Goal: Communication & Community: Answer question/provide support

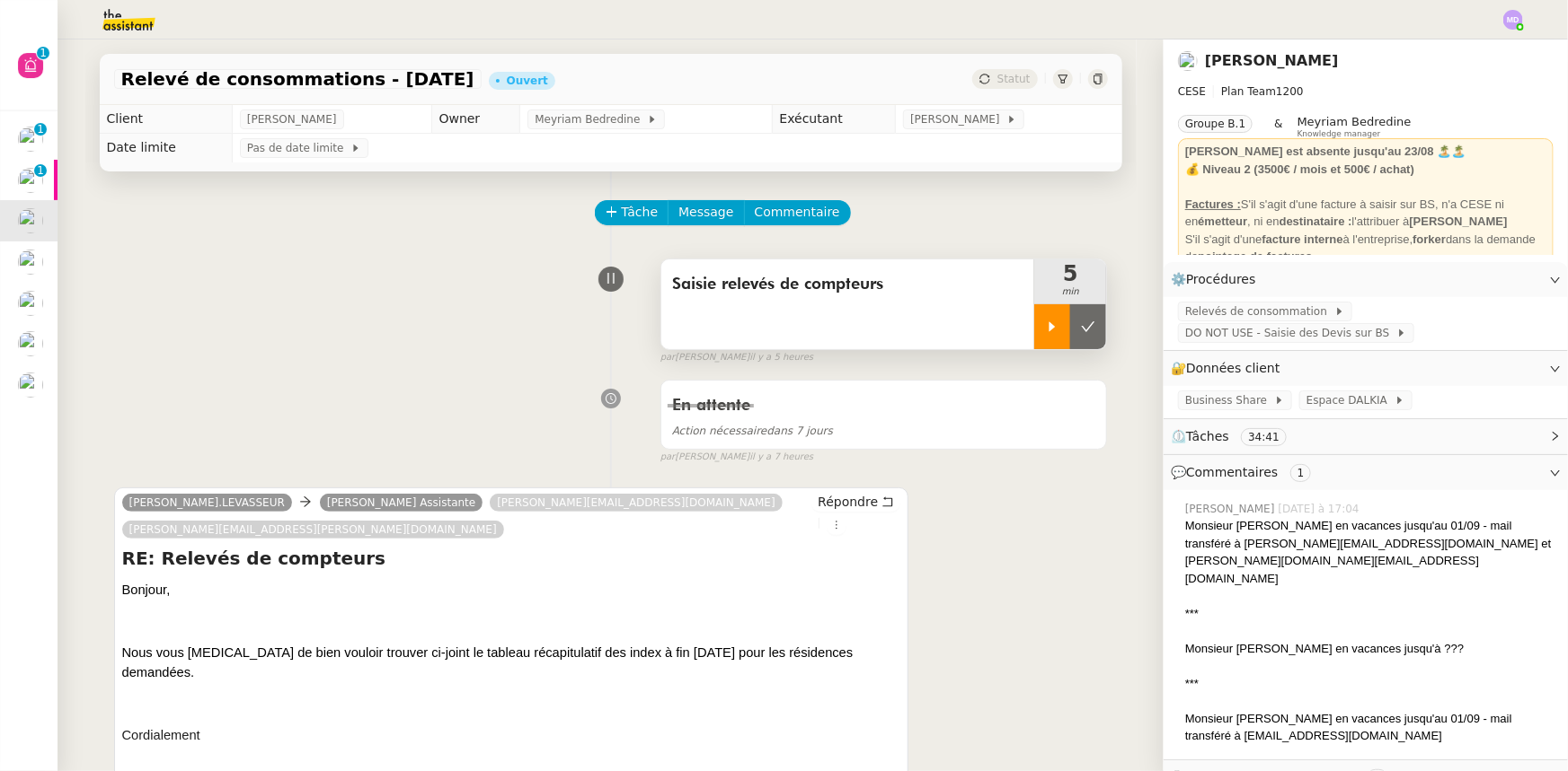
click at [1045, 327] on icon at bounding box center [1052, 327] width 15 height 15
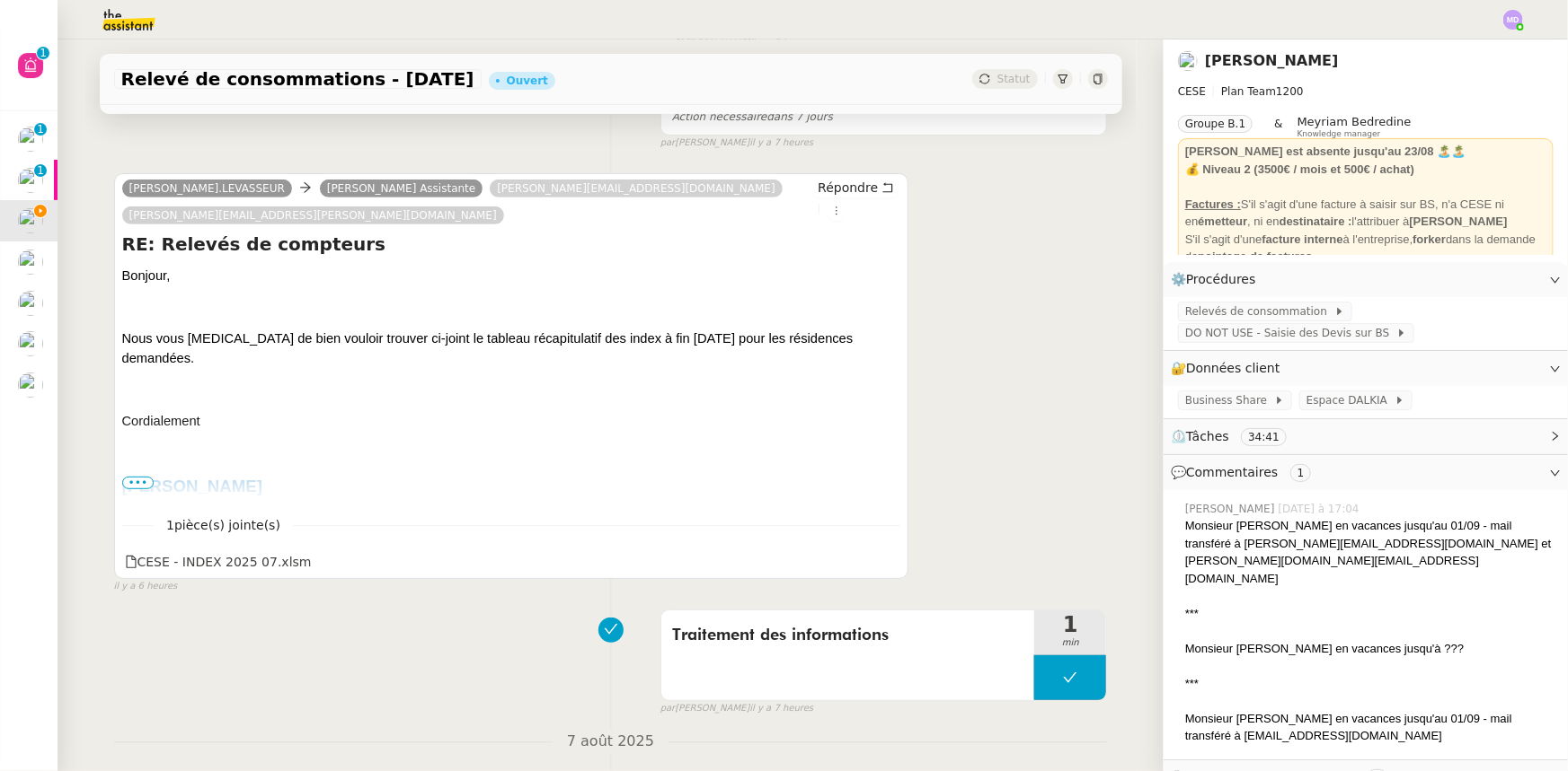
scroll to position [326, 0]
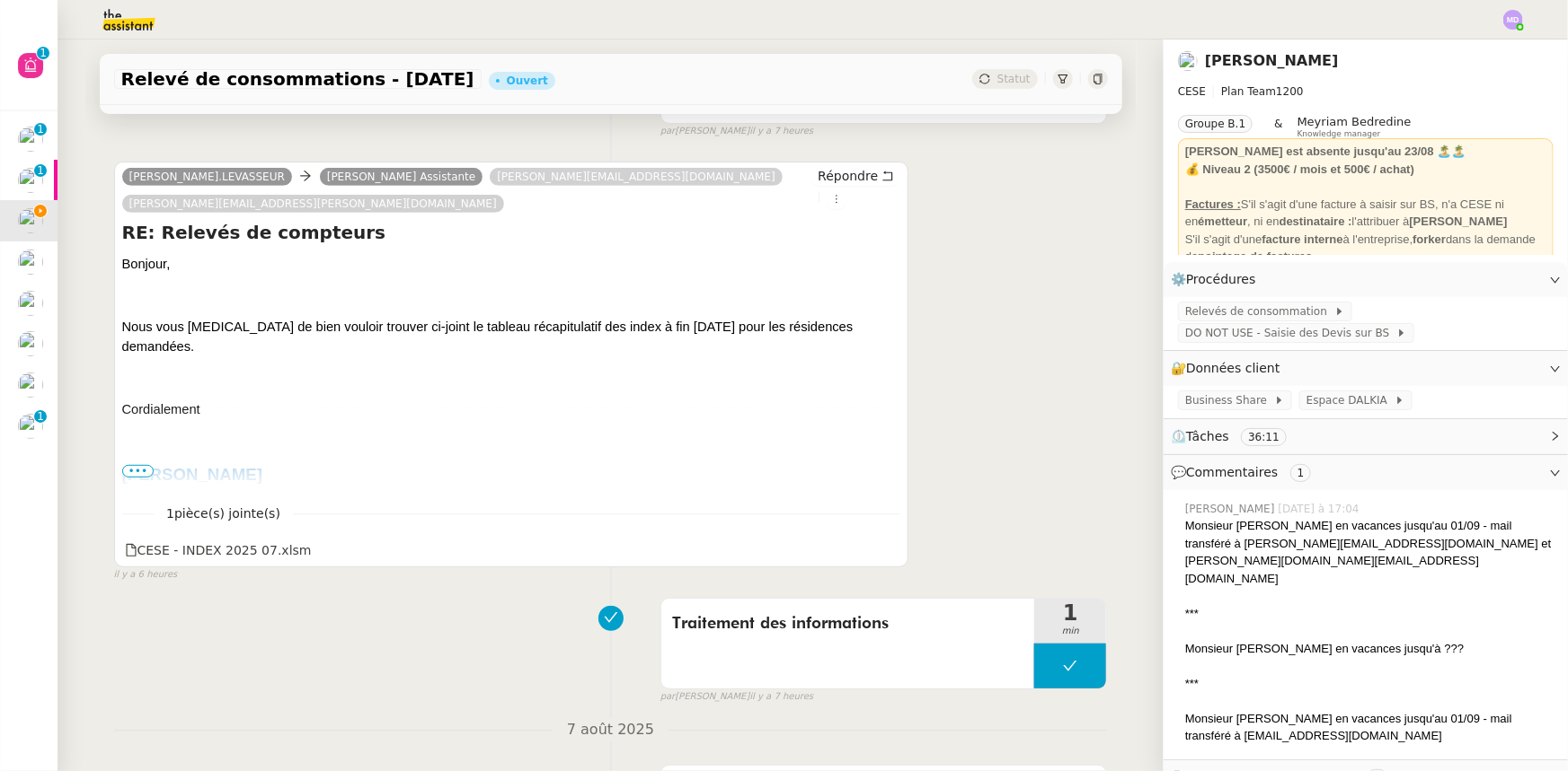
click at [162, 139] on div "En attente Action nécessaire dans 7 jours false par [PERSON_NAME] il y a 7 heur…" at bounding box center [611, 91] width 994 height 92
click at [1062, 251] on div "[PERSON_NAME].[PERSON_NAME] Assistante [PERSON_NAME][EMAIL_ADDRESS][DOMAIN_NAME…" at bounding box center [611, 364] width 994 height 436
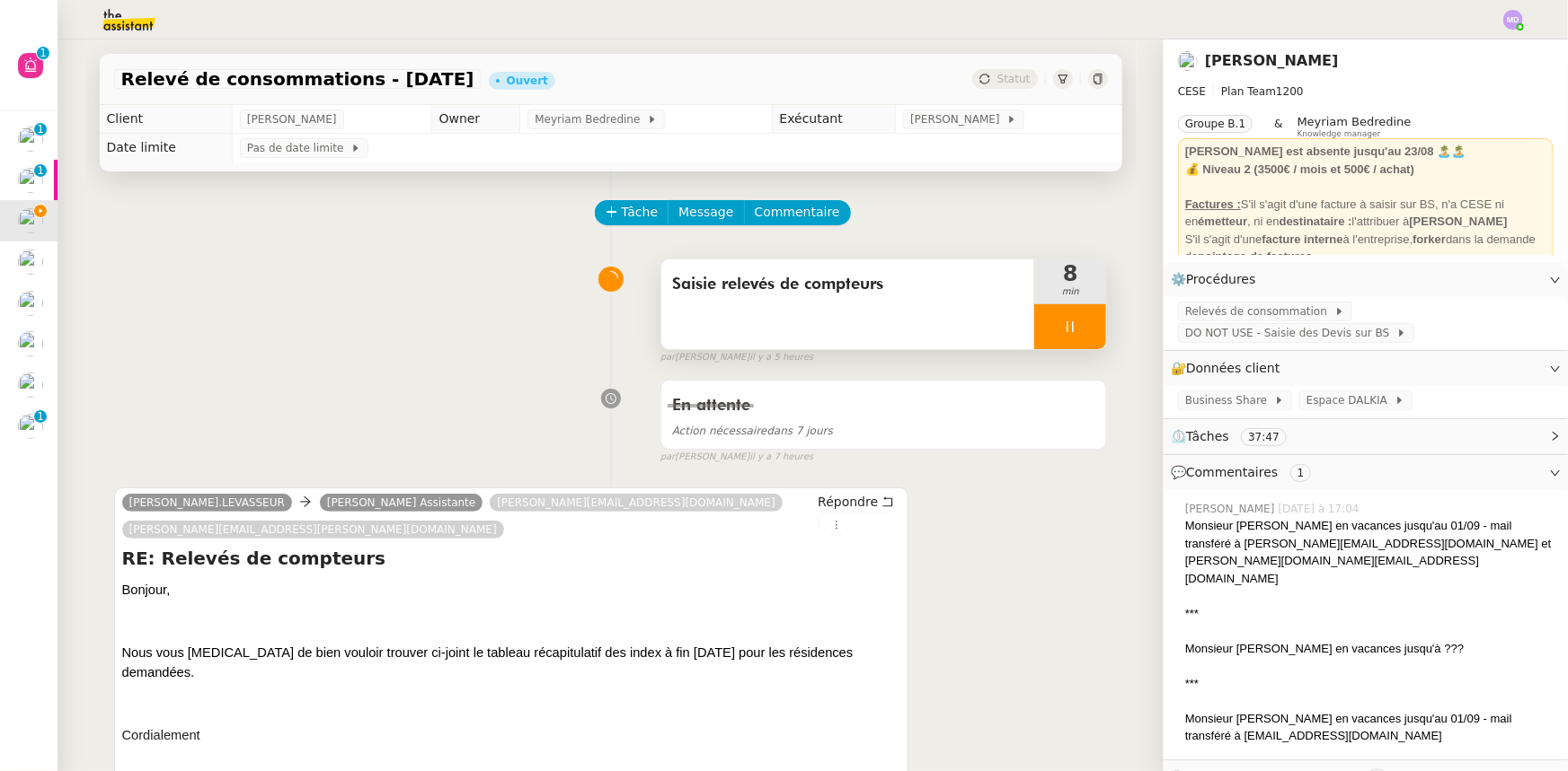
click at [1063, 334] on div at bounding box center [1070, 327] width 72 height 45
drag, startPoint x: 1078, startPoint y: 326, endPoint x: 860, endPoint y: 243, distance: 233.3
click at [1070, 319] on button at bounding box center [1088, 327] width 36 height 45
click at [608, 215] on button "Tâche" at bounding box center [632, 212] width 75 height 25
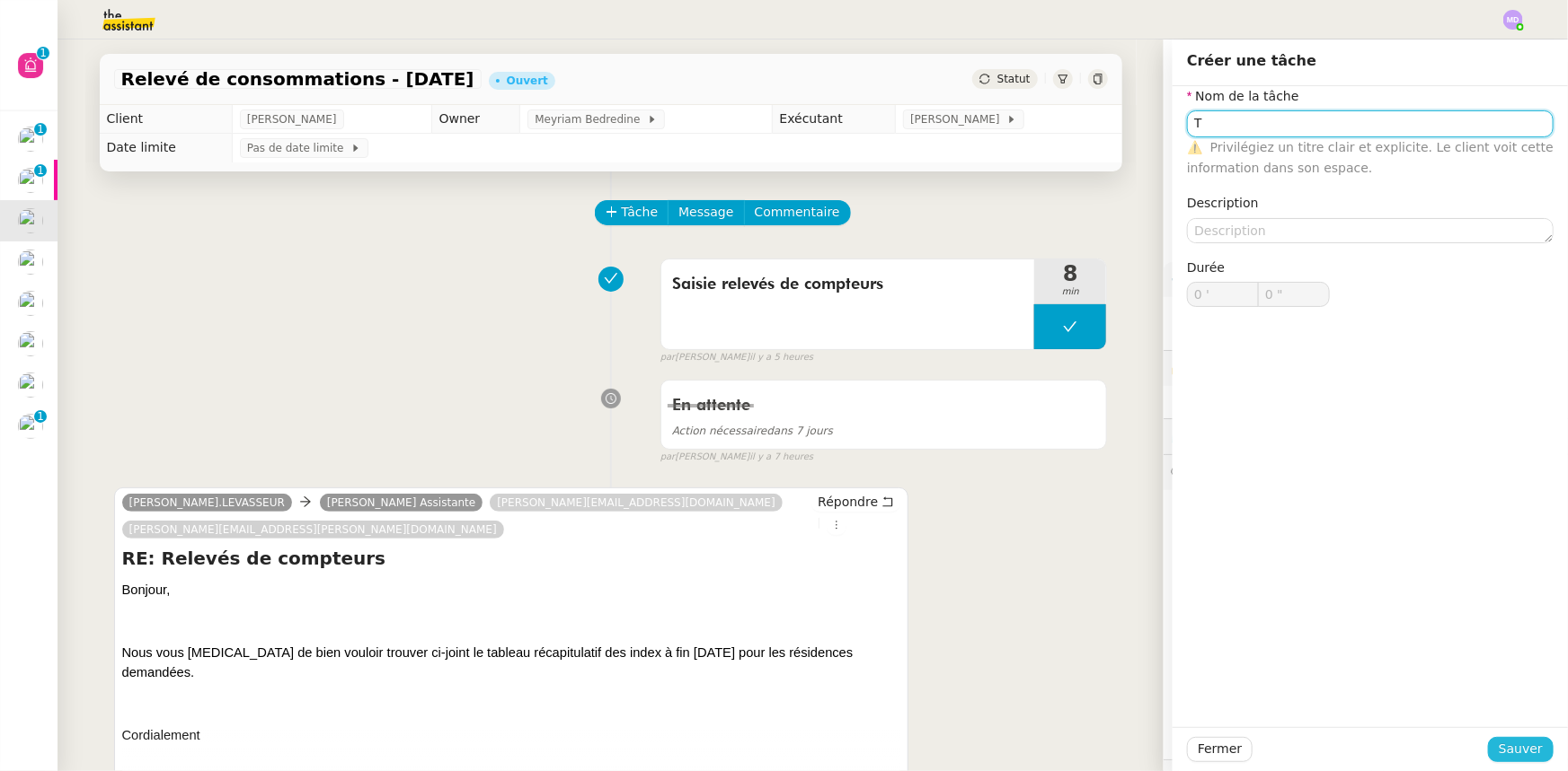
type input "T"
click at [1502, 746] on span "Sauver" at bounding box center [1519, 749] width 44 height 20
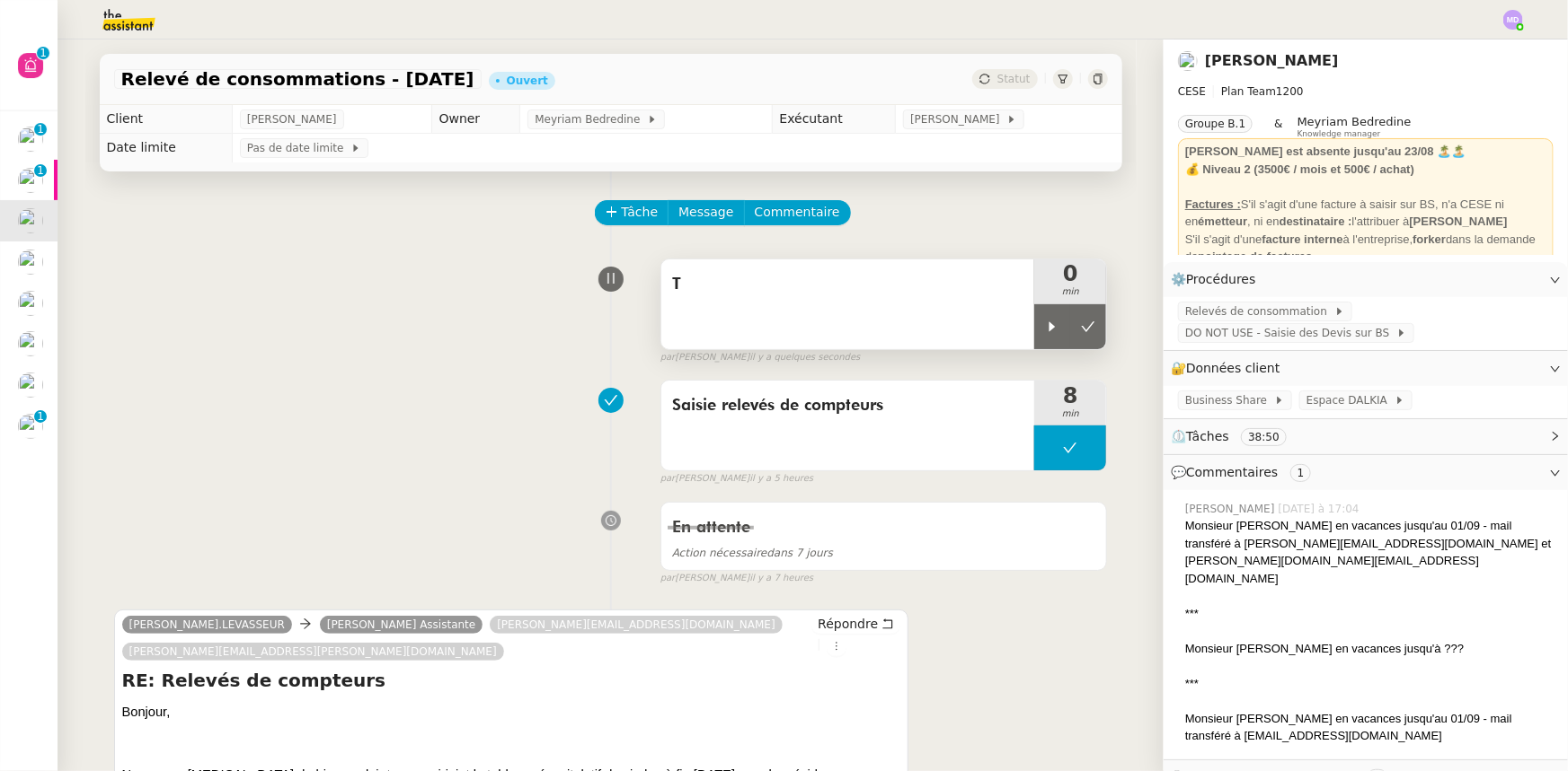
drag, startPoint x: 1041, startPoint y: 337, endPoint x: 938, endPoint y: 324, distance: 103.8
click at [1039, 337] on div at bounding box center [1052, 327] width 36 height 45
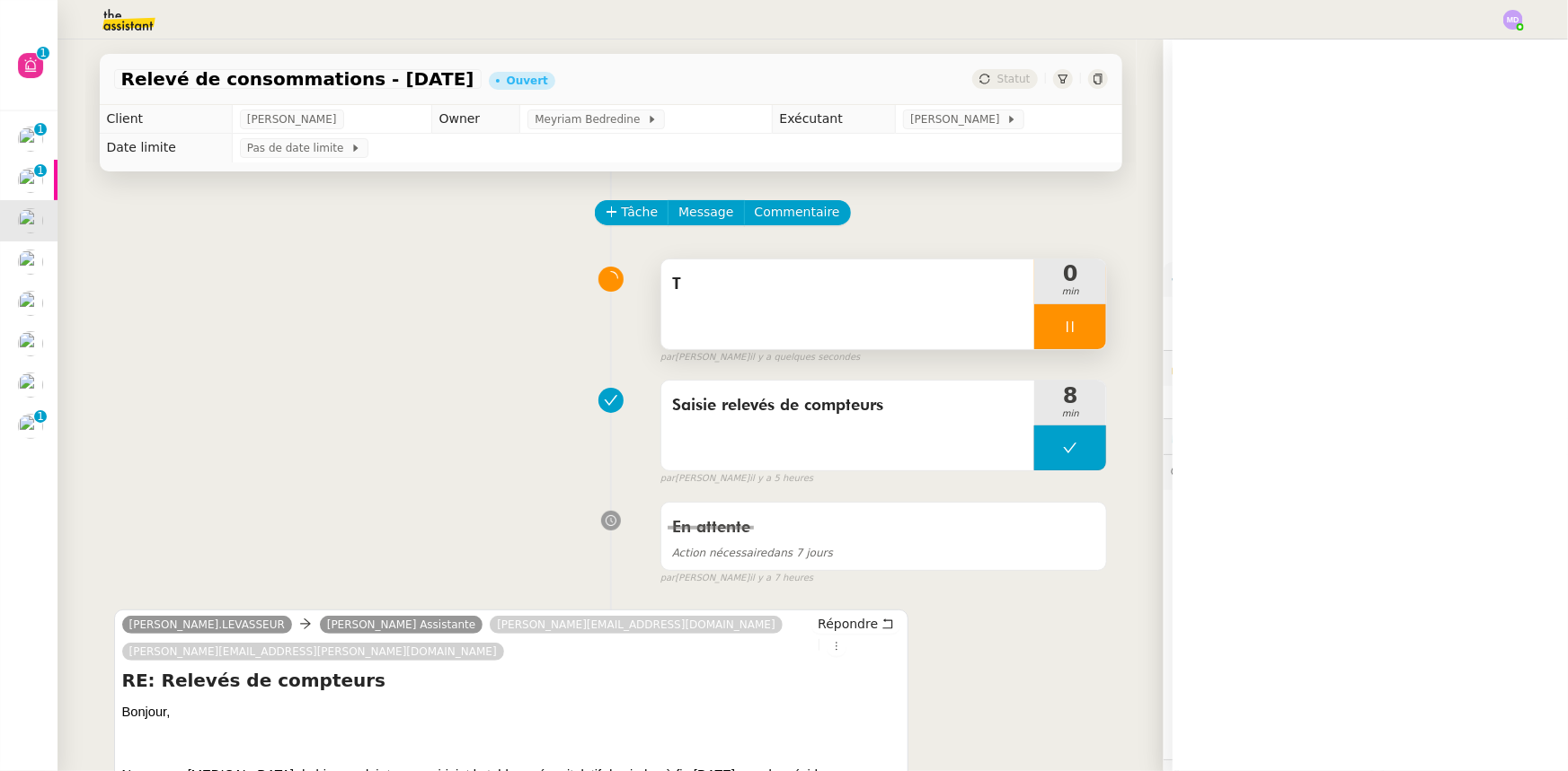
click at [850, 311] on div "T" at bounding box center [847, 305] width 374 height 90
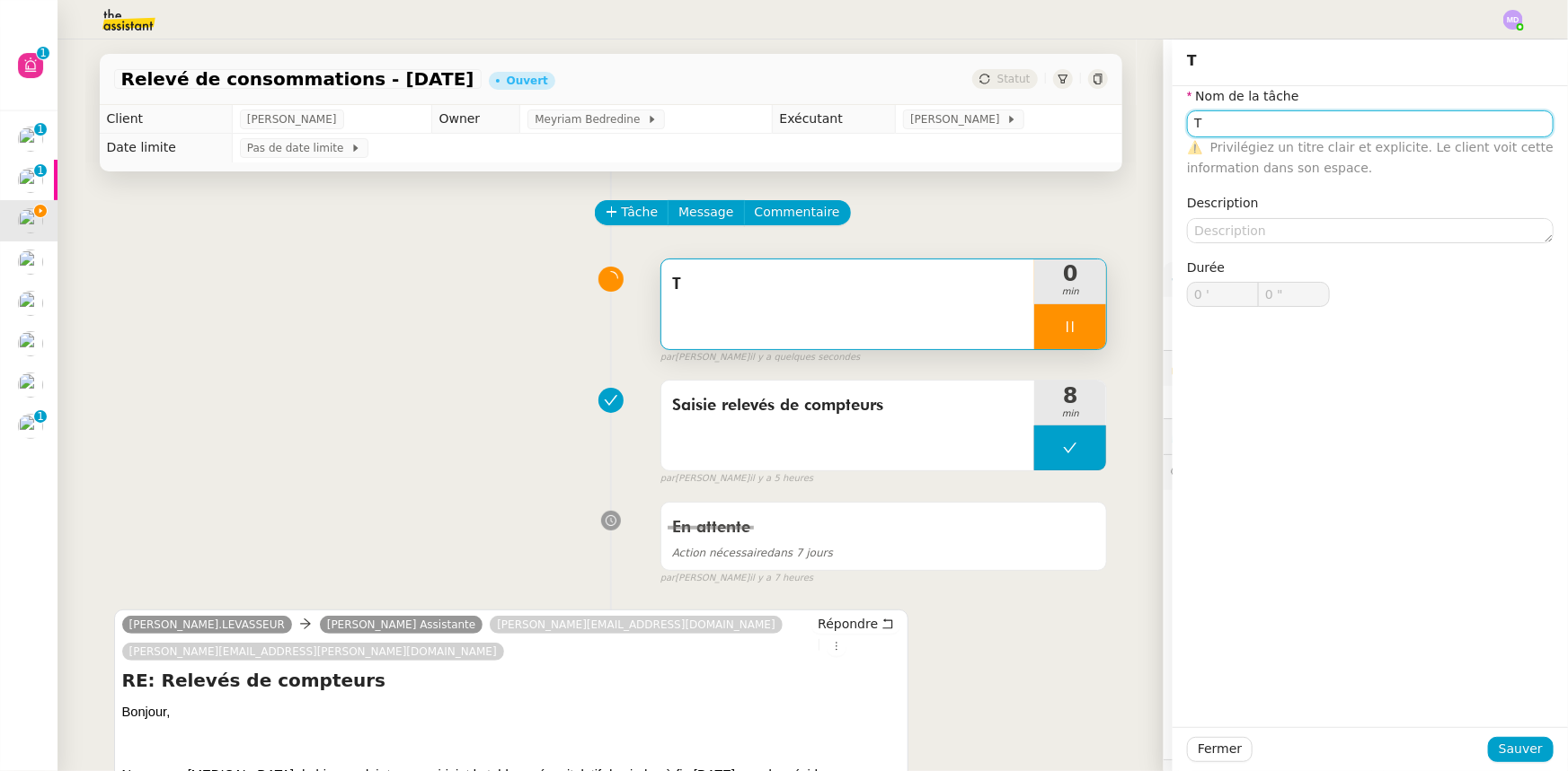
click at [1219, 124] on input "T" at bounding box center [1370, 123] width 367 height 26
type input "Tra"
type input "1 ""
type input "Transmission"
type input "2 ""
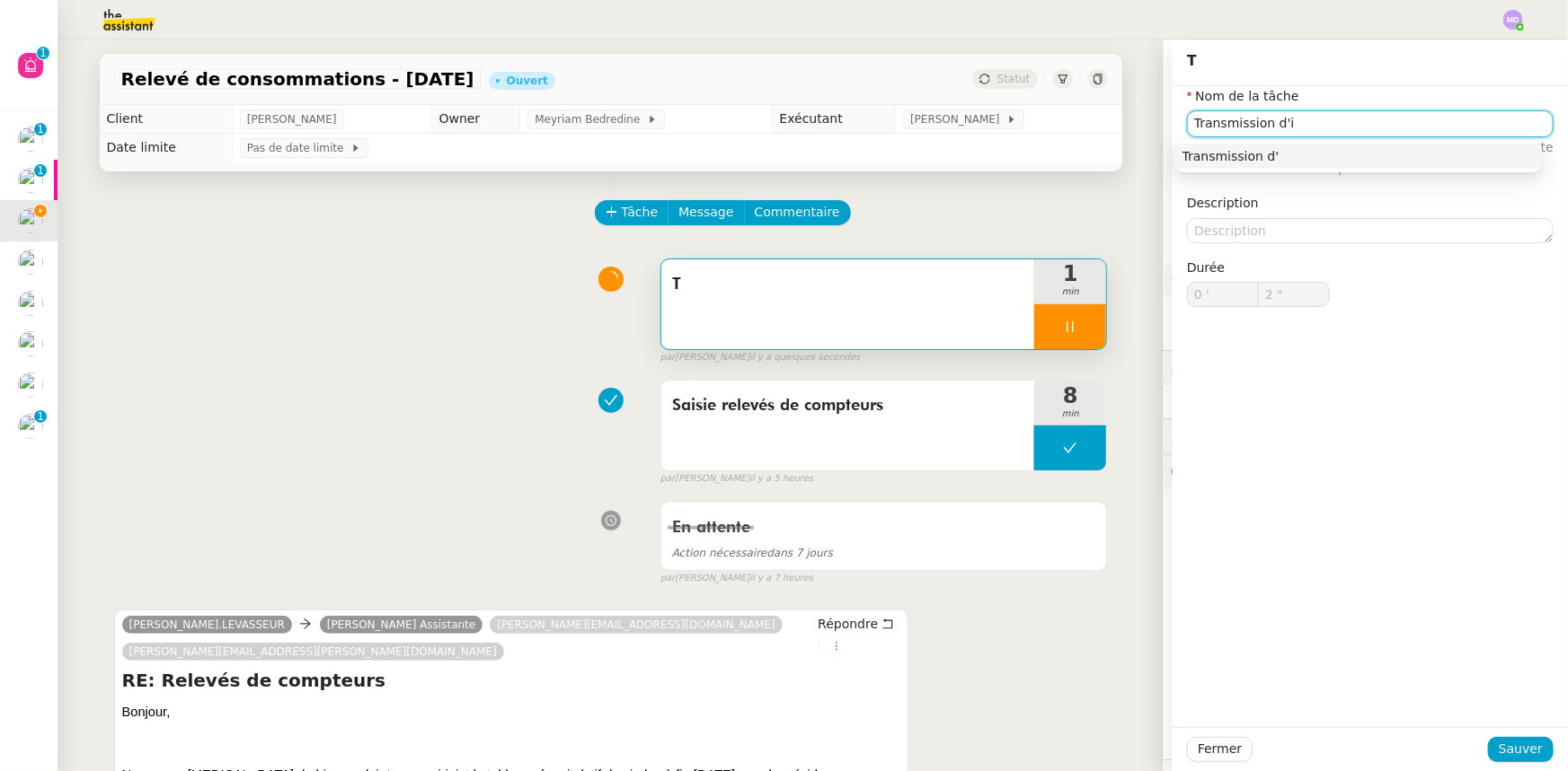
type input "Transmission d'in"
type input "3 ""
type input "Transmission d'informations"
type input "4 ""
type input "Transmission d'informations"
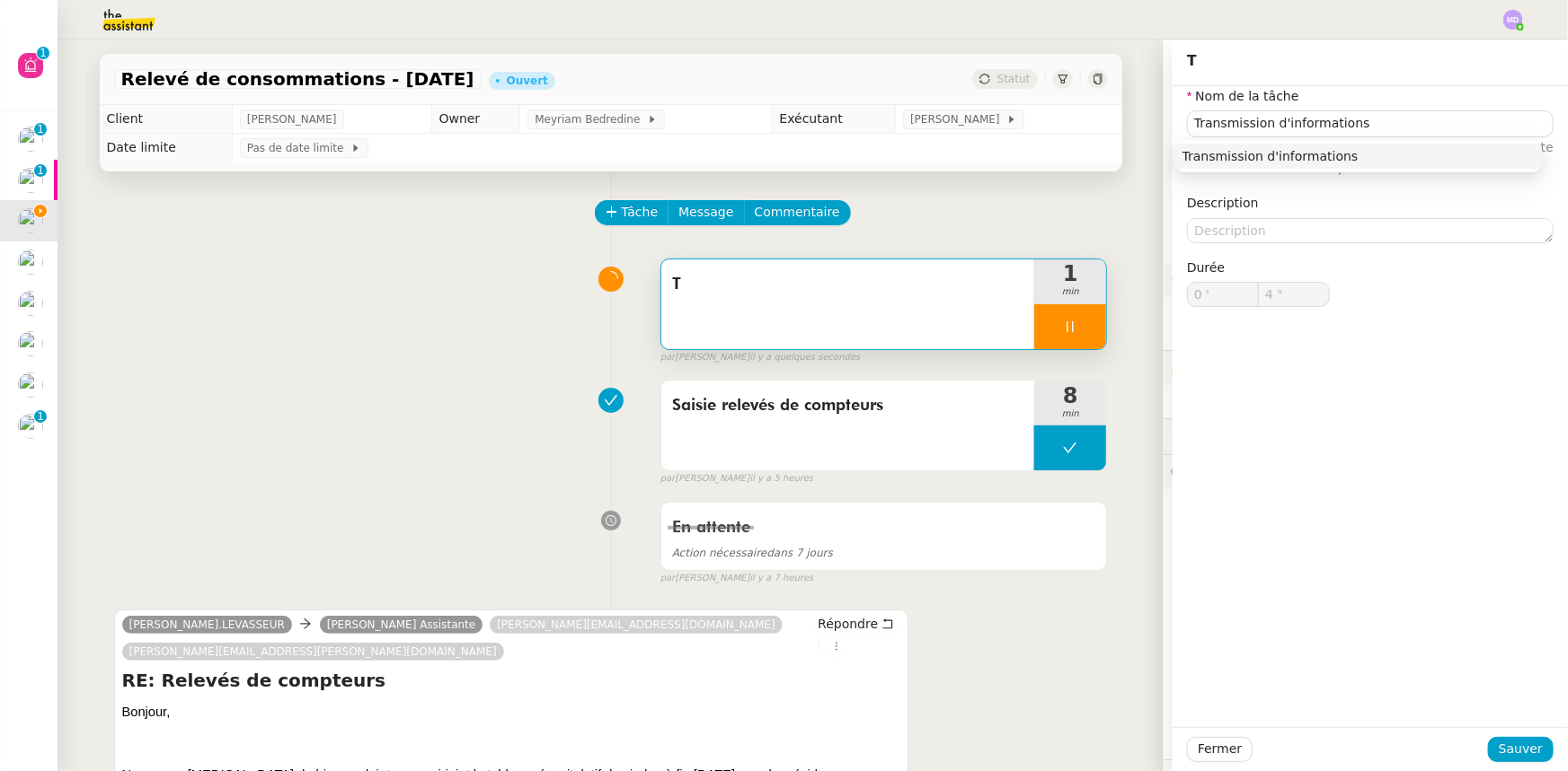
click at [1225, 173] on div "Transmission d'informations" at bounding box center [1358, 156] width 367 height 40
click at [1241, 152] on div "Transmission d'informations" at bounding box center [1358, 156] width 352 height 16
click at [1512, 753] on span "Sauver" at bounding box center [1519, 749] width 44 height 20
type input "6 ""
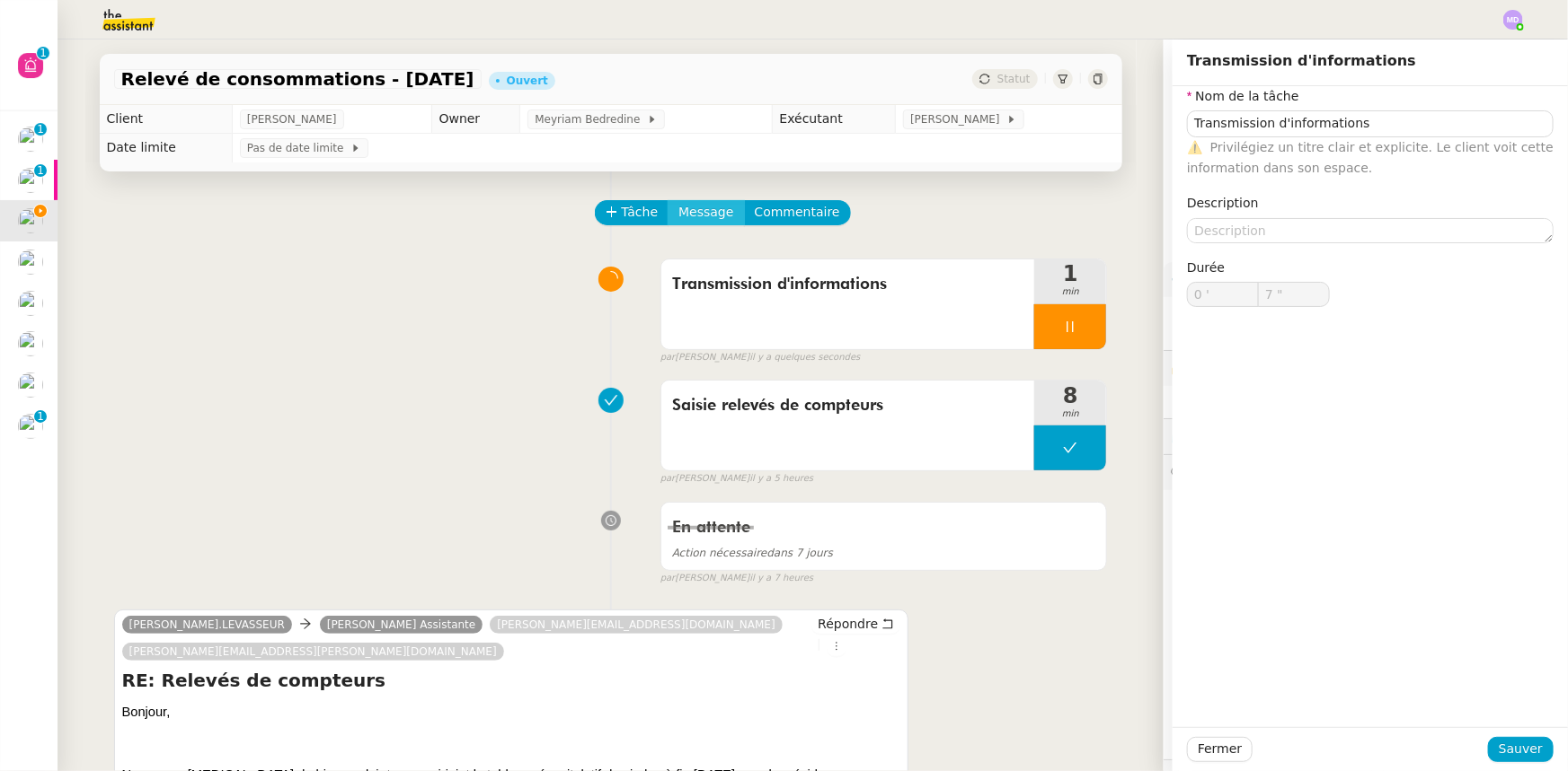
click at [698, 206] on button "Message" at bounding box center [705, 212] width 77 height 25
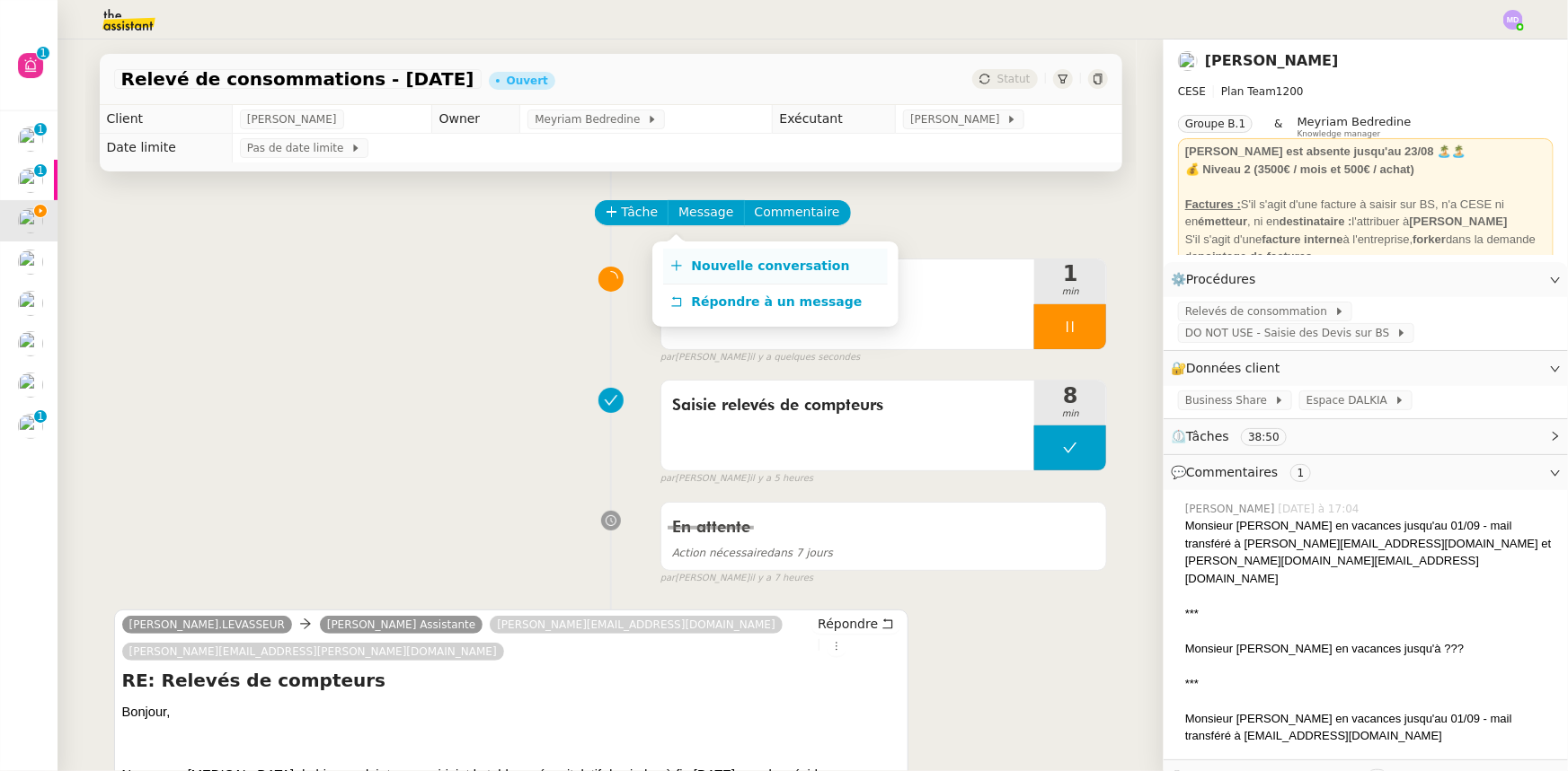
click at [698, 251] on link "Nouvelle conversation" at bounding box center [774, 266] width 224 height 36
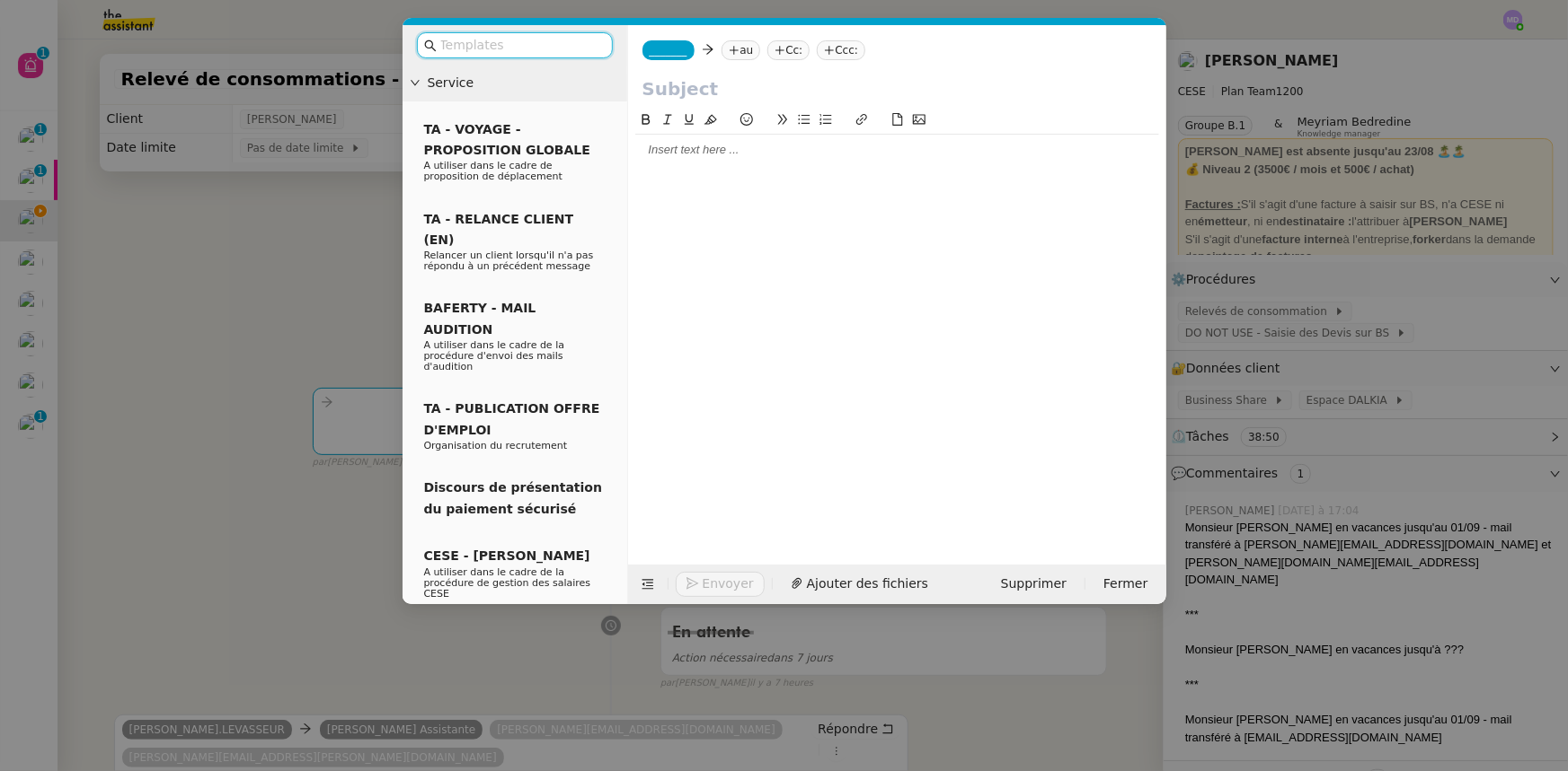
click at [649, 50] on span "_______" at bounding box center [668, 49] width 38 height 13
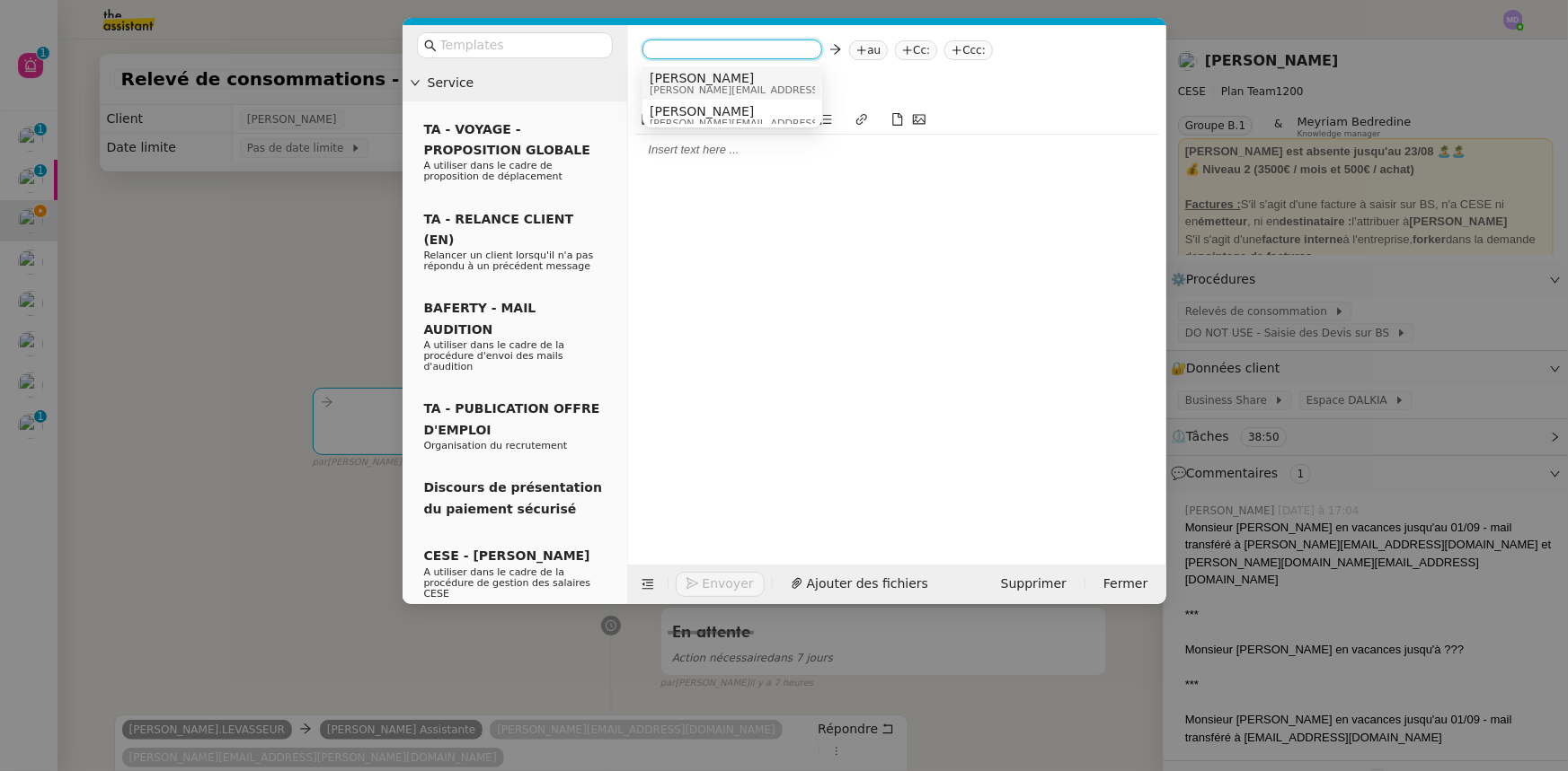
click at [657, 75] on span "[PERSON_NAME]" at bounding box center [776, 78] width 255 height 15
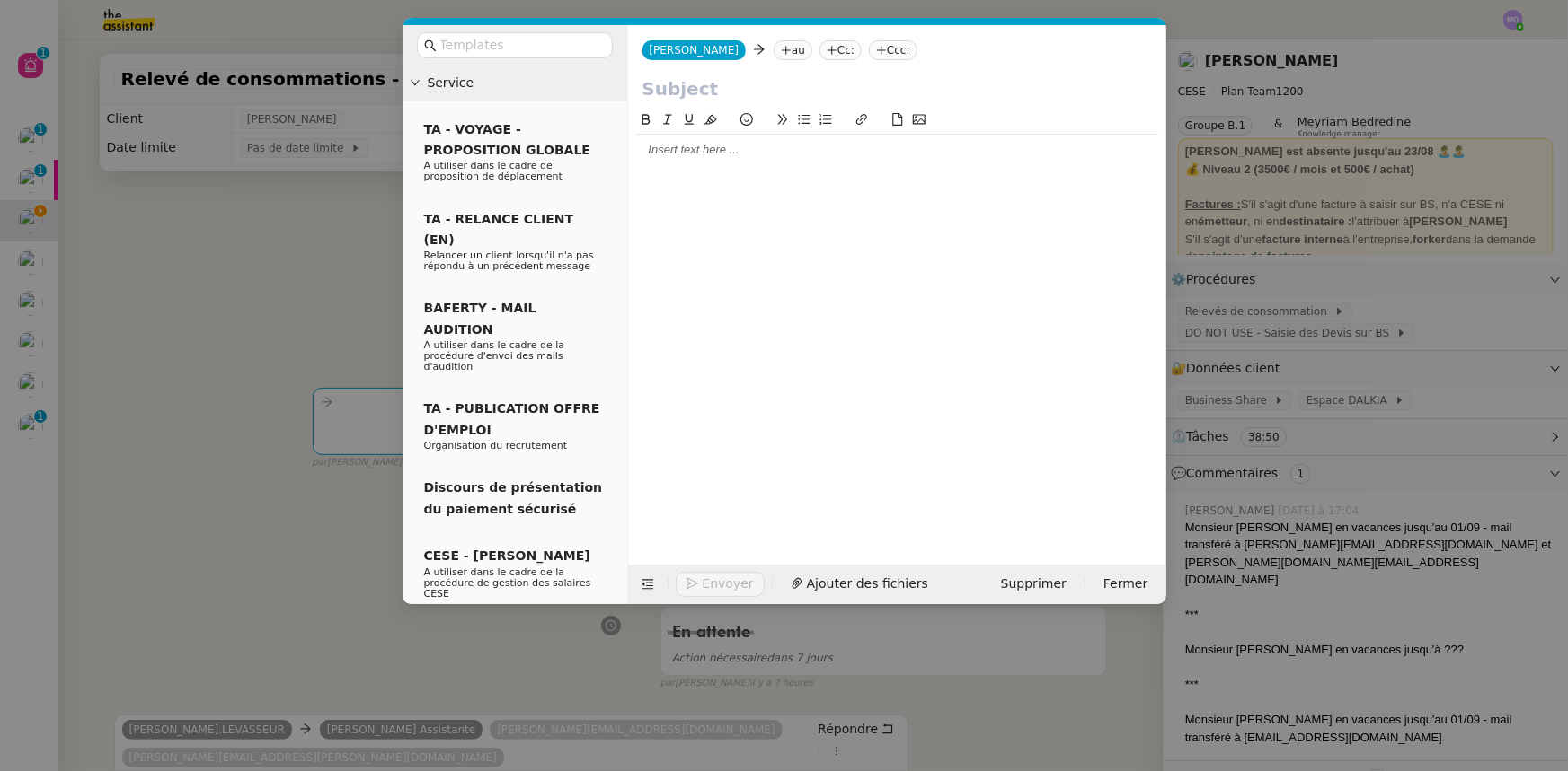
click at [781, 48] on icon at bounding box center [786, 49] width 11 height 11
type input "daconc"
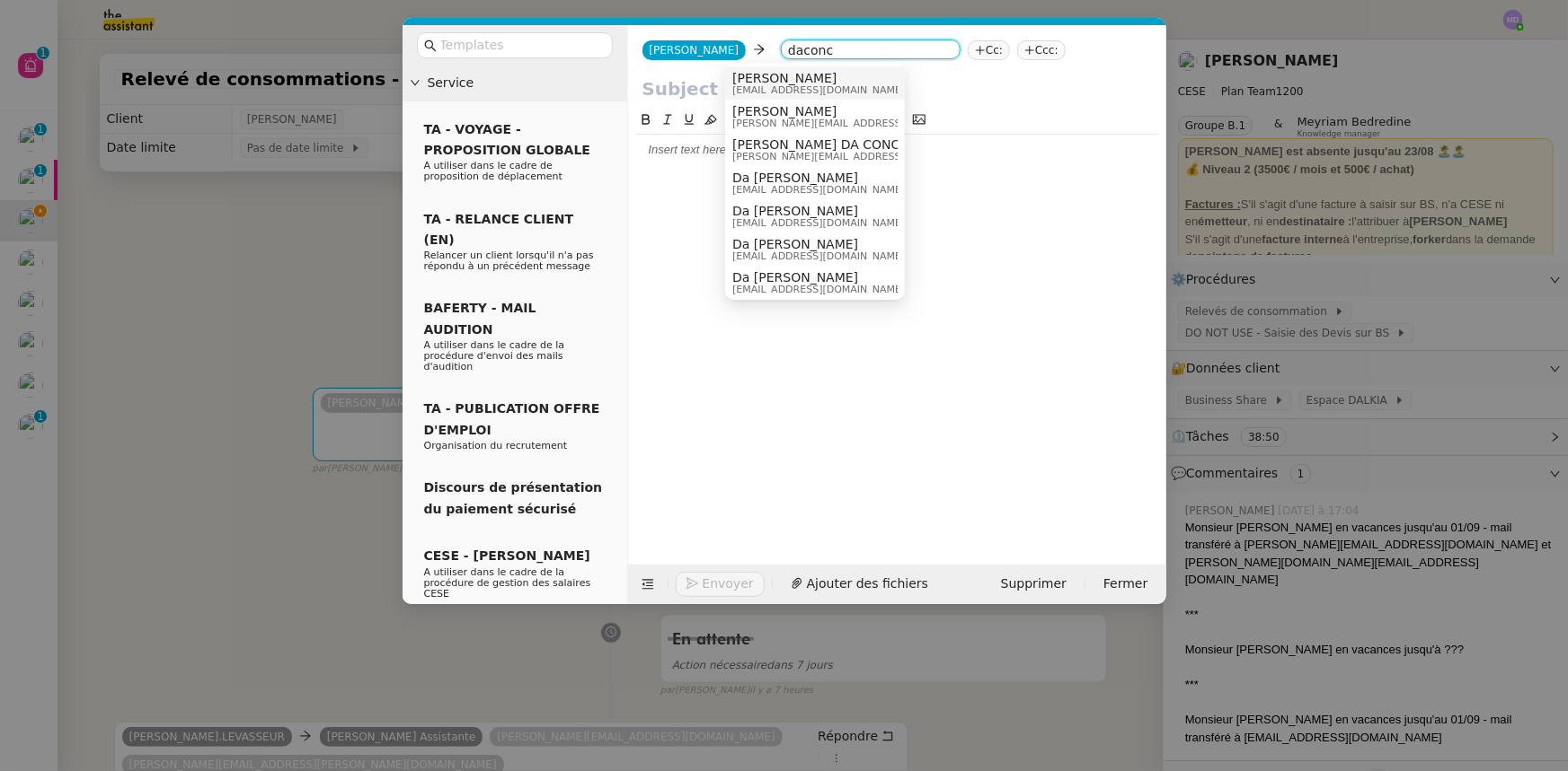
click at [793, 90] on span "[EMAIL_ADDRESS][DOMAIN_NAME]" at bounding box center [819, 90] width 173 height 10
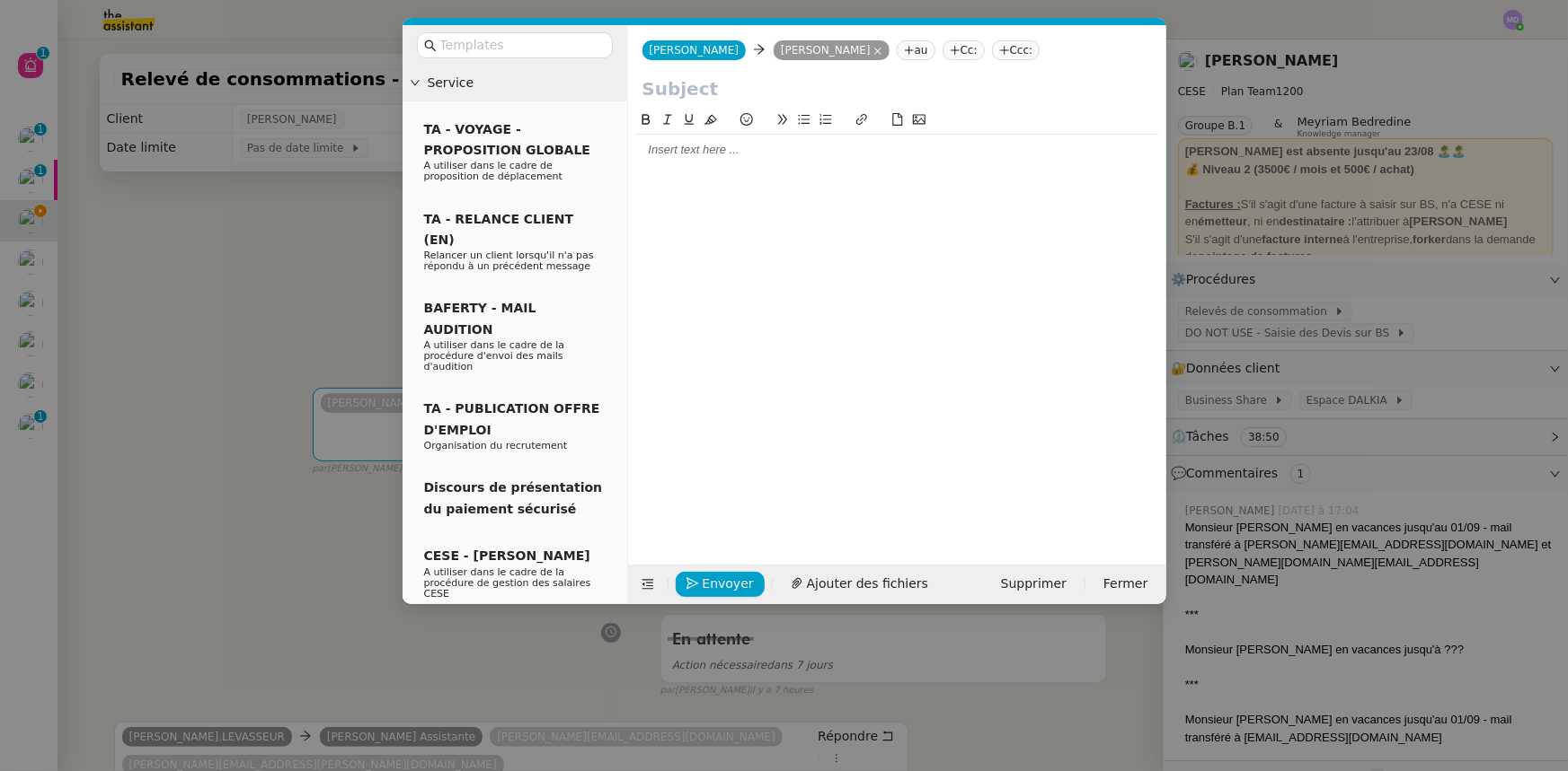
click at [694, 91] on input "text" at bounding box center [897, 89] width 509 height 27
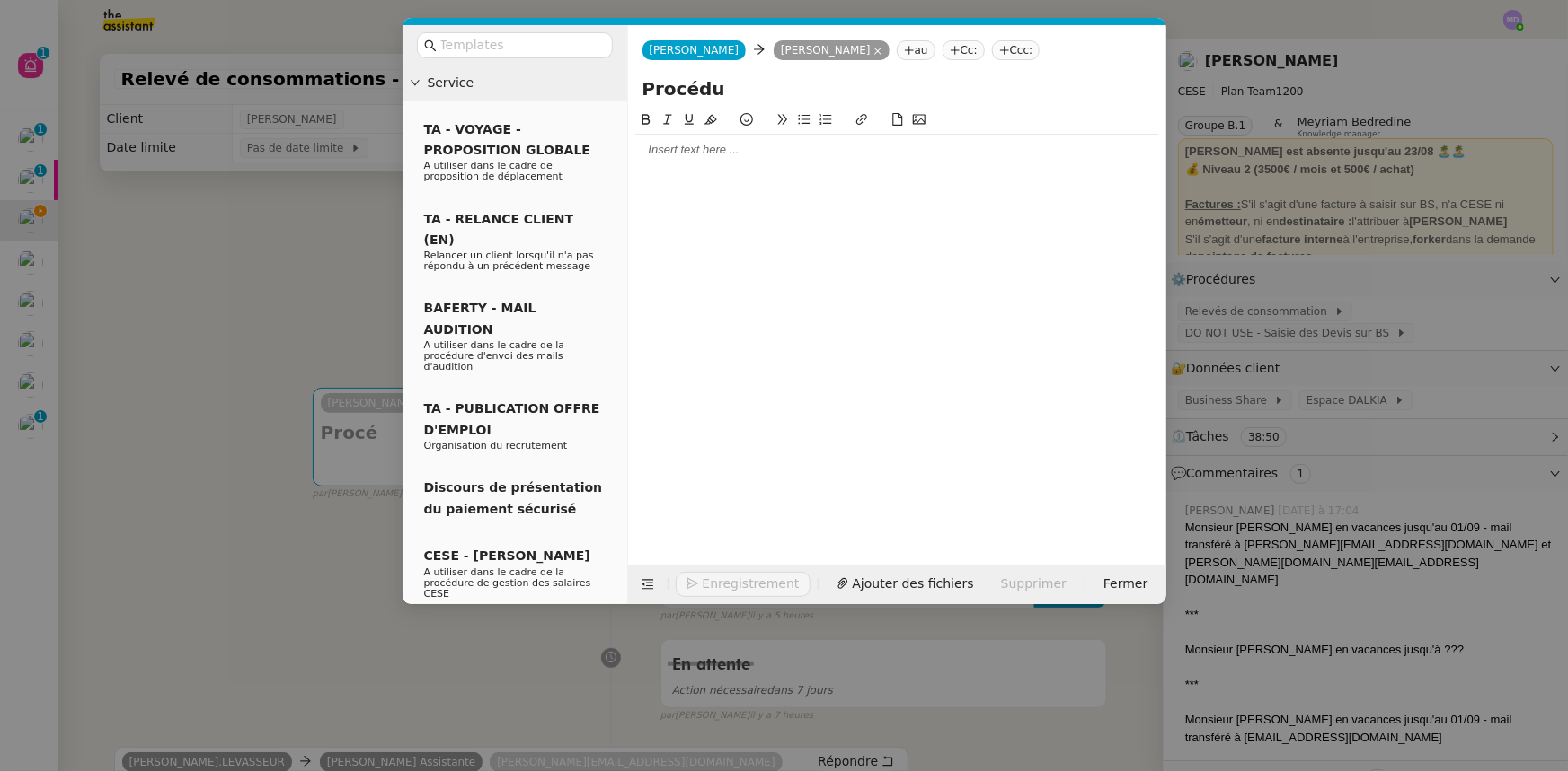
type input "Procédu"
click at [337, 226] on nz-modal-container "Service TA - VOYAGE - PROPOSITION GLOBALE A utiliser dans le cadre de propositi…" at bounding box center [784, 385] width 1568 height 771
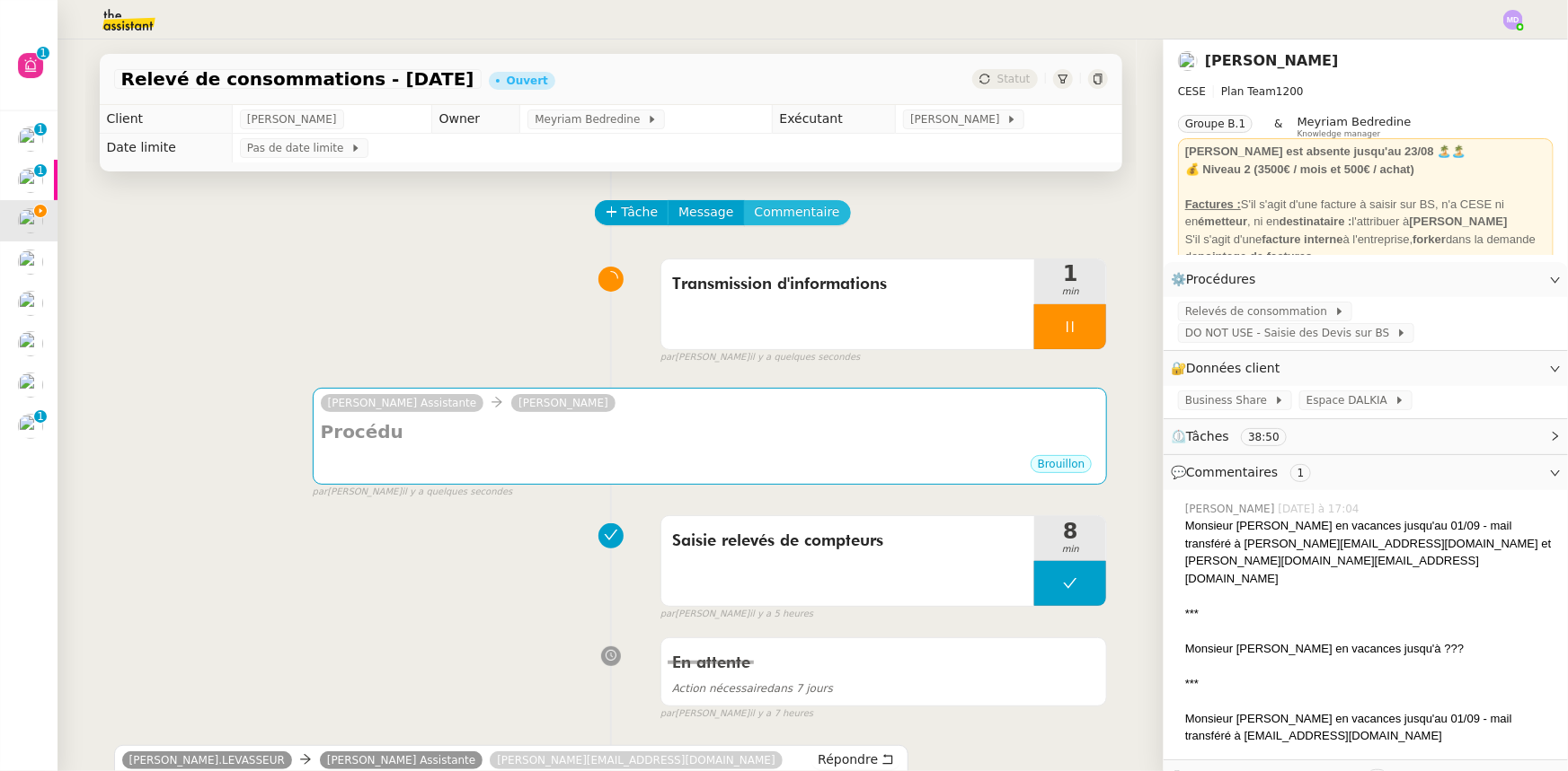
click at [755, 219] on span "Commentaire" at bounding box center [798, 211] width 85 height 20
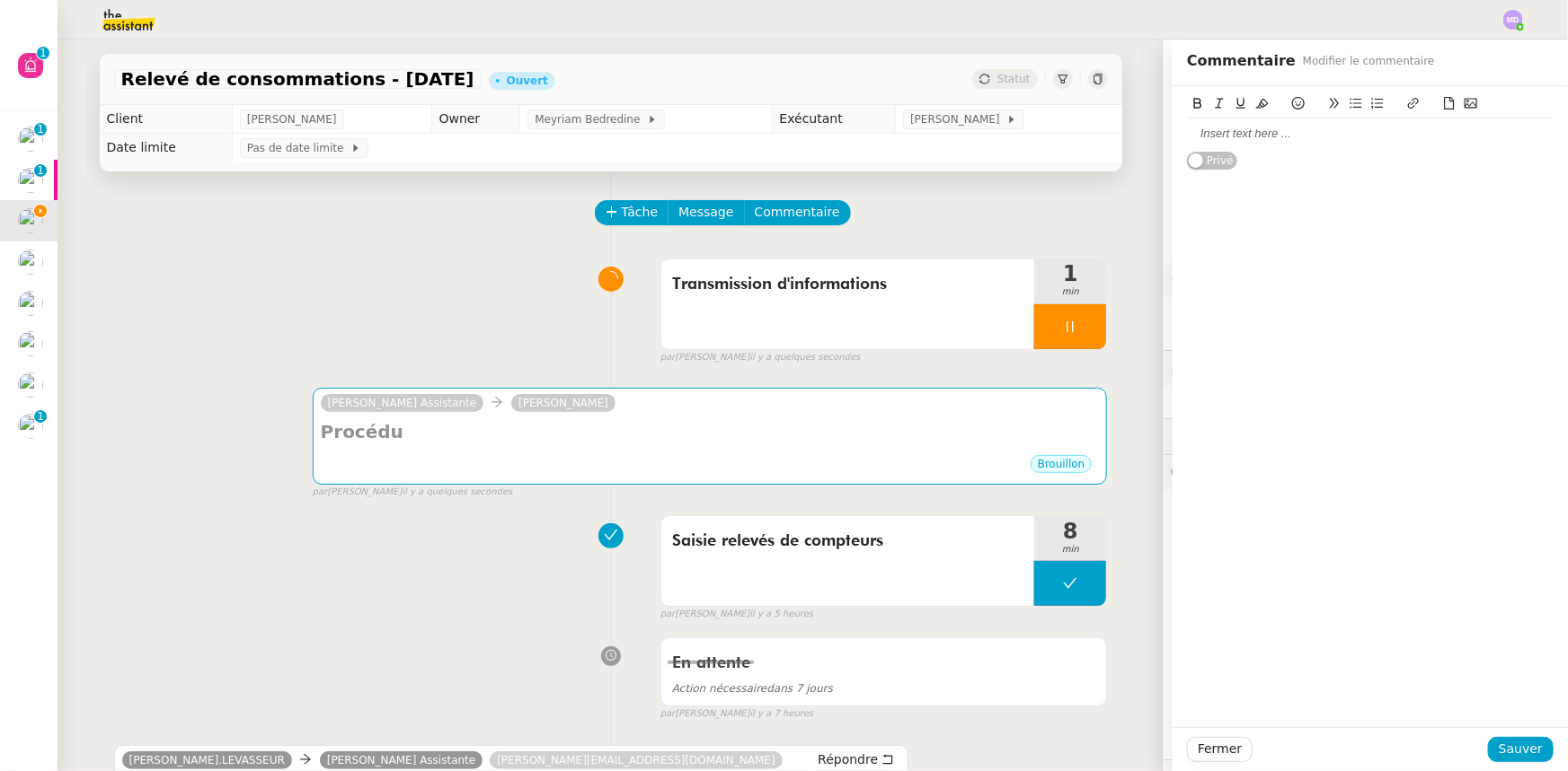
click at [1246, 130] on div at bounding box center [1370, 134] width 367 height 16
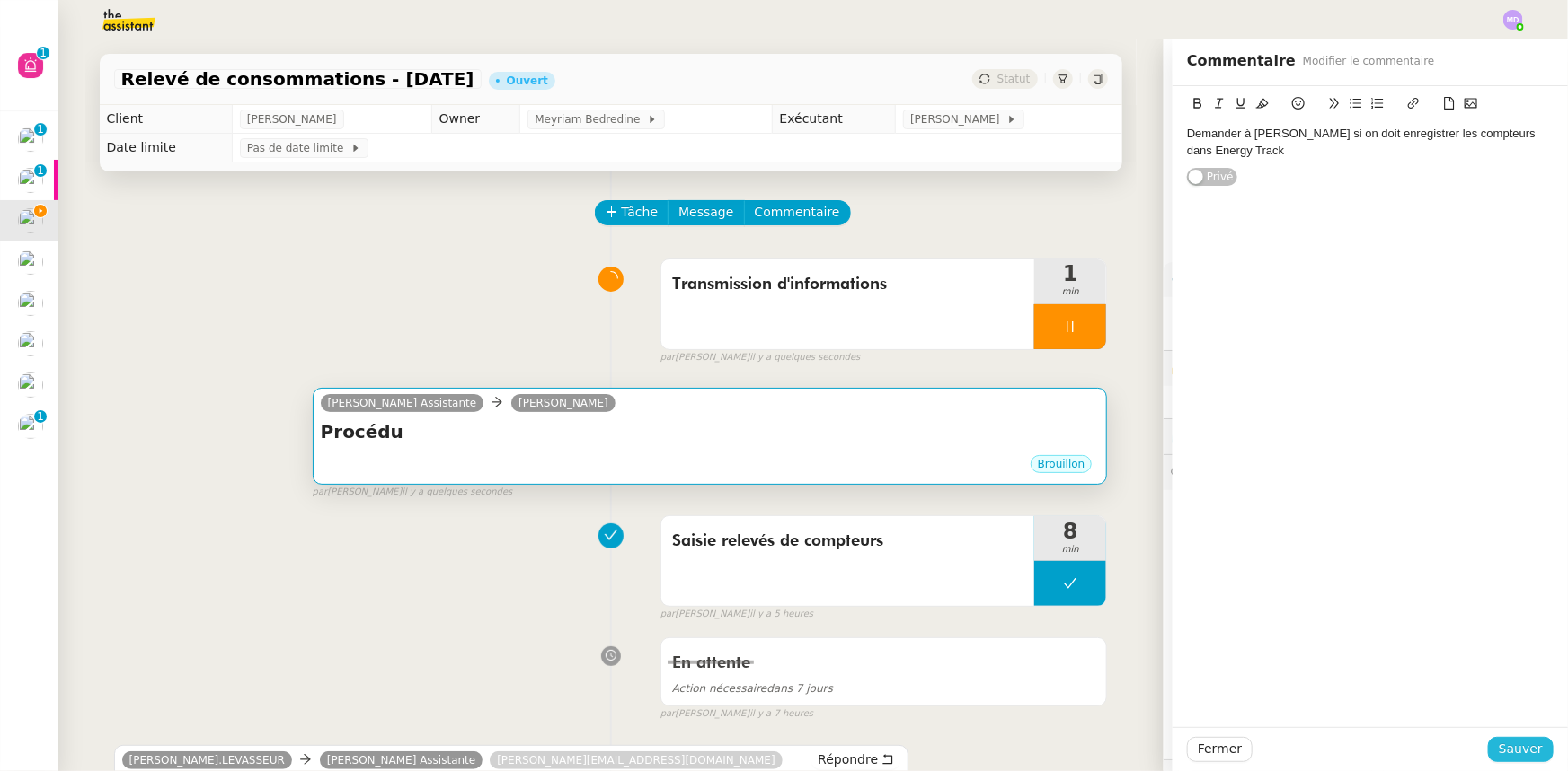
drag, startPoint x: 1512, startPoint y: 750, endPoint x: 811, endPoint y: 539, distance: 732.1
click at [1512, 749] on span "Sauver" at bounding box center [1519, 749] width 44 height 20
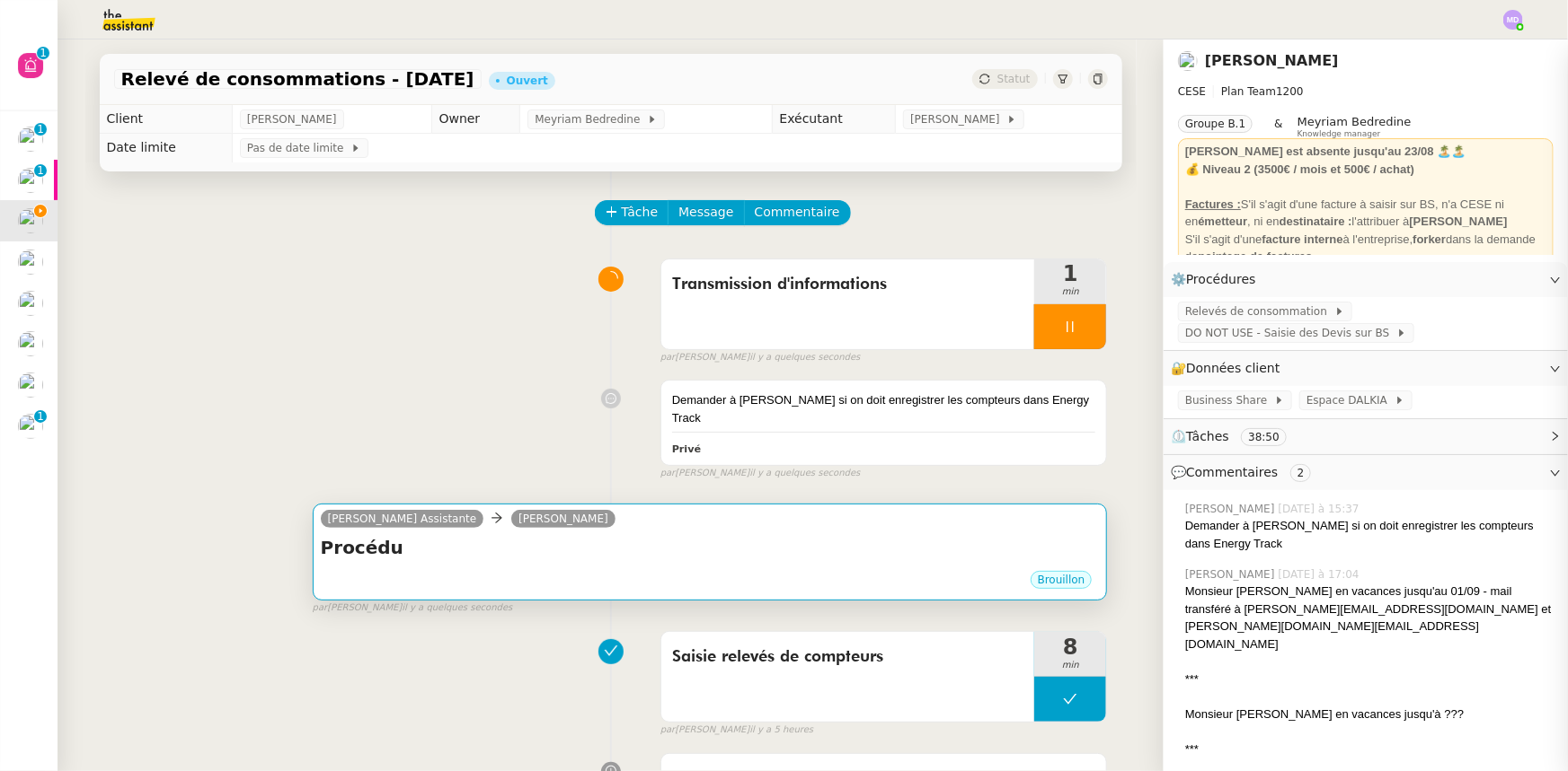
click at [580, 542] on h4 "Procédu" at bounding box center [710, 548] width 779 height 25
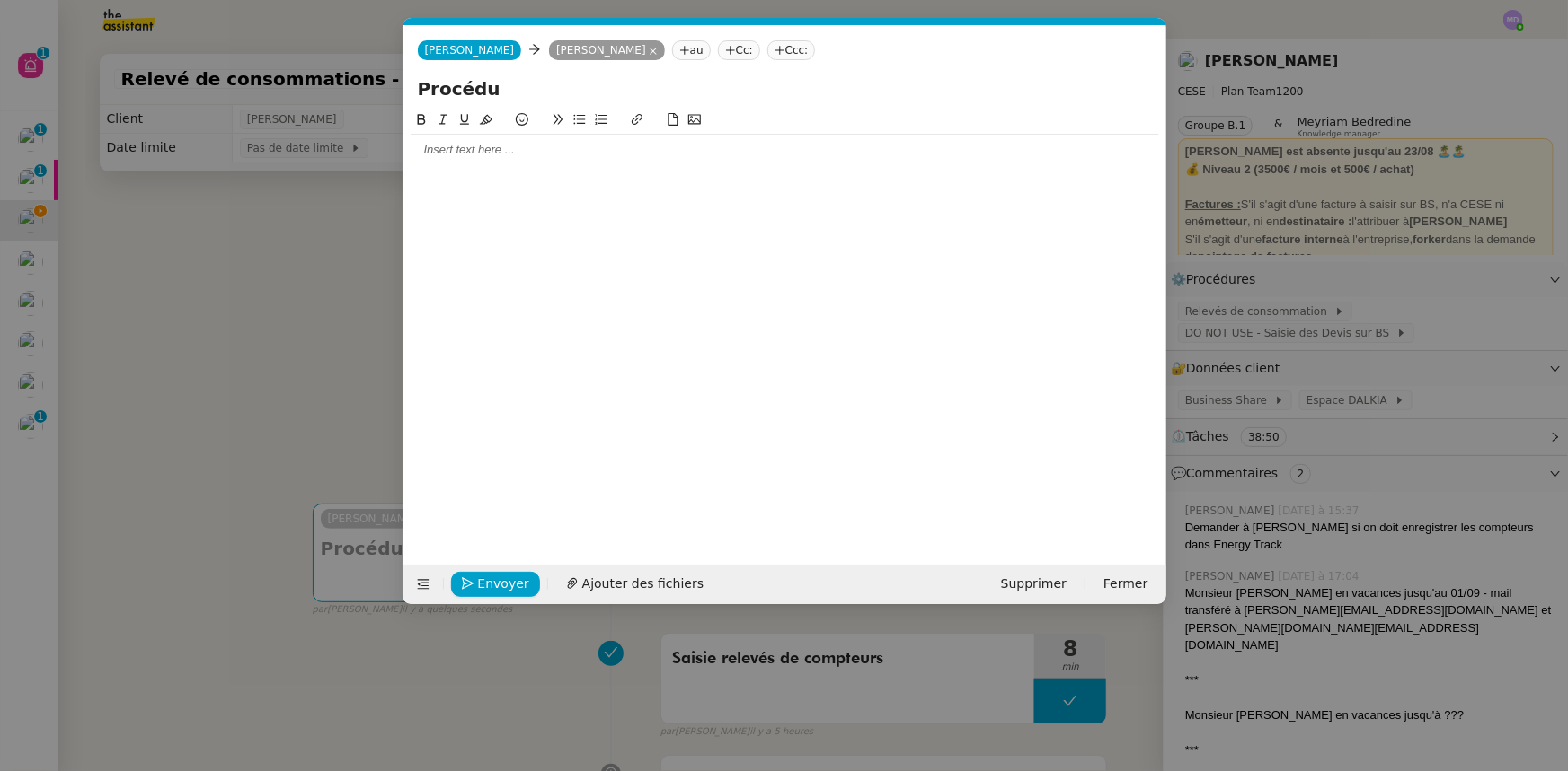
scroll to position [0, 38]
click at [509, 91] on input "Procédu" at bounding box center [785, 89] width 735 height 27
type input "Procédure relevés de consommations"
click at [482, 144] on div at bounding box center [784, 149] width 748 height 16
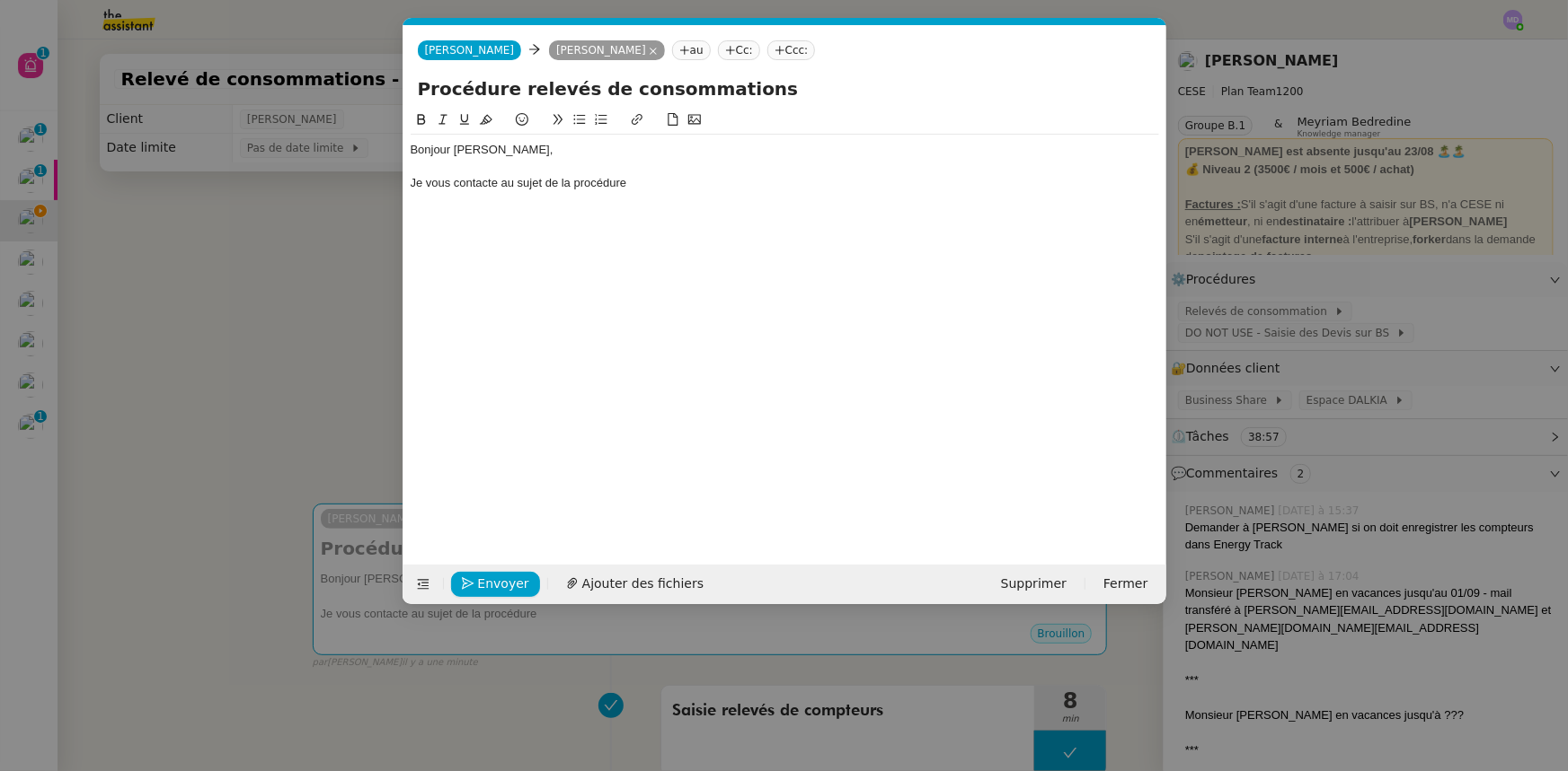
drag, startPoint x: 1376, startPoint y: 288, endPoint x: 1343, endPoint y: 297, distance: 34.2
click at [1371, 289] on nz-modal-container "Service TA - VOYAGE - PROPOSITION GLOBALE A utiliser dans le cadre de propositi…" at bounding box center [784, 385] width 1568 height 771
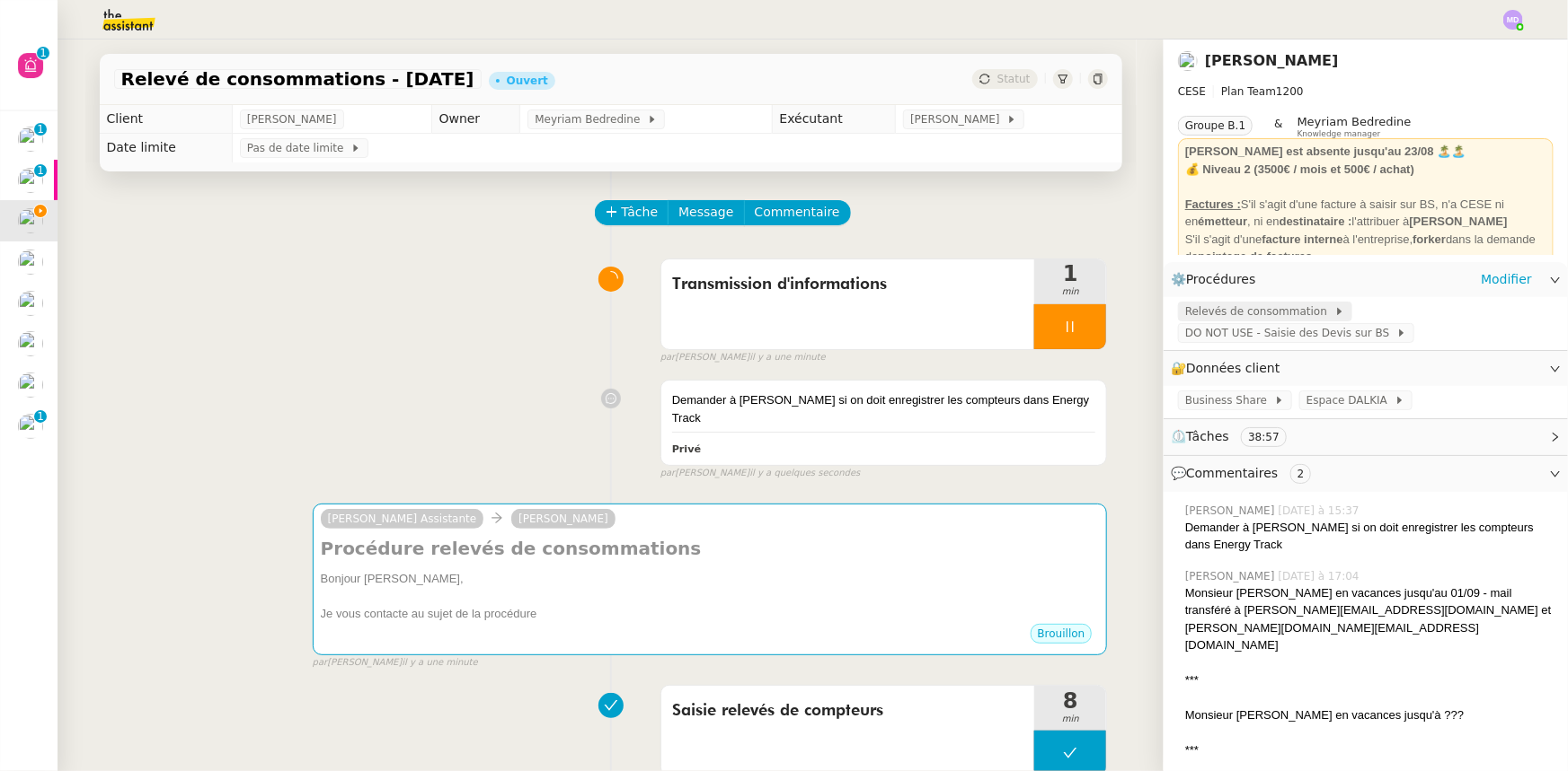
click at [1327, 314] on span at bounding box center [1330, 311] width 7 height 13
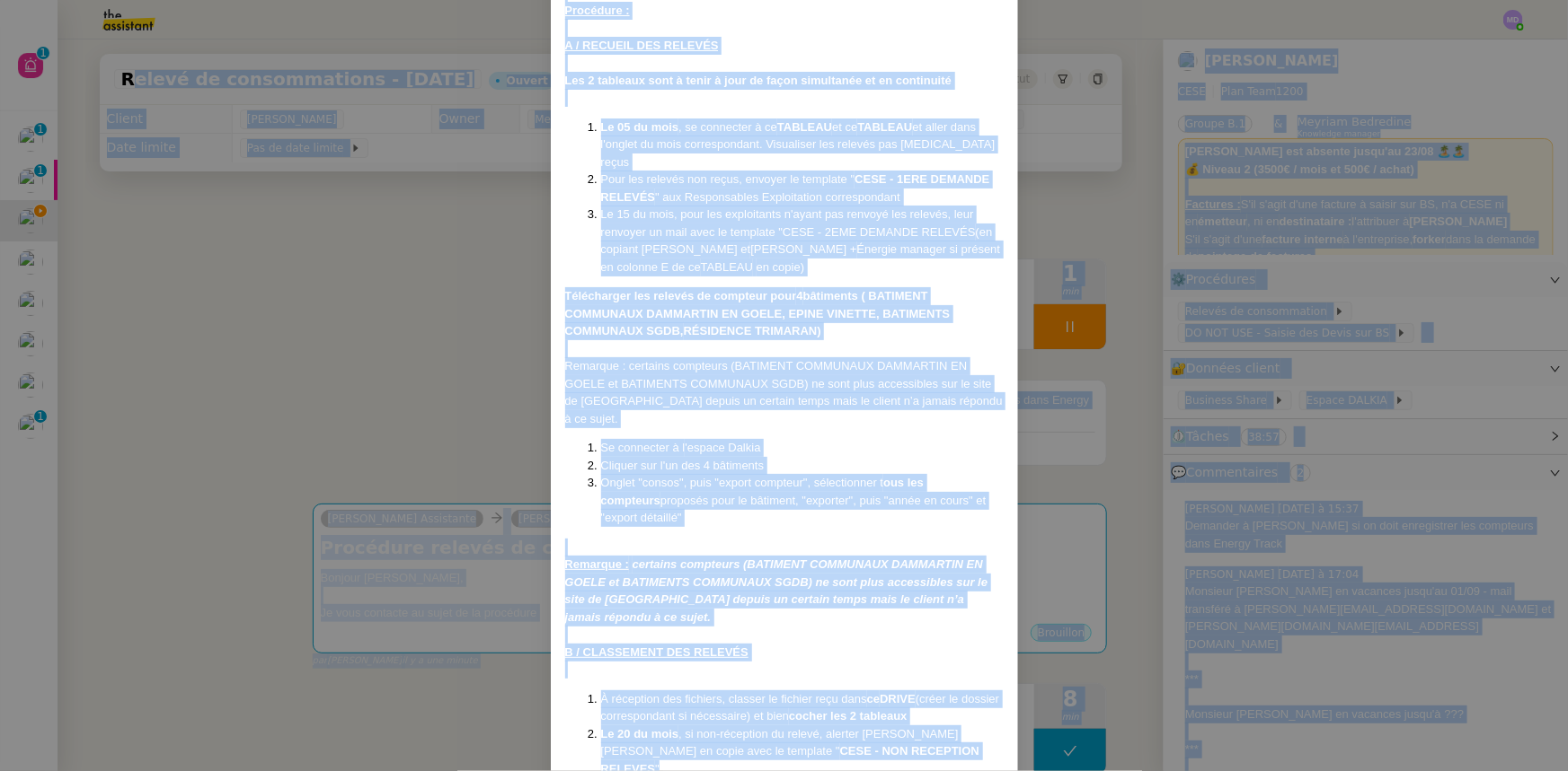
scroll to position [0, 0]
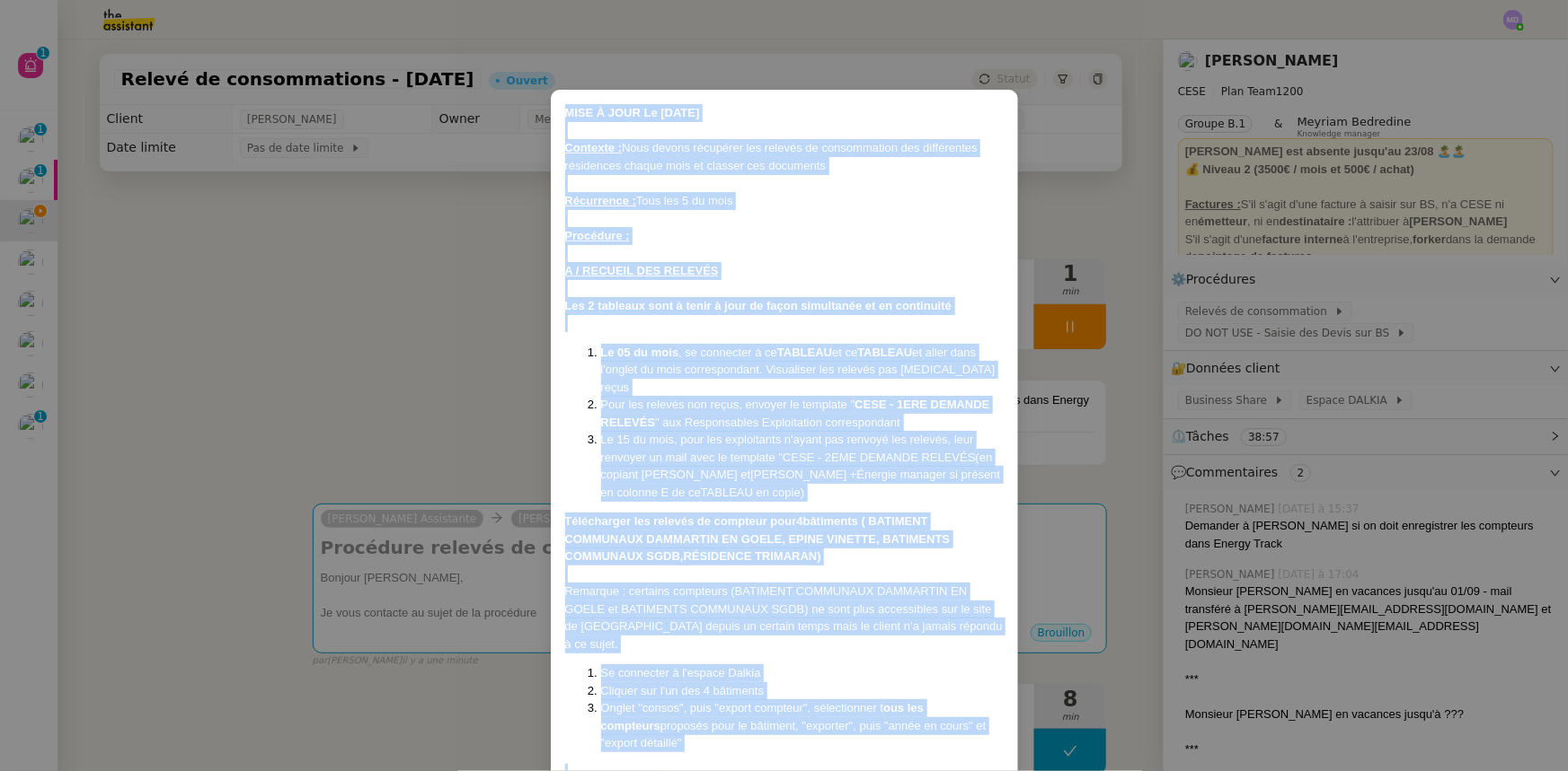
drag, startPoint x: 948, startPoint y: 714, endPoint x: 530, endPoint y: 91, distance: 750.2
click at [530, 91] on nz-modal-container "MISE À JOUR Le [DATE] Contexte : Nous devons récupérer les relevés de consommat…" at bounding box center [784, 385] width 1568 height 771
copy div "LORE I DOLO Si 27/91/5720 Ametcons : Adip elitse doeiusmod tem incidid ut labor…"
click at [360, 384] on nz-modal-container "MISE À JOUR Le [DATE] Contexte : Nous devons récupérer les relevés de consommat…" at bounding box center [784, 385] width 1568 height 771
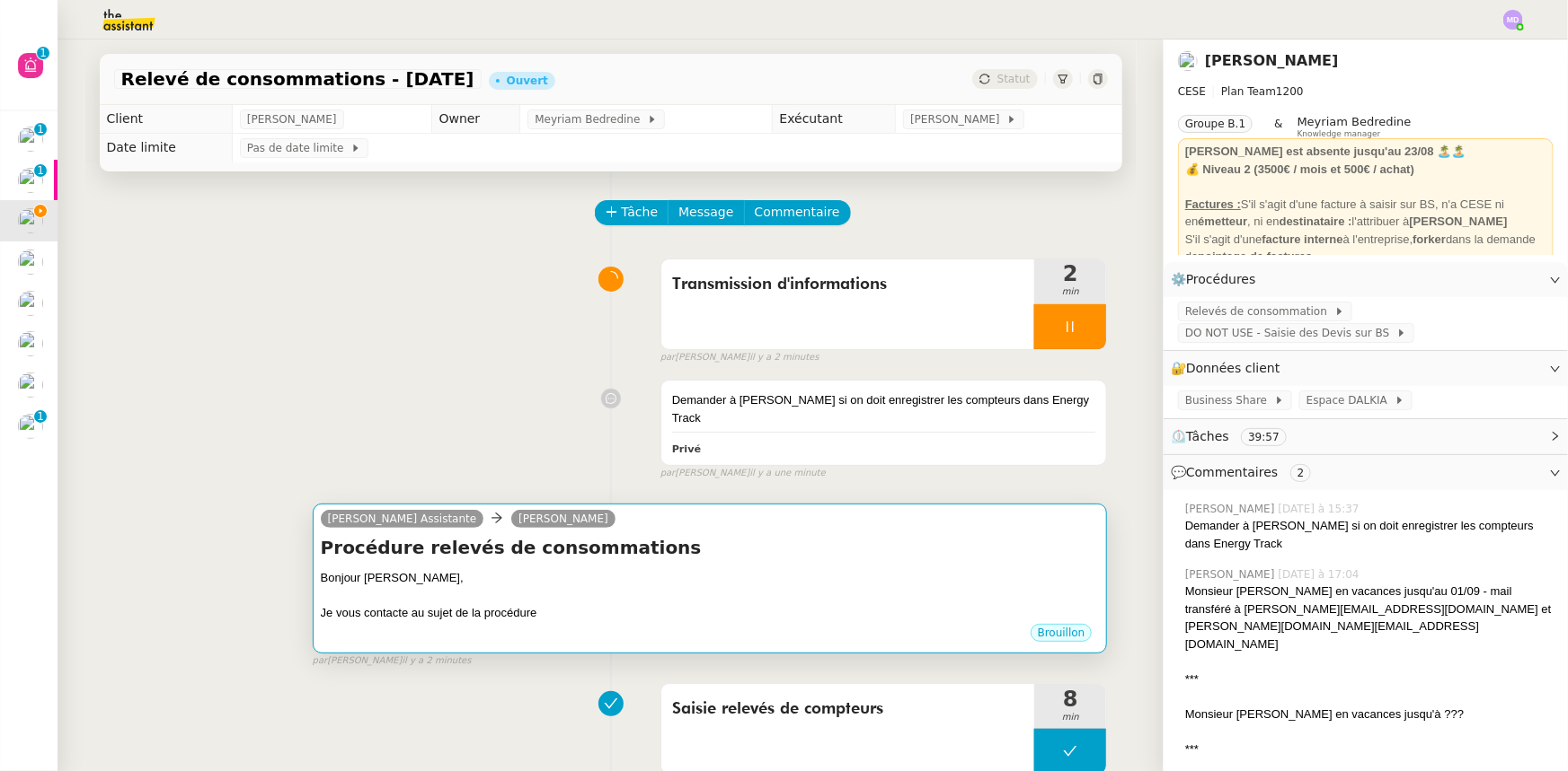
click at [667, 604] on div "Je vous contacte au sujet de la procédure" at bounding box center [710, 613] width 779 height 18
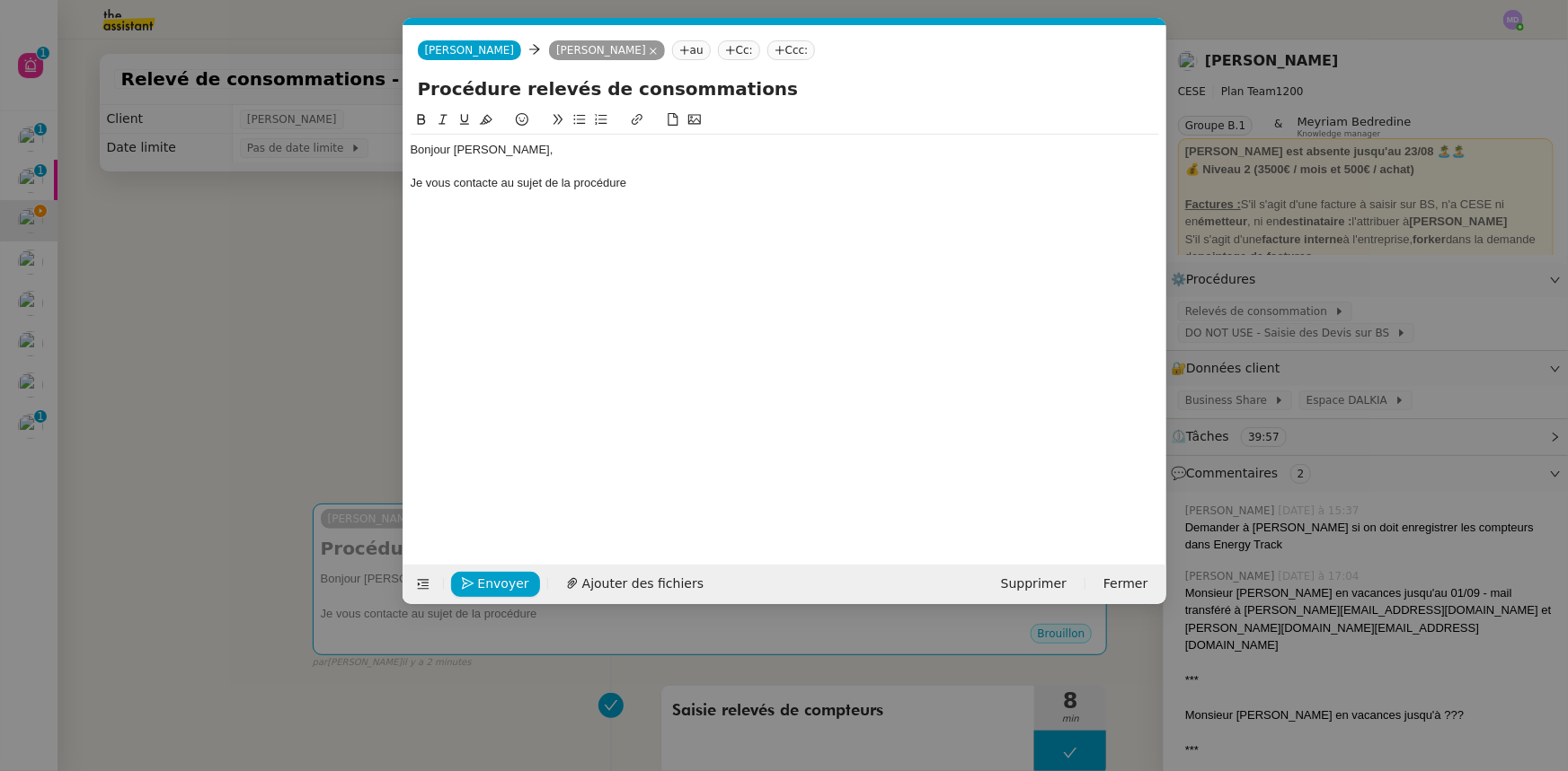
scroll to position [0, 38]
click at [653, 185] on div "Je vous contacte au sujet de la procédure" at bounding box center [784, 183] width 748 height 16
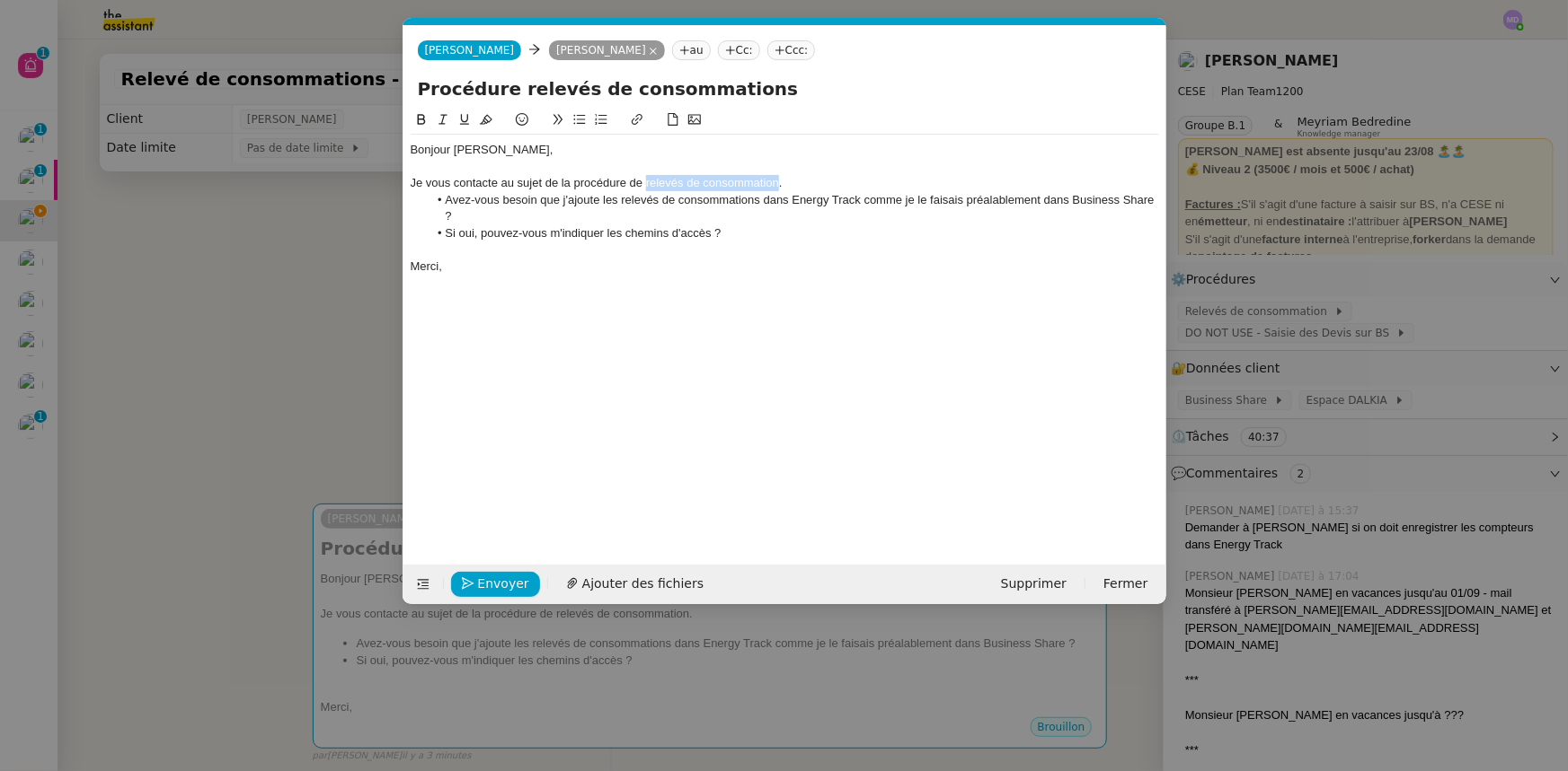
drag, startPoint x: 647, startPoint y: 185, endPoint x: 771, endPoint y: 178, distance: 124.2
click at [778, 182] on div "Je vous contacte au sujet de la procédure de relevés de consommation." at bounding box center [784, 183] width 748 height 16
click at [637, 111] on button at bounding box center [637, 119] width 21 height 20
paste input "[URL][DOMAIN_NAME]"
type input "[URL][DOMAIN_NAME]"
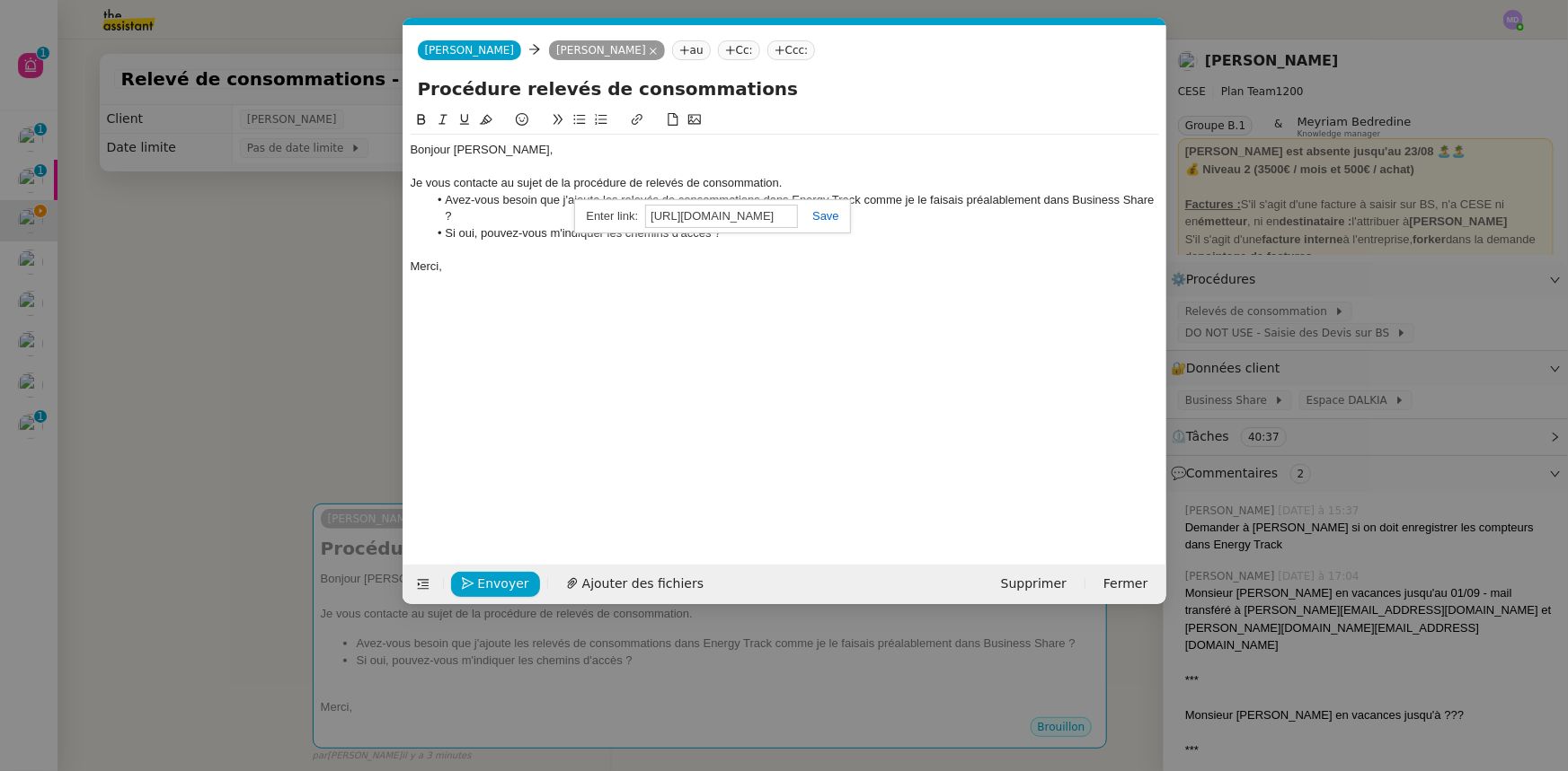
scroll to position [0, 408]
click at [828, 218] on link at bounding box center [818, 216] width 42 height 14
drag, startPoint x: 800, startPoint y: 245, endPoint x: 699, endPoint y: 289, distance: 110.2
click at [799, 248] on div at bounding box center [784, 249] width 748 height 16
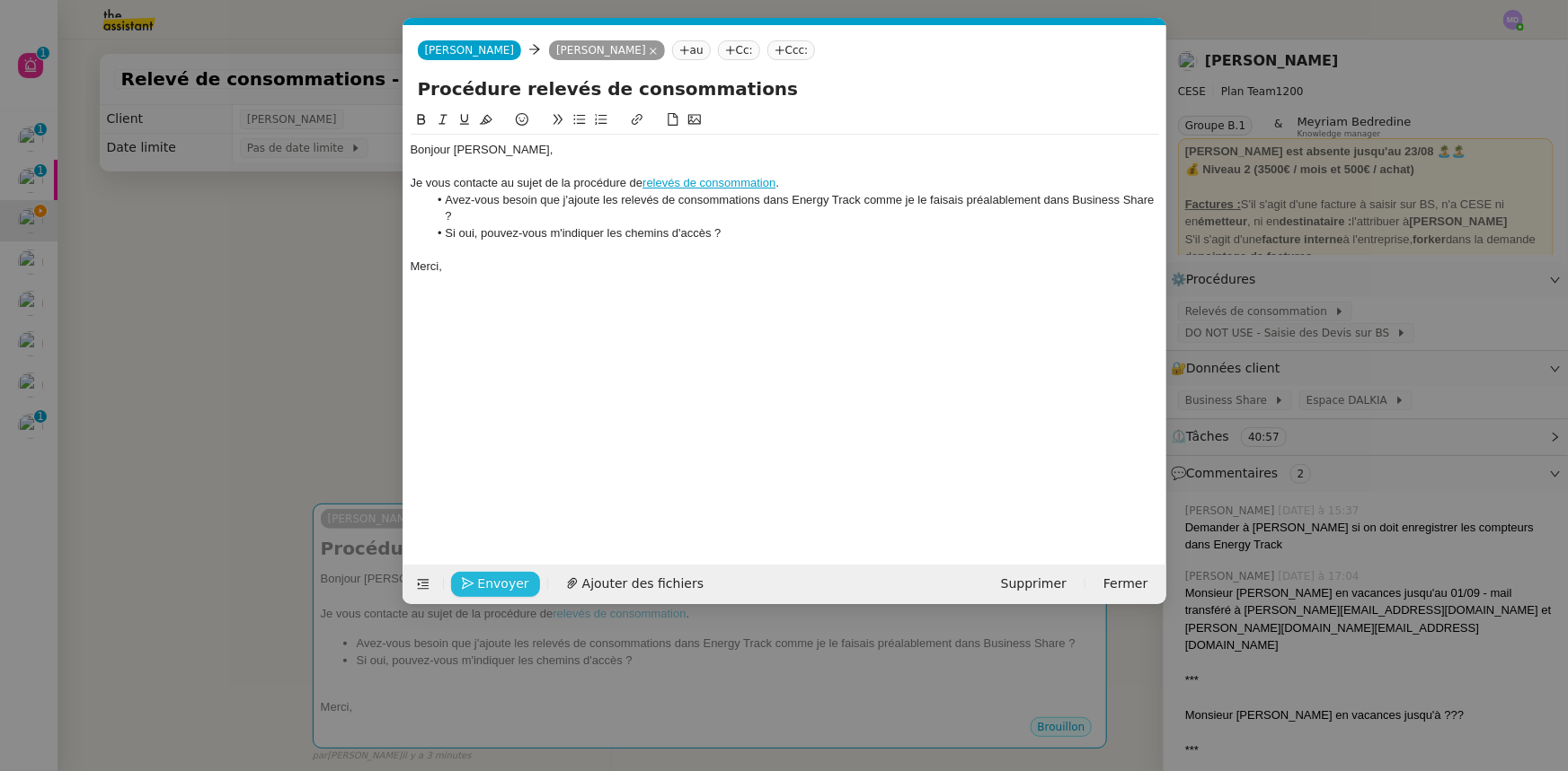
click at [500, 584] on span "Envoyer" at bounding box center [504, 584] width 51 height 20
click at [500, 584] on span "Confirmer l'envoi" at bounding box center [532, 584] width 108 height 20
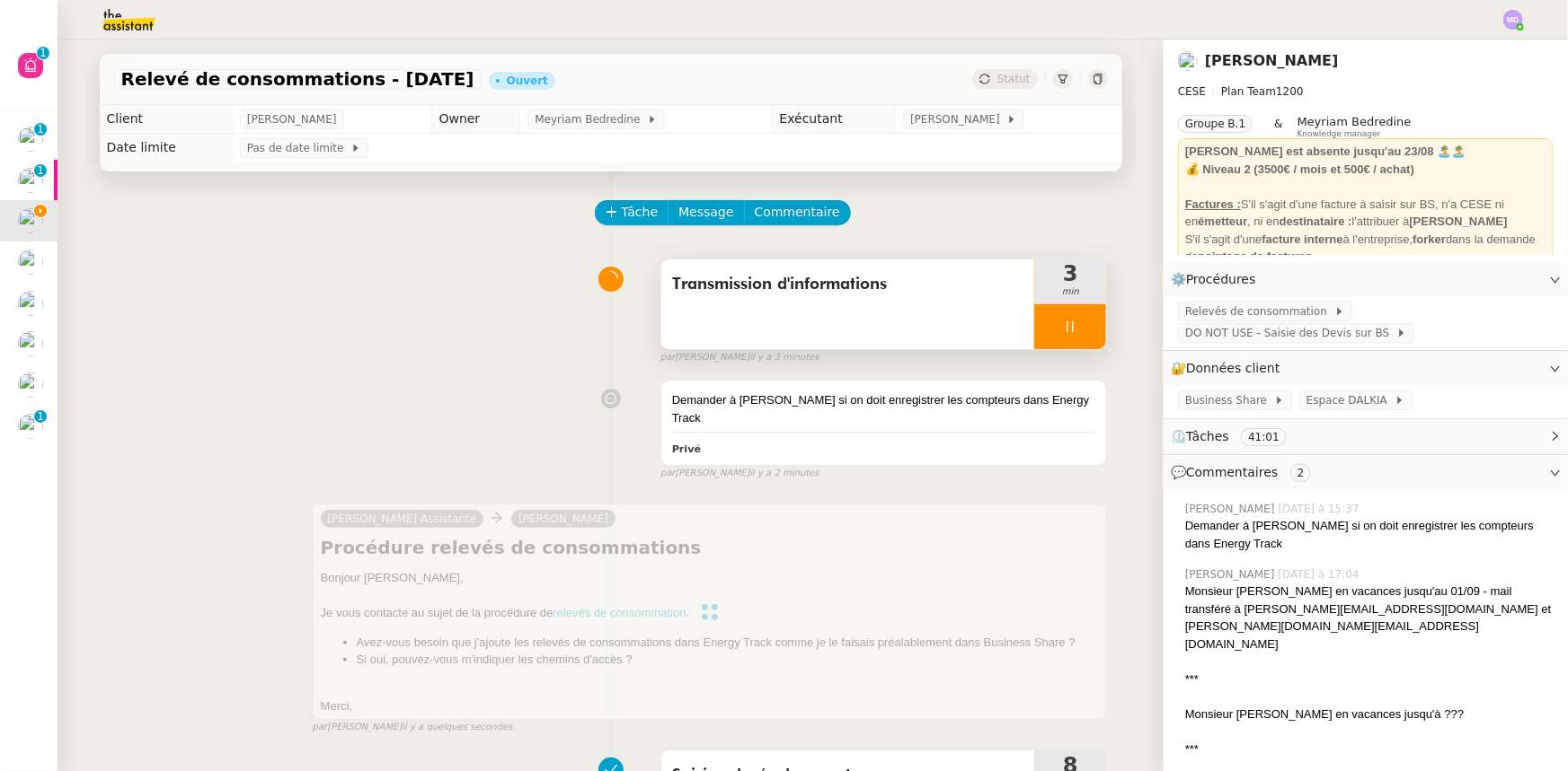
click at [1069, 335] on div at bounding box center [1070, 327] width 72 height 45
click at [1081, 333] on icon at bounding box center [1088, 327] width 15 height 15
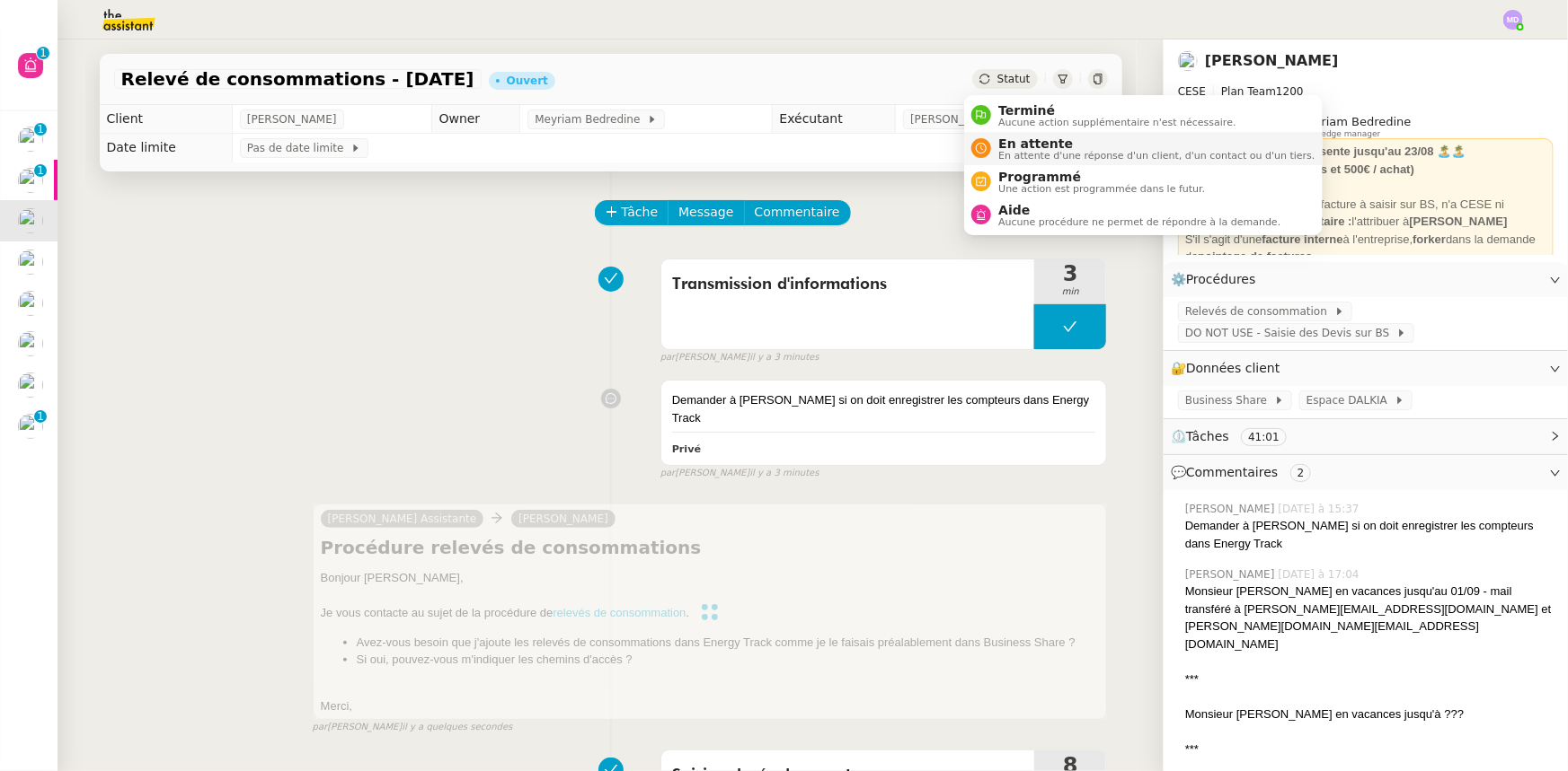
click at [1015, 144] on span "En attente" at bounding box center [1157, 144] width 316 height 15
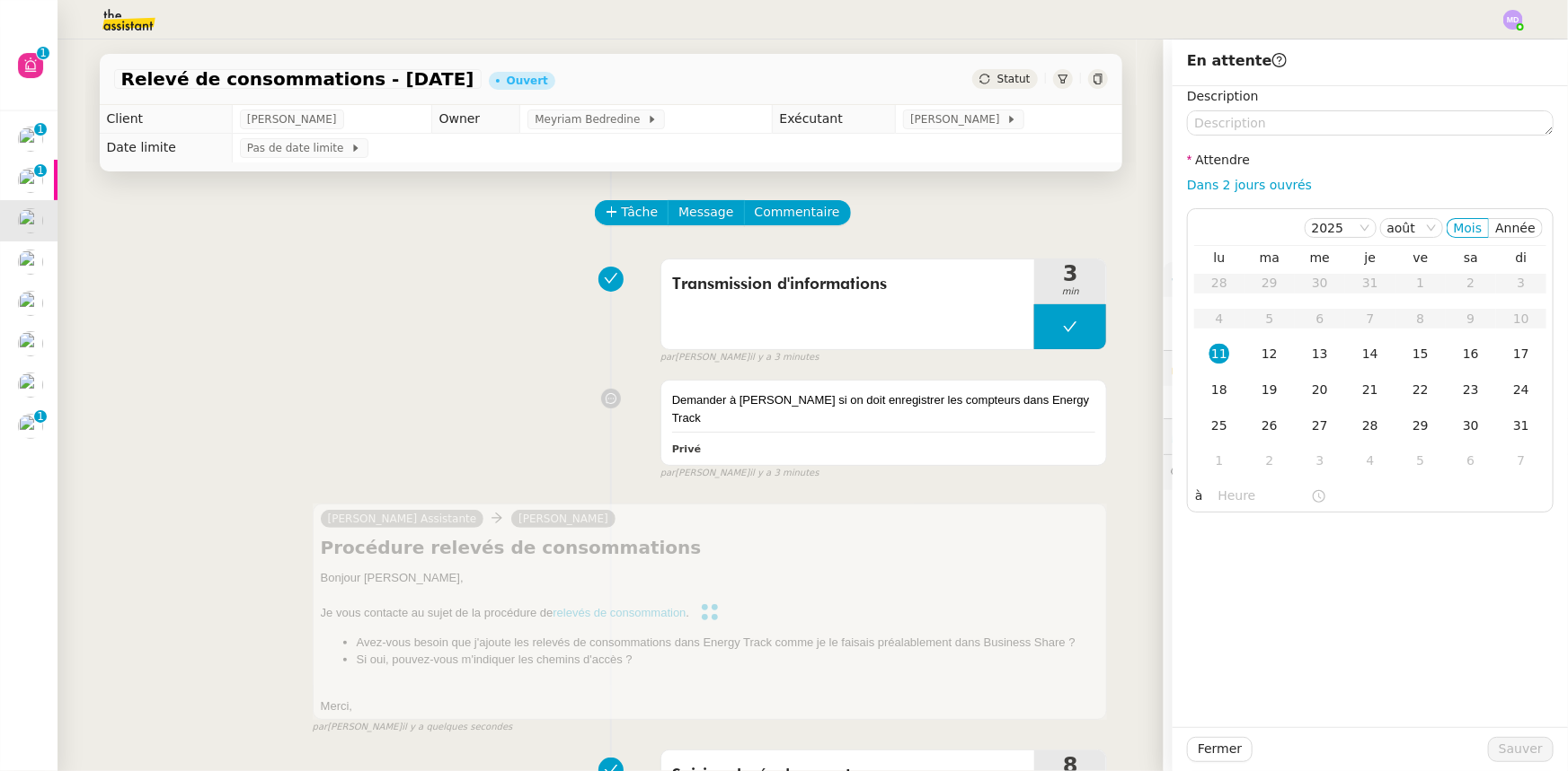
drag, startPoint x: 1026, startPoint y: 210, endPoint x: 1061, endPoint y: 230, distance: 40.3
click at [1031, 212] on div "Tâche Message Commentaire" at bounding box center [852, 221] width 511 height 43
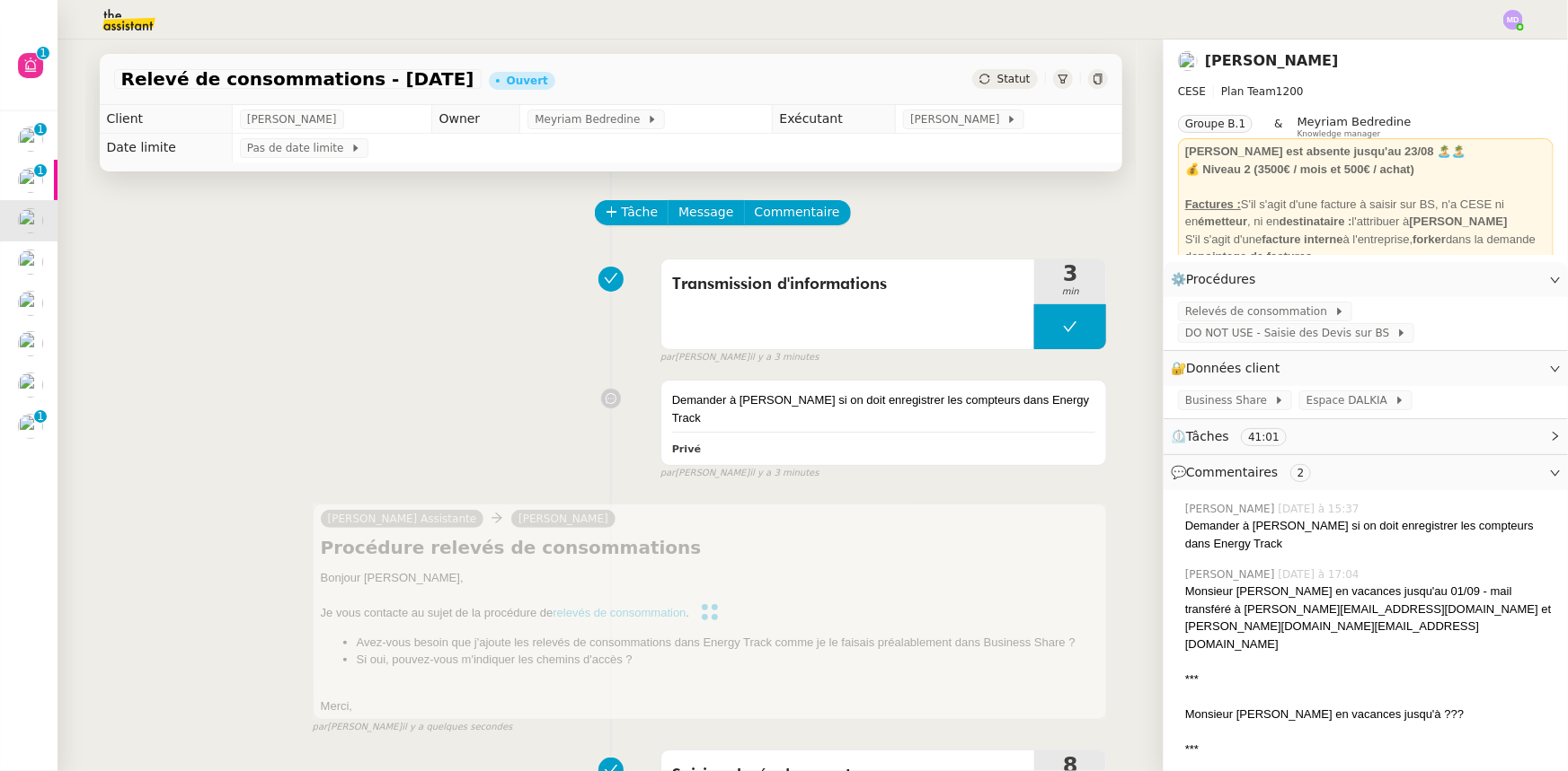
click at [989, 82] on div "Statut" at bounding box center [1004, 79] width 65 height 19
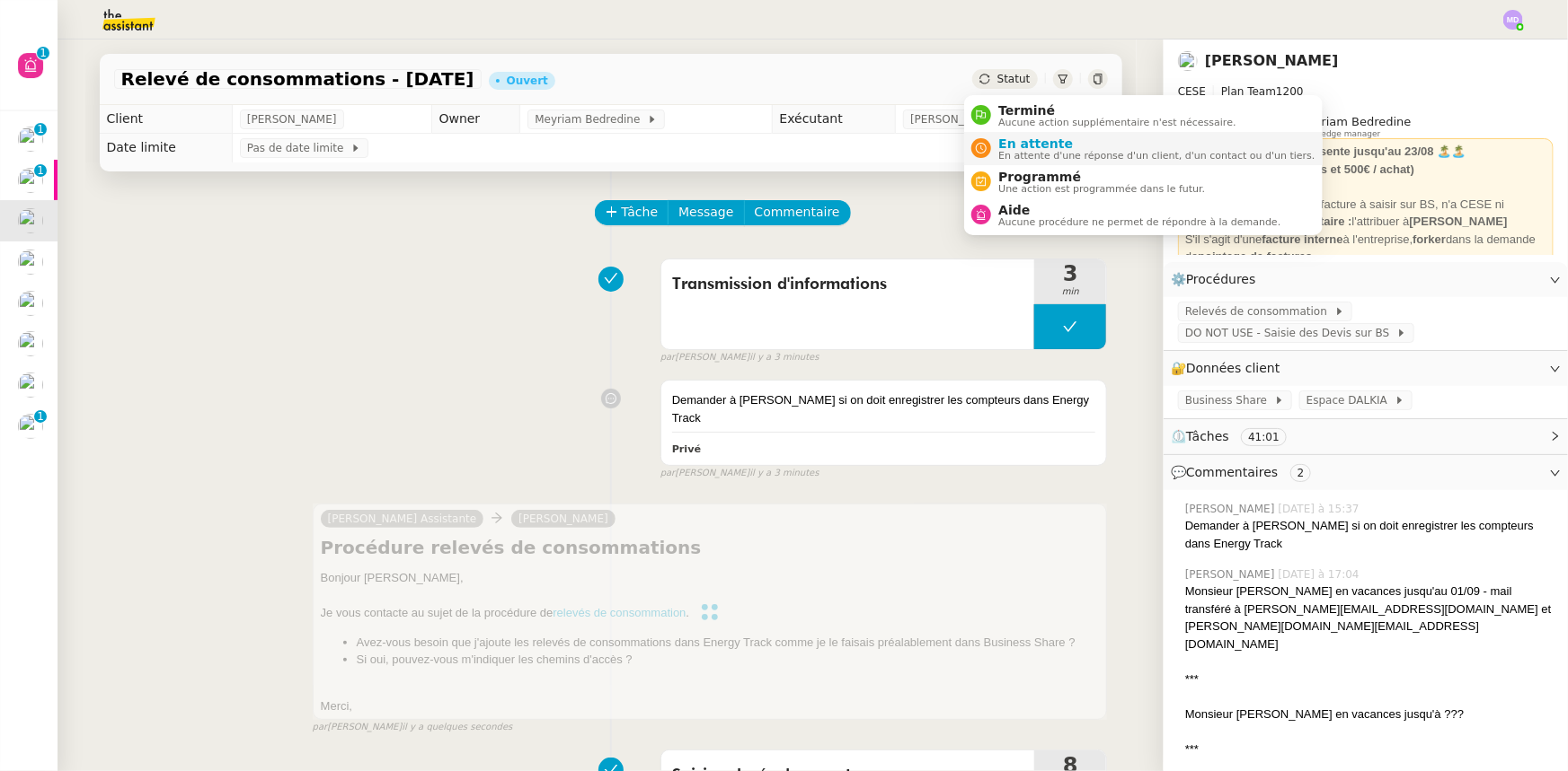
click at [1006, 144] on span "En attente" at bounding box center [1157, 144] width 316 height 15
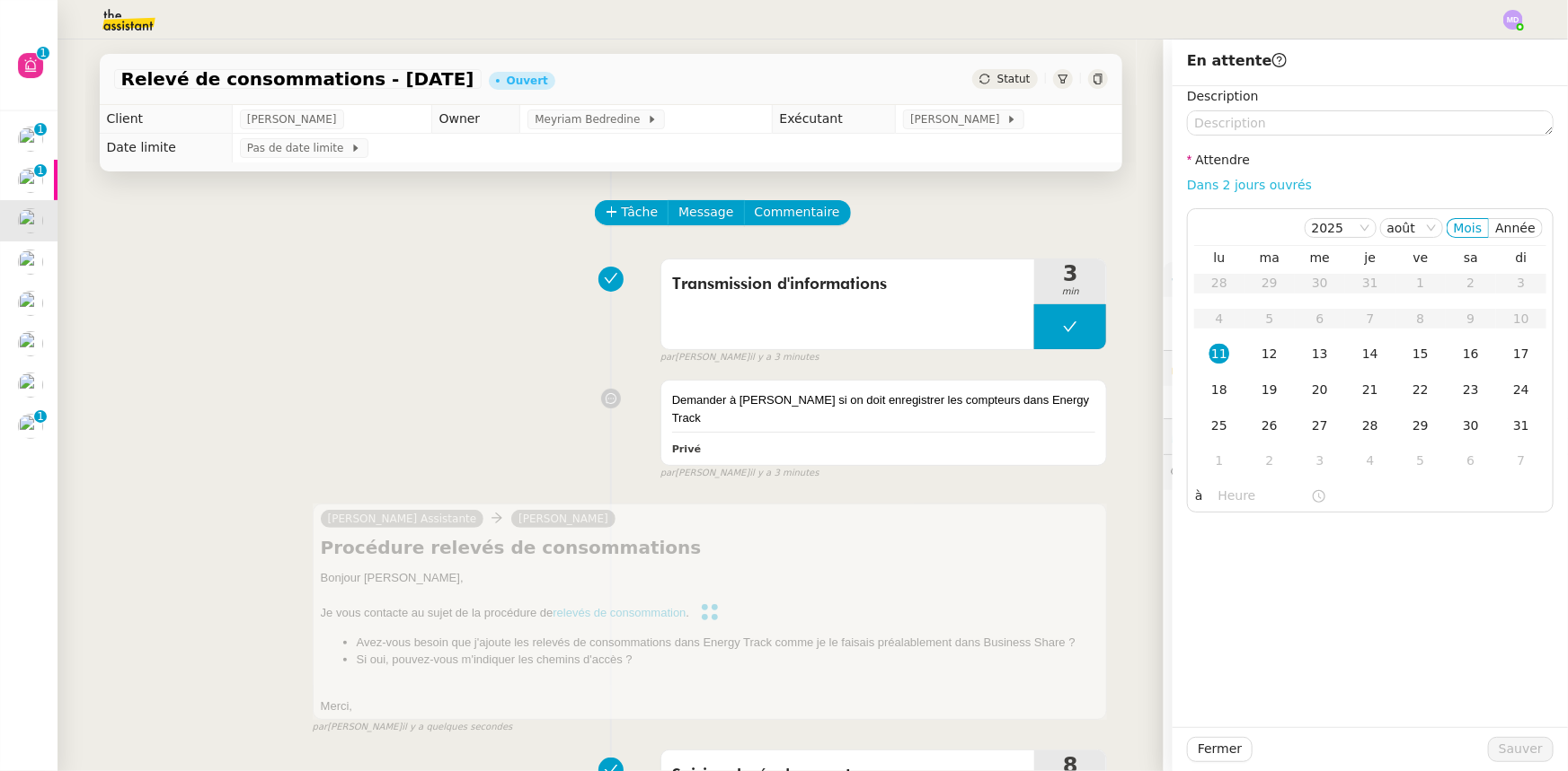
click at [1190, 187] on link "Dans 2 jours ouvrés" at bounding box center [1249, 184] width 125 height 15
type input "07:00"
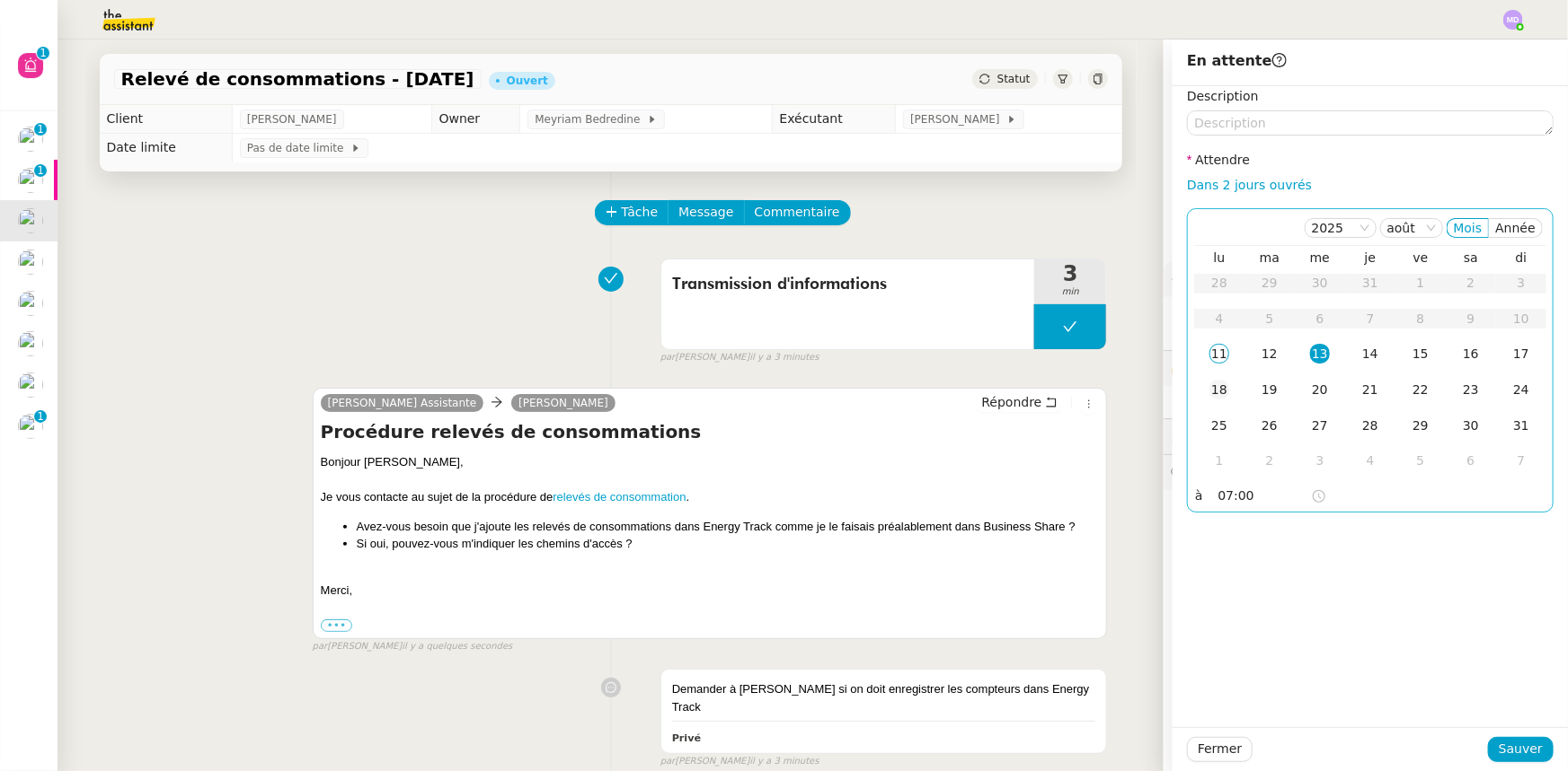
click at [1209, 389] on div "18" at bounding box center [1219, 390] width 19 height 19
click at [1523, 748] on span "Sauver" at bounding box center [1519, 749] width 44 height 20
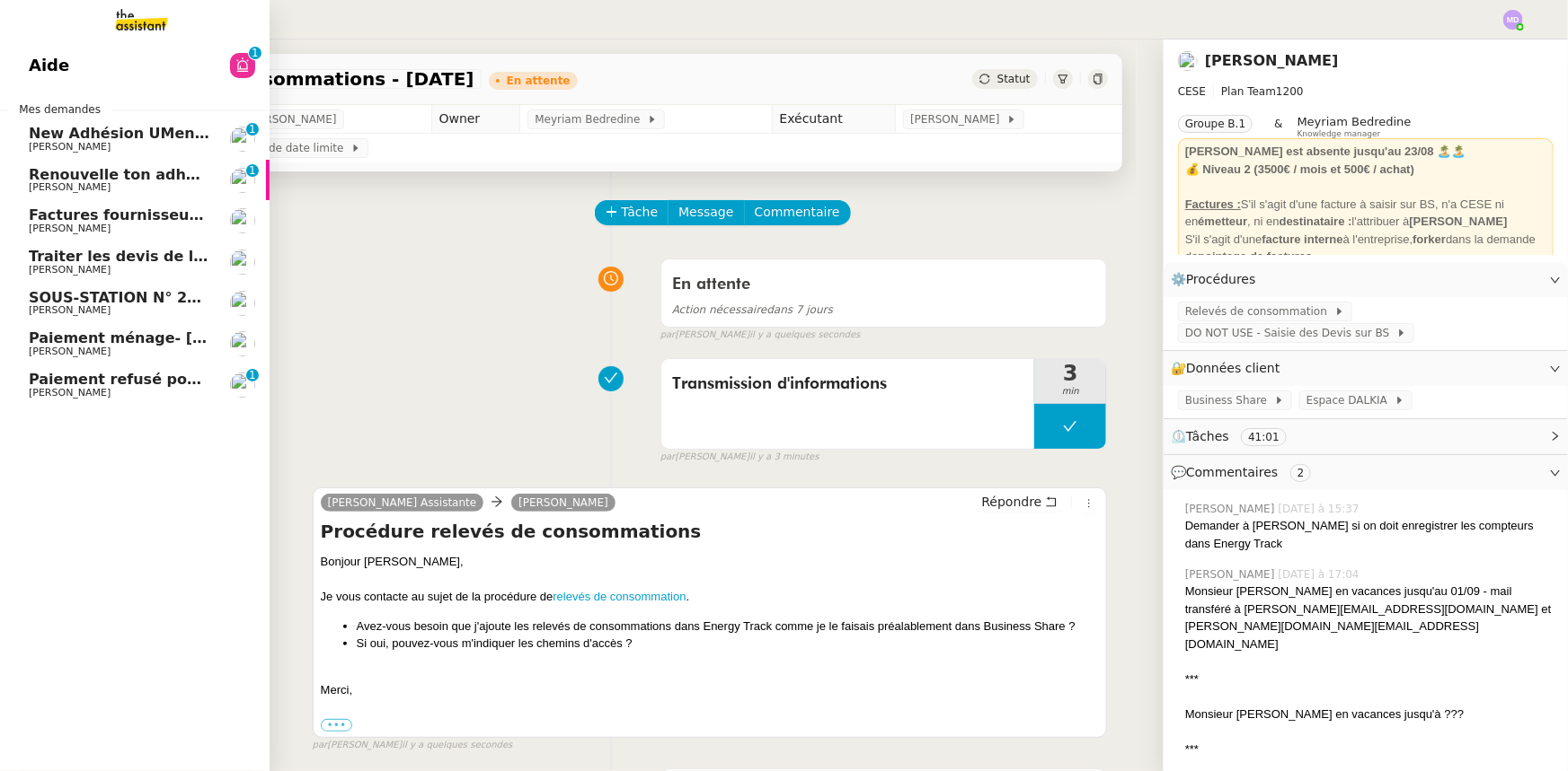
click at [132, 179] on span "Renouvelle ton adhésion Umento" at bounding box center [163, 175] width 269 height 17
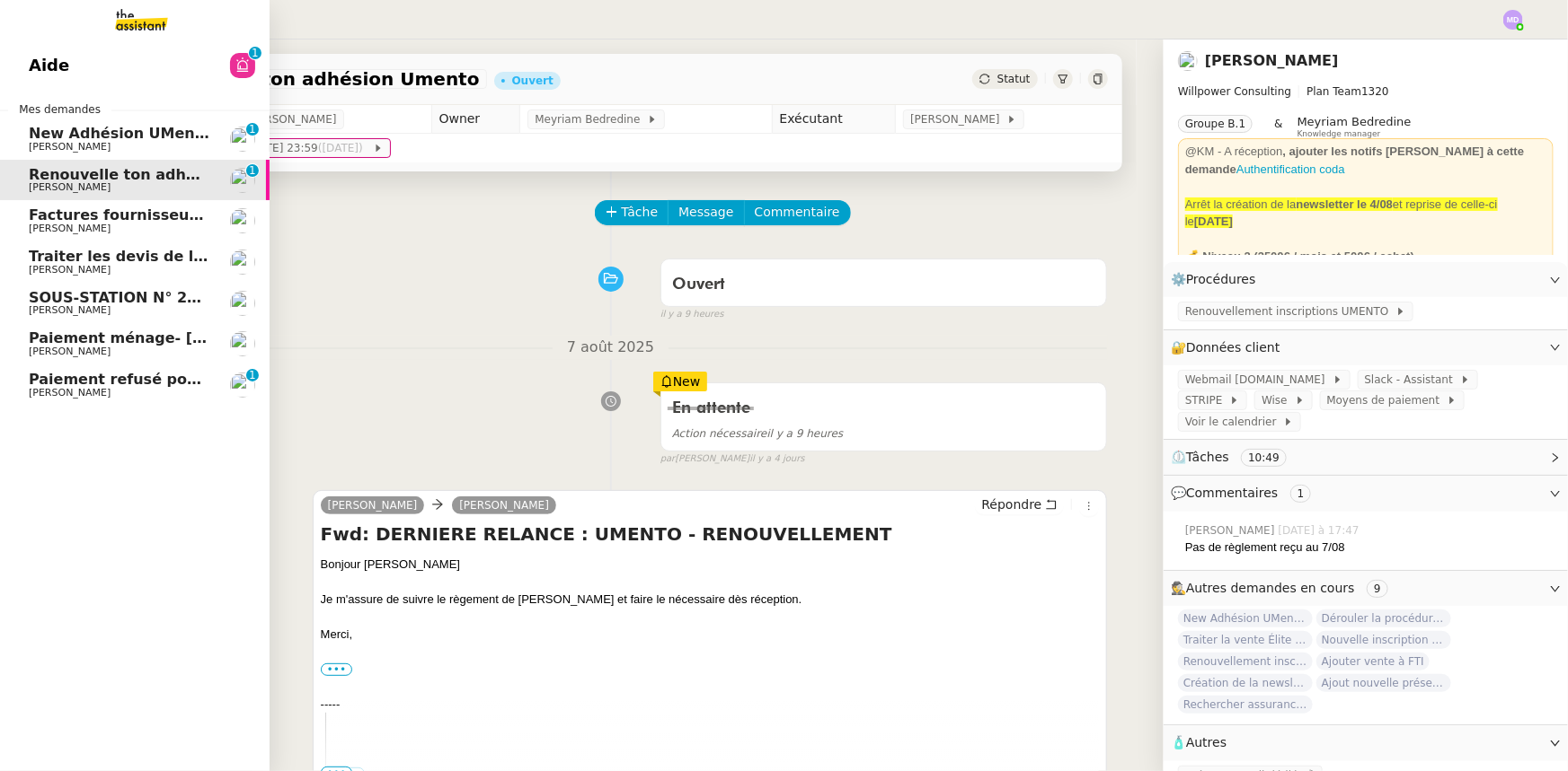
click at [160, 385] on span "Paiement refusé pour 405-8100821-7492304" at bounding box center [210, 379] width 362 height 17
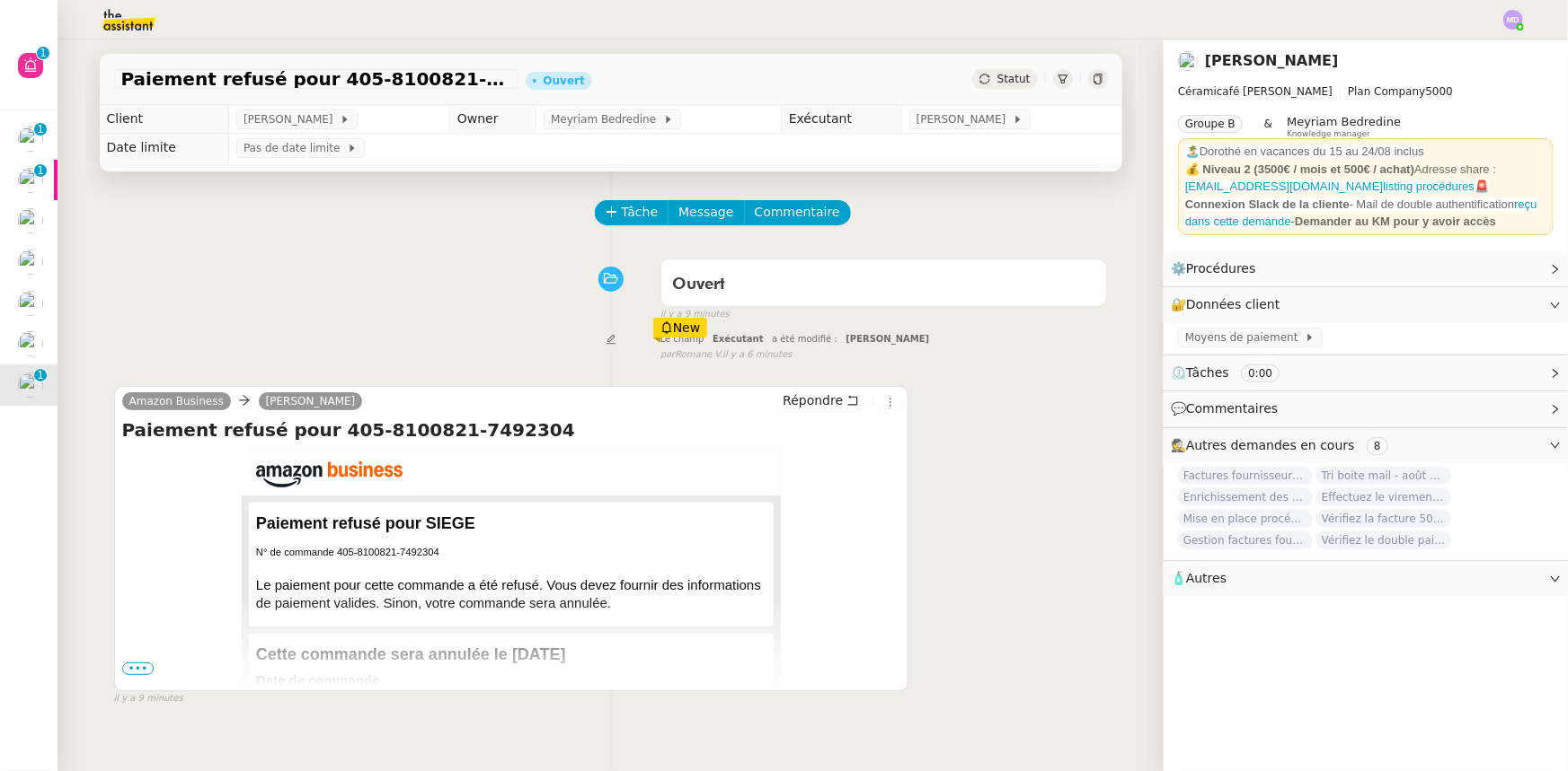
click at [630, 230] on div "Tâche Message Commentaire" at bounding box center [852, 221] width 511 height 43
click at [622, 217] on span "Tâche" at bounding box center [640, 211] width 37 height 20
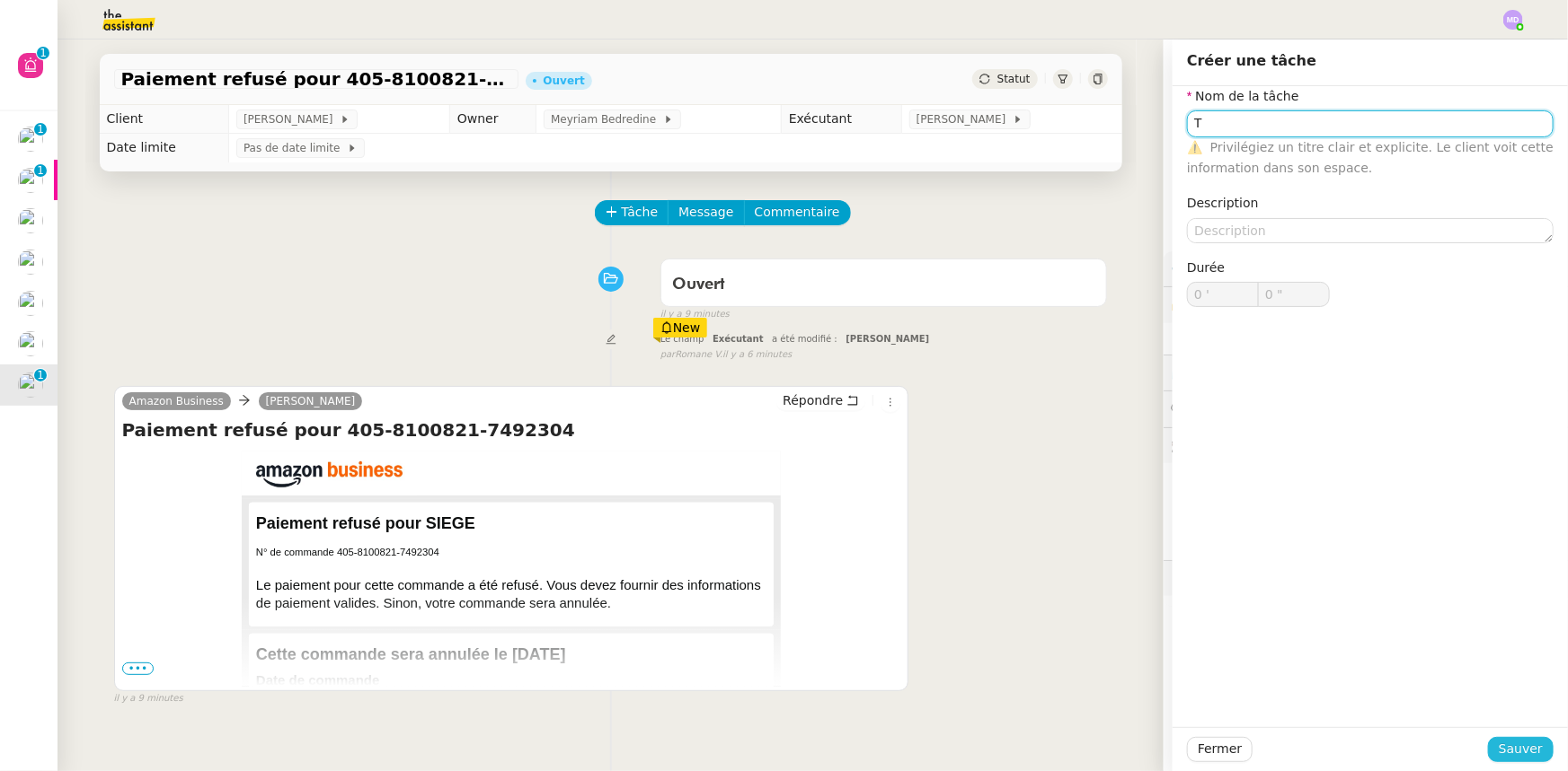
type input "T"
drag, startPoint x: 1510, startPoint y: 748, endPoint x: 1356, endPoint y: 634, distance: 191.6
click at [1506, 746] on span "Sauver" at bounding box center [1519, 749] width 44 height 20
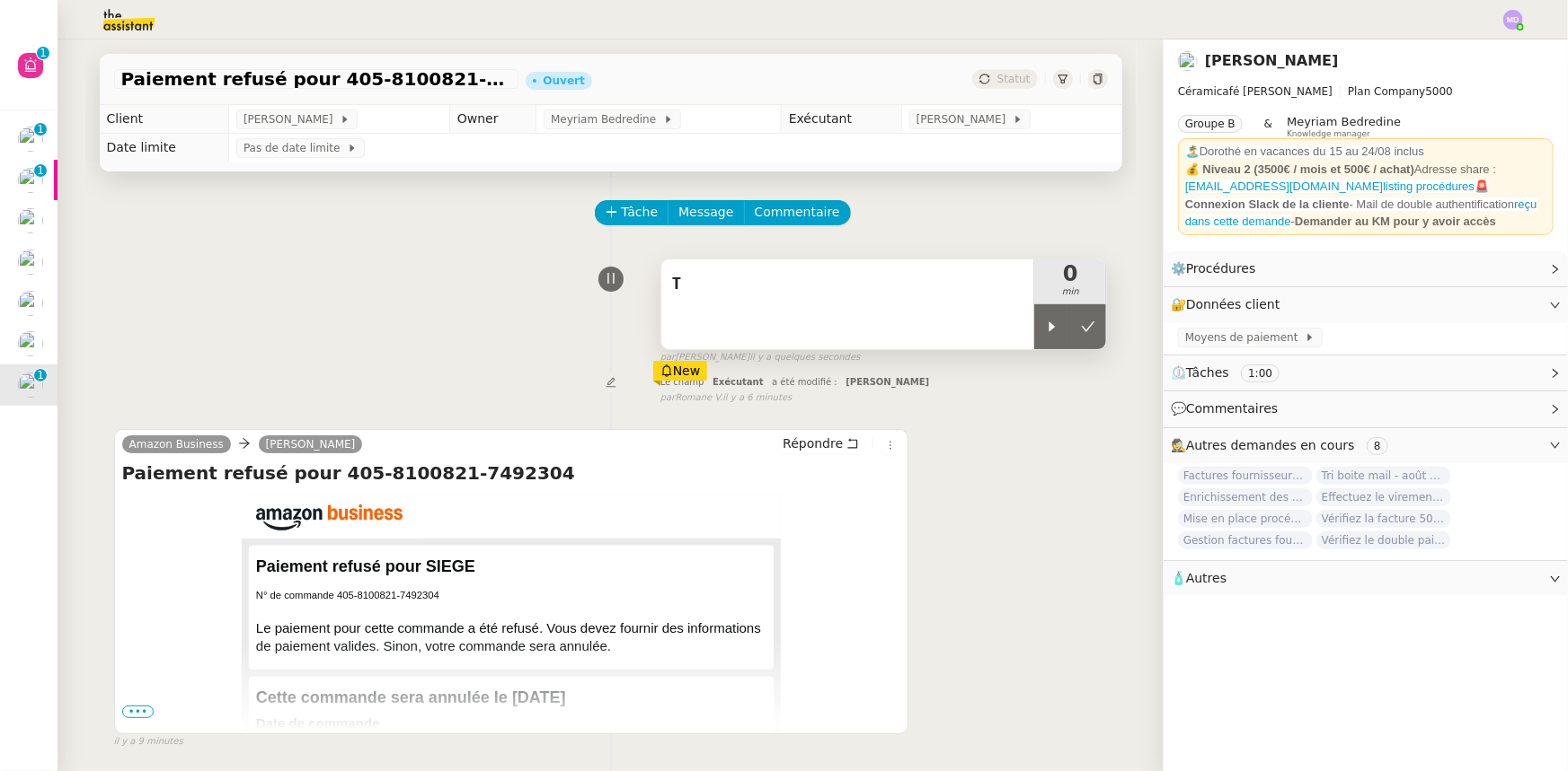
drag, startPoint x: 1048, startPoint y: 321, endPoint x: 996, endPoint y: 321, distance: 52.0
click at [1047, 321] on div at bounding box center [1052, 327] width 36 height 45
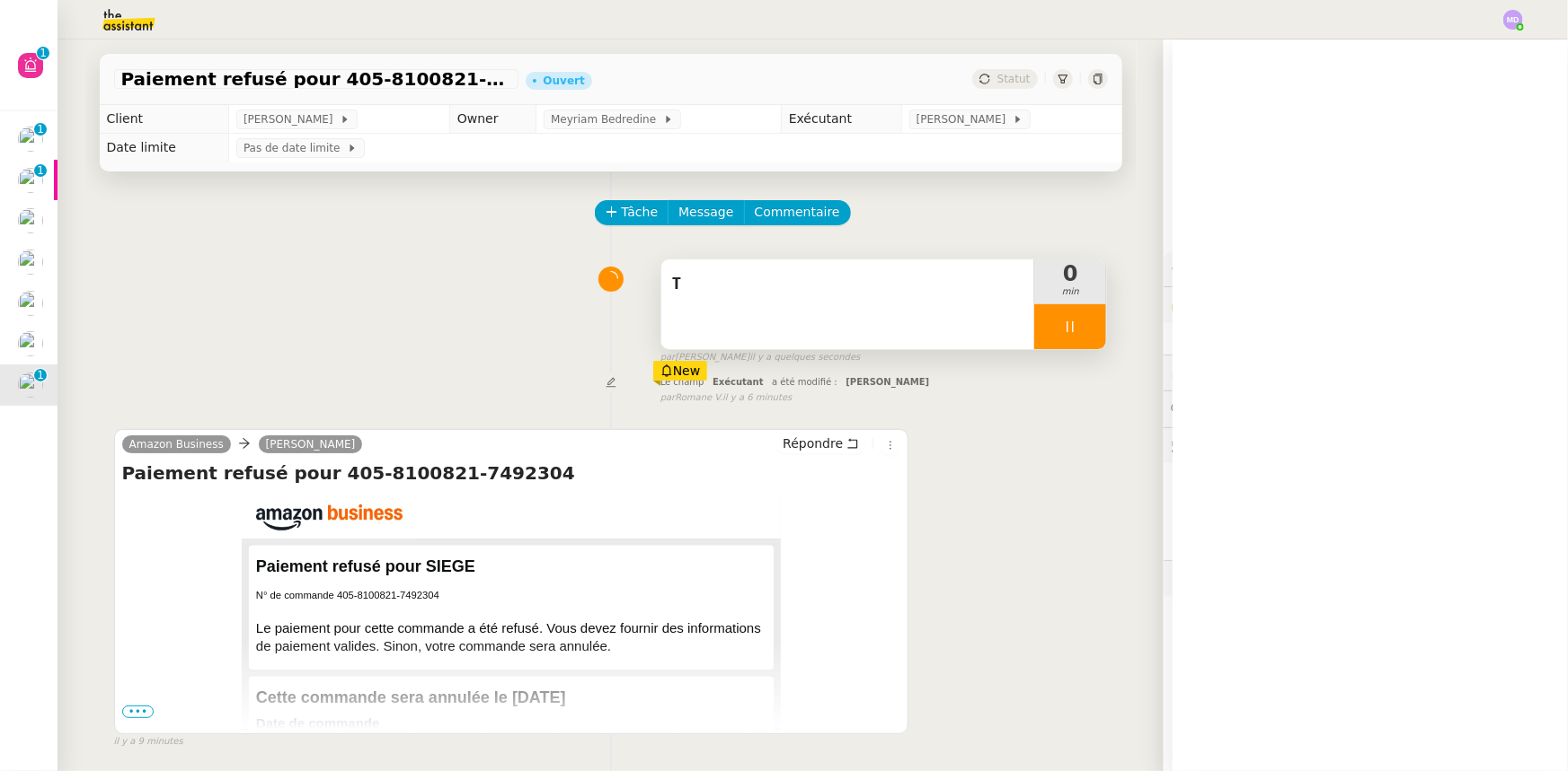
click at [950, 321] on div "T" at bounding box center [847, 305] width 374 height 90
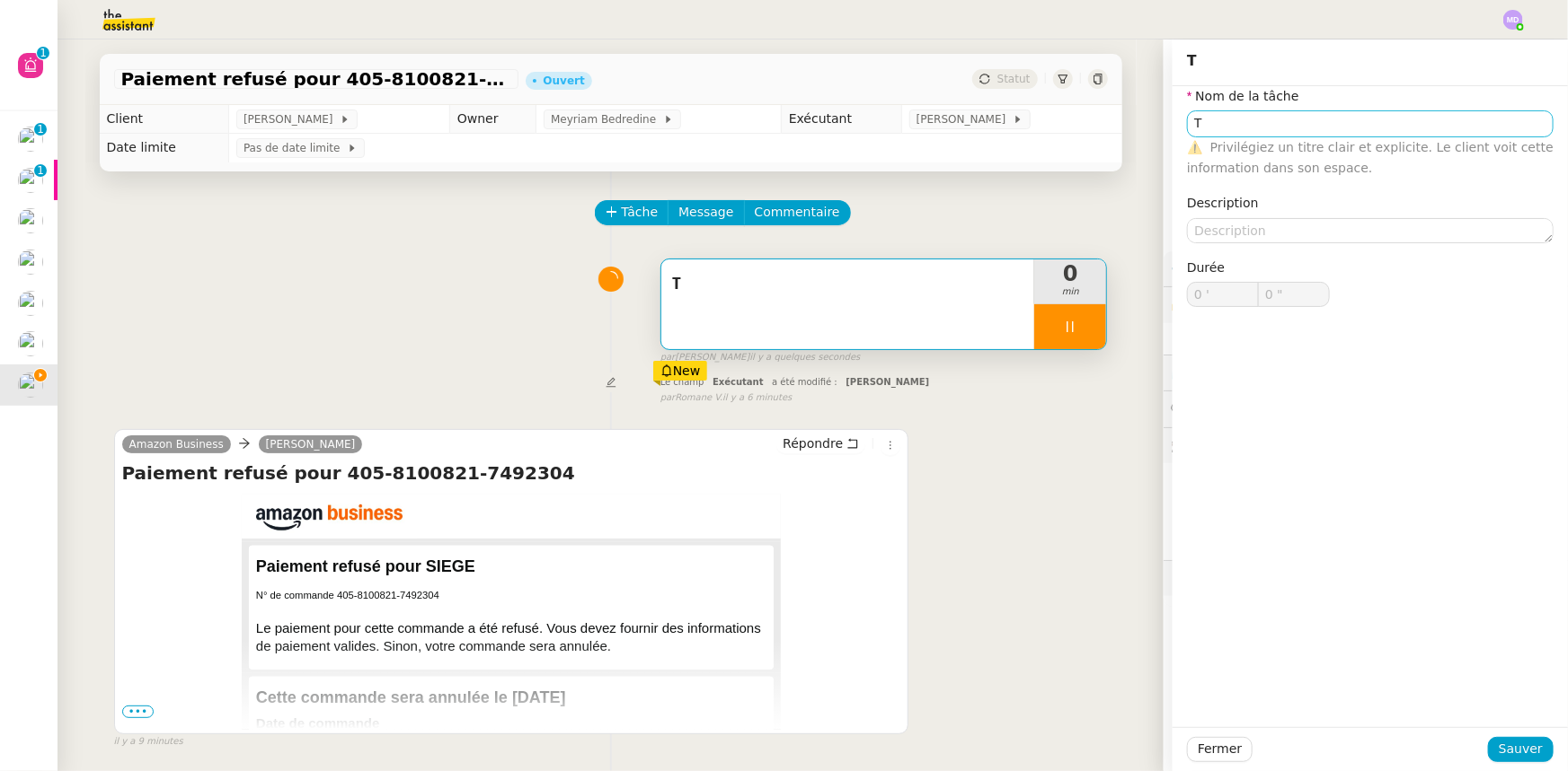
type input "T"
type input "0 '"
type input "1 ""
click at [1215, 123] on input "T" at bounding box center [1370, 123] width 367 height 26
type input "Trans"
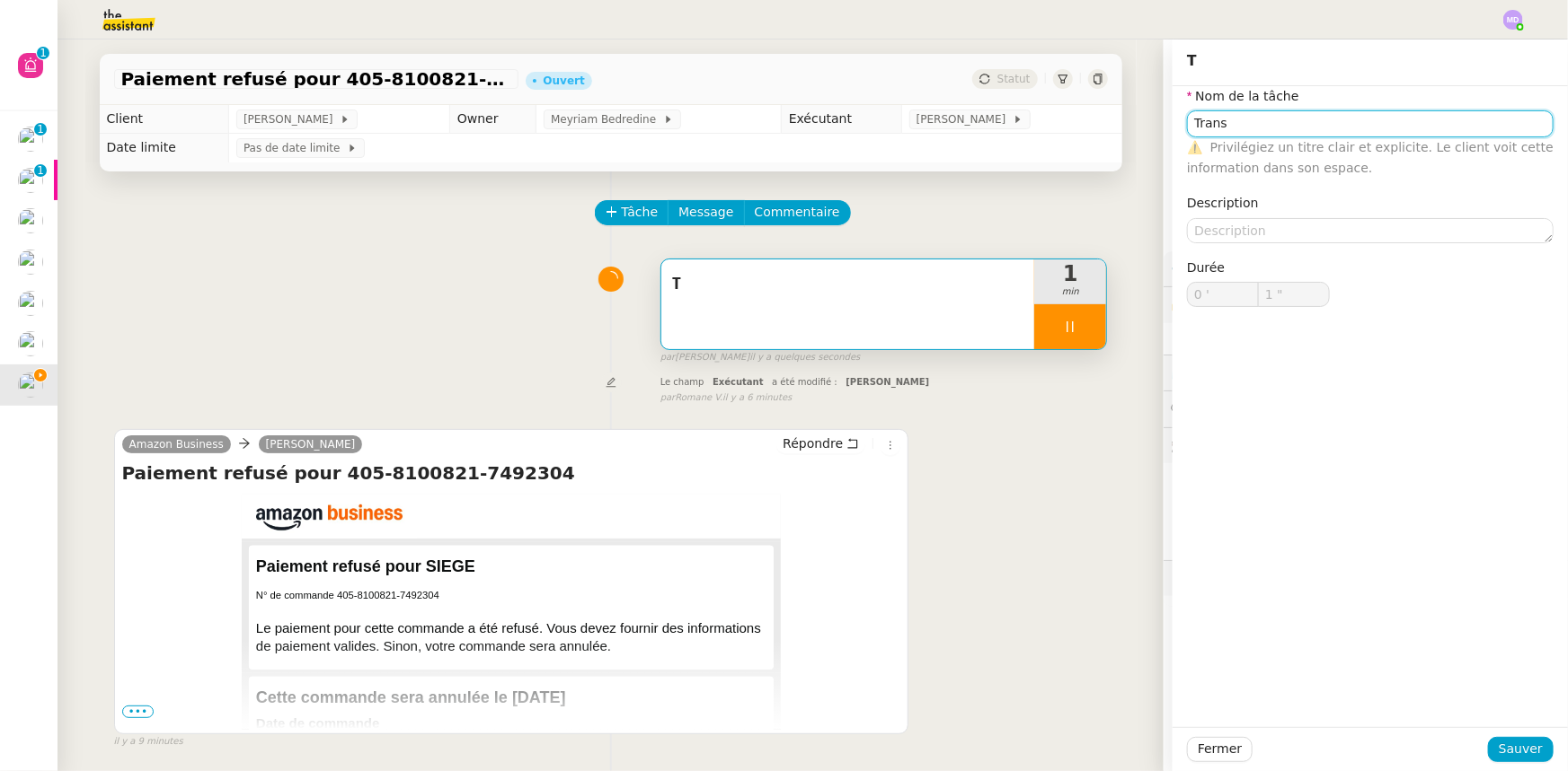
type input "2 ""
type input "Transmission d'"
type input "3 ""
type input "Transmission d'informations"
type input "4 ""
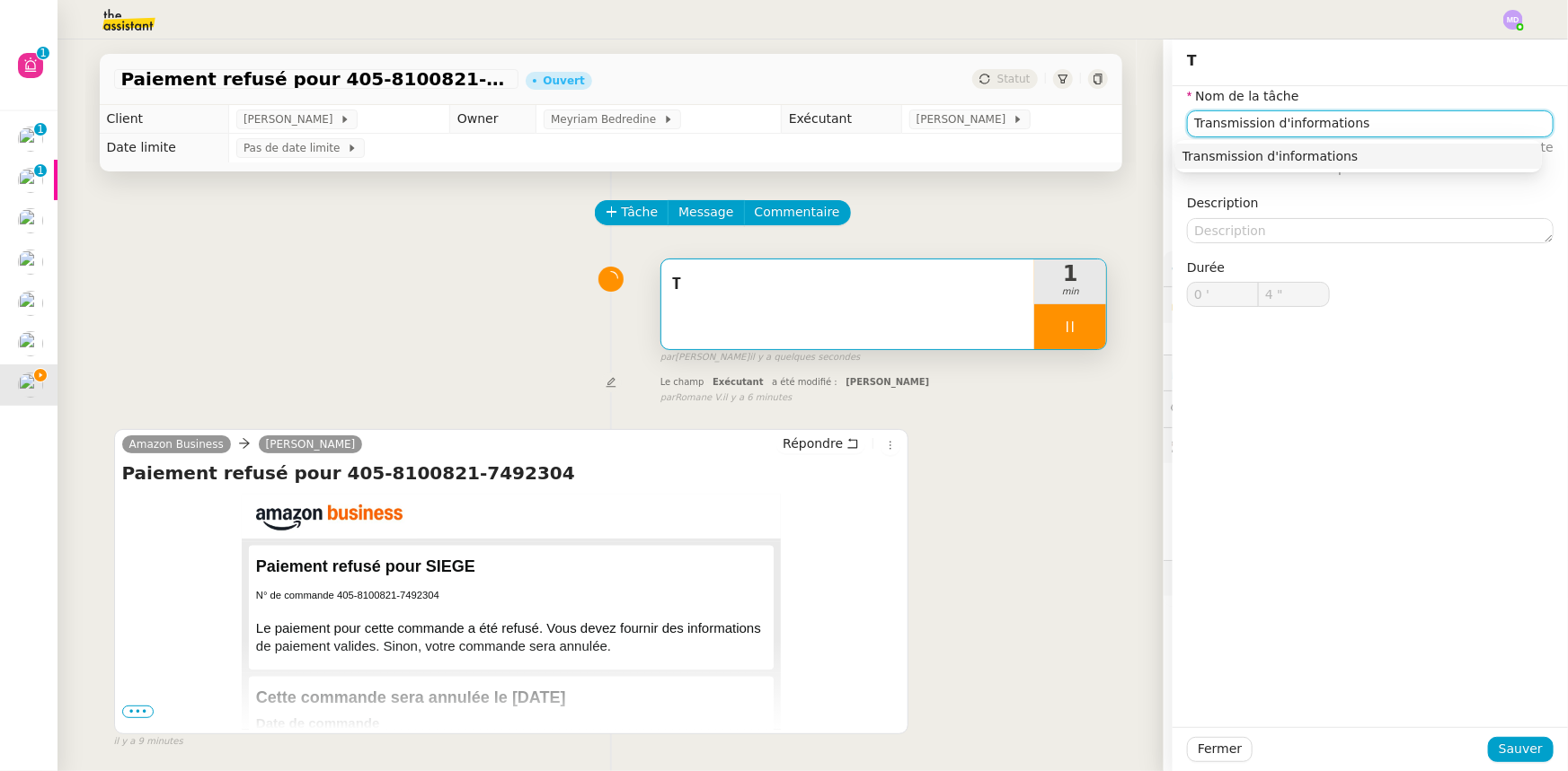
type input "Transmission d'informations"
type input "5 ""
click at [1521, 735] on div "Fermer Sauver" at bounding box center [1369, 749] width 395 height 44
drag, startPoint x: 1519, startPoint y: 743, endPoint x: 1352, endPoint y: 744, distance: 167.0
click at [1518, 744] on span "Sauver" at bounding box center [1519, 749] width 44 height 20
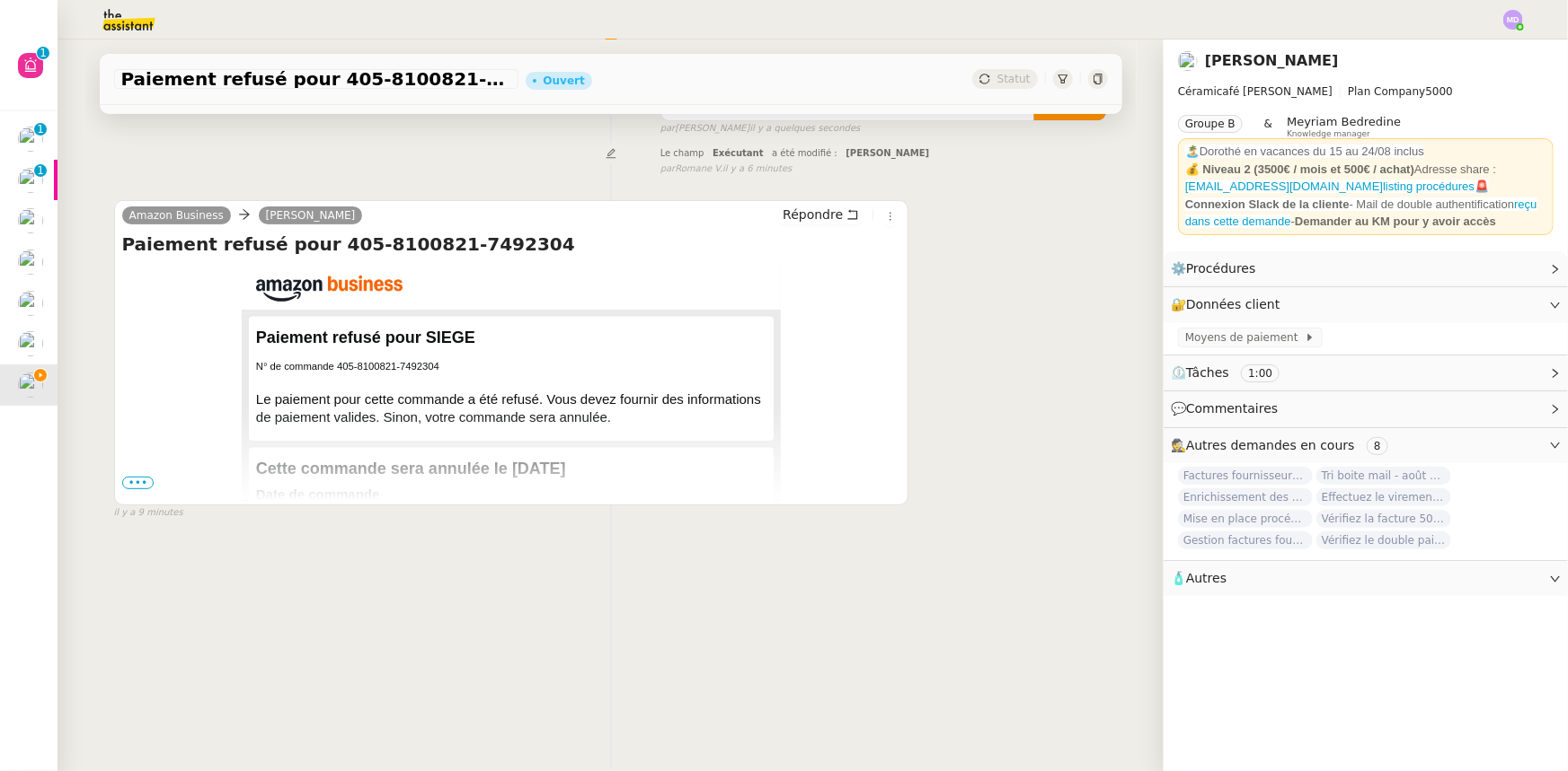
click at [128, 477] on span "•••" at bounding box center [138, 483] width 32 height 13
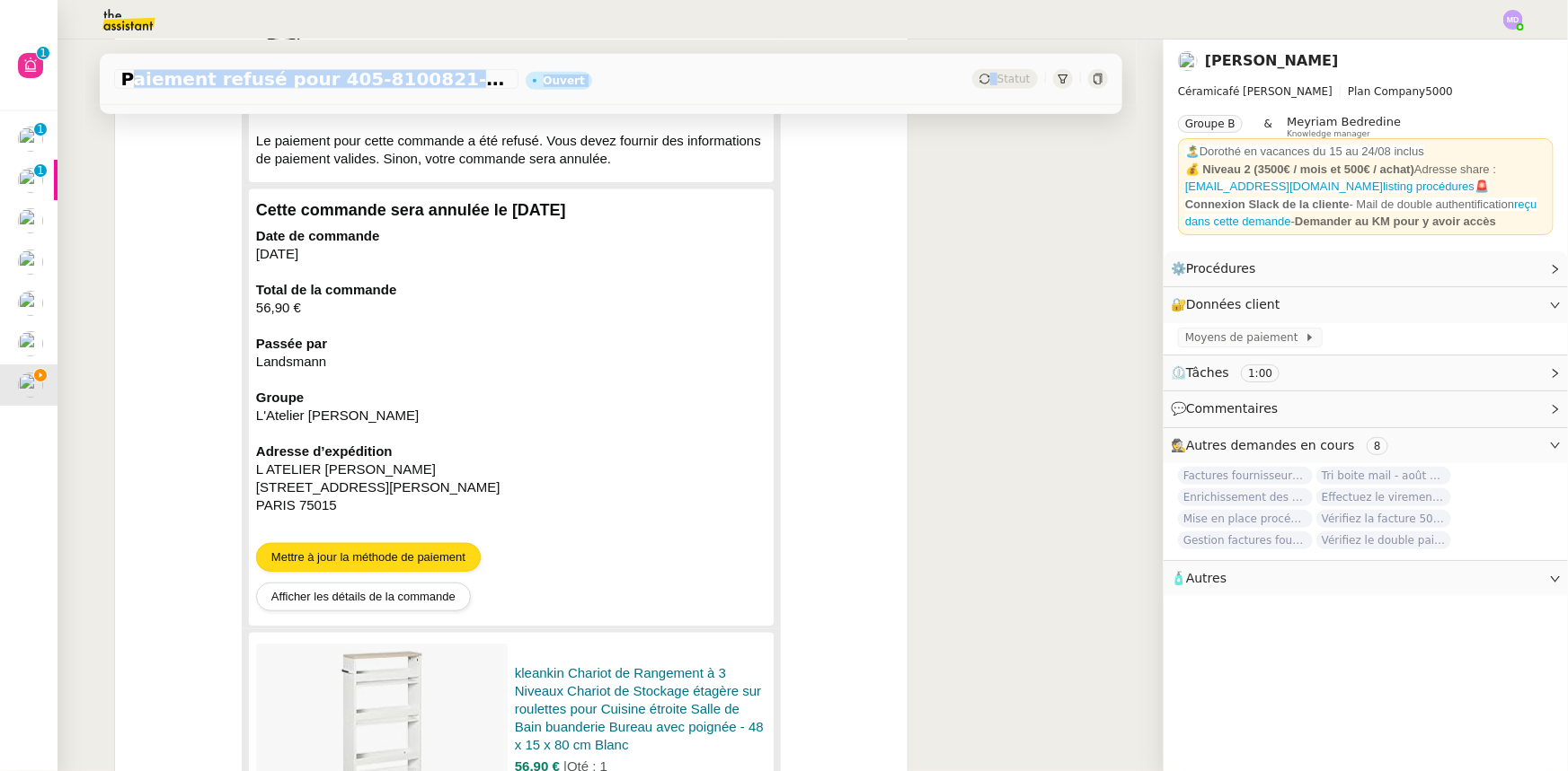
scroll to position [862, 0]
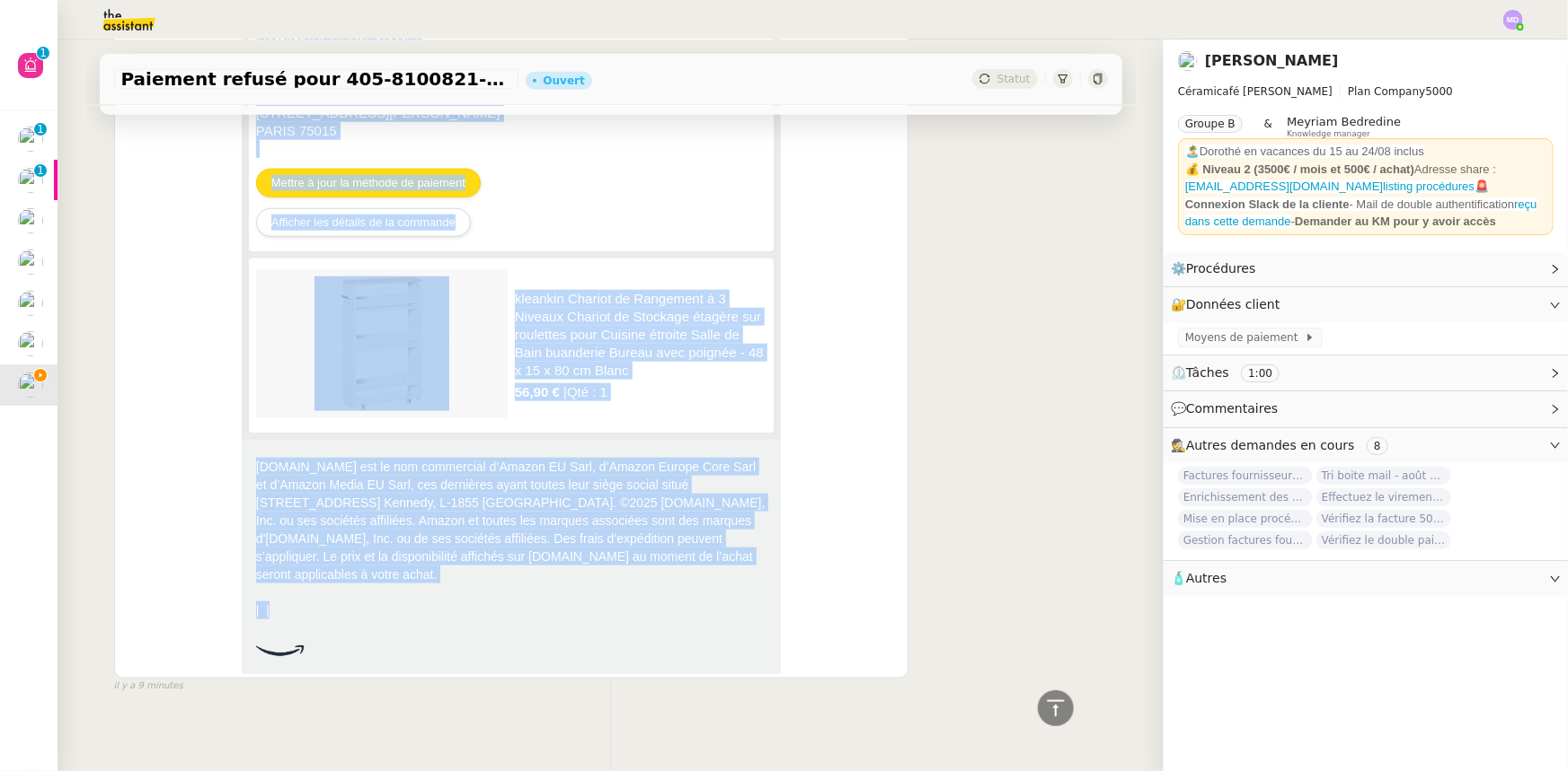
drag, startPoint x: 116, startPoint y: 472, endPoint x: 628, endPoint y: 658, distance: 544.7
click at [628, 658] on div "Paiement refusé pour 405-8100821-7492304 Paiement refusé pour SIEGE   N° de com…" at bounding box center [511, 136] width 779 height 1076
copy div "Loremips dolors amet 182-4737813-8875538 Consecte adipis elit SEDDO   E° te inc…"
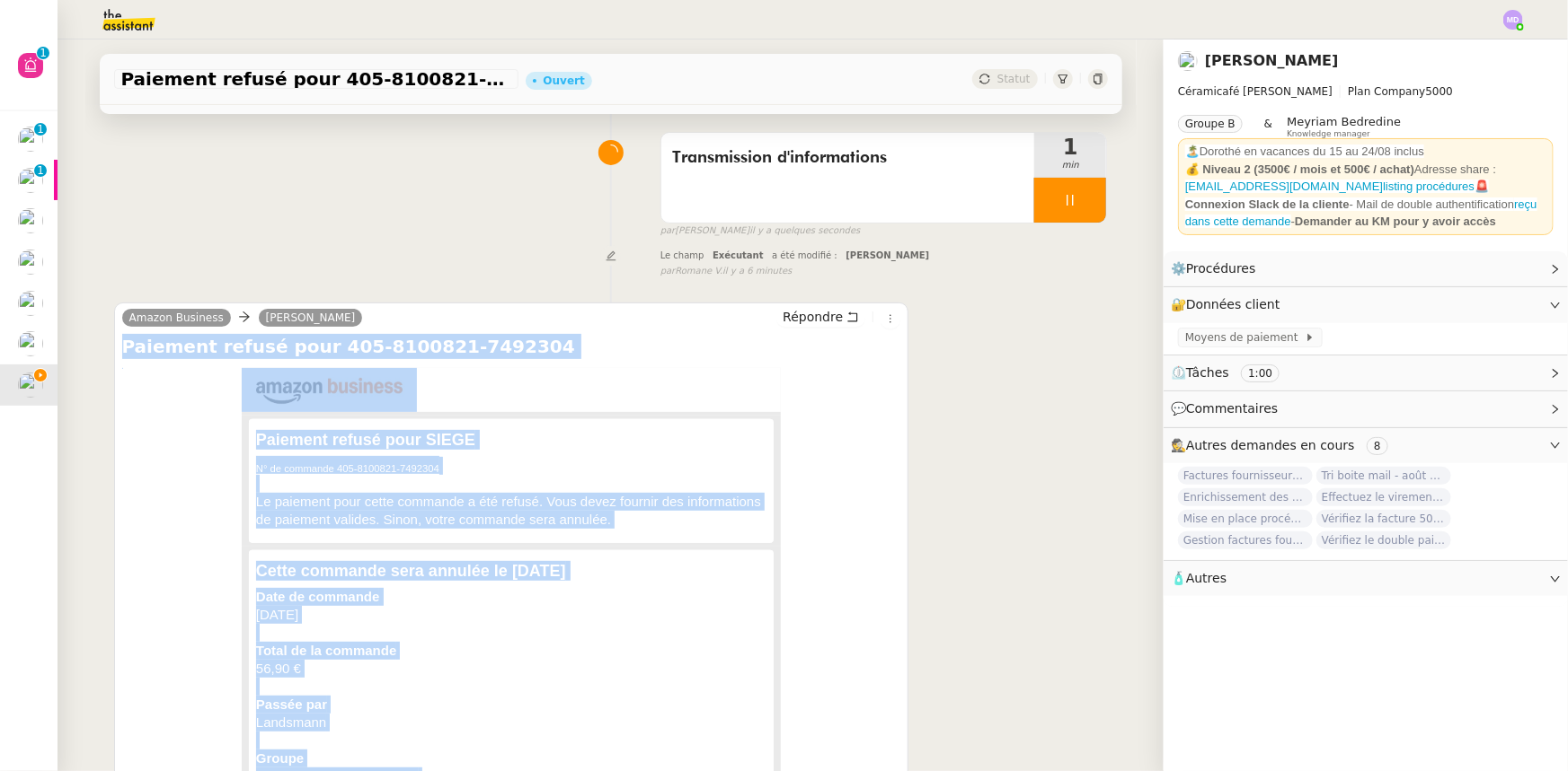
scroll to position [0, 0]
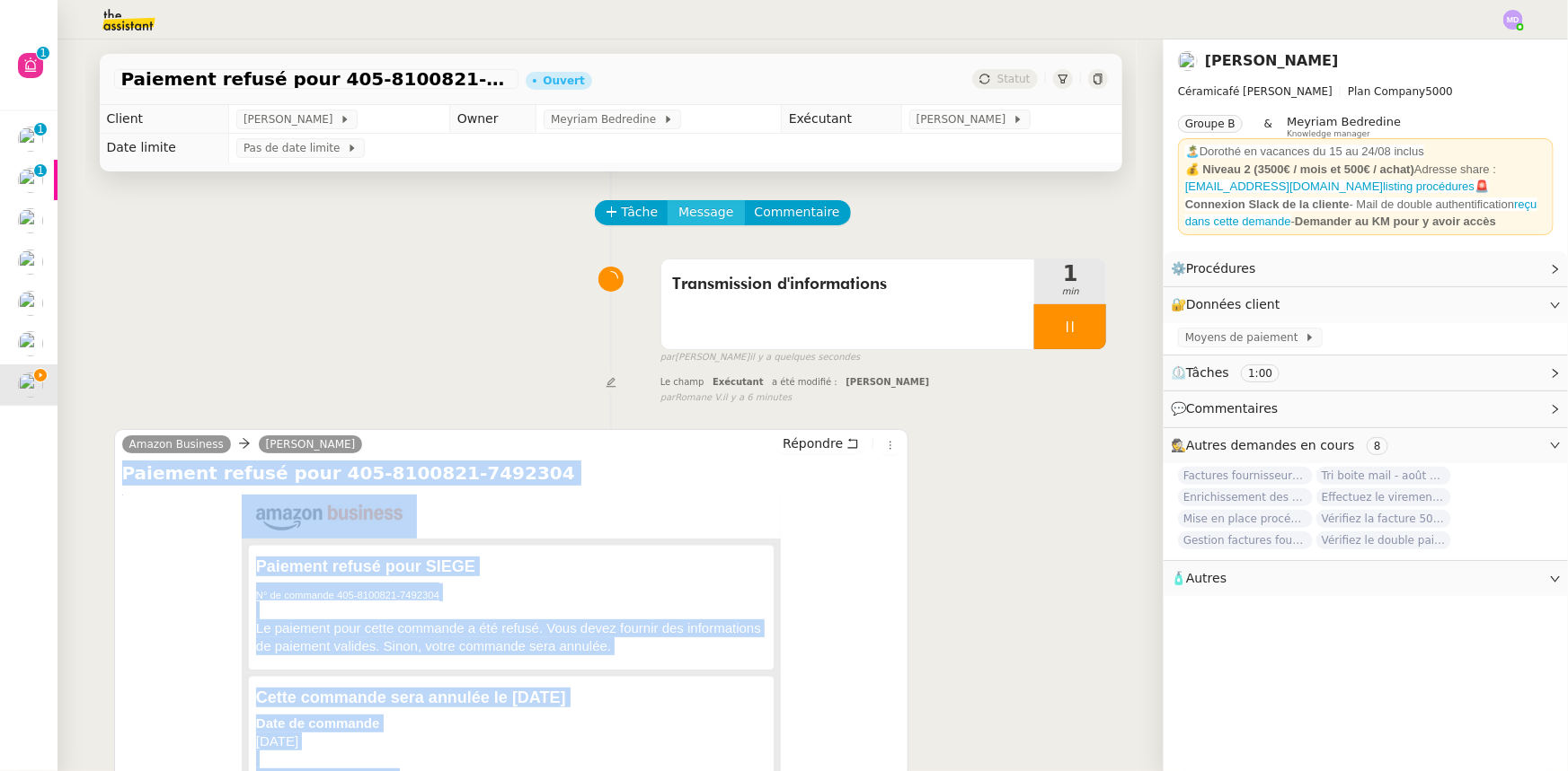
drag, startPoint x: 697, startPoint y: 211, endPoint x: 694, endPoint y: 224, distance: 13.3
click at [697, 216] on span "Message" at bounding box center [705, 211] width 54 height 20
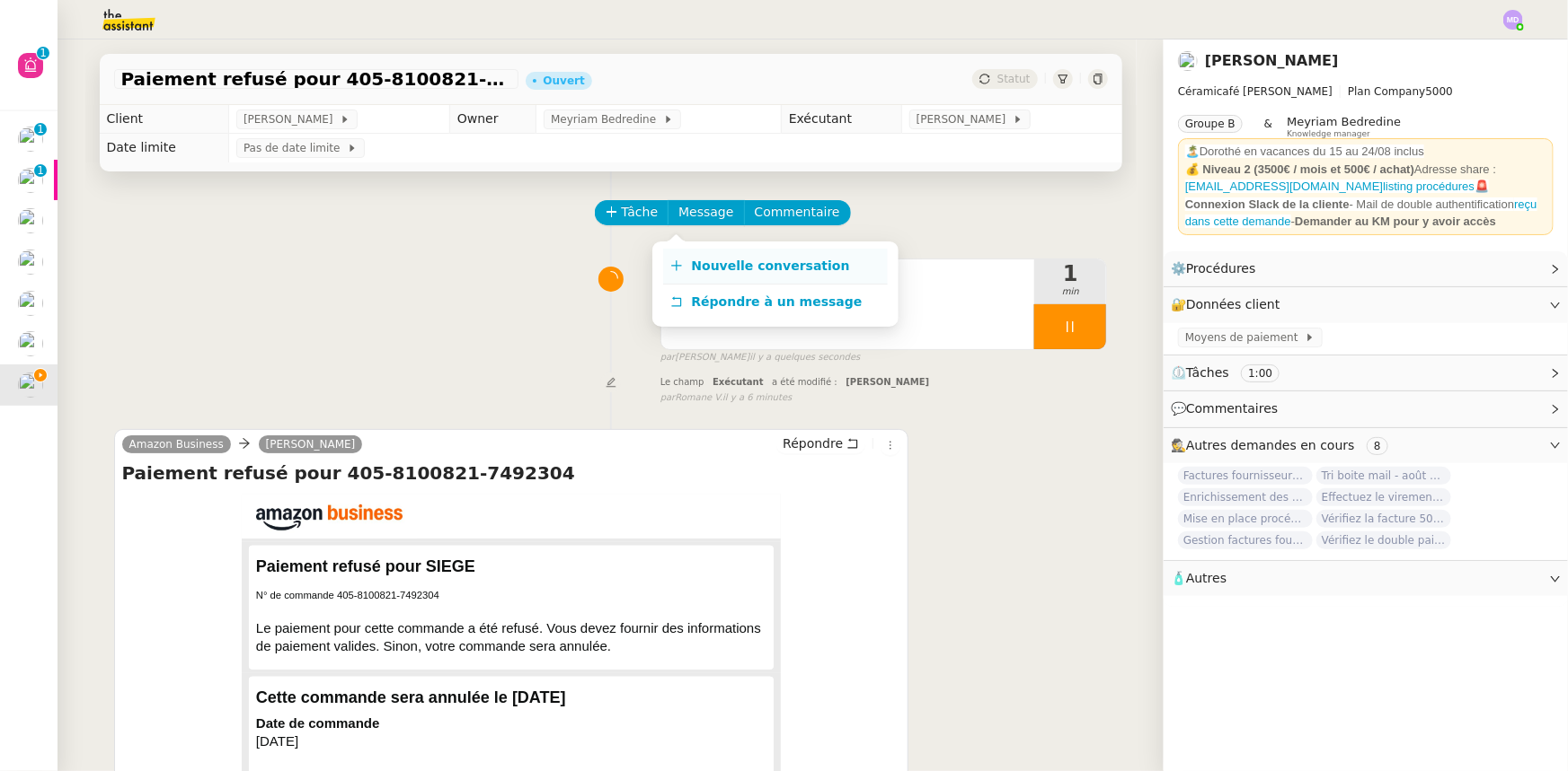
click at [692, 259] on span "Nouvelle conversation" at bounding box center [770, 266] width 158 height 15
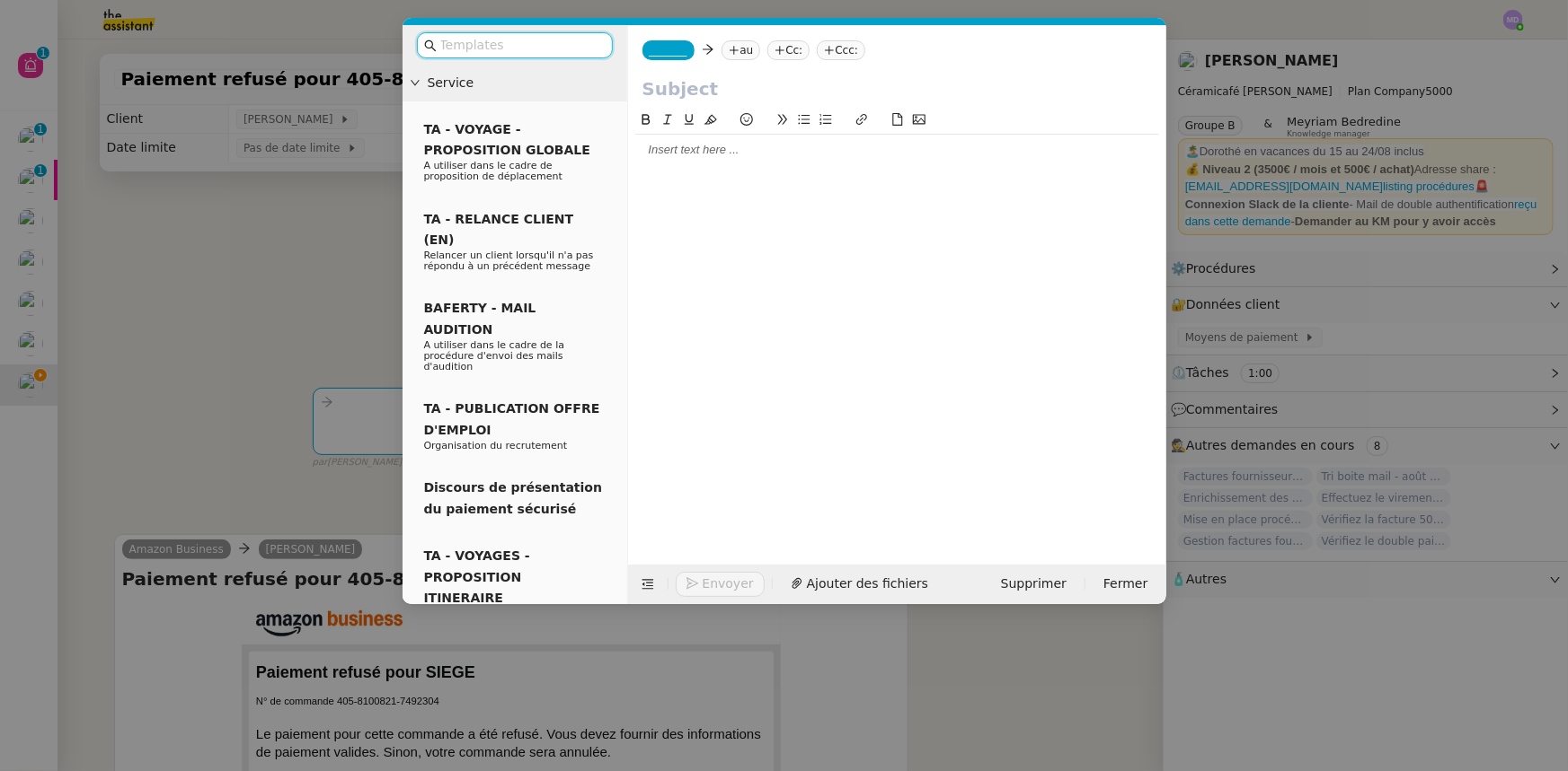
click at [654, 53] on span "_______" at bounding box center [668, 49] width 38 height 13
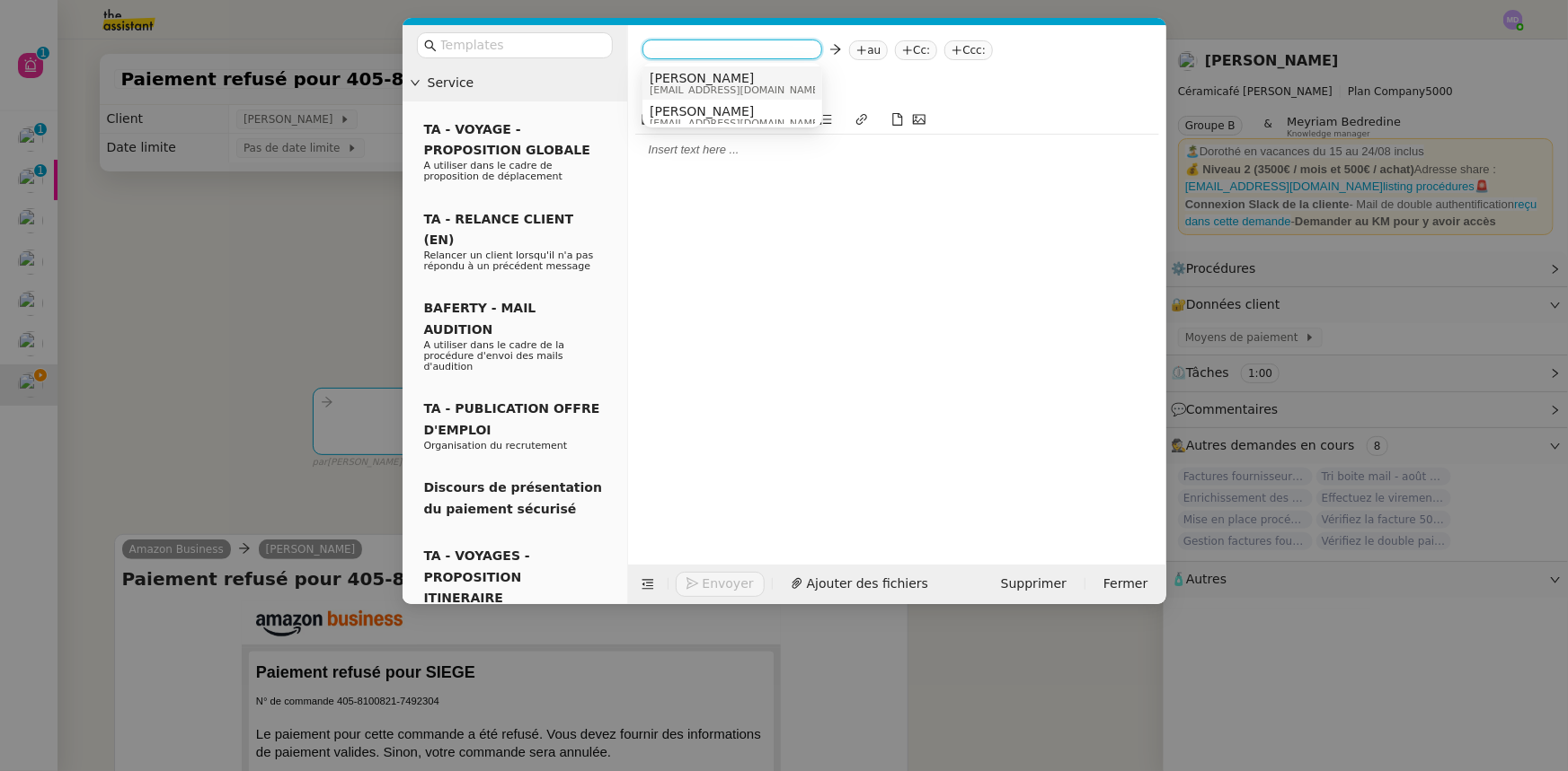
click at [670, 74] on span "[PERSON_NAME]" at bounding box center [776, 78] width 255 height 15
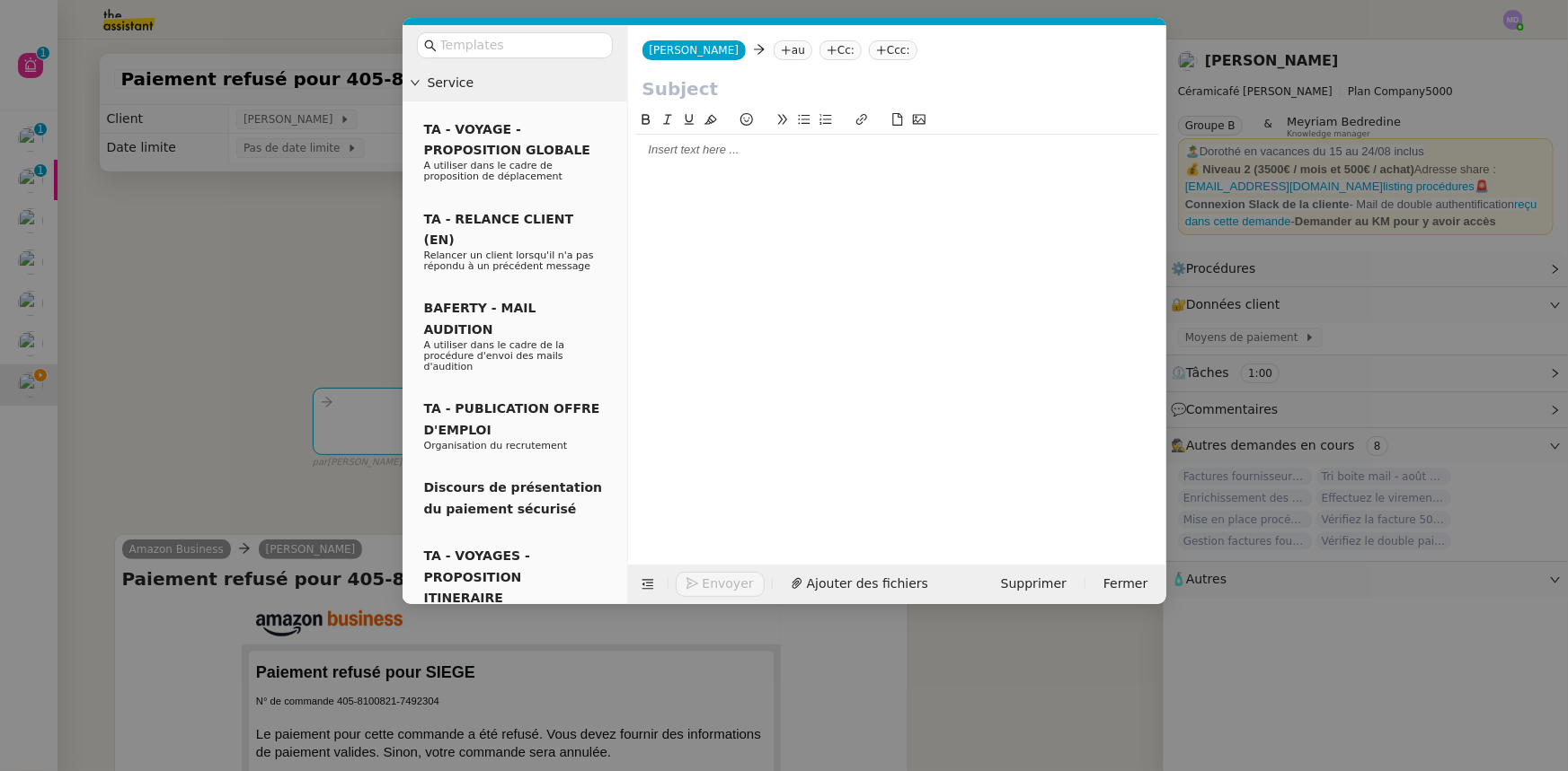
click at [781, 47] on icon at bounding box center [786, 49] width 11 height 11
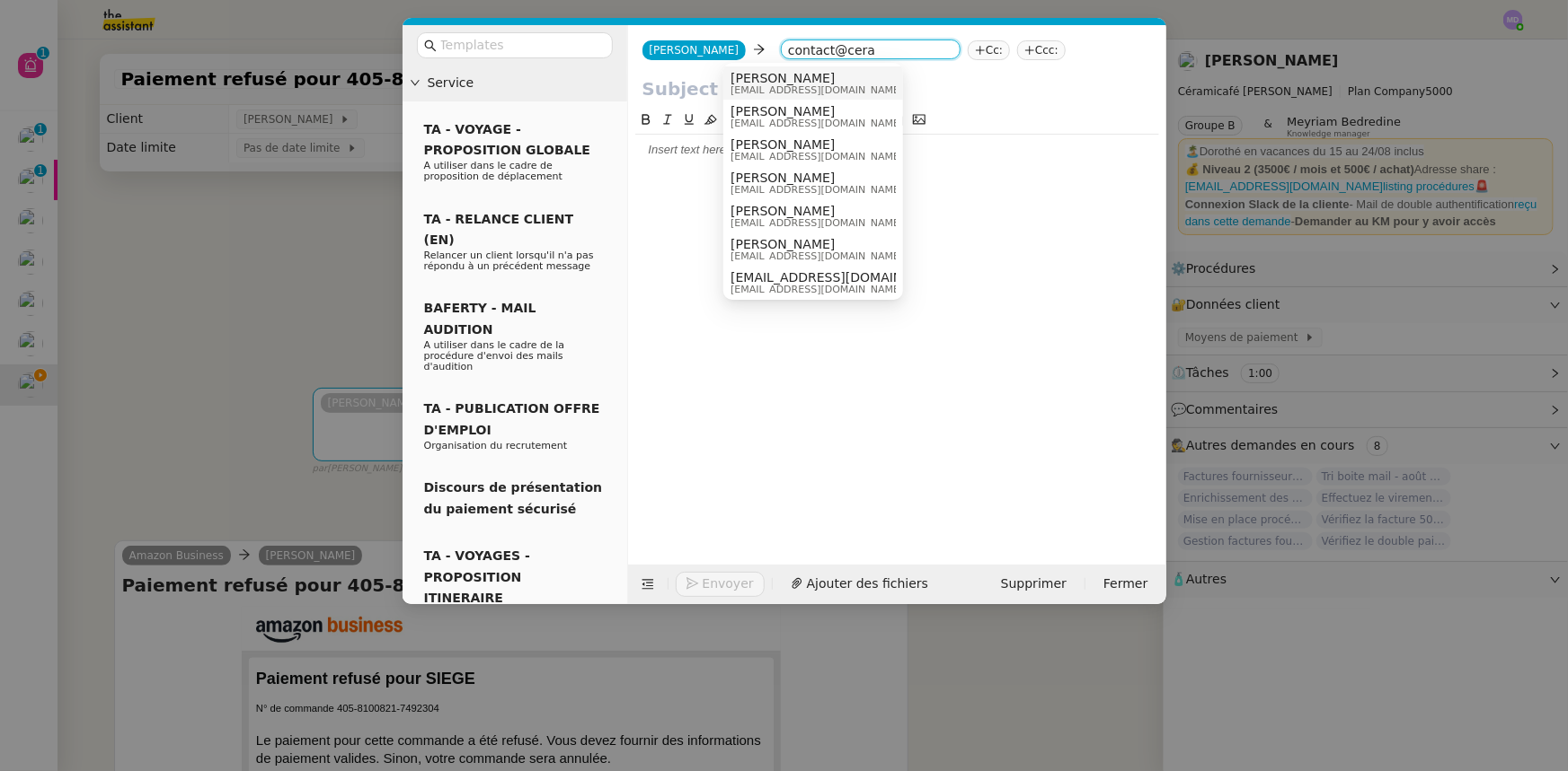
type input "contact@cera"
click at [798, 80] on span "[PERSON_NAME]" at bounding box center [858, 78] width 255 height 15
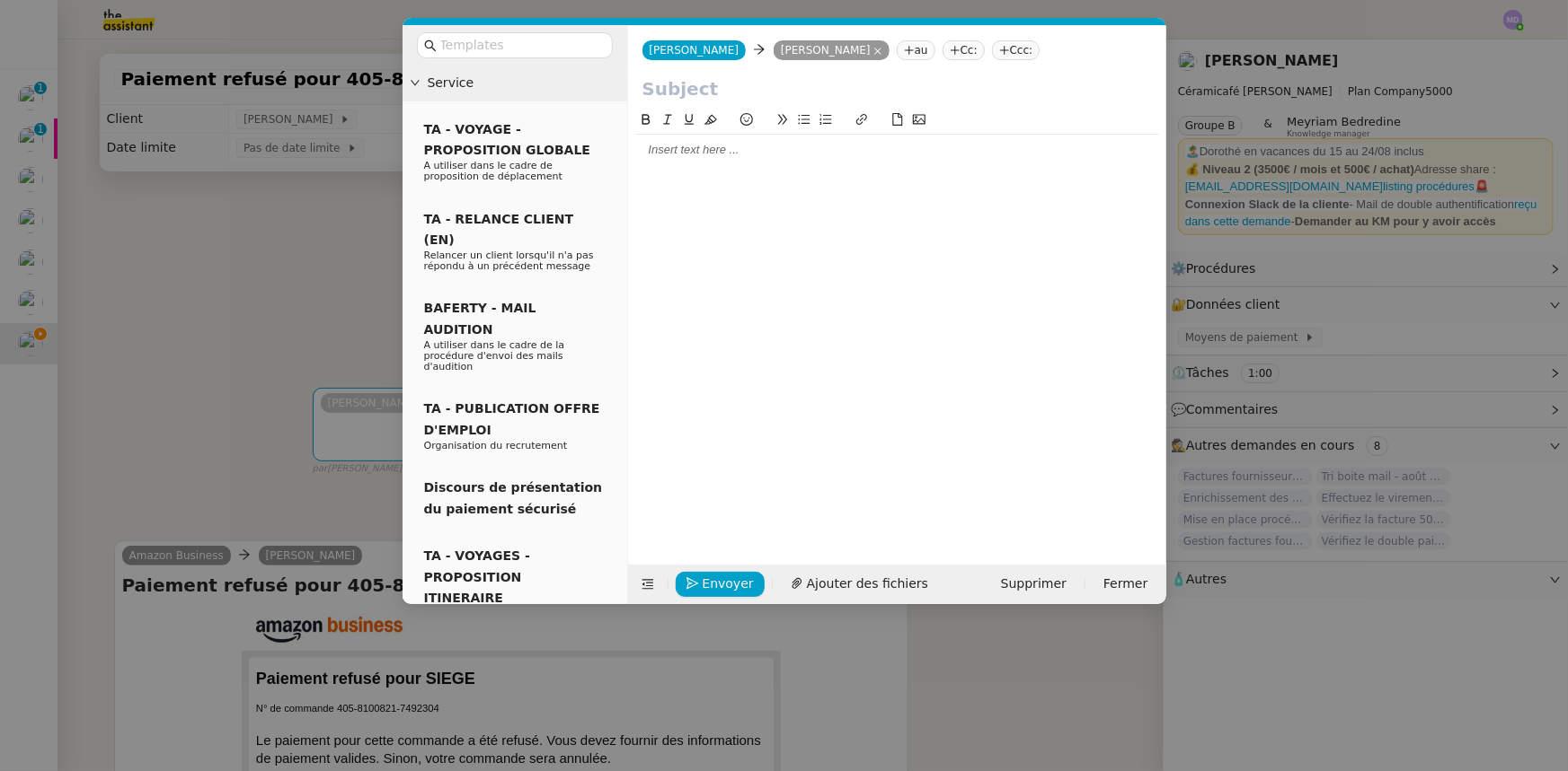
click at [738, 150] on div at bounding box center [898, 149] width 524 height 16
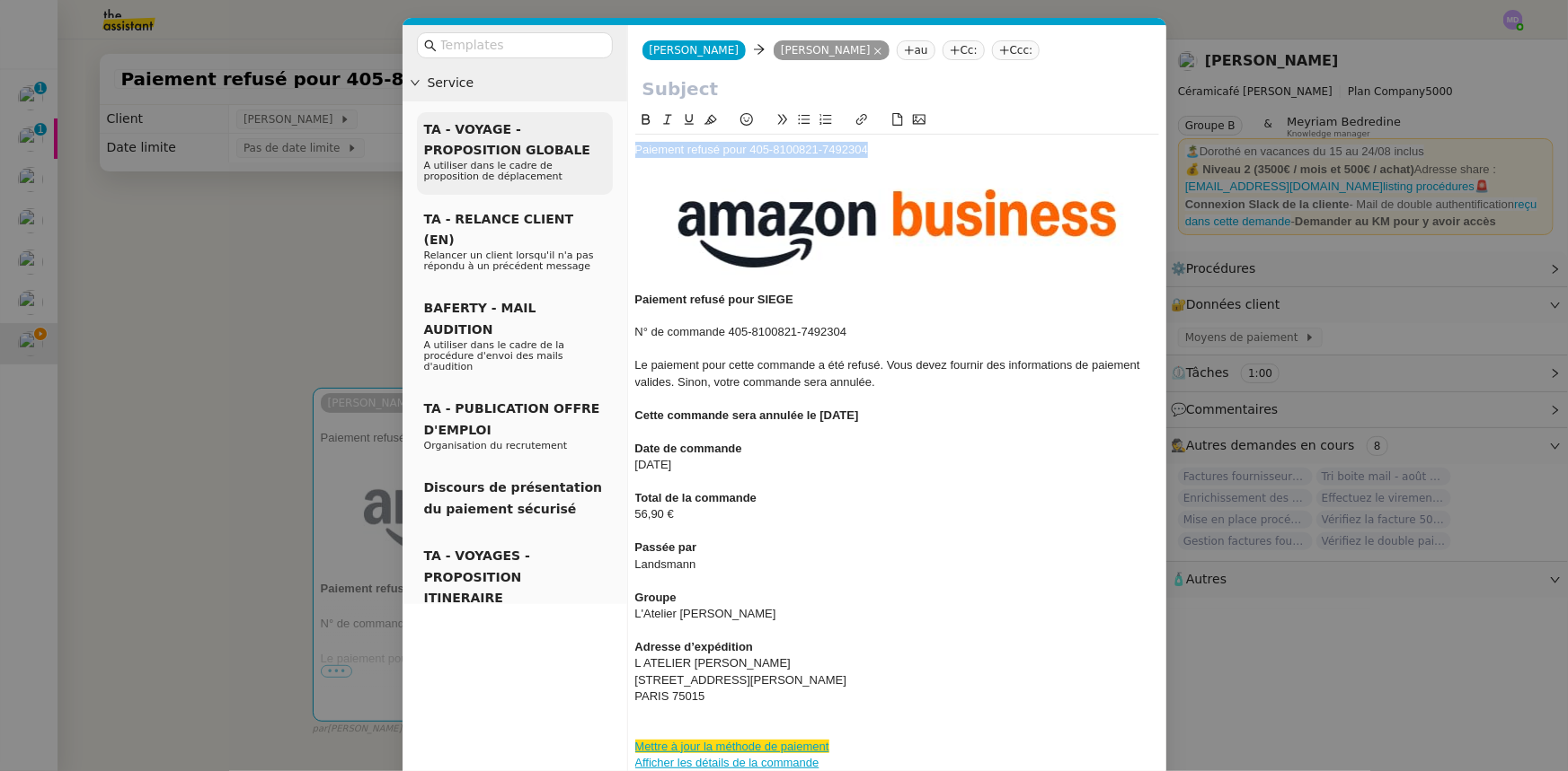
drag, startPoint x: 879, startPoint y: 146, endPoint x: 516, endPoint y: 151, distance: 363.0
click at [516, 151] on nz-layout "Service TA - VOYAGE - PROPOSITION GLOBALE A utiliser dans le cadre de propositi…" at bounding box center [784, 677] width 764 height 1304
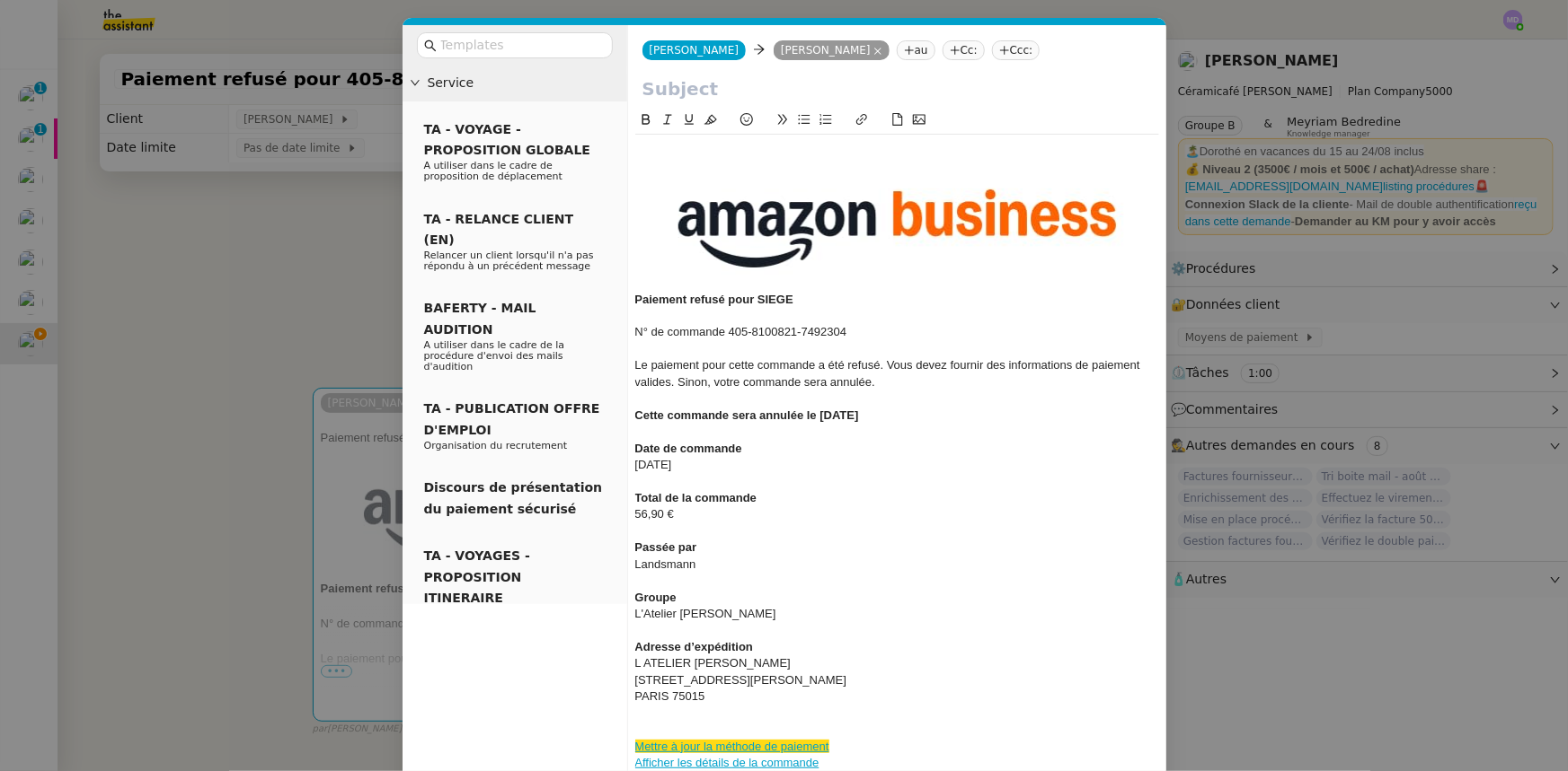
click at [711, 89] on input "text" at bounding box center [897, 89] width 509 height 27
paste input "Paiement refusé pour 405-8100821-7492304"
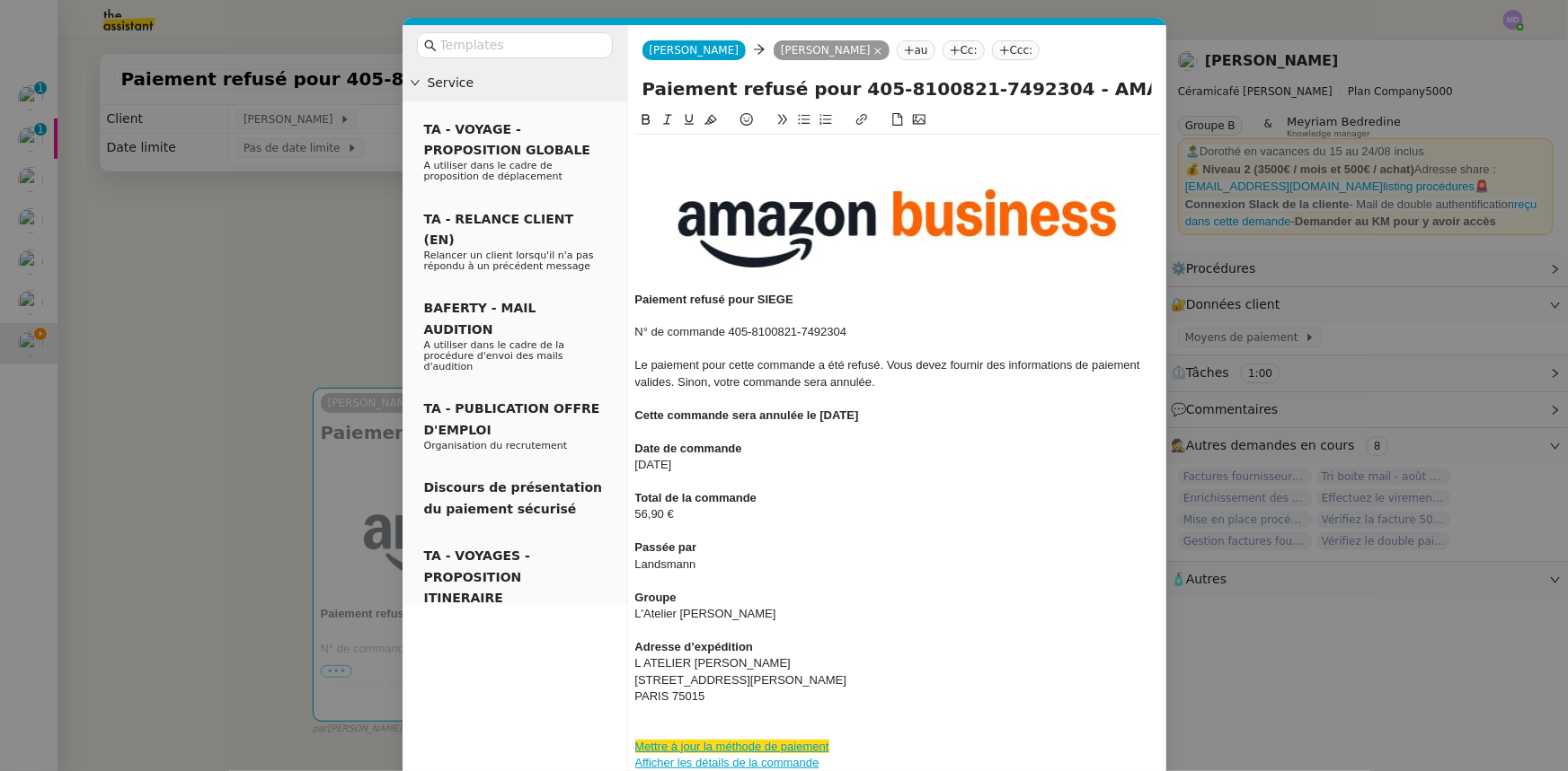
type input "Paiement refusé pour 405-8100821-7492304 - AMAZON"
click at [910, 160] on img at bounding box center [898, 226] width 524 height 132
click at [705, 143] on div at bounding box center [898, 149] width 524 height 16
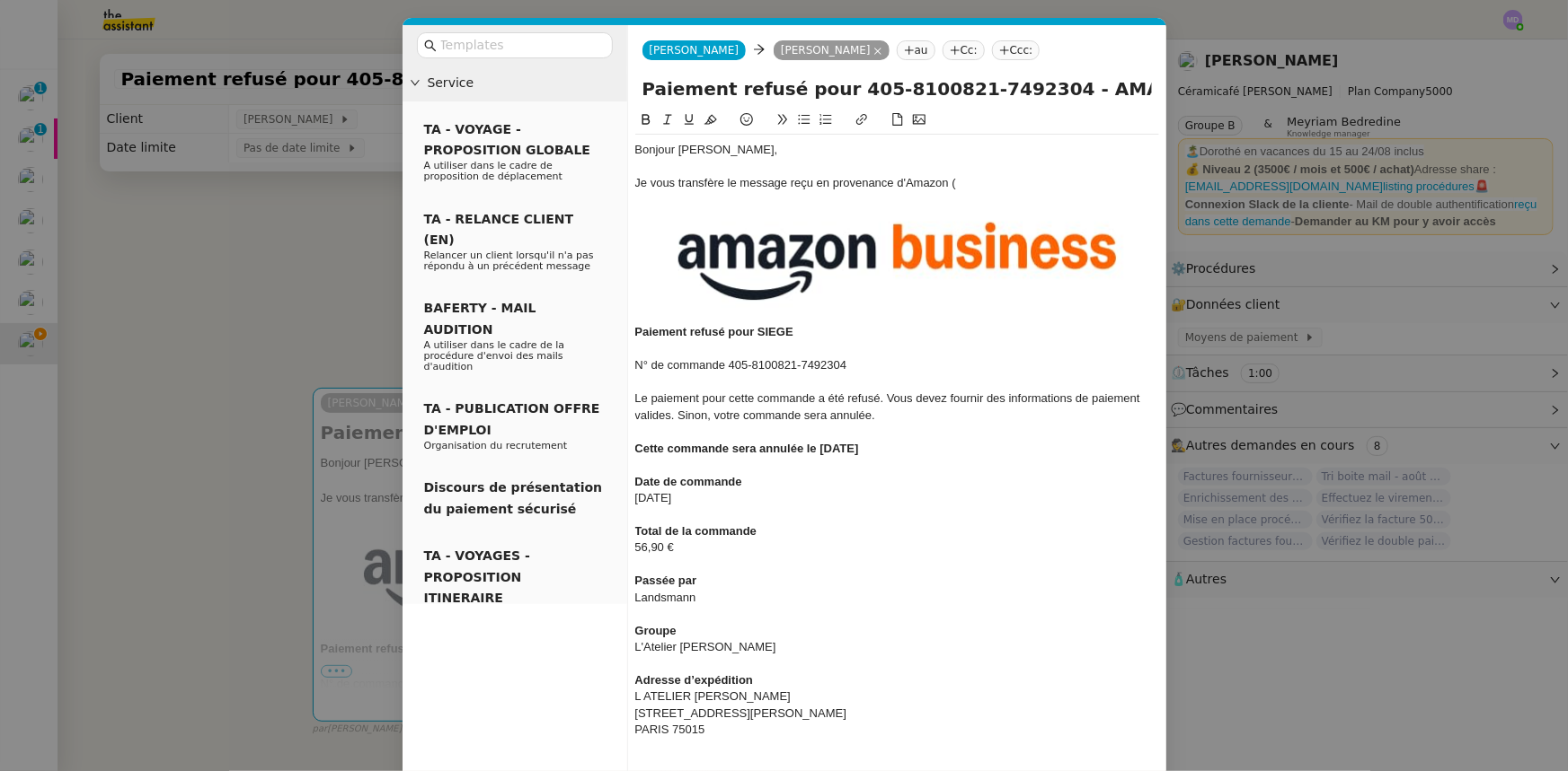
drag, startPoint x: 278, startPoint y: 280, endPoint x: 279, endPoint y: 313, distance: 33.0
click at [277, 283] on nz-modal-container "Service TA - VOYAGE - PROPOSITION GLOBALE A utiliser dans le cadre de propositi…" at bounding box center [784, 385] width 1568 height 771
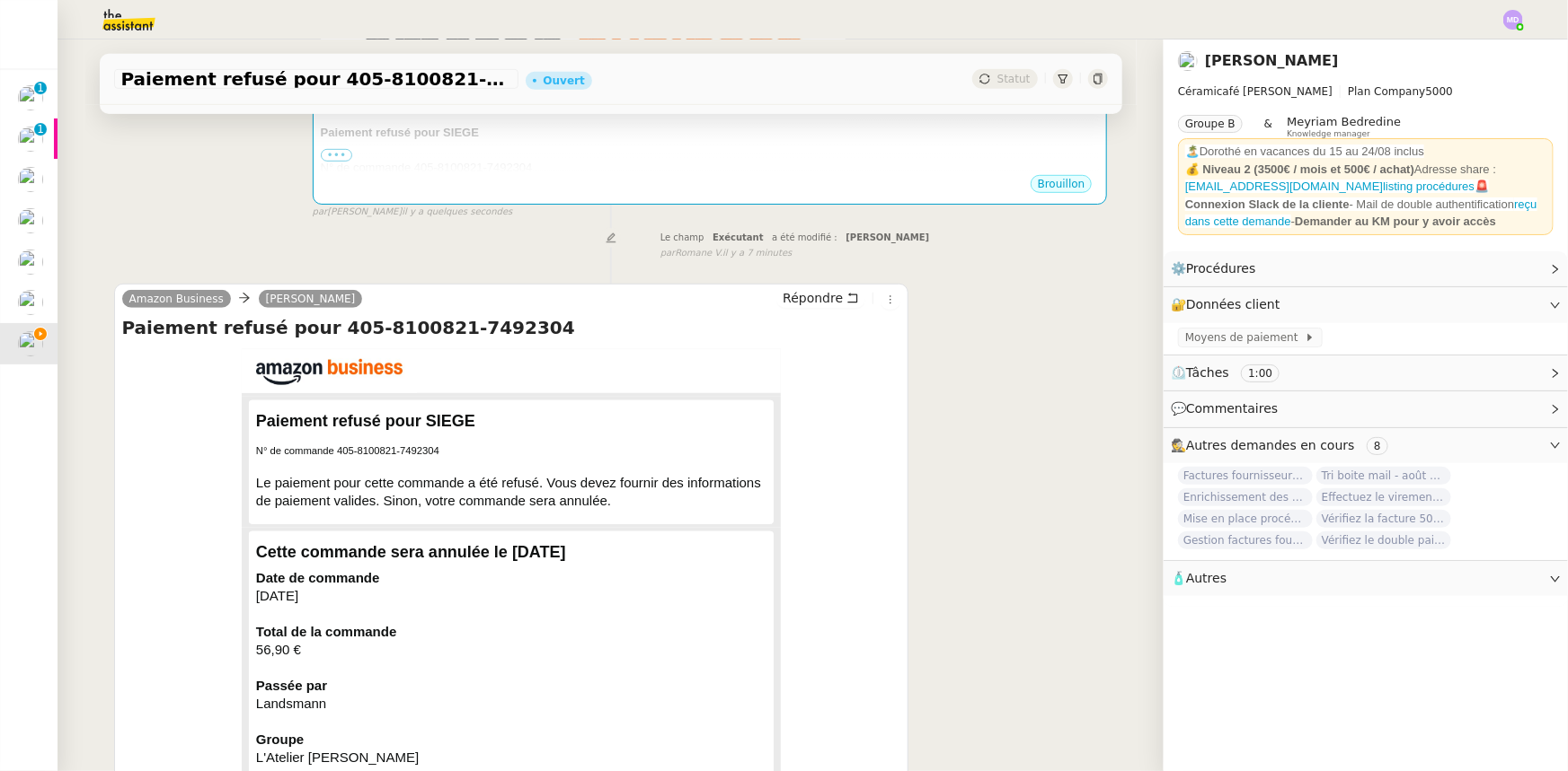
scroll to position [653, 0]
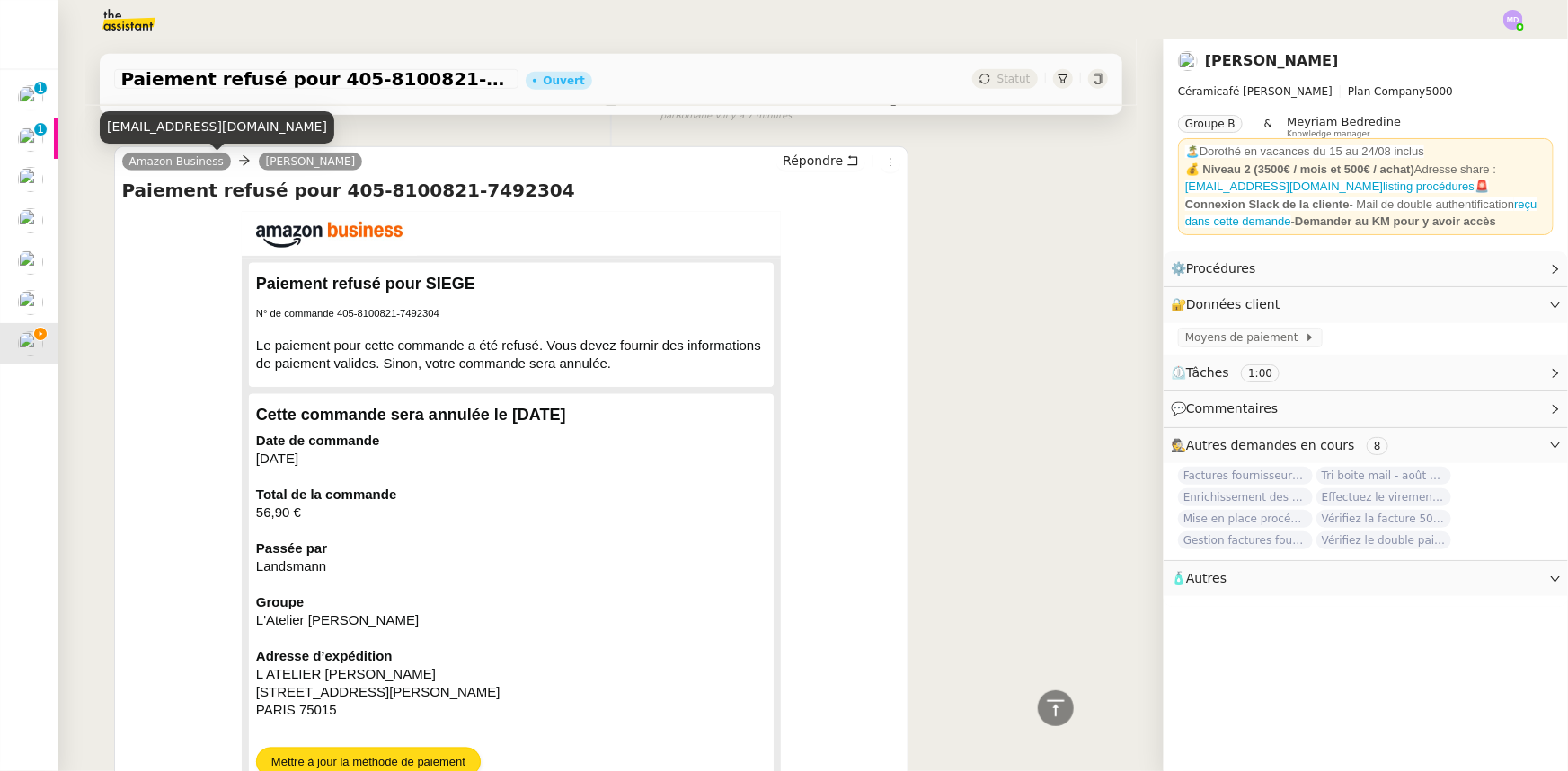
click at [185, 132] on div "[EMAIL_ADDRESS][DOMAIN_NAME]" at bounding box center [217, 127] width 235 height 31
copy div "[EMAIL_ADDRESS][DOMAIN_NAME]"
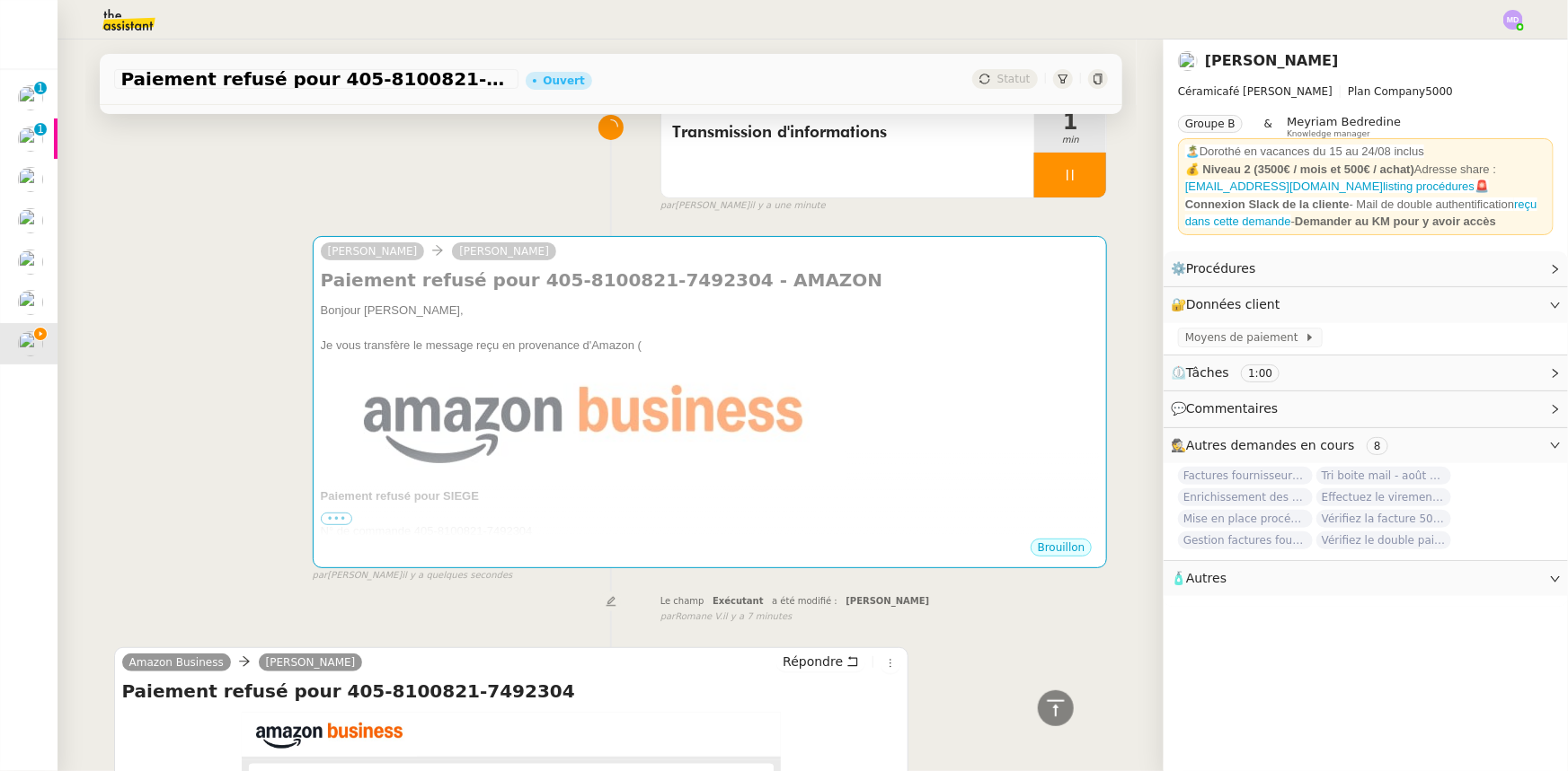
scroll to position [0, 0]
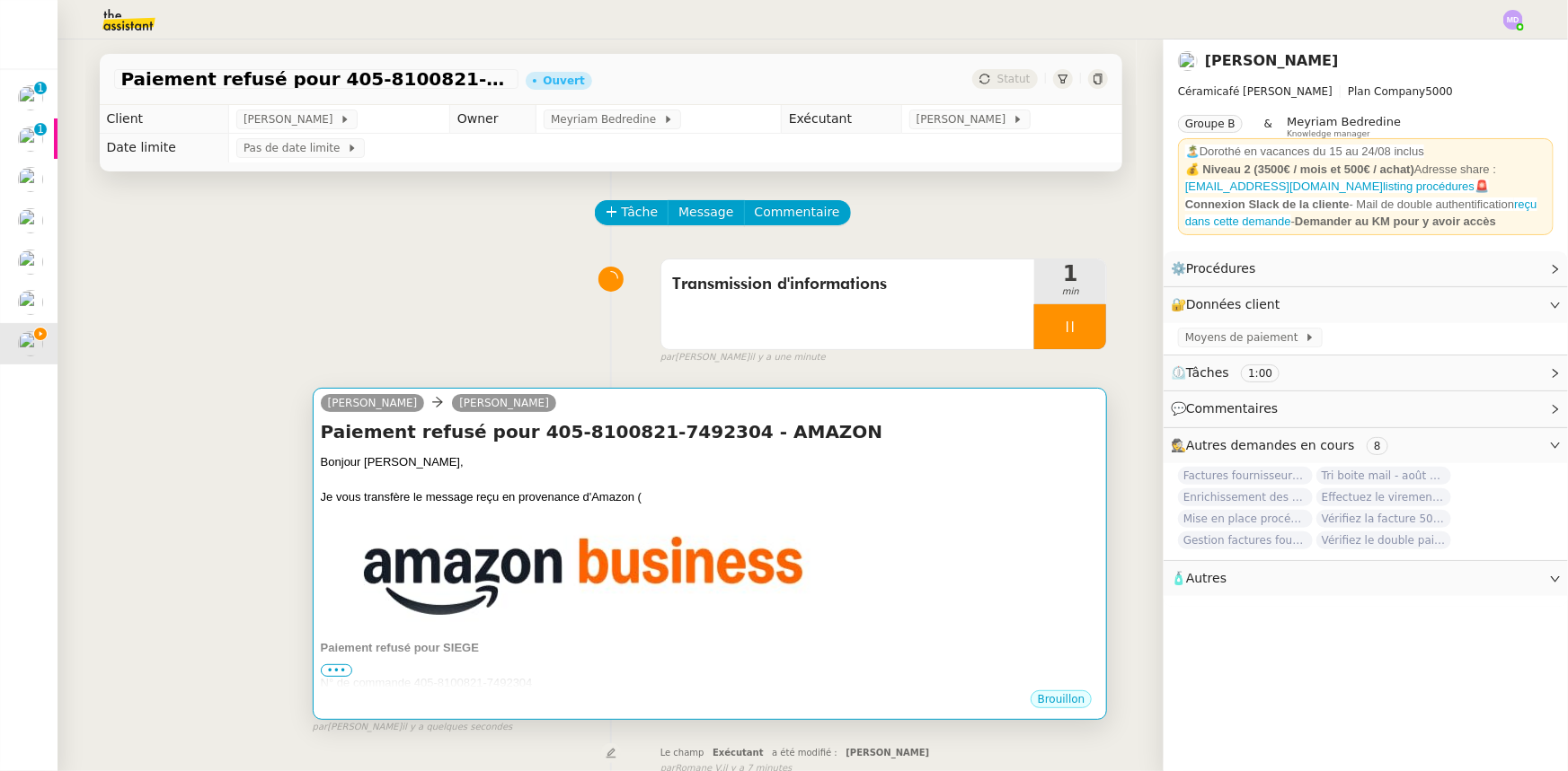
click at [762, 455] on div "Bonjour [PERSON_NAME]," at bounding box center [710, 463] width 779 height 18
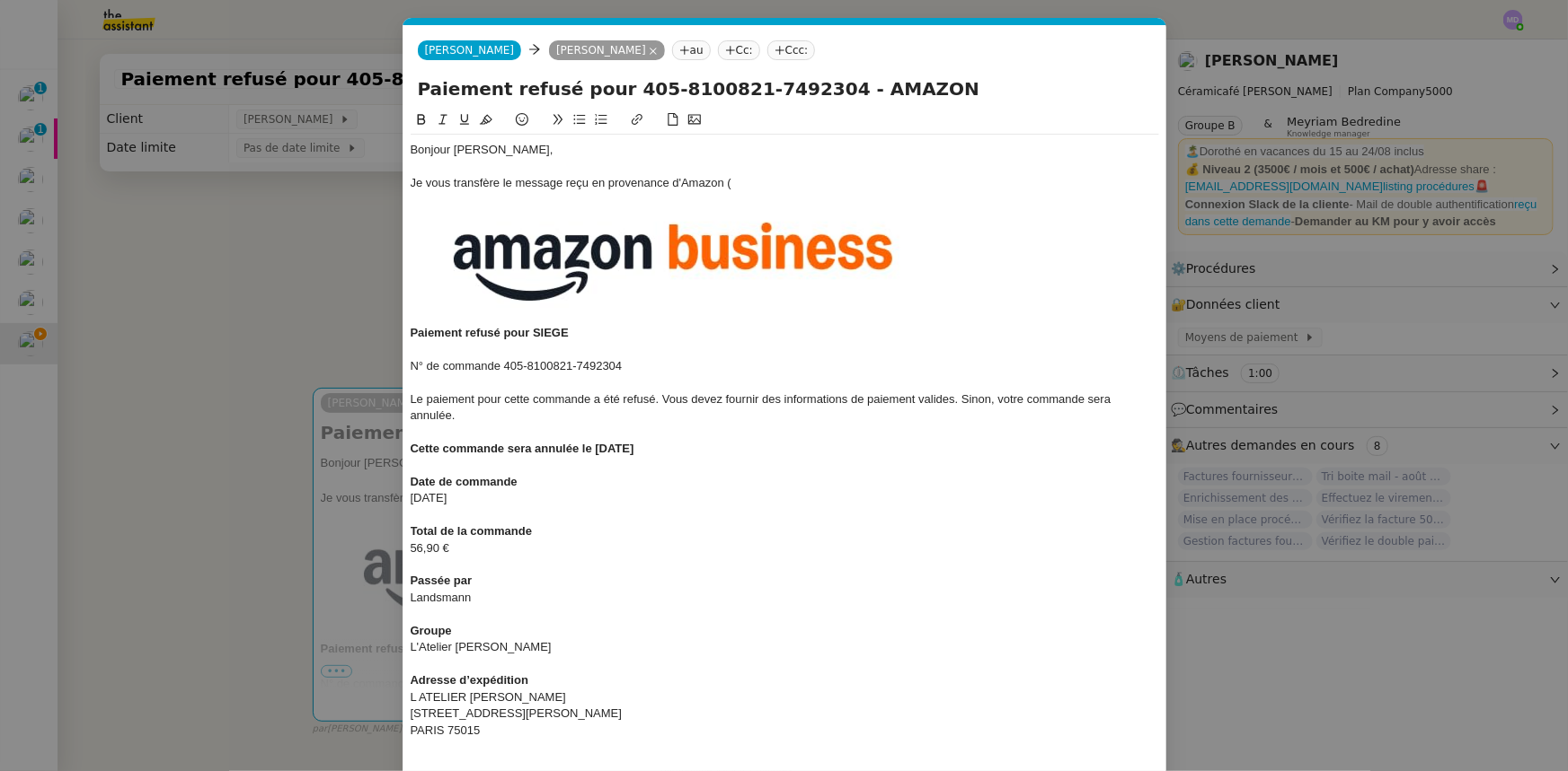
scroll to position [0, 38]
click at [673, 179] on div "Je vous transfère le message reçu en provenance d'Amazon (" at bounding box center [784, 183] width 748 height 16
click at [736, 184] on div "Je vous transfère le message reçu en provenance d'Amazon (" at bounding box center [784, 183] width 748 height 16
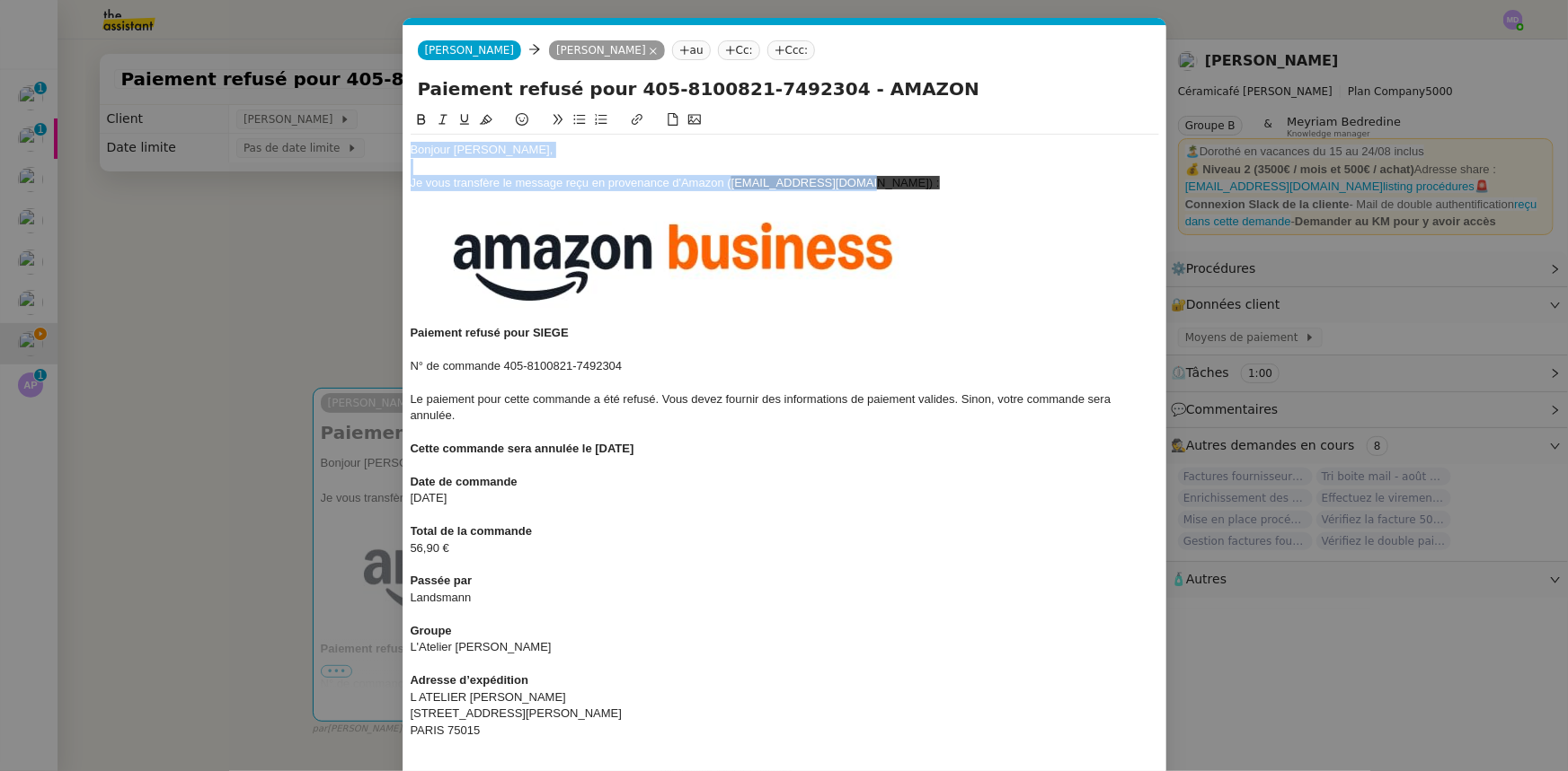
drag, startPoint x: 854, startPoint y: 181, endPoint x: 407, endPoint y: 144, distance: 448.5
click at [407, 144] on nz-spin "Bonjour [PERSON_NAME], Je vous transfère le message reçu en provenance d'Amazon…" at bounding box center [785, 681] width 763 height 1143
click at [489, 119] on icon at bounding box center [485, 119] width 13 height 13
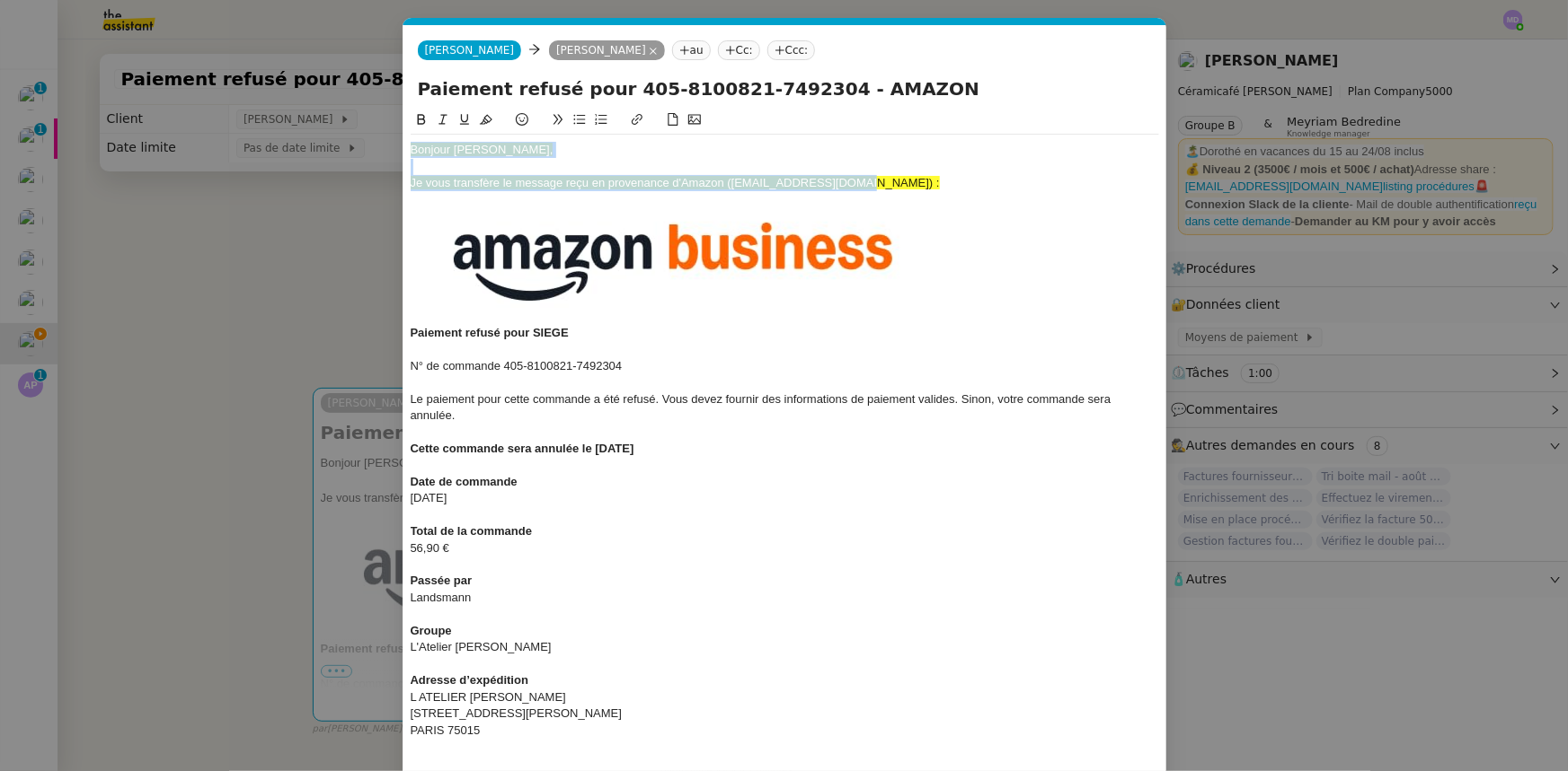
drag, startPoint x: 454, startPoint y: 144, endPoint x: 468, endPoint y: 149, distance: 14.9
click at [454, 145] on span "Bonjour [PERSON_NAME]," at bounding box center [481, 149] width 143 height 14
click at [780, 168] on div at bounding box center [784, 167] width 748 height 16
drag, startPoint x: 770, startPoint y: 182, endPoint x: 466, endPoint y: 128, distance: 308.8
click at [398, 150] on nz-modal-container "Service TA - VOYAGE - PROPOSITION GLOBALE A utiliser dans le cadre de propositi…" at bounding box center [784, 385] width 1568 height 771
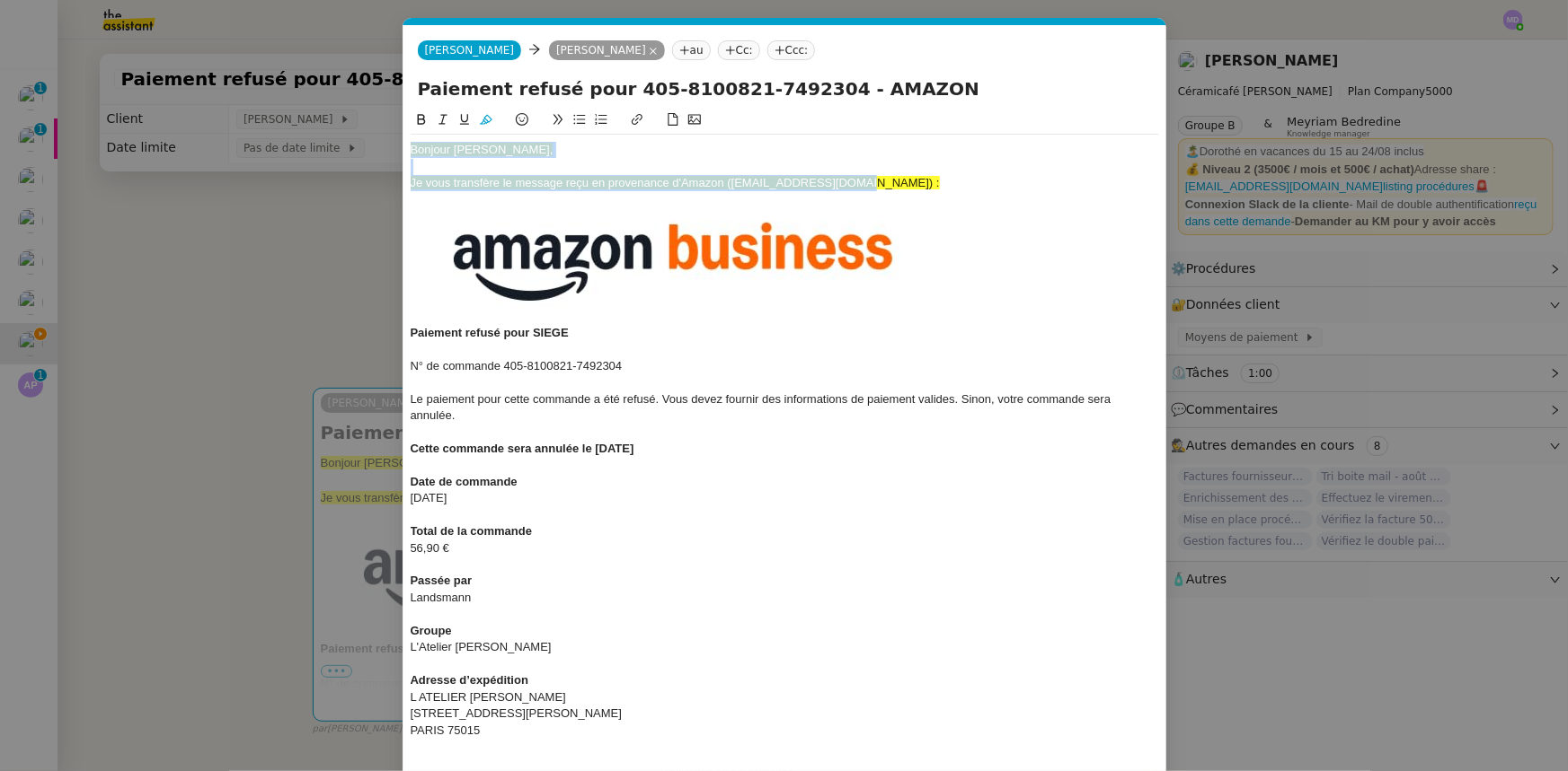
click at [484, 122] on icon at bounding box center [485, 120] width 13 height 10
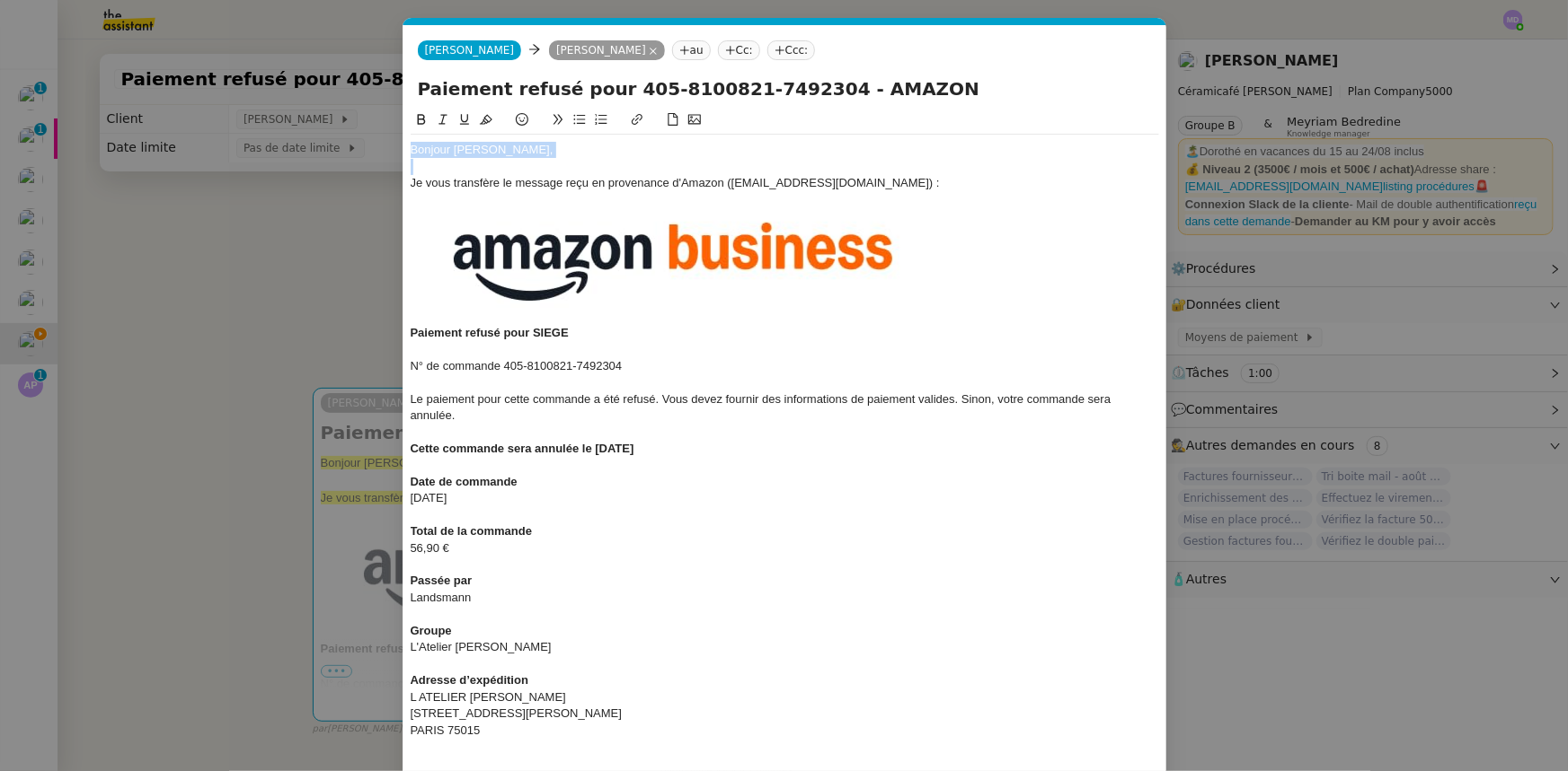
click at [509, 185] on div "Je vous transfère le message reçu en provenance d'Amazon ([EMAIL_ADDRESS][DOMAI…" at bounding box center [784, 183] width 748 height 16
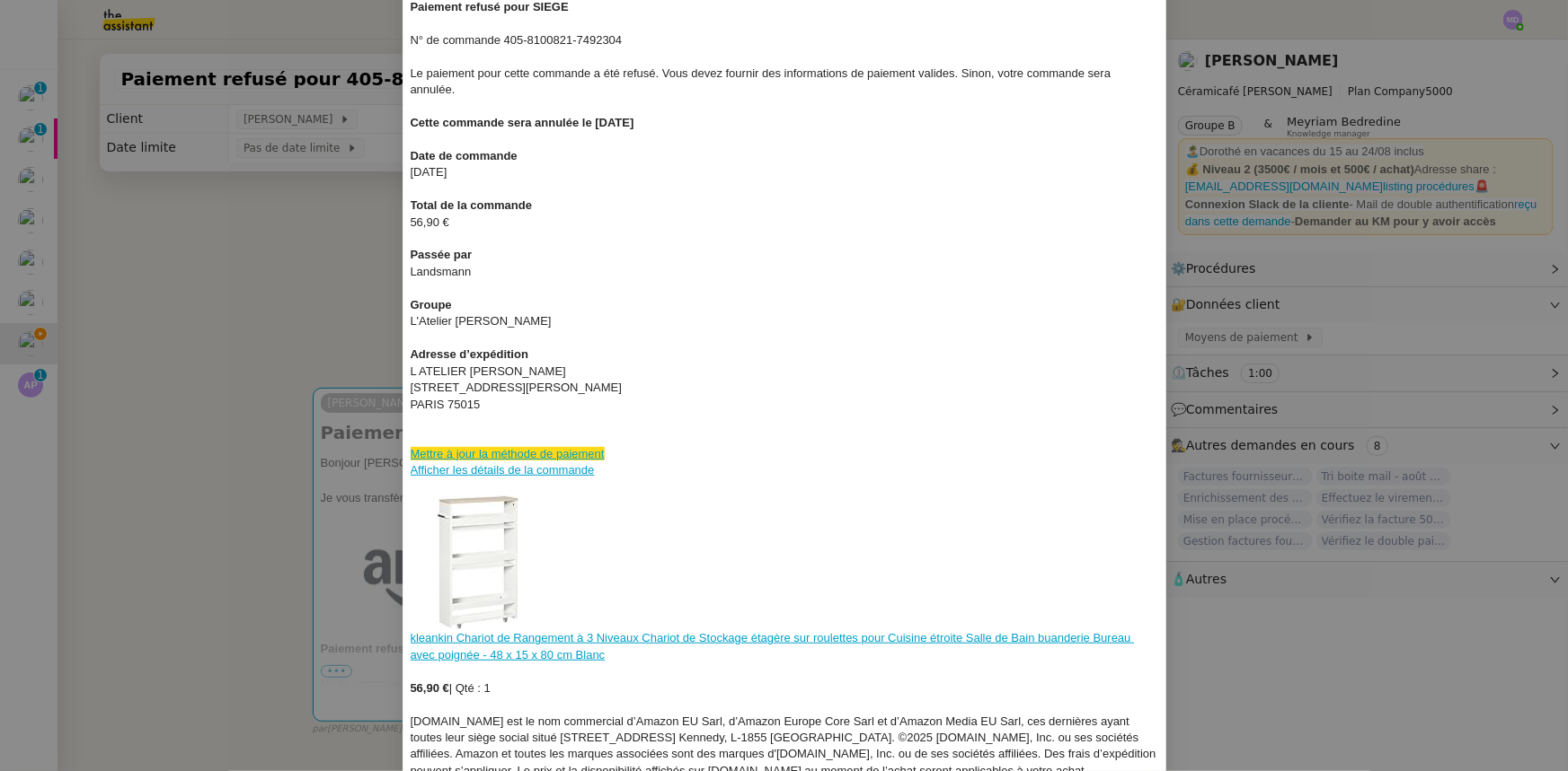
scroll to position [563, 0]
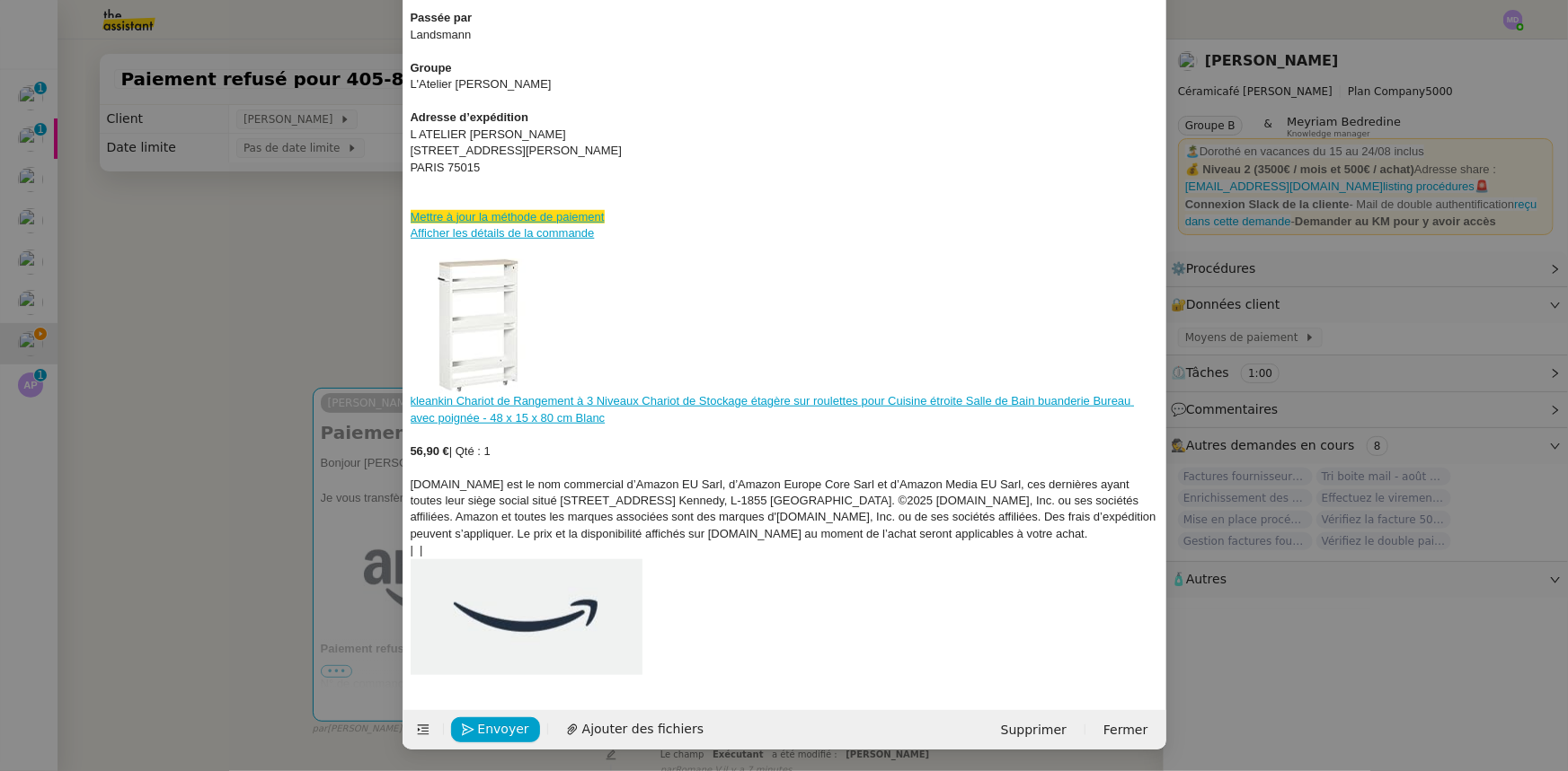
click at [706, 664] on div at bounding box center [784, 617] width 748 height 115
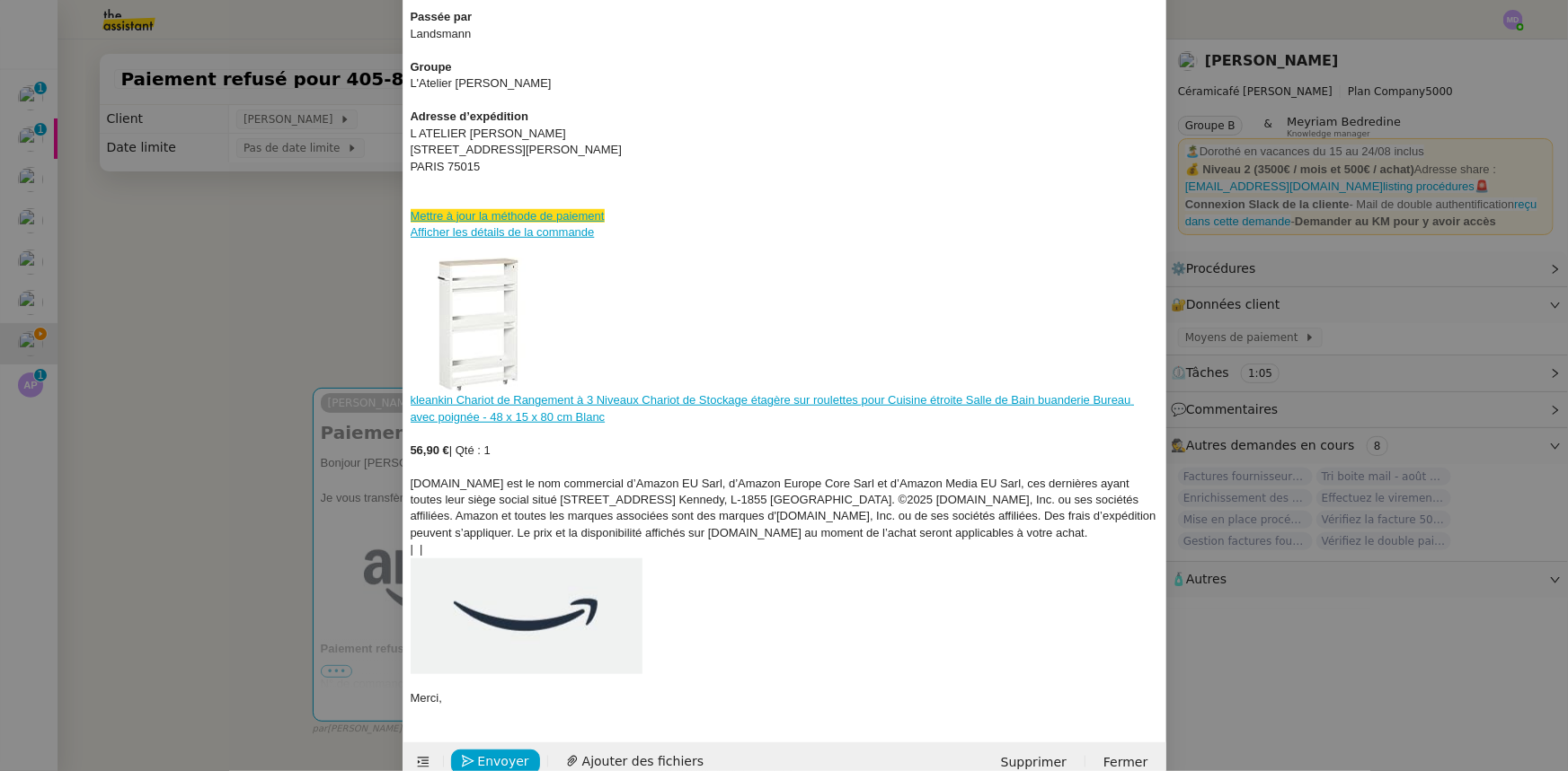
scroll to position [597, 0]
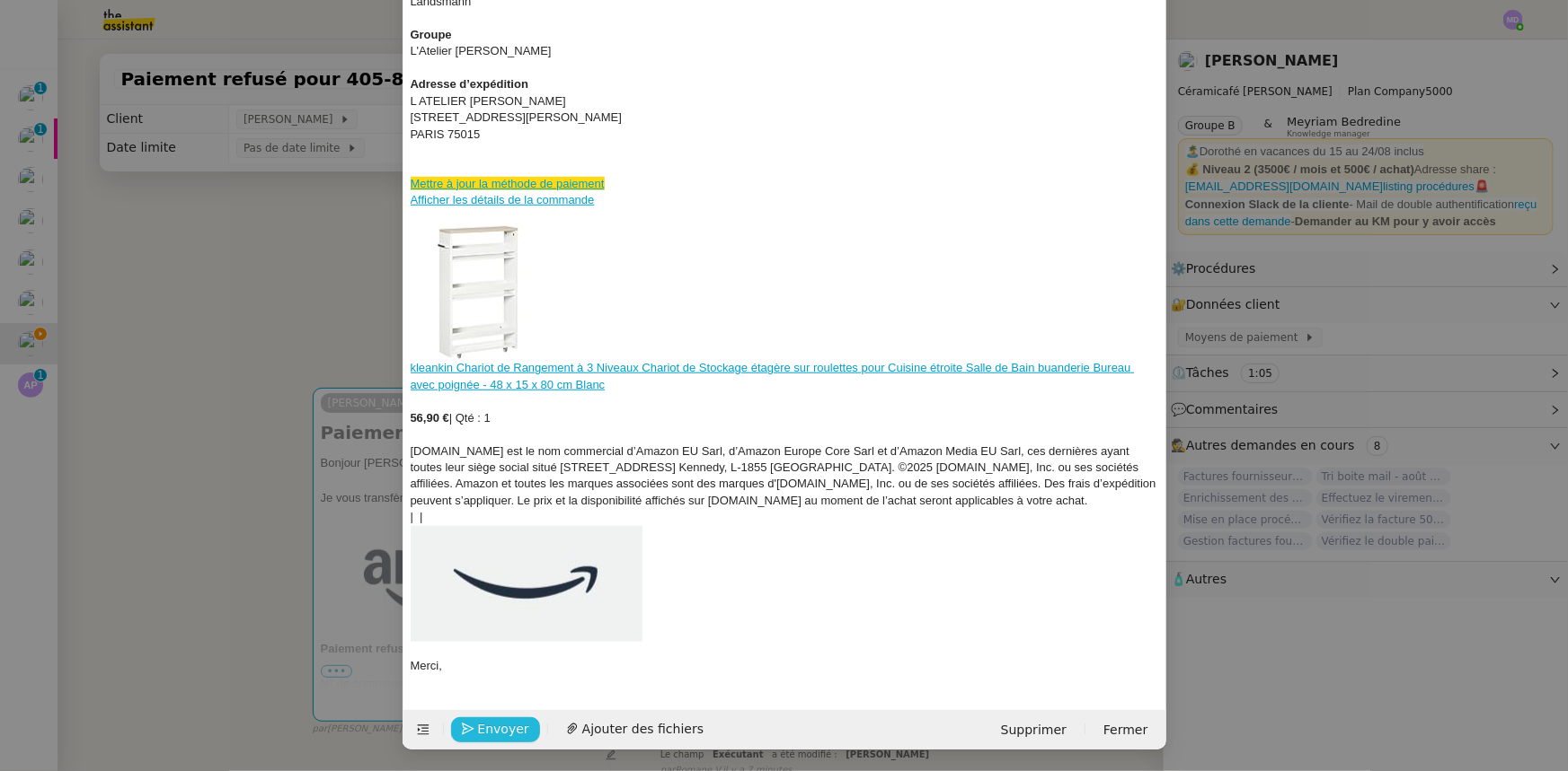
click at [495, 730] on span "Envoyer" at bounding box center [504, 729] width 51 height 20
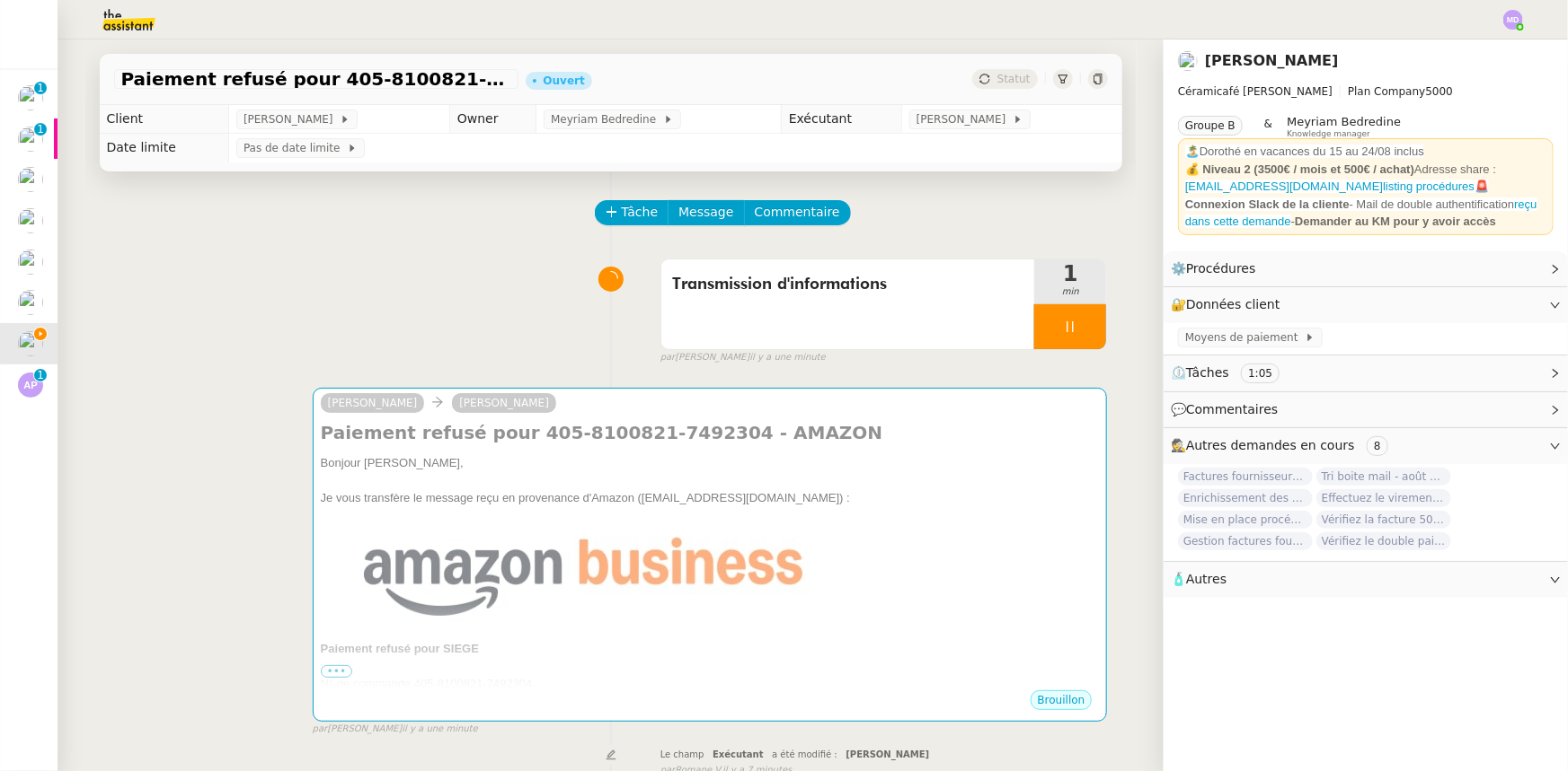
click at [494, 730] on nz-modal-container "Service TA - VOYAGE - PROPOSITION GLOBALE A utiliser dans le cadre de propositi…" at bounding box center [784, 385] width 1568 height 771
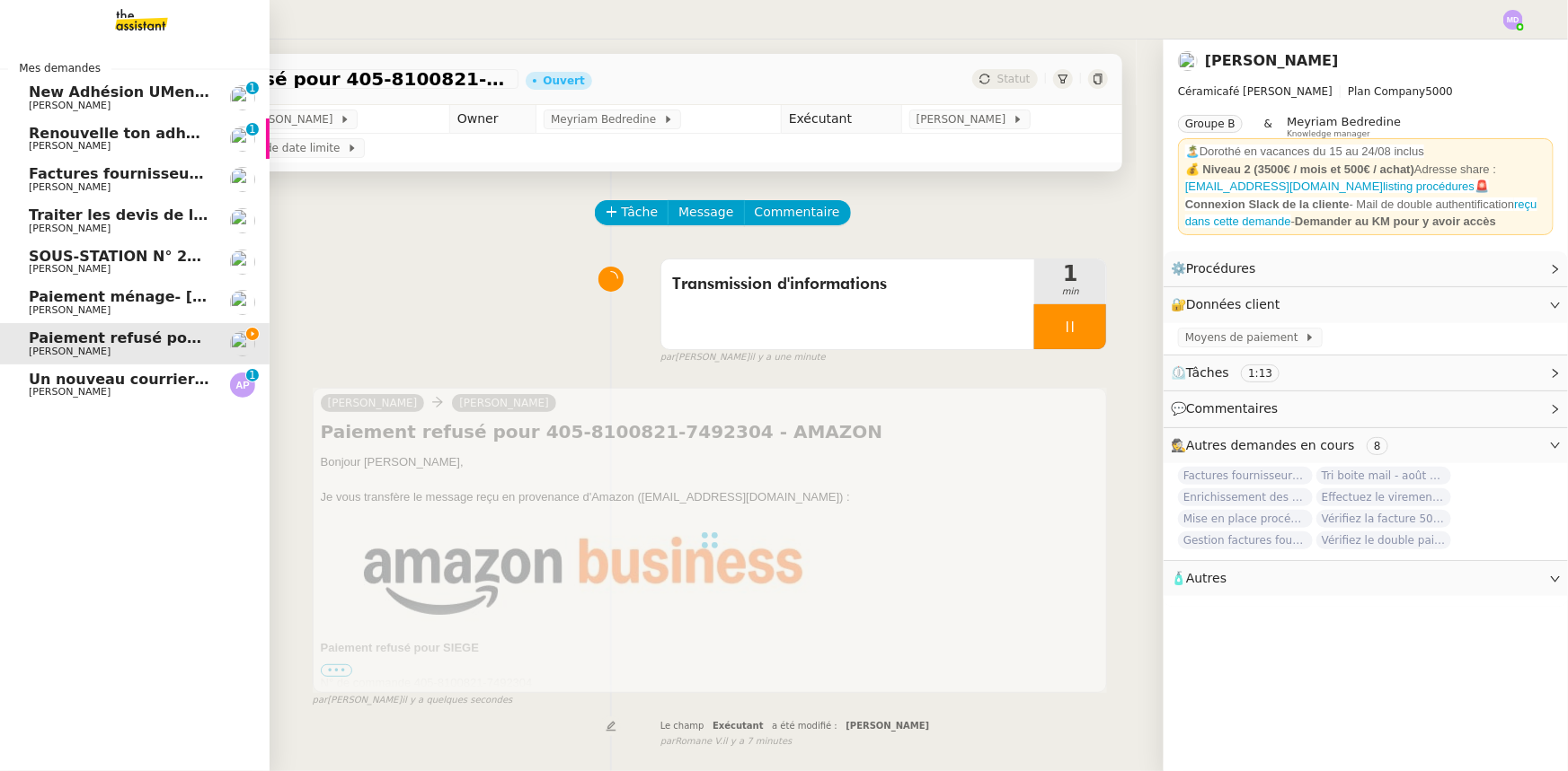
click at [128, 385] on span "Un nouveau courrier disponible en téléchargement 💌 (#3431412)" at bounding box center [298, 379] width 538 height 17
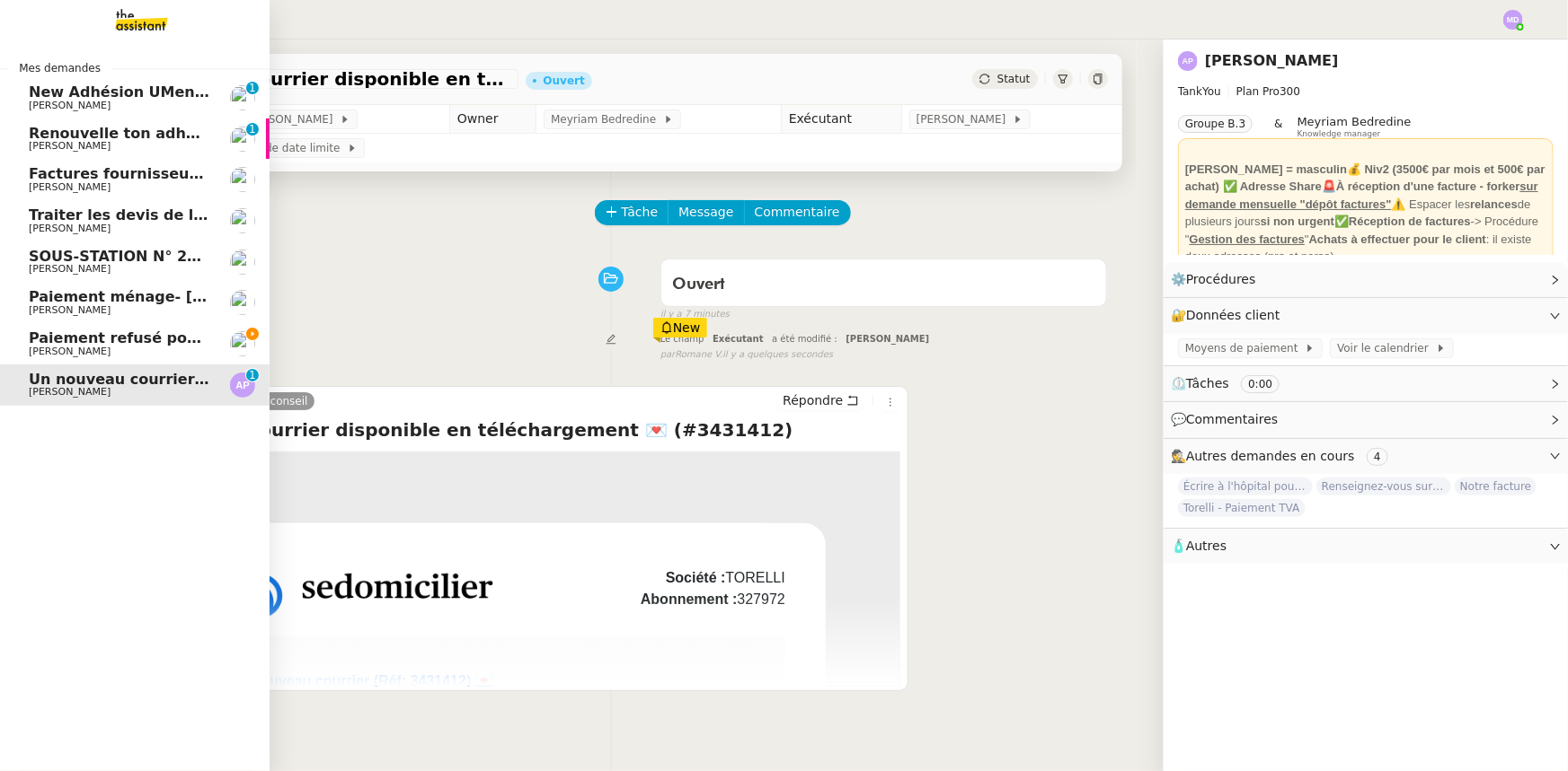
click at [92, 335] on span "Paiement refusé pour 405-8100821-7492304" at bounding box center [210, 338] width 362 height 17
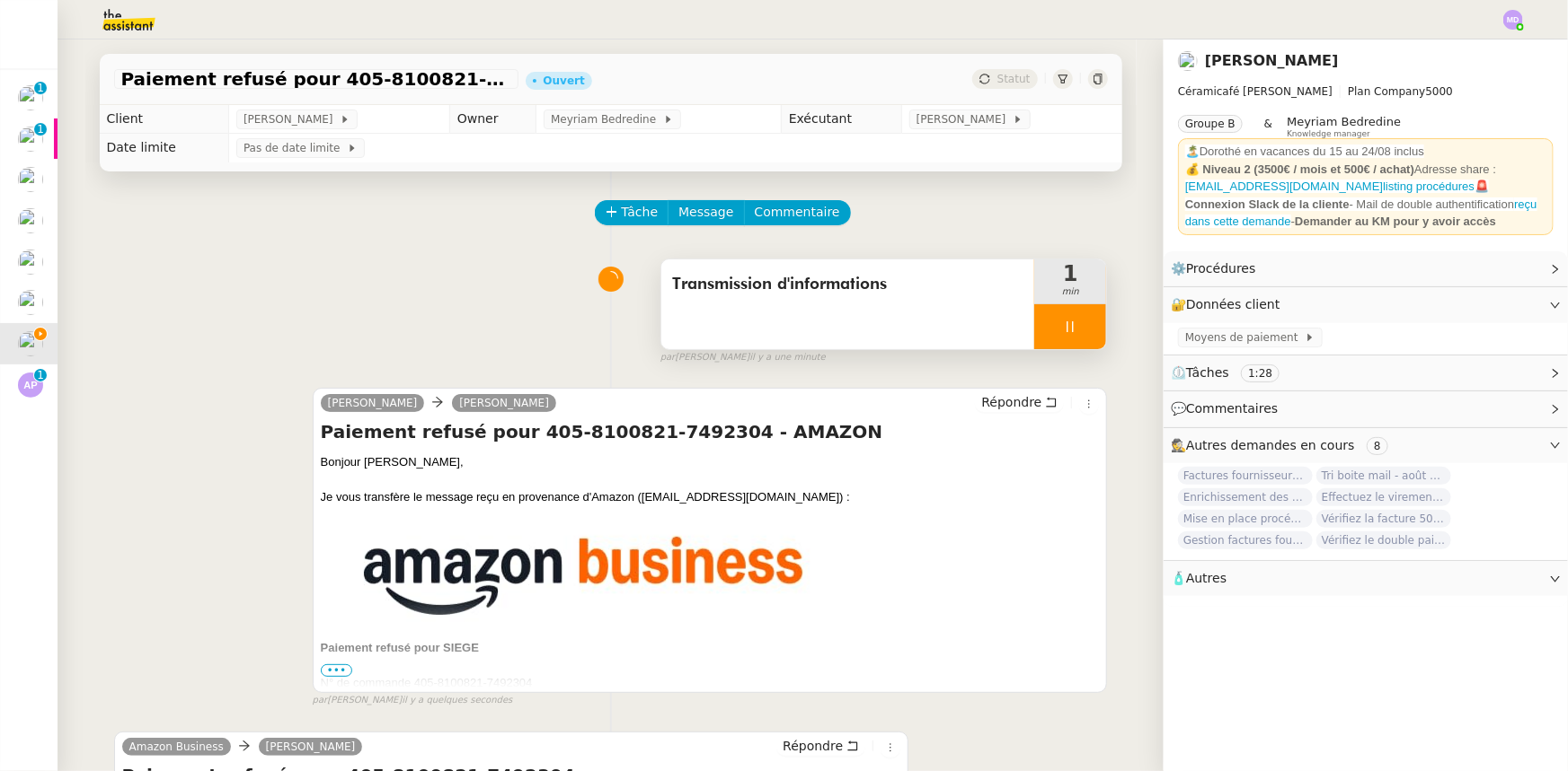
click at [1060, 341] on div at bounding box center [1070, 327] width 72 height 45
click at [1070, 338] on button at bounding box center [1088, 327] width 36 height 45
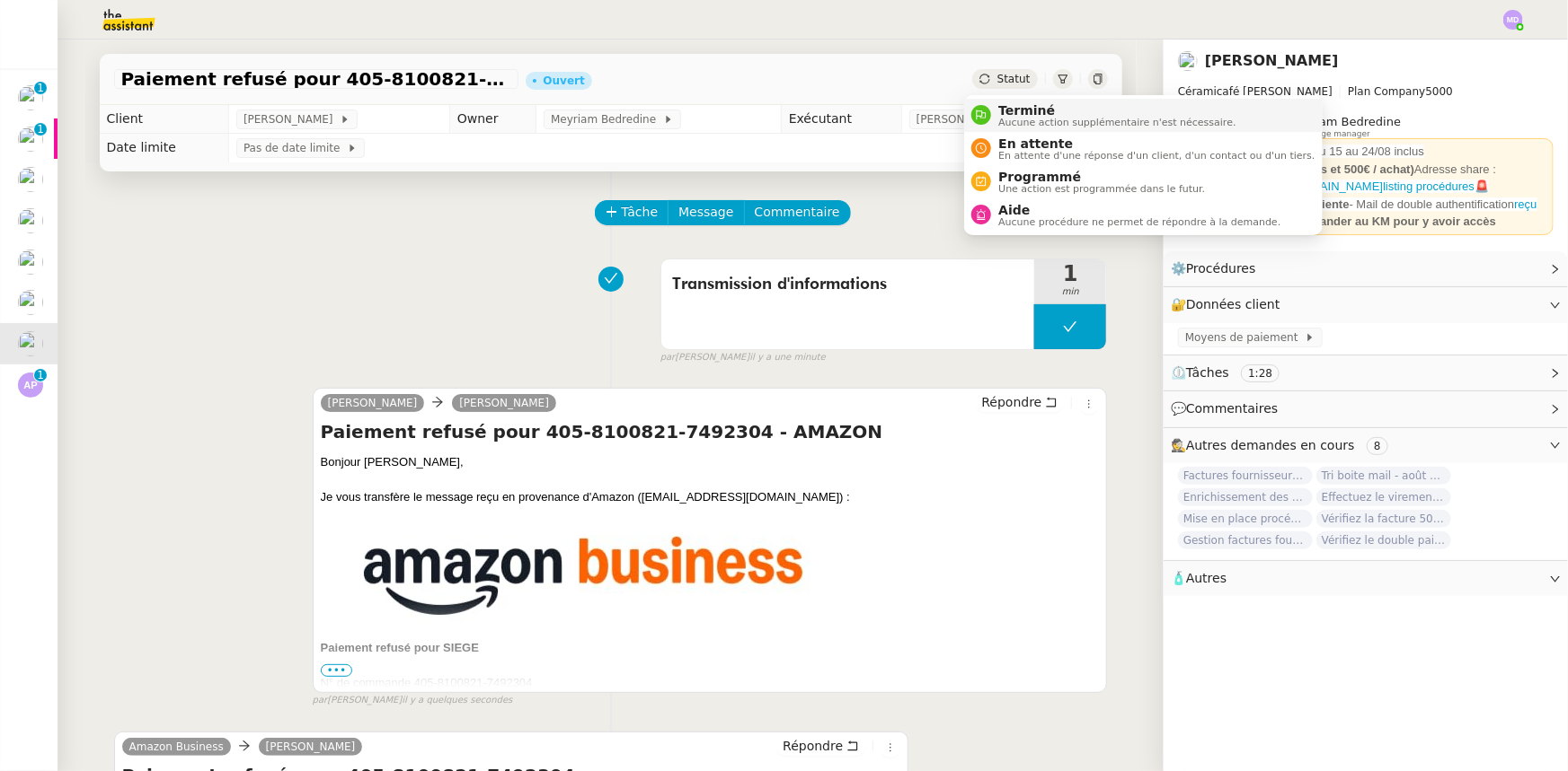
click at [998, 104] on span "Terminé" at bounding box center [1117, 110] width 237 height 15
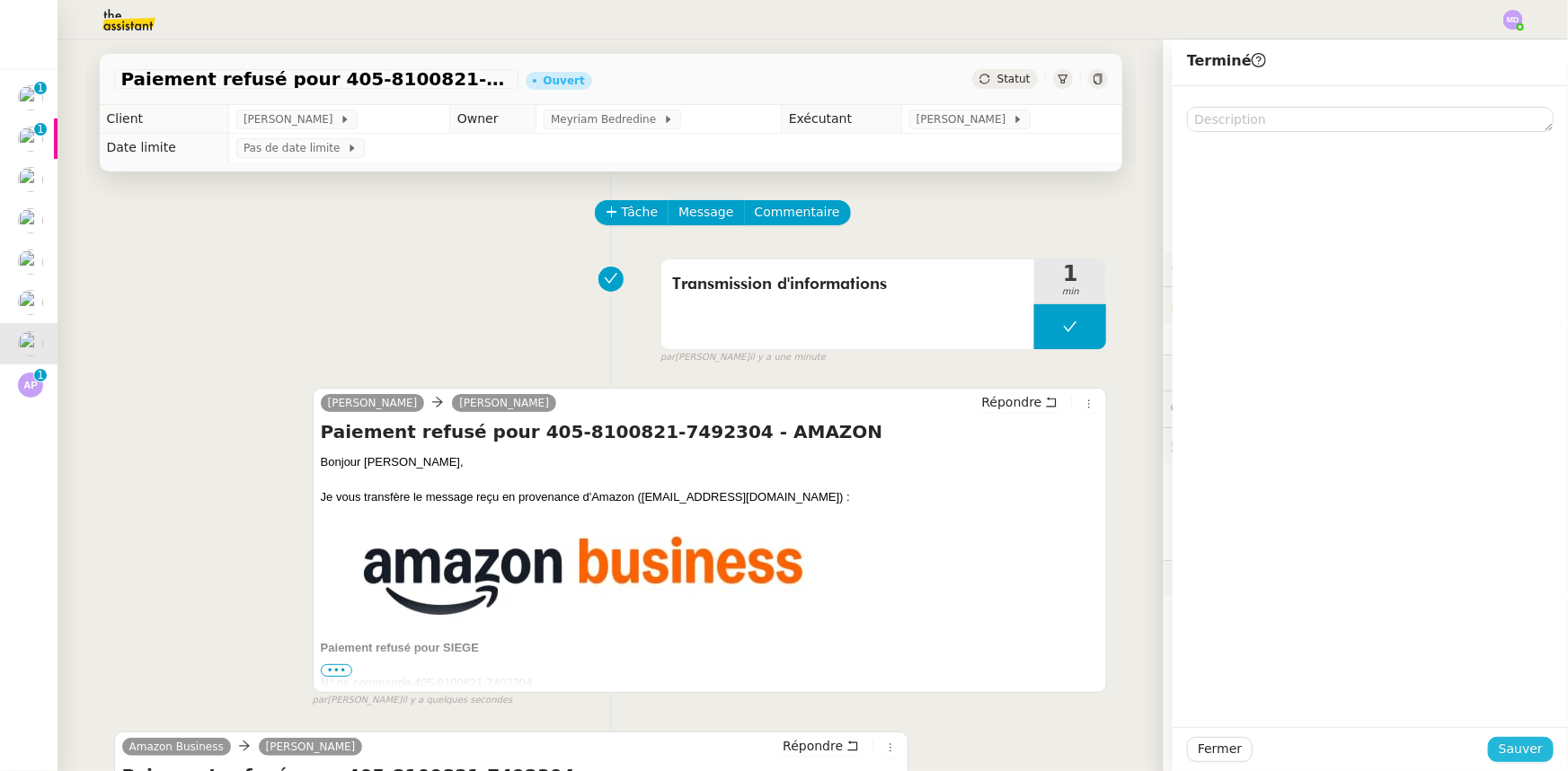
click at [1499, 749] on span "Sauver" at bounding box center [1519, 749] width 44 height 20
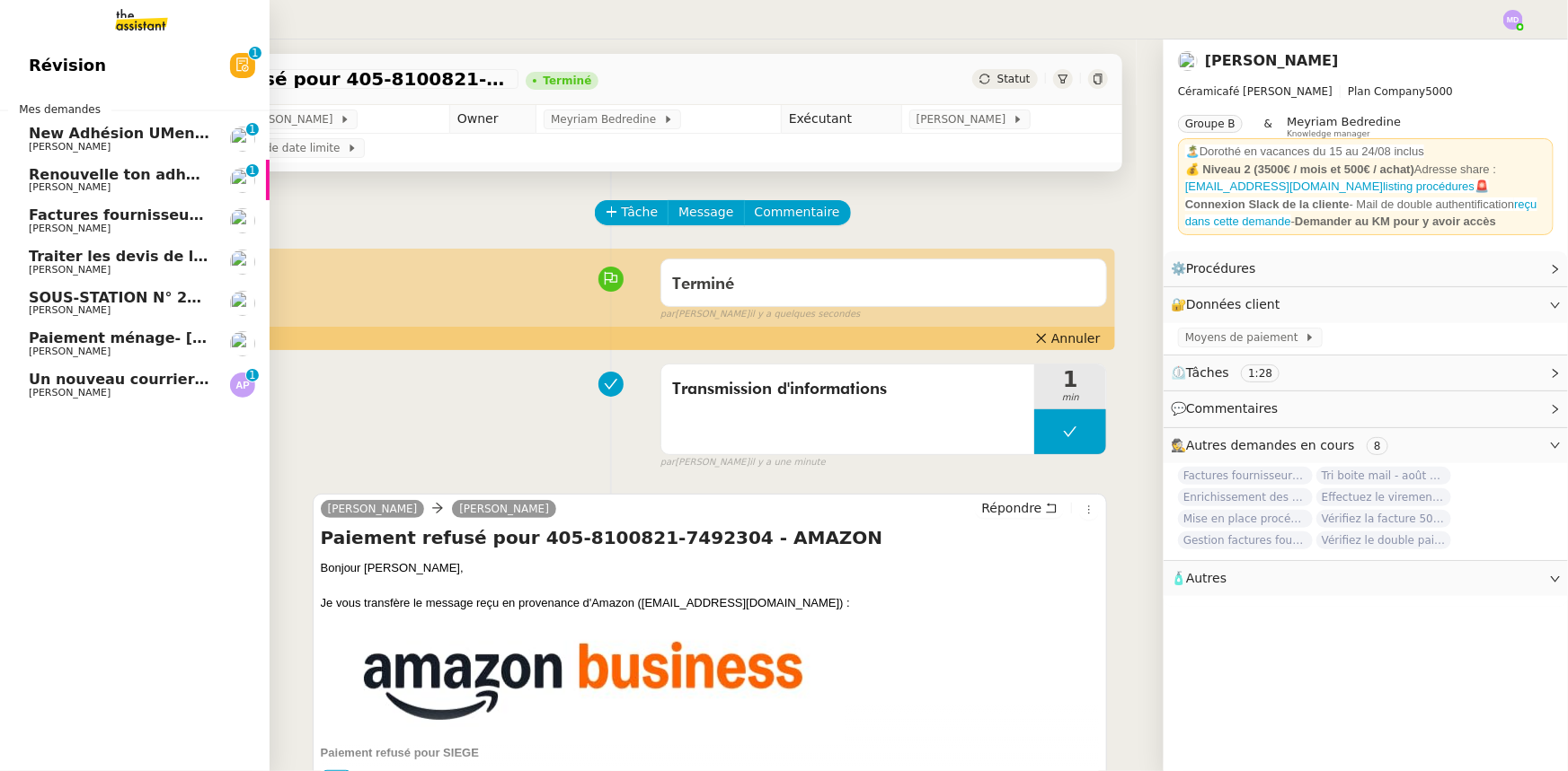
click at [45, 348] on span "[PERSON_NAME]" at bounding box center [70, 351] width 82 height 12
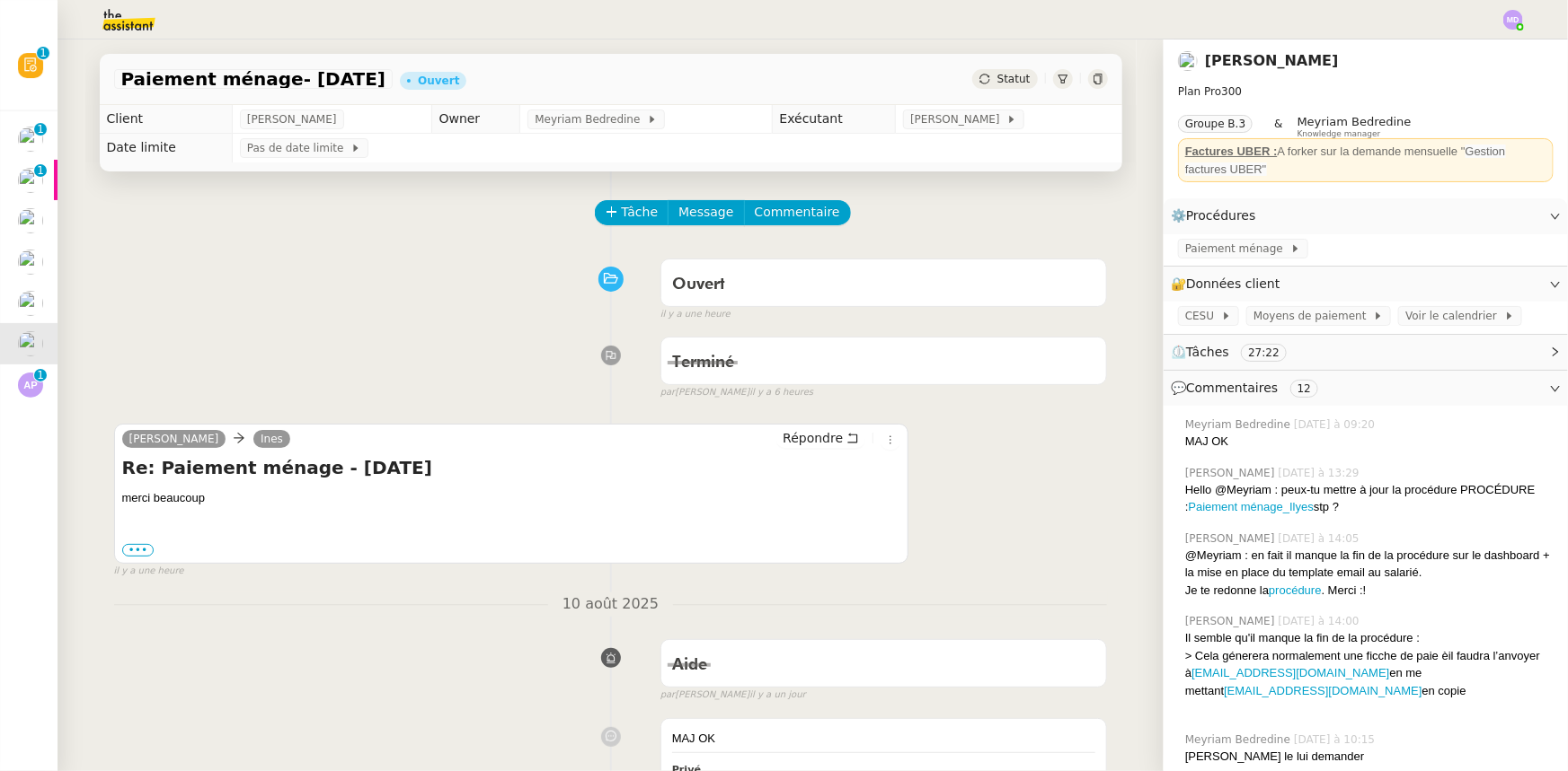
click at [1001, 78] on span "Statut" at bounding box center [1014, 79] width 33 height 13
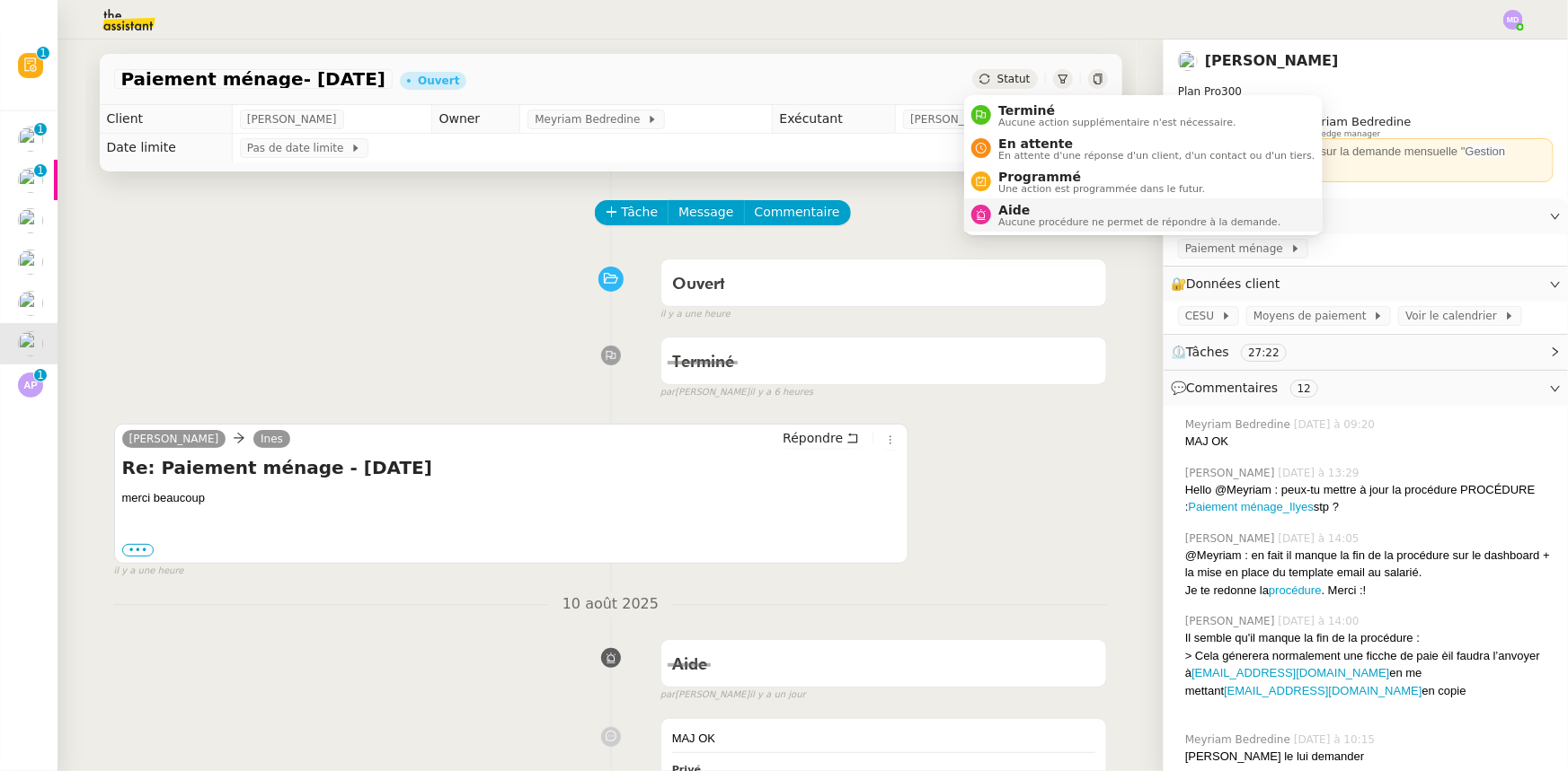
drag, startPoint x: 1002, startPoint y: 102, endPoint x: 1083, endPoint y: 224, distance: 146.4
click at [1006, 106] on span "Terminé" at bounding box center [1117, 110] width 237 height 15
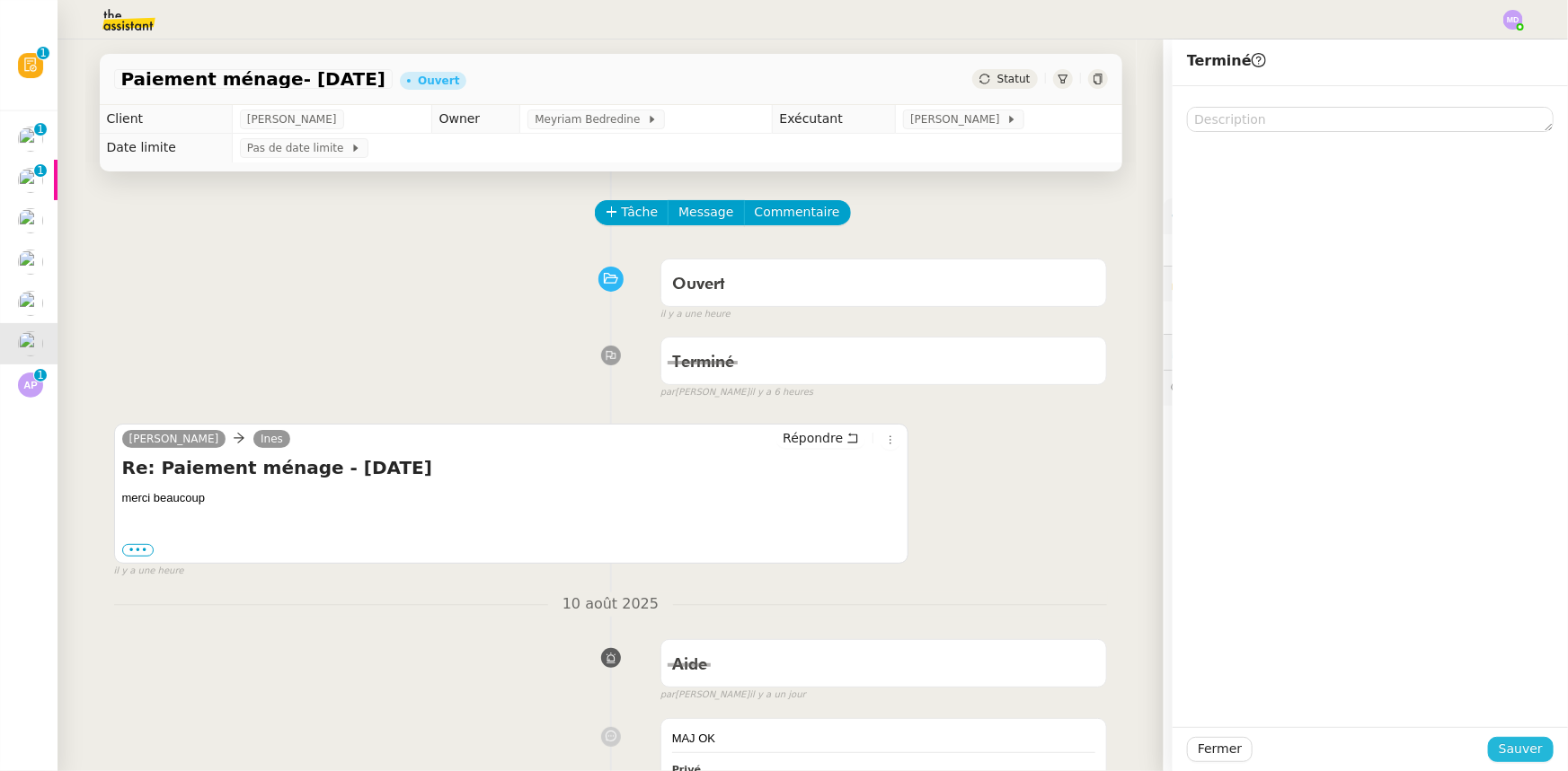
click at [1532, 747] on button "Sauver" at bounding box center [1520, 750] width 66 height 25
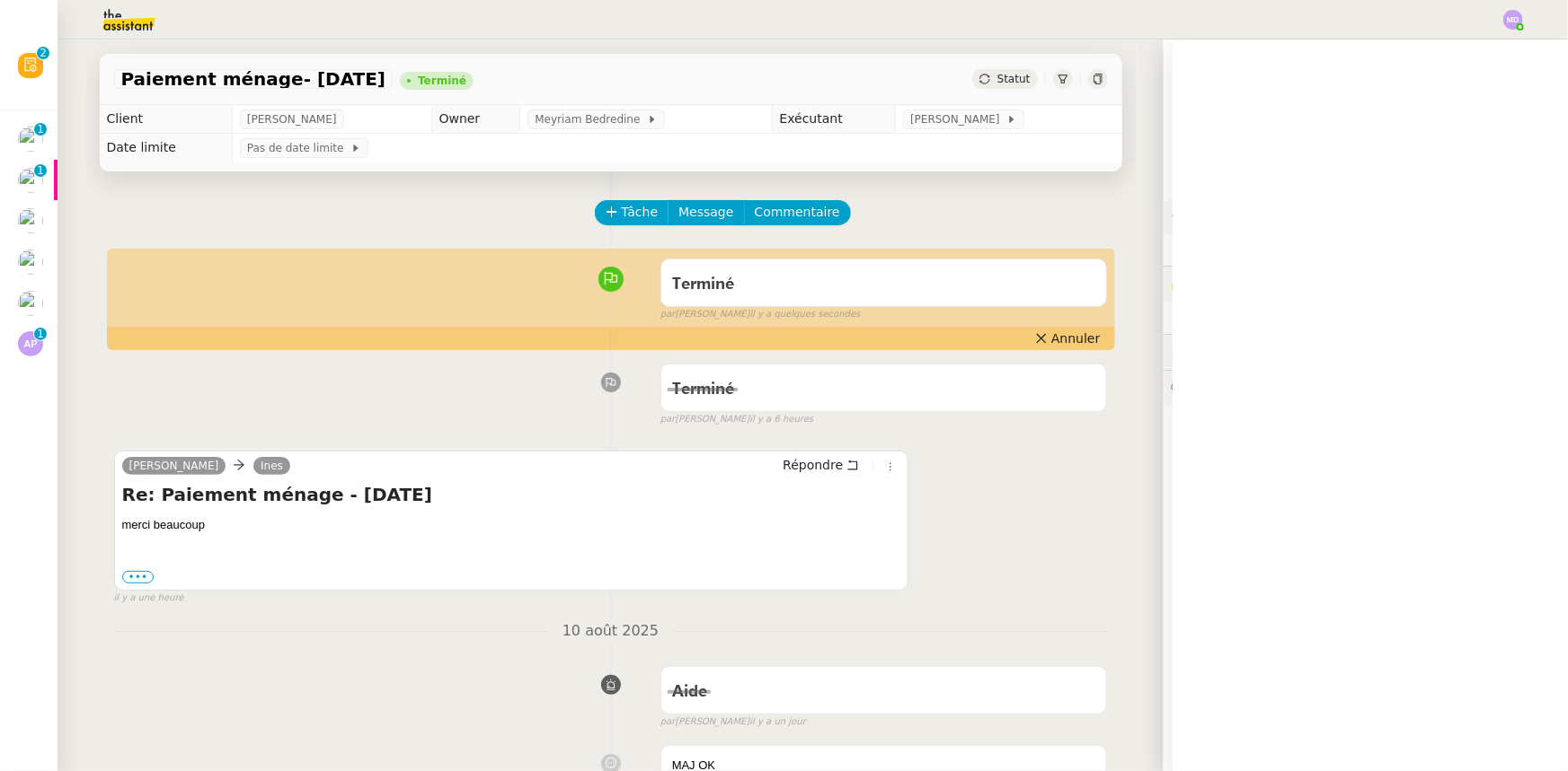
click at [45, 298] on span "SOUS-STATION N° 20 RESIDENCE LES BRIQUES ROUGES FACTURE [DATE]" at bounding box center [109, 298] width 584 height 17
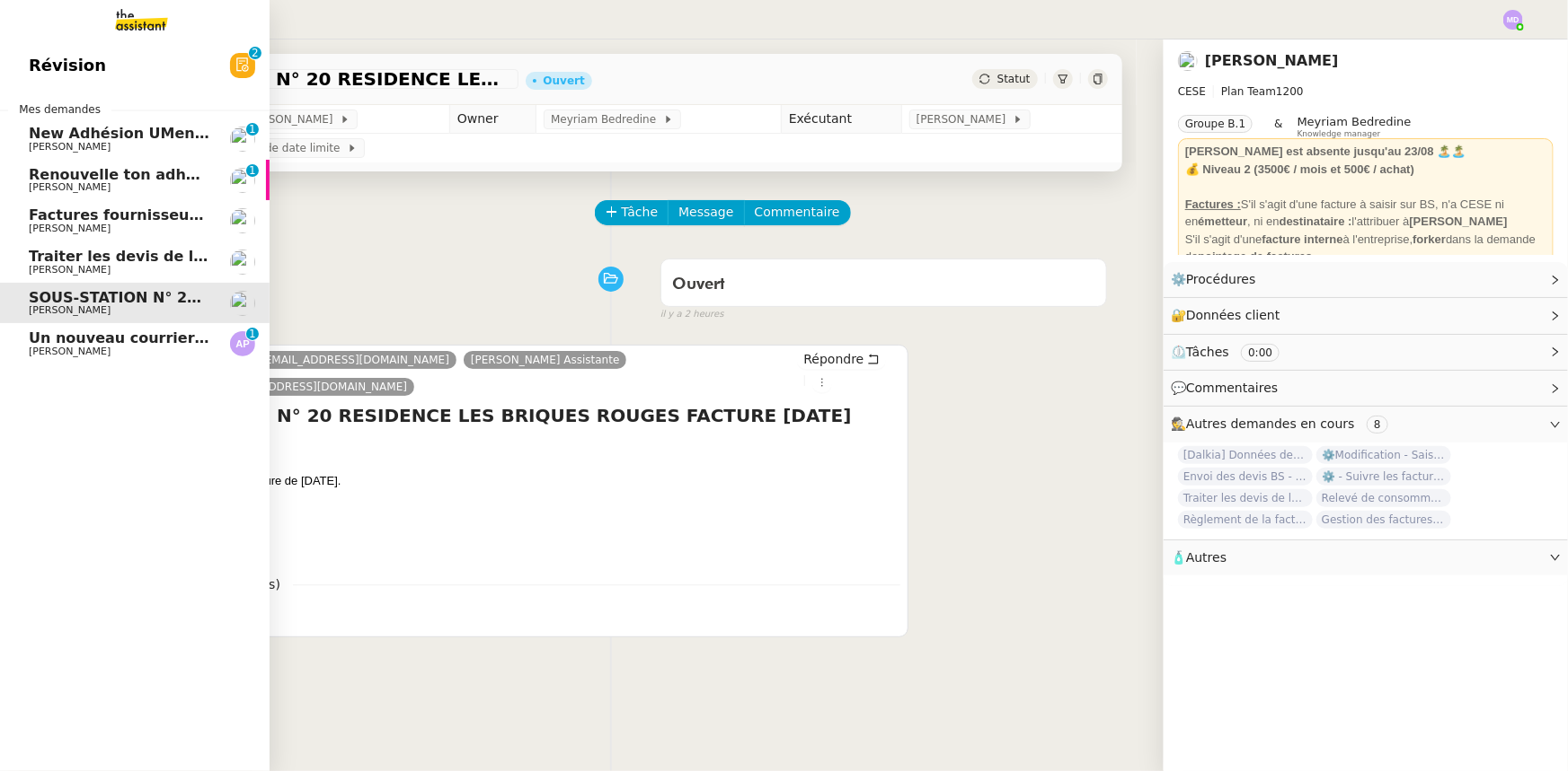
click at [74, 217] on span "Factures fournisseurs règlement par prélèvement, CB et espèces via Pennylane - …" at bounding box center [388, 215] width 718 height 17
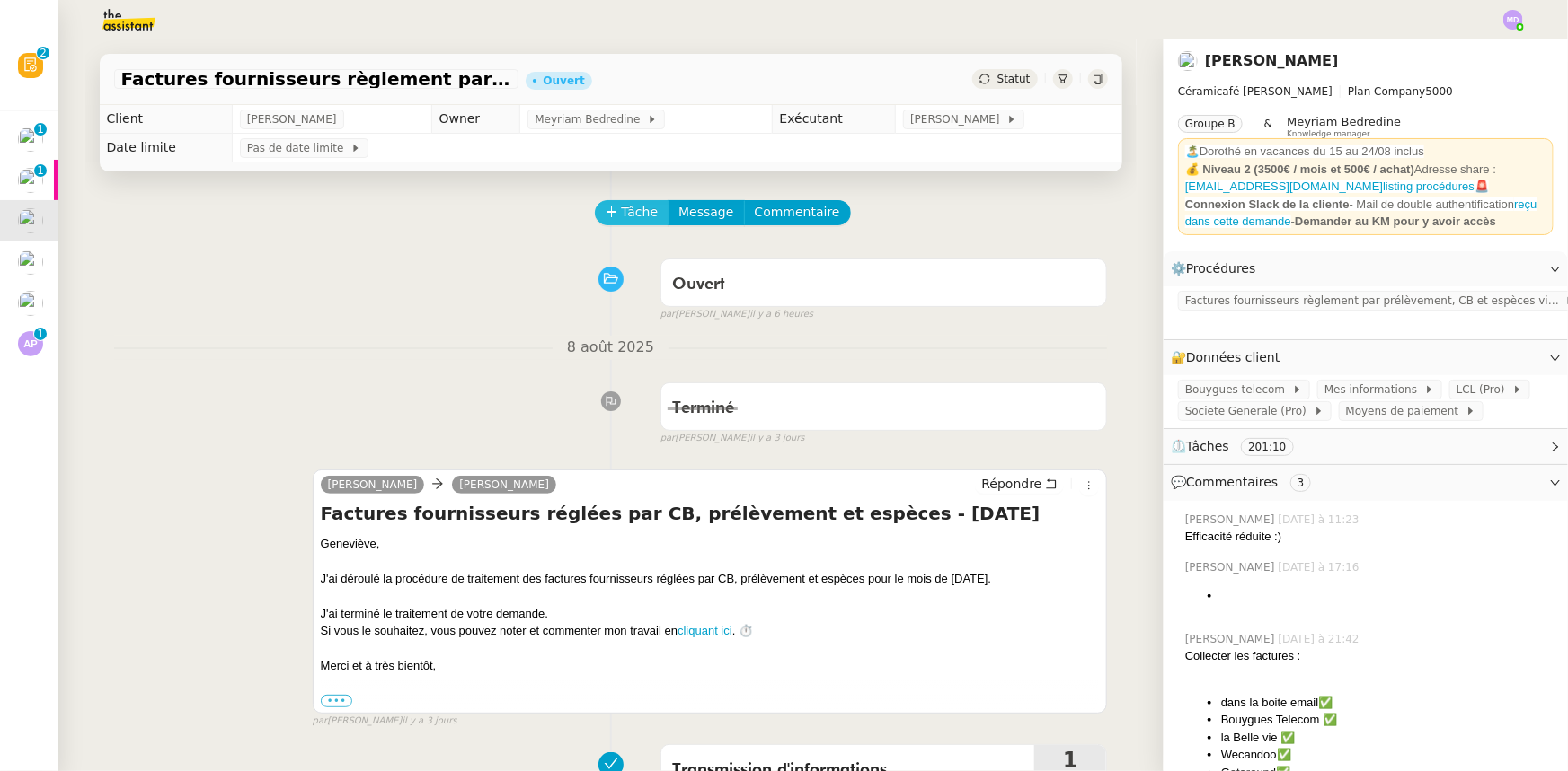
click at [622, 213] on span "Tâche" at bounding box center [640, 211] width 37 height 20
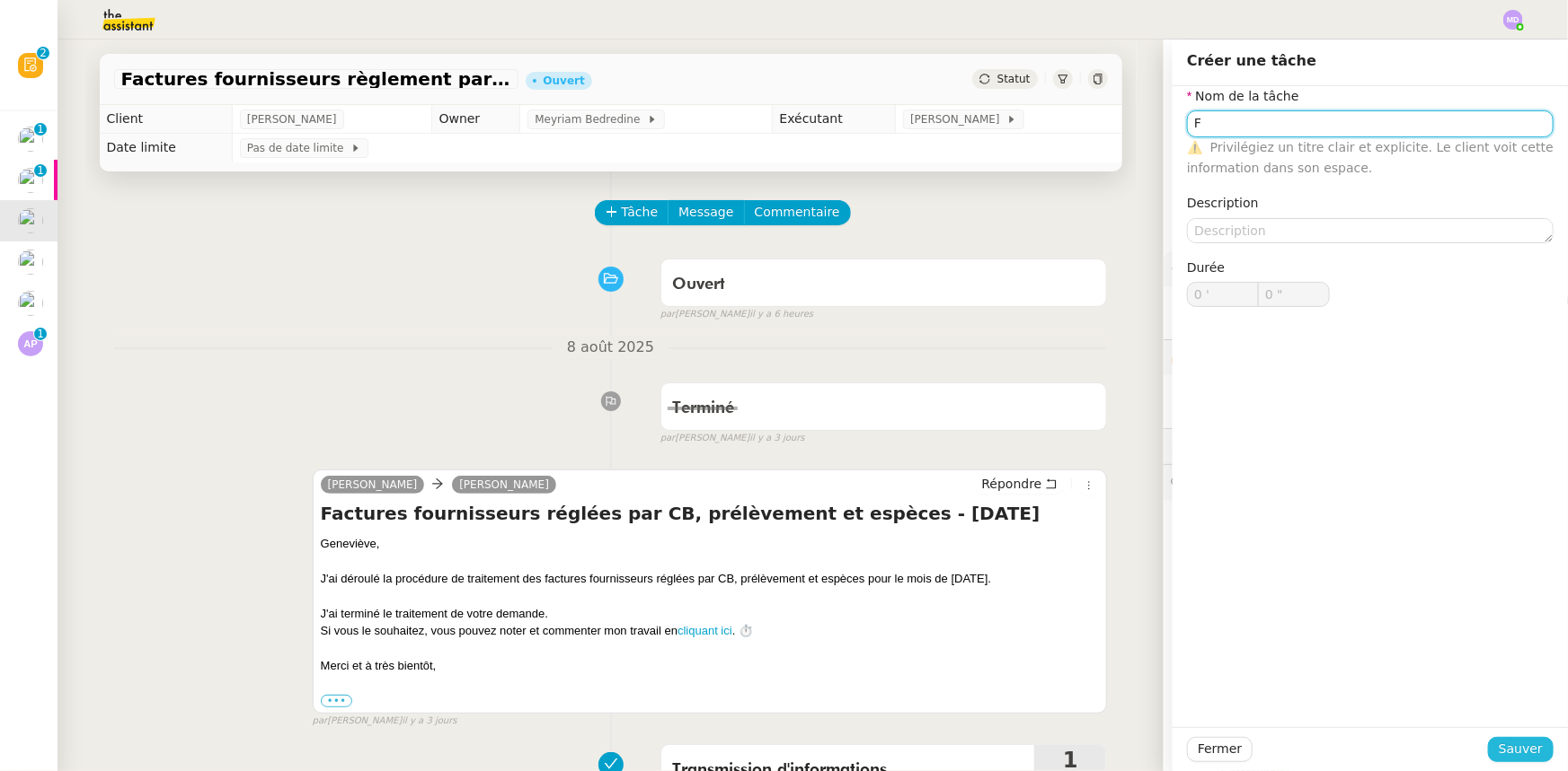
type input "F"
click at [1511, 741] on span "Sauver" at bounding box center [1519, 749] width 44 height 20
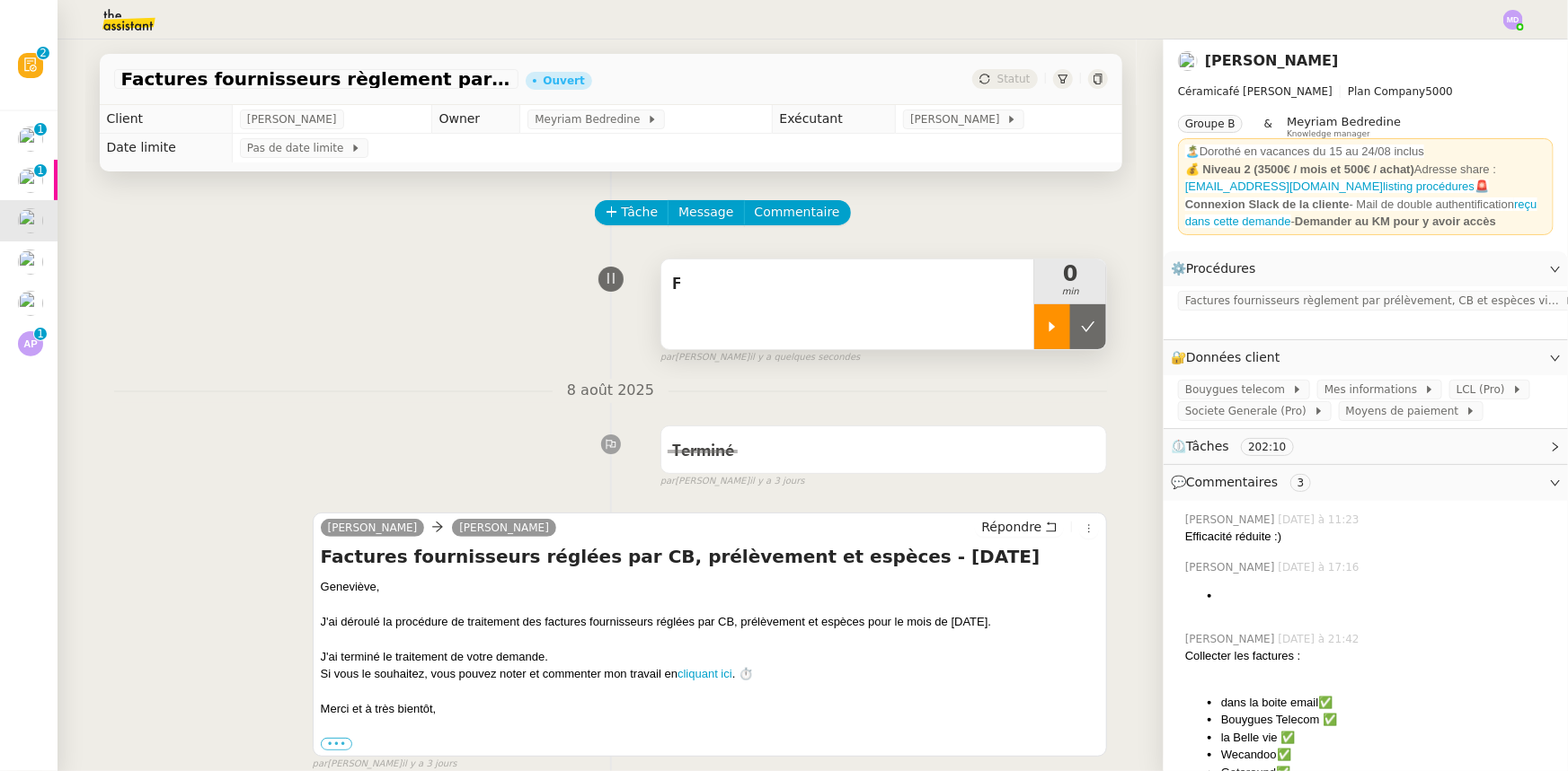
click at [1034, 327] on div at bounding box center [1052, 327] width 36 height 45
click at [967, 321] on div "F" at bounding box center [847, 305] width 374 height 90
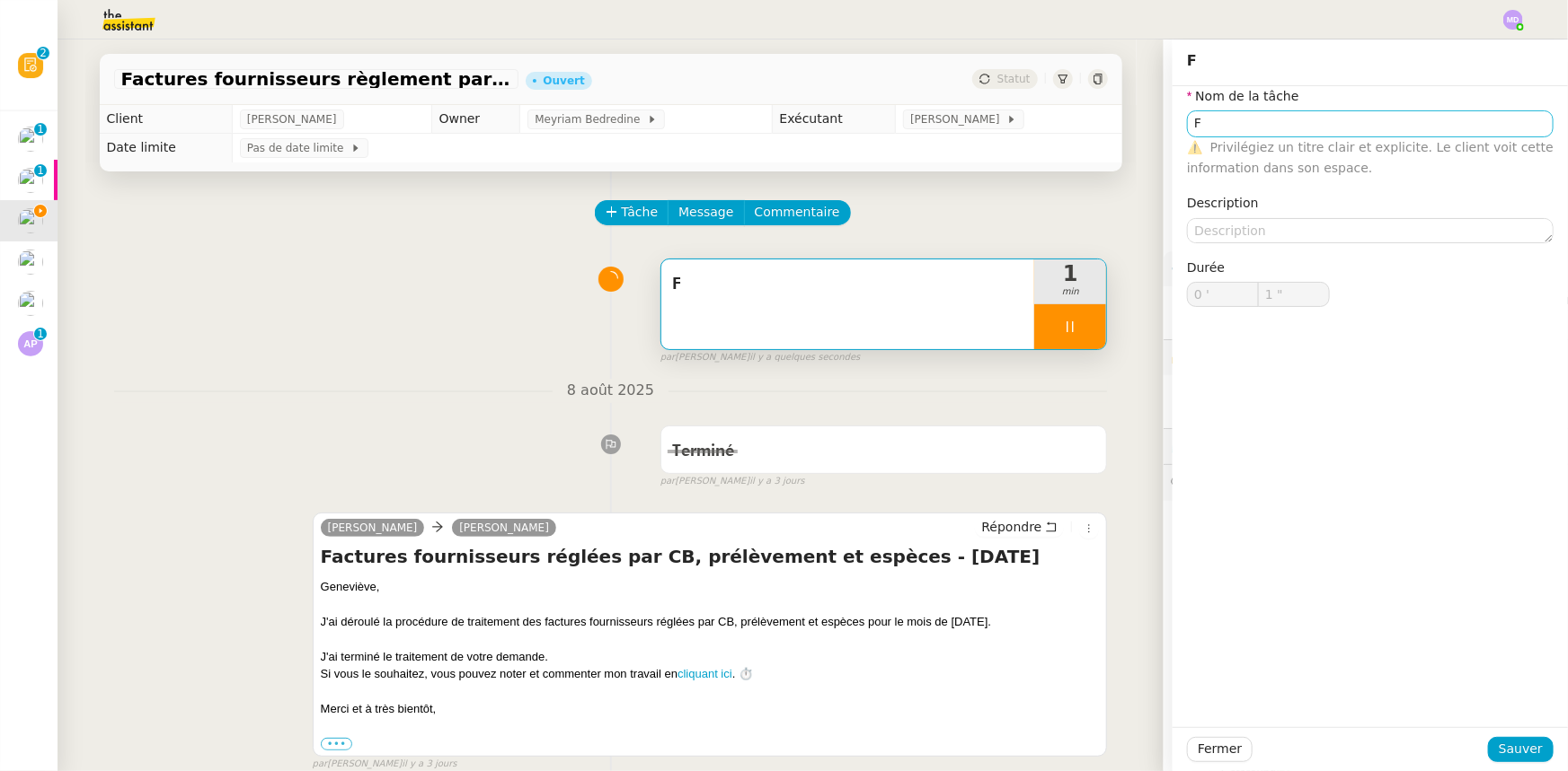
drag, startPoint x: 1207, startPoint y: 107, endPoint x: 1204, endPoint y: 136, distance: 29.2
click at [1207, 116] on nz-form-item "Nom de la tâche F ⚠️ Privilégiez un titre clair et explicite. Le client voit ce…" at bounding box center [1370, 132] width 367 height 92
type input "2 ""
click at [1204, 136] on body "Révision 0 1 2 3 4 5 6 7 8 9 Mes demandes New Adhésion UMento Sans paiement Ent…" at bounding box center [784, 385] width 1568 height 771
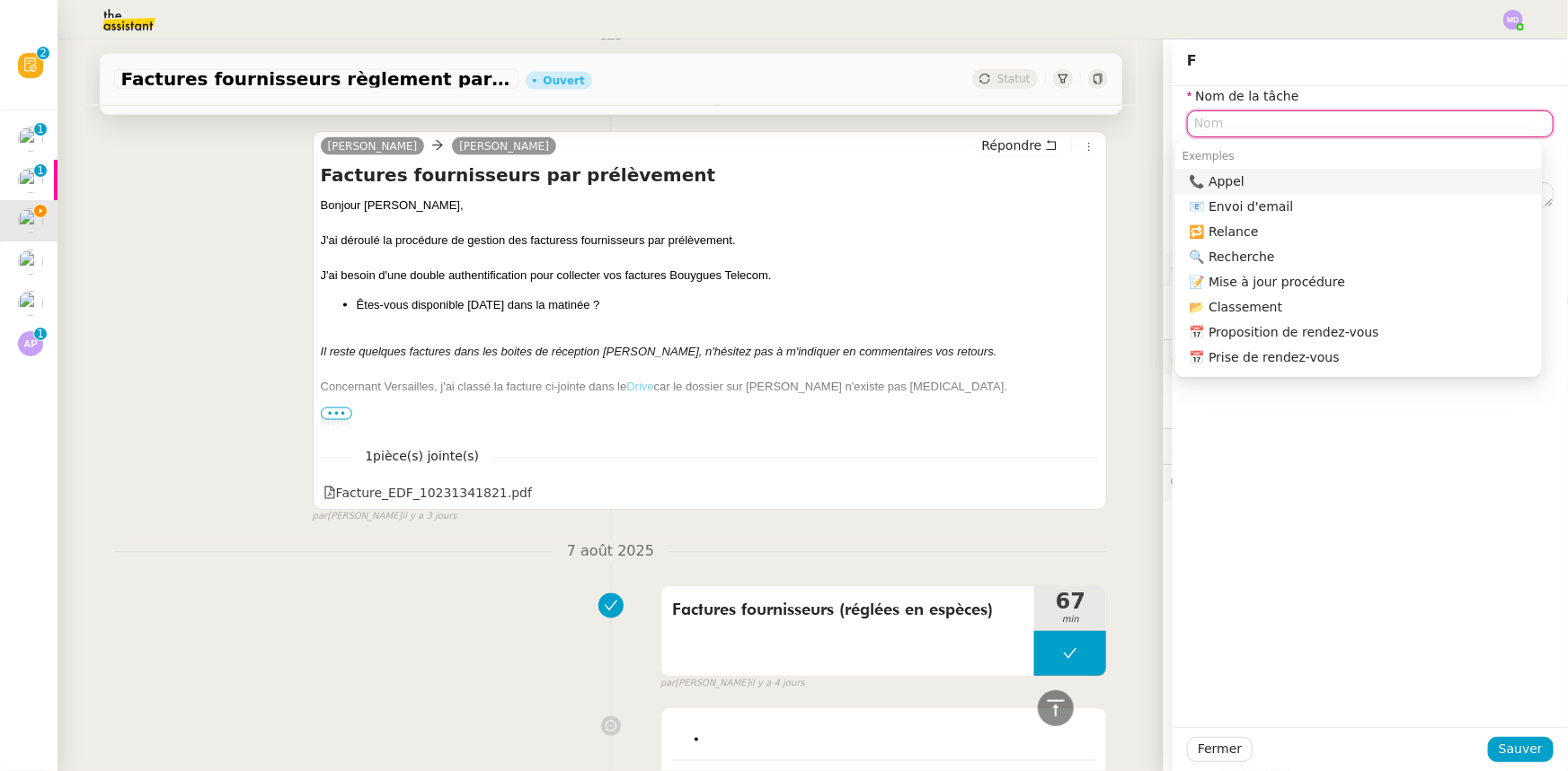
scroll to position [1469, 0]
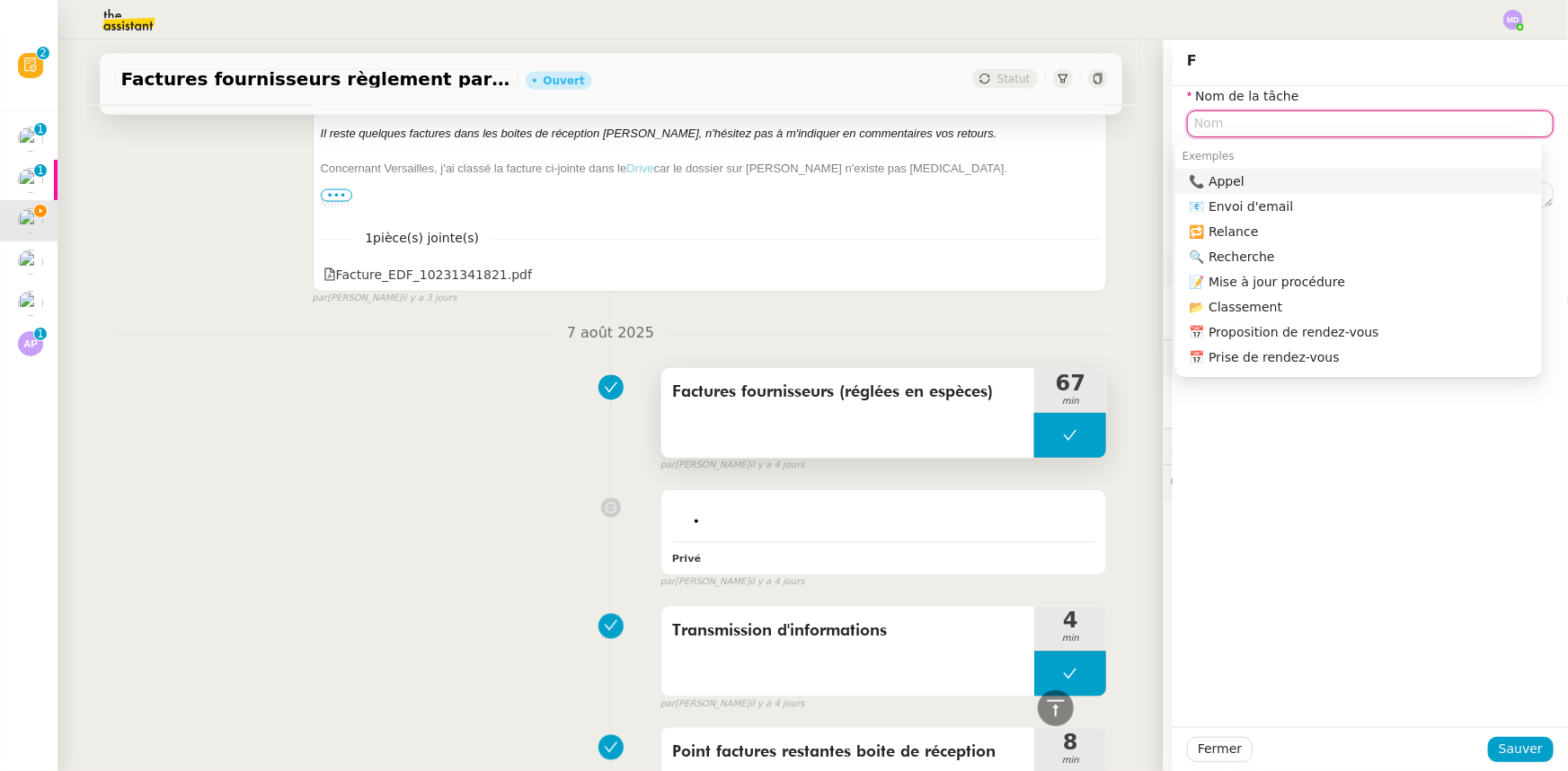
type input "7 ""
click at [790, 414] on div "Factures fournisseurs (réglées en espèces)" at bounding box center [847, 413] width 374 height 90
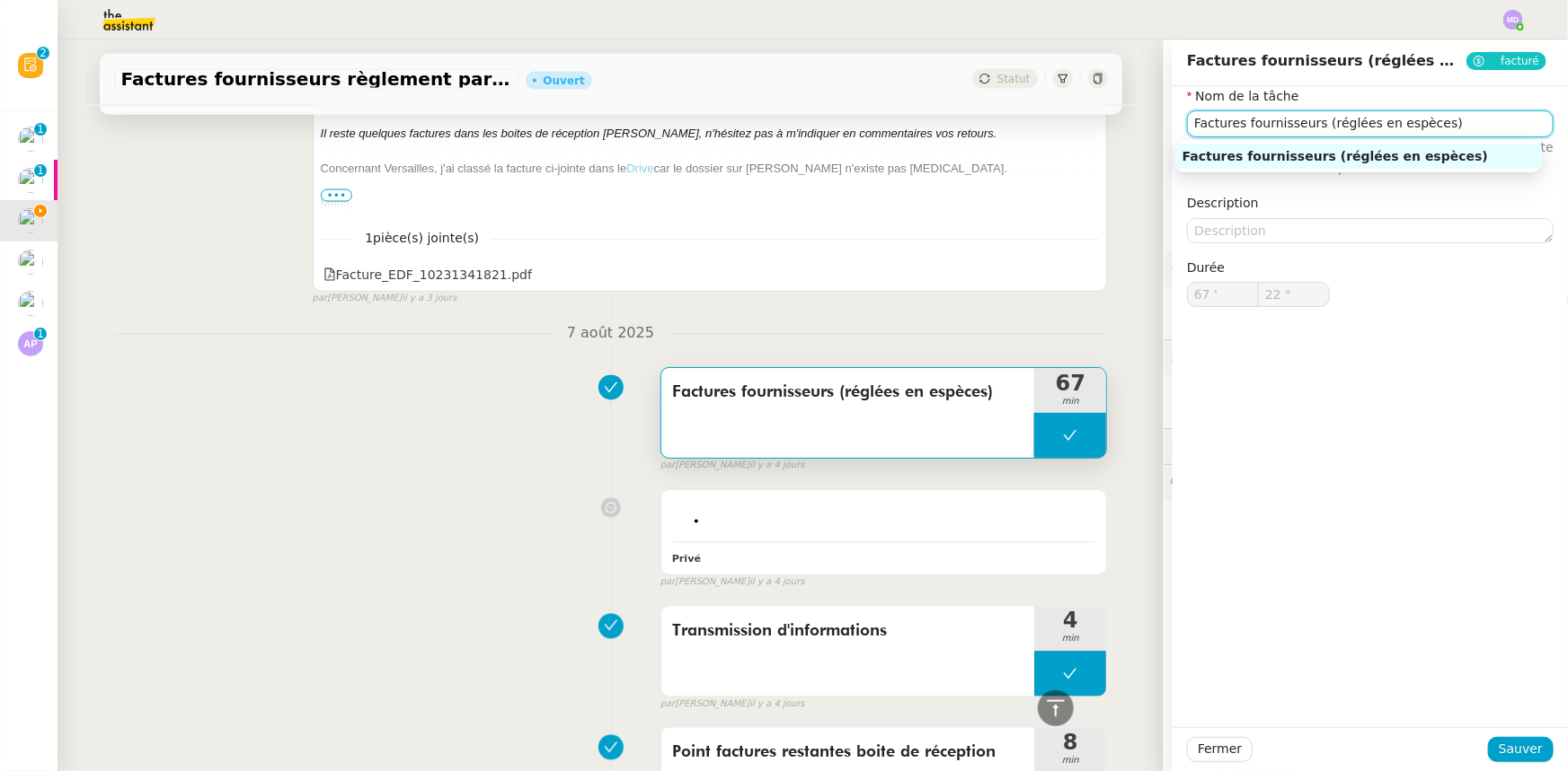
drag, startPoint x: 1320, startPoint y: 127, endPoint x: 1118, endPoint y: 160, distance: 204.7
click at [1118, 160] on app-ticket "Factures fournisseurs règlement par prélèvement, CB et espèces via Pennylane - …" at bounding box center [812, 405] width 1511 height 732
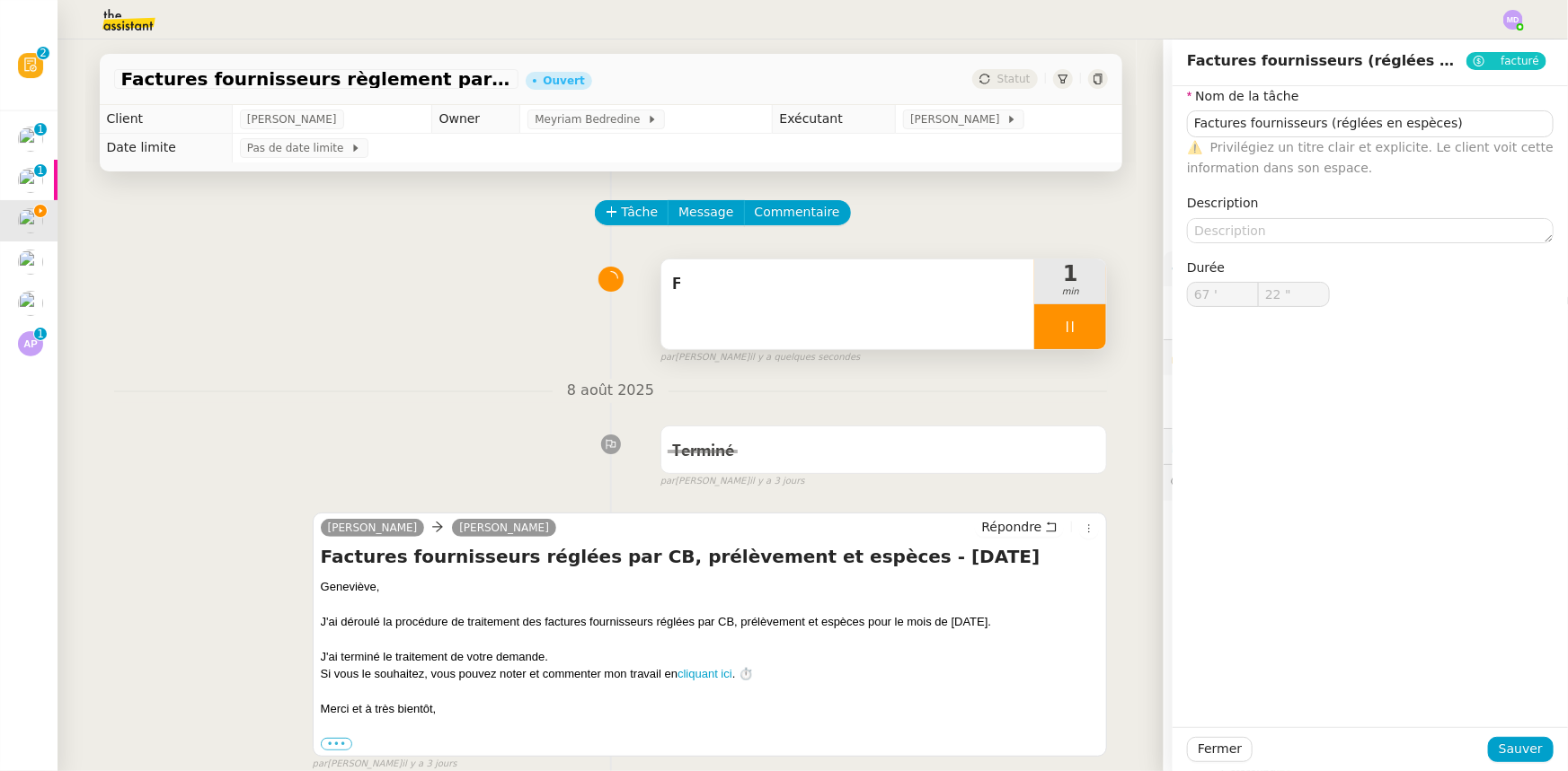
click at [826, 299] on div "F" at bounding box center [848, 285] width 352 height 29
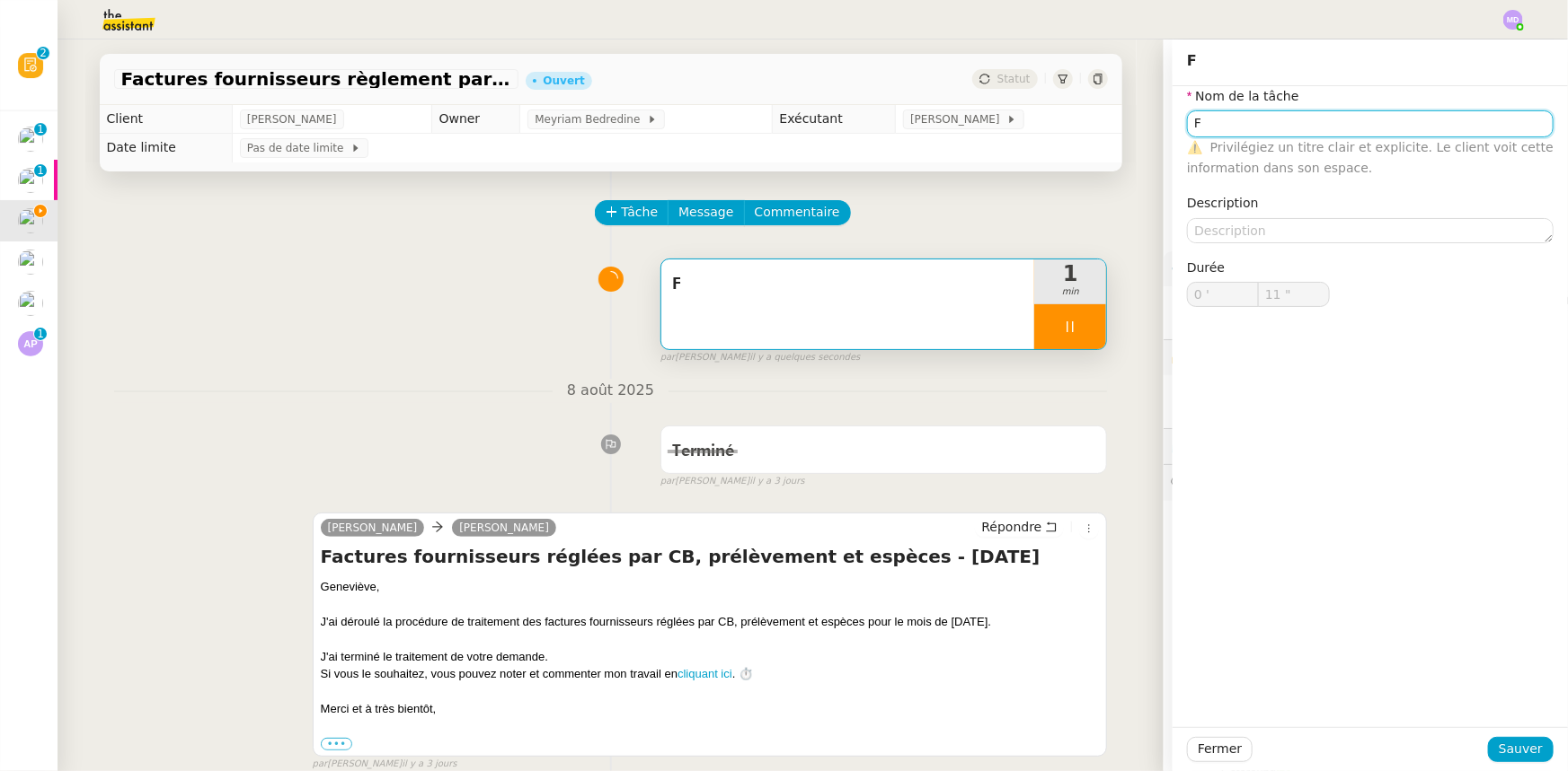
drag, startPoint x: 1237, startPoint y: 125, endPoint x: 1132, endPoint y: 134, distance: 105.4
click at [1132, 132] on app-ticket "Factures fournisseurs règlement par prélèvement, CB et espèces via Pennylane - …" at bounding box center [812, 405] width 1511 height 732
paste input "actures fournisseurs (réglées en espèces)"
type input "Factures fournisseurs (réglées en espèces)"
type input "12 ""
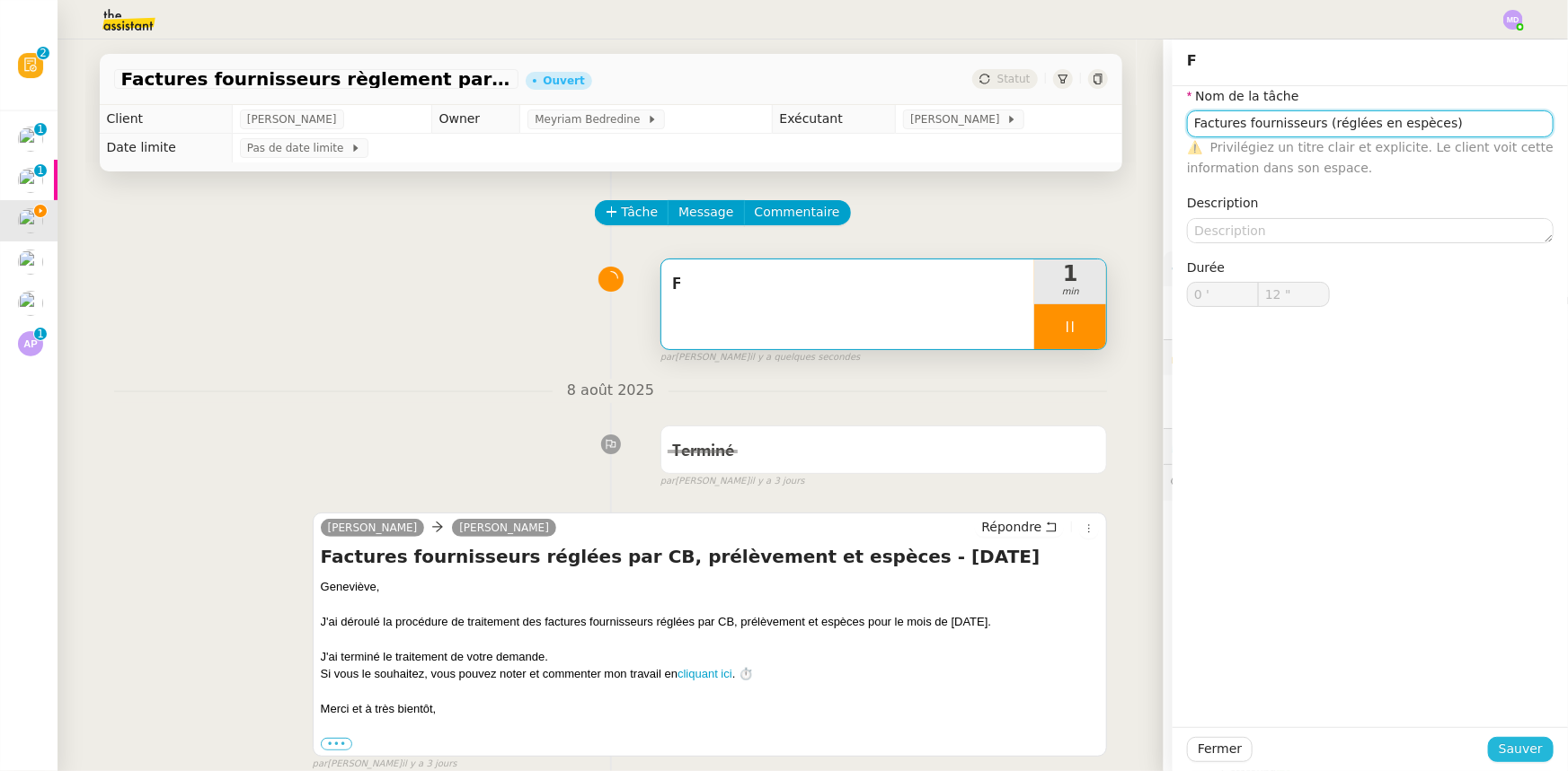
type input "Factures fournisseurs (réglées en espèces)"
click at [1532, 749] on button "Sauver" at bounding box center [1520, 750] width 66 height 25
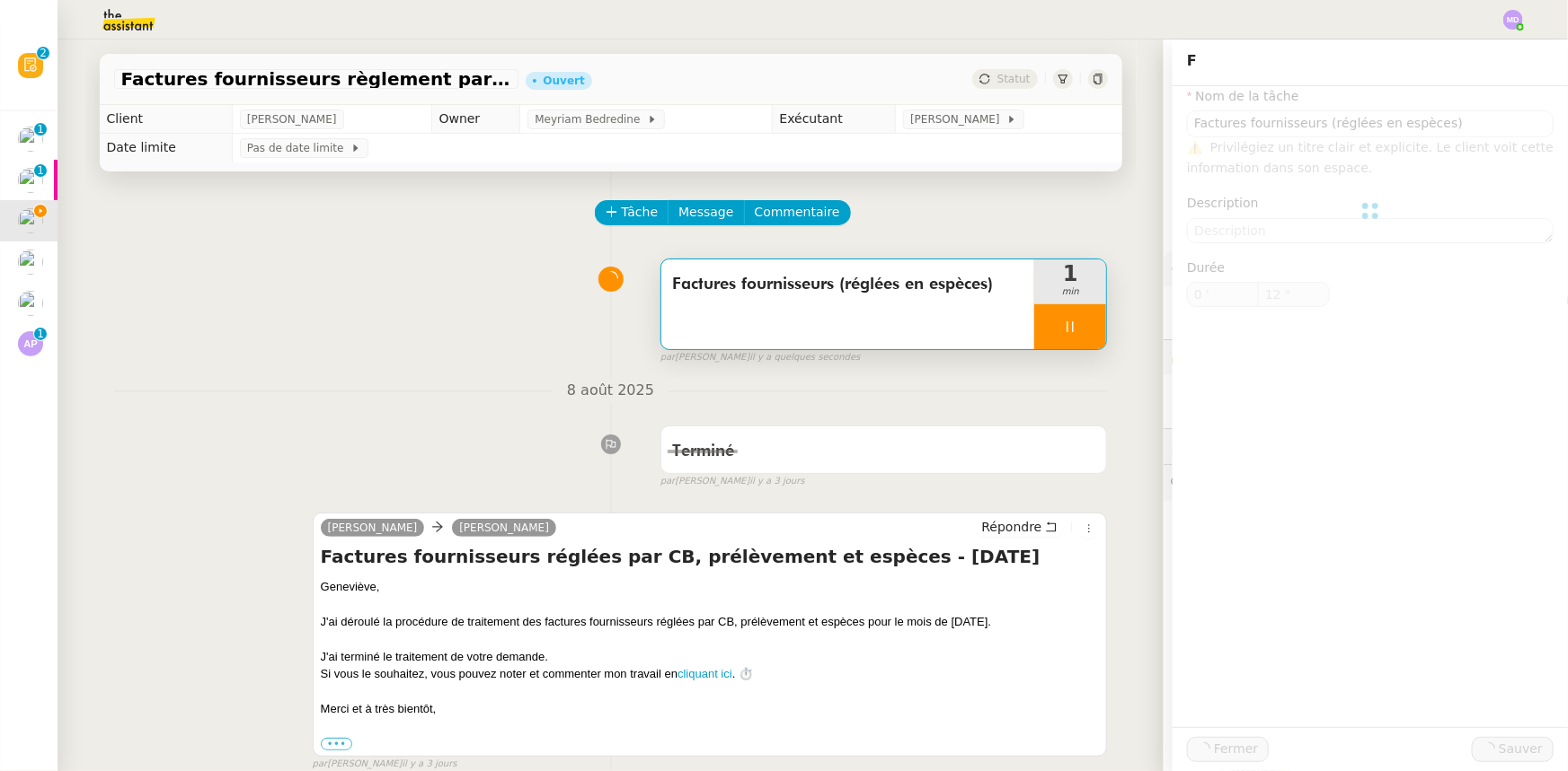
type input "13 ""
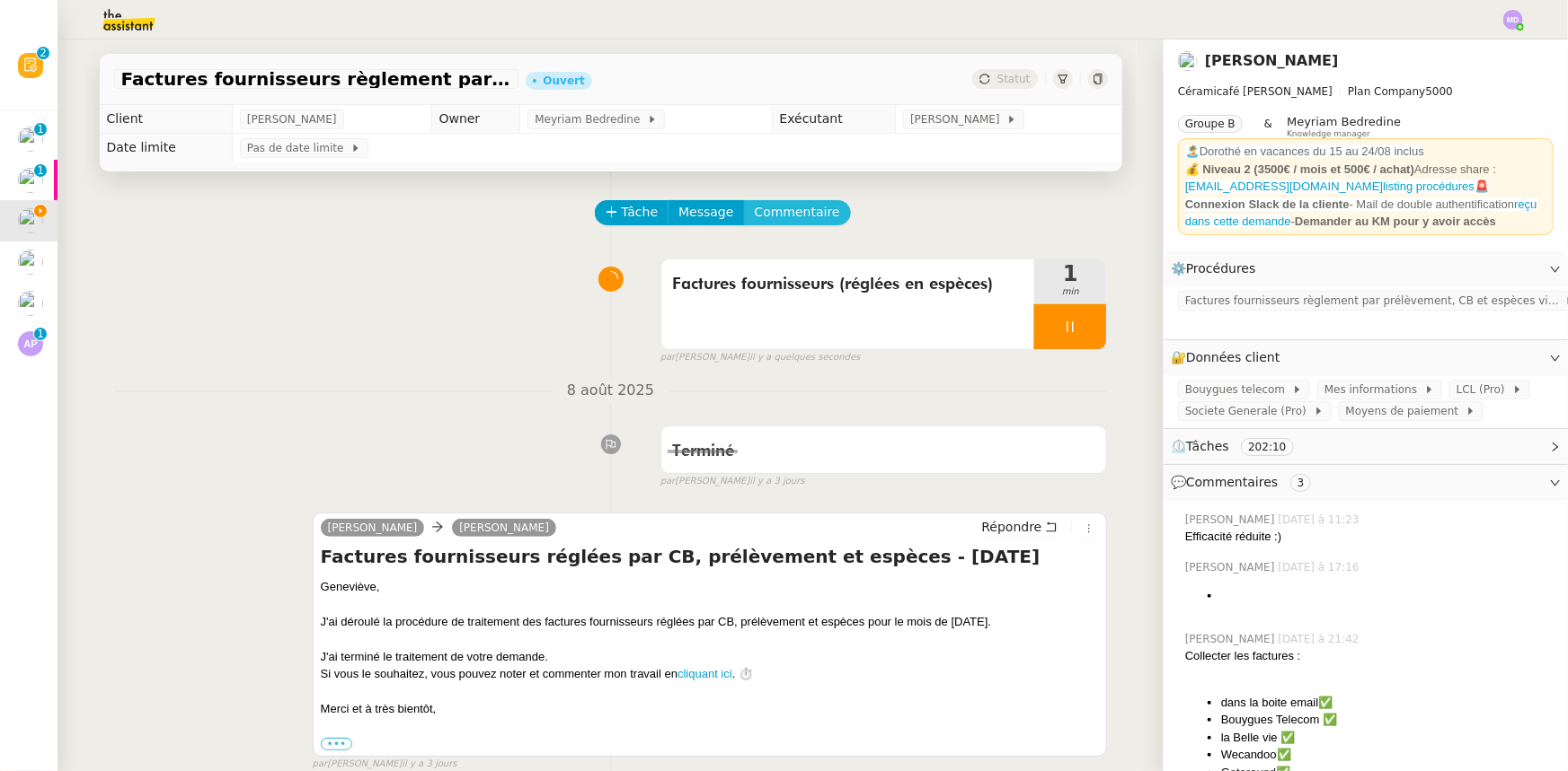
click at [774, 216] on span "Commentaire" at bounding box center [798, 211] width 85 height 20
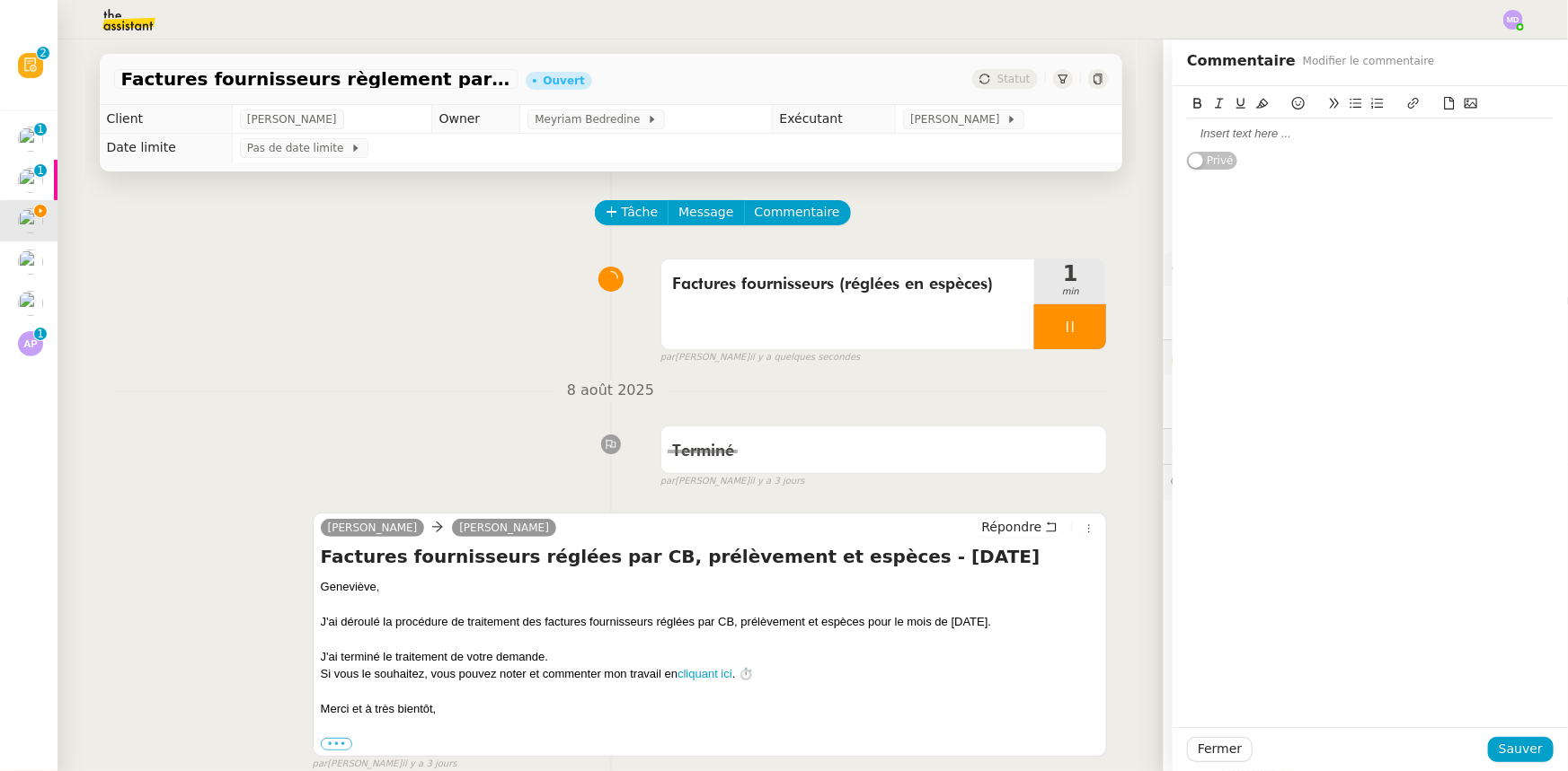
click at [1219, 137] on div at bounding box center [1370, 134] width 367 height 16
click at [1517, 746] on span "Sauver" at bounding box center [1519, 749] width 44 height 20
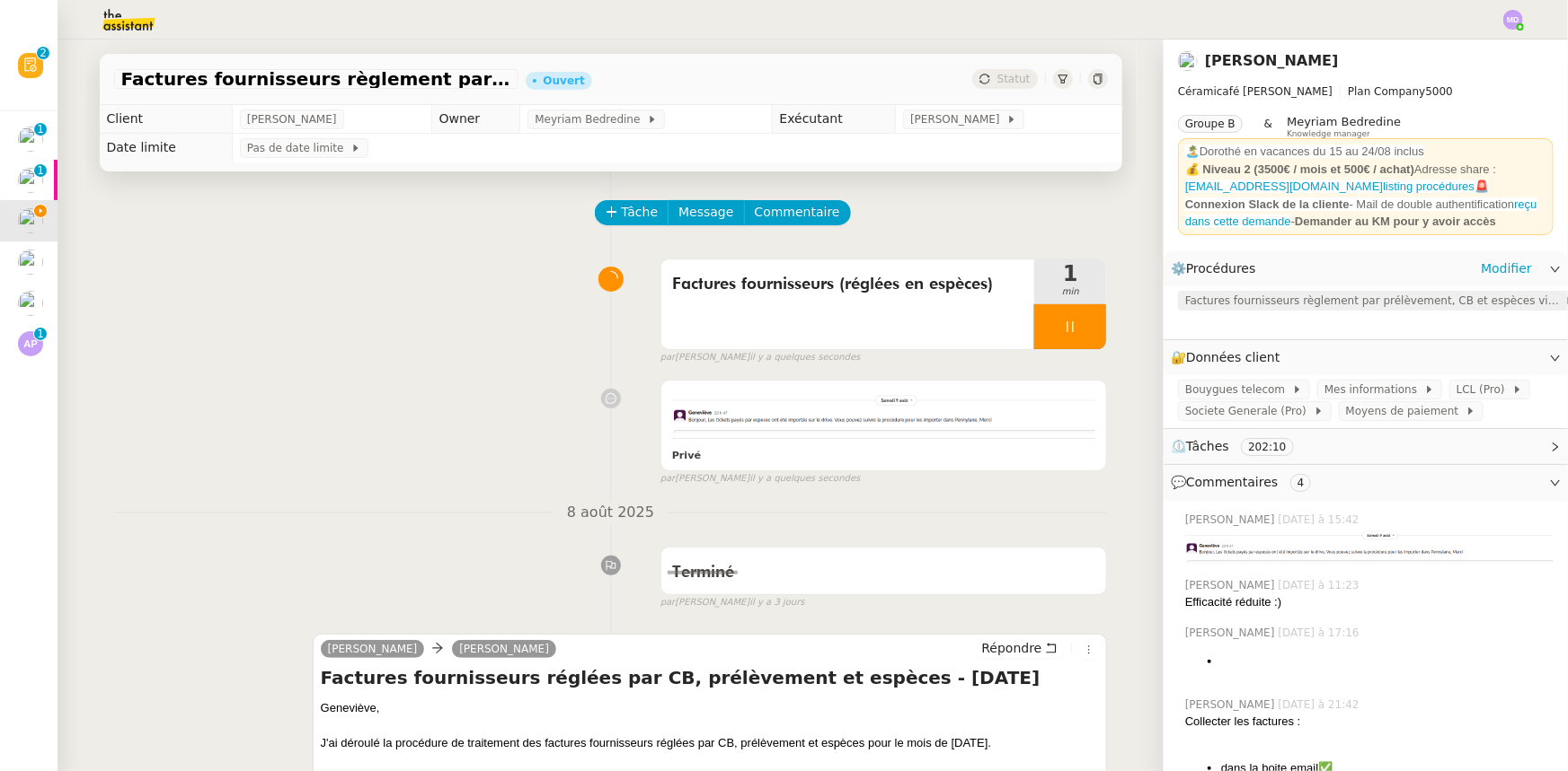
click at [1271, 307] on span "Factures fournisseurs règlement par prélèvement, CB et espèces via Pennylane" at bounding box center [1374, 301] width 379 height 18
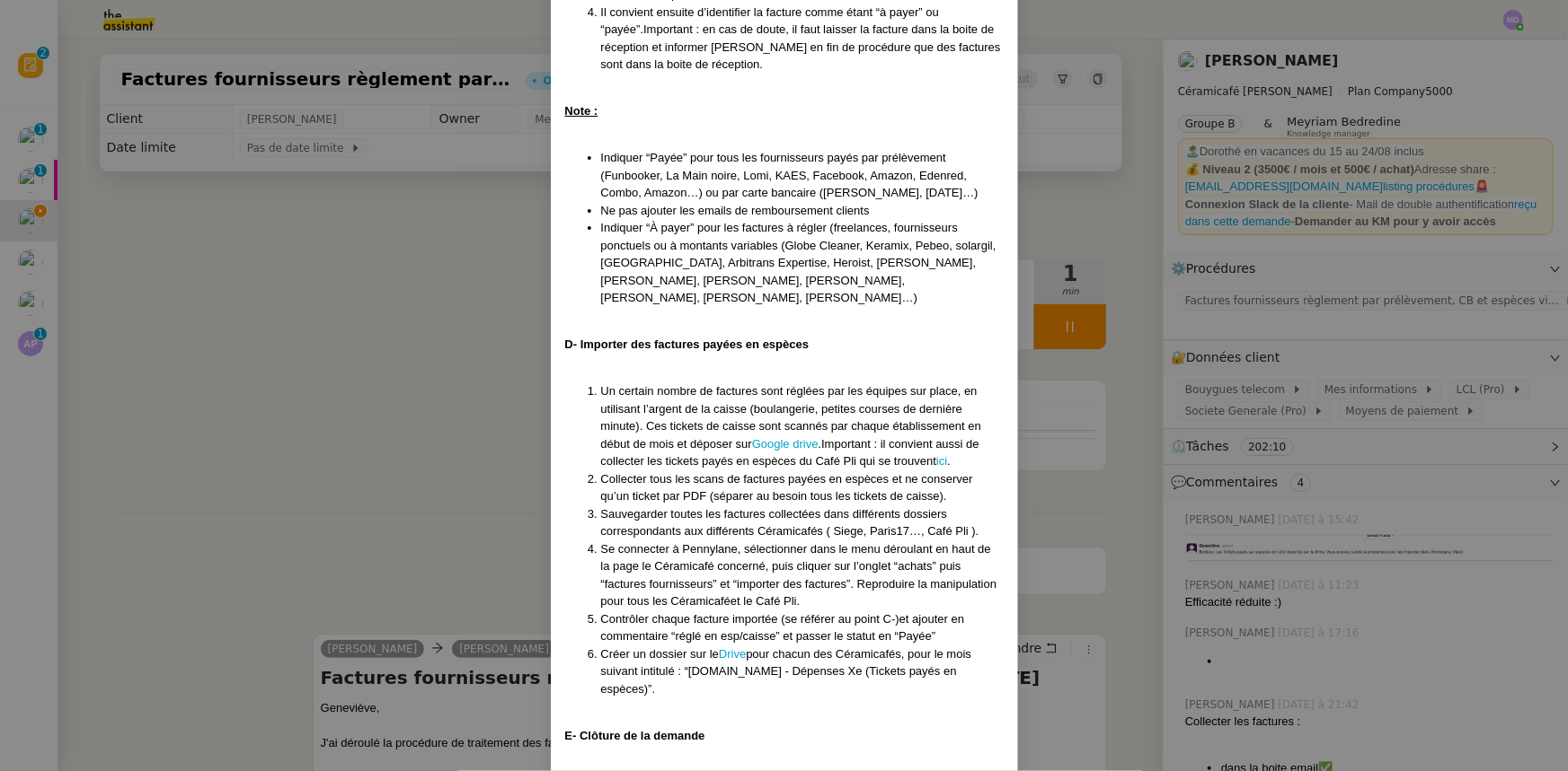
scroll to position [1556, 0]
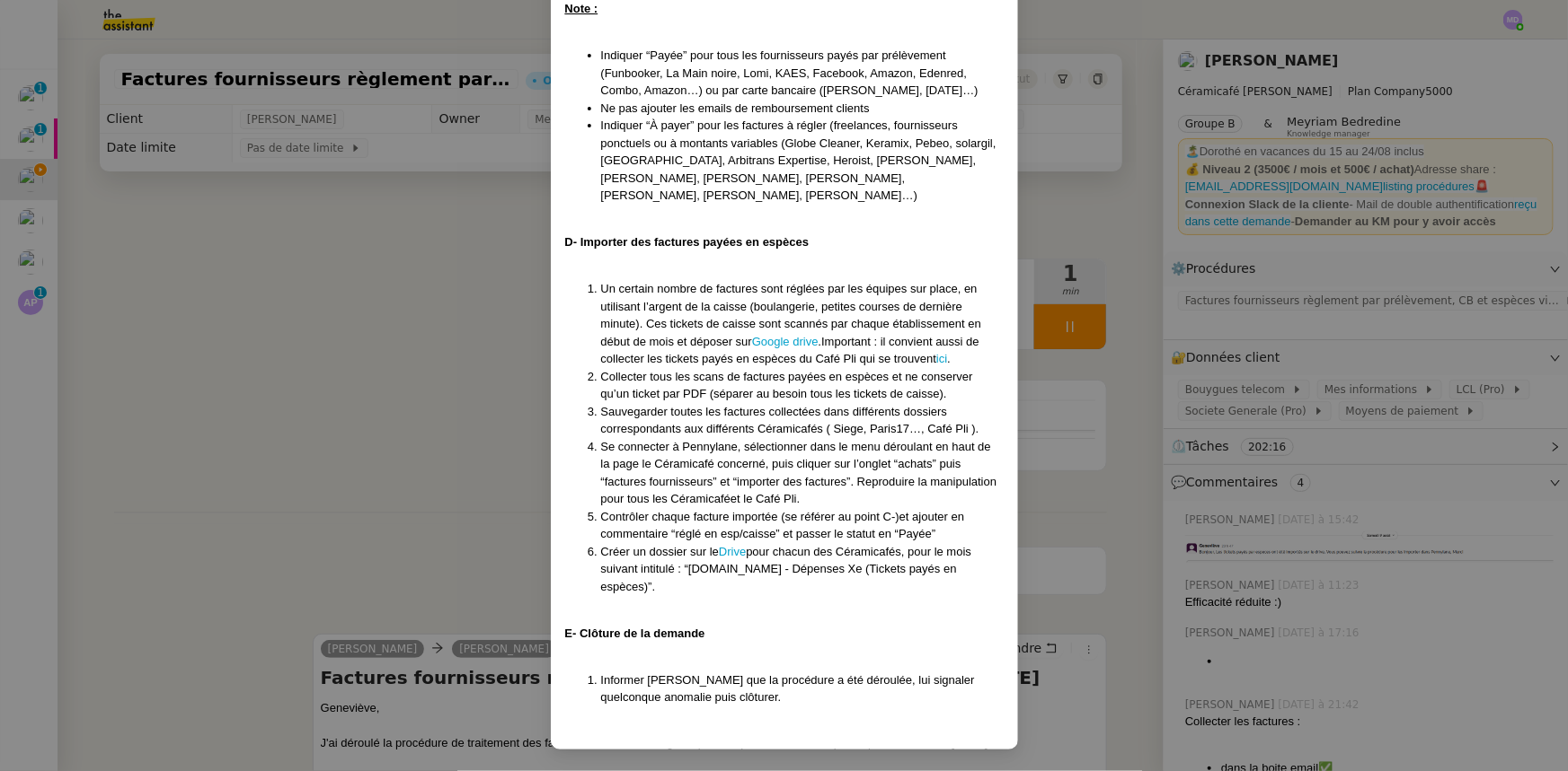
click at [423, 268] on nz-modal-container "Créée le [DATE] - MAJ le [DATE] Contexte : La comptabilité de toutes les entité…" at bounding box center [784, 385] width 1568 height 771
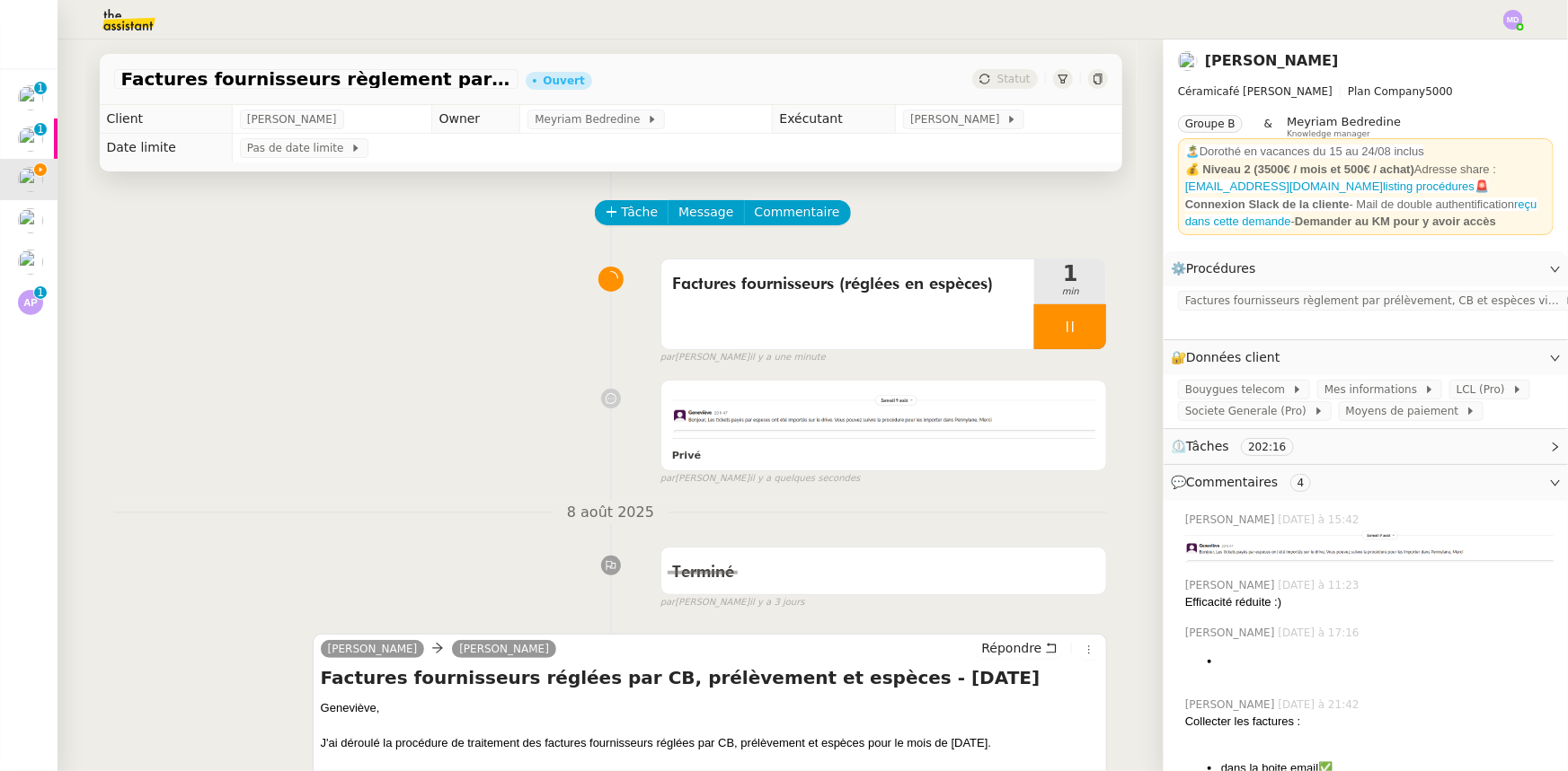
scroll to position [1465, 0]
click at [1056, 416] on img at bounding box center [884, 412] width 424 height 41
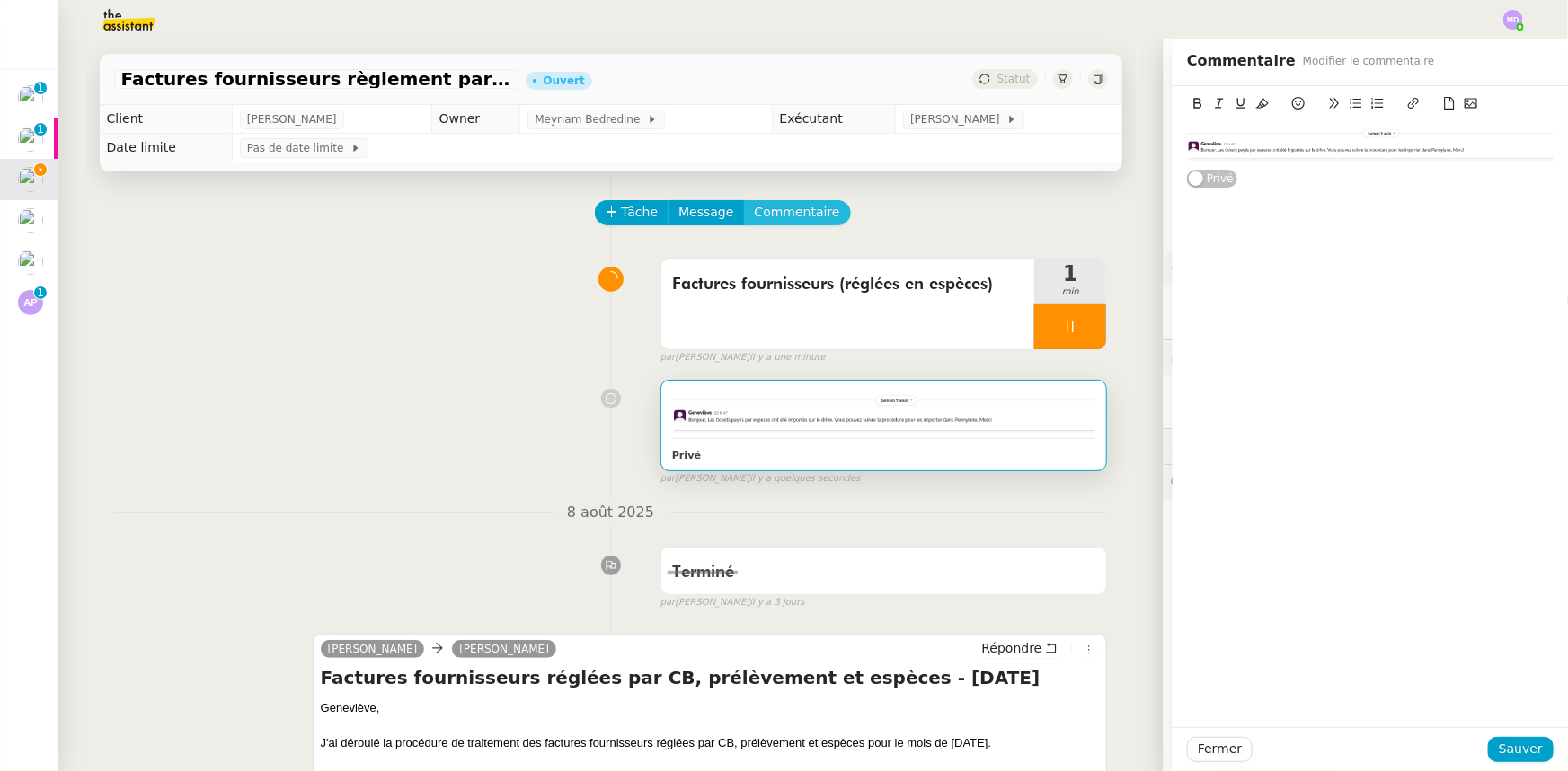
click at [775, 220] on span "Commentaire" at bounding box center [798, 211] width 85 height 20
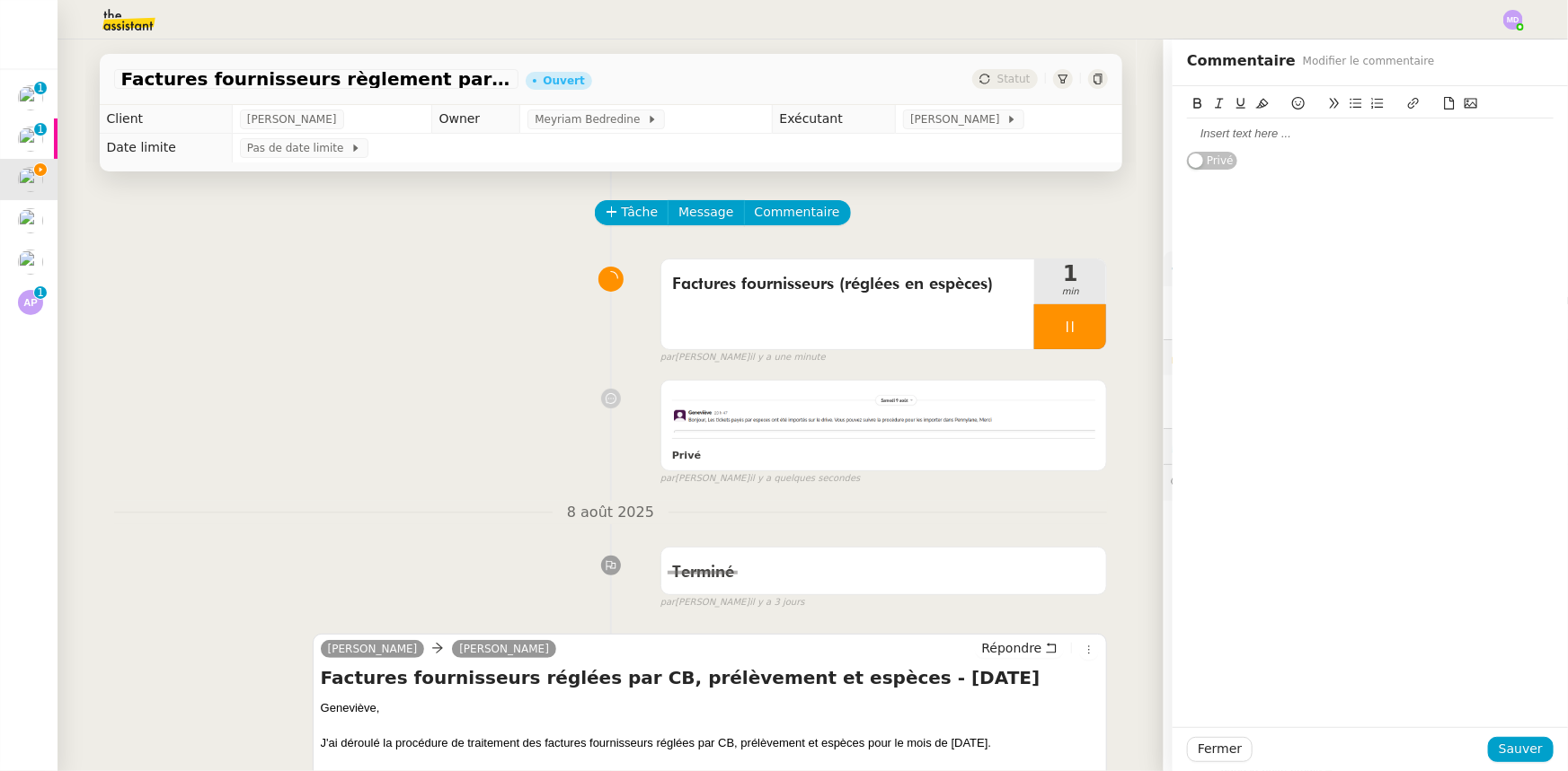
click at [1257, 120] on div at bounding box center [1370, 133] width 367 height 30
click at [1519, 745] on span "Sauver" at bounding box center [1519, 749] width 44 height 20
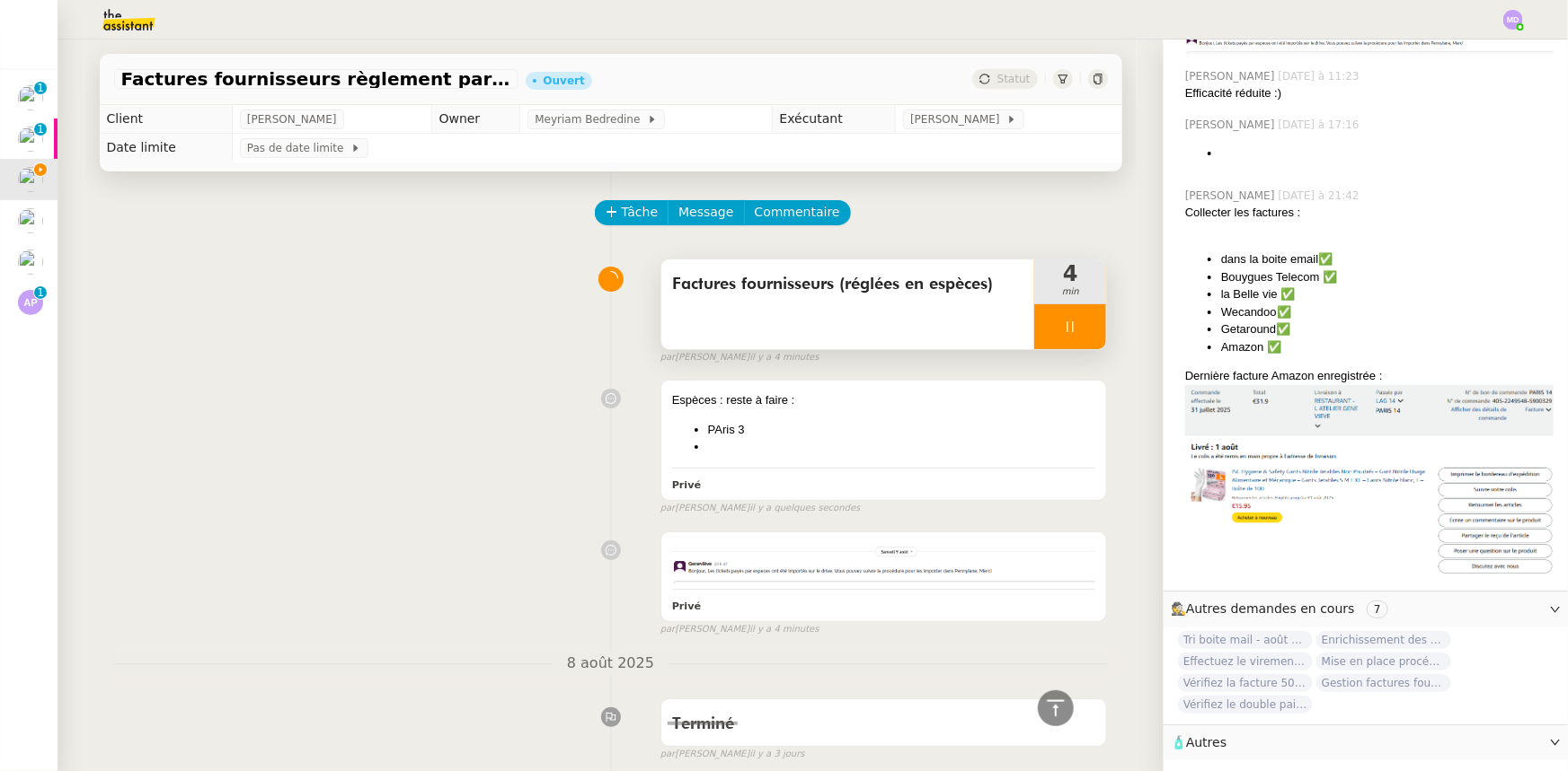
click at [1063, 328] on div at bounding box center [1070, 327] width 72 height 45
click at [1034, 333] on div at bounding box center [1052, 327] width 36 height 45
click at [797, 456] on li at bounding box center [902, 447] width 388 height 18
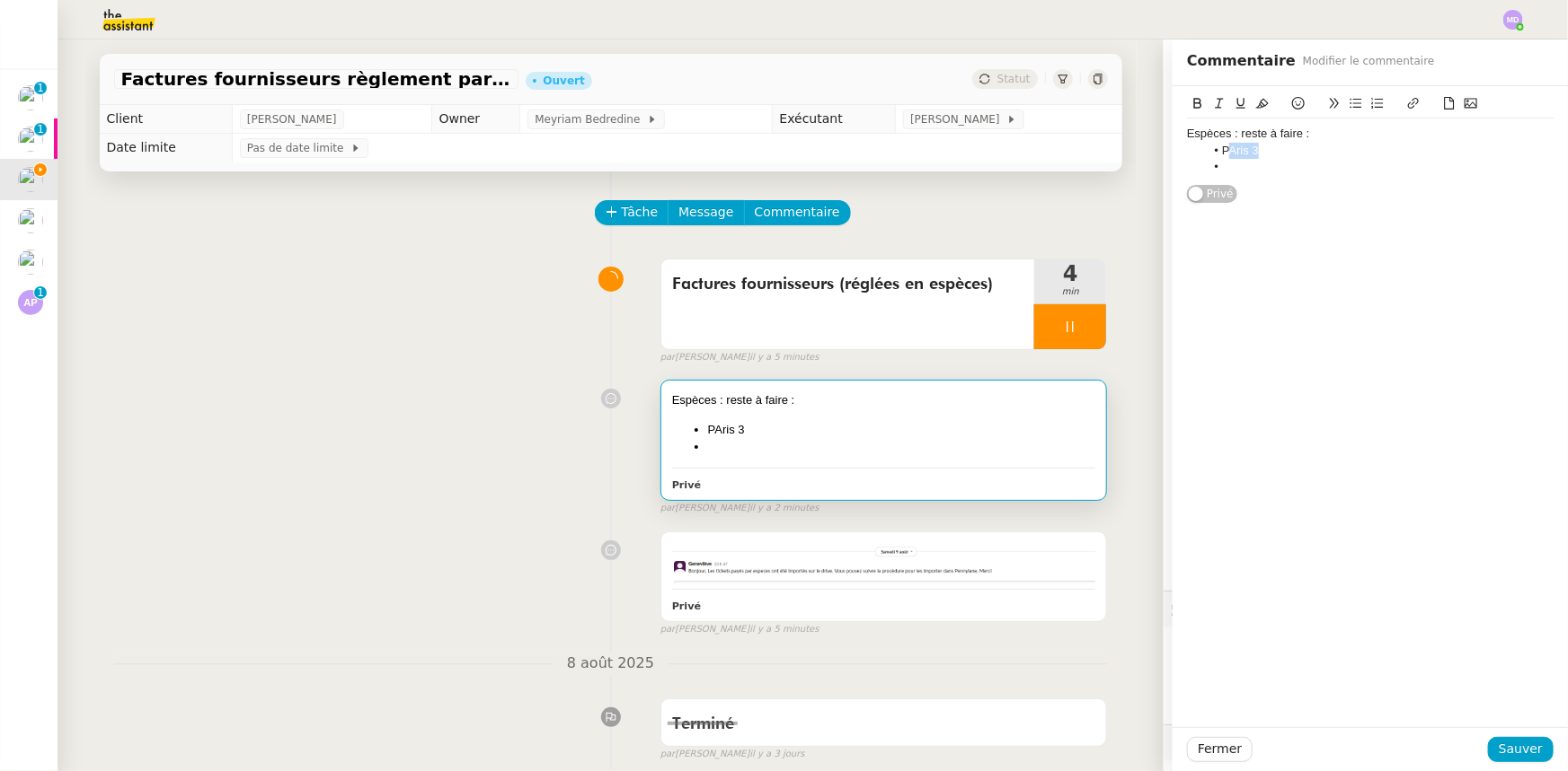
drag, startPoint x: 1218, startPoint y: 152, endPoint x: 1256, endPoint y: 155, distance: 38.1
click at [1256, 155] on li "PAris 3" at bounding box center [1380, 150] width 349 height 16
click at [1256, 155] on li "Paris 3 : déjà fait" at bounding box center [1380, 150] width 349 height 16
click at [1303, 170] on li at bounding box center [1380, 167] width 349 height 16
click at [1491, 729] on div "Fermer Sauver" at bounding box center [1369, 749] width 395 height 44
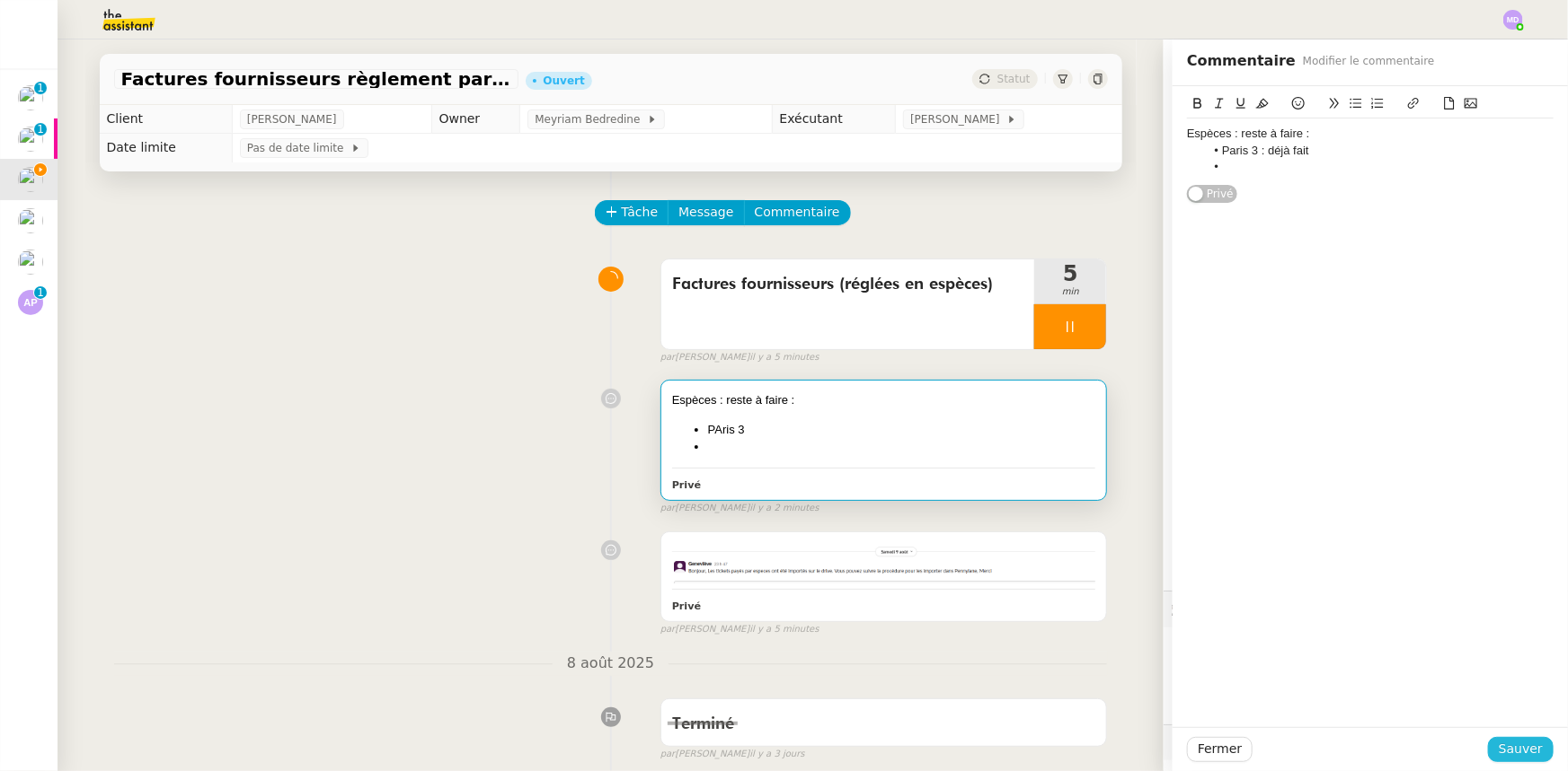
click at [1495, 736] on div "Fermer Sauver" at bounding box center [1369, 749] width 395 height 44
click at [1498, 739] on span "Sauver" at bounding box center [1519, 749] width 44 height 20
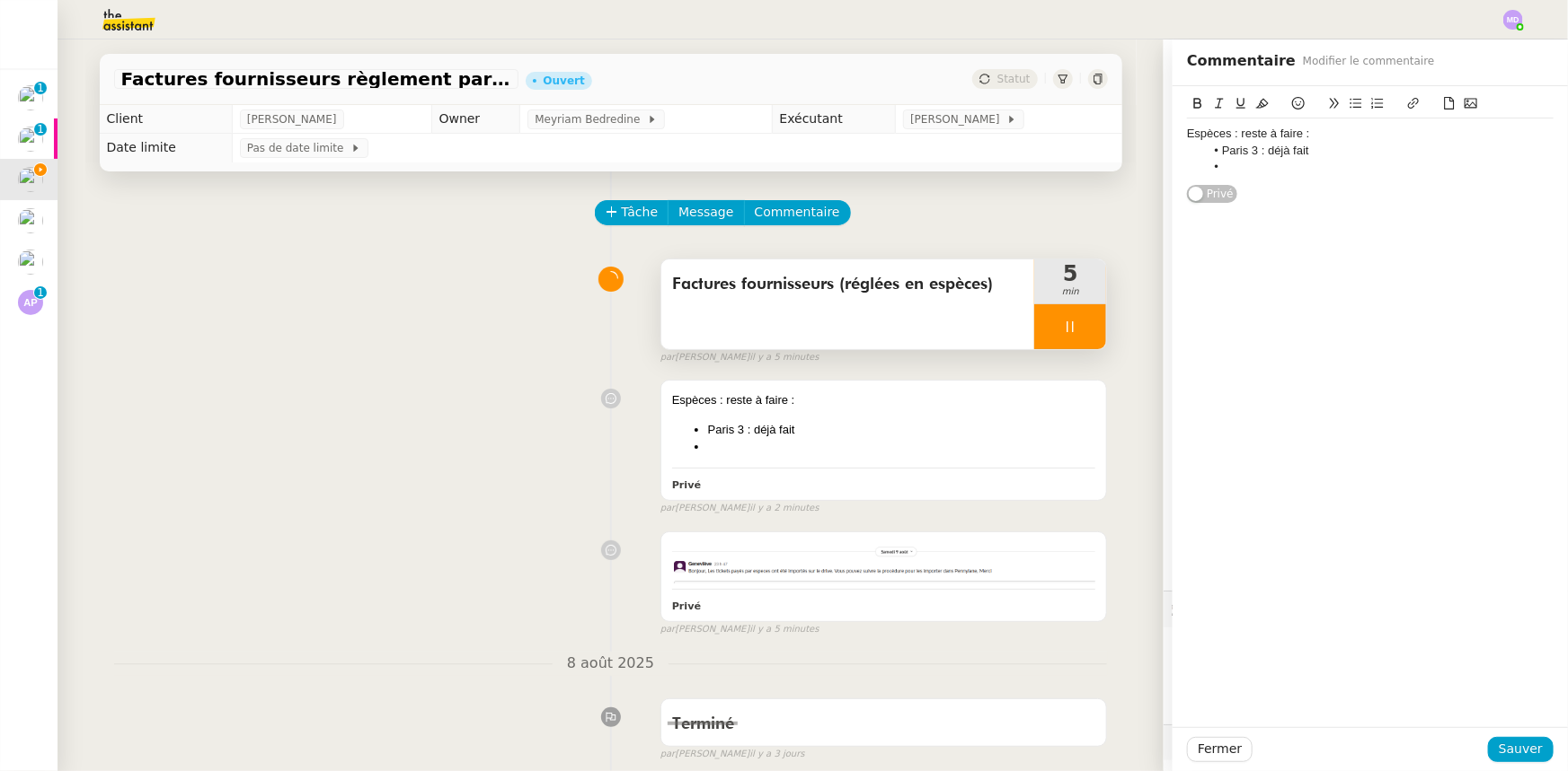
click at [1062, 334] on icon at bounding box center [1069, 327] width 15 height 15
click at [1070, 334] on button at bounding box center [1088, 327] width 36 height 45
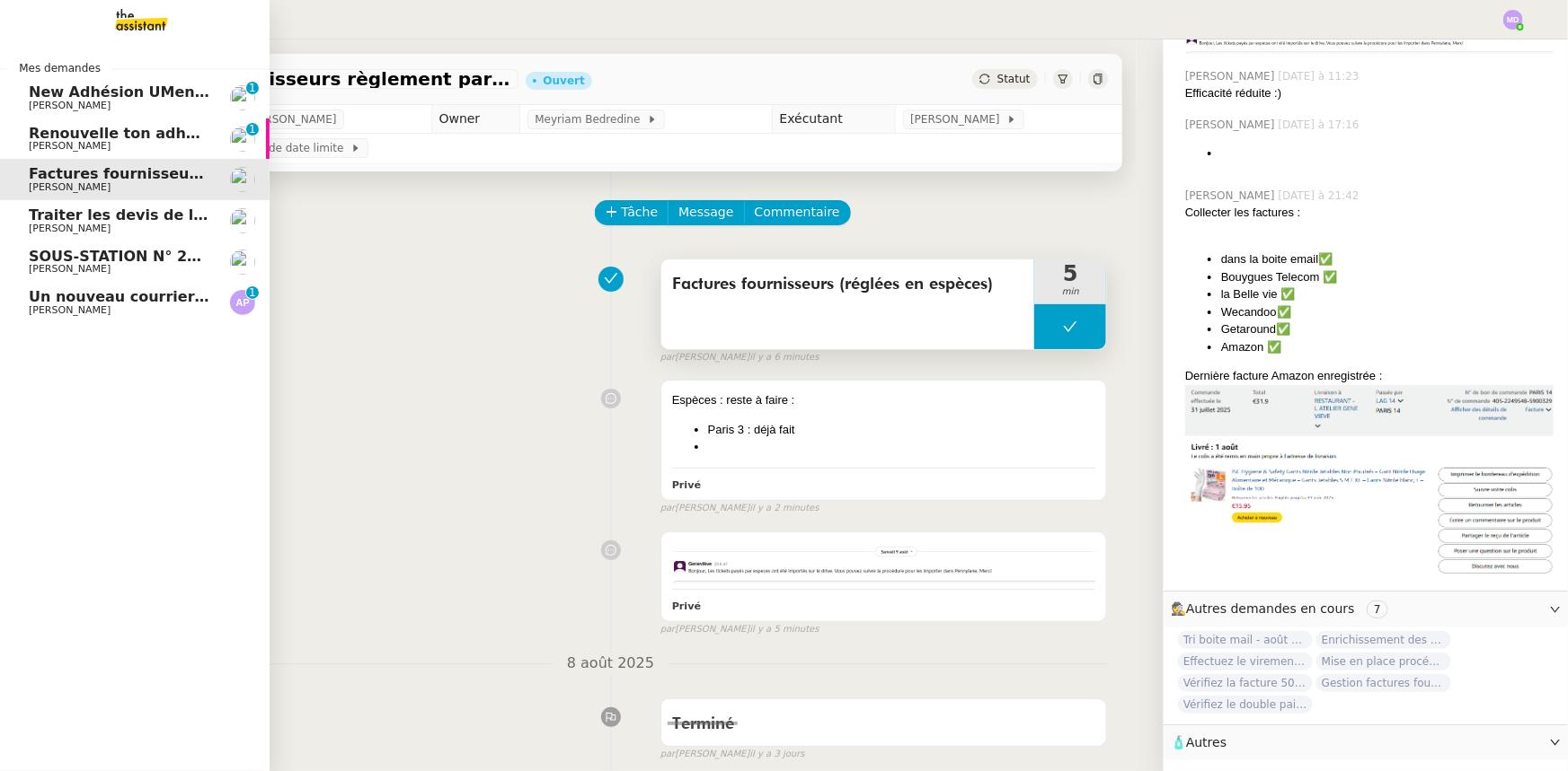
drag, startPoint x: 43, startPoint y: 296, endPoint x: 52, endPoint y: 294, distance: 9.2
click at [45, 296] on span "Un nouveau courrier disponible en téléchargement 💌 (#3431412)" at bounding box center [298, 297] width 538 height 17
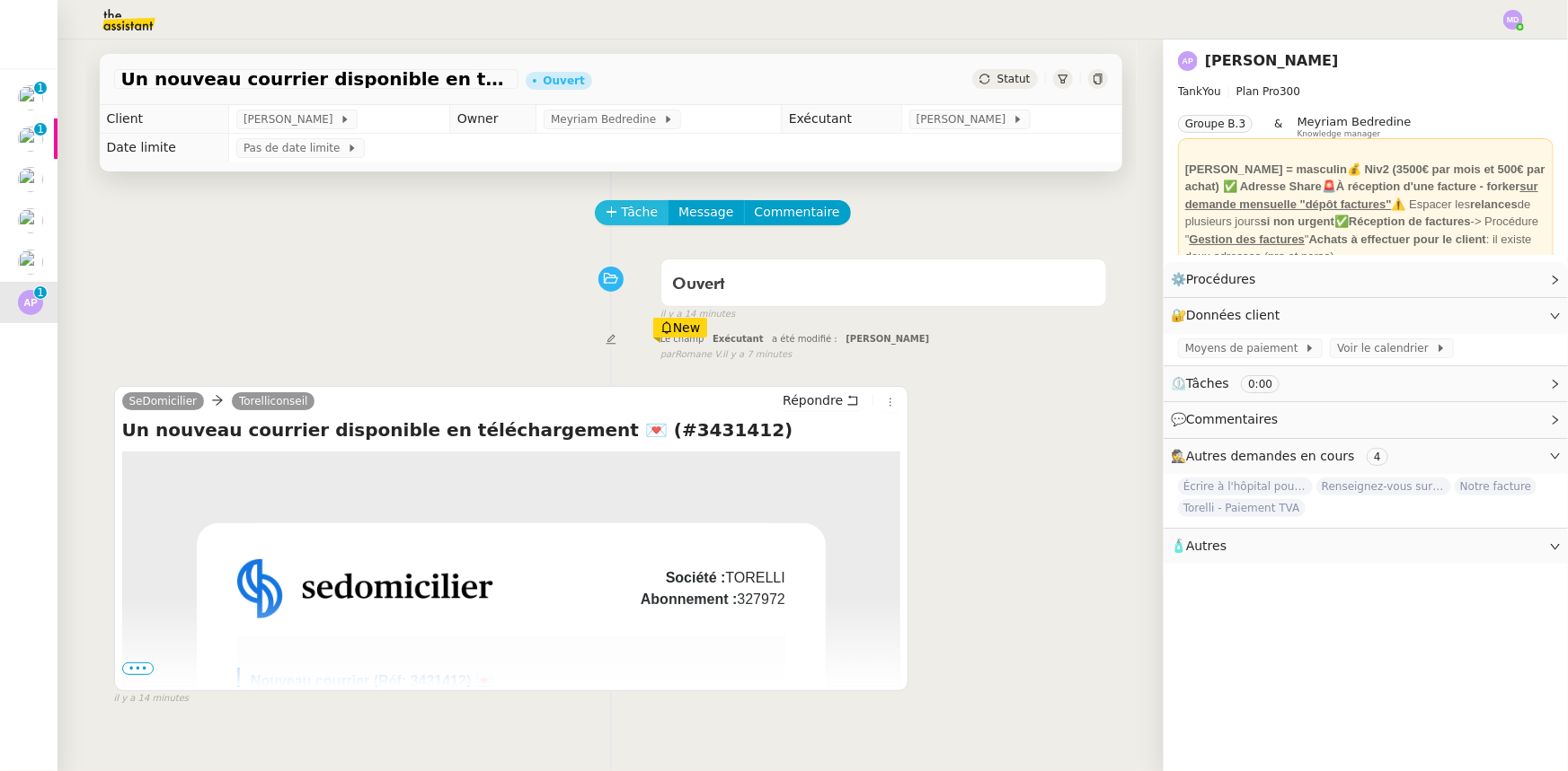
drag, startPoint x: 648, startPoint y: 224, endPoint x: 623, endPoint y: 210, distance: 28.7
click at [639, 220] on button "Tâche" at bounding box center [632, 212] width 75 height 25
click at [623, 210] on span "Tâche" at bounding box center [640, 211] width 37 height 20
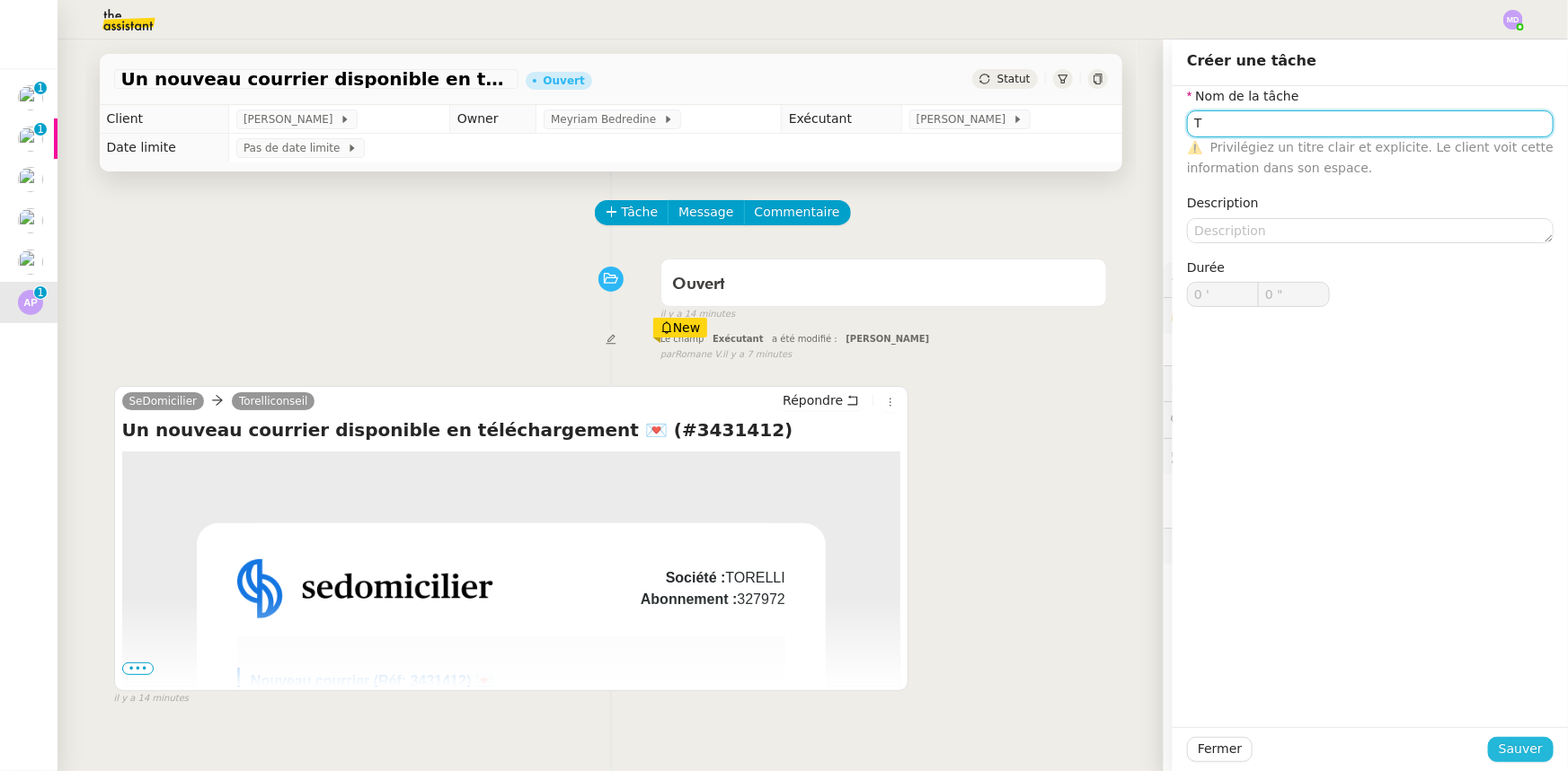
type input "T"
drag, startPoint x: 1494, startPoint y: 750, endPoint x: 1223, endPoint y: 562, distance: 329.8
click at [1498, 748] on span "Sauver" at bounding box center [1519, 749] width 44 height 20
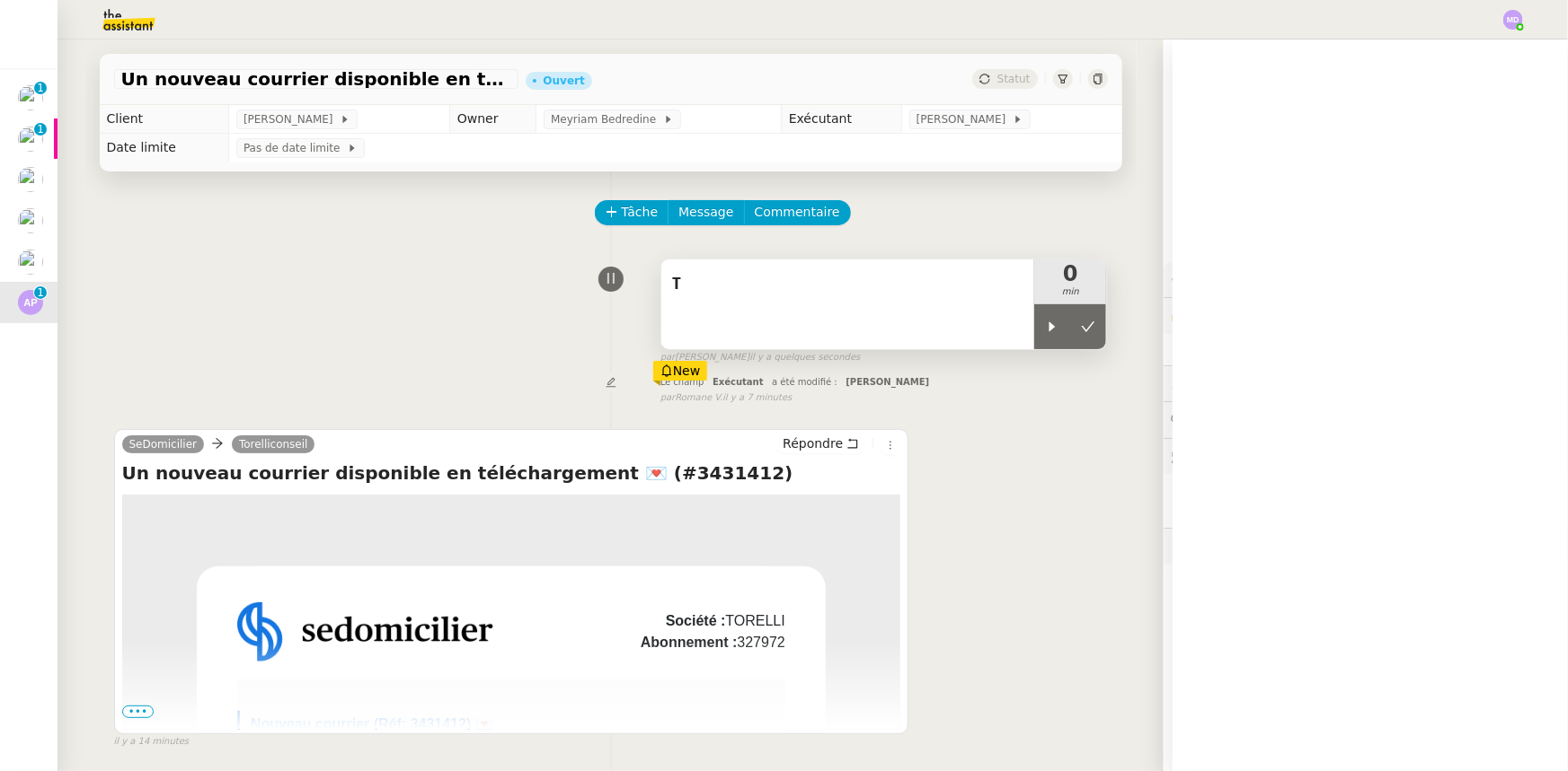
drag, startPoint x: 1042, startPoint y: 342, endPoint x: 979, endPoint y: 321, distance: 66.4
click at [1034, 337] on div at bounding box center [1052, 327] width 36 height 45
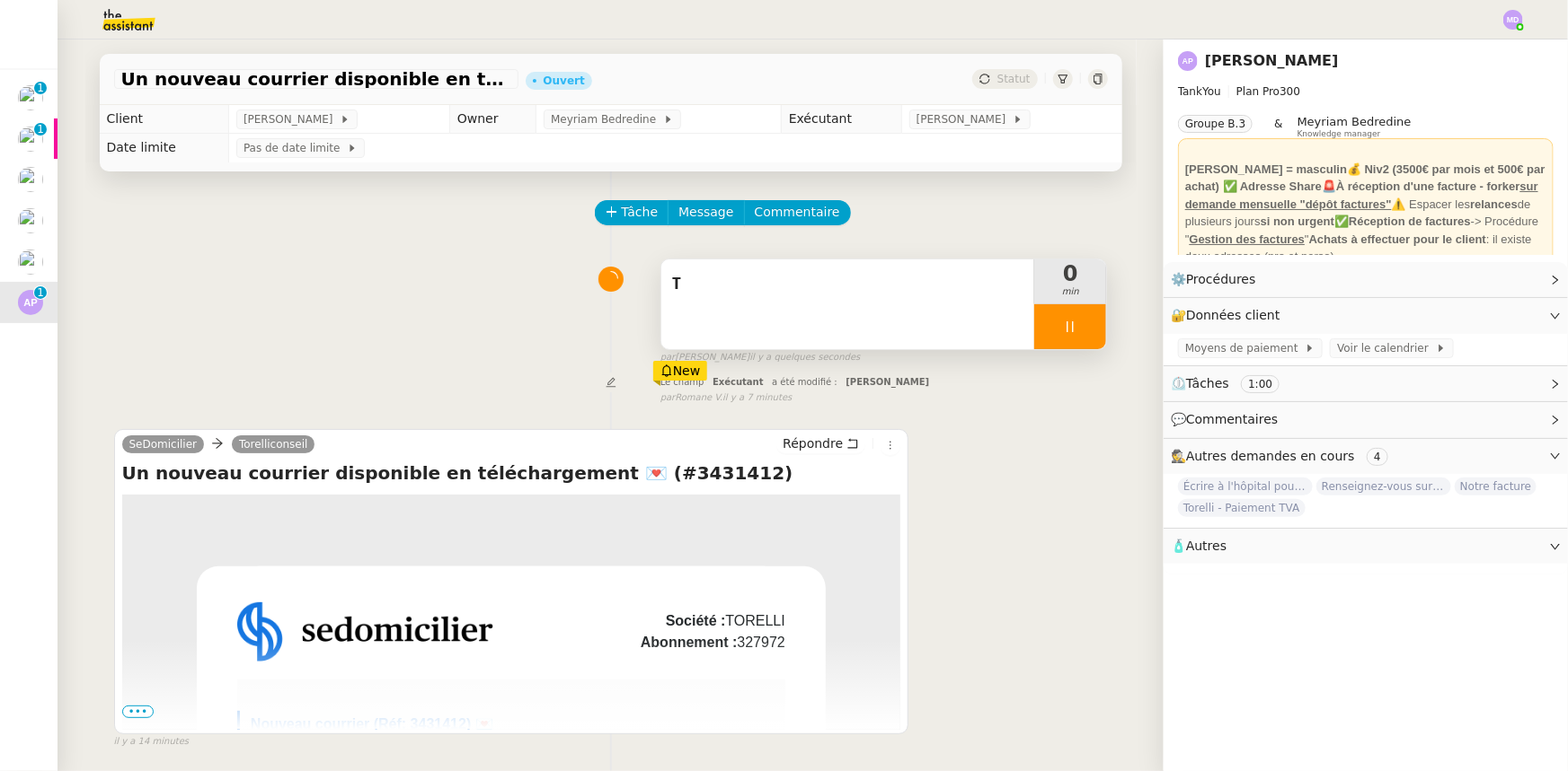
click at [957, 316] on div "T" at bounding box center [847, 305] width 374 height 90
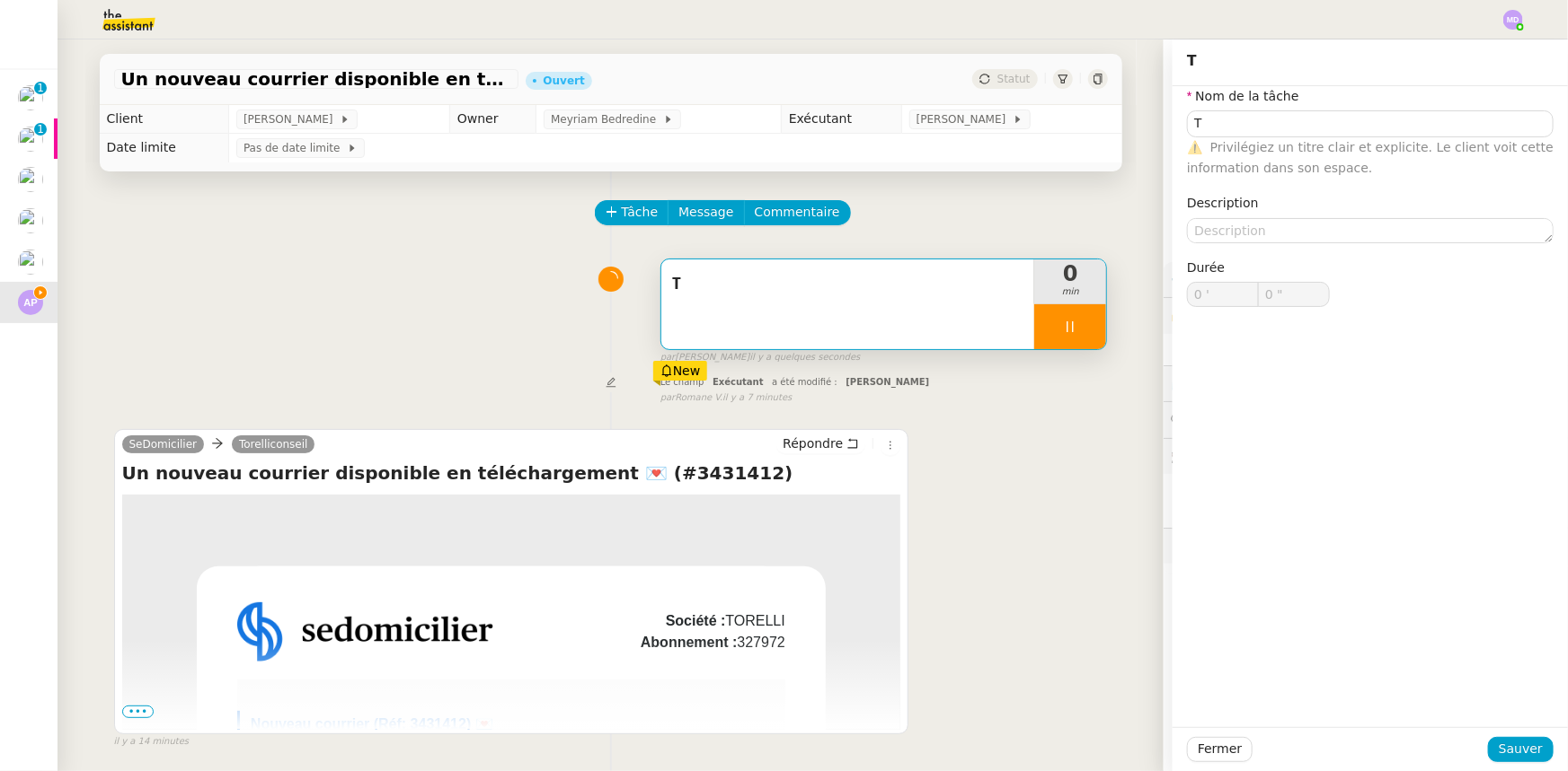
type input "1 ""
click at [1252, 123] on input "T" at bounding box center [1370, 123] width 367 height 26
type input "Tra"
type input "2 ""
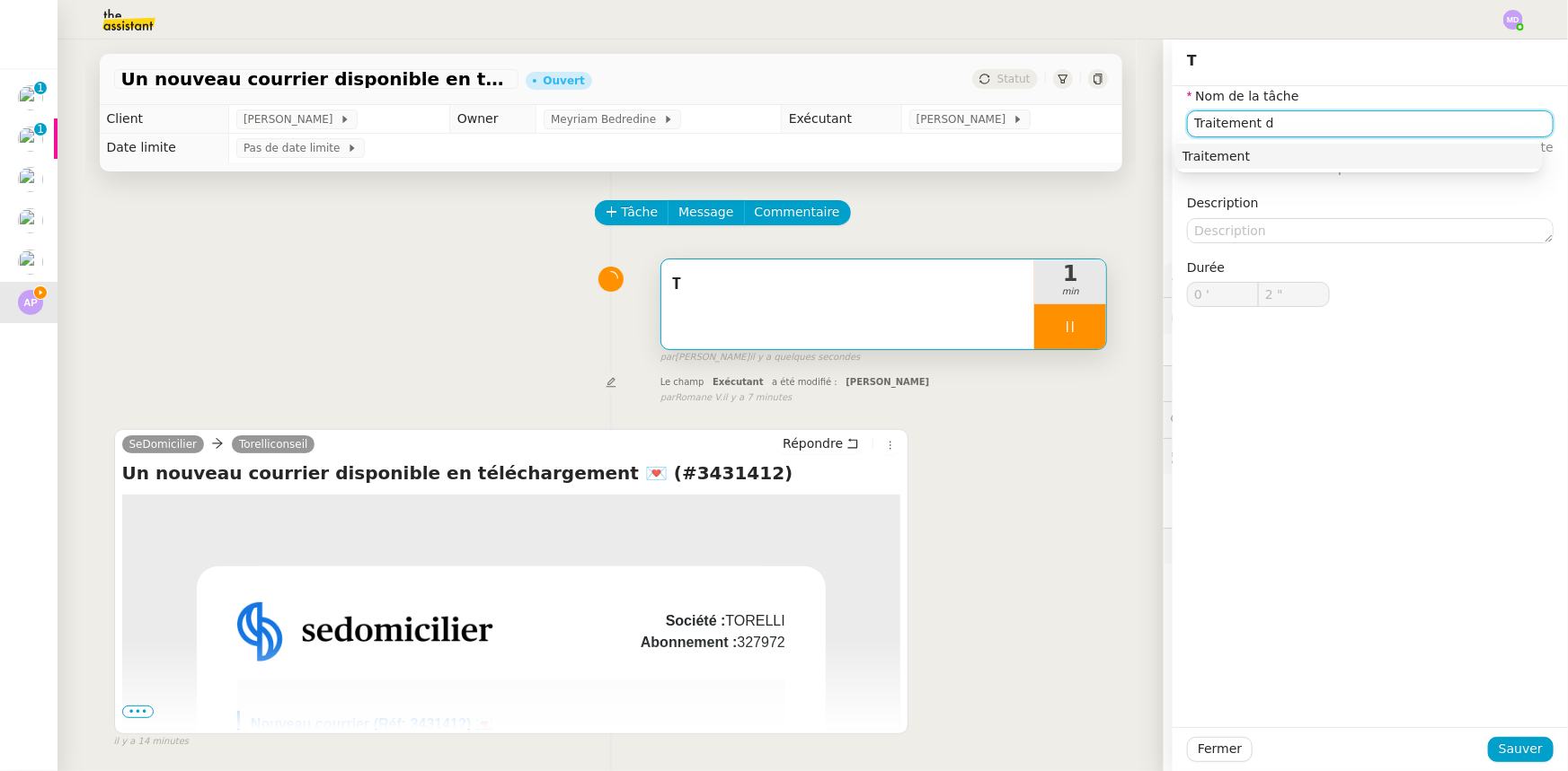
type input "Traitement de"
type input "3 ""
type input "Traitement des infrm"
type input "4 ""
type input "Traitement des informatio"
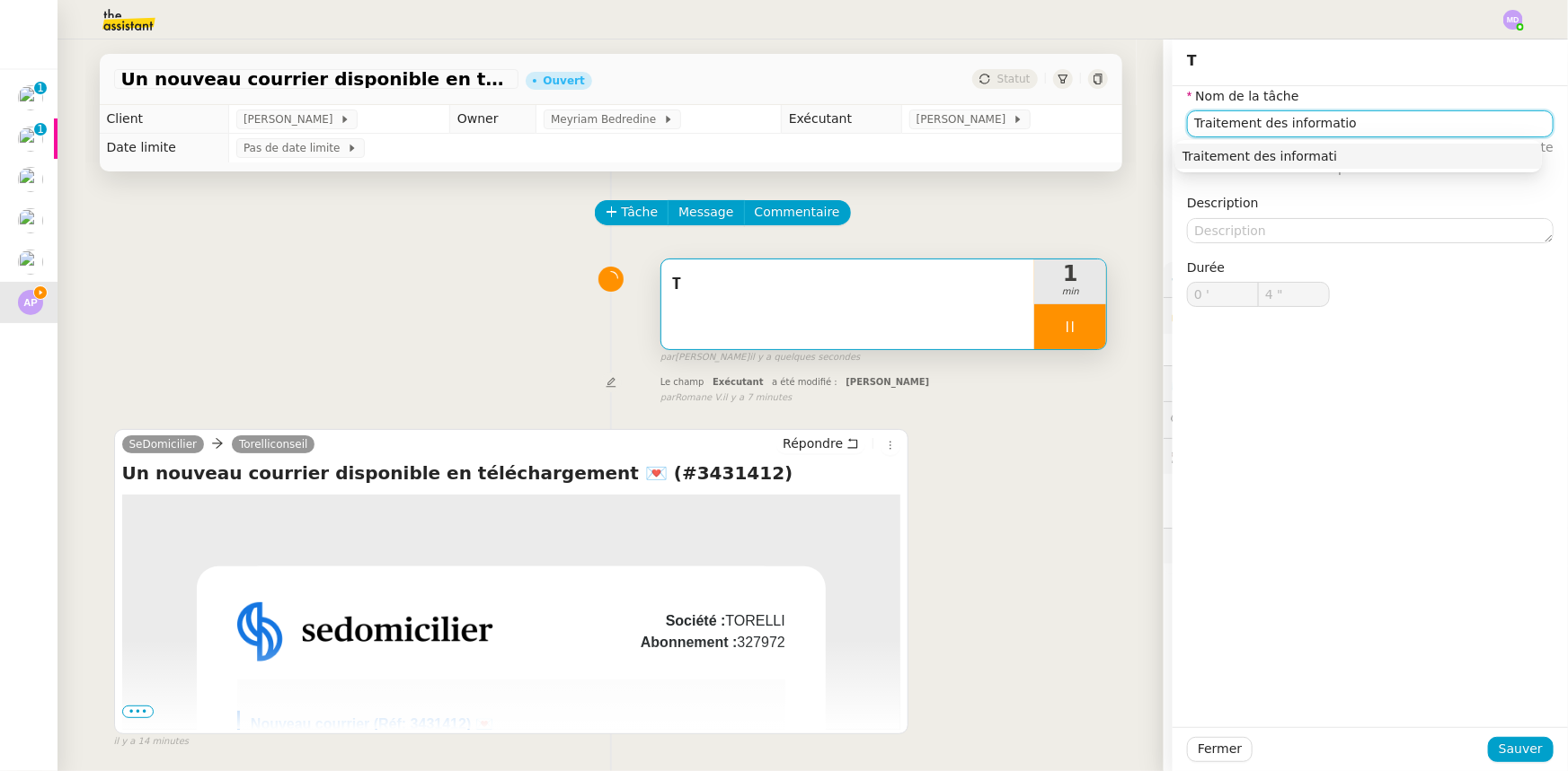
type input "5 ""
type input "Traitement des informations"
type input "6 ""
type input "Traitement des informations"
drag, startPoint x: 1508, startPoint y: 743, endPoint x: 1321, endPoint y: 693, distance: 193.6
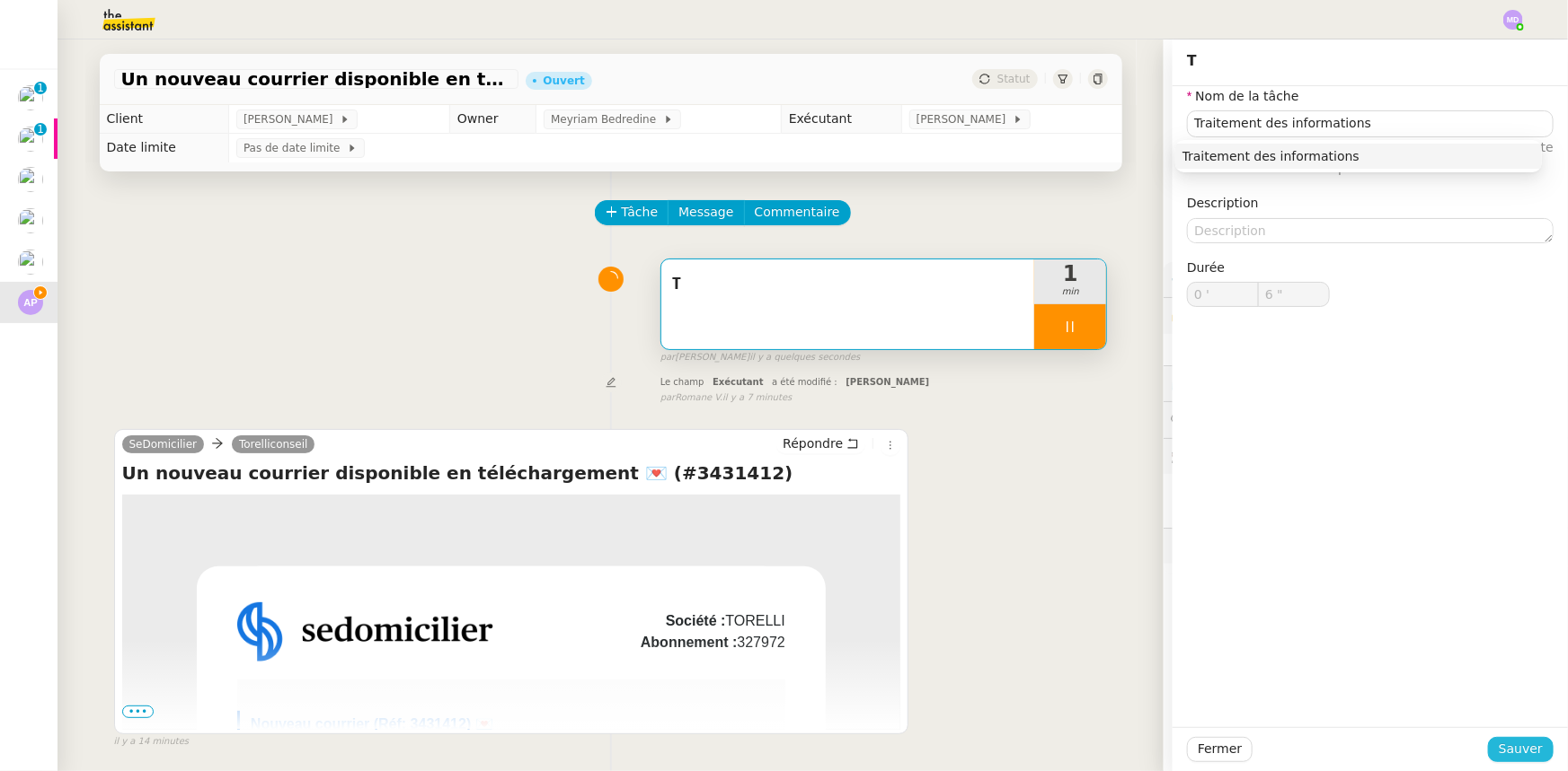
click at [1500, 740] on span "Sauver" at bounding box center [1519, 749] width 44 height 20
type input "7 ""
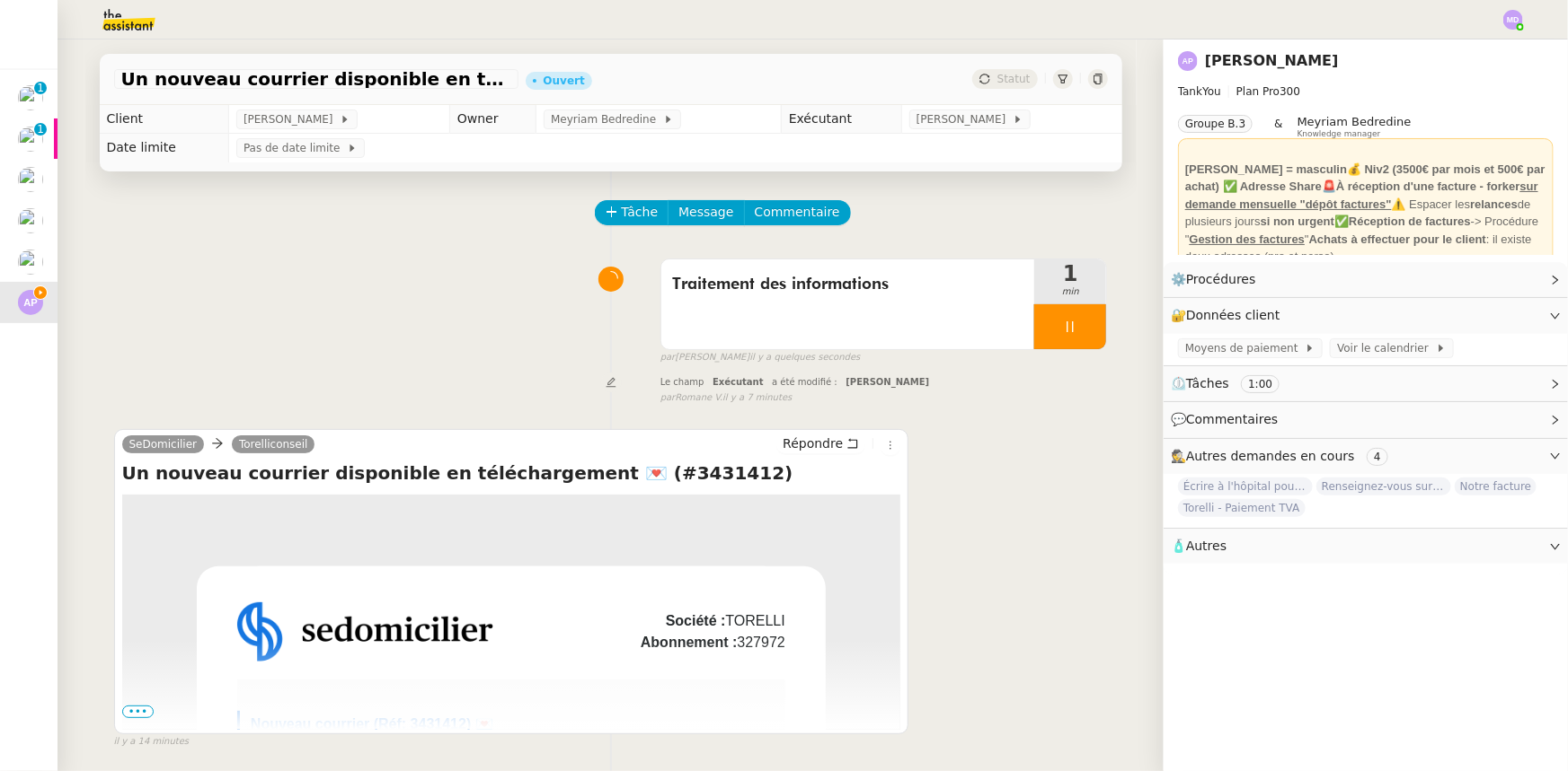
click at [122, 711] on span "•••" at bounding box center [138, 712] width 32 height 13
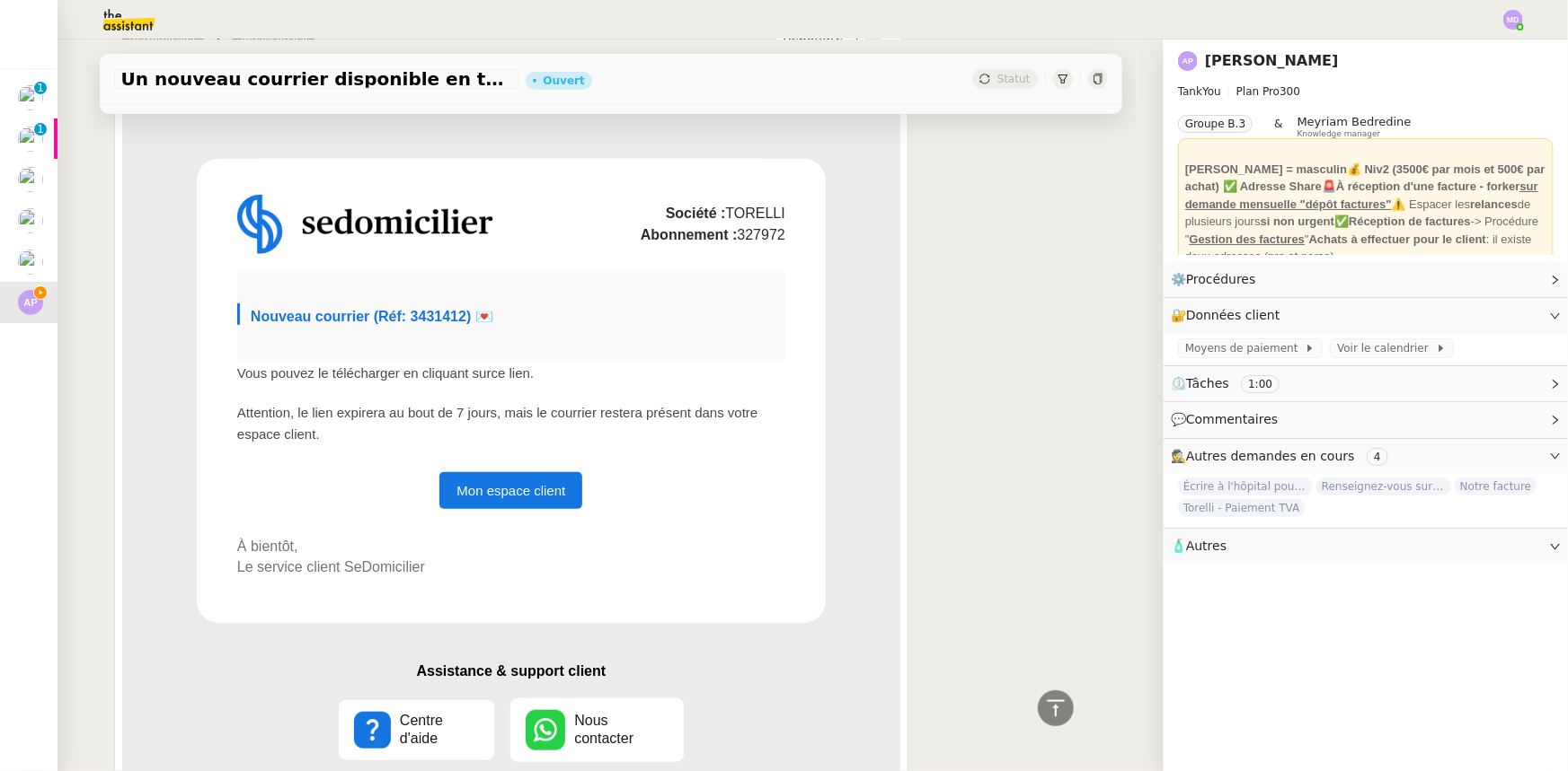
scroll to position [23, 0]
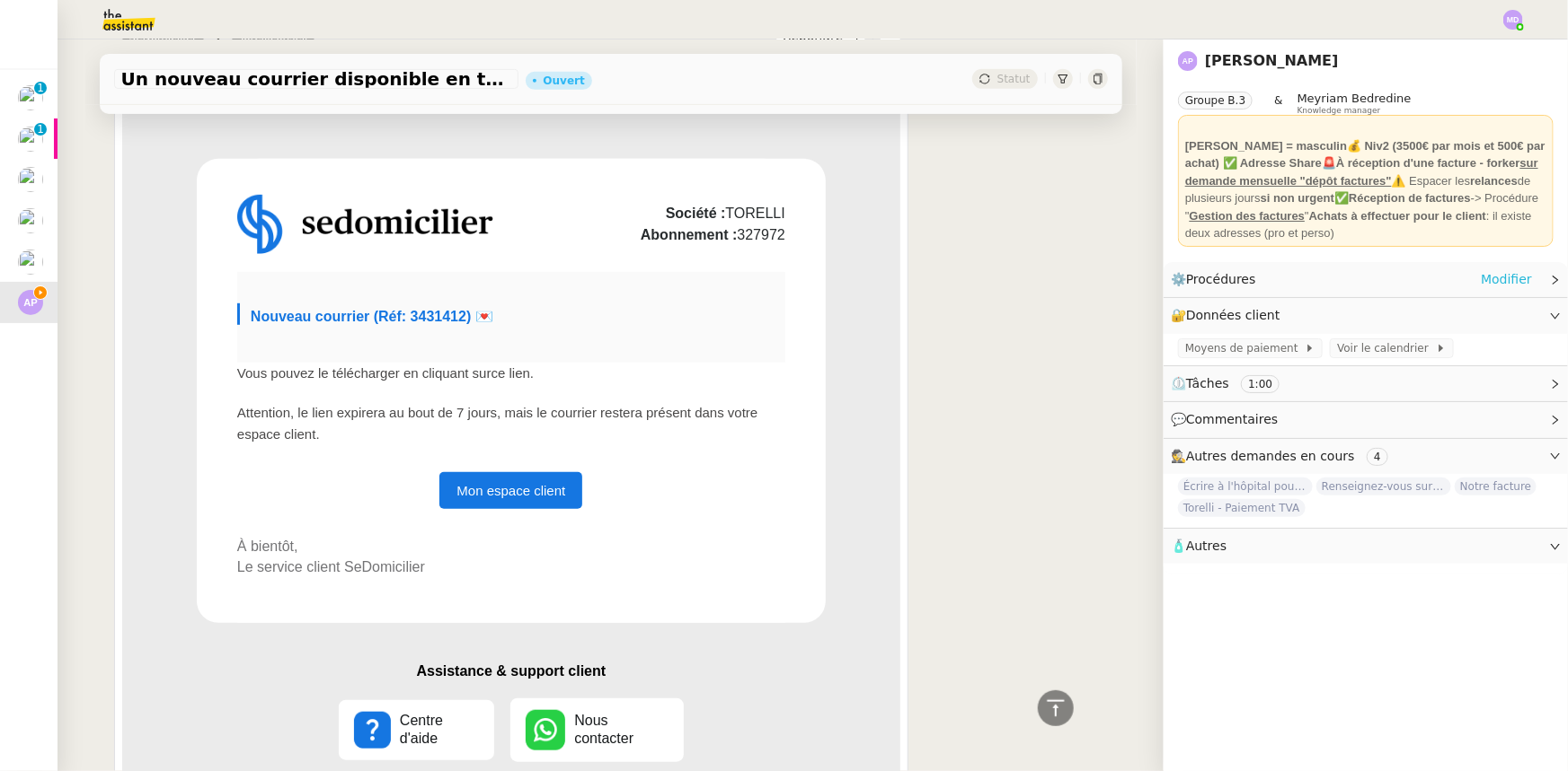
click at [1507, 275] on link "Modifier" at bounding box center [1506, 279] width 51 height 20
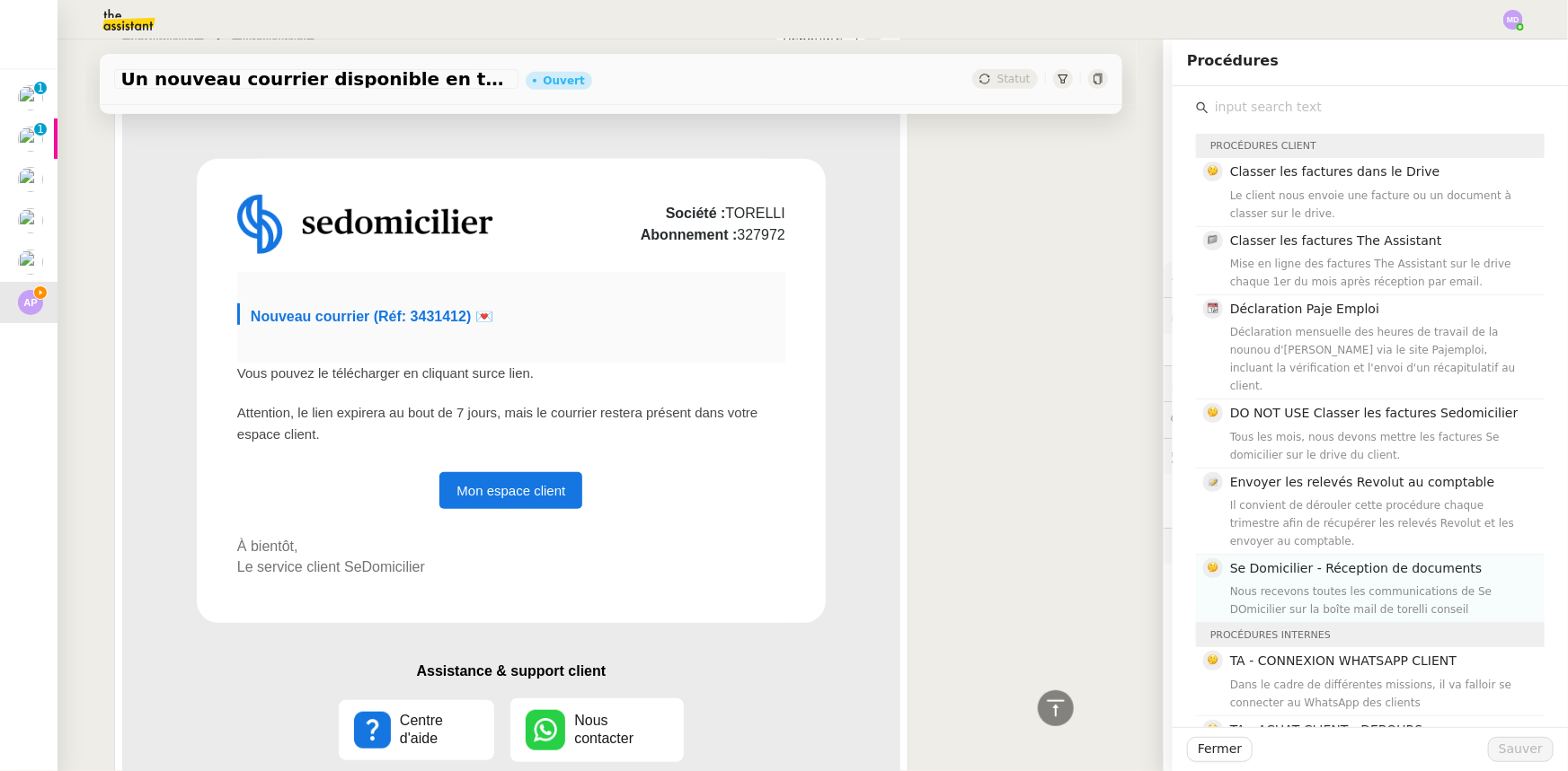
click at [1395, 583] on div "Nous recevons toutes les communications de Se DOmicilier sur la boîte mail de t…" at bounding box center [1382, 600] width 304 height 36
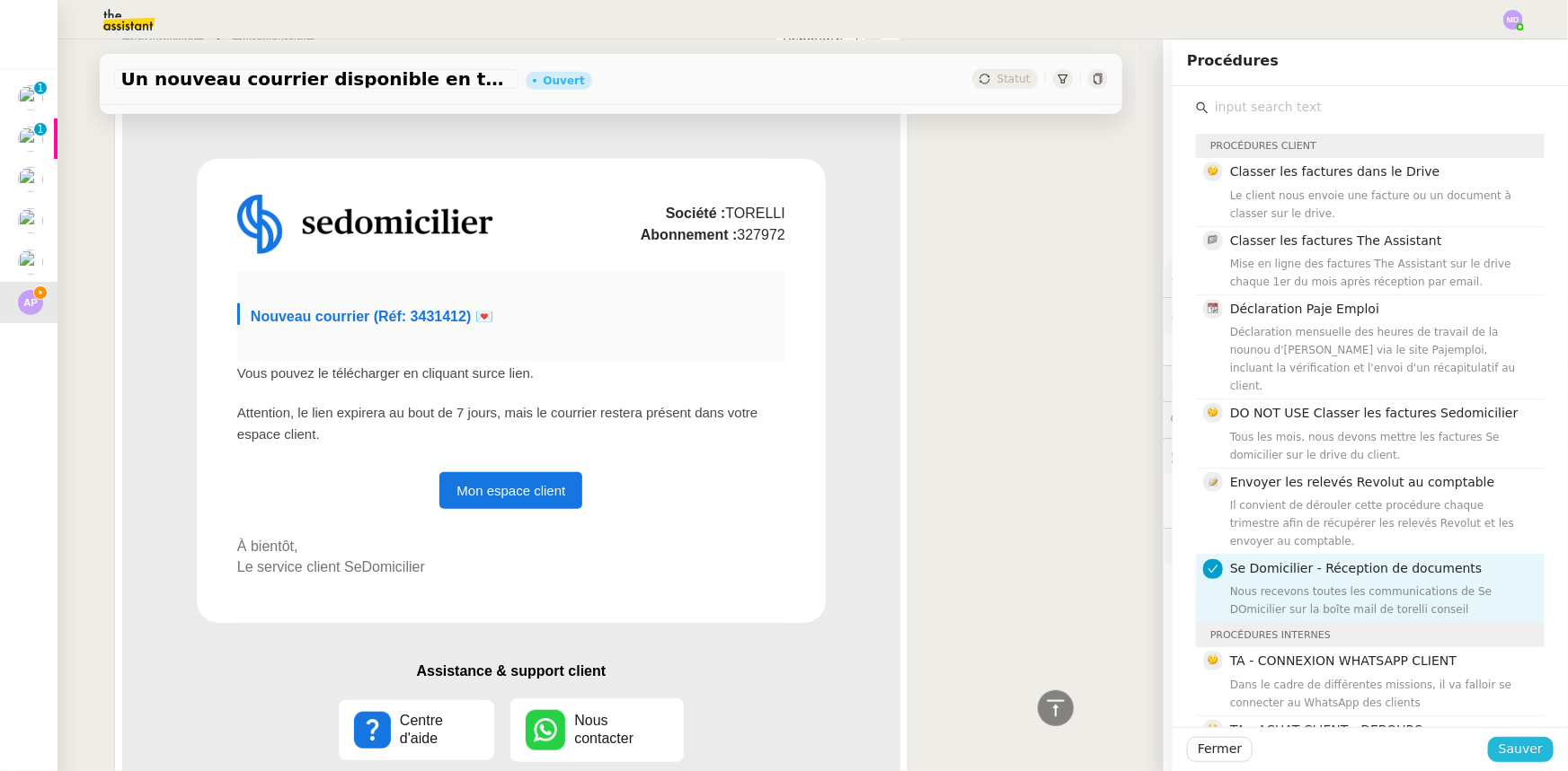
click at [1519, 752] on span "Sauver" at bounding box center [1519, 749] width 44 height 20
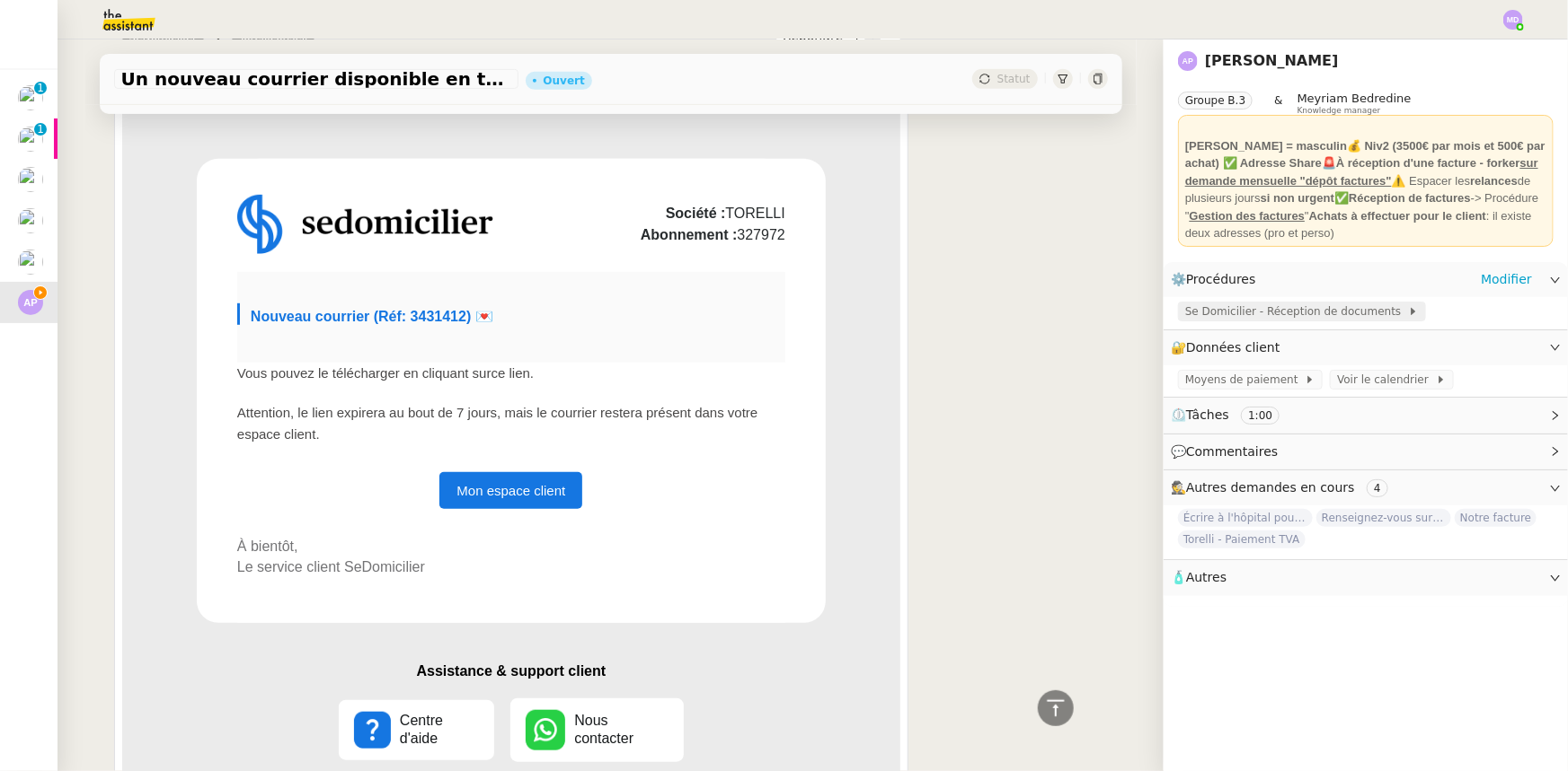
click at [1296, 310] on span "Se Domicilier - Réception de documents" at bounding box center [1296, 311] width 223 height 18
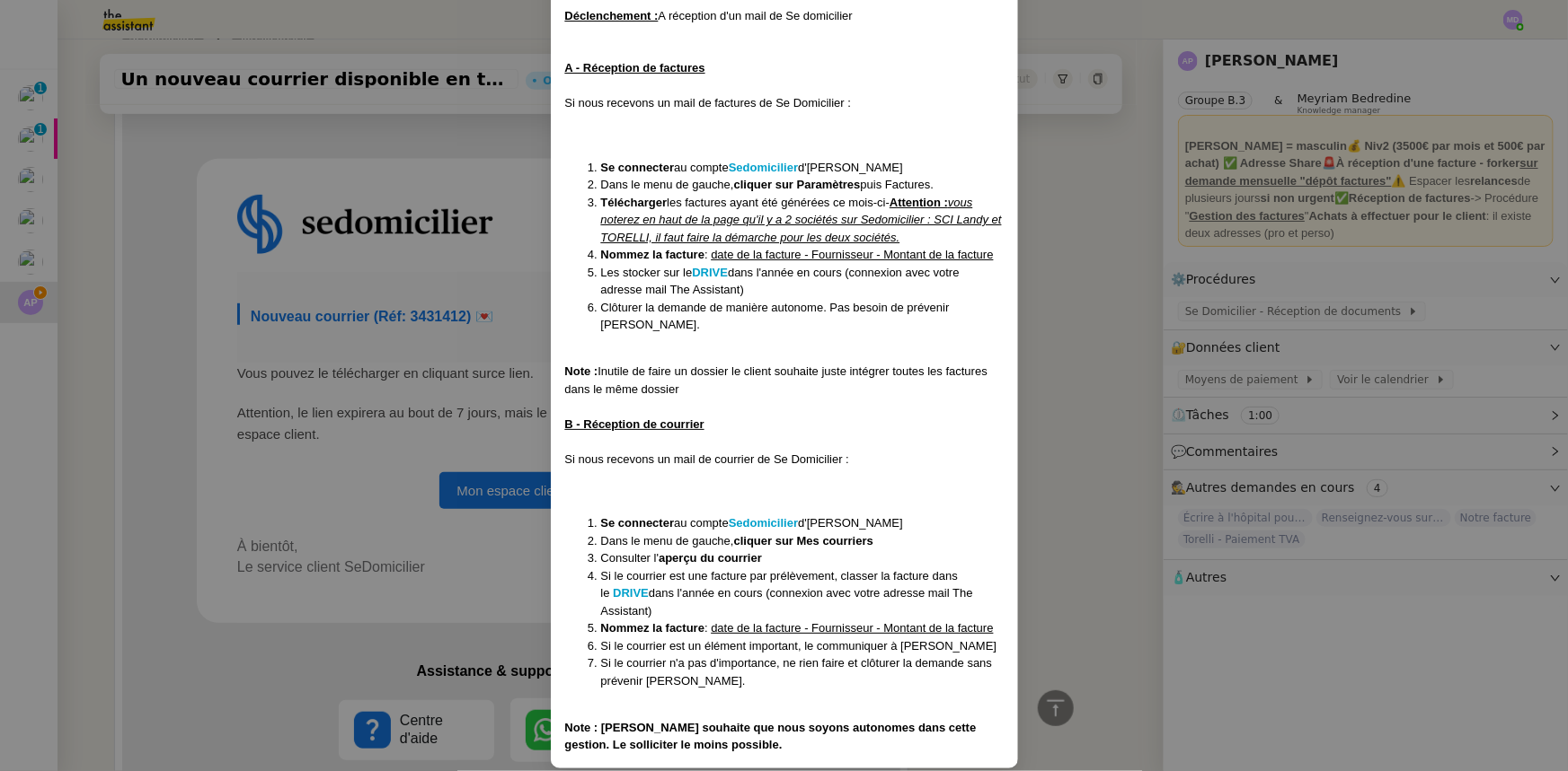
click at [265, 278] on nz-modal-container "Créée le [DATE] Contexte : Nous recevons toutes les communications de Se DOmici…" at bounding box center [784, 385] width 1568 height 771
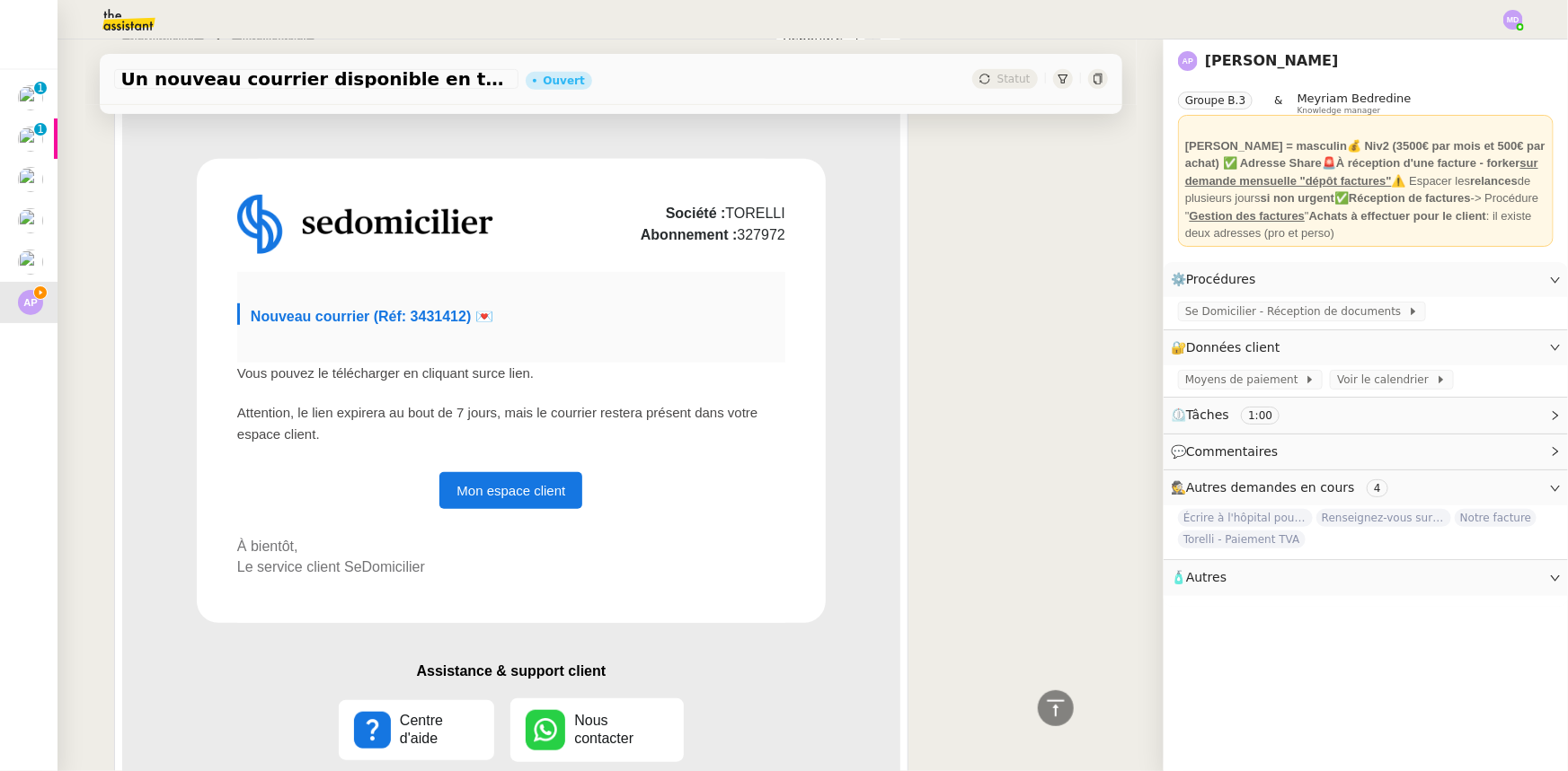
scroll to position [130, 0]
click at [343, 314] on span "Nouveau courrier (Réf: 3431412) 💌" at bounding box center [372, 317] width 243 height 16
click at [506, 488] on link "Mon espace client" at bounding box center [510, 491] width 143 height 37
click at [1481, 348] on link "Modifier" at bounding box center [1506, 347] width 51 height 20
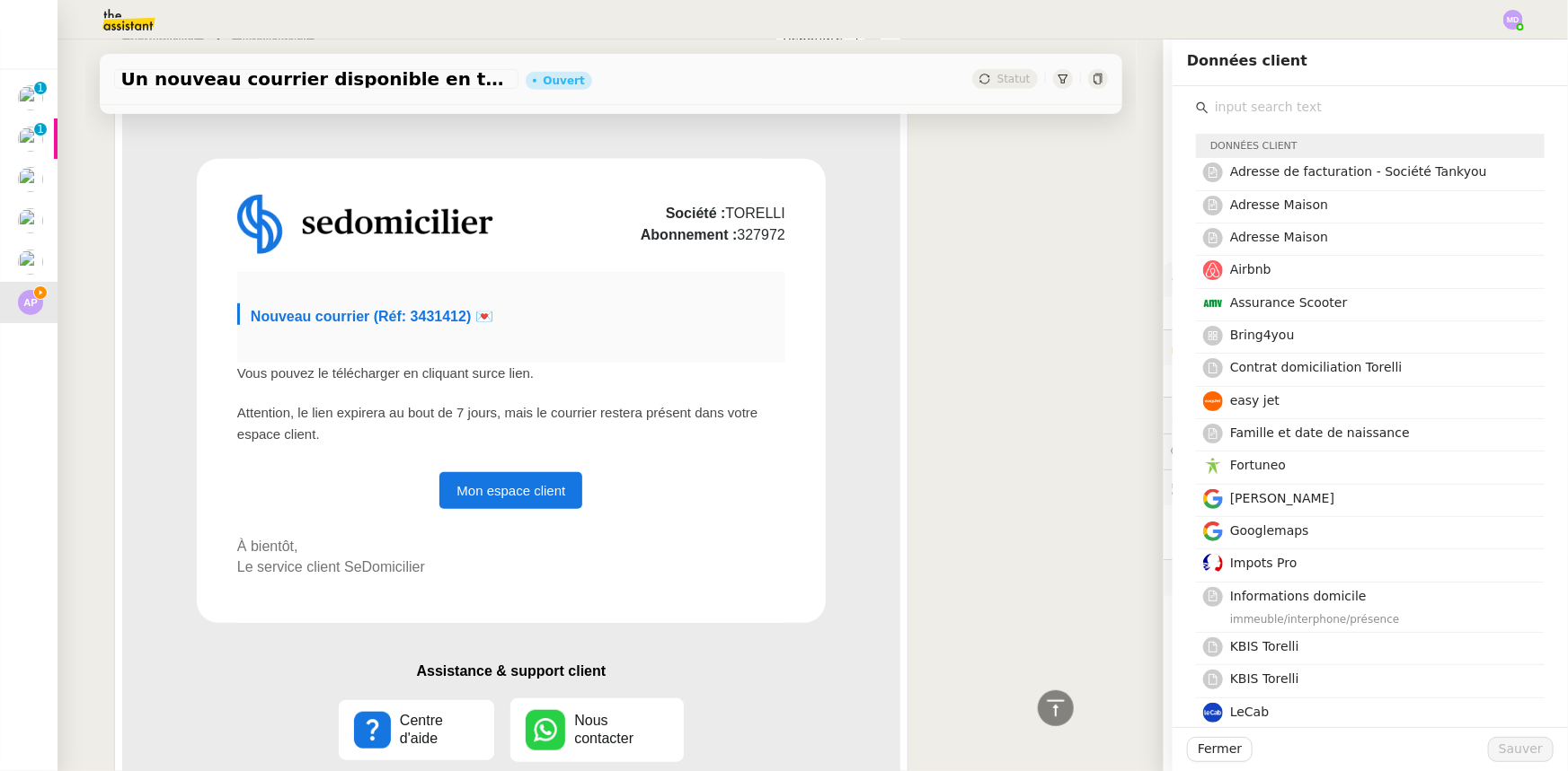
click at [1307, 101] on input "text" at bounding box center [1376, 107] width 336 height 24
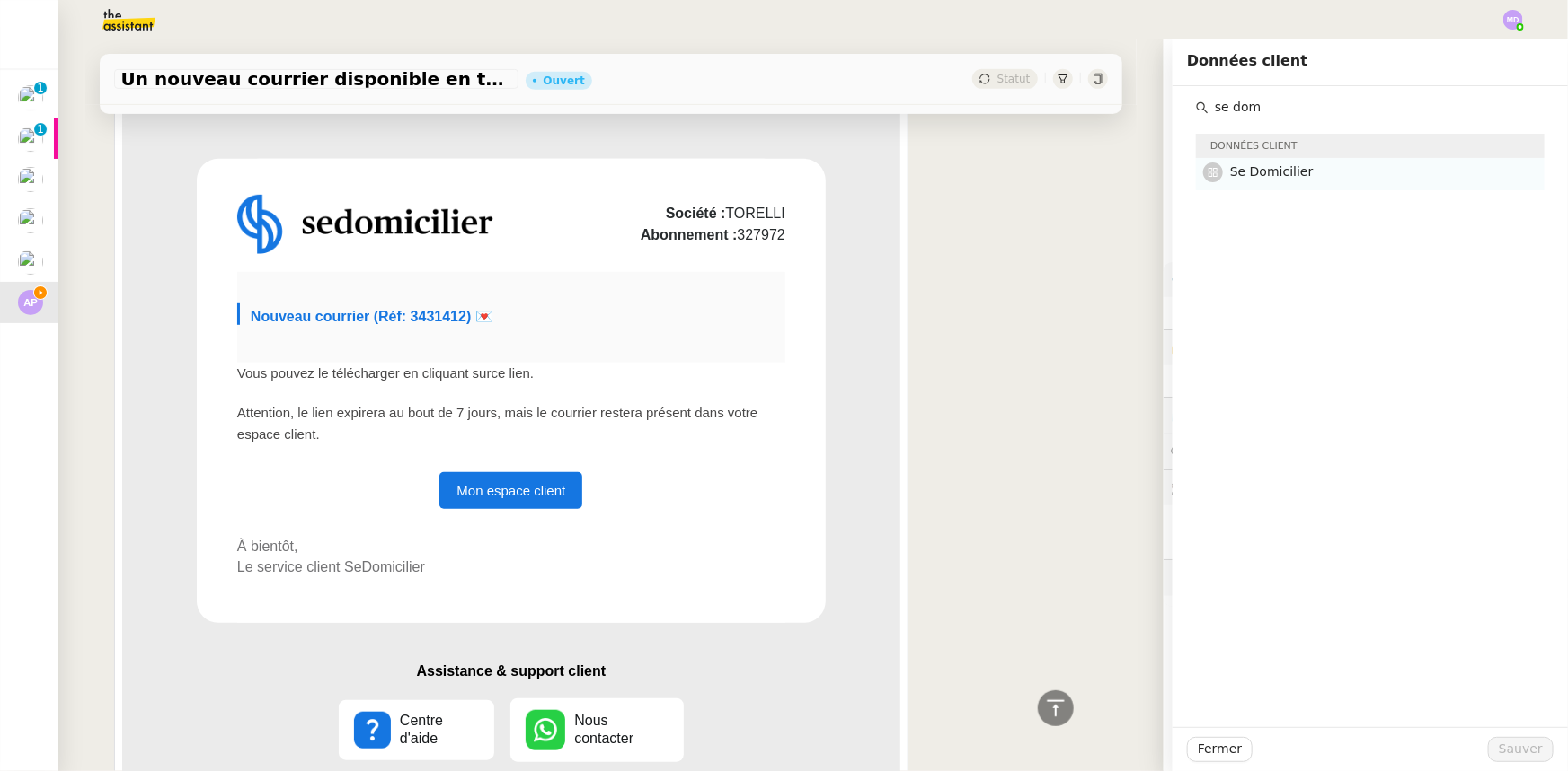
type input "se dom"
click at [1310, 173] on h4 "Se Domicilier" at bounding box center [1382, 172] width 304 height 20
click at [1526, 754] on span "Sauver" at bounding box center [1519, 749] width 44 height 20
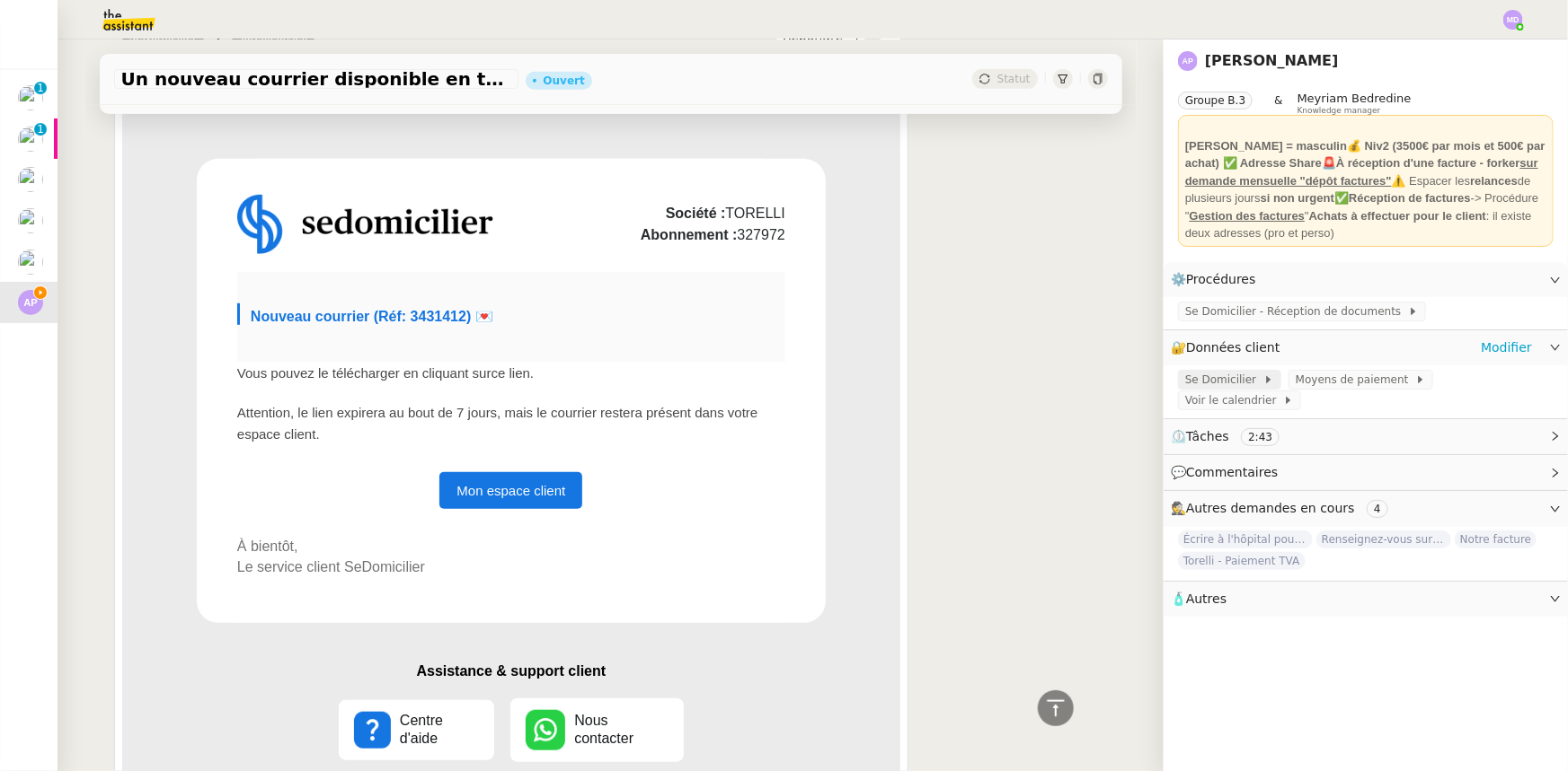
click at [1225, 383] on span "Se Domicilier" at bounding box center [1224, 379] width 79 height 18
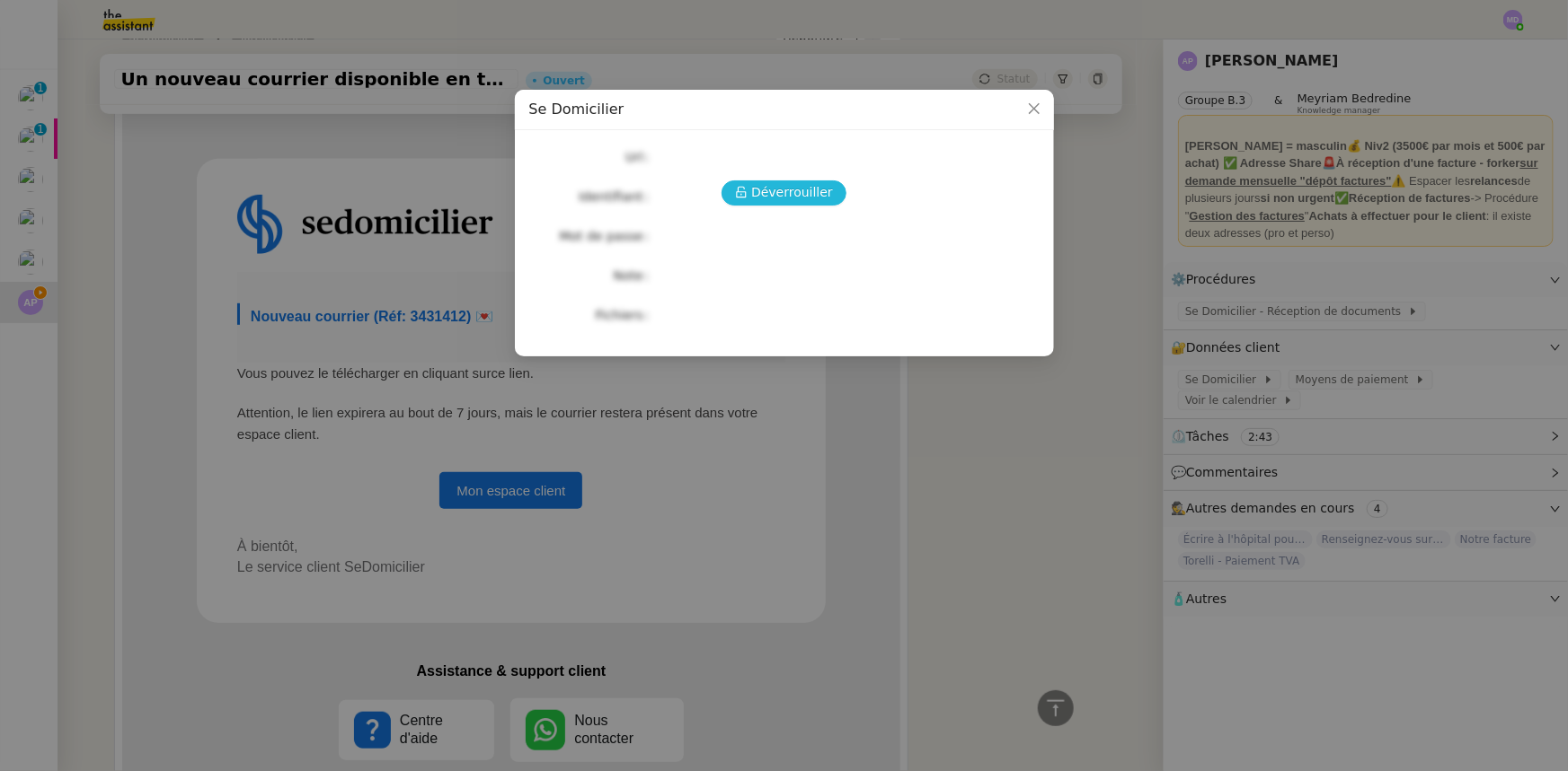
click at [783, 190] on span "Déverrouiller" at bounding box center [792, 192] width 82 height 20
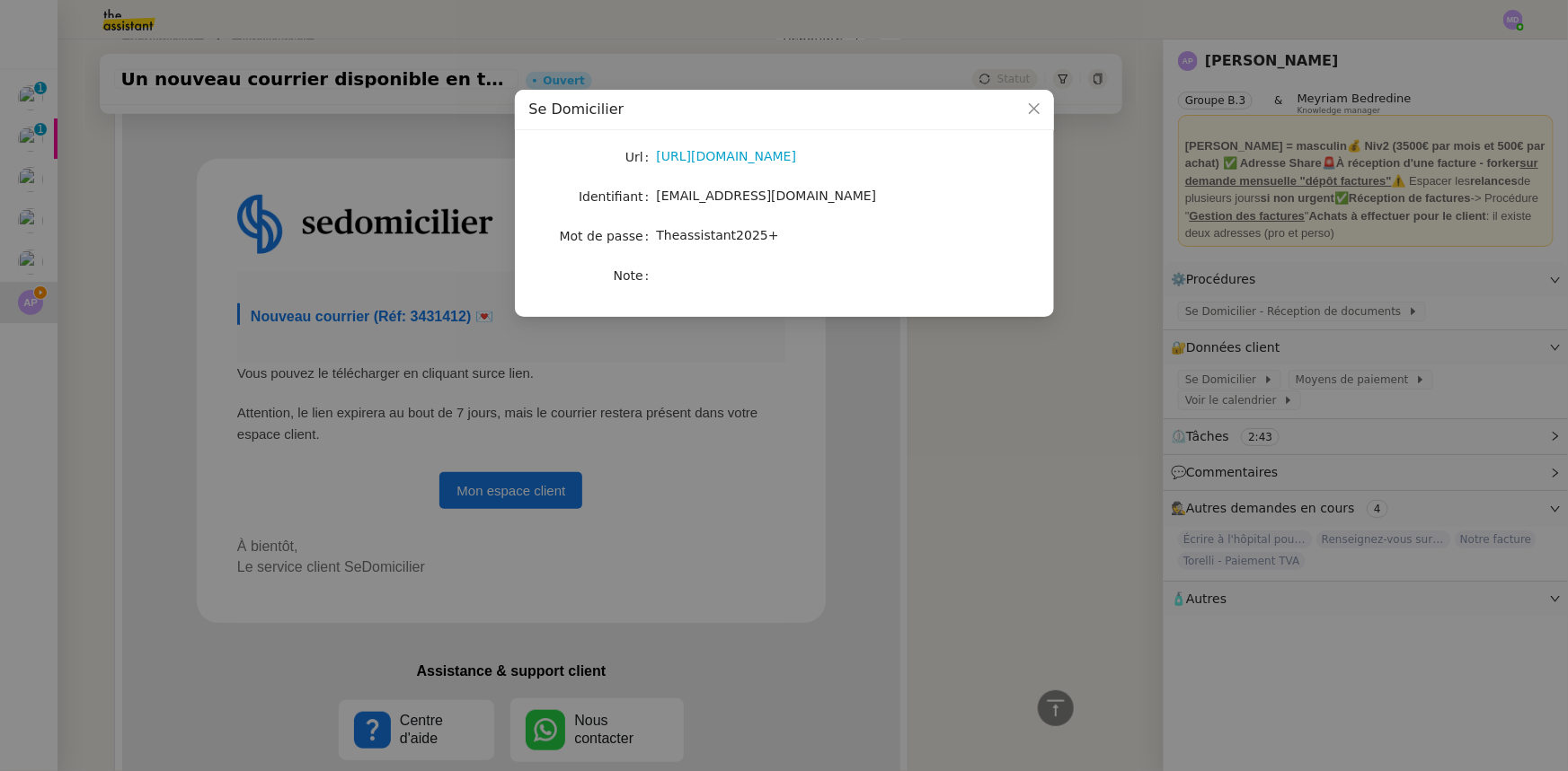
click at [723, 191] on span "[EMAIL_ADDRESS][DOMAIN_NAME]" at bounding box center [767, 195] width 220 height 15
copy span "[EMAIL_ADDRESS][DOMAIN_NAME]"
click at [691, 239] on span "Theassistant2025+" at bounding box center [718, 235] width 122 height 15
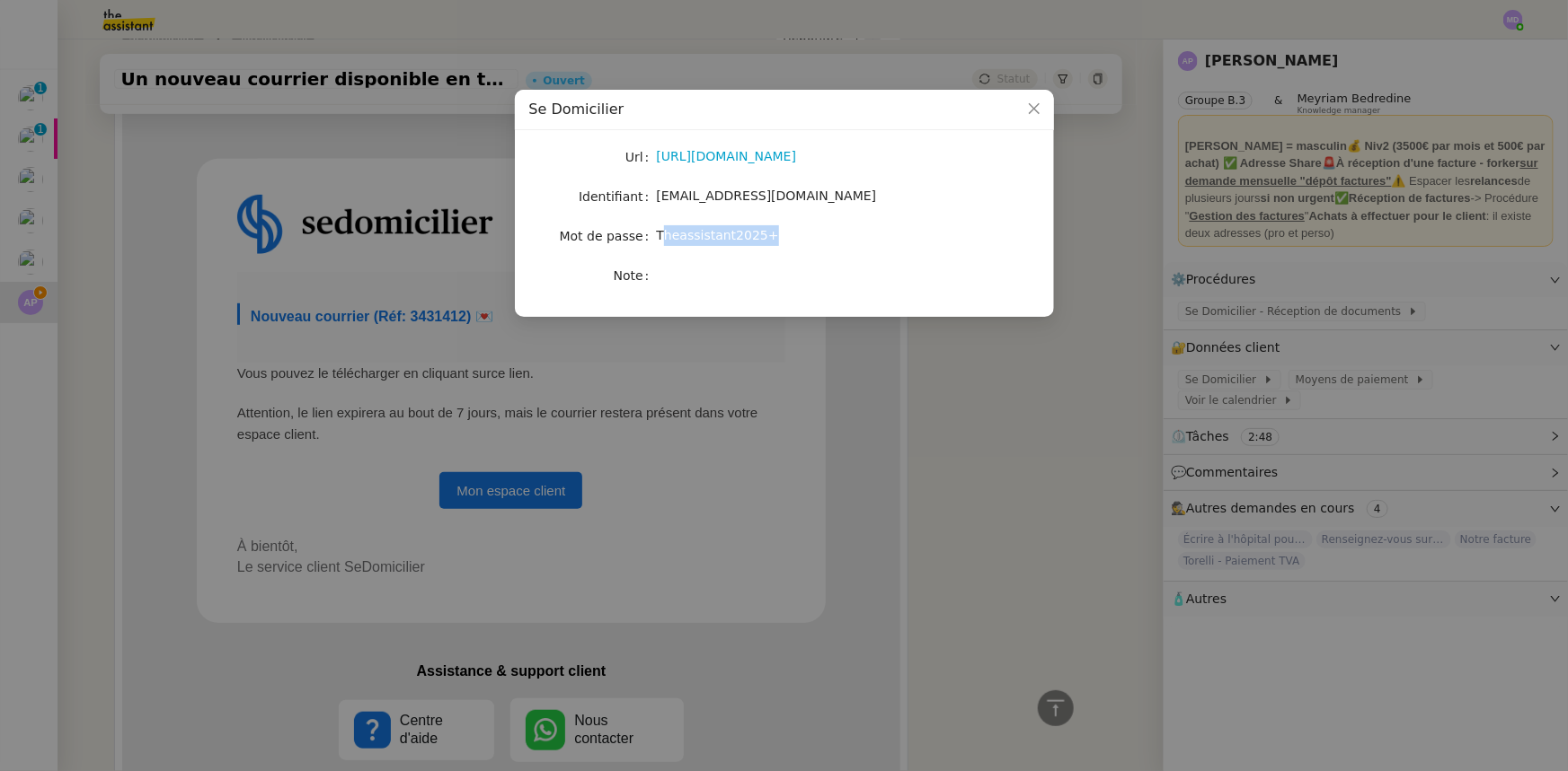
click at [691, 239] on span "Theassistant2025+" at bounding box center [718, 235] width 122 height 15
copy span "Theassistant2025+"
click at [719, 466] on nz-modal-container "Se Domicilier Url [URL][DOMAIN_NAME] Identifiant [EMAIL_ADDRESS][DOMAIN_NAME] M…" at bounding box center [784, 385] width 1568 height 771
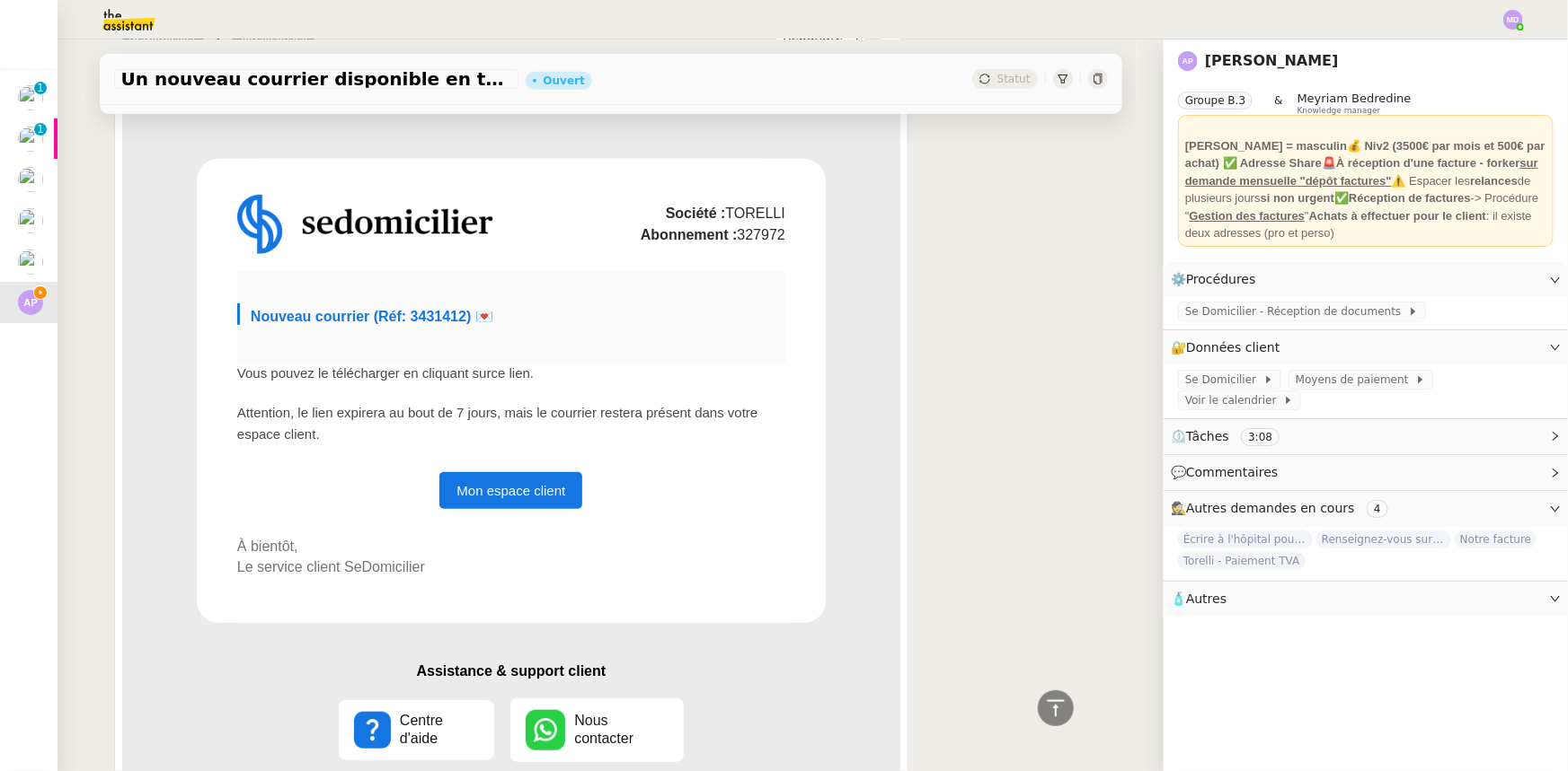
click at [321, 317] on span "Nouveau courrier (Réf: 3431412) 💌" at bounding box center [372, 317] width 243 height 16
drag, startPoint x: 404, startPoint y: 321, endPoint x: 463, endPoint y: 328, distance: 59.4
click at [462, 328] on td "Nouveau courrier (Réf: 3431412) 💌" at bounding box center [372, 313] width 243 height 28
click at [471, 328] on td "Nouveau courrier (Réf: 3431412) 💌" at bounding box center [372, 313] width 243 height 28
click at [497, 481] on link "Mon espace client" at bounding box center [510, 491] width 143 height 37
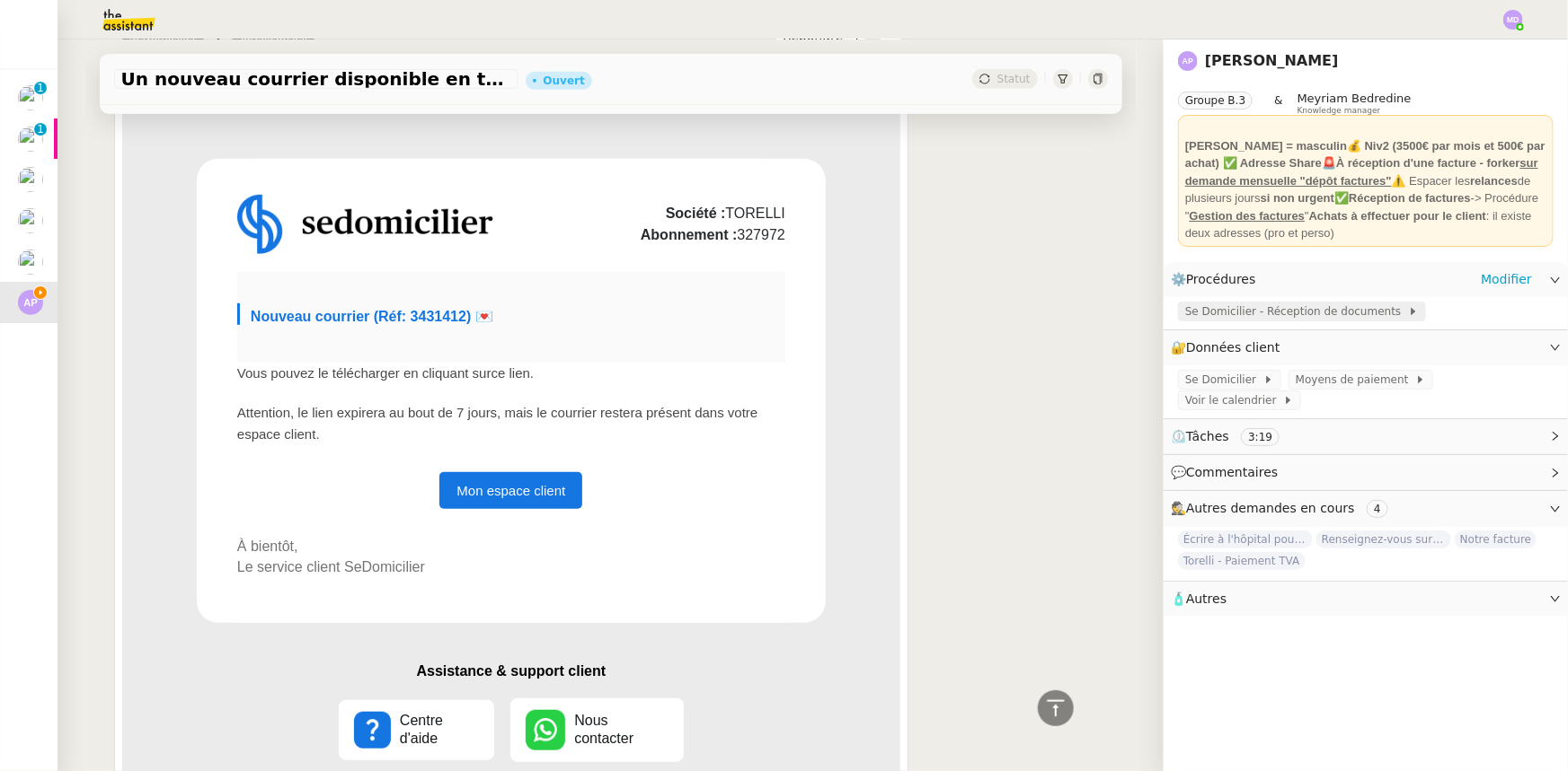
click at [1327, 317] on span "Se Domicilier - Réception de documents" at bounding box center [1296, 311] width 223 height 18
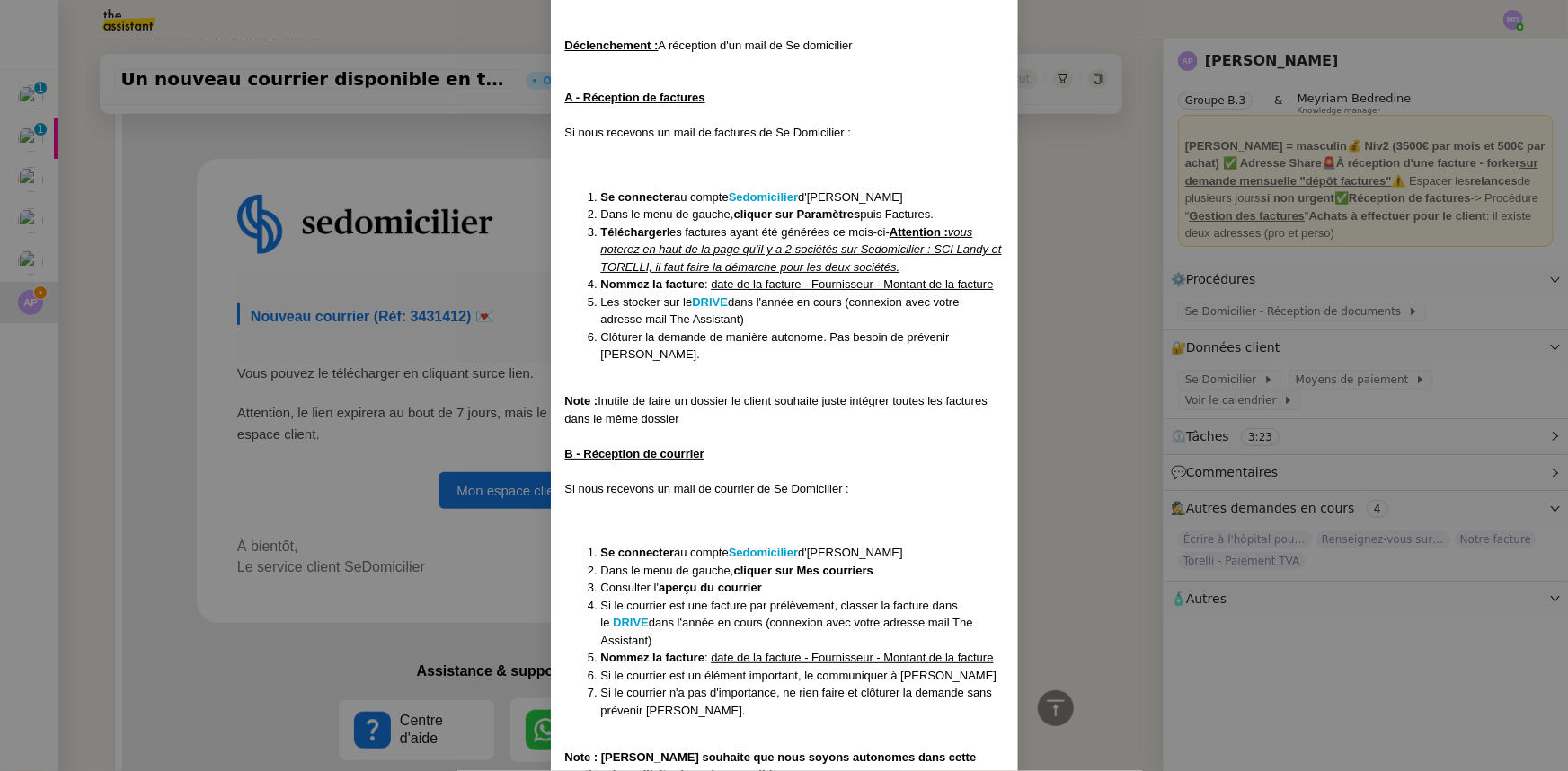
scroll to position [220, 0]
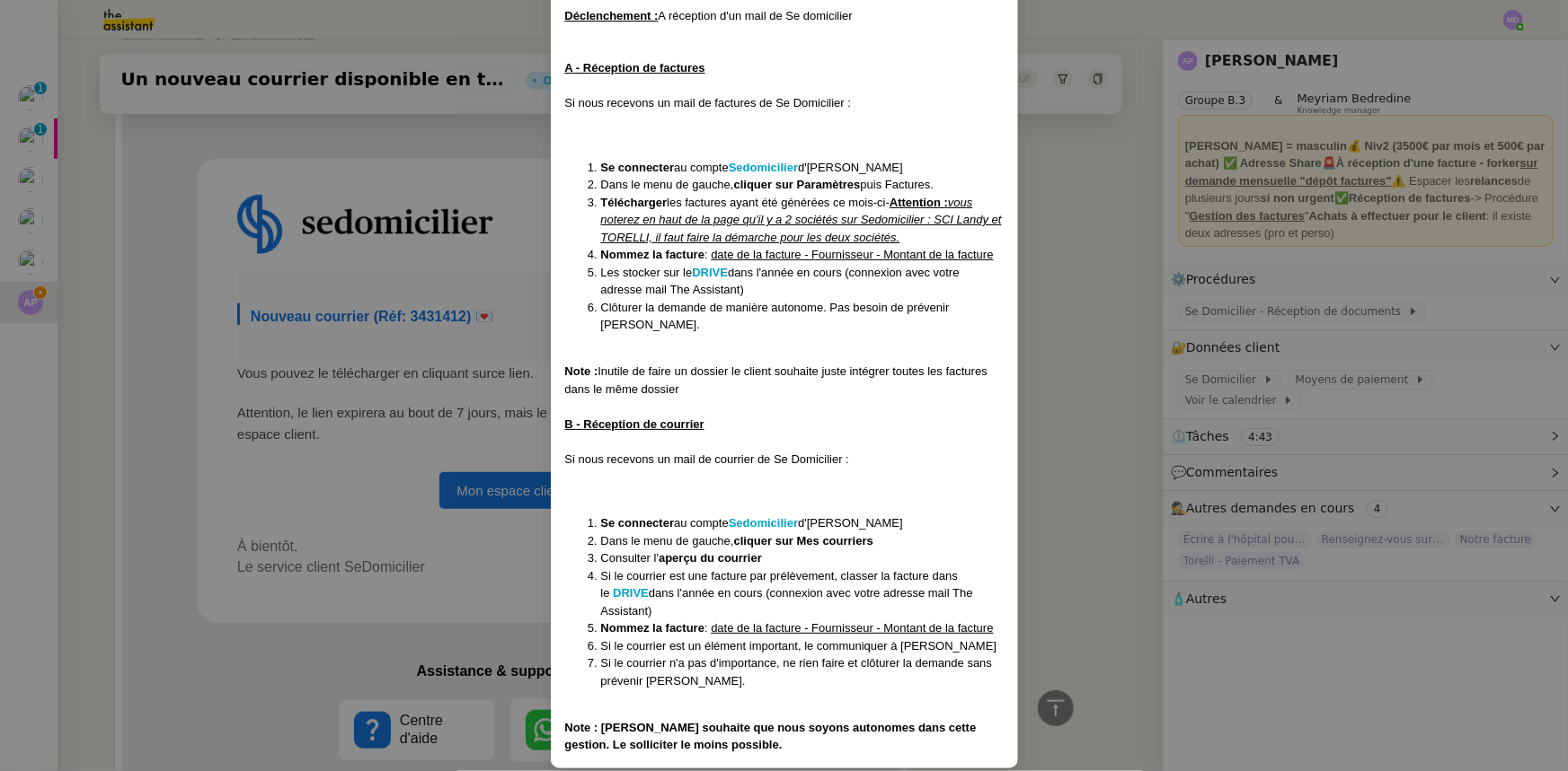
click at [394, 177] on nz-modal-container "Créée le [DATE] Contexte : Nous recevons toutes les communications de Se DOmici…" at bounding box center [784, 385] width 1568 height 771
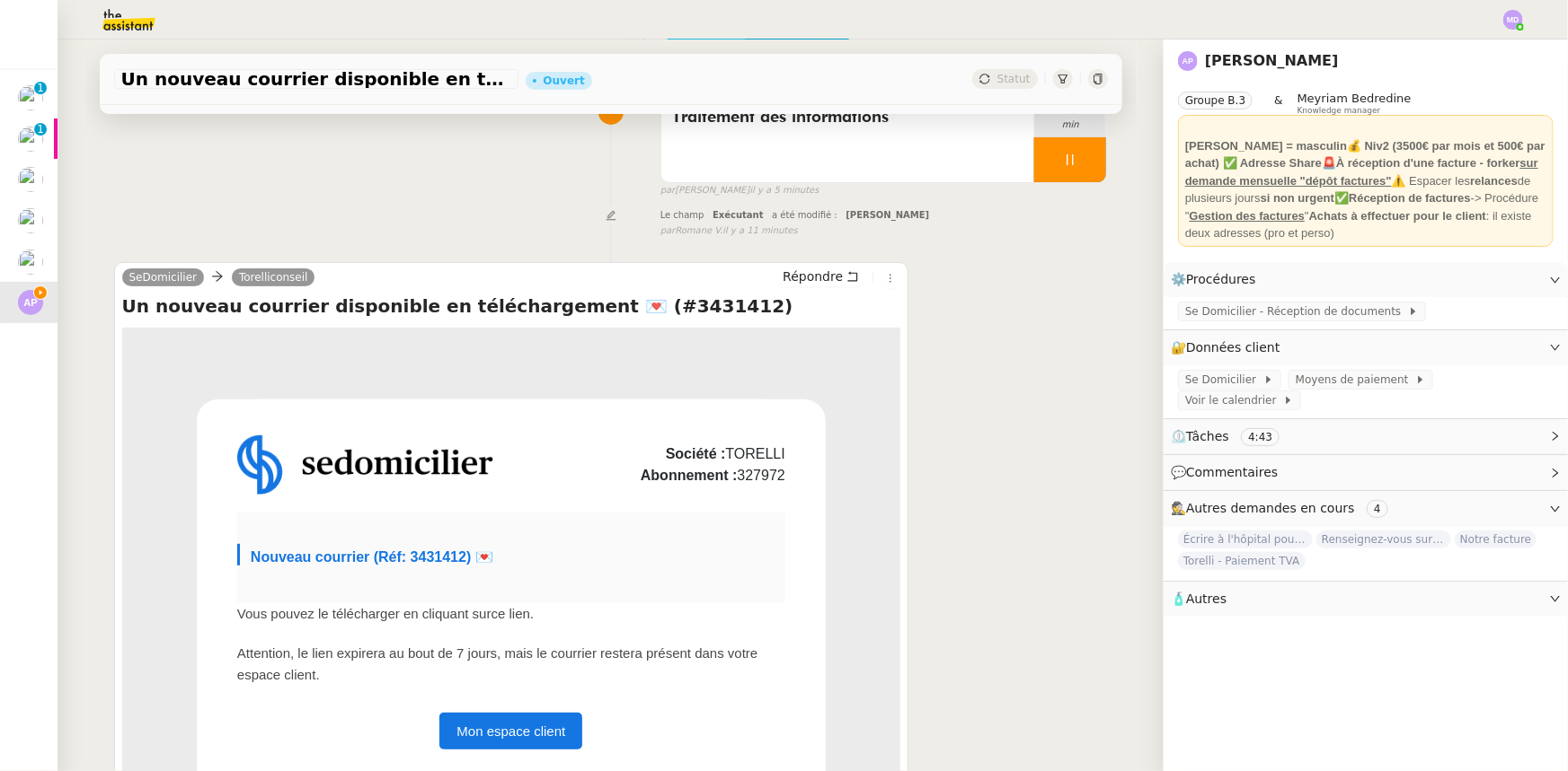
scroll to position [0, 0]
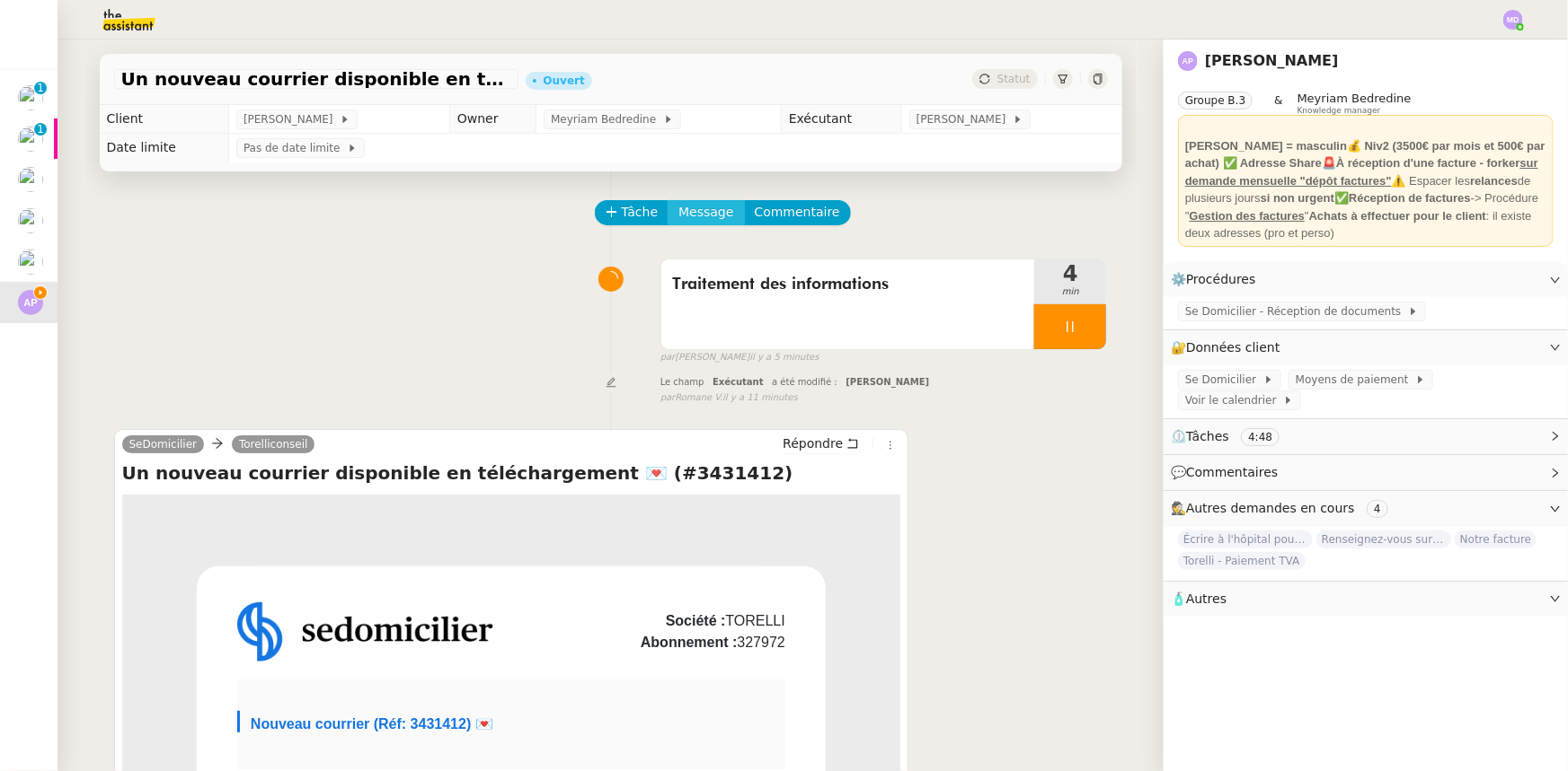
click at [685, 221] on span "Message" at bounding box center [705, 211] width 54 height 20
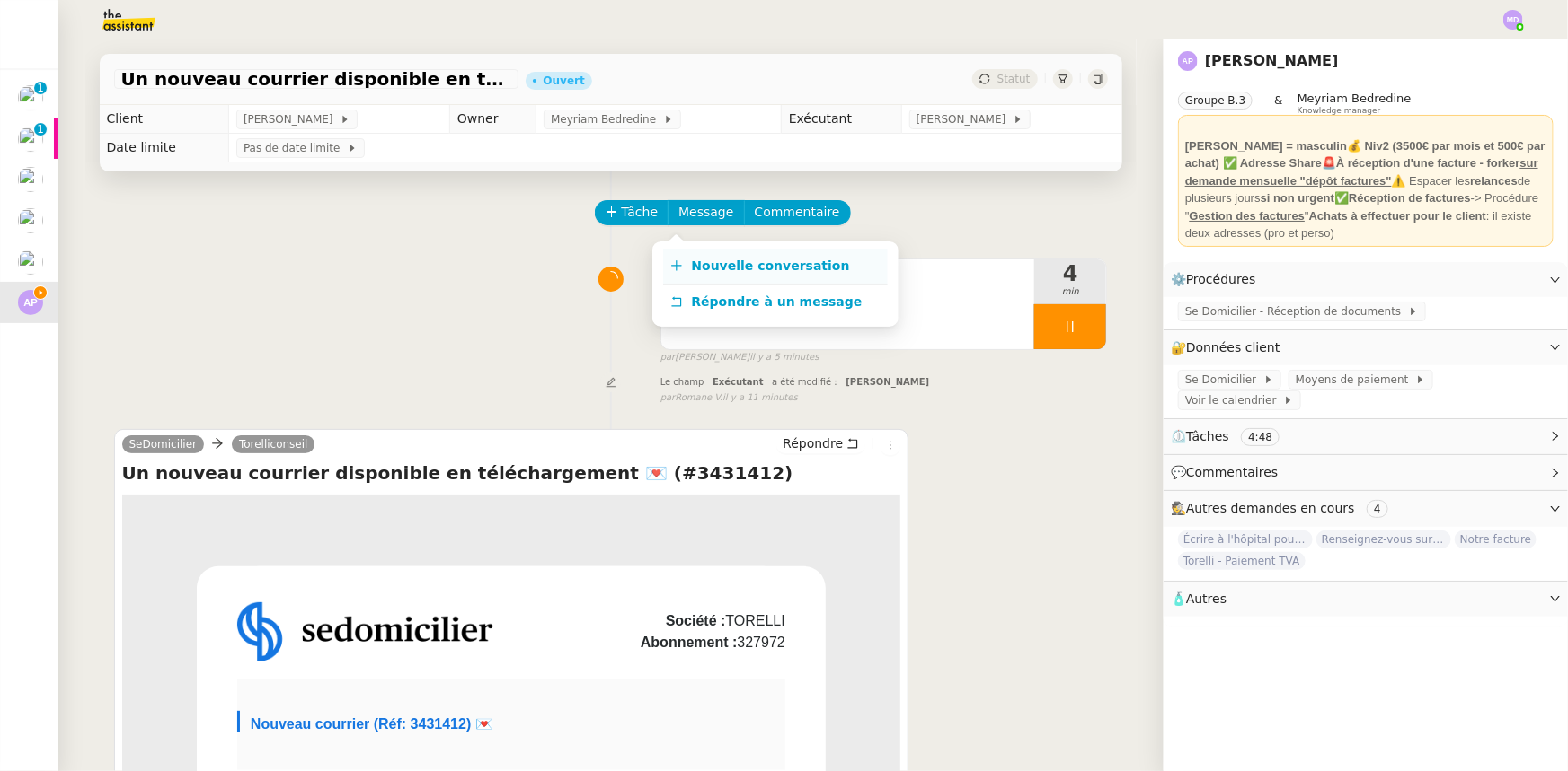
click at [682, 261] on icon at bounding box center [676, 266] width 13 height 13
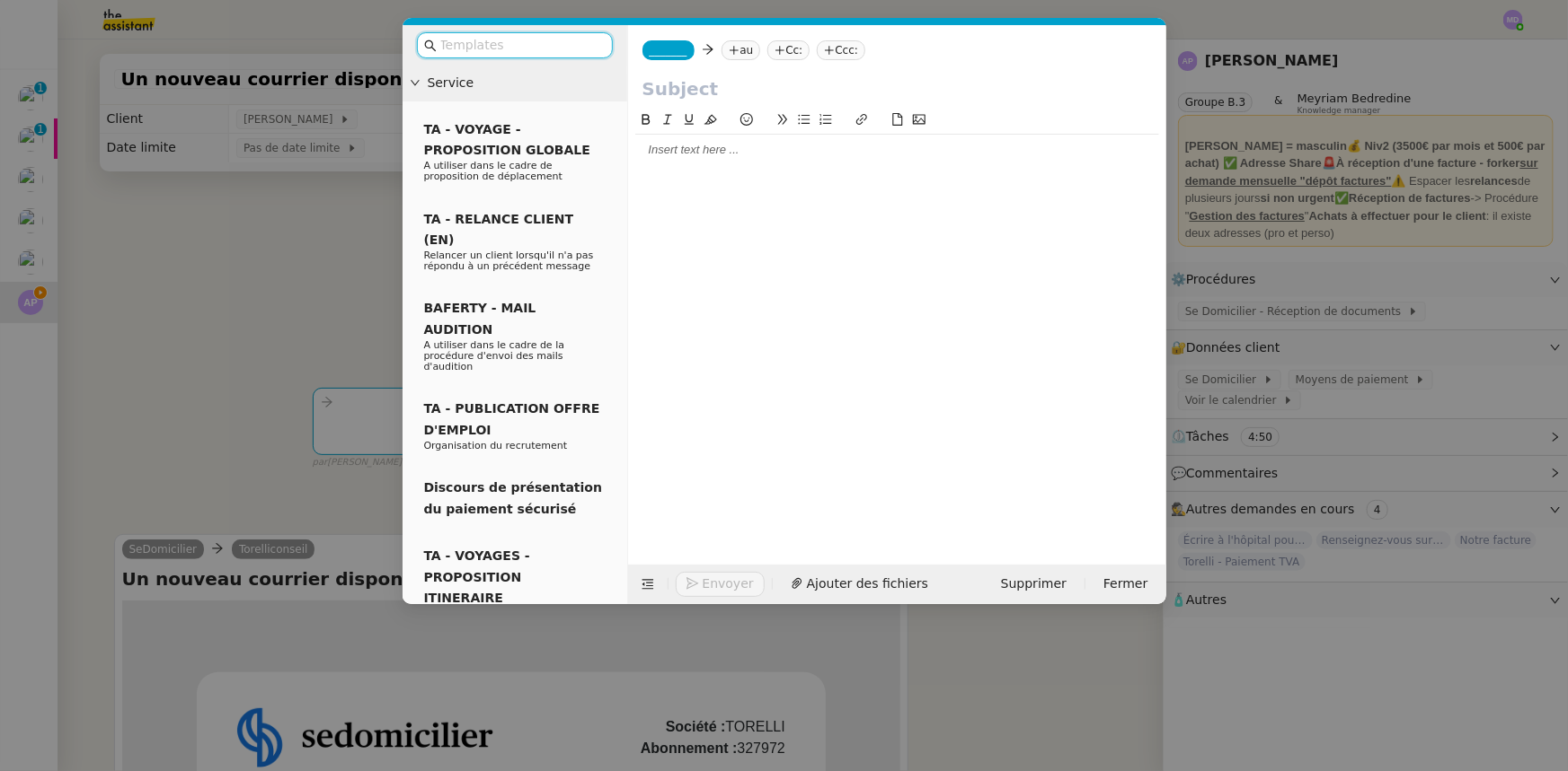
click at [739, 48] on nz-tag "au" at bounding box center [741, 50] width 39 height 19
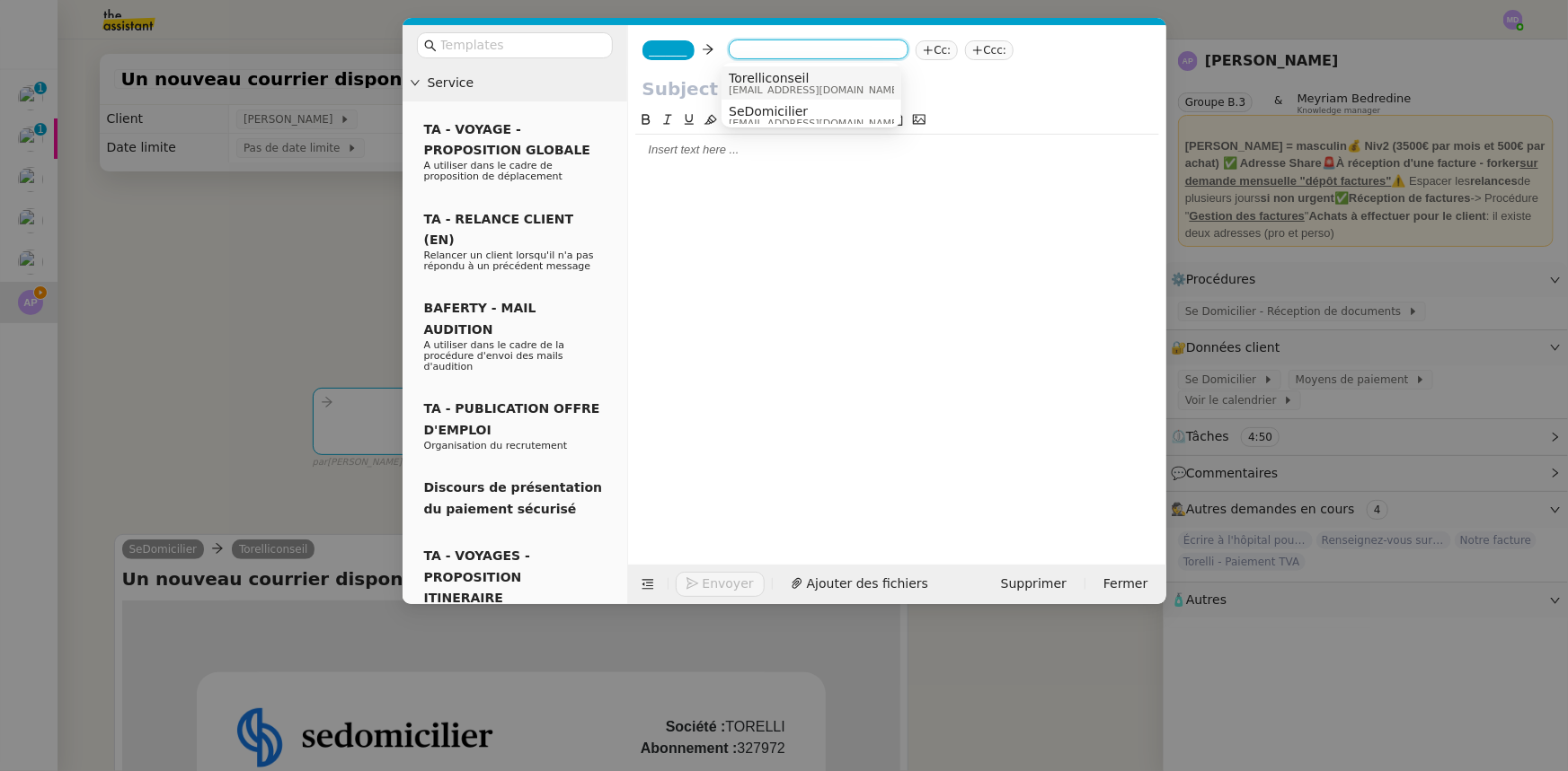
click at [818, 86] on span "[EMAIL_ADDRESS][DOMAIN_NAME]" at bounding box center [815, 90] width 173 height 10
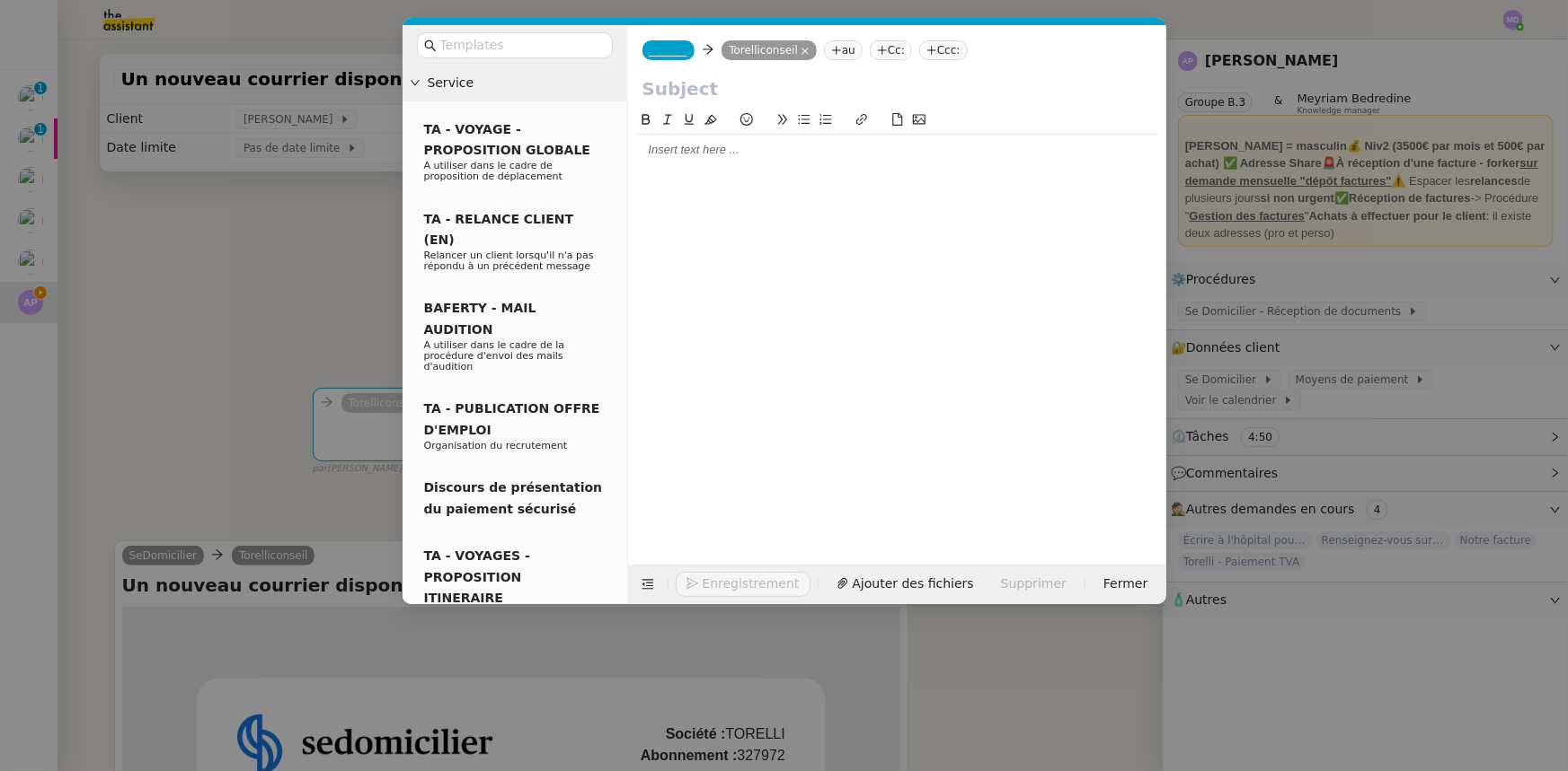
click at [1436, 428] on nz-modal-container "Service TA - VOYAGE - PROPOSITION GLOBALE A utiliser dans le cadre de propositi…" at bounding box center [784, 385] width 1568 height 771
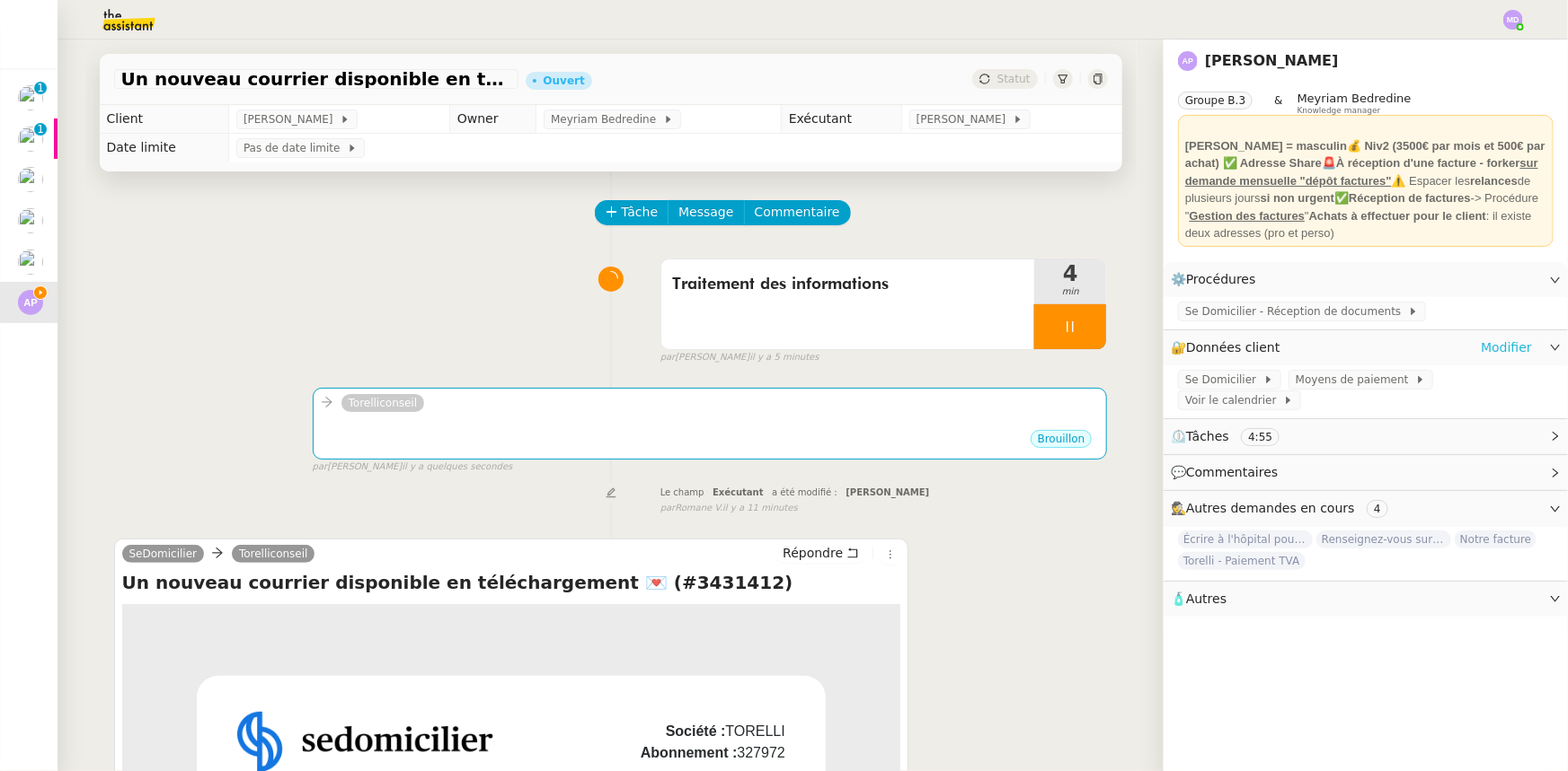
click at [1491, 352] on link "Modifier" at bounding box center [1506, 347] width 51 height 20
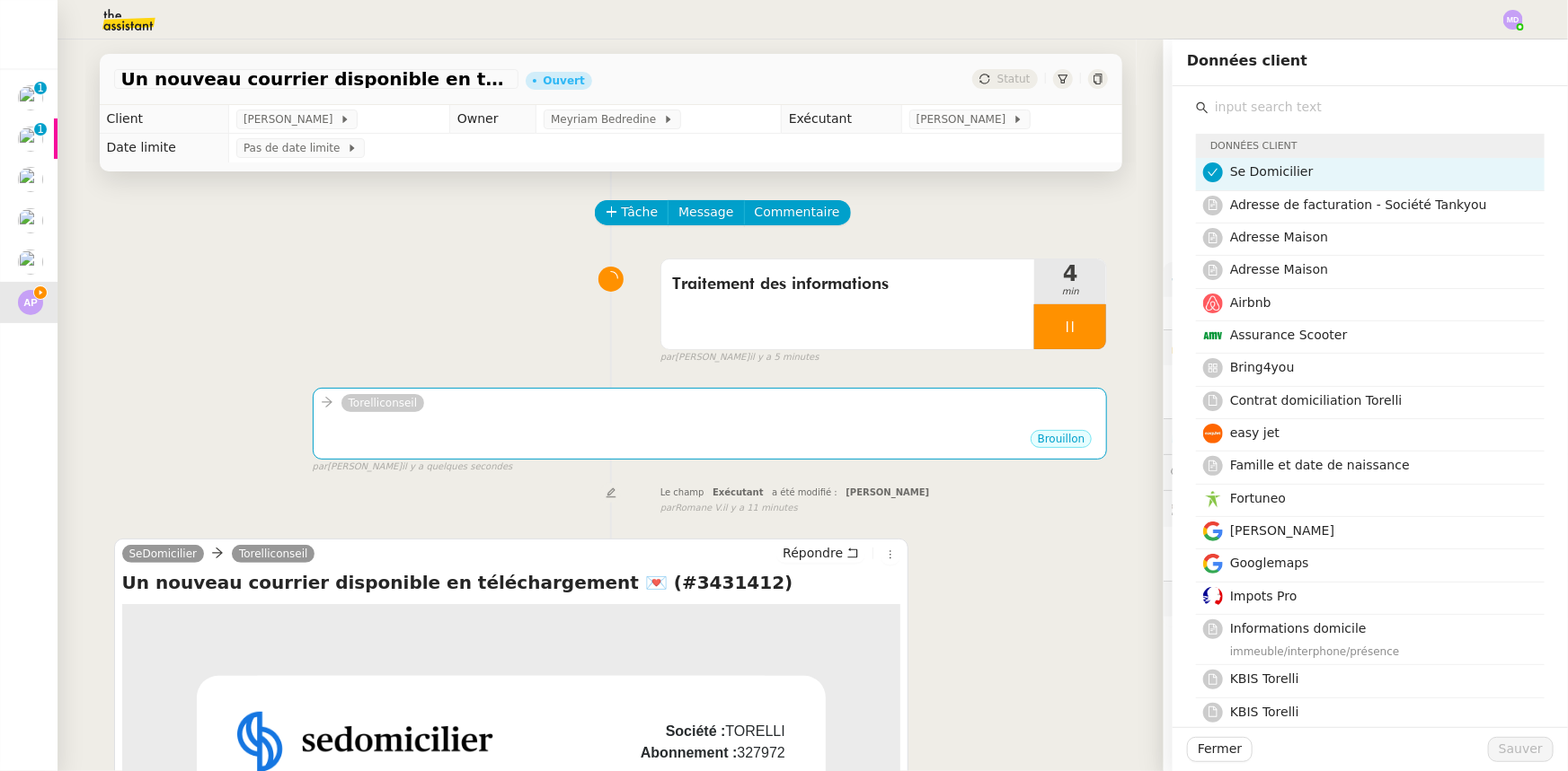
click at [1292, 110] on input "text" at bounding box center [1376, 107] width 336 height 24
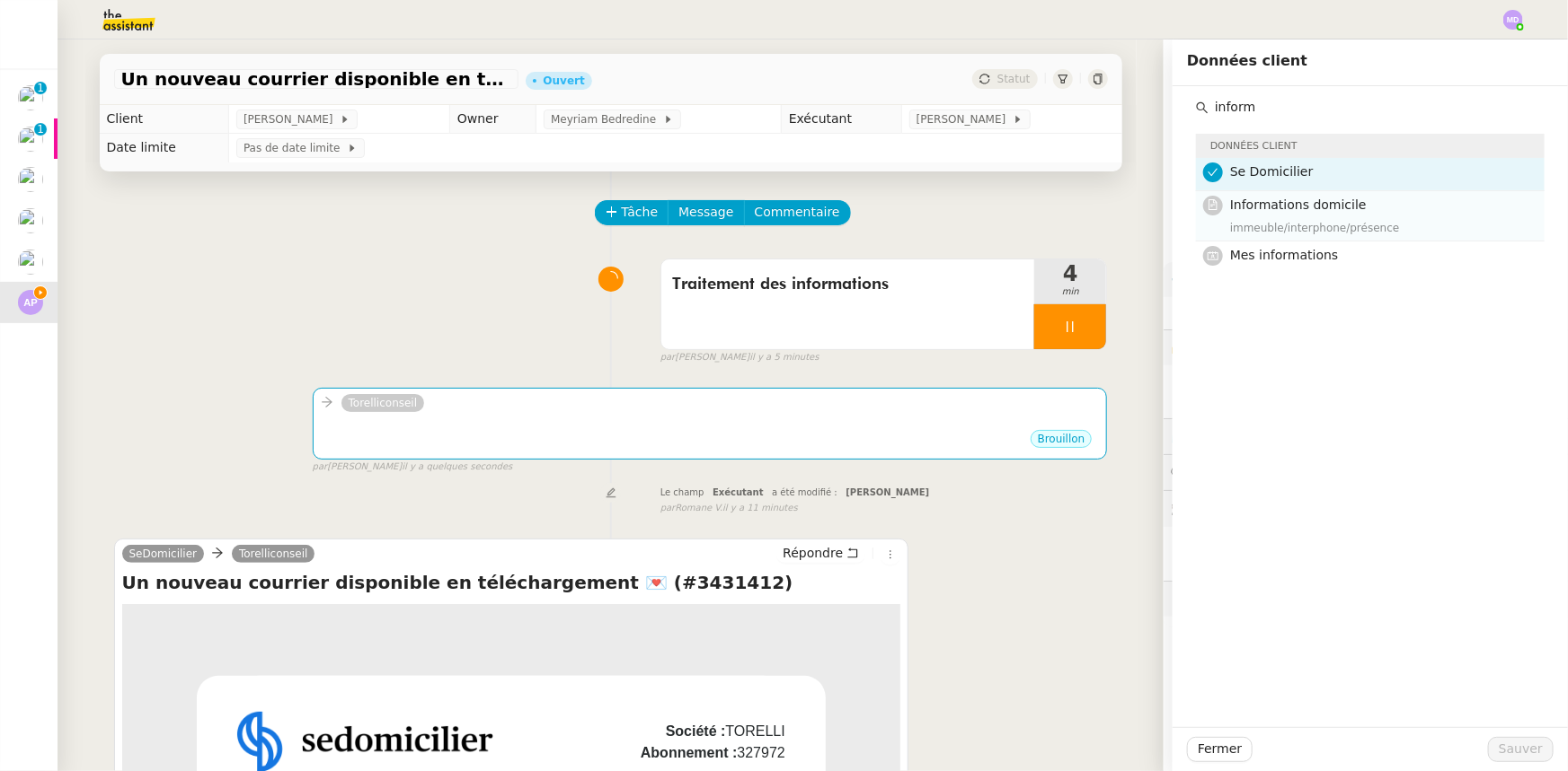
type input "inform"
click at [1299, 209] on span "Informations domicile" at bounding box center [1298, 205] width 137 height 15
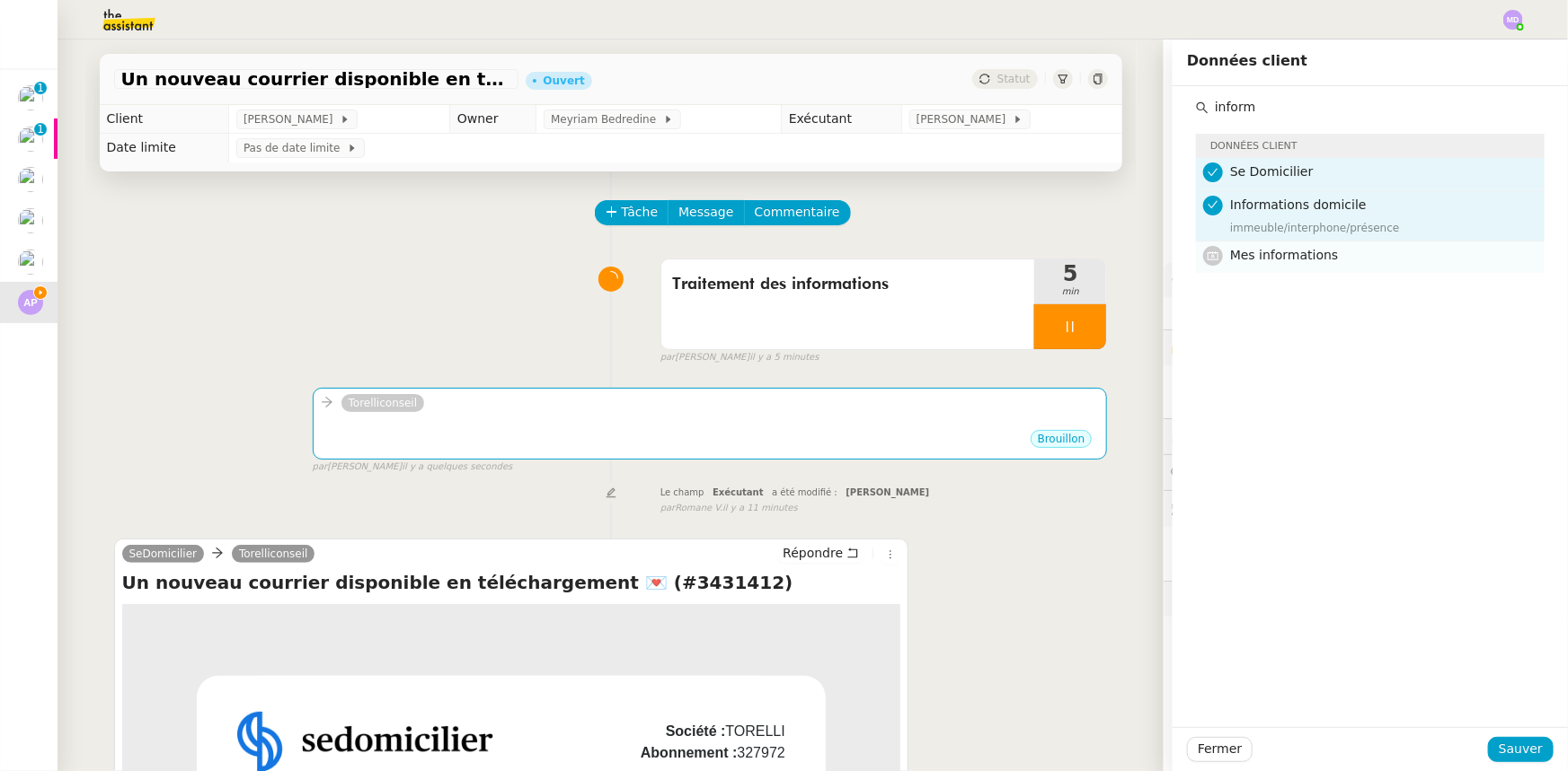
click at [1330, 263] on h4 "Mes informations" at bounding box center [1382, 255] width 304 height 20
click at [1328, 225] on div "immeuble/interphone/présence" at bounding box center [1382, 228] width 304 height 18
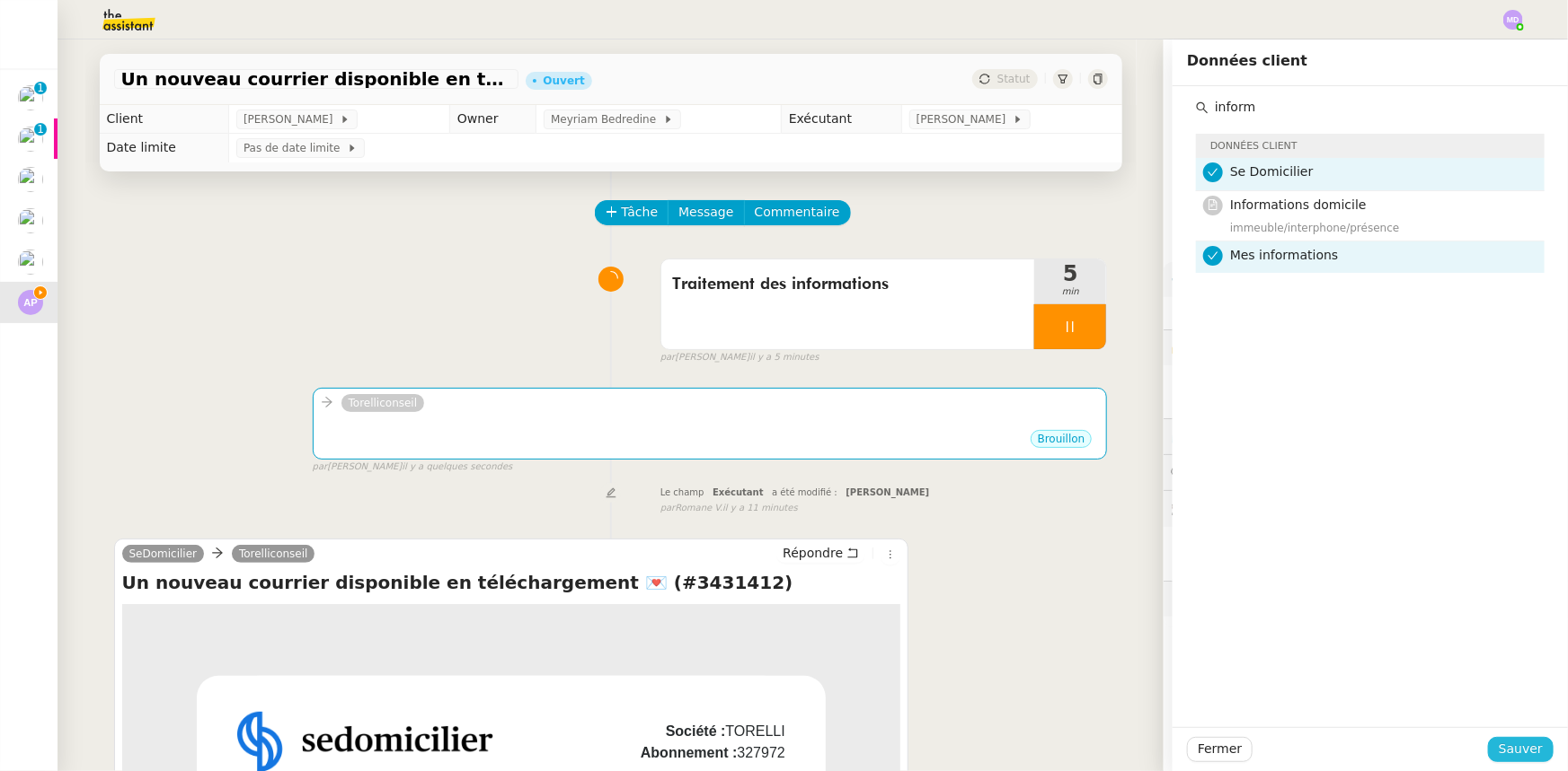
click at [1511, 761] on button "Sauver" at bounding box center [1520, 750] width 66 height 25
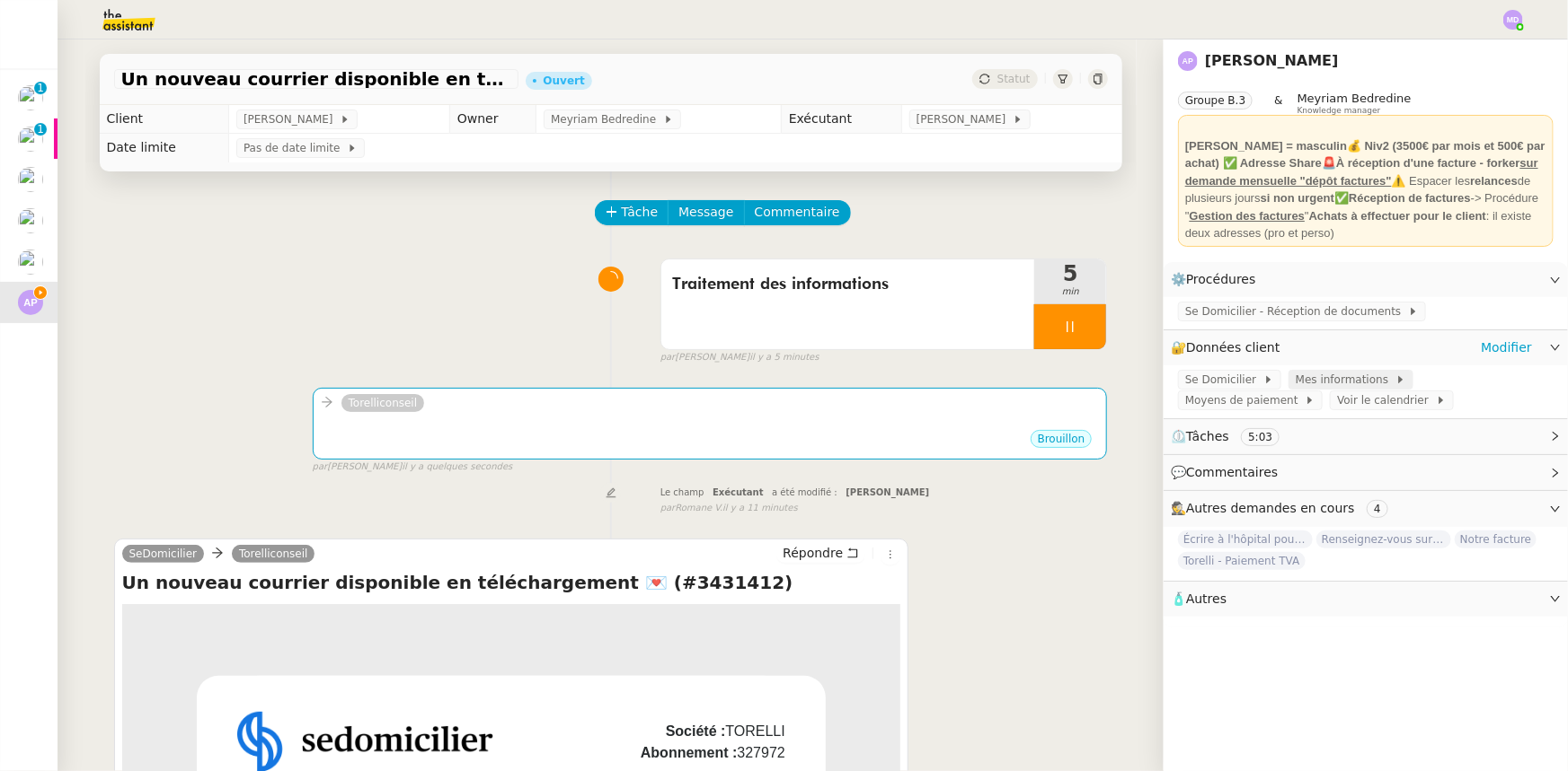
click at [1317, 378] on span "Mes informations" at bounding box center [1345, 379] width 100 height 18
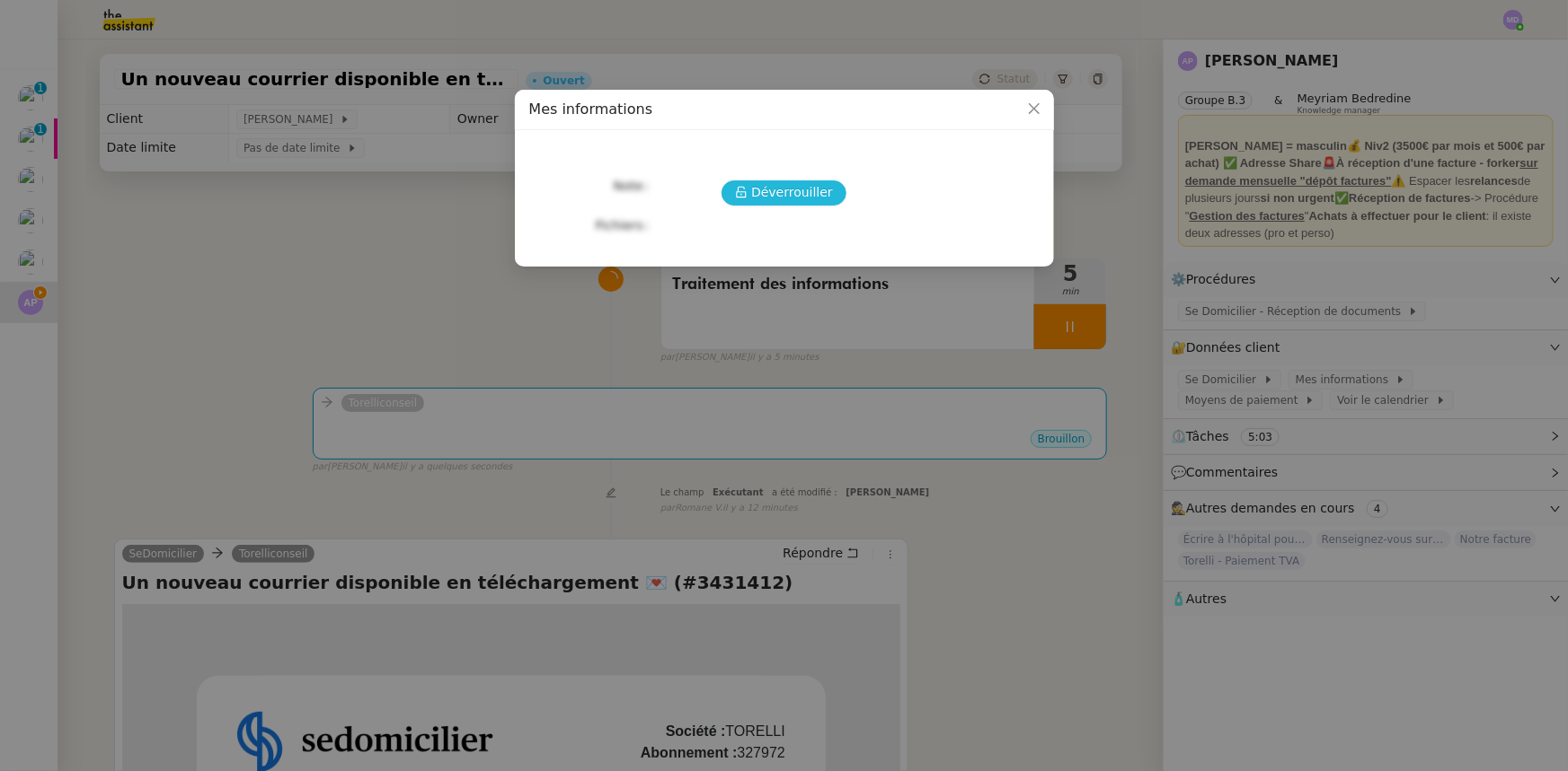
click at [819, 192] on span "Déverrouiller" at bounding box center [792, 192] width 82 height 20
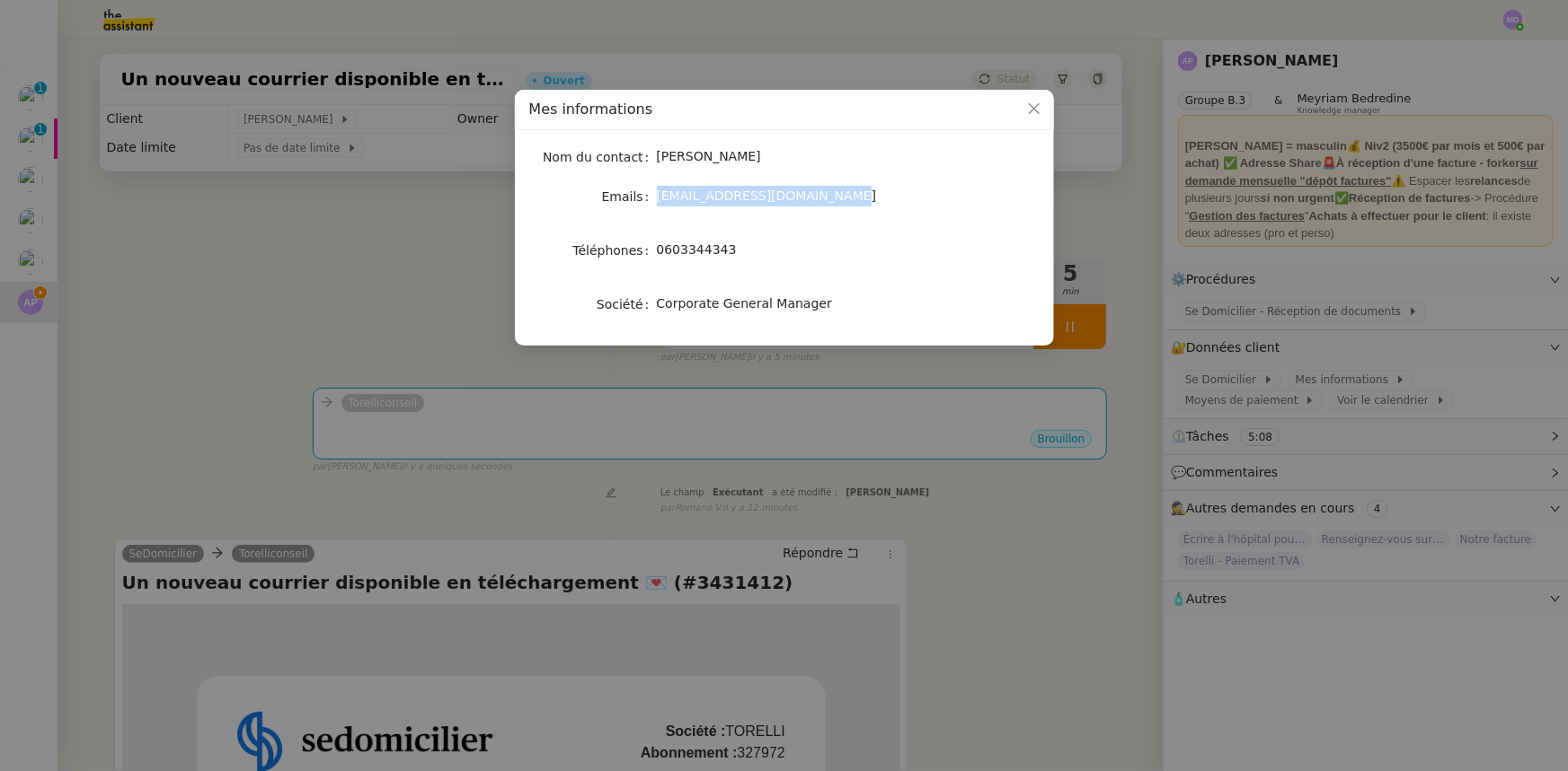
drag, startPoint x: 657, startPoint y: 199, endPoint x: 827, endPoint y: 191, distance: 170.2
click at [827, 191] on div "[EMAIL_ADDRESS][DOMAIN_NAME]" at bounding box center [805, 196] width 297 height 20
copy span "[EMAIL_ADDRESS][DOMAIN_NAME]"
click at [431, 258] on nz-modal-container "Mes informations Nom du contact [PERSON_NAME] Emails [EMAIL_ADDRESS][DOMAIN_NAM…" at bounding box center [784, 385] width 1568 height 771
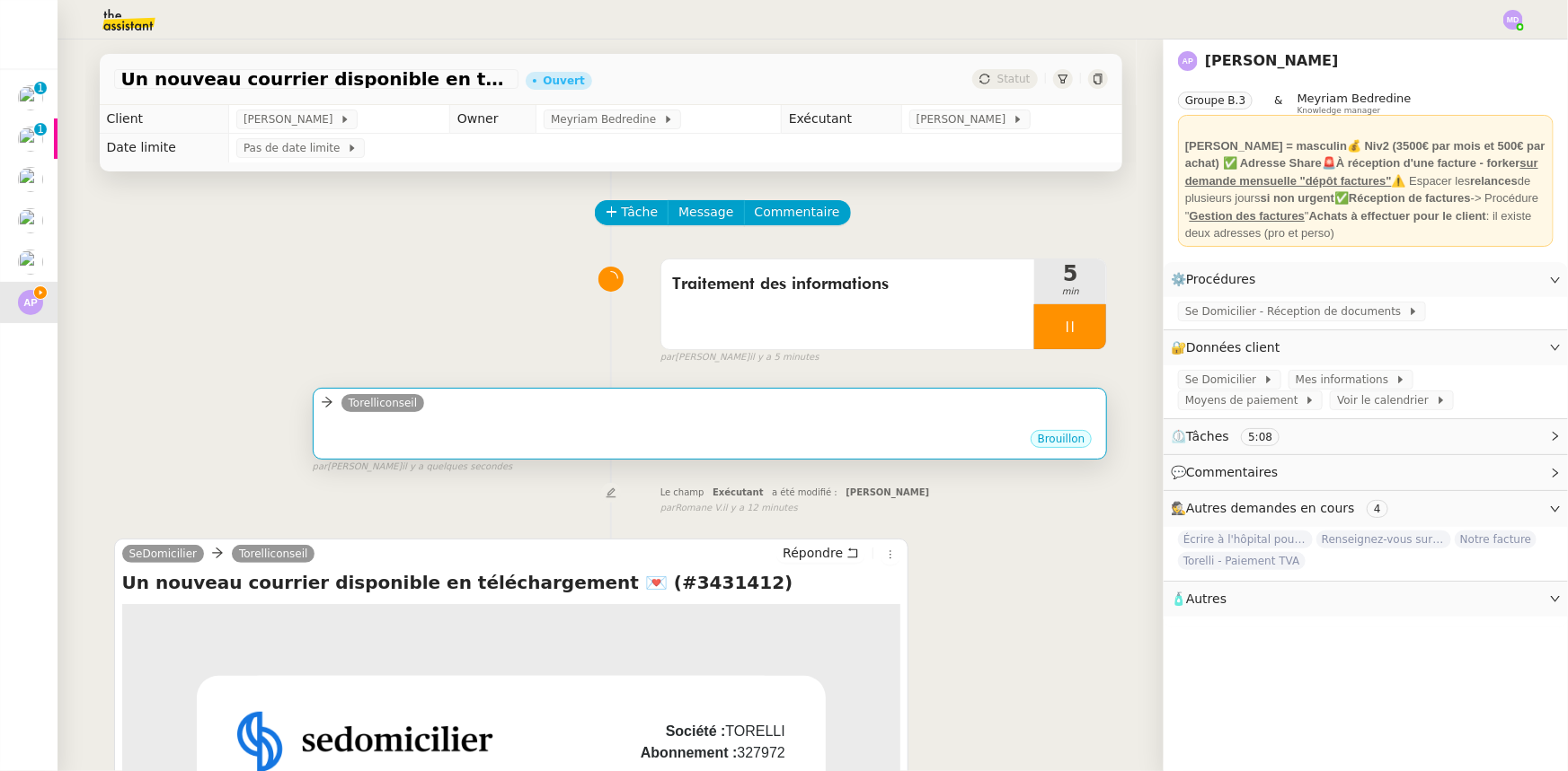
click at [467, 400] on div "Torelliconseil" at bounding box center [710, 406] width 779 height 27
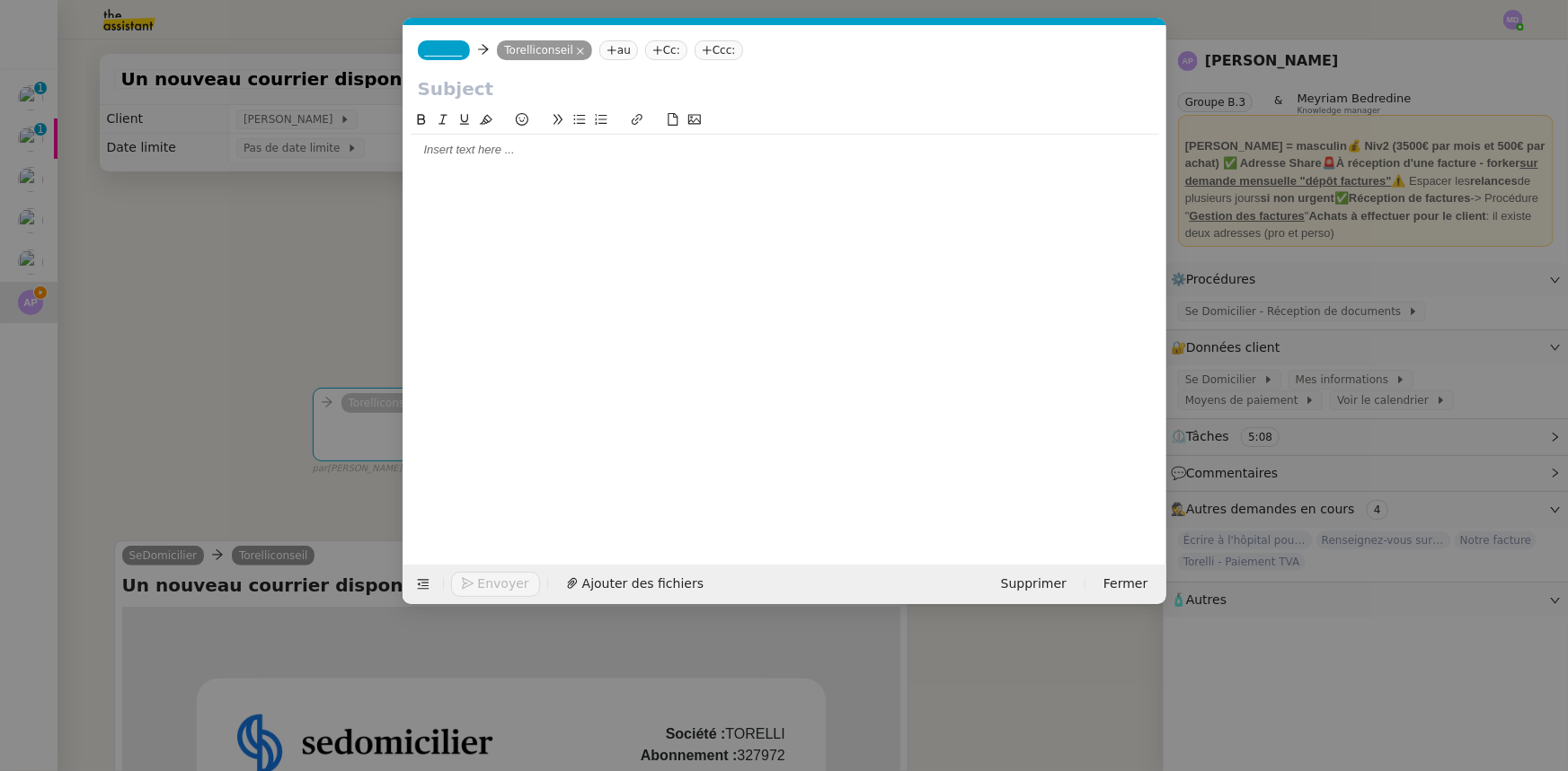
scroll to position [0, 38]
click at [614, 54] on nz-tag "au" at bounding box center [619, 50] width 39 height 19
paste input "[EMAIL_ADDRESS][DOMAIN_NAME]"
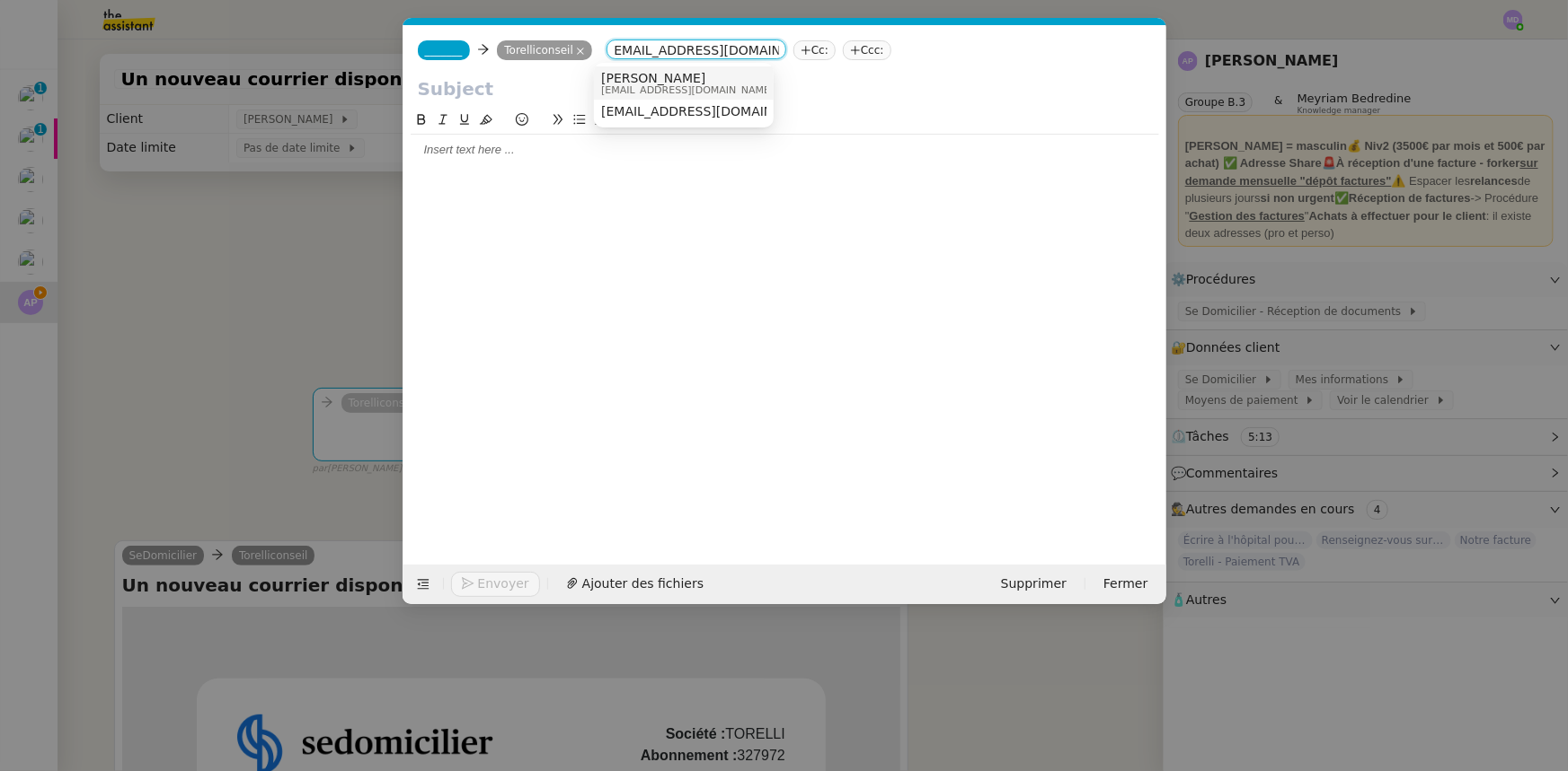
type input "[EMAIL_ADDRESS][DOMAIN_NAME]"
click at [633, 80] on span "[PERSON_NAME]" at bounding box center [687, 78] width 173 height 15
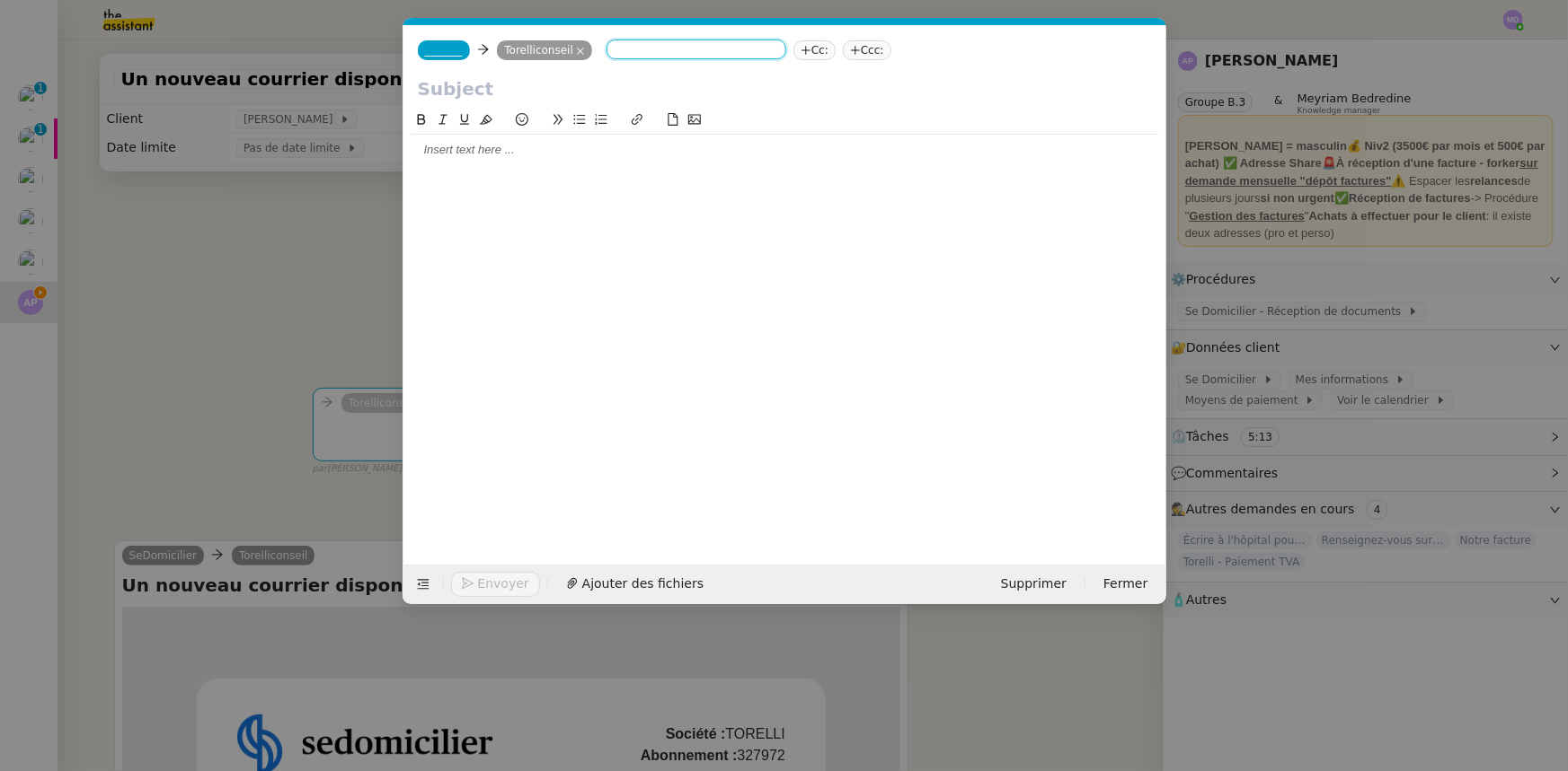
scroll to position [0, 0]
click at [303, 273] on nz-modal-container "Service TA - VOYAGE - PROPOSITION GLOBALE A utiliser dans le cadre de propositi…" at bounding box center [784, 385] width 1568 height 771
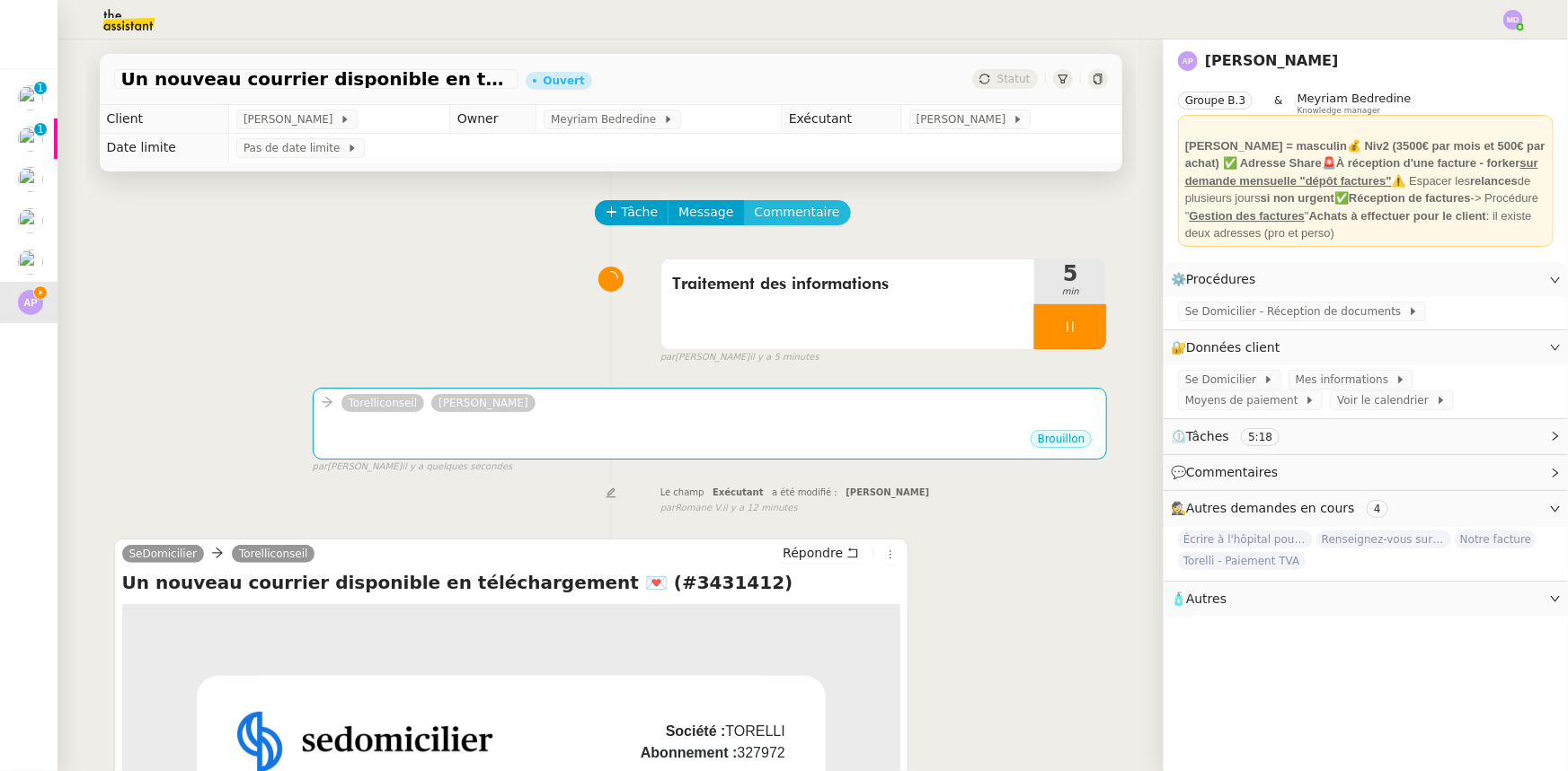
click at [799, 216] on span "Commentaire" at bounding box center [798, 211] width 85 height 20
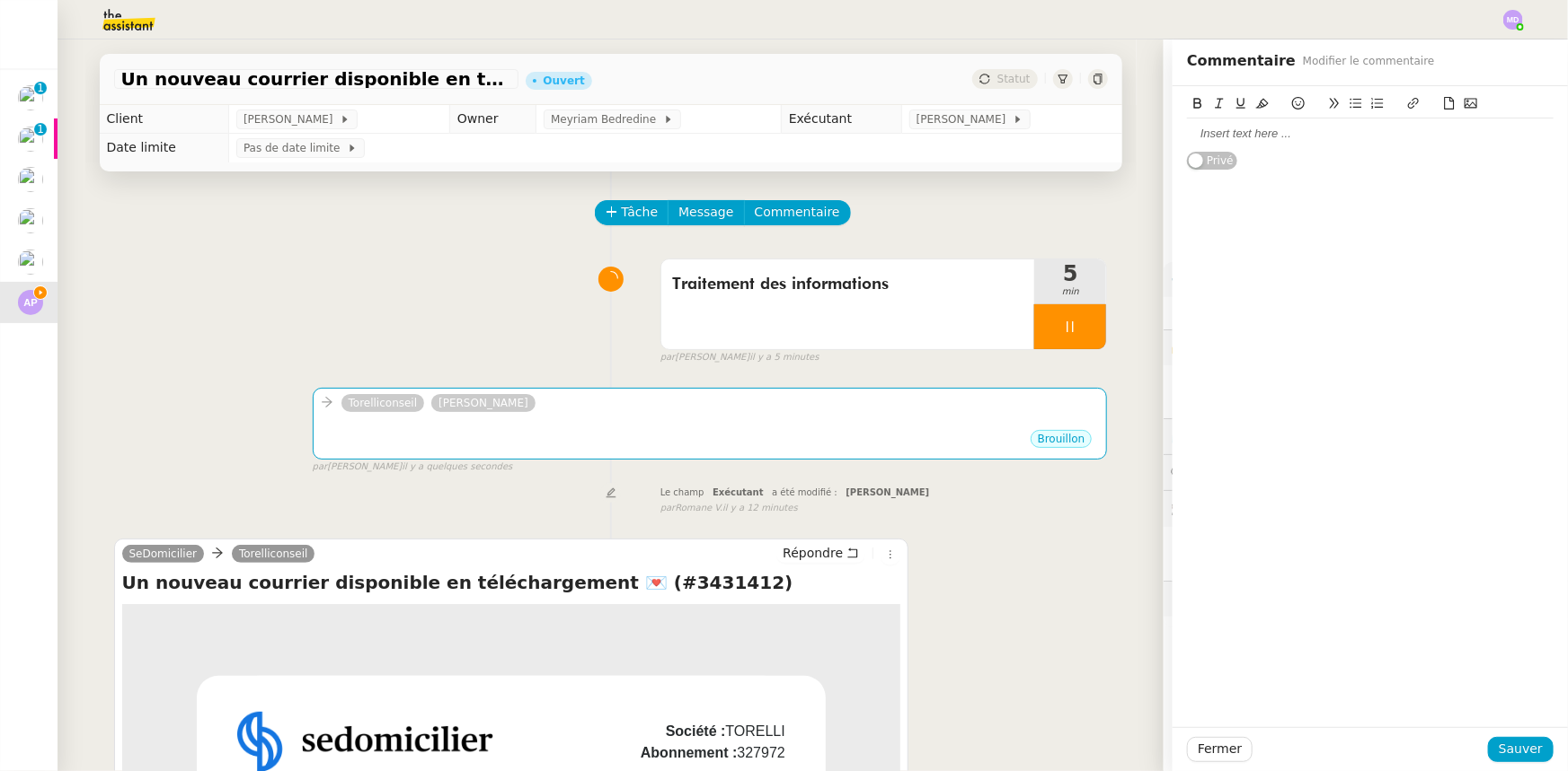
click at [1276, 149] on div at bounding box center [1370, 133] width 367 height 30
drag, startPoint x: 1355, startPoint y: 133, endPoint x: 1407, endPoint y: 133, distance: 52.0
click at [1407, 133] on div "@Meyriam : est-ce que tu sais si j'éecris à" at bounding box center [1370, 134] width 367 height 16
click at [1491, 755] on button "Sauver" at bounding box center [1520, 750] width 66 height 25
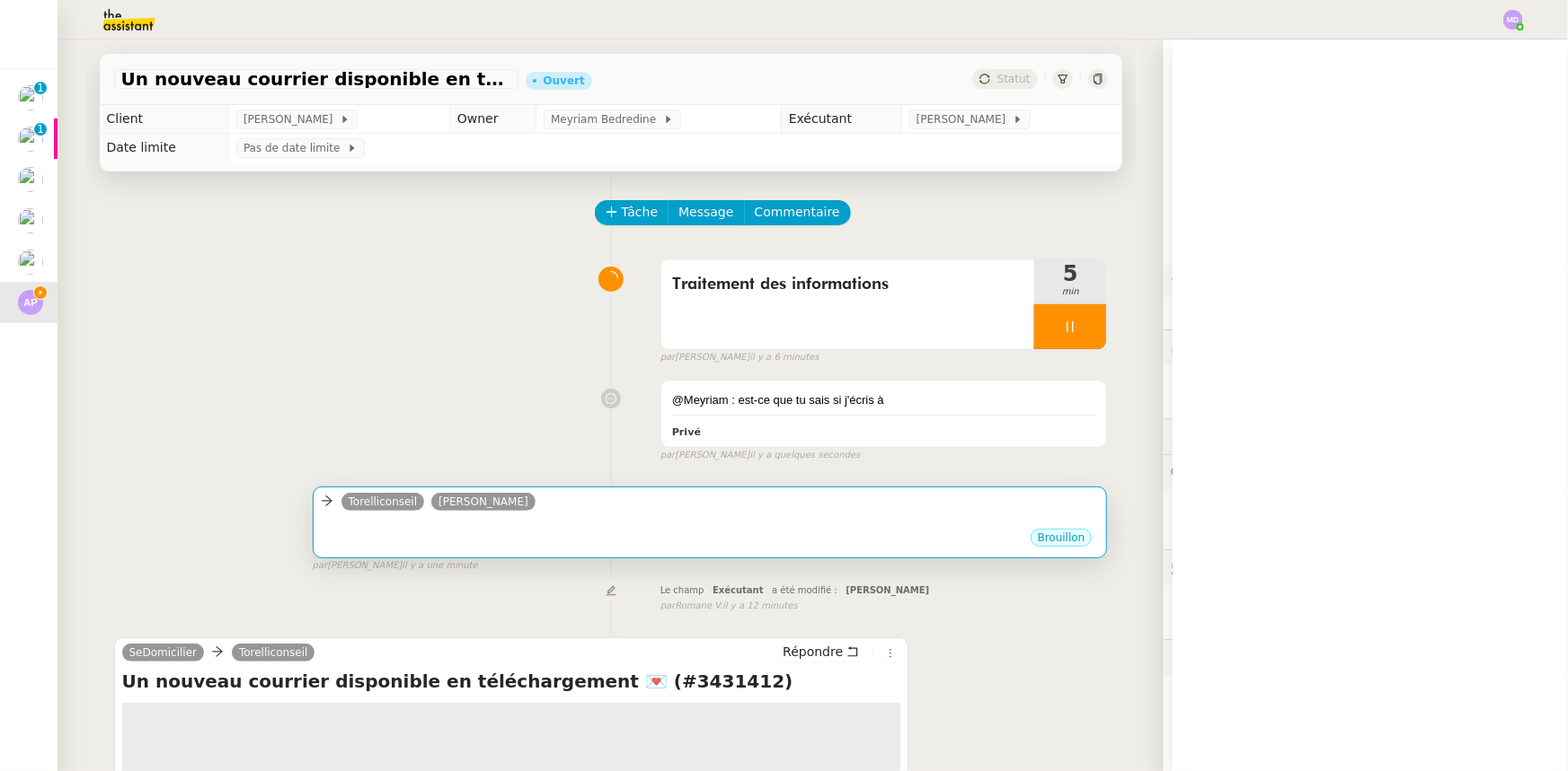
click at [591, 510] on div "Torelliconseil [PERSON_NAME]" at bounding box center [710, 504] width 779 height 27
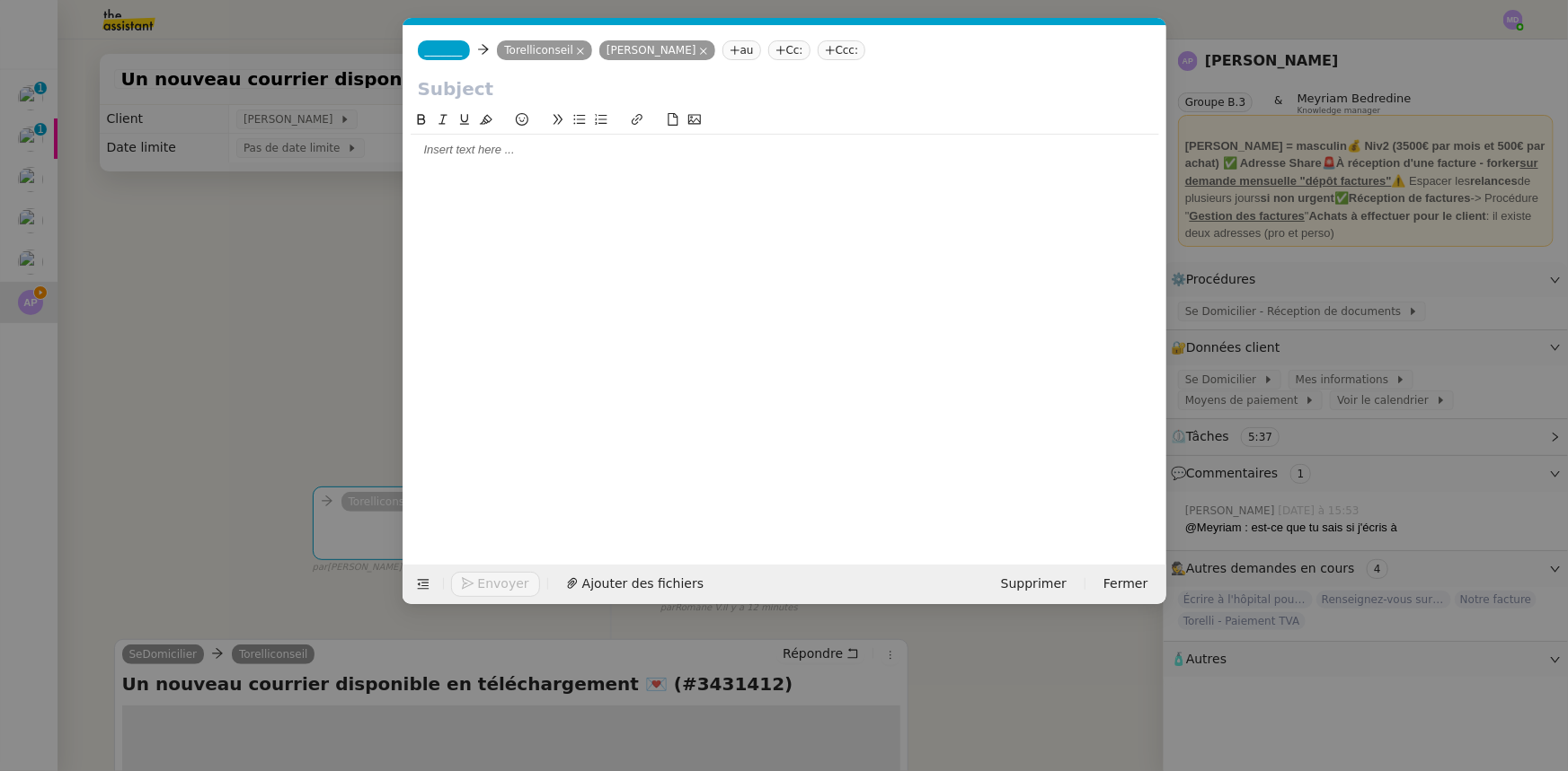
scroll to position [0, 38]
click at [534, 16] on div "[EMAIL_ADDRESS][DOMAIN_NAME]" at bounding box center [569, 11] width 235 height 31
copy div "[EMAIL_ADDRESS][DOMAIN_NAME]"
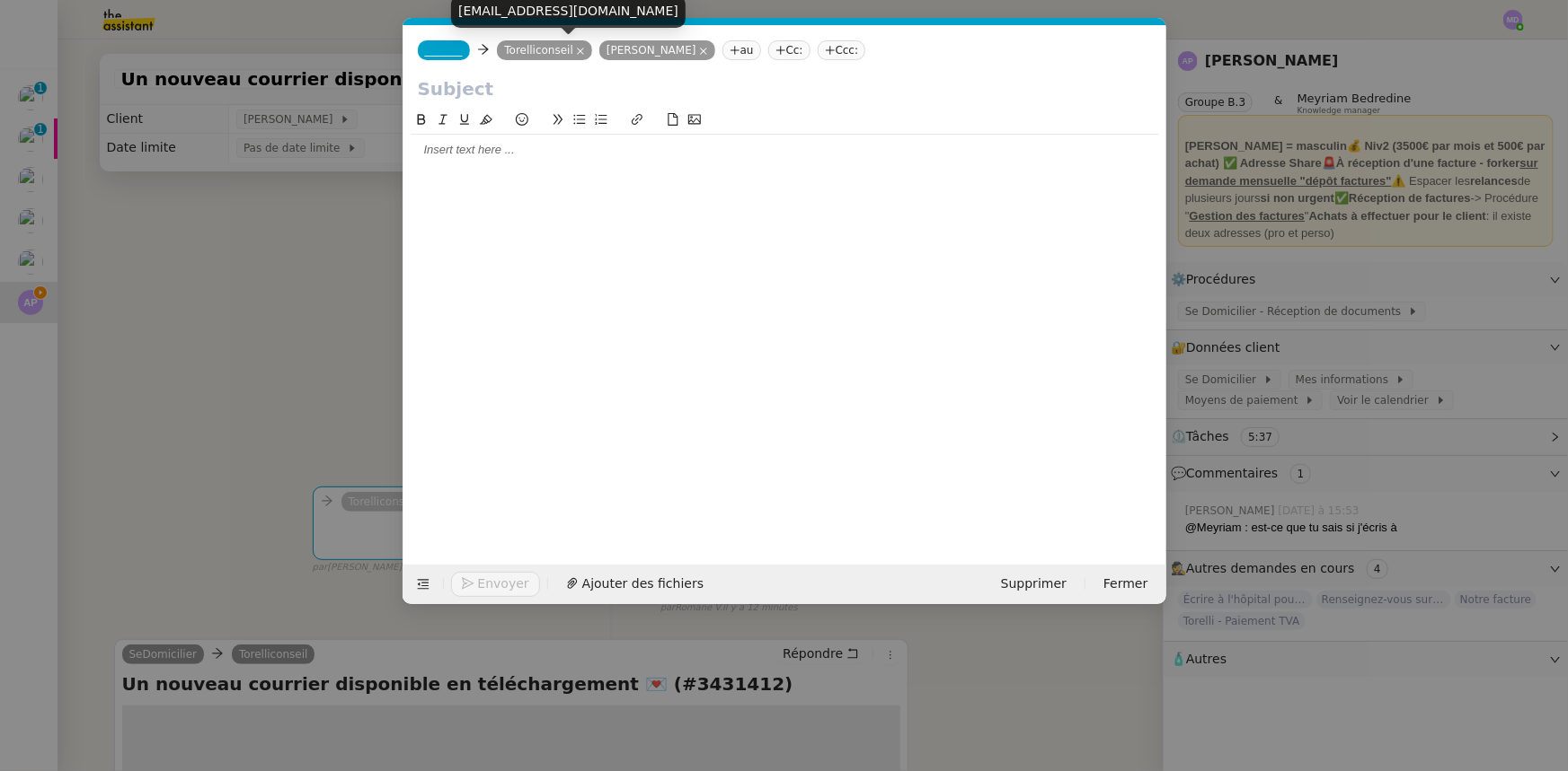
click at [333, 224] on nz-modal-container "Service TA - VOYAGE - PROPOSITION GLOBALE A utiliser dans le cadre de propositi…" at bounding box center [784, 385] width 1568 height 771
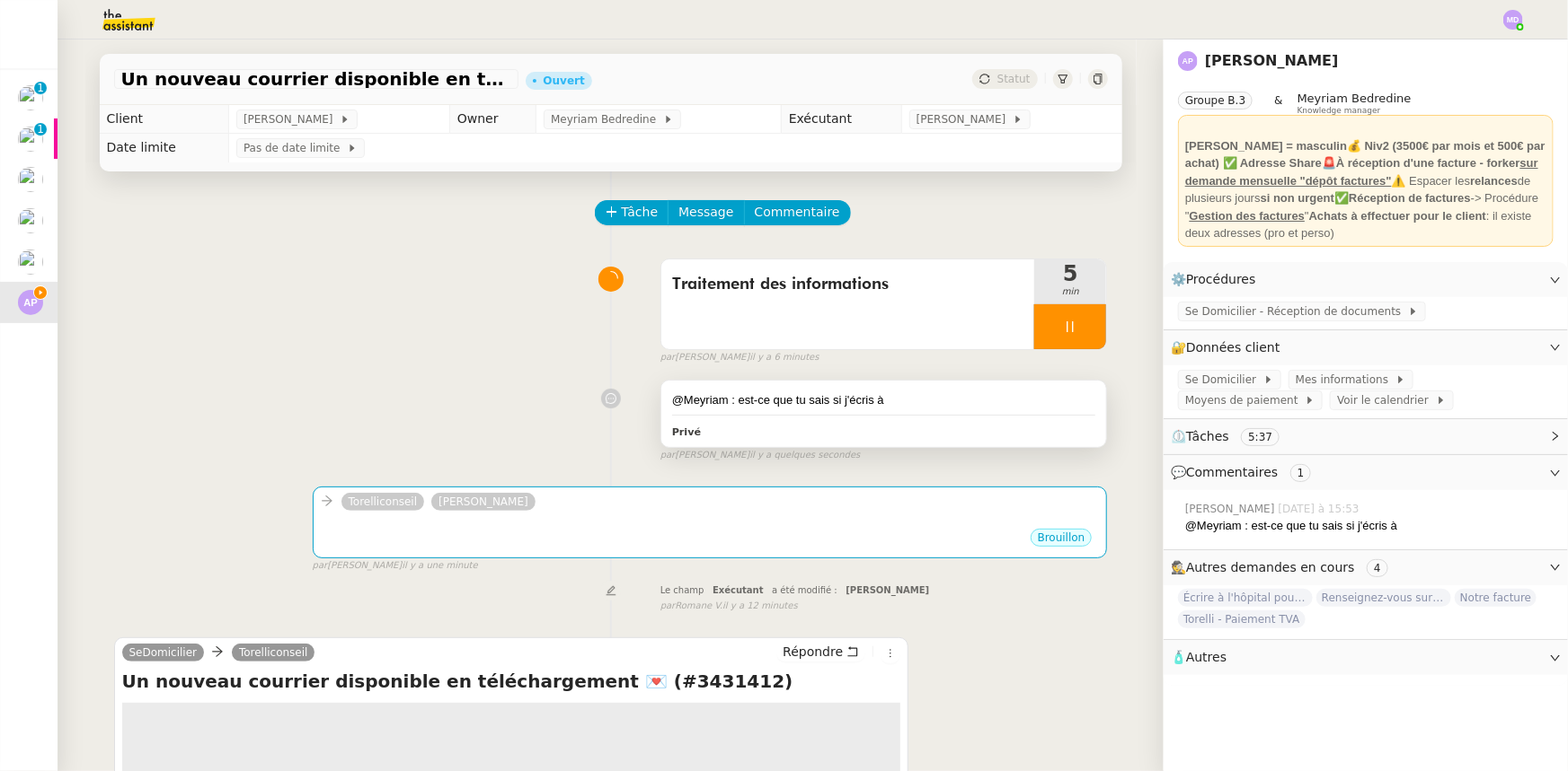
click at [820, 402] on div "@Meyriam : est-ce que tu sais si j'écris à" at bounding box center [884, 401] width 424 height 18
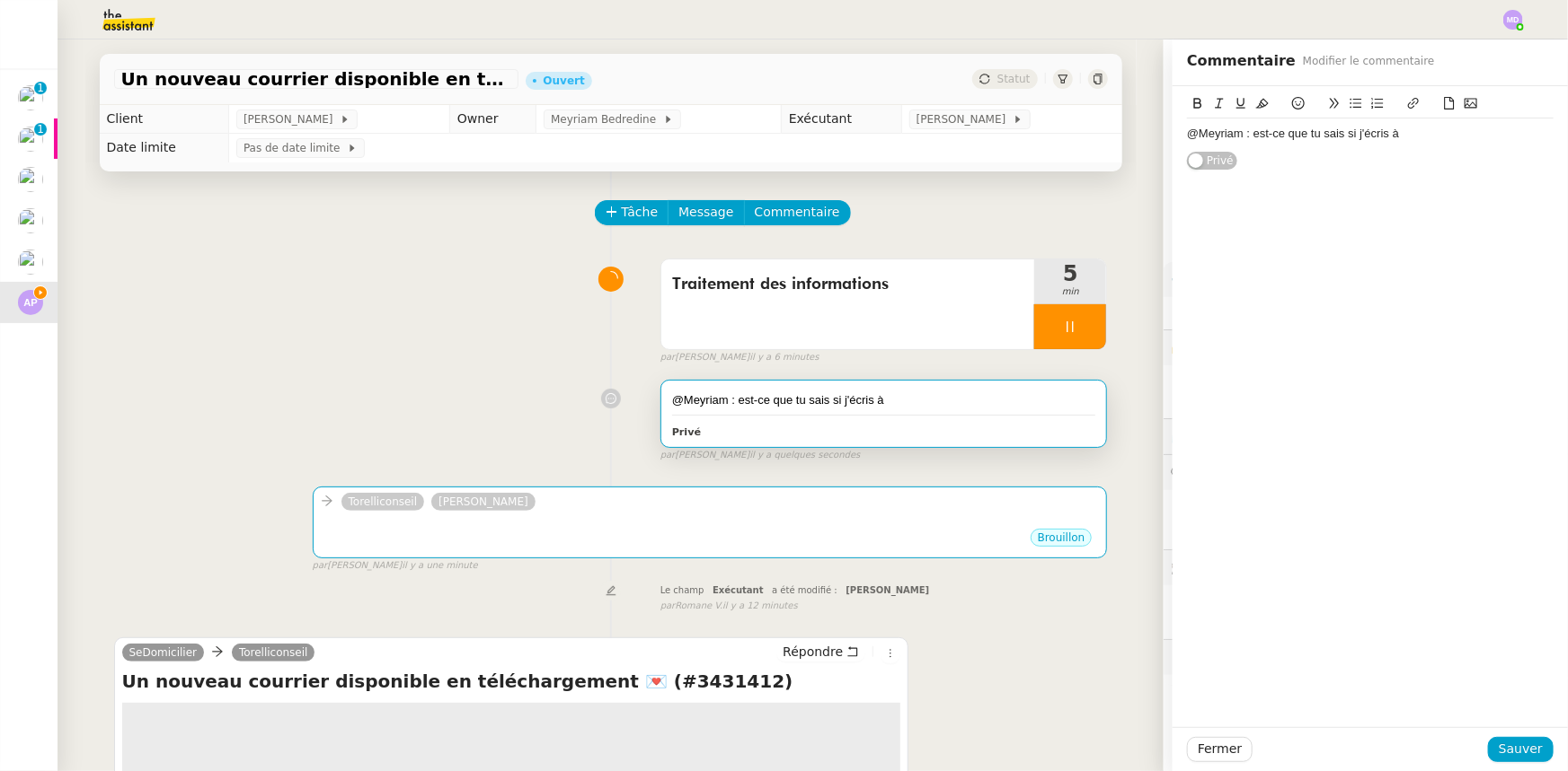
click at [1410, 129] on div "@Meyriam : est-ce que tu sais si j'écris à" at bounding box center [1370, 134] width 367 height 16
click at [1498, 753] on span "Sauver" at bounding box center [1519, 749] width 44 height 20
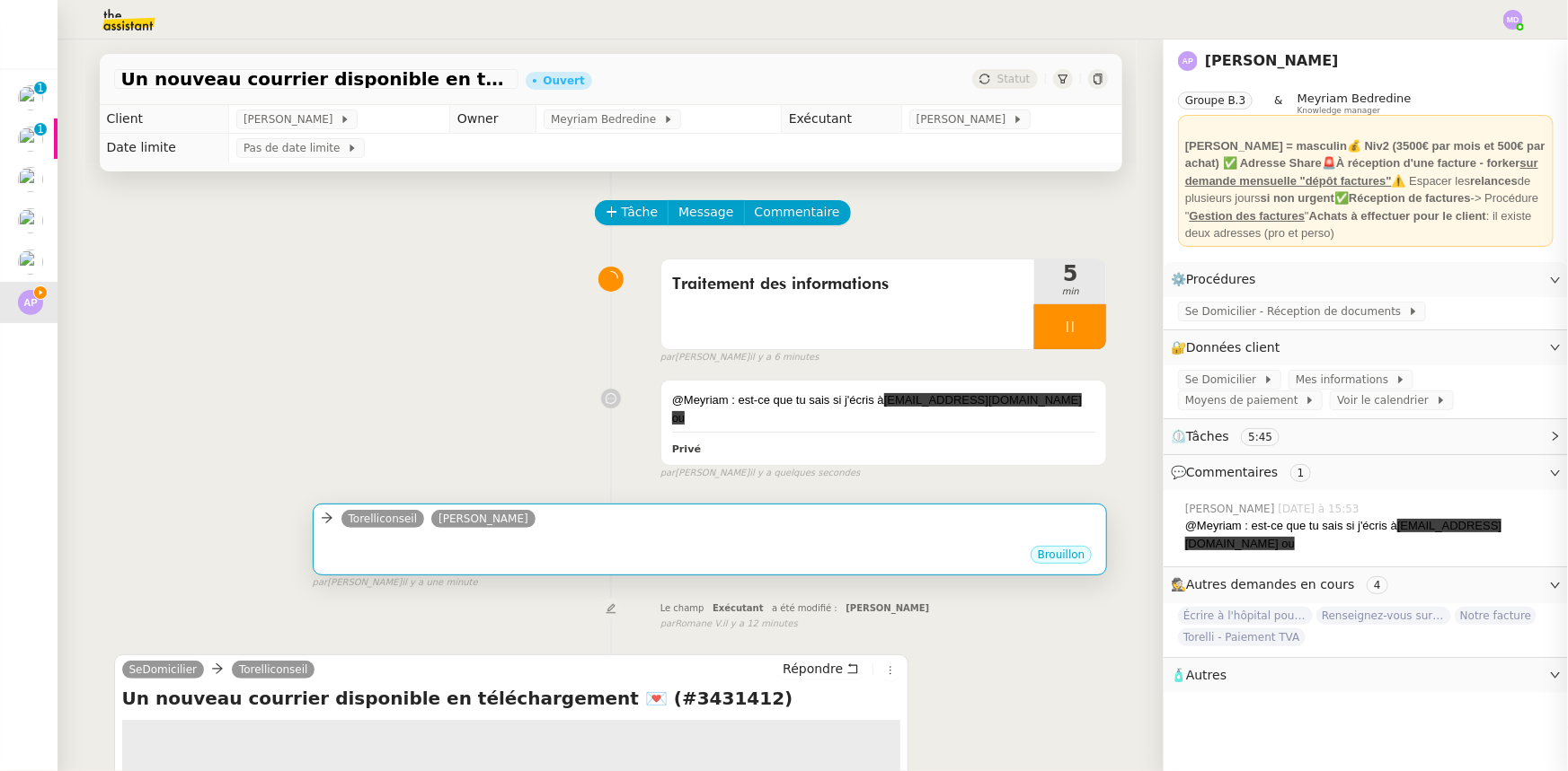
click at [595, 515] on div "Torelliconseil [PERSON_NAME]" at bounding box center [710, 522] width 779 height 27
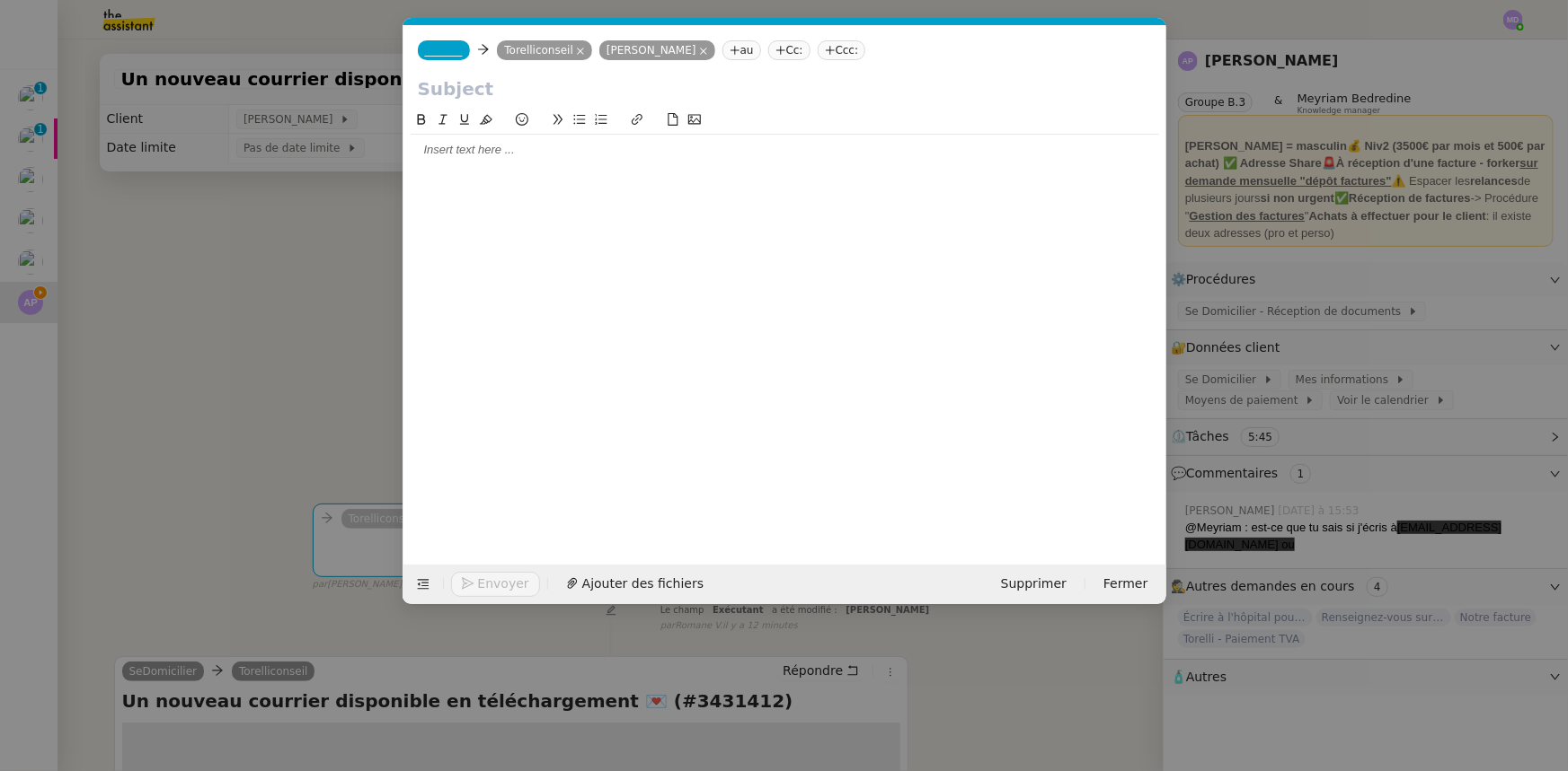
scroll to position [0, 38]
click at [618, 14] on div "[EMAIL_ADDRESS][DOMAIN_NAME]" at bounding box center [665, 11] width 235 height 31
copy div "[EMAIL_ADDRESS][DOMAIN_NAME]"
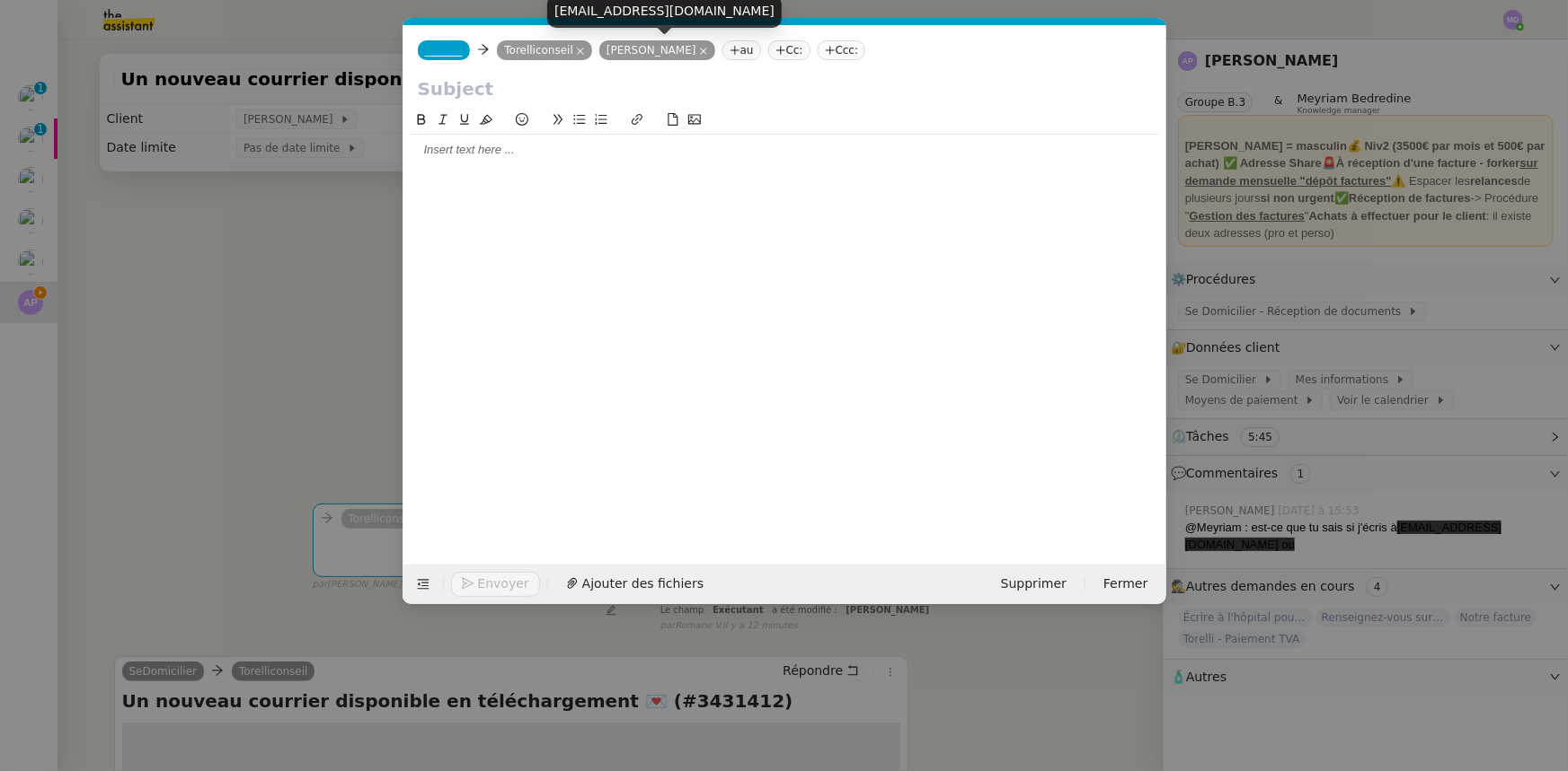
click at [328, 279] on nz-modal-container "Service TA - VOYAGE - PROPOSITION GLOBALE A utiliser dans le cadre de propositi…" at bounding box center [784, 385] width 1568 height 771
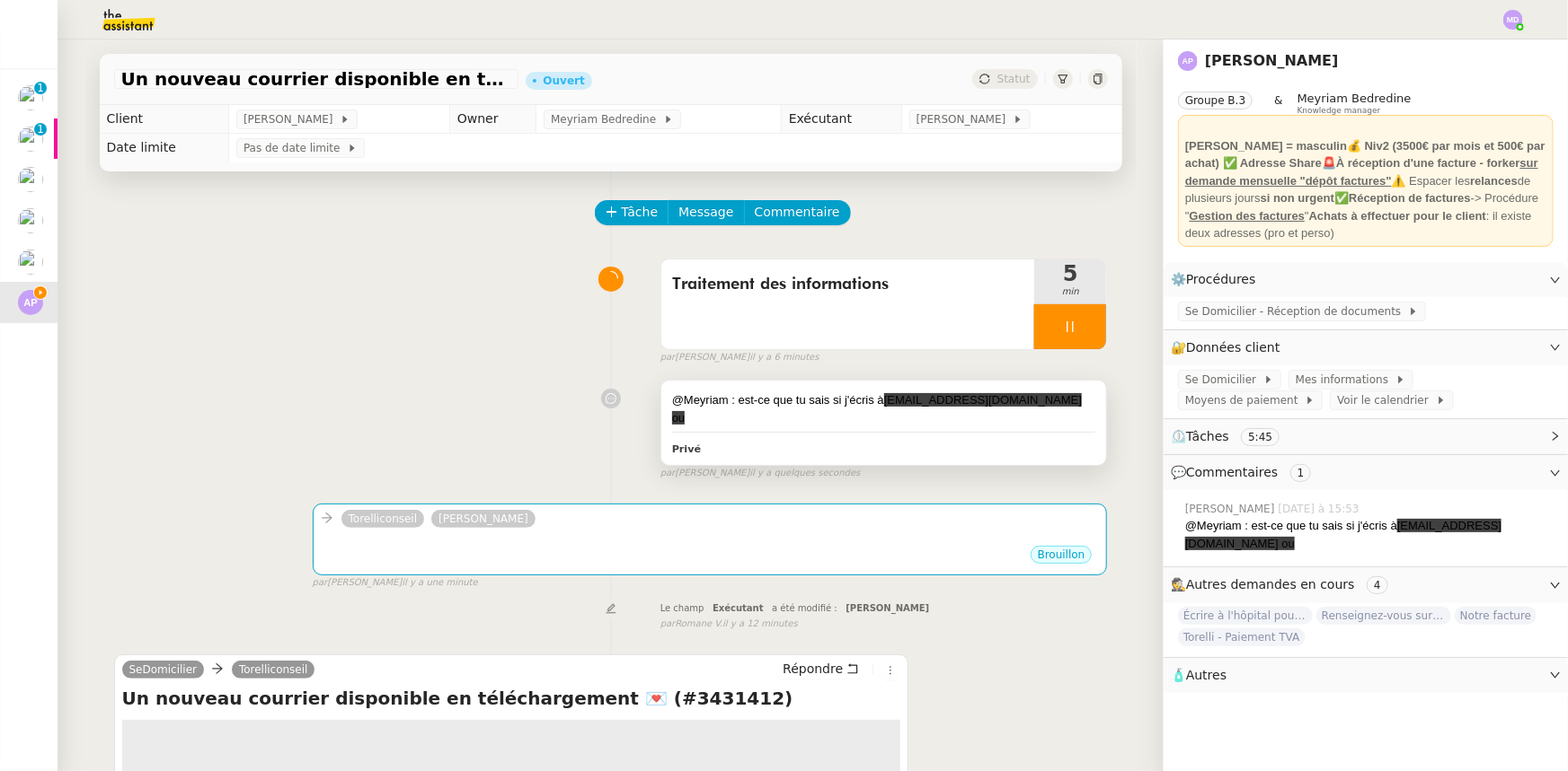
click at [852, 412] on div "@Meyriam : est-ce que tu sais si j'écris à [EMAIL_ADDRESS][DOMAIN_NAME] ou Privé" at bounding box center [883, 423] width 445 height 83
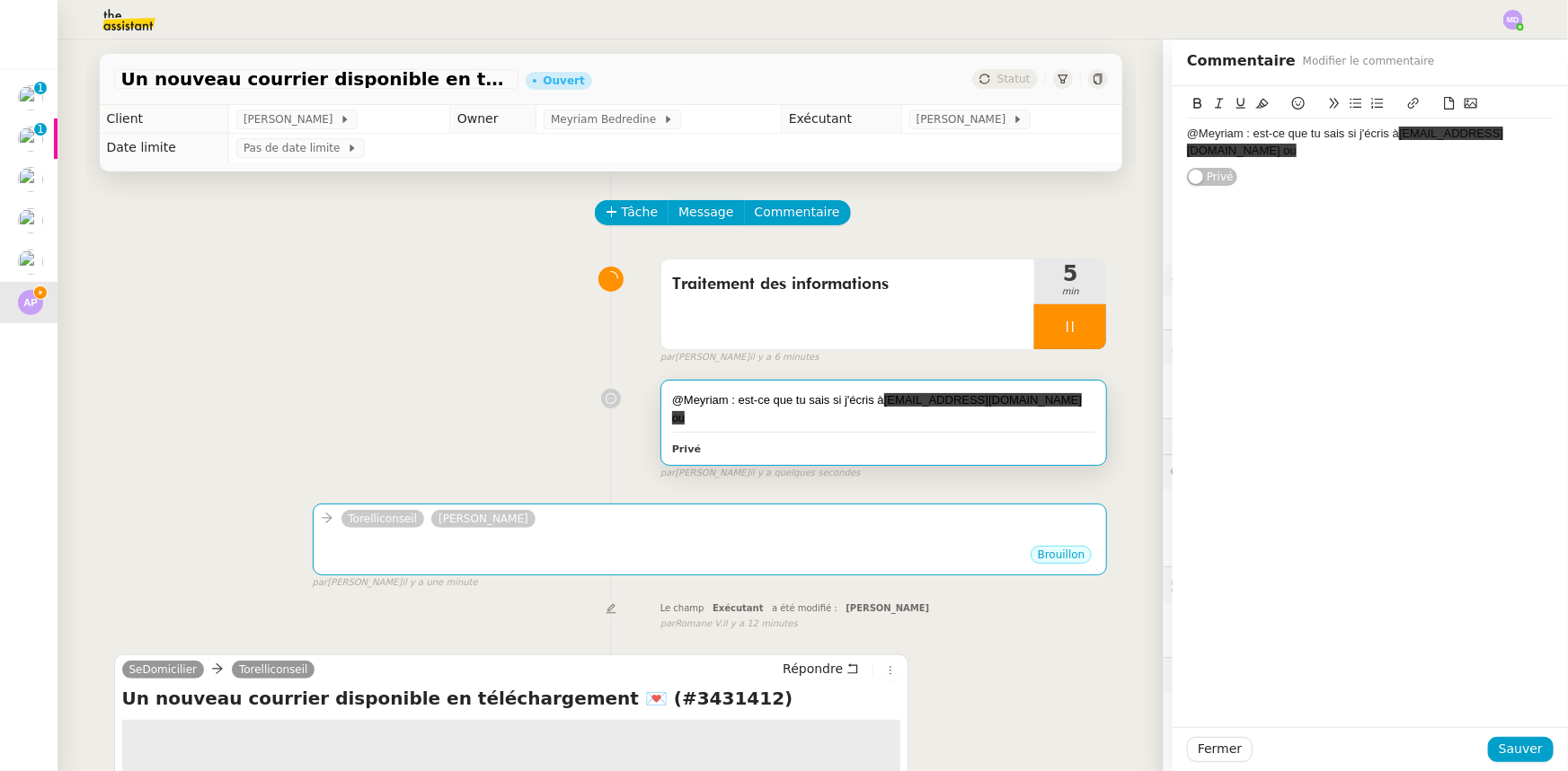
click at [1503, 128] on span "[EMAIL_ADDRESS][DOMAIN_NAME] ou" at bounding box center [1345, 142] width 316 height 30
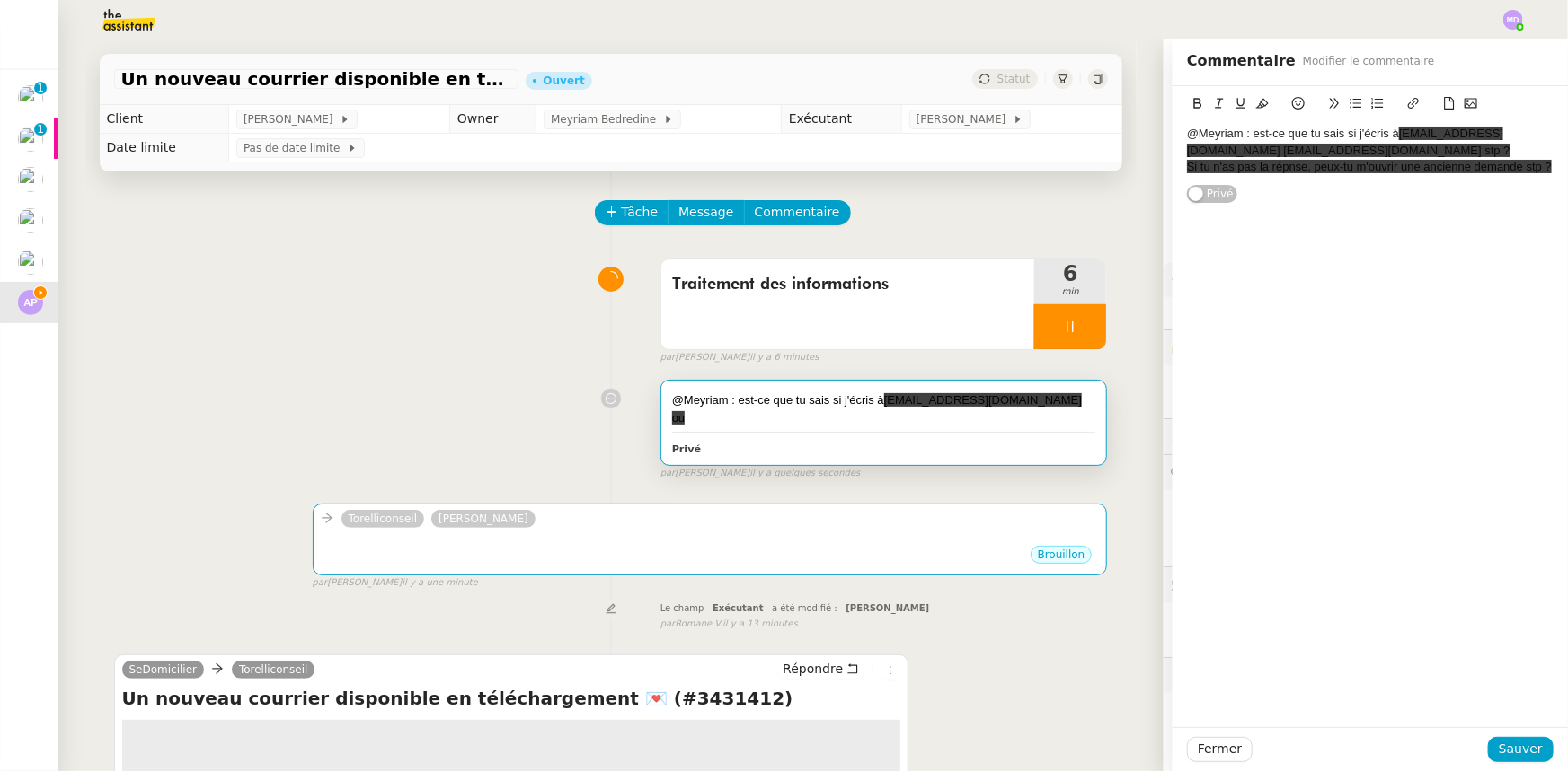
click at [1256, 102] on icon at bounding box center [1261, 103] width 13 height 13
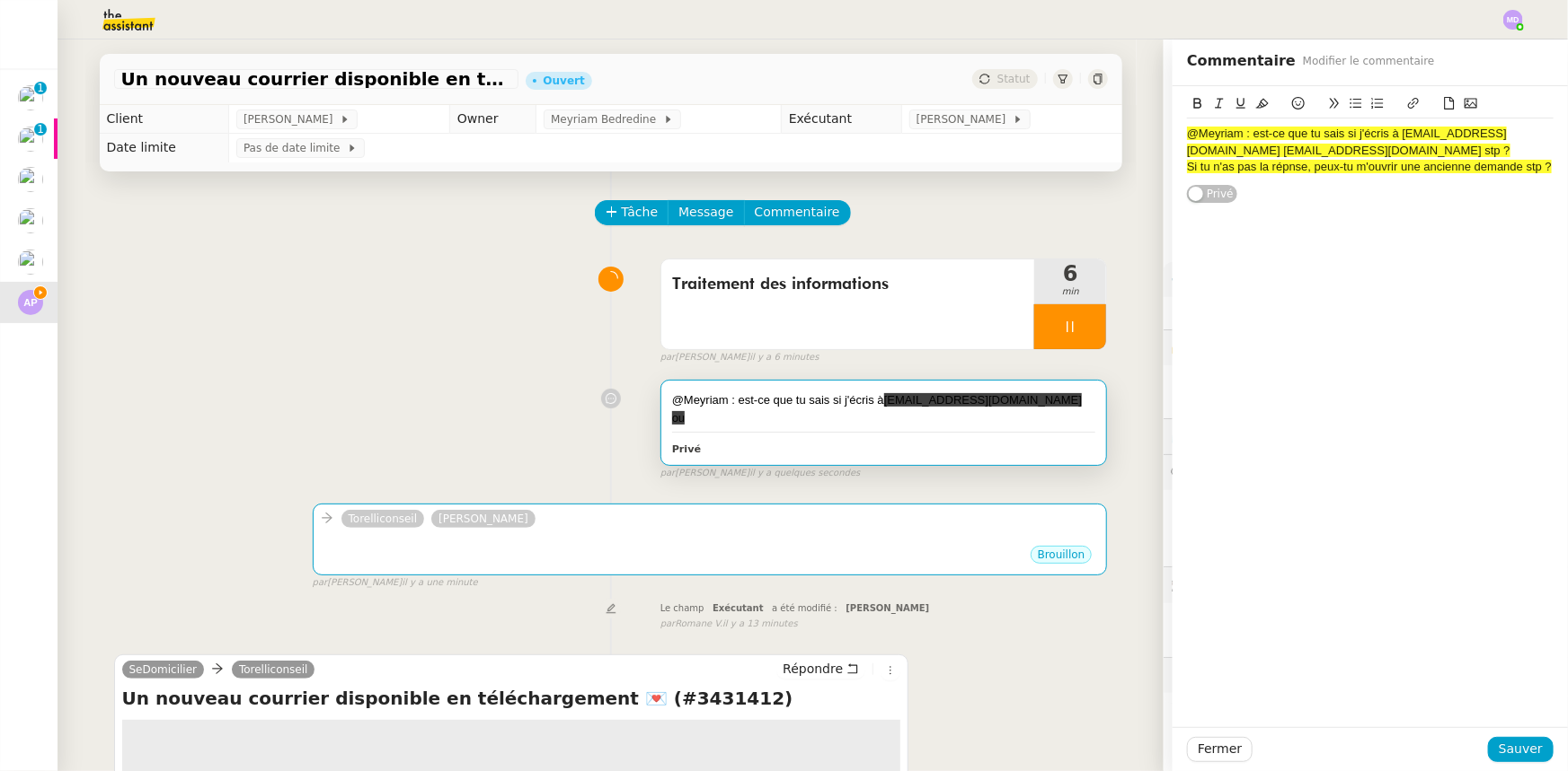
click at [1274, 132] on span "@Meyriam : est-ce que tu sais si j'écris à [EMAIL_ADDRESS][DOMAIN_NAME] [EMAIL_…" at bounding box center [1348, 142] width 323 height 30
drag, startPoint x: 1249, startPoint y: 100, endPoint x: 1311, endPoint y: 116, distance: 64.0
click at [1256, 100] on icon at bounding box center [1261, 103] width 13 height 13
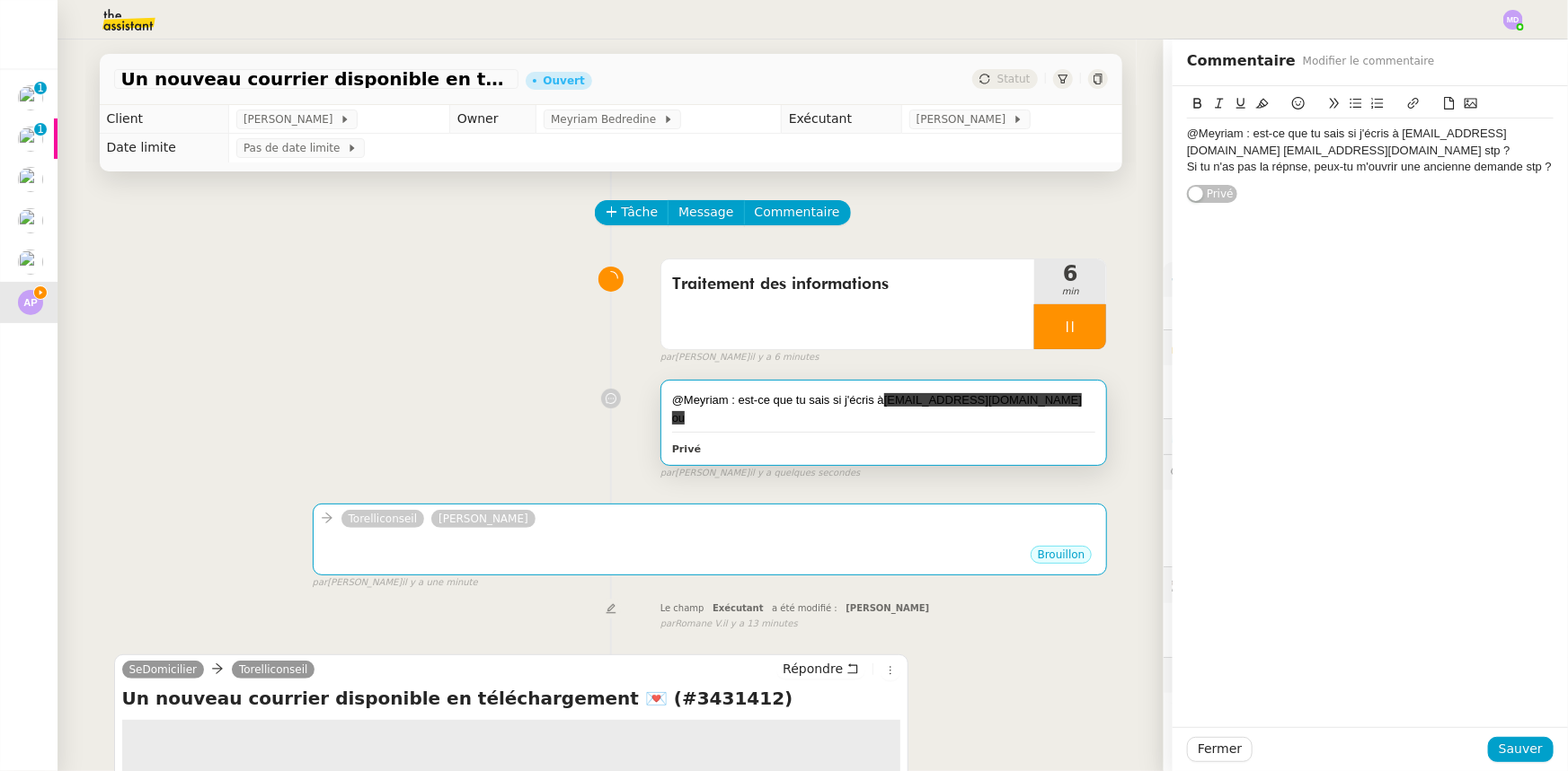
click at [1504, 164] on div "Si tu n'as pas la répnse, peux-tu m'ouvrir une ancienne demande stp ?" at bounding box center [1370, 167] width 367 height 16
click at [1510, 164] on div "Si tu n'as pas la répnse, peux-tu m'ouvrir une ancienne demande stp ?" at bounding box center [1370, 167] width 367 height 16
click at [505, 334] on div "Traitement des informations 6 min false par [PERSON_NAME] il y a 6 minutes" at bounding box center [611, 307] width 994 height 115
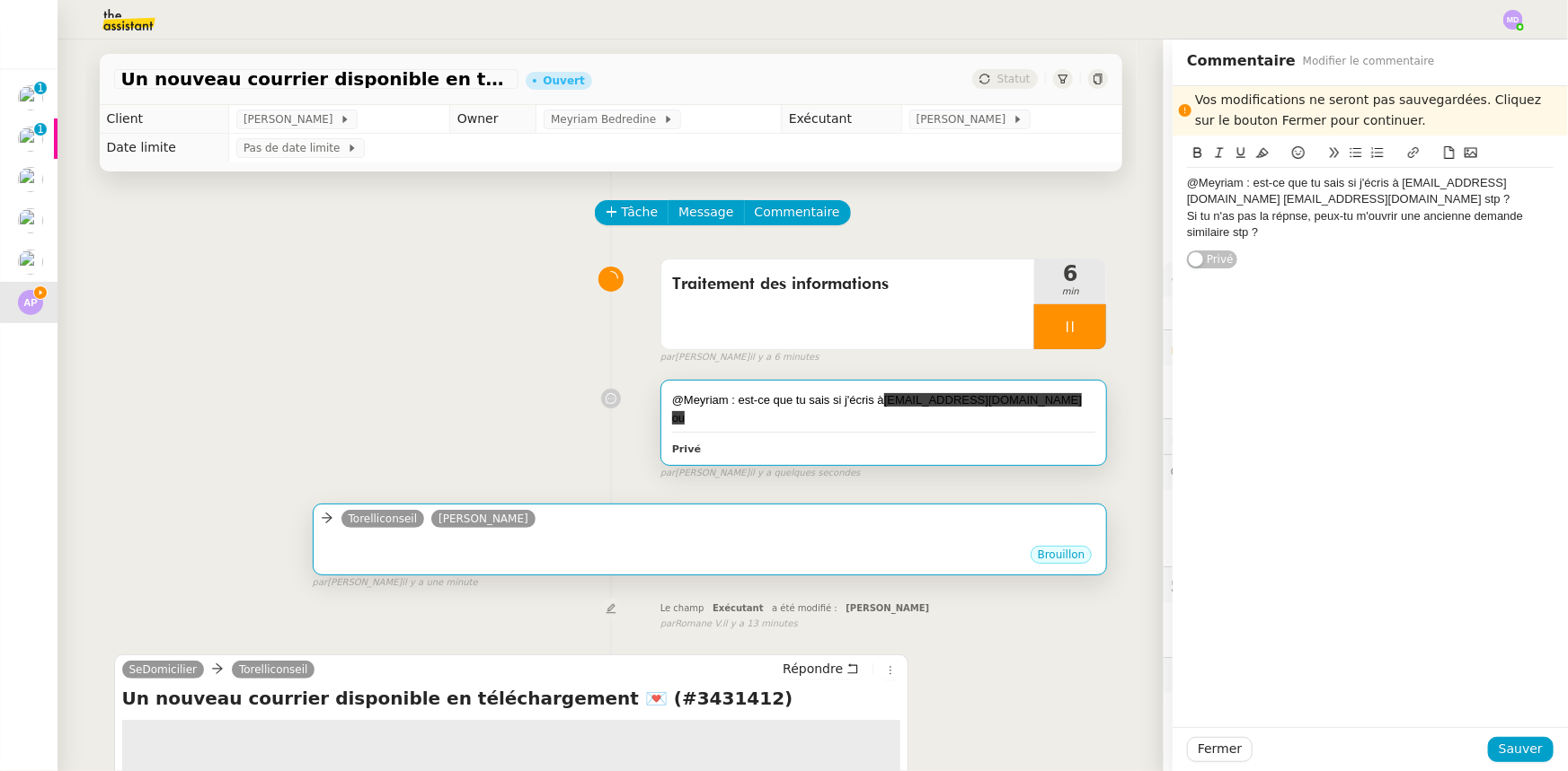
click at [625, 508] on div "Torelliconseil [PERSON_NAME]" at bounding box center [710, 522] width 779 height 27
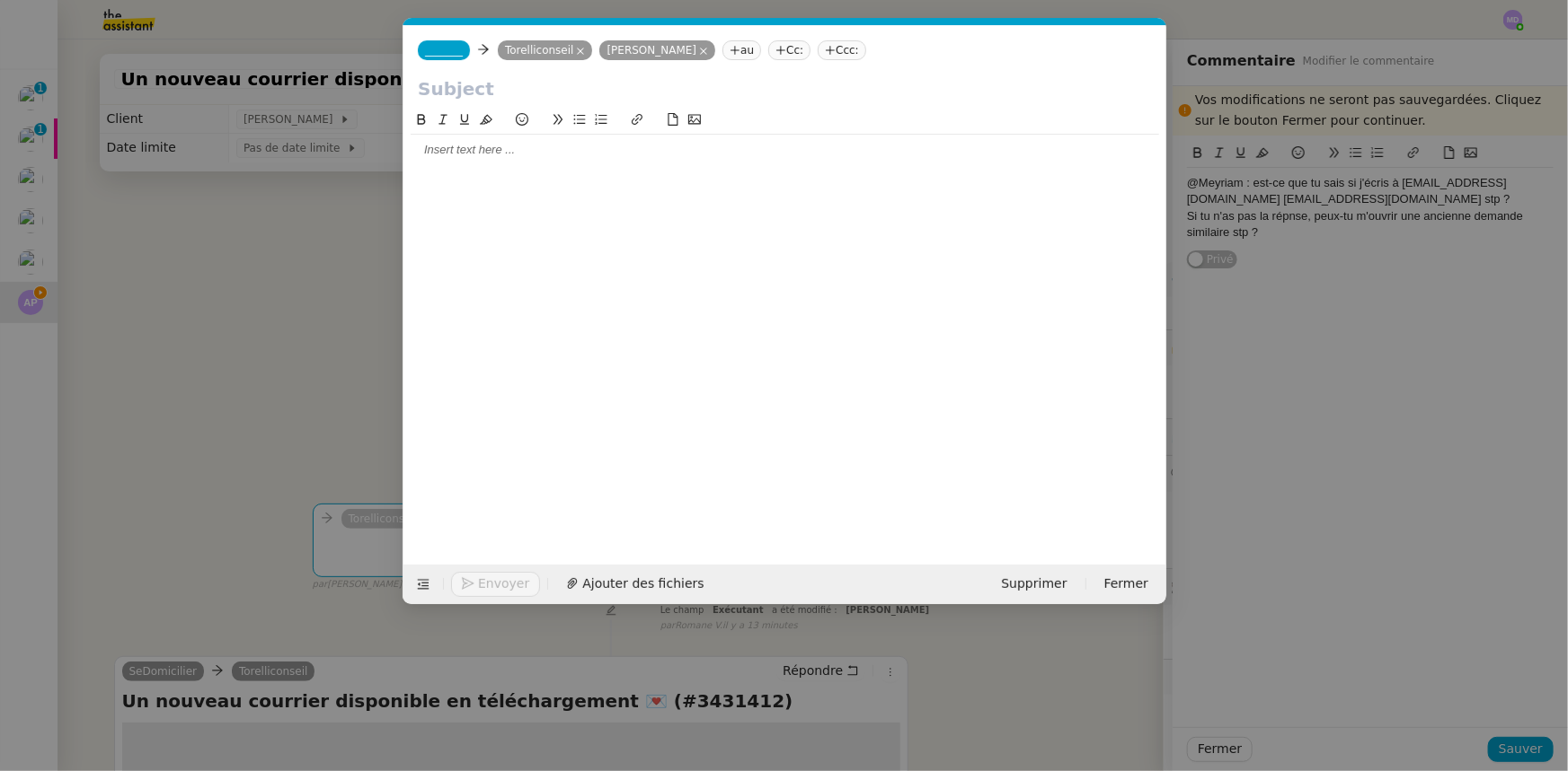
scroll to position [0, 38]
drag, startPoint x: 1526, startPoint y: 717, endPoint x: 1524, endPoint y: 735, distance: 18.1
click at [1525, 726] on nz-modal-container "Service TA - VOYAGE - PROPOSITION GLOBALE A utiliser dans le cadre de propositi…" at bounding box center [784, 385] width 1568 height 771
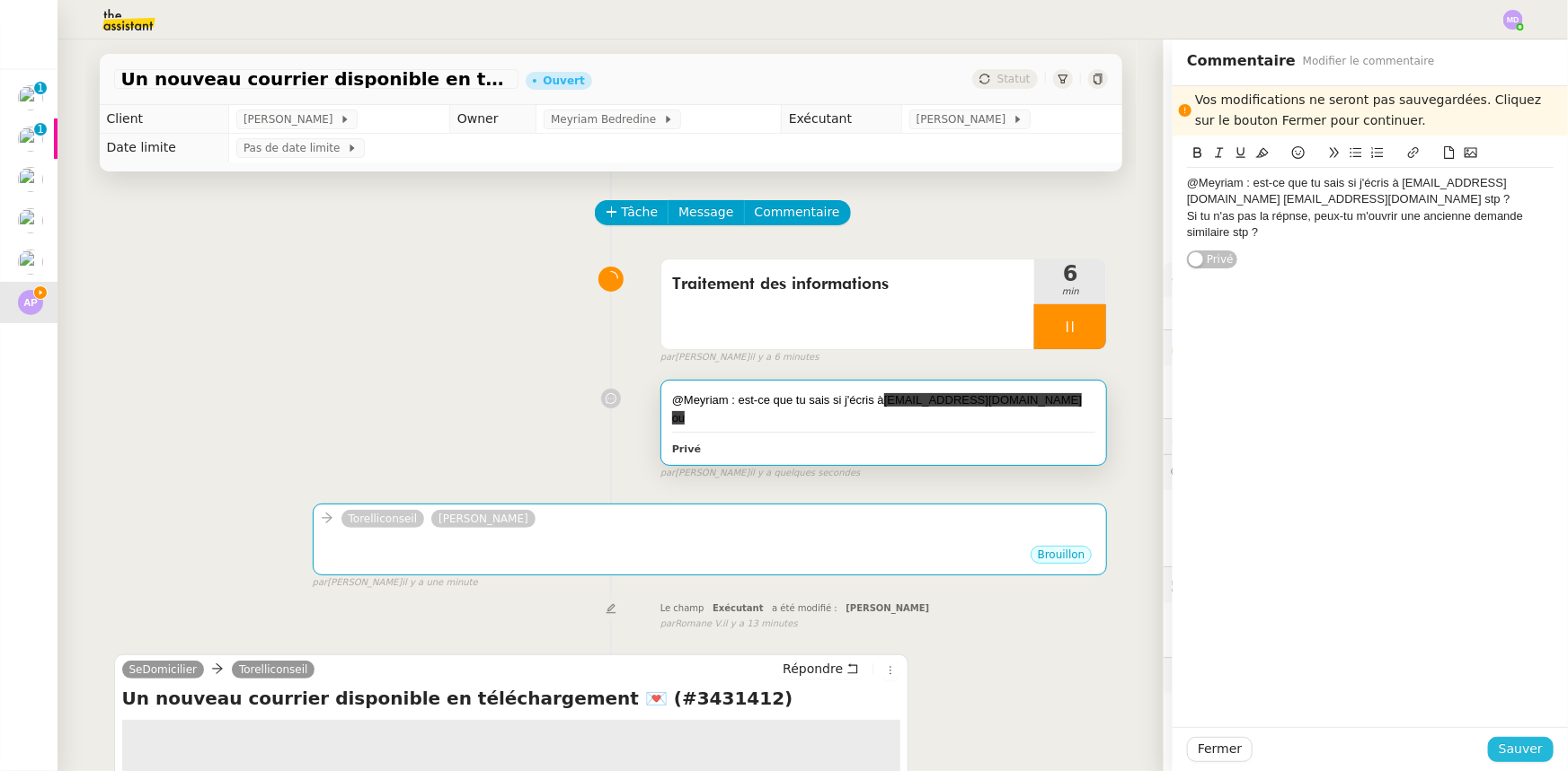
click at [1523, 749] on span "Sauver" at bounding box center [1519, 749] width 44 height 20
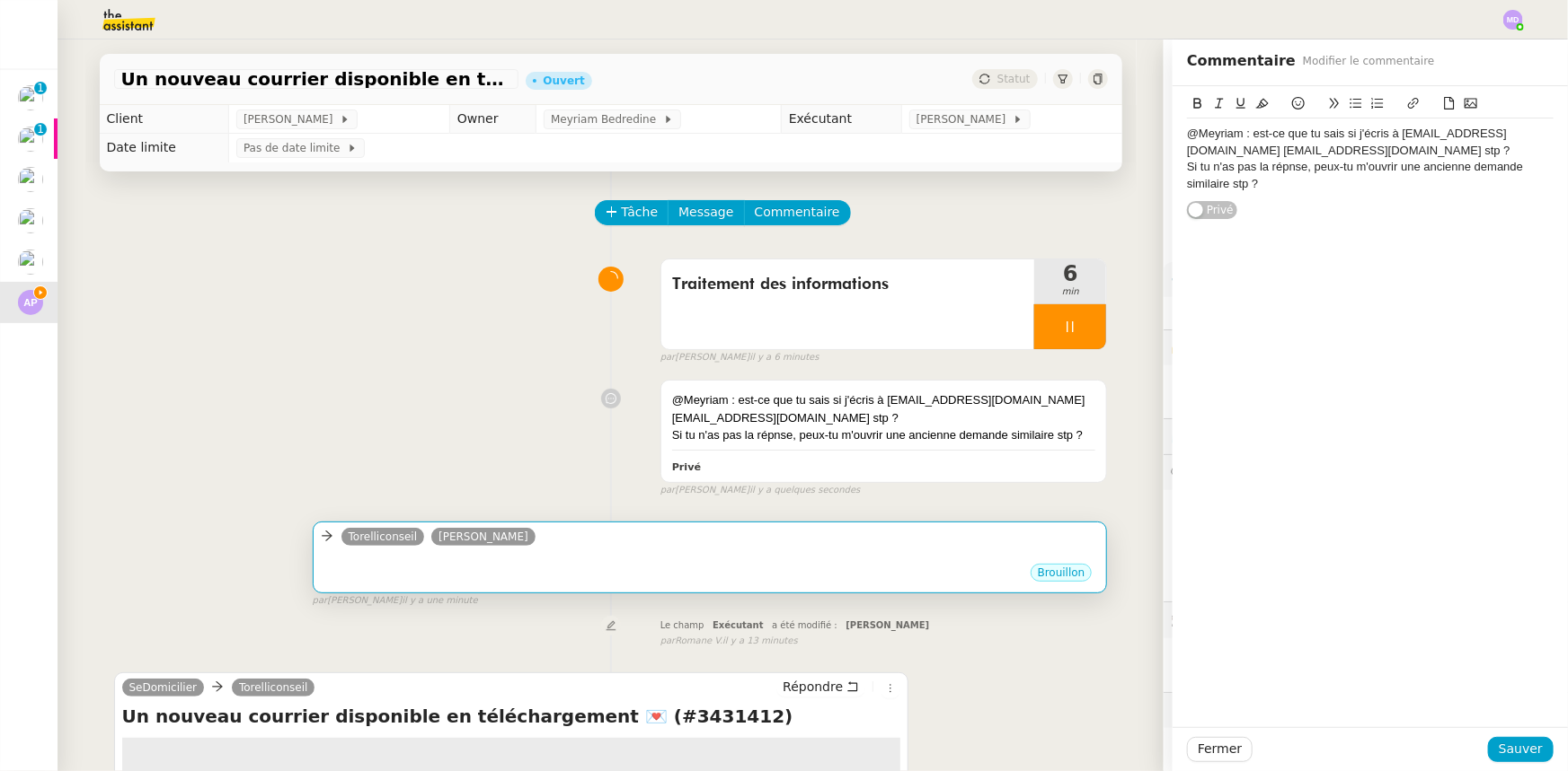
click at [530, 542] on div "Torelliconseil [PERSON_NAME]" at bounding box center [710, 540] width 779 height 27
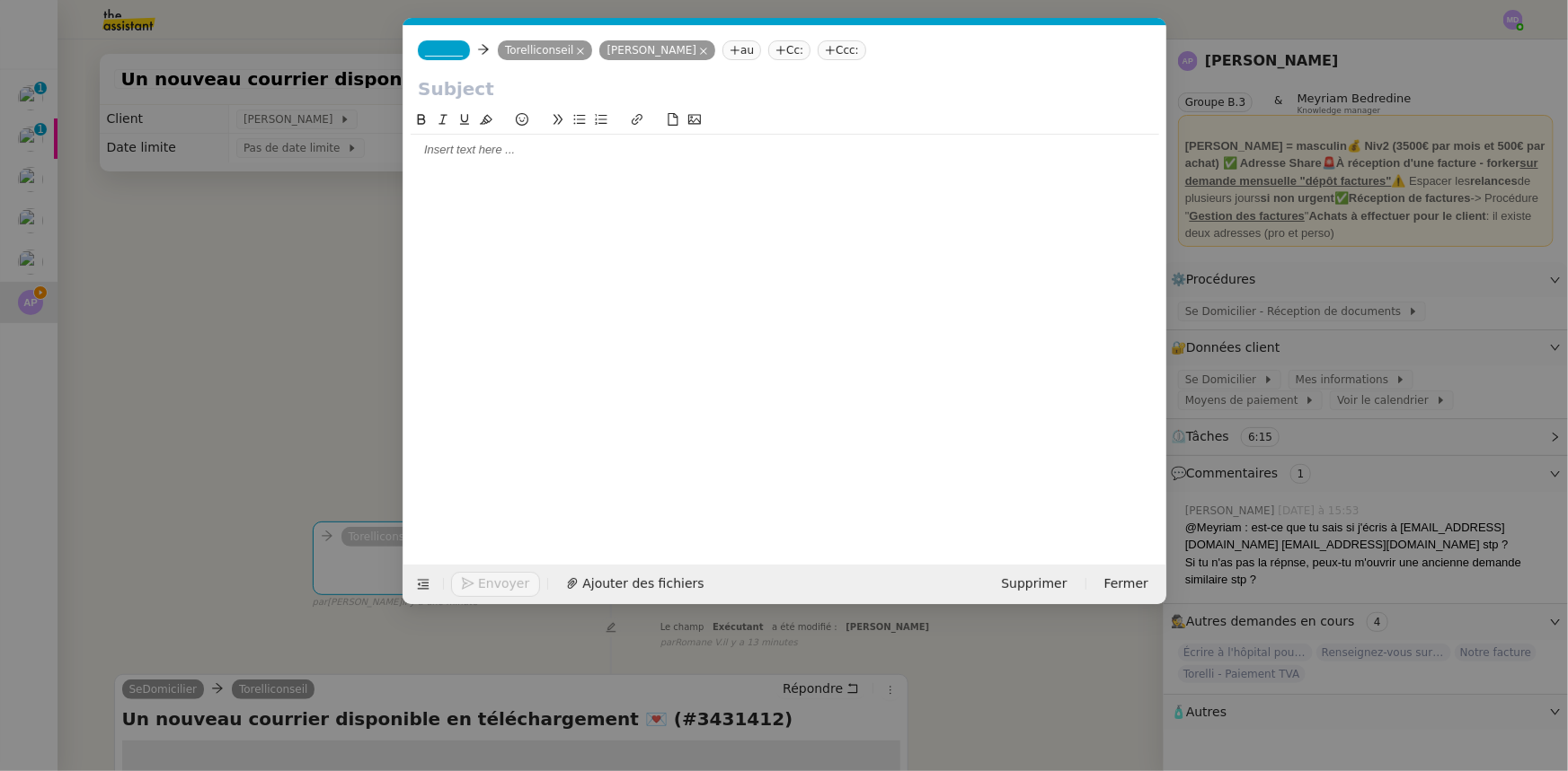
scroll to position [0, 38]
click at [442, 40] on div "_______ Torelliconseil [PERSON_NAME] au Cc: Ccc:" at bounding box center [785, 50] width 763 height 50
click at [440, 47] on span "_______" at bounding box center [443, 49] width 38 height 13
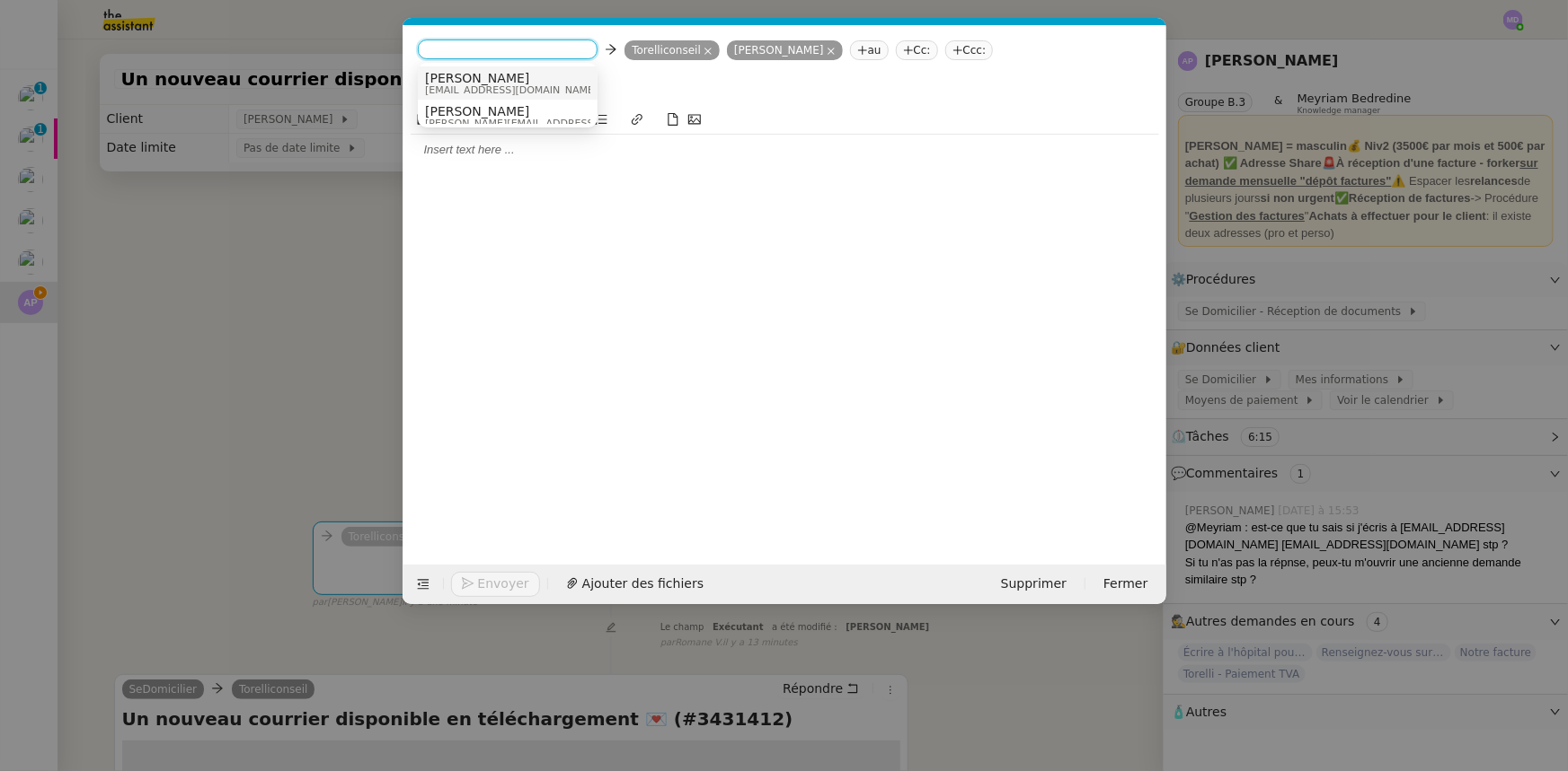
click at [455, 68] on nz-option-item "[PERSON_NAME] [PERSON_NAME][EMAIL_ADDRESS][DOMAIN_NAME]" at bounding box center [507, 83] width 180 height 33
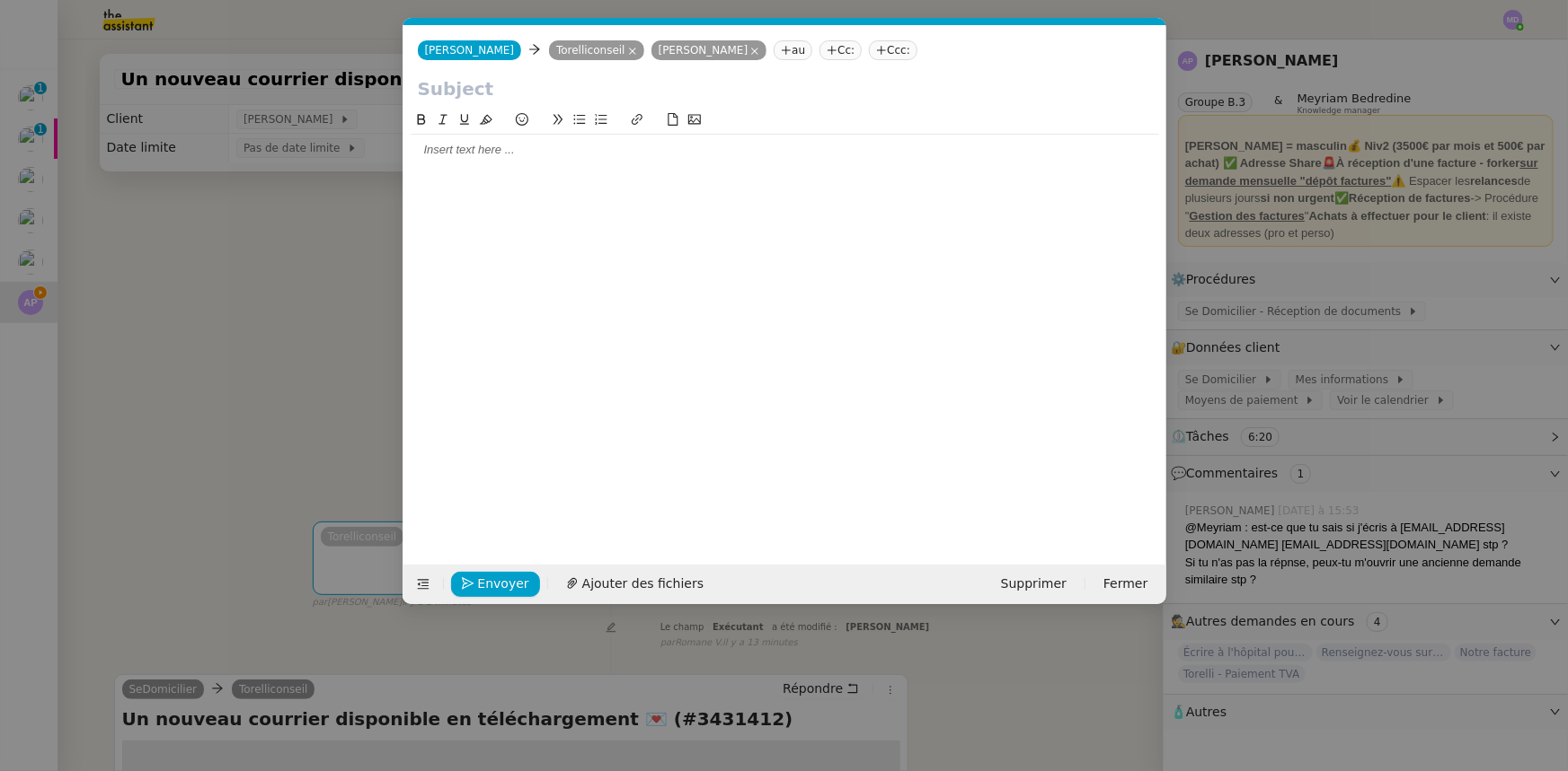
click at [462, 152] on div at bounding box center [784, 149] width 748 height 16
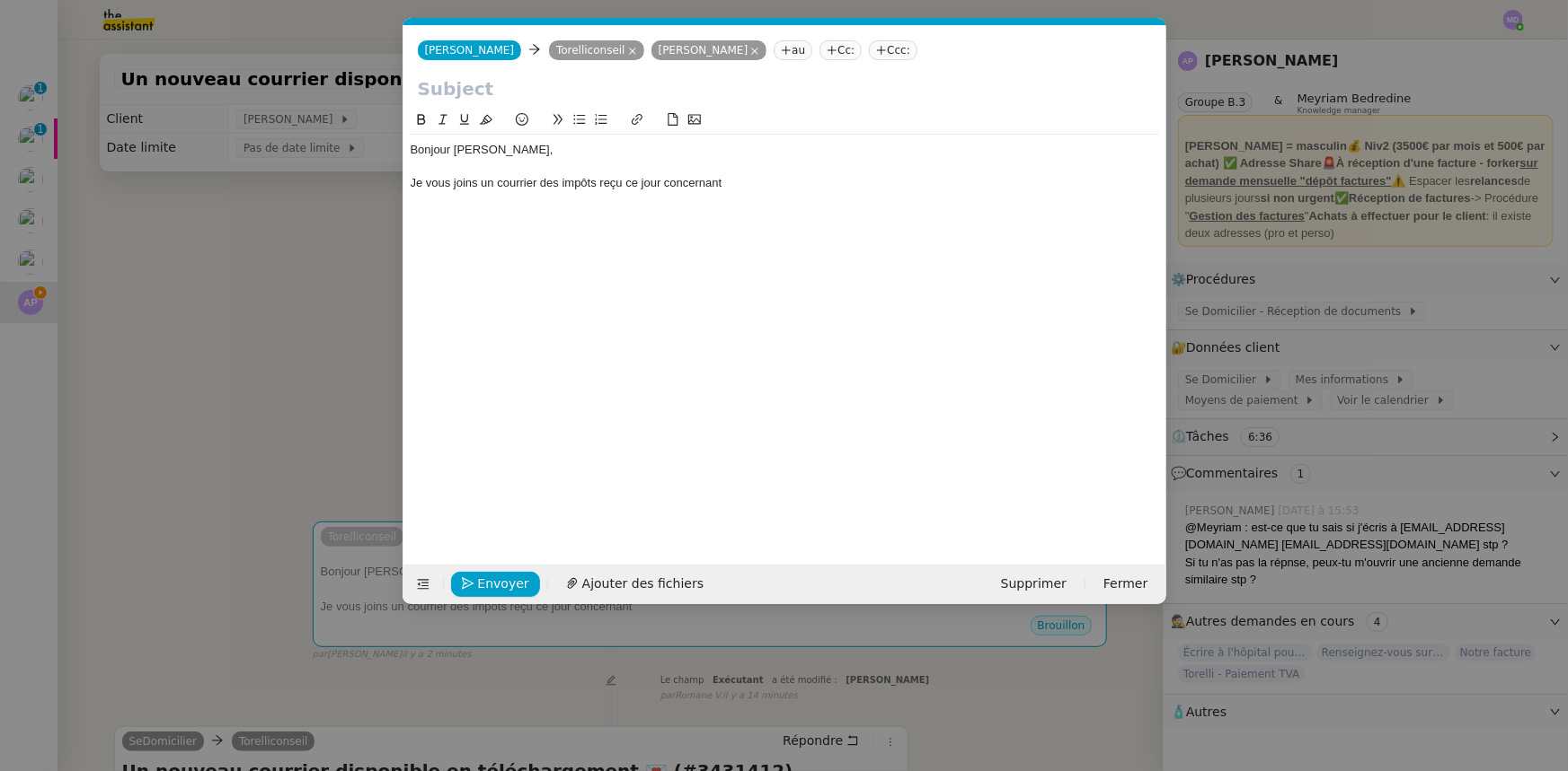
click at [508, 185] on div "Je vous joins un courrier des impôts reçu ce jour concernant" at bounding box center [784, 183] width 748 height 16
drag, startPoint x: 776, startPoint y: 184, endPoint x: 869, endPoint y: 176, distance: 93.3
click at [869, 176] on div "Je vous joins un avis de mise en recouvrement des impôts reçu ce jour concernant" at bounding box center [784, 183] width 748 height 16
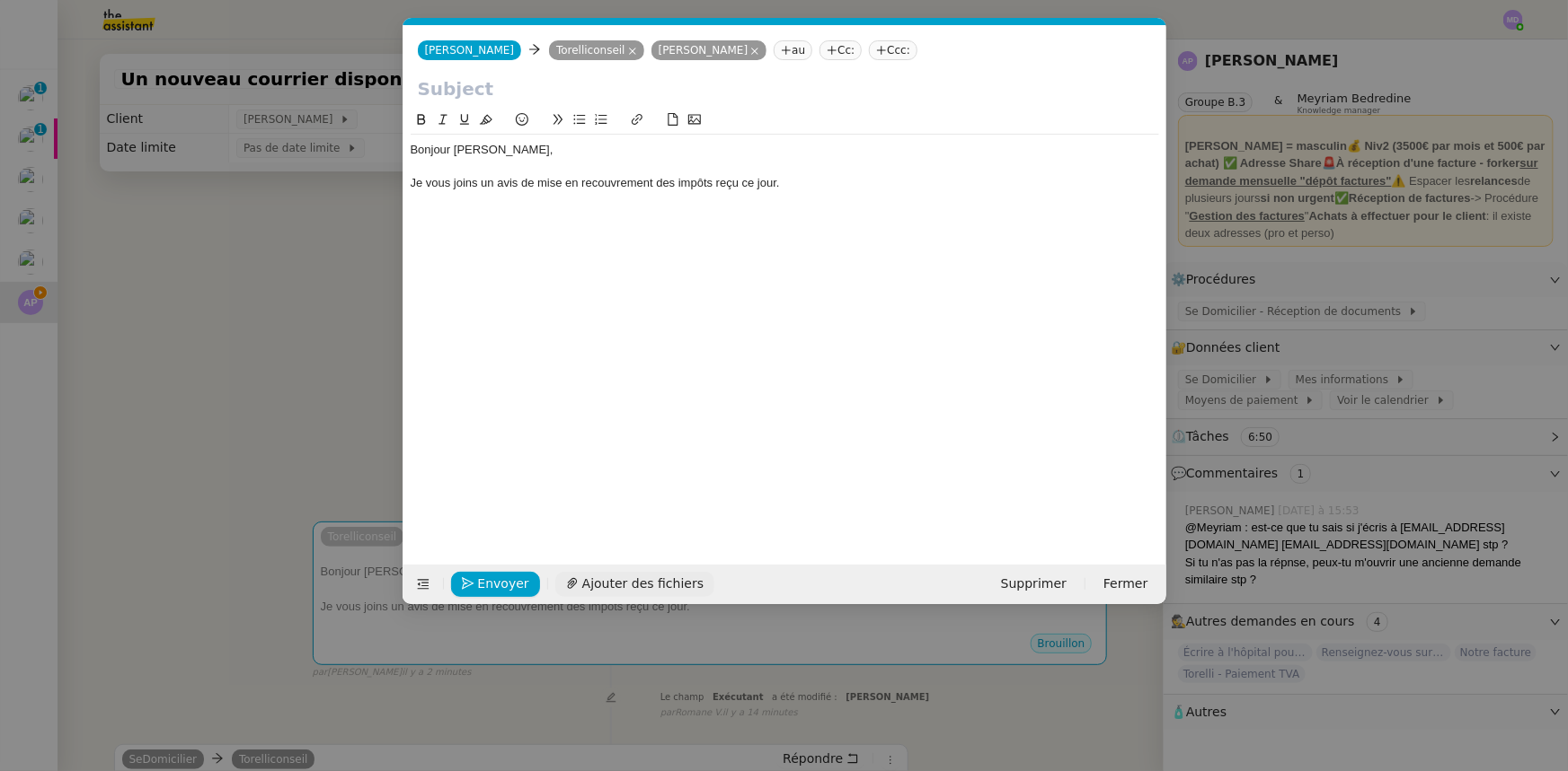
click at [638, 588] on span "Ajouter des fichiers" at bounding box center [642, 584] width 121 height 20
click at [1401, 321] on nz-modal-container "Service TA - VOYAGE - PROPOSITION GLOBALE A utiliser dans le cadre de propositi…" at bounding box center [784, 385] width 1568 height 771
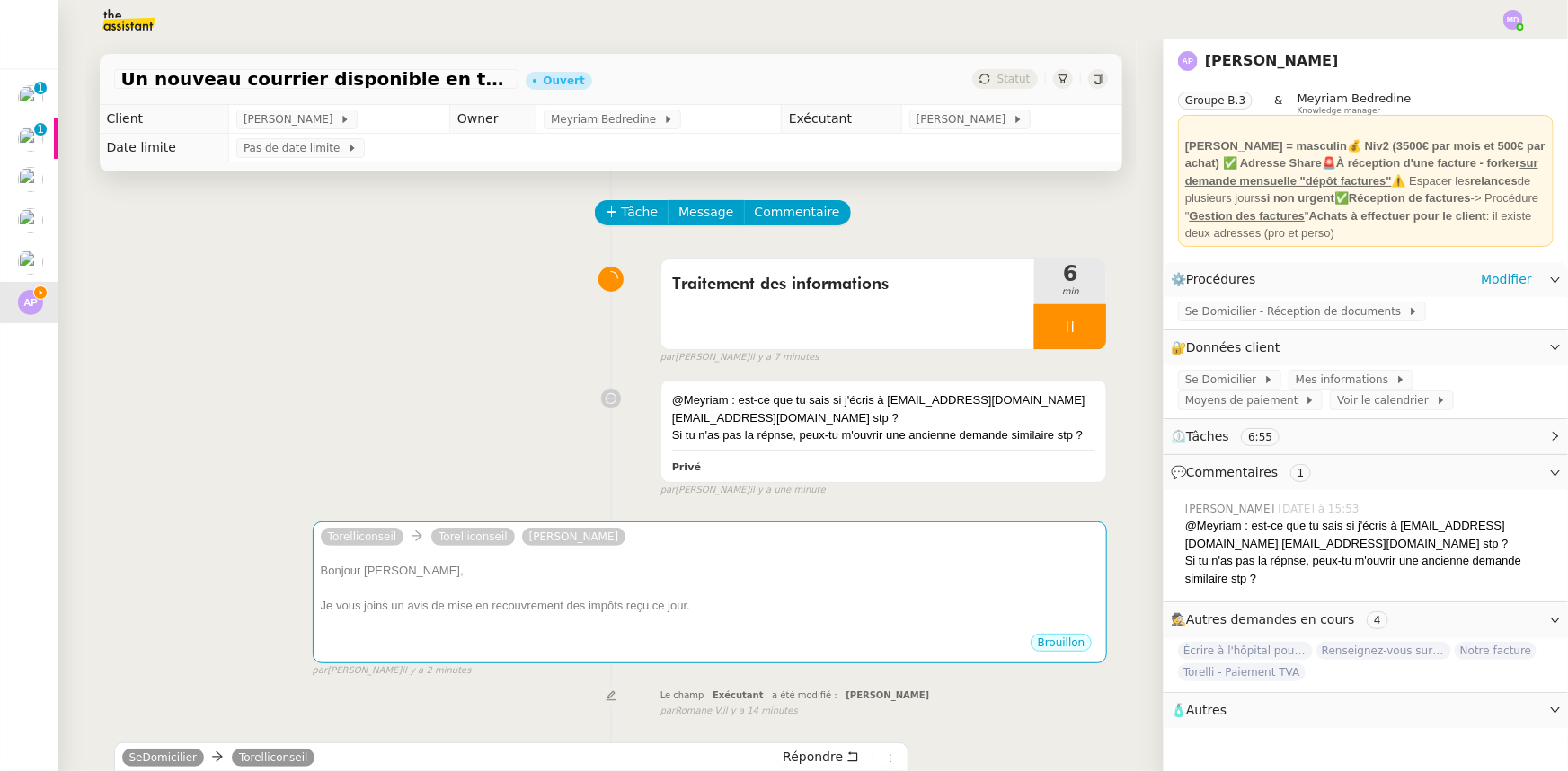
click at [1328, 323] on div "Se Domicilier - Réception de documents" at bounding box center [1365, 312] width 405 height 31
click at [1328, 313] on span "Se Domicilier - Réception de documents" at bounding box center [1296, 311] width 223 height 18
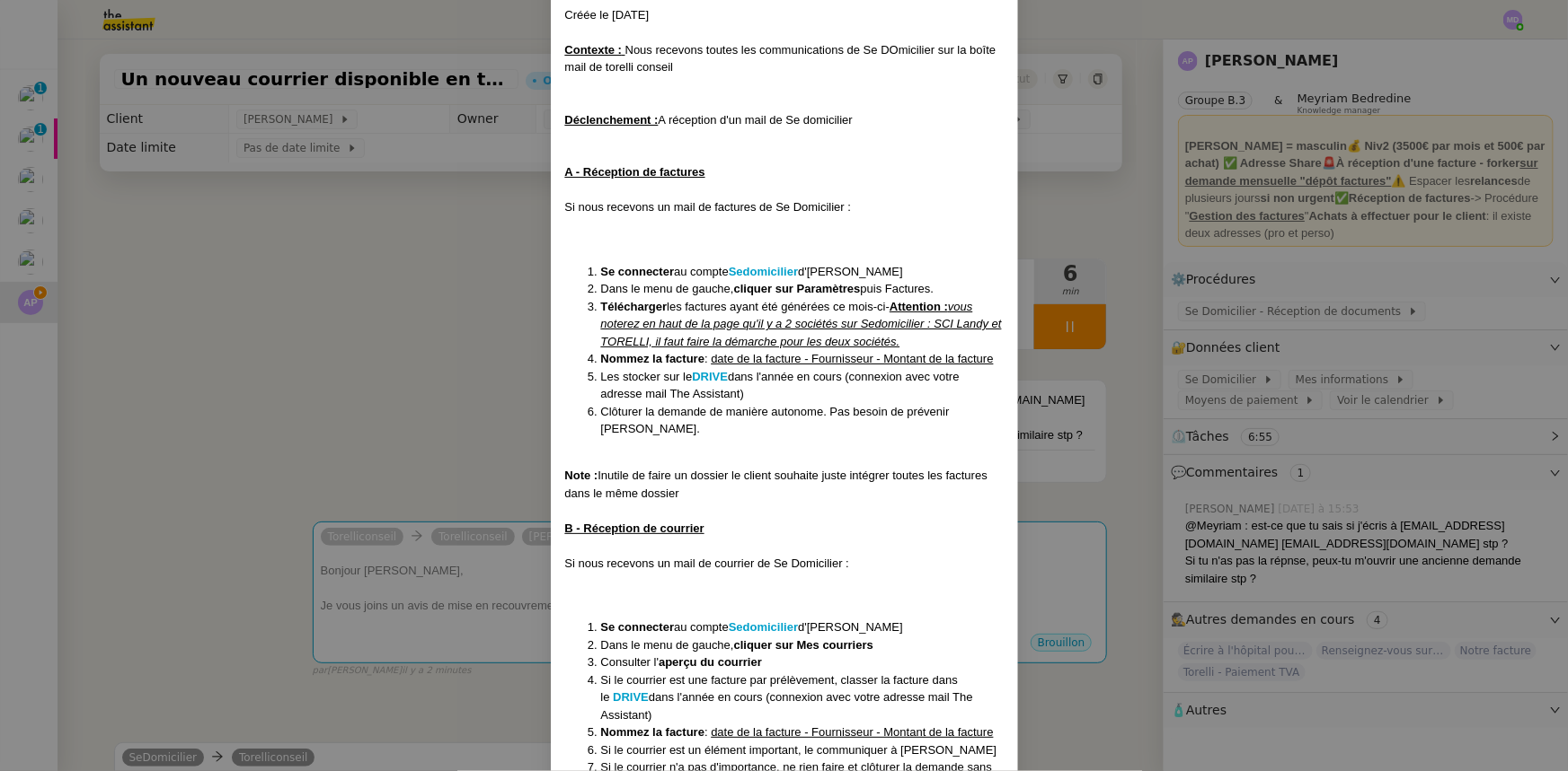
scroll to position [220, 0]
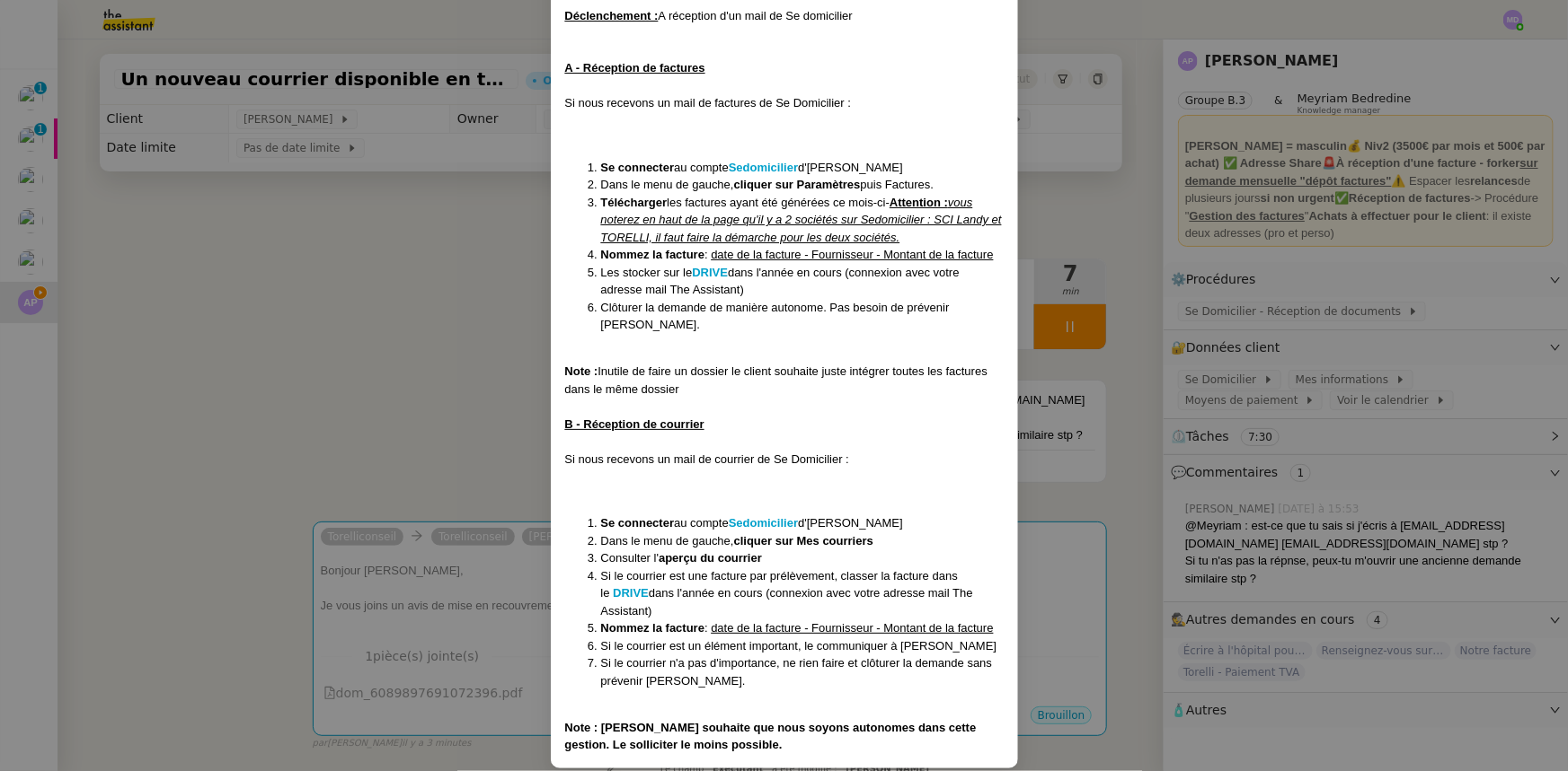
click at [397, 386] on nz-modal-container "Créée le [DATE] Contexte : Nous recevons toutes les communications de Se DOmici…" at bounding box center [784, 385] width 1568 height 771
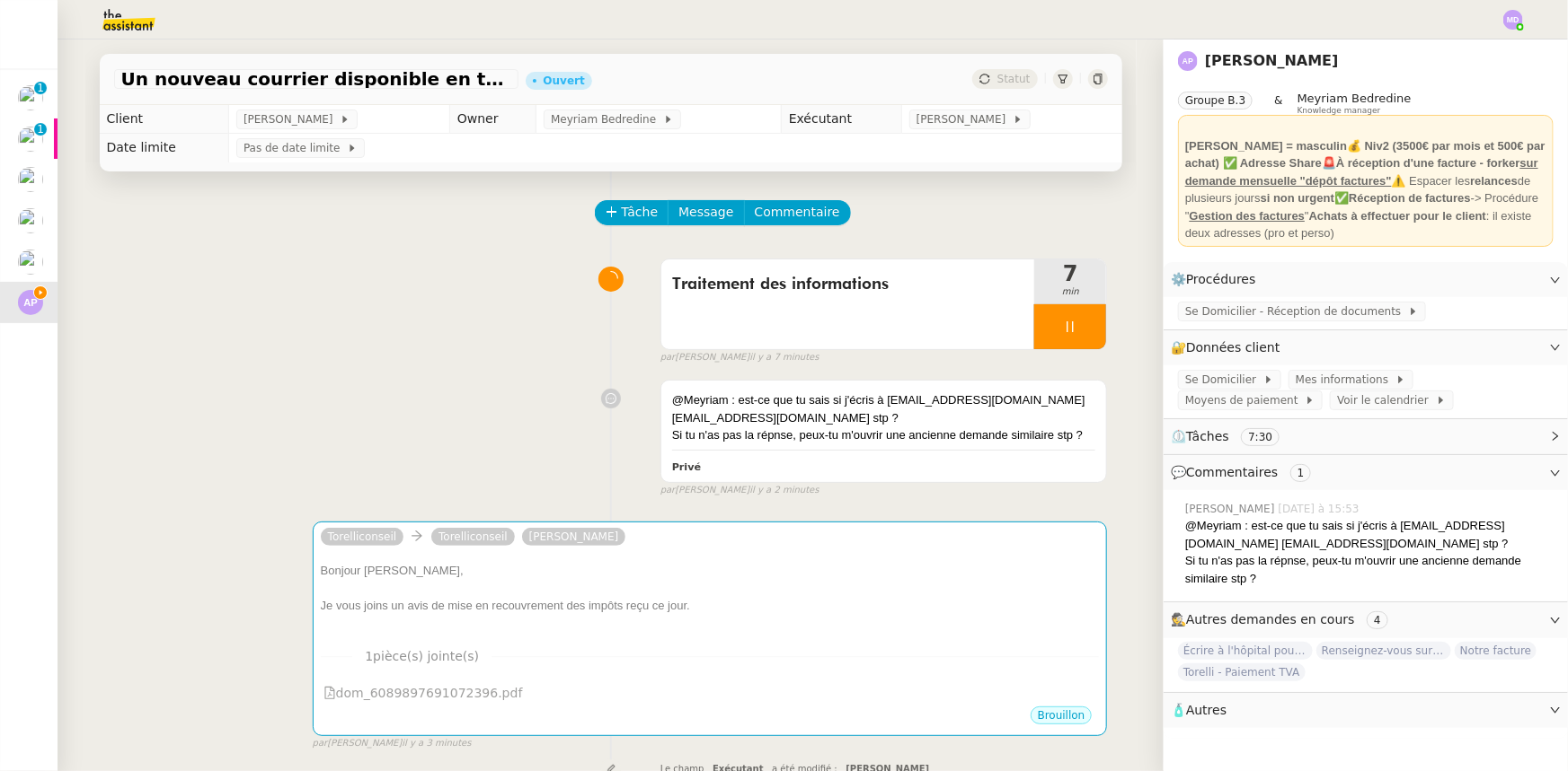
scroll to position [130, 0]
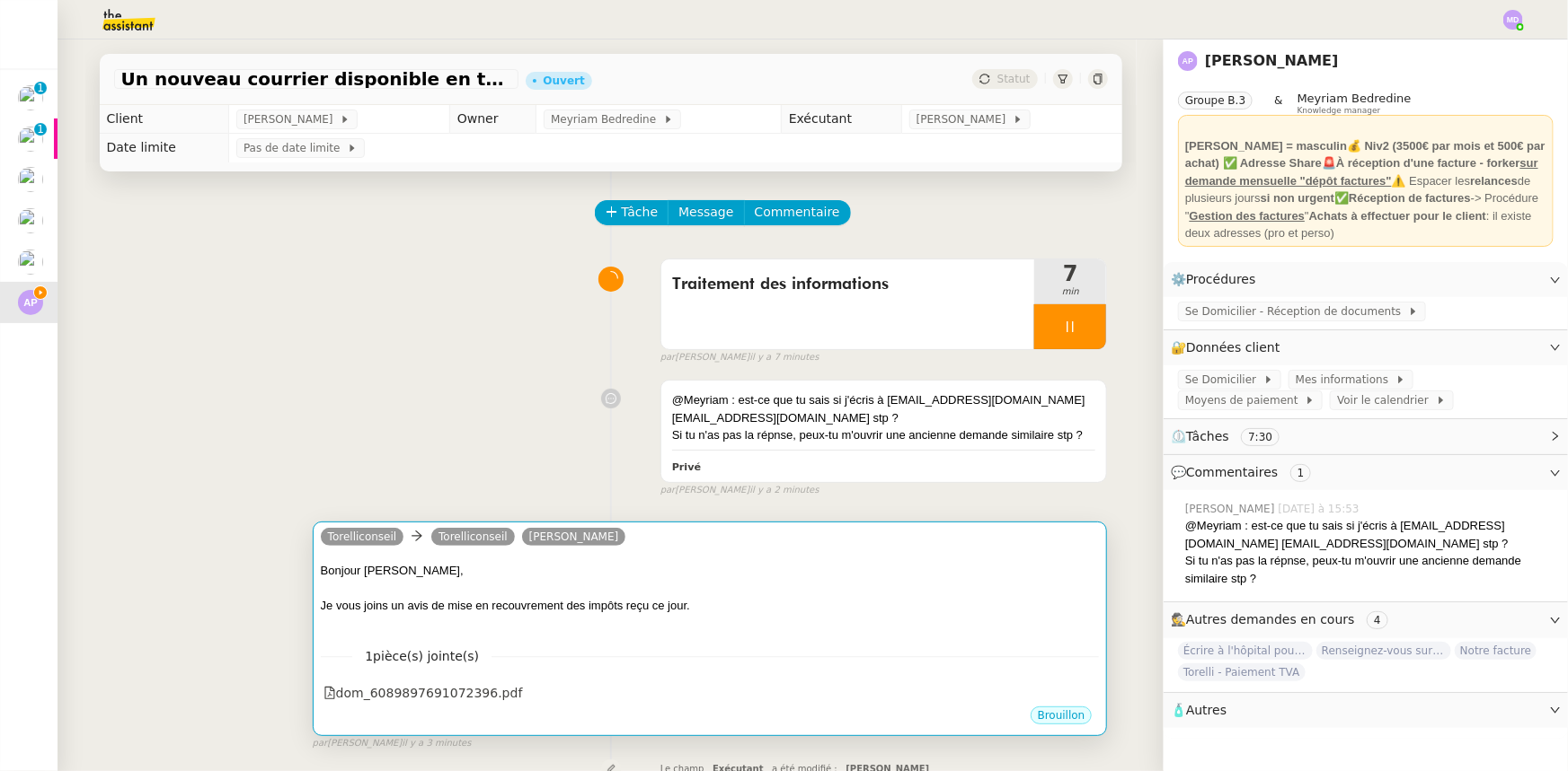
click at [744, 609] on div "Je vous joins un avis de mise en recouvrement des impôts reçu ce jour." at bounding box center [710, 606] width 779 height 18
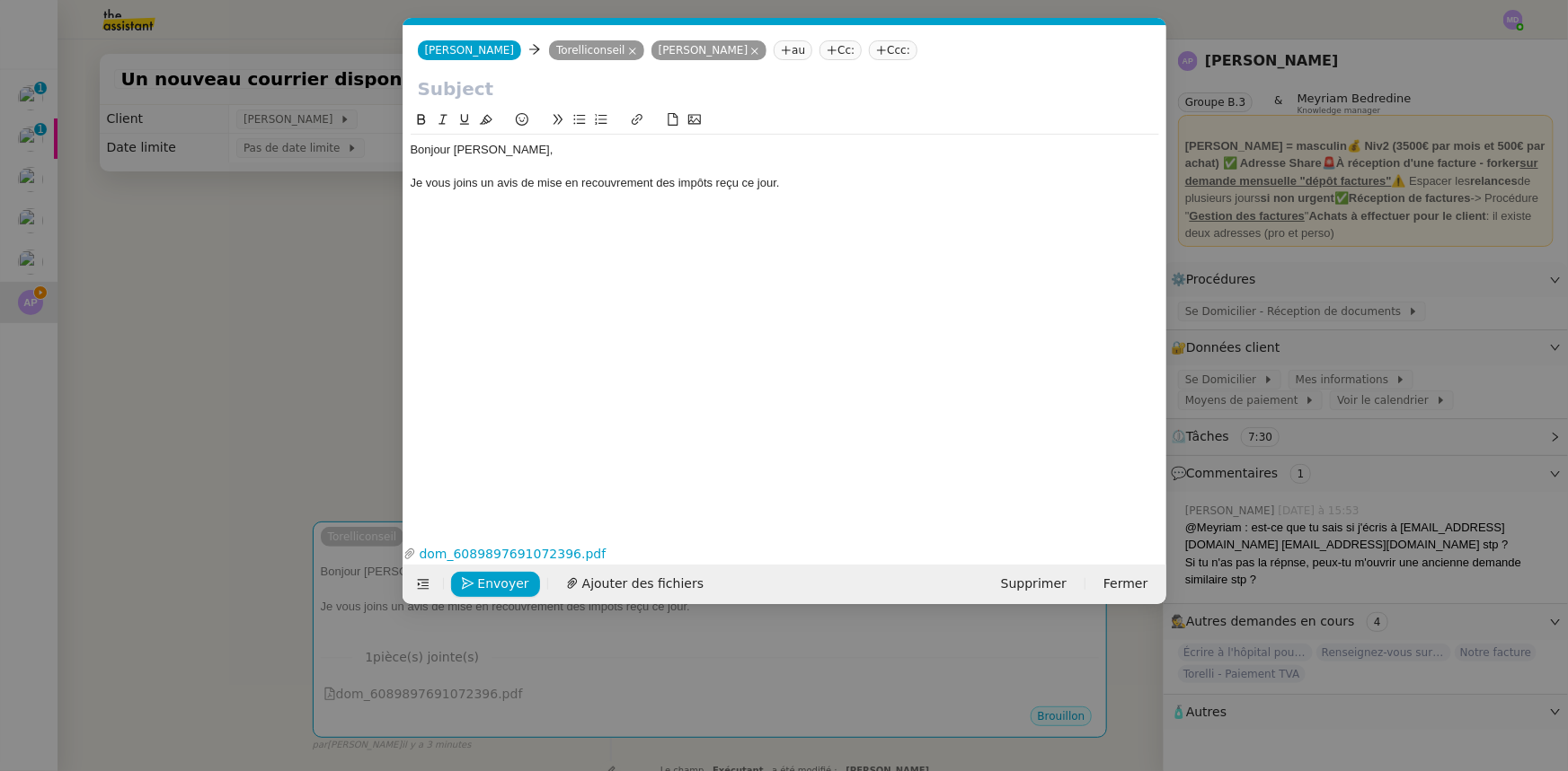
scroll to position [0, 38]
click at [795, 180] on div "Je vous joins un avis de mise en recouvrement des impôts reçu ce jour." at bounding box center [784, 183] width 748 height 16
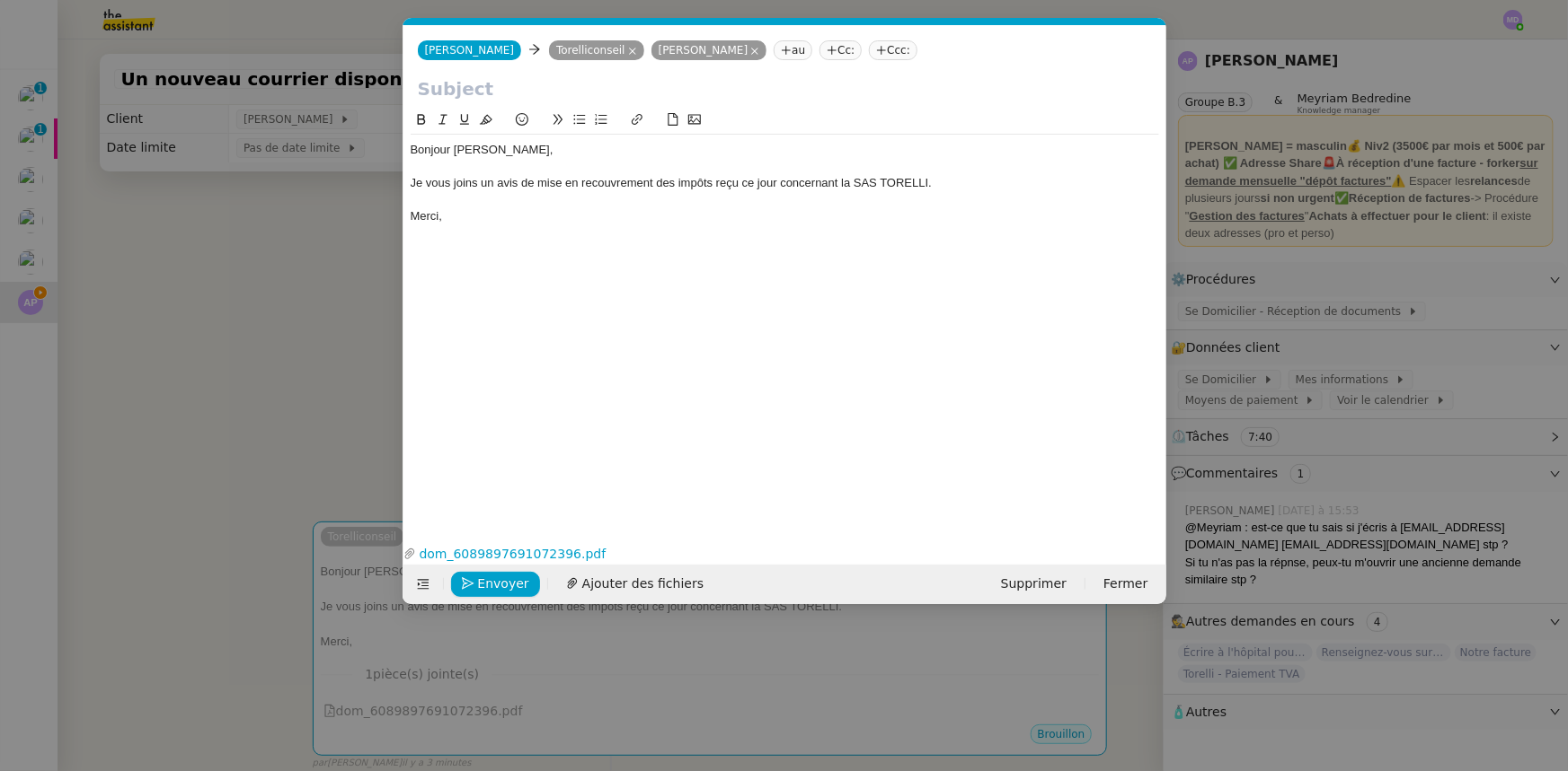
click at [645, 88] on input "text" at bounding box center [785, 89] width 735 height 27
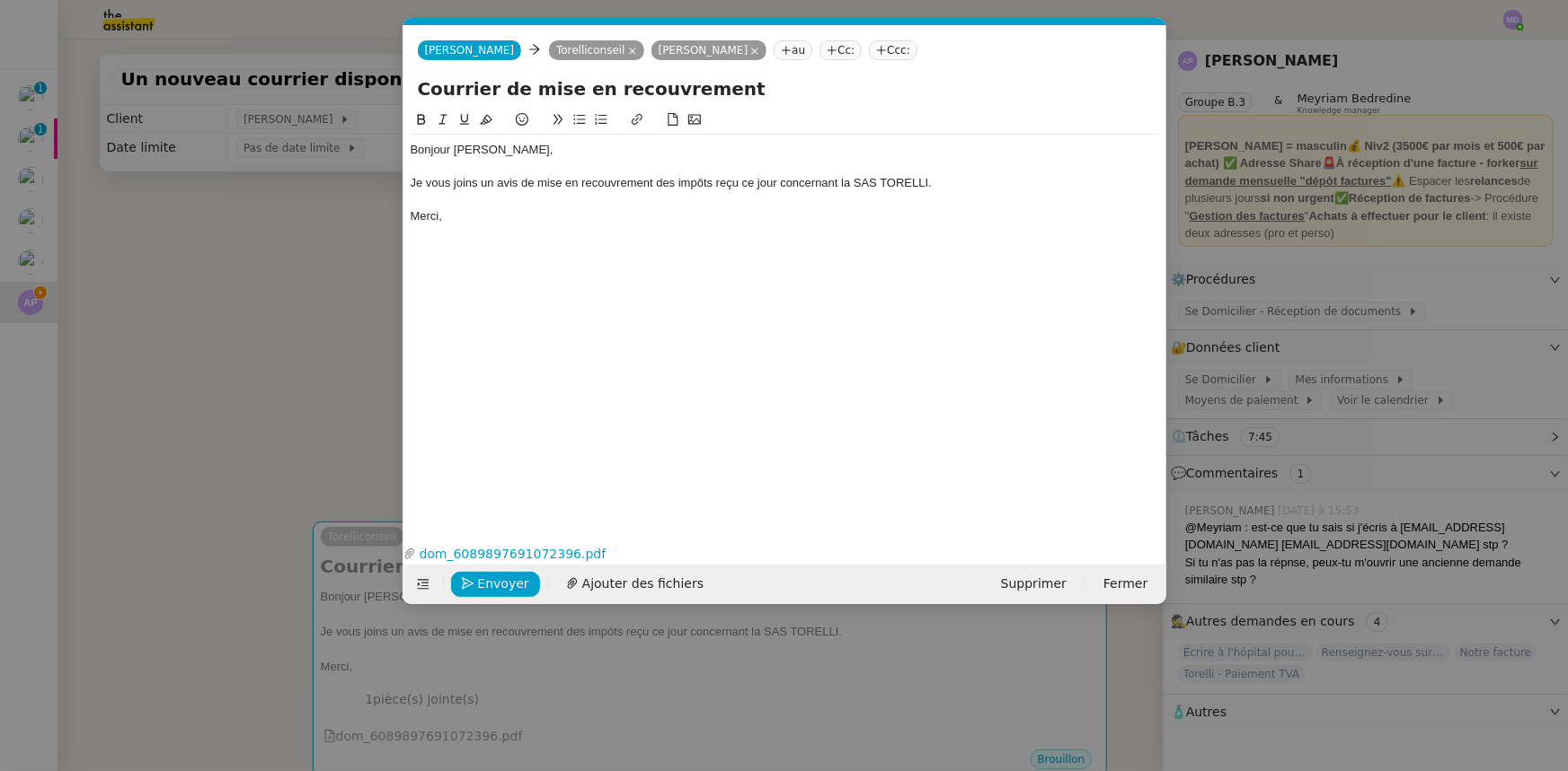
type input "Courrier de mise en recouvrement"
click at [224, 304] on nz-modal-container "Service TA - VOYAGE - PROPOSITION GLOBALE A utiliser dans le cadre de propositi…" at bounding box center [784, 385] width 1568 height 771
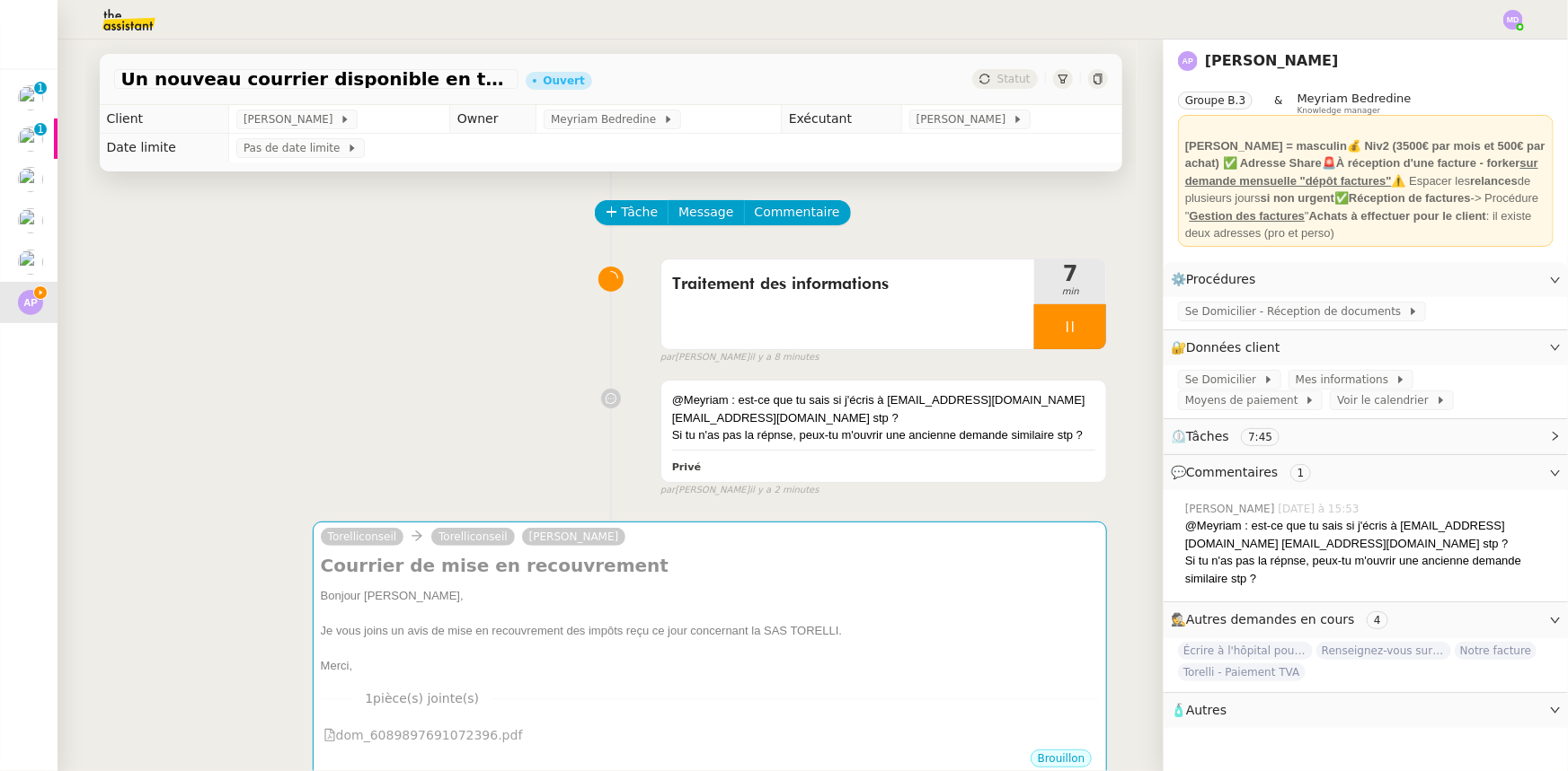
click at [1074, 338] on div at bounding box center [1070, 327] width 72 height 45
click at [1074, 338] on button at bounding box center [1088, 327] width 36 height 45
click at [999, 81] on span "Statut" at bounding box center [1014, 79] width 33 height 13
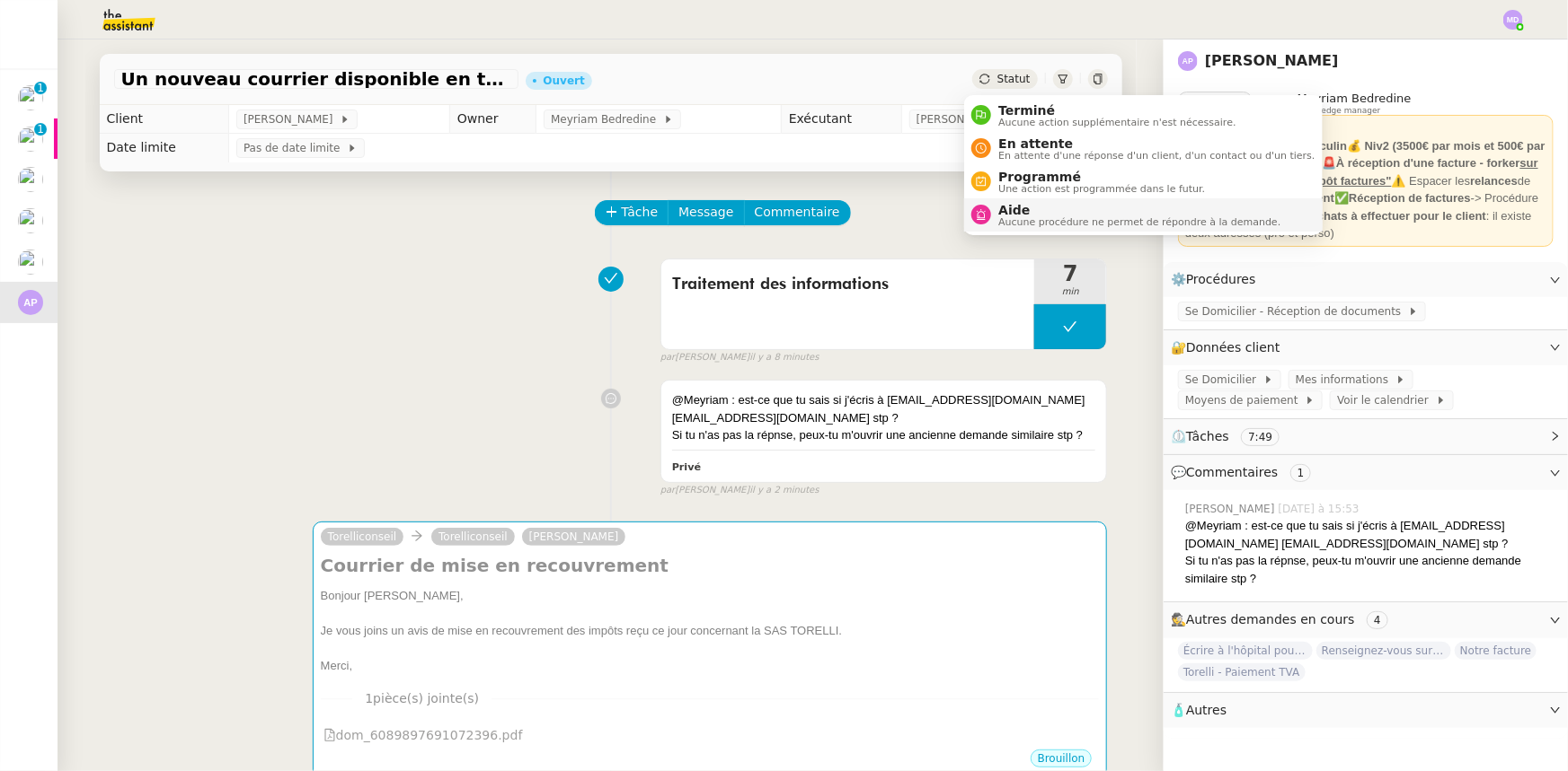
click at [1022, 221] on span "Aucune procédure ne permet de répondre à la demande." at bounding box center [1139, 222] width 282 height 10
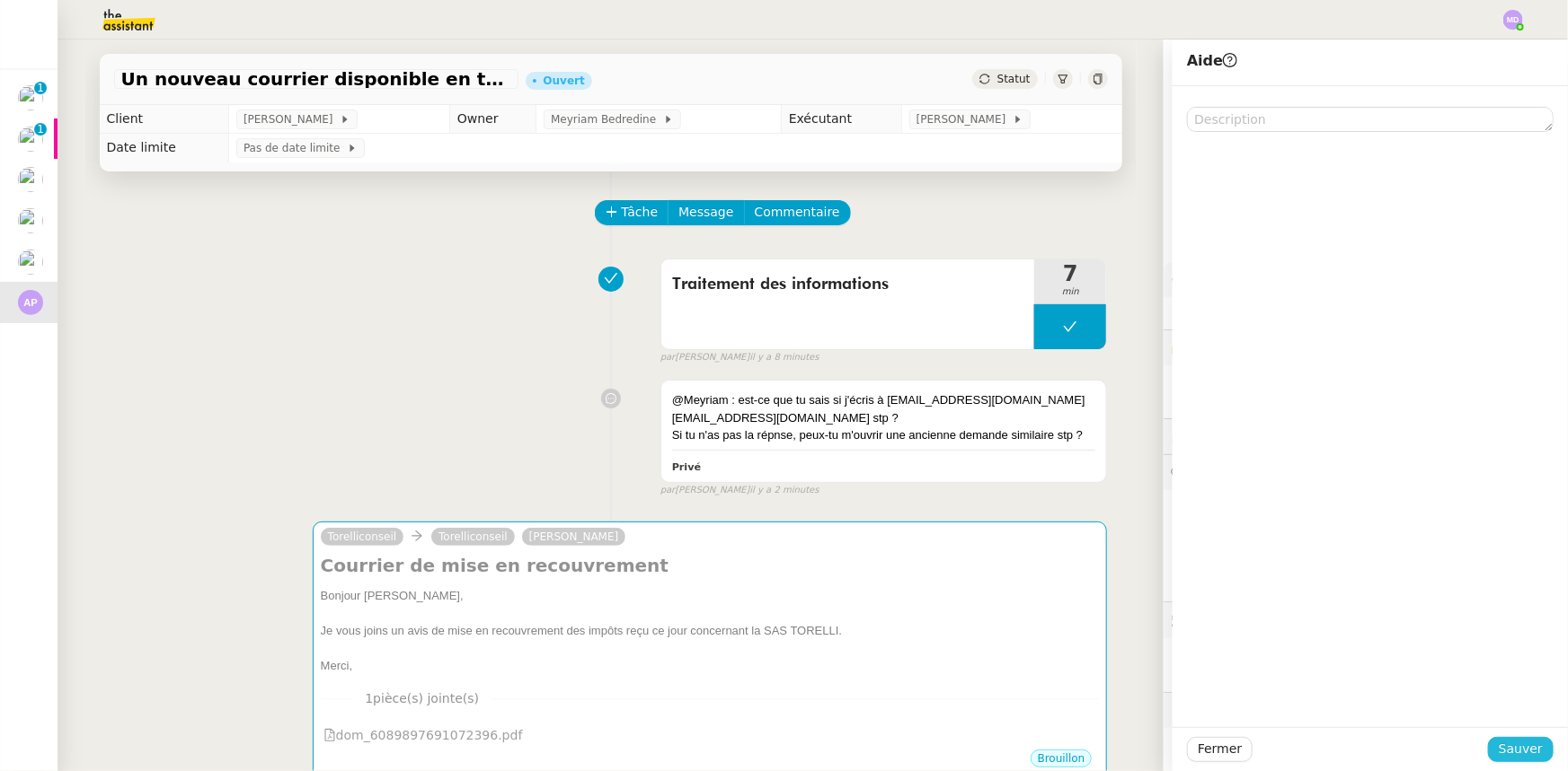
click at [1513, 747] on span "Sauver" at bounding box center [1519, 749] width 44 height 20
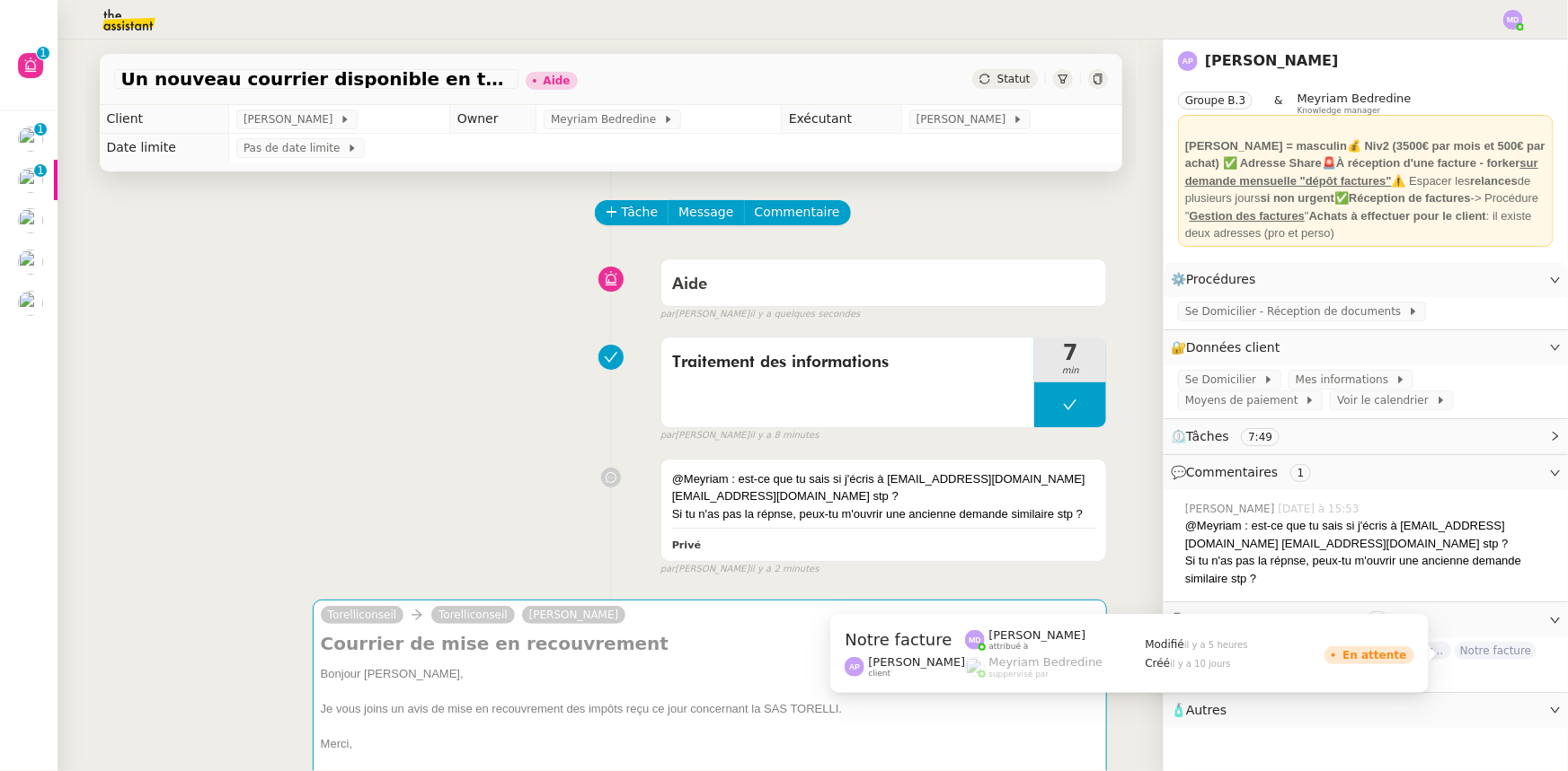
click at [1482, 654] on span "Notre facture" at bounding box center [1495, 651] width 82 height 18
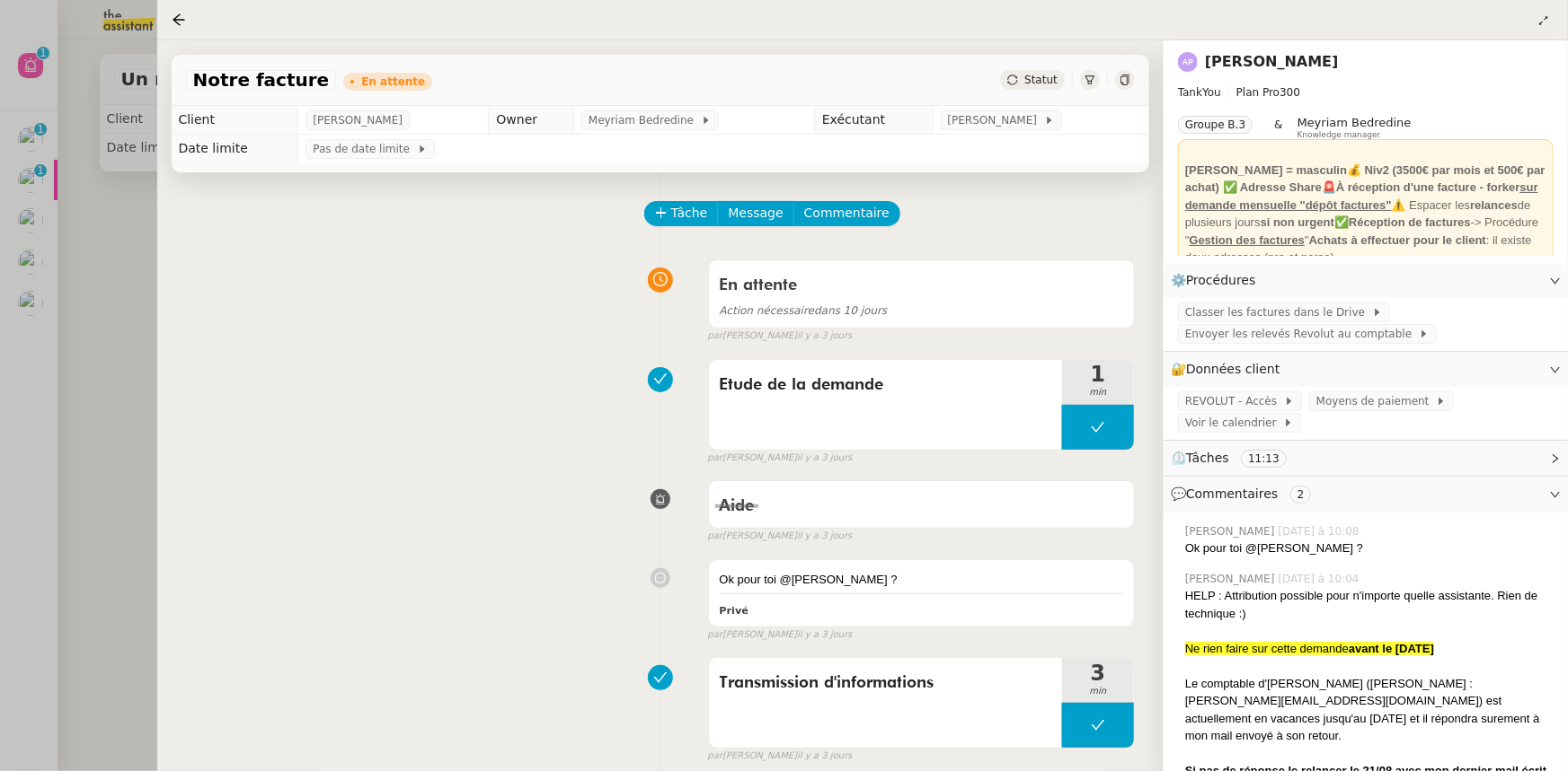
click at [94, 396] on div at bounding box center [784, 385] width 1568 height 771
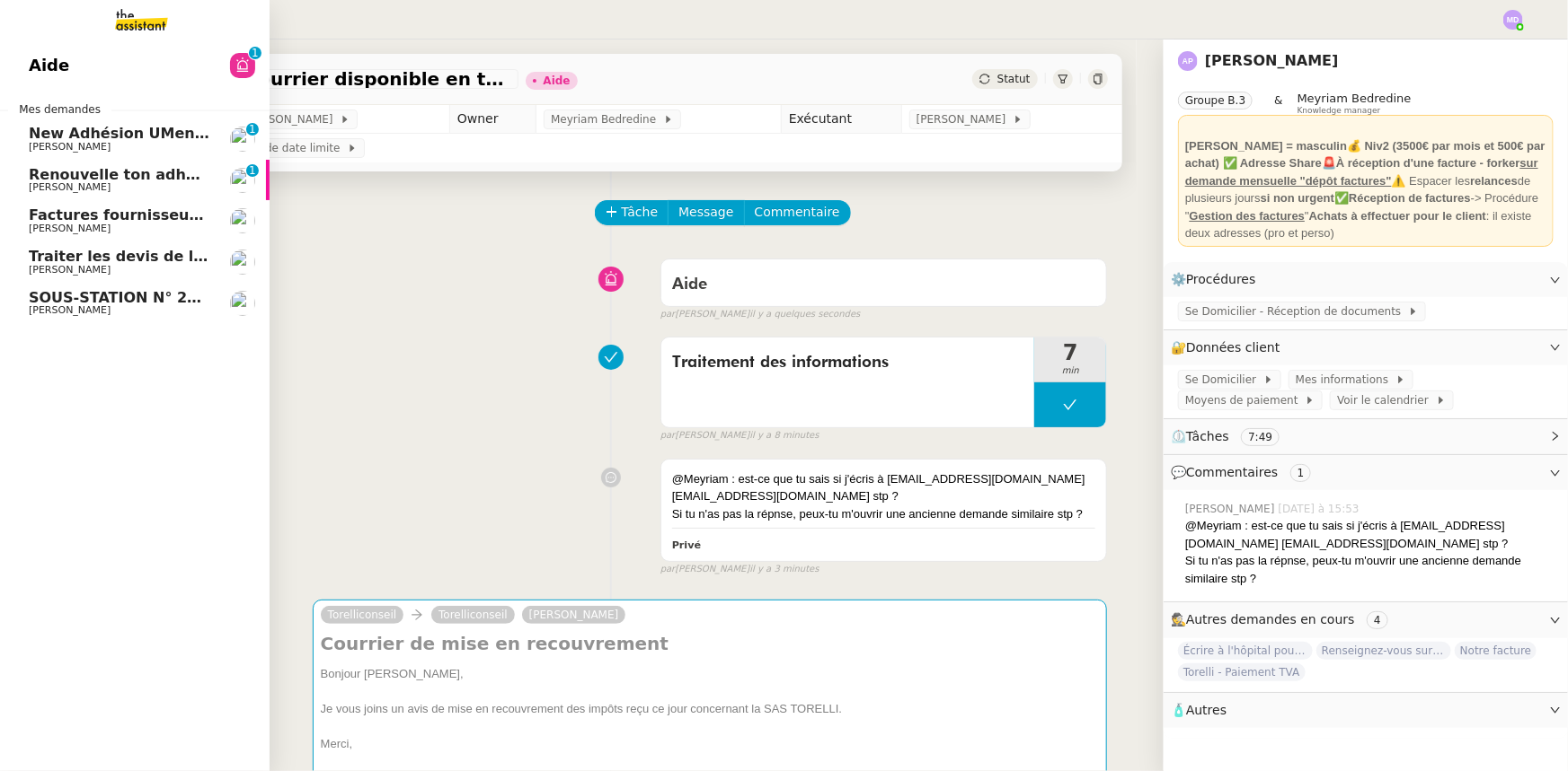
click at [122, 222] on span "Factures fournisseurs règlement par prélèvement, CB et espèces via Pennylane - …" at bounding box center [388, 215] width 718 height 17
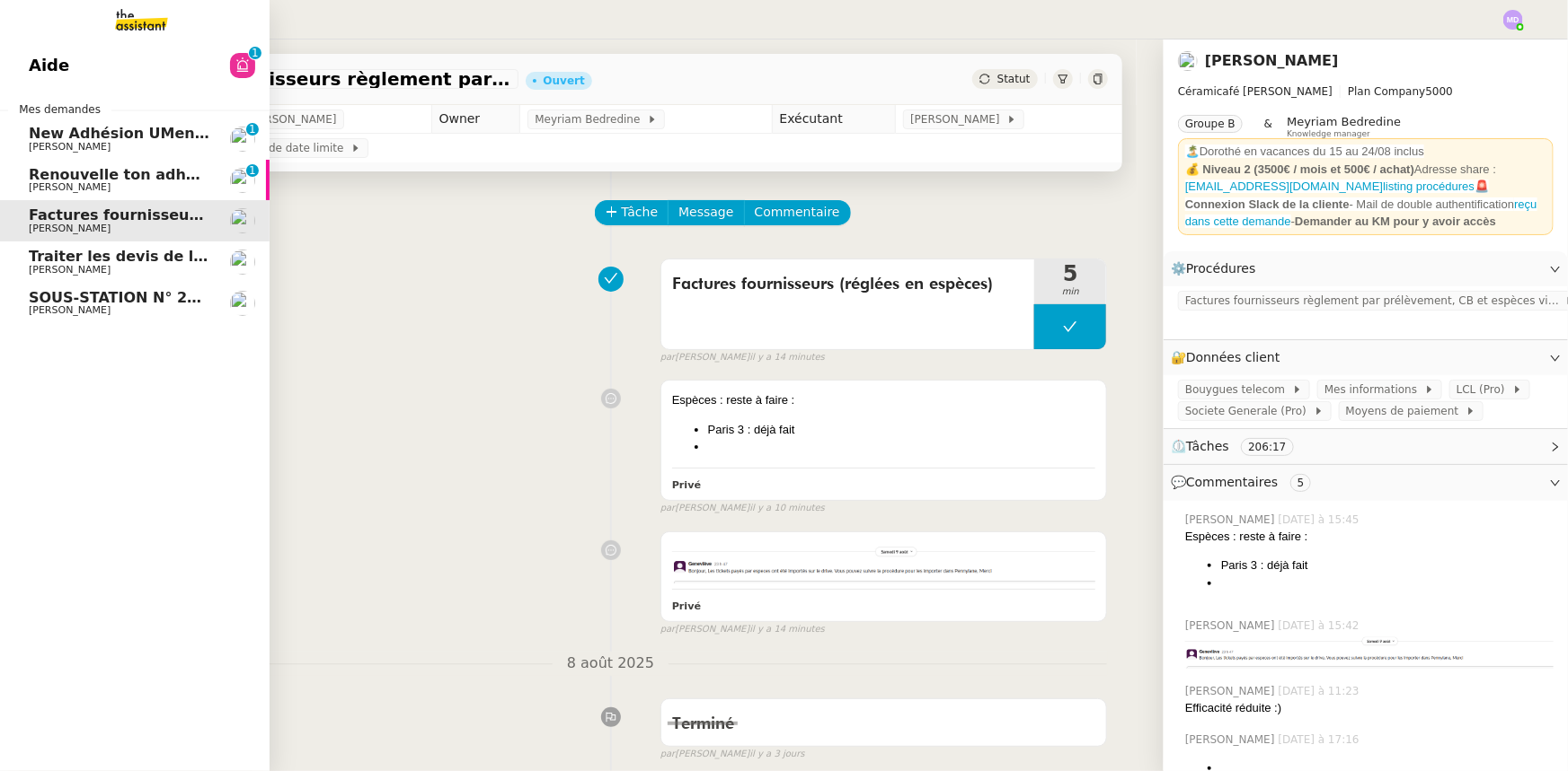
click at [122, 261] on span "Traiter les devis de la chaufferie" at bounding box center [159, 257] width 261 height 17
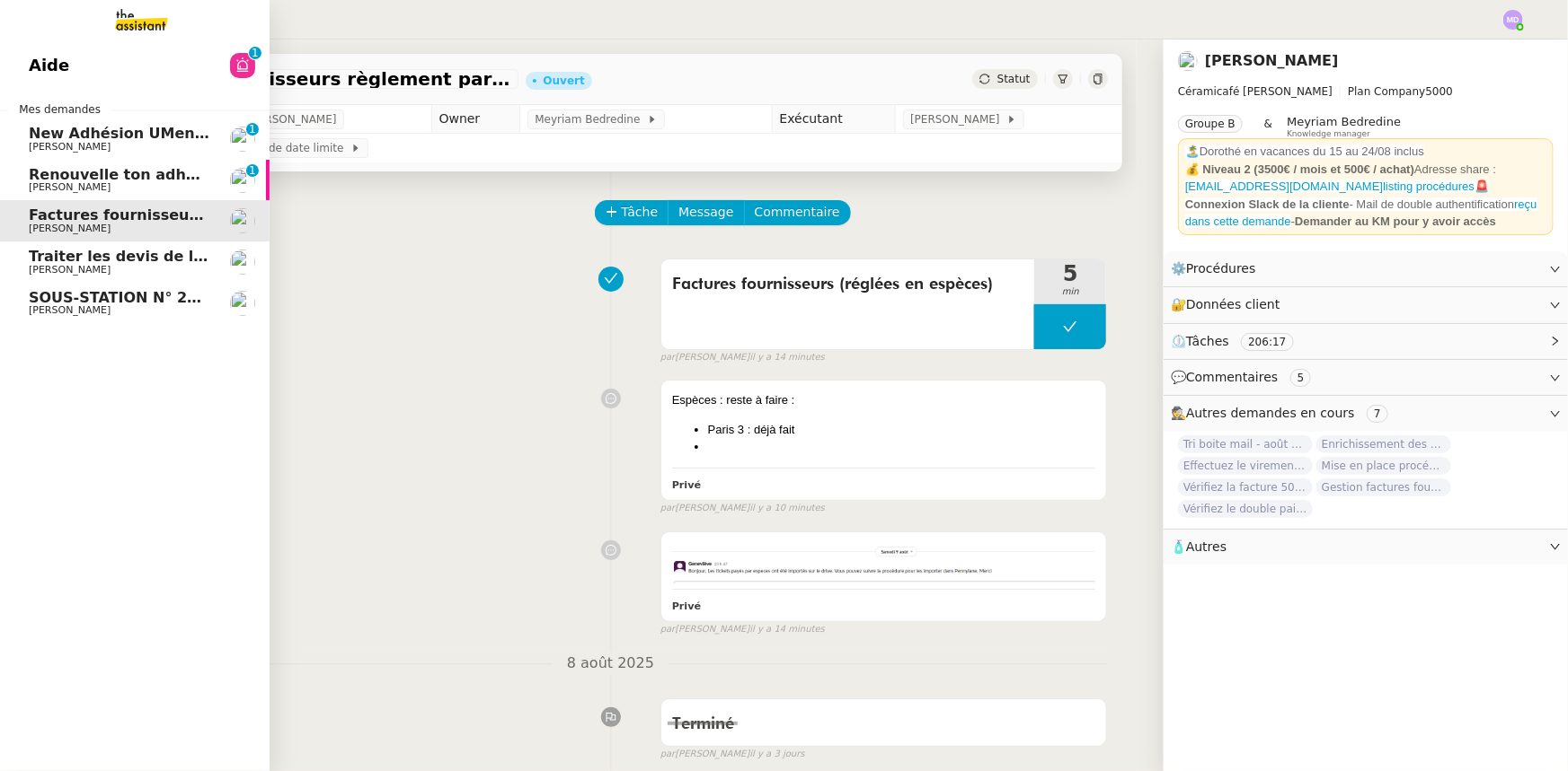
scroll to position [23, 0]
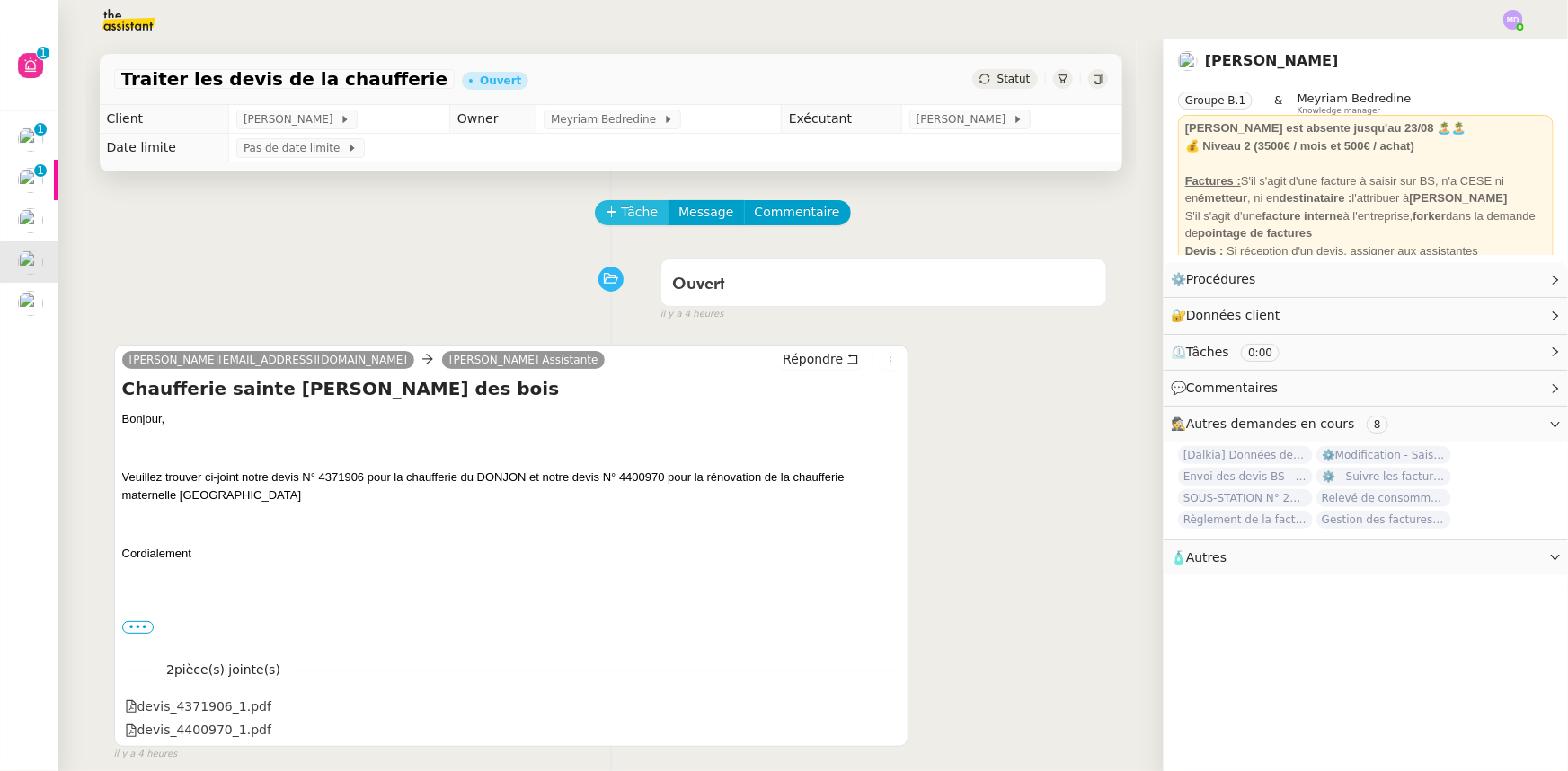
click at [625, 212] on span "Tâche" at bounding box center [640, 211] width 37 height 20
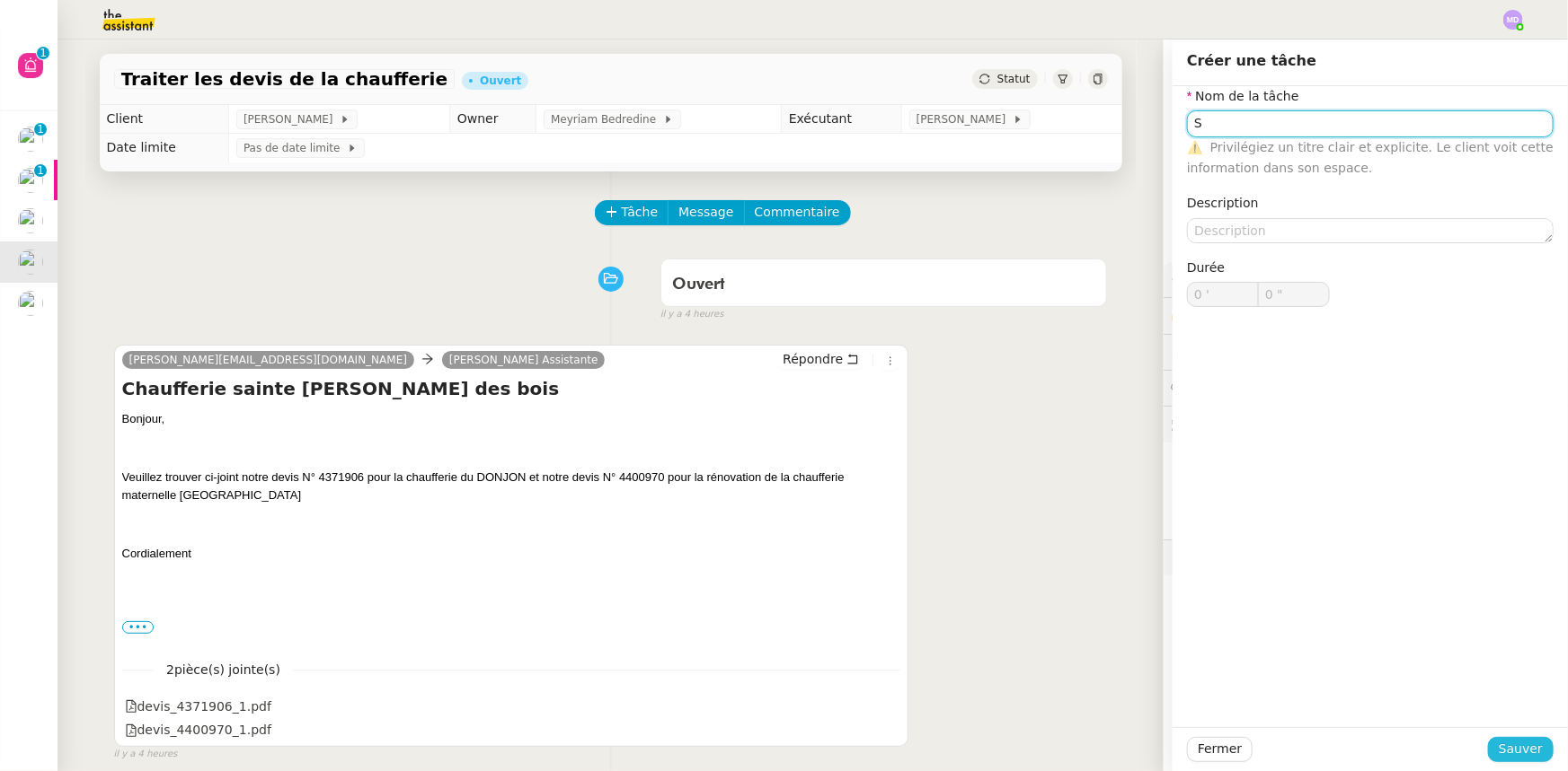
type input "S"
drag, startPoint x: 1500, startPoint y: 739, endPoint x: 1460, endPoint y: 713, distance: 47.7
click at [1500, 739] on span "Sauver" at bounding box center [1519, 749] width 44 height 20
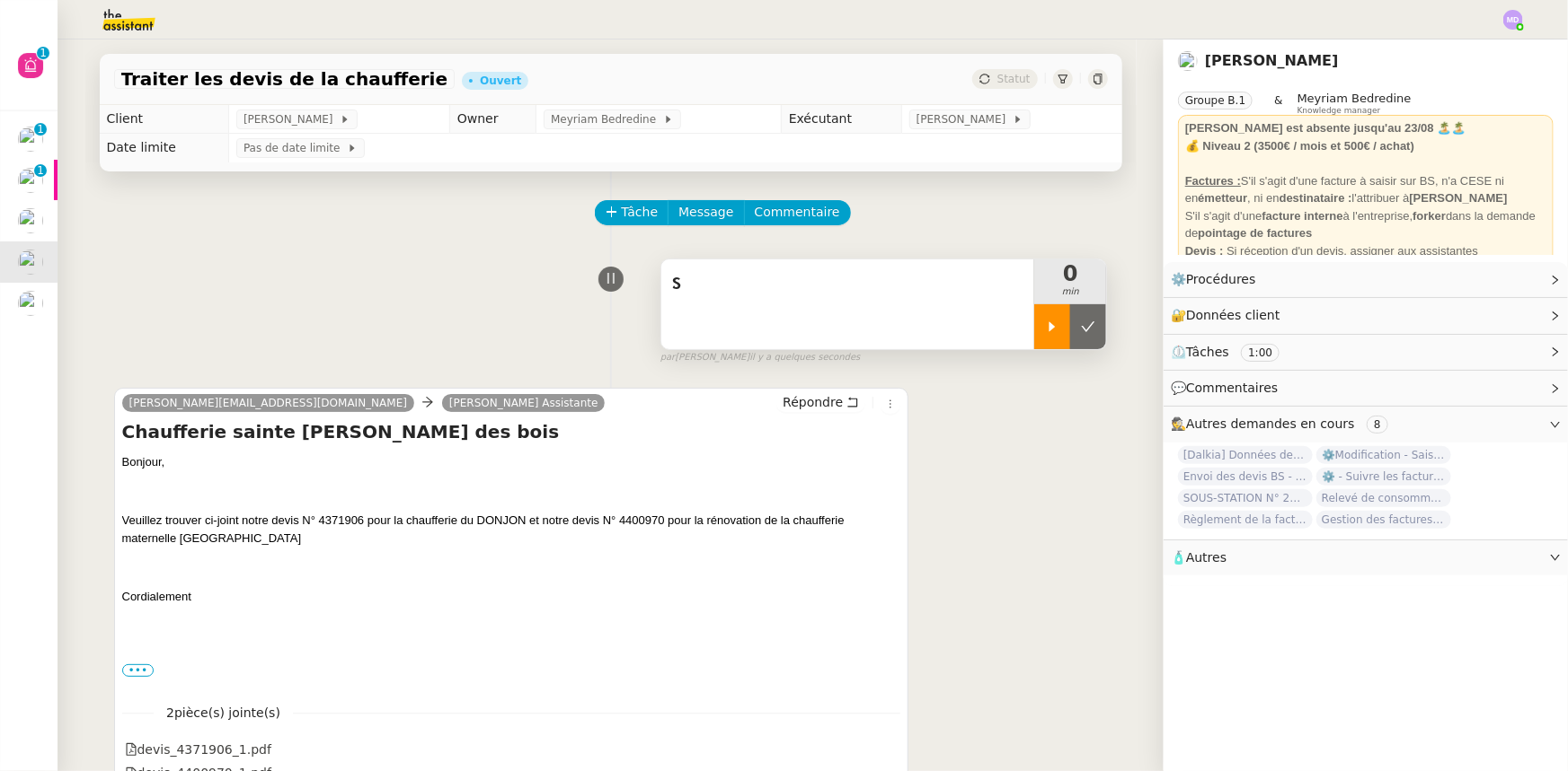
click at [1045, 333] on div at bounding box center [1052, 327] width 36 height 45
click at [722, 336] on div "S" at bounding box center [847, 305] width 374 height 90
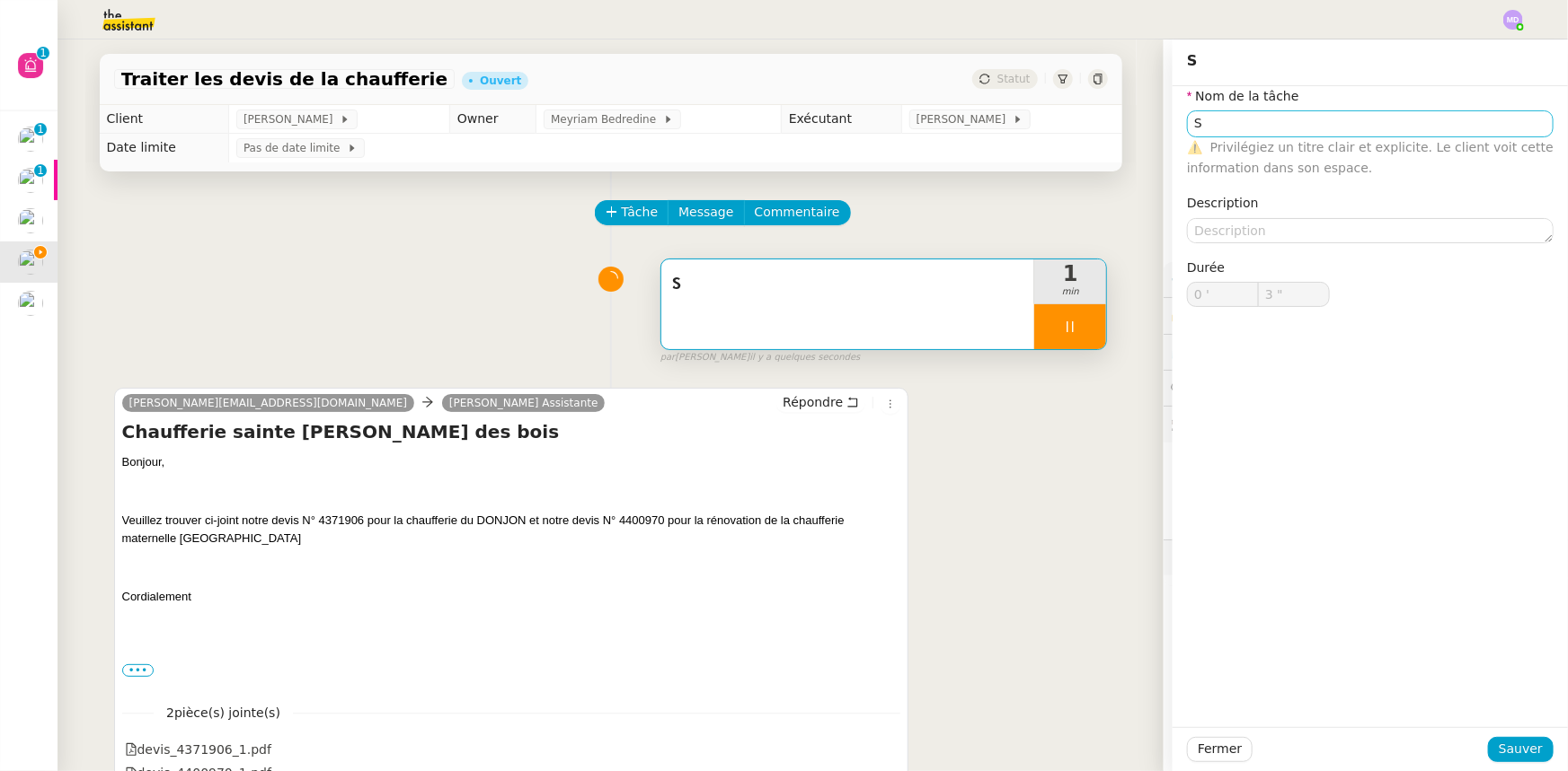
type input "4 ""
drag, startPoint x: 1195, startPoint y: 112, endPoint x: 1165, endPoint y: 118, distance: 30.6
click at [1172, 118] on div "Nom de la tâche S ⚠️ Privilégiez un titre clair et explicite. Le client voit ce…" at bounding box center [1369, 210] width 395 height 249
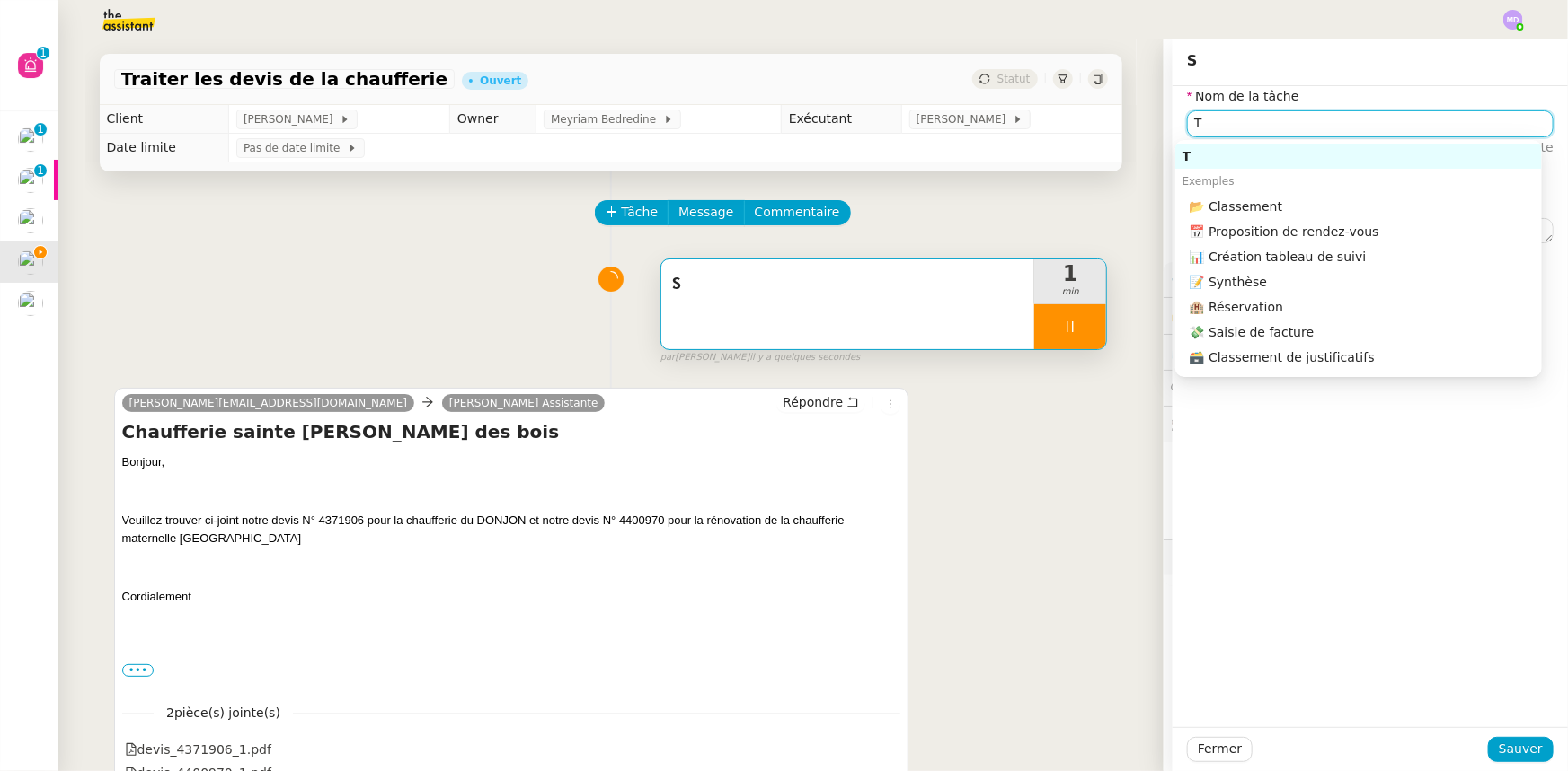
type input "Tr"
type input "5 ""
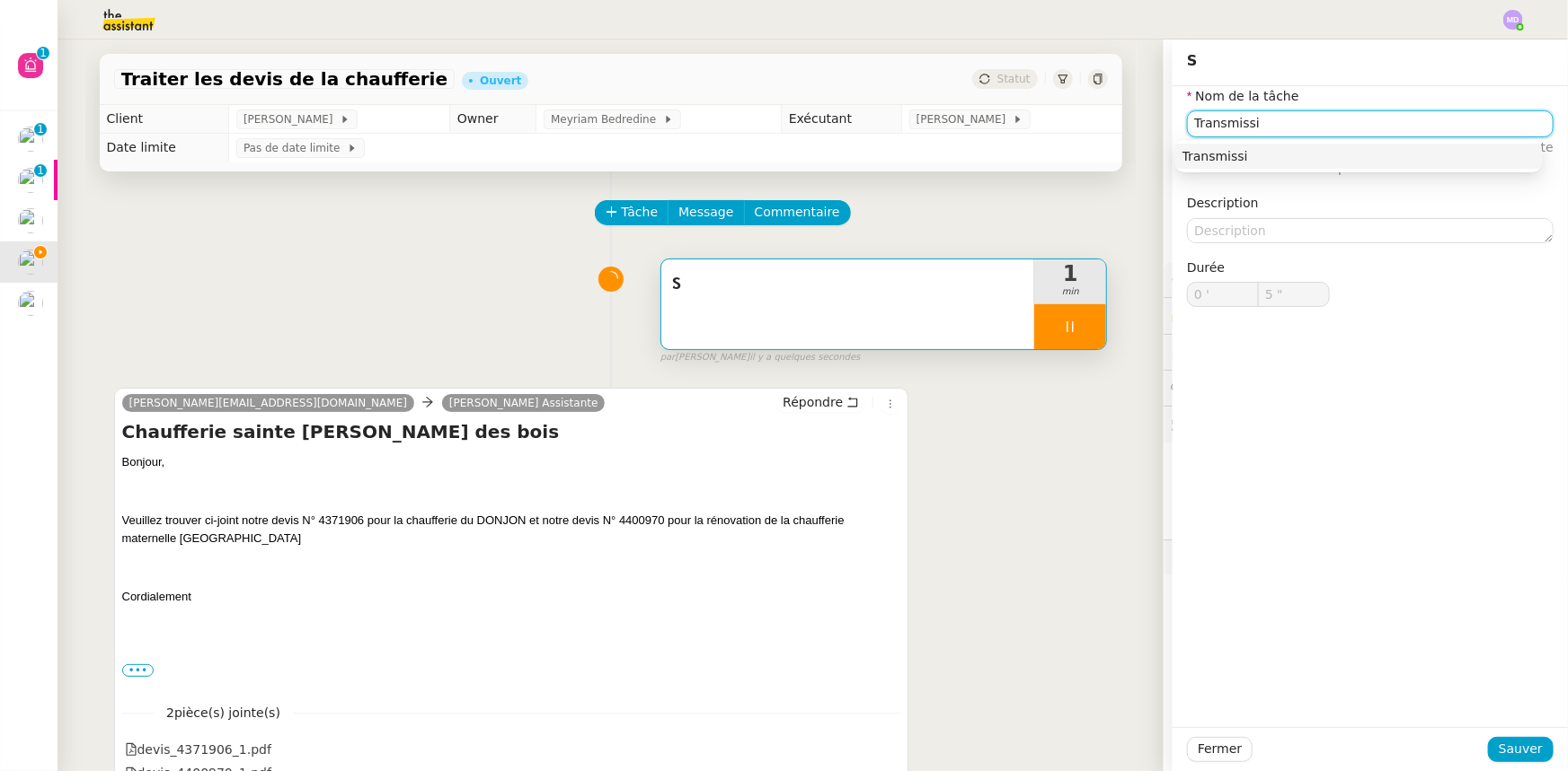
type input "Transmissio"
type input "6 ""
type input "Transmission d'informa"
type input "7 ""
type input "Transmission d'informations"
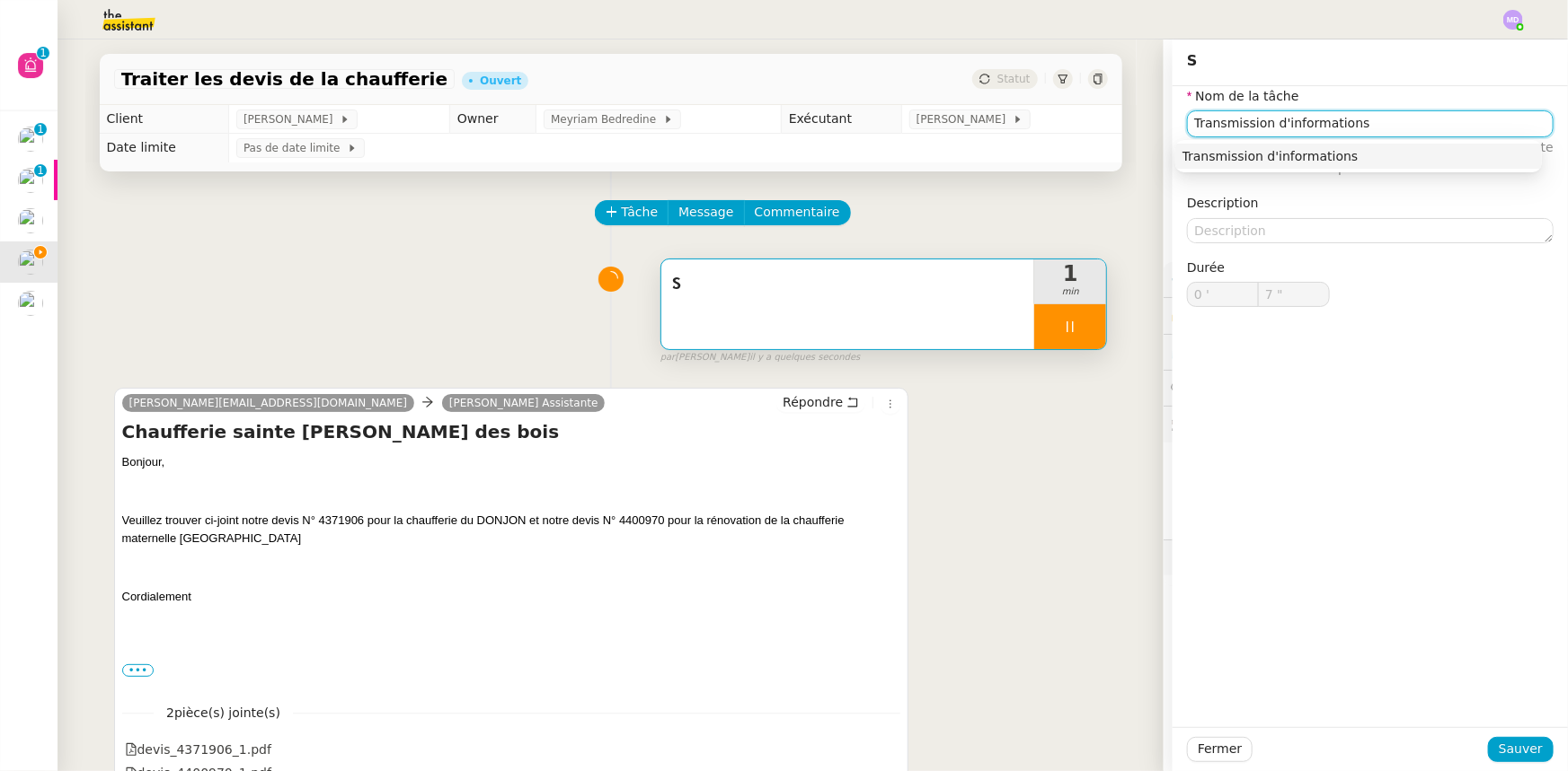
type input "8 ""
type input "Transmission d'information"
click at [1500, 746] on span "Sauver" at bounding box center [1519, 749] width 44 height 20
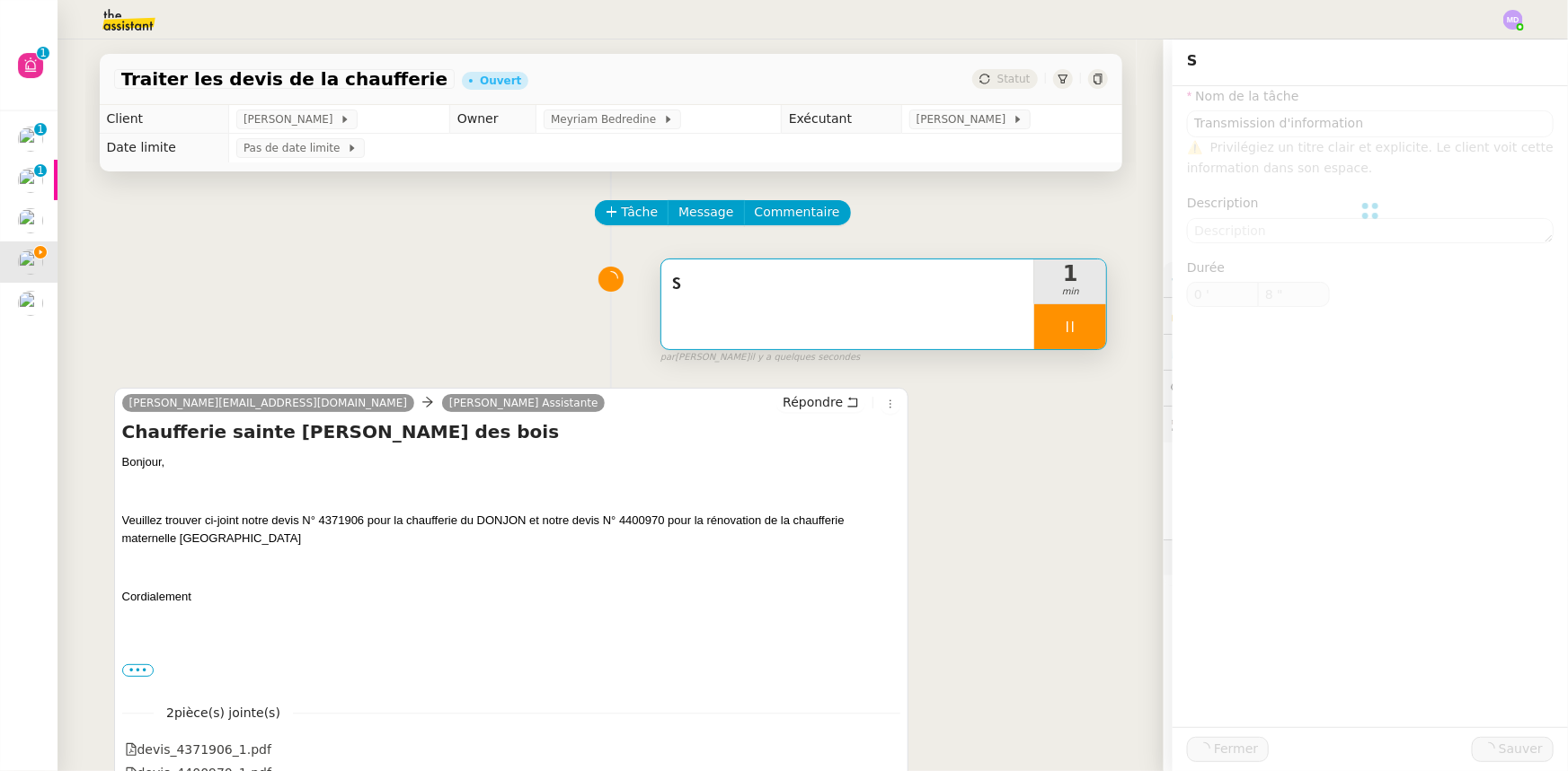
type input "9 ""
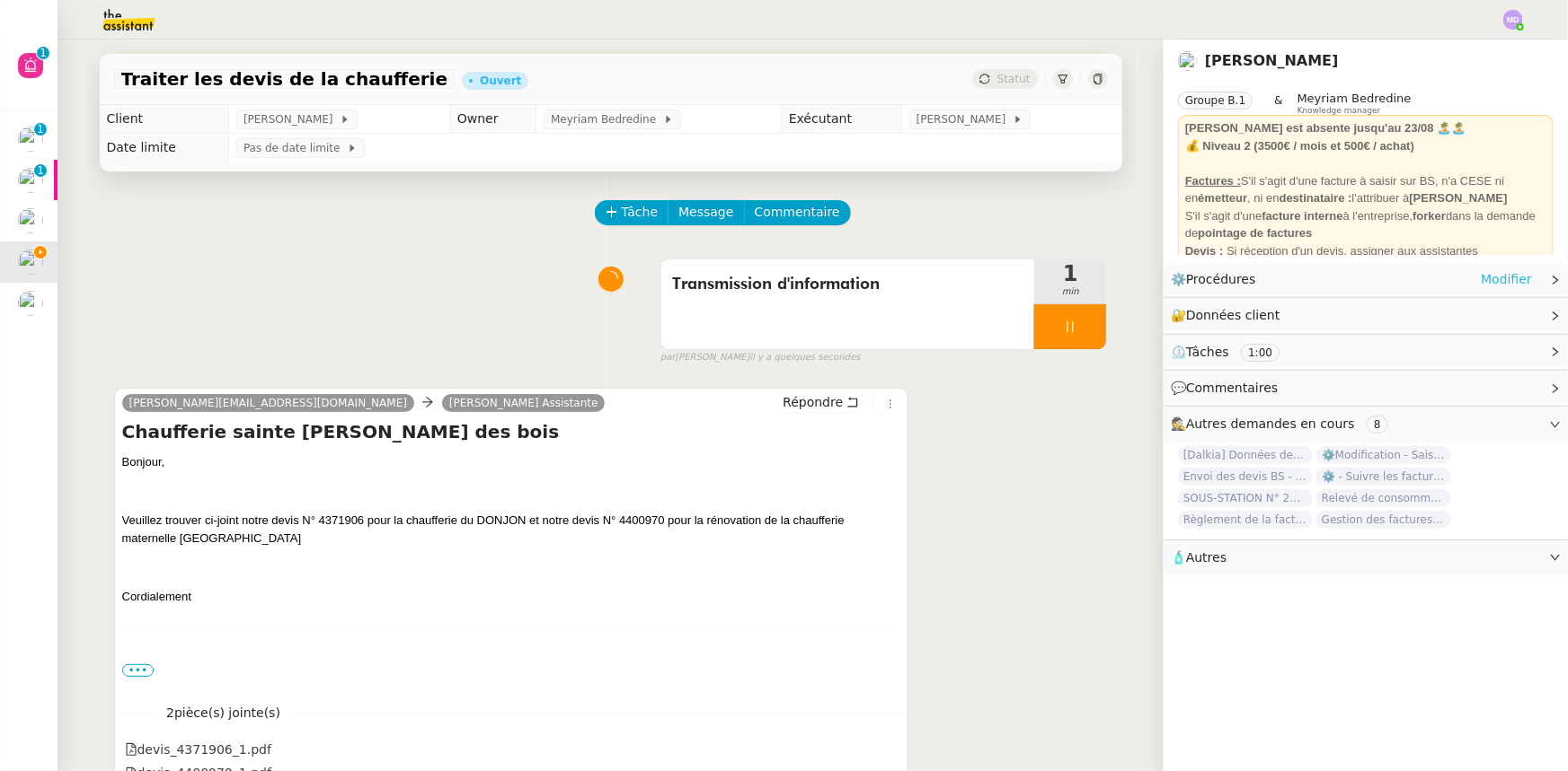
click at [1481, 272] on link "Modifier" at bounding box center [1506, 279] width 51 height 20
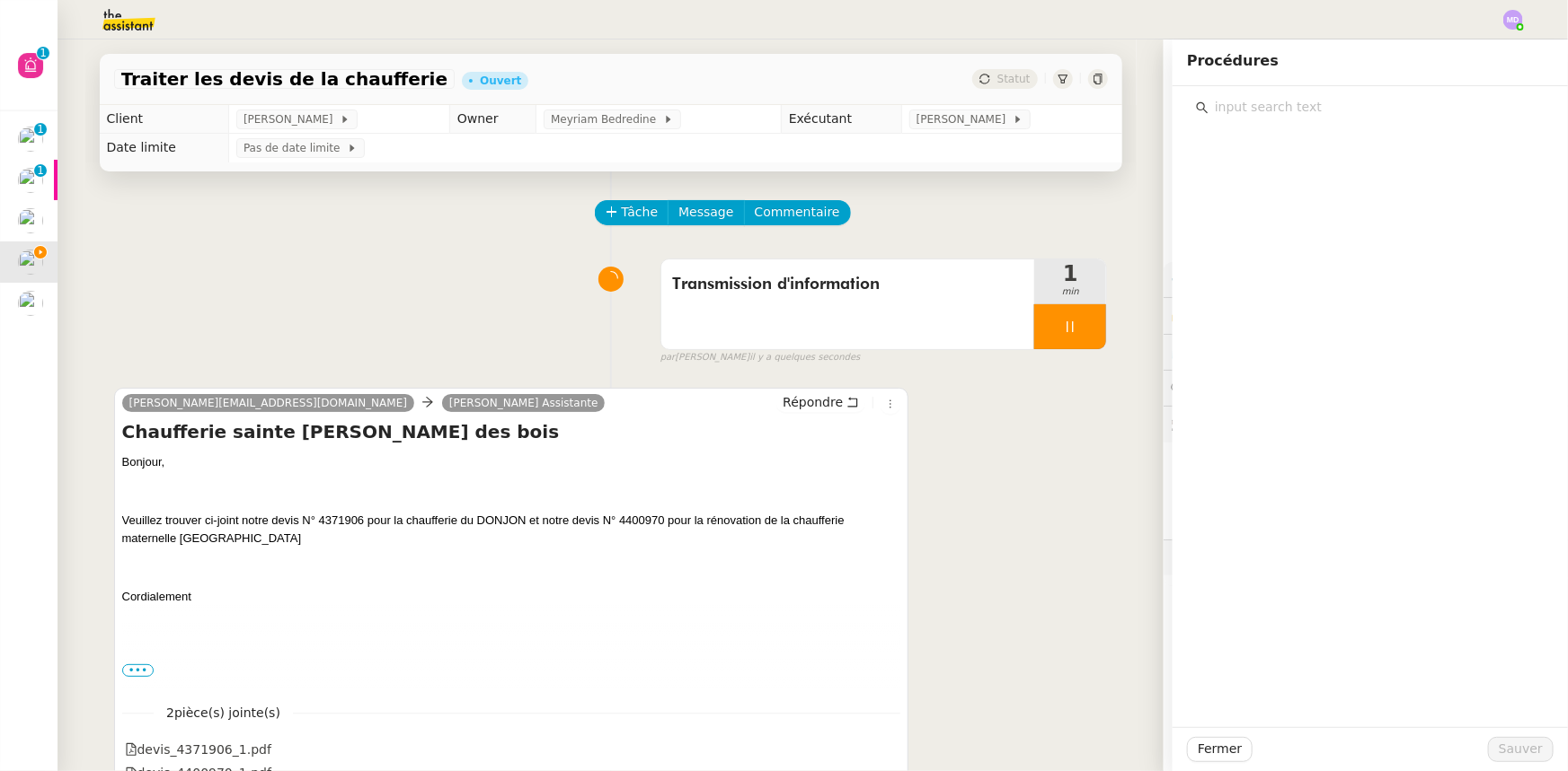
click at [1300, 117] on input "text" at bounding box center [1376, 107] width 336 height 24
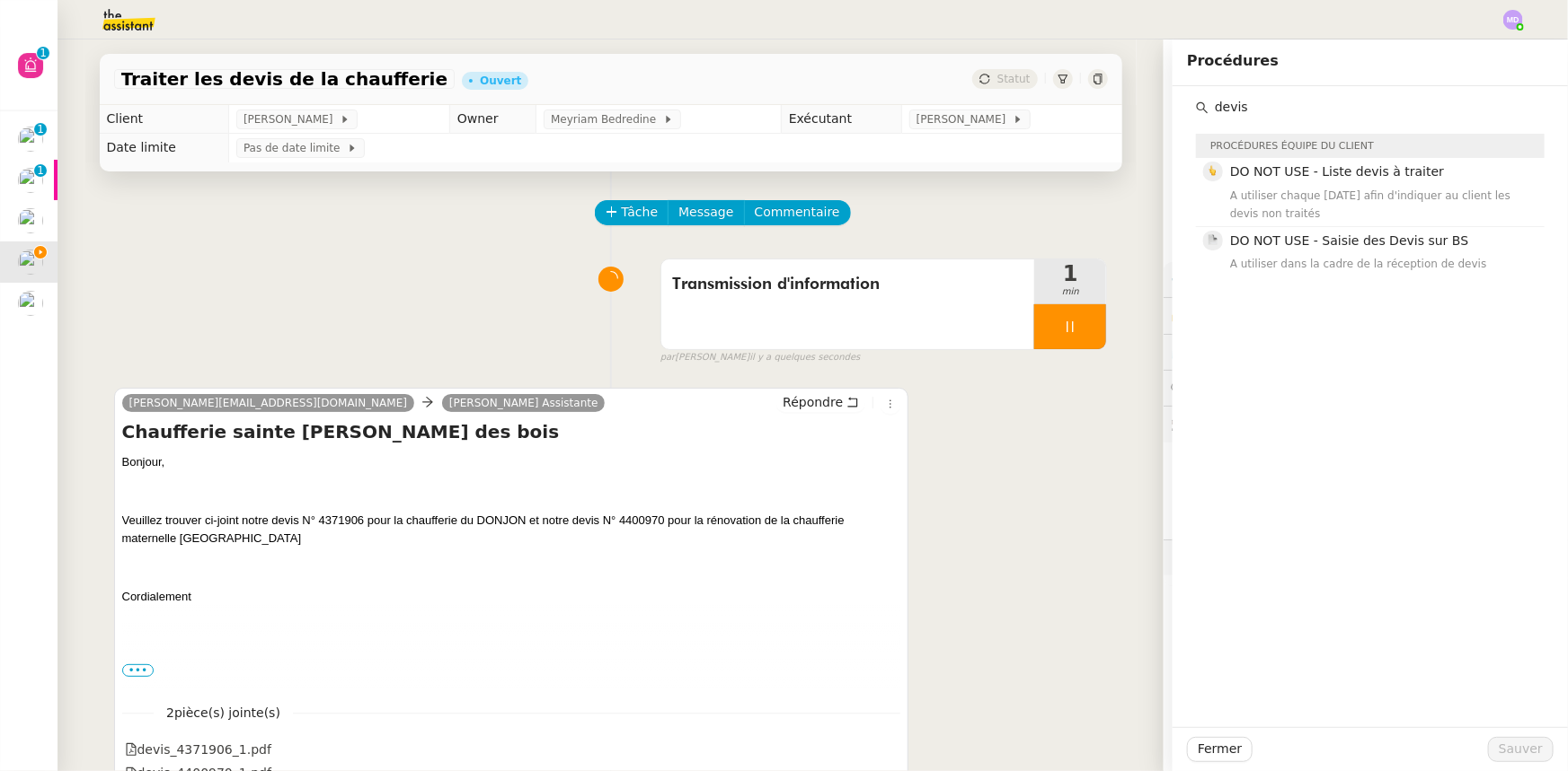
type input "devis"
click at [985, 522] on div "[PERSON_NAME][EMAIL_ADDRESS][DOMAIN_NAME] [PERSON_NAME] Assistante Répondre Cha…" at bounding box center [611, 588] width 994 height 434
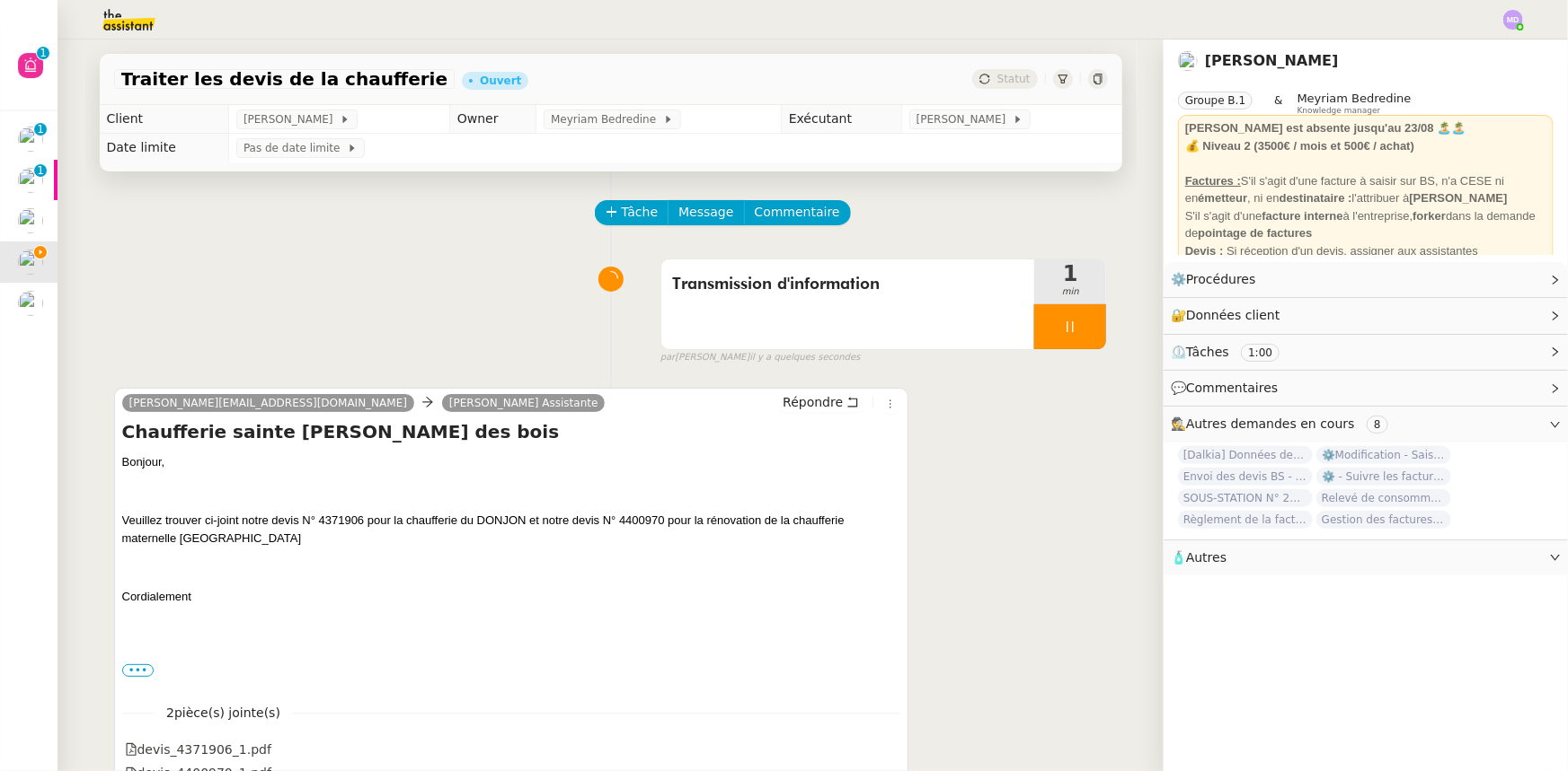
scroll to position [239, 0]
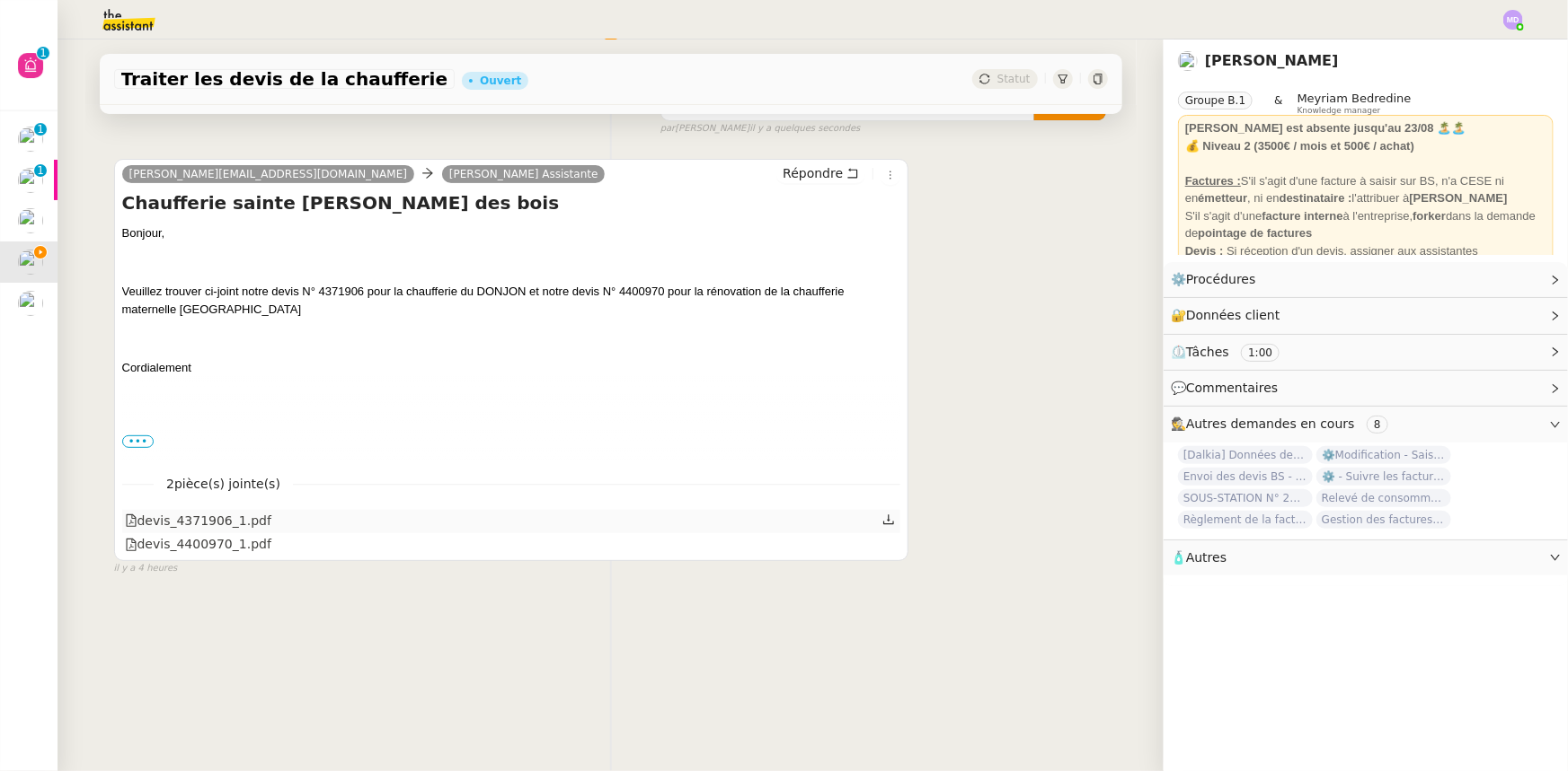
click at [882, 514] on icon at bounding box center [888, 520] width 13 height 13
click at [882, 538] on icon at bounding box center [888, 543] width 13 height 13
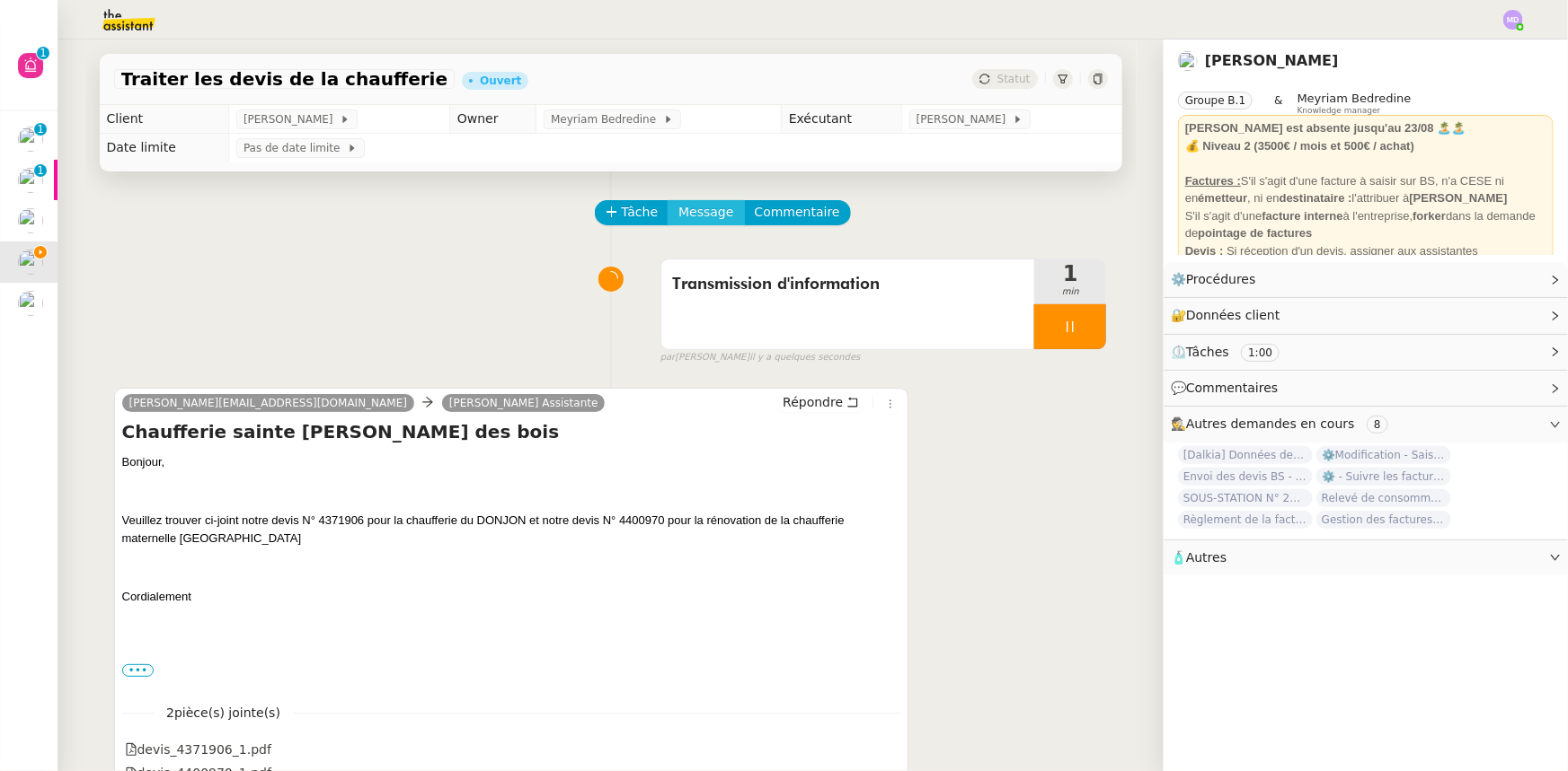
click at [687, 209] on span "Message" at bounding box center [705, 211] width 54 height 20
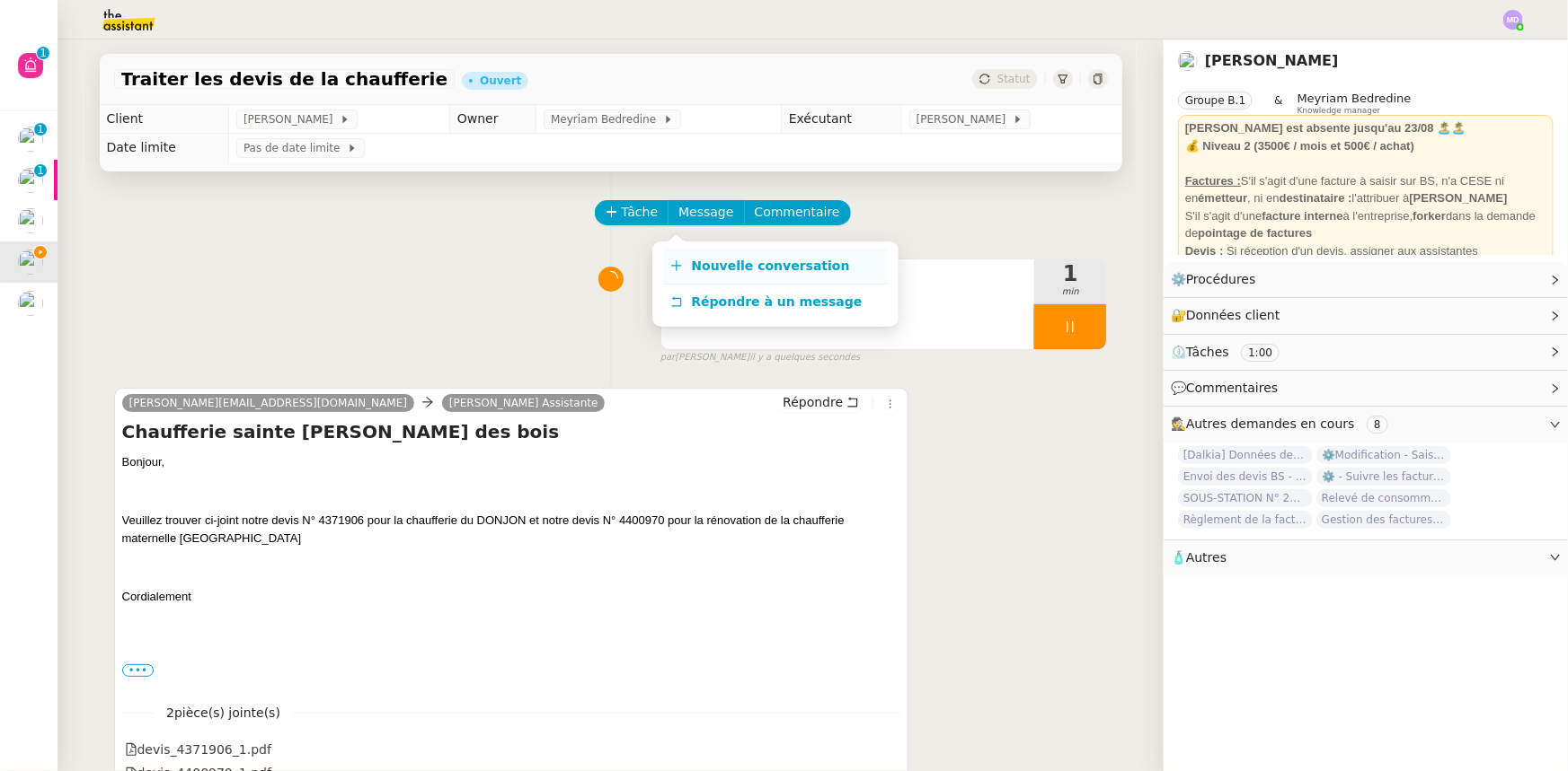
click at [699, 259] on span "Nouvelle conversation" at bounding box center [770, 266] width 158 height 15
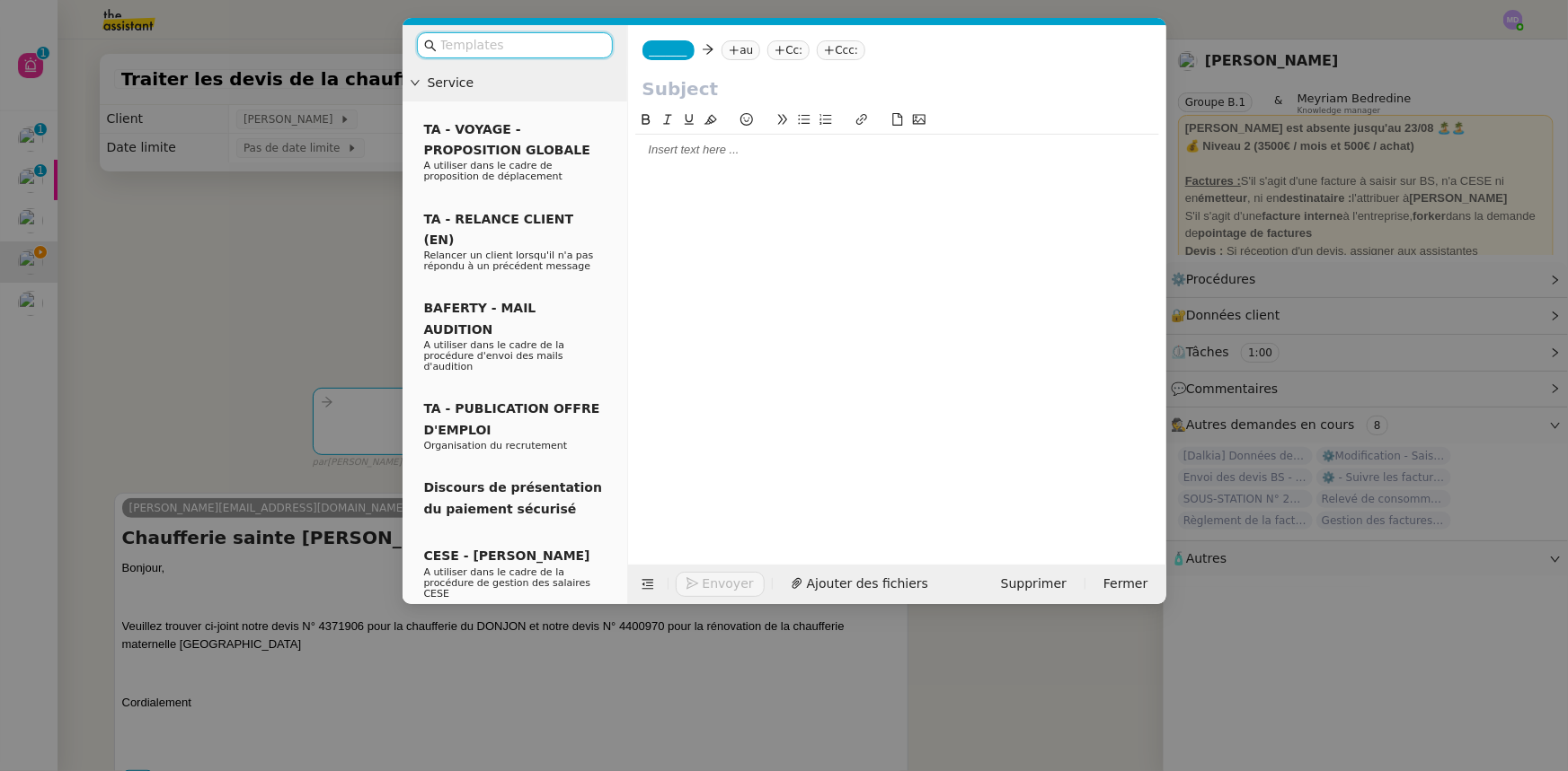
click at [682, 48] on nz-tag "_______" at bounding box center [669, 50] width 52 height 19
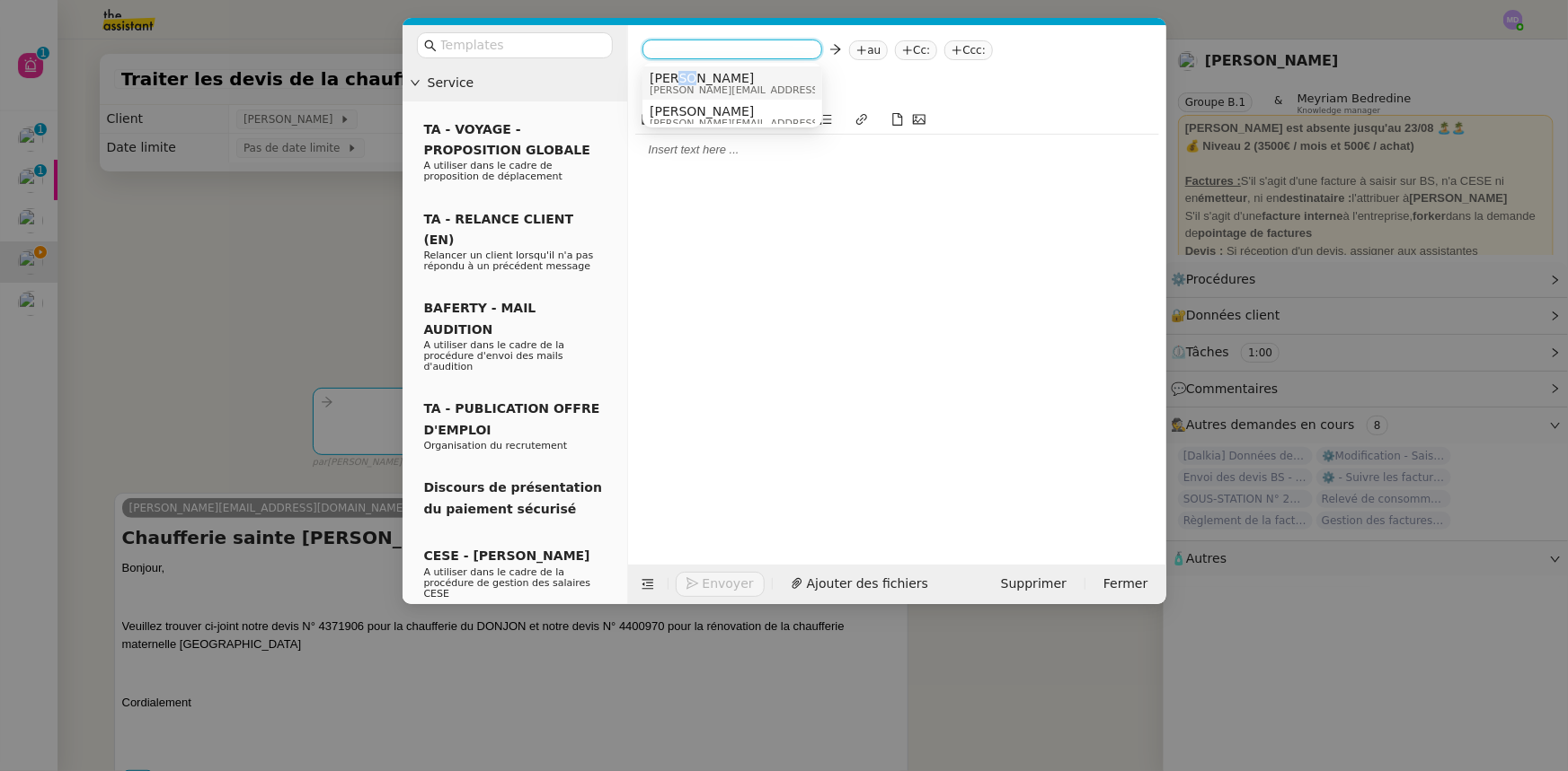
drag, startPoint x: 683, startPoint y: 77, endPoint x: 716, endPoint y: 66, distance: 34.8
click at [687, 76] on span "[PERSON_NAME]" at bounding box center [776, 78] width 255 height 15
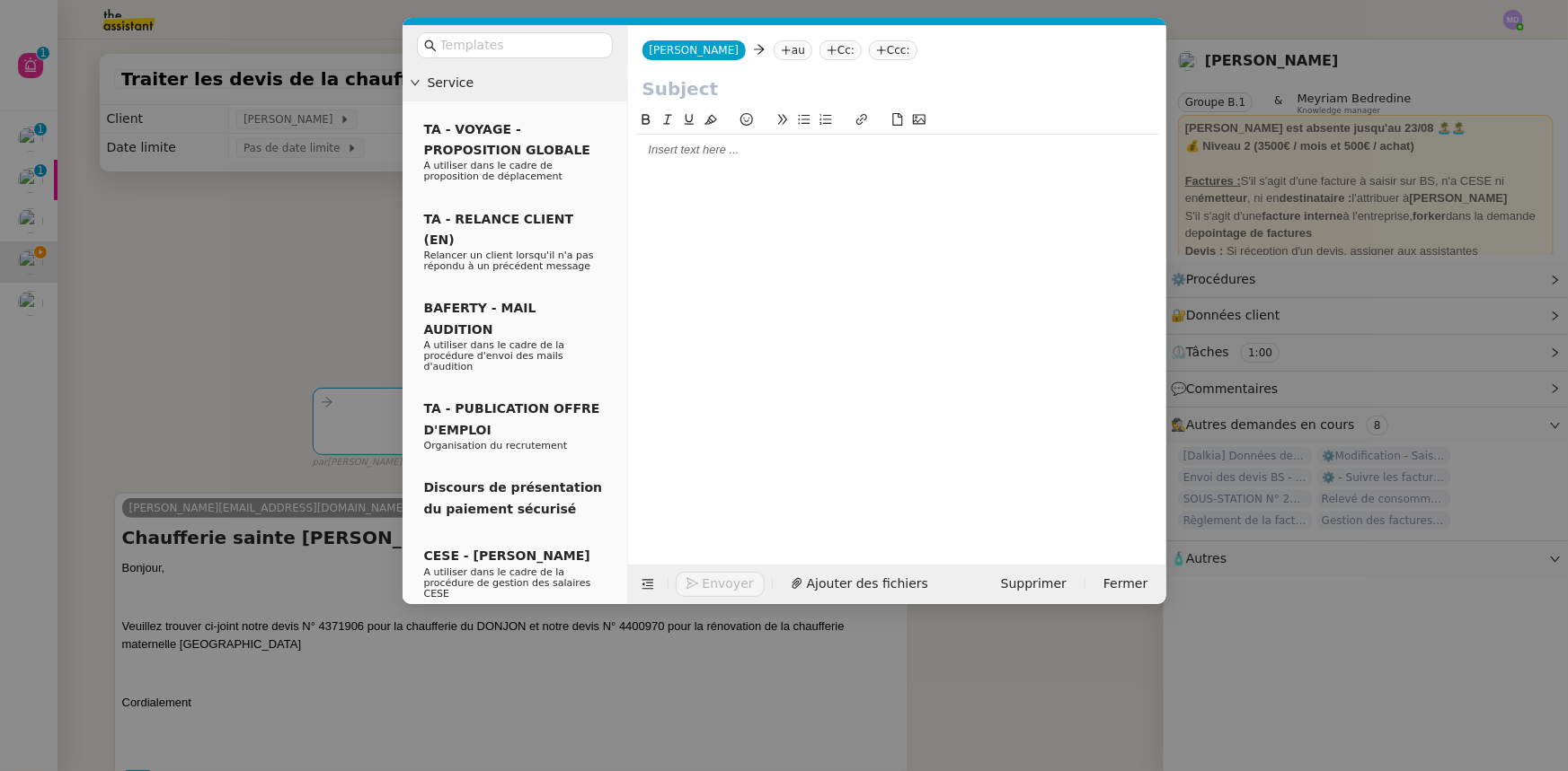
click at [773, 50] on nz-tag "au" at bounding box center [793, 50] width 39 height 19
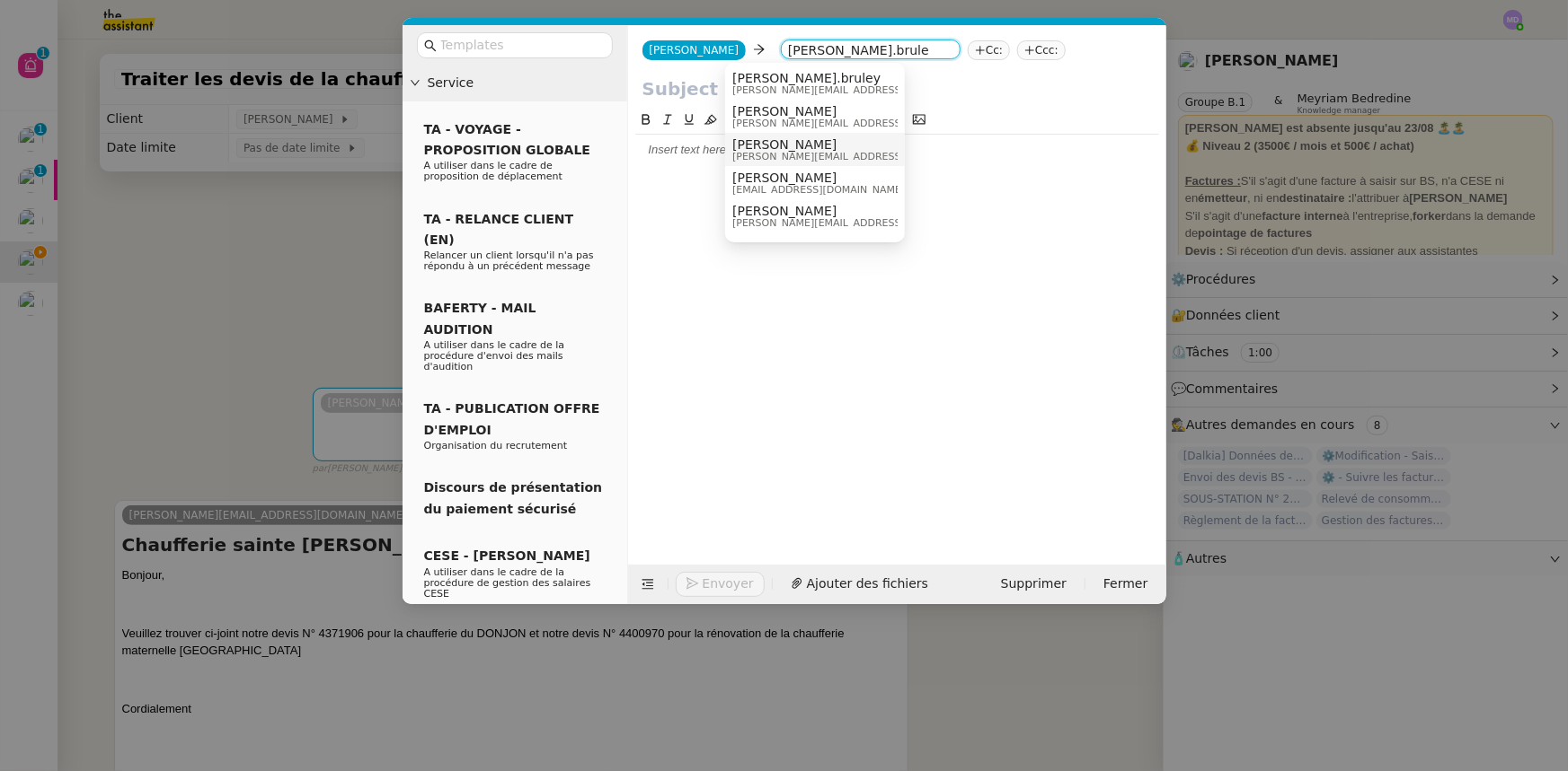
type input "[PERSON_NAME].brule"
click at [830, 145] on span "[PERSON_NAME]" at bounding box center [860, 145] width 255 height 15
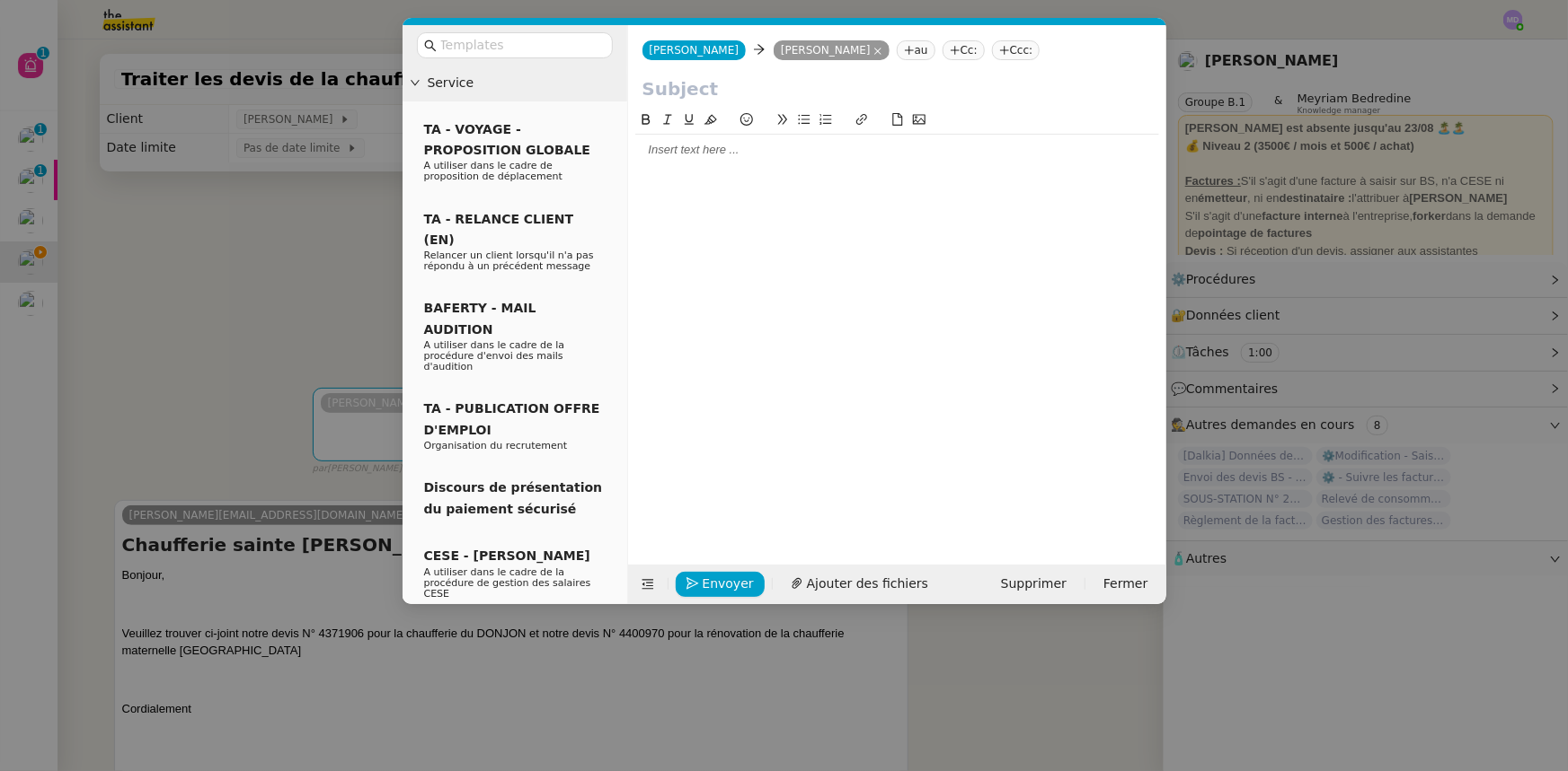
click at [950, 46] on icon at bounding box center [955, 49] width 11 height 11
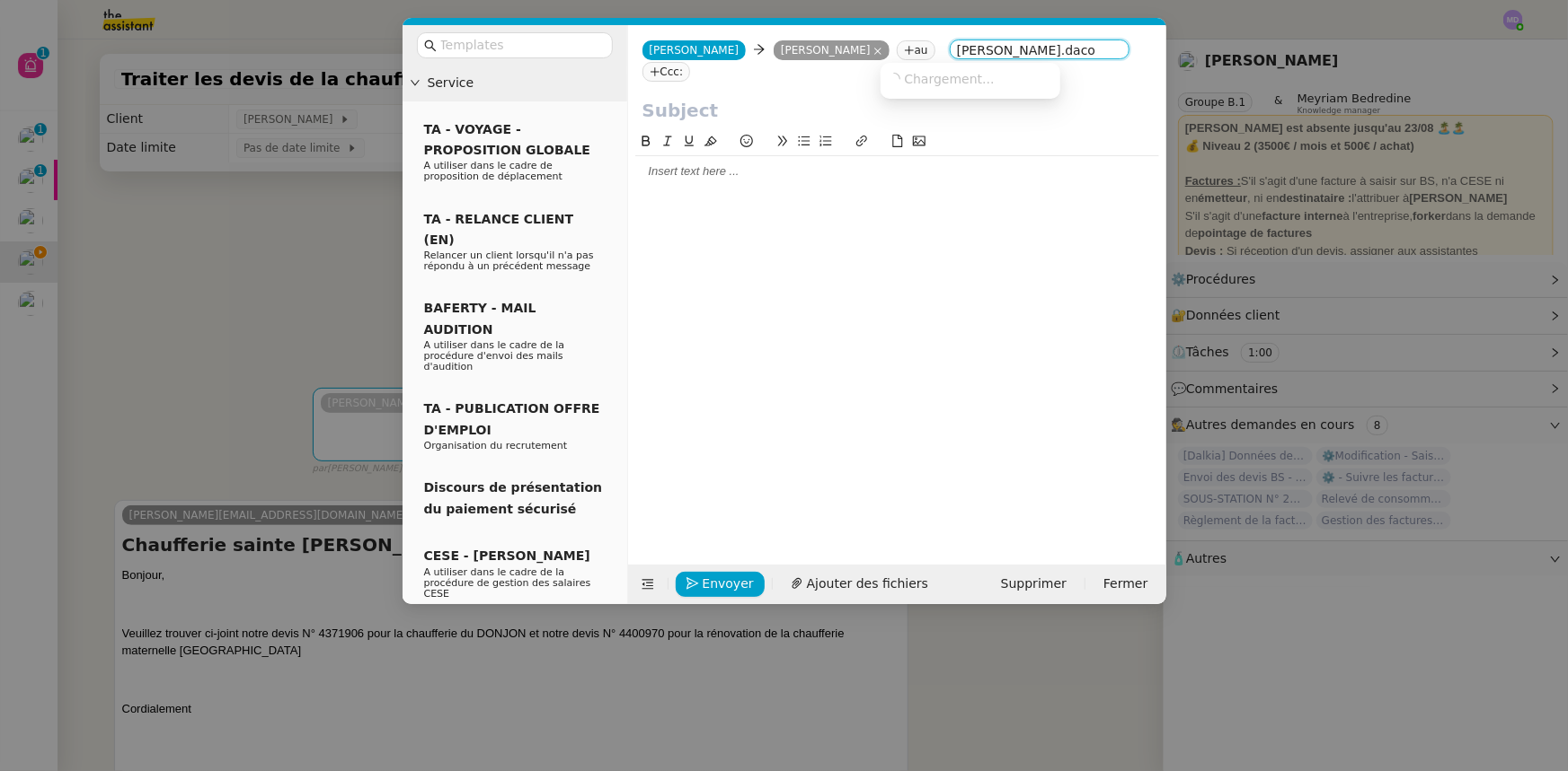
type input "[PERSON_NAME].dacon"
click at [989, 118] on span "[EMAIL_ADDRESS][DOMAIN_NAME]" at bounding box center [974, 123] width 173 height 10
click at [726, 99] on input "text" at bounding box center [897, 111] width 509 height 27
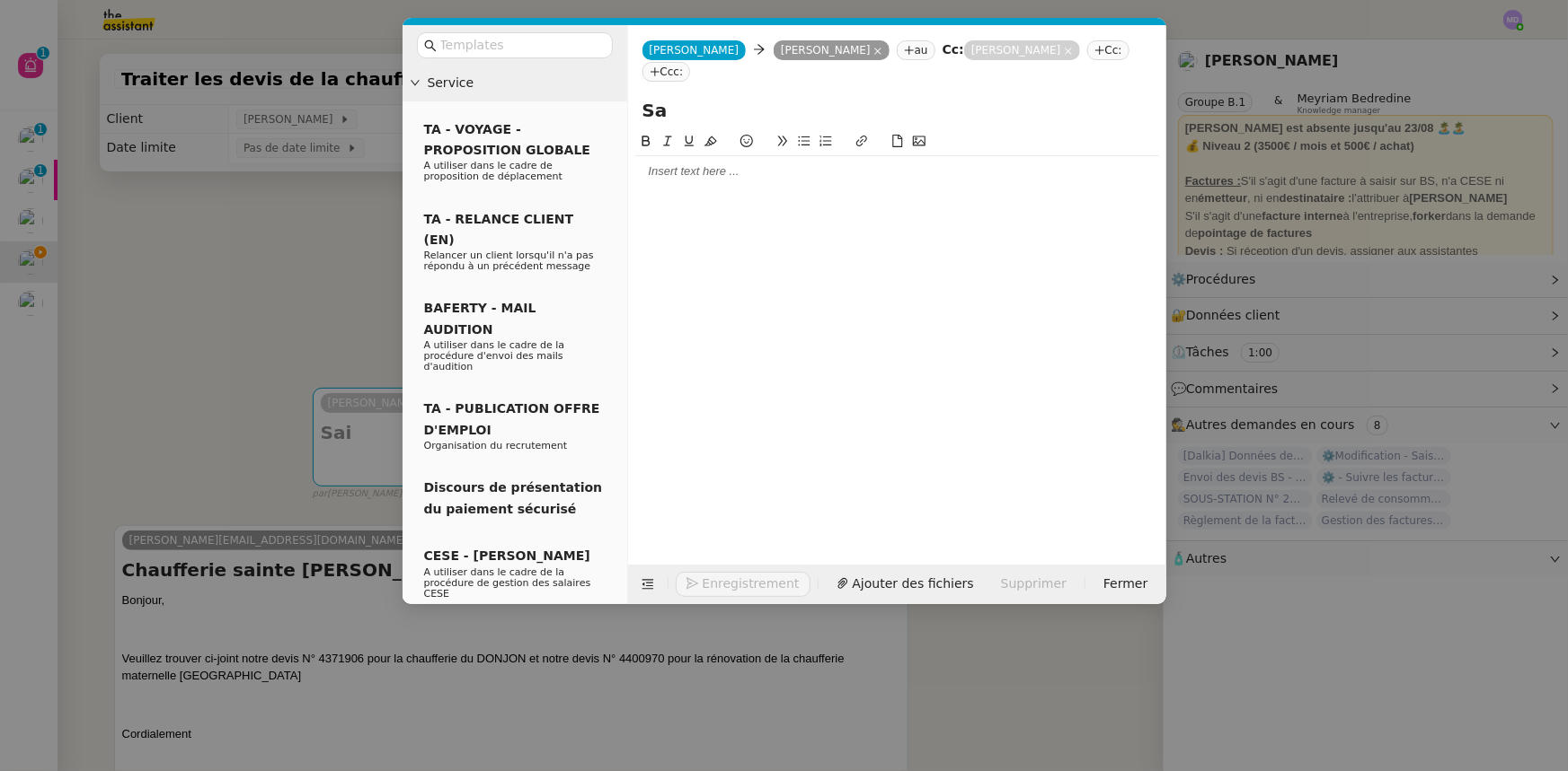
type input "S"
type input "Devis SGBD"
click at [695, 163] on div at bounding box center [898, 171] width 524 height 30
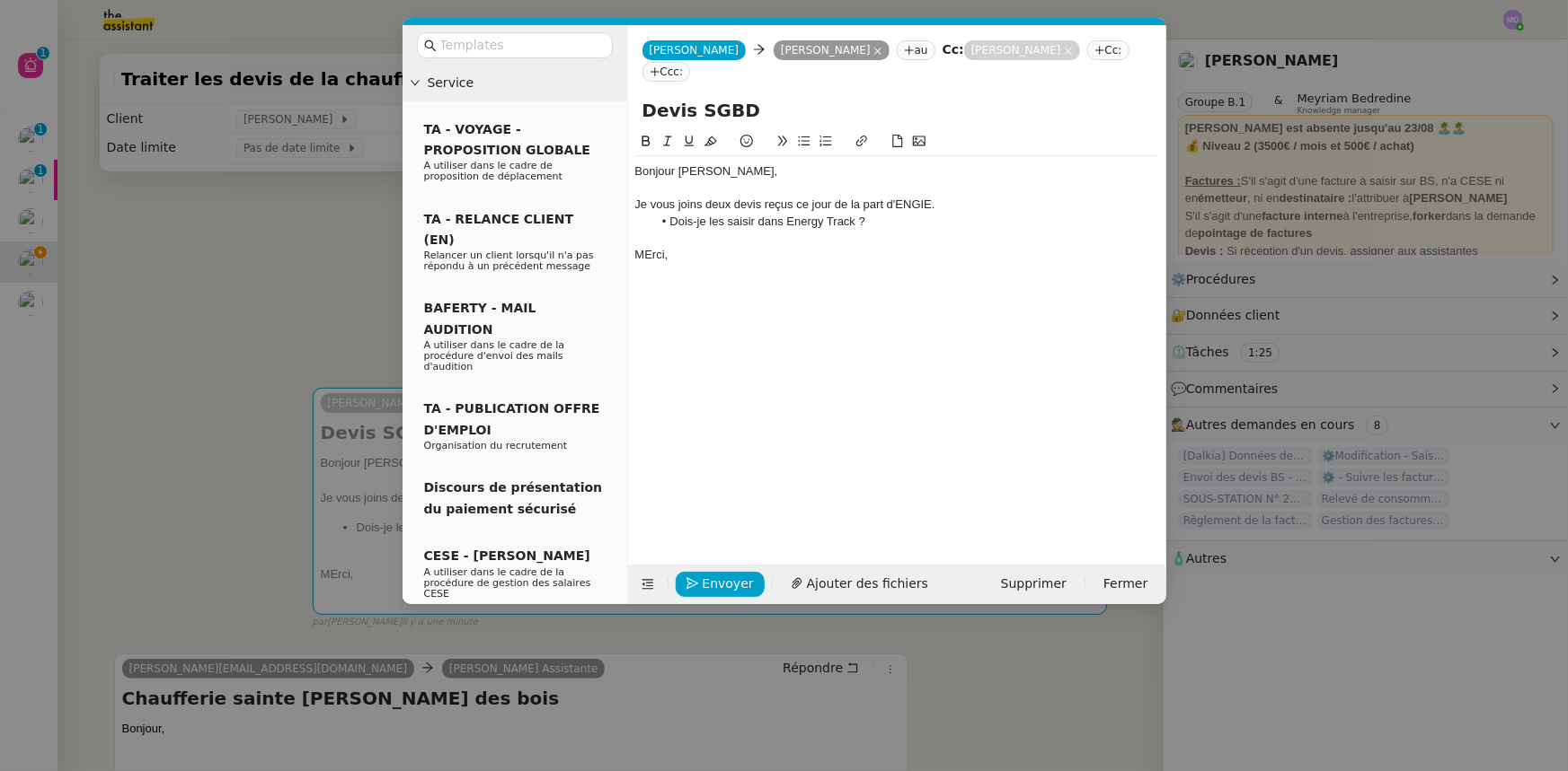
click at [651, 247] on div "MErci," at bounding box center [898, 255] width 524 height 16
click at [873, 579] on span "Ajouter des fichiers" at bounding box center [867, 584] width 121 height 20
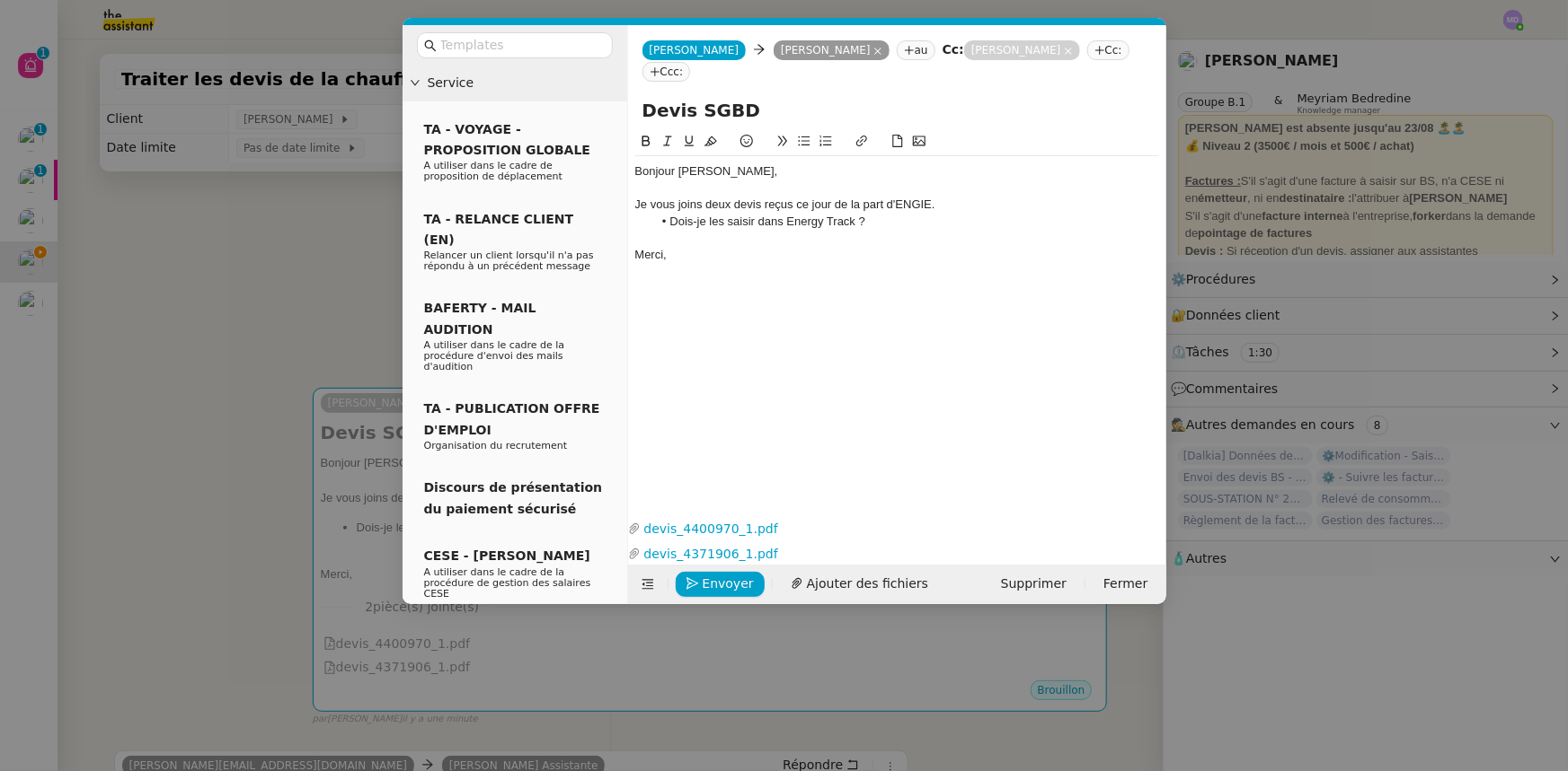
click at [142, 485] on nz-modal-container "Service TA - VOYAGE - PROPOSITION GLOBALE A utiliser dans le cadre de propositi…" at bounding box center [784, 385] width 1568 height 771
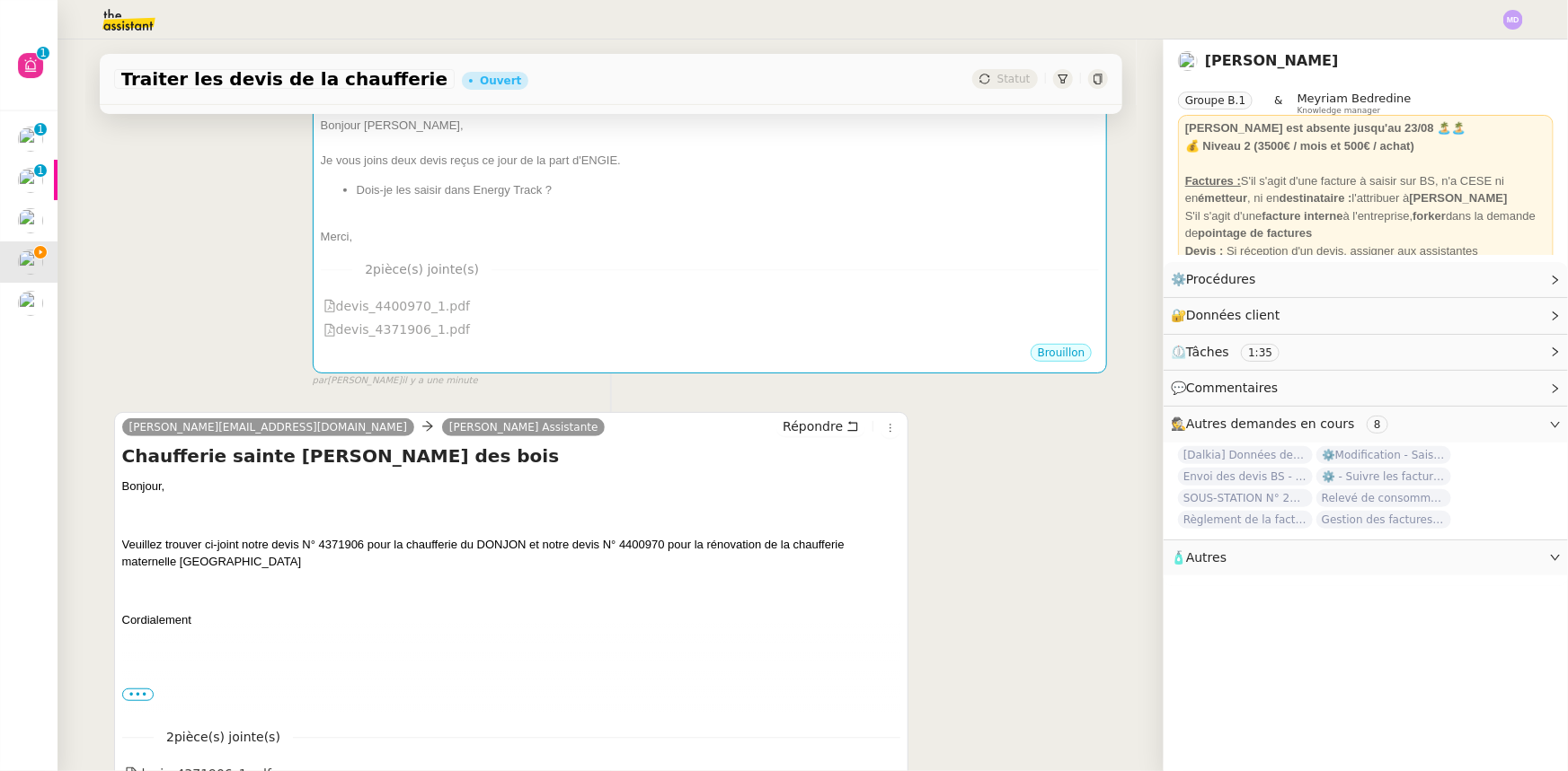
scroll to position [407, 0]
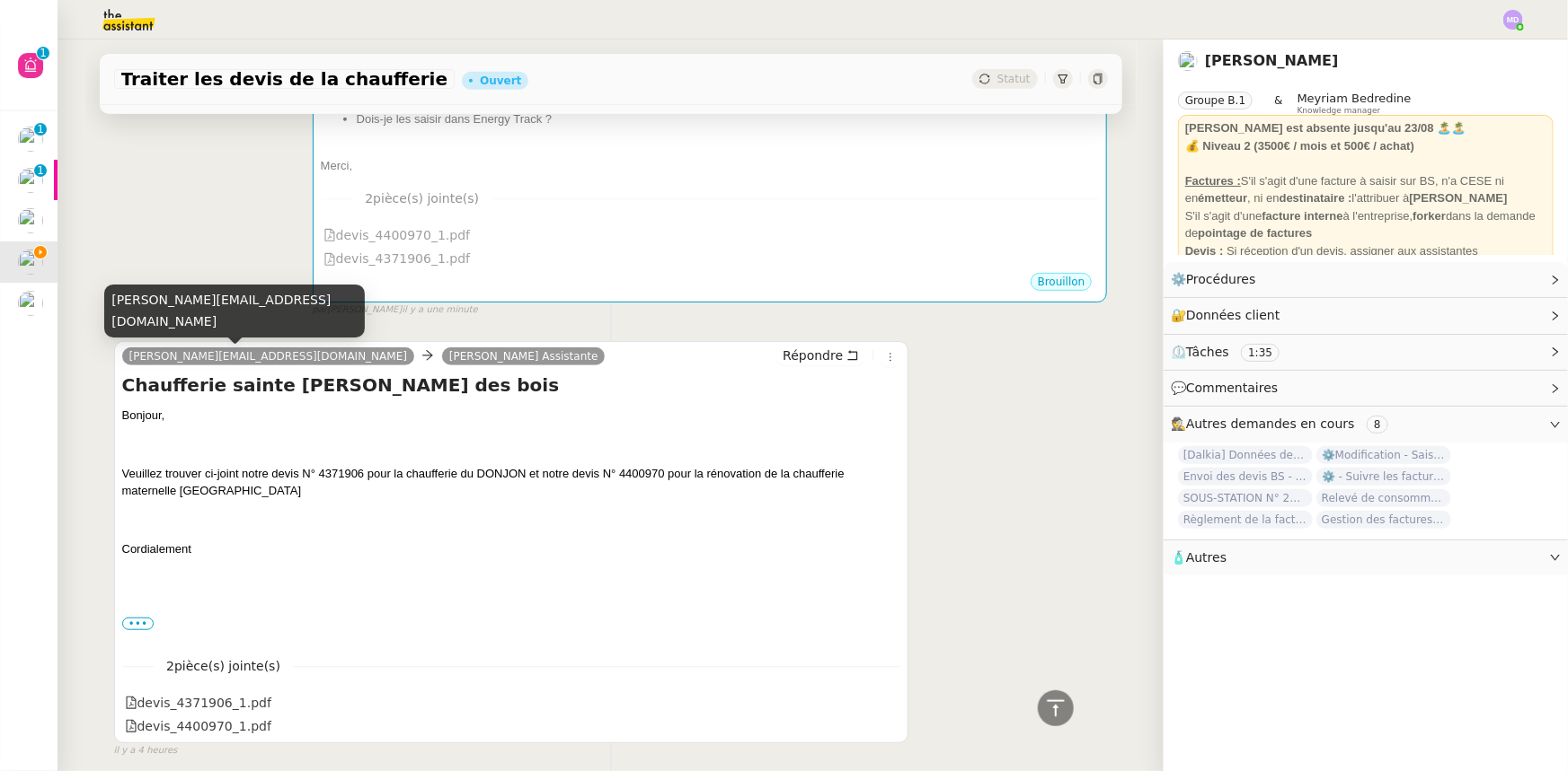
click at [218, 320] on div "[PERSON_NAME][EMAIL_ADDRESS][DOMAIN_NAME]" at bounding box center [234, 311] width 261 height 53
copy div "[PERSON_NAME][EMAIL_ADDRESS][DOMAIN_NAME]"
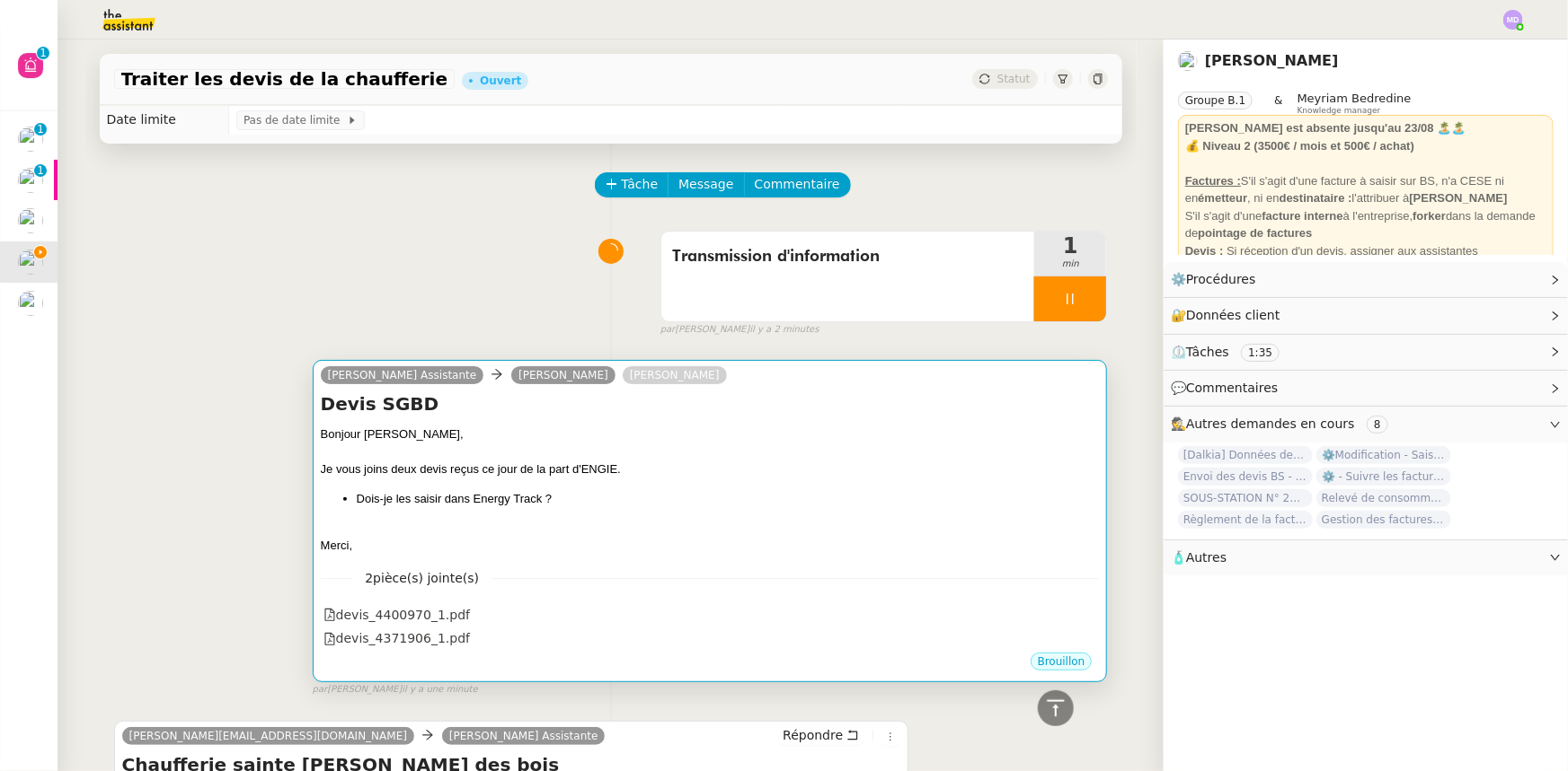
scroll to position [0, 0]
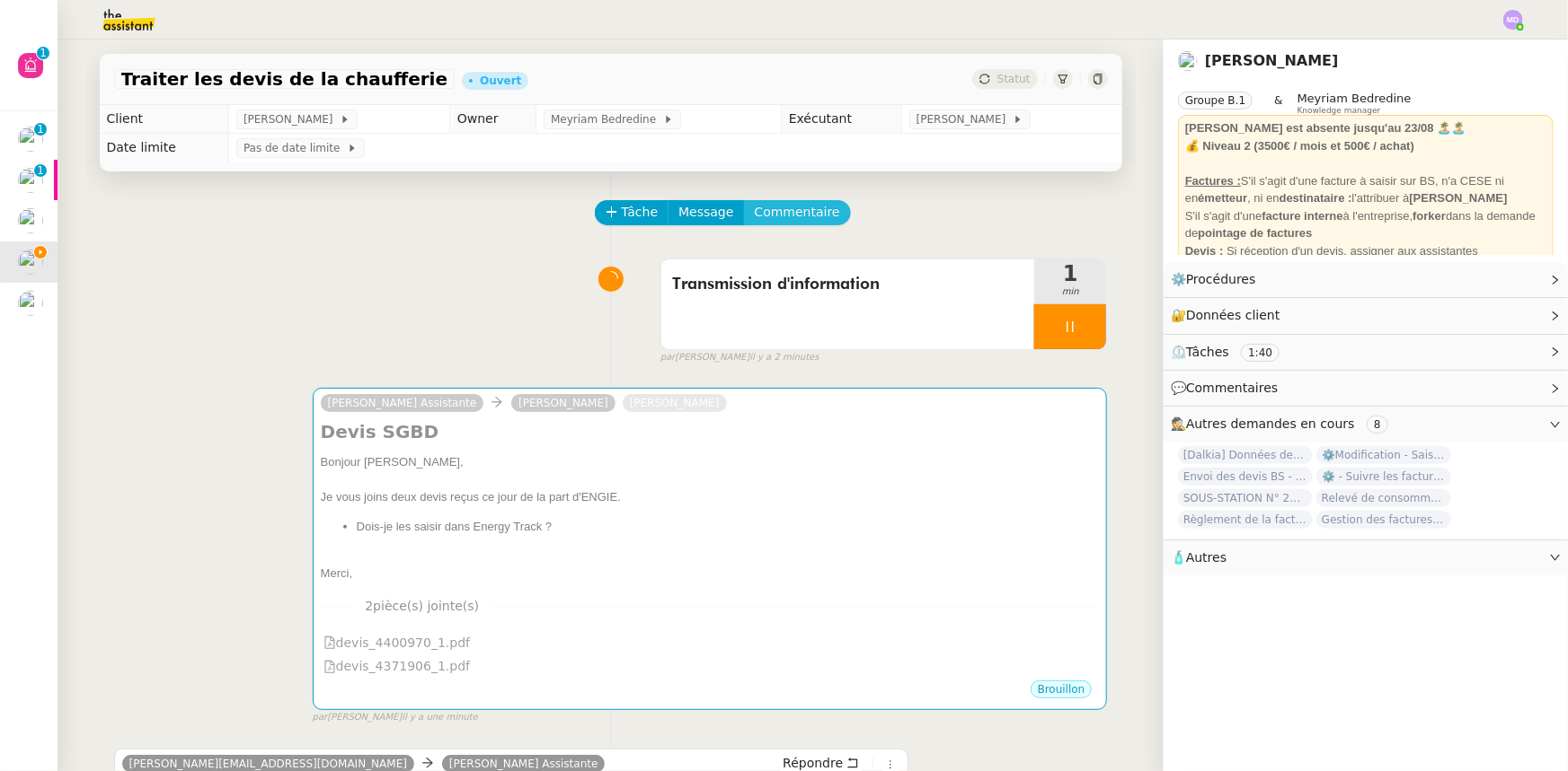
click at [771, 214] on span "Commentaire" at bounding box center [798, 211] width 85 height 20
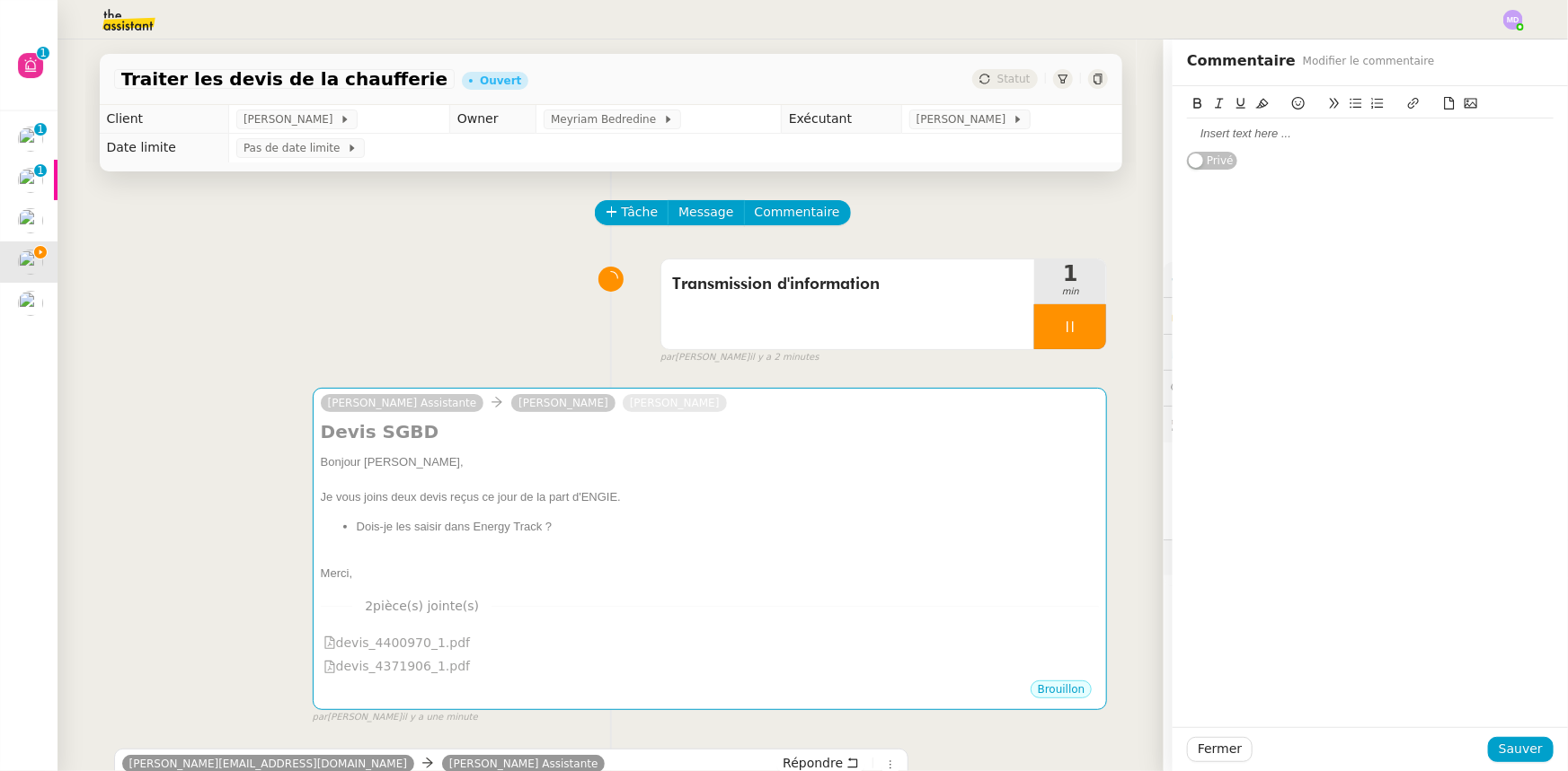
click at [1295, 132] on div at bounding box center [1370, 134] width 367 height 16
click at [1256, 107] on icon at bounding box center [1261, 104] width 13 height 10
click at [1363, 152] on div "[PERSON_NAME][EMAIL_ADDRESS][DOMAIN_NAME] Privé" at bounding box center [1370, 128] width 367 height 84
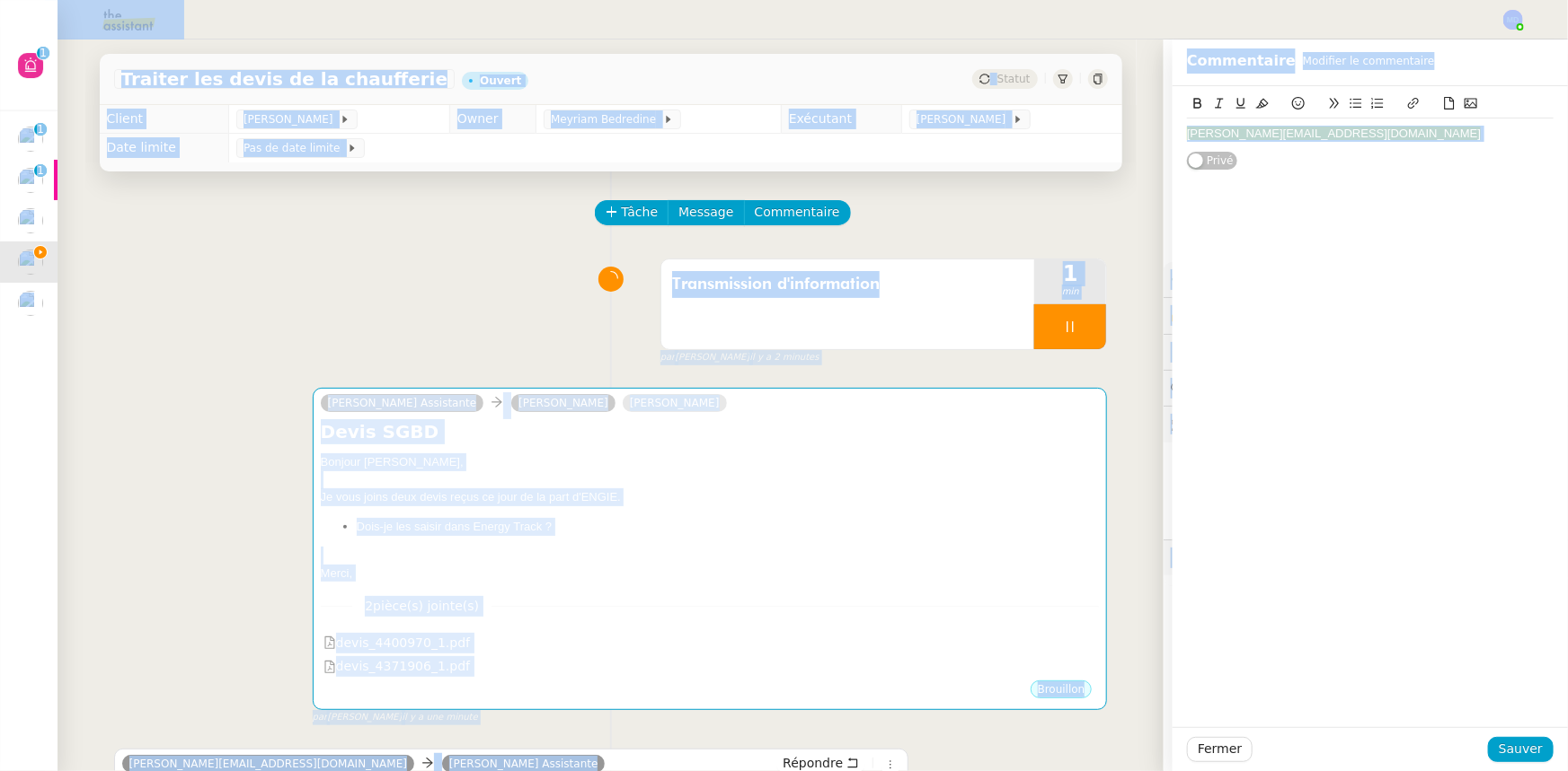
click at [1256, 103] on icon at bounding box center [1261, 103] width 13 height 13
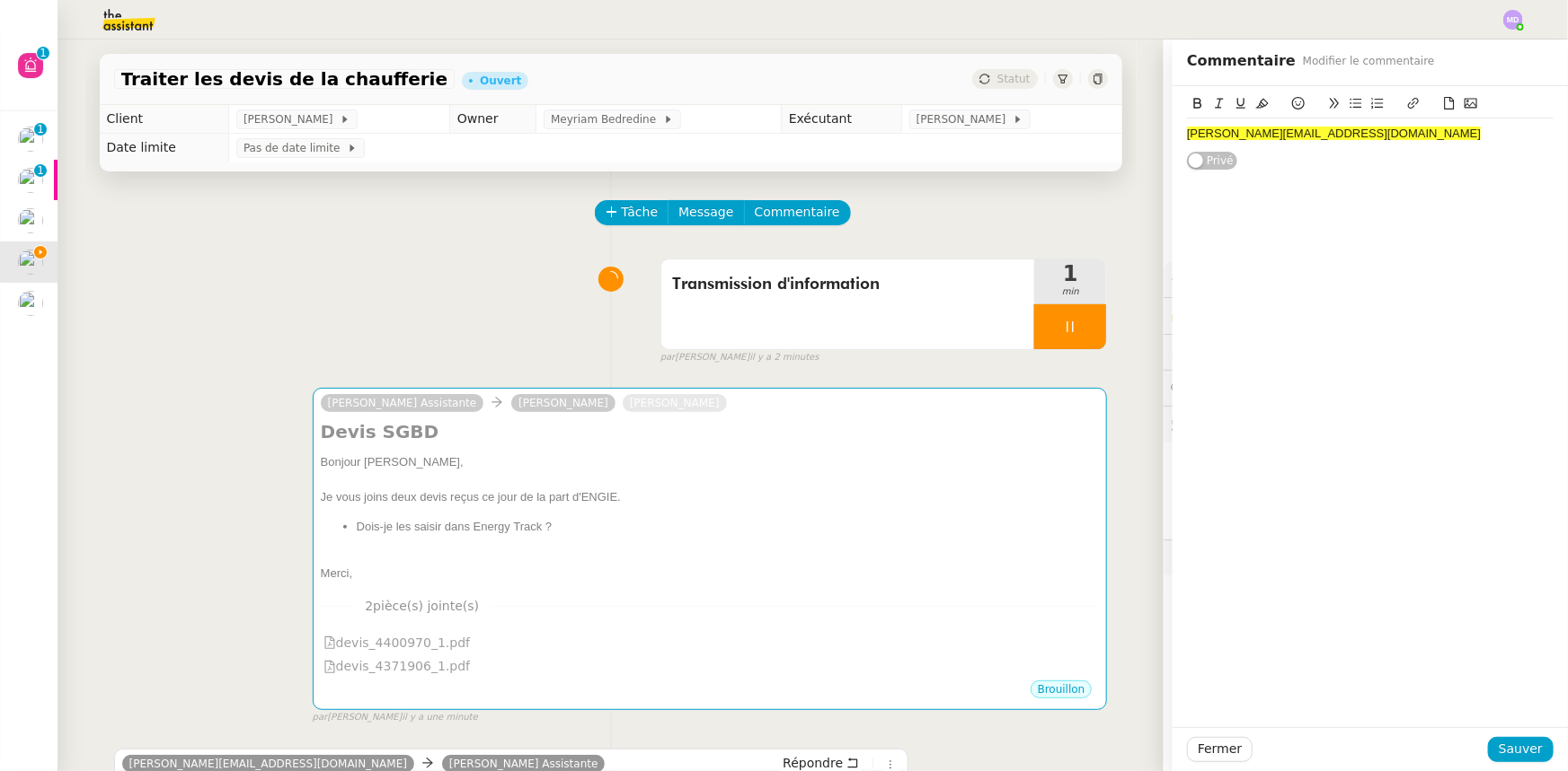
click at [1351, 159] on div "[PERSON_NAME][EMAIL_ADDRESS][DOMAIN_NAME] Privé" at bounding box center [1370, 128] width 367 height 84
drag, startPoint x: 1339, startPoint y: 143, endPoint x: 1109, endPoint y: 149, distance: 230.1
click at [1109, 149] on app-ticket "Traiter les devis de la chaufferie Ouvert Statut Client [PERSON_NAME] Conceicao…" at bounding box center [812, 405] width 1511 height 732
click at [1256, 107] on icon at bounding box center [1261, 103] width 13 height 13
copy div "[PERSON_NAME][EMAIL_ADDRESS][DOMAIN_NAME]"
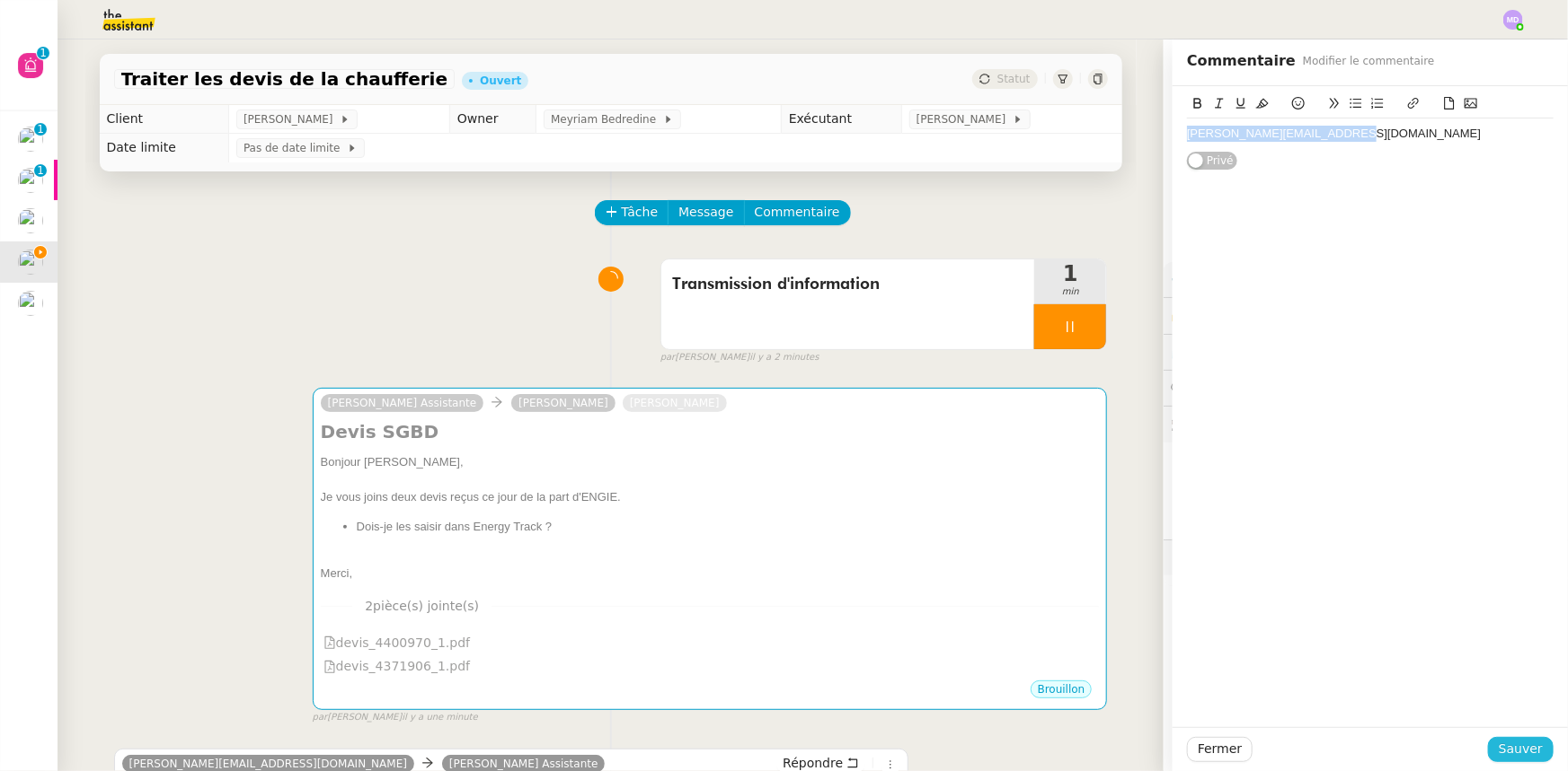
click at [1511, 749] on span "Sauver" at bounding box center [1519, 749] width 44 height 20
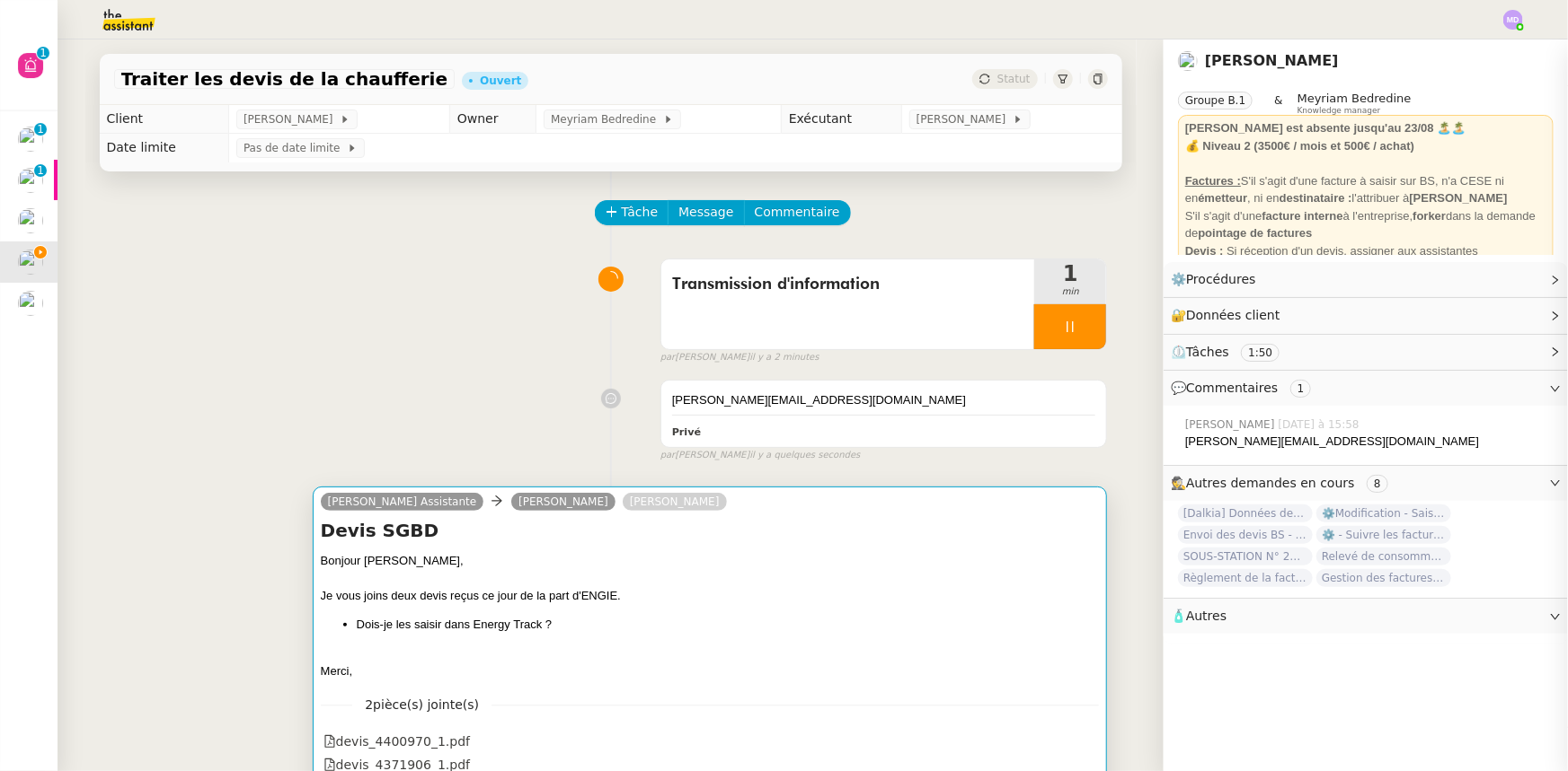
click at [735, 505] on div "[PERSON_NAME] Assistante [PERSON_NAME] [PERSON_NAME]" at bounding box center [710, 504] width 779 height 27
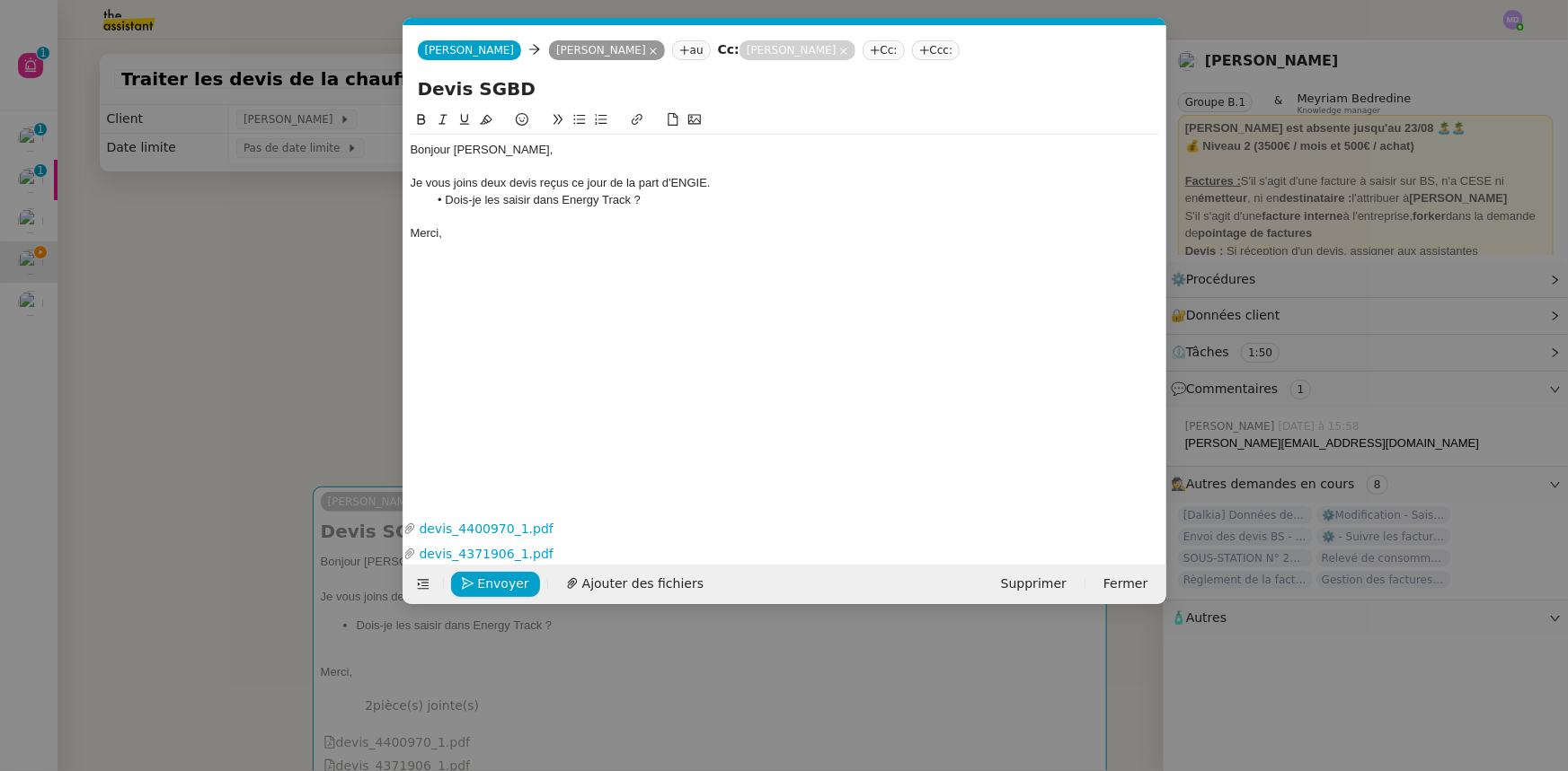
scroll to position [0, 38]
click at [722, 187] on div "Je vous joins deux devis reçus ce jour de la part d'ENGIE." at bounding box center [784, 183] width 748 height 16
click at [505, 600] on div "Envoyer Ajouter des fichiers Supprimer Fermer" at bounding box center [785, 584] width 763 height 40
click at [505, 585] on span "Envoyer" at bounding box center [504, 584] width 51 height 20
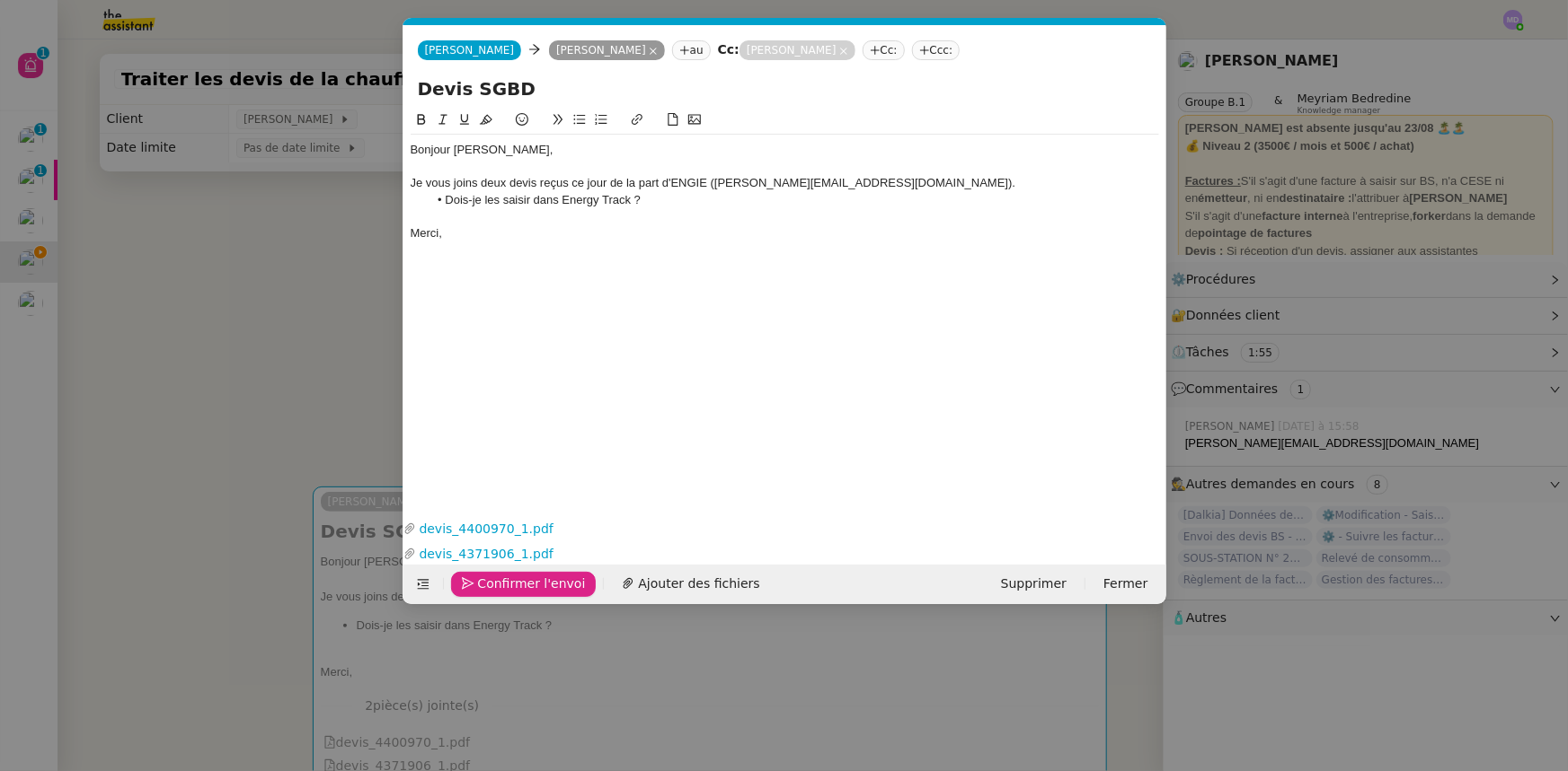
click at [505, 585] on span "Confirmer l'envoi" at bounding box center [532, 584] width 108 height 20
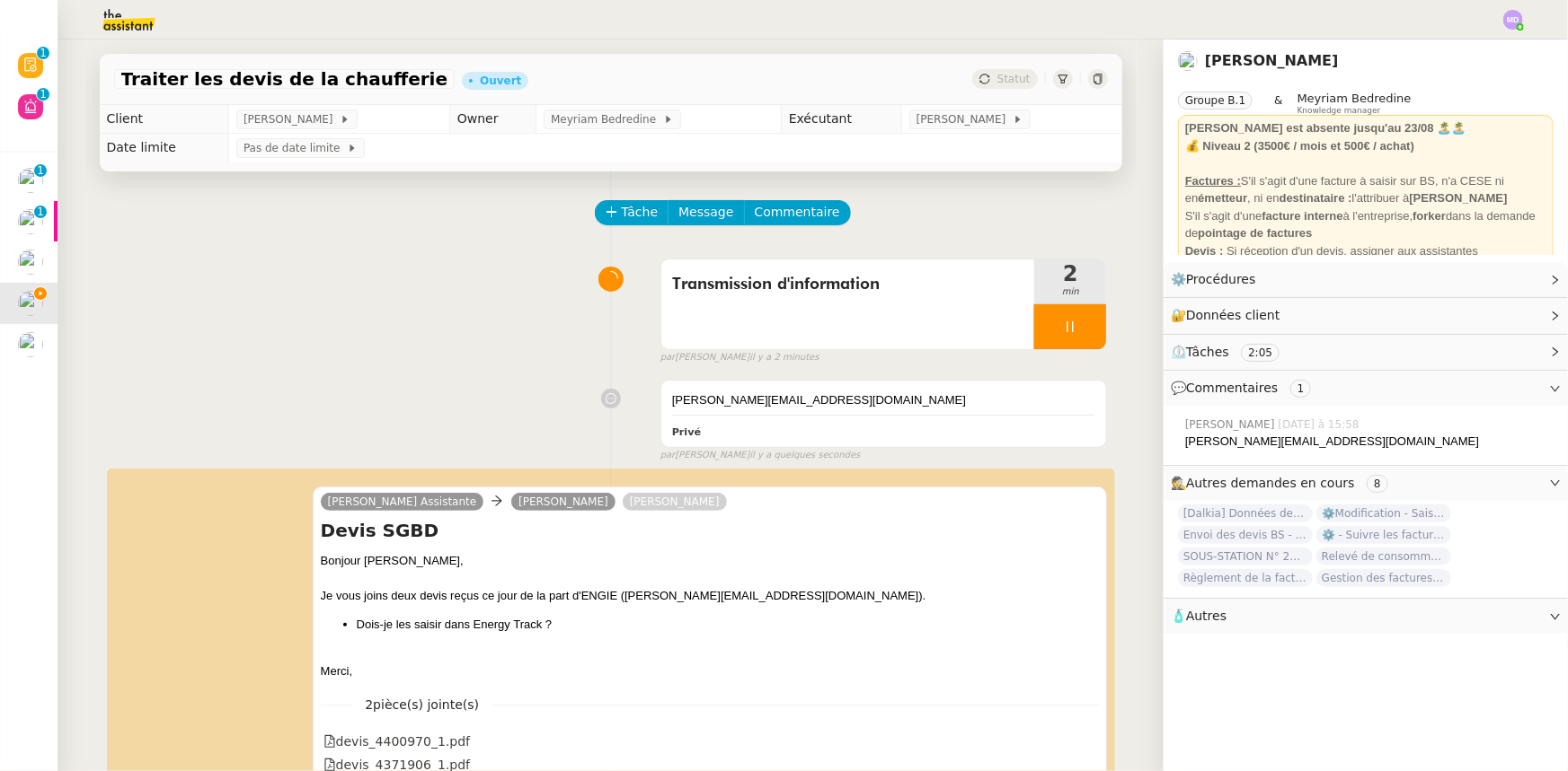
click at [1069, 321] on div at bounding box center [1070, 327] width 72 height 45
drag, startPoint x: 1075, startPoint y: 322, endPoint x: 1088, endPoint y: 301, distance: 24.7
click at [1081, 322] on icon at bounding box center [1088, 327] width 15 height 15
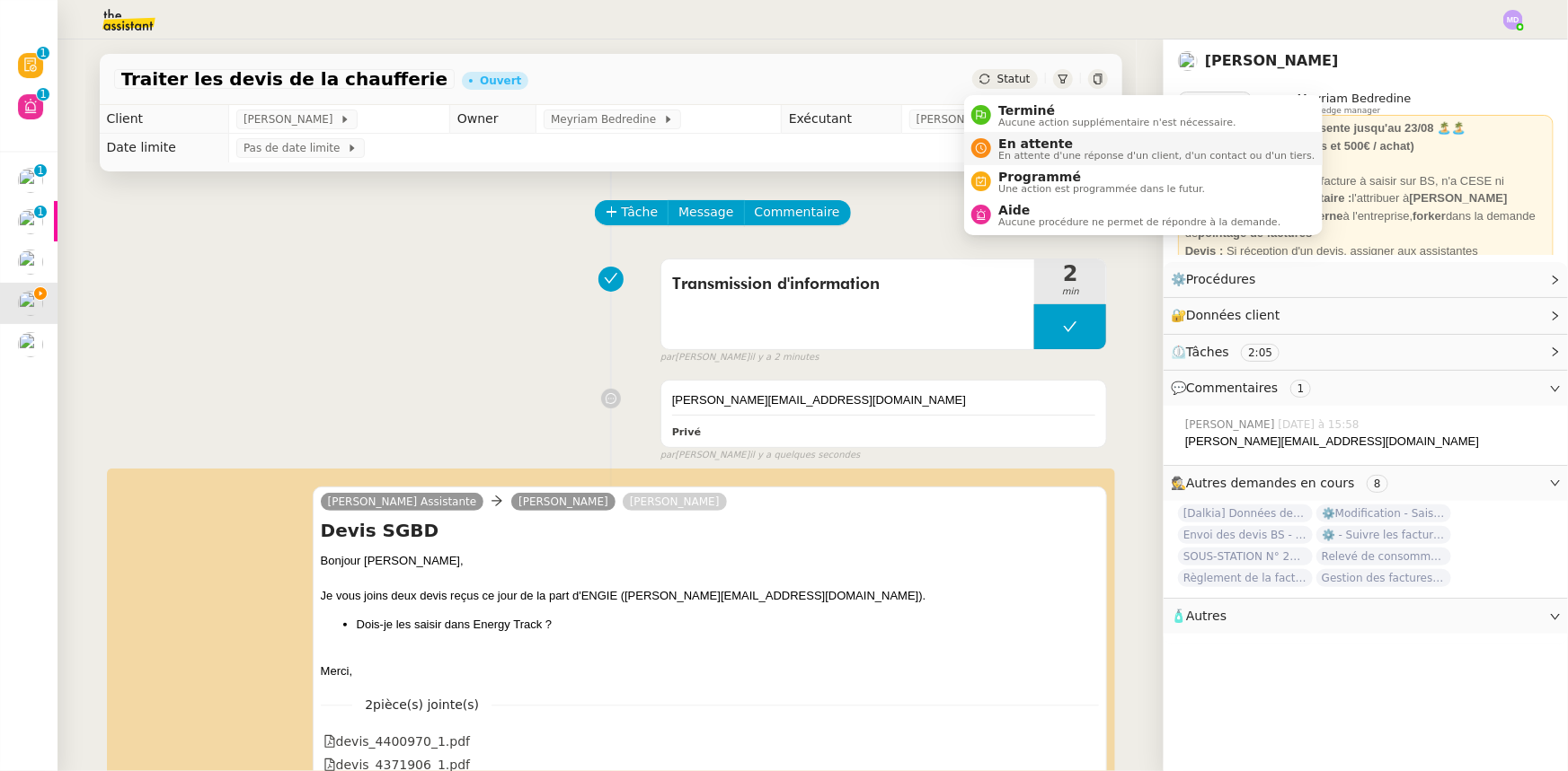
click at [1021, 154] on span "En attente d'une réponse d'un client, d'un contact ou d'un tiers." at bounding box center [1157, 156] width 316 height 10
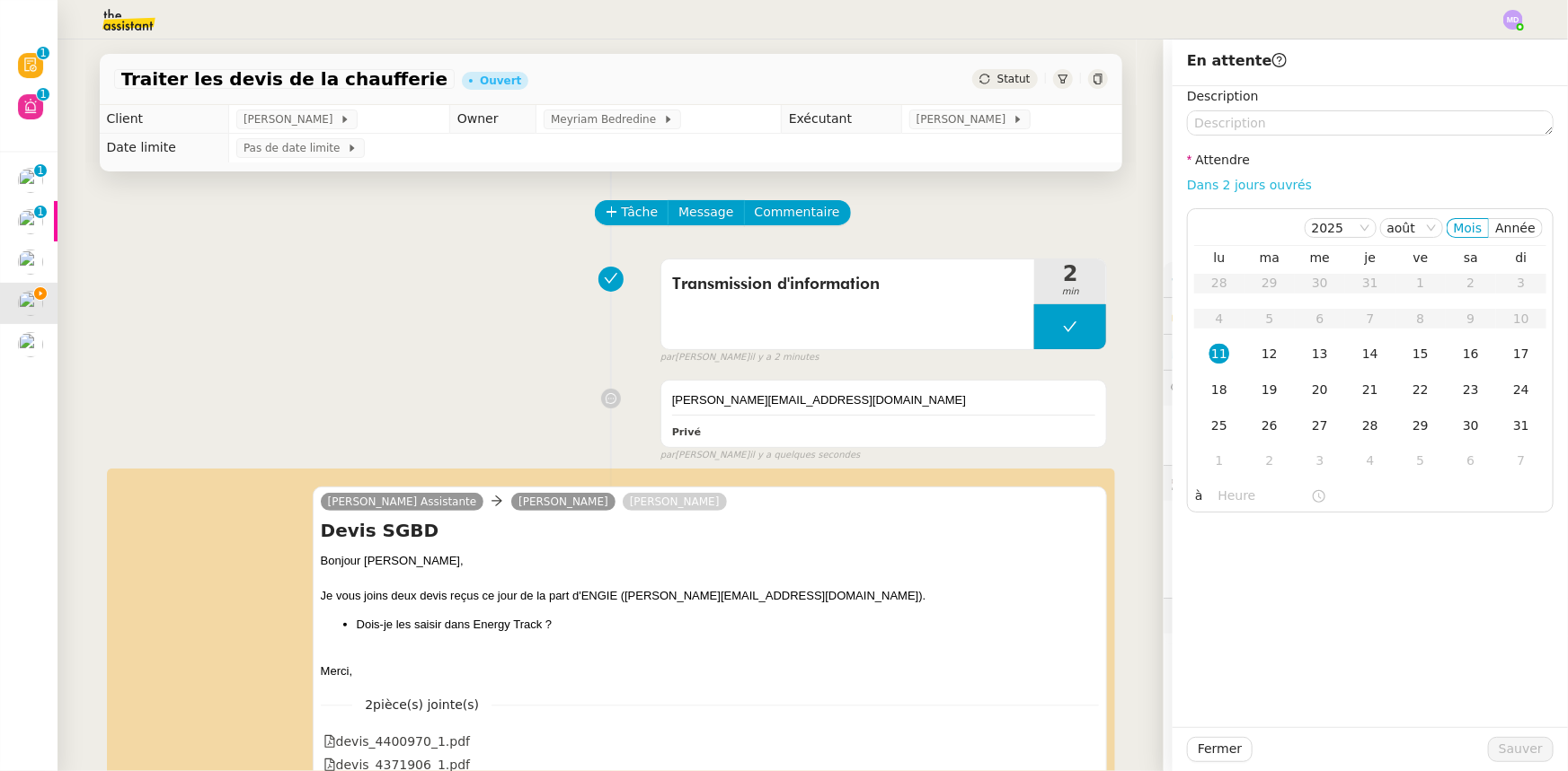
click at [1233, 188] on link "Dans 2 jours ouvrés" at bounding box center [1249, 184] width 125 height 15
type input "07:00"
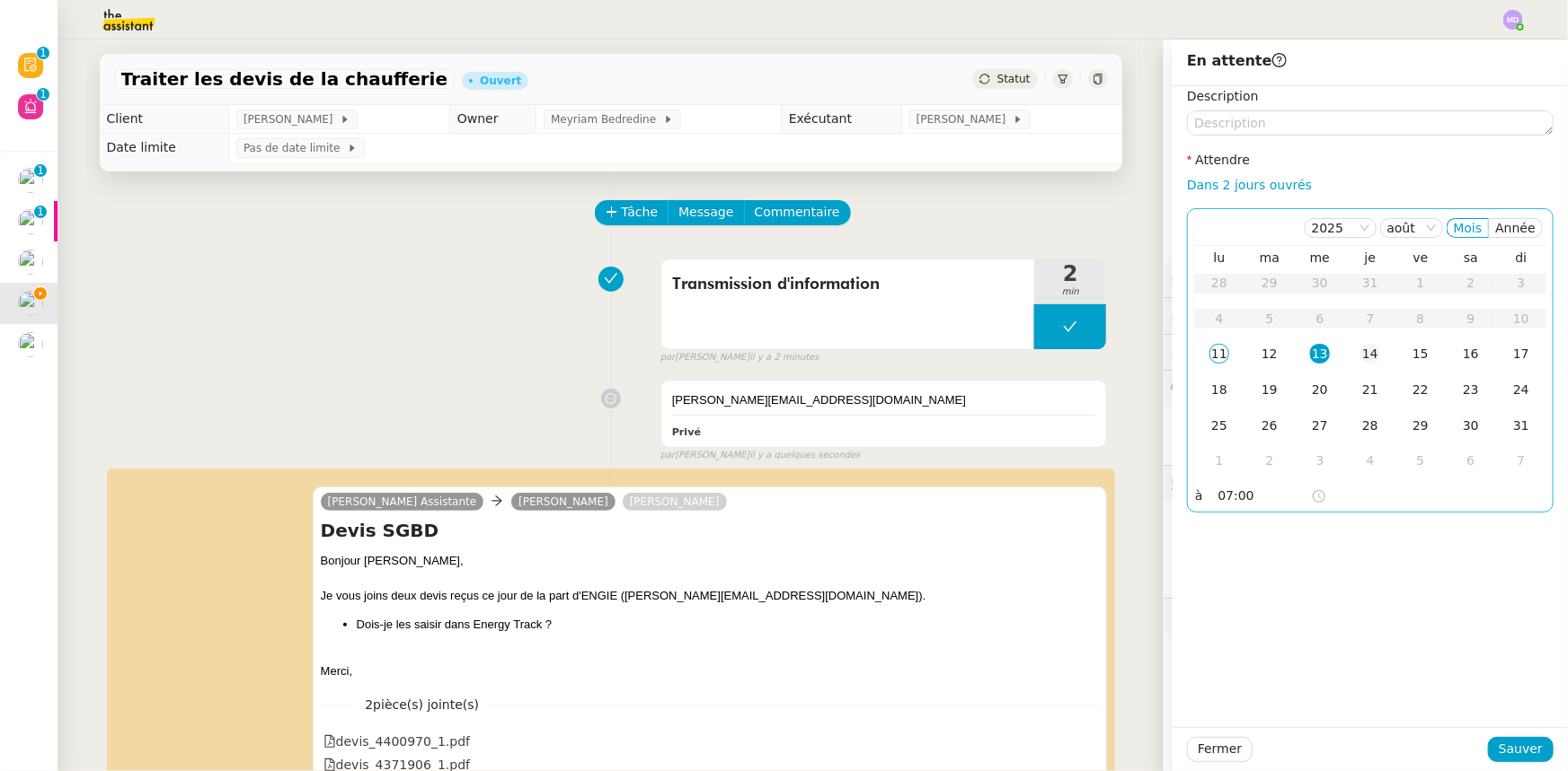
click at [1360, 352] on div "14" at bounding box center [1370, 354] width 19 height 19
click at [1498, 748] on span "Sauver" at bounding box center [1519, 749] width 44 height 20
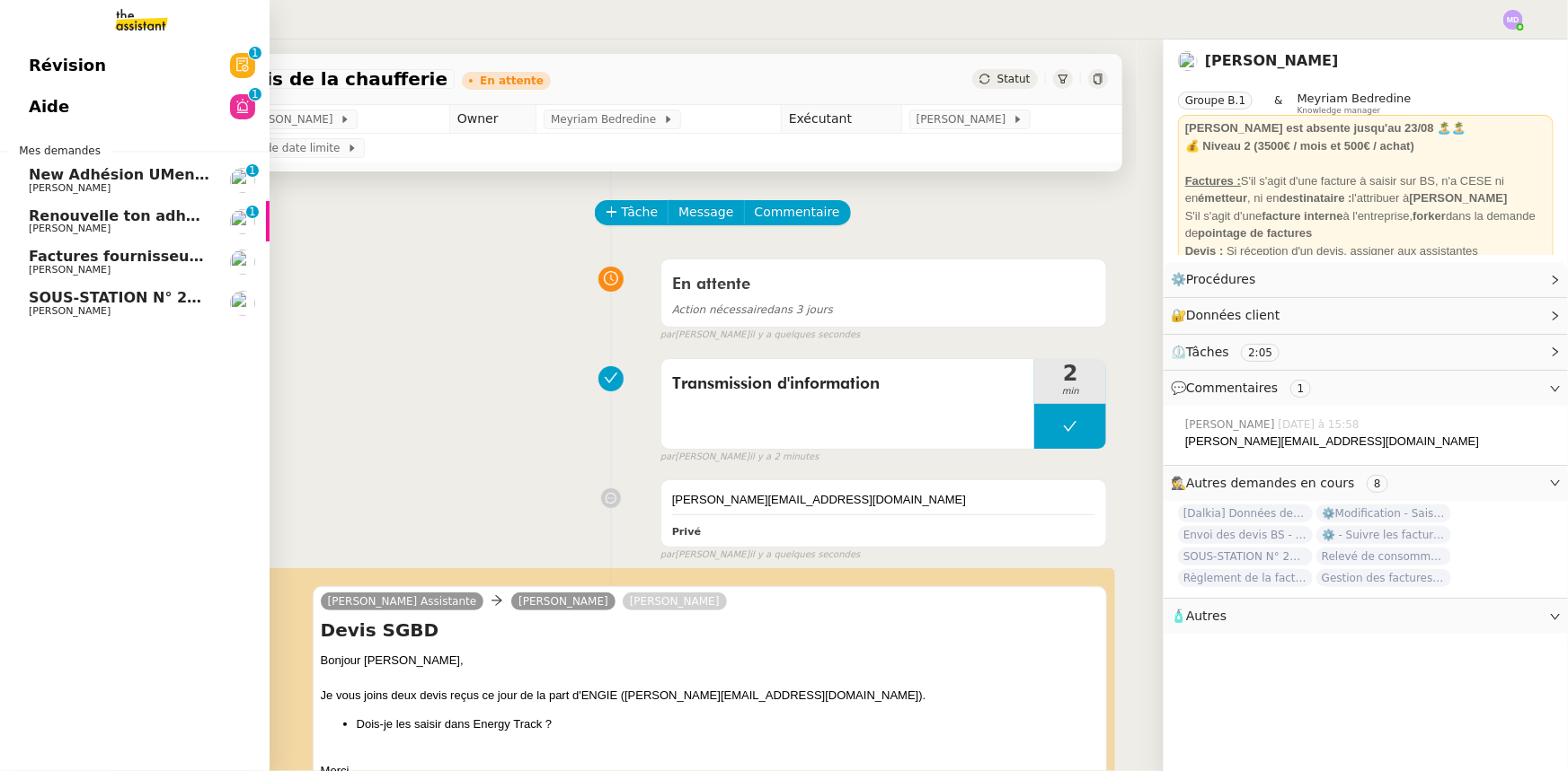
click at [91, 256] on span "Factures fournisseurs règlement par prélèvement, CB et espèces via Pennylane - …" at bounding box center [388, 257] width 718 height 17
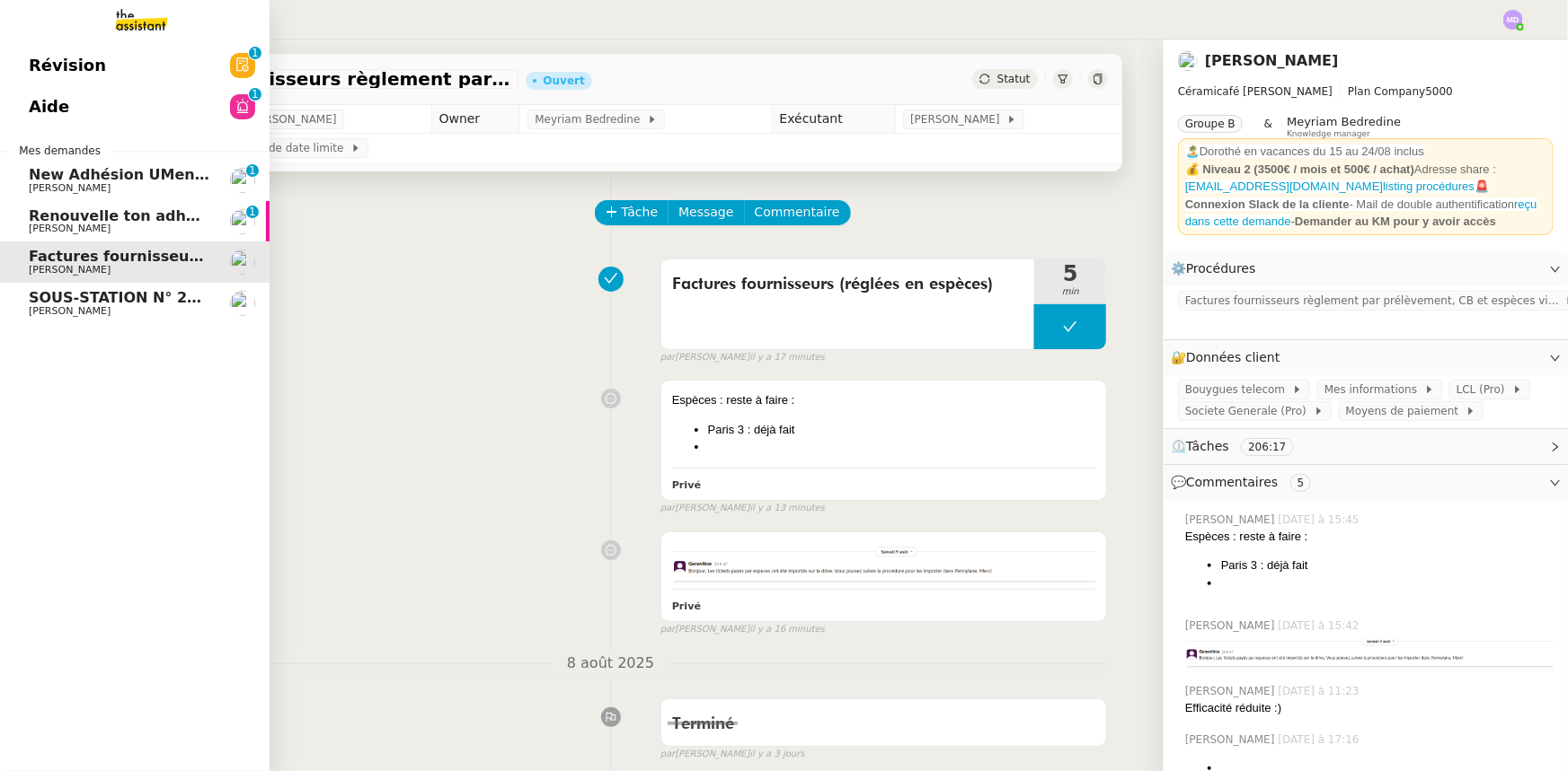
scroll to position [6, 0]
click at [9, 288] on link "SOUS-STATION N° 20 RESIDENCE LES BRIQUES ROUGES FACTURE [DATE] [PERSON_NAME]" at bounding box center [135, 304] width 270 height 42
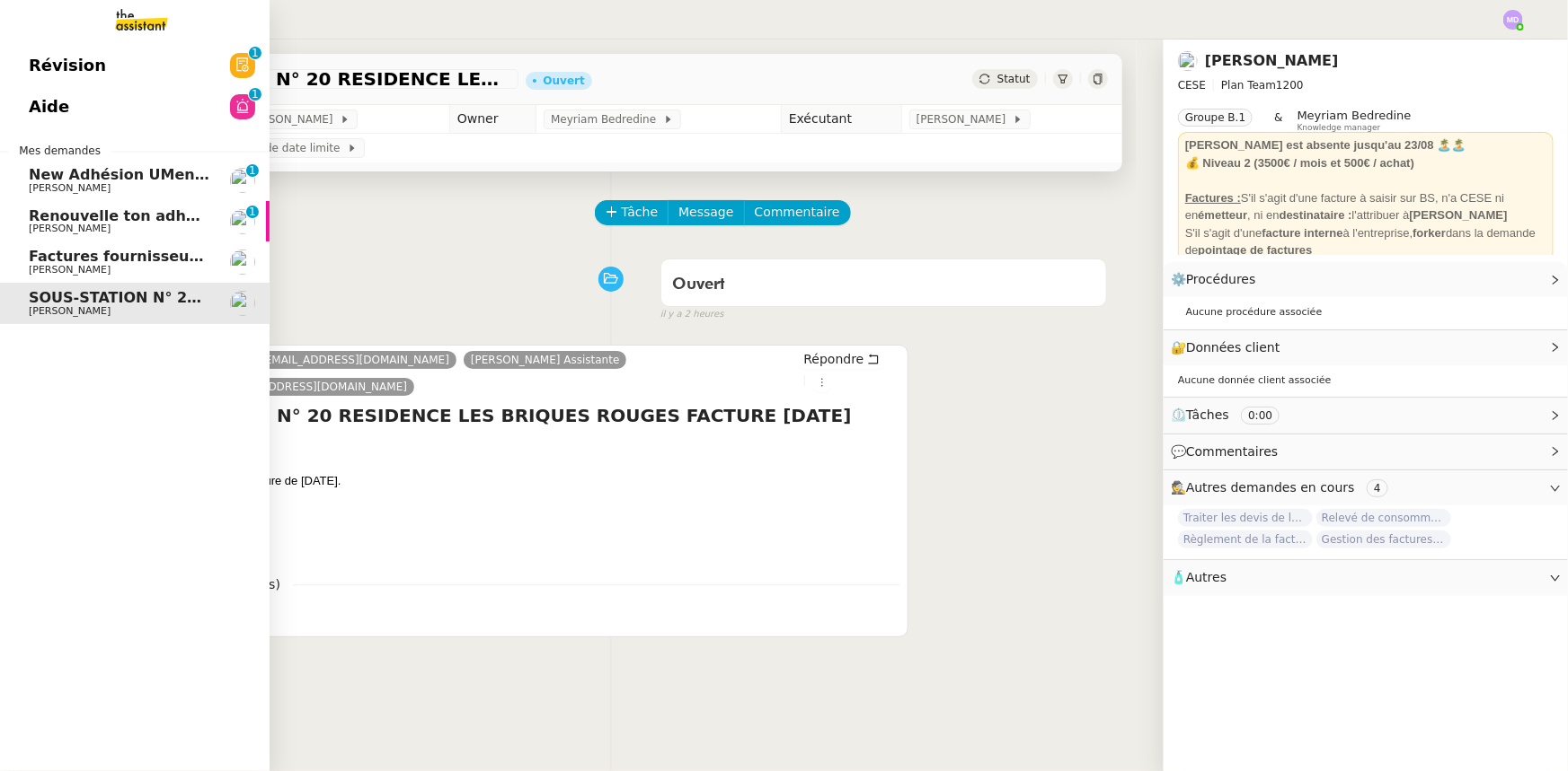
scroll to position [23, 0]
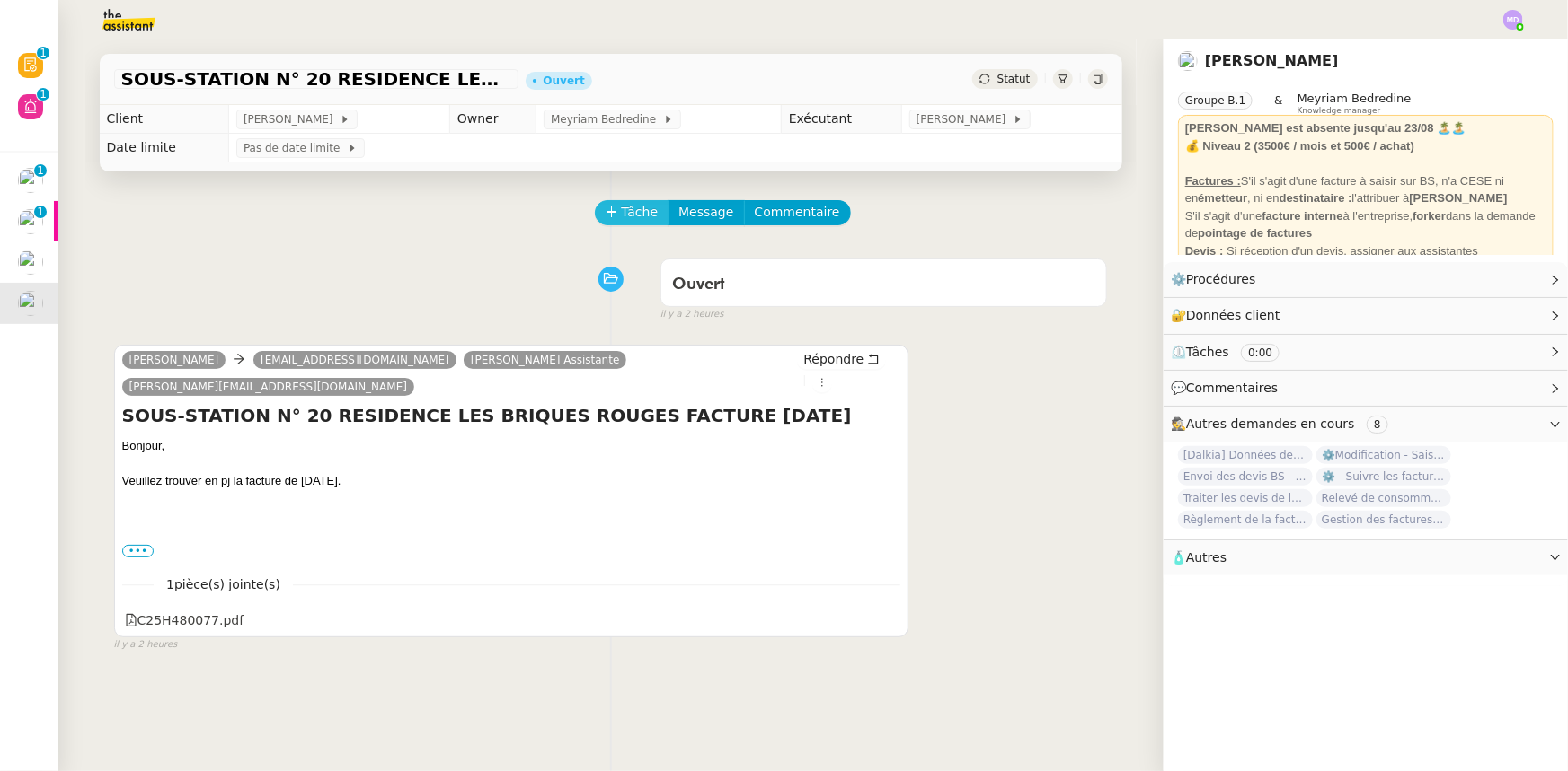
click at [622, 215] on span "Tâche" at bounding box center [640, 211] width 37 height 20
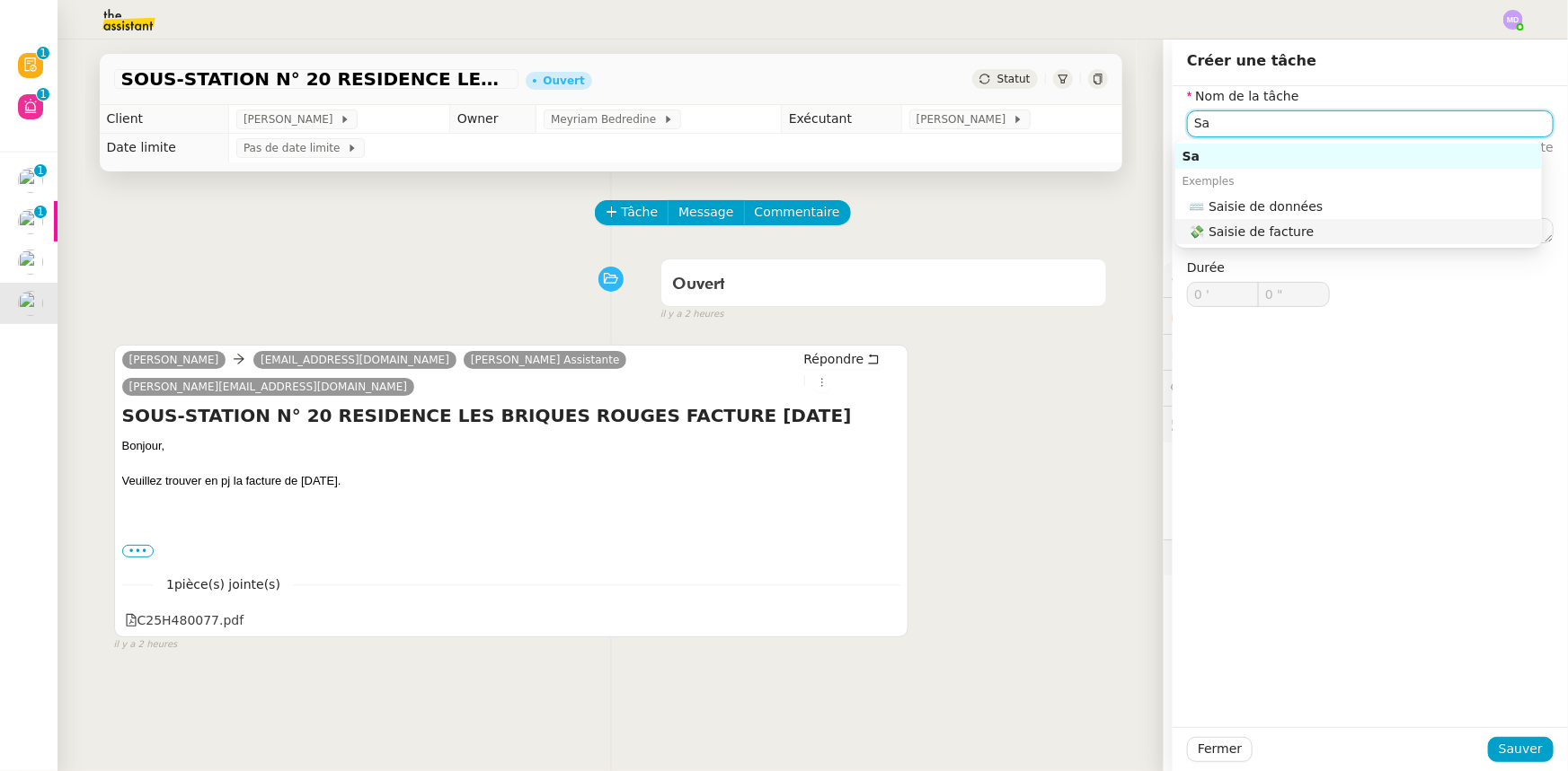
click at [1298, 238] on div "💸 Saisie de facture" at bounding box center [1362, 232] width 345 height 16
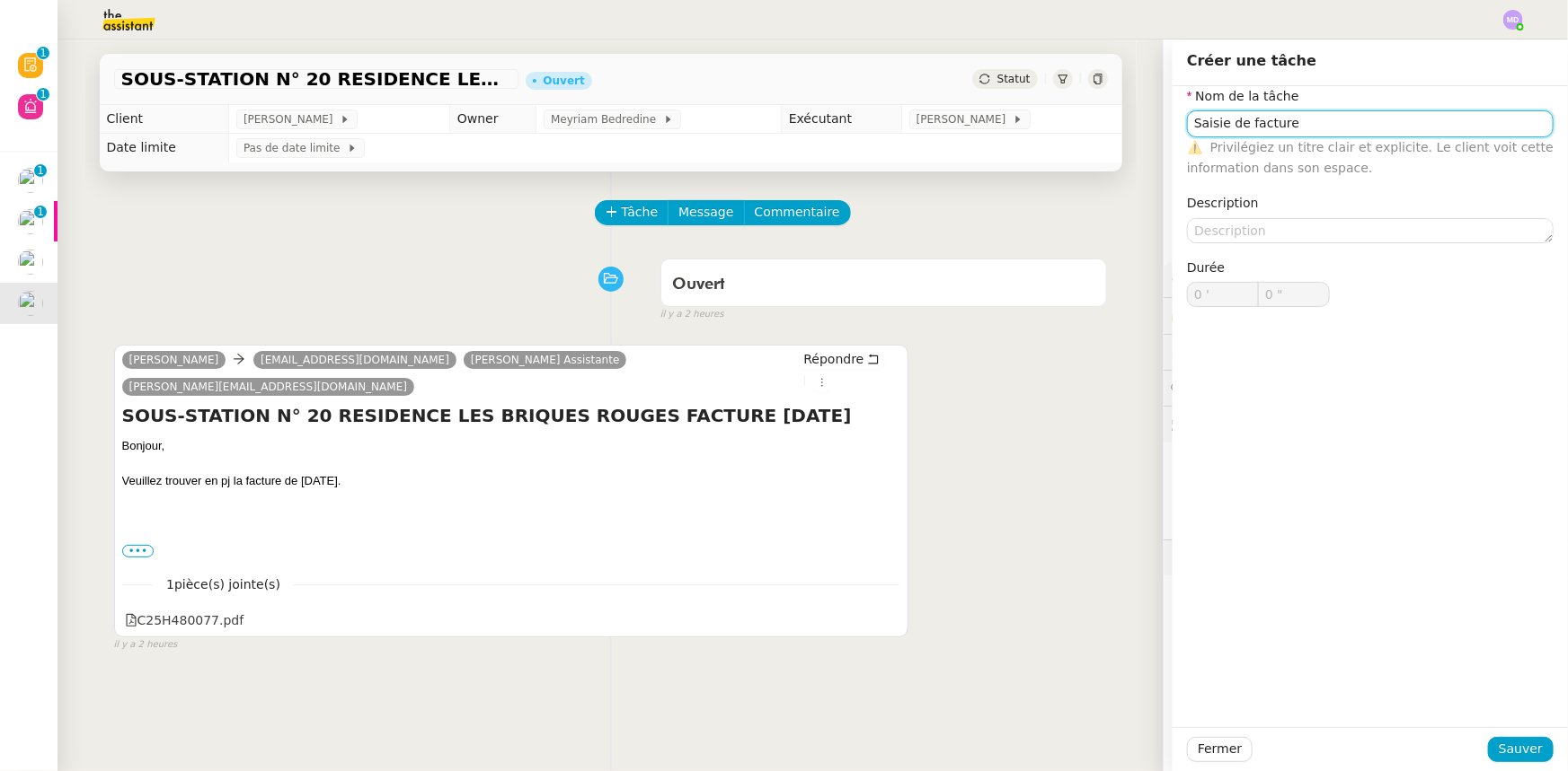
type input "Saisie de facture"
click at [1504, 742] on span "Sauver" at bounding box center [1519, 749] width 44 height 20
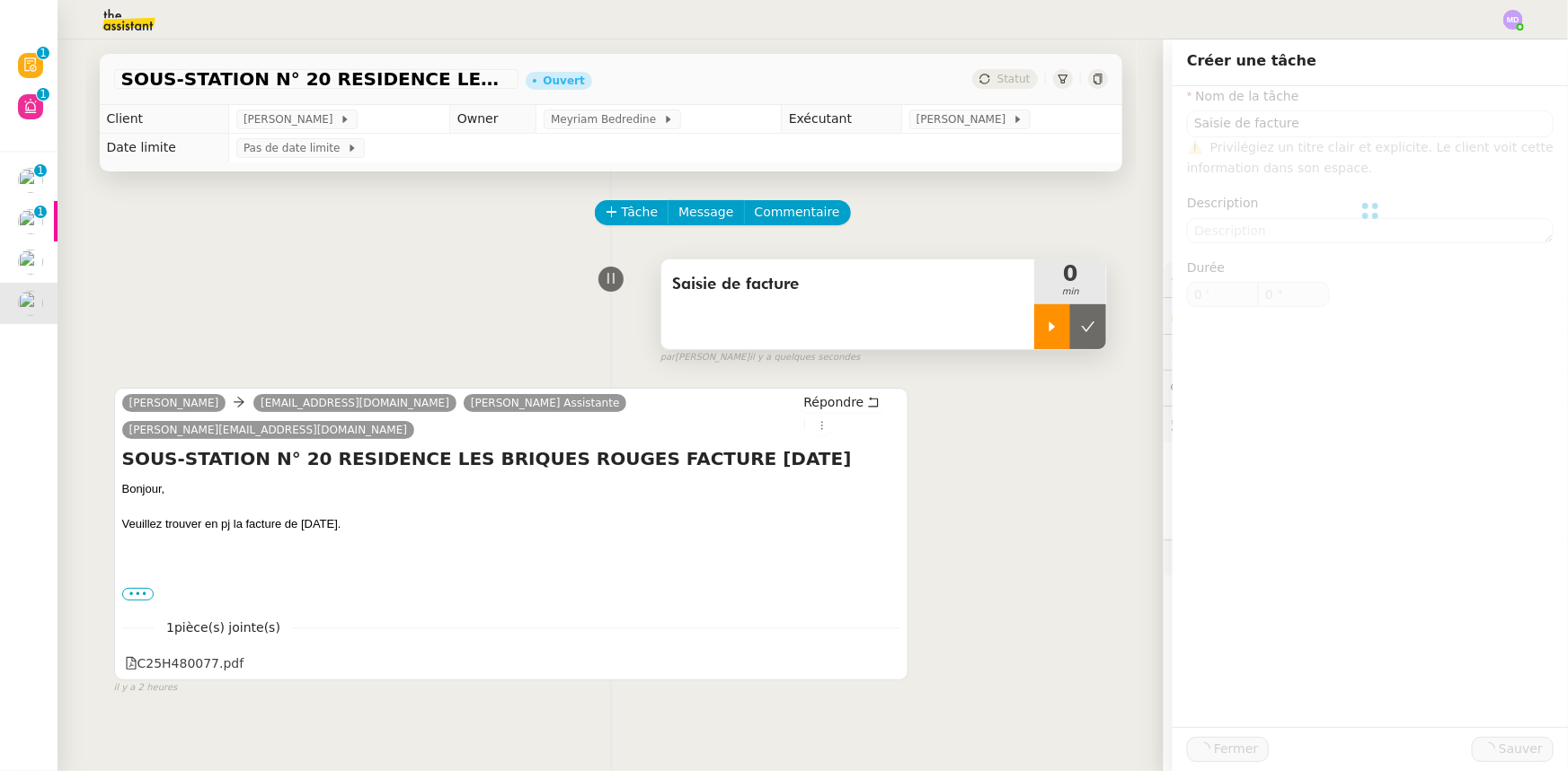
click at [1045, 333] on icon at bounding box center [1052, 327] width 15 height 15
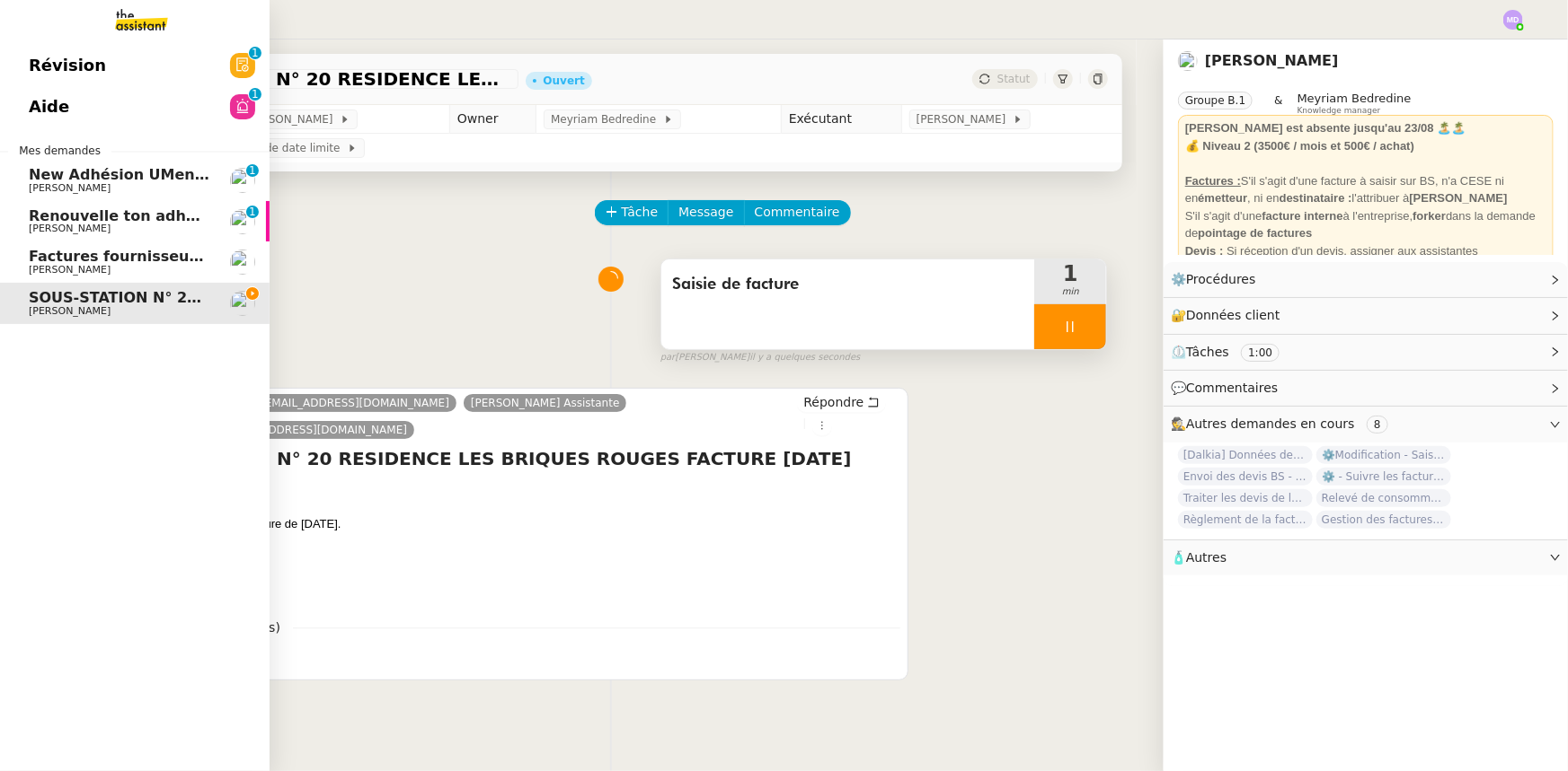
click at [101, 75] on link "Révision 0 1 2 3 4 5 6 7 8 9" at bounding box center [135, 65] width 270 height 42
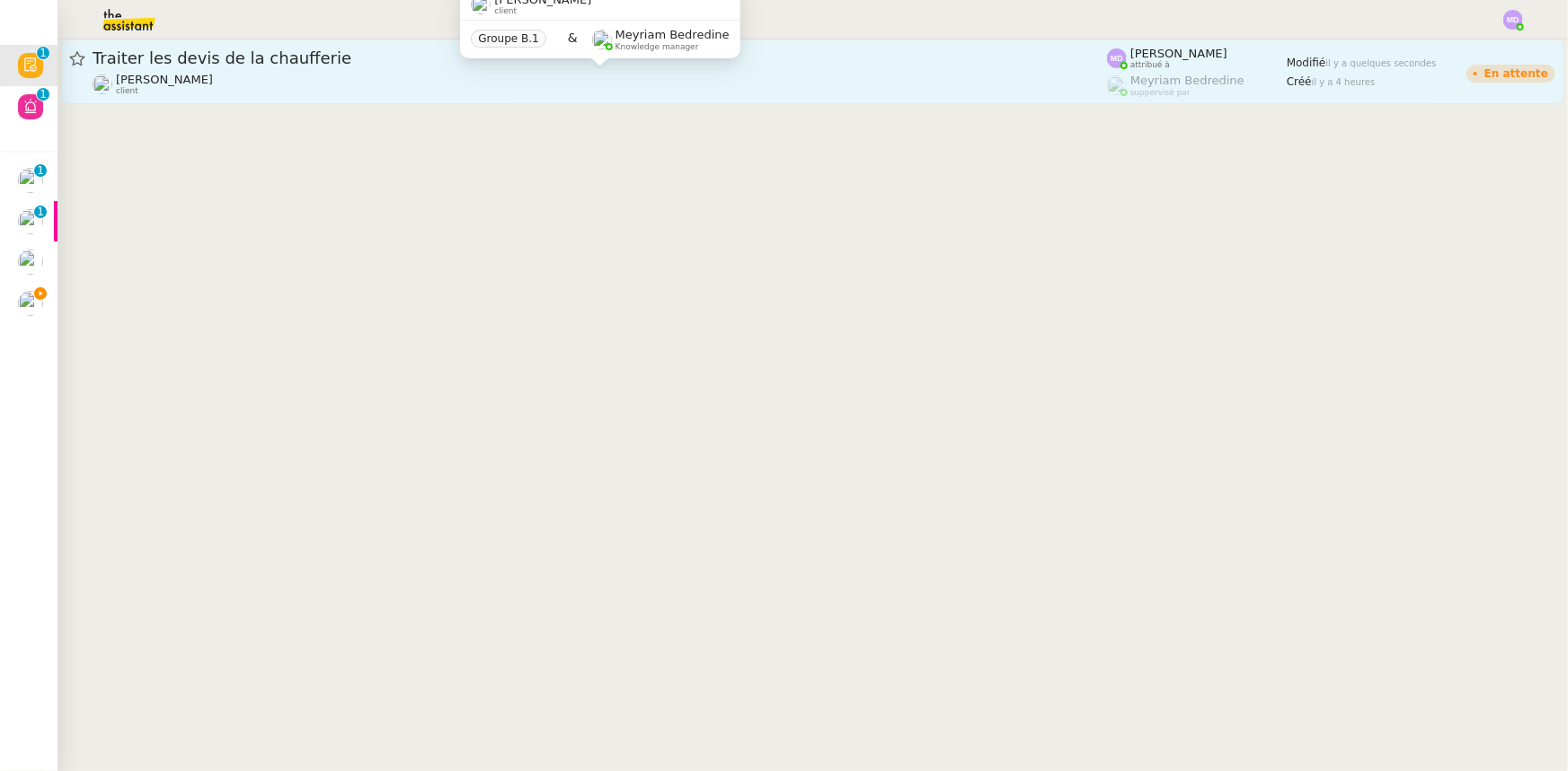
click at [883, 81] on div "[PERSON_NAME] Conceicao client" at bounding box center [599, 84] width 1014 height 23
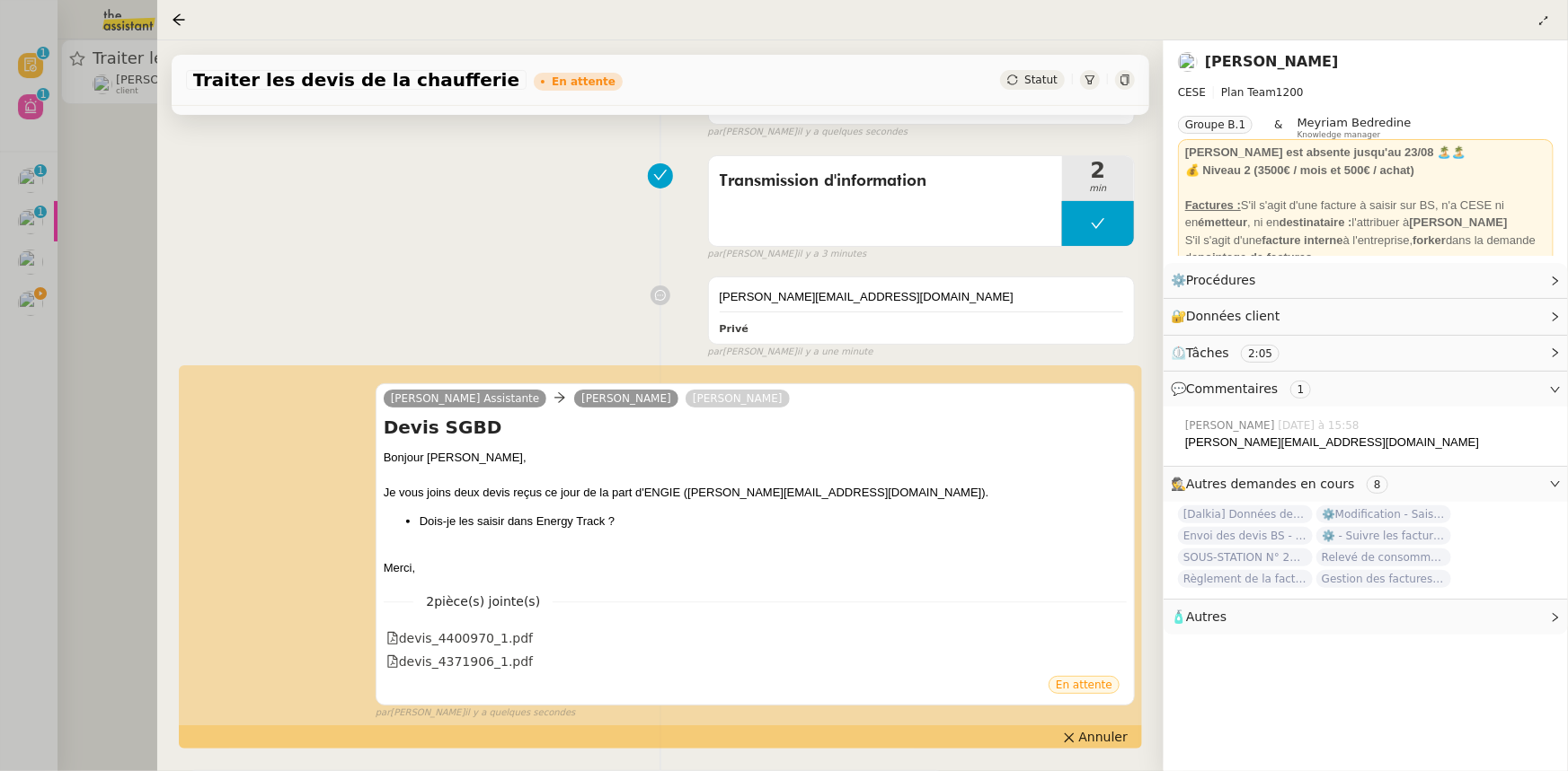
scroll to position [326, 0]
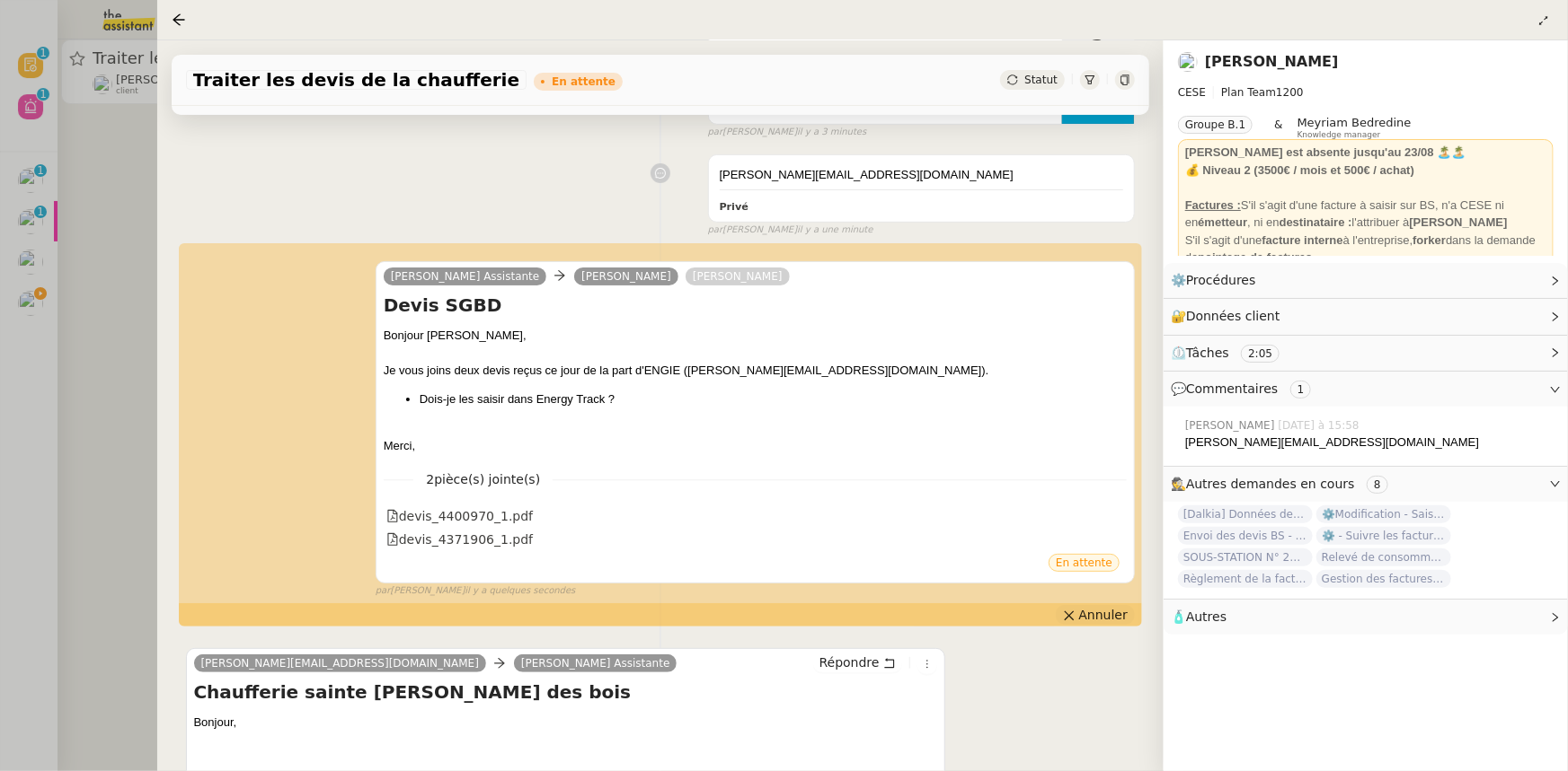
click at [1101, 616] on span "Annuler" at bounding box center [1103, 615] width 49 height 18
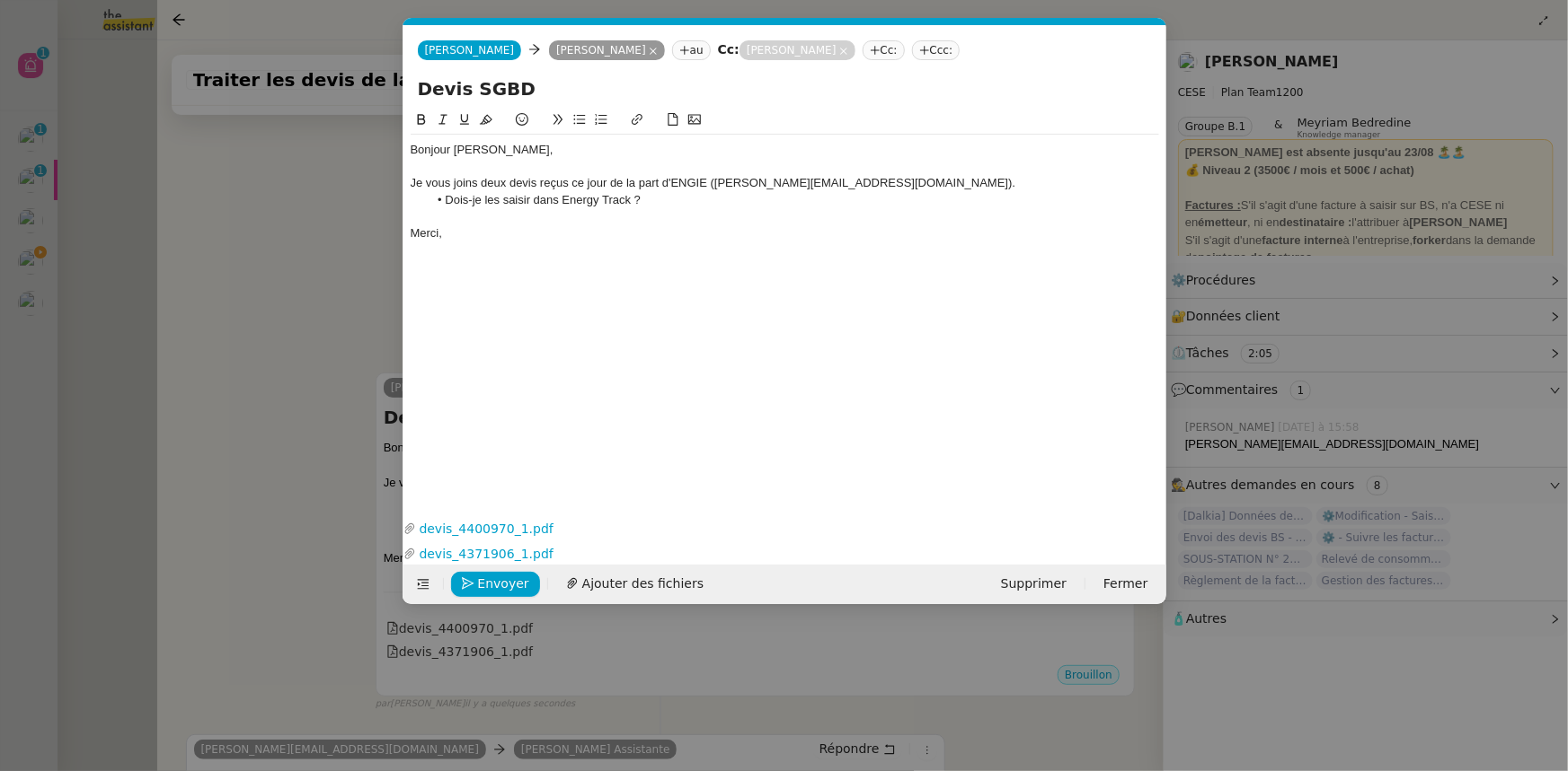
scroll to position [437, 0]
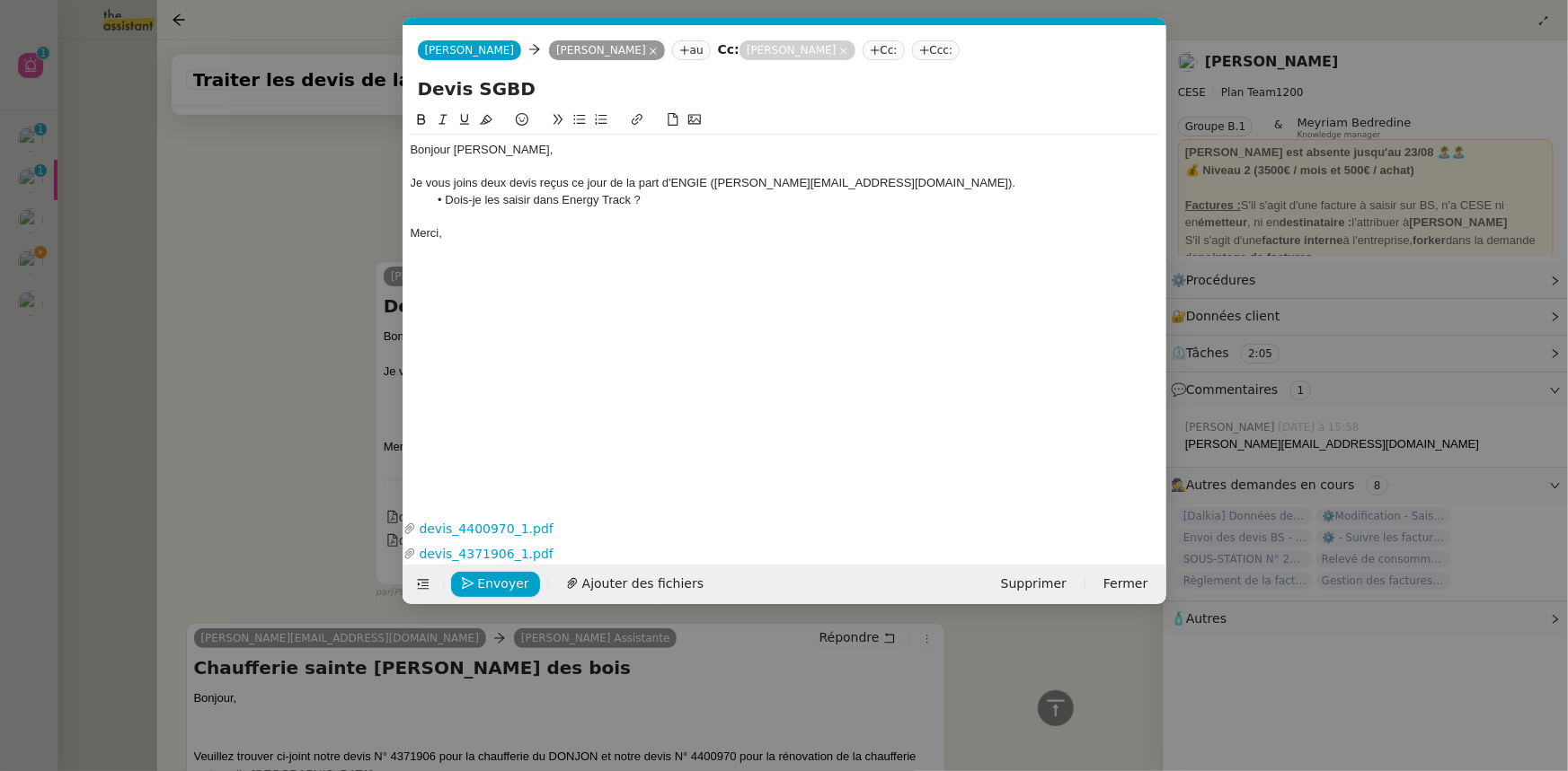
click at [55, 299] on nz-modal-container "Service TA - VOYAGE - PROPOSITION GLOBALE A utiliser dans le cadre de propositi…" at bounding box center [784, 385] width 1568 height 771
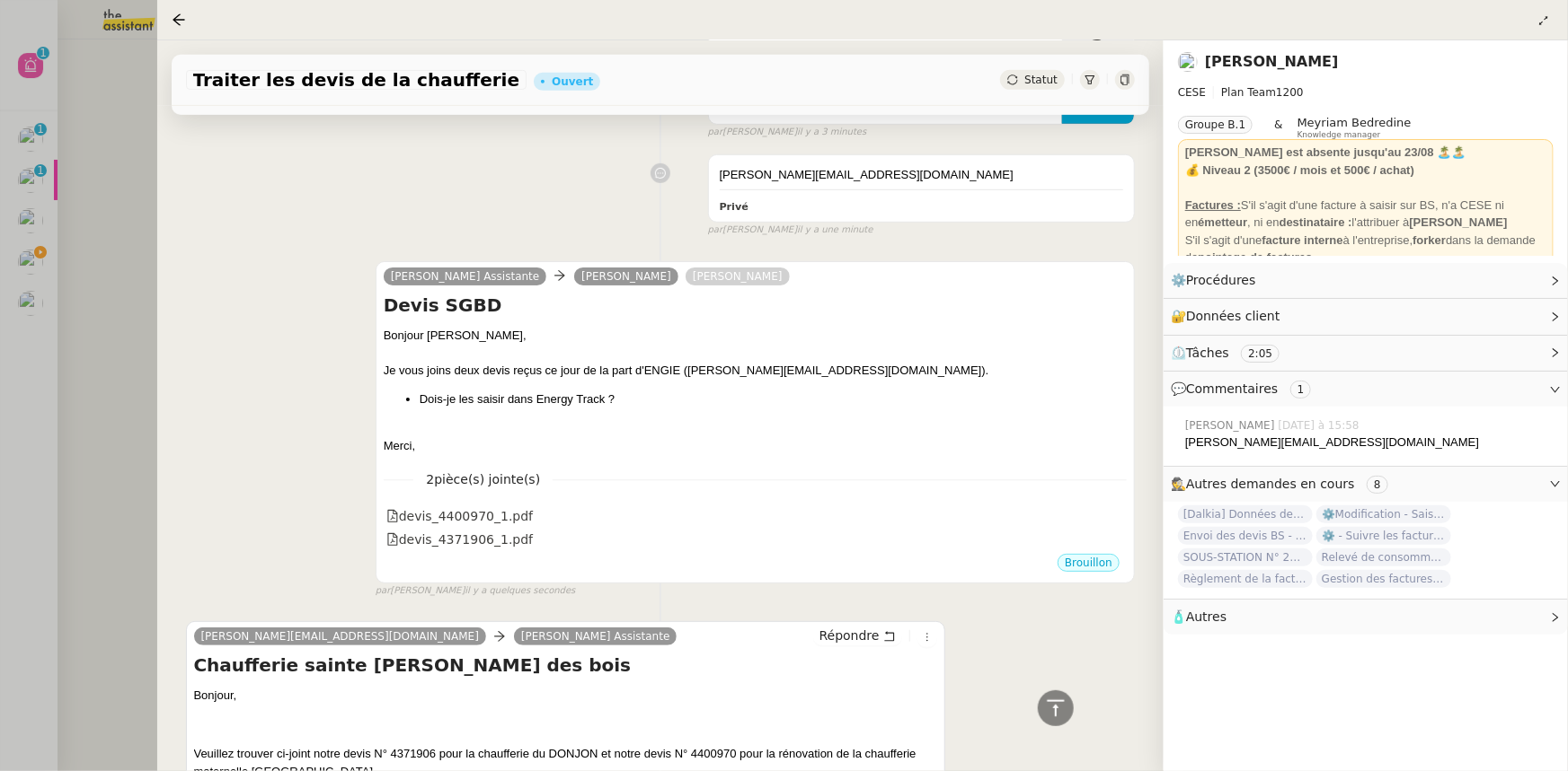
drag, startPoint x: 76, startPoint y: 308, endPoint x: 68, endPoint y: 294, distance: 16.1
click at [75, 307] on div at bounding box center [784, 385] width 1568 height 771
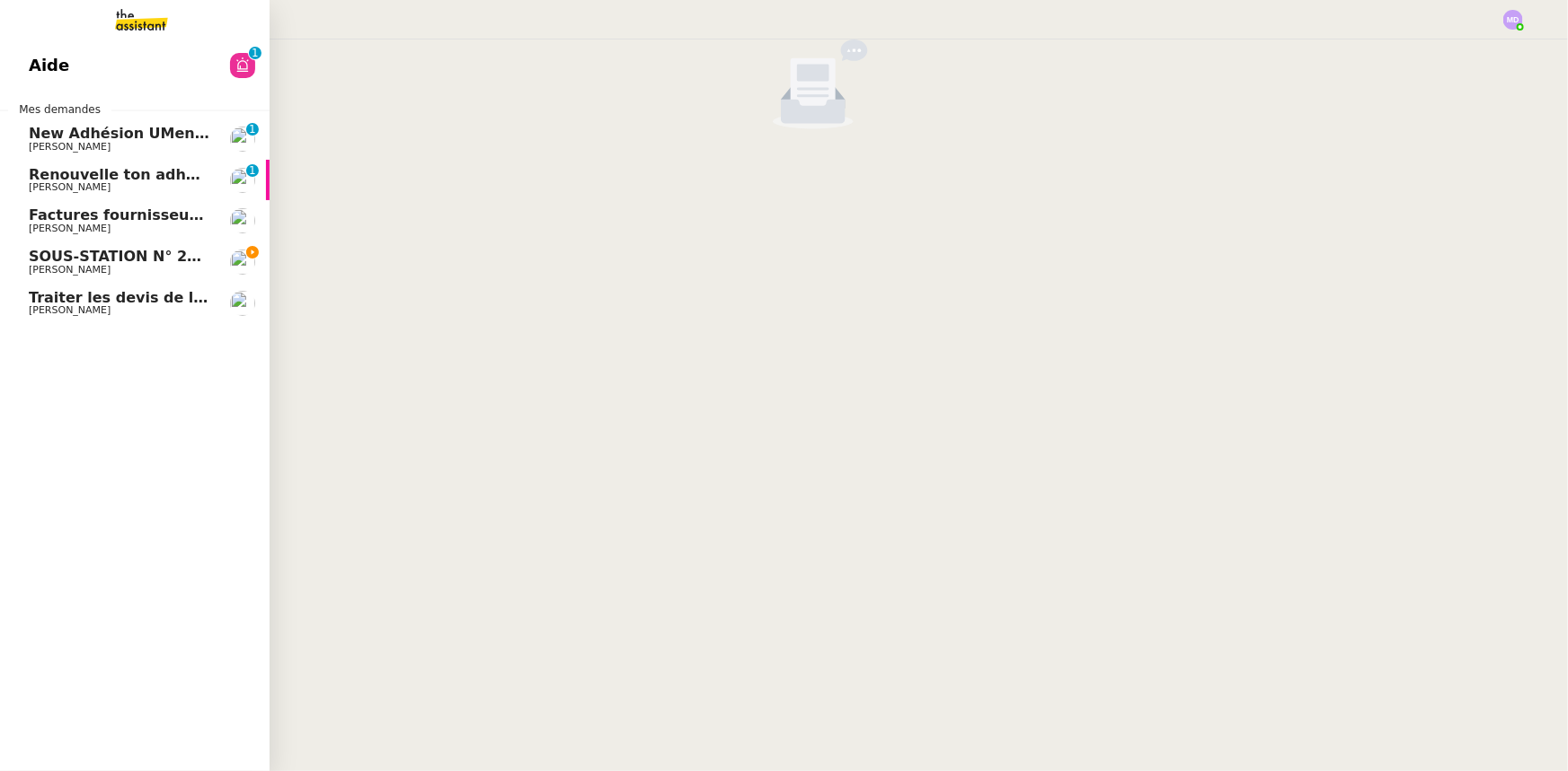
click at [39, 262] on span "SOUS-STATION N° 20 RESIDENCE LES BRIQUES ROUGES FACTURE [DATE]" at bounding box center [321, 257] width 584 height 17
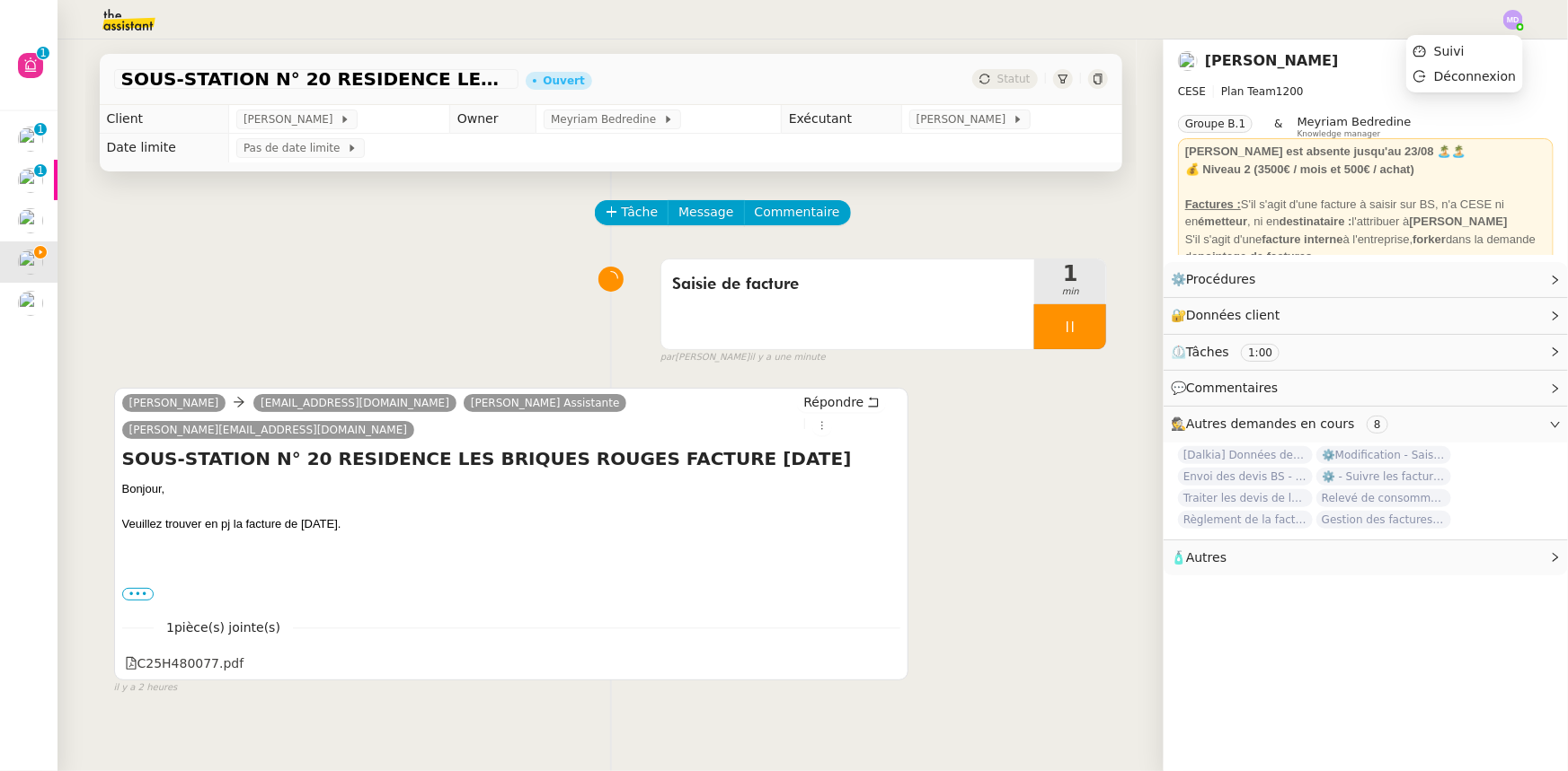
click at [1511, 15] on img at bounding box center [1513, 19] width 19 height 19
click at [1464, 44] on span "Suivi" at bounding box center [1449, 50] width 30 height 15
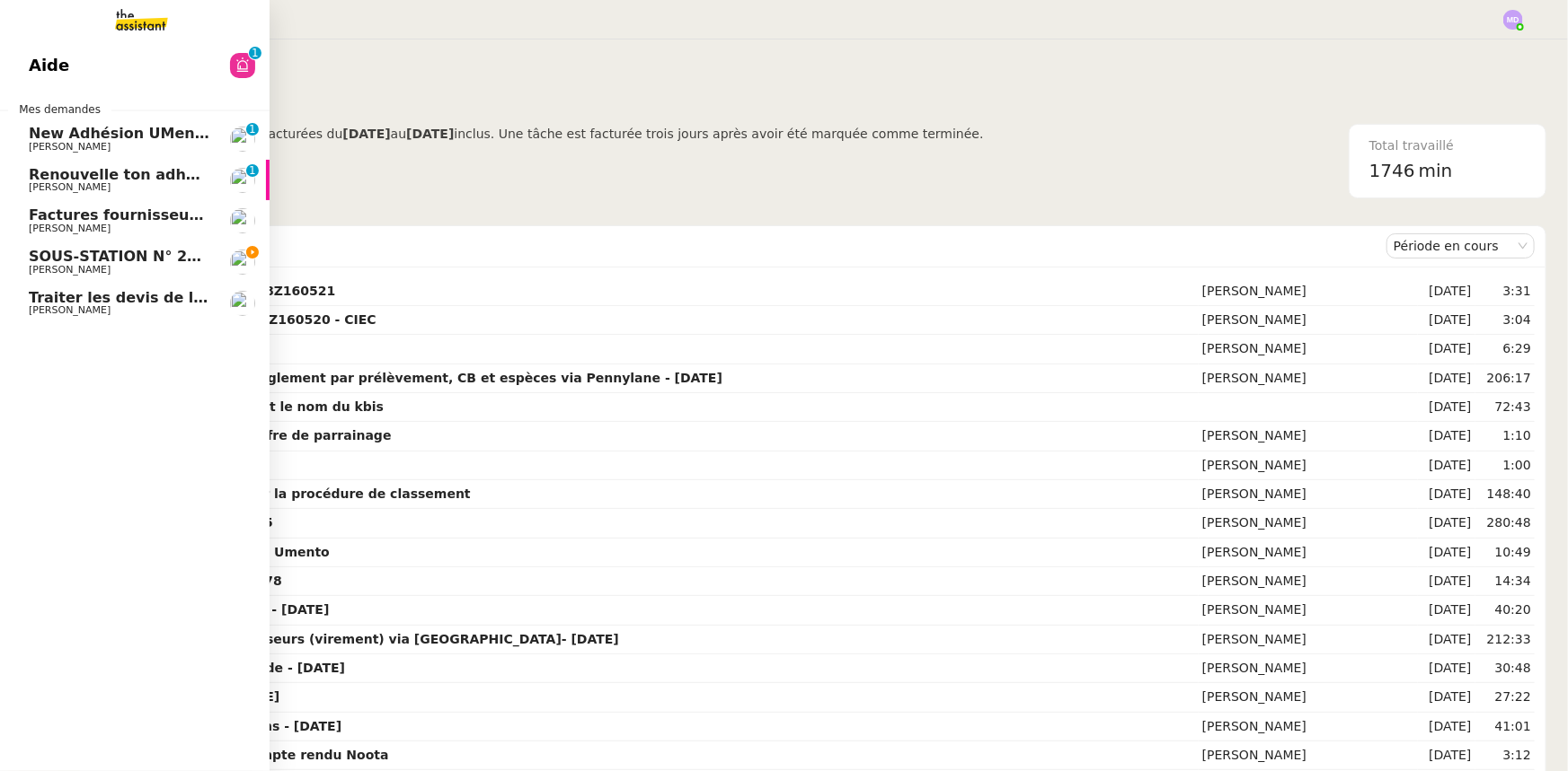
click at [82, 264] on span "[PERSON_NAME]" at bounding box center [70, 270] width 82 height 12
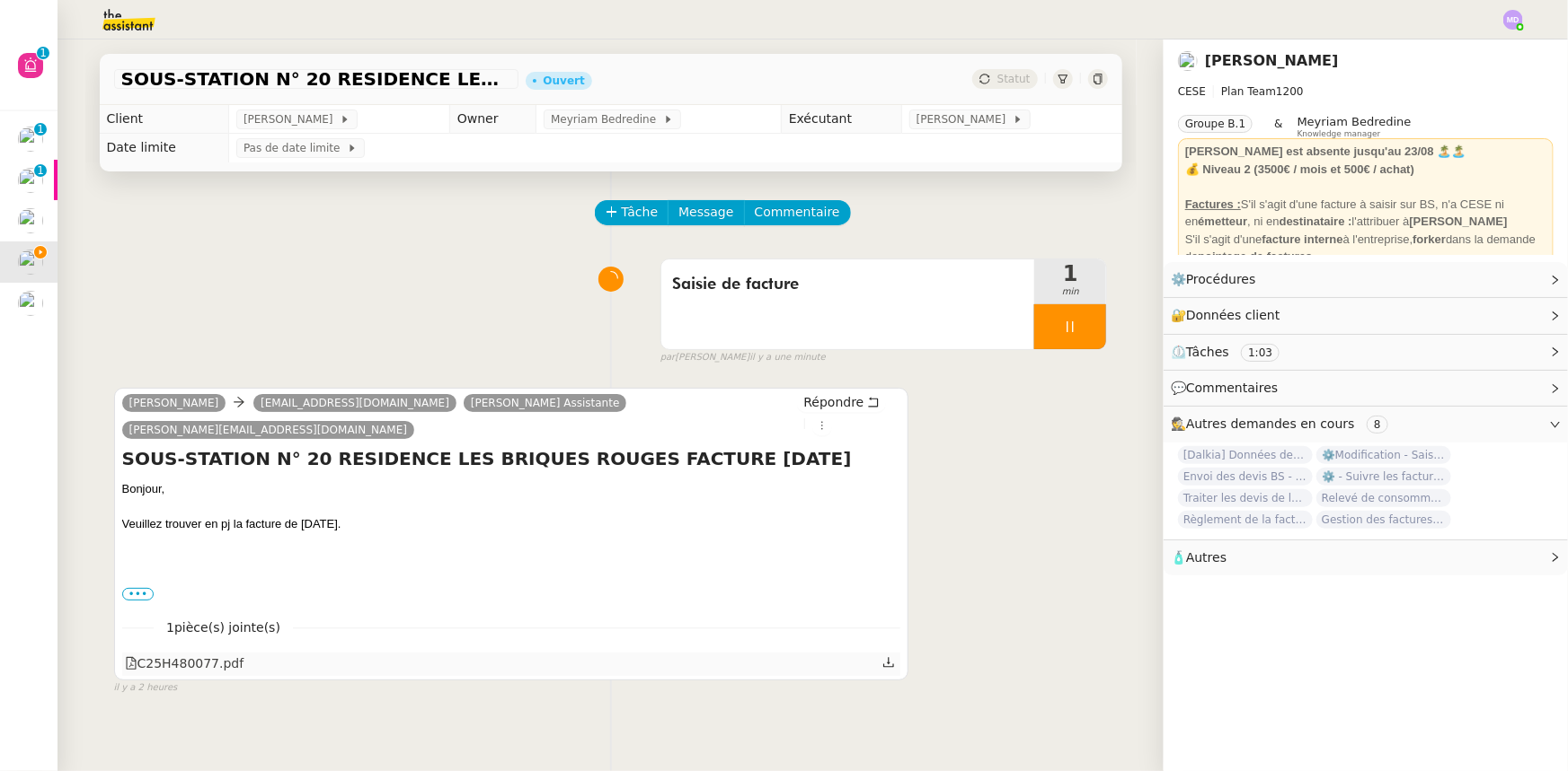
click at [882, 657] on icon at bounding box center [888, 662] width 13 height 13
click at [1518, 321] on link "Modifier" at bounding box center [1506, 315] width 51 height 20
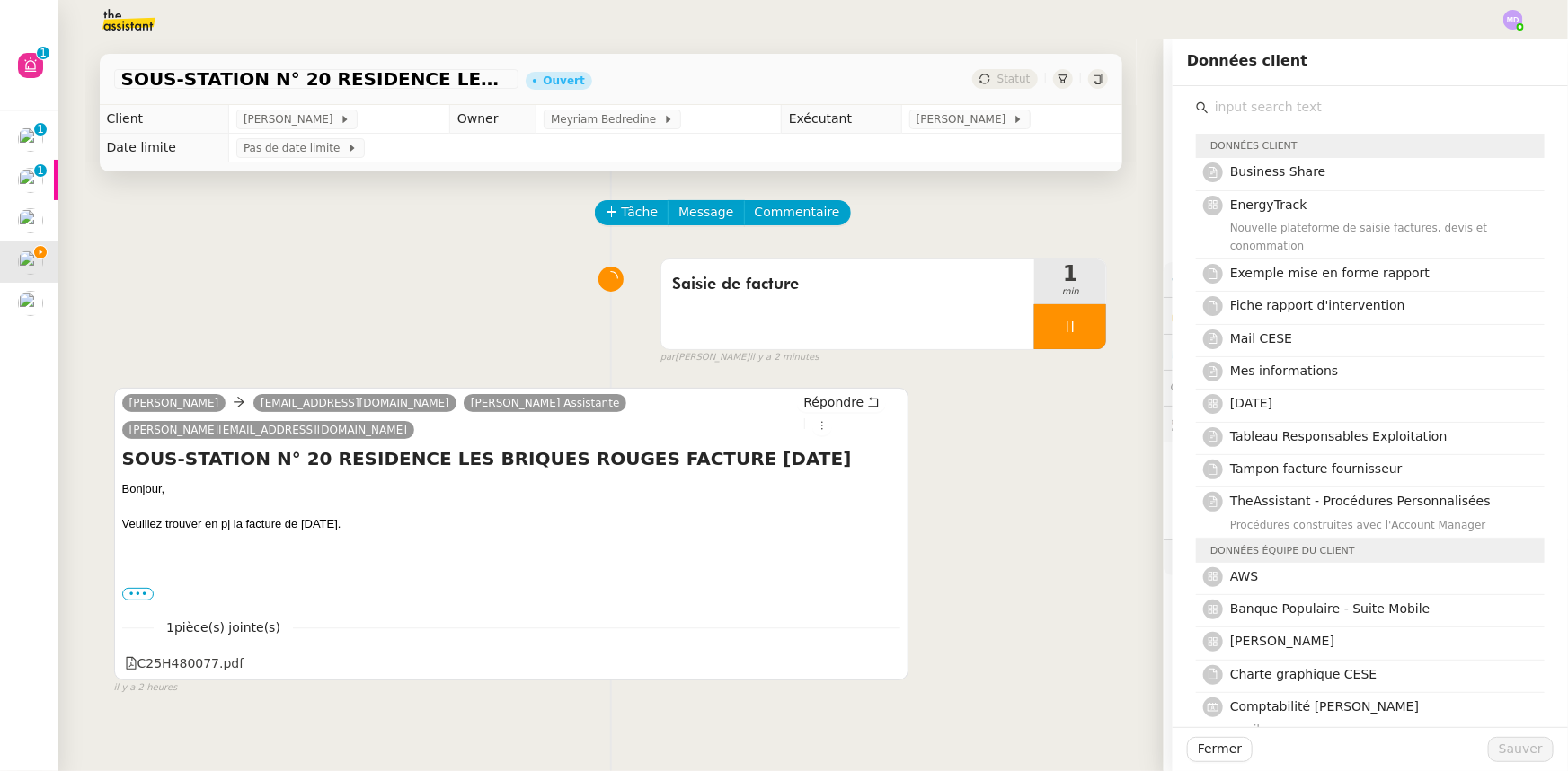
click at [1267, 99] on input "text" at bounding box center [1376, 107] width 336 height 24
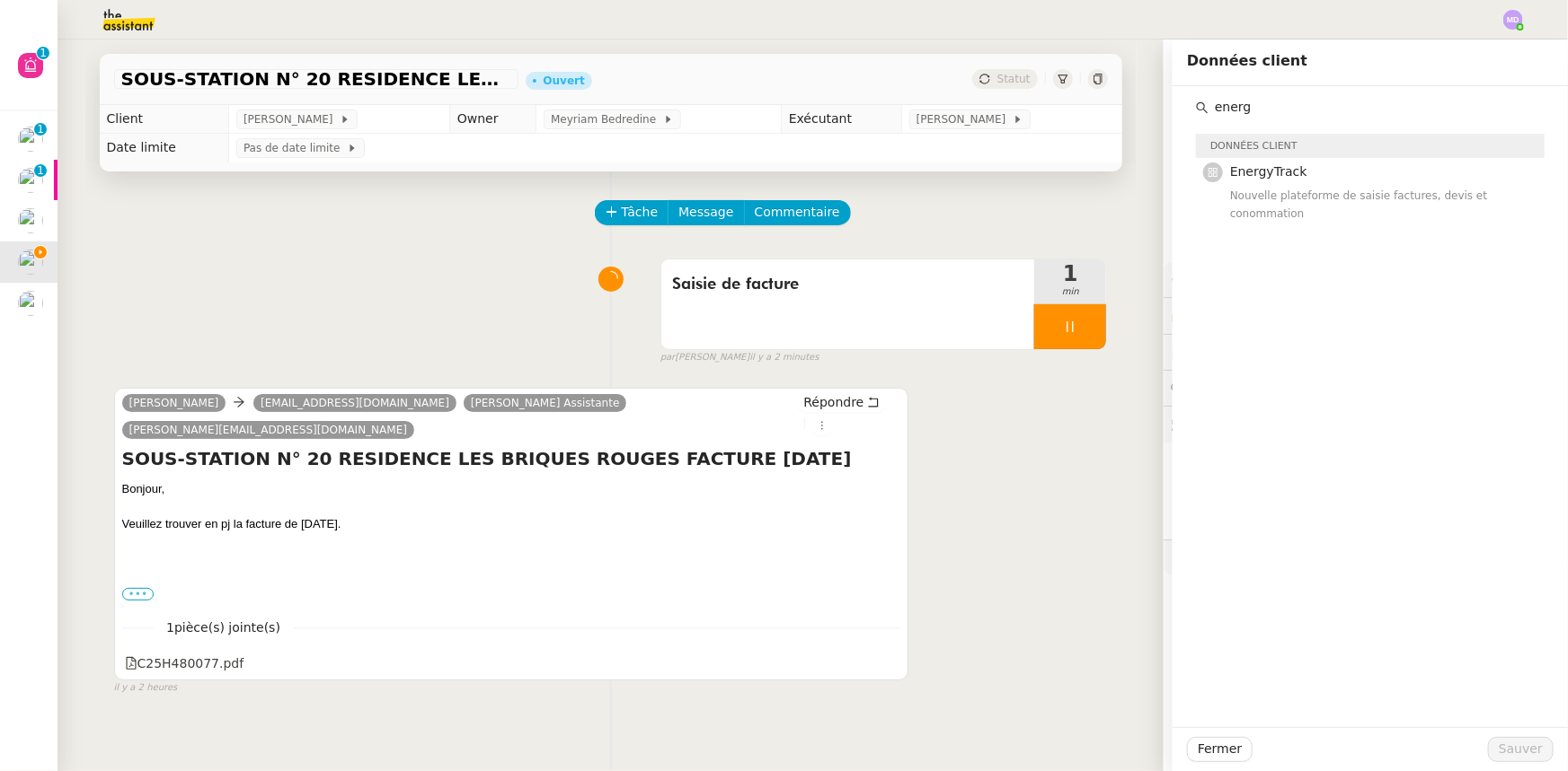
type input "energ"
click at [130, 588] on label "•••" at bounding box center [138, 594] width 32 height 13
click at [0, 0] on input "•••" at bounding box center [0, 0] width 0 height 0
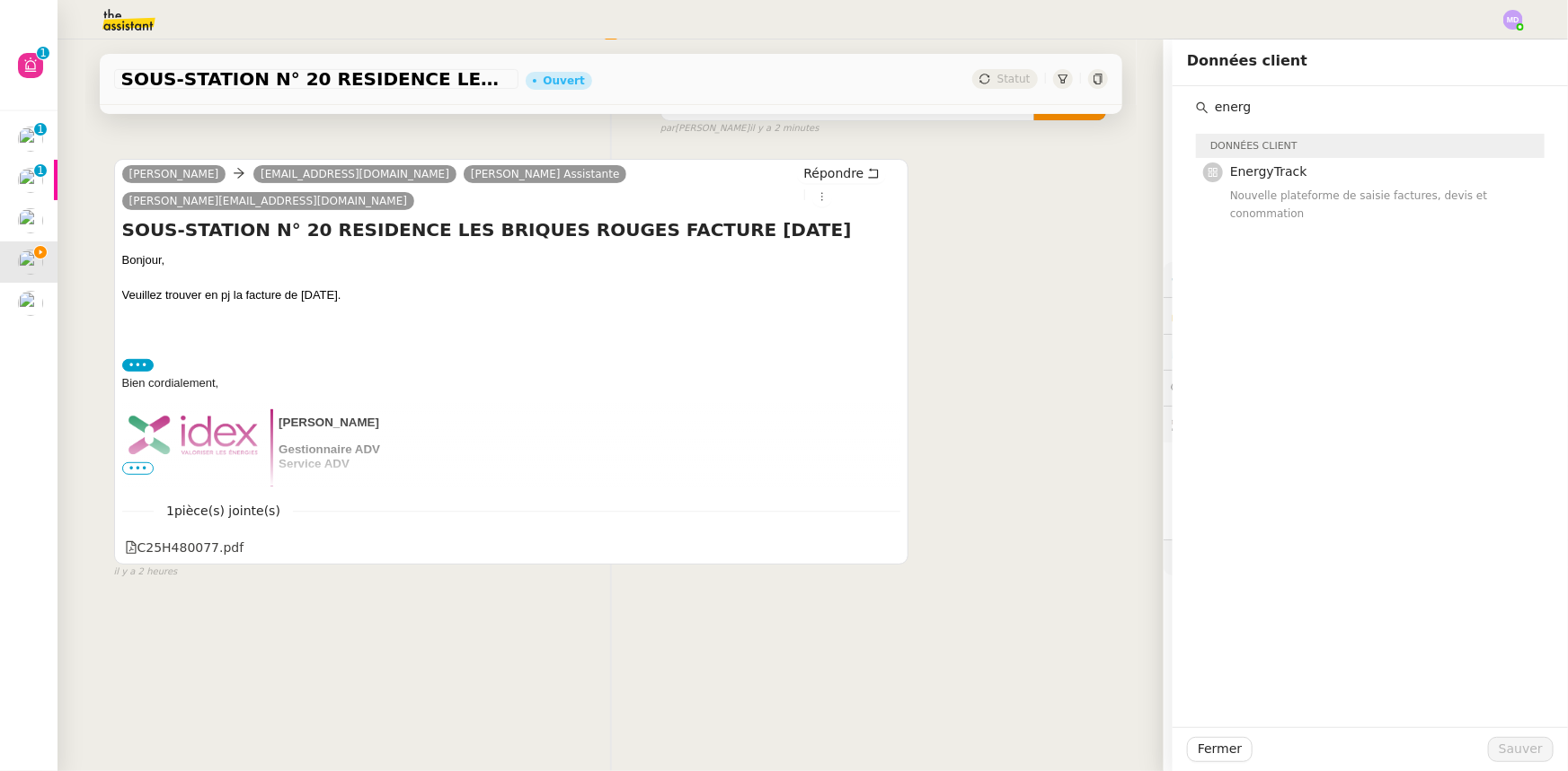
scroll to position [239, 0]
click at [1279, 176] on span "EnergyTrack" at bounding box center [1269, 171] width 78 height 15
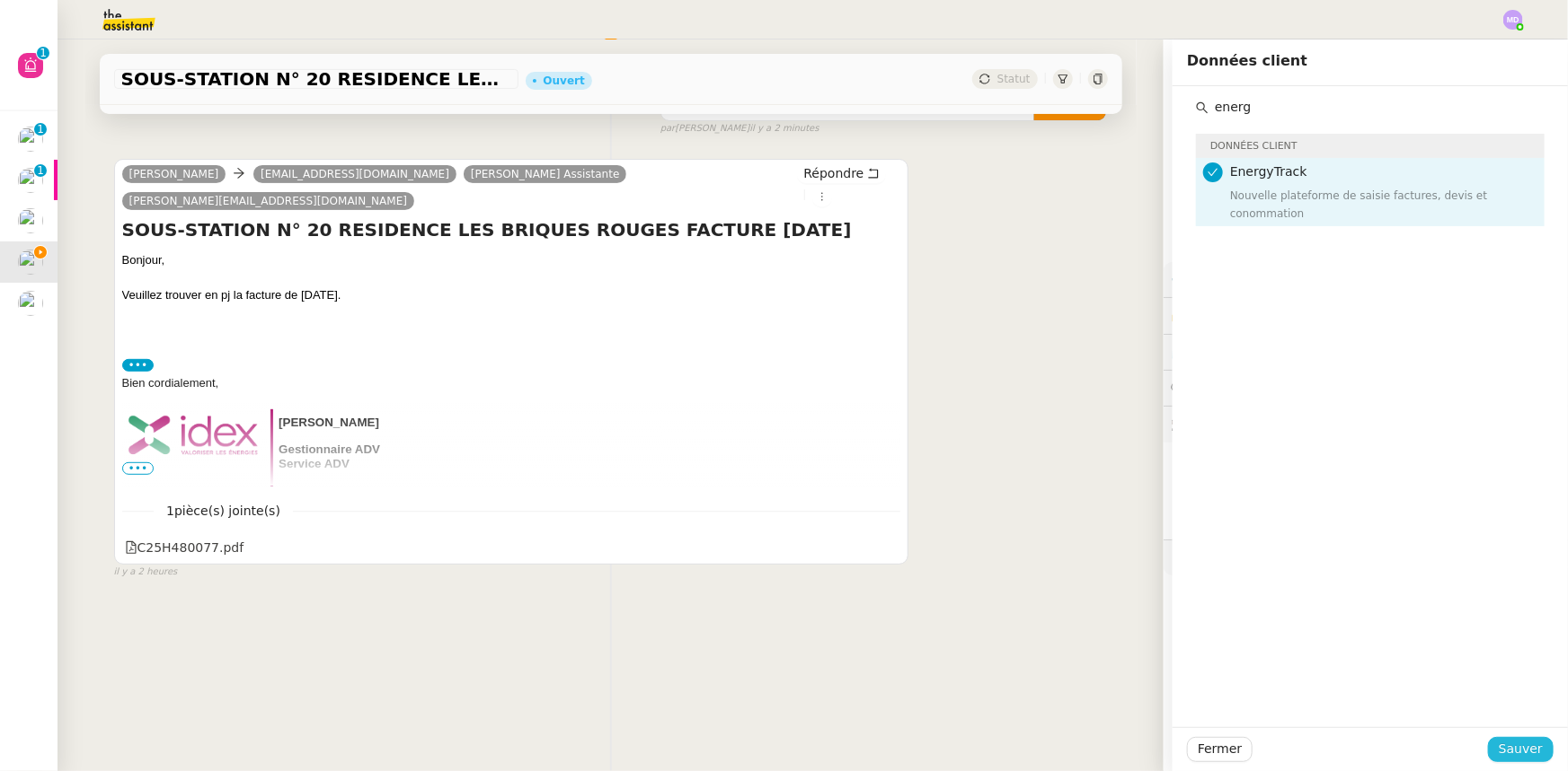
click at [1510, 755] on span "Sauver" at bounding box center [1519, 749] width 44 height 20
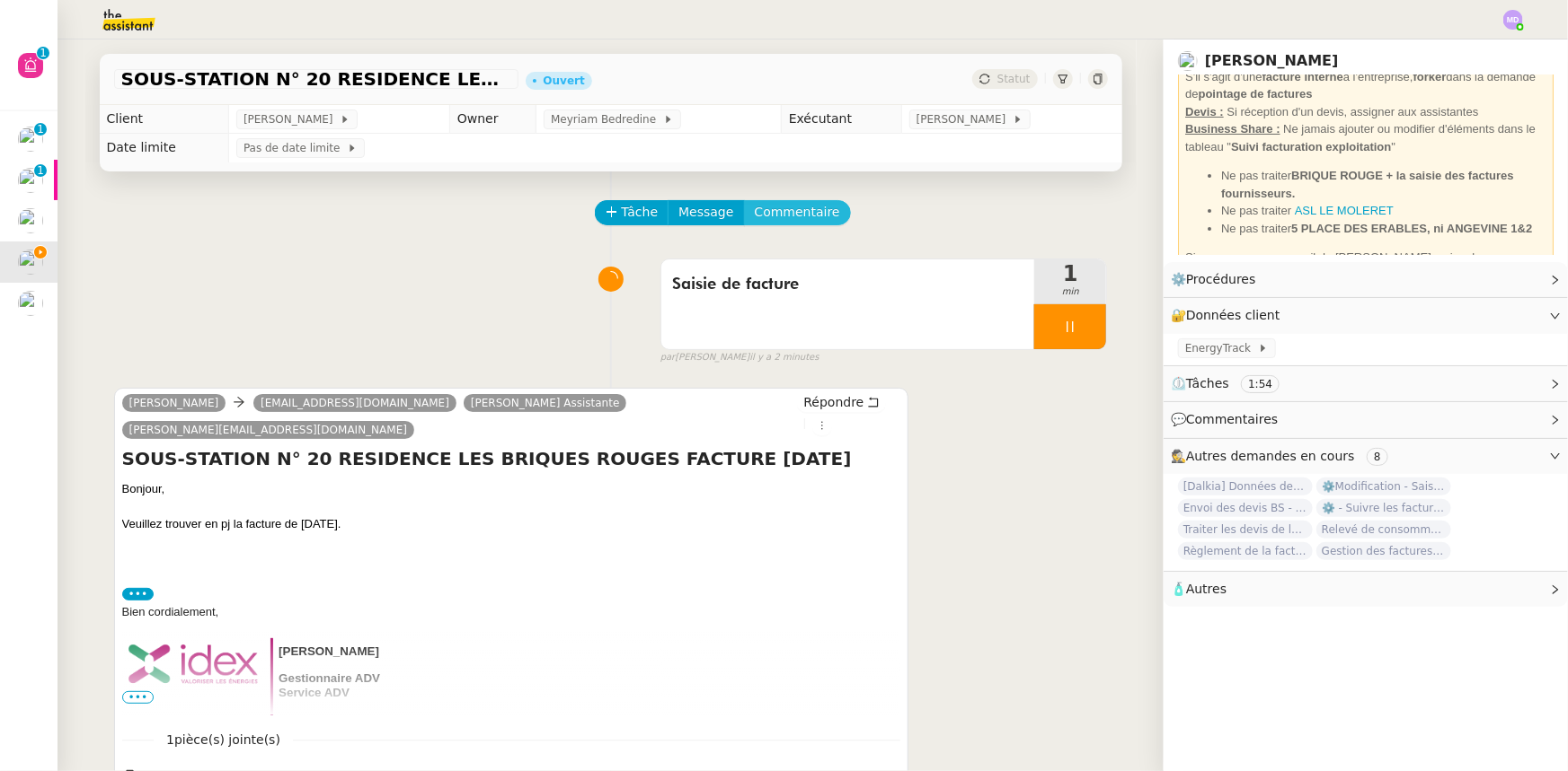
drag, startPoint x: 813, startPoint y: 206, endPoint x: 805, endPoint y: 212, distance: 10.0
click at [812, 206] on nz-button-group "Tâche Message Commentaire" at bounding box center [723, 212] width 256 height 25
click at [801, 215] on span "Commentaire" at bounding box center [798, 211] width 85 height 20
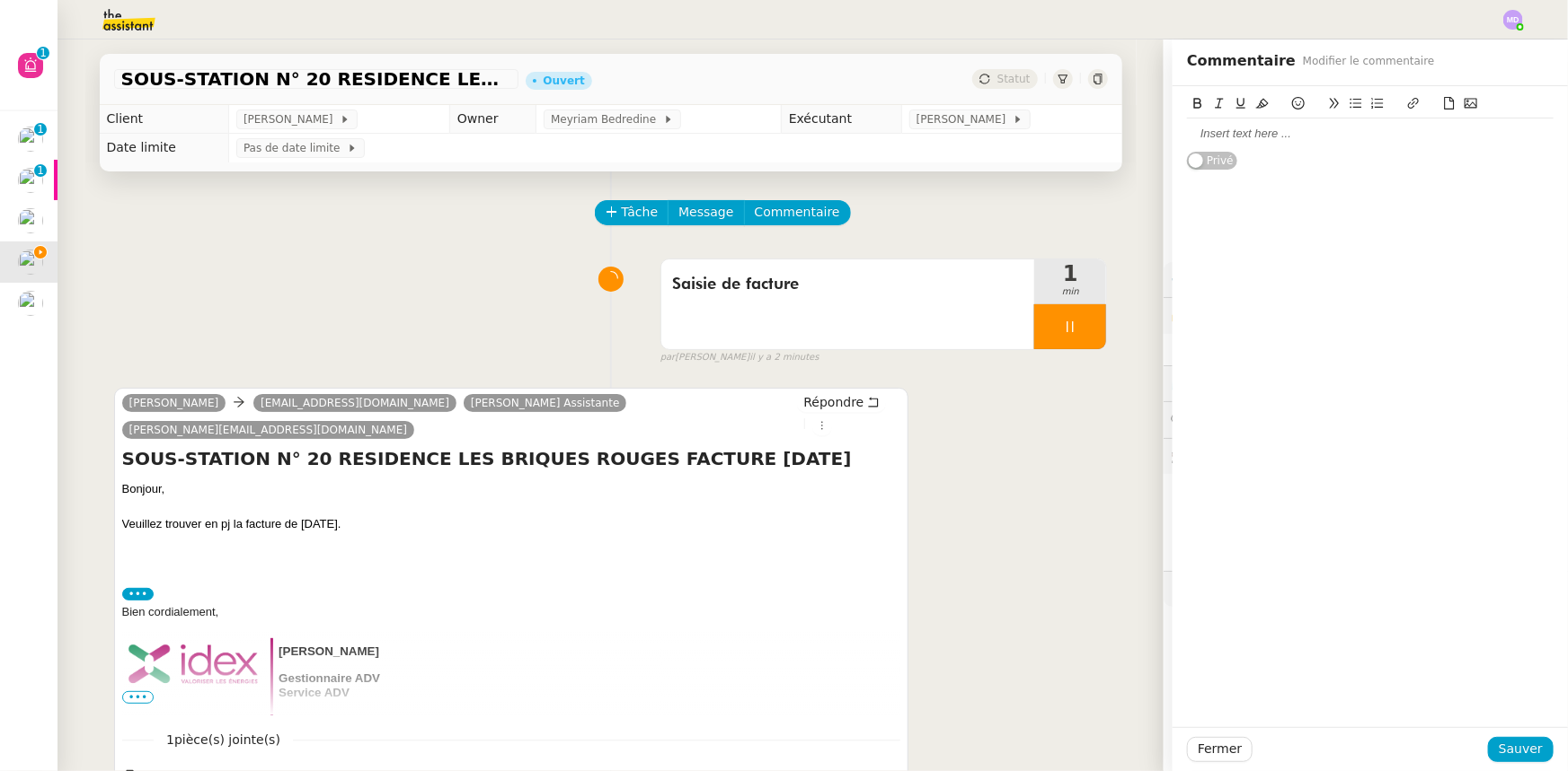
click at [1365, 128] on div at bounding box center [1370, 134] width 367 height 16
click at [1513, 754] on span "Sauver" at bounding box center [1519, 749] width 44 height 20
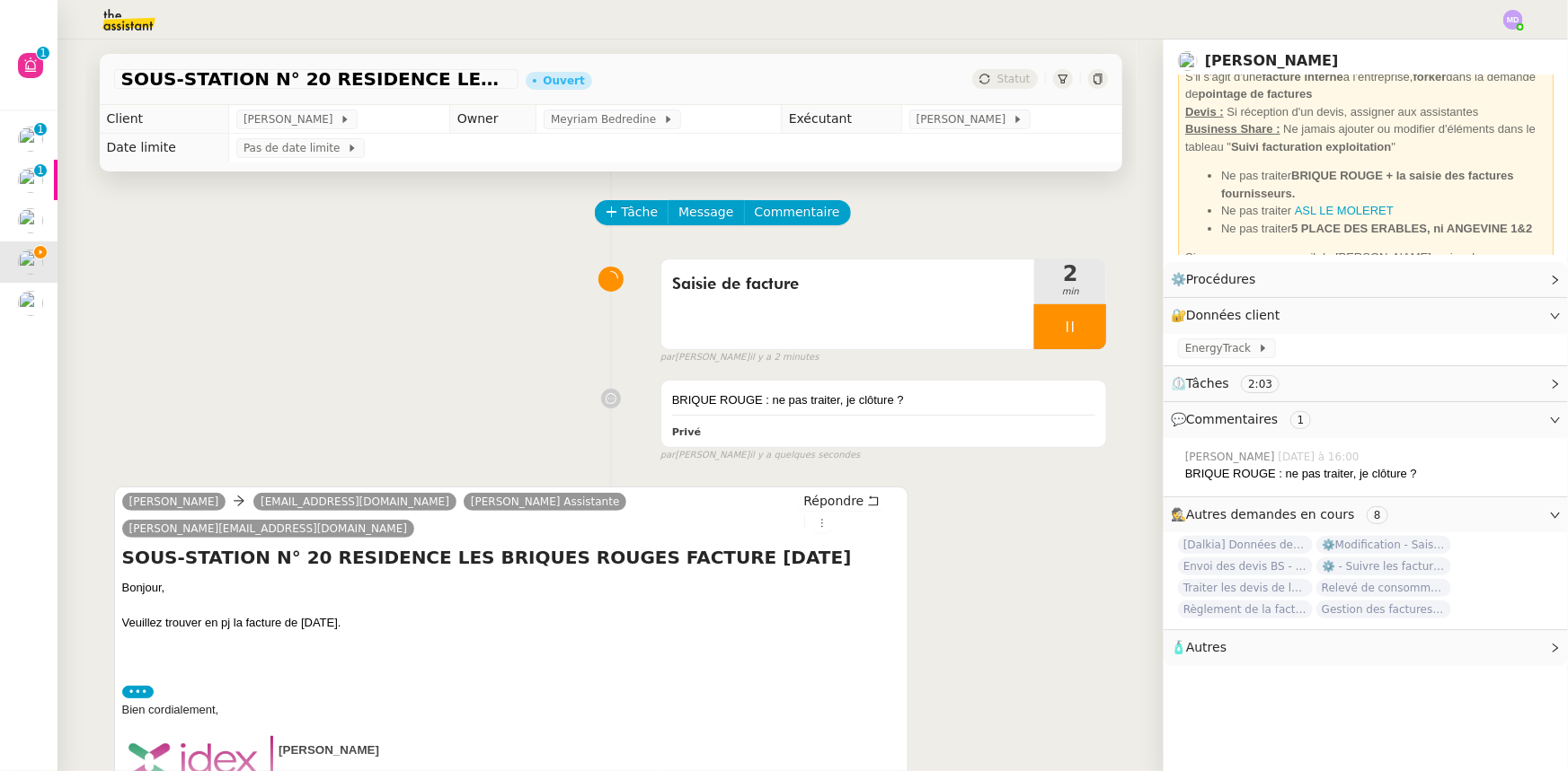
scroll to position [205, 0]
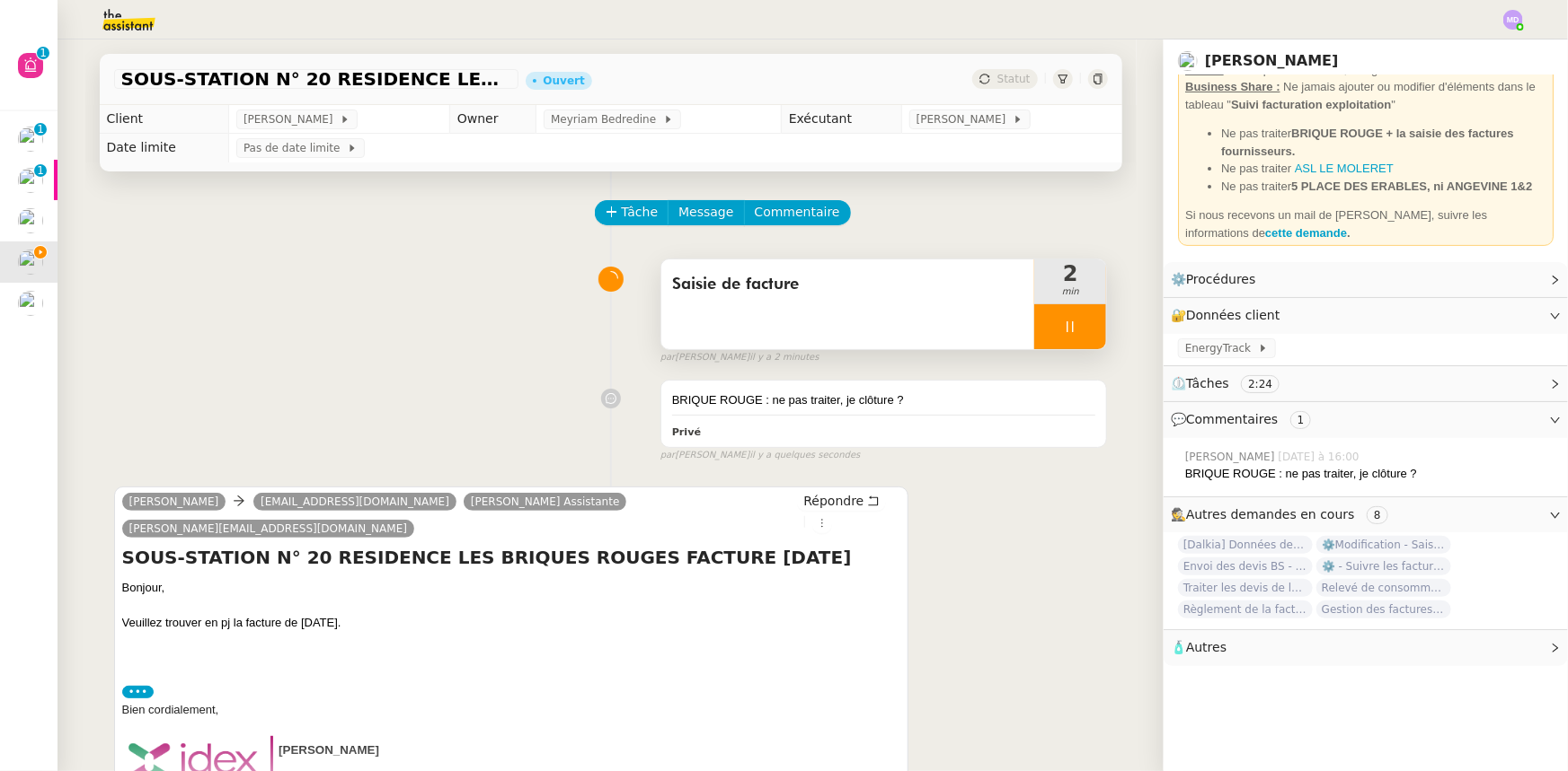
click at [1082, 334] on div at bounding box center [1070, 327] width 72 height 45
click at [1082, 334] on button at bounding box center [1088, 327] width 36 height 45
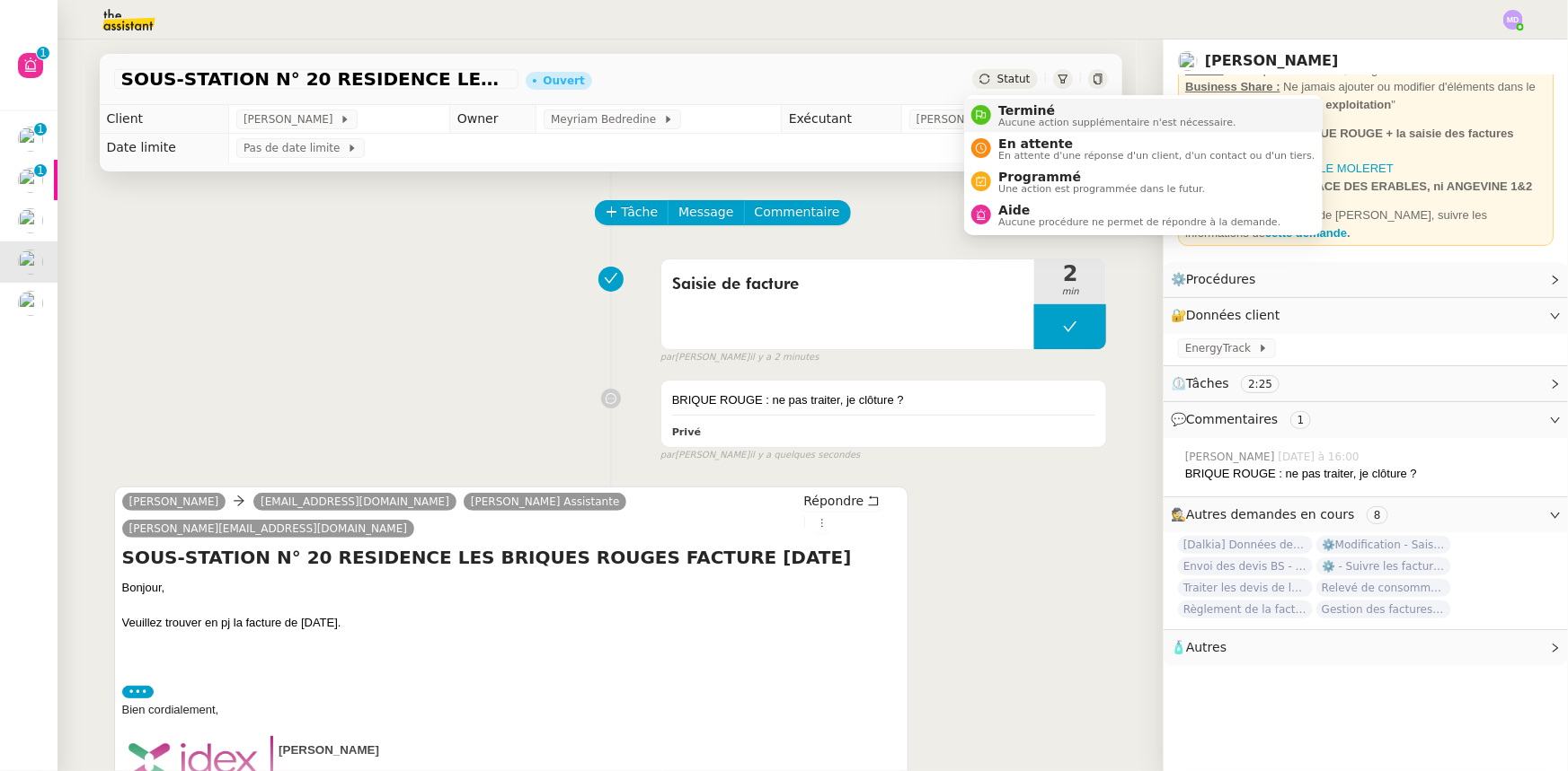
click at [1028, 117] on span "Aucune action supplémentaire n'est nécessaire." at bounding box center [1117, 122] width 237 height 10
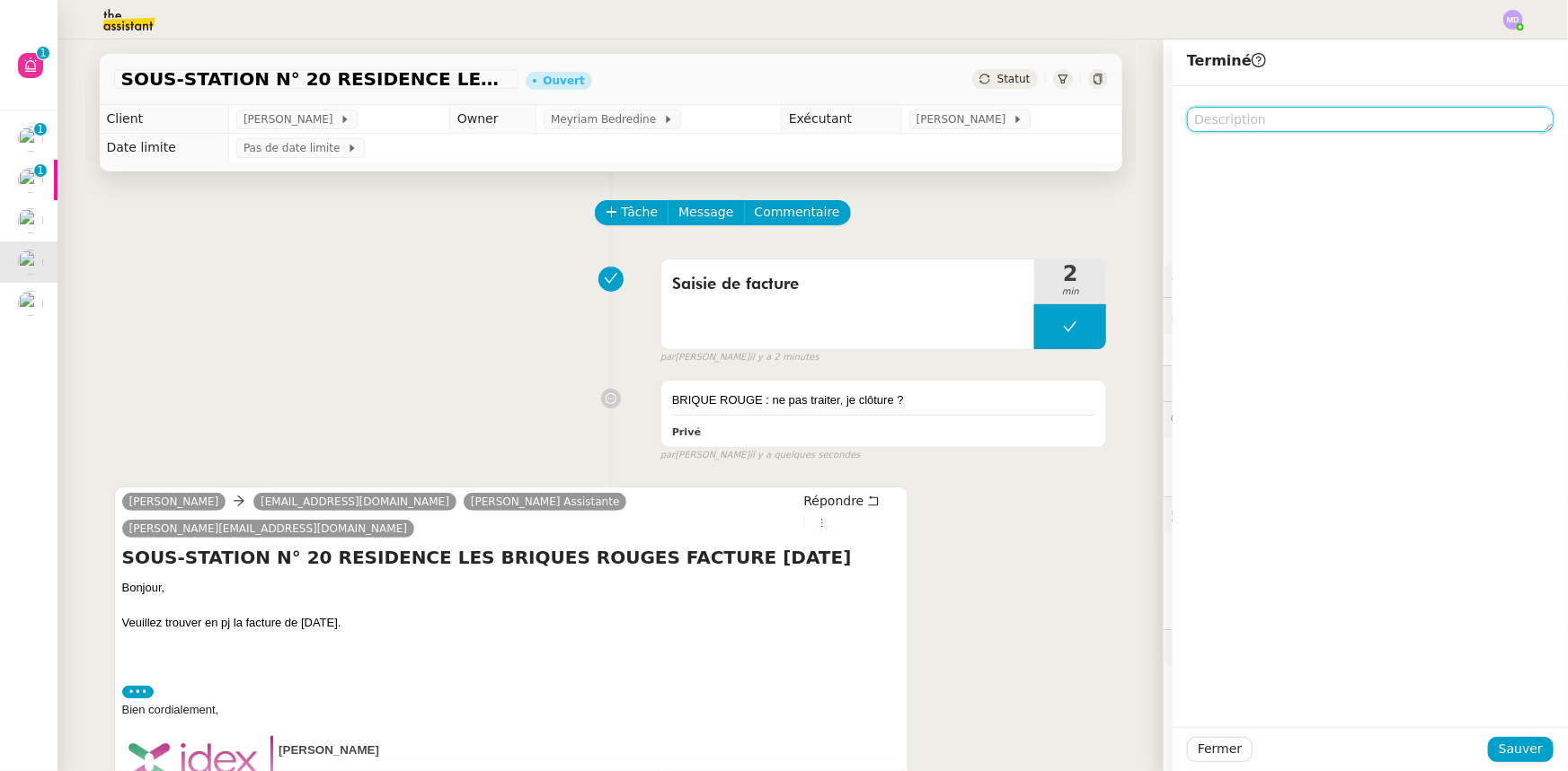
click at [1276, 116] on textarea at bounding box center [1370, 119] width 367 height 25
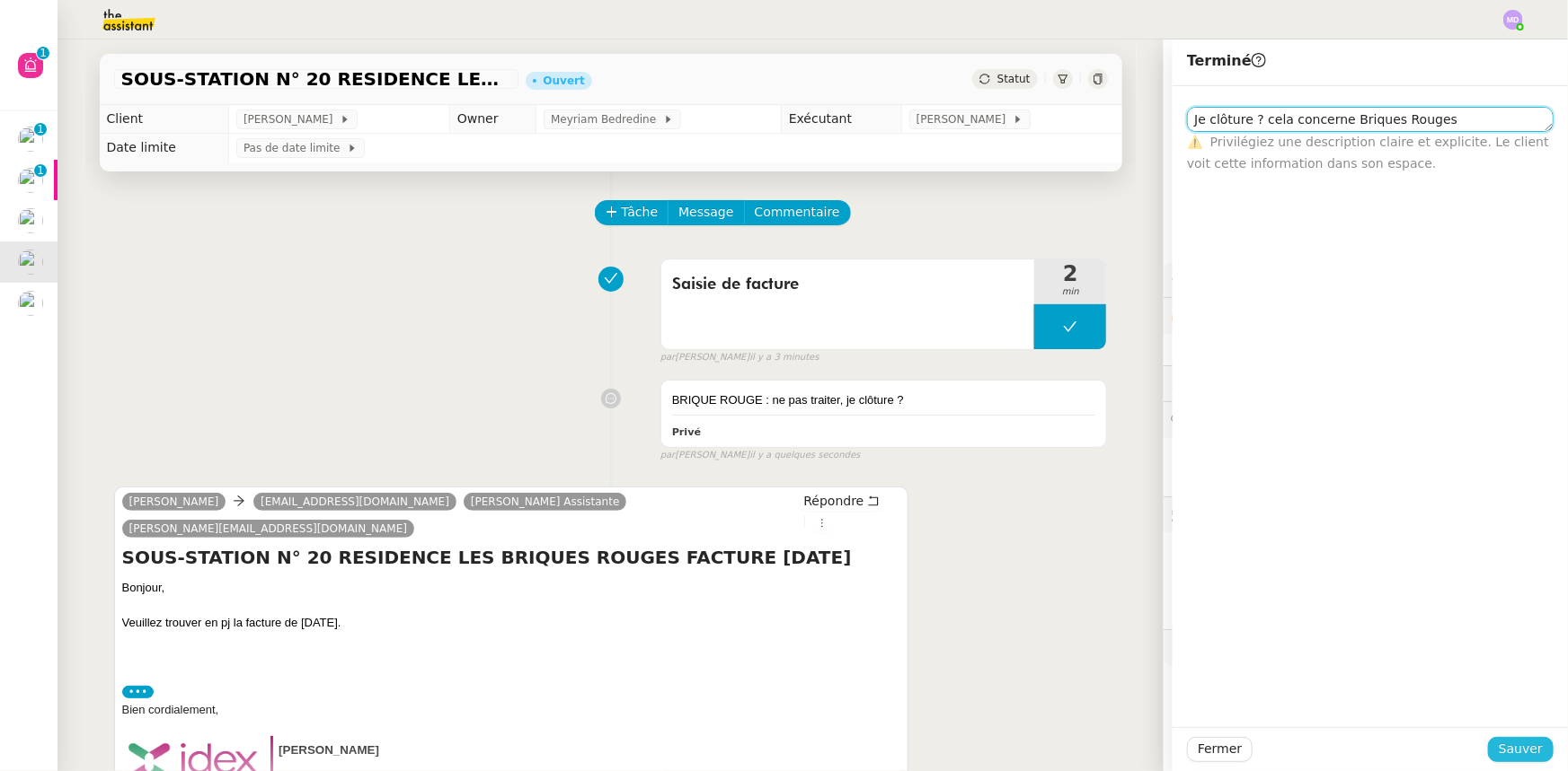
type textarea "Je clôture ? cela concerne Briques Rouges"
click at [1522, 745] on span "Sauver" at bounding box center [1519, 749] width 44 height 20
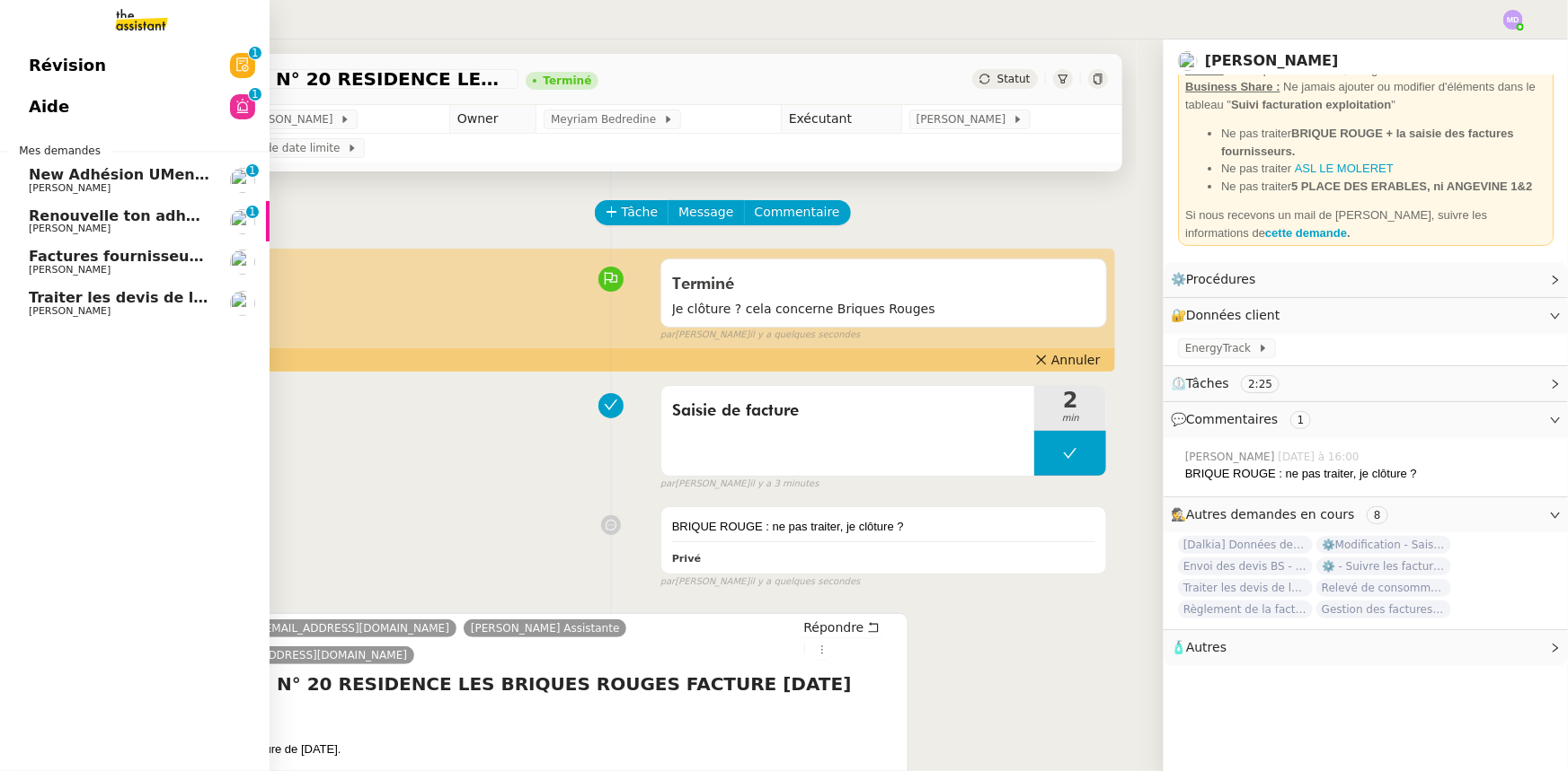
click at [85, 289] on span "Traiter les devis de la chaufferie" at bounding box center [159, 298] width 261 height 17
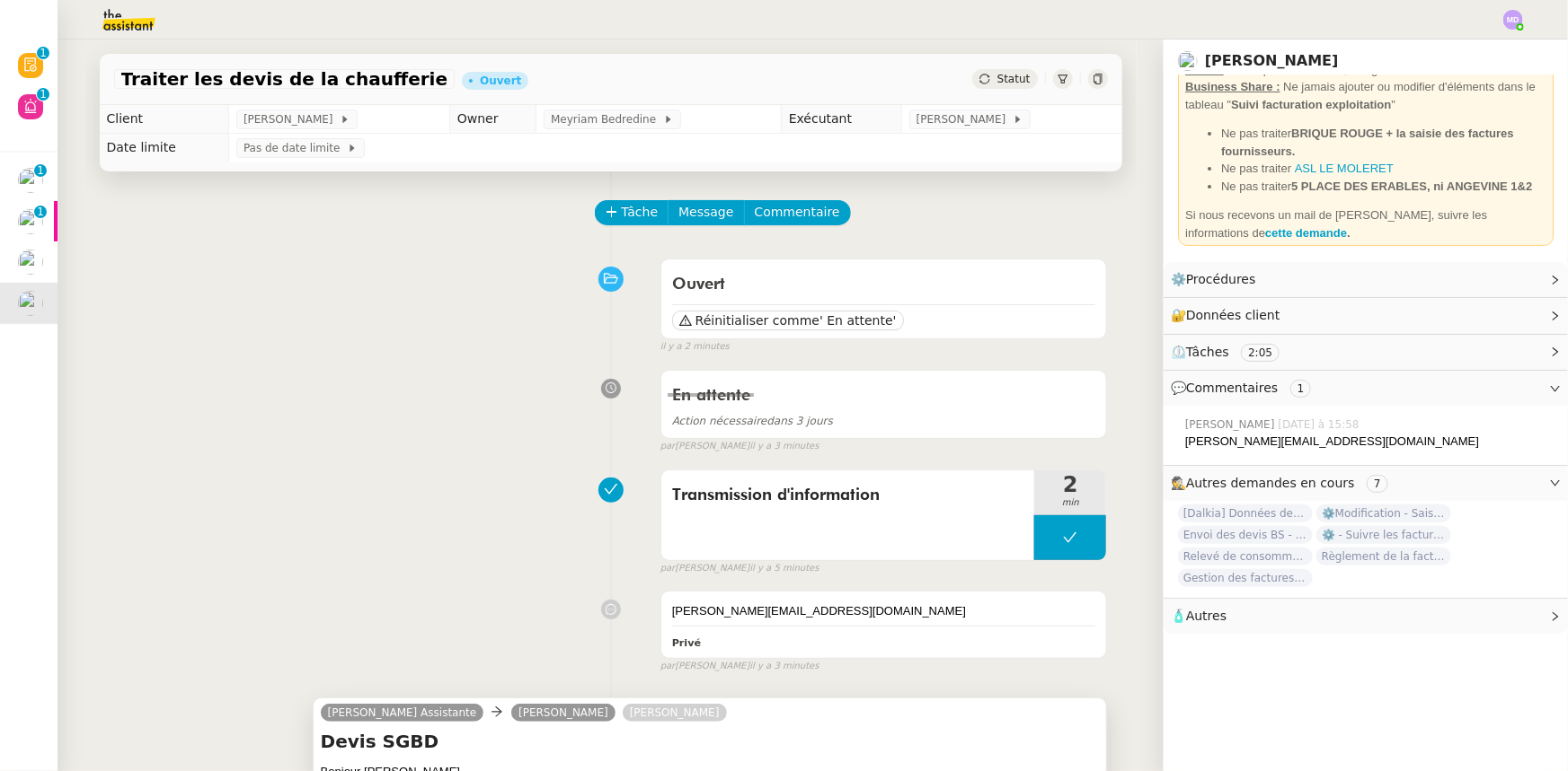
scroll to position [244, 0]
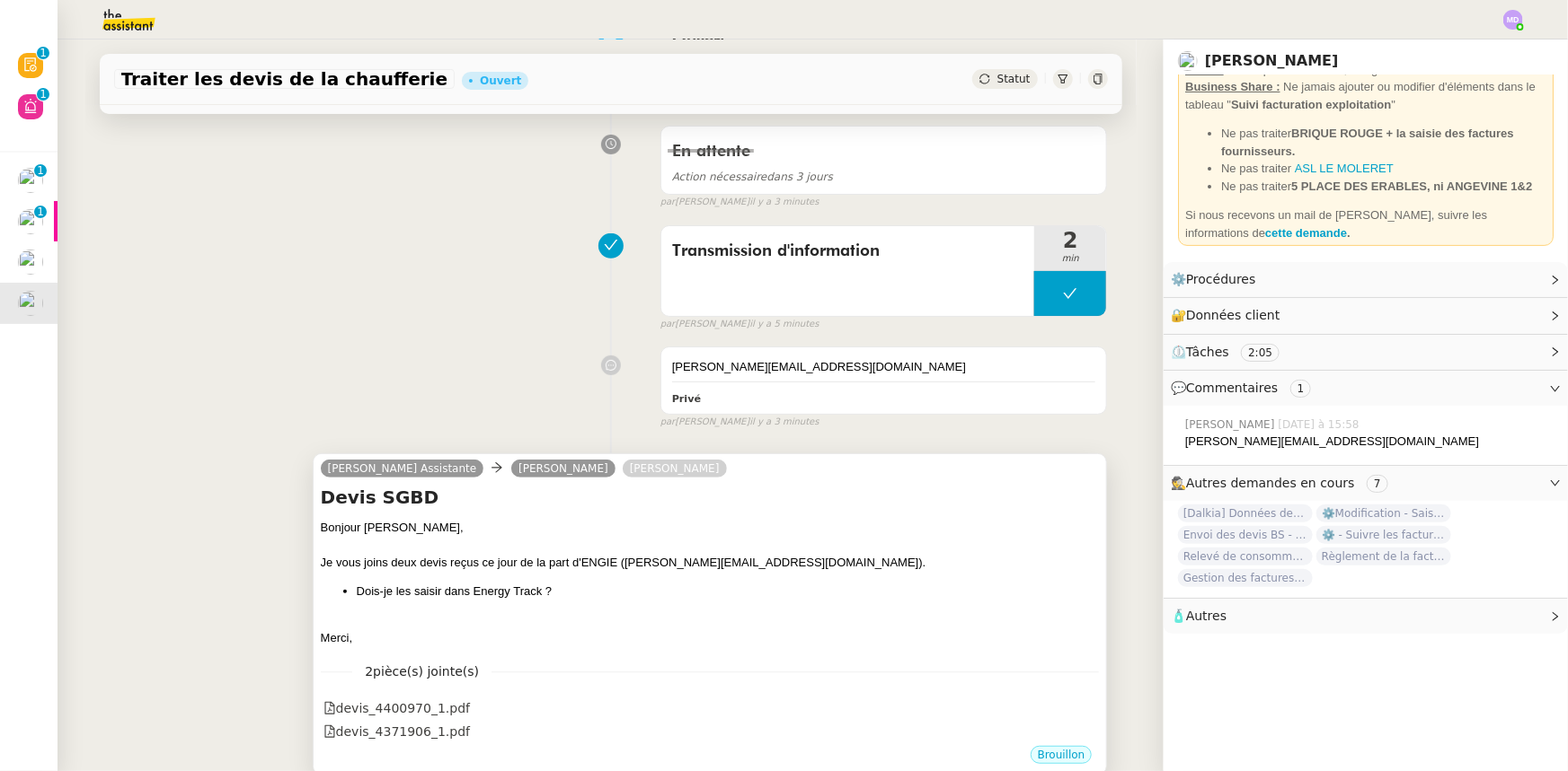
click at [752, 537] on div at bounding box center [710, 545] width 779 height 18
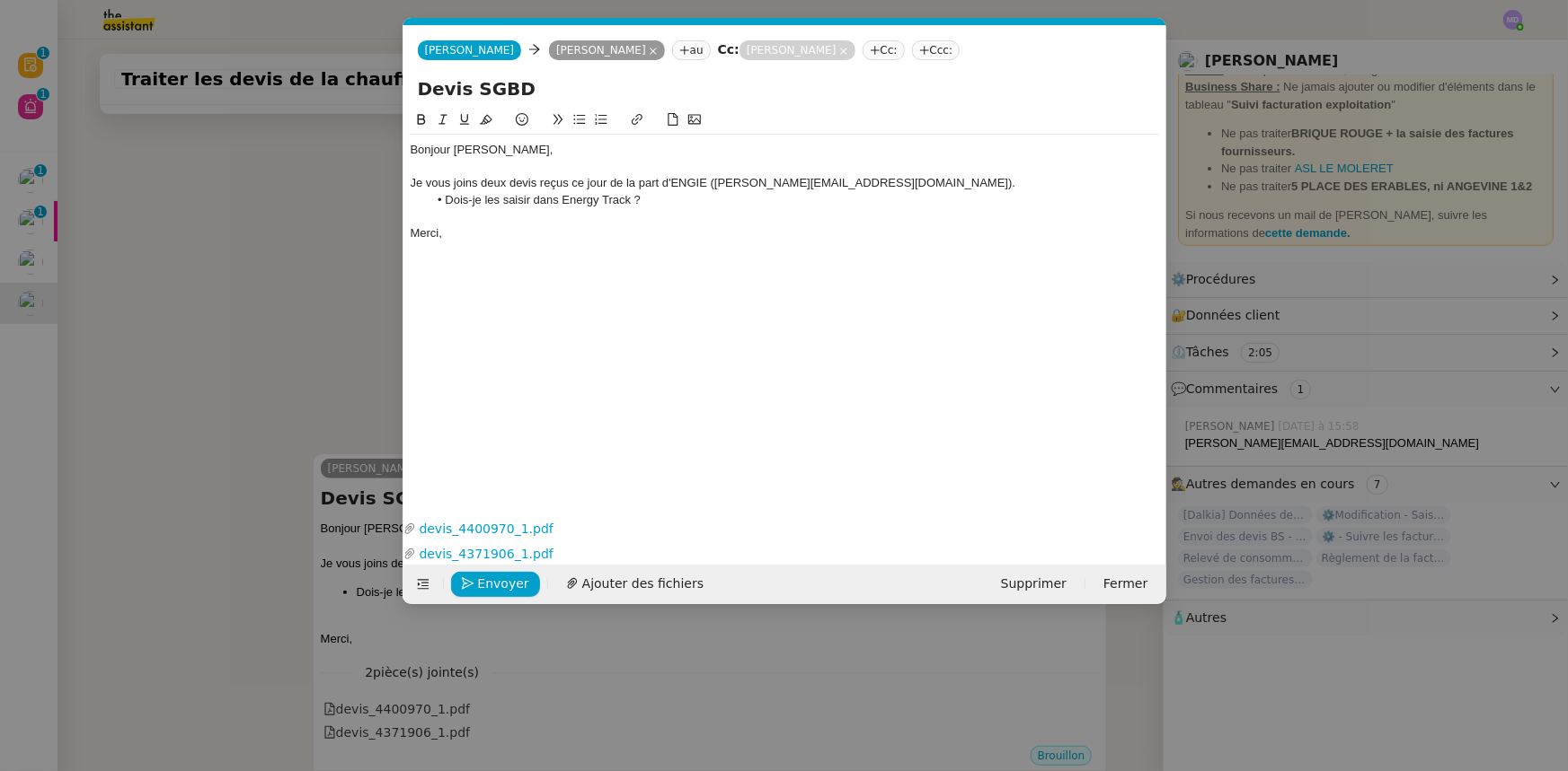
scroll to position [0, 38]
click at [485, 579] on span "Envoyer" at bounding box center [504, 584] width 51 height 20
click at [1369, 308] on nz-modal-container "Service TA - VOYAGE - PROPOSITION GLOBALE A utiliser dans le cadre de propositi…" at bounding box center [784, 385] width 1568 height 771
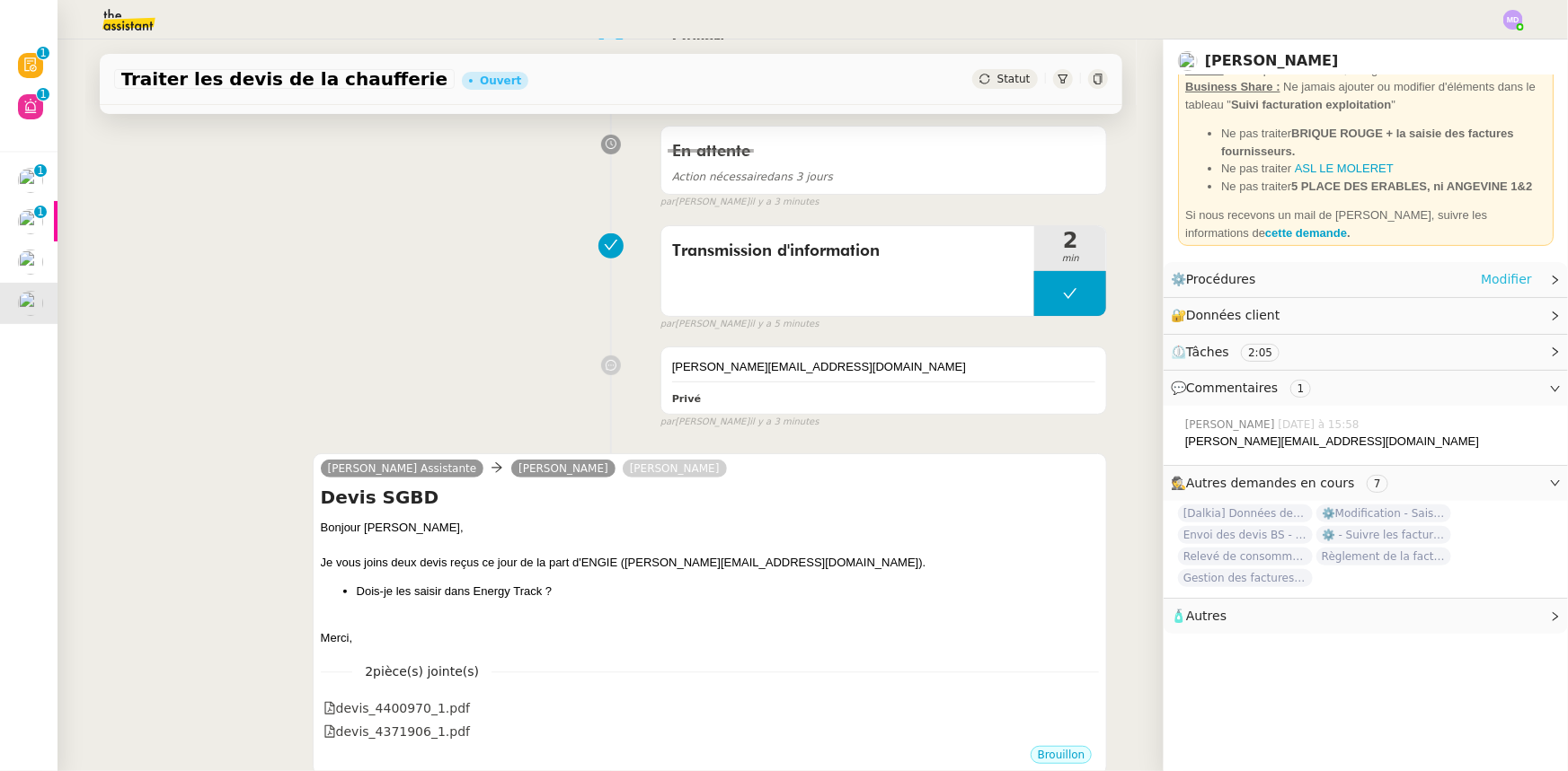
click at [1498, 282] on link "Modifier" at bounding box center [1506, 279] width 51 height 20
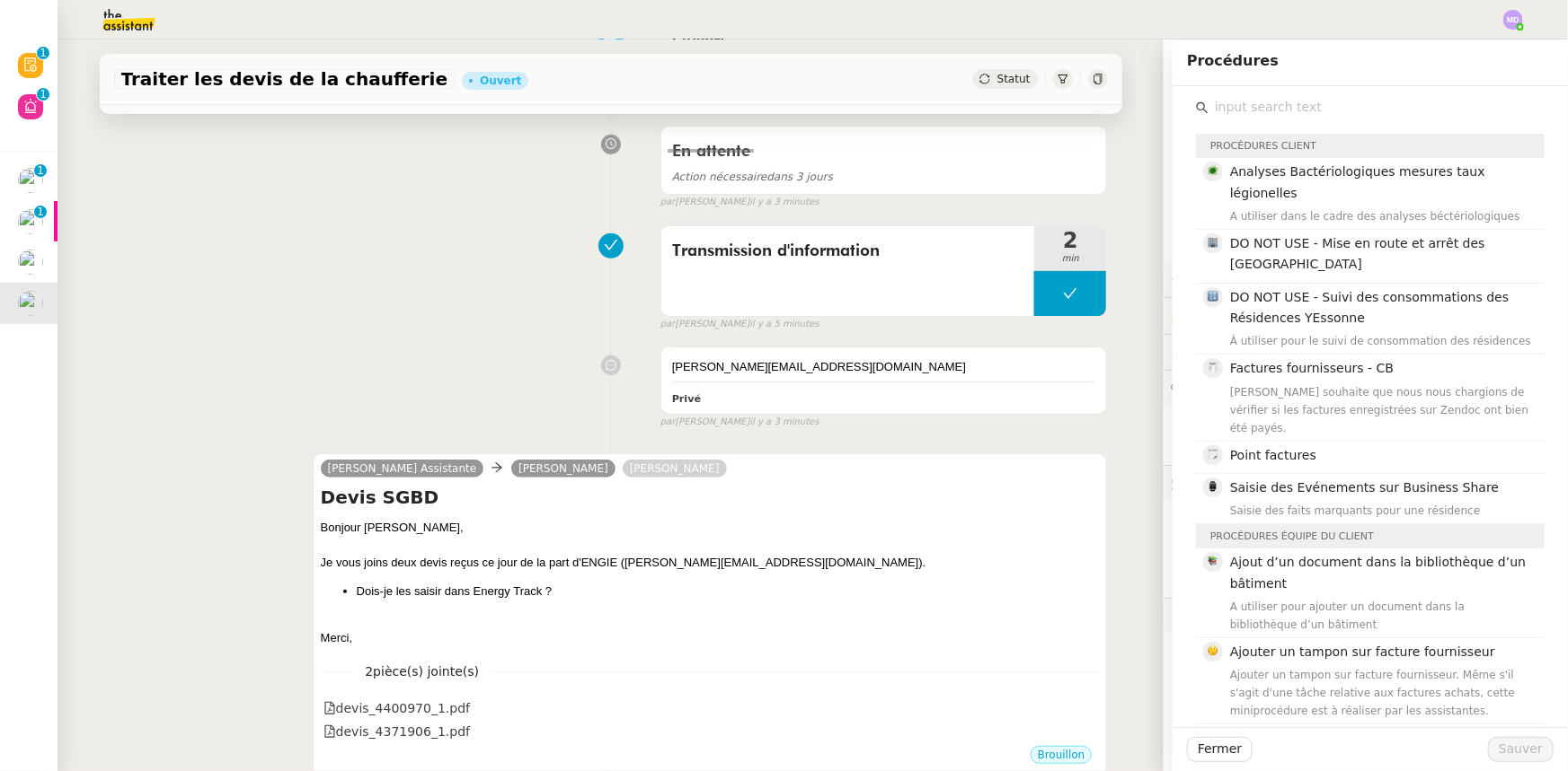
click at [1316, 115] on input "text" at bounding box center [1376, 107] width 336 height 24
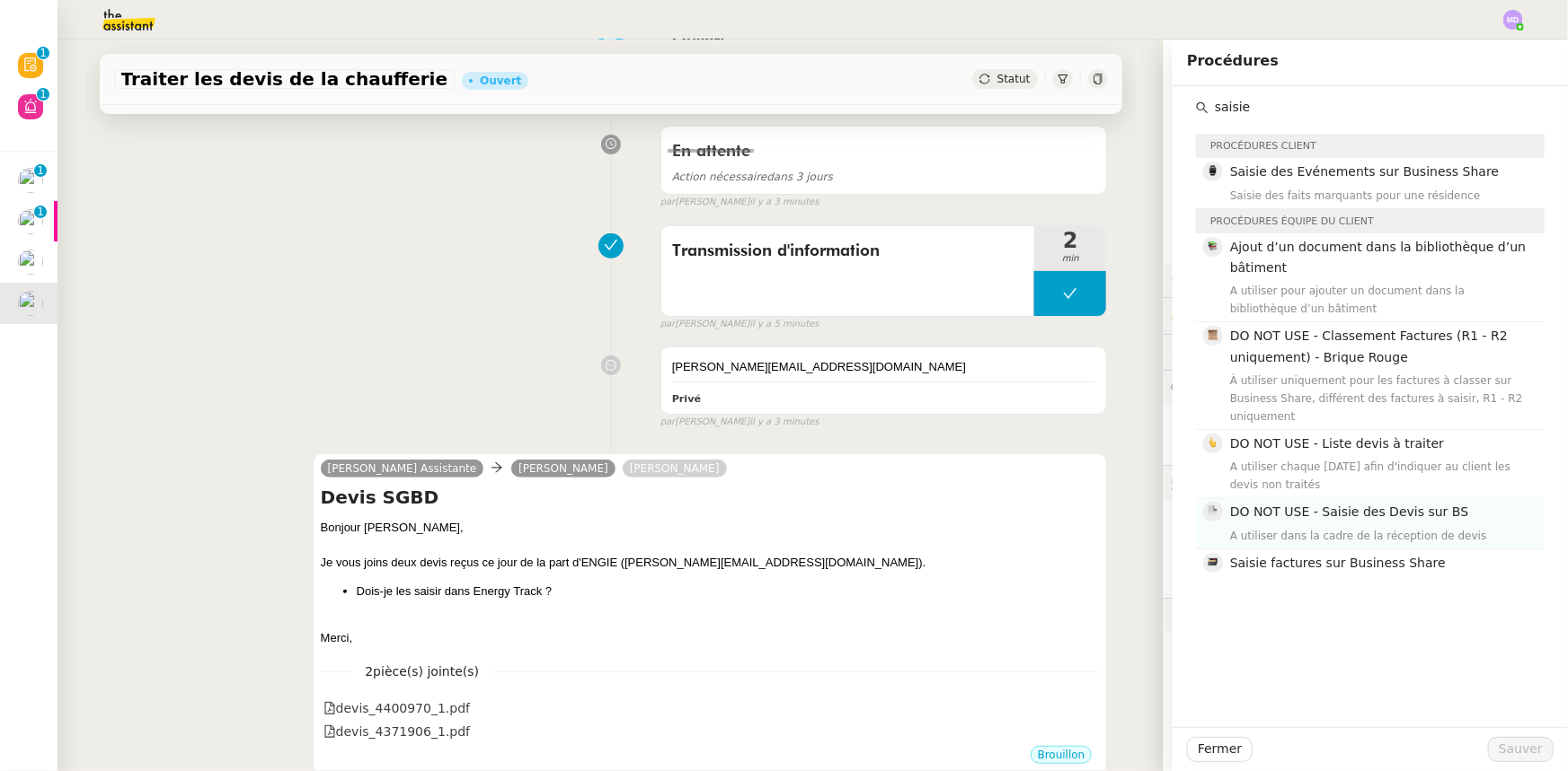
type input "saisie"
click at [1365, 504] on div "DO NOT USE - Saisie des Devis sur BS A utiliser dans la cadre de la réception d…" at bounding box center [1382, 524] width 304 height 43
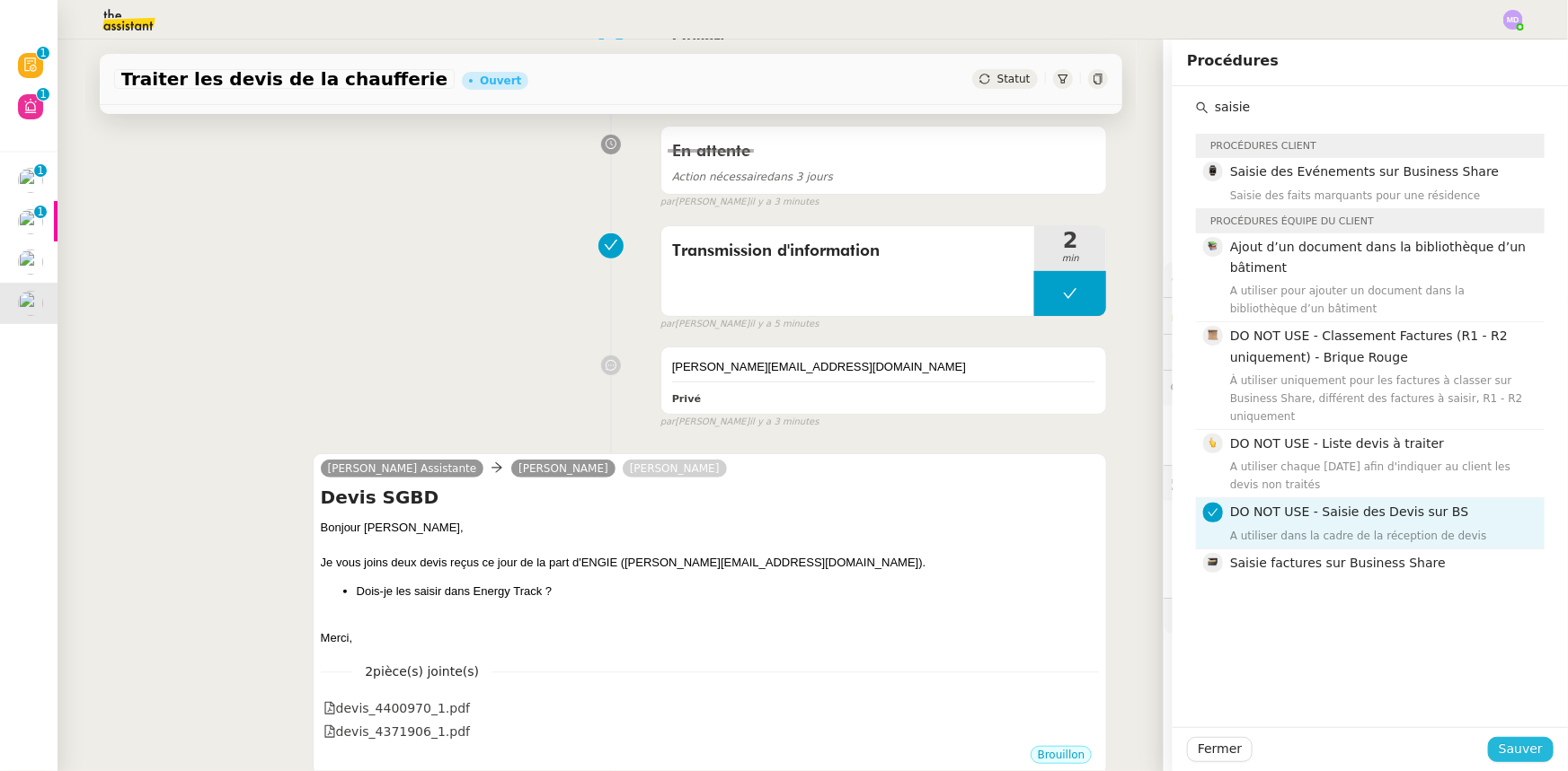
click at [1532, 755] on button "Sauver" at bounding box center [1520, 750] width 66 height 25
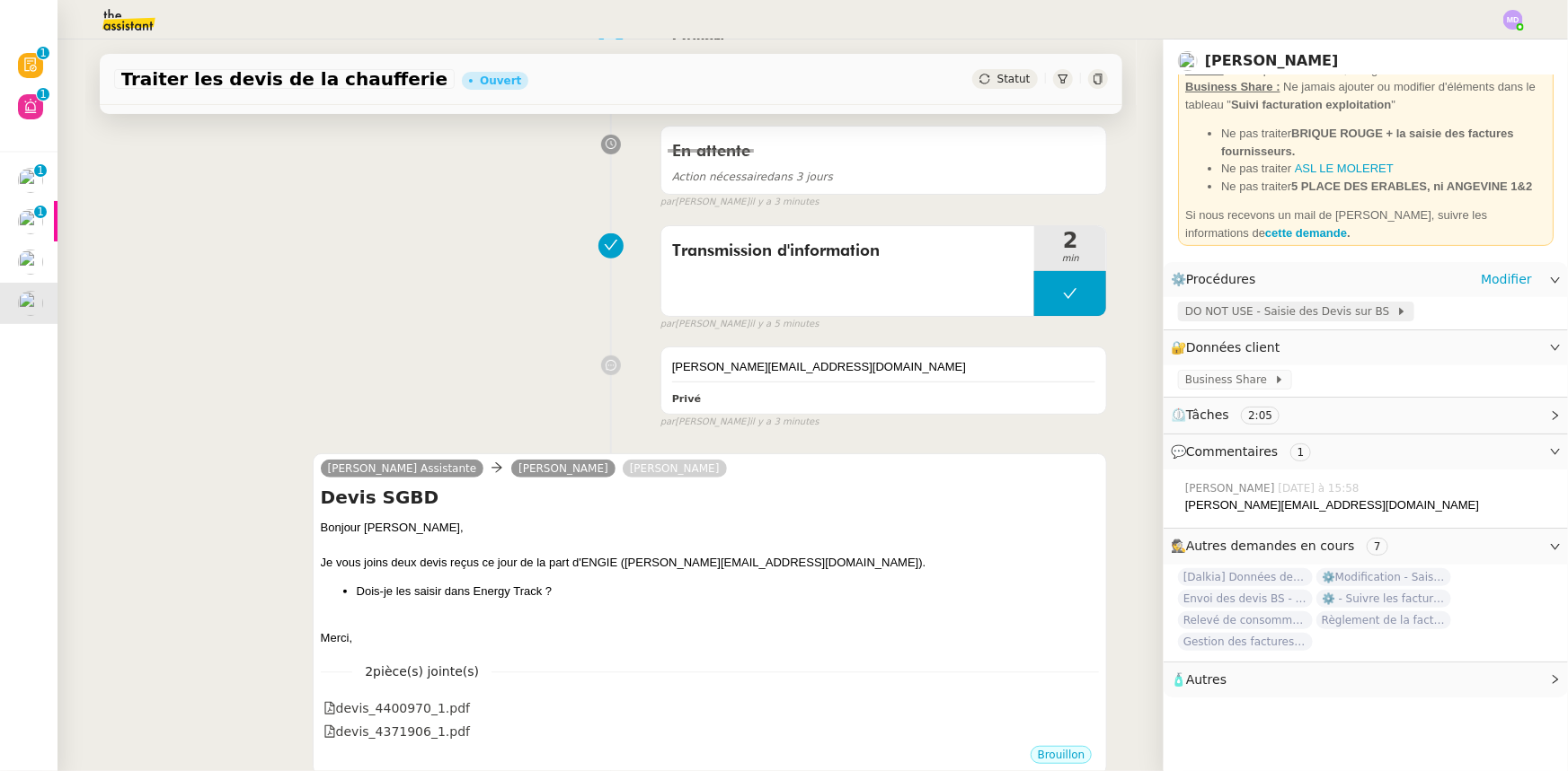
click at [1213, 311] on span "DO NOT USE - Saisie des Devis sur BS" at bounding box center [1290, 311] width 212 height 18
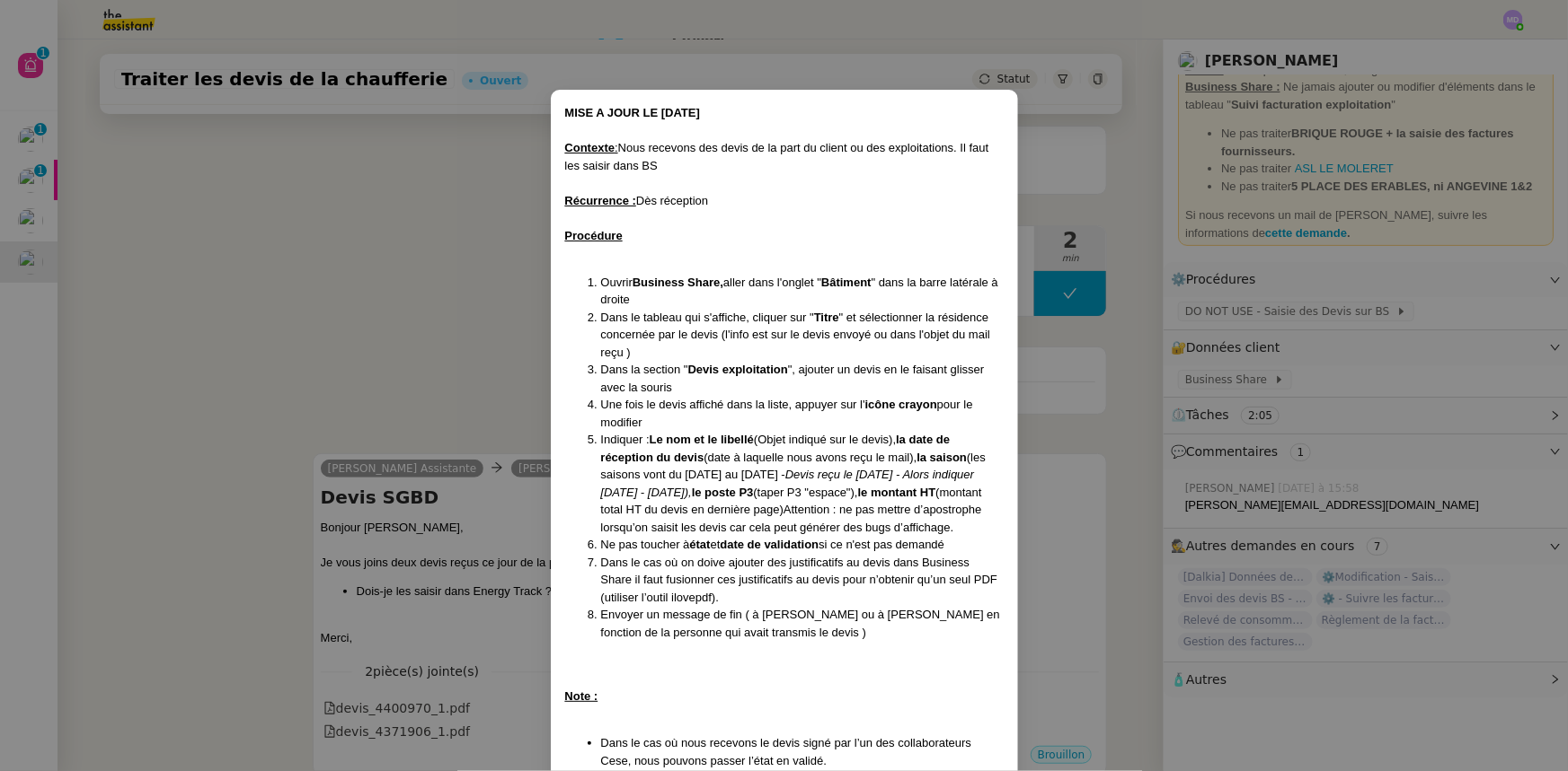
click at [409, 297] on nz-modal-container "MISE A JOUR LE [DATE] Contexte : Nous recevons des devis de la part du client o…" at bounding box center [784, 385] width 1568 height 771
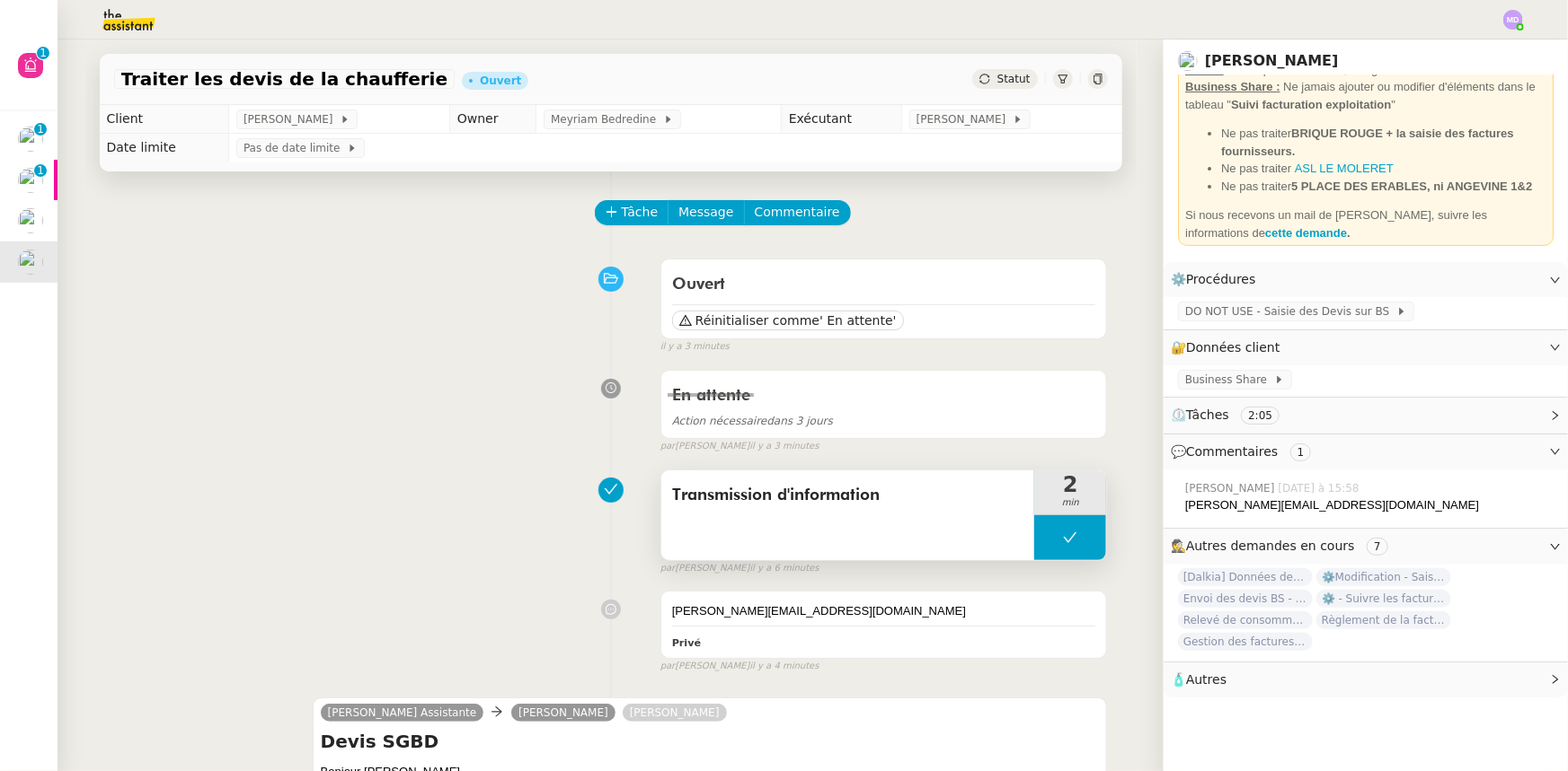
click at [1034, 534] on button at bounding box center [1070, 537] width 72 height 45
click at [1045, 534] on icon at bounding box center [1052, 537] width 15 height 15
click at [1487, 286] on link "Modifier" at bounding box center [1506, 279] width 51 height 20
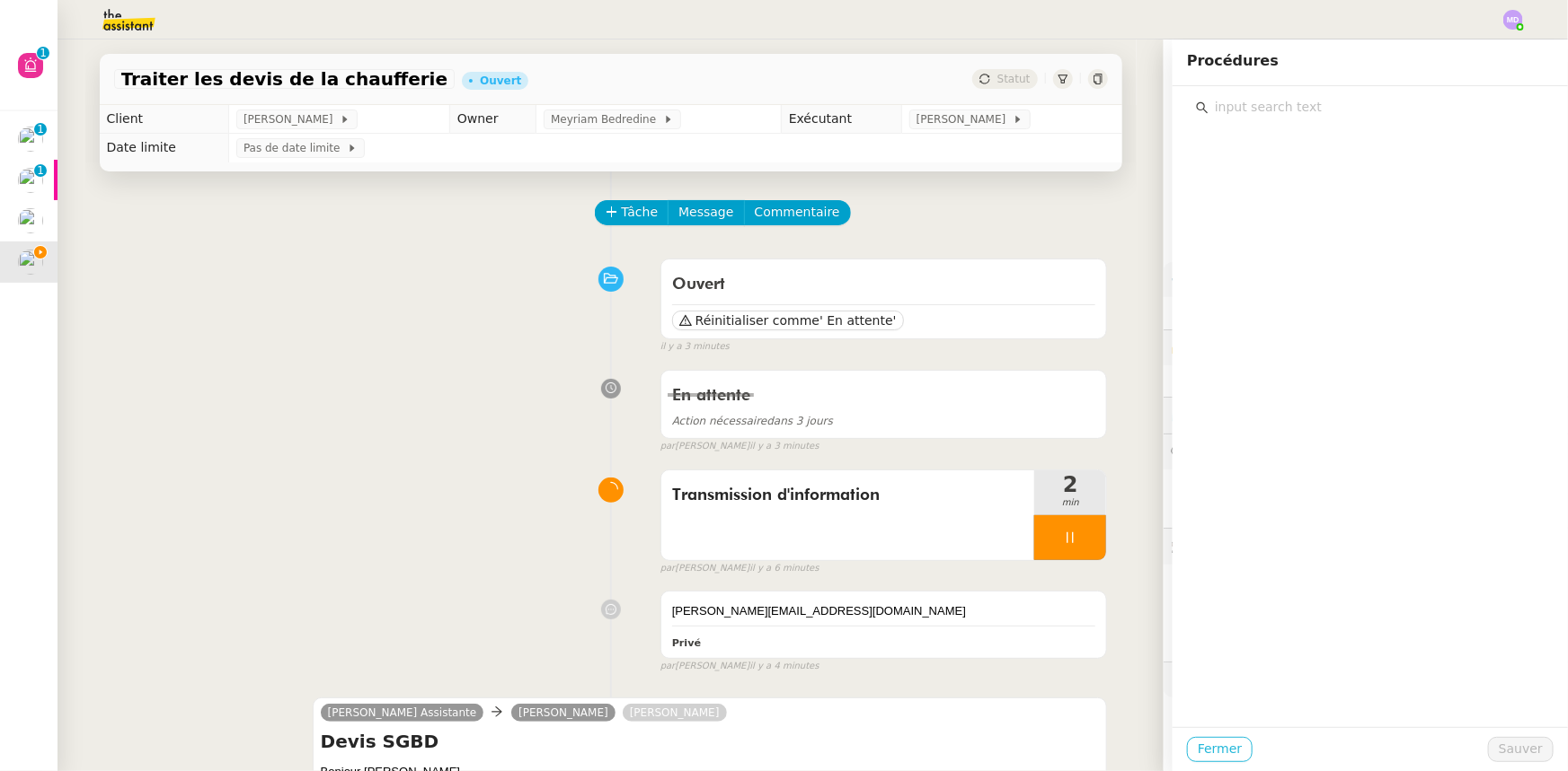
click at [1244, 109] on input "text" at bounding box center [1376, 107] width 336 height 24
click at [1222, 744] on span "Fermer" at bounding box center [1219, 749] width 44 height 20
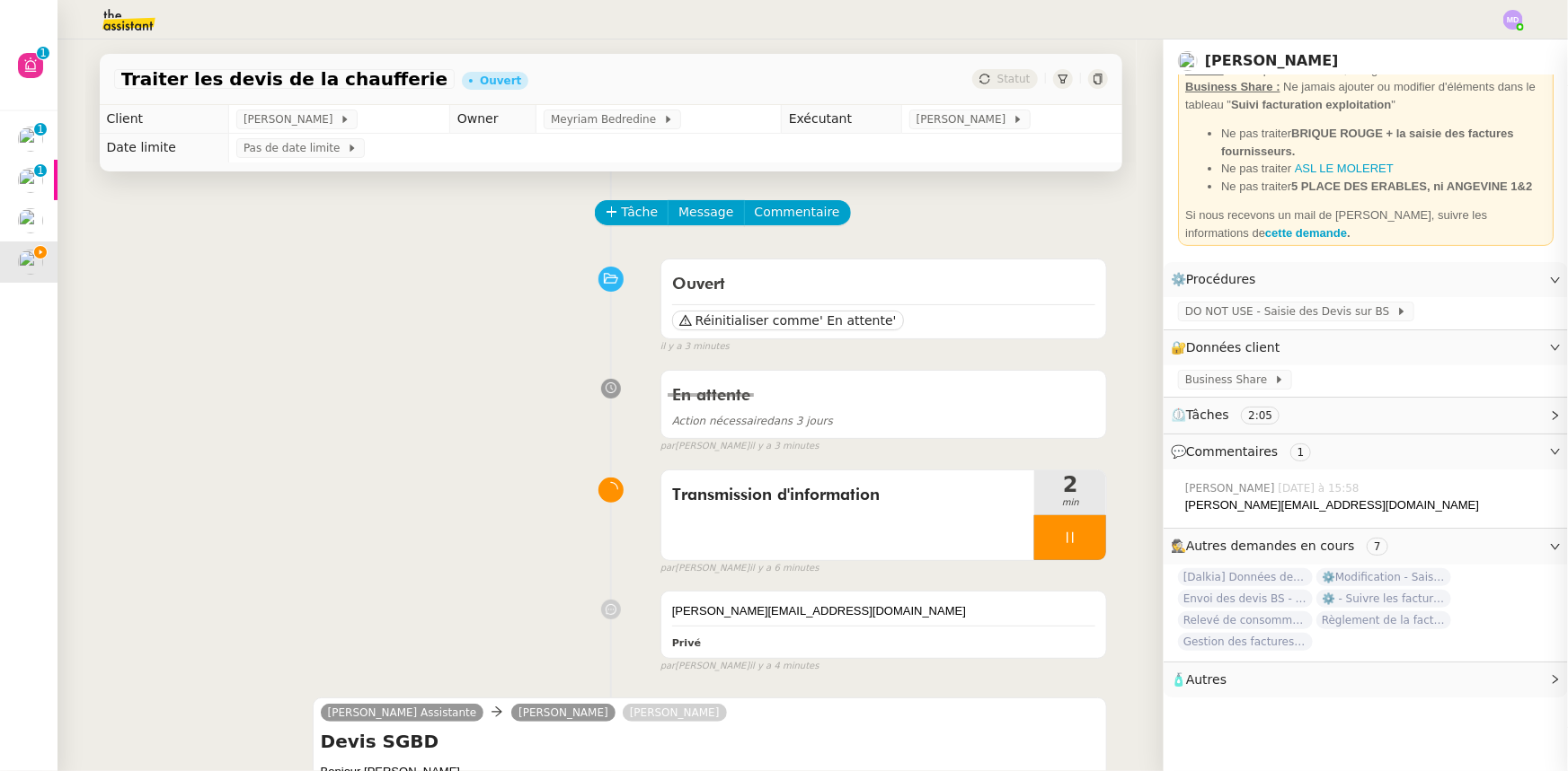
click at [1492, 349] on link "Modifier" at bounding box center [1506, 347] width 51 height 20
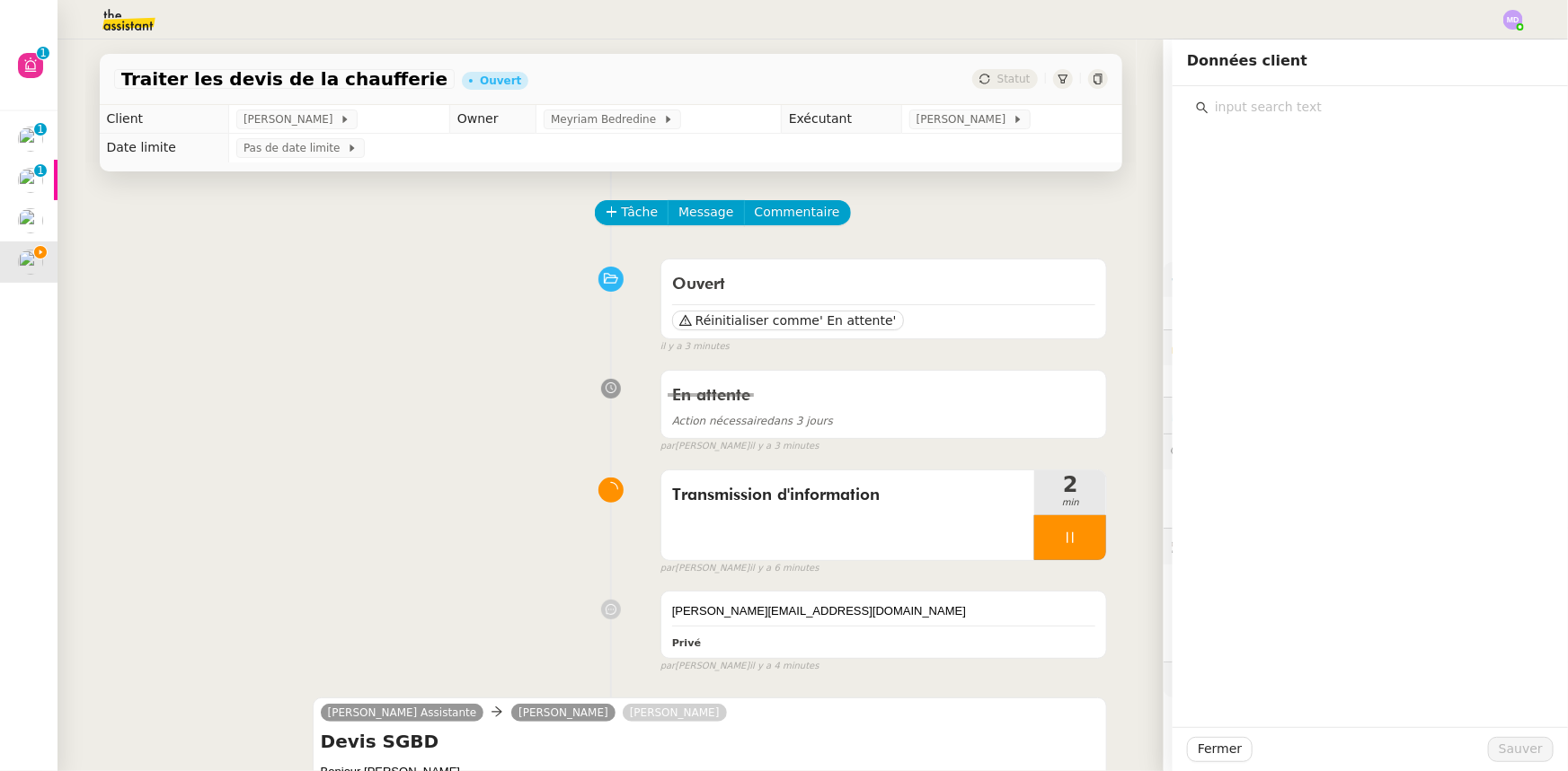
click at [1291, 107] on input "text" at bounding box center [1376, 107] width 336 height 24
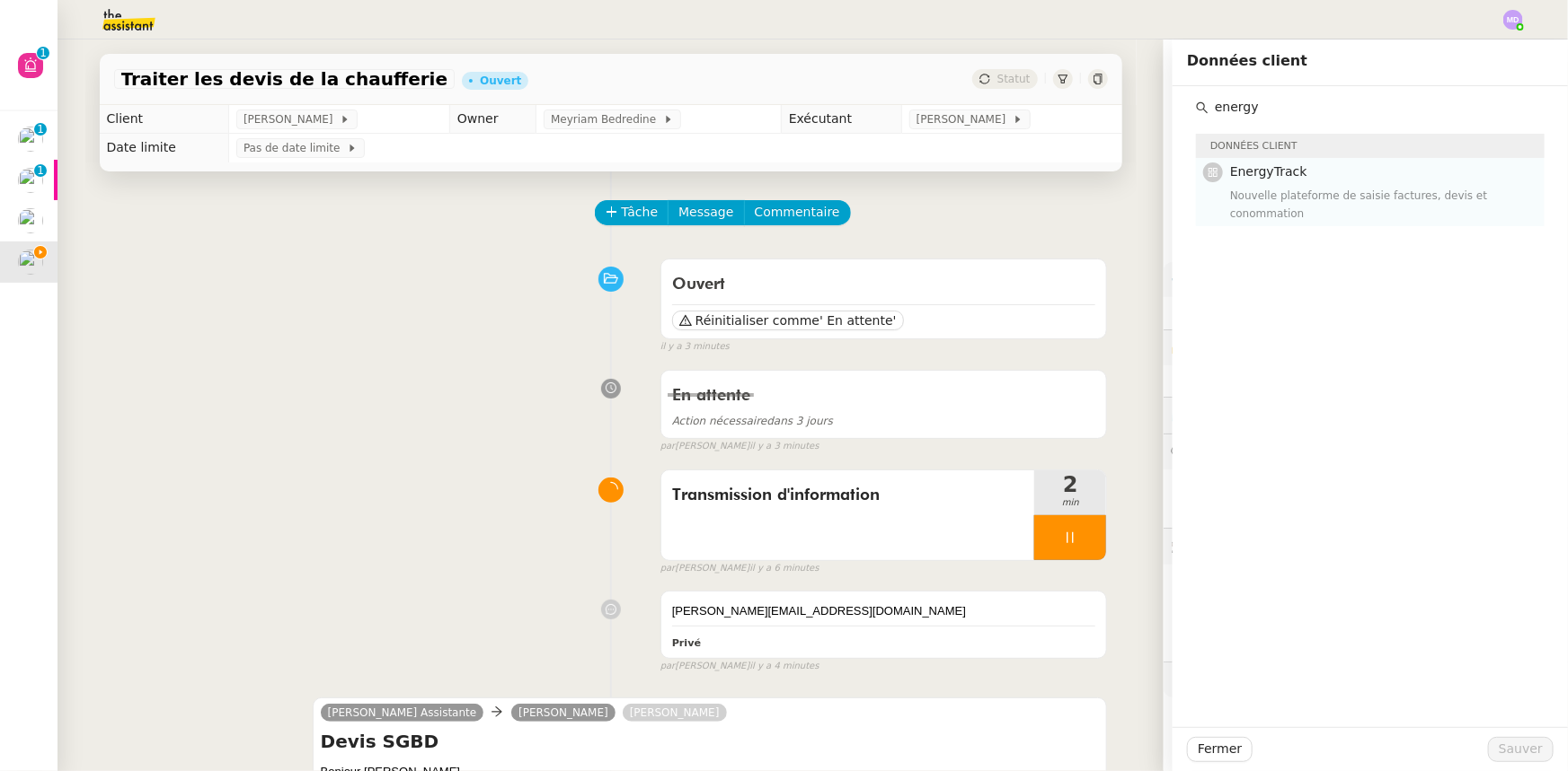
type input "energy"
click at [1278, 162] on h4 "EnergyTrack" at bounding box center [1382, 172] width 304 height 20
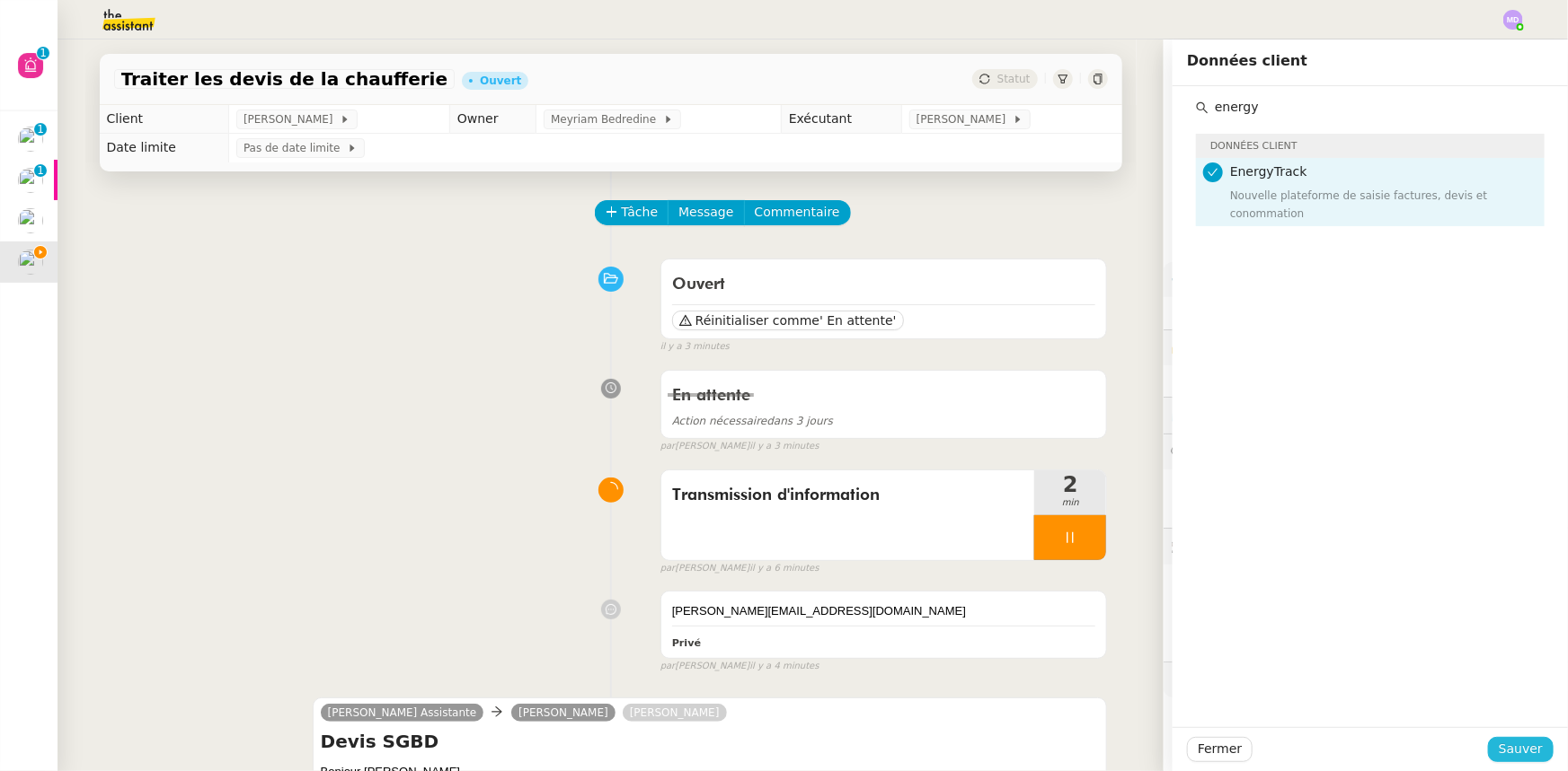
scroll to position [205, 0]
click at [1514, 747] on span "Sauver" at bounding box center [1519, 749] width 44 height 20
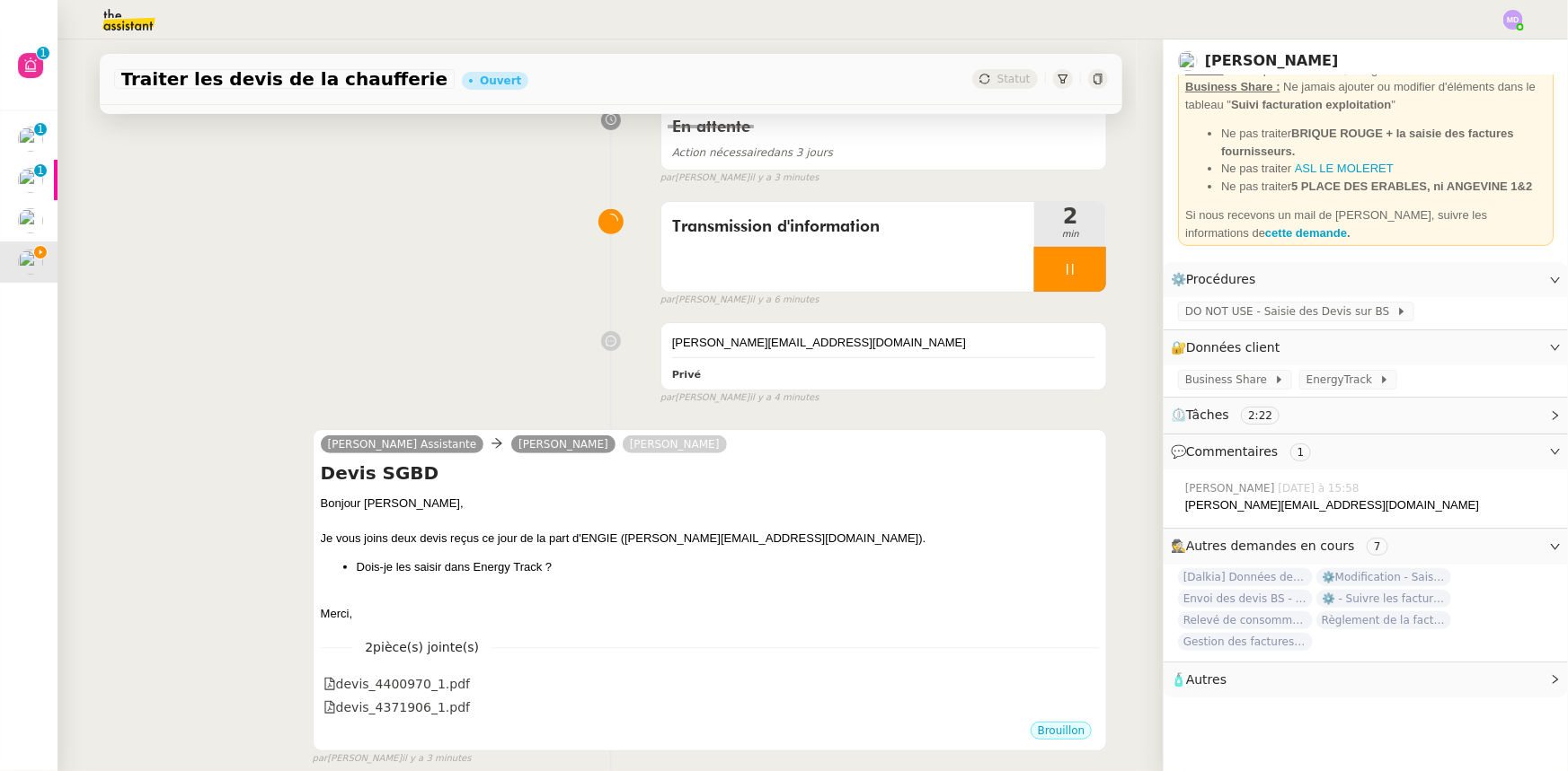
scroll to position [326, 0]
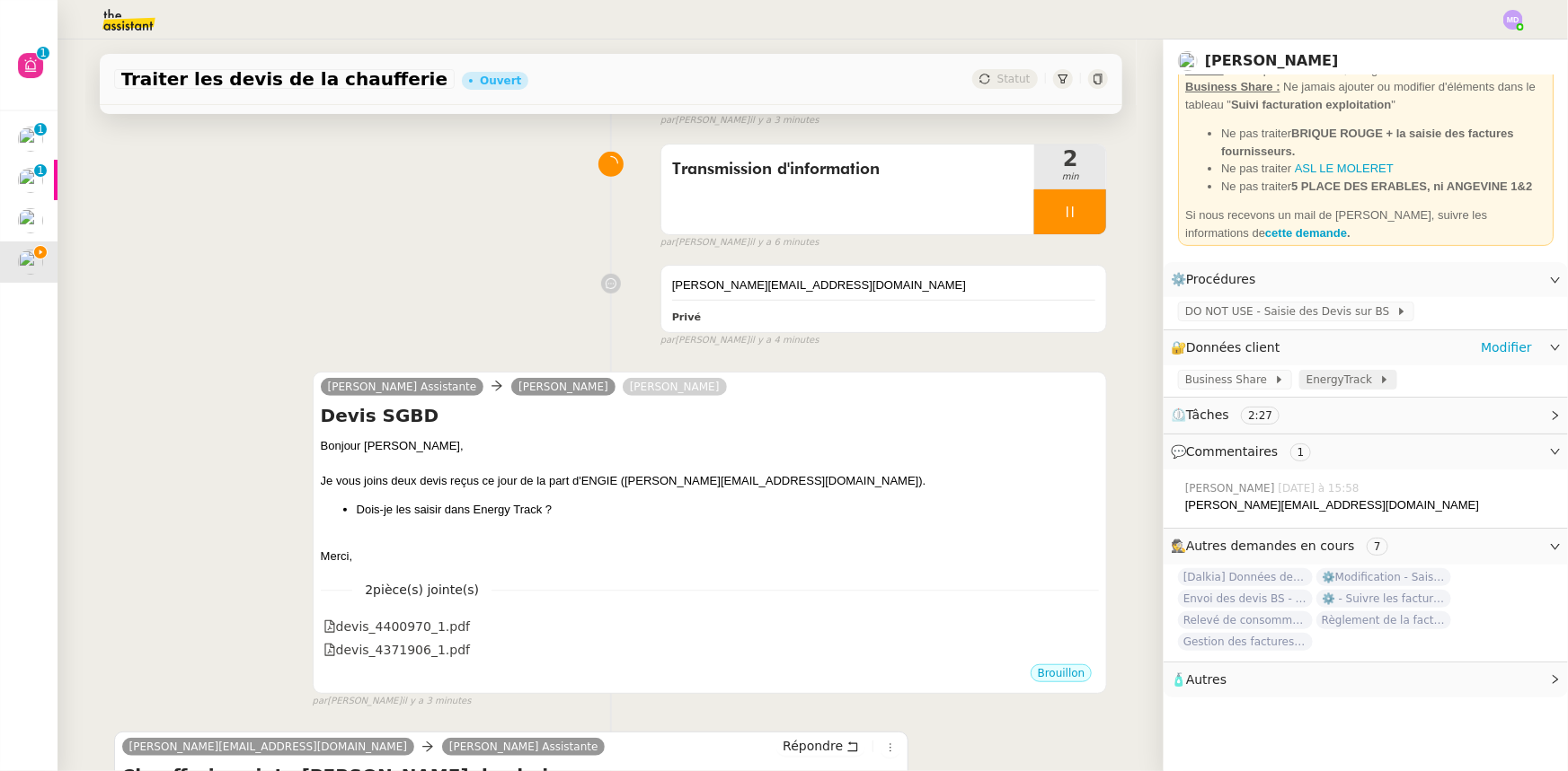
click at [1306, 384] on span "EnergyTrack" at bounding box center [1342, 379] width 73 height 18
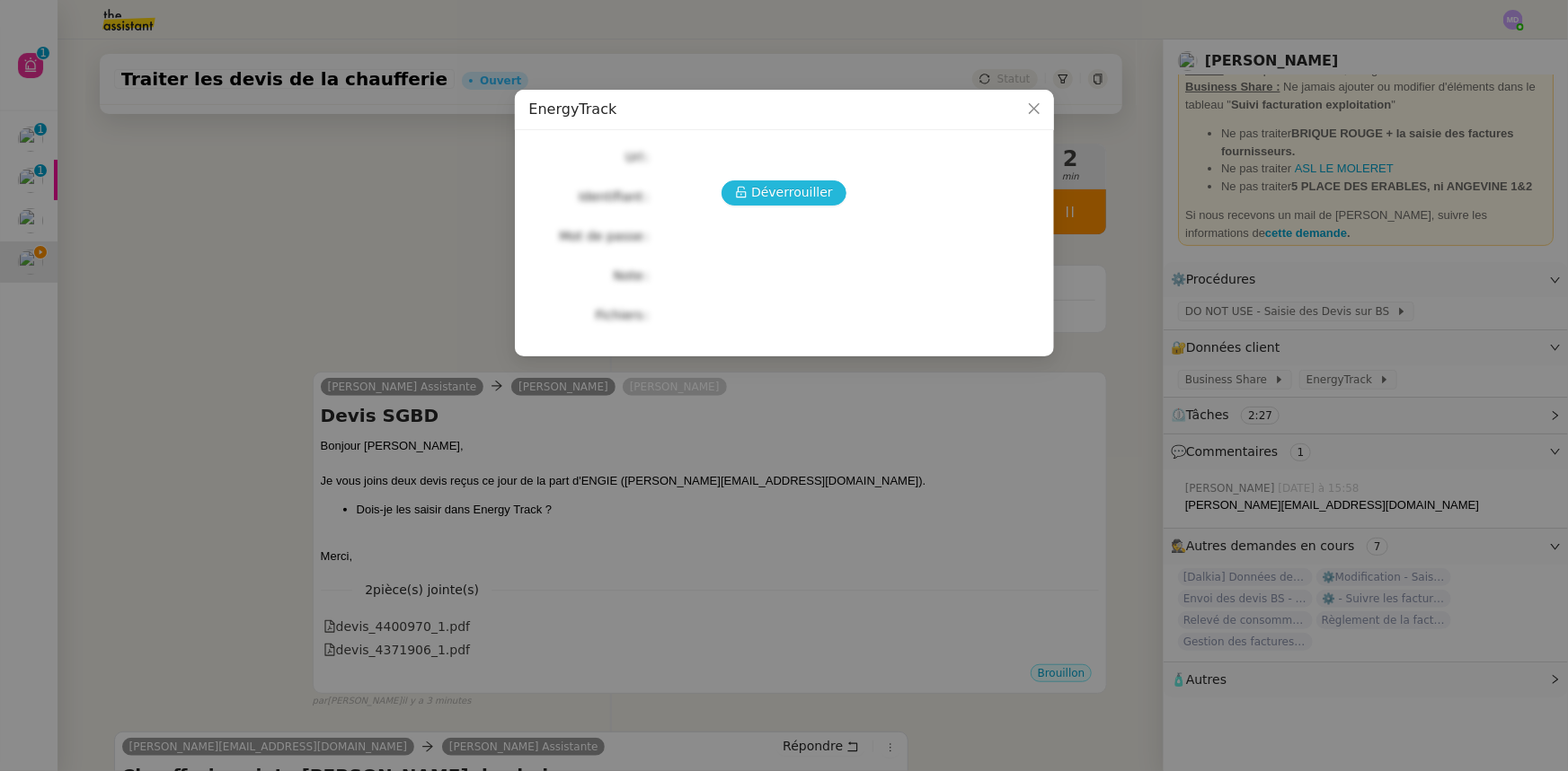
click at [763, 187] on span "Déverrouiller" at bounding box center [792, 192] width 82 height 20
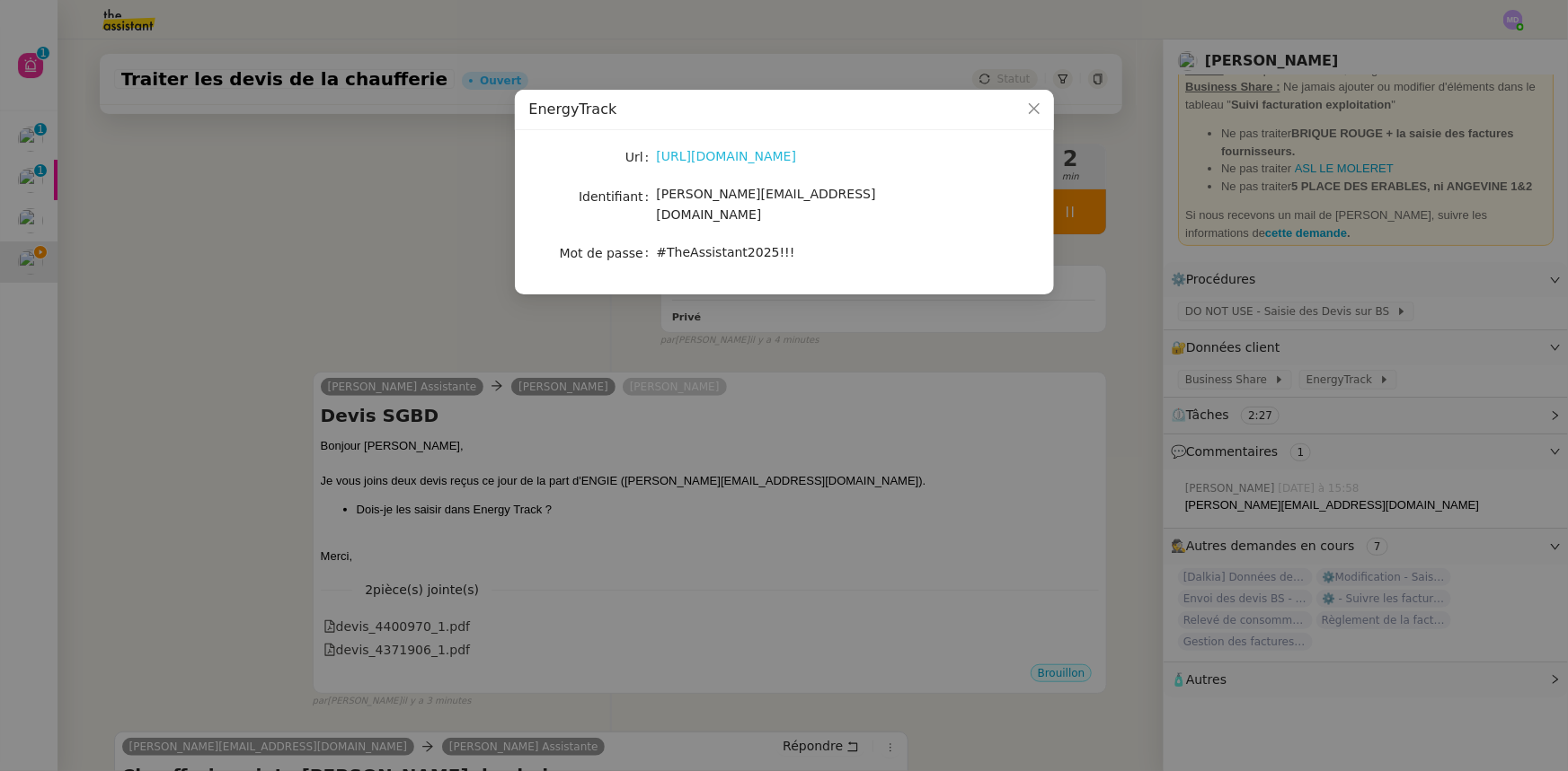
click at [735, 149] on link "https://energytrack.fr/" at bounding box center [727, 156] width 140 height 15
click at [733, 195] on span "[PERSON_NAME][EMAIL_ADDRESS][DOMAIN_NAME]" at bounding box center [767, 205] width 219 height 35
copy span "[PERSON_NAME][EMAIL_ADDRESS][DOMAIN_NAME]"
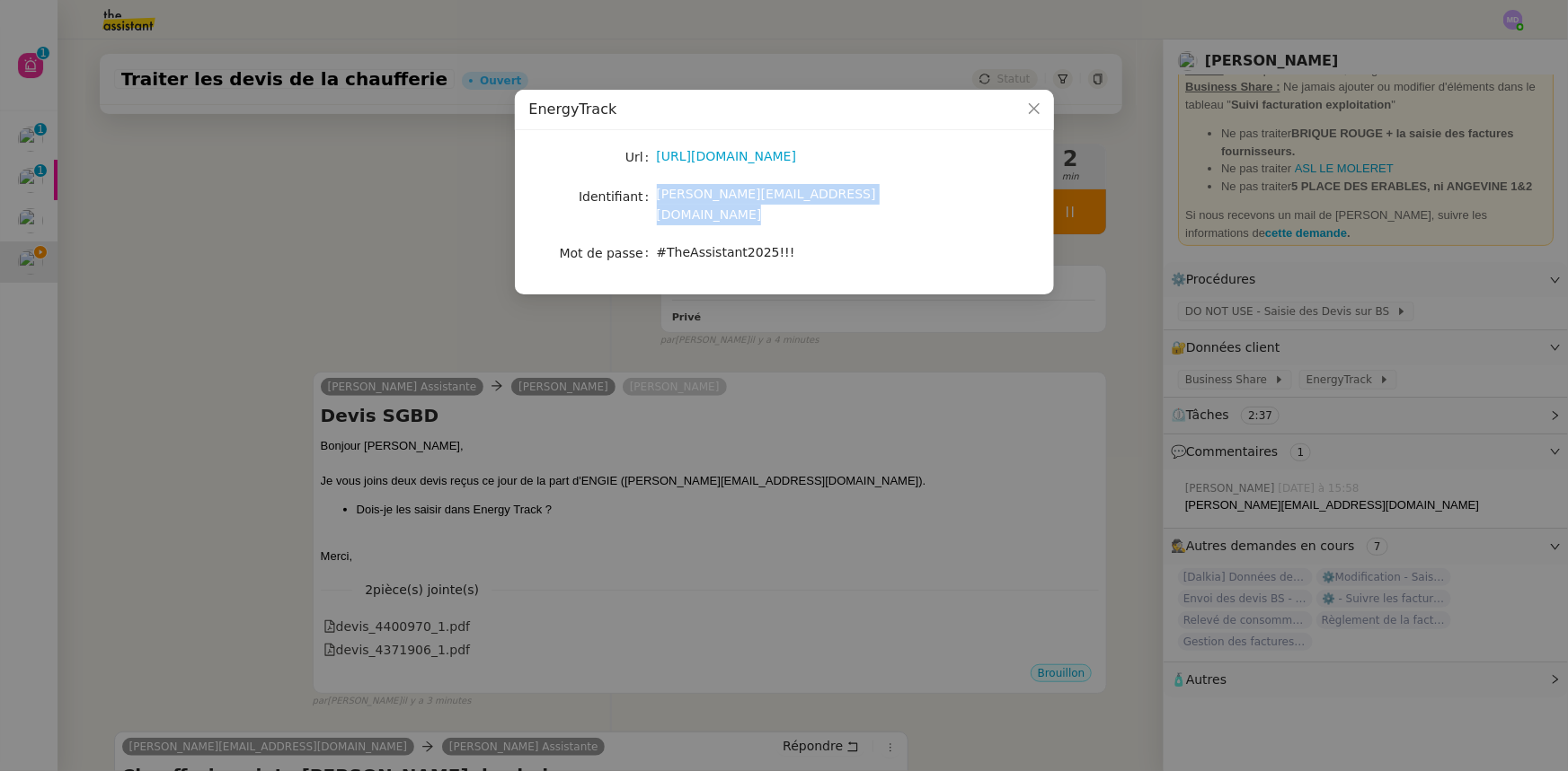
click at [698, 245] on span "#TheAssistant2025!!!" at bounding box center [726, 252] width 139 height 15
copy span "#TheAssistant2025!!!"
click at [579, 461] on nz-modal-container "EnergyTrack Url https://energytrack.fr/ Identifiant camille.assistante@cese.fr …" at bounding box center [784, 385] width 1568 height 771
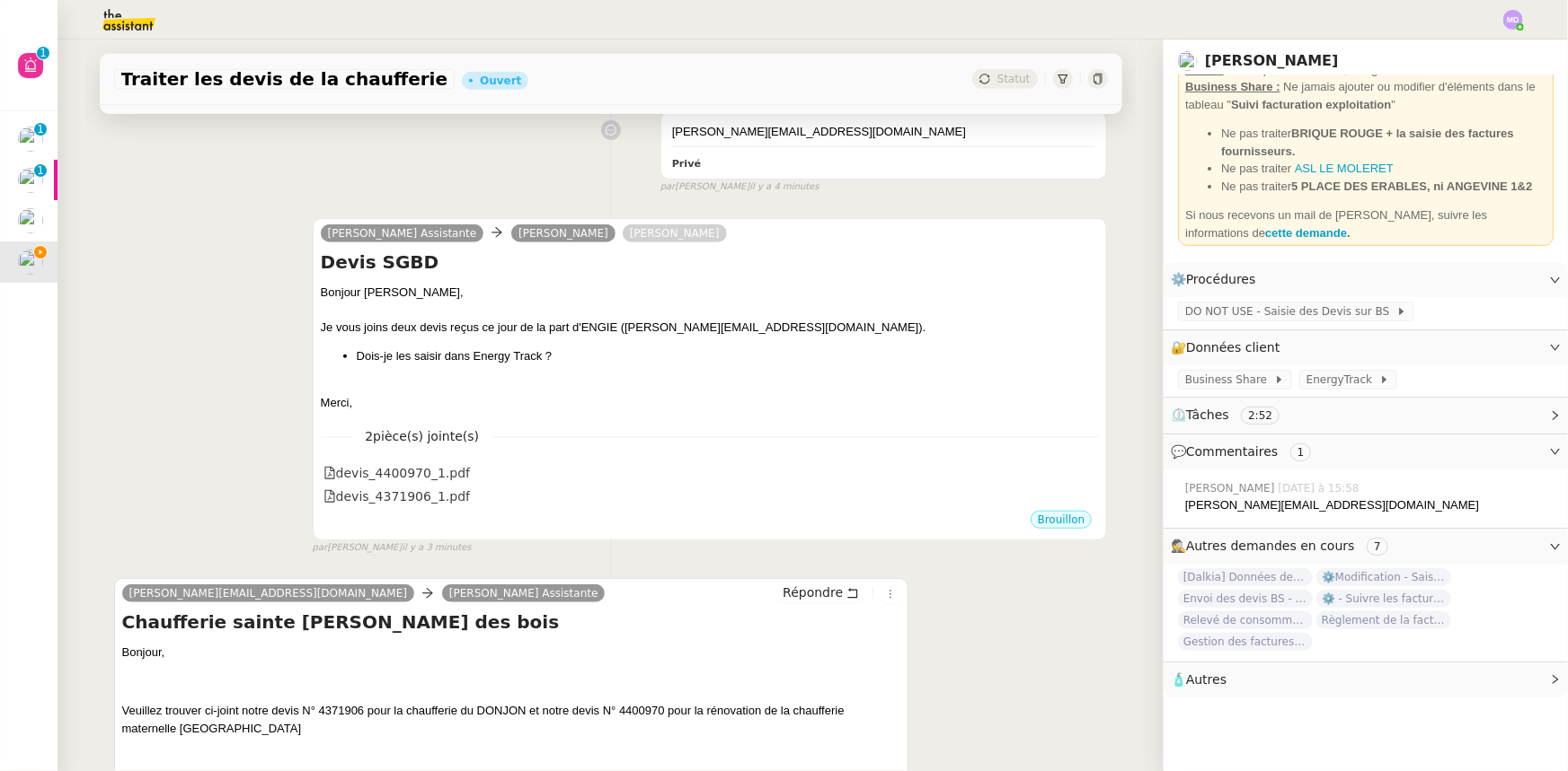
scroll to position [571, 0]
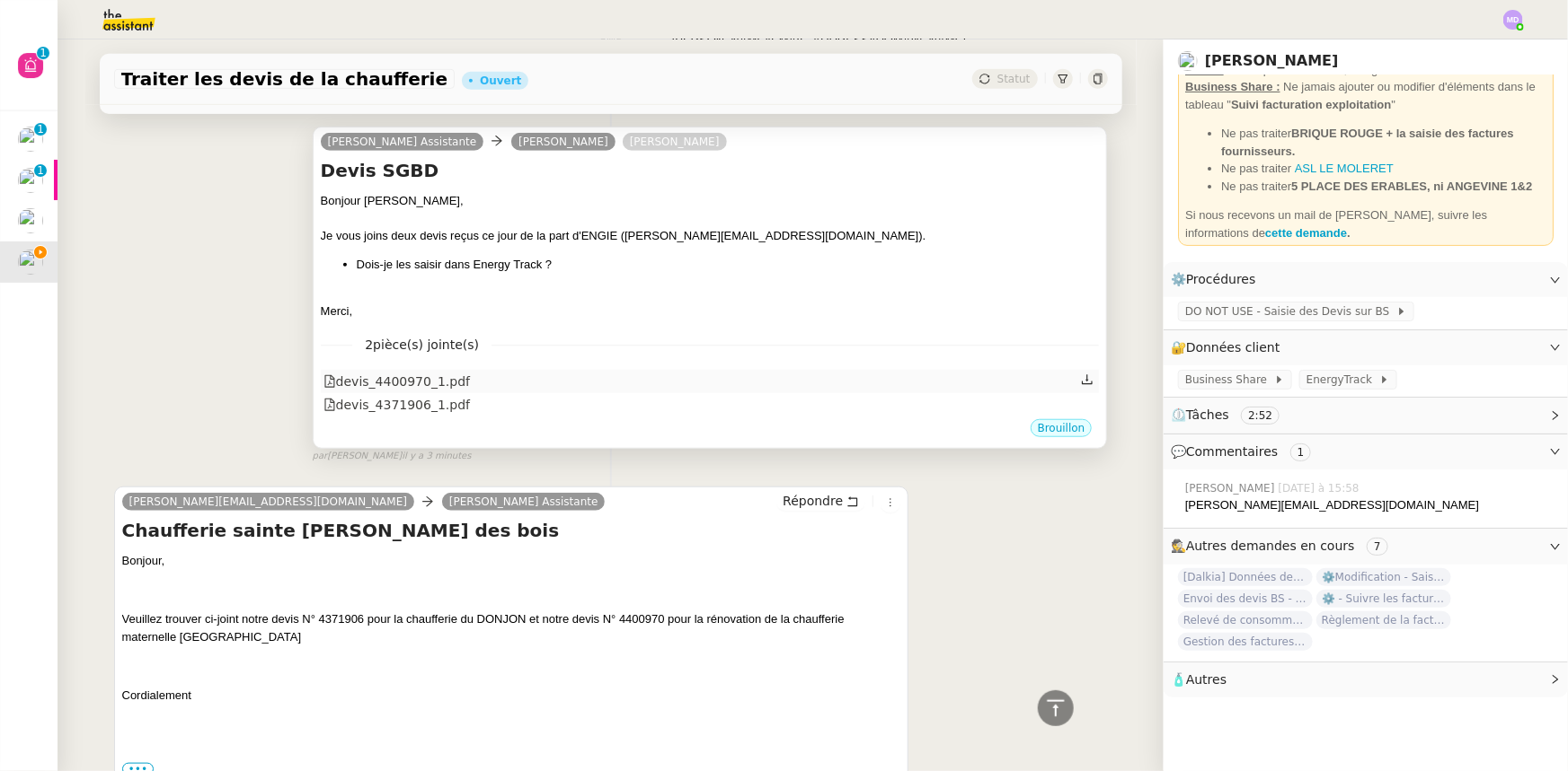
click at [1083, 381] on icon at bounding box center [1088, 380] width 11 height 10
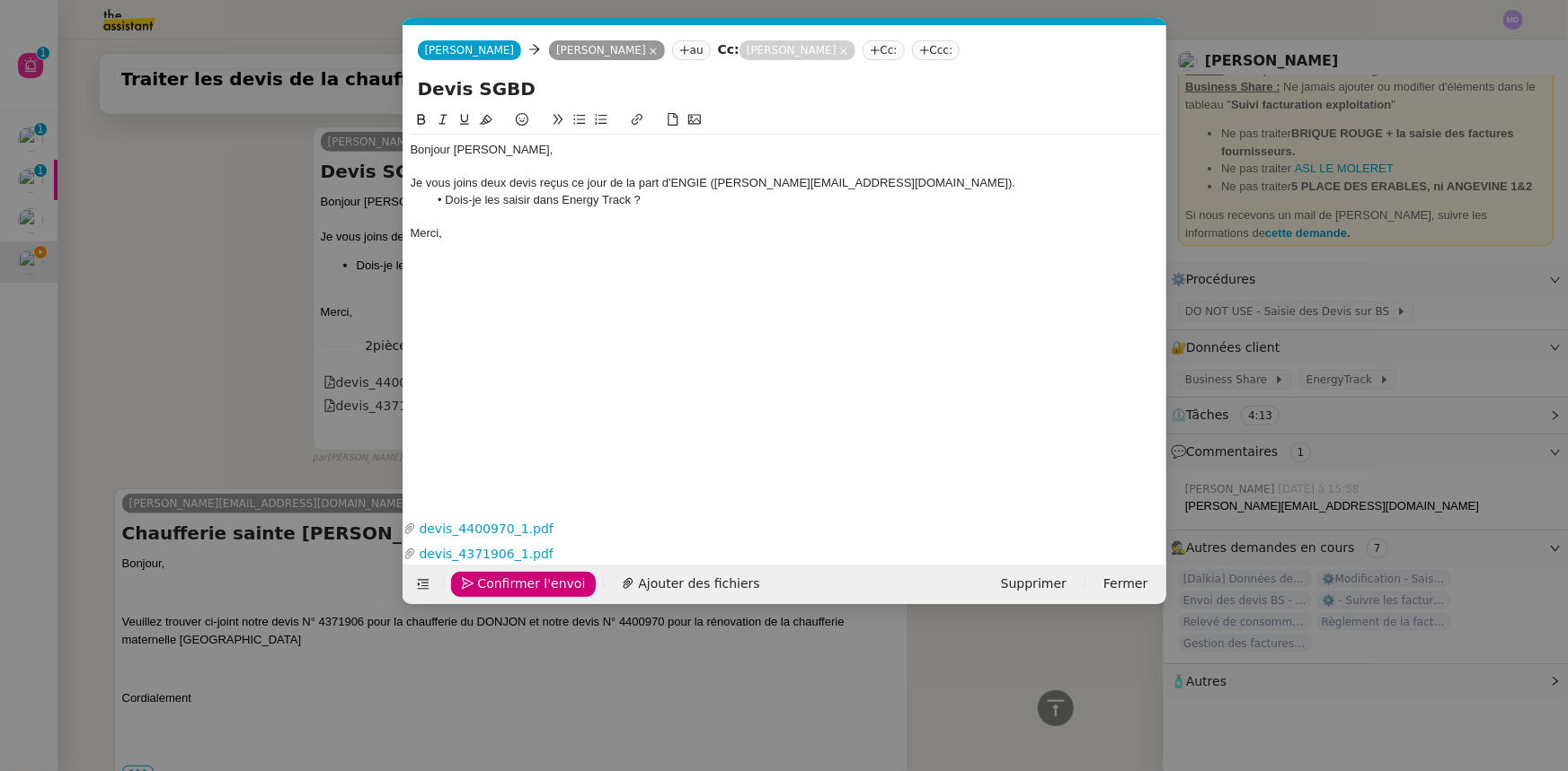
scroll to position [0, 38]
click at [224, 467] on nz-modal-container "Service TA - VOYAGE - PROPOSITION GLOBALE A utiliser dans le cadre de propositi…" at bounding box center [784, 385] width 1568 height 771
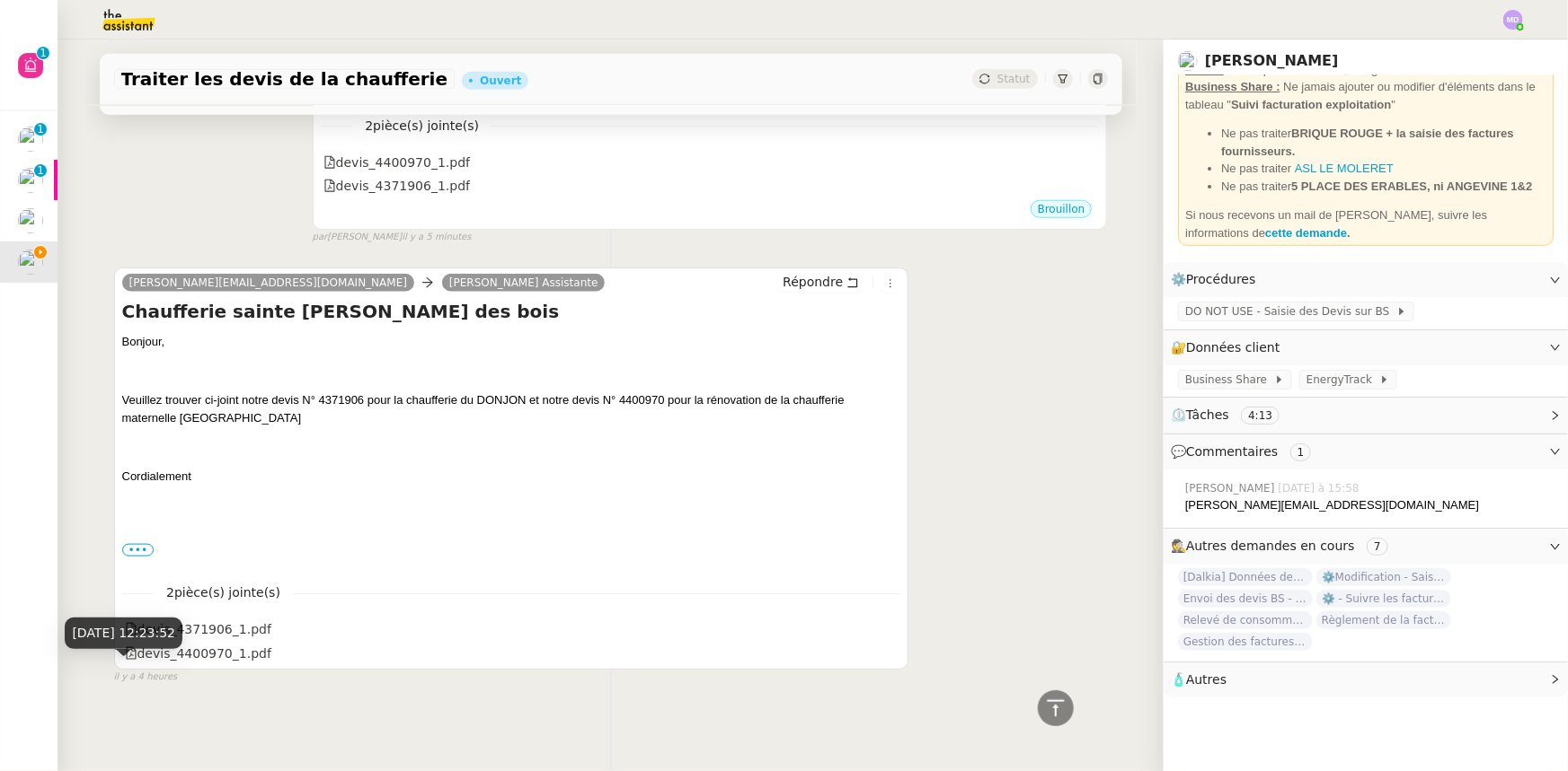
scroll to position [556, 0]
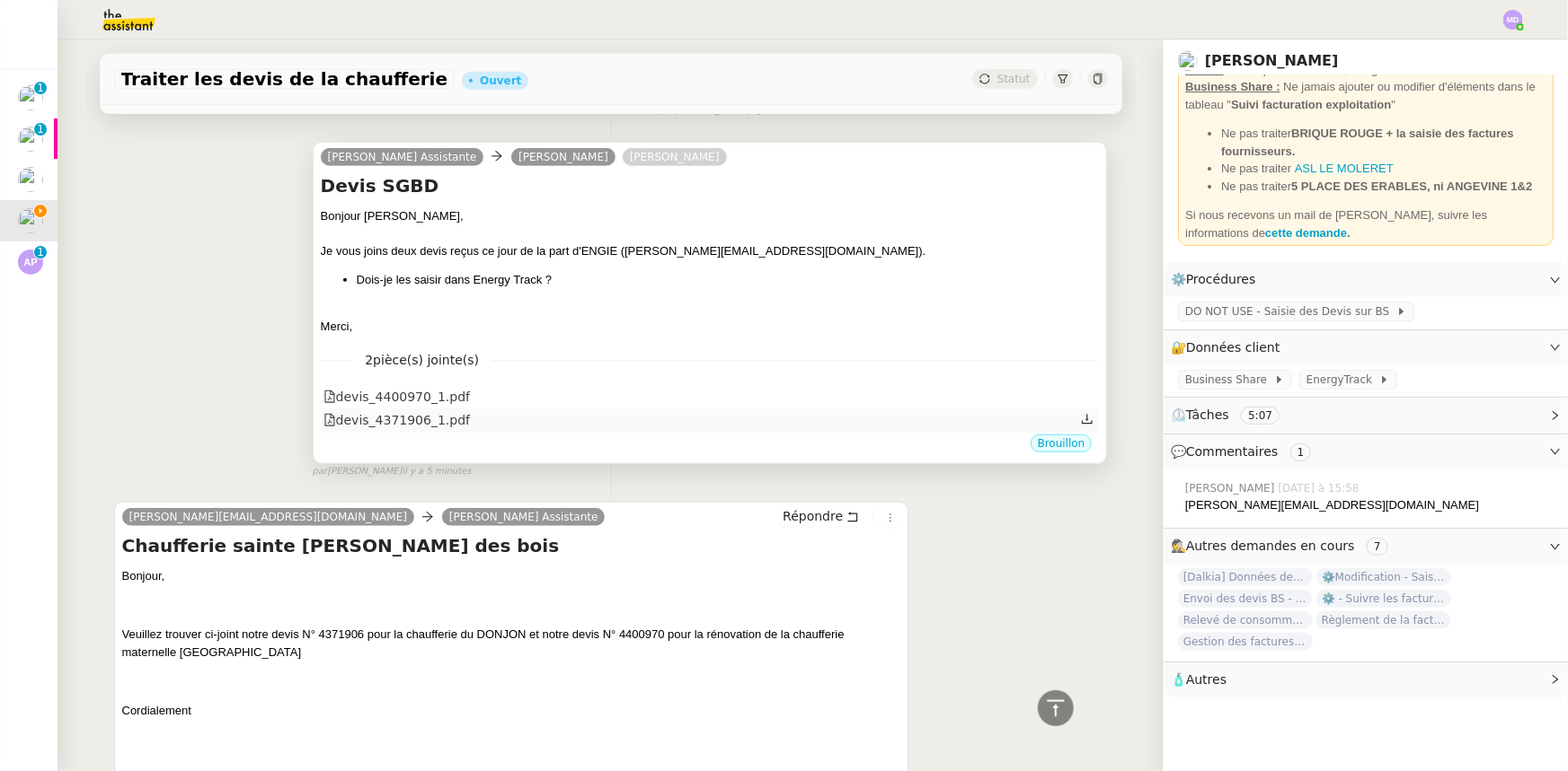
click at [447, 423] on div "devis_4371906_1.pdf" at bounding box center [710, 420] width 779 height 23
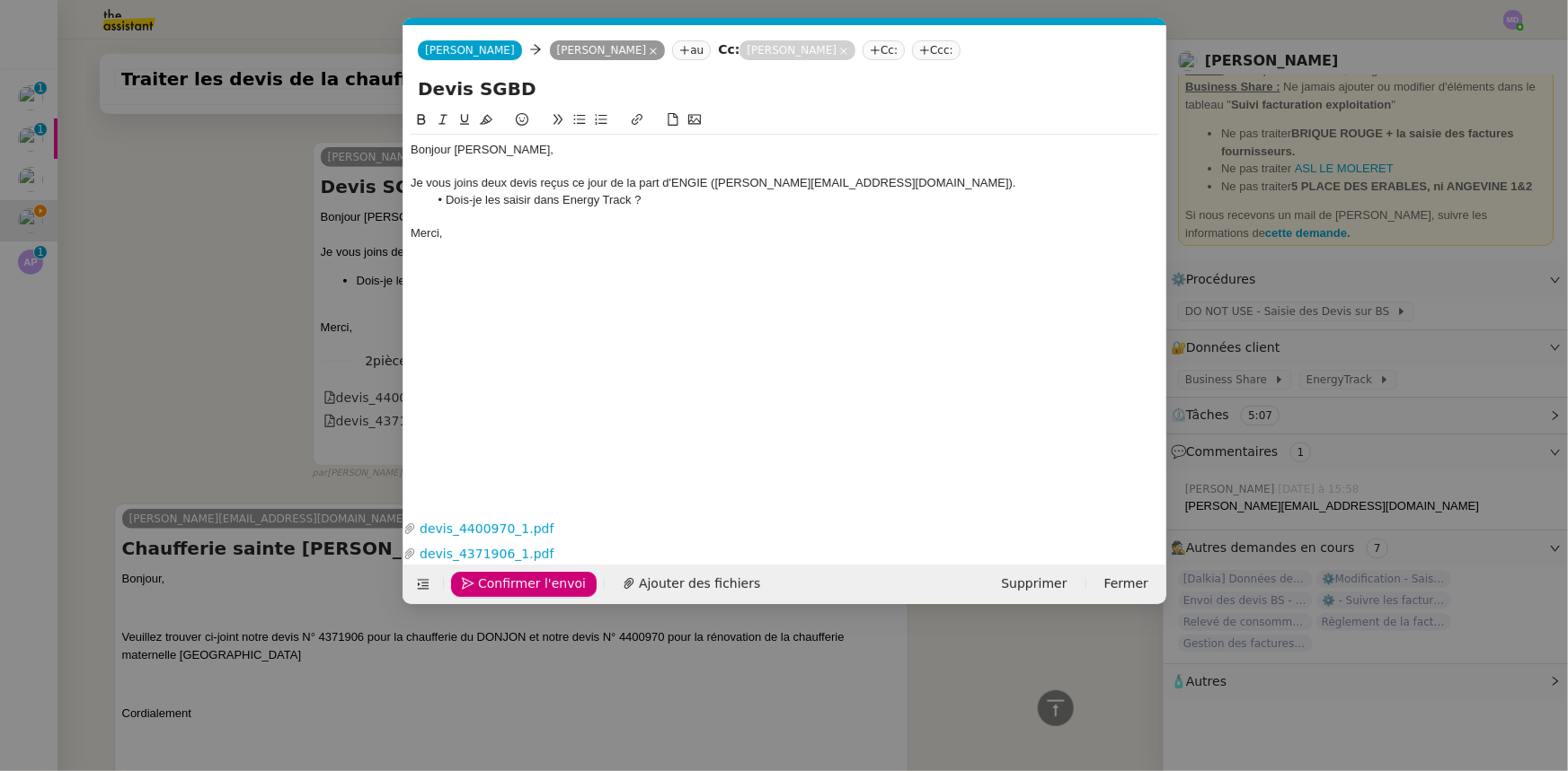
scroll to position [0, 38]
click at [463, 552] on link "devis_4371906_1.pdf" at bounding box center [781, 554] width 731 height 20
click at [247, 303] on nz-modal-container "Service TA - VOYAGE - PROPOSITION GLOBALE A utiliser dans le cadre de propositi…" at bounding box center [784, 385] width 1568 height 771
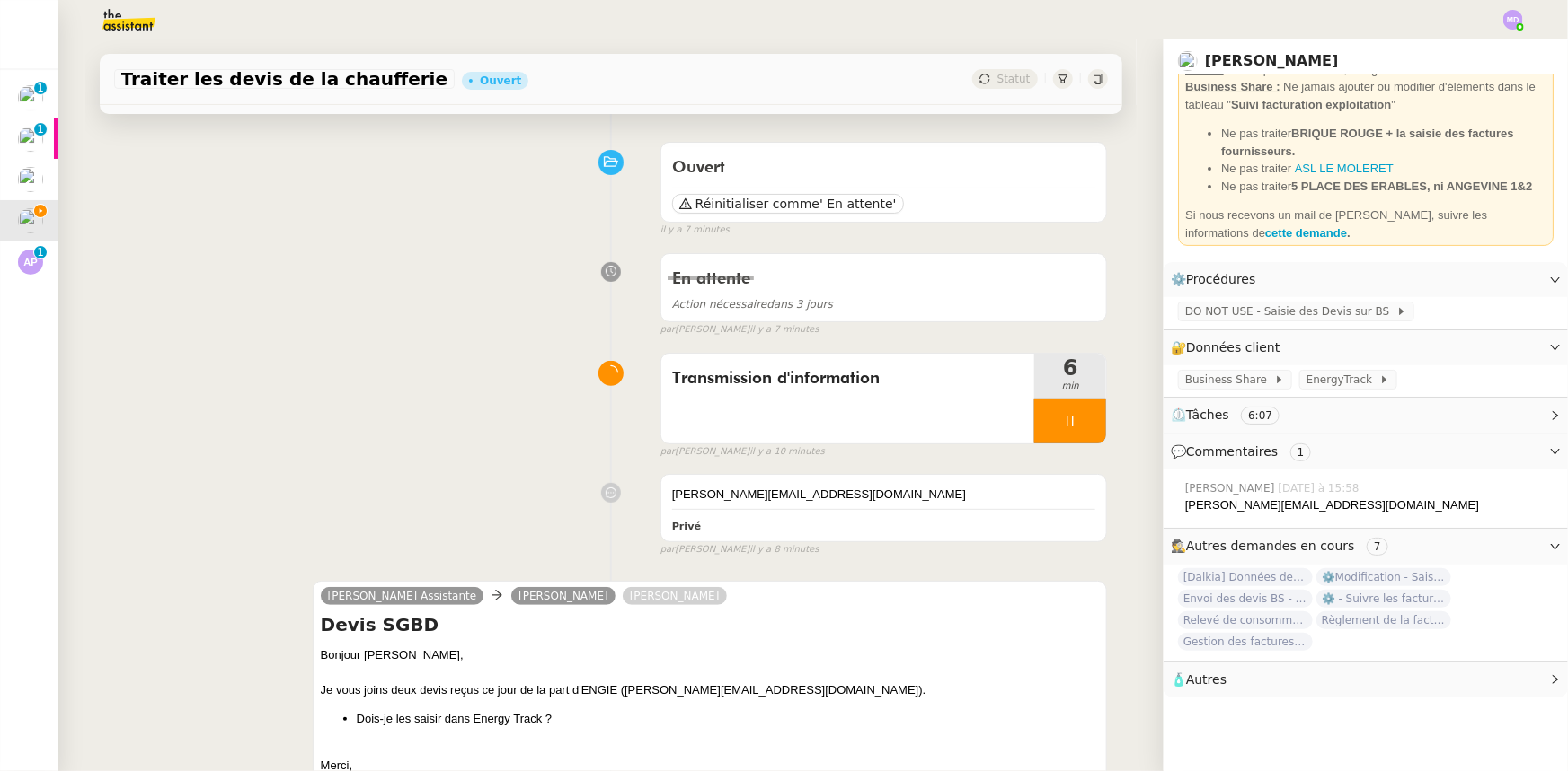
scroll to position [0, 0]
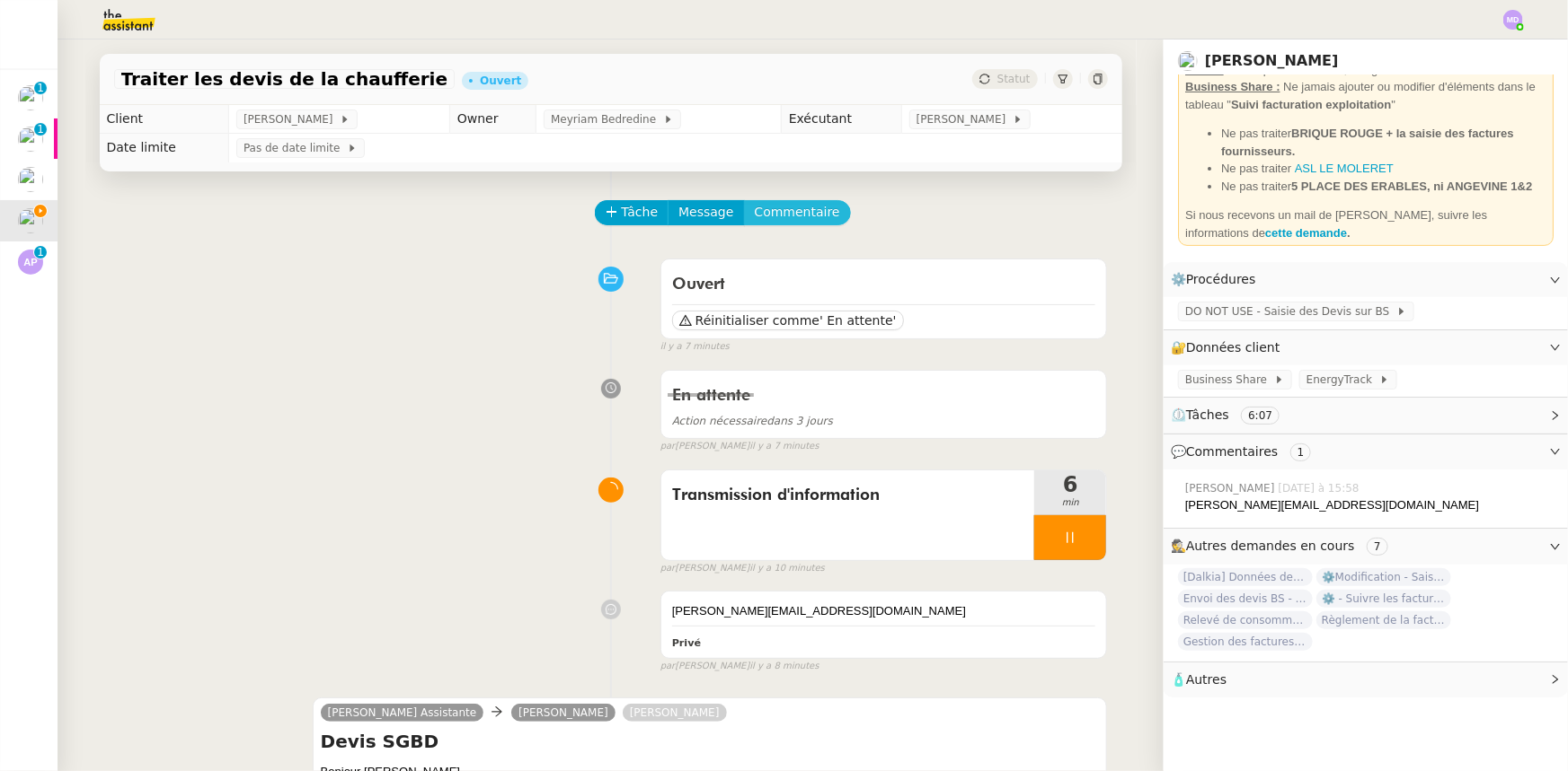
click at [765, 209] on span "Commentaire" at bounding box center [798, 211] width 85 height 20
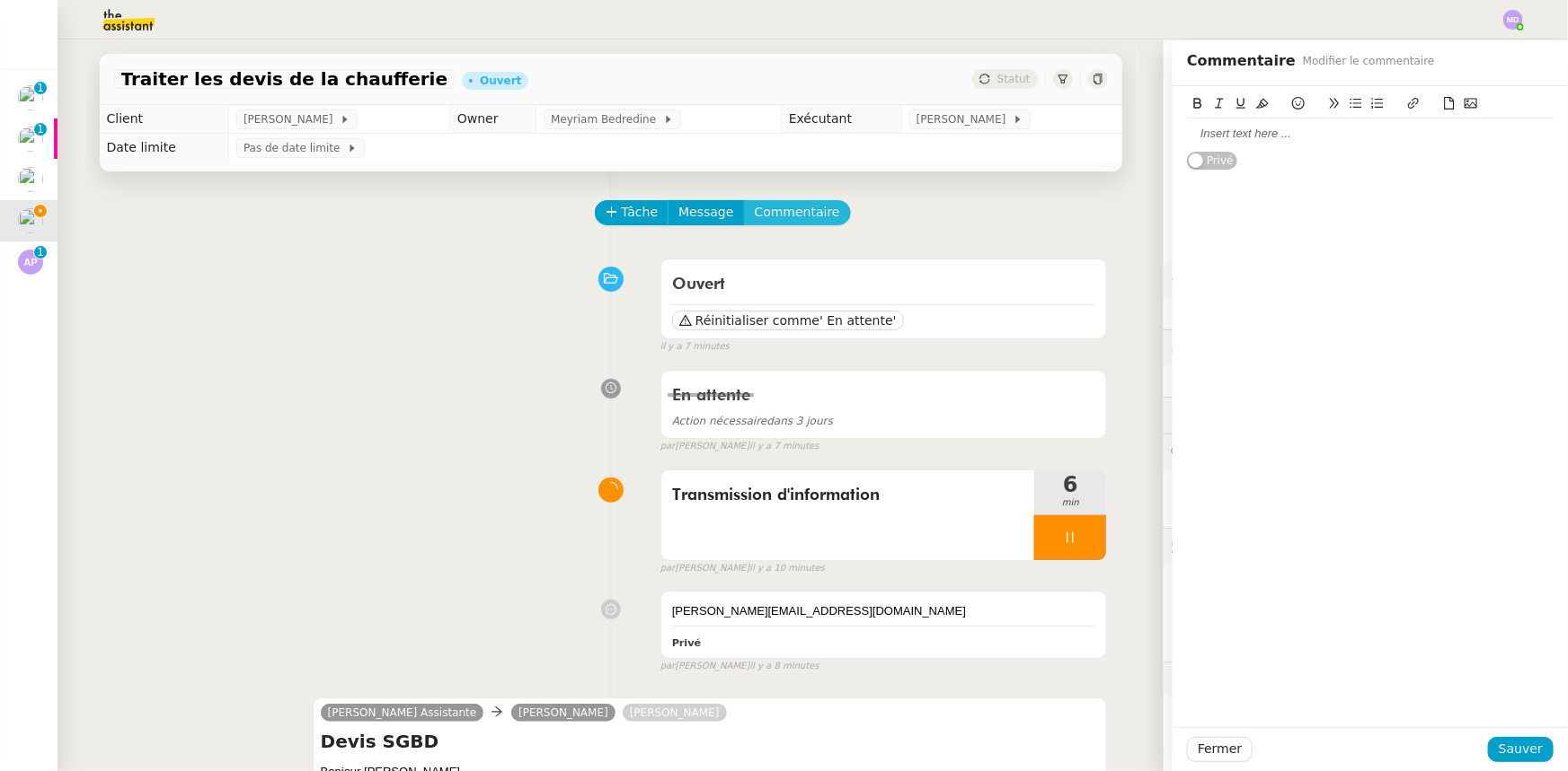
click at [744, 200] on button "Commentaire" at bounding box center [798, 212] width 107 height 25
click at [1237, 147] on div at bounding box center [1370, 133] width 367 height 30
drag, startPoint x: 1520, startPoint y: 752, endPoint x: 1503, endPoint y: 737, distance: 22.7
click at [1513, 746] on span "Sauver" at bounding box center [1519, 749] width 44 height 20
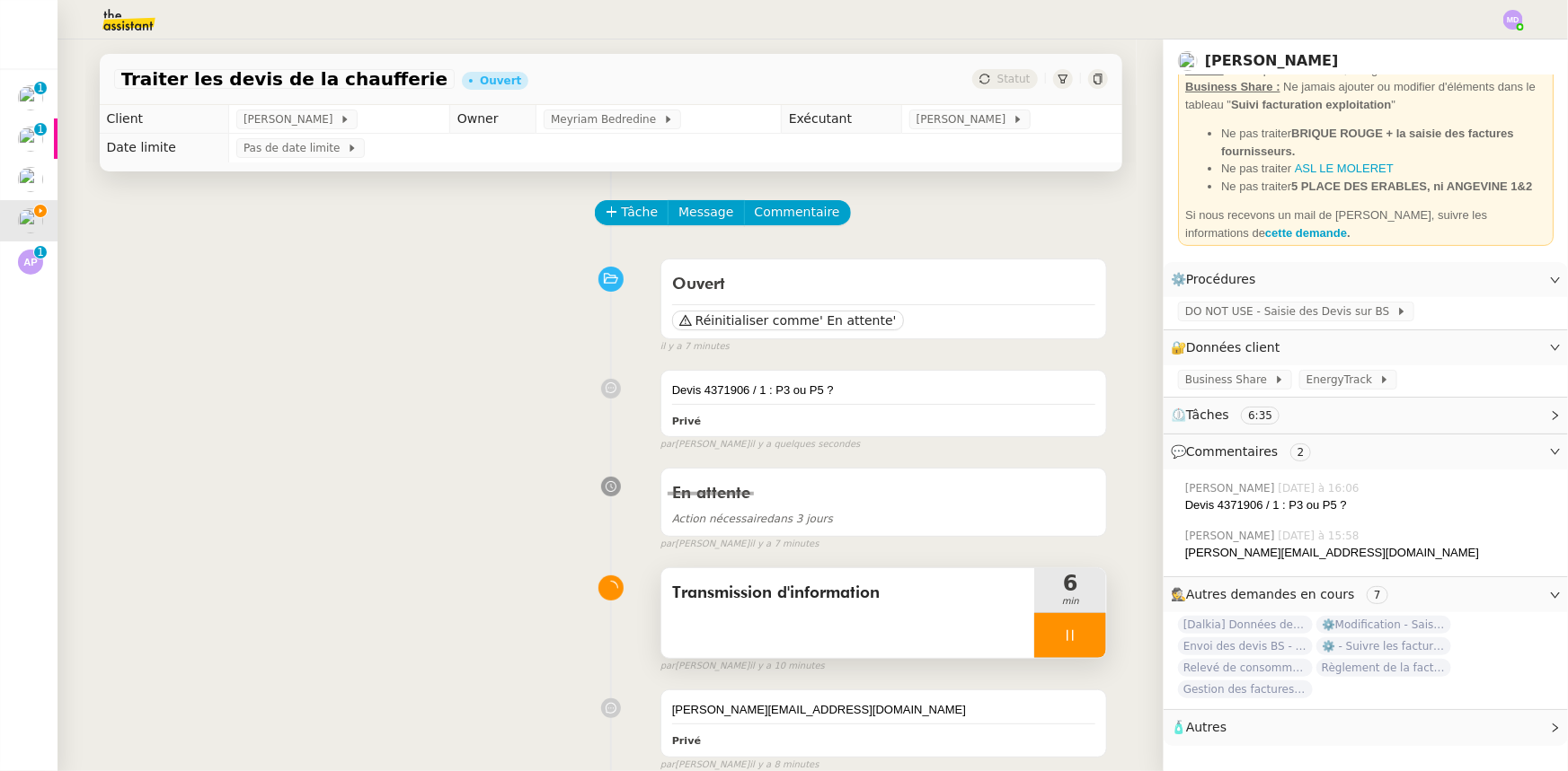
drag, startPoint x: 1067, startPoint y: 626, endPoint x: 1073, endPoint y: 636, distance: 11.7
click at [1068, 629] on div at bounding box center [1070, 635] width 72 height 45
drag, startPoint x: 1073, startPoint y: 636, endPoint x: 783, endPoint y: 251, distance: 482.0
click at [1081, 635] on icon at bounding box center [1088, 635] width 15 height 15
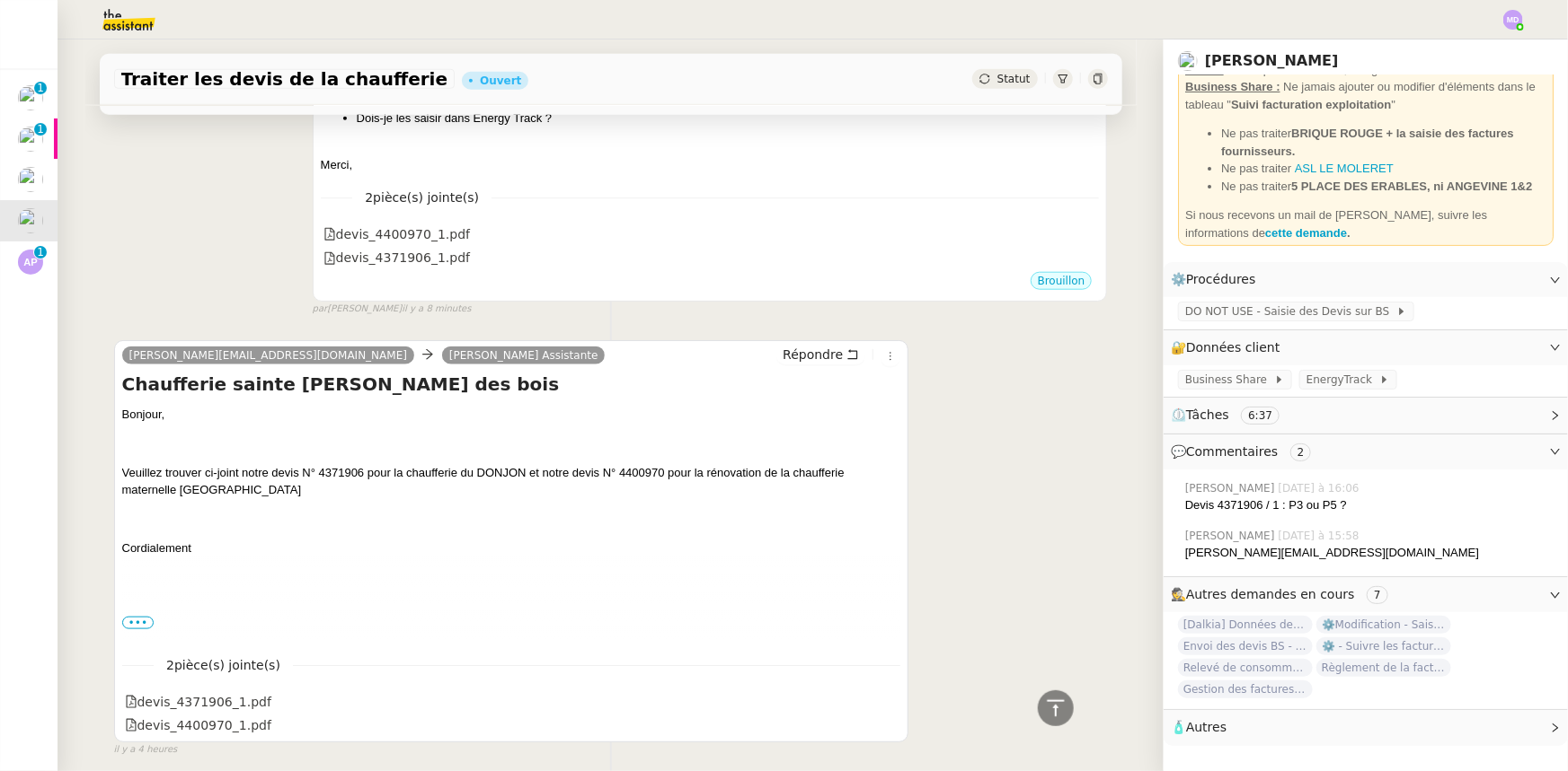
scroll to position [490, 0]
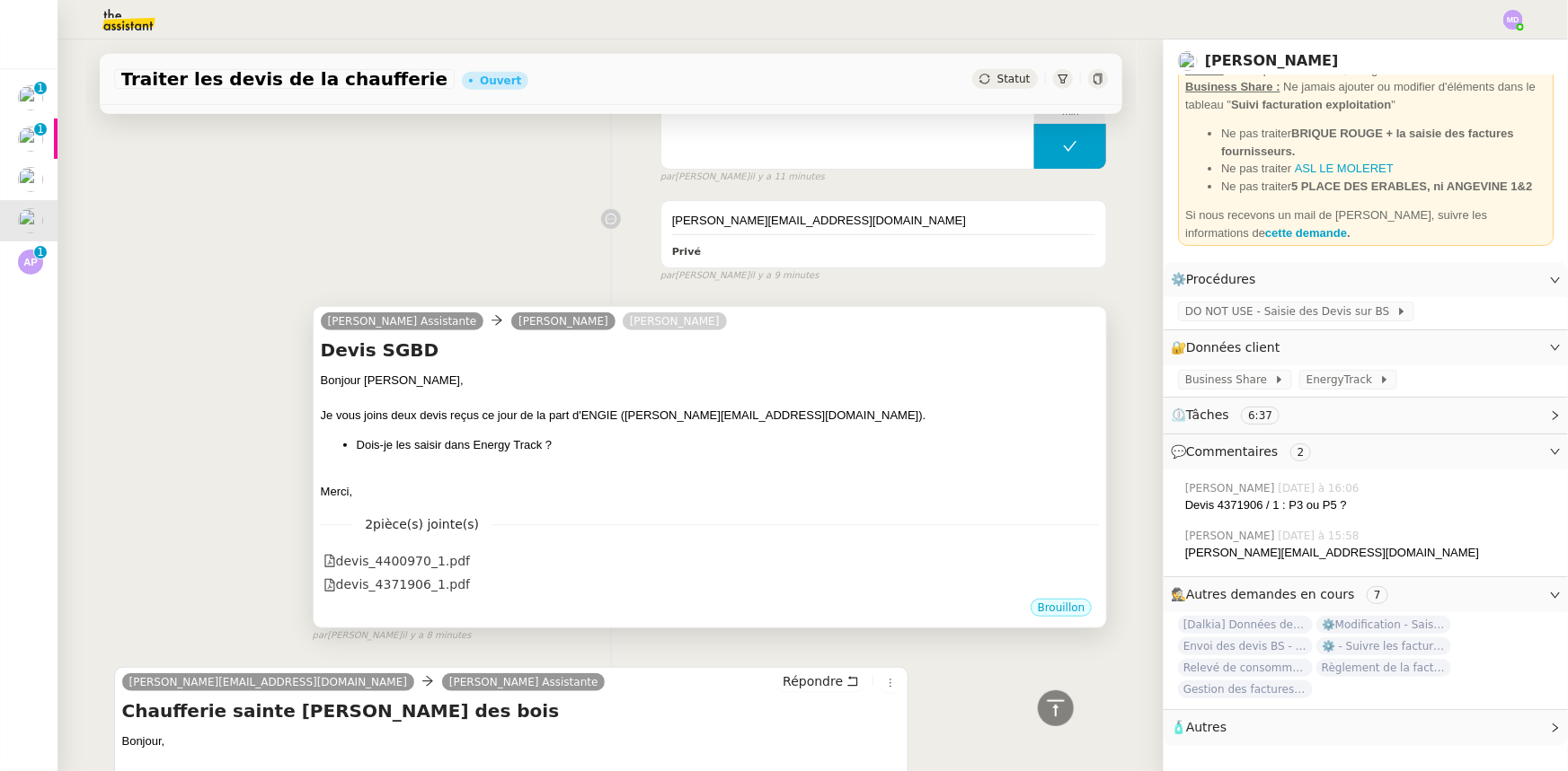
click at [793, 427] on div "Bonjour Anthony, Je vous joins deux devis reçus ce jour de la part d'ENGIE (lau…" at bounding box center [710, 435] width 779 height 128
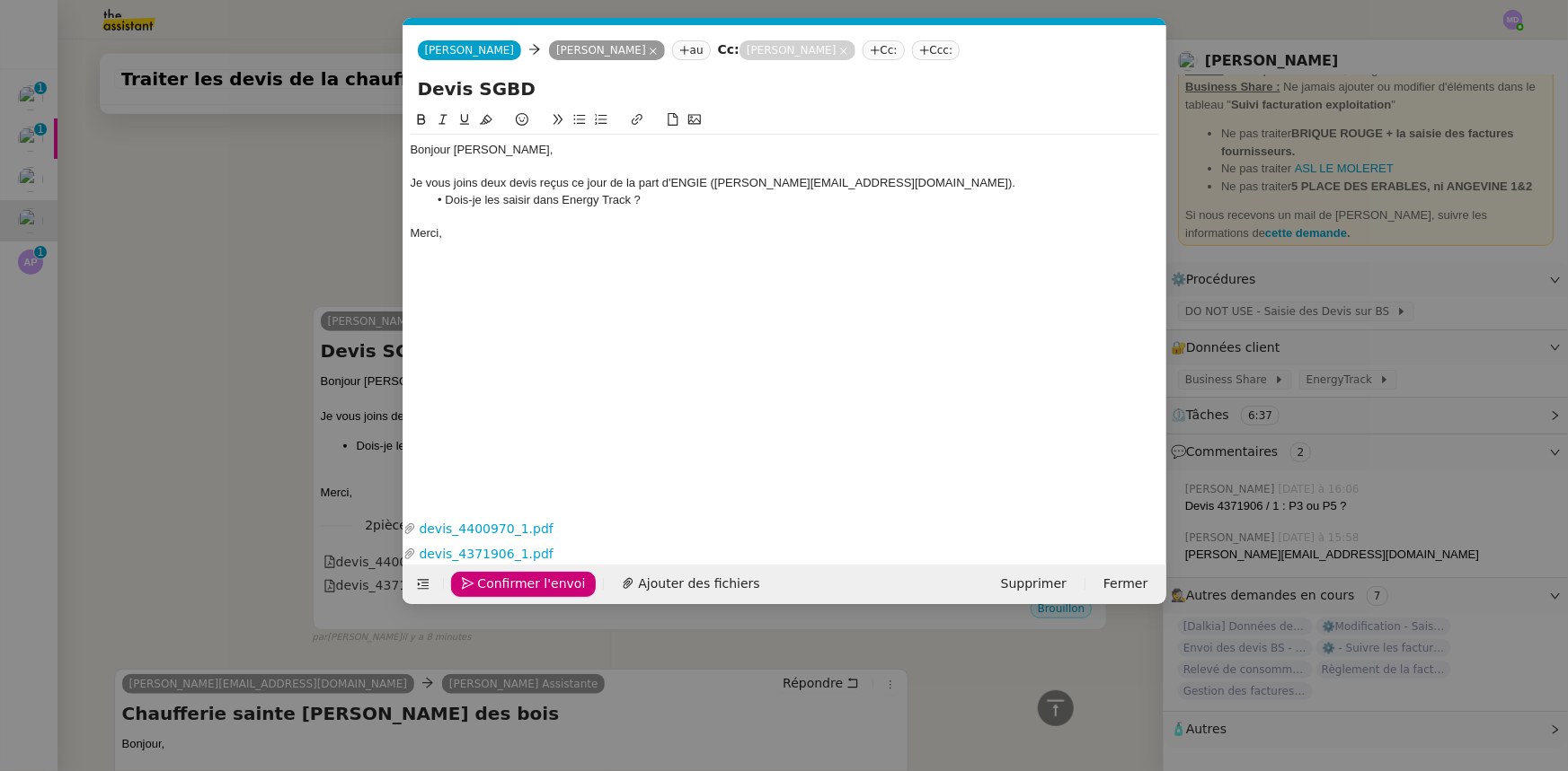
scroll to position [0, 38]
click at [904, 179] on div "Je vous joins deux devis reçus ce jour de la part d'ENGIE ([PERSON_NAME][EMAIL_…" at bounding box center [784, 183] width 748 height 16
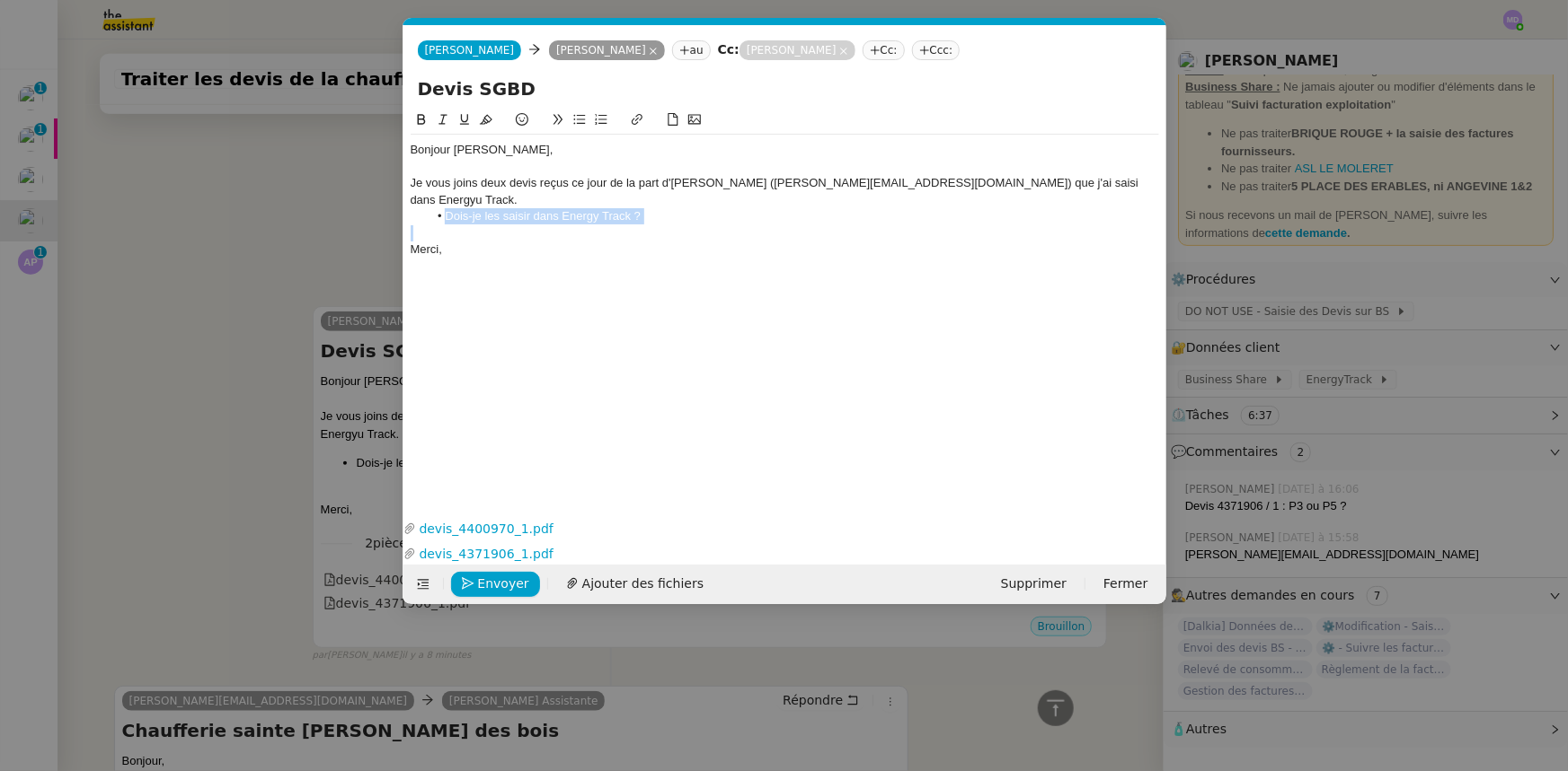
drag, startPoint x: 719, startPoint y: 217, endPoint x: 395, endPoint y: 199, distance: 324.5
click at [395, 199] on nz-modal-container "Service TA - VOYAGE - PROPOSITION GLOBALE A utiliser dans le cadre de propositi…" at bounding box center [784, 385] width 1568 height 771
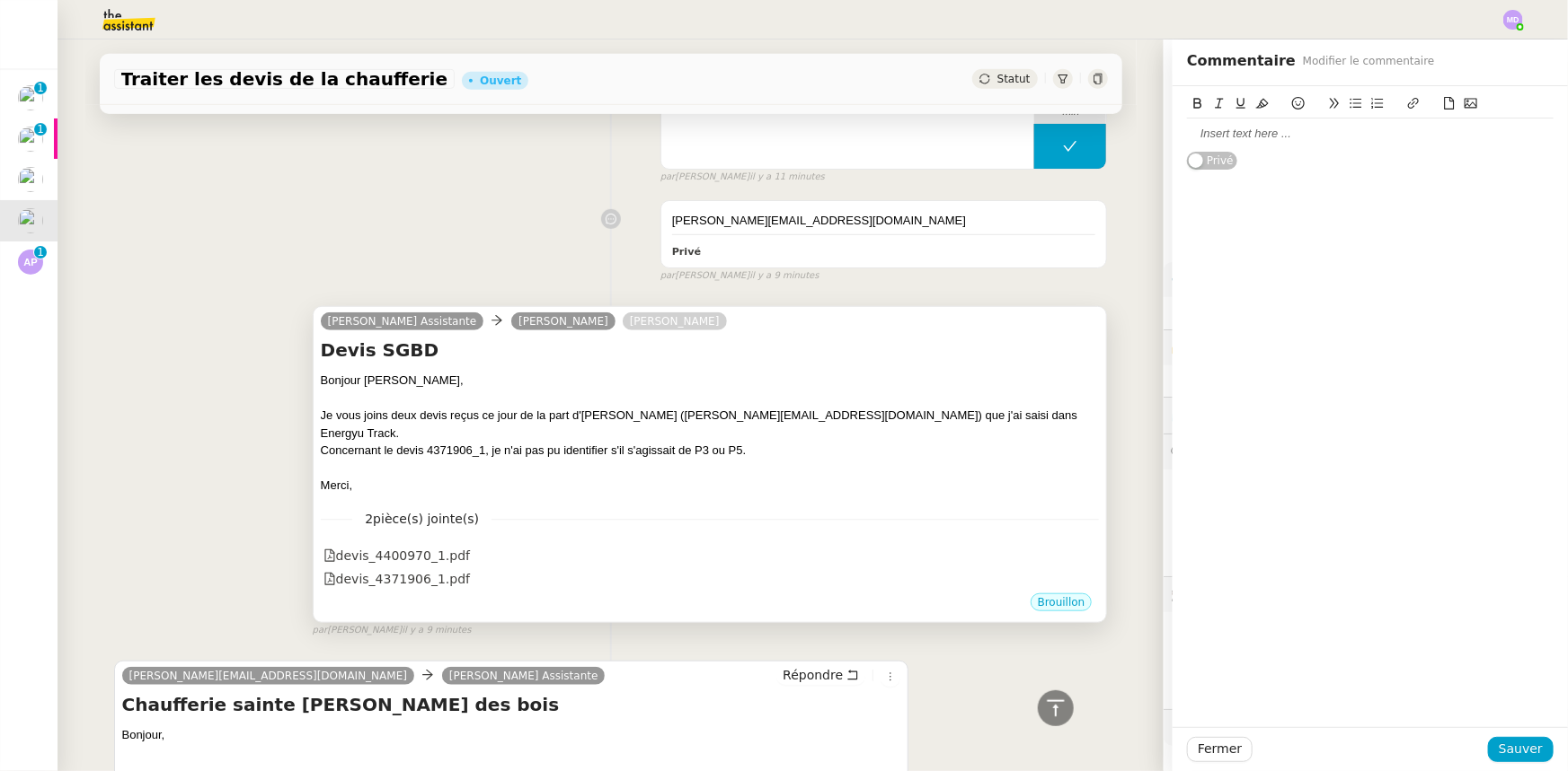
click at [736, 388] on div "Bonjour [PERSON_NAME]," at bounding box center [710, 380] width 779 height 18
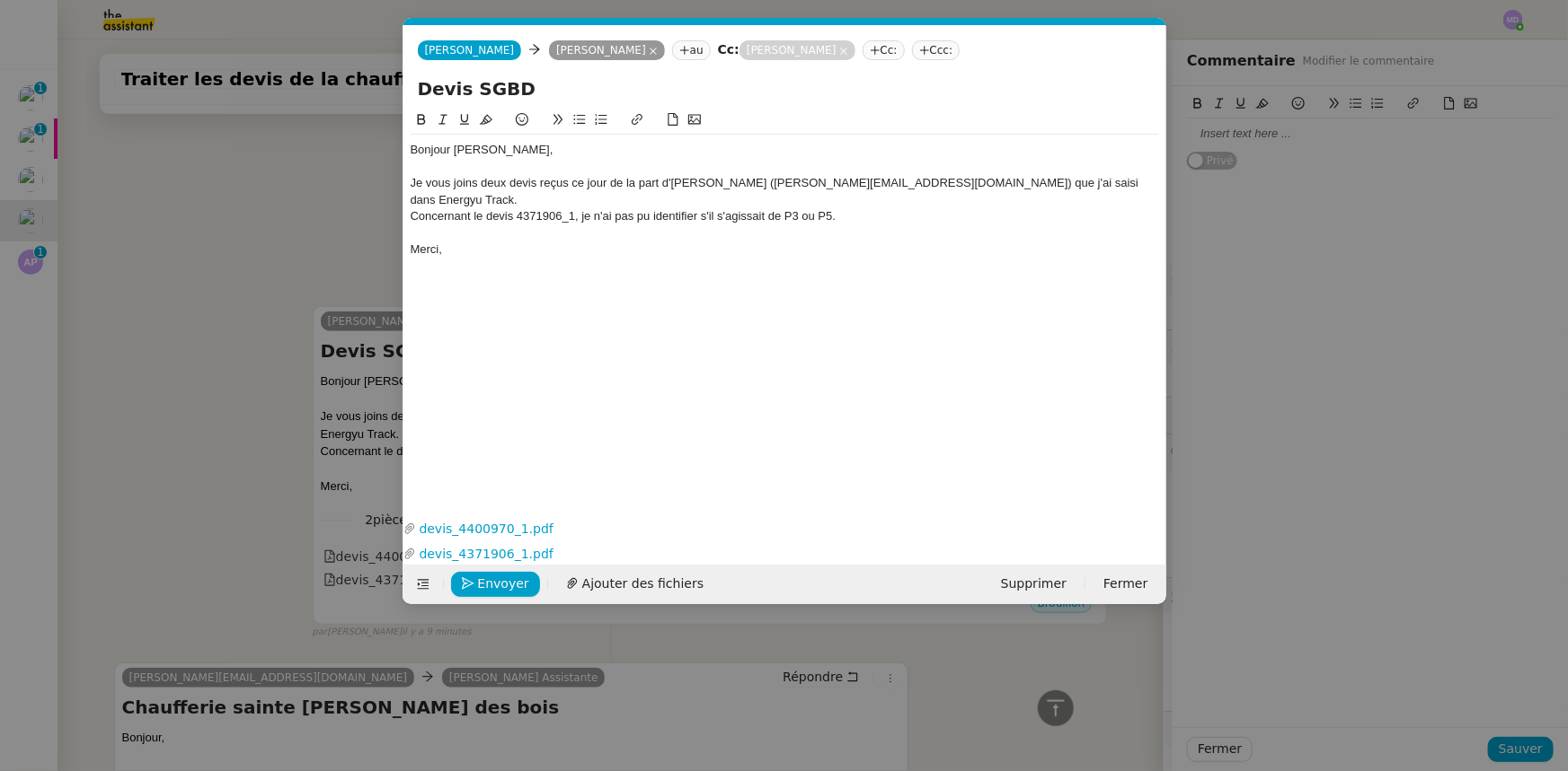
scroll to position [0, 38]
click at [1001, 179] on div "Je vous joins deux devis reçus ce jour de la part d'ENGIE (laurent.aubinais@eng…" at bounding box center [784, 192] width 748 height 33
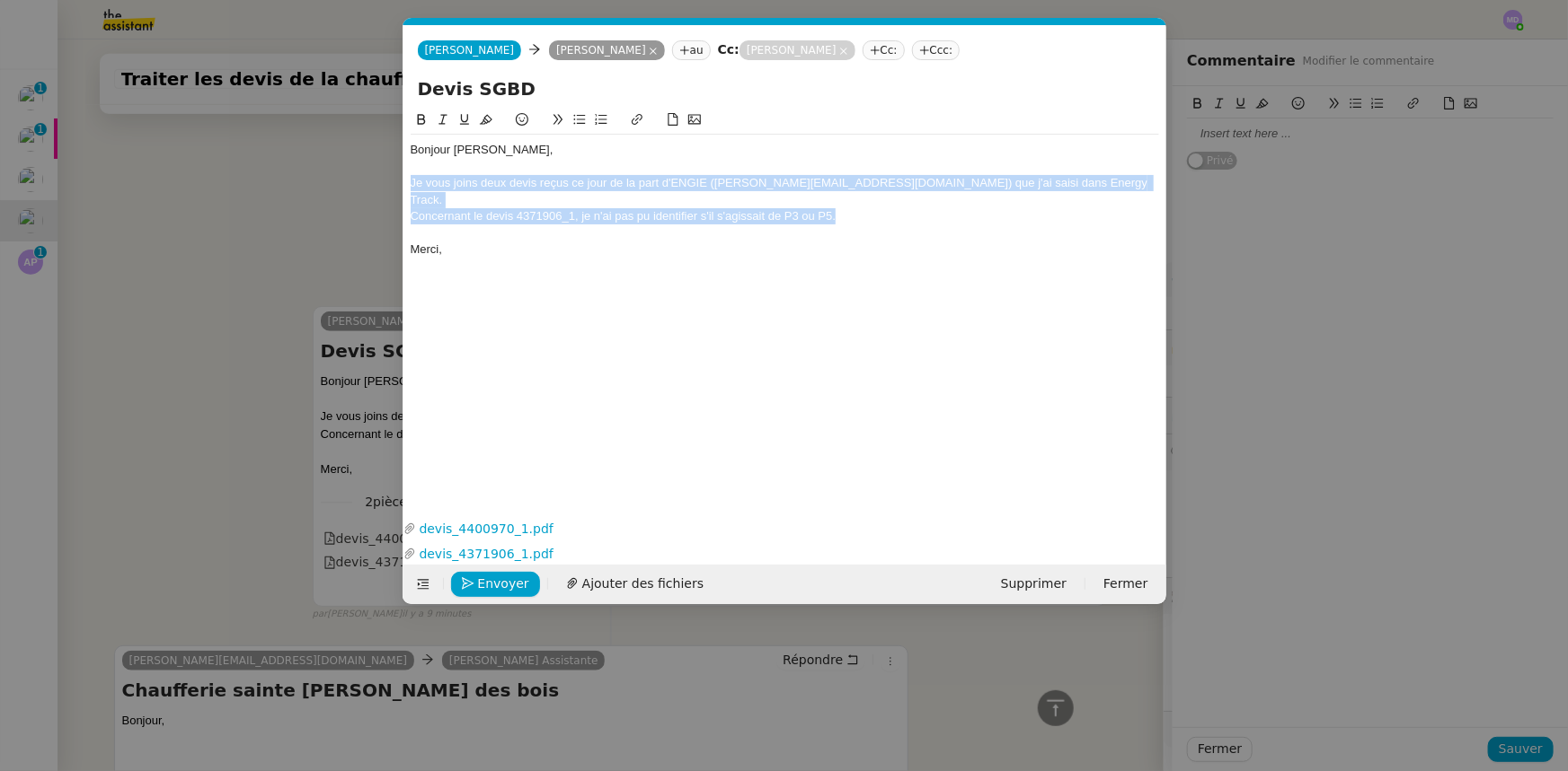
drag, startPoint x: 839, startPoint y: 200, endPoint x: 400, endPoint y: 106, distance: 449.0
click at [349, 185] on nz-modal-container "Service TA - VOYAGE - PROPOSITION GLOBALE A utiliser dans le cadre de propositi…" at bounding box center [784, 385] width 1568 height 771
click at [513, 181] on div "Je vous joins deux devis reçus ce jour de la part d'ENGIE (laurent.aubinais@eng…" at bounding box center [784, 192] width 748 height 33
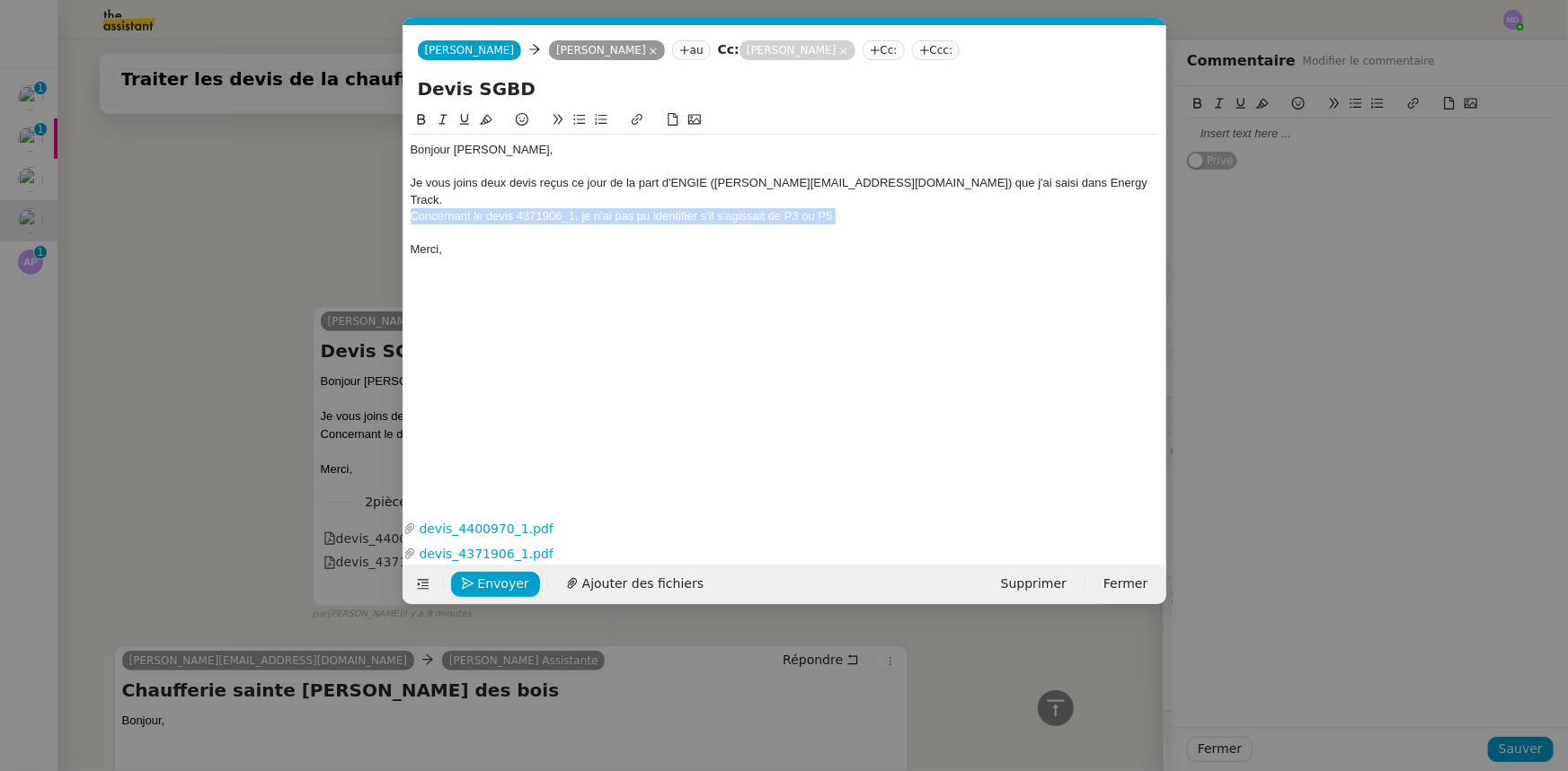
drag, startPoint x: 838, startPoint y: 200, endPoint x: 402, endPoint y: 199, distance: 436.0
click at [403, 199] on form "Camille Camille Anthony Bruley au Cc: Charles Da Conceicao Cc: Ccc: Devis SGBD …" at bounding box center [784, 314] width 764 height 579
click at [438, 107] on div "Devis SGBD" at bounding box center [785, 92] width 763 height 34
click at [440, 119] on icon at bounding box center [442, 119] width 13 height 13
drag, startPoint x: 498, startPoint y: 246, endPoint x: 500, endPoint y: 306, distance: 60.0
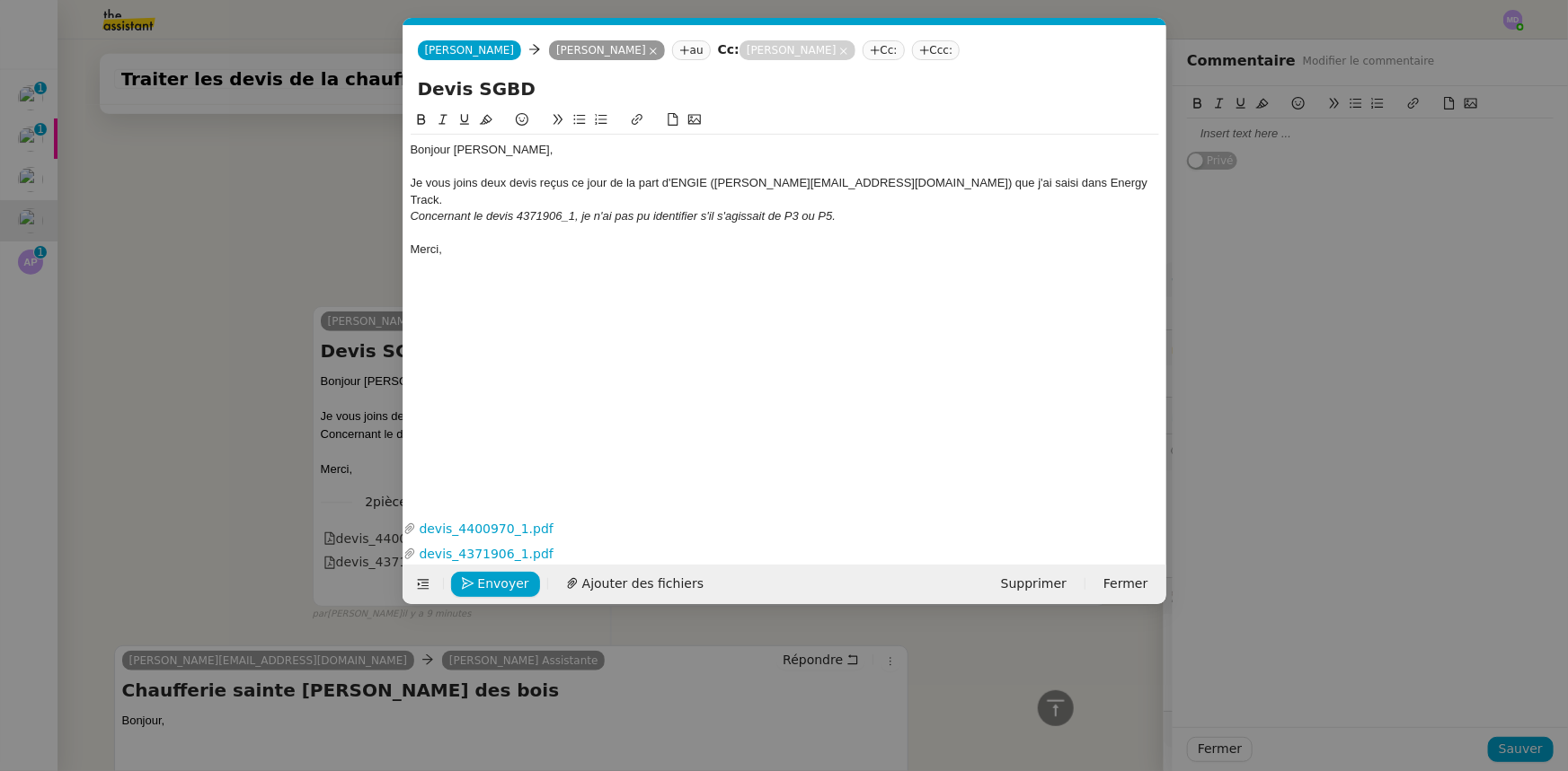
click at [498, 247] on div "Bonjour Anthony, Je vous joins deux devis reçus ce jour de la part d'ENGIE (lau…" at bounding box center [784, 200] width 748 height 130
click at [510, 568] on div "Envoyer Ajouter des fichiers Supprimer Fermer" at bounding box center [785, 584] width 763 height 40
click at [506, 576] on span "Envoyer" at bounding box center [504, 584] width 51 height 20
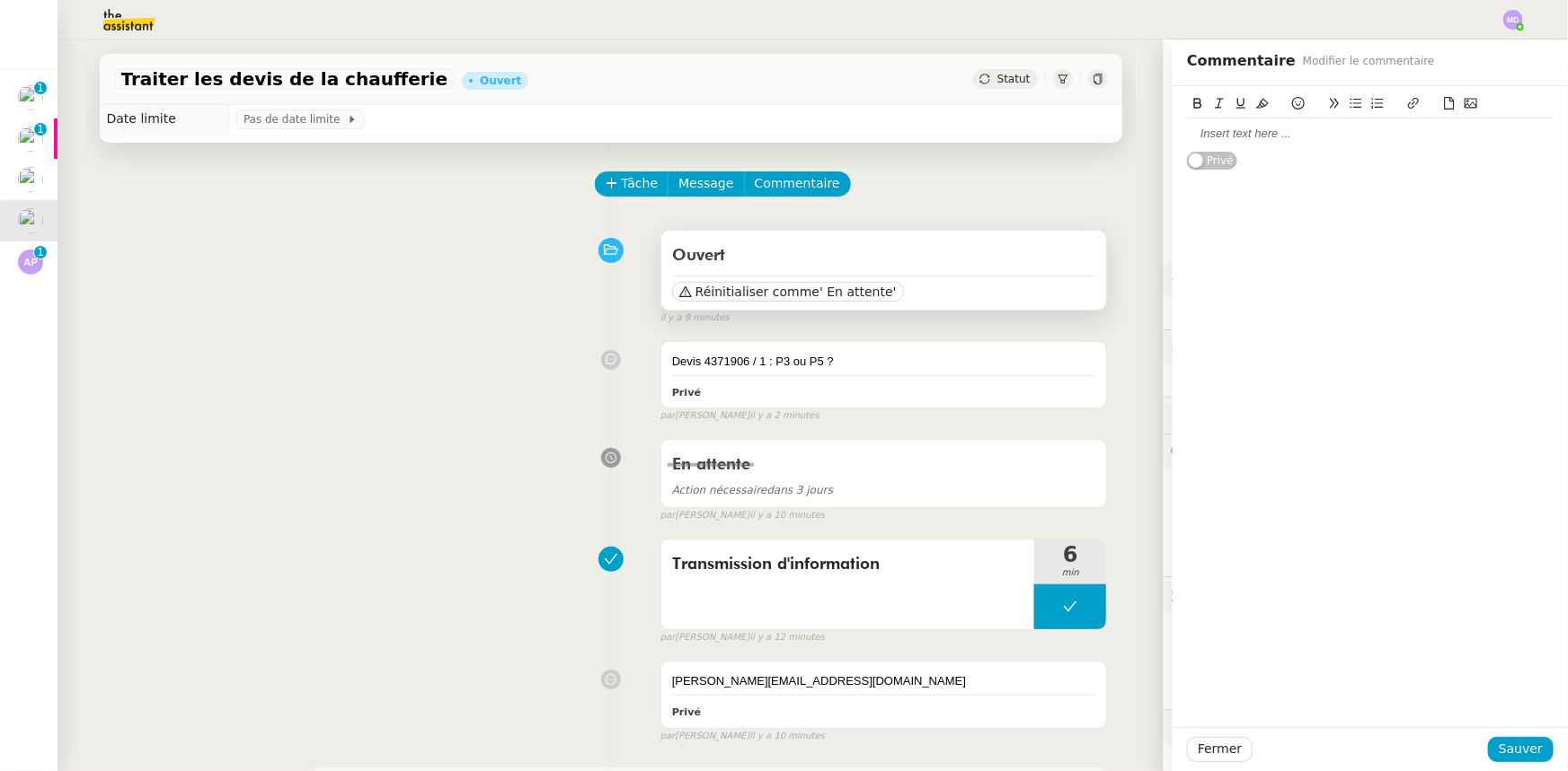
scroll to position [0, 0]
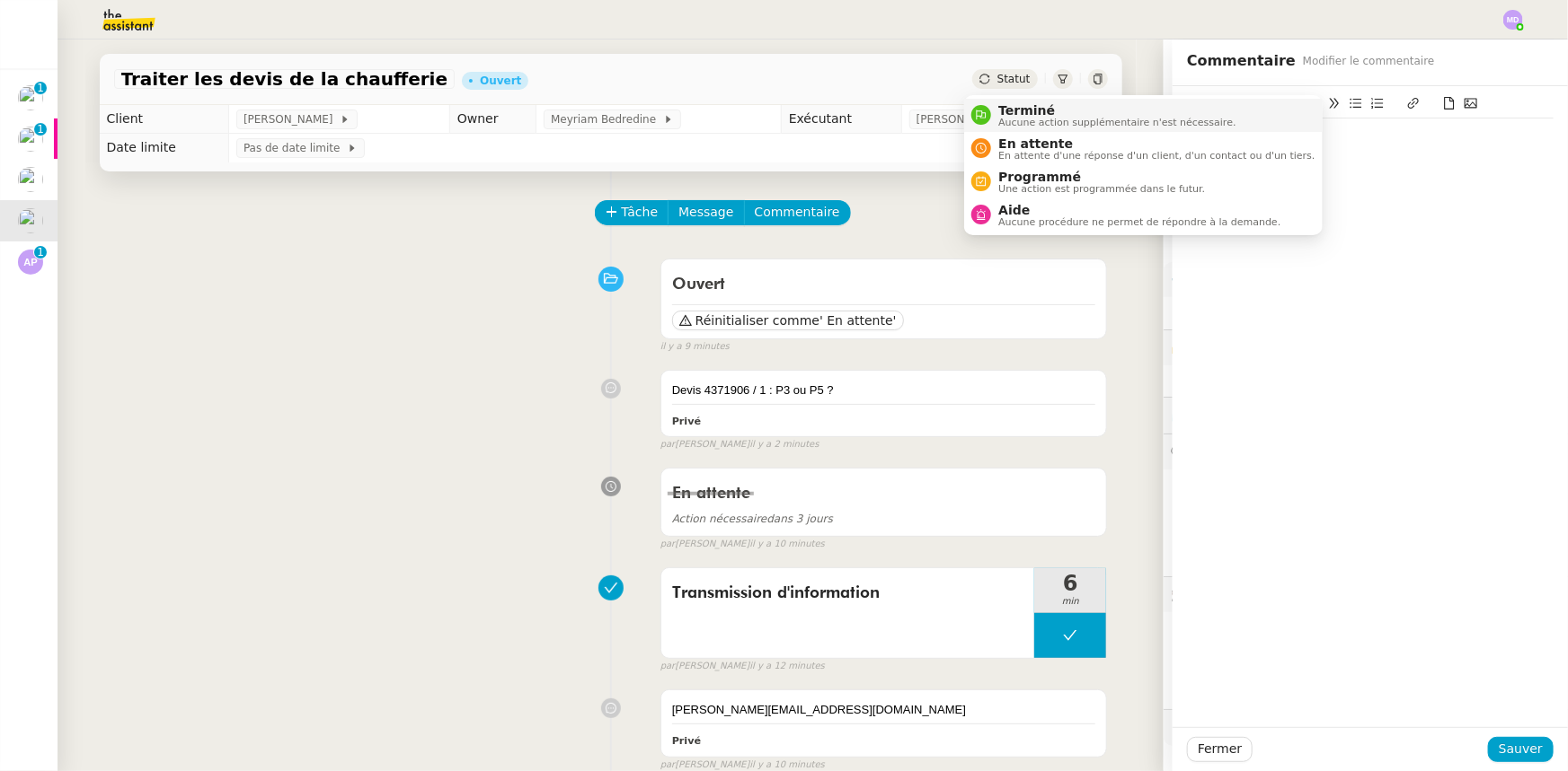
click at [1008, 110] on span "Terminé" at bounding box center [1117, 110] width 237 height 15
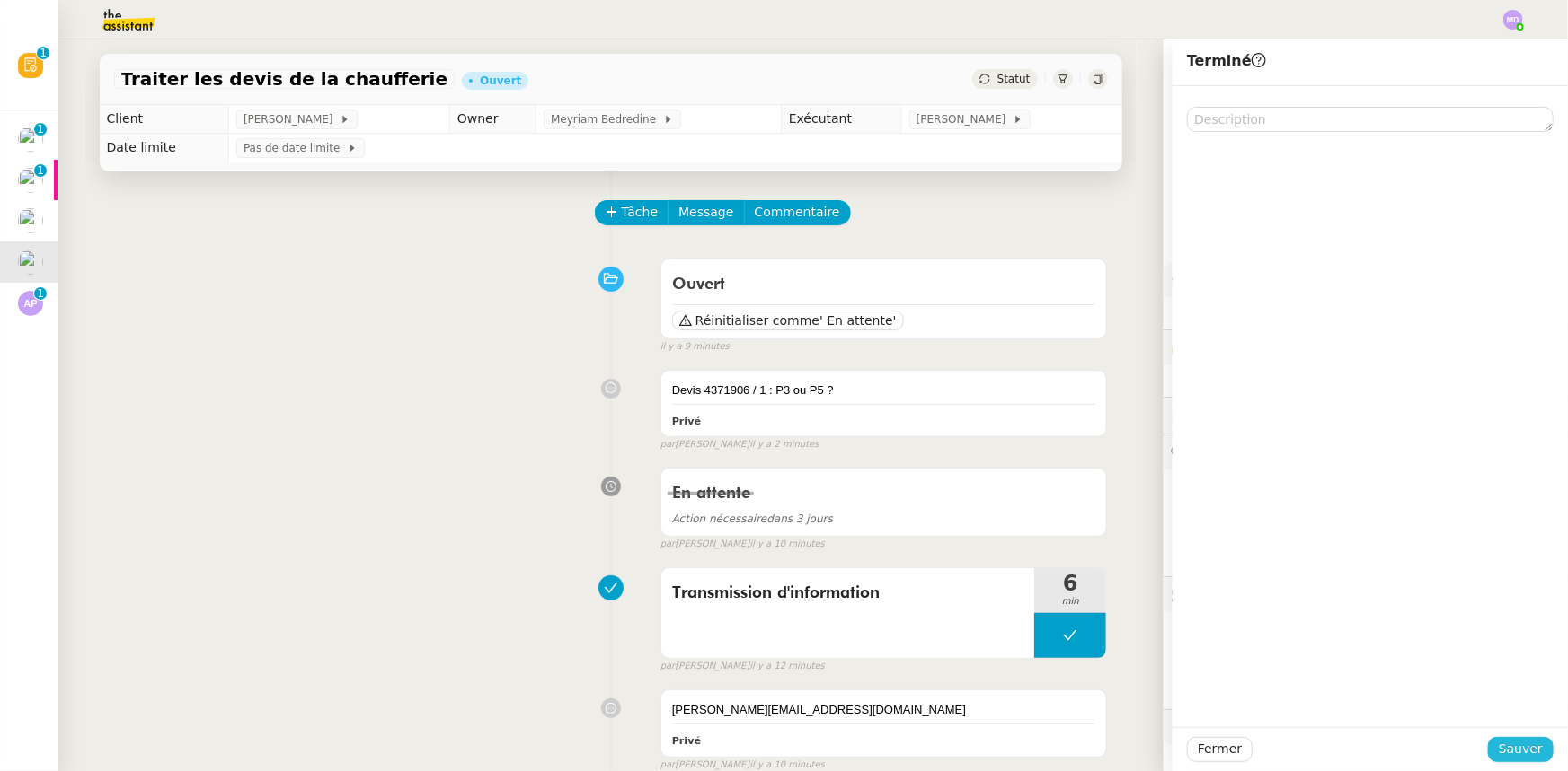
drag, startPoint x: 1504, startPoint y: 747, endPoint x: 1183, endPoint y: 656, distance: 333.6
click at [1498, 746] on span "Sauver" at bounding box center [1519, 749] width 44 height 20
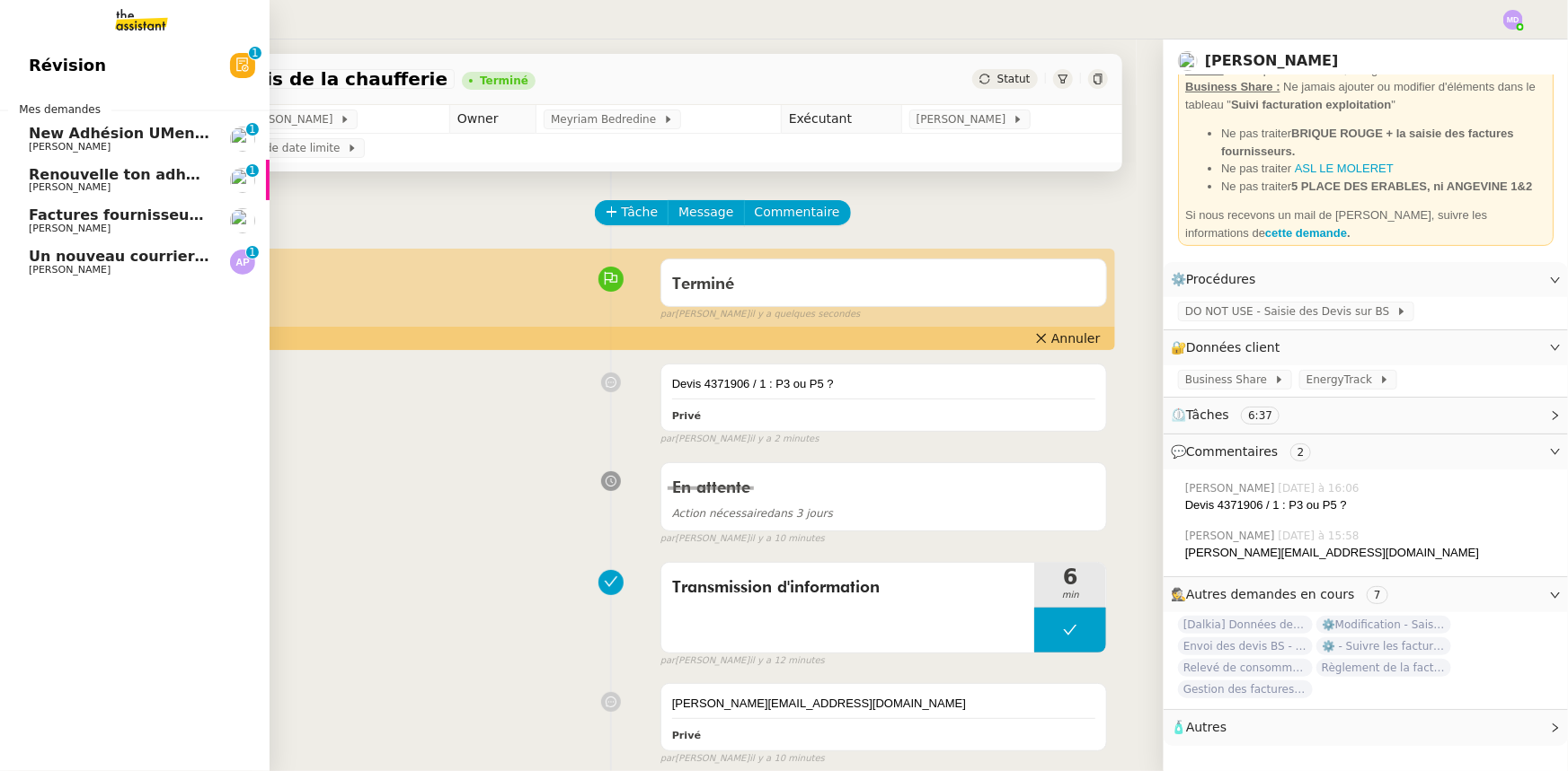
click at [41, 259] on span "Un nouveau courrier disponible en téléchargement 💌 (#3431412)" at bounding box center [298, 257] width 538 height 17
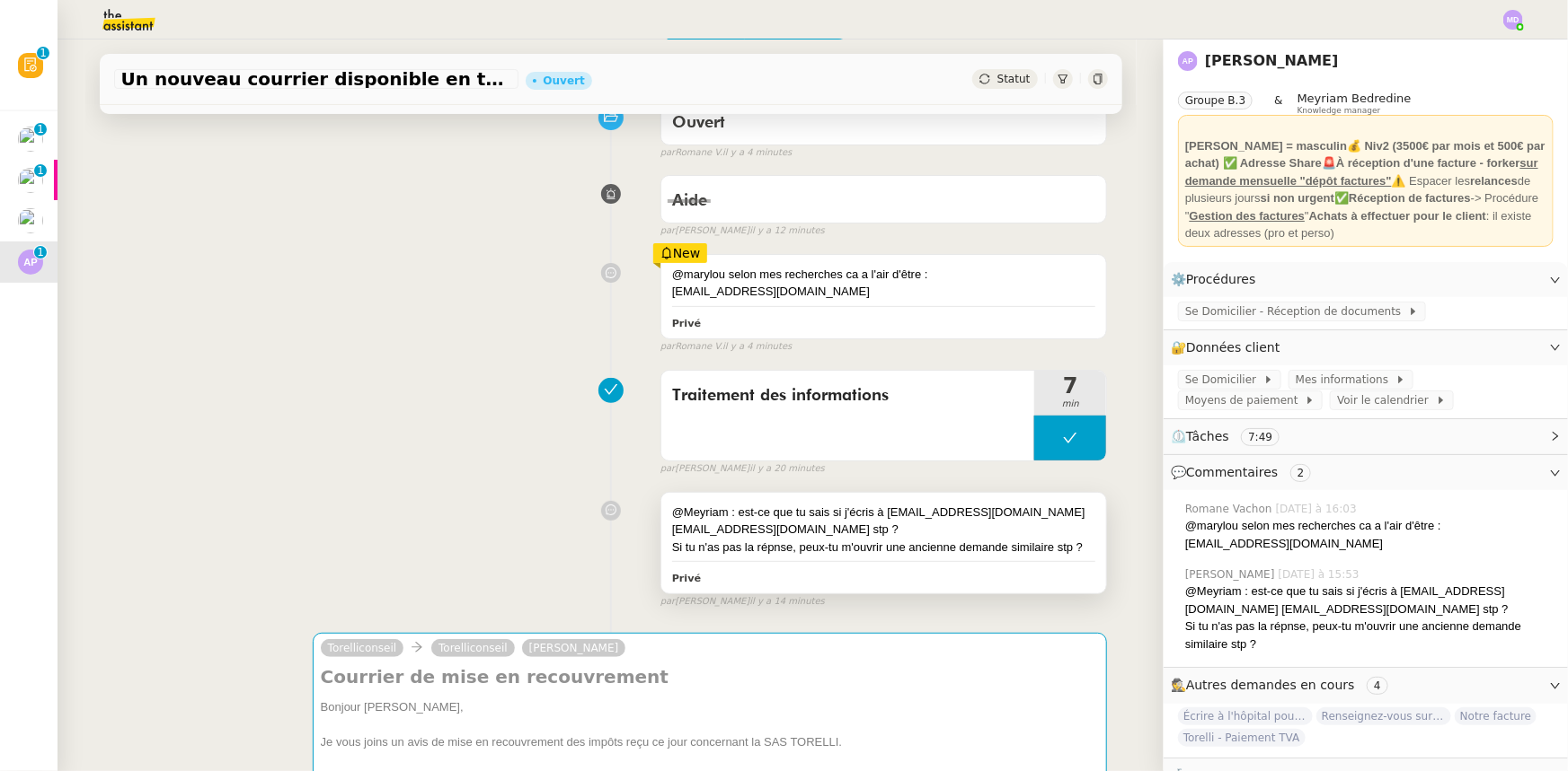
scroll to position [163, 0]
click at [1062, 438] on icon at bounding box center [1069, 437] width 15 height 15
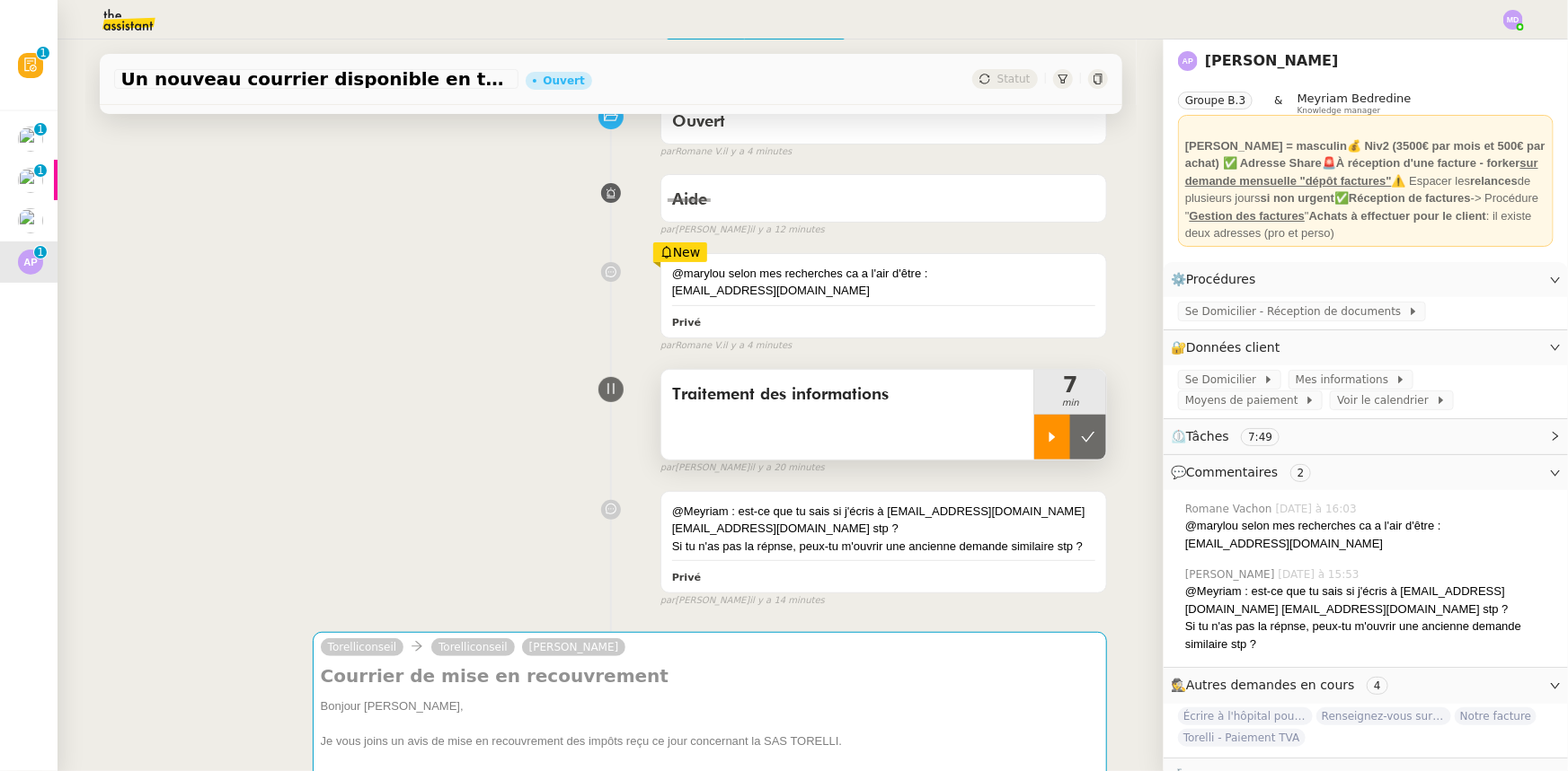
click at [1045, 438] on icon at bounding box center [1052, 437] width 15 height 15
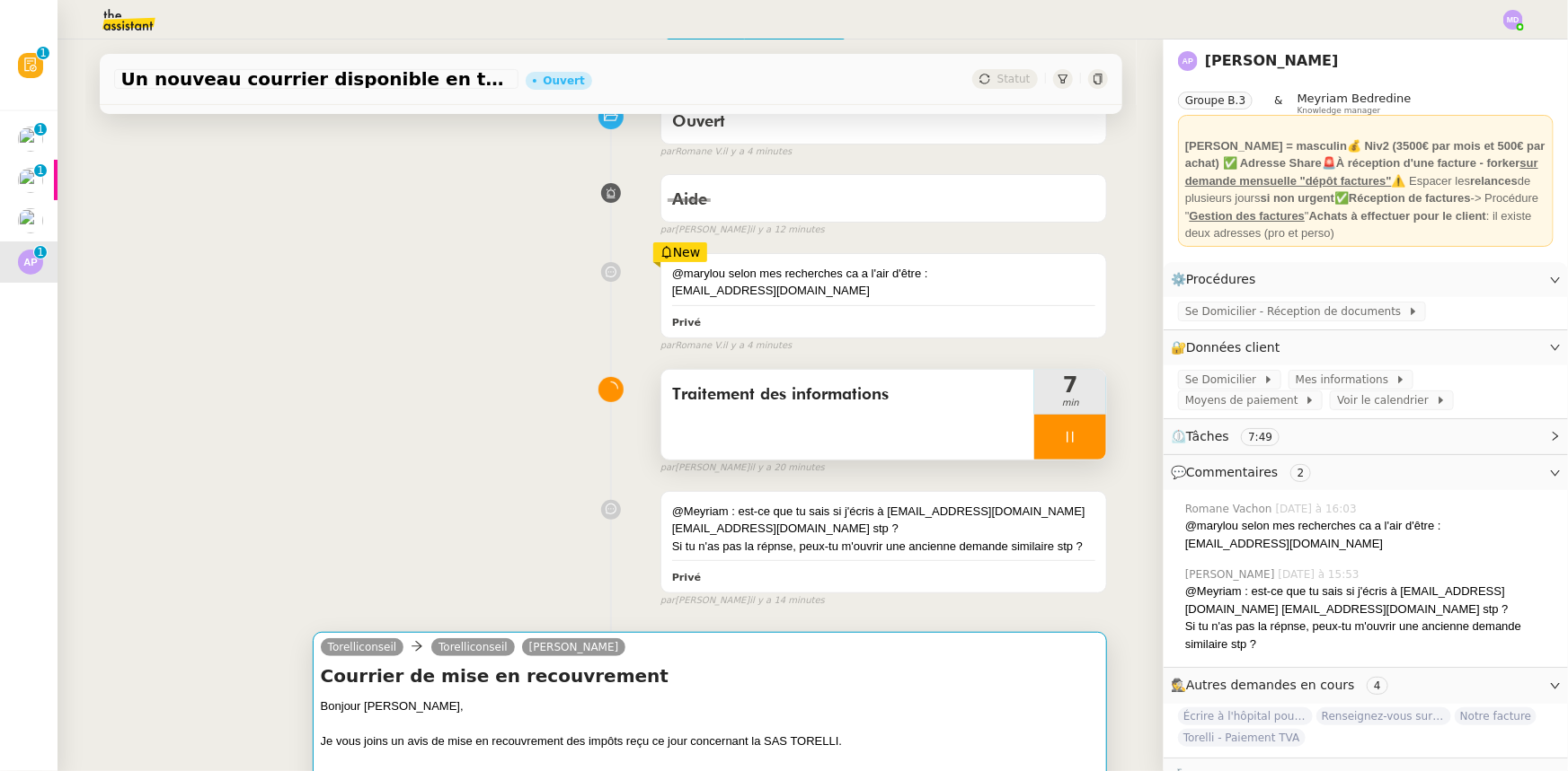
scroll to position [490, 0]
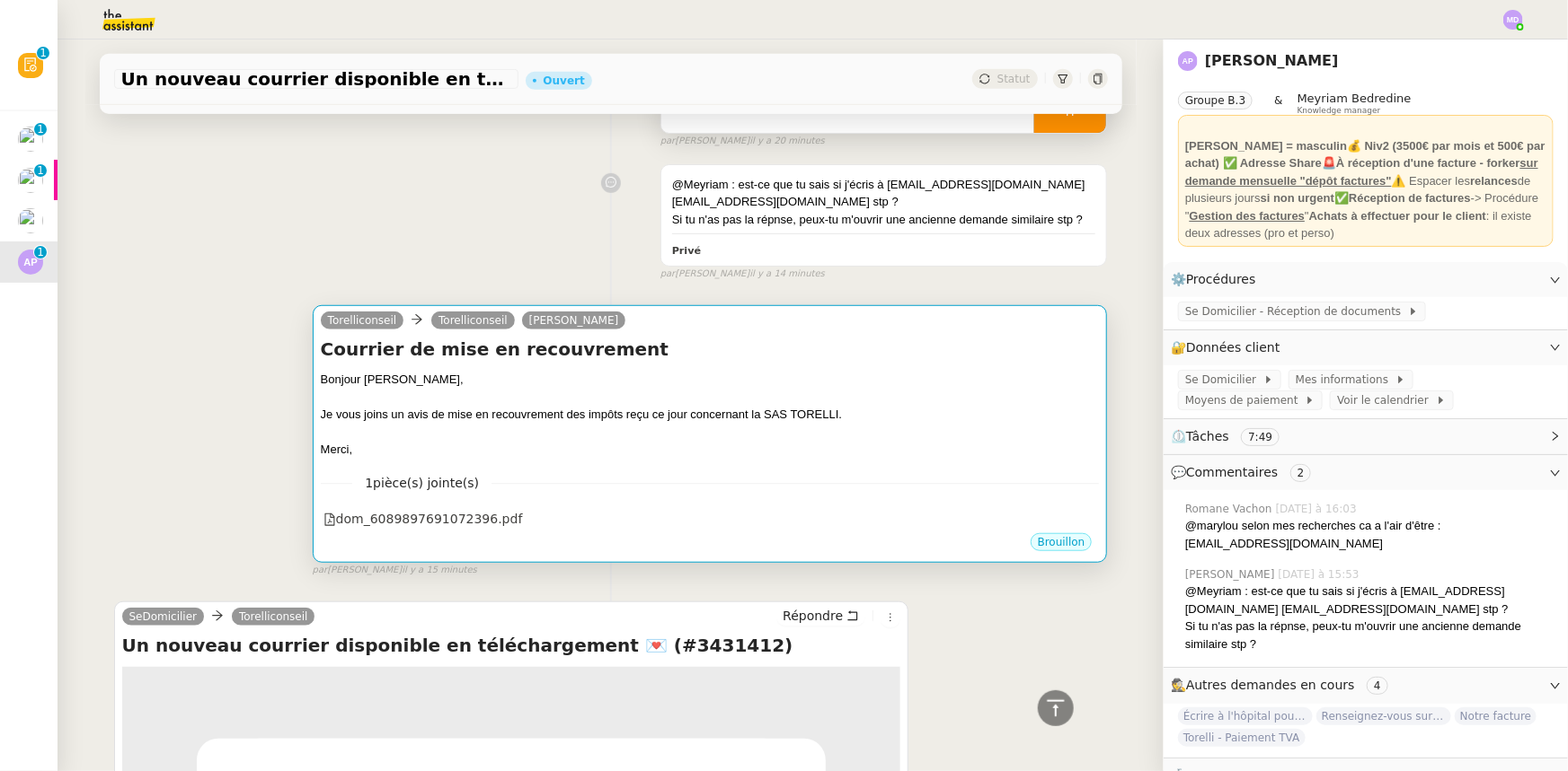
click at [627, 390] on div at bounding box center [710, 398] width 779 height 18
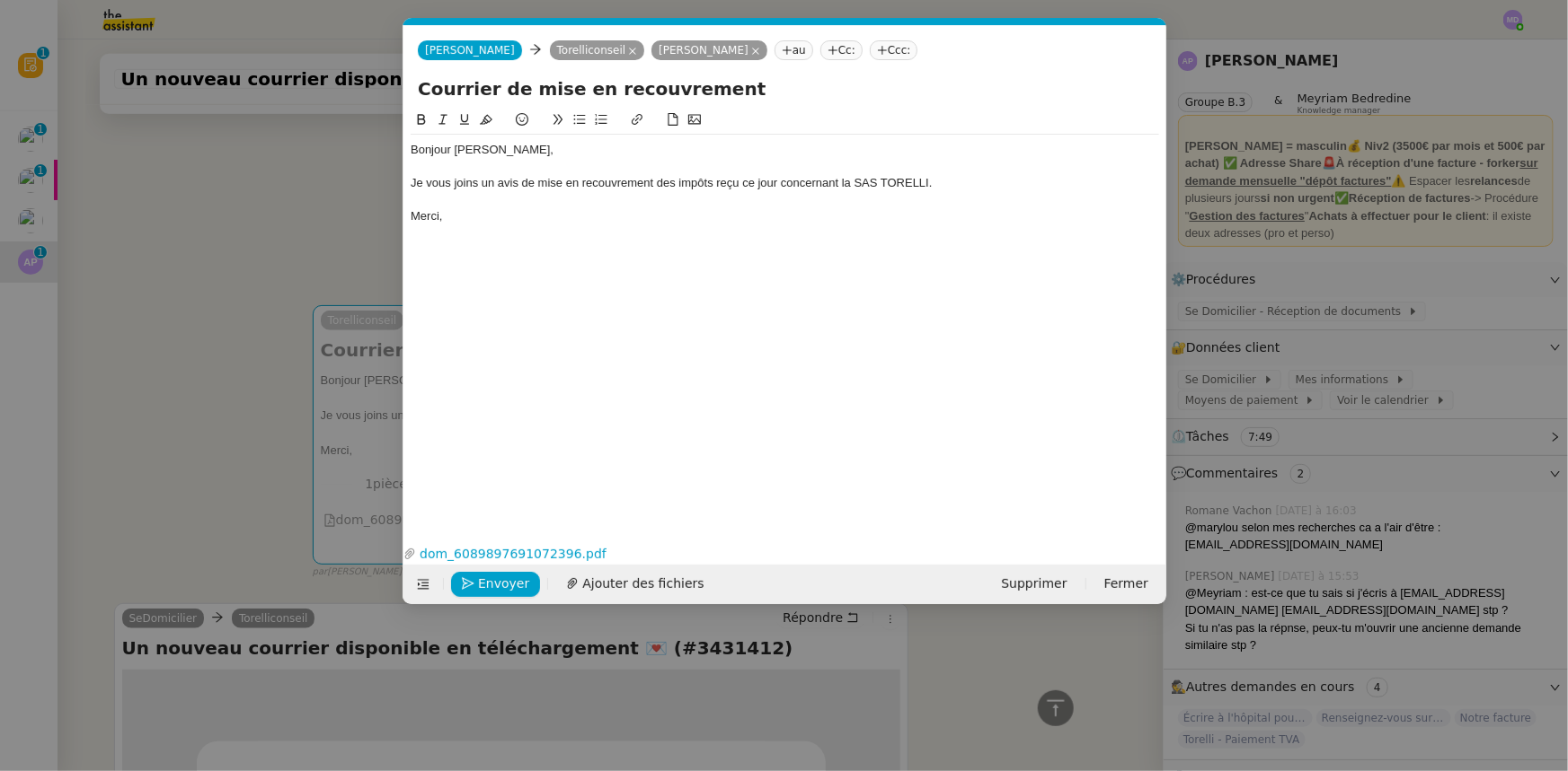
scroll to position [0, 38]
click at [629, 48] on icon at bounding box center [632, 50] width 7 height 7
click at [478, 584] on span "Envoyer" at bounding box center [504, 584] width 51 height 20
click at [478, 584] on span "Confirmer l'envoi" at bounding box center [532, 584] width 108 height 20
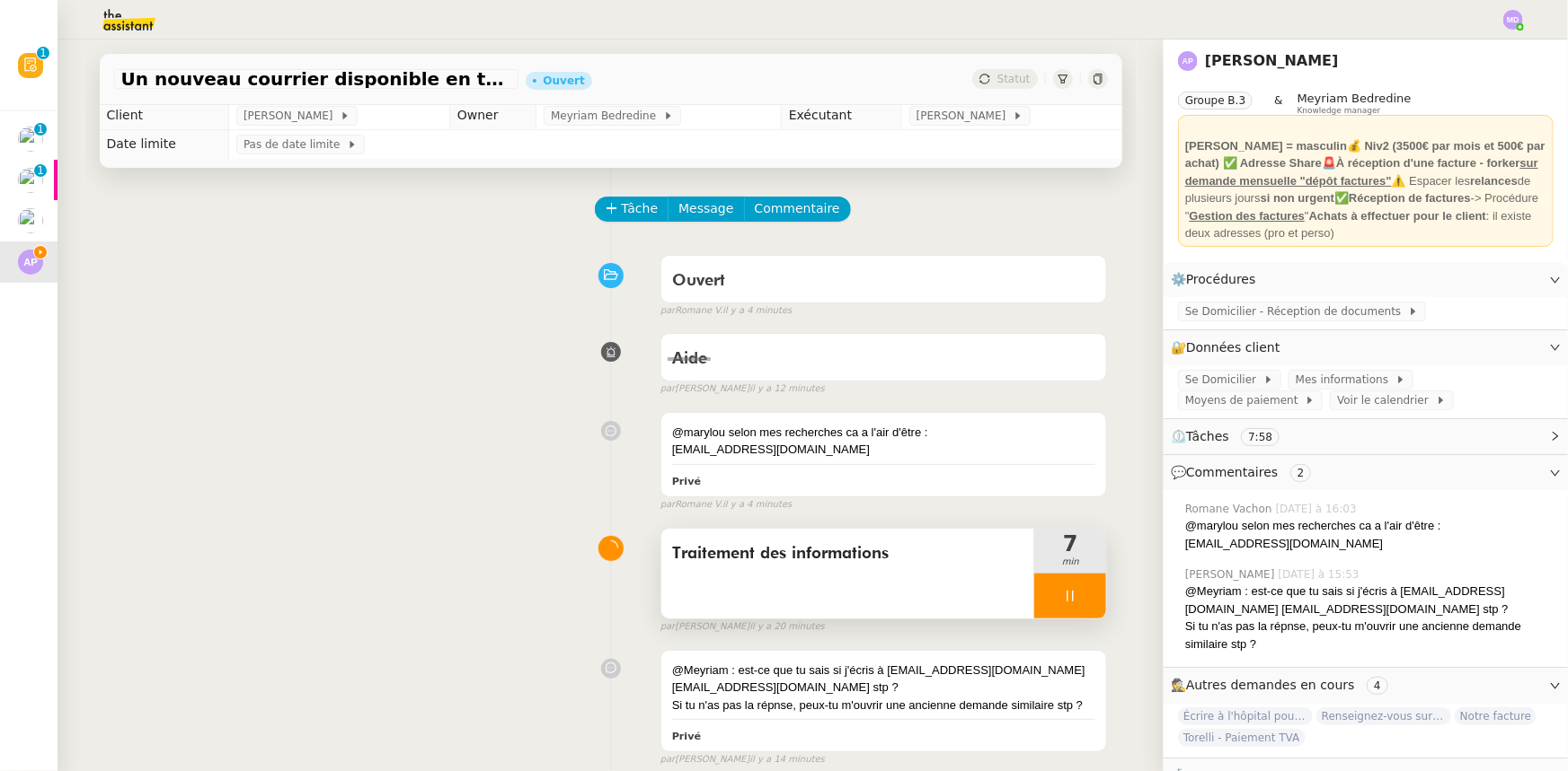
scroll to position [0, 0]
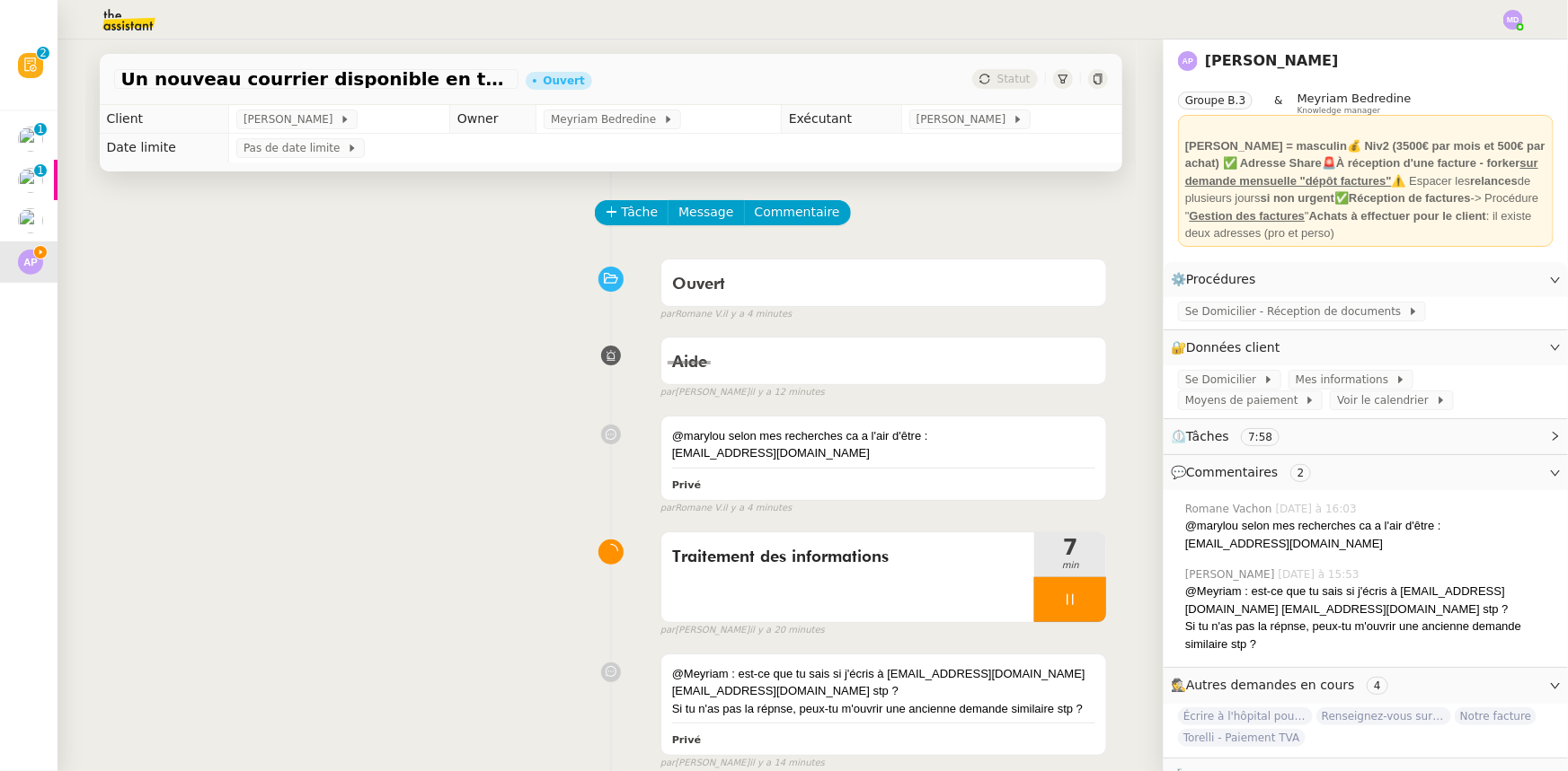
click at [1080, 605] on div at bounding box center [1070, 599] width 72 height 45
click at [1088, 597] on button at bounding box center [1088, 599] width 36 height 45
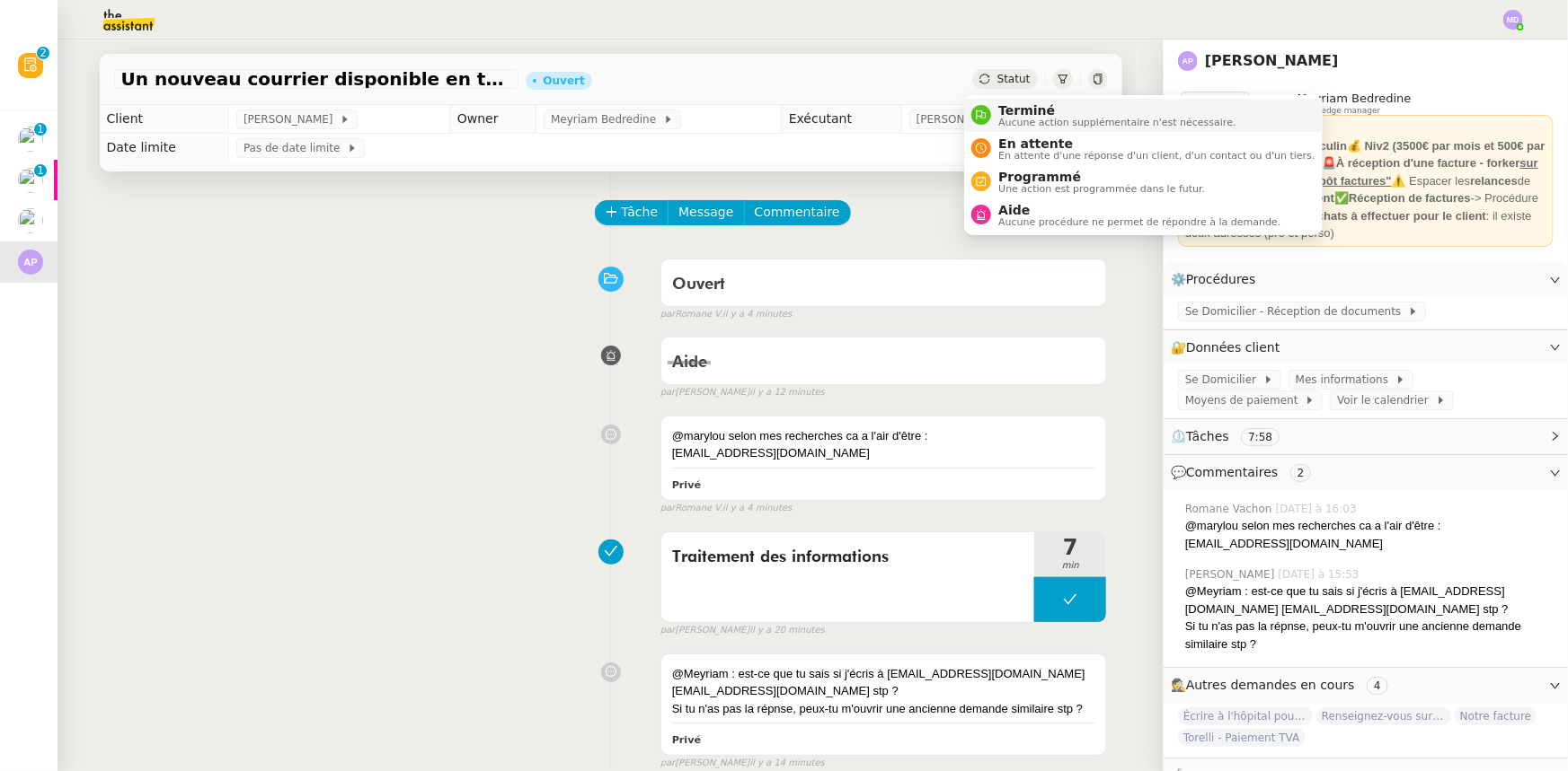
click at [1002, 105] on span "Terminé" at bounding box center [1117, 110] width 237 height 15
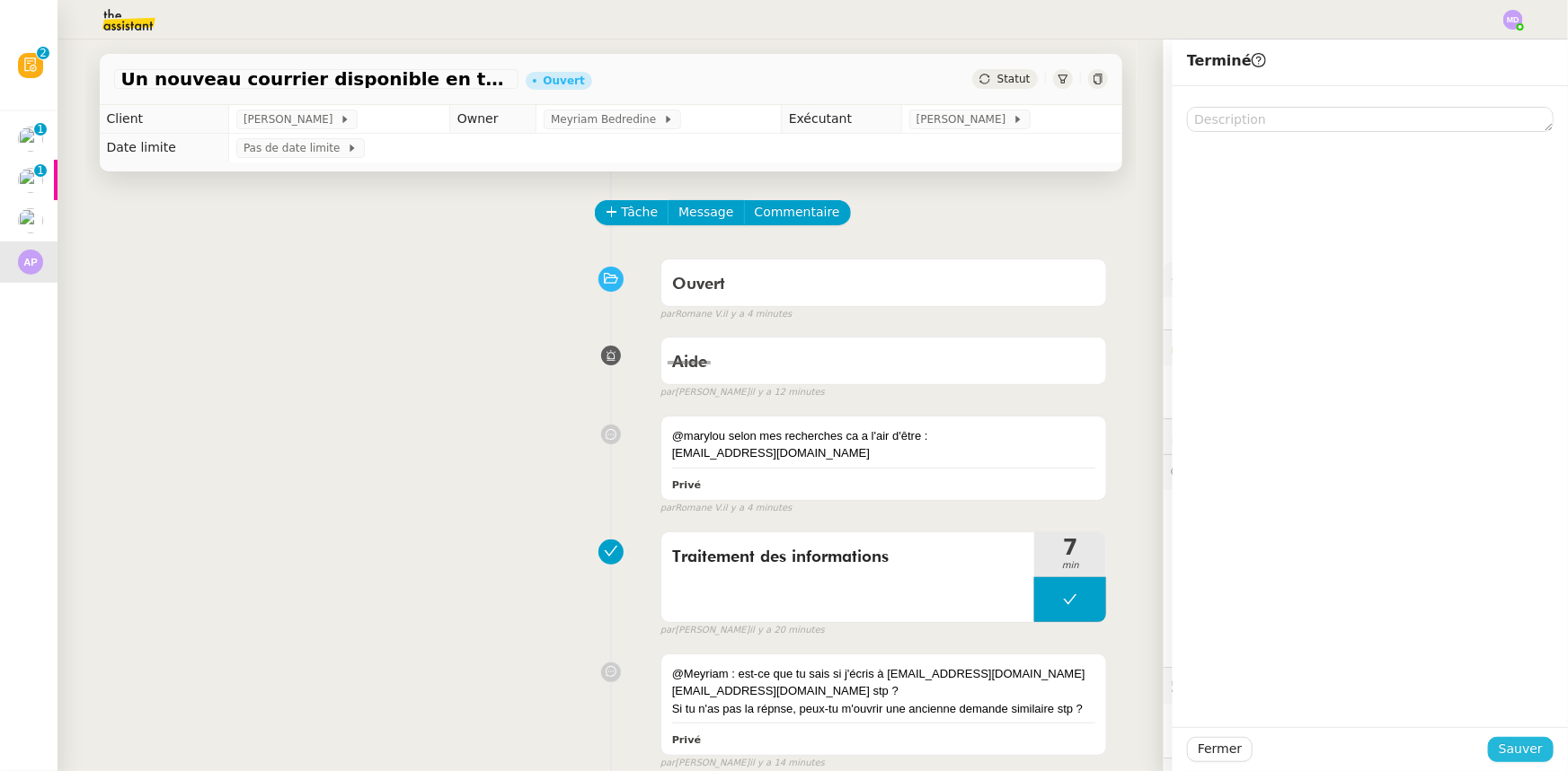
click at [1507, 755] on span "Sauver" at bounding box center [1519, 749] width 44 height 20
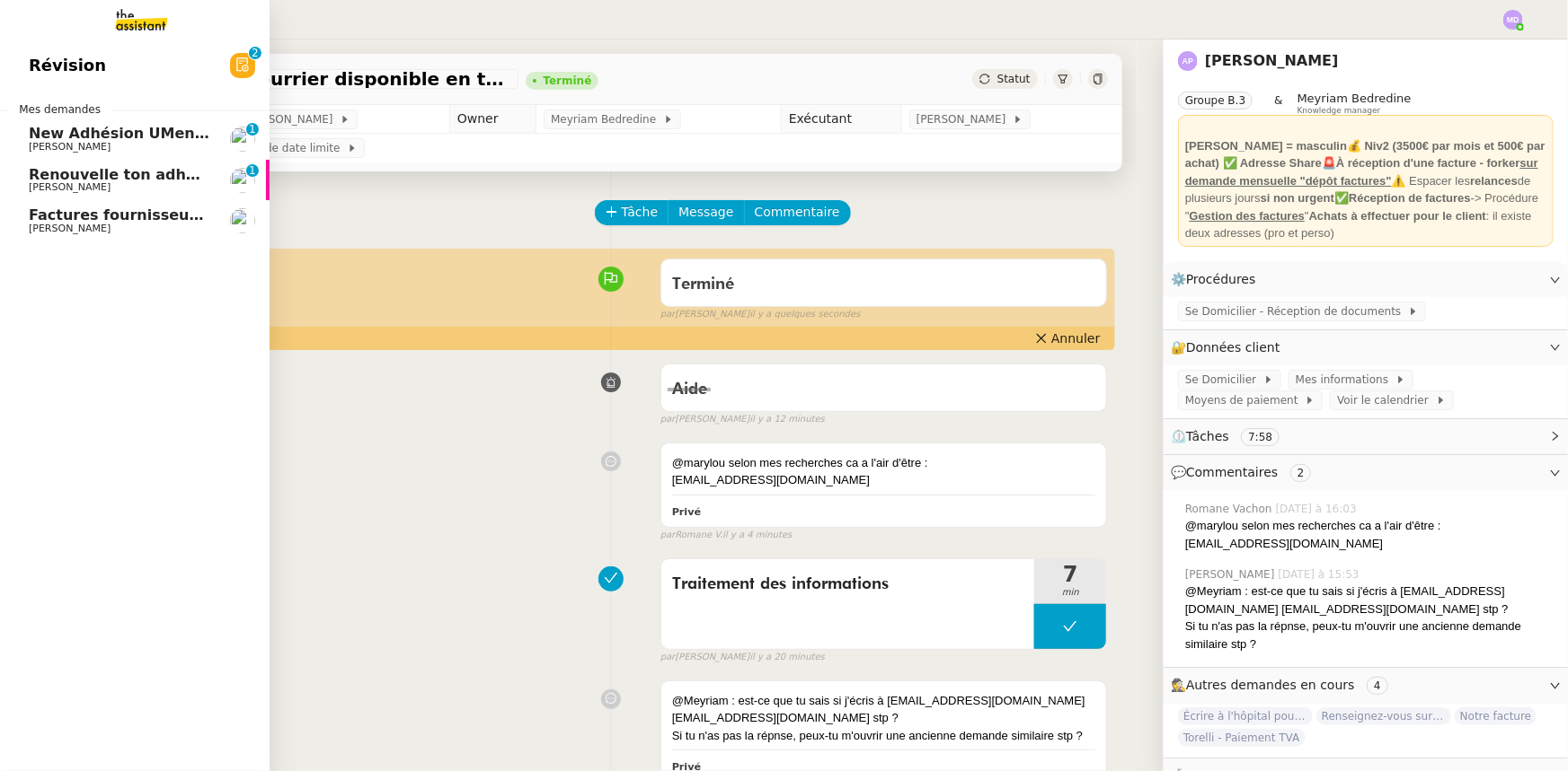
click at [97, 185] on span "[PERSON_NAME]" at bounding box center [70, 187] width 82 height 12
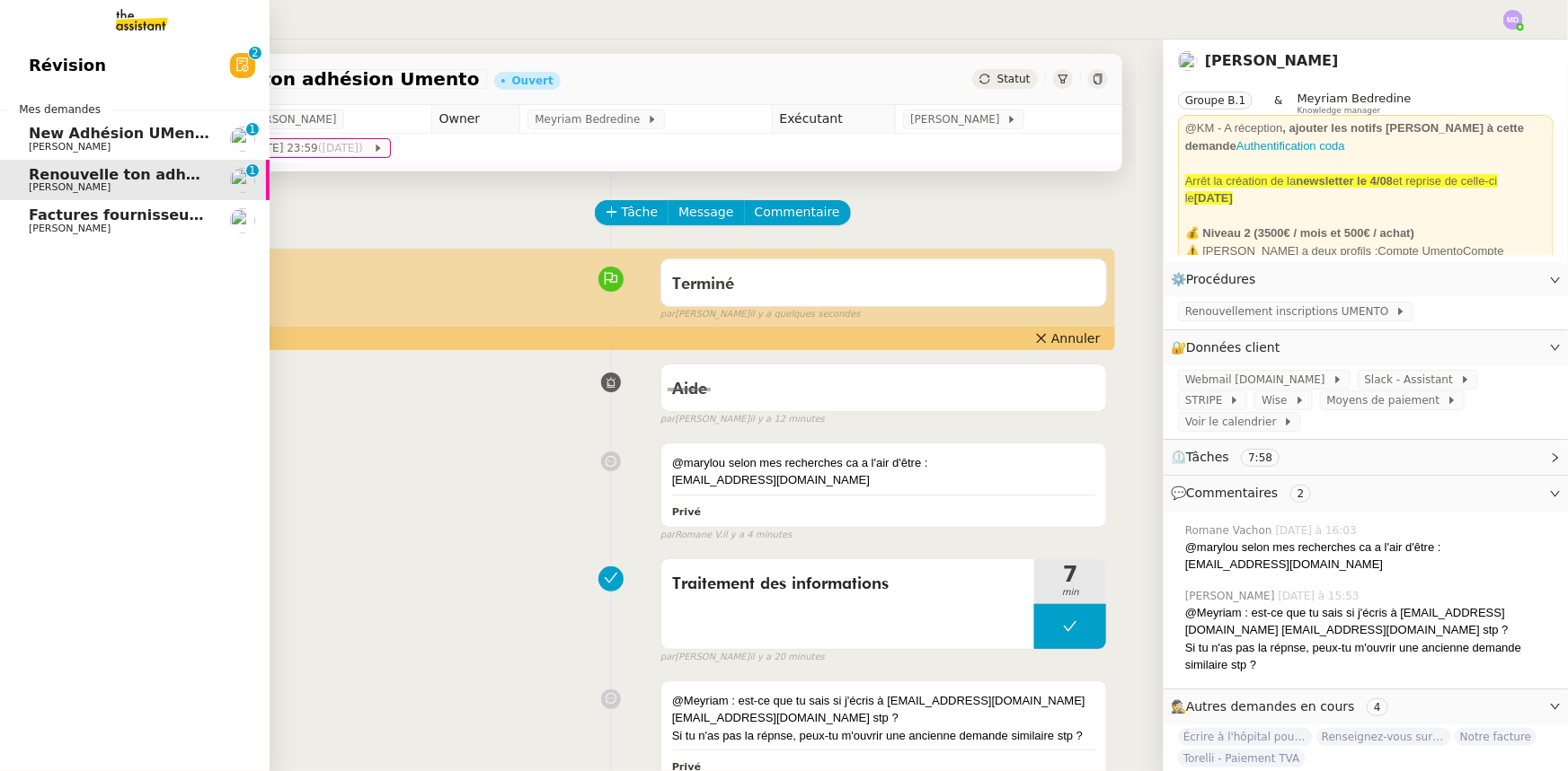
scroll to position [77, 0]
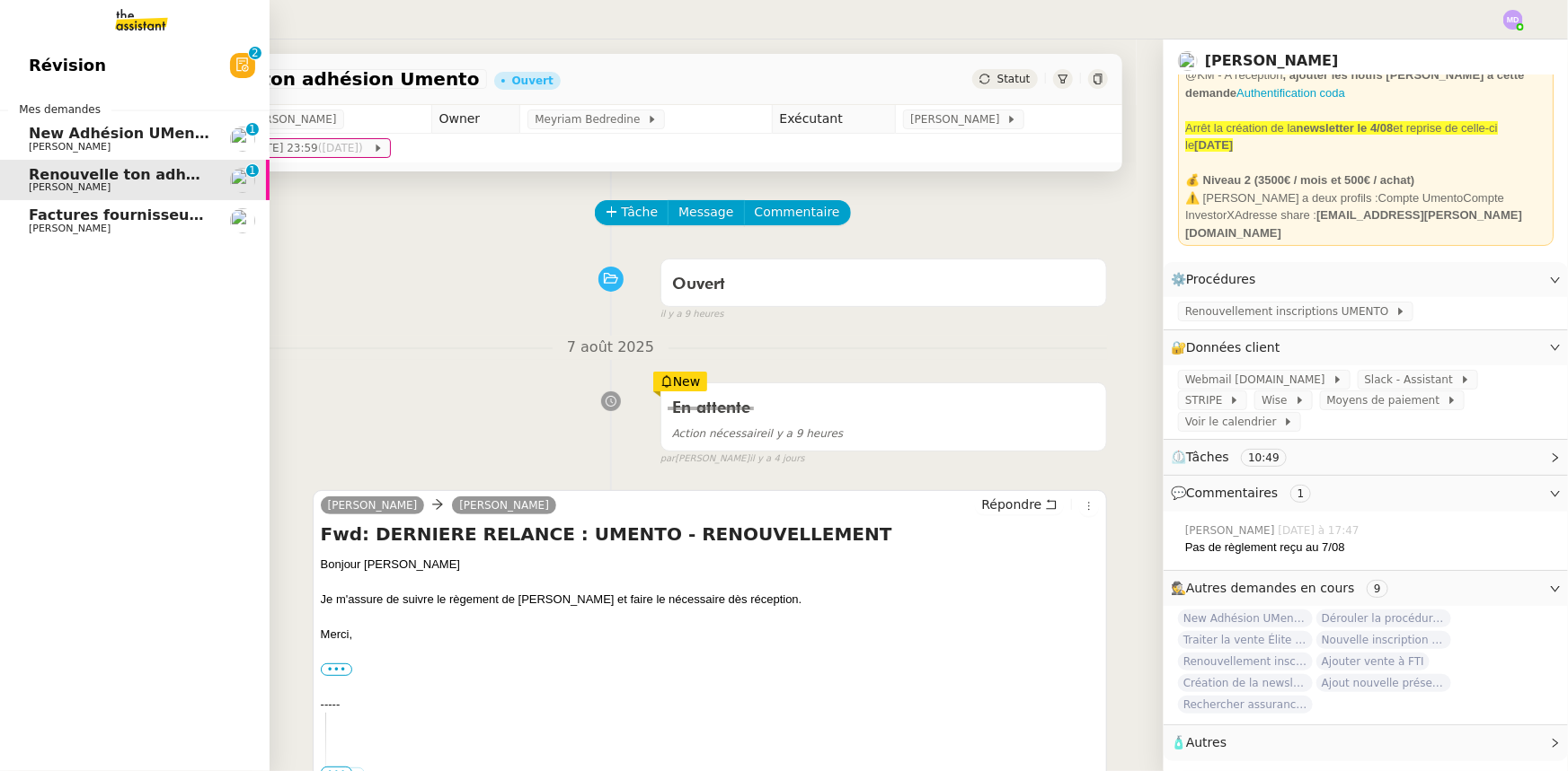
click at [132, 140] on span "New Adhésion UMento Sans paiement Entry" at bounding box center [208, 134] width 357 height 17
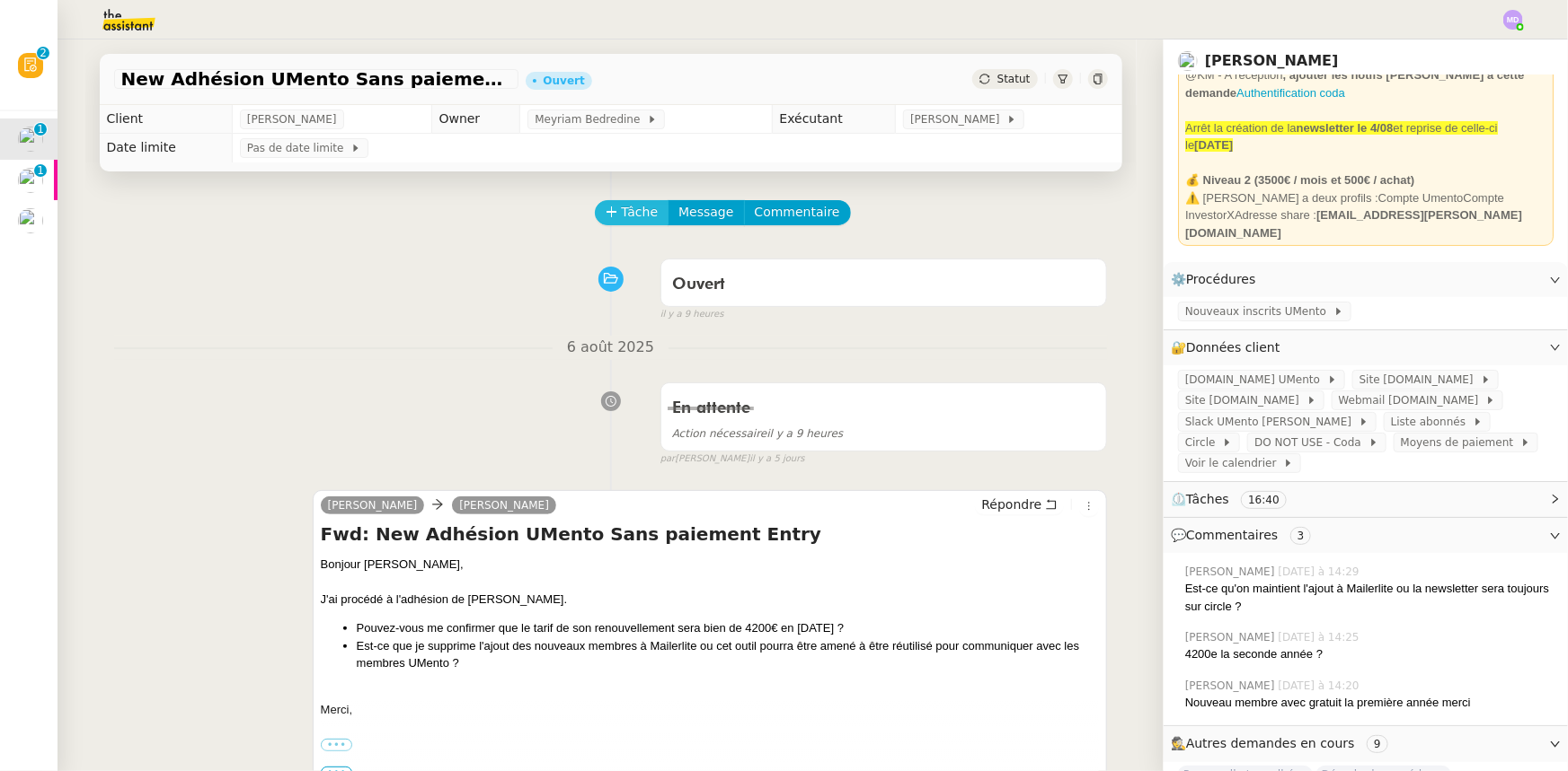
click at [622, 210] on span "Tâche" at bounding box center [640, 211] width 37 height 20
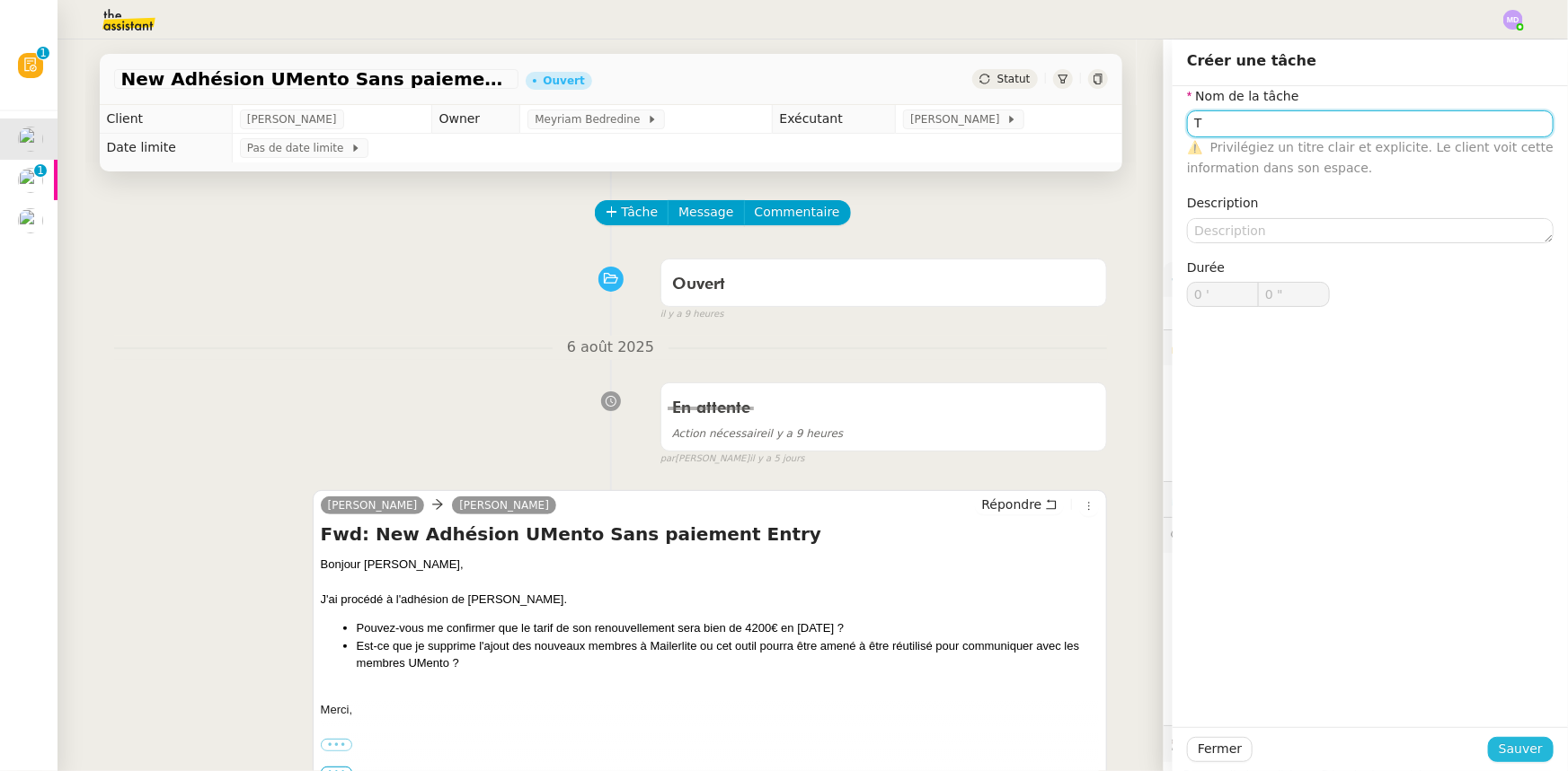
type input "T"
click at [1498, 756] on span "Sauver" at bounding box center [1519, 749] width 44 height 20
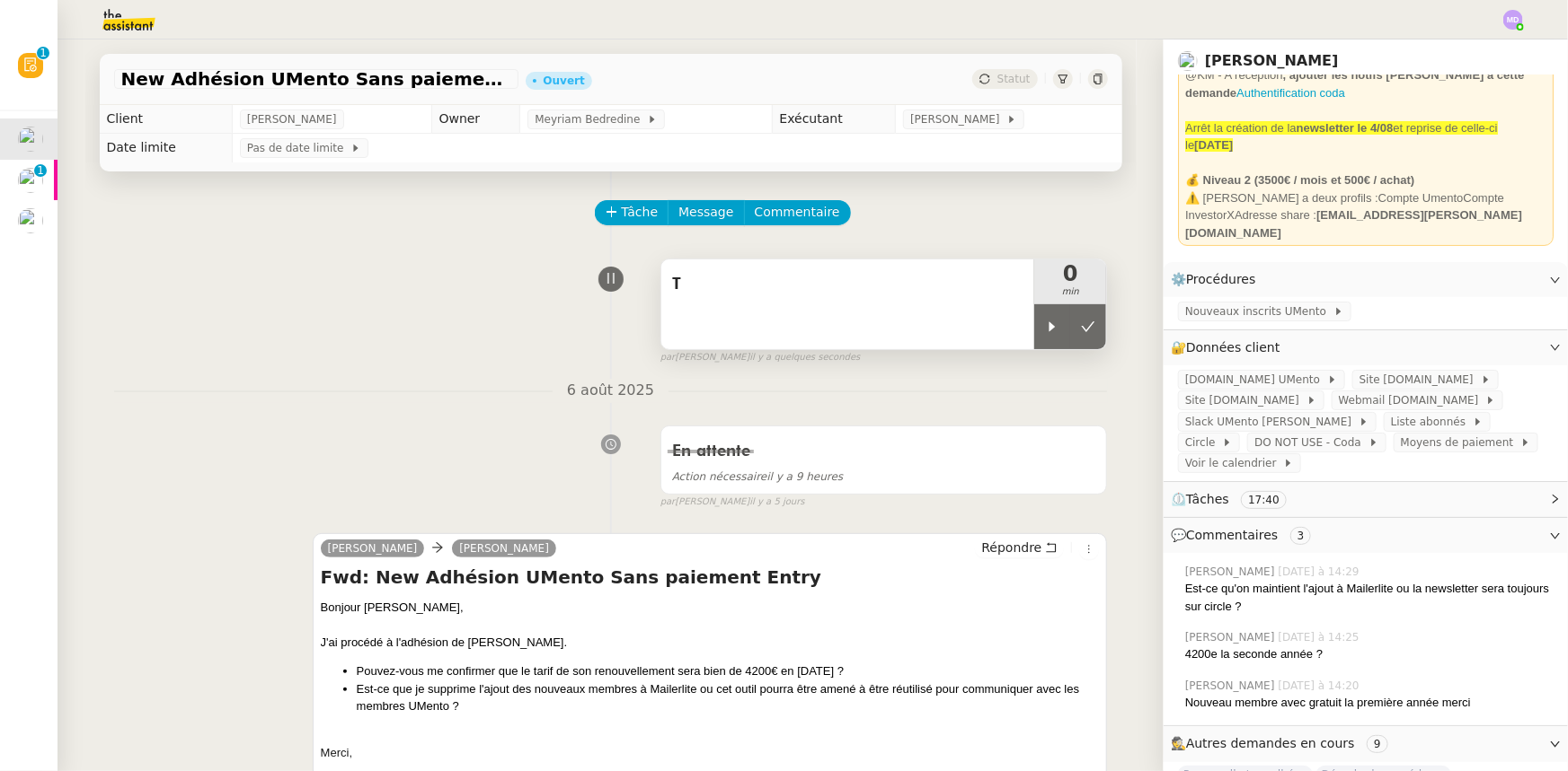
drag, startPoint x: 1035, startPoint y: 339, endPoint x: 960, endPoint y: 323, distance: 76.7
click at [1013, 334] on div "T 0 min" at bounding box center [884, 305] width 447 height 91
click at [960, 323] on div "T" at bounding box center [847, 305] width 374 height 90
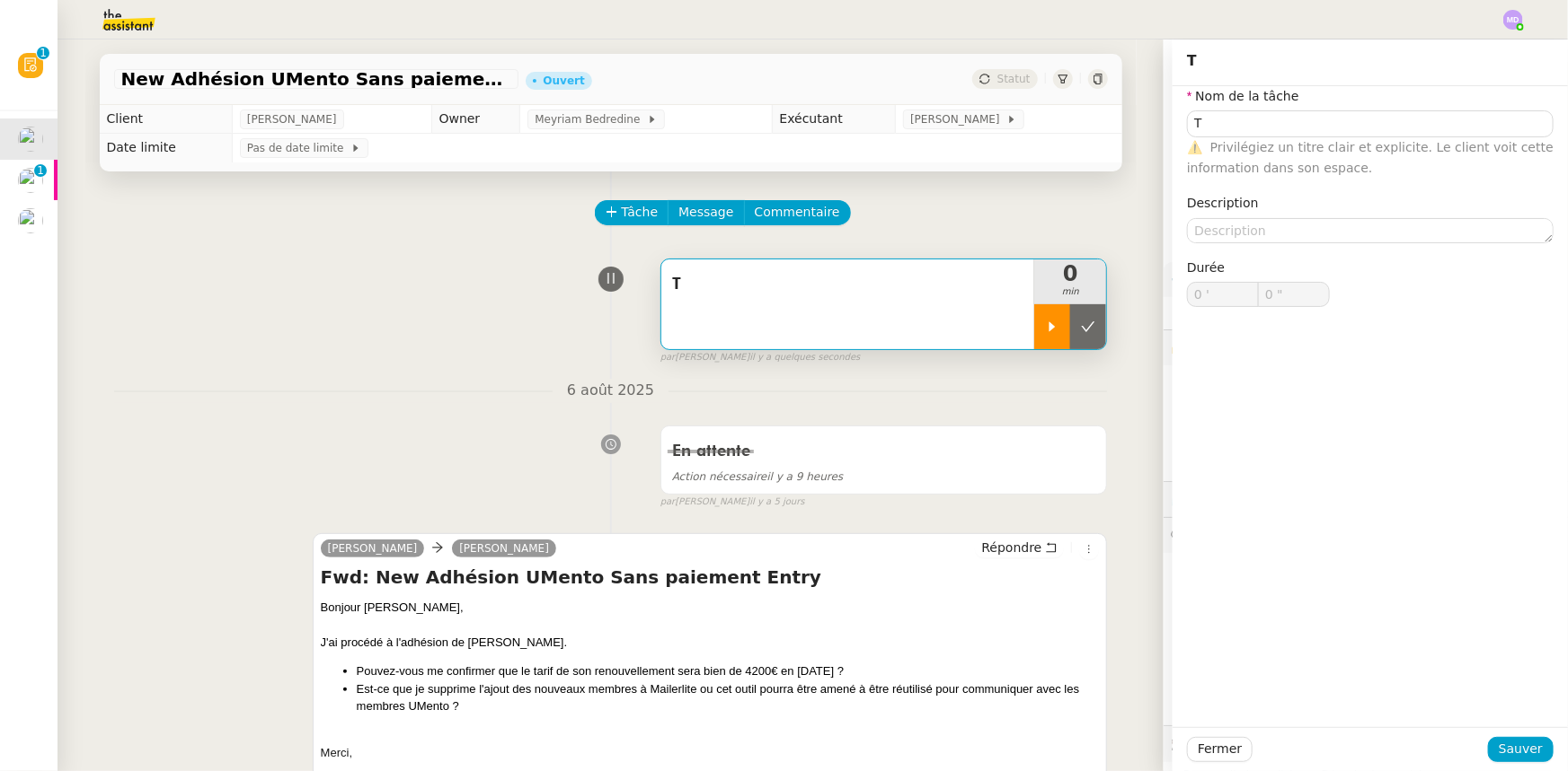
click at [1045, 322] on icon at bounding box center [1052, 327] width 15 height 15
type input "T"
type input "0 '"
type input "0 ""
type input "T"
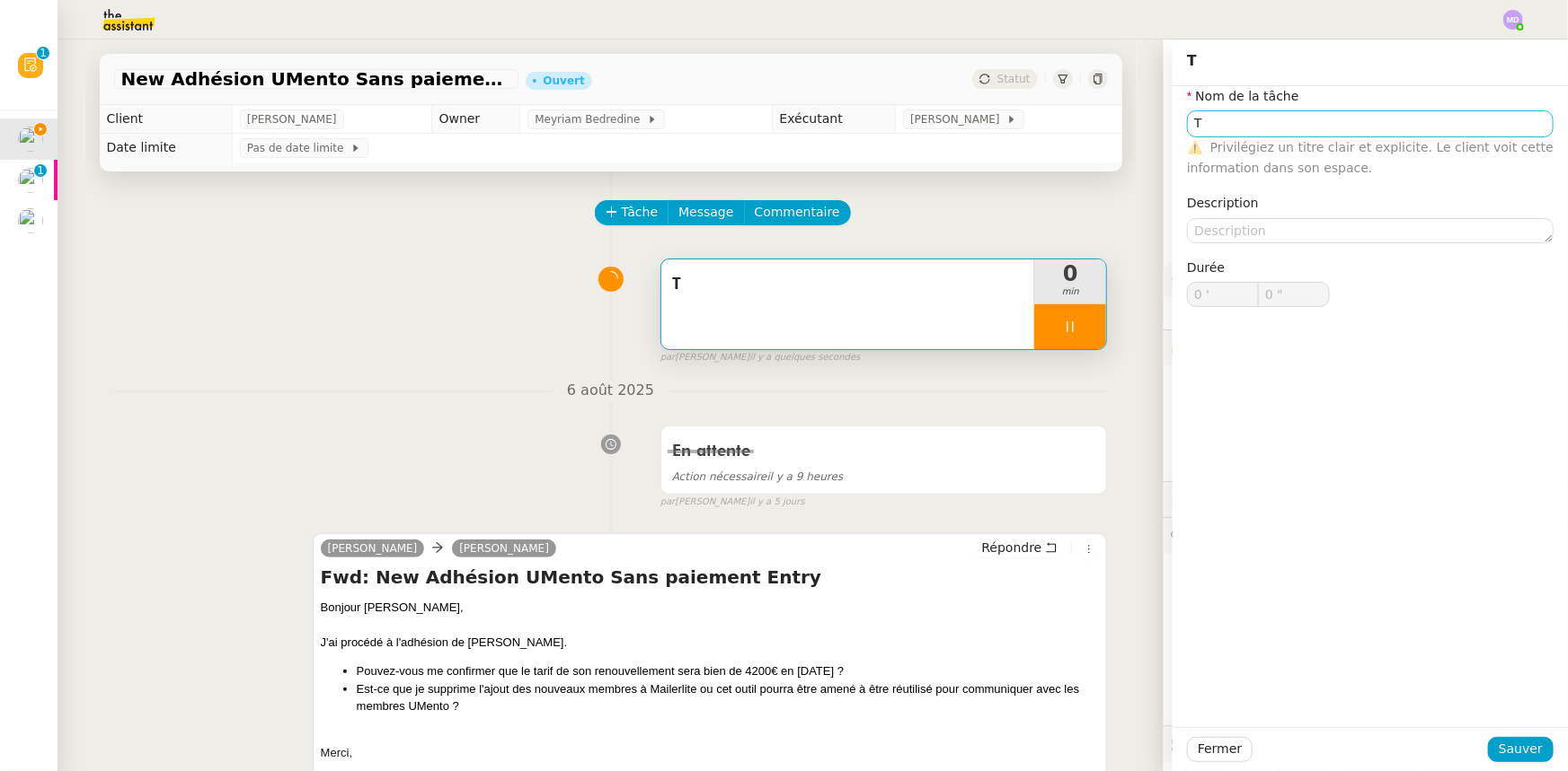
type input "0 '"
type input "0 ""
click at [1214, 124] on input "T" at bounding box center [1370, 123] width 367 height 26
type input "Tra"
type input "1 ""
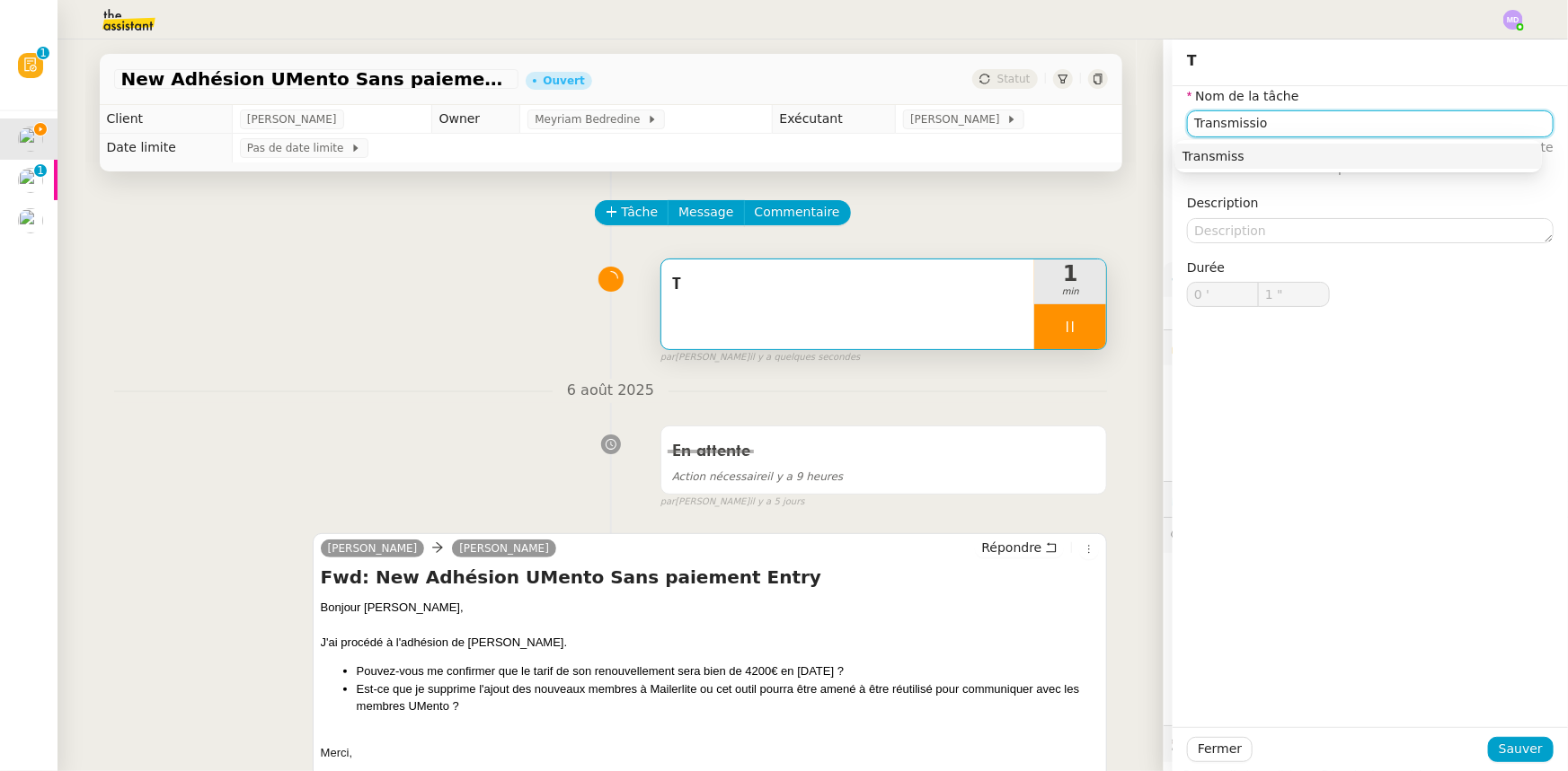
type input "Transmission"
type input "2 ""
type input "Transmission"
type input "3 ""
type input "Transmission d'informations"
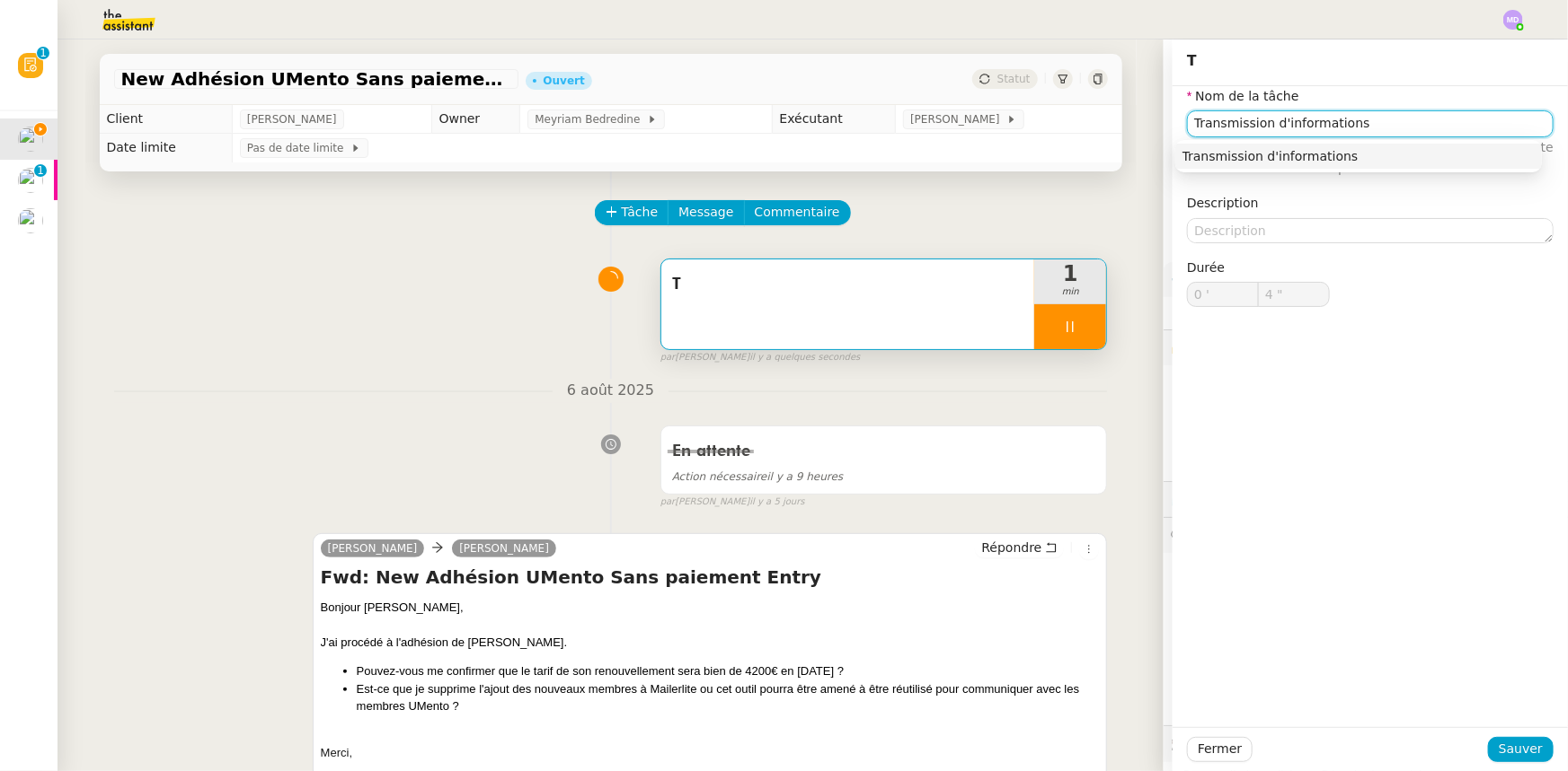
click at [1257, 156] on div "Transmission d'informations" at bounding box center [1358, 156] width 352 height 16
type input "5 ""
type input "Transmission d'informations"
drag, startPoint x: 1522, startPoint y: 749, endPoint x: 1279, endPoint y: 660, distance: 258.8
click at [1507, 744] on span "Sauver" at bounding box center [1519, 749] width 44 height 20
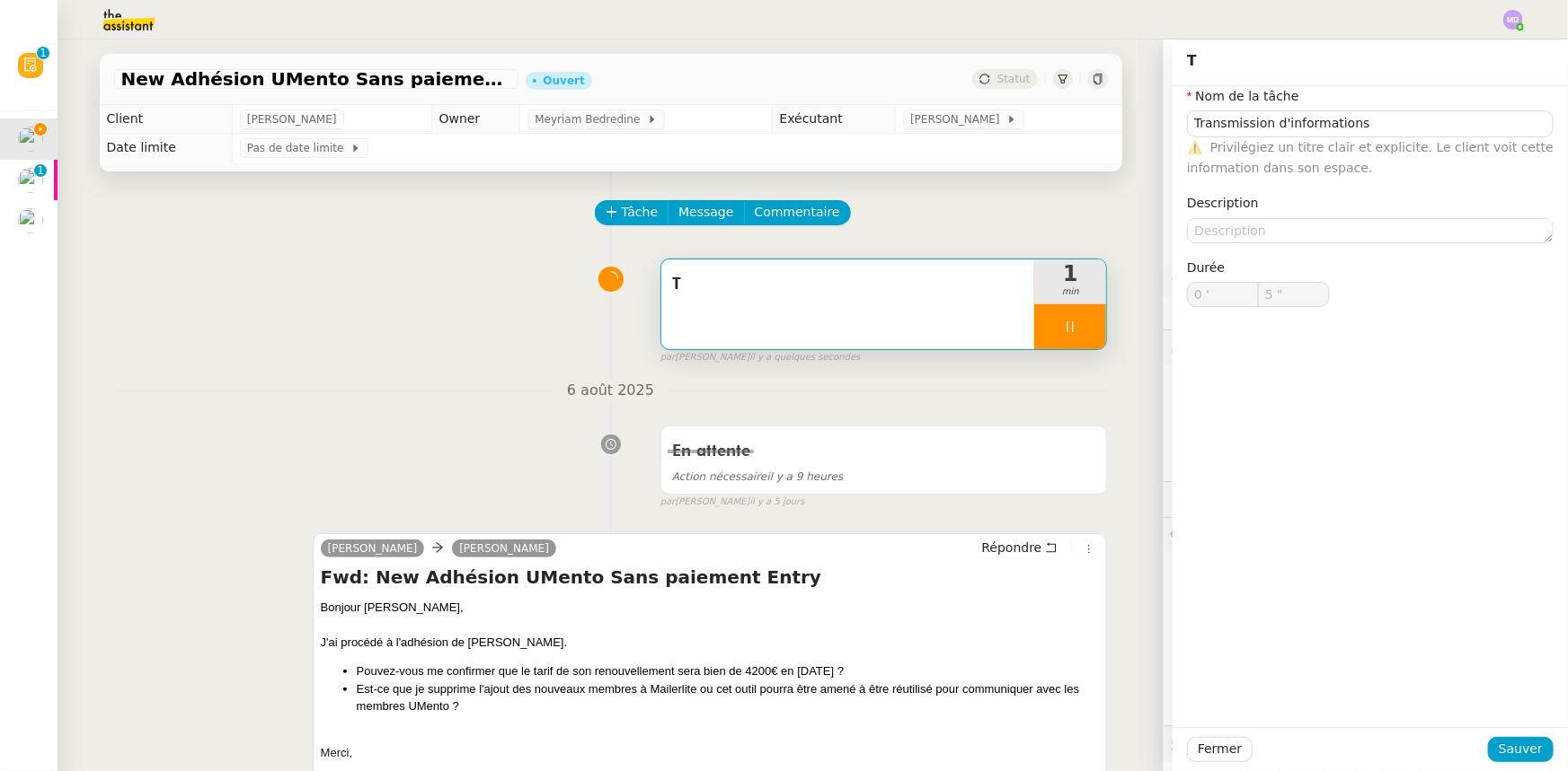
type input "6 ""
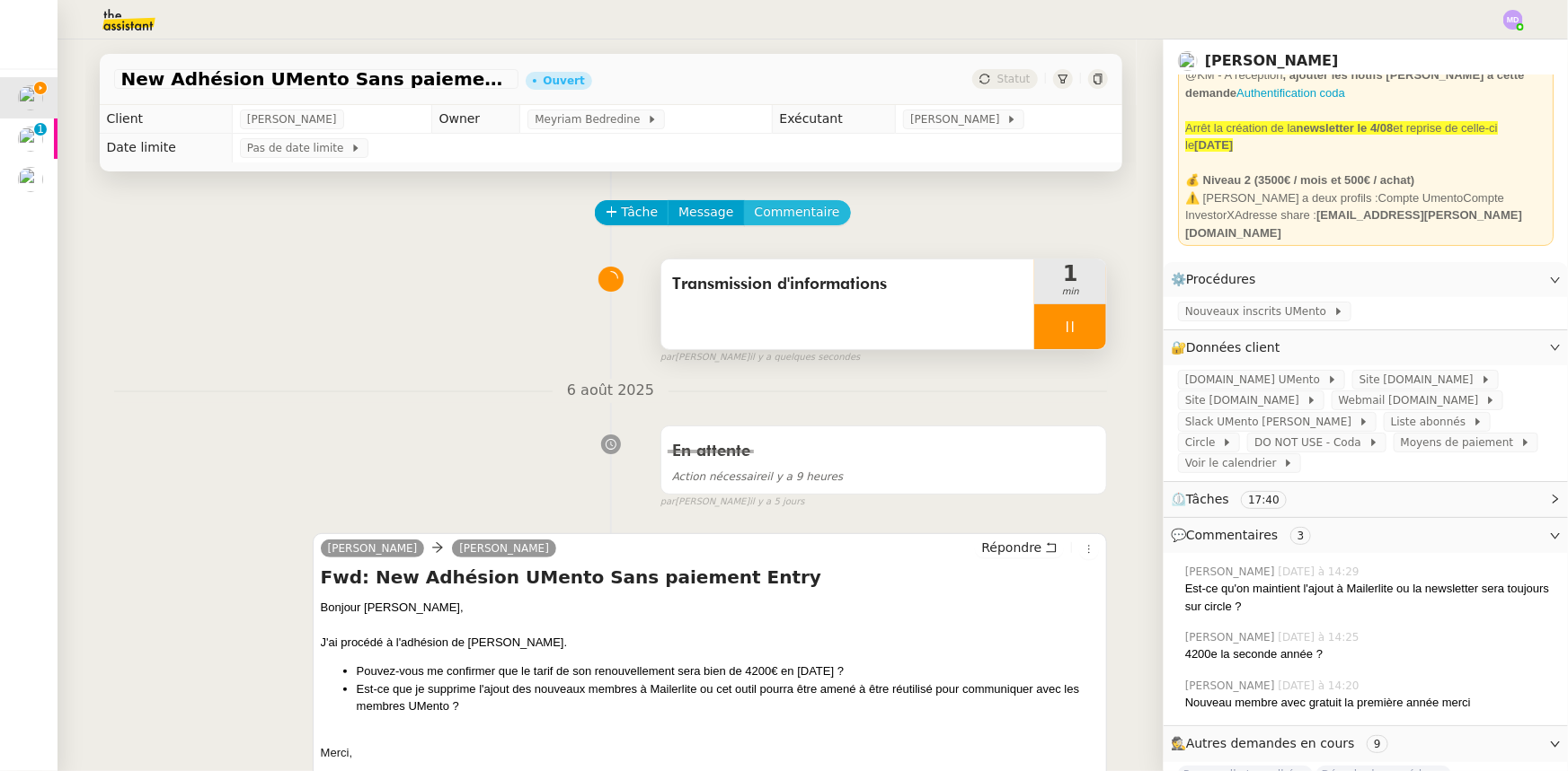
click at [799, 216] on span "Commentaire" at bounding box center [798, 211] width 85 height 20
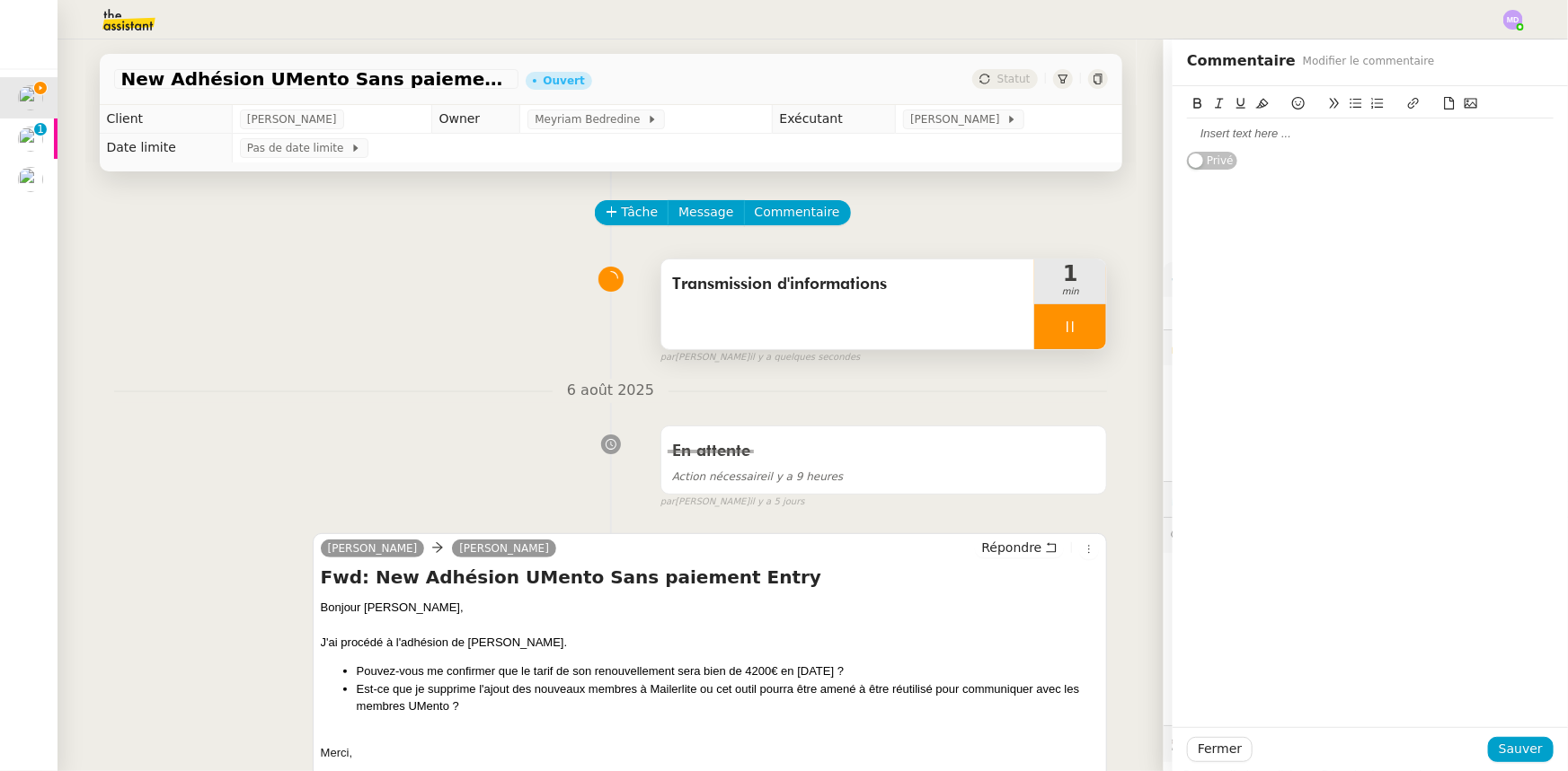
click at [1193, 127] on div at bounding box center [1370, 134] width 367 height 16
drag, startPoint x: 1514, startPoint y: 747, endPoint x: 1062, endPoint y: 684, distance: 456.4
click at [1512, 747] on span "Sauver" at bounding box center [1519, 749] width 44 height 20
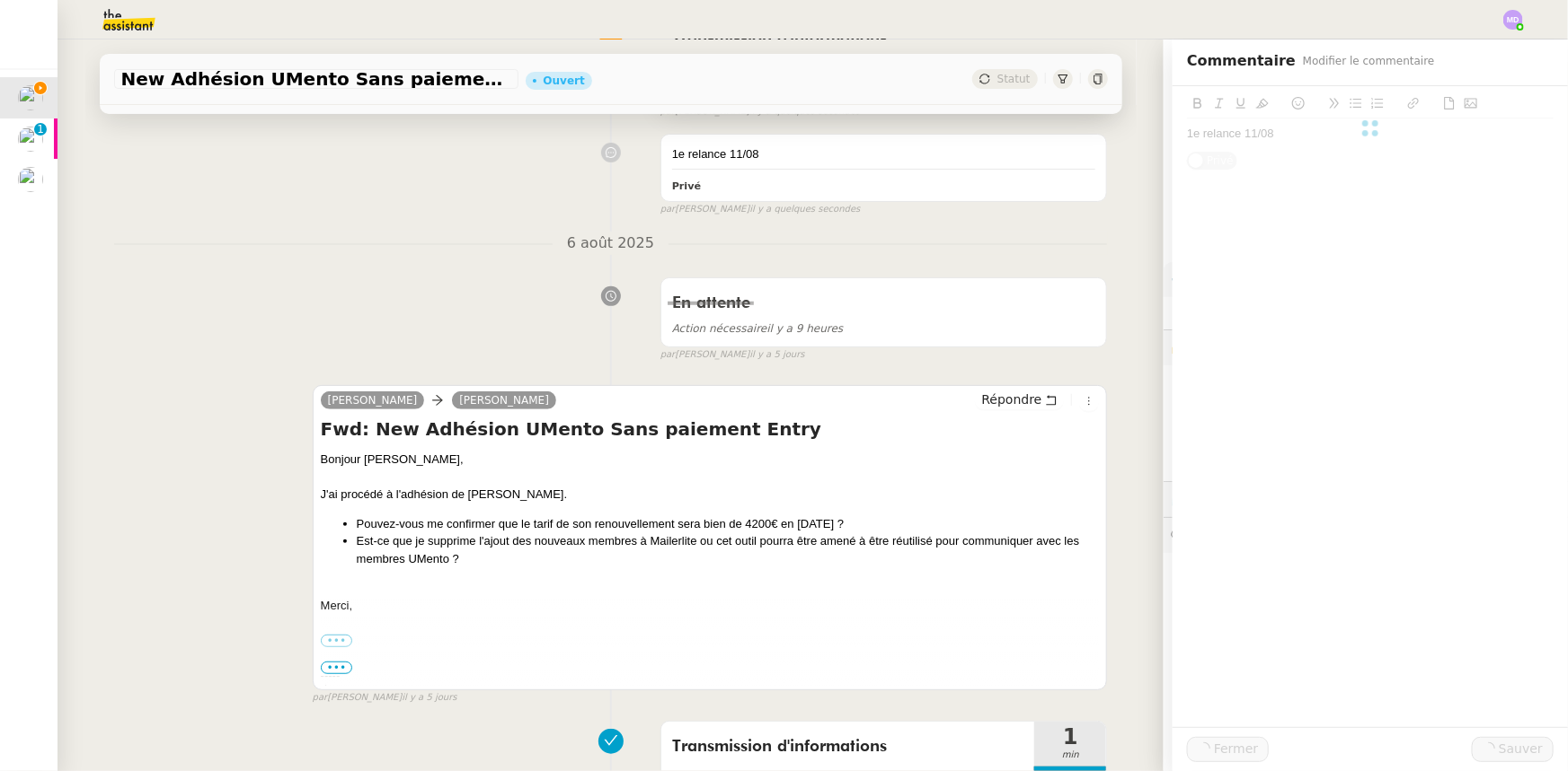
scroll to position [407, 0]
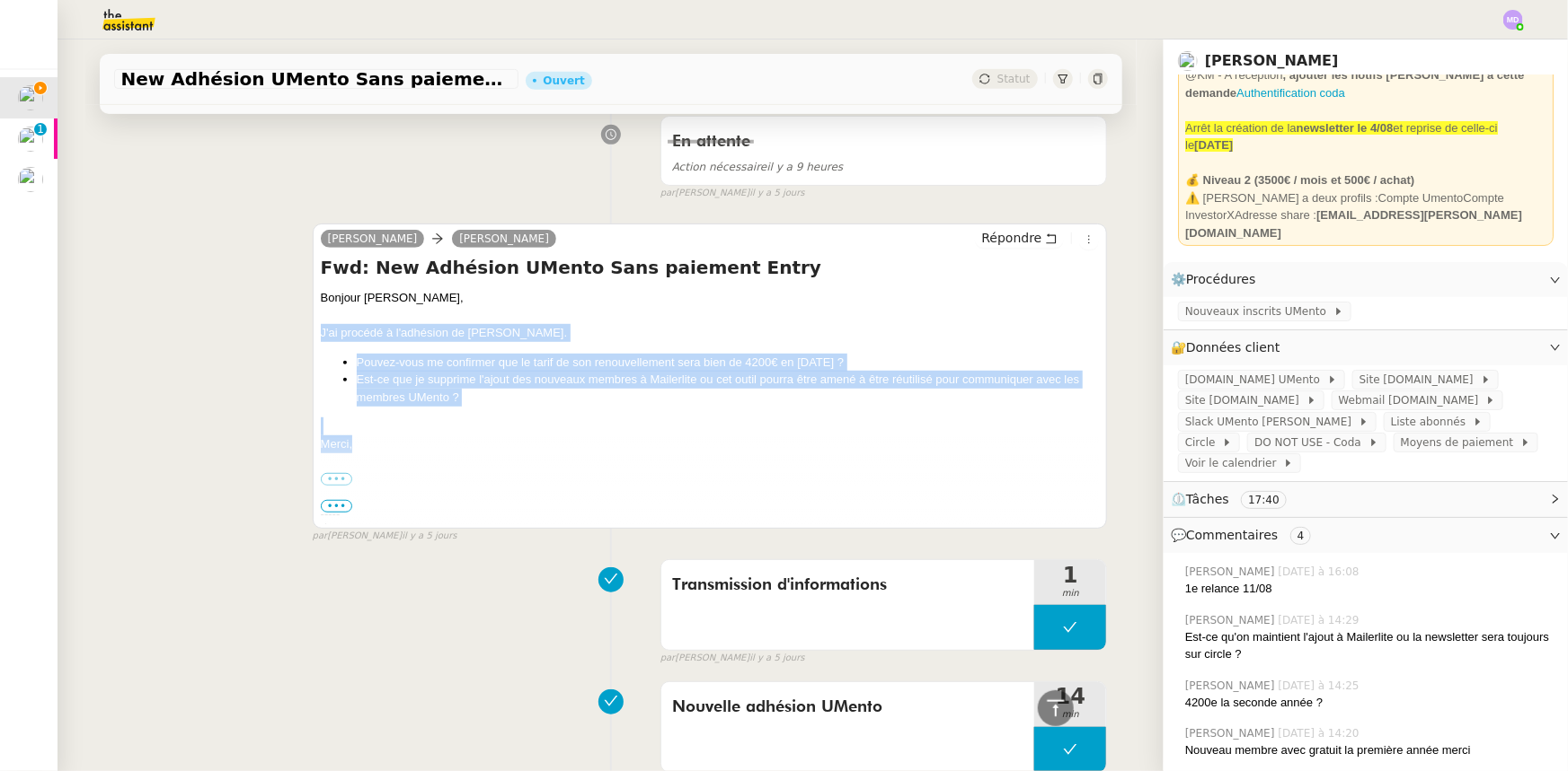
drag, startPoint x: 318, startPoint y: 426, endPoint x: 305, endPoint y: 335, distance: 91.9
click at [312, 335] on div "Charles Cédric Tempestini Répondre Fwd: New Adhésion UMento Sans paiement Entry…" at bounding box center [709, 376] width 795 height 305
copy div "J'ai procédé à l'adhésion de Romain Armato. Pouvez-vous me confirmer que le tar…"
click at [975, 241] on button "Répondre" at bounding box center [1020, 238] width 89 height 19
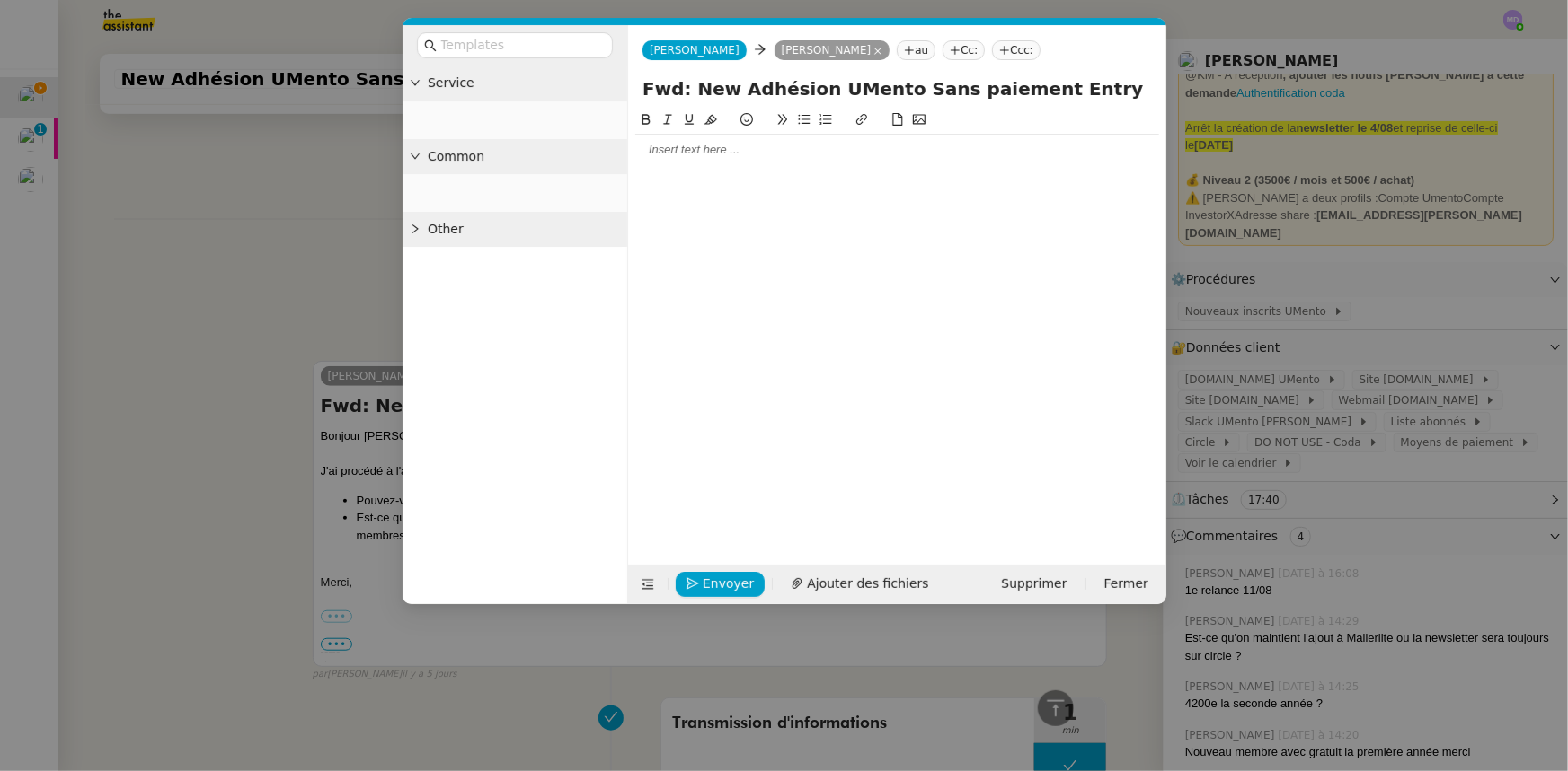
scroll to position [546, 0]
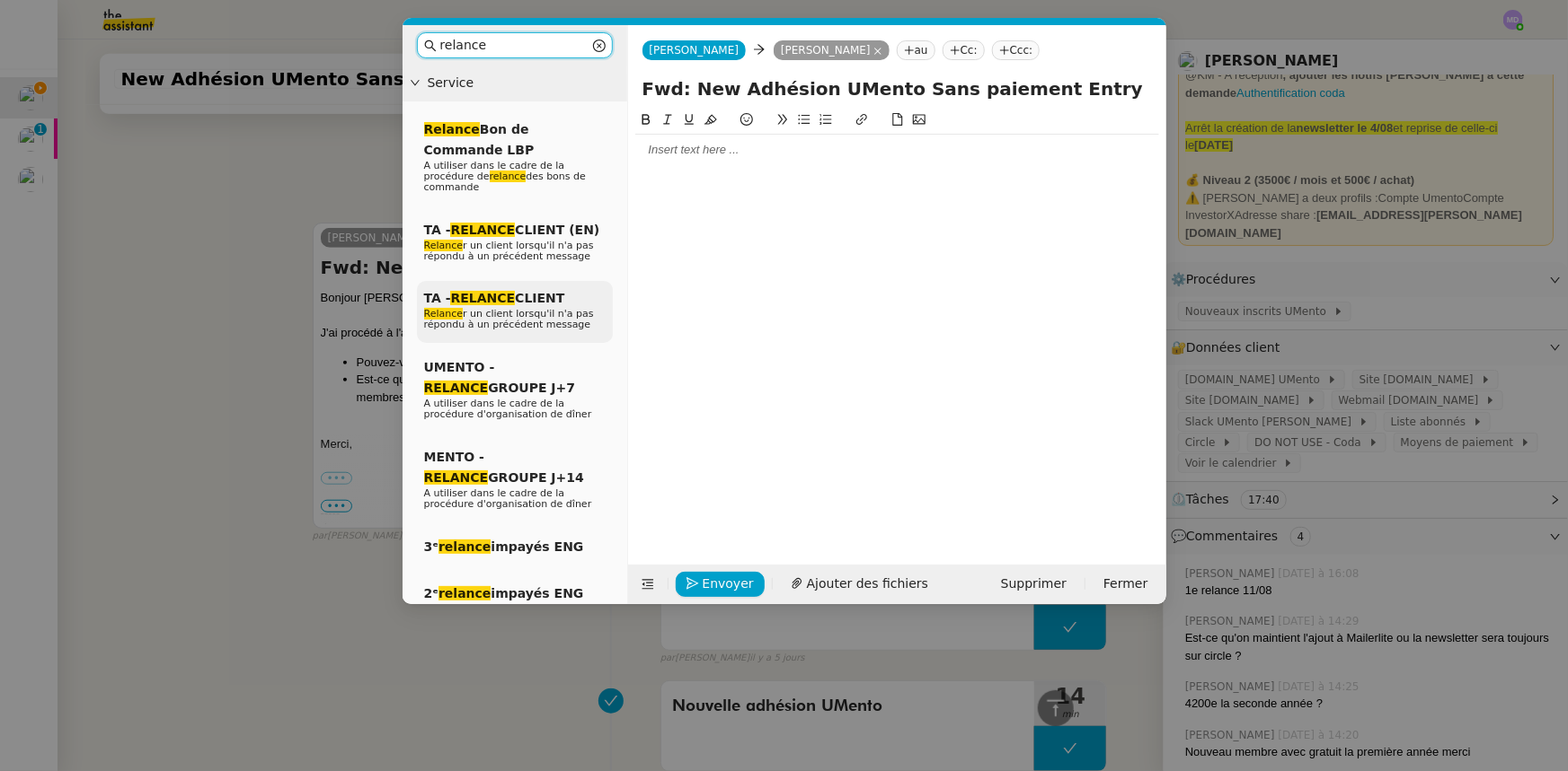
type input "relance"
click at [539, 308] on span "Relance r un client lorsqu'il n'a pas répondu à un précédent message" at bounding box center [508, 319] width 170 height 22
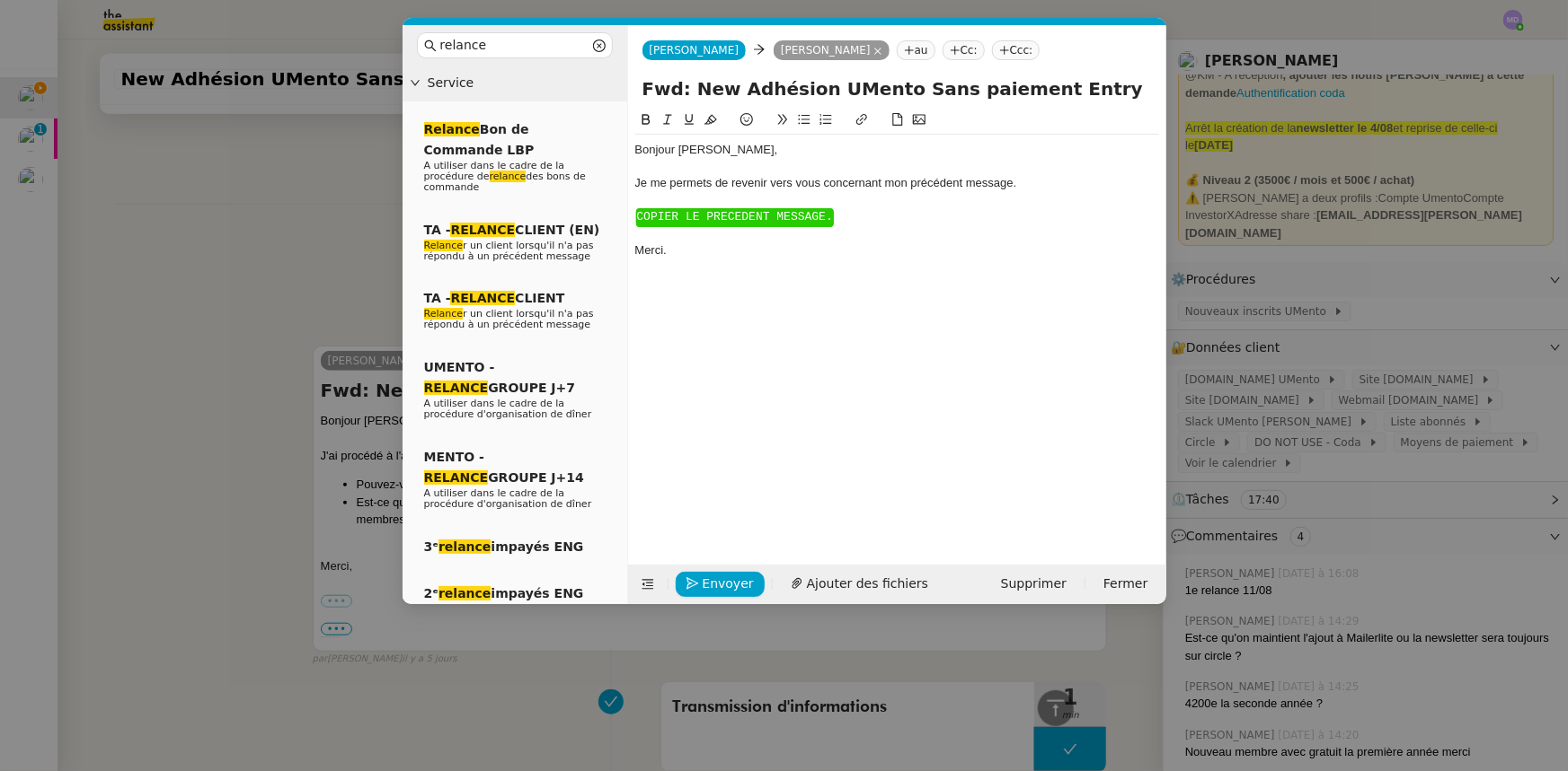
scroll to position [668, 0]
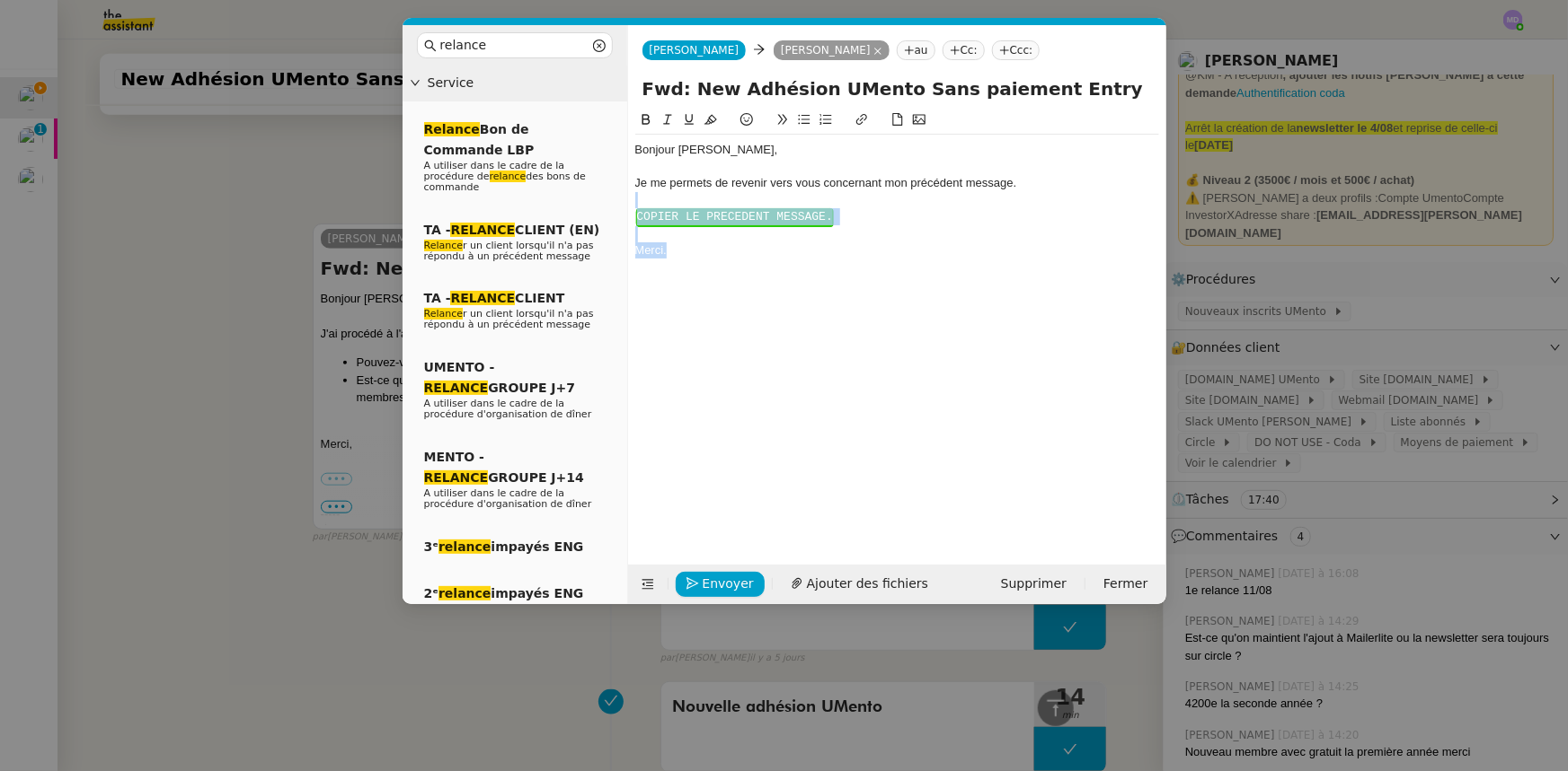
drag, startPoint x: 636, startPoint y: 200, endPoint x: 807, endPoint y: 267, distance: 183.7
click at [774, 266] on div "Bonjour ﻿Cédric﻿, Je me permets de revenir vers vous concernant mon précédent m…" at bounding box center [898, 200] width 524 height 131
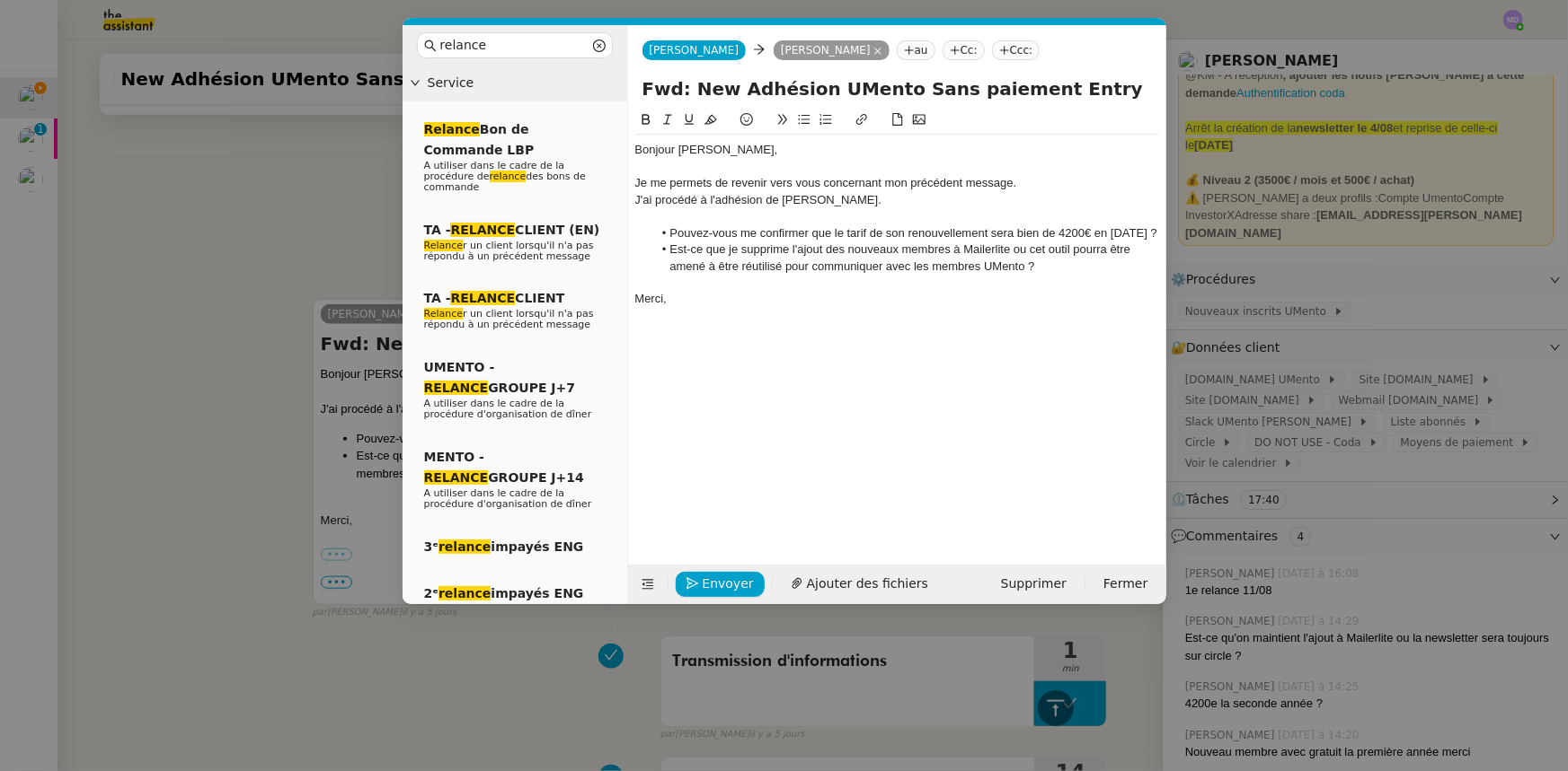
scroll to position [745, 0]
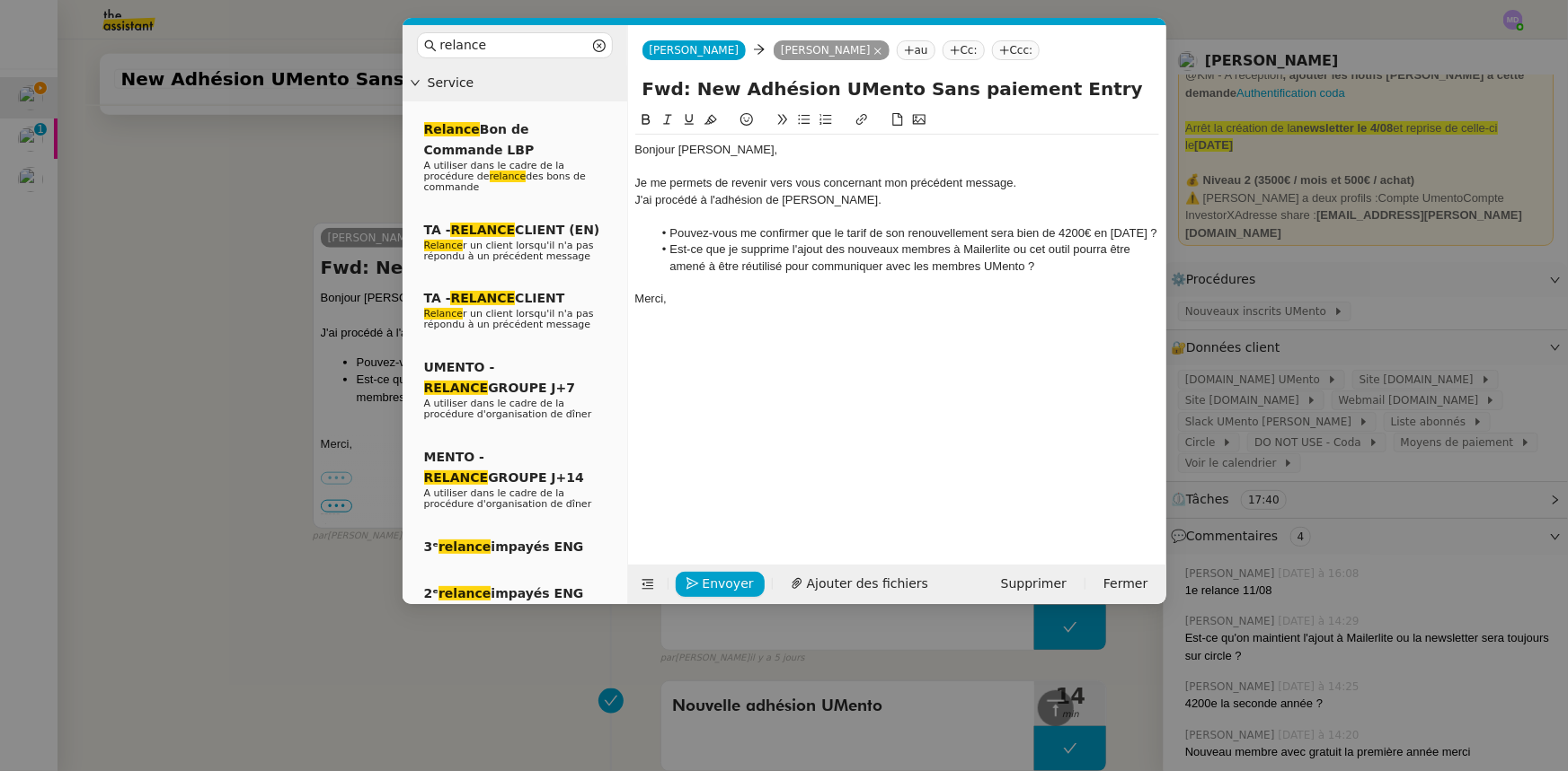
click at [1063, 192] on div "J'ai procédé à l'adhésion de Romain Armato." at bounding box center [898, 200] width 524 height 16
click at [1060, 179] on div "Je me permets de revenir vers vous concernant mon précédent message." at bounding box center [898, 183] width 524 height 16
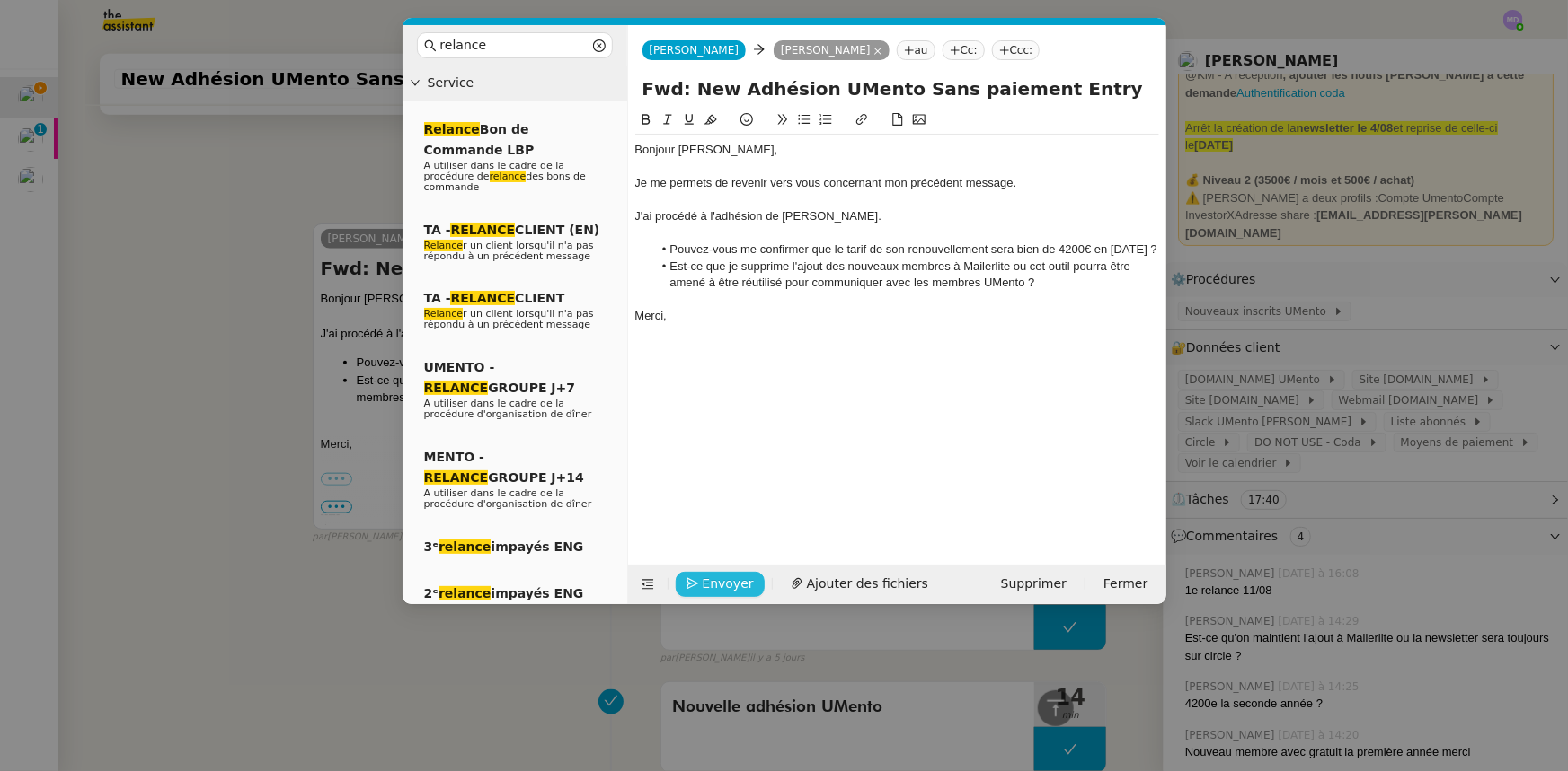
click at [734, 579] on span "Envoyer" at bounding box center [728, 584] width 51 height 20
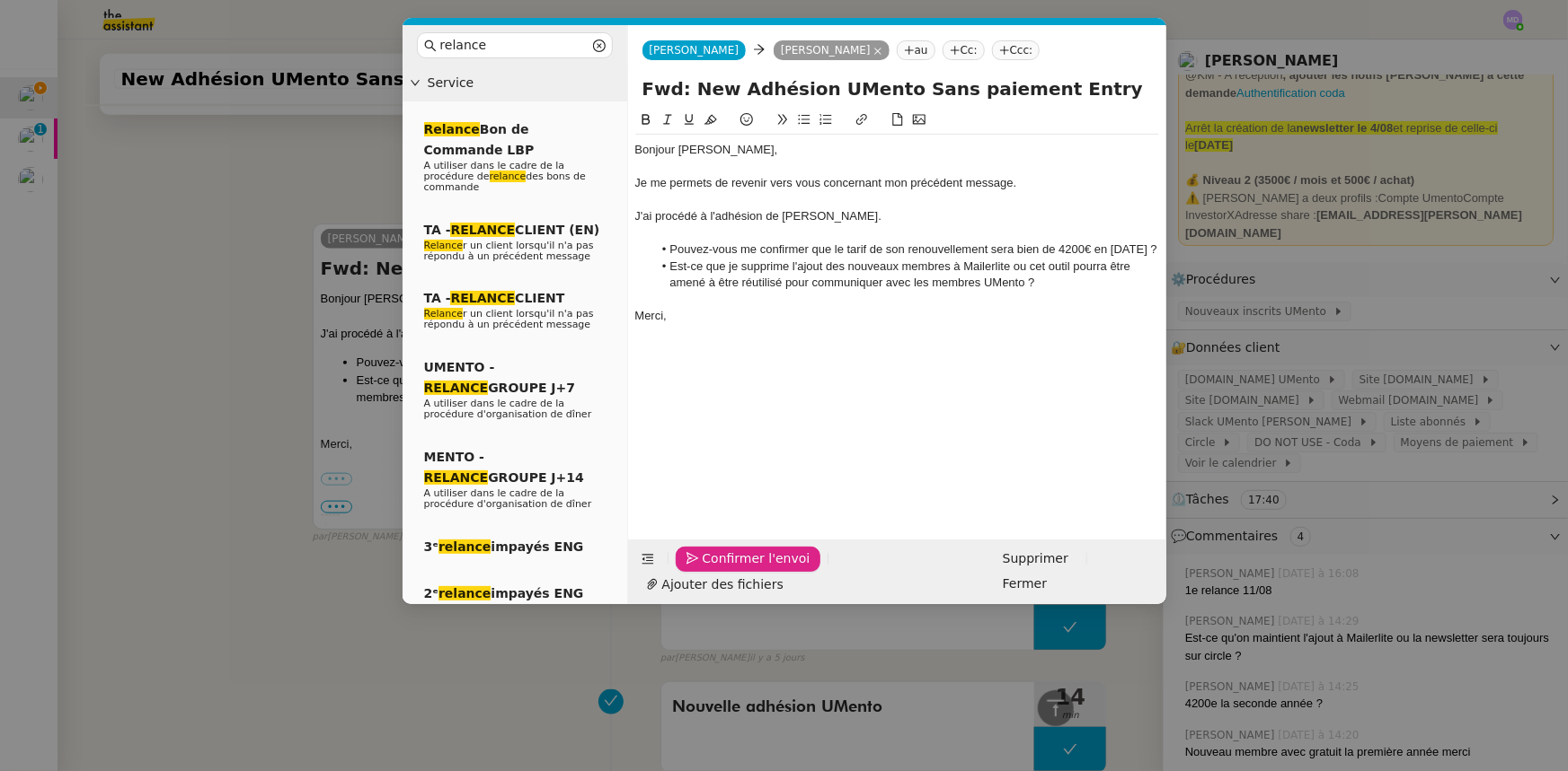
click at [734, 569] on span "Confirmer l'envoi" at bounding box center [756, 559] width 108 height 20
click at [734, 580] on nz-modal-container "relance Service Relance Bon de Commande LBP A utiliser dans le cadre de la proc…" at bounding box center [784, 385] width 1568 height 771
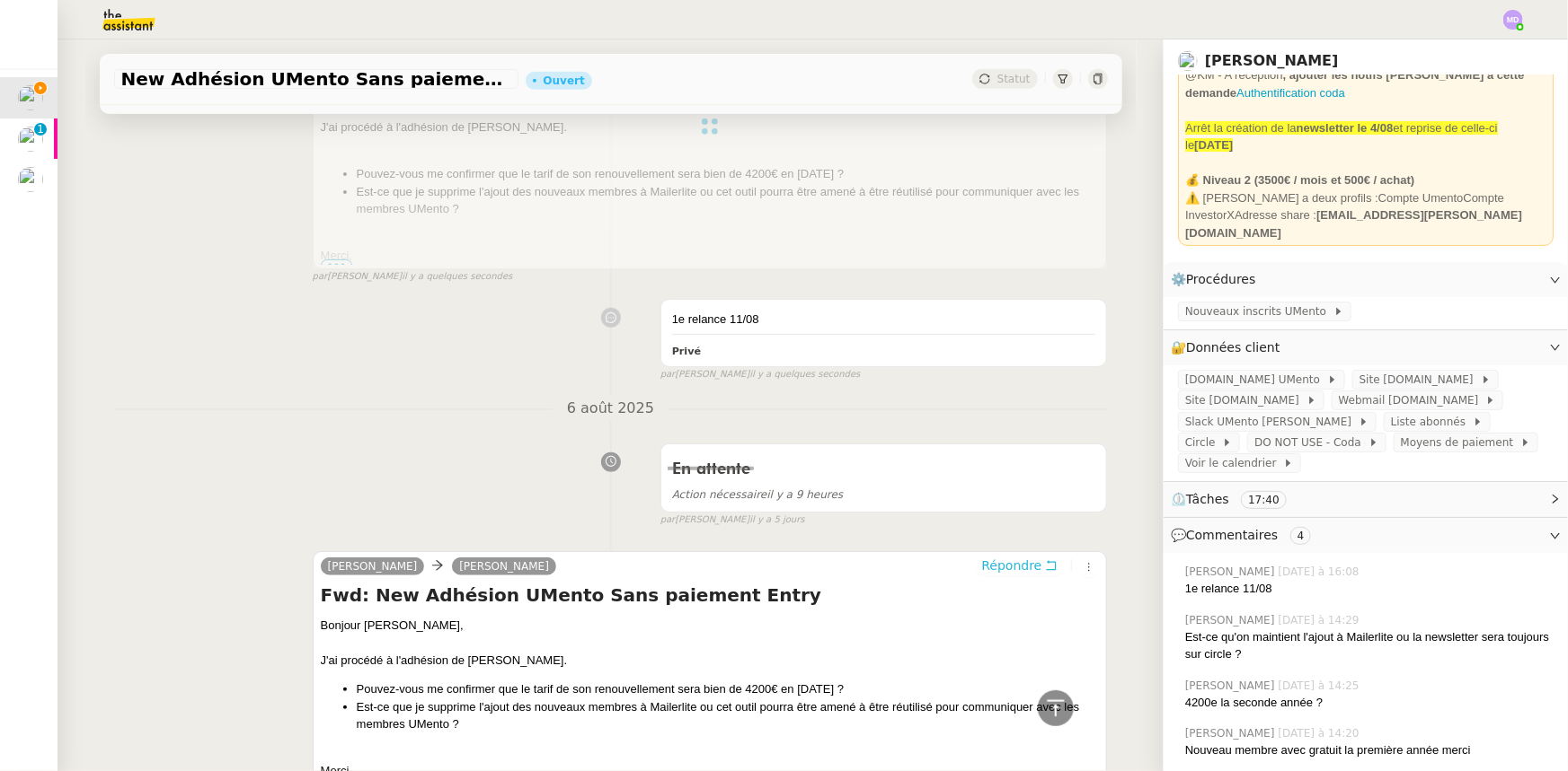
scroll to position [0, 0]
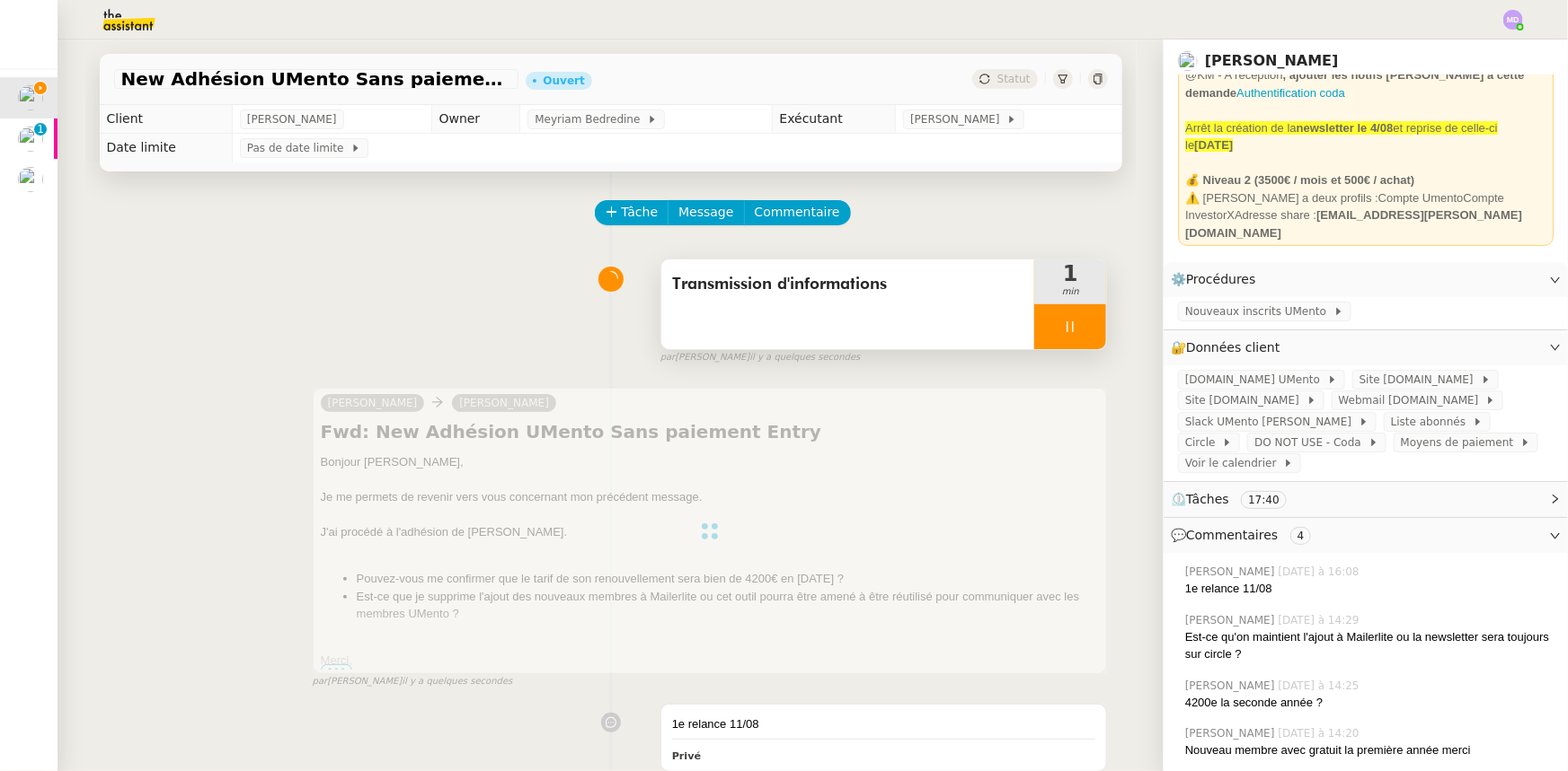
click at [1055, 337] on div at bounding box center [1070, 327] width 72 height 45
click at [1070, 333] on button at bounding box center [1088, 327] width 36 height 45
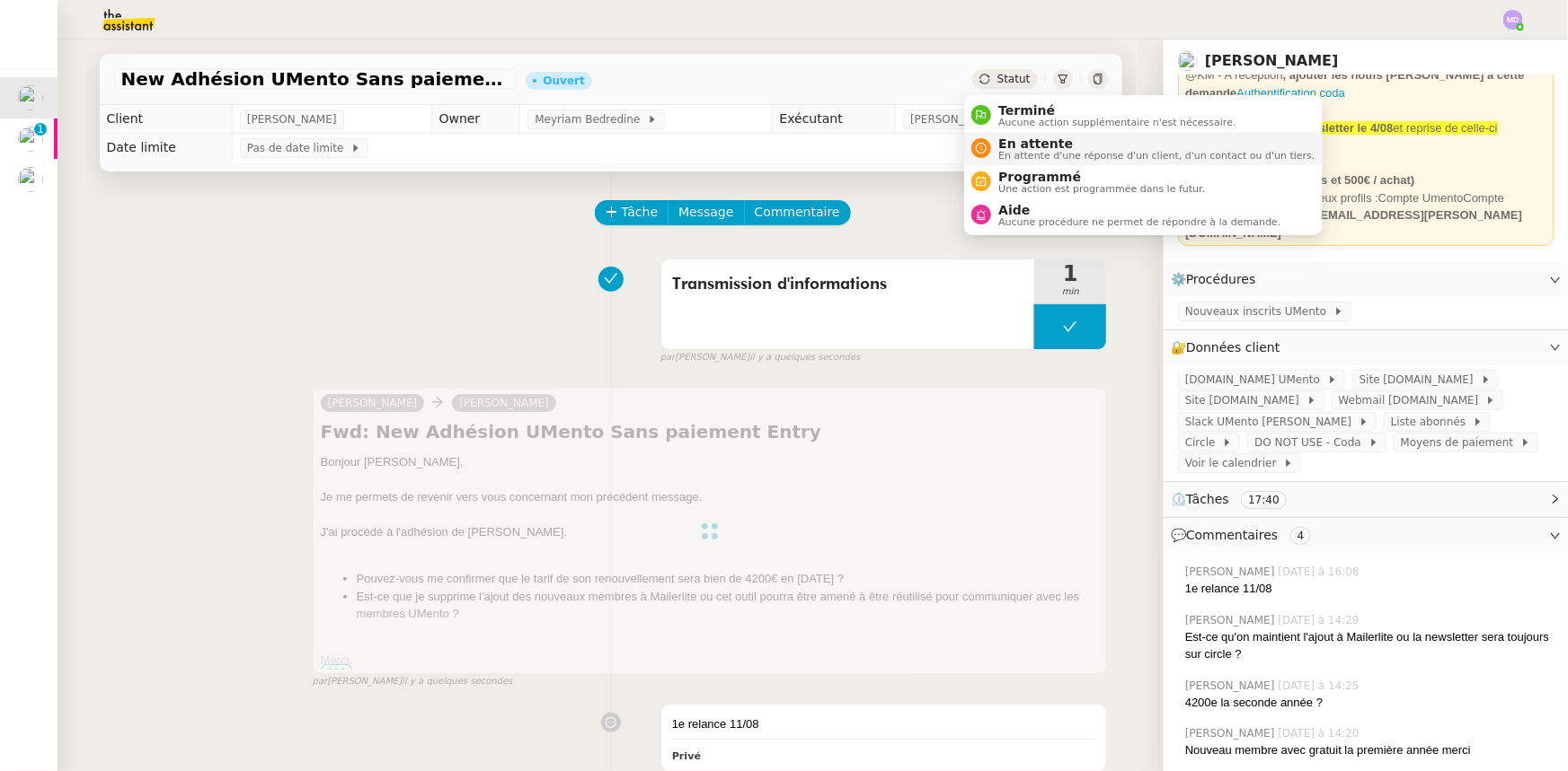
click at [1015, 140] on span "En attente" at bounding box center [1157, 144] width 316 height 15
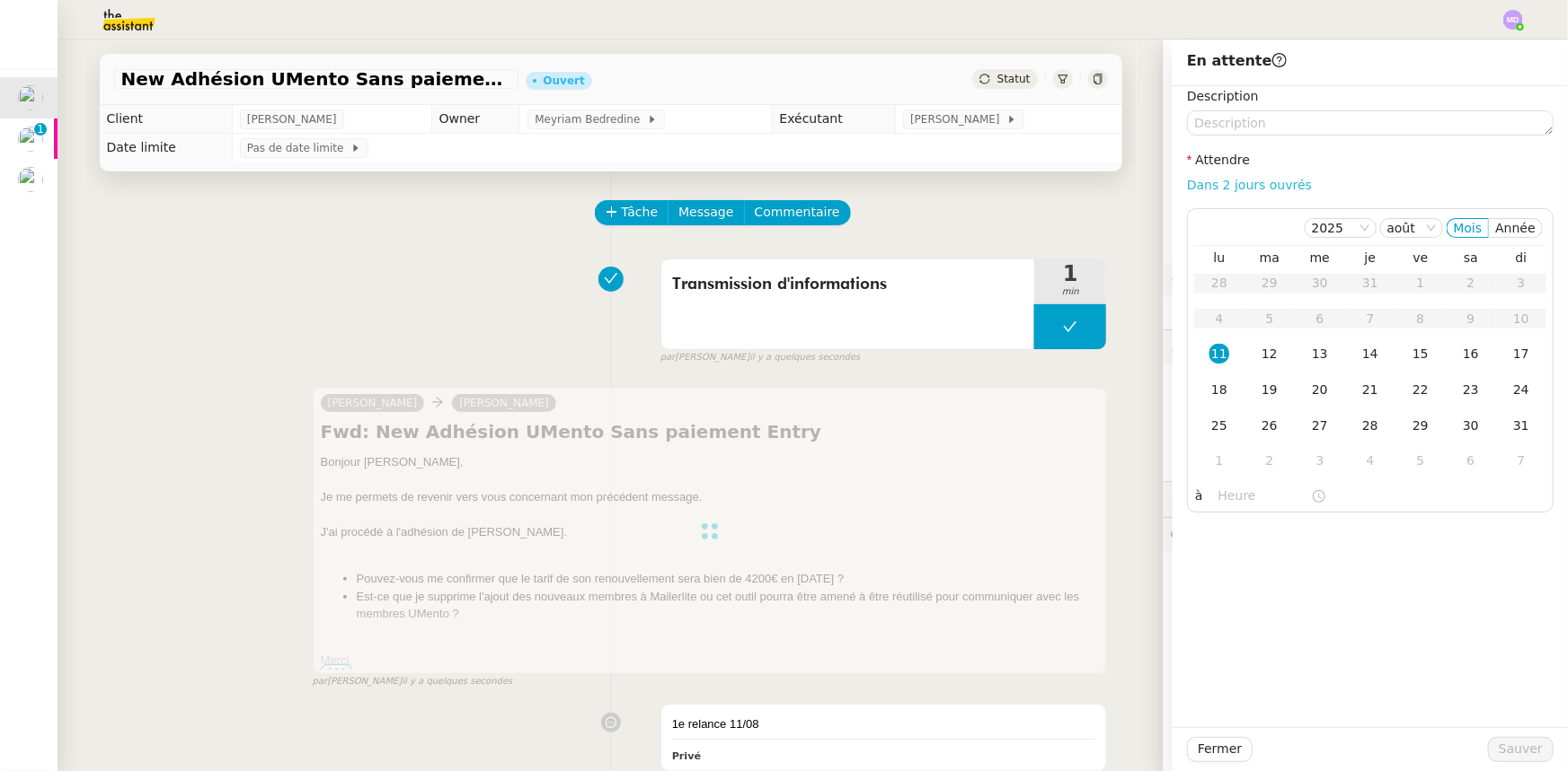
click at [1243, 187] on link "Dans 2 jours ouvrés" at bounding box center [1249, 184] width 125 height 15
type input "07:00"
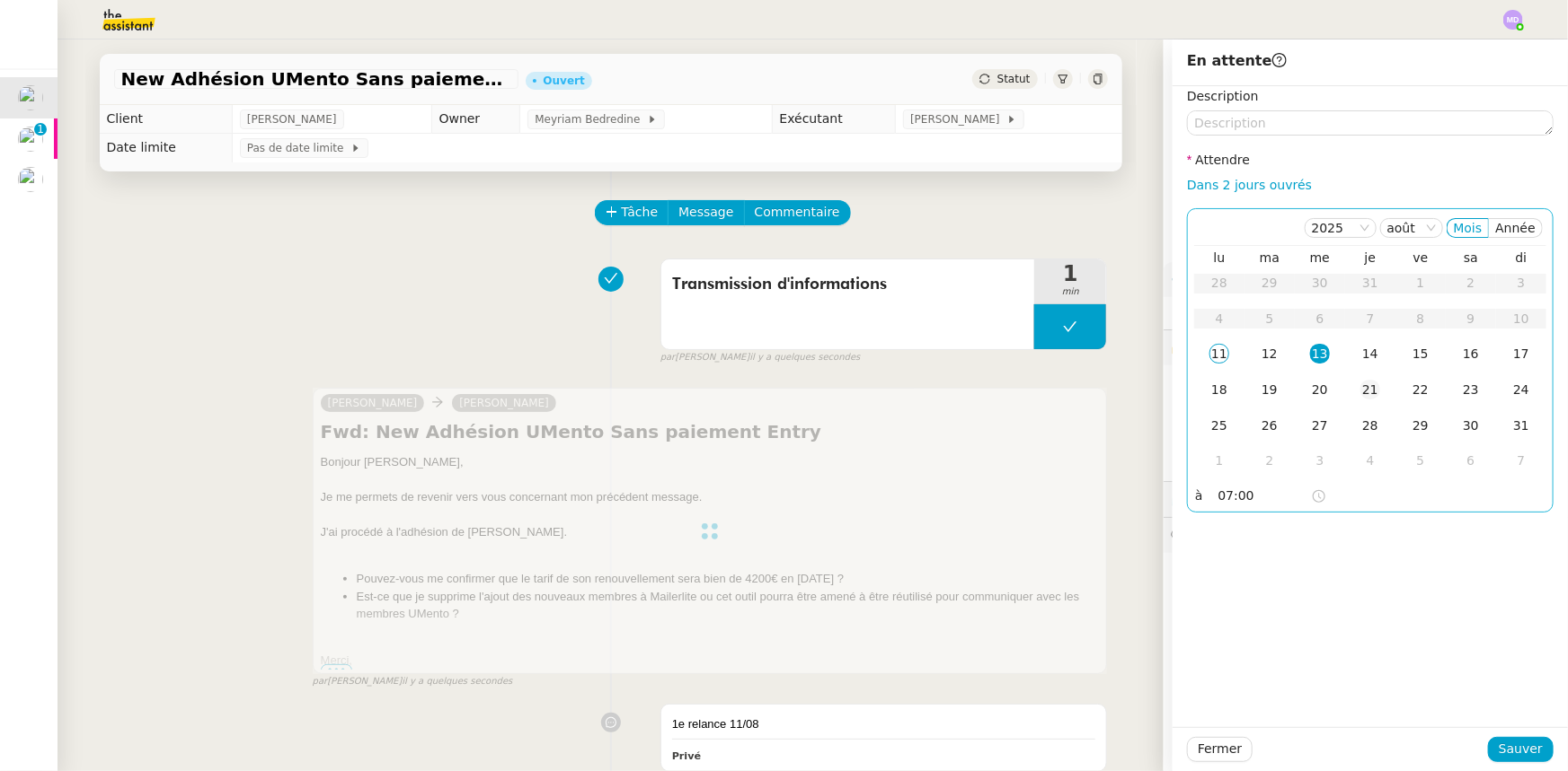
click at [1366, 394] on div "21" at bounding box center [1370, 390] width 19 height 19
click at [1512, 746] on span "Sauver" at bounding box center [1519, 749] width 44 height 20
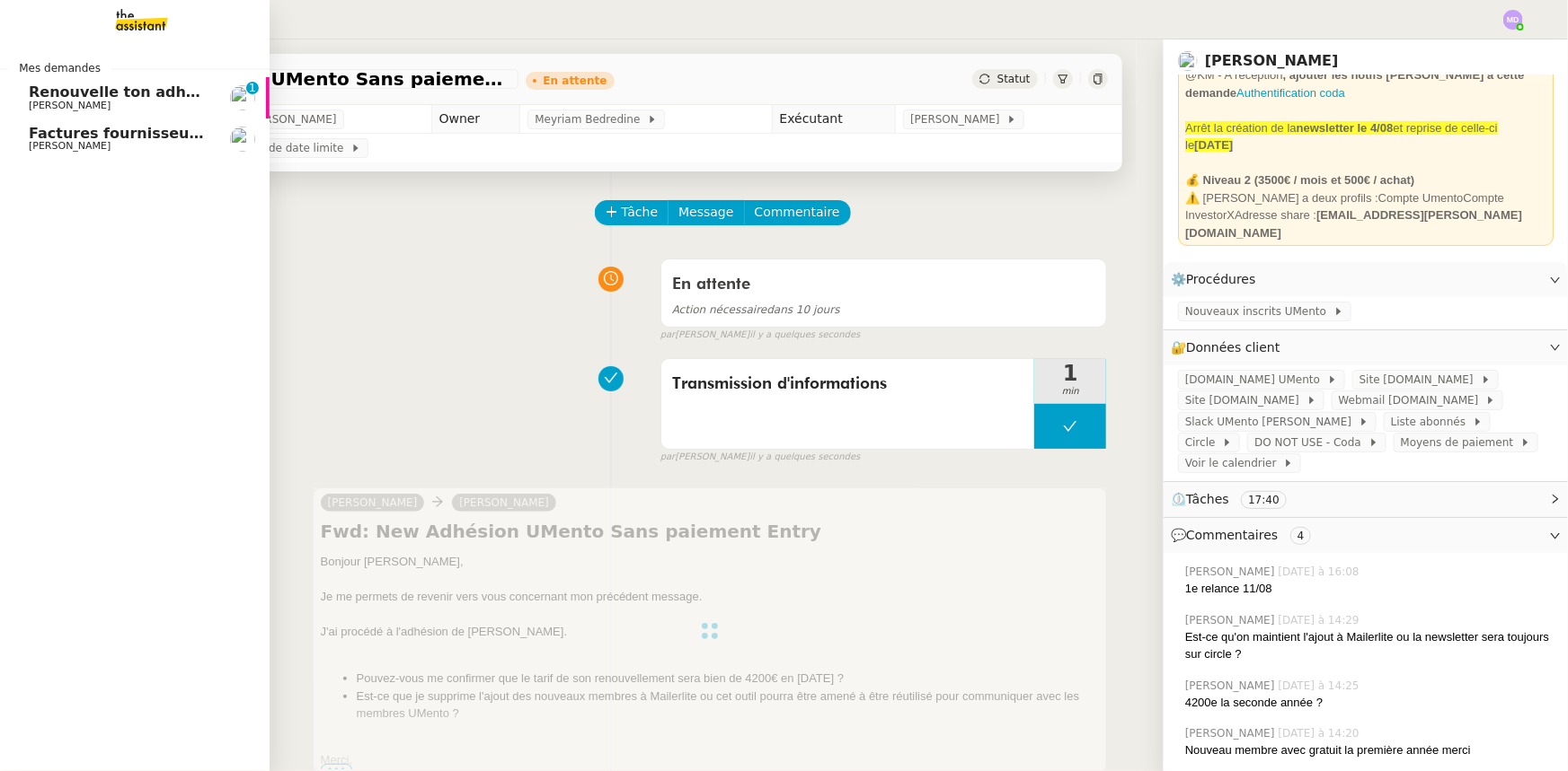
click at [116, 138] on span "Factures fournisseurs règlement par prélèvement, CB et espèces via Pennylane - …" at bounding box center [388, 134] width 718 height 17
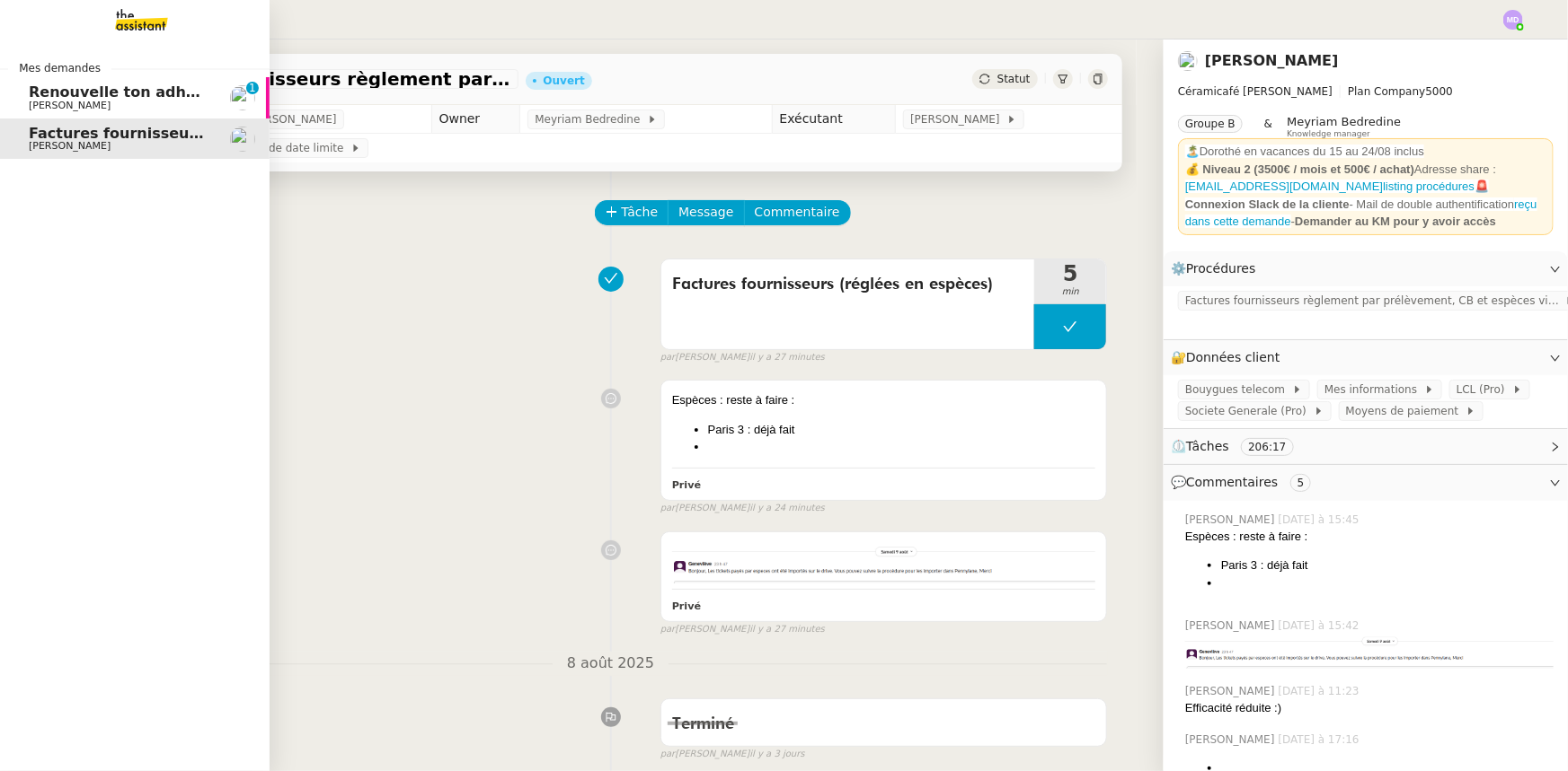
scroll to position [6, 0]
click at [42, 98] on span "Renouvelle ton adhésion Umento" at bounding box center [163, 92] width 269 height 17
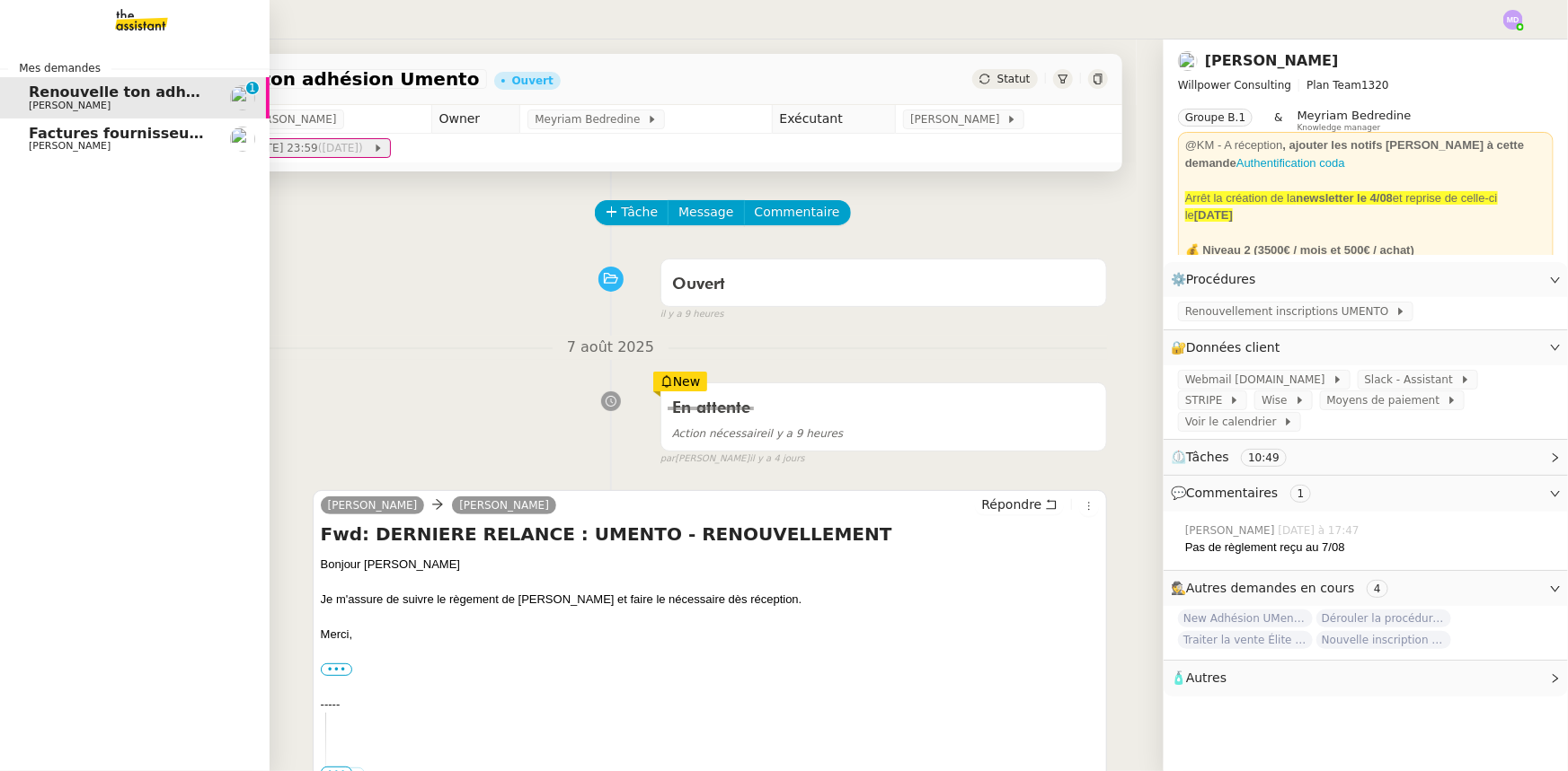
scroll to position [77, 0]
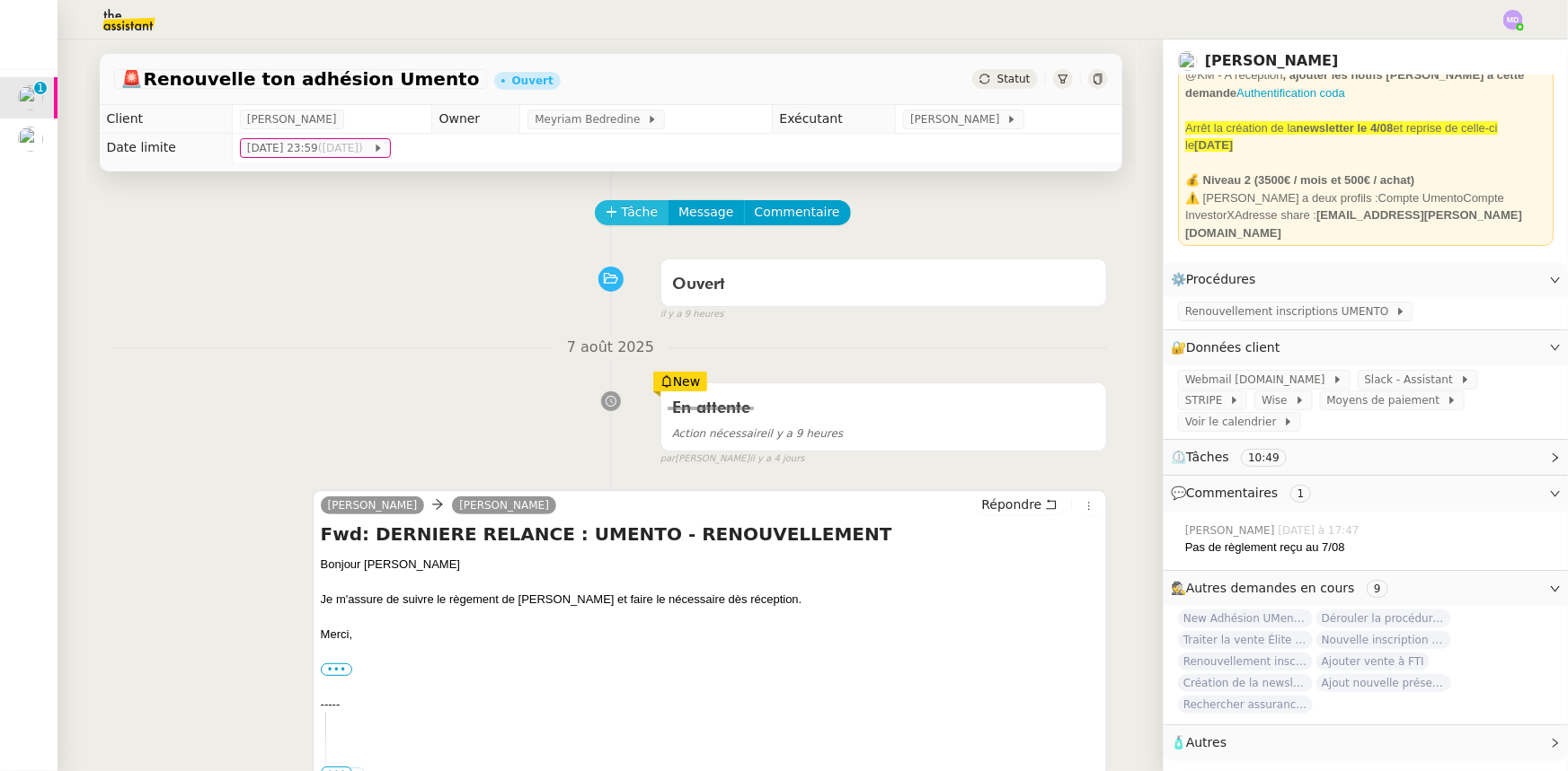
click at [634, 221] on span "Tâche" at bounding box center [640, 211] width 37 height 20
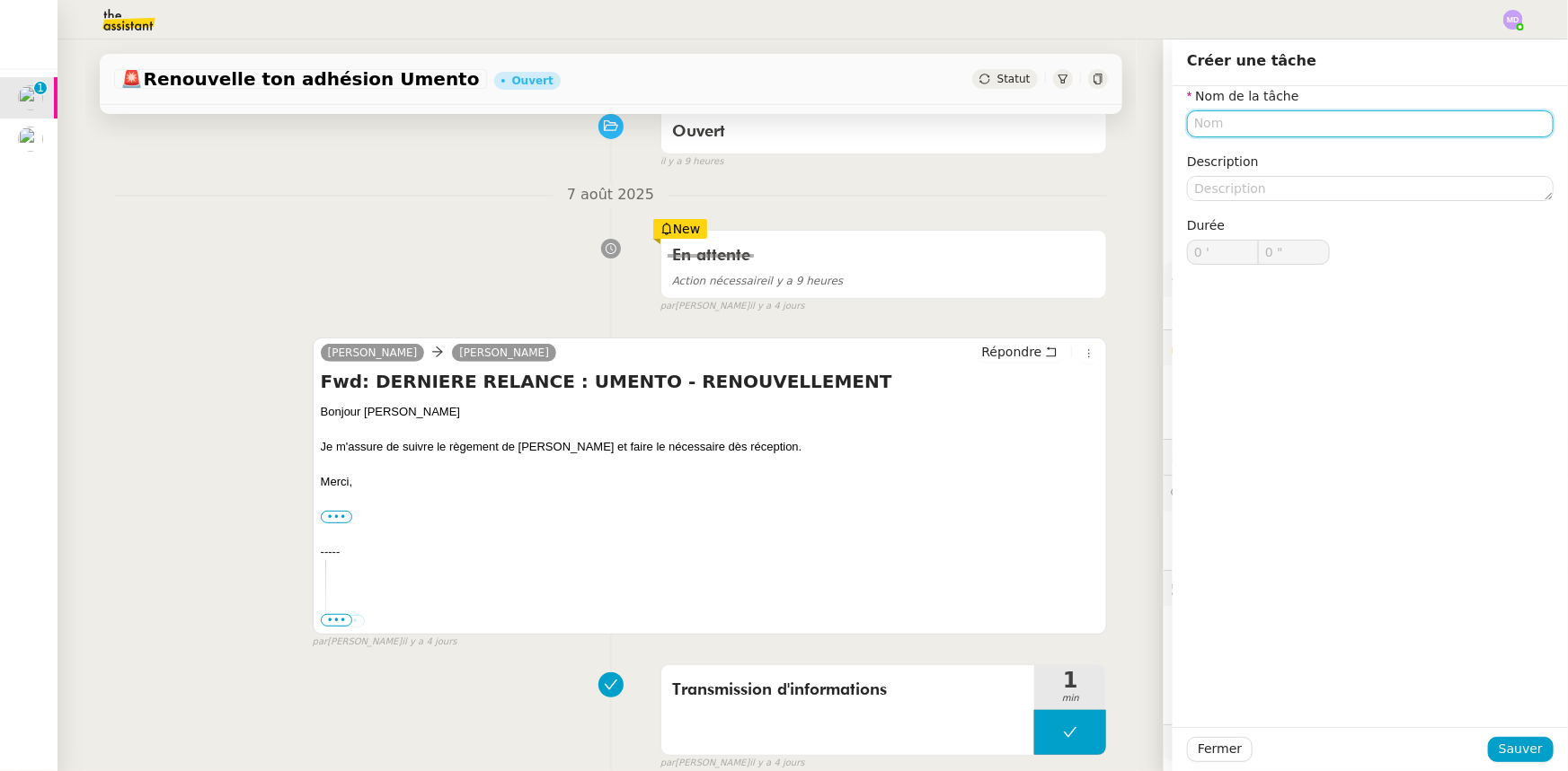
scroll to position [244, 0]
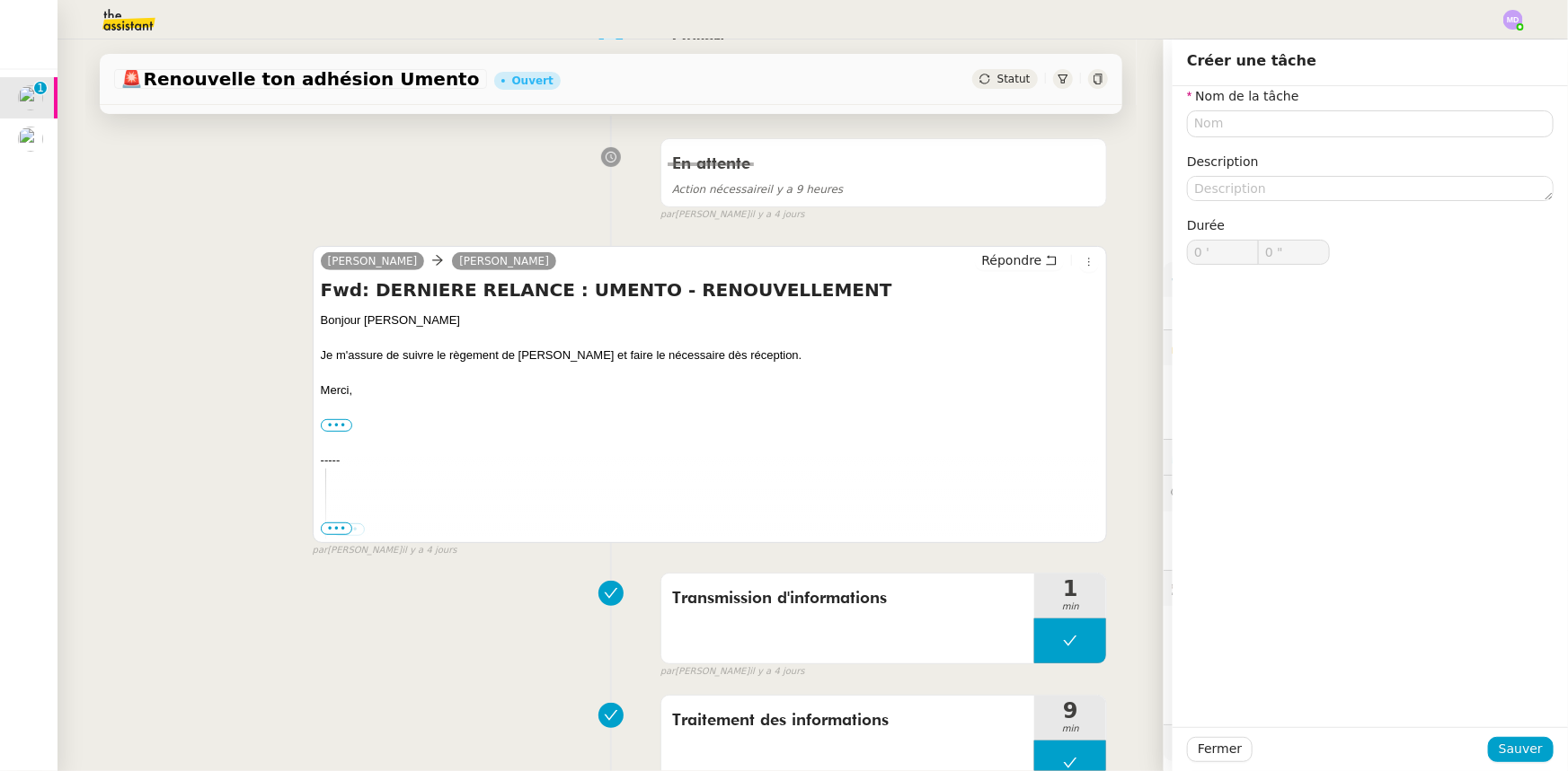
click at [231, 256] on div "Charles Cédric Tempestini Répondre Fwd: DERNIERE RELANCE : UMENTO - RENOUVELLEM…" at bounding box center [611, 394] width 994 height 329
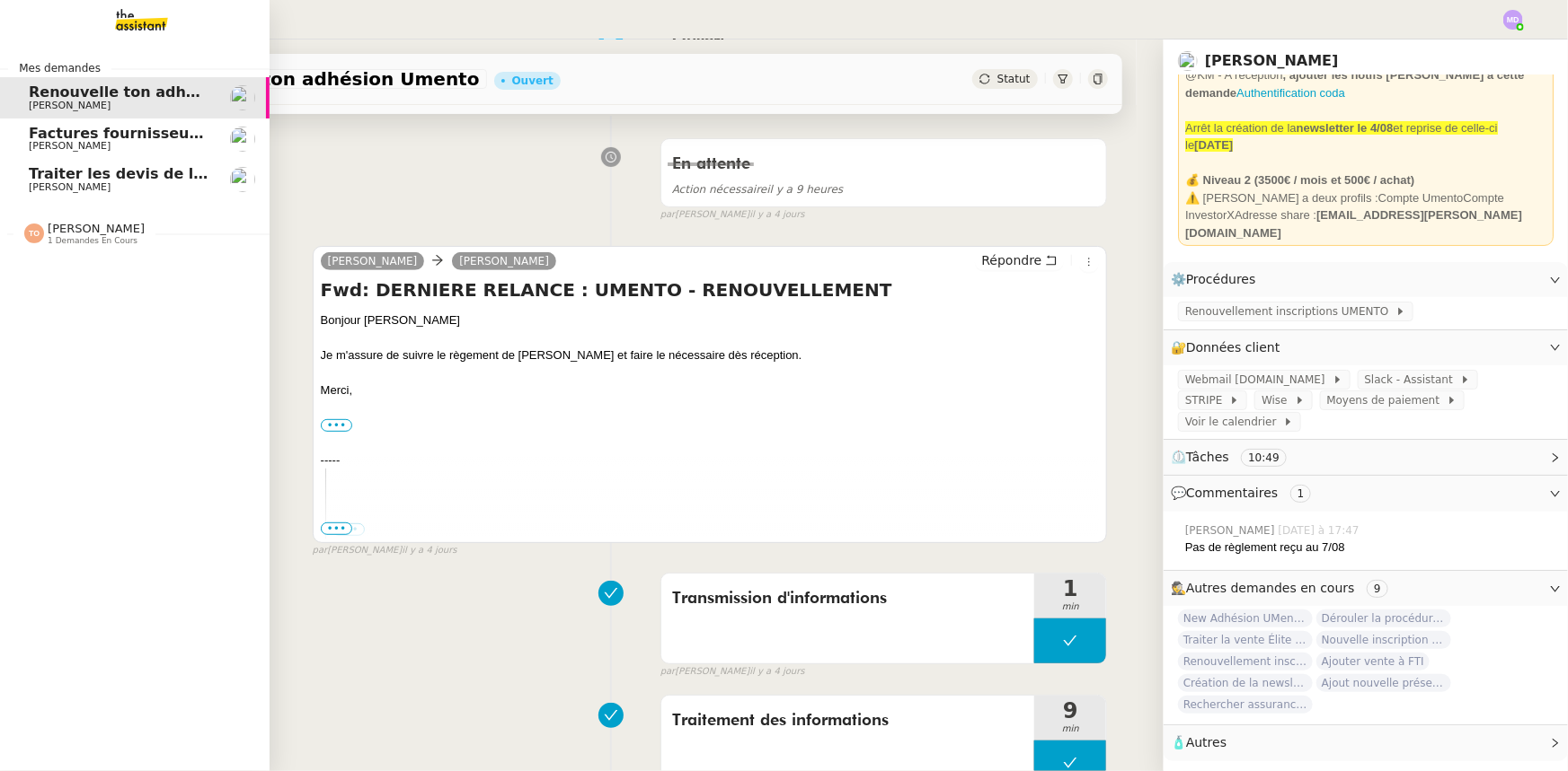
click at [60, 176] on span "Traiter les devis de la chaufferie" at bounding box center [159, 174] width 261 height 17
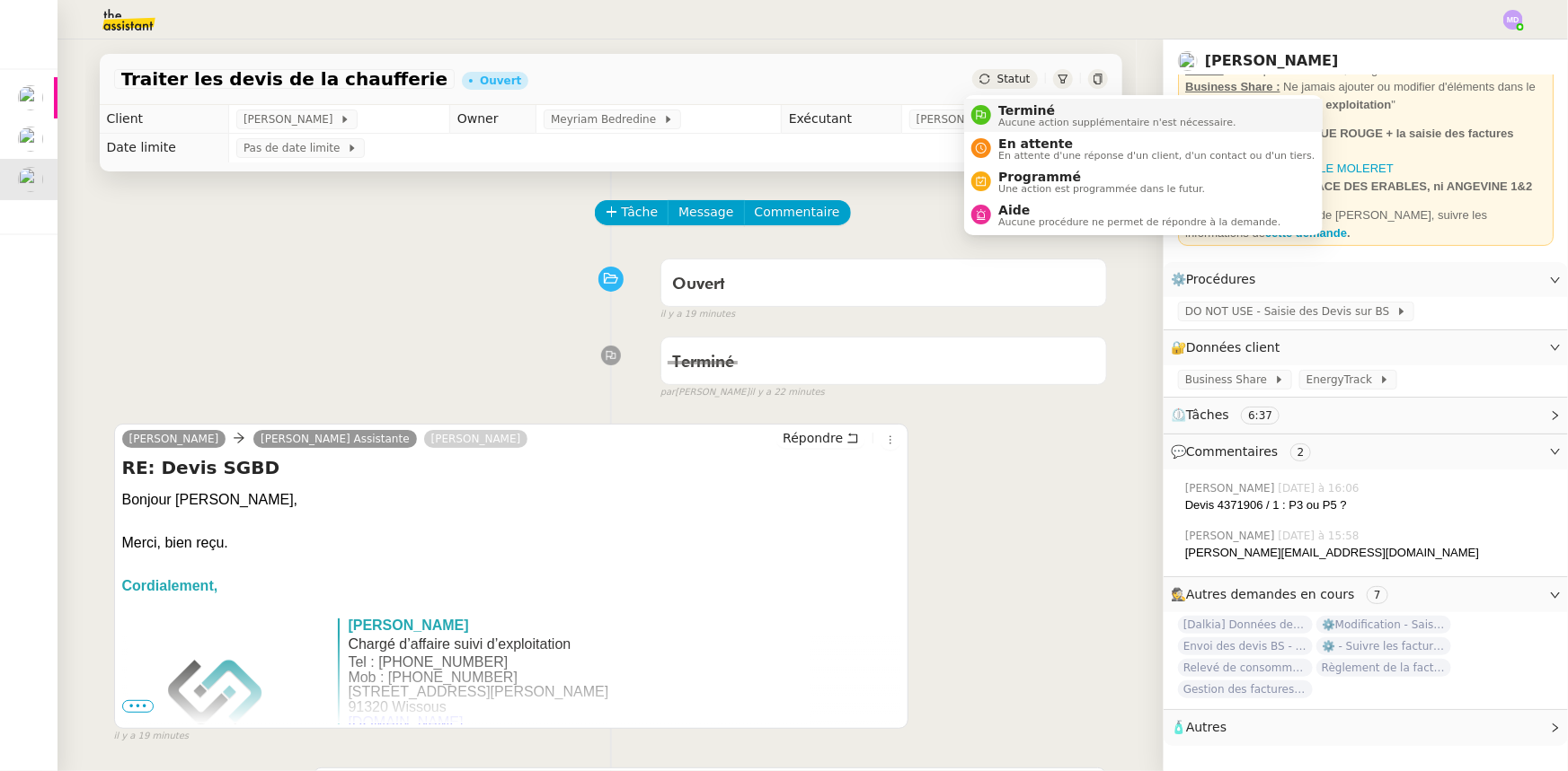
click at [1011, 100] on li "Terminé Aucune action supplémentaire n'est nécessaire." at bounding box center [1143, 115] width 358 height 33
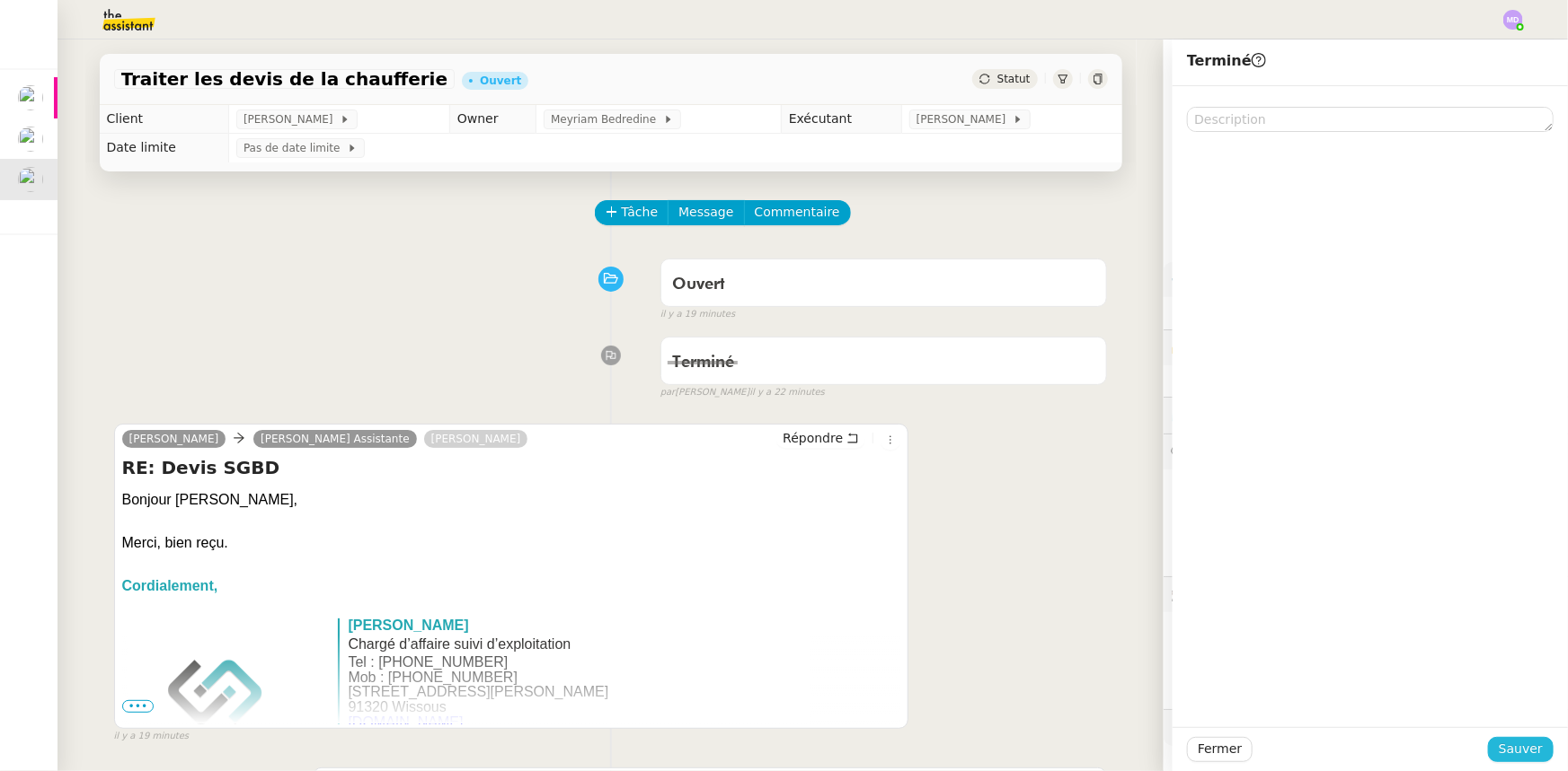
drag, startPoint x: 1520, startPoint y: 754, endPoint x: 1479, endPoint y: 770, distance: 44.0
click at [1519, 755] on span "Sauver" at bounding box center [1519, 749] width 44 height 20
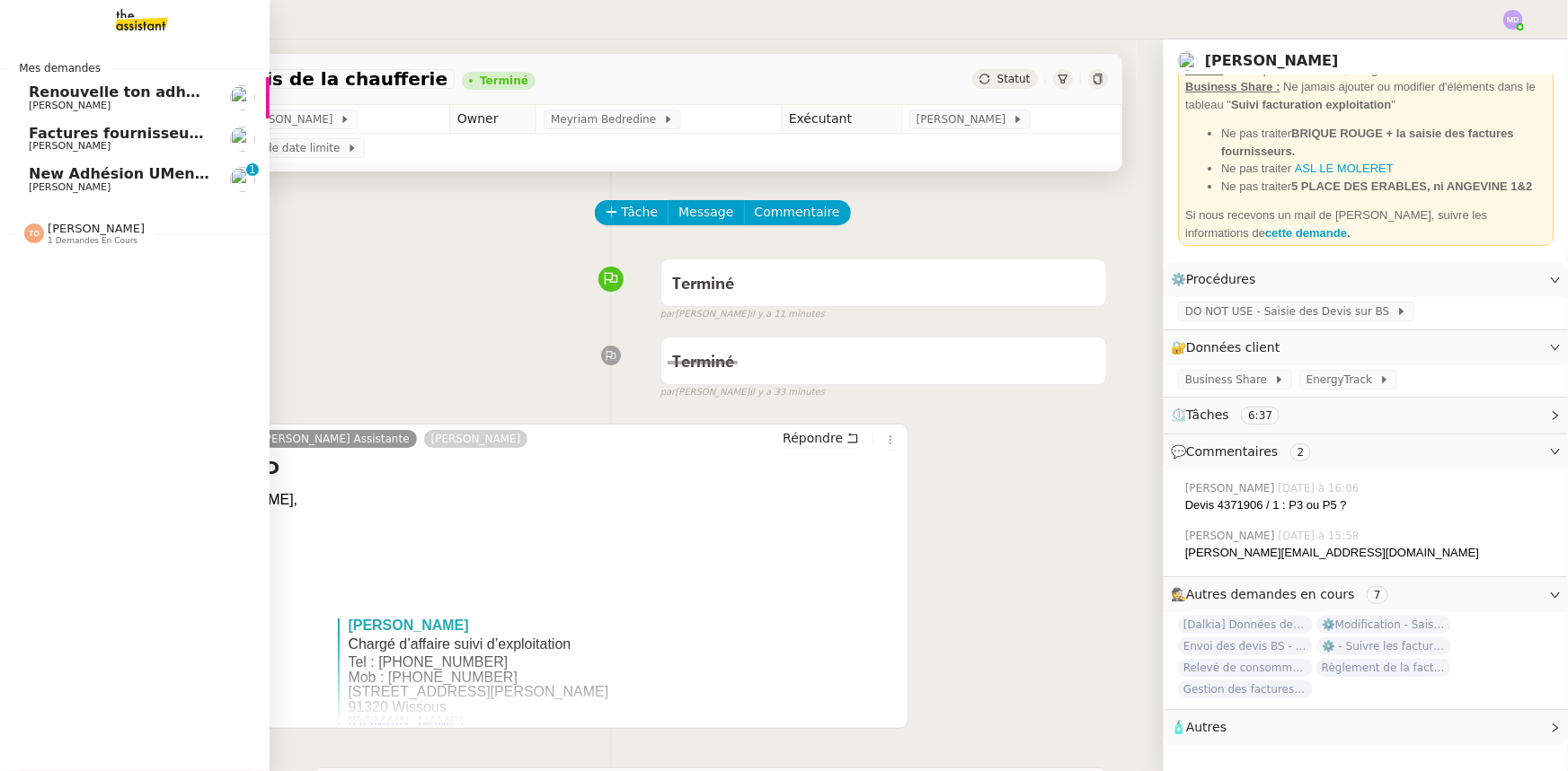
click at [81, 240] on span "1 demandes en cours" at bounding box center [92, 241] width 90 height 10
click at [135, 269] on span "Renseigne-toi sur le financement BPI France" at bounding box center [213, 268] width 369 height 17
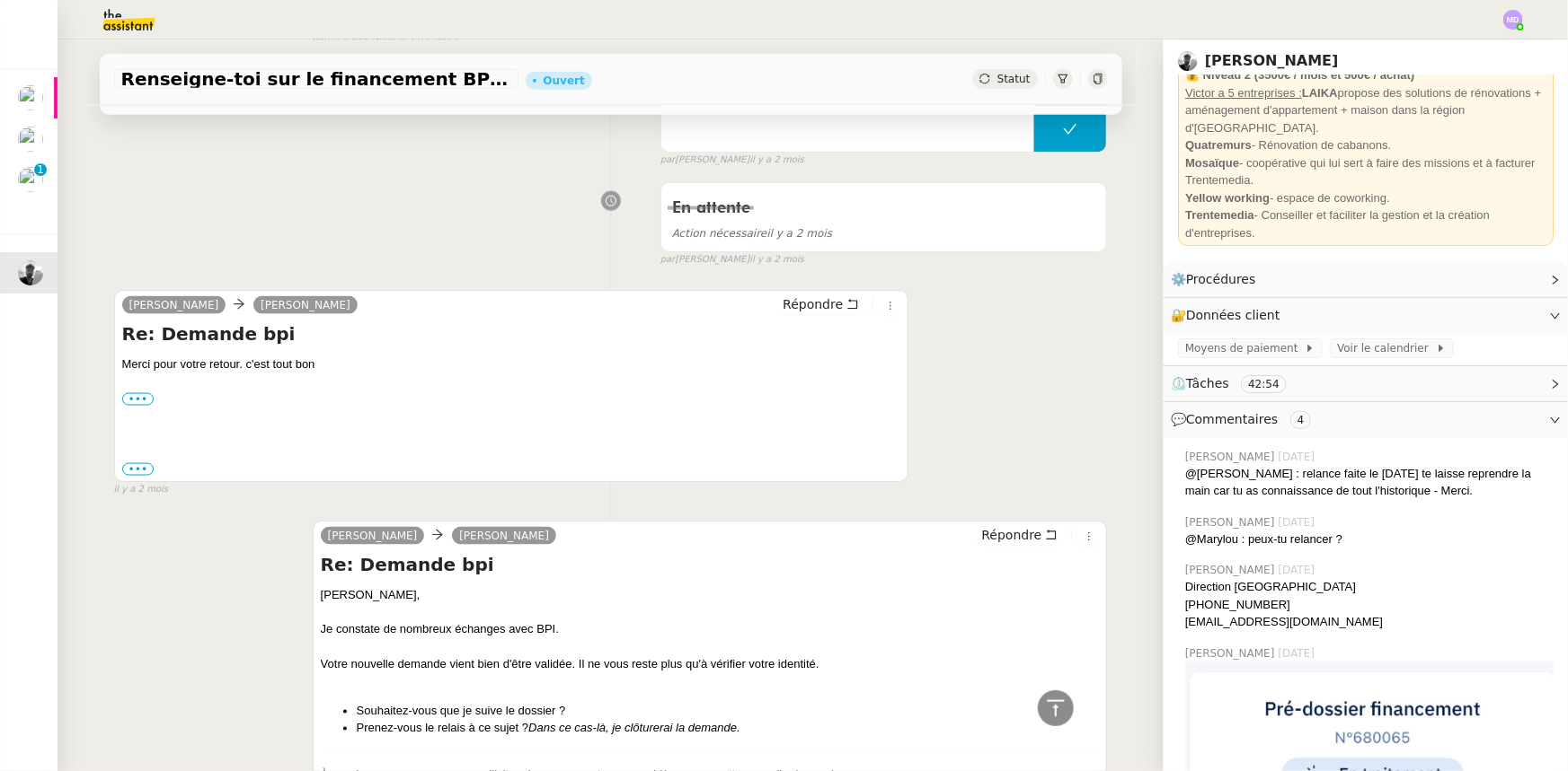
scroll to position [1388, 0]
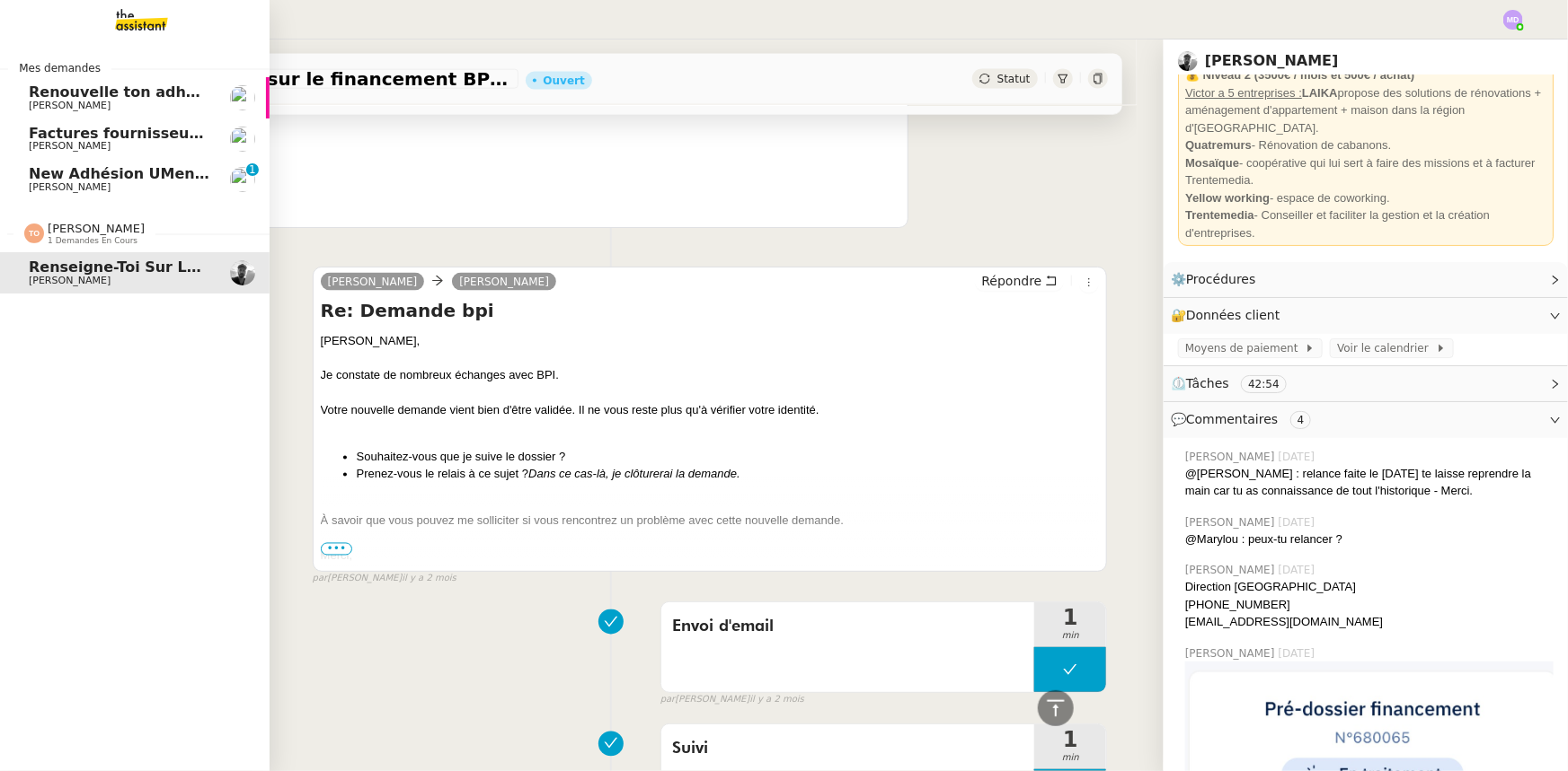
click at [53, 182] on span "[PERSON_NAME]" at bounding box center [70, 187] width 82 height 12
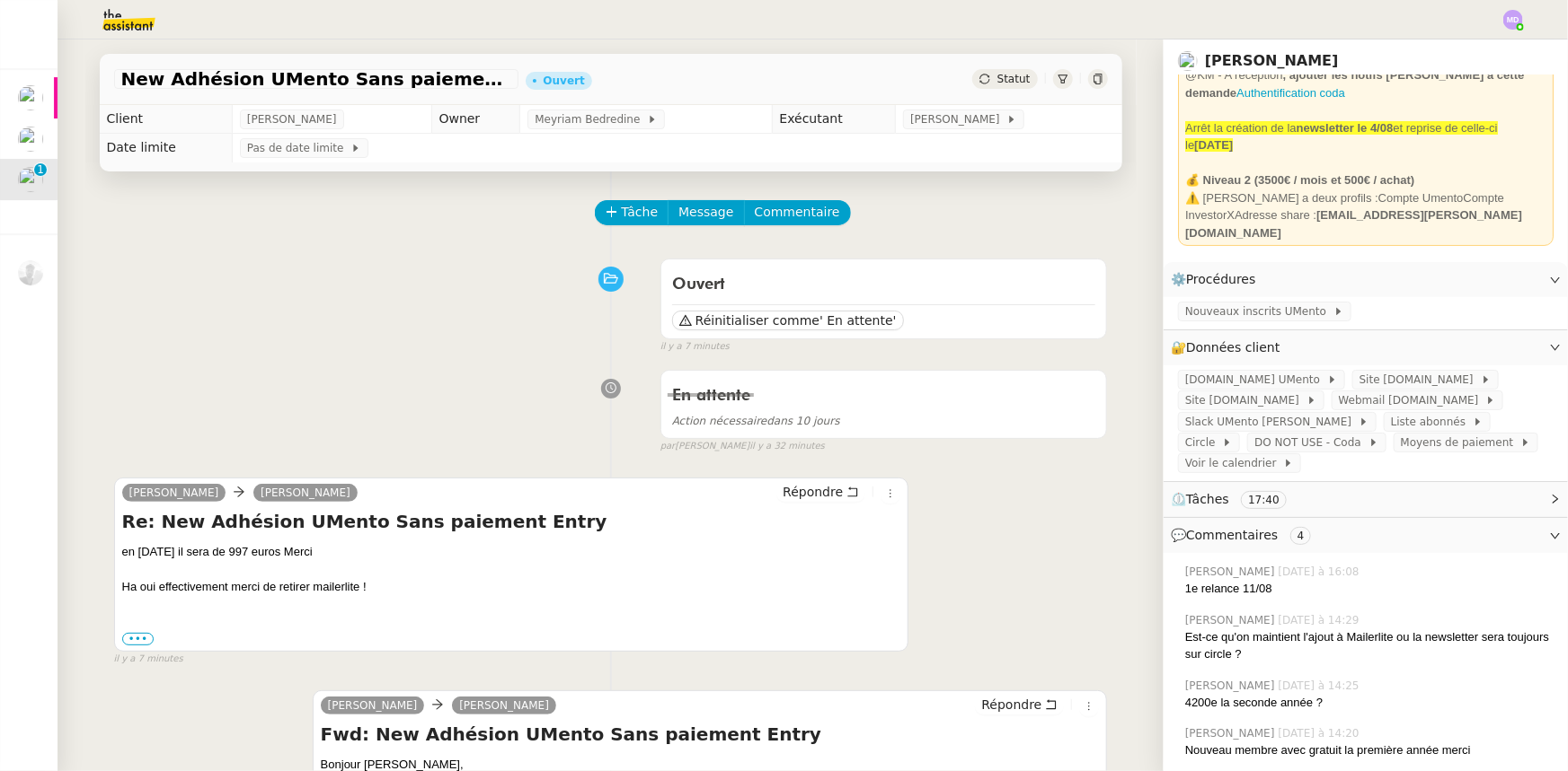
click at [116, 11] on img at bounding box center [114, 19] width 140 height 40
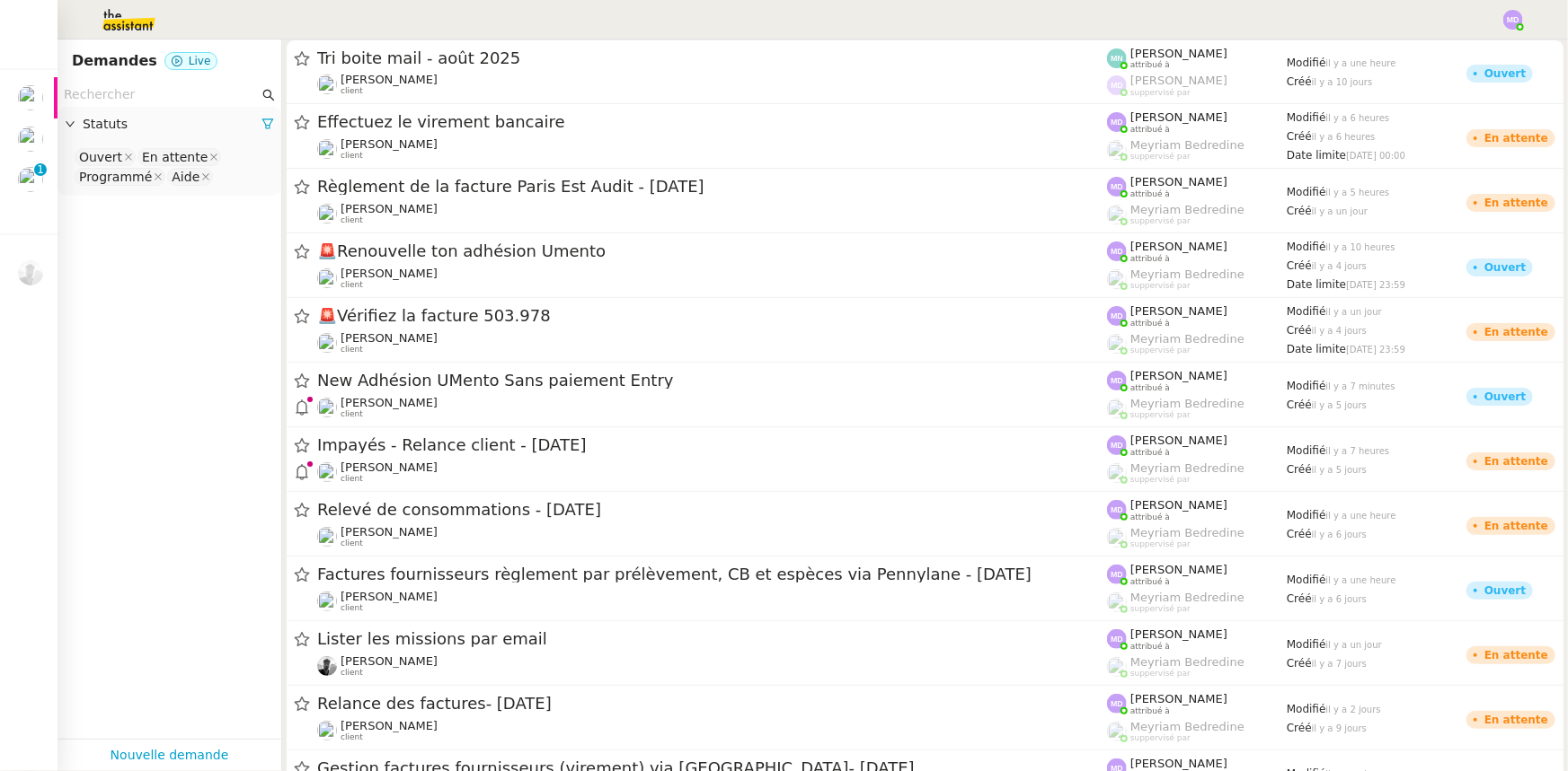
click at [186, 91] on input "text" at bounding box center [161, 94] width 195 height 20
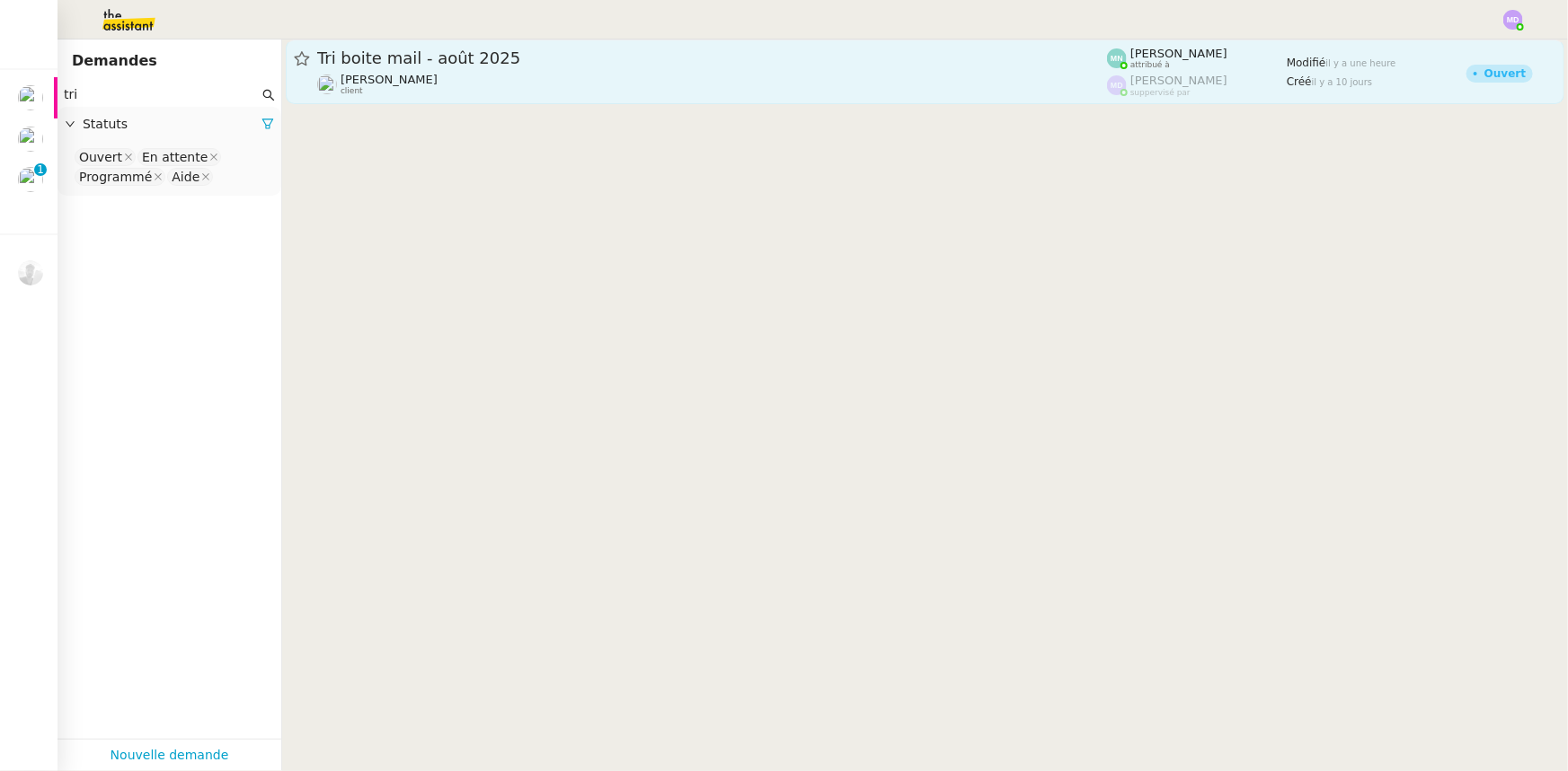
type input "tri"
click at [444, 63] on span "Tri boite mail - août 2025" at bounding box center [712, 58] width 790 height 16
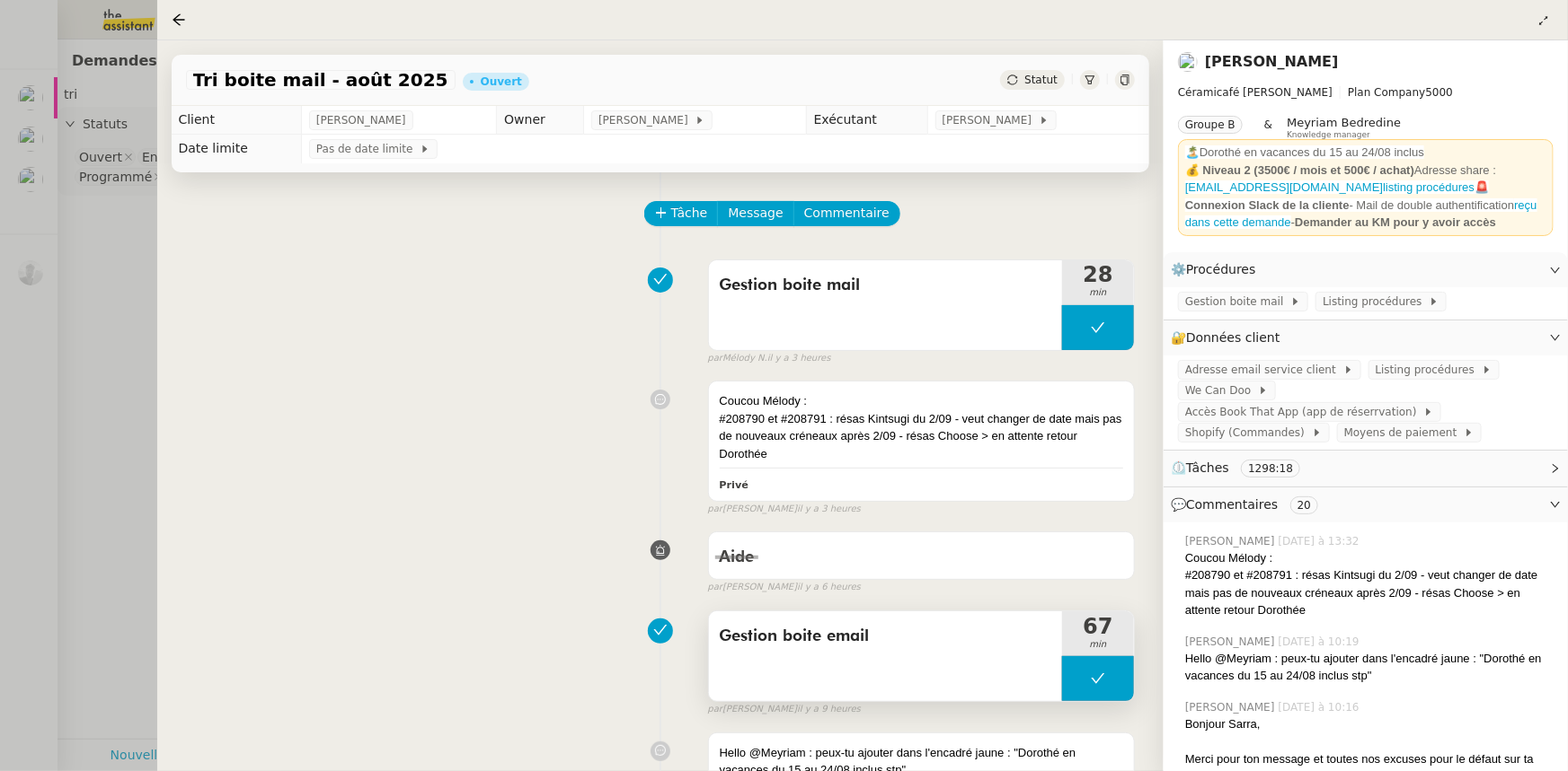
click at [1074, 685] on button at bounding box center [1097, 679] width 72 height 45
drag, startPoint x: 1074, startPoint y: 685, endPoint x: 1065, endPoint y: 696, distance: 14.2
click at [1074, 684] on icon at bounding box center [1080, 679] width 15 height 15
click at [1120, 677] on div at bounding box center [1097, 679] width 72 height 45
click at [1120, 677] on icon at bounding box center [1116, 679] width 15 height 15
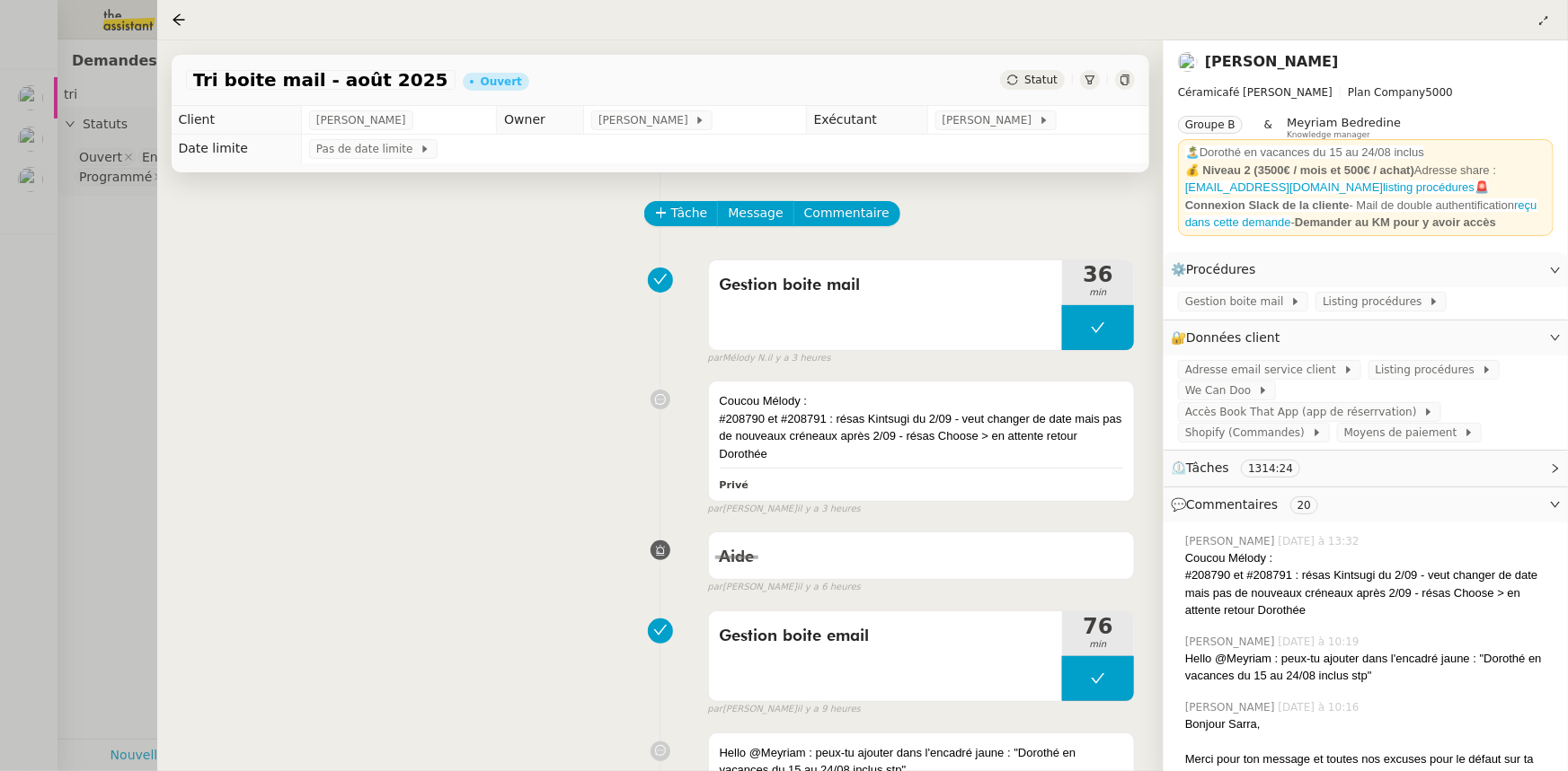
click at [98, 200] on div at bounding box center [784, 385] width 1568 height 771
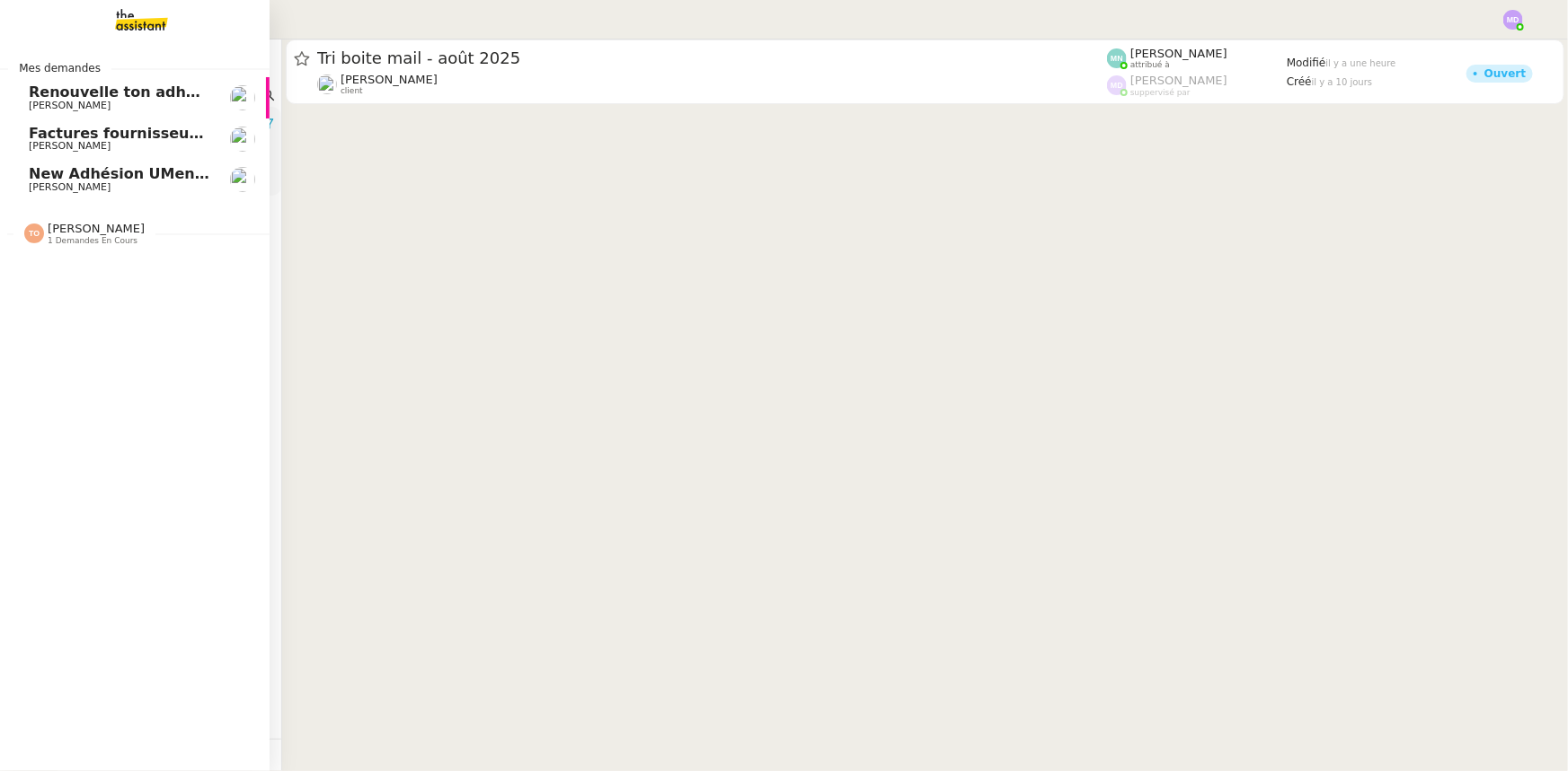
click at [44, 183] on span "[PERSON_NAME]" at bounding box center [70, 187] width 82 height 12
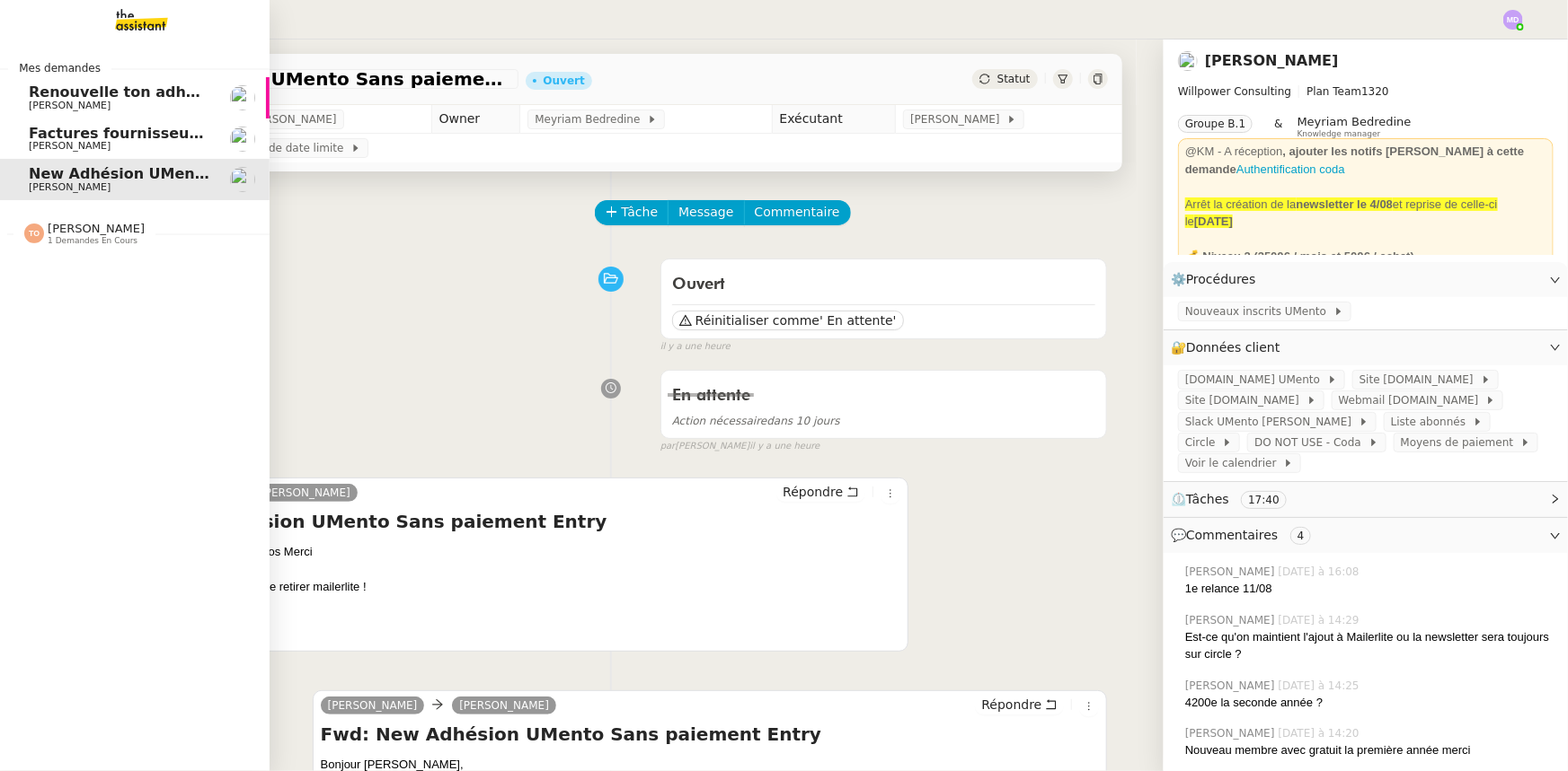
click at [140, 16] on img at bounding box center [127, 19] width 140 height 40
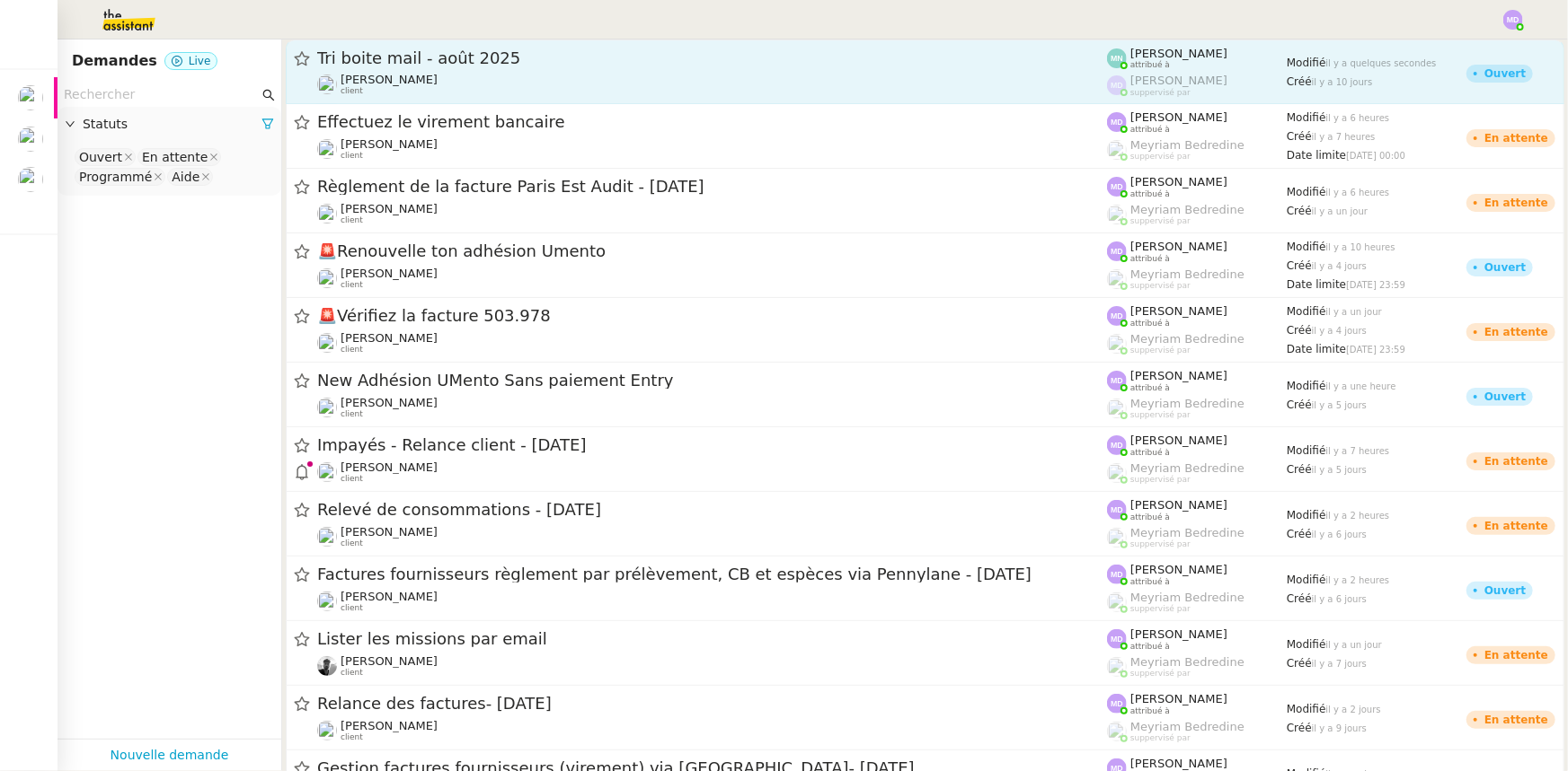
click at [424, 83] on span "[PERSON_NAME]" at bounding box center [389, 80] width 97 height 14
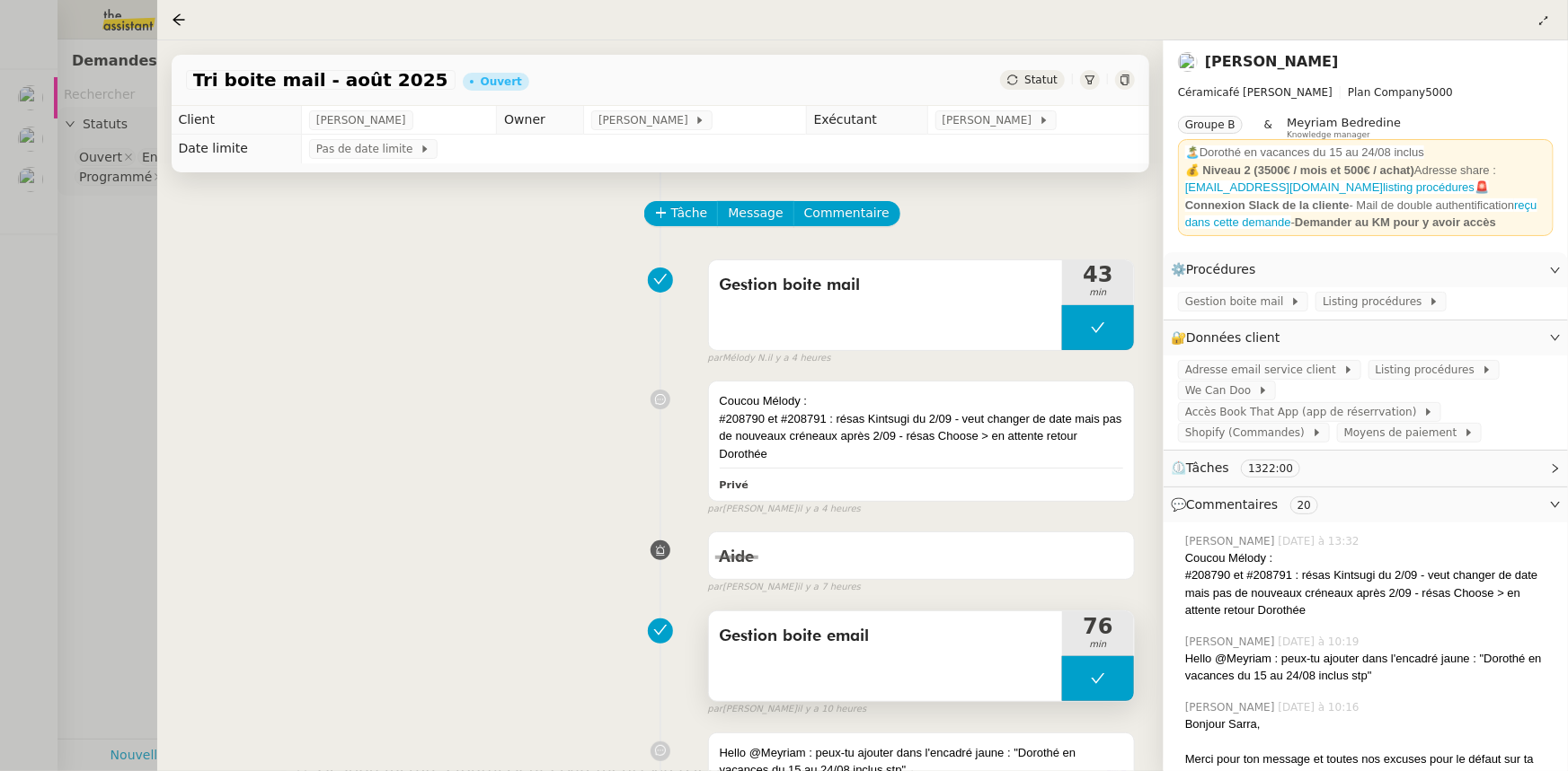
click at [1101, 674] on icon at bounding box center [1097, 679] width 15 height 15
click at [1083, 679] on icon at bounding box center [1080, 679] width 15 height 15
click at [1118, 687] on div at bounding box center [1097, 679] width 72 height 45
click at [1118, 686] on icon at bounding box center [1116, 679] width 15 height 15
click at [110, 240] on div at bounding box center [784, 385] width 1568 height 771
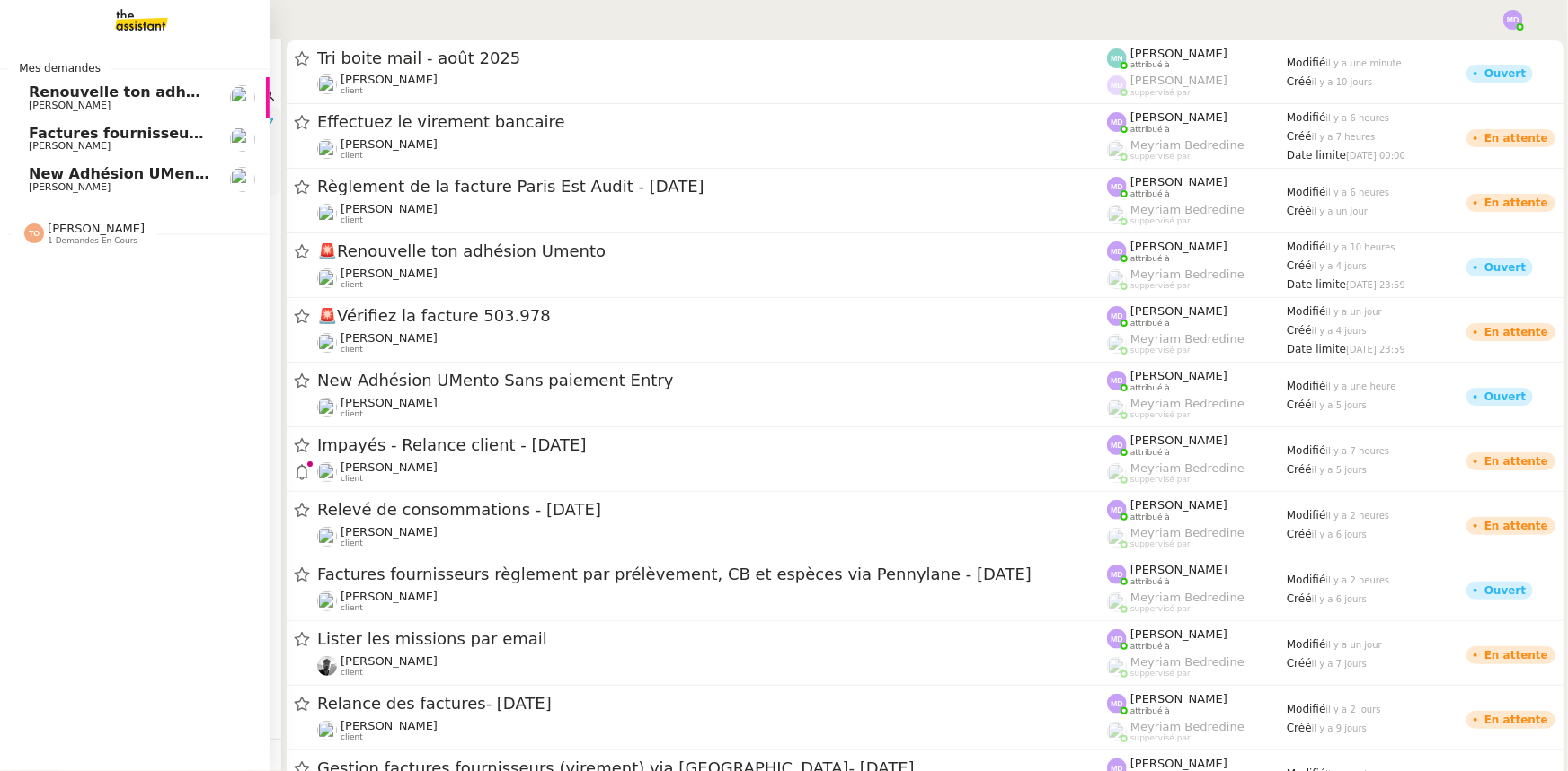
click at [151, 26] on img at bounding box center [127, 19] width 140 height 40
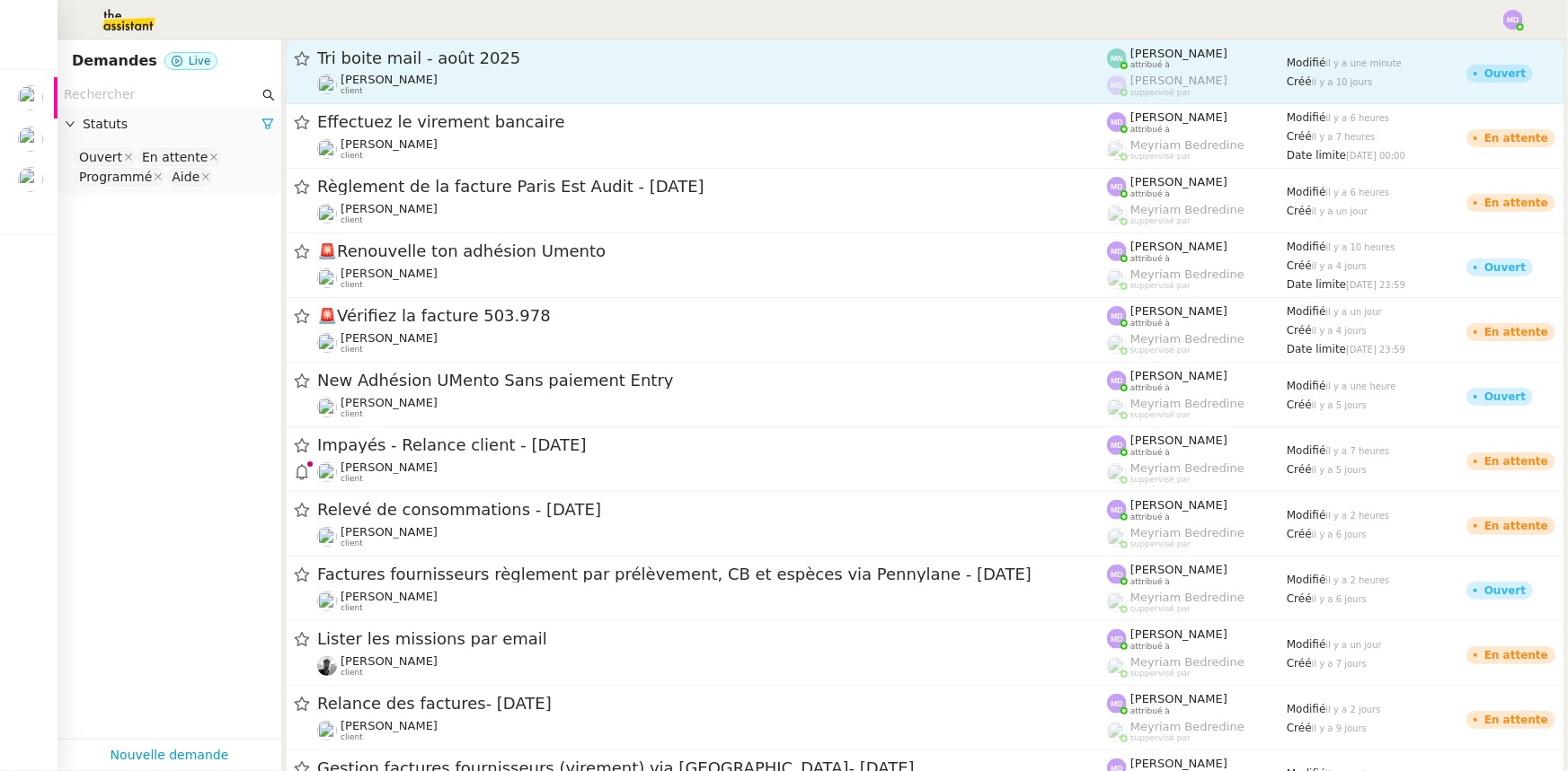
click at [392, 58] on span "Tri boite mail - août 2025" at bounding box center [712, 58] width 790 height 16
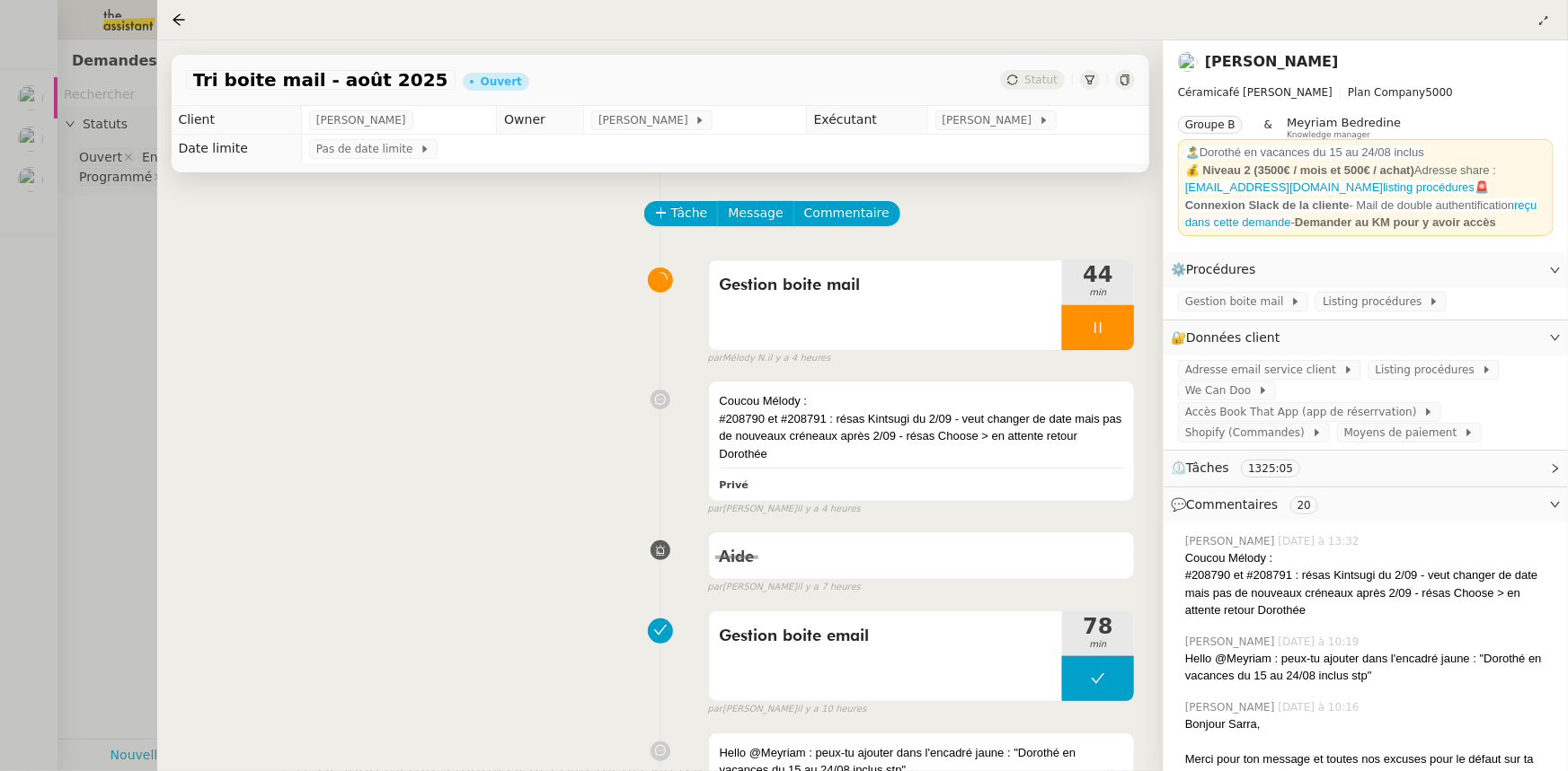
click at [68, 194] on div at bounding box center [784, 385] width 1568 height 771
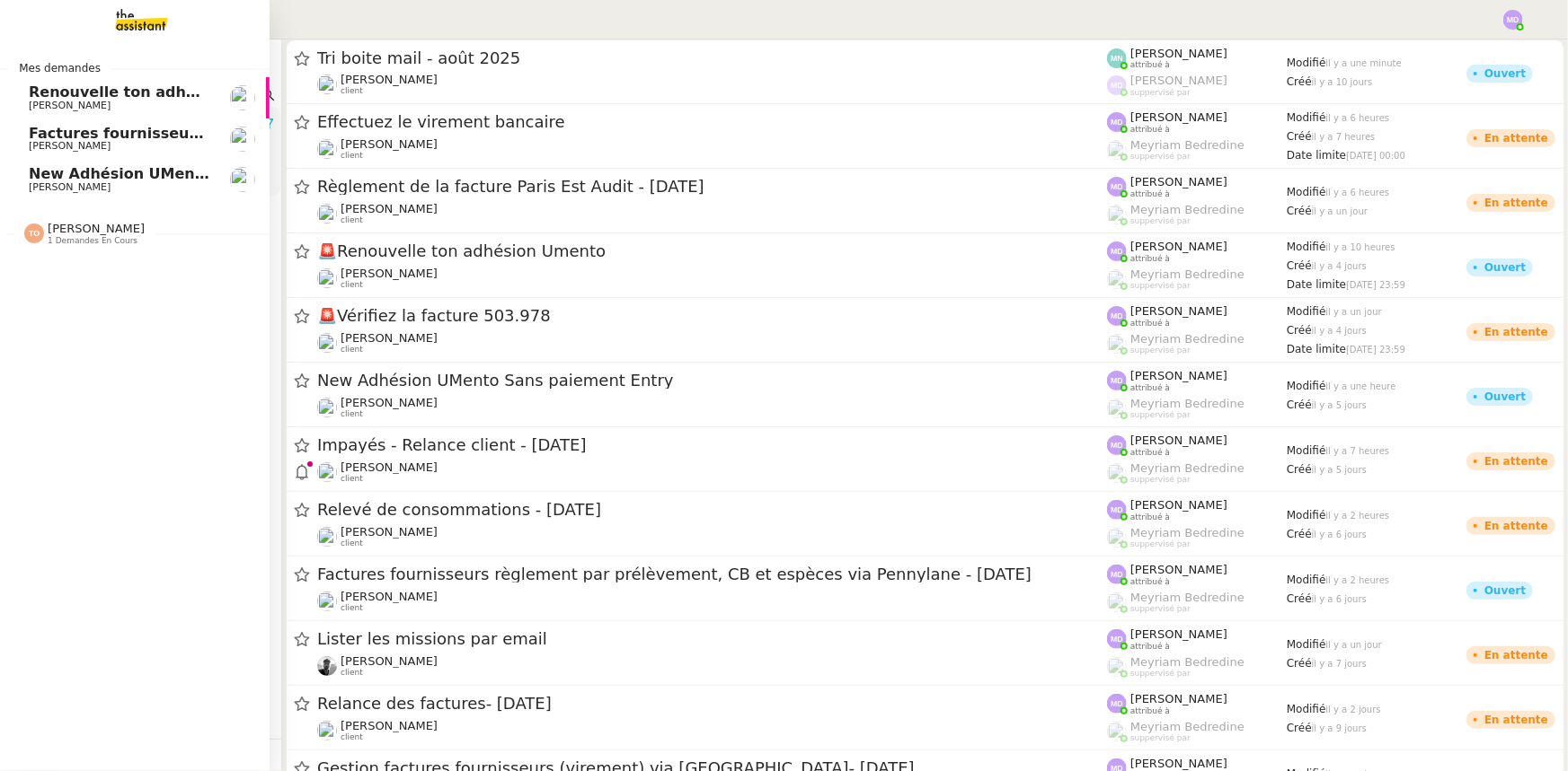
click at [29, 186] on span "[PERSON_NAME]" at bounding box center [119, 187] width 181 height 11
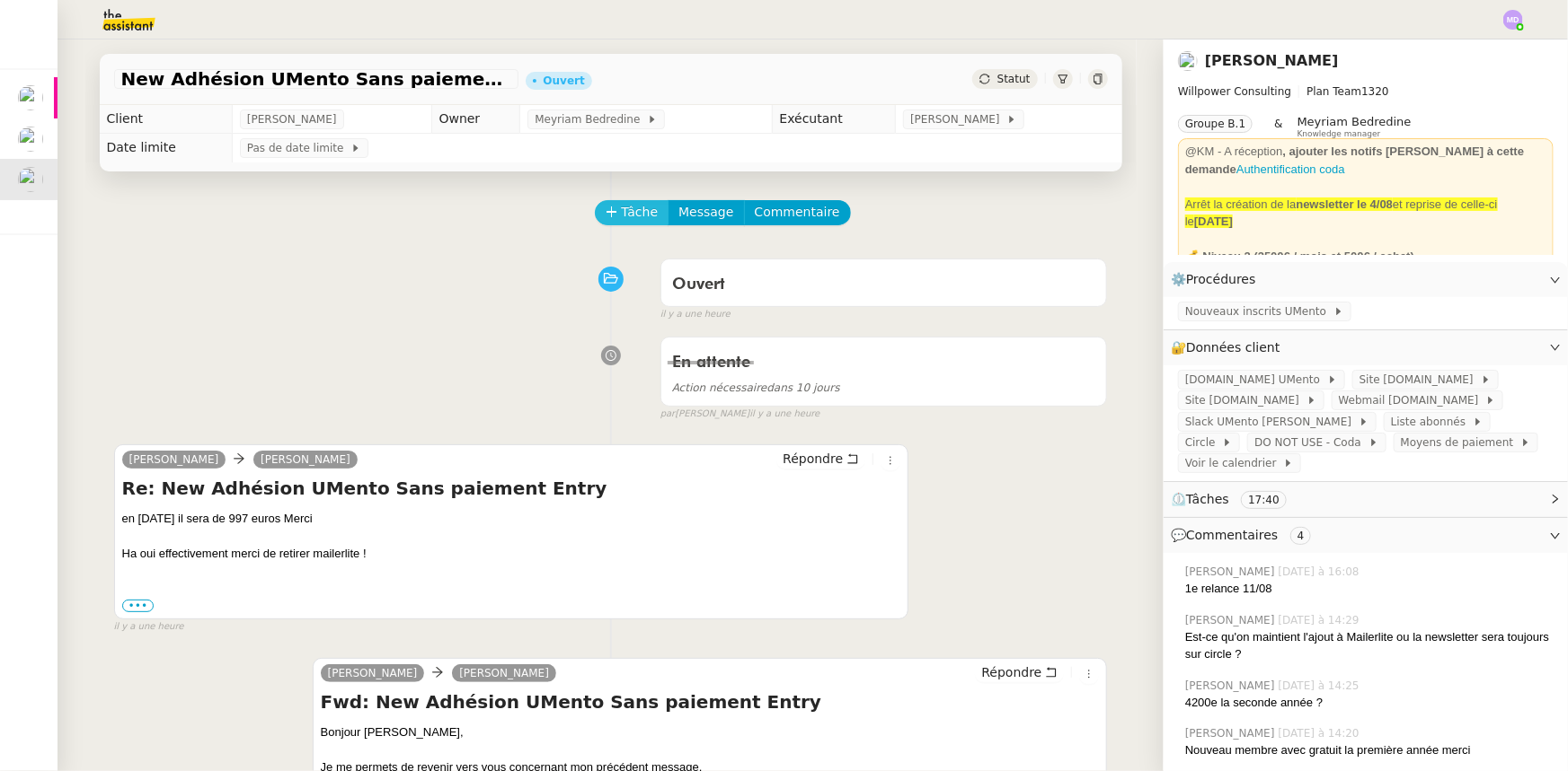
click at [609, 218] on icon at bounding box center [611, 211] width 13 height 13
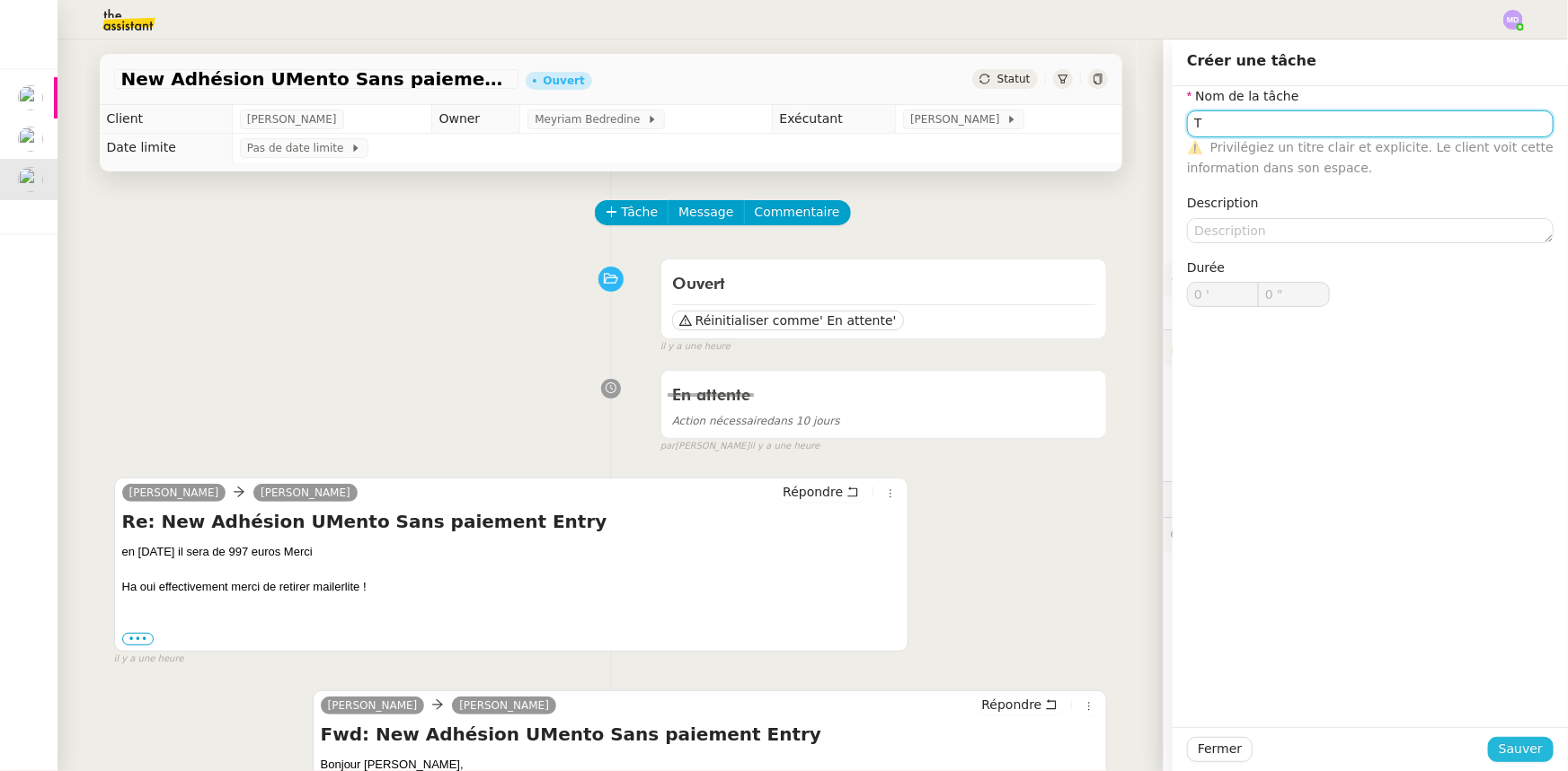
type input "T"
click at [1506, 740] on span "Sauver" at bounding box center [1519, 749] width 44 height 20
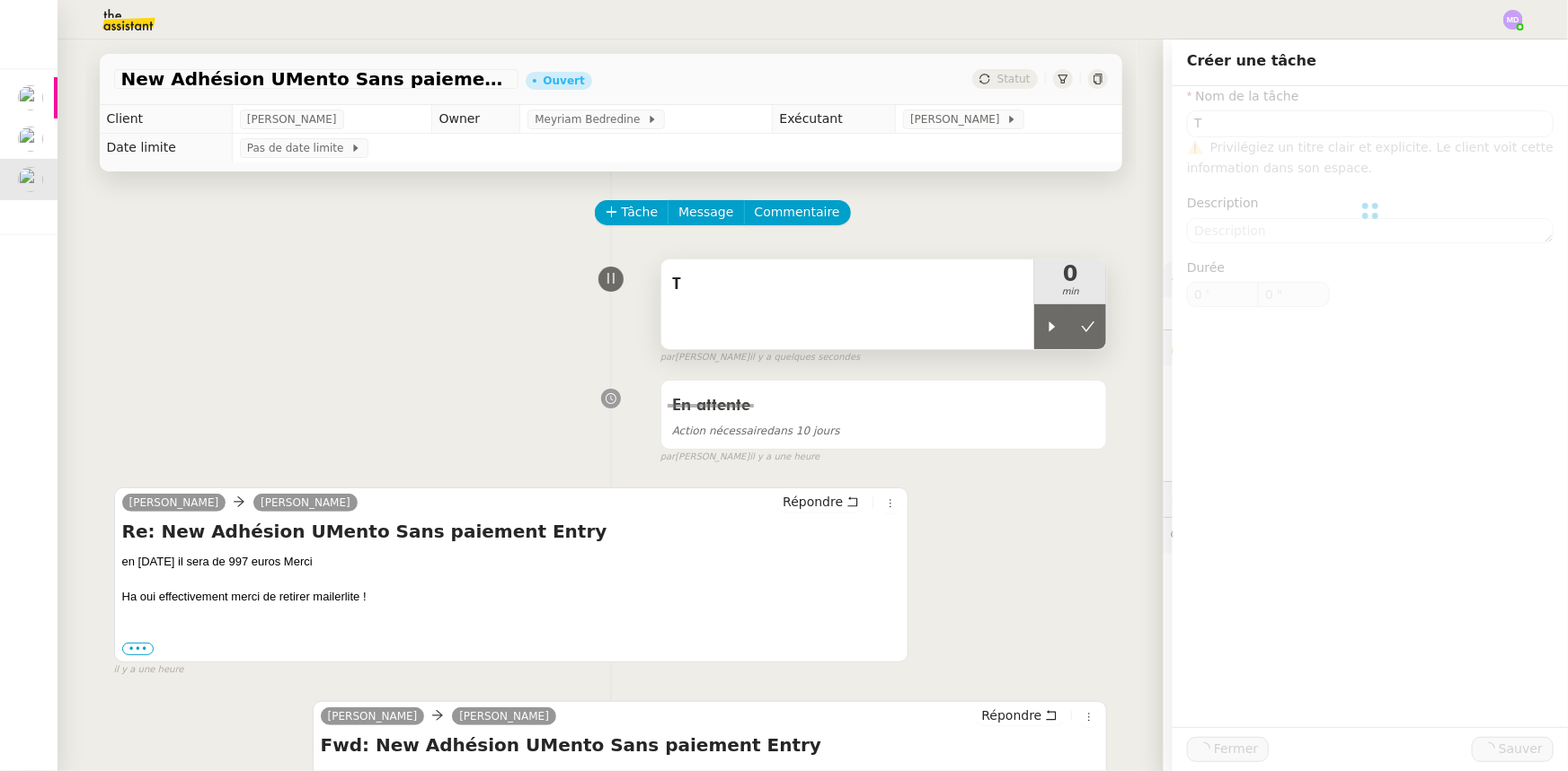
drag, startPoint x: 1044, startPoint y: 325, endPoint x: 962, endPoint y: 317, distance: 82.4
click at [1034, 322] on div at bounding box center [1052, 327] width 36 height 45
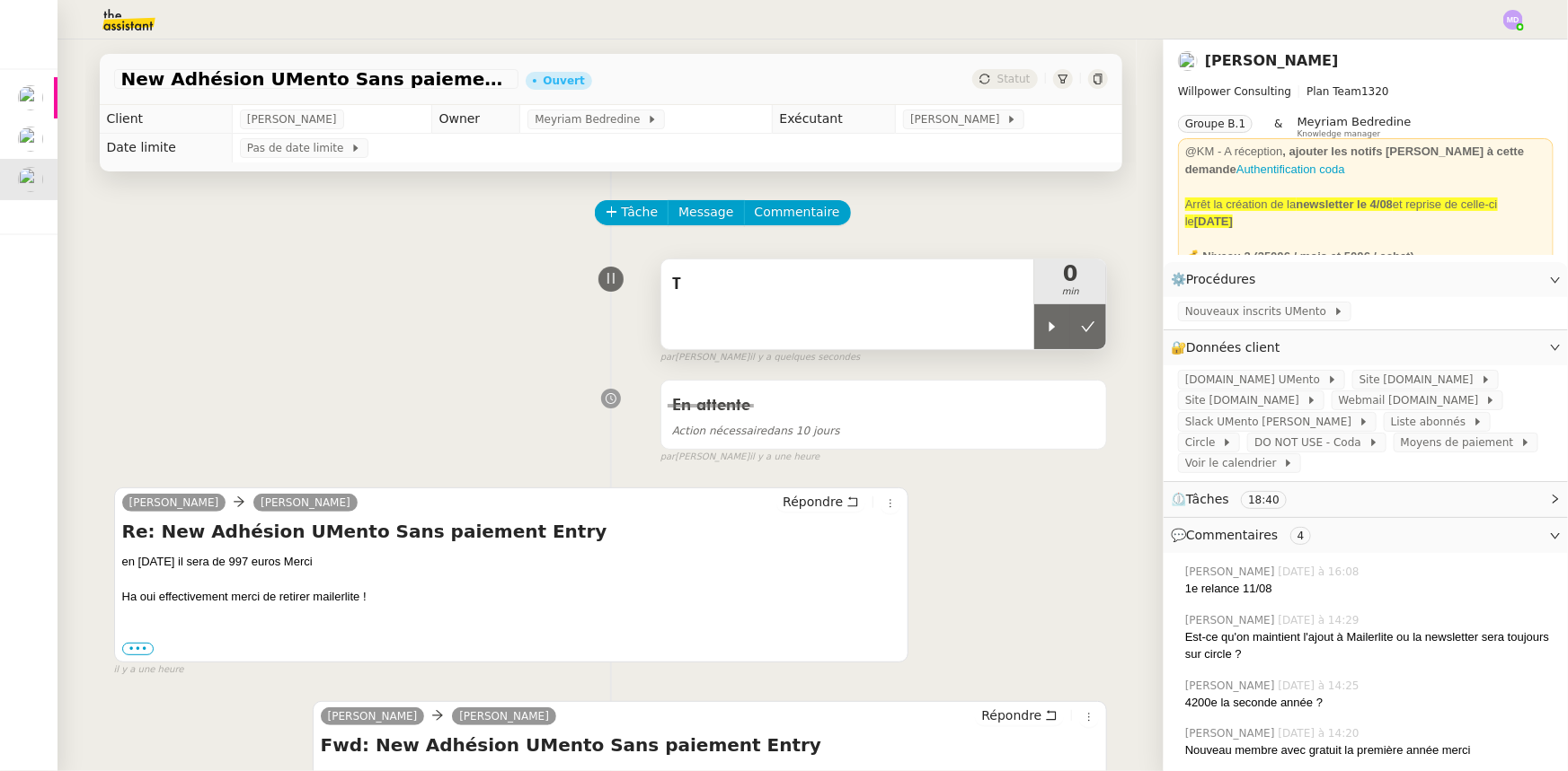
click at [962, 317] on div "T" at bounding box center [847, 305] width 374 height 90
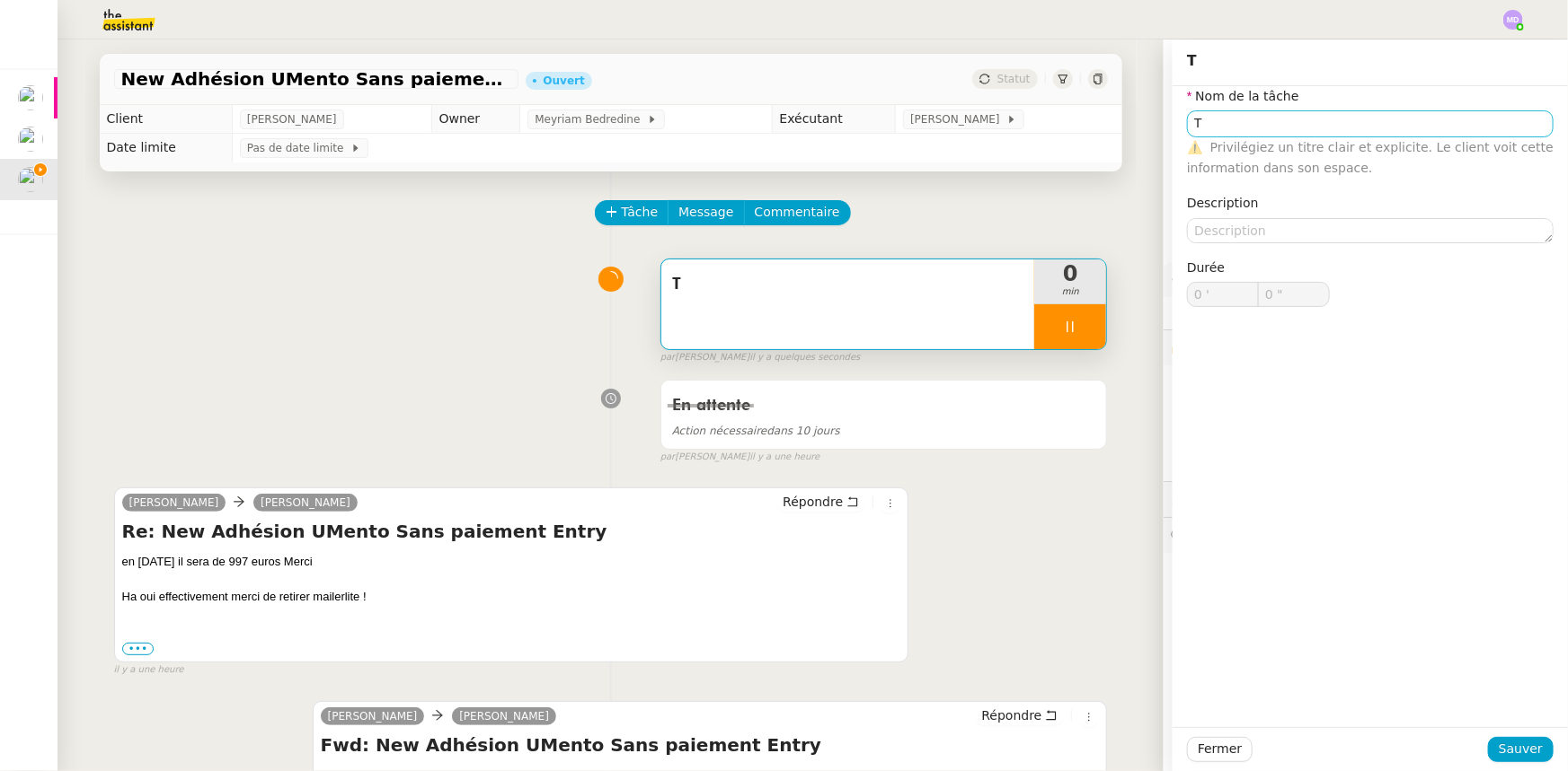
type input "T"
type input "0 '"
click at [1264, 107] on nz-form-label "Nom de la tâche" at bounding box center [1243, 98] width 113 height 24
type input "1 ""
click at [1258, 126] on input "T" at bounding box center [1370, 123] width 367 height 26
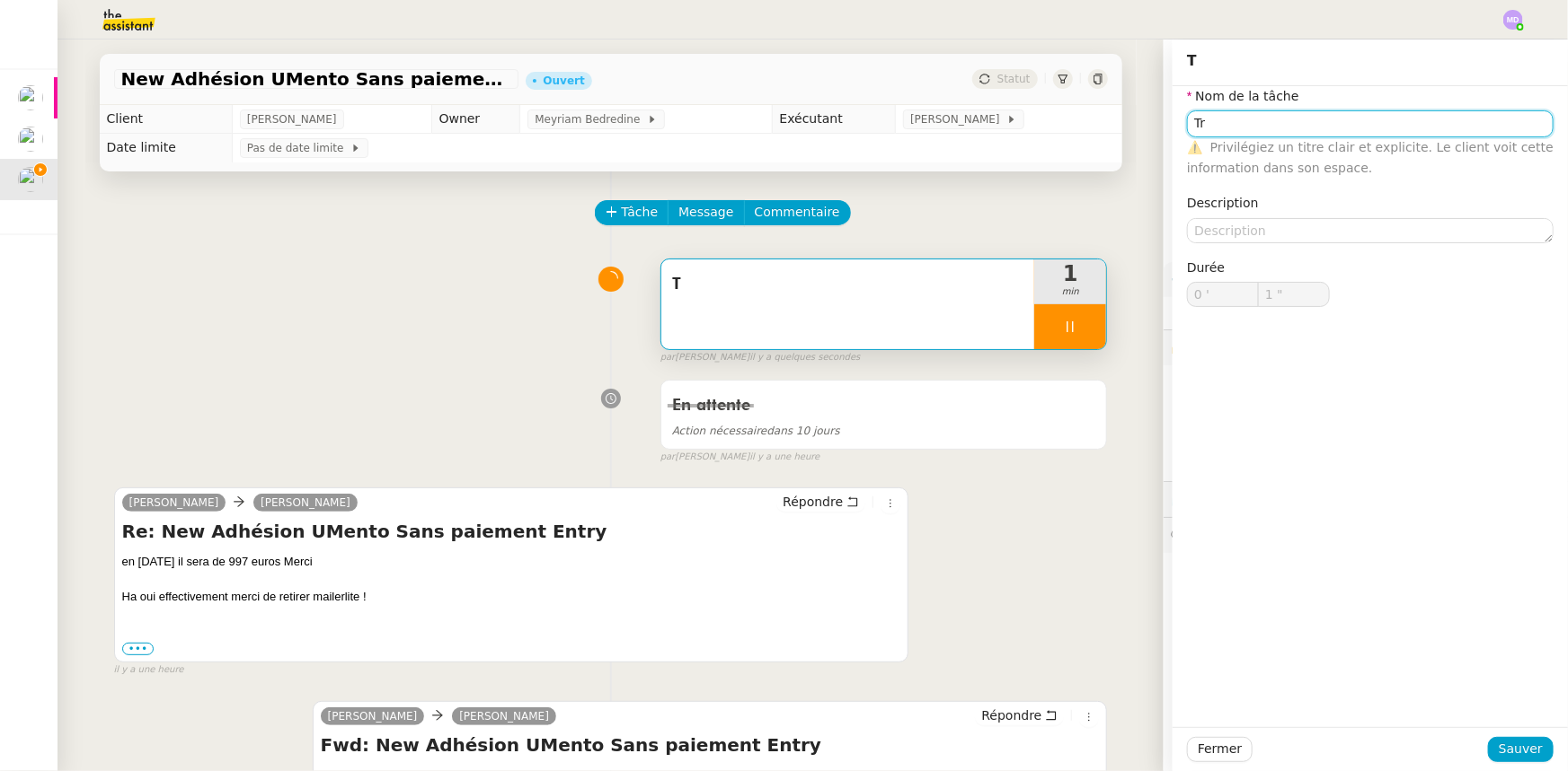
type input "Tra"
type input "2 ""
type input "Traitement de"
type input "3 ""
type input "Traitement des infrpam"
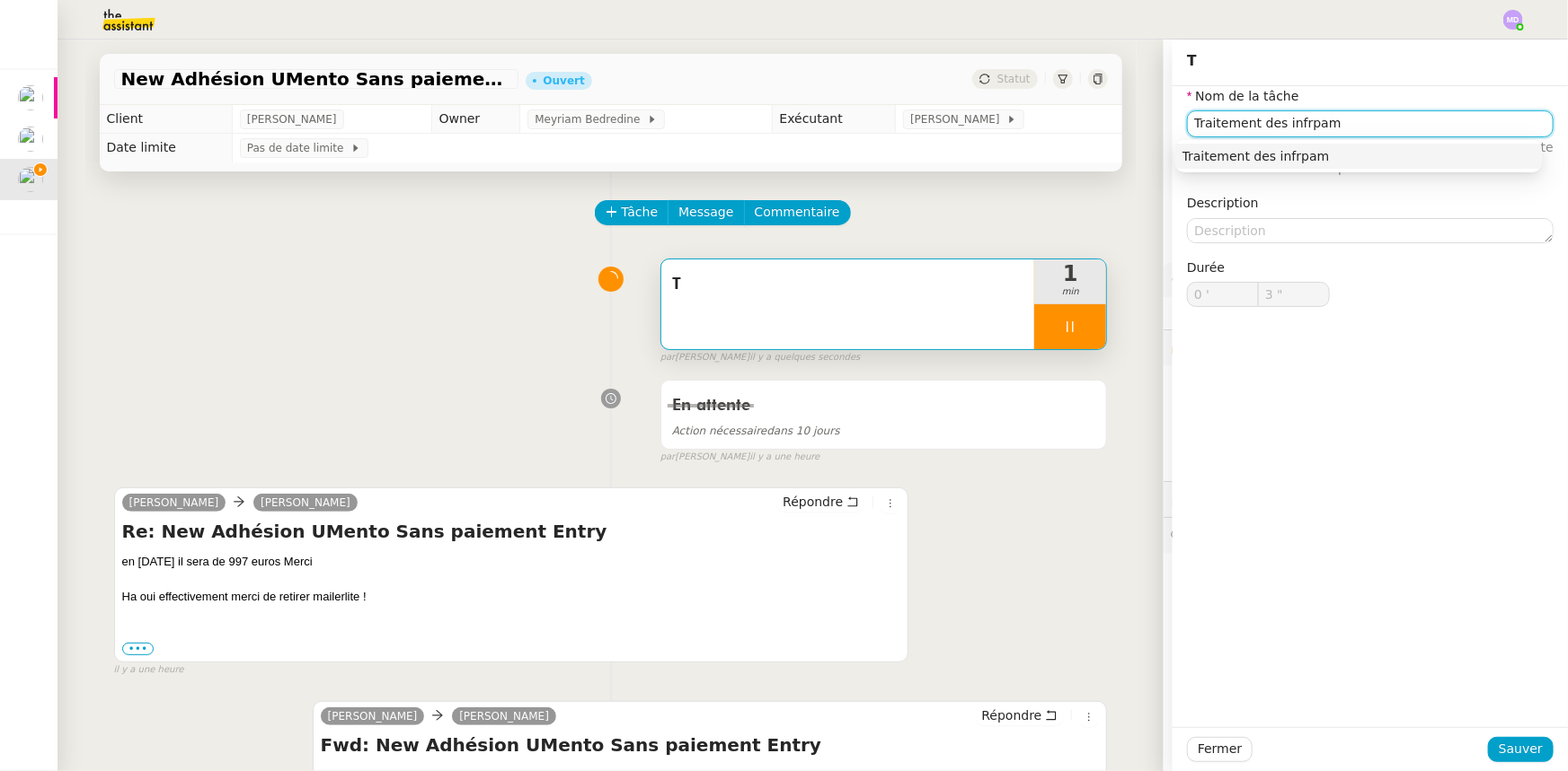
type input "4 ""
type input "Traitement des infopr"
type input "5 ""
type input "Traitement des inform"
type input "6 ""
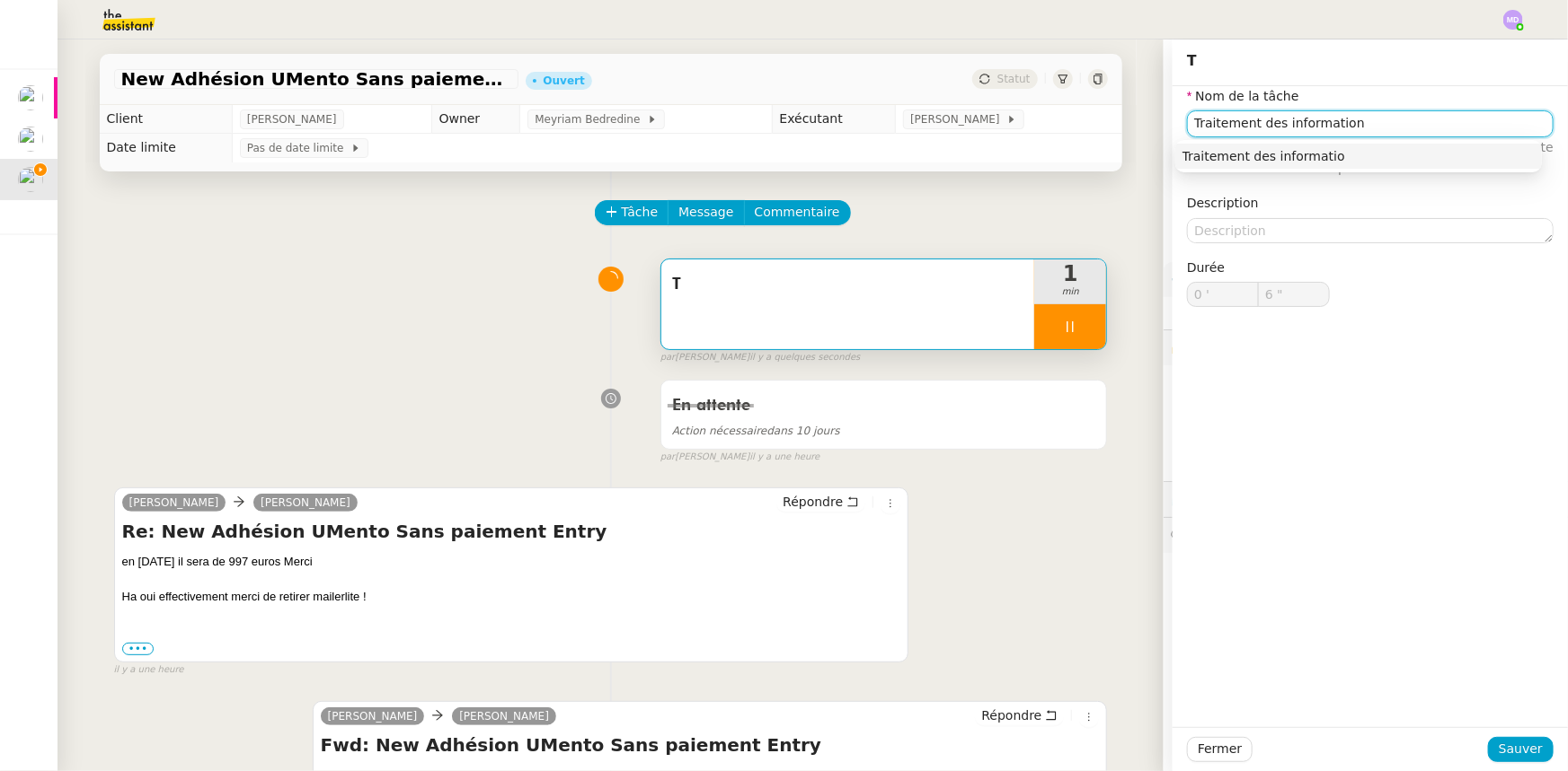
type input "Traitement des informations"
click at [1266, 158] on div "Traitement des informations" at bounding box center [1358, 156] width 352 height 16
type input "8 ""
type input "Traitement des informations"
drag, startPoint x: 1489, startPoint y: 746, endPoint x: 1409, endPoint y: 702, distance: 91.3
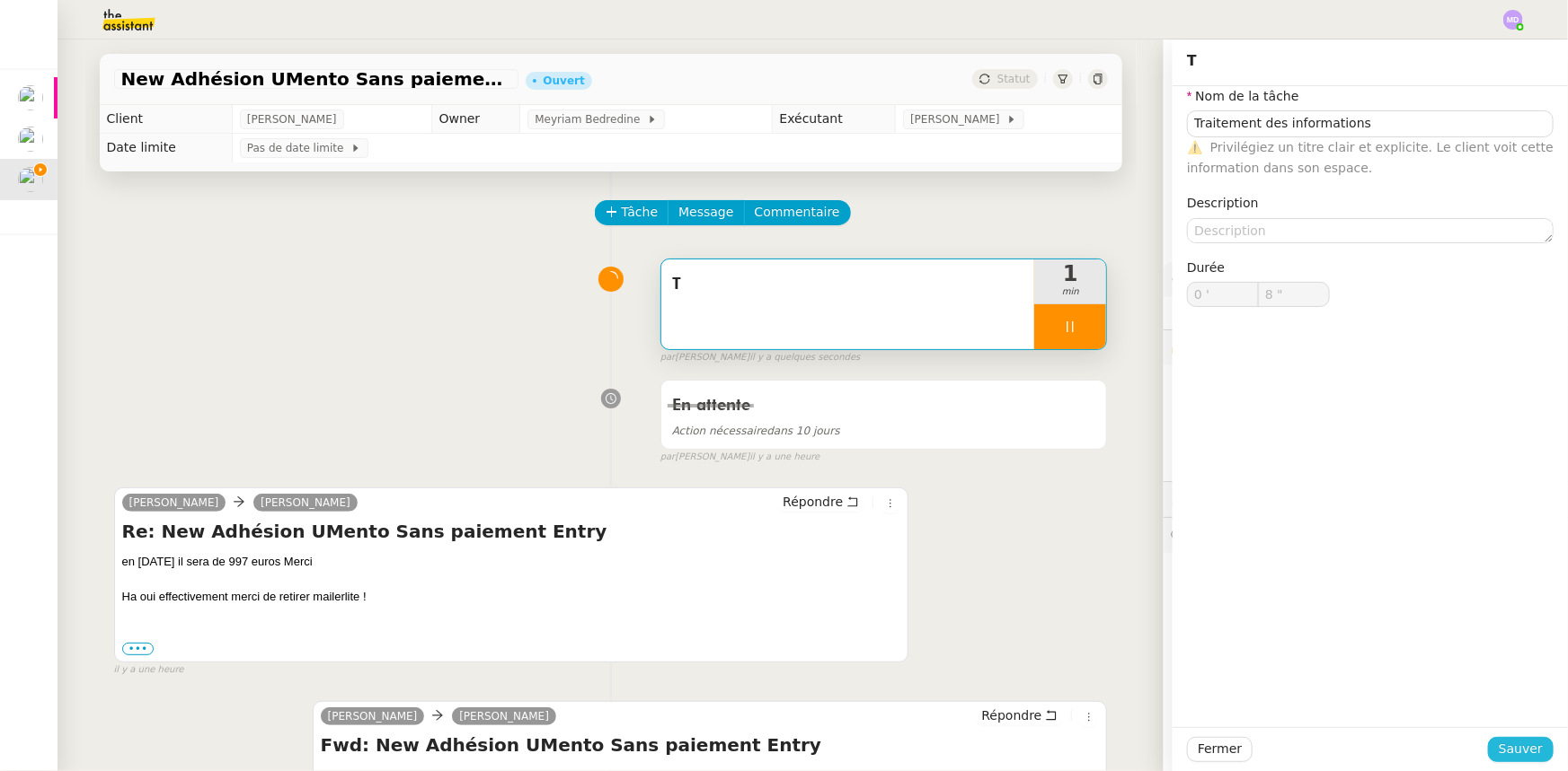
click at [1487, 744] on button "Sauver" at bounding box center [1520, 750] width 66 height 25
type input "9 ""
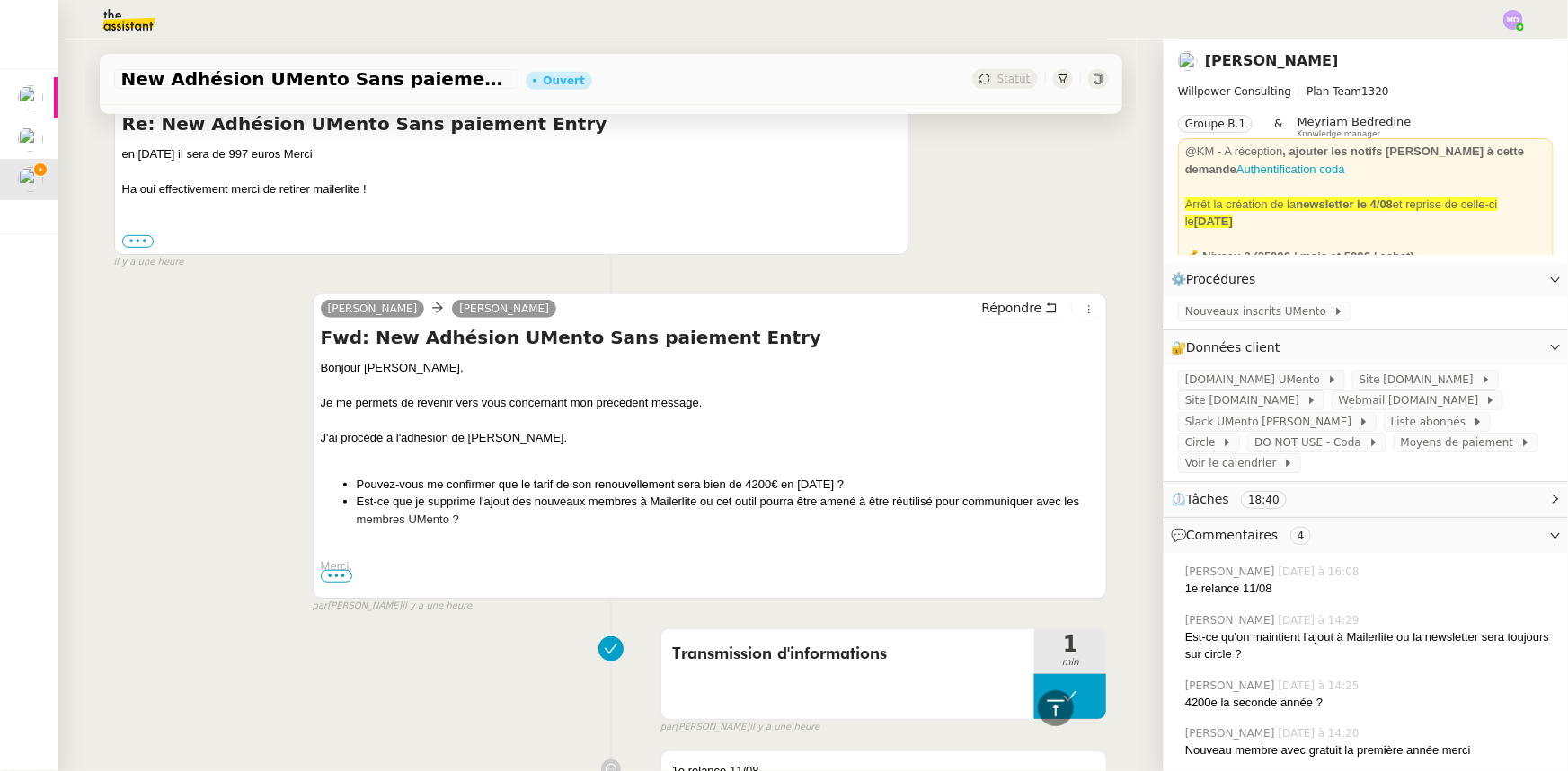
scroll to position [80, 0]
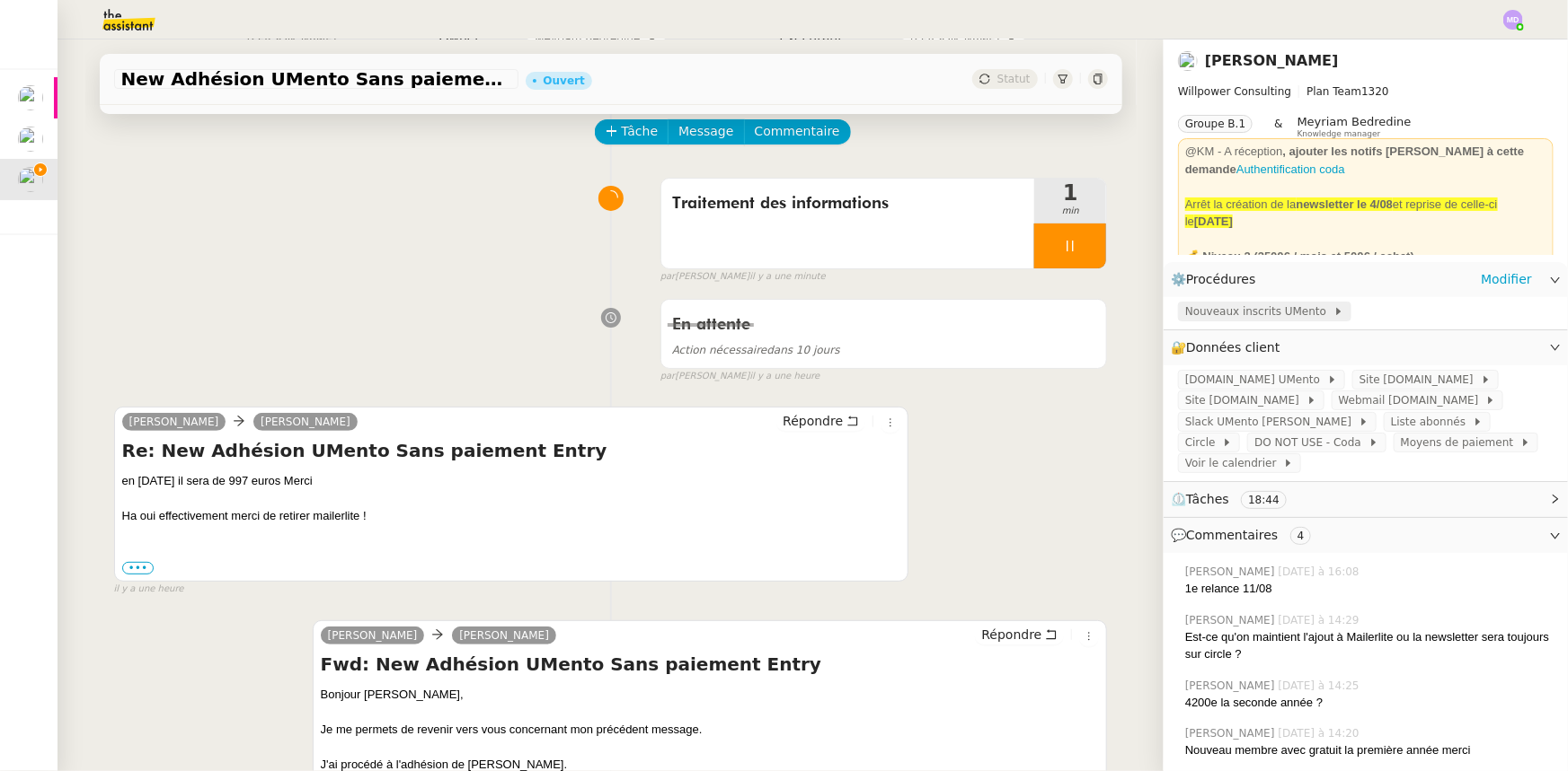
click at [1286, 314] on span "Nouveaux inscrits UMento" at bounding box center [1258, 311] width 148 height 18
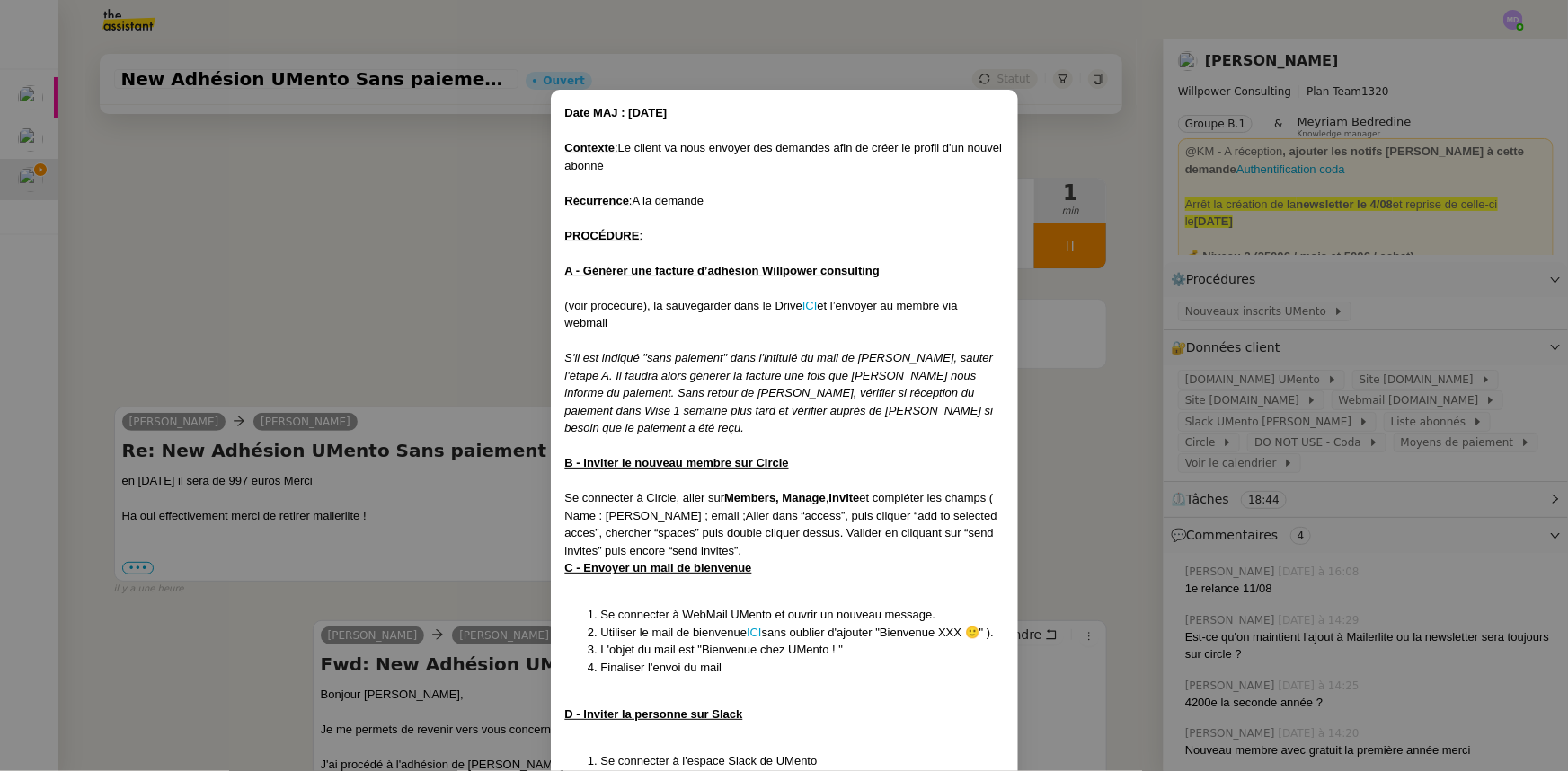
click at [343, 257] on nz-modal-container "Date MAJ : 25/06/2024 Contexte : Le client va nous envoyer des demandes afin de…" at bounding box center [784, 385] width 1568 height 771
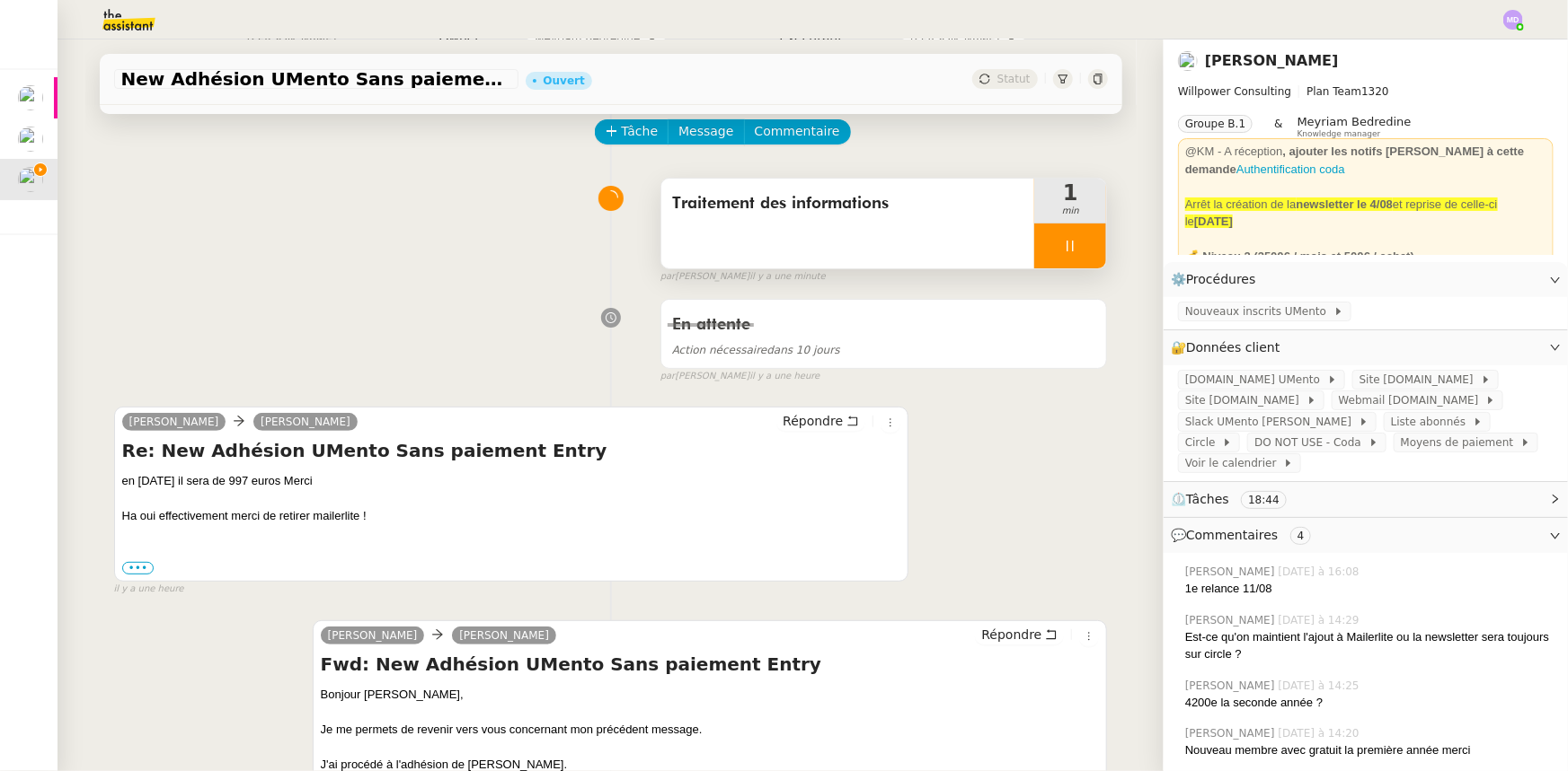
drag, startPoint x: 1049, startPoint y: 232, endPoint x: 1060, endPoint y: 234, distance: 11.2
click at [1057, 234] on div at bounding box center [1070, 246] width 72 height 45
drag, startPoint x: 1062, startPoint y: 234, endPoint x: 890, endPoint y: 196, distance: 176.1
click at [1053, 231] on div at bounding box center [1070, 246] width 72 height 45
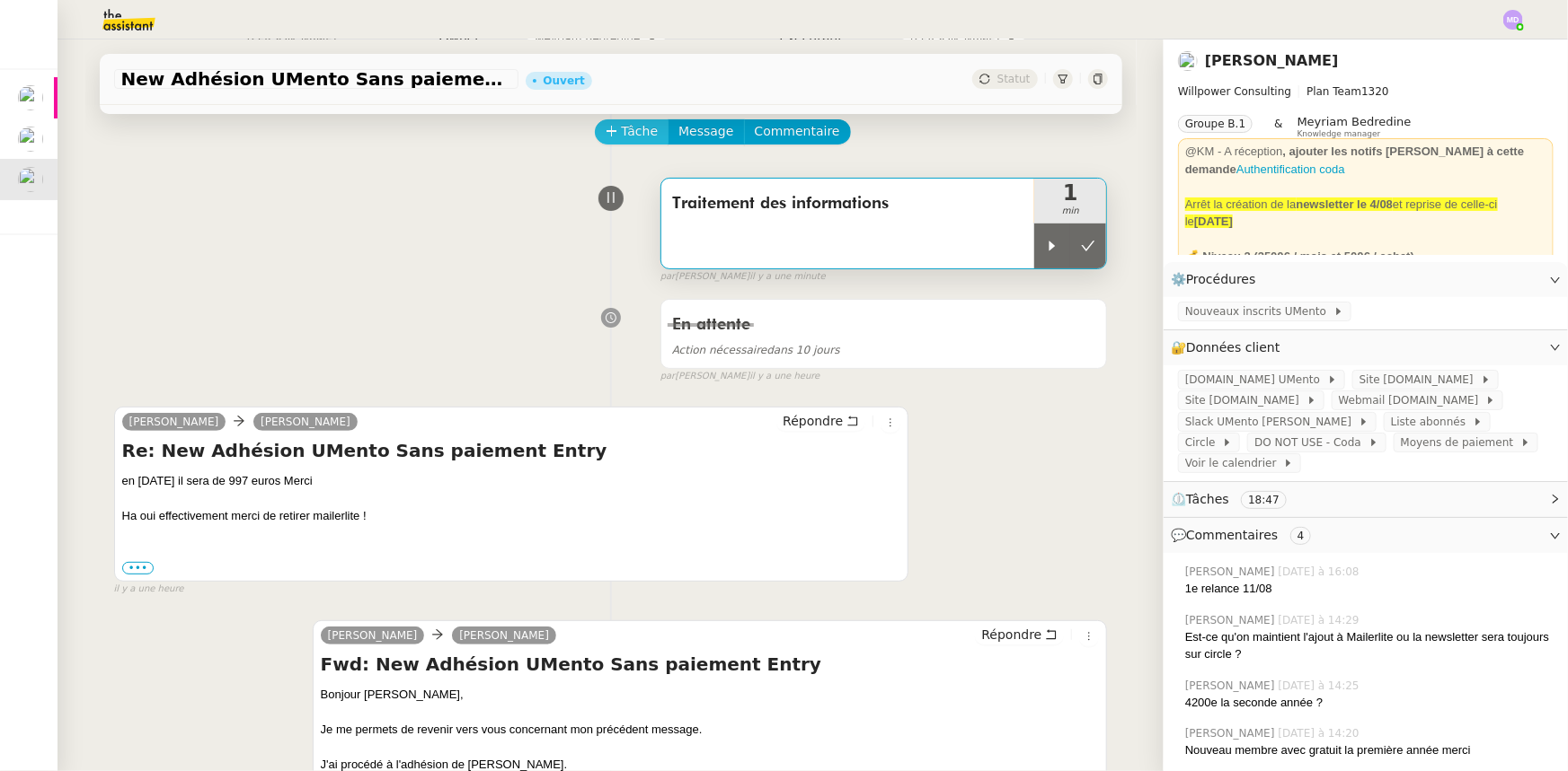
click at [606, 138] on icon at bounding box center [611, 131] width 13 height 13
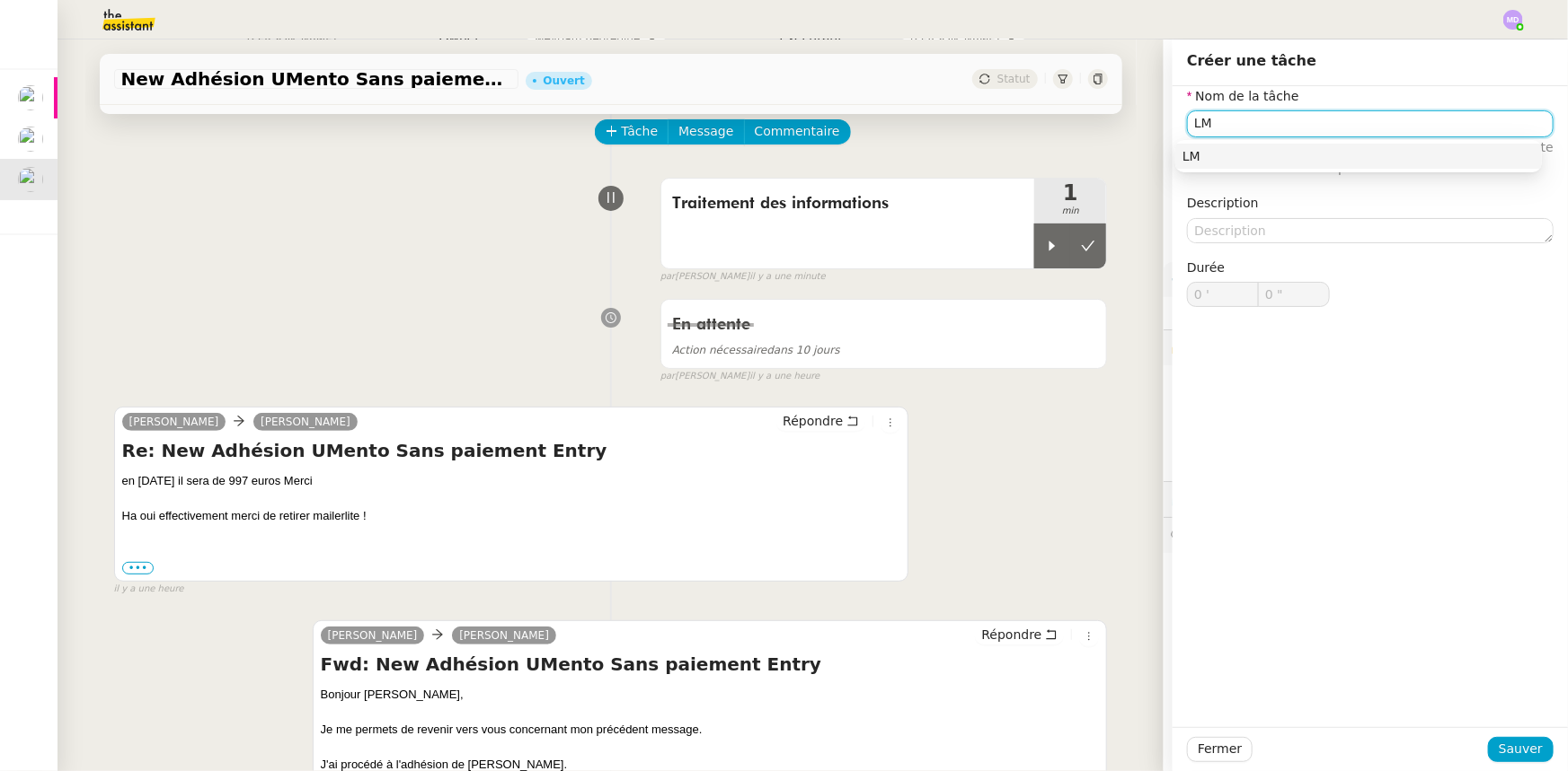
type input "L"
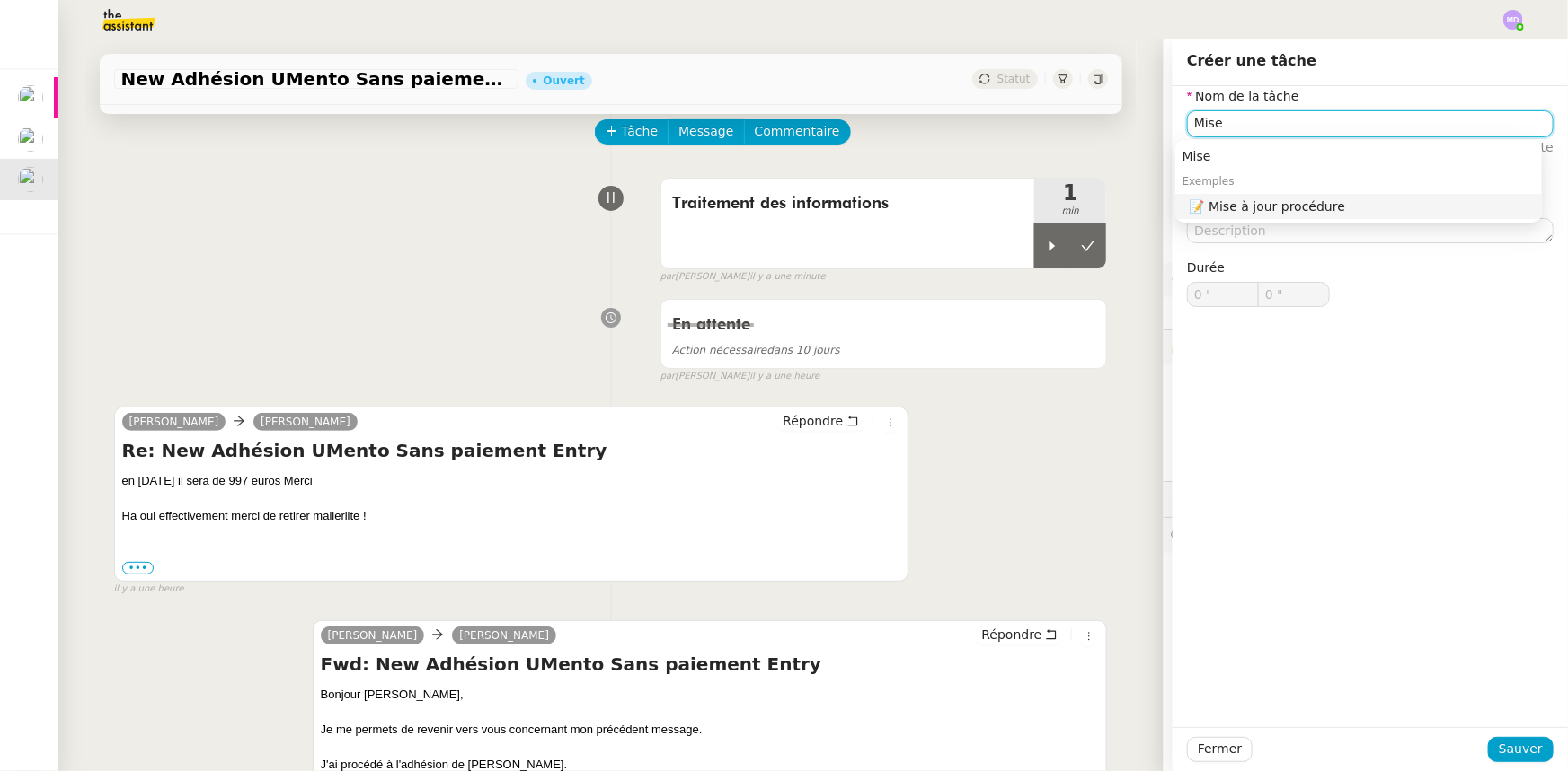
click at [1289, 200] on div "📝 Mise à jour procédure" at bounding box center [1362, 207] width 345 height 16
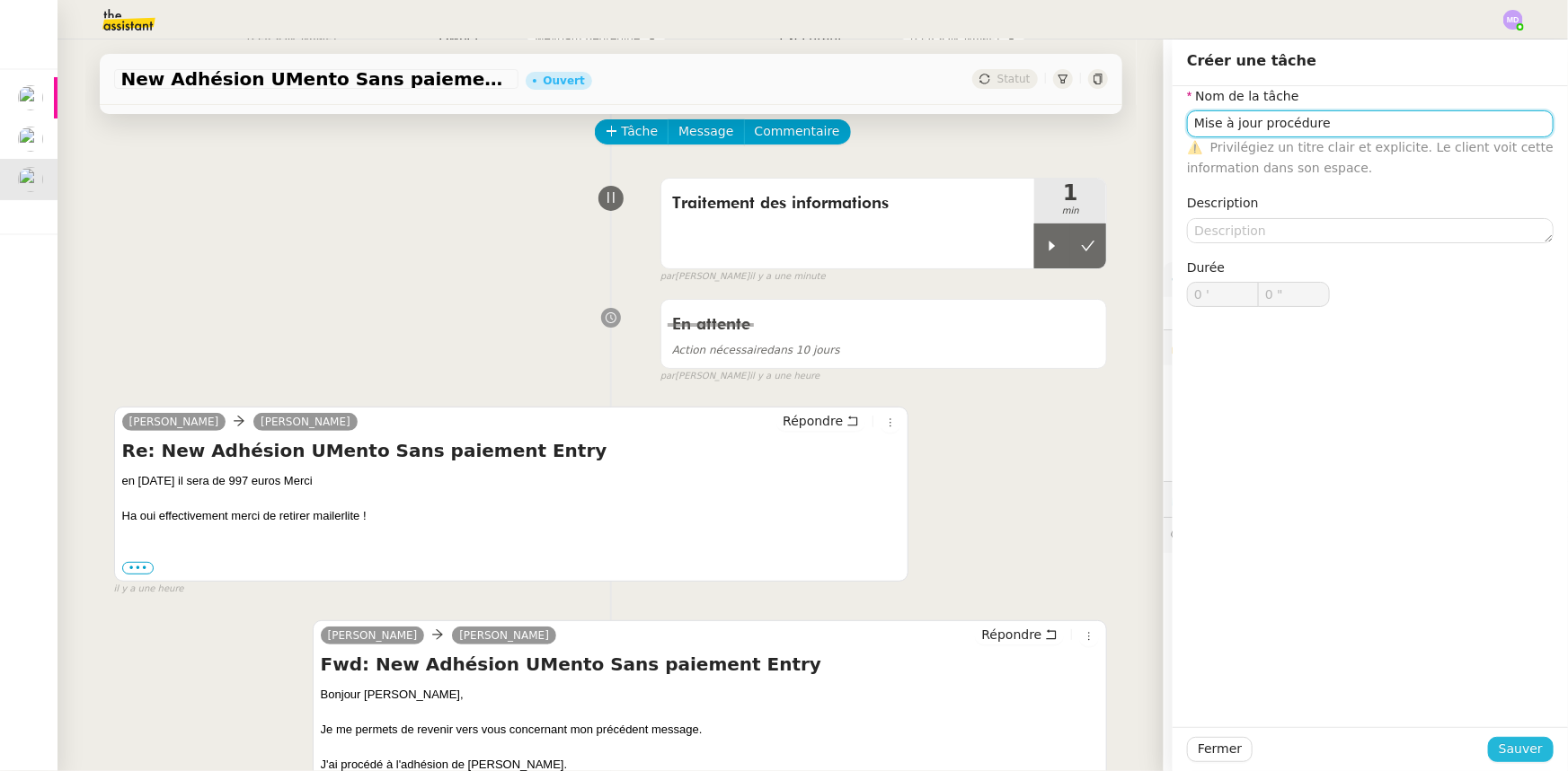
type input "Mise à jour procédure"
click at [1527, 746] on span "Sauver" at bounding box center [1519, 749] width 44 height 20
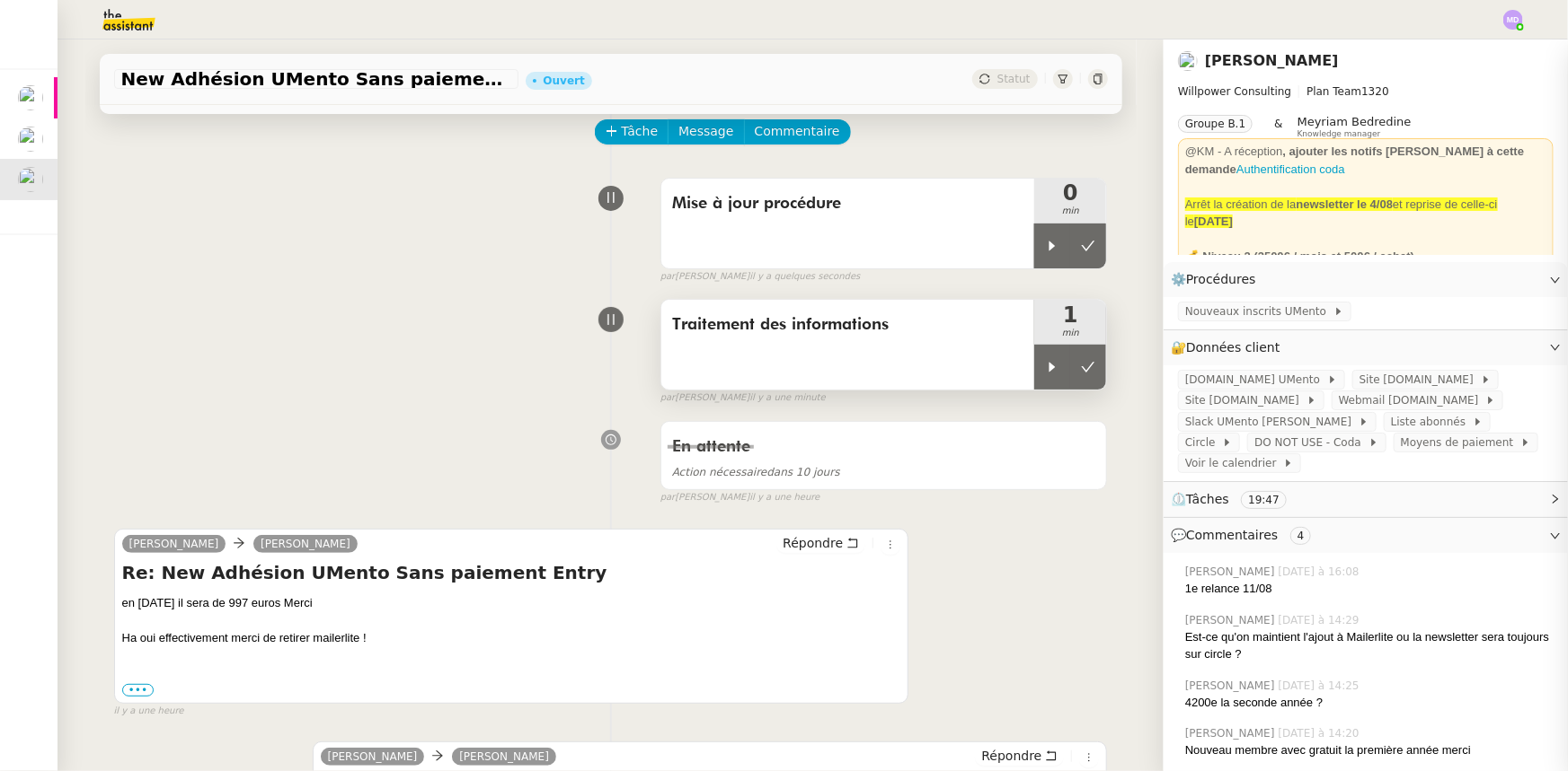
drag, startPoint x: 1039, startPoint y: 241, endPoint x: 1071, endPoint y: 341, distance: 105.0
click at [1045, 246] on icon at bounding box center [1052, 245] width 15 height 15
click at [1078, 360] on button at bounding box center [1088, 368] width 36 height 45
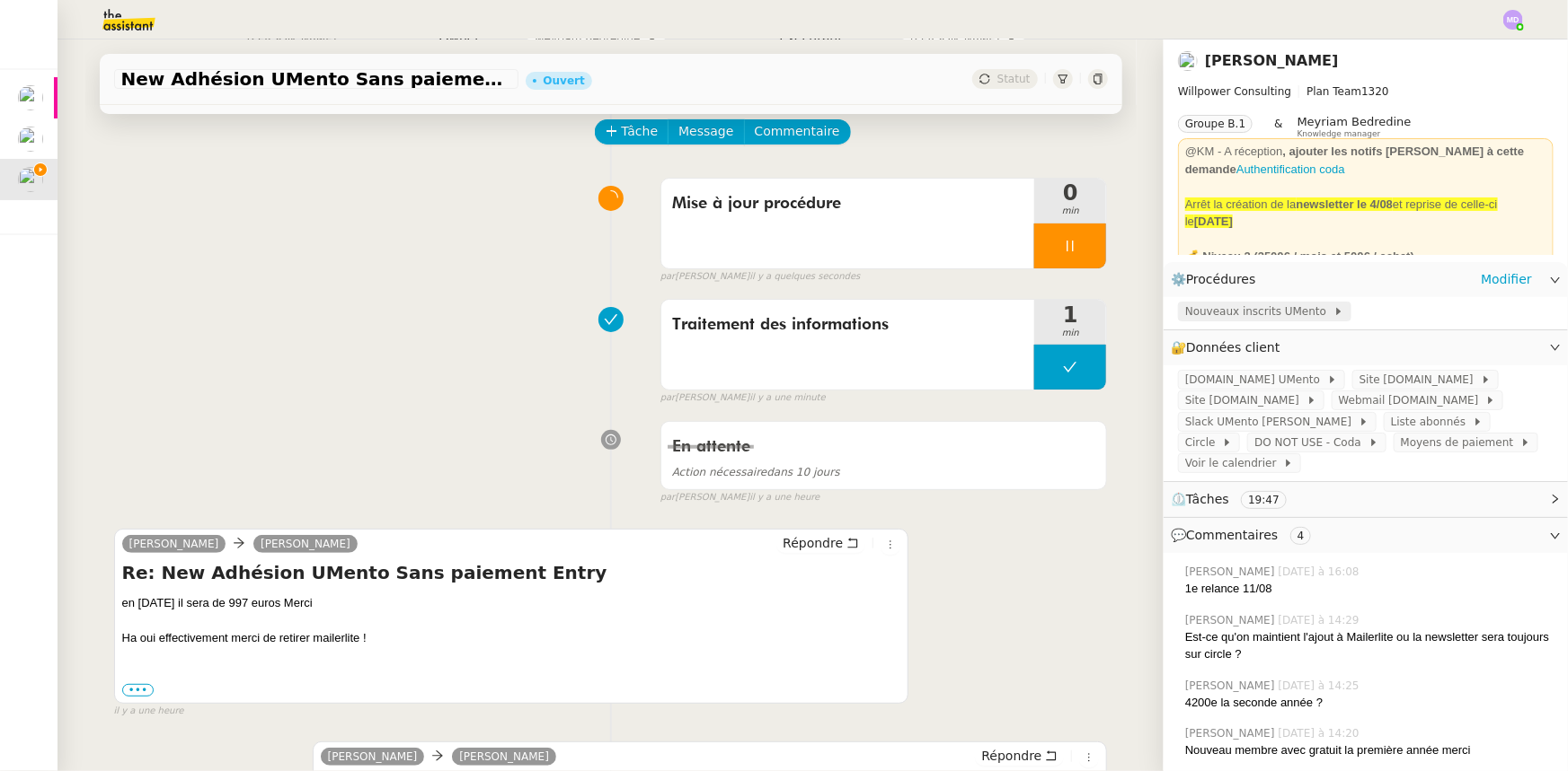
click at [1244, 309] on span "Nouveaux inscrits UMento" at bounding box center [1258, 311] width 148 height 18
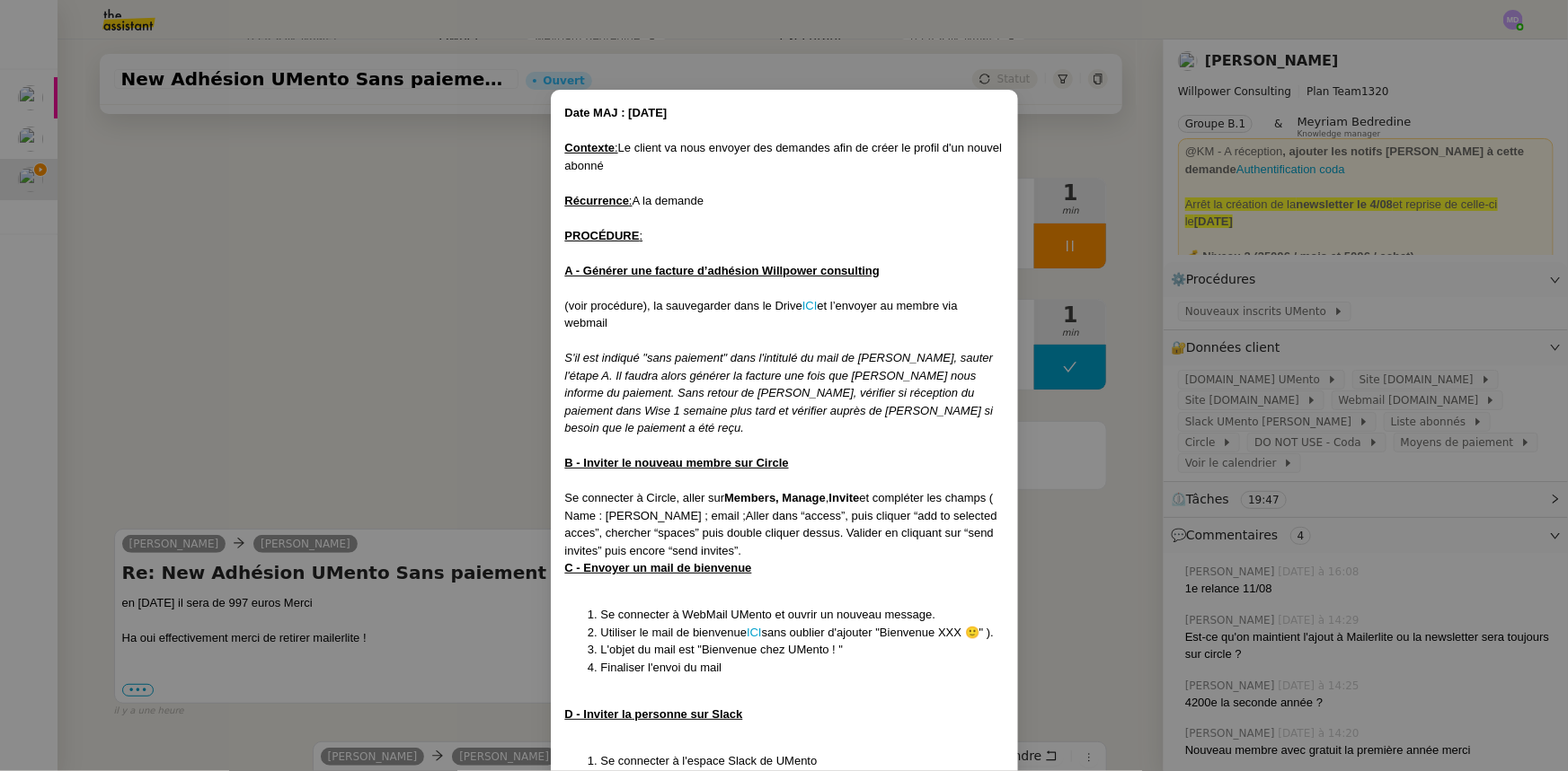
drag, startPoint x: 693, startPoint y: 723, endPoint x: 555, endPoint y: 92, distance: 645.9
click at [555, 92] on div "Date MAJ : 25/06/2024 Contexte : Le client va nous envoyer des demandes afin de…" at bounding box center [784, 785] width 467 height 1389
copy div "Date MAJ : 25/06/2024 Contexte : Le client va nous envoyer des demandes afin de…"
drag, startPoint x: 440, startPoint y: 272, endPoint x: 485, endPoint y: 261, distance: 46.3
click at [440, 271] on nz-modal-container "Date MAJ : 25/06/2024 Contexte : Le client va nous envoyer des demandes afin de…" at bounding box center [784, 385] width 1568 height 771
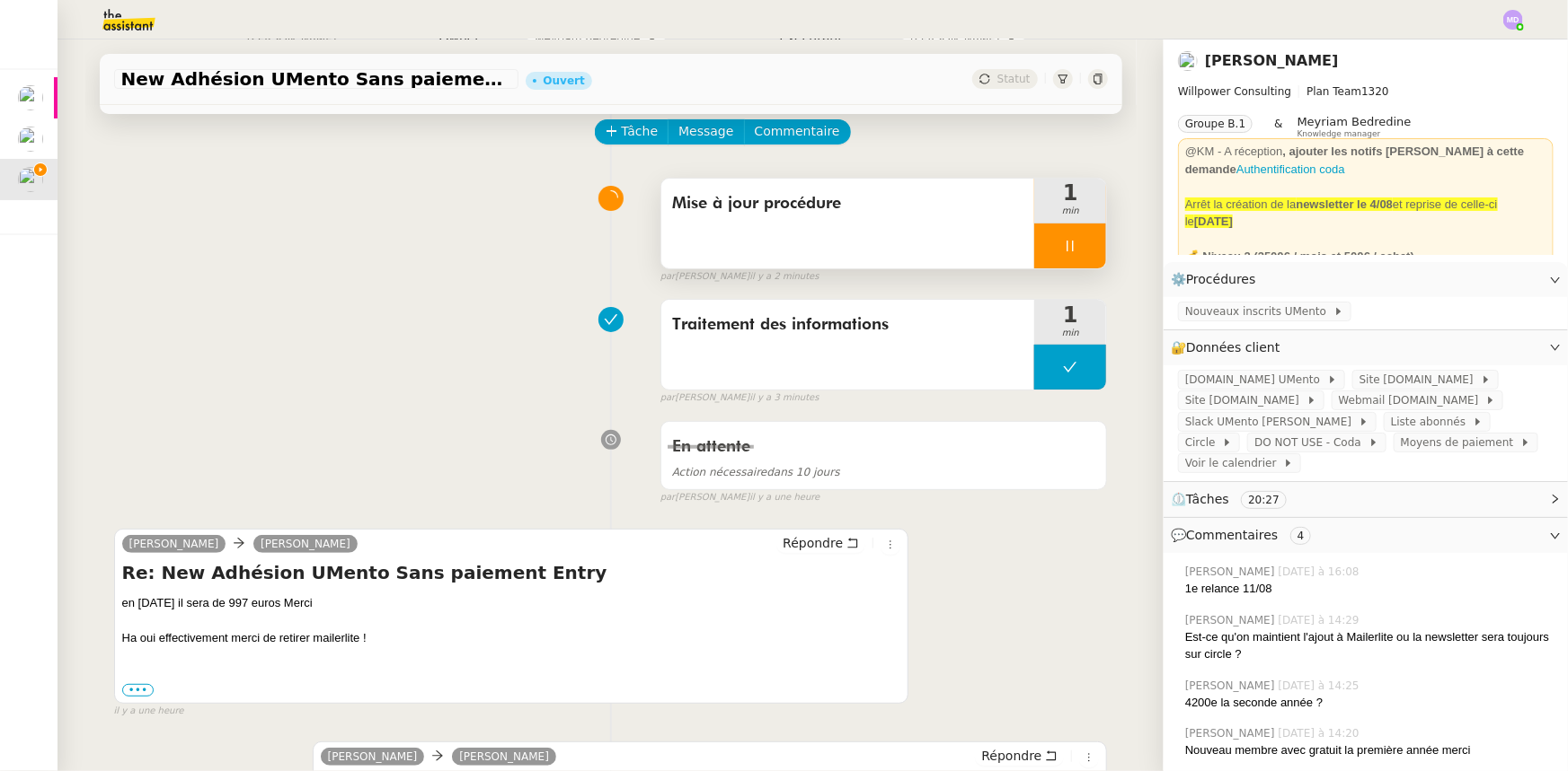
click at [1084, 250] on div at bounding box center [1070, 246] width 72 height 45
drag, startPoint x: 1084, startPoint y: 250, endPoint x: 1007, endPoint y: 112, distance: 158.0
click at [1081, 243] on button at bounding box center [1088, 246] width 36 height 45
click at [889, 188] on div "Mise à jour procédure" at bounding box center [847, 223] width 374 height 90
drag, startPoint x: 1033, startPoint y: 230, endPoint x: 1029, endPoint y: 249, distance: 19.4
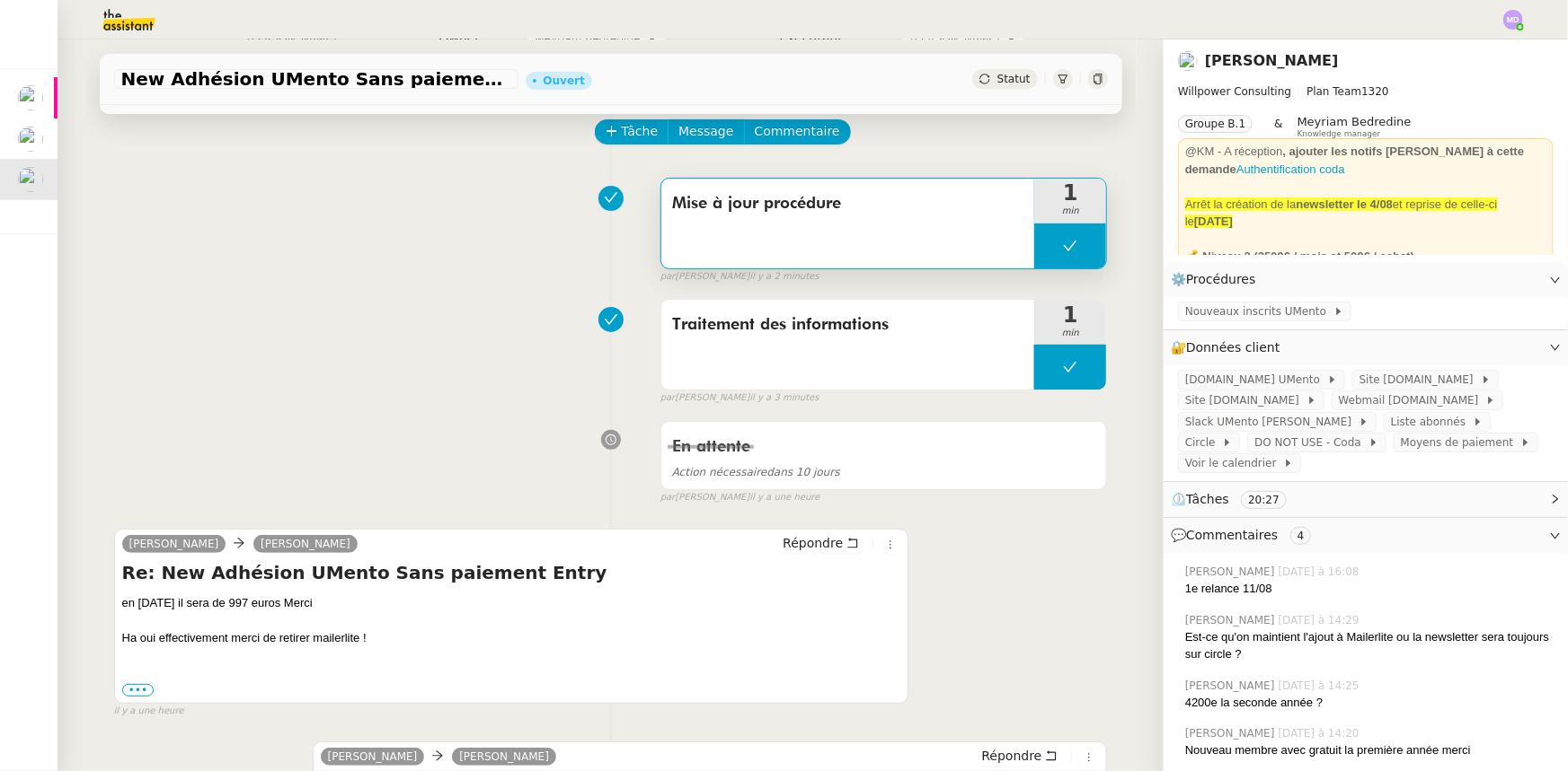
click at [1034, 230] on button at bounding box center [1070, 246] width 72 height 45
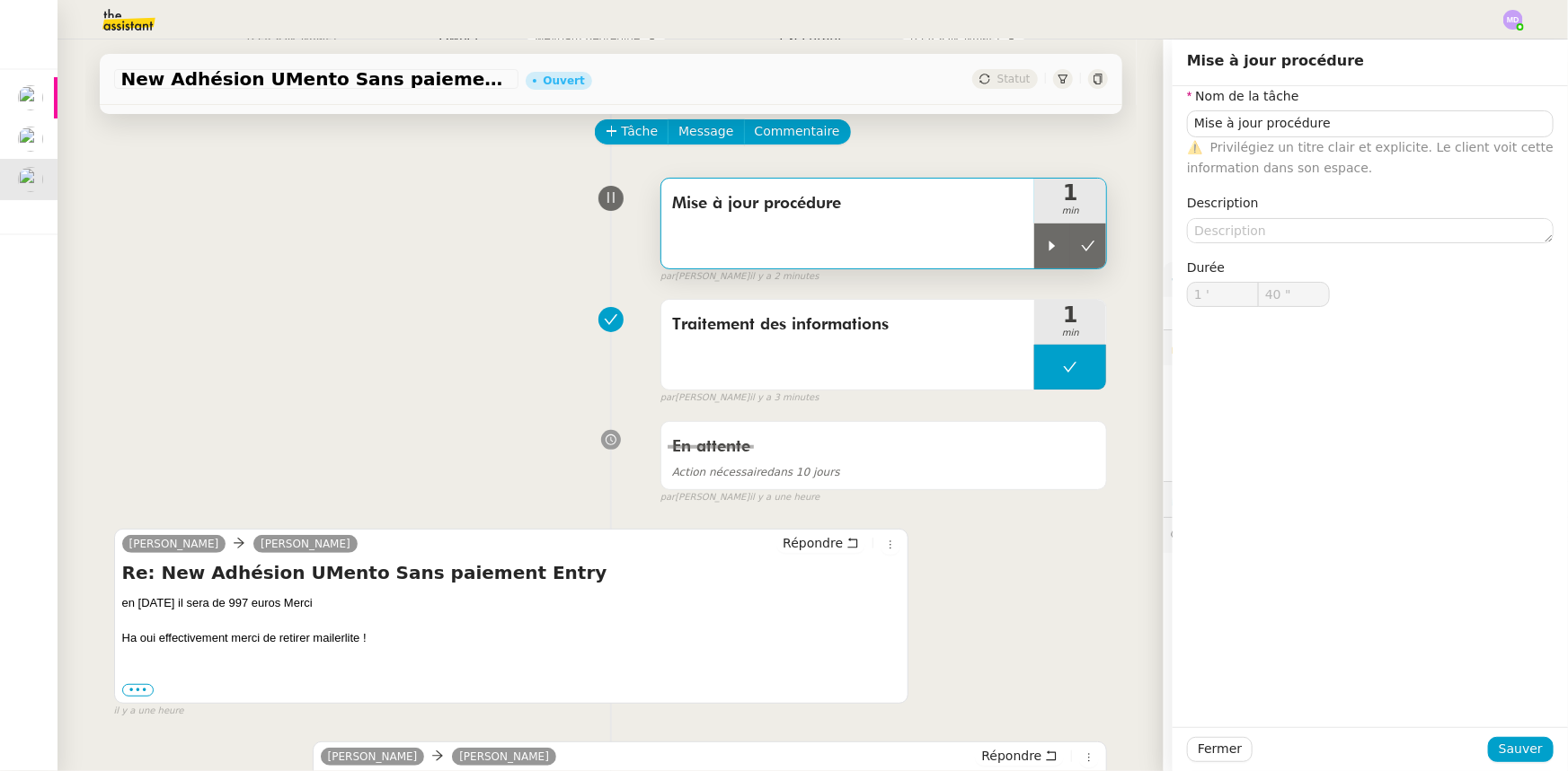
drag, startPoint x: 1029, startPoint y: 251, endPoint x: 1011, endPoint y: 248, distance: 18.2
click at [1034, 252] on div at bounding box center [1052, 246] width 36 height 45
type input "Mise à jour procédure"
type input "1 '"
type input "40 ""
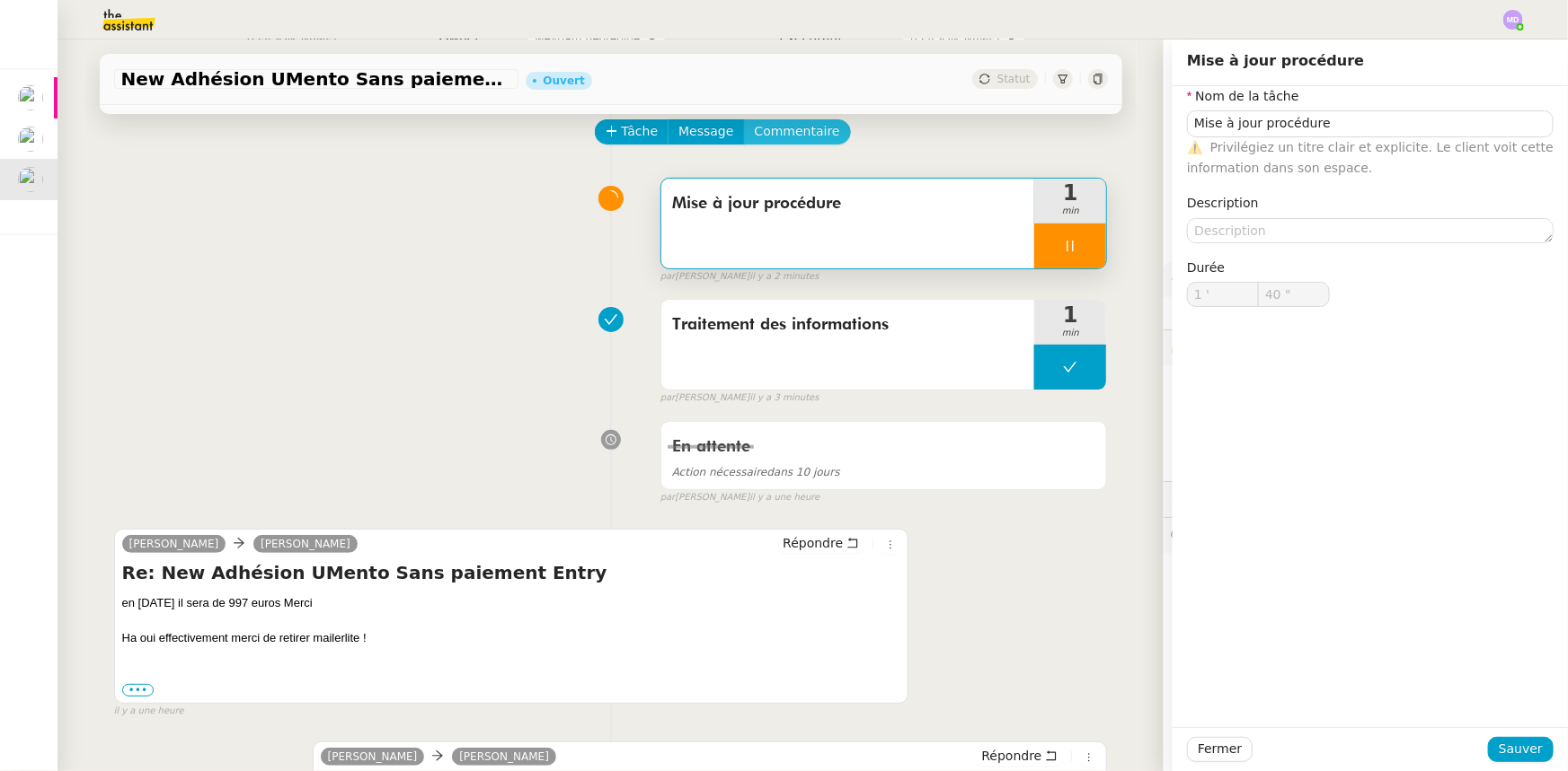
type input "Mise à jour procédure"
type input "1 '"
type input "40 ""
type input "Mise à jour procédure"
type input "1 '"
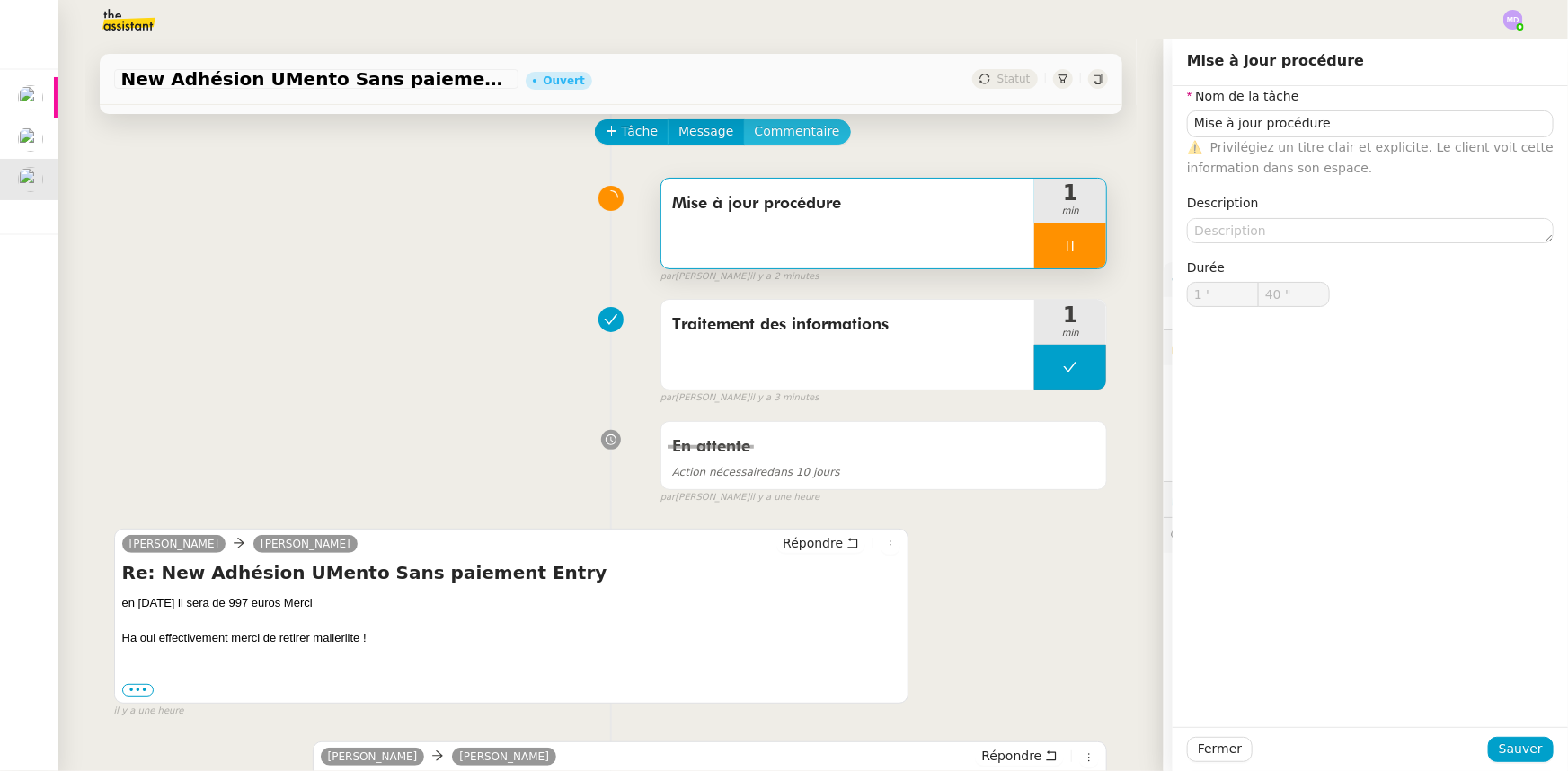
type input "40 ""
click at [800, 135] on span "Commentaire" at bounding box center [798, 131] width 85 height 20
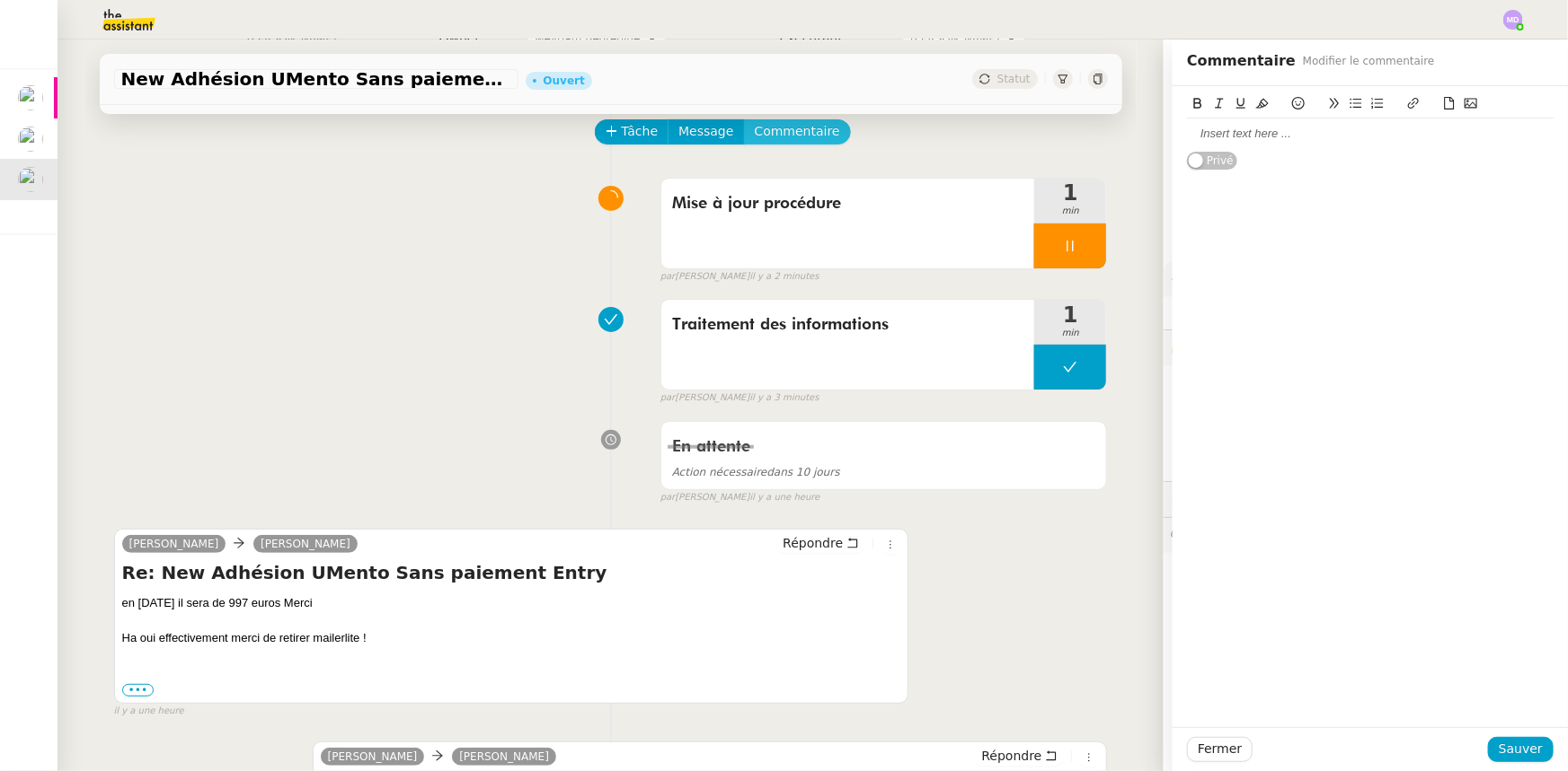
click at [768, 81] on td "Pas de date limite" at bounding box center [676, 68] width 890 height 29
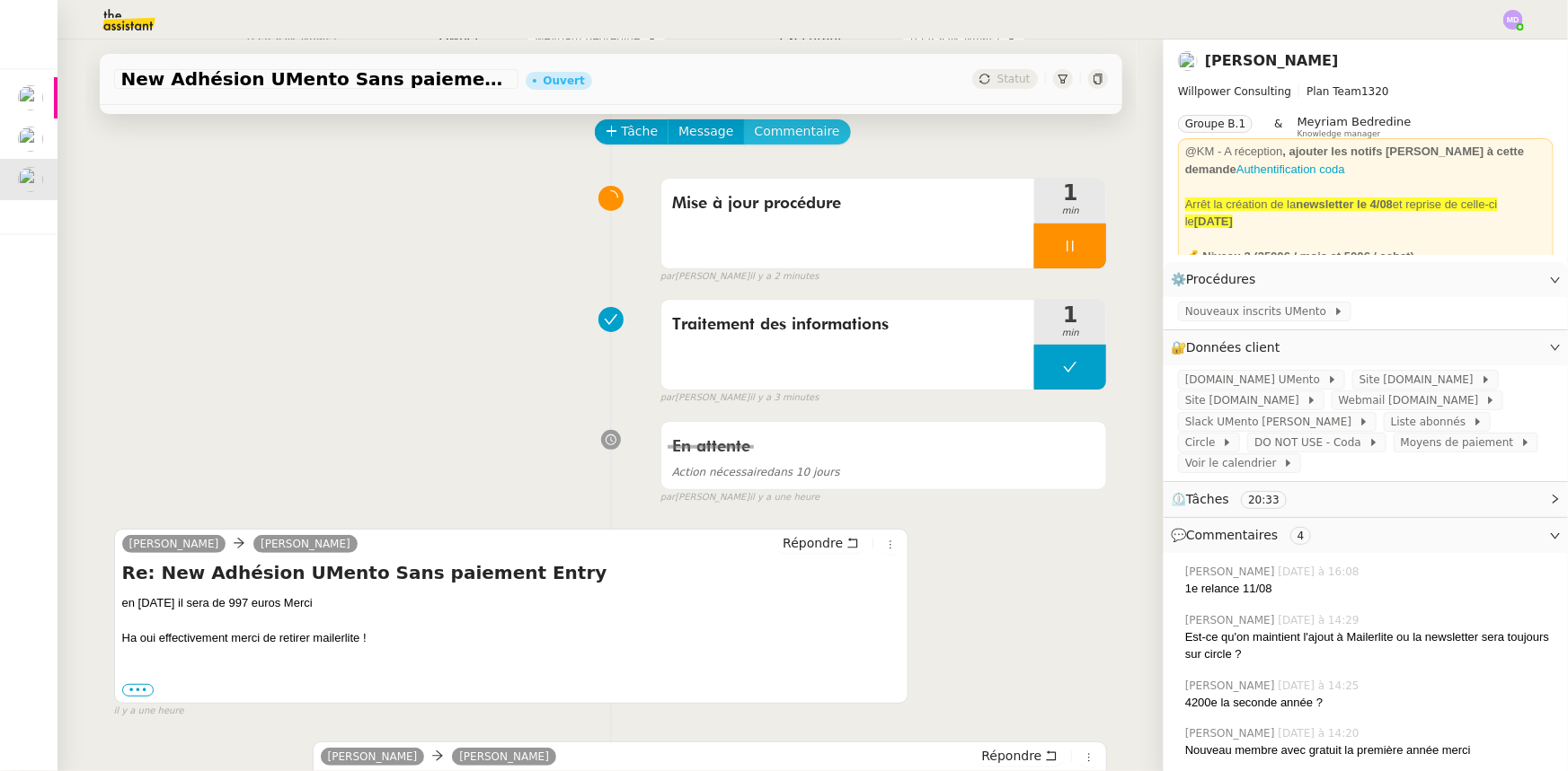
click at [769, 142] on span "Commentaire" at bounding box center [798, 131] width 85 height 20
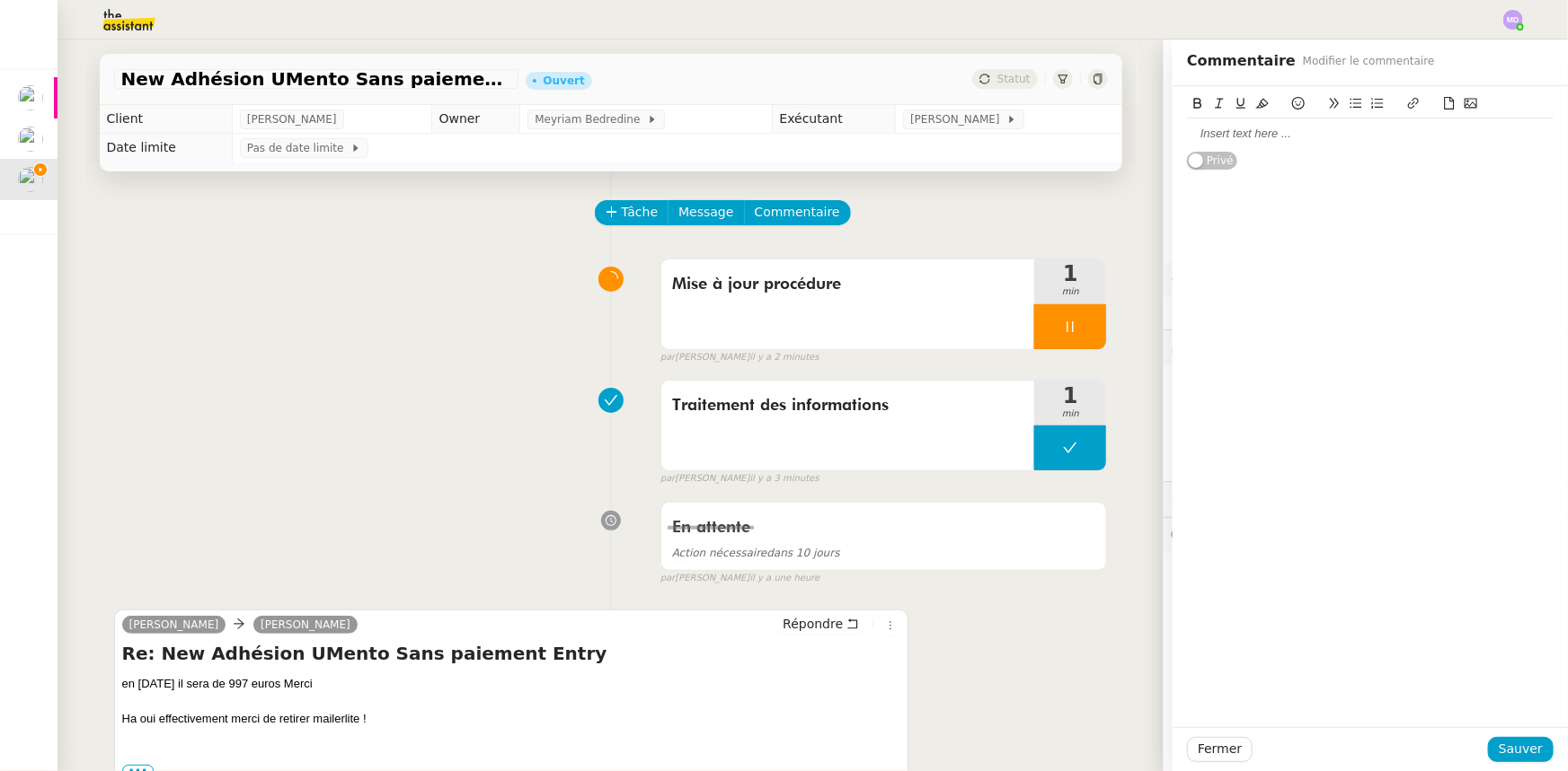
click at [1261, 135] on div at bounding box center [1370, 134] width 367 height 16
drag, startPoint x: 1355, startPoint y: 135, endPoint x: 1420, endPoint y: 134, distance: 65.0
click at [1420, 134] on div "@Meyriam : peux-tu mettre à jour MAJ process “ Nouveaux inscrits UMento ”" at bounding box center [1370, 143] width 367 height 33
click at [1411, 152] on div "@Meyriam : peux-tu mettre à jour “ Nouveaux inscrits UMento ” Privé" at bounding box center [1370, 128] width 367 height 84
click at [1499, 126] on div "@Meyriam : peux-tu mettre à jour “ Nouveaux inscrits UMento ”" at bounding box center [1370, 134] width 367 height 16
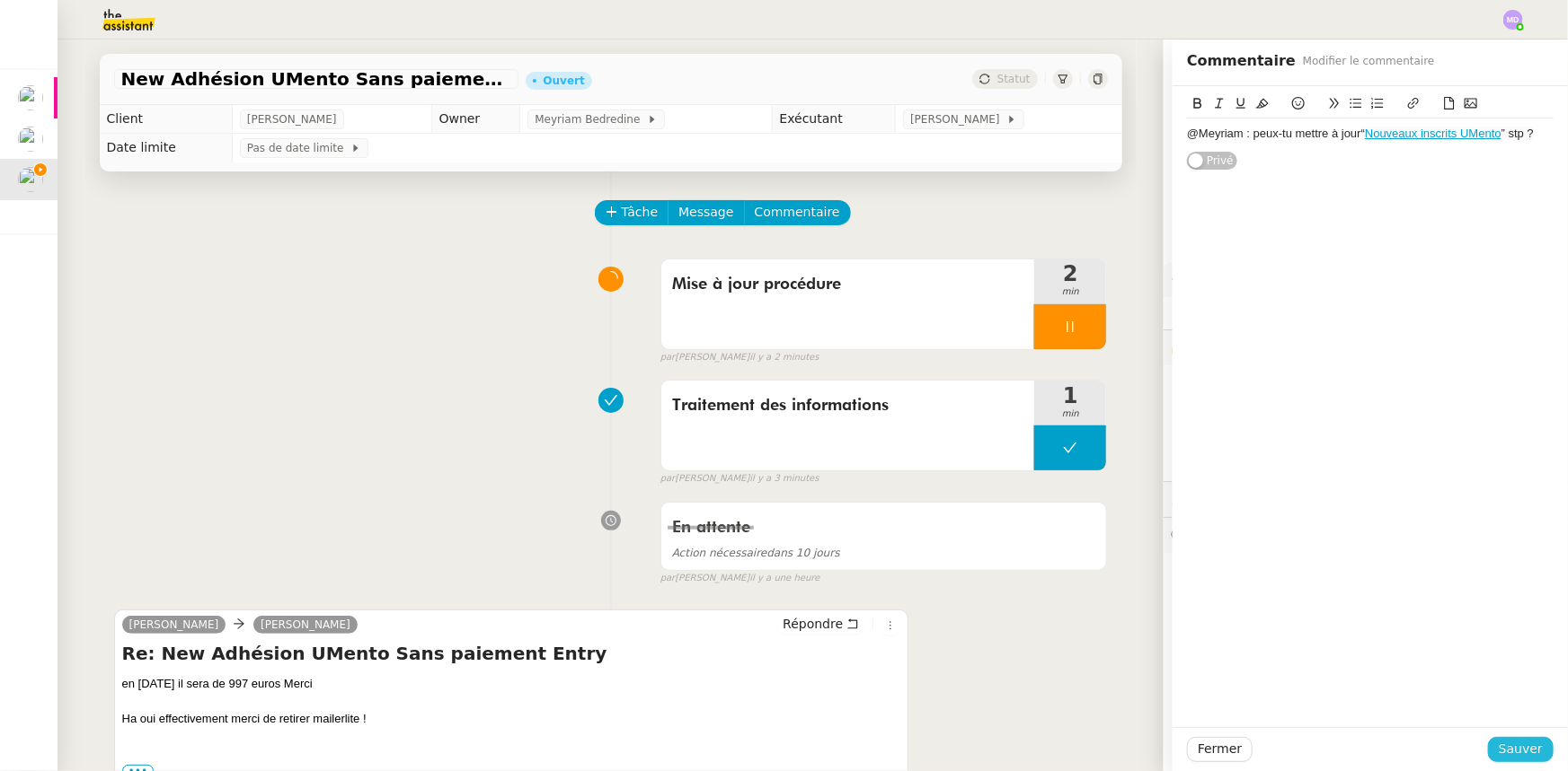
click at [1511, 754] on span "Sauver" at bounding box center [1519, 749] width 44 height 20
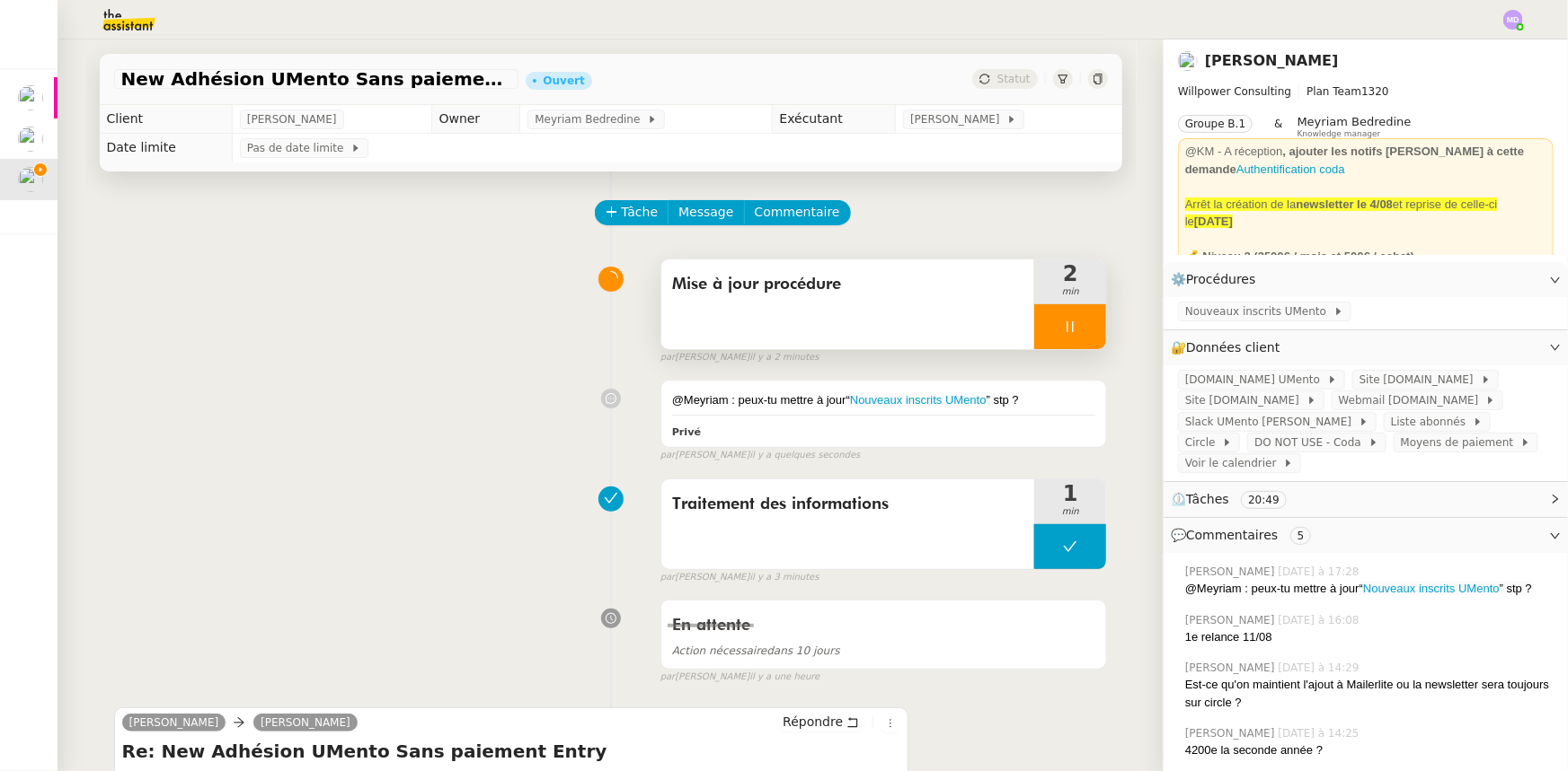
click at [1082, 333] on div at bounding box center [1070, 327] width 72 height 45
drag, startPoint x: 1082, startPoint y: 333, endPoint x: 1053, endPoint y: 189, distance: 146.9
click at [1081, 332] on button at bounding box center [1088, 327] width 36 height 45
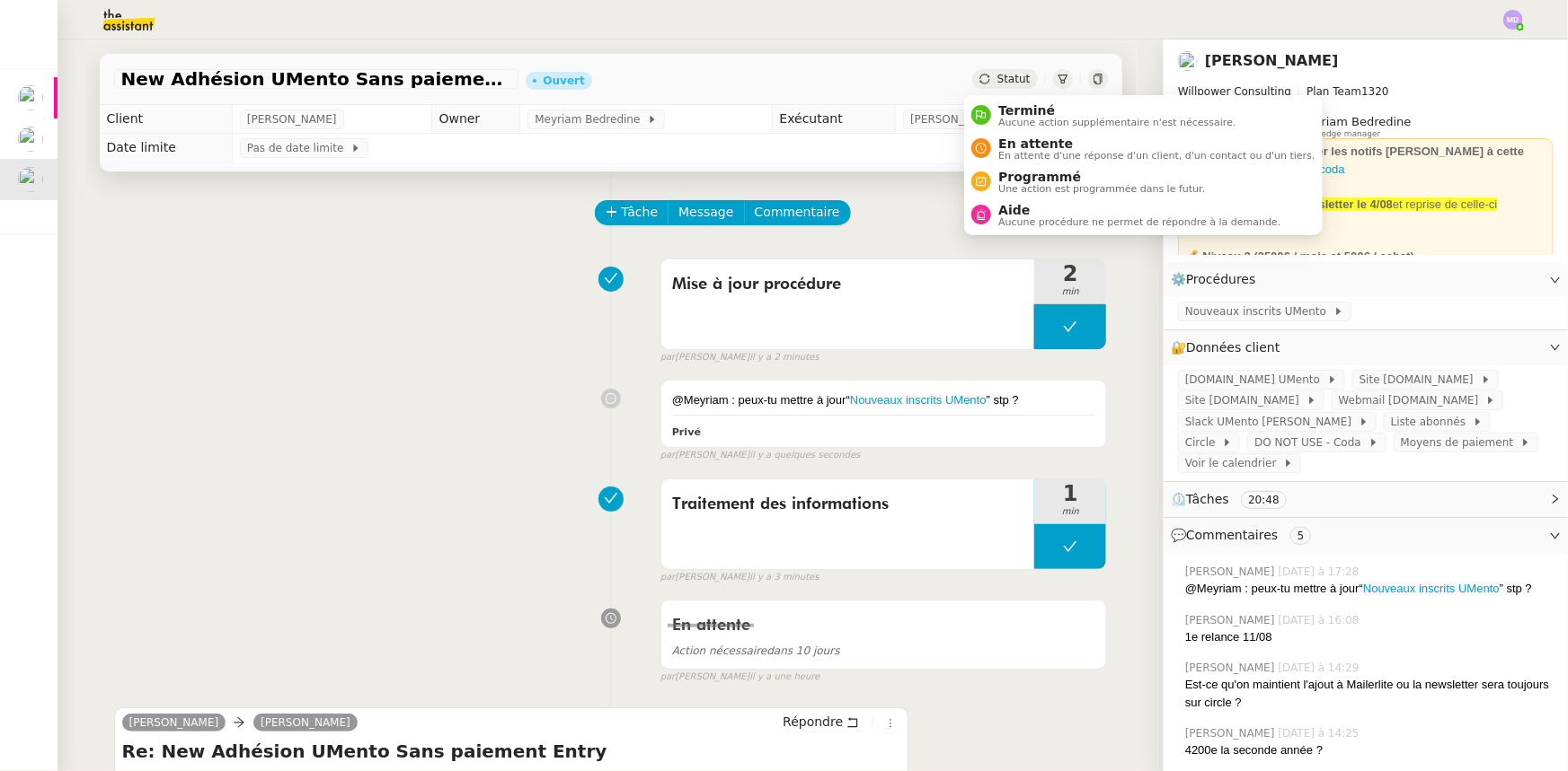
drag, startPoint x: 1028, startPoint y: 212, endPoint x: 1110, endPoint y: 261, distance: 95.5
click at [1033, 214] on div "Aide Aucune procédure ne permet de répondre à la demande." at bounding box center [1135, 214] width 289 height 24
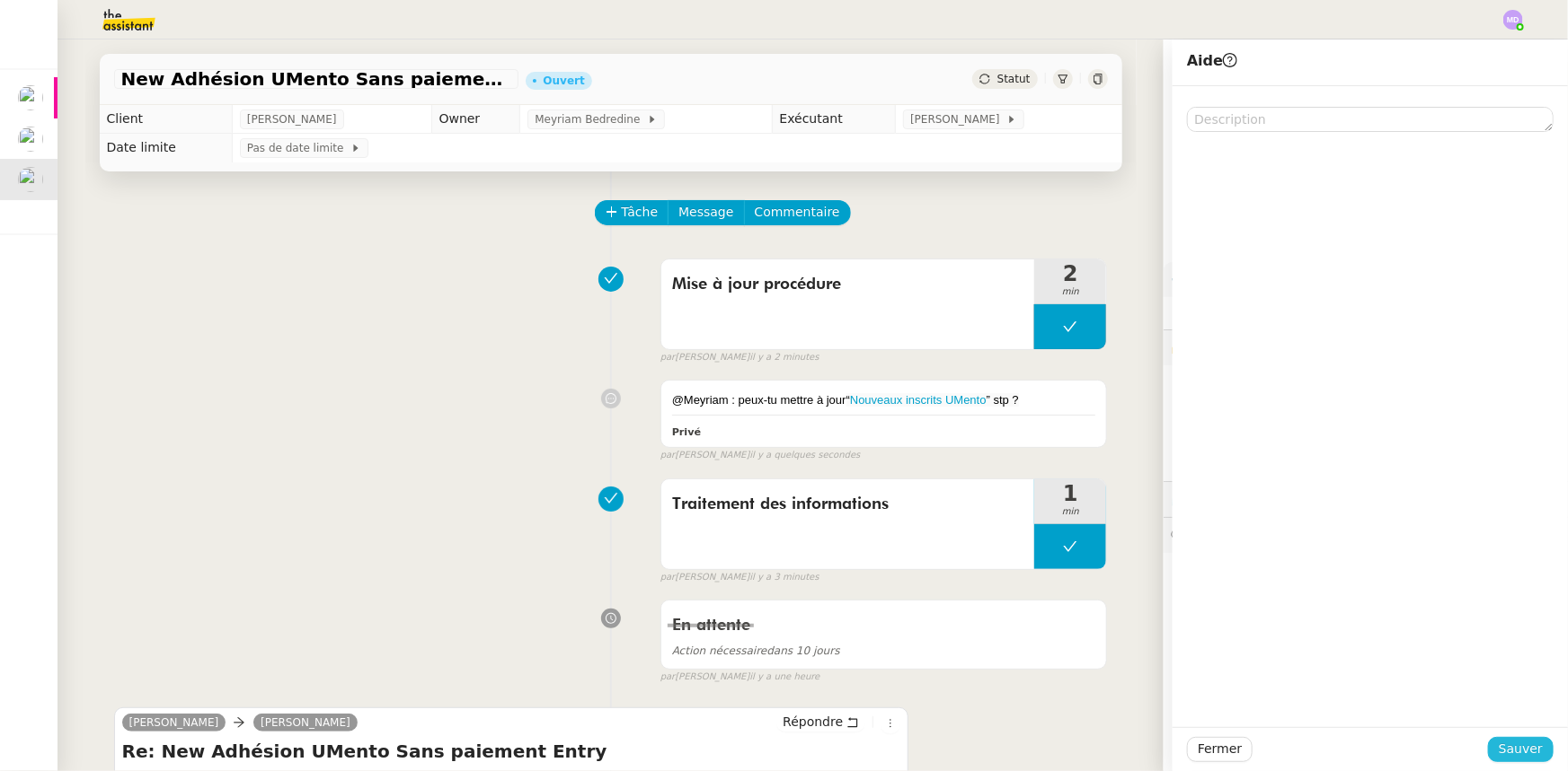
click at [1519, 752] on span "Sauver" at bounding box center [1519, 749] width 44 height 20
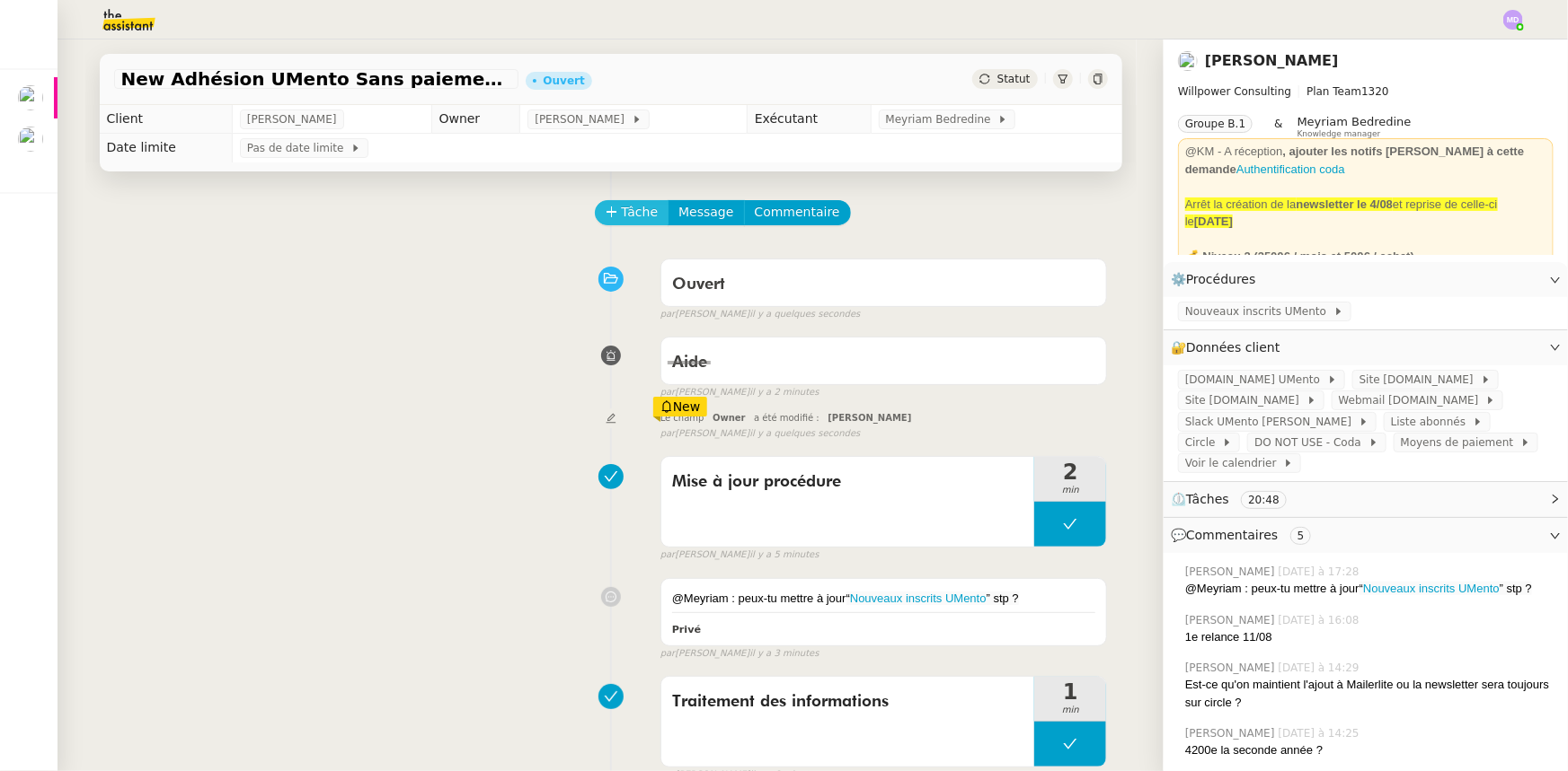
click at [622, 216] on span "Tâche" at bounding box center [640, 211] width 37 height 20
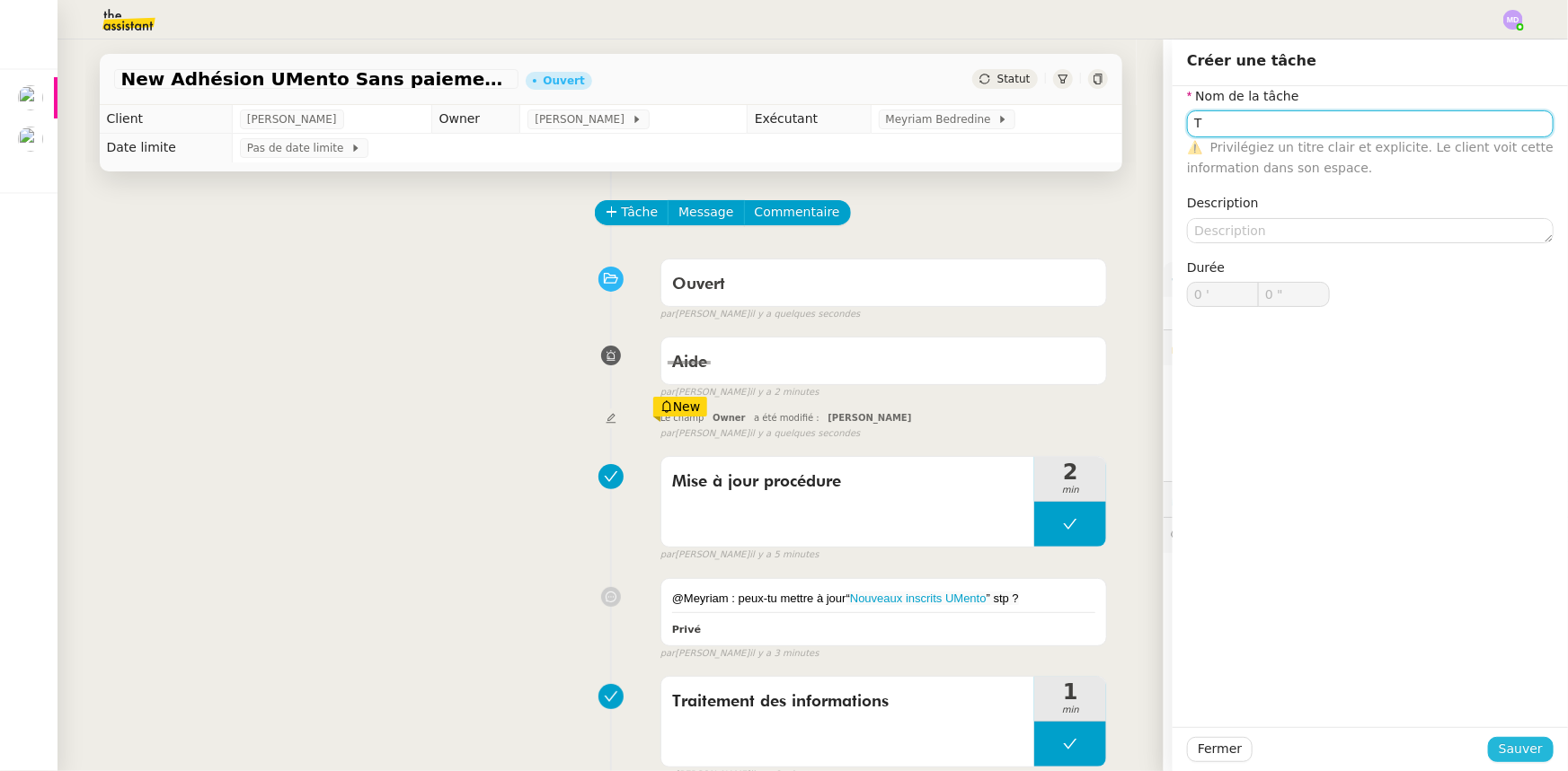
type input "T"
click at [1505, 742] on span "Sauver" at bounding box center [1519, 749] width 44 height 20
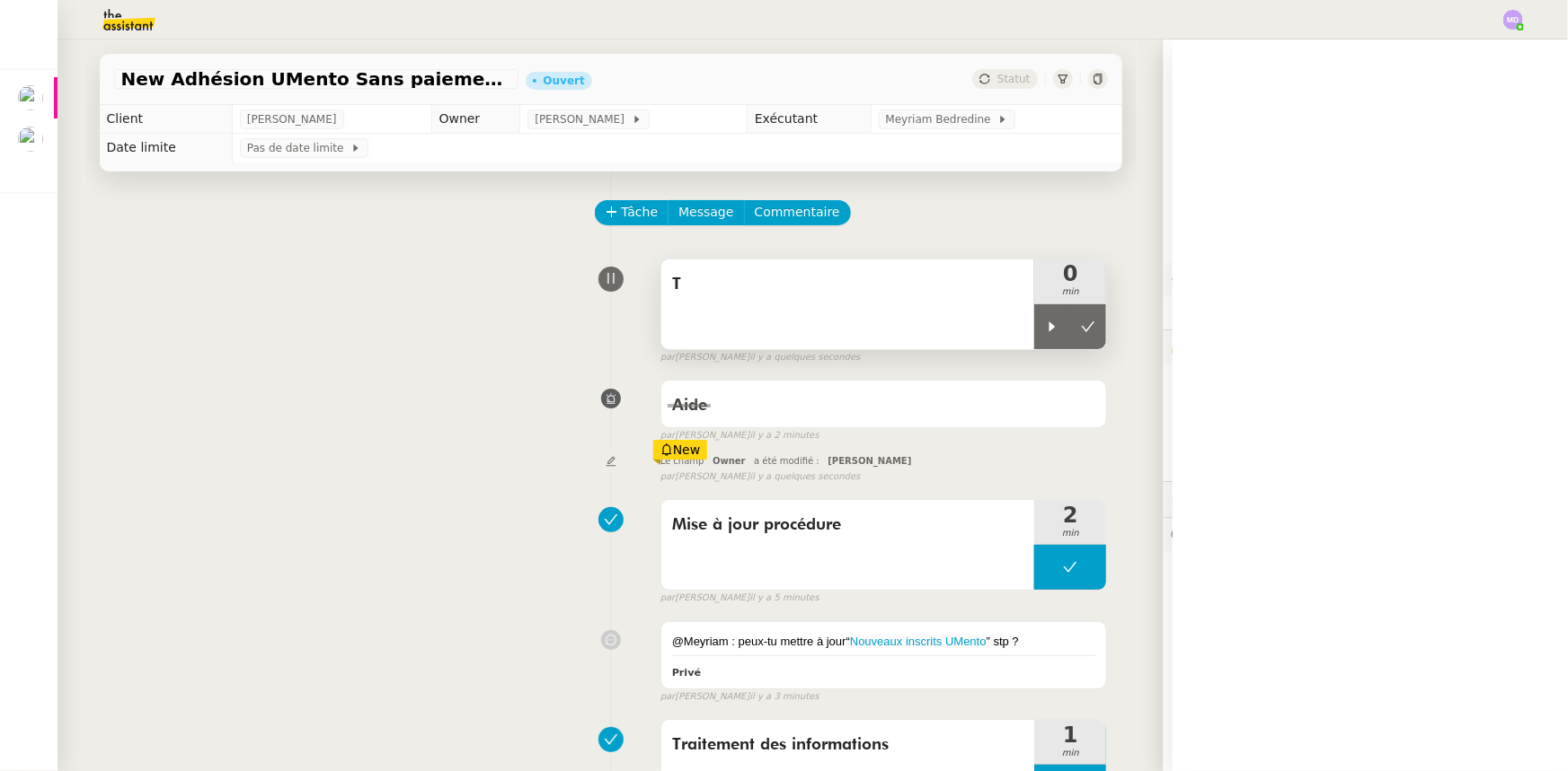
drag, startPoint x: 1050, startPoint y: 332, endPoint x: 999, endPoint y: 320, distance: 52.4
click at [1035, 330] on div at bounding box center [1052, 327] width 36 height 45
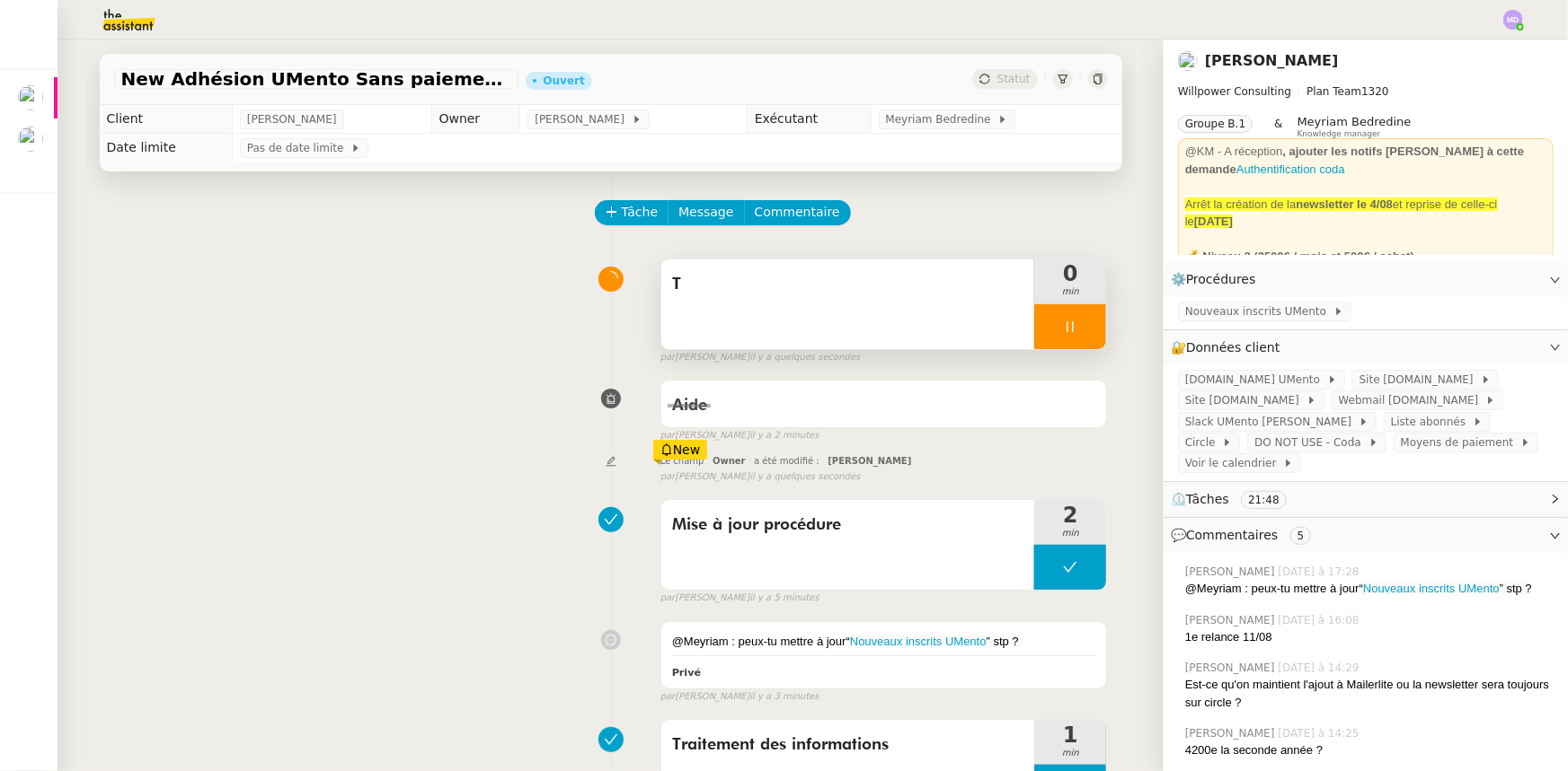
drag, startPoint x: 999, startPoint y: 320, endPoint x: 990, endPoint y: 308, distance: 15.0
click at [996, 320] on div "T" at bounding box center [847, 305] width 374 height 90
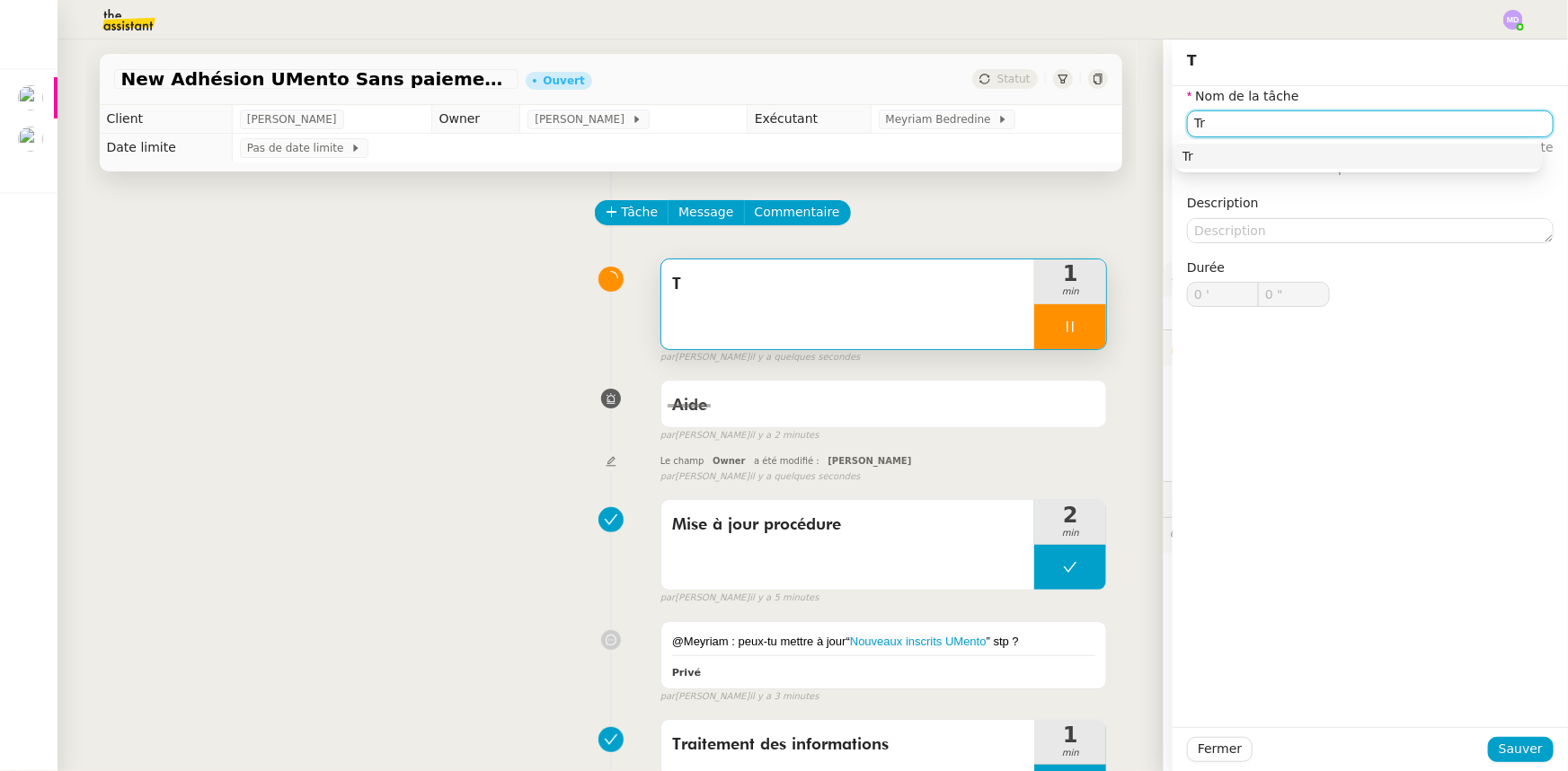
click at [1222, 124] on input "Tr" at bounding box center [1370, 123] width 367 height 26
type input "Tra"
type input "1 ""
type input "Transmiss"
type input "2 ""
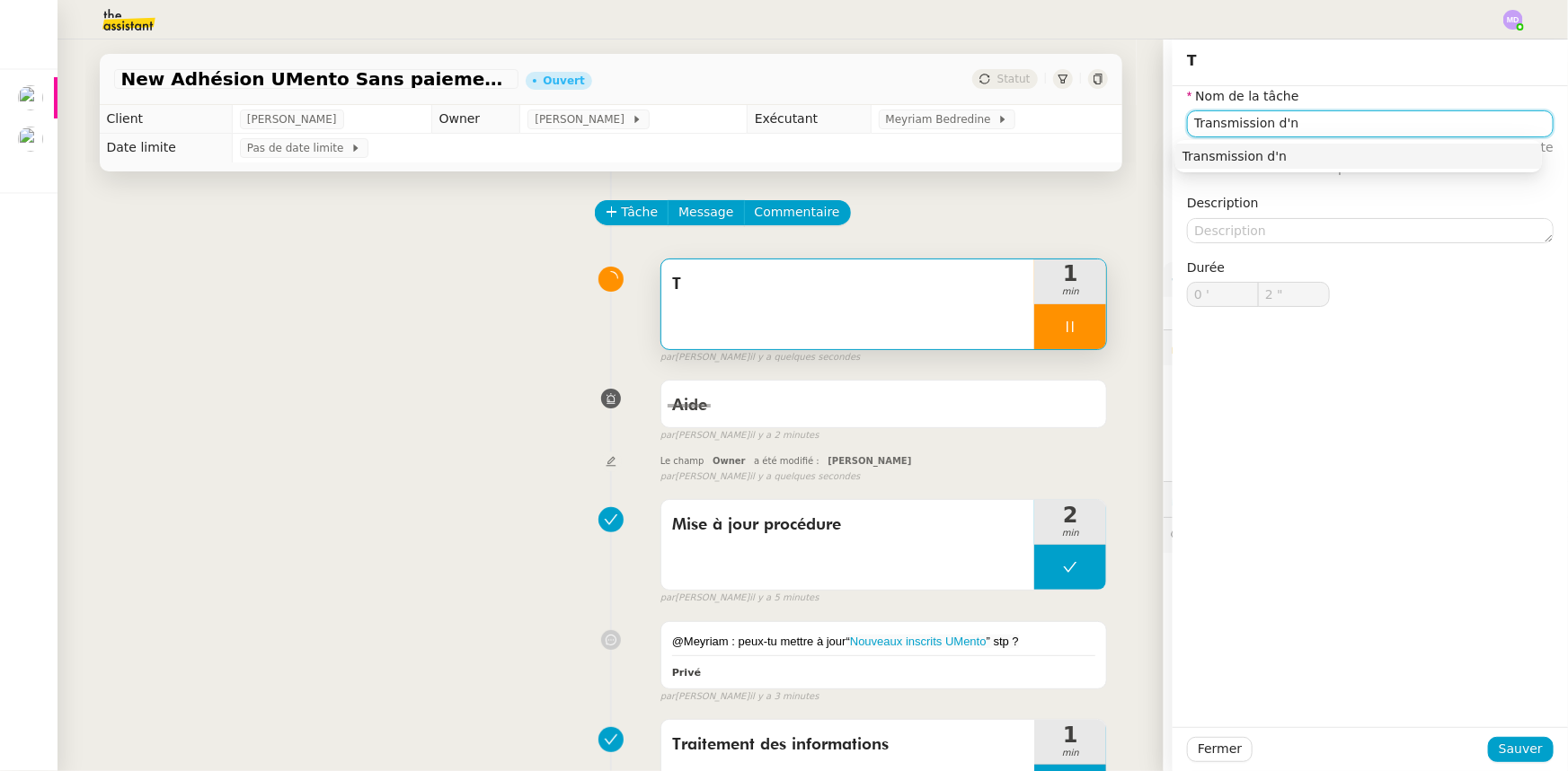
type input "Transmission d'nf"
type input "3 ""
type input "Transmission d'ifnro"
type input "4 ""
type input "Transmission d'ifnromations"
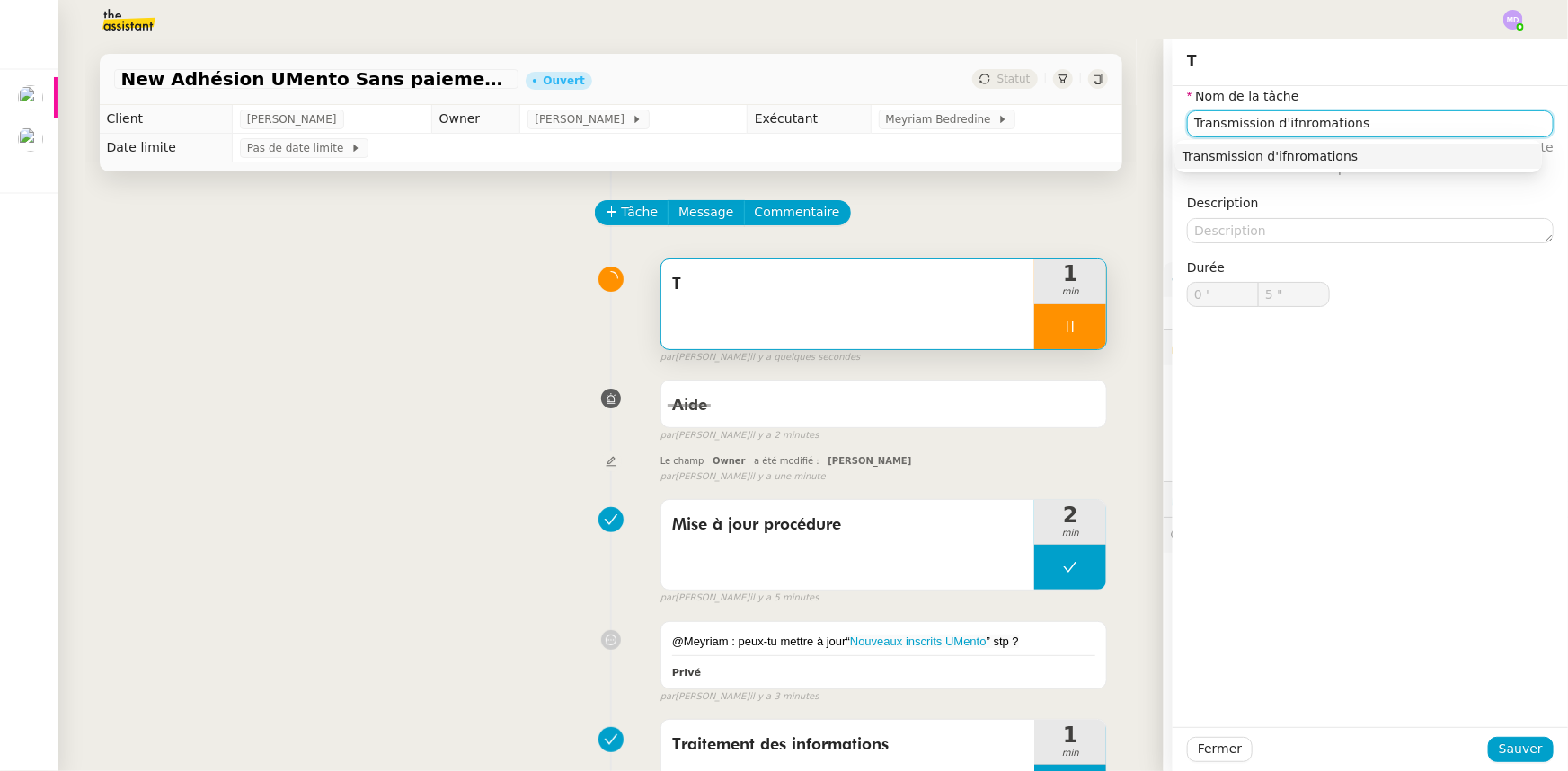
type input "6 ""
drag, startPoint x: 1405, startPoint y: 131, endPoint x: 1419, endPoint y: 131, distance: 14.0
click at [1419, 131] on input "Transmission d'ifnromations" at bounding box center [1370, 123] width 367 height 26
type input "Transmission d'i"
type input "7 ""
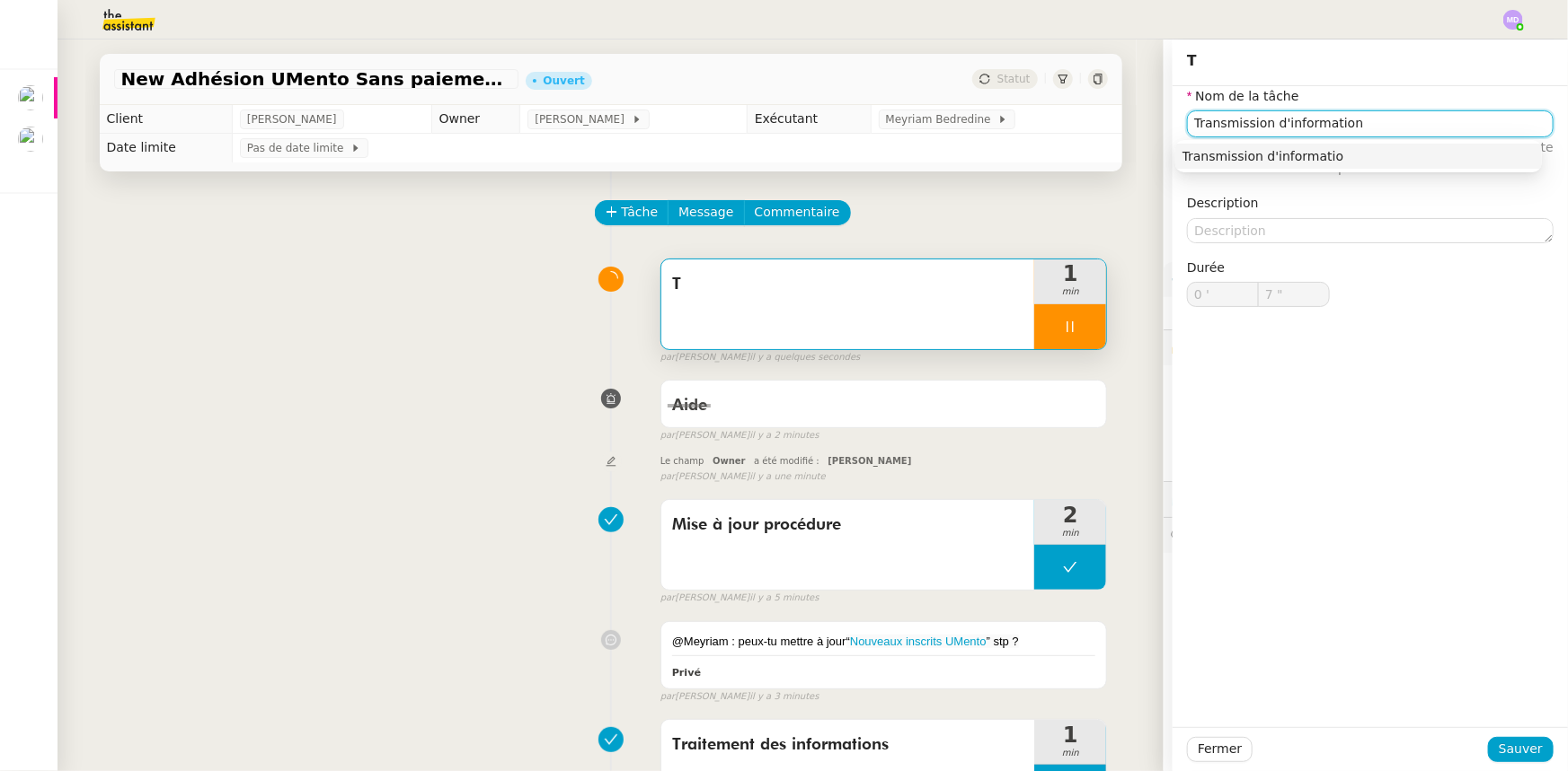
type input "Transmission d'informations"
type input "9 ""
type input "Transmission d'informations"
click at [1510, 741] on span "Sauver" at bounding box center [1519, 749] width 44 height 20
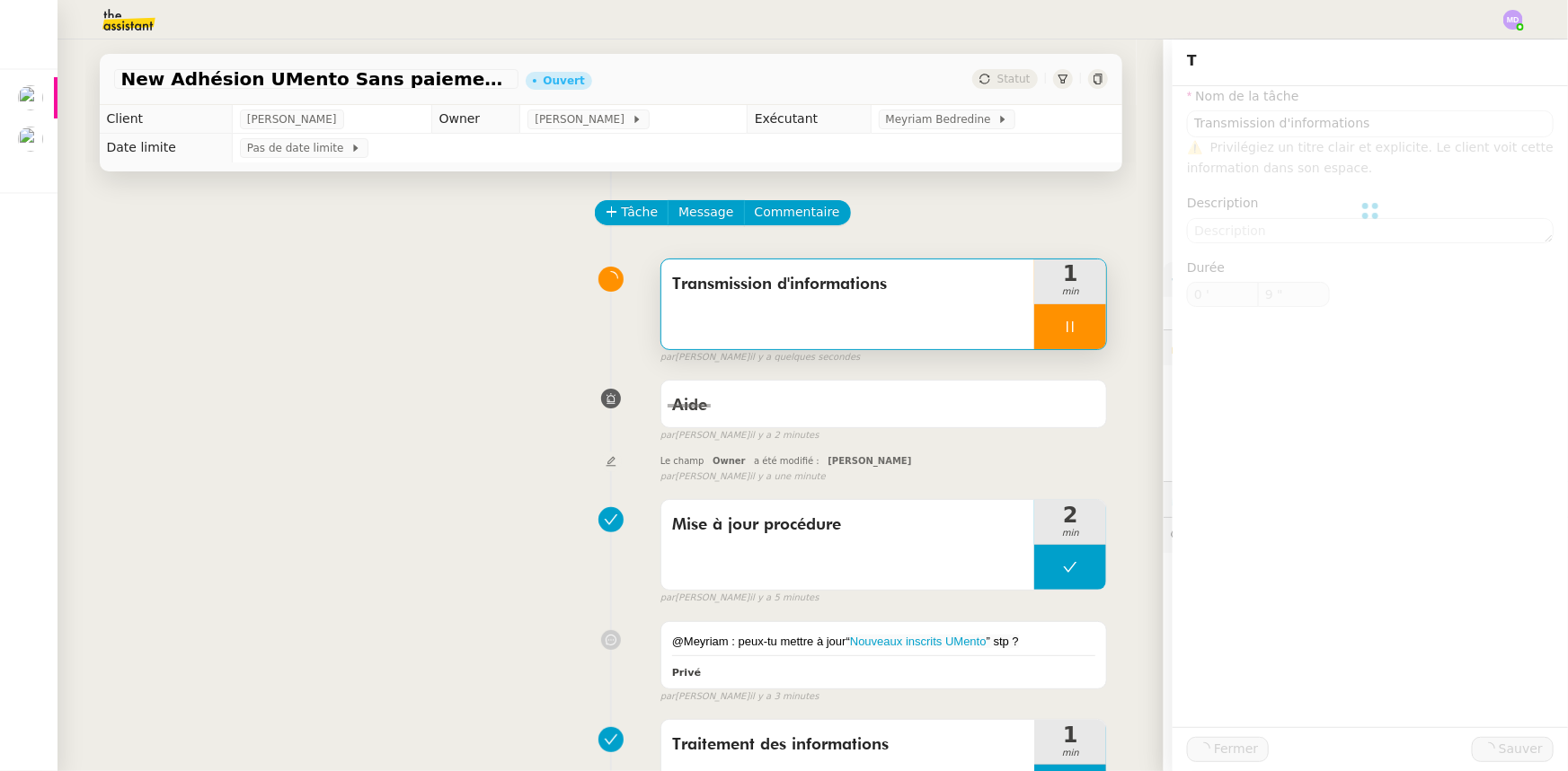
type input "10 ""
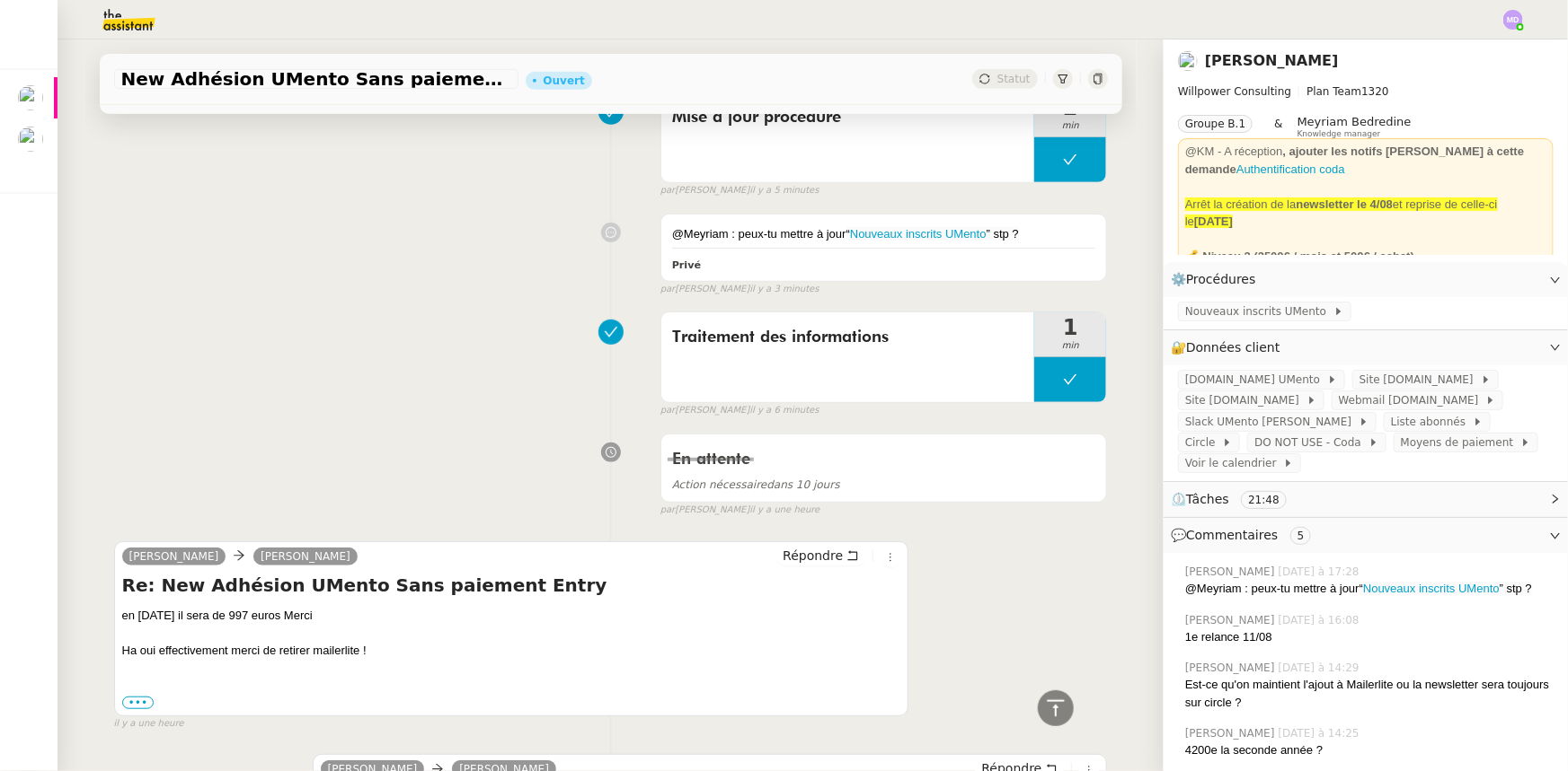
scroll to position [734, 0]
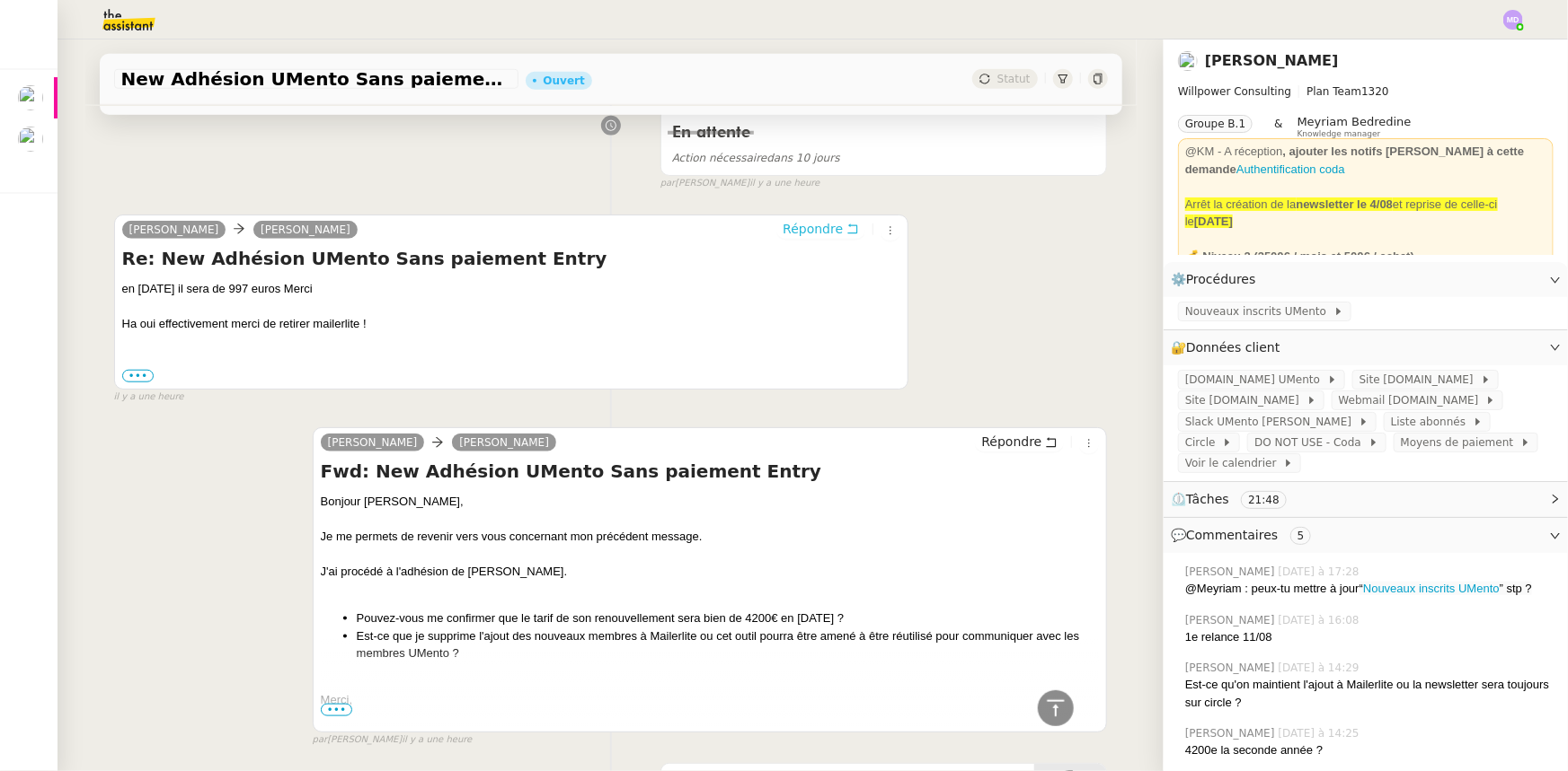
click at [786, 237] on span "Répondre" at bounding box center [813, 229] width 60 height 18
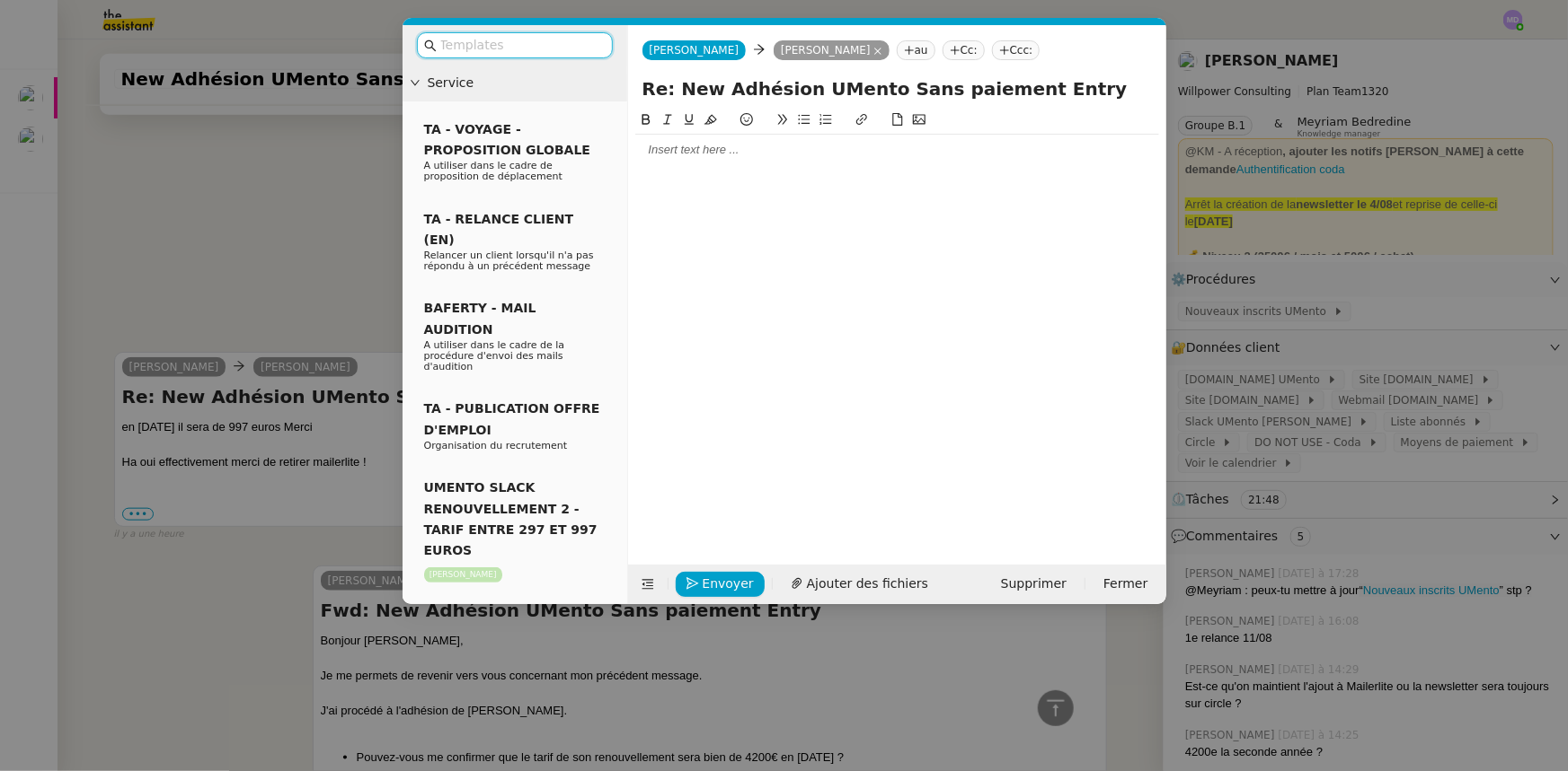
scroll to position [872, 0]
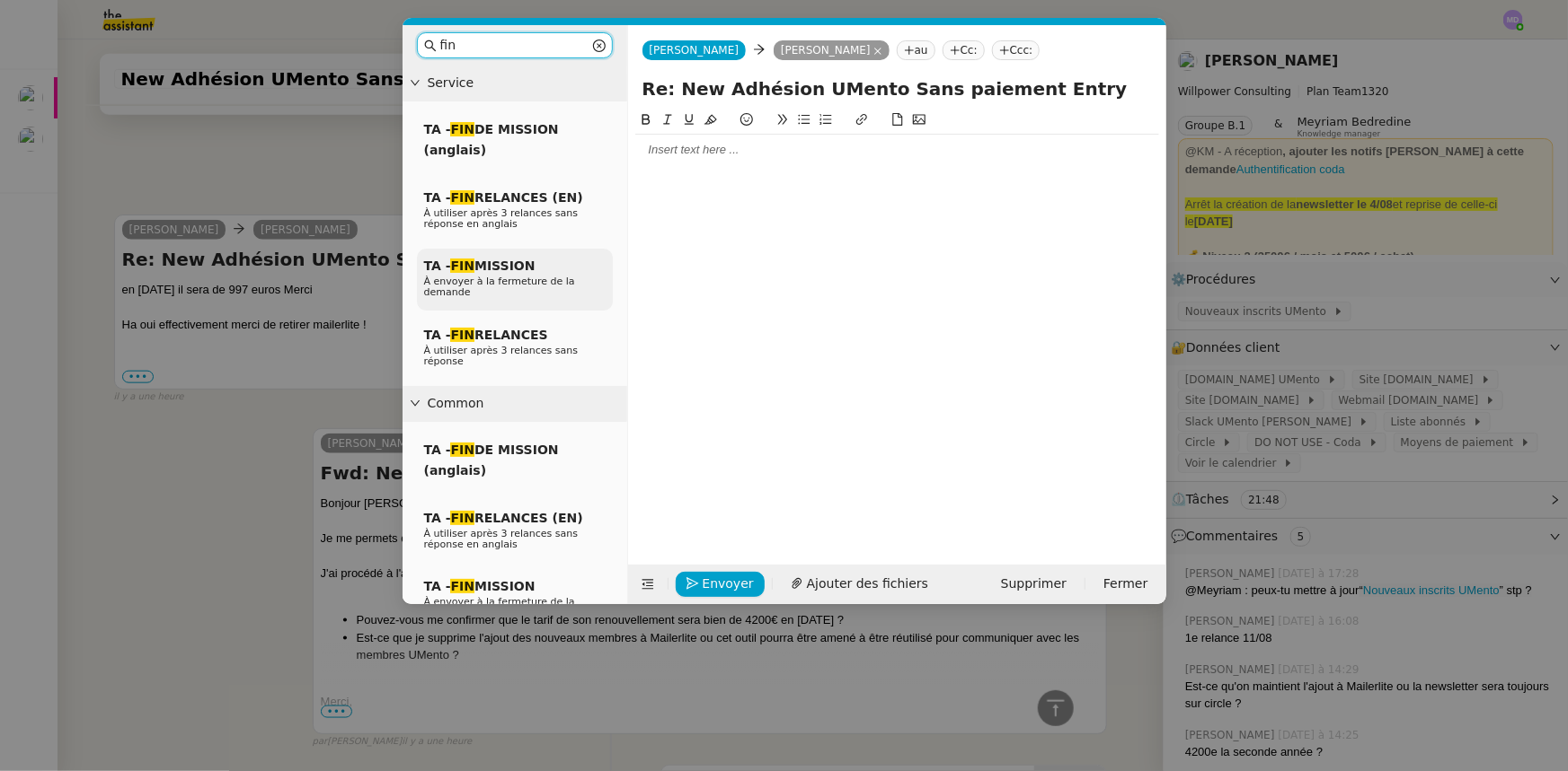
type input "fin"
drag, startPoint x: 479, startPoint y: 273, endPoint x: 561, endPoint y: 201, distance: 109.1
click at [479, 272] on span "TA - FIN MISSION" at bounding box center [479, 266] width 112 height 15
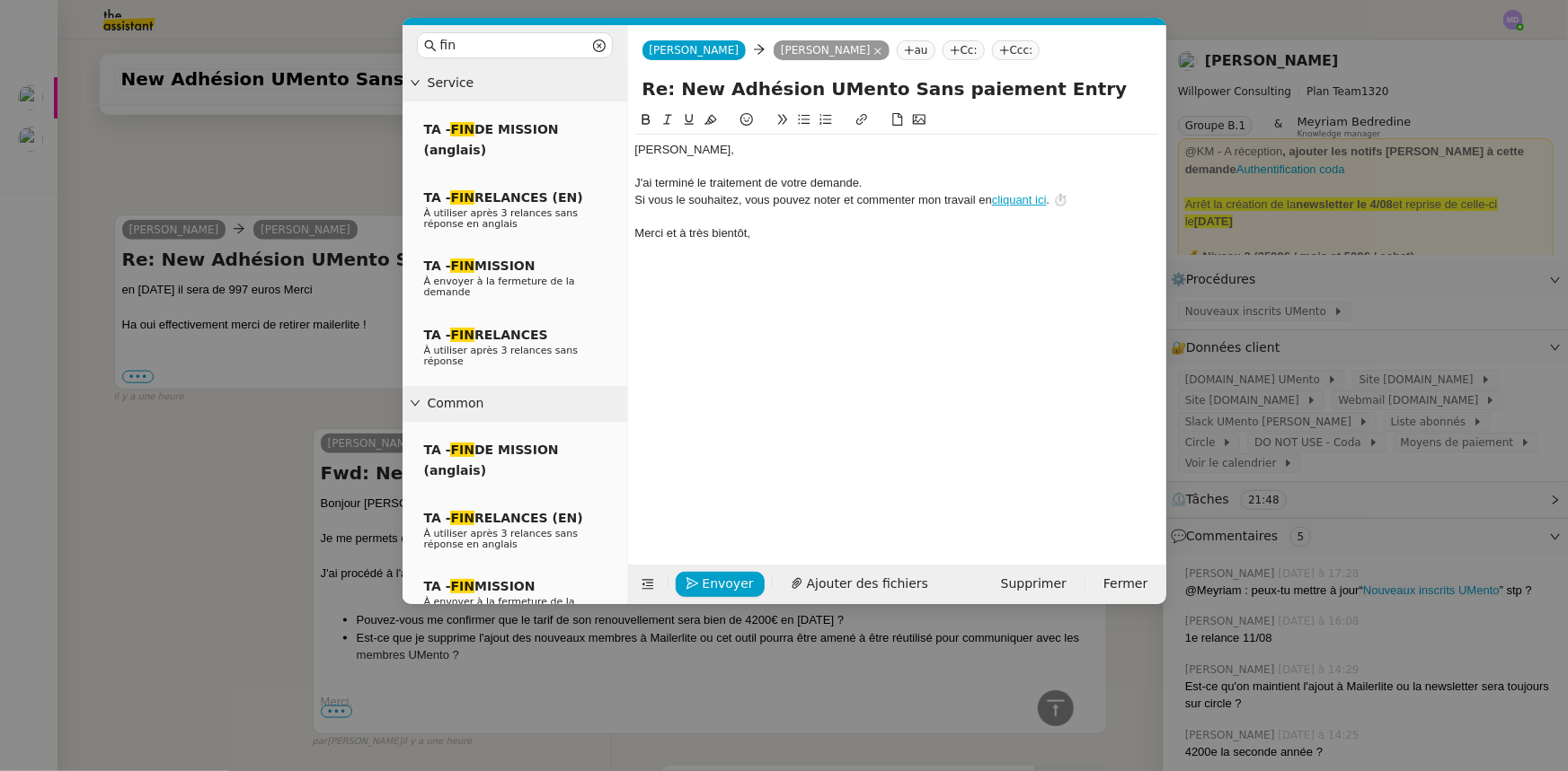
click at [652, 164] on div at bounding box center [898, 167] width 524 height 16
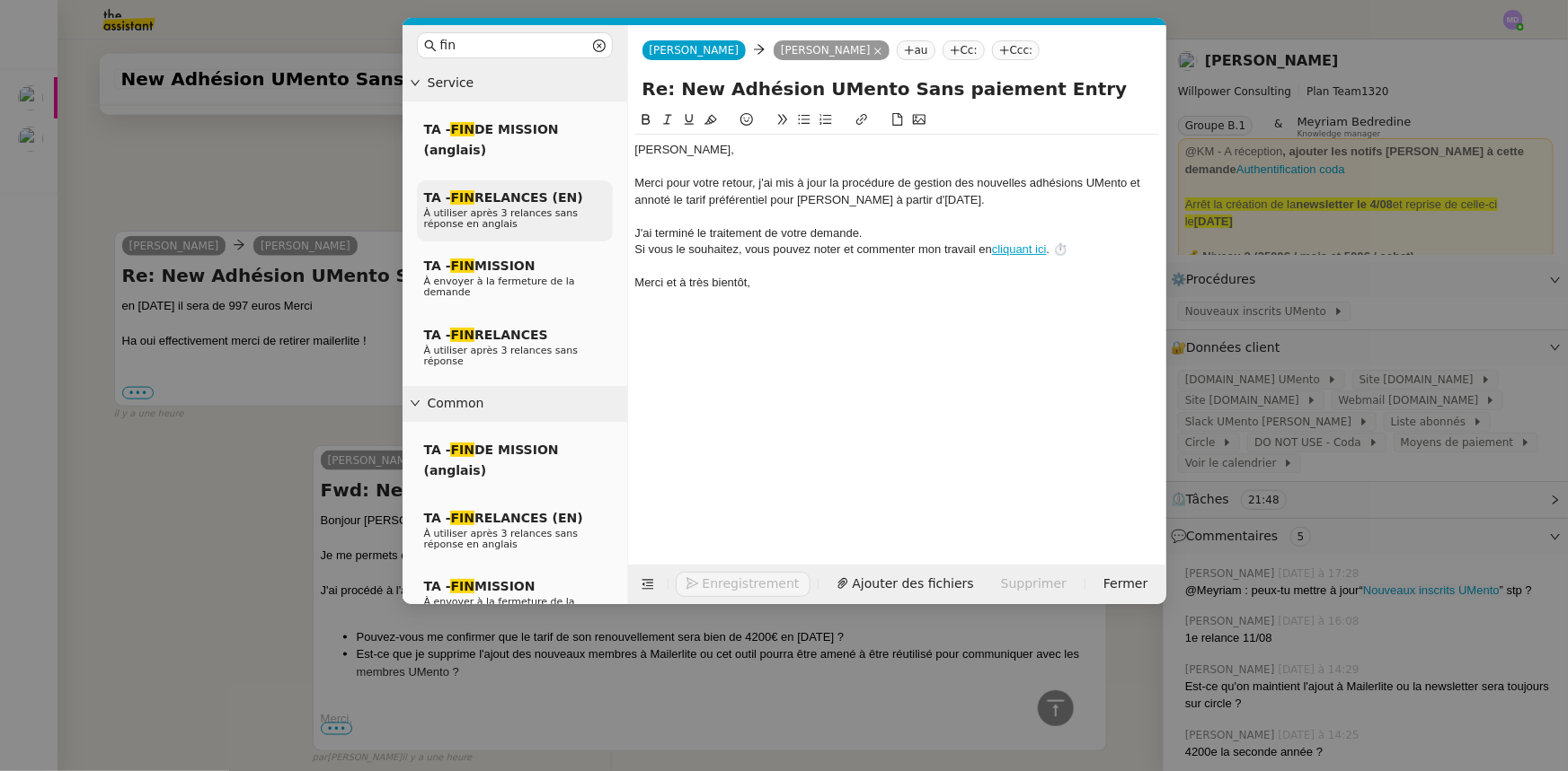
scroll to position [1030, 0]
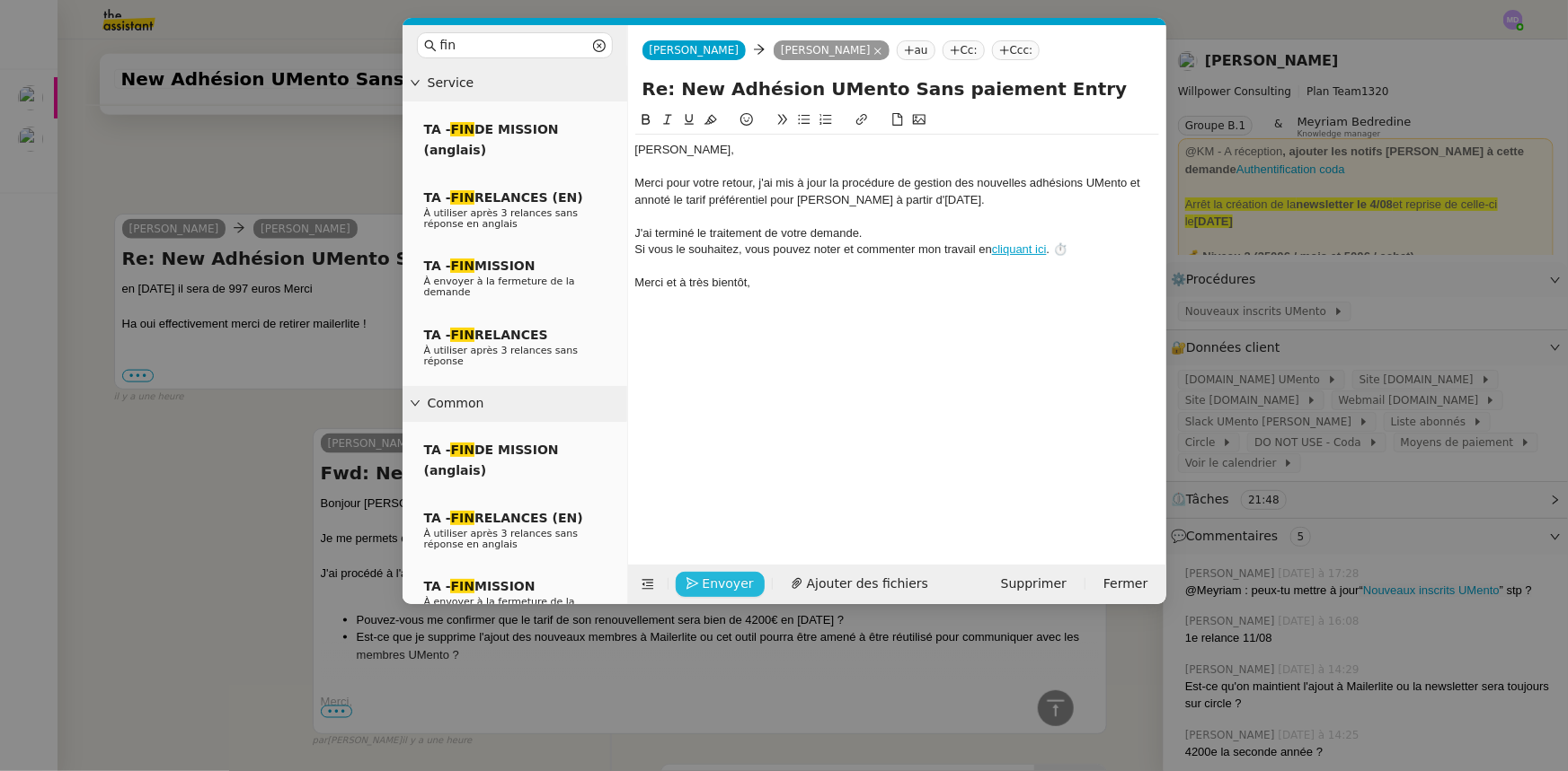
click at [702, 580] on span "Envoyer" at bounding box center [728, 584] width 51 height 20
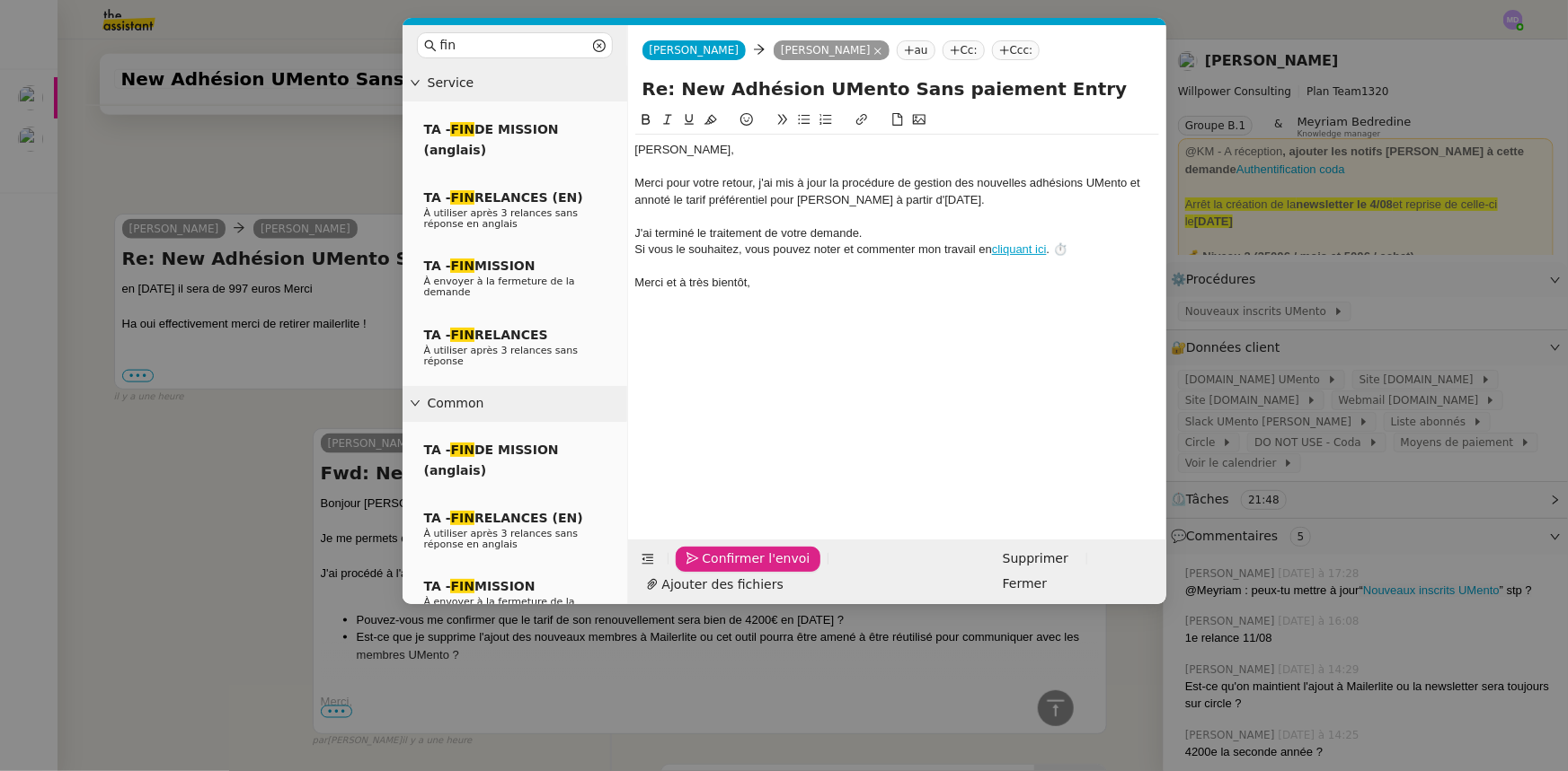
click at [702, 569] on span "Confirmer l'envoi" at bounding box center [756, 559] width 108 height 20
click at [702, 580] on nz-modal-container "fin Service TA - FIN DE MISSION (anglais) TA - FIN RELANCES (EN) À utiliser apr…" at bounding box center [784, 385] width 1568 height 771
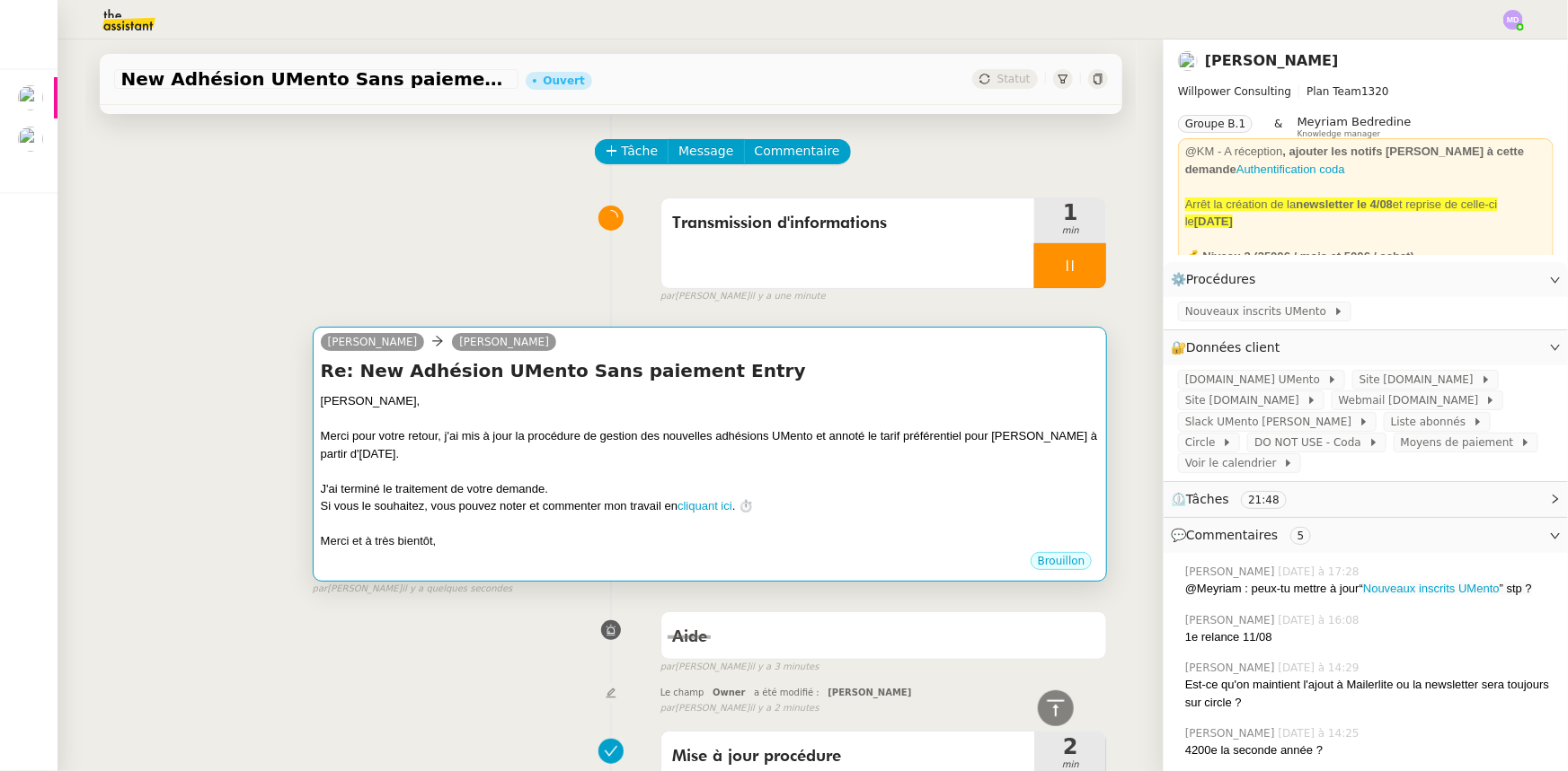
scroll to position [0, 0]
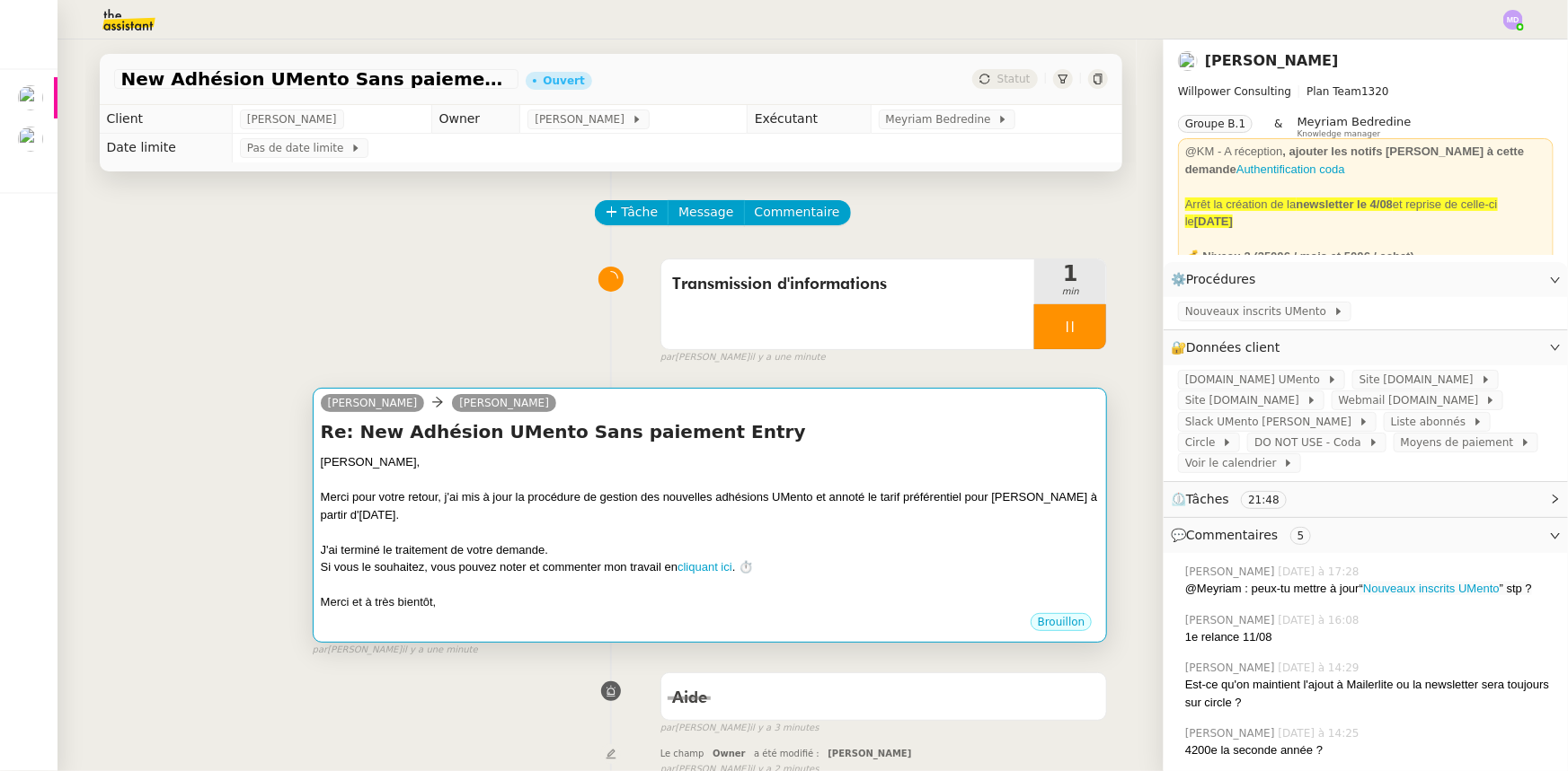
click at [808, 501] on div "Merci pour votre retour, j'ai mis à jour la procédure de gestion des nouvelles …" at bounding box center [710, 506] width 779 height 35
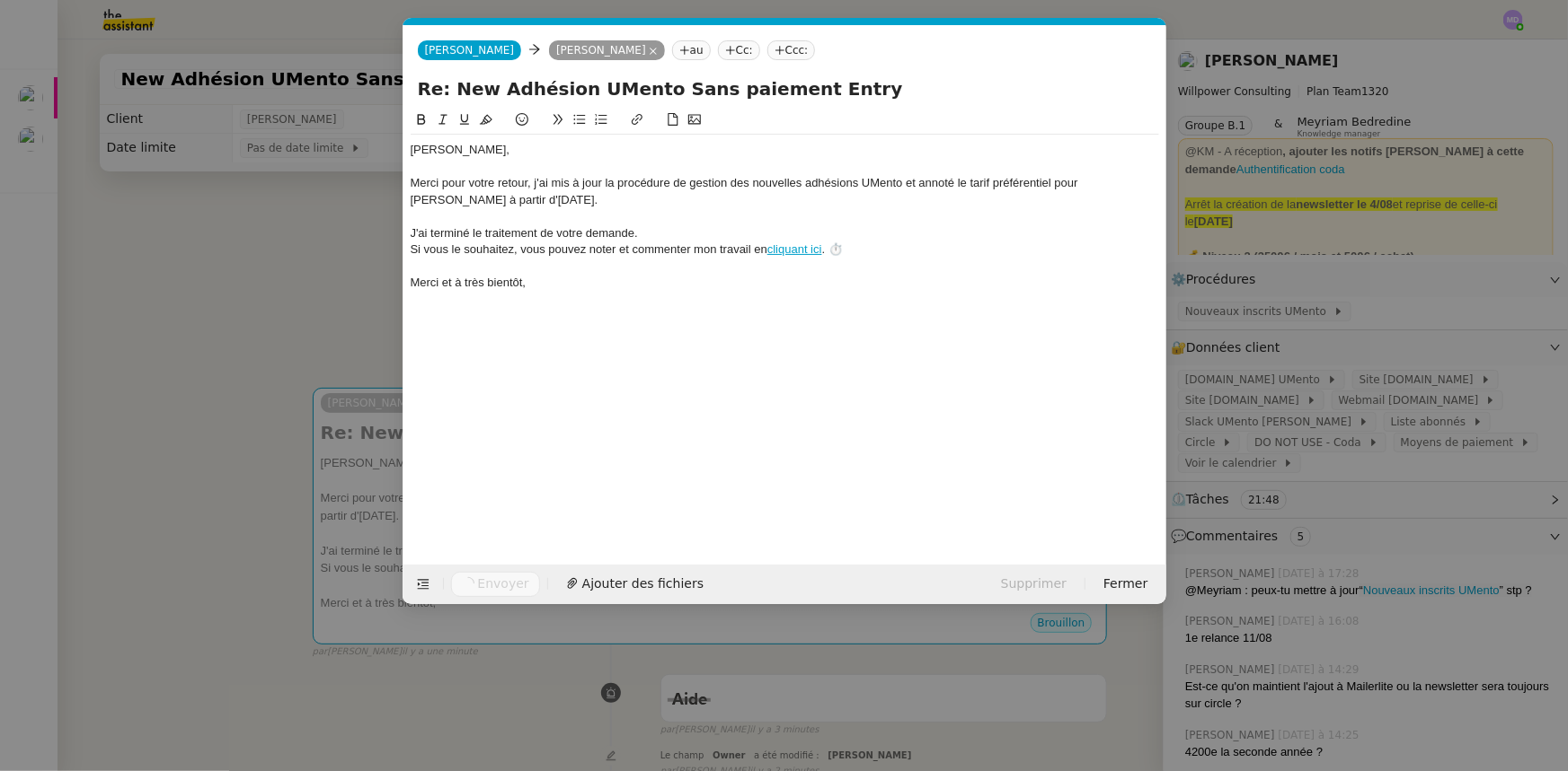
scroll to position [0, 51]
click at [299, 321] on nz-modal-container "fin Service TA - FIN DE MISSION (anglais) TA - FIN RELANCES (EN) À utiliser apr…" at bounding box center [784, 385] width 1568 height 771
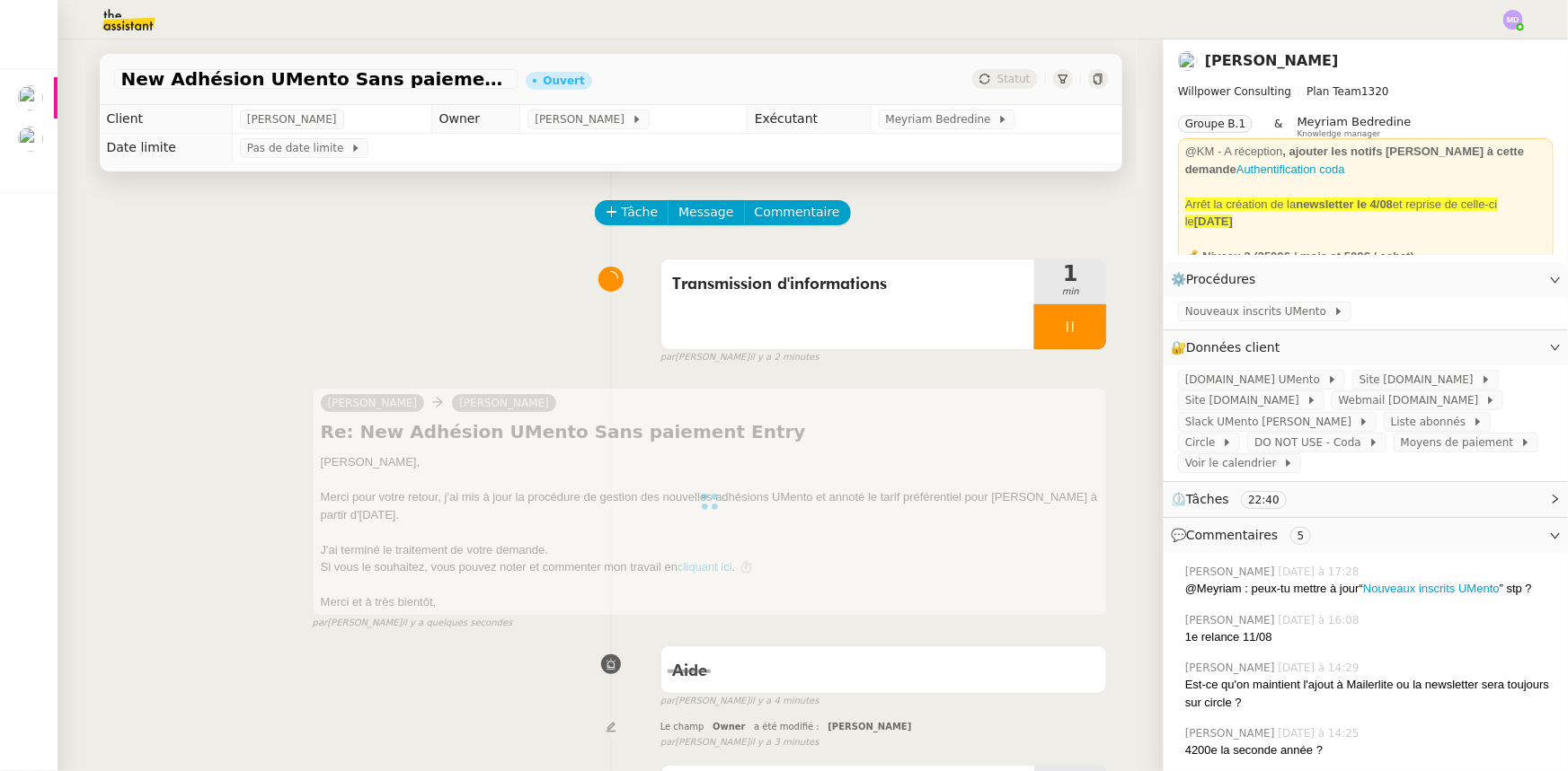
click at [1508, 24] on img at bounding box center [1513, 19] width 19 height 19
click at [1480, 54] on li "Suivi" at bounding box center [1464, 51] width 116 height 25
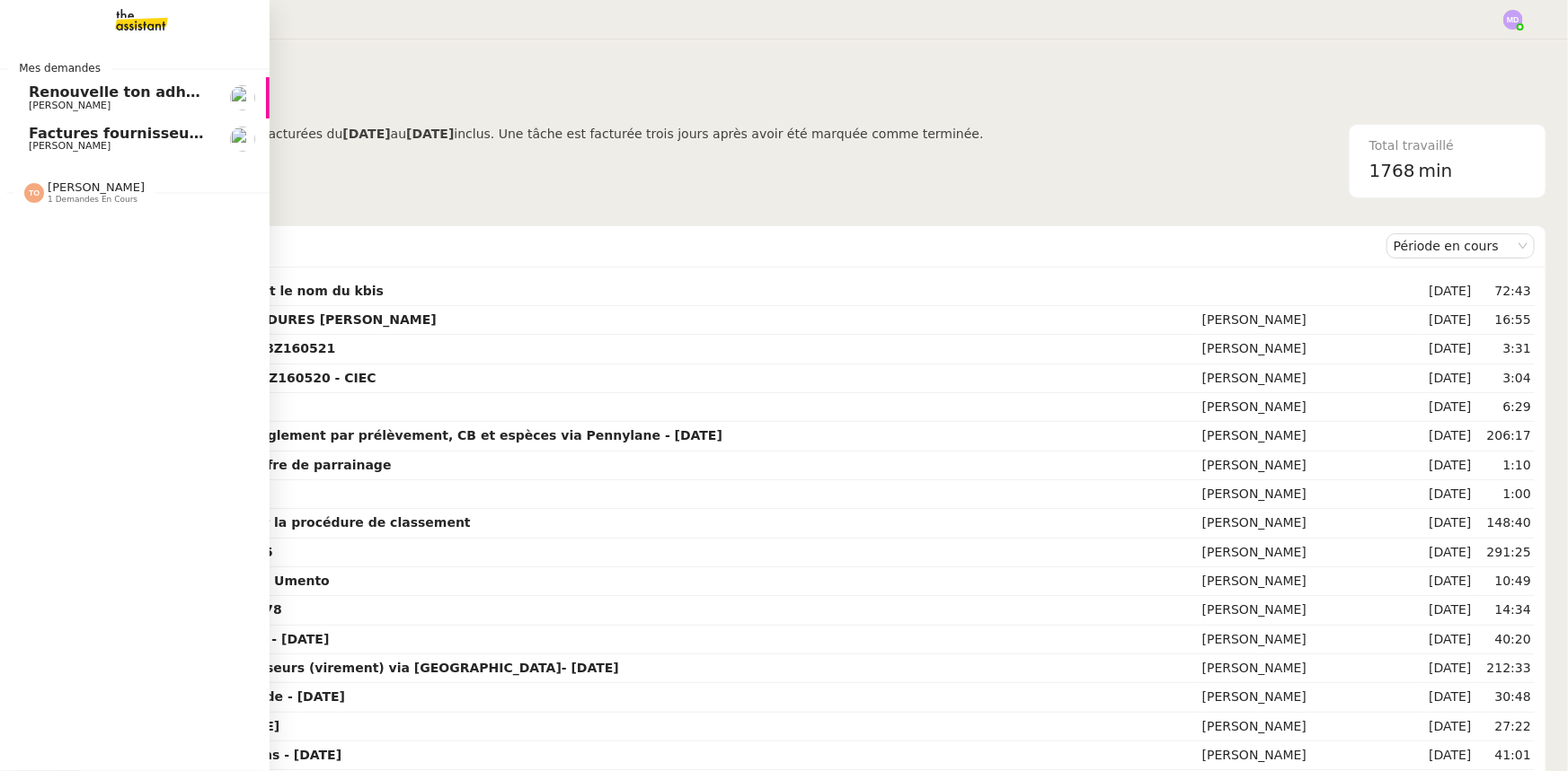
click at [126, 98] on span "Renouvelle ton adhésion Umento" at bounding box center [163, 92] width 269 height 17
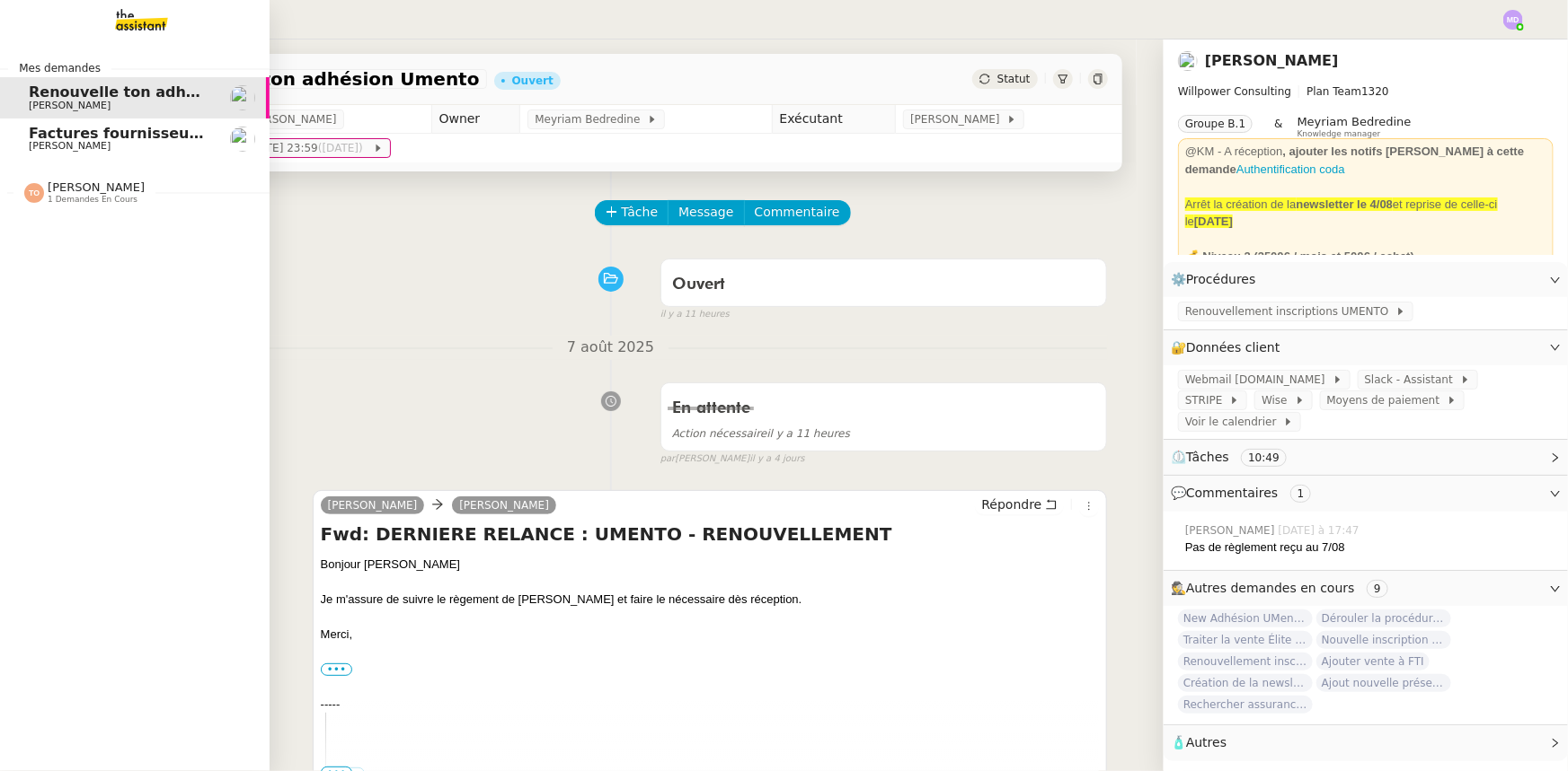
click at [33, 140] on span "Factures fournisseurs règlement par prélèvement, CB et espèces via Pennylane - …" at bounding box center [388, 134] width 718 height 17
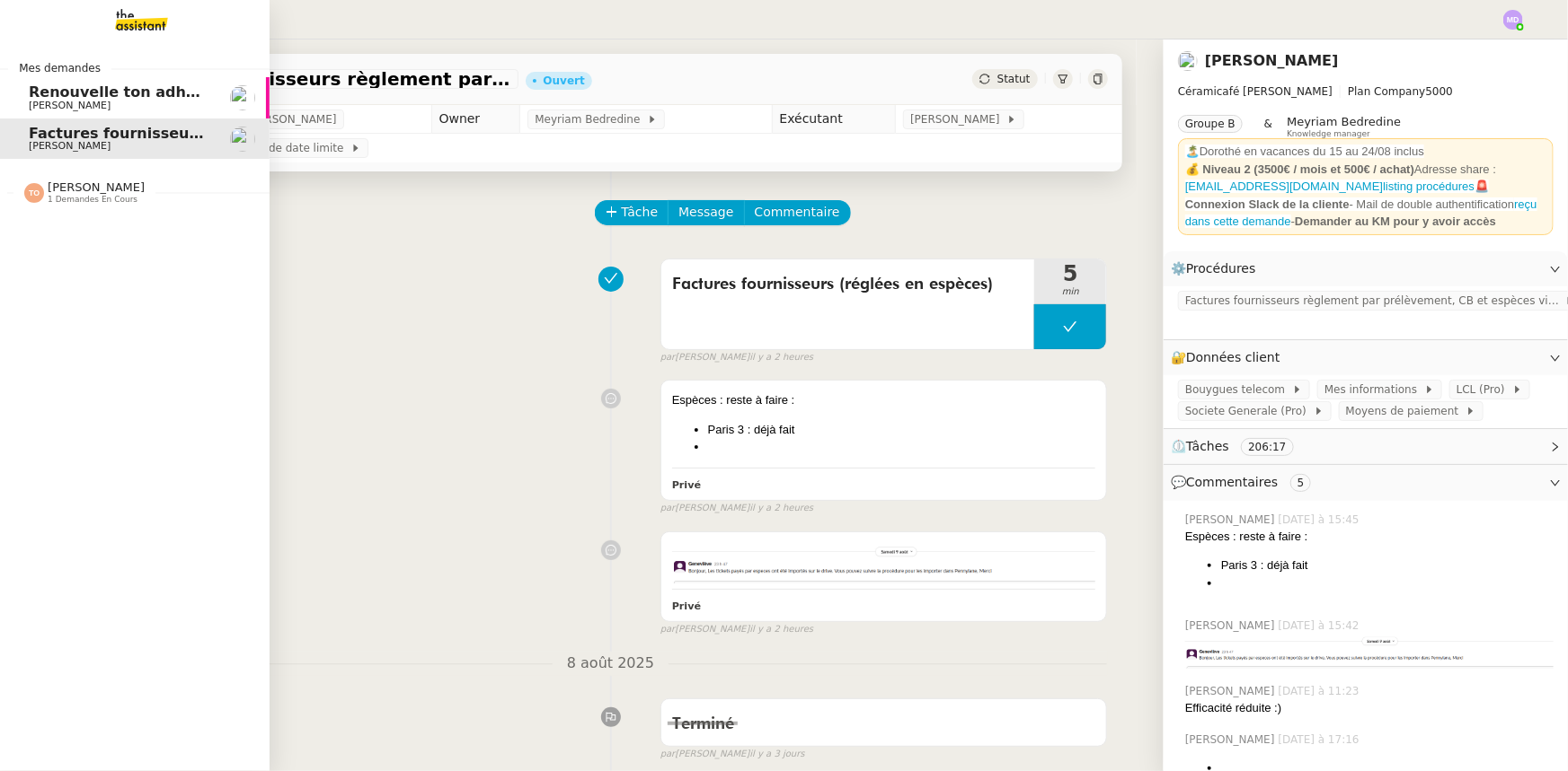
click at [112, 25] on img at bounding box center [127, 19] width 140 height 40
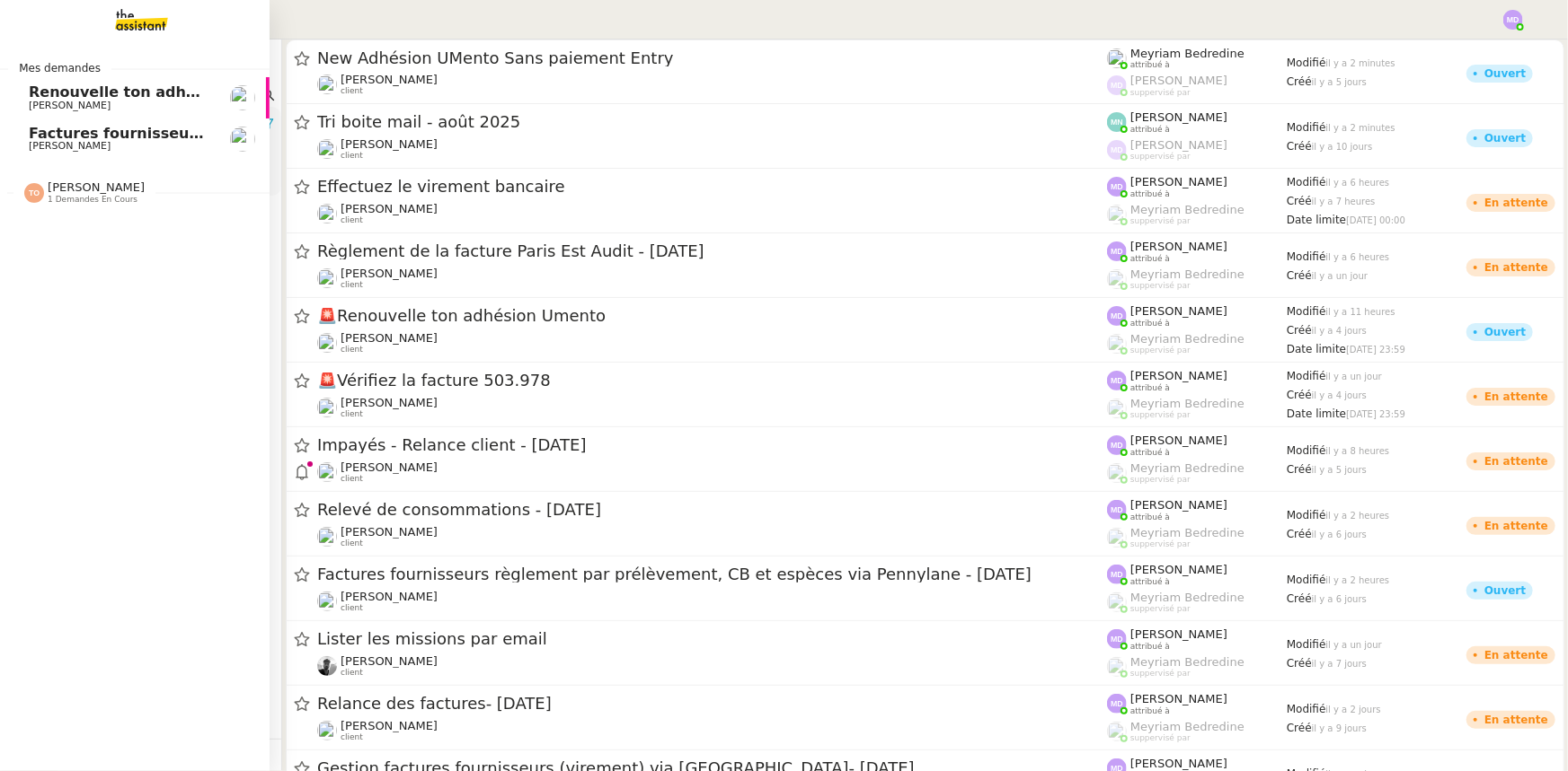
click at [168, 89] on span "Renouvelle ton adhésion Umento" at bounding box center [163, 92] width 269 height 17
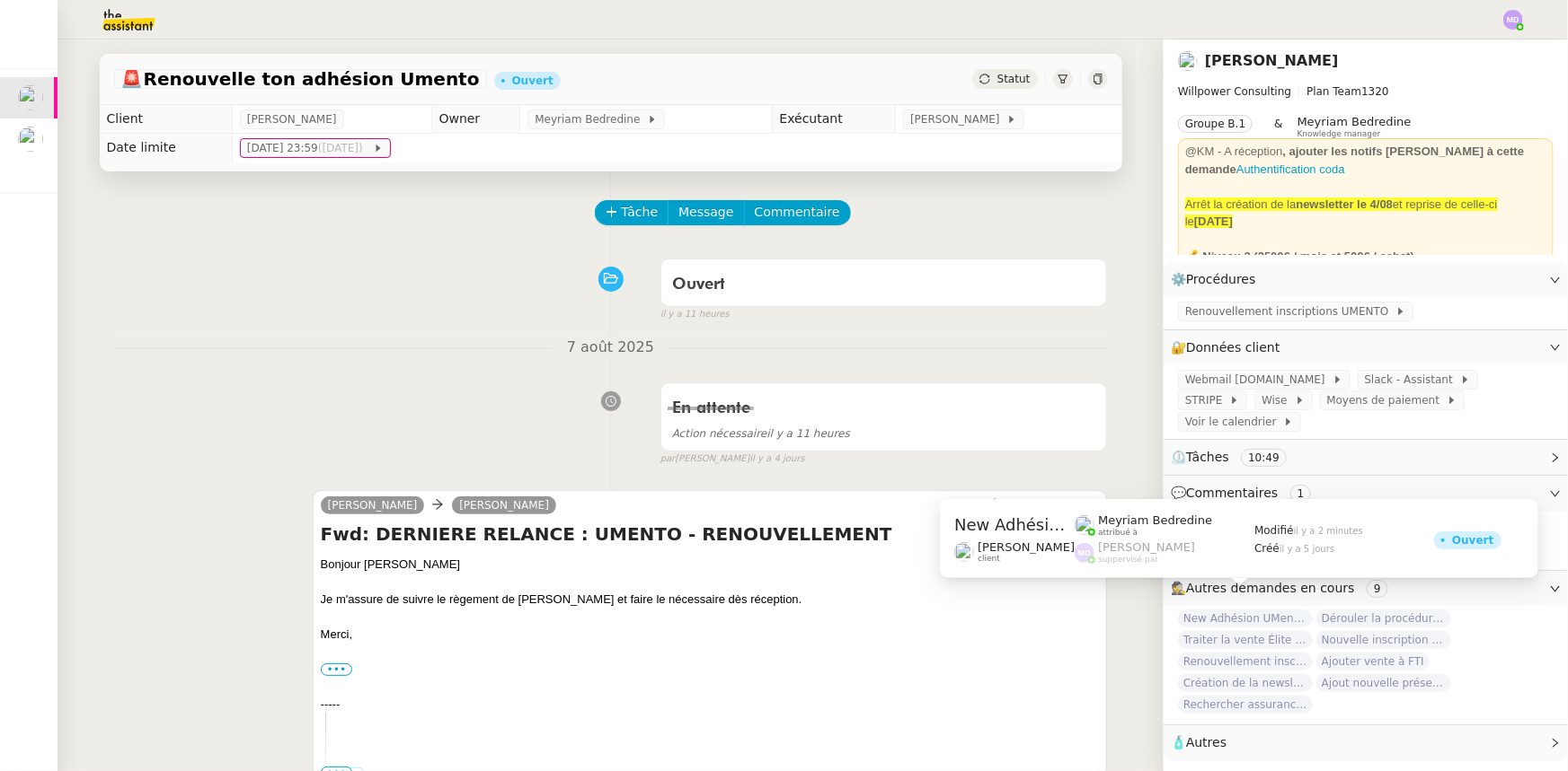
click at [1244, 610] on span "New Adhésion UMento Sans paiement Entry" at bounding box center [1245, 619] width 135 height 18
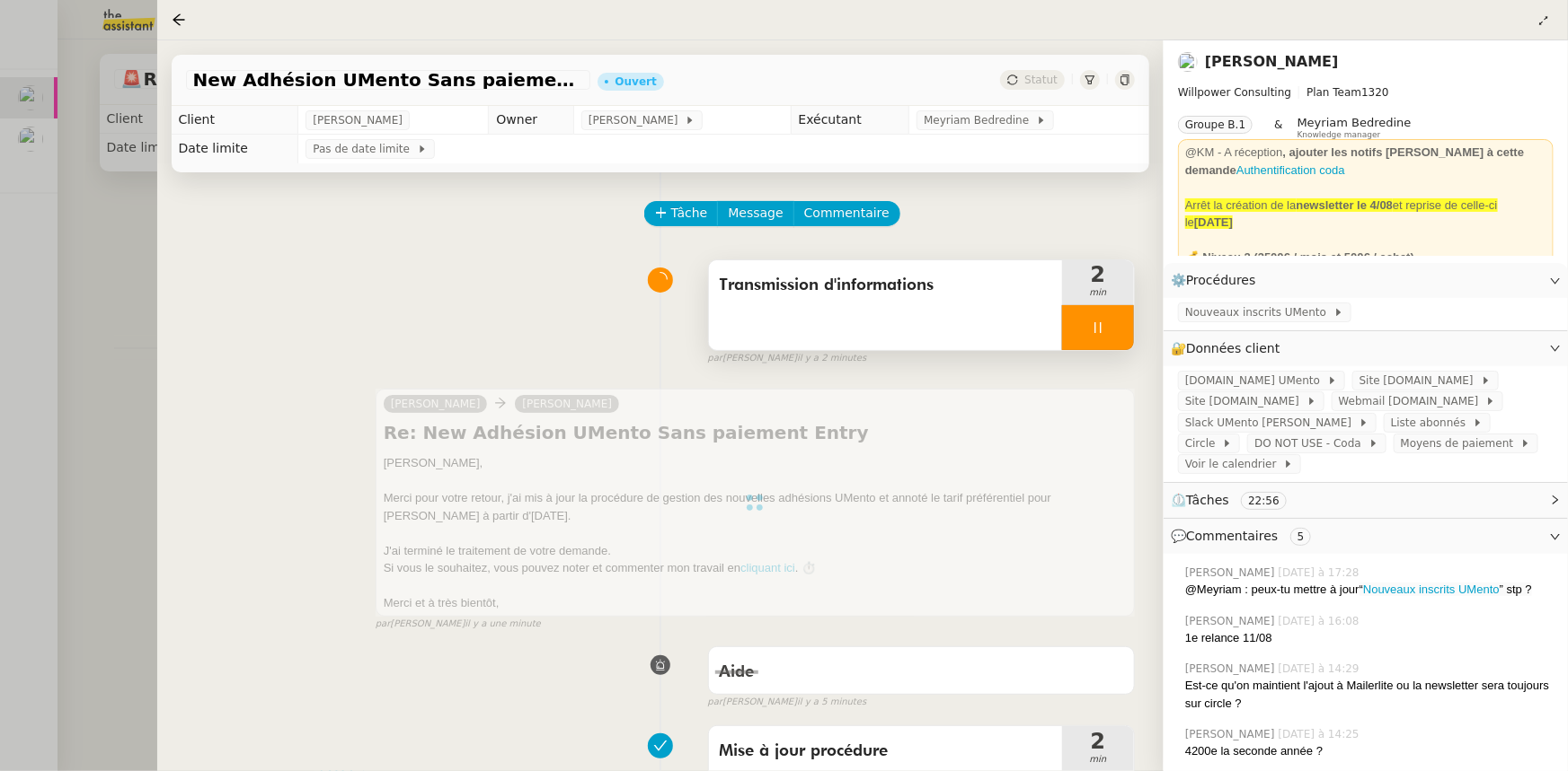
click at [1113, 344] on div at bounding box center [1097, 328] width 72 height 45
click at [1113, 344] on button at bounding box center [1116, 328] width 36 height 45
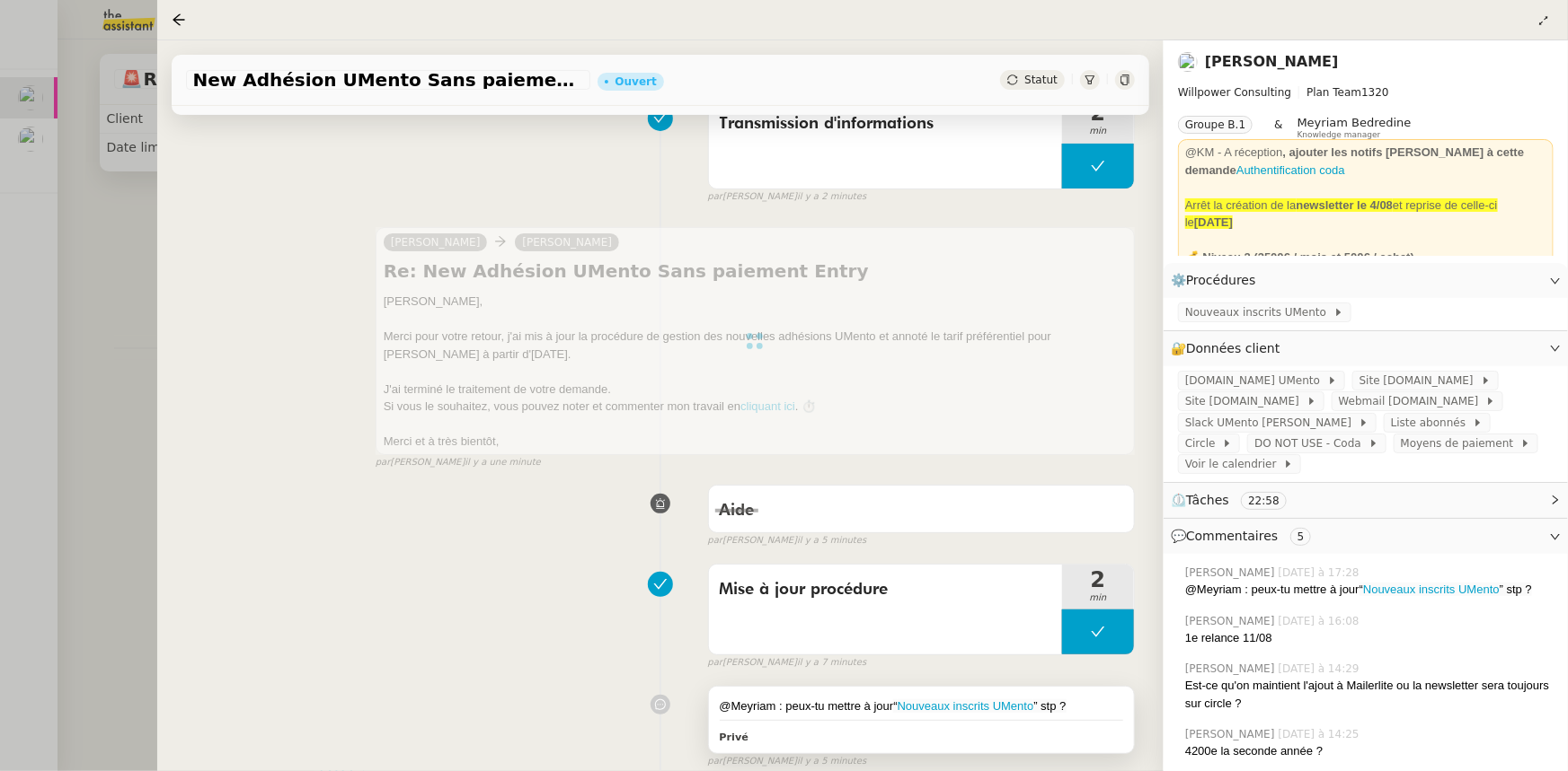
scroll to position [326, 0]
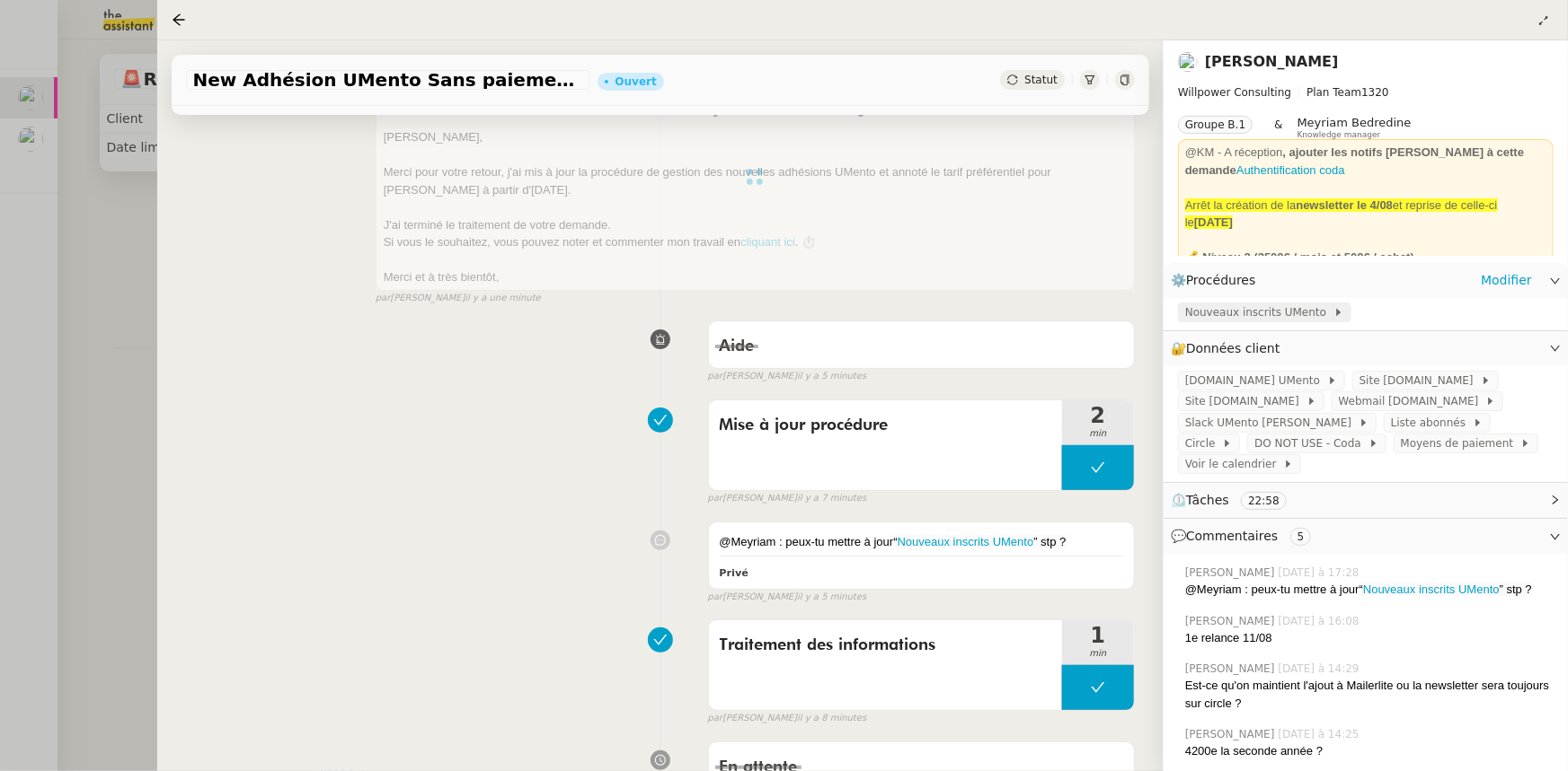
click at [1261, 319] on span "Nouveaux inscrits UMento" at bounding box center [1258, 312] width 148 height 18
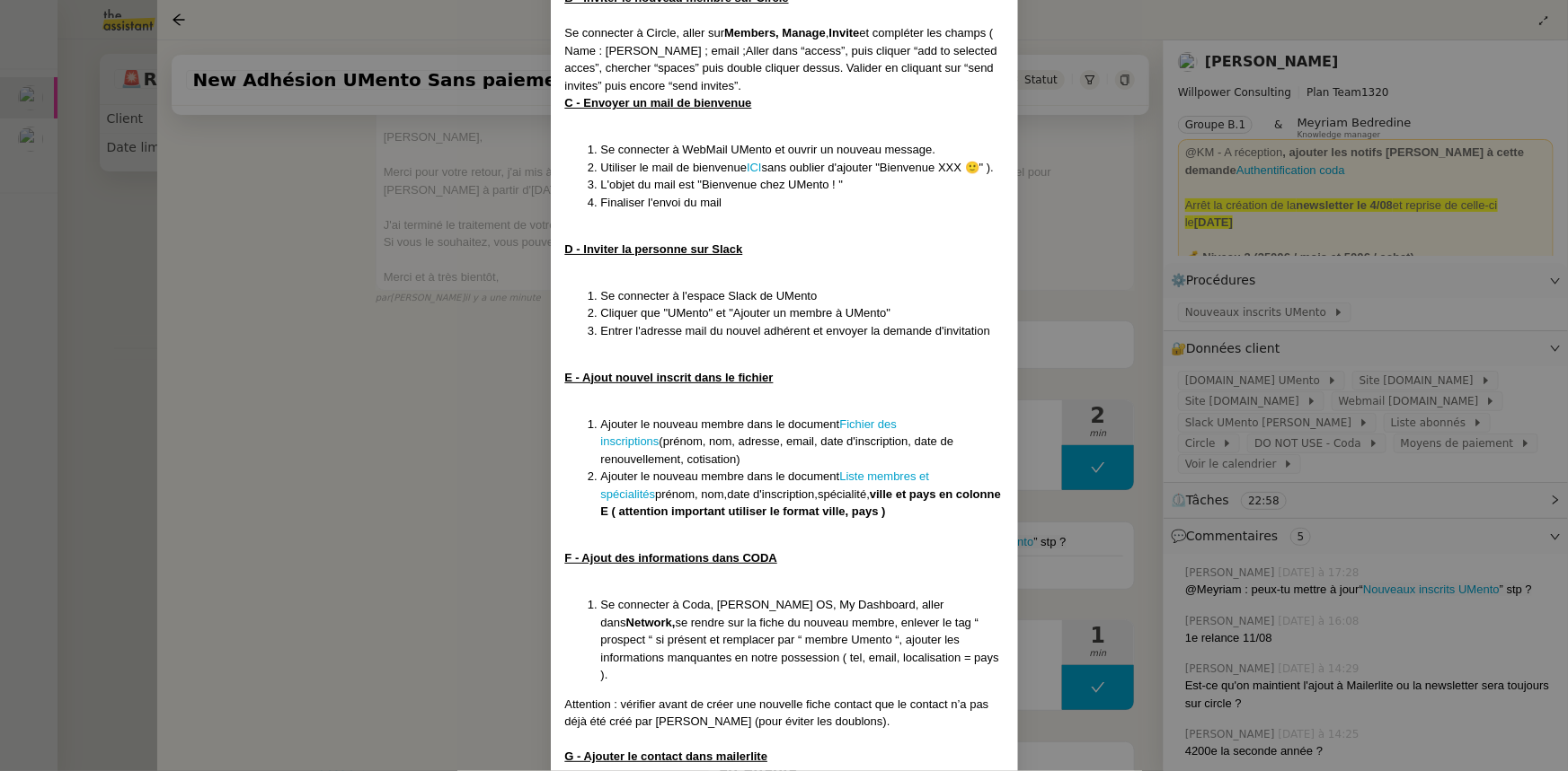
scroll to position [727, 0]
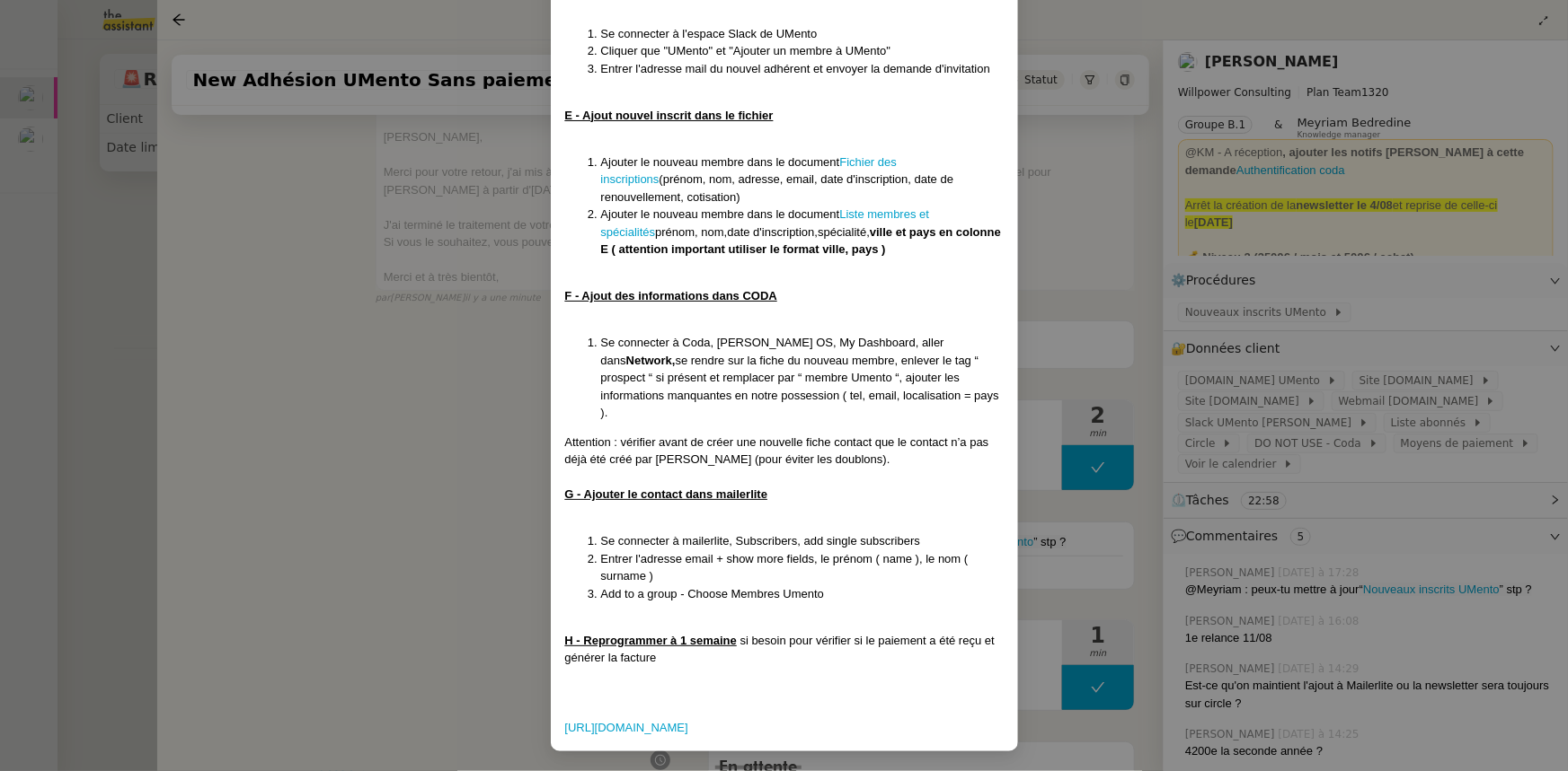
click at [446, 462] on nz-modal-container "Date MAJ : 25/06/2024 Contexte : Le client va nous envoyer des demandes afin de…" at bounding box center [784, 385] width 1568 height 771
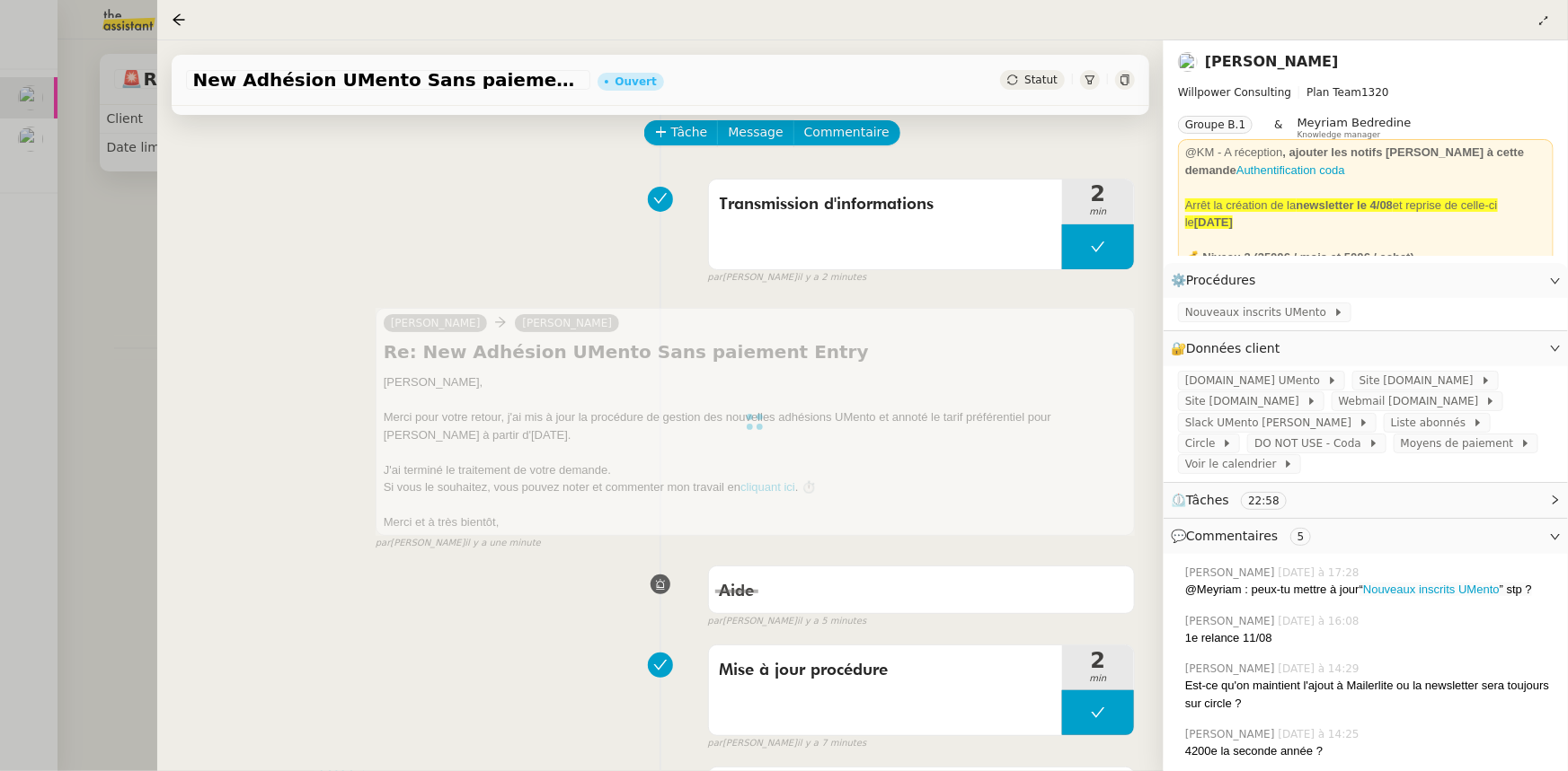
scroll to position [0, 0]
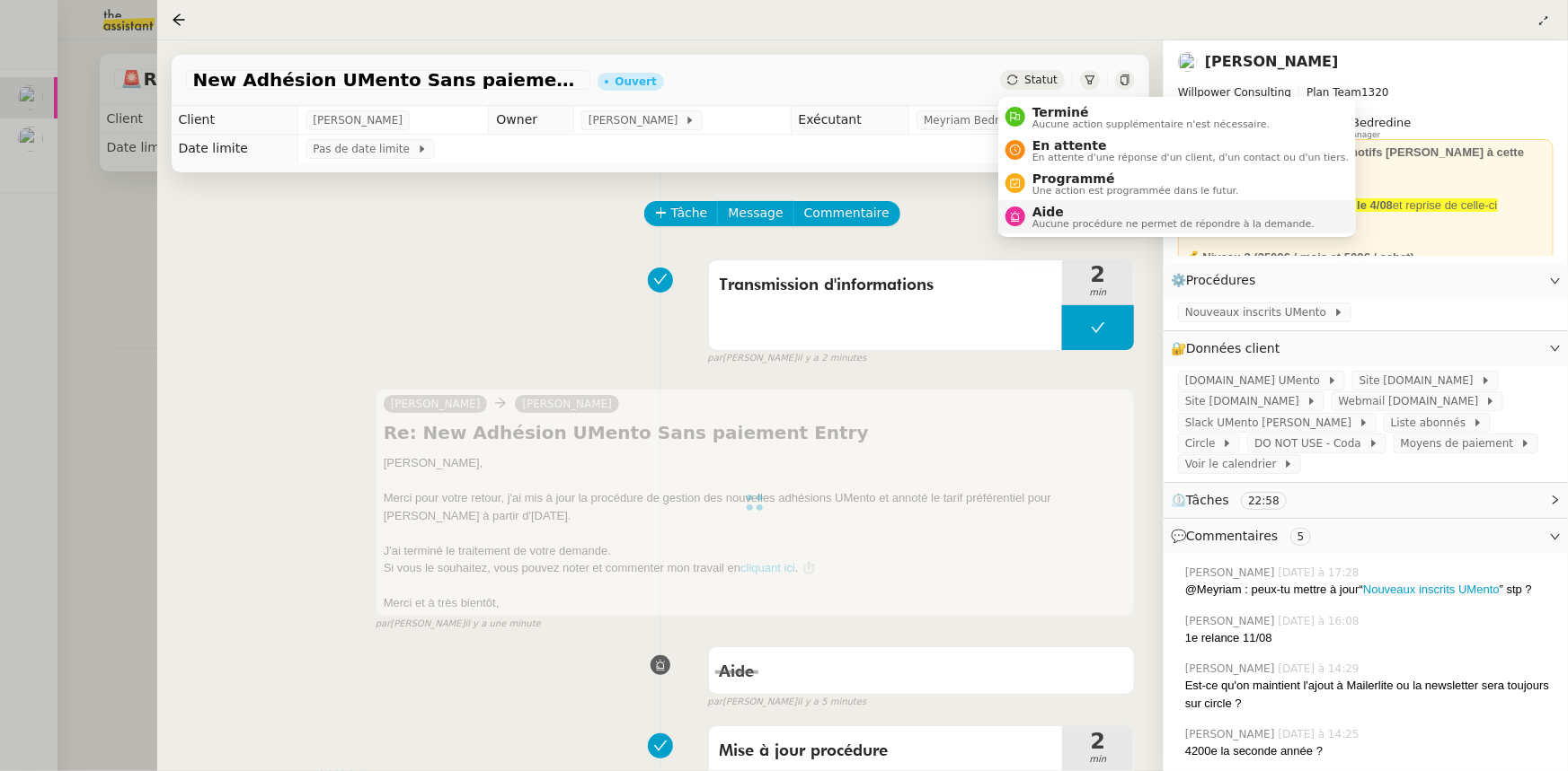
click at [1050, 209] on span "Aide" at bounding box center [1173, 211] width 282 height 15
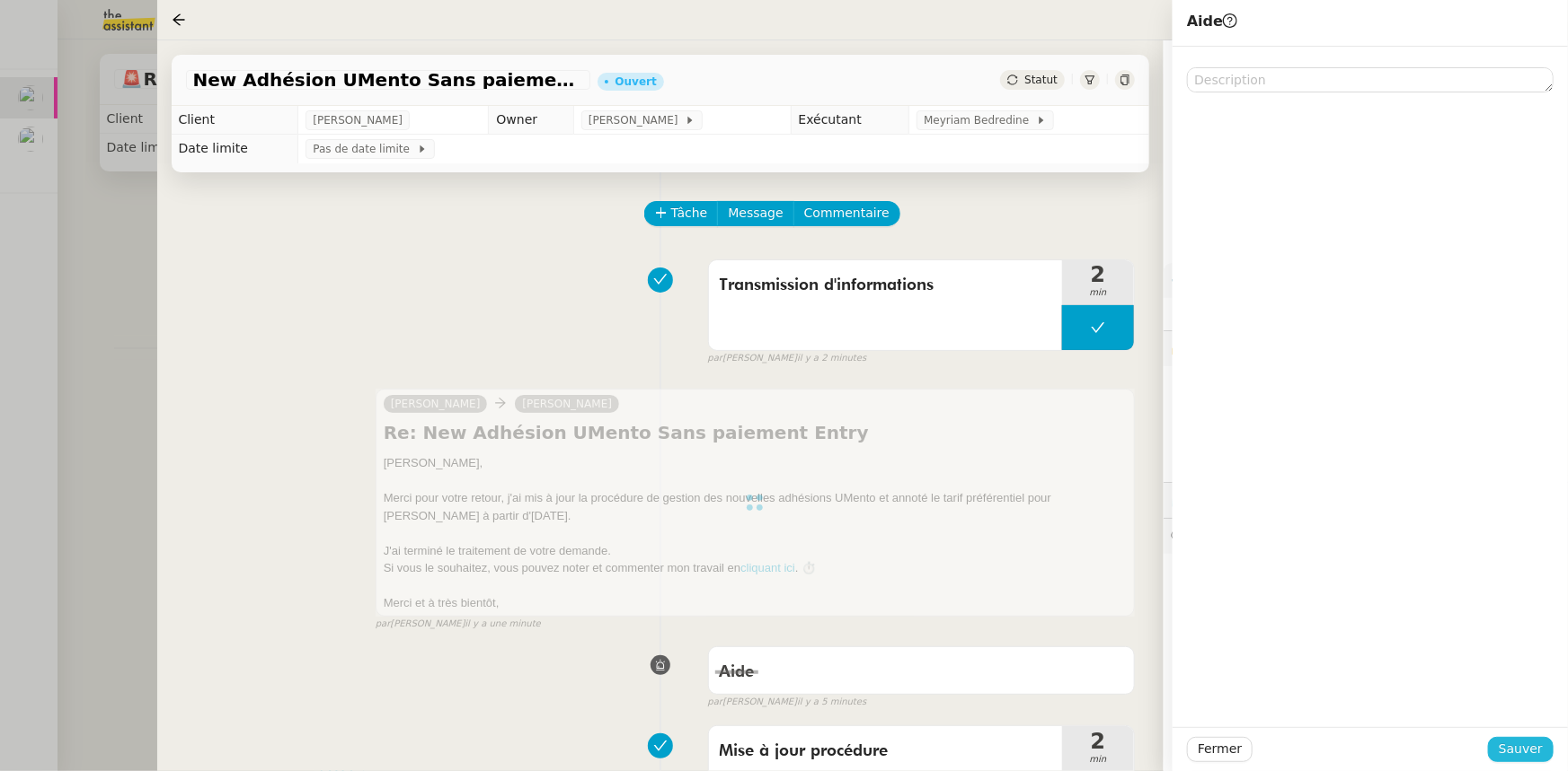
click at [1511, 751] on span "Sauver" at bounding box center [1519, 749] width 44 height 20
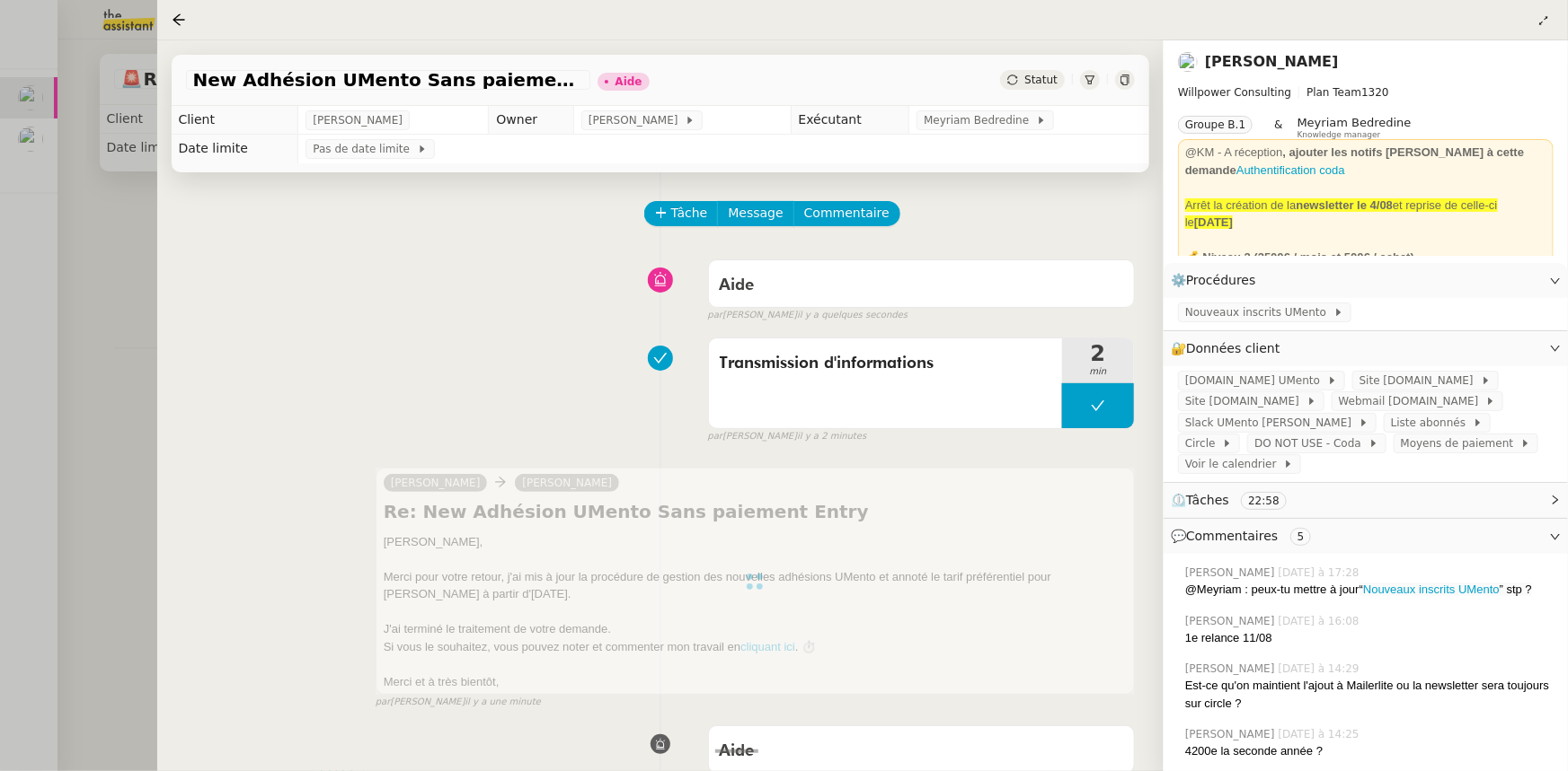
click at [20, 149] on div at bounding box center [784, 385] width 1568 height 771
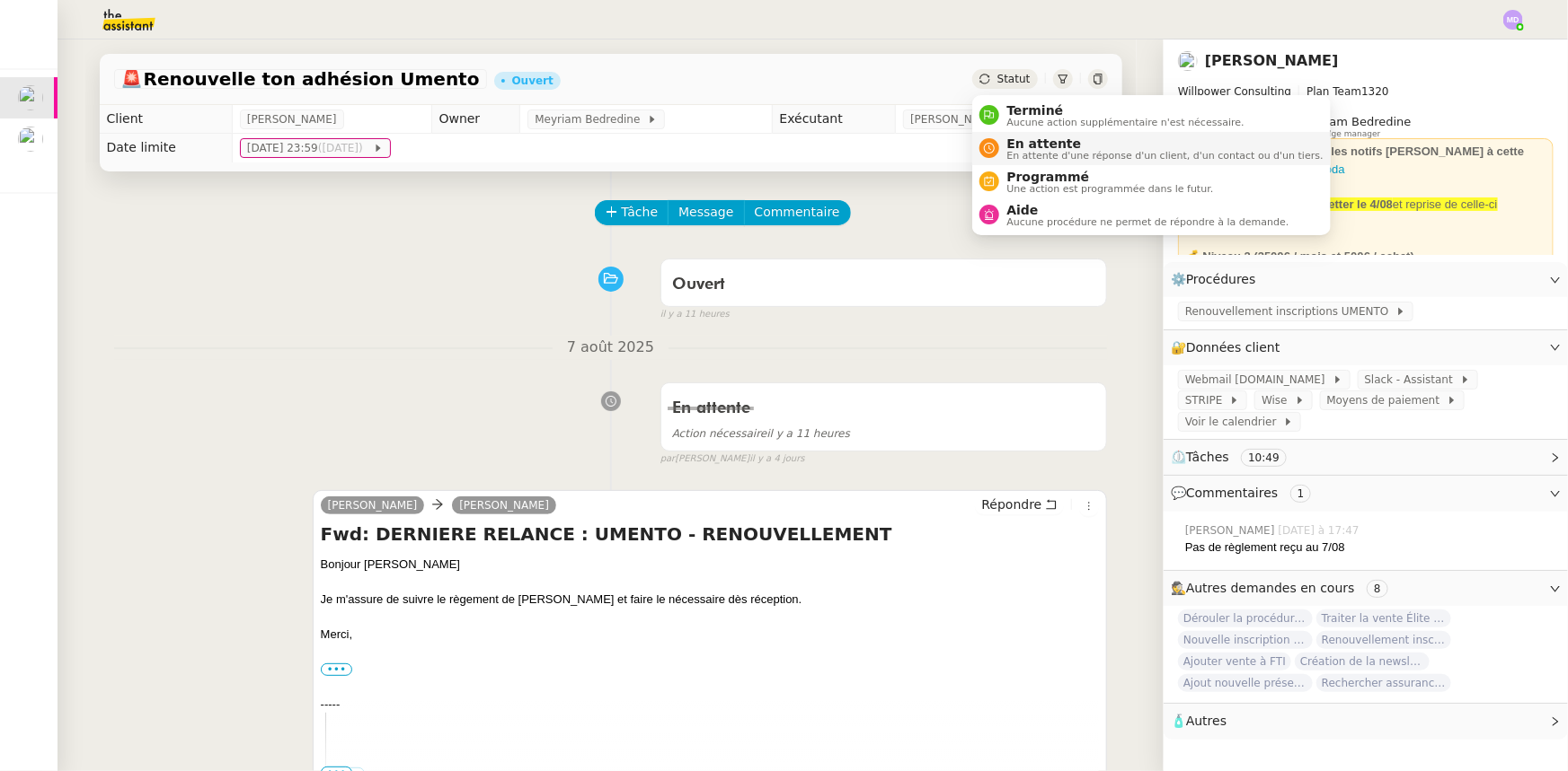
click at [1011, 142] on span "En attente" at bounding box center [1164, 144] width 316 height 15
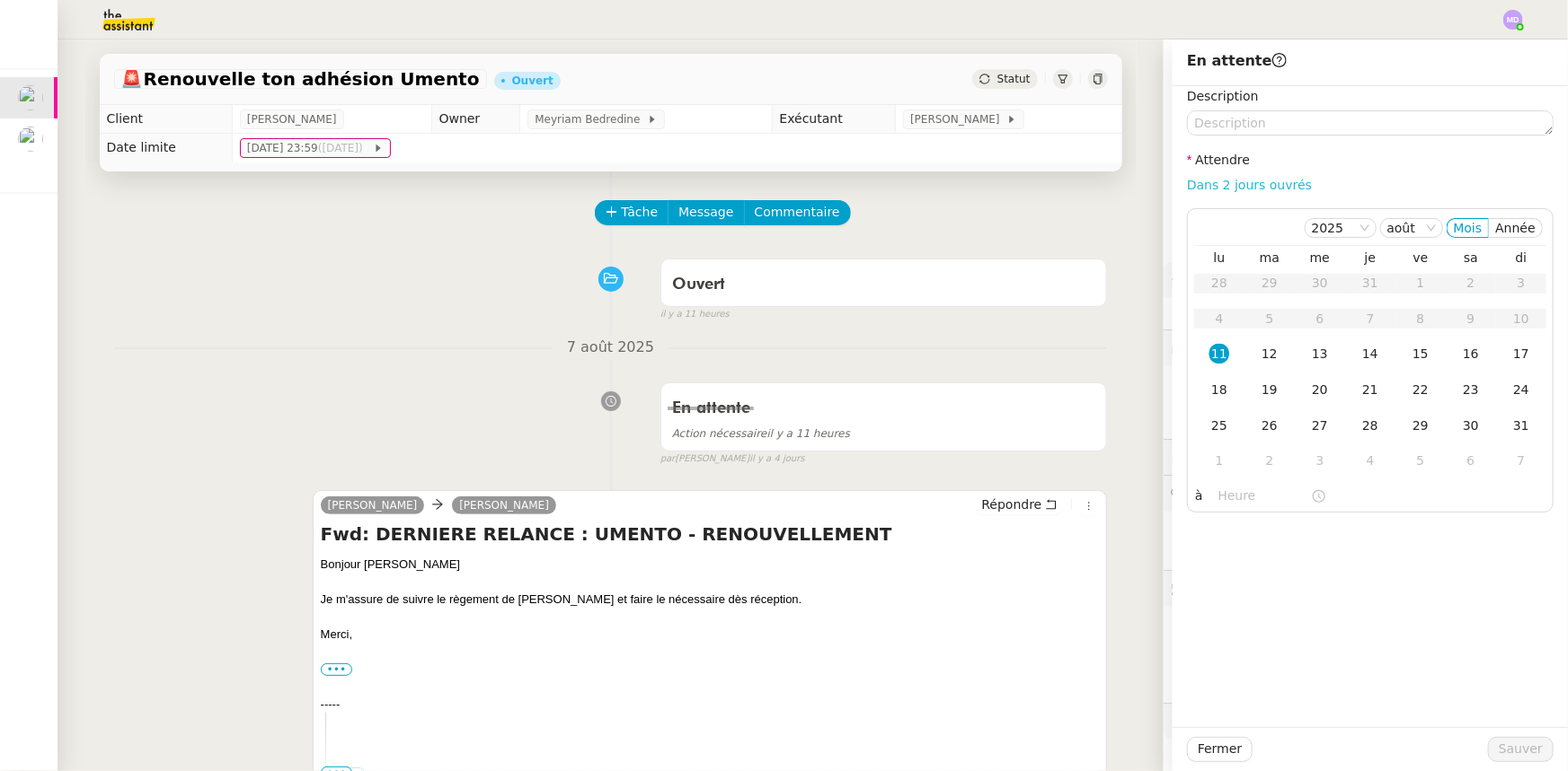
click at [1236, 183] on link "Dans 2 jours ouvrés" at bounding box center [1249, 184] width 125 height 15
type input "07:00"
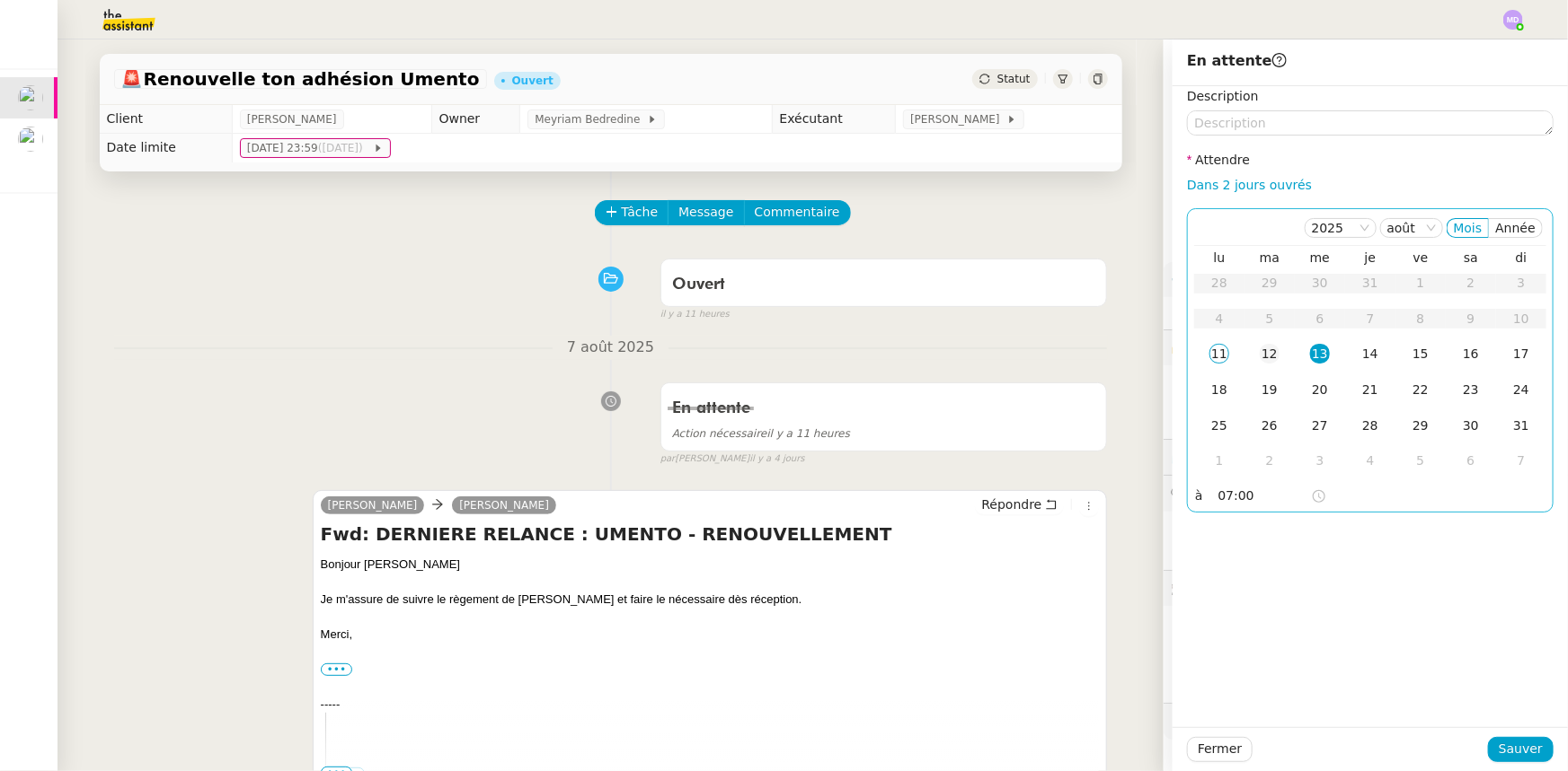
drag, startPoint x: 1261, startPoint y: 358, endPoint x: 1262, endPoint y: 369, distance: 11.0
click at [1262, 360] on div "12" at bounding box center [1269, 354] width 19 height 19
click at [1498, 756] on span "Sauver" at bounding box center [1519, 749] width 44 height 20
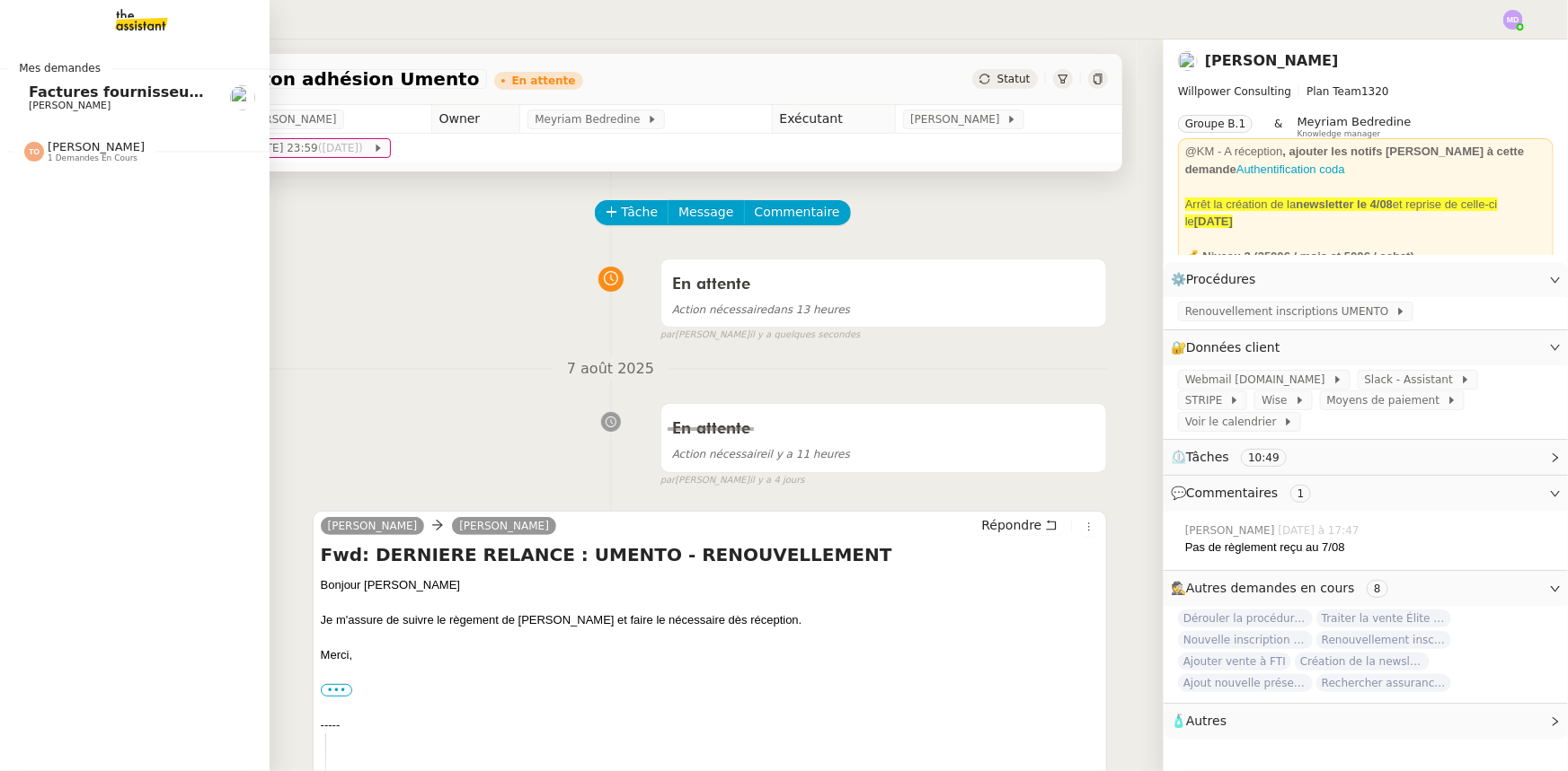
click at [29, 110] on span "[PERSON_NAME]" at bounding box center [70, 106] width 82 height 12
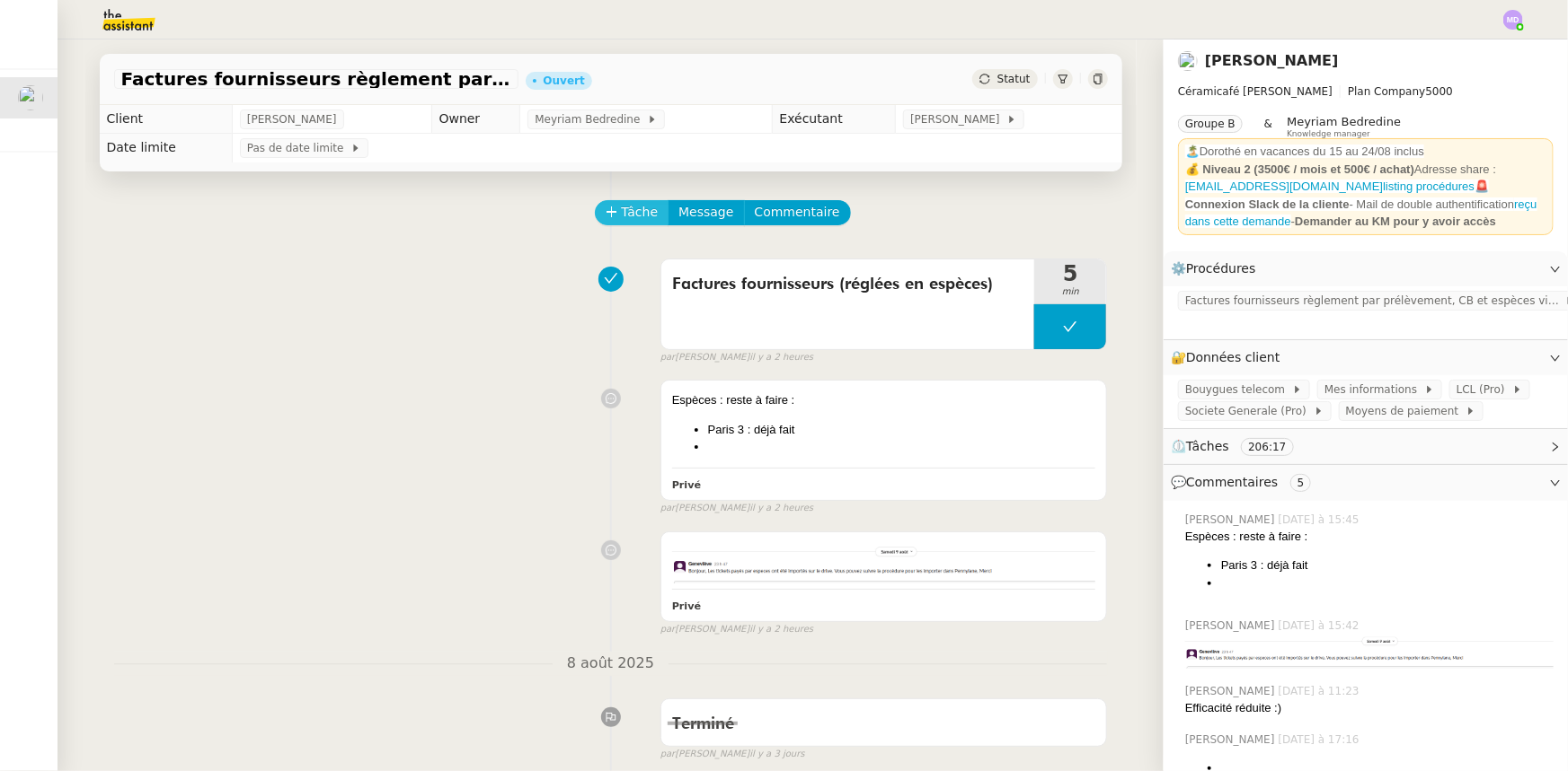
click at [603, 205] on button "Tâche" at bounding box center [632, 212] width 75 height 25
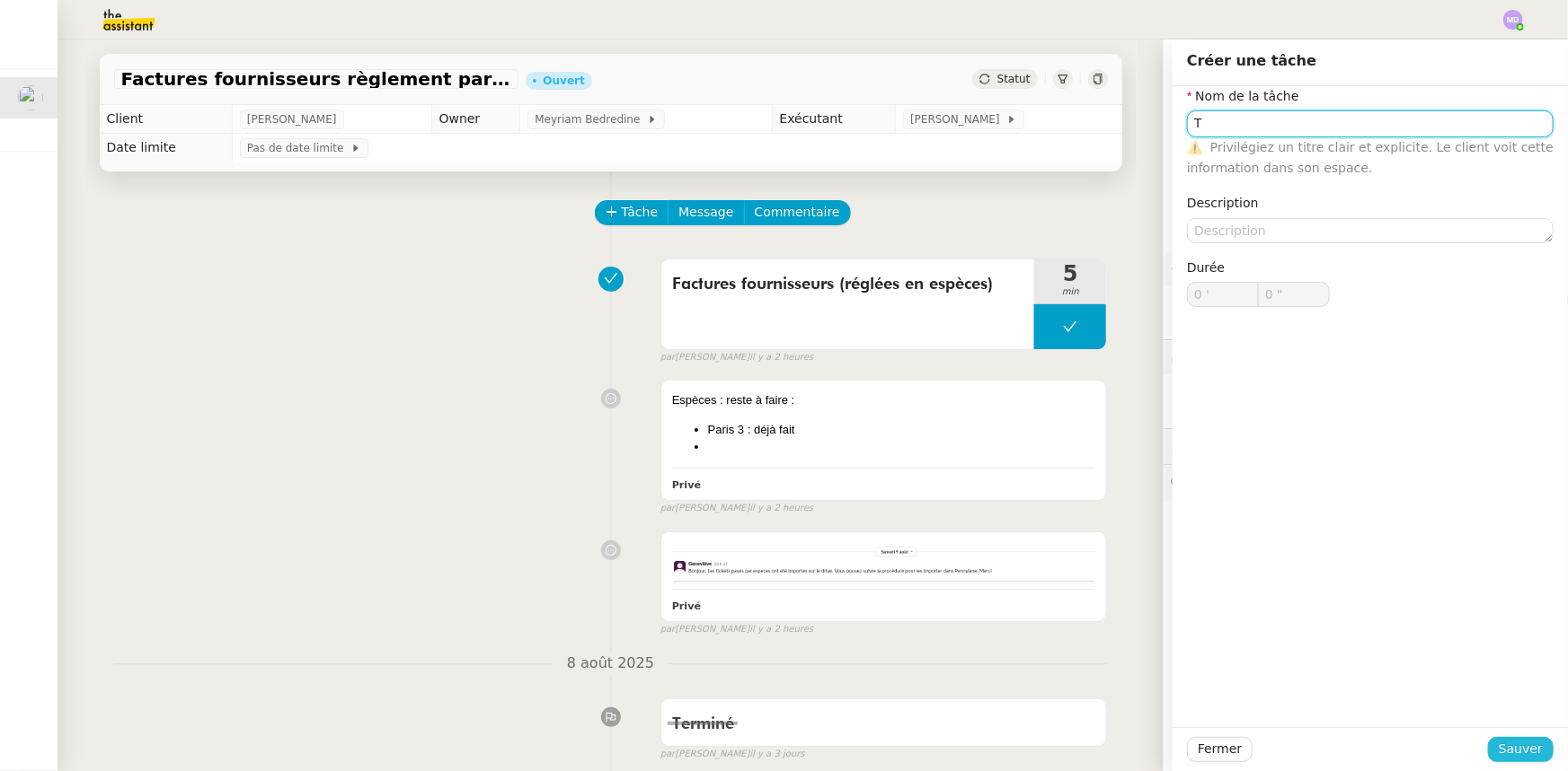
type input "T"
drag, startPoint x: 1513, startPoint y: 746, endPoint x: 1435, endPoint y: 692, distance: 94.9
click at [1507, 742] on span "Sauver" at bounding box center [1519, 749] width 44 height 20
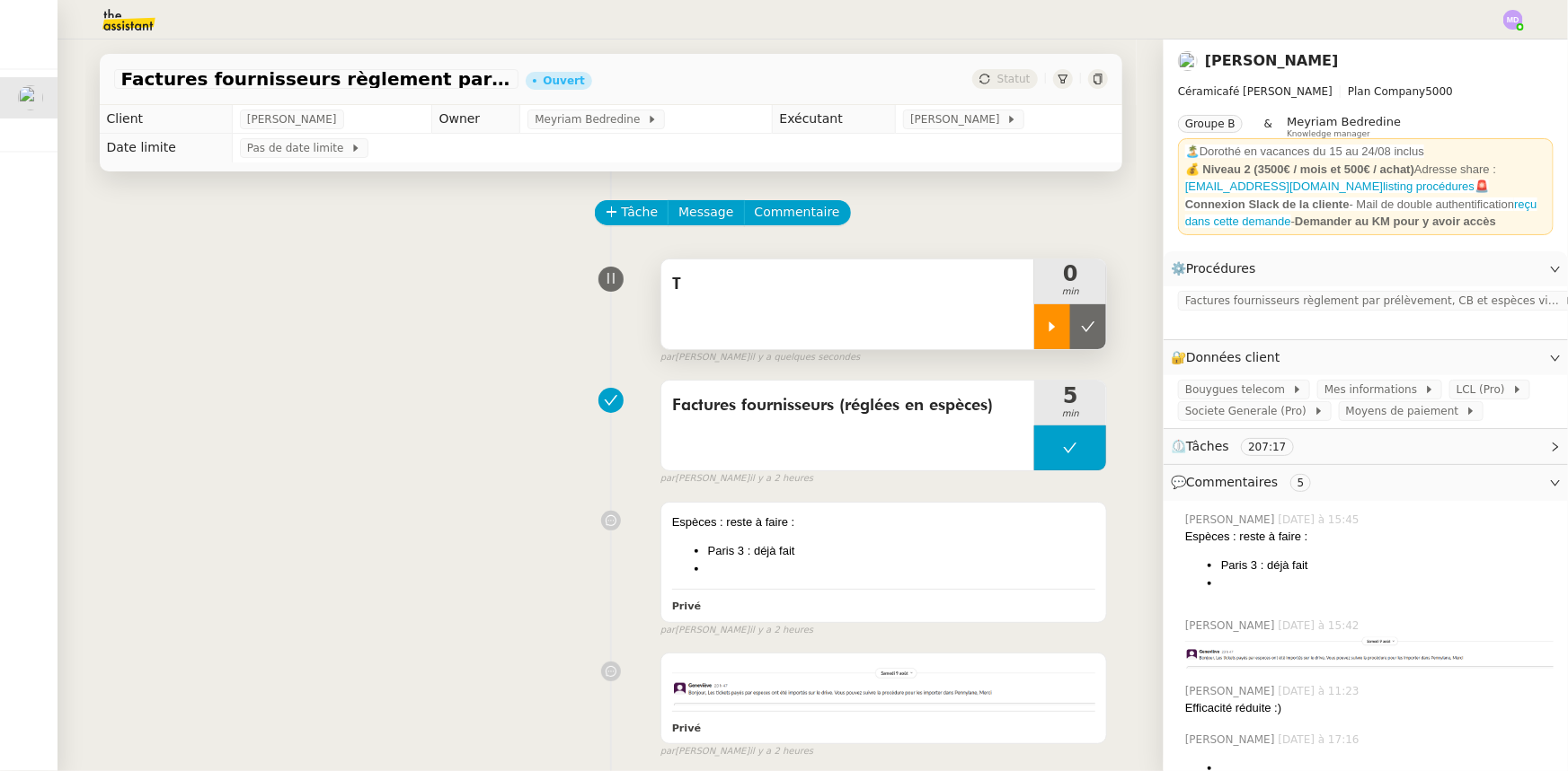
click at [1053, 333] on icon at bounding box center [1052, 327] width 15 height 15
click at [849, 292] on span "T" at bounding box center [848, 285] width 352 height 27
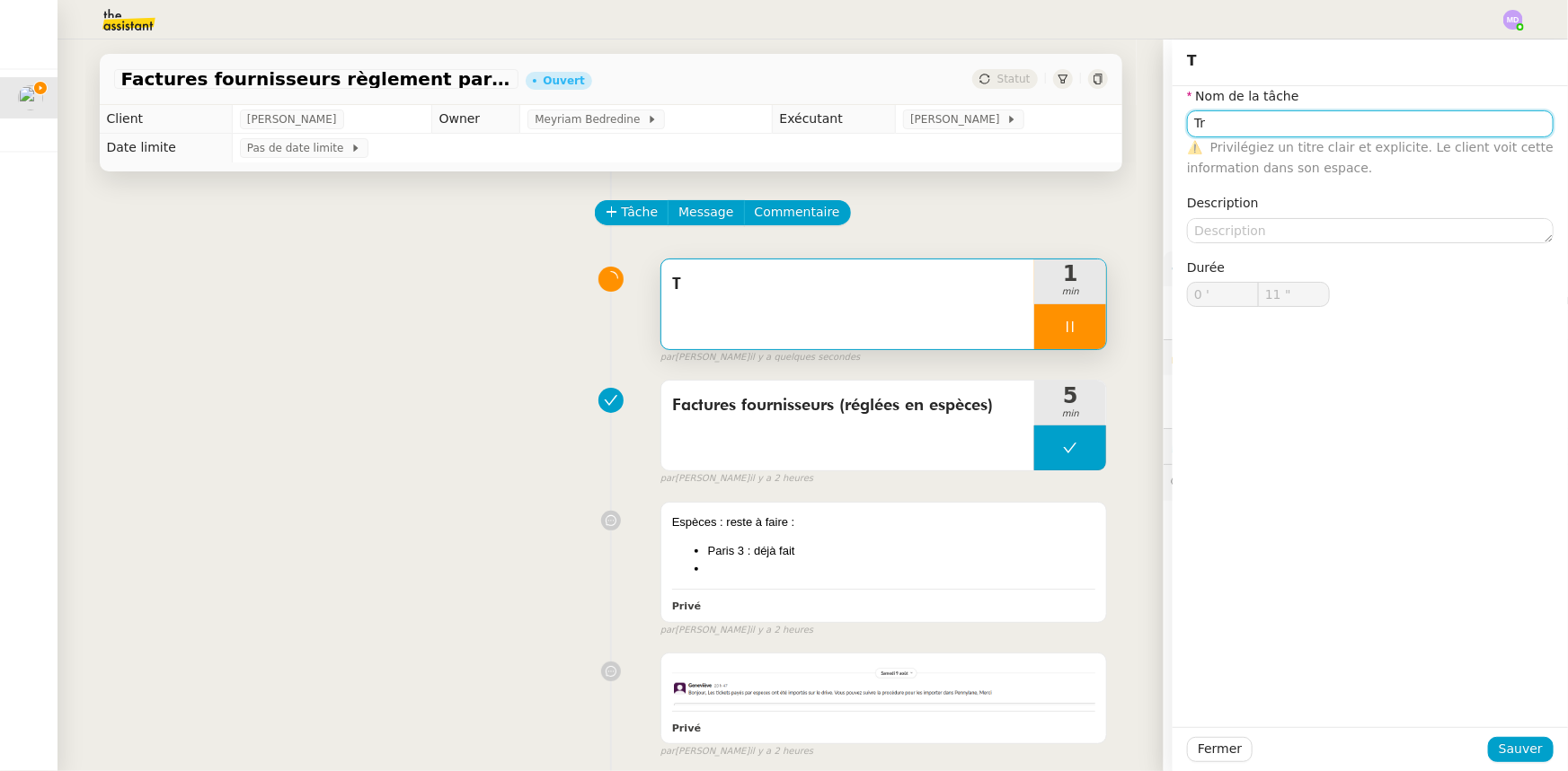
click at [1244, 126] on input "Tr" at bounding box center [1370, 123] width 367 height 26
type input "Tran"
type input "12 ""
type input "Transmission"
type input "13 ""
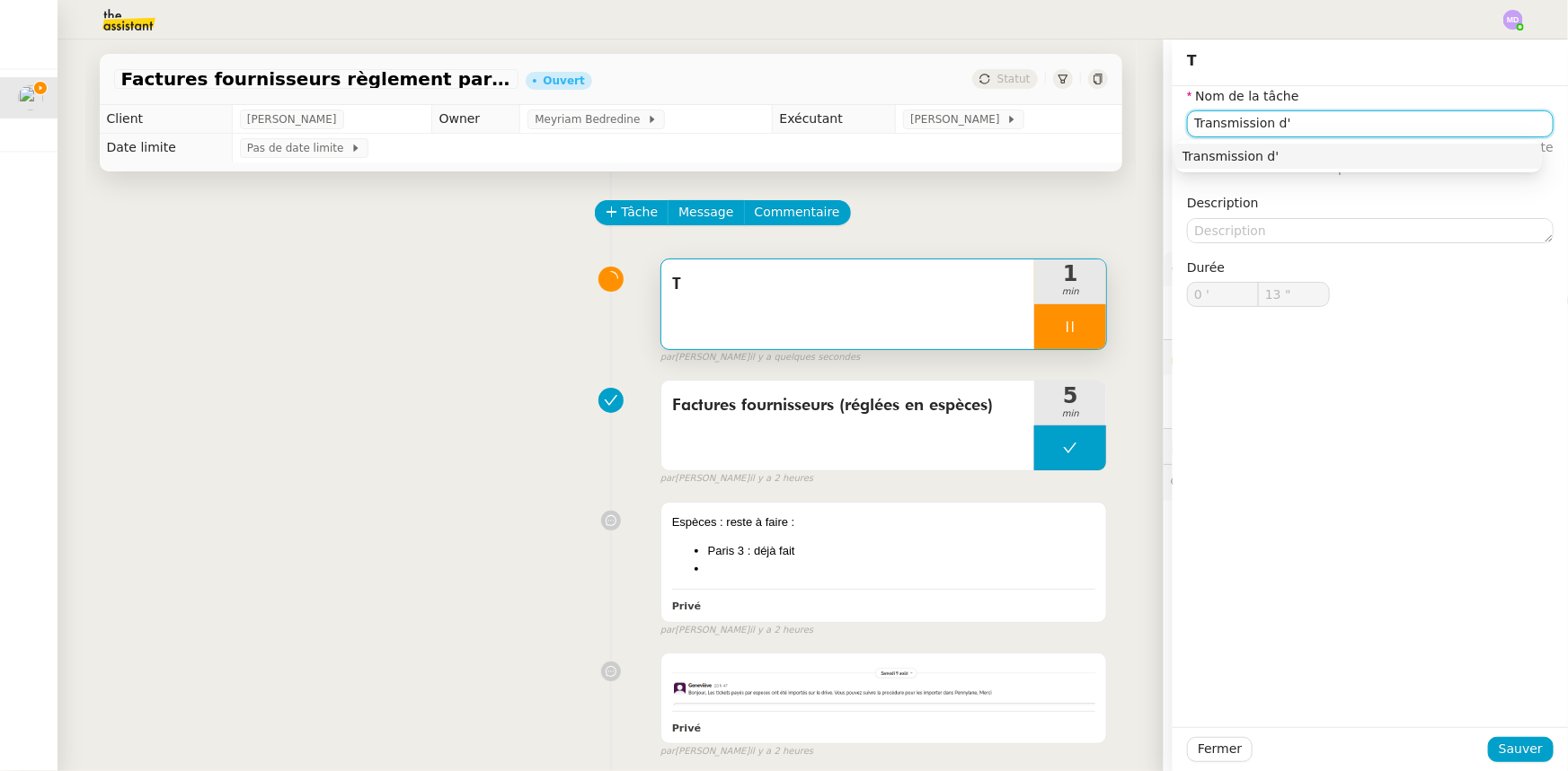
type input "Transmission d'i"
type input "14 ""
type input "Transmission d'inforpatio"
type input "15 ""
type input "Transmission d'informatio"
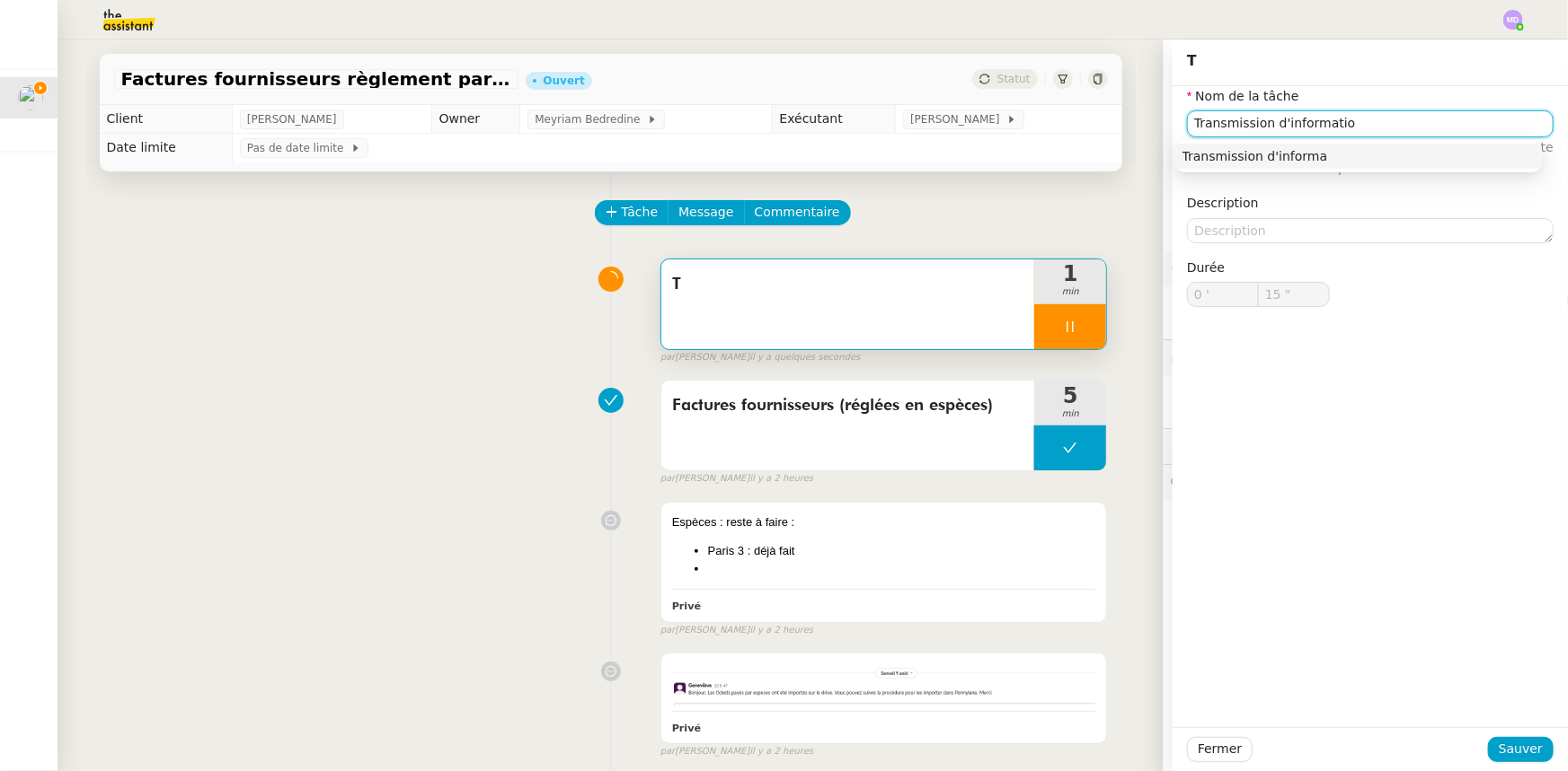
type input "16 ""
type input "Transmission d'informations"
type input "17 ""
type input "Transmission d'informations"
click at [1510, 748] on span "Sauver" at bounding box center [1519, 749] width 44 height 20
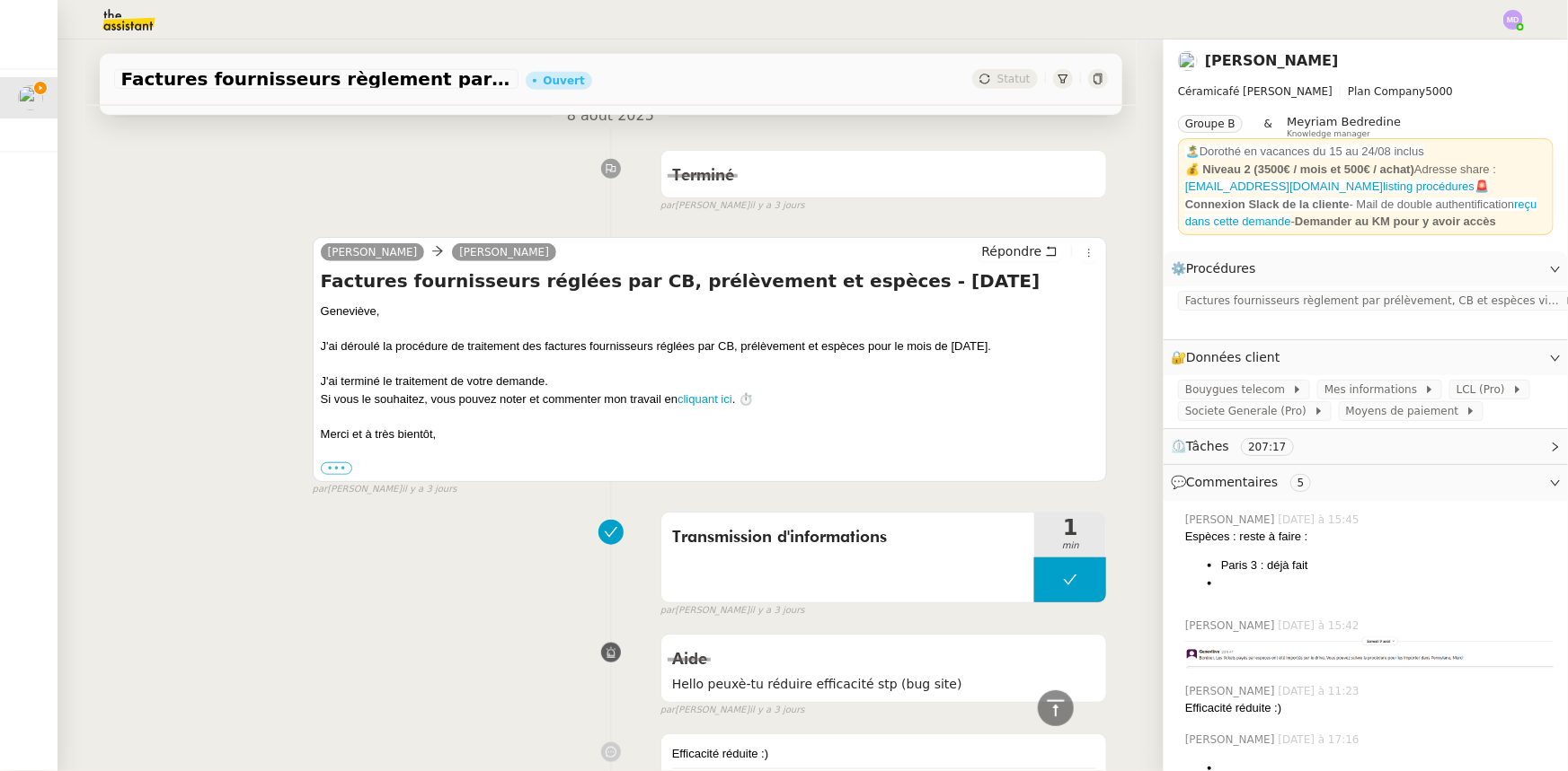
scroll to position [734, 0]
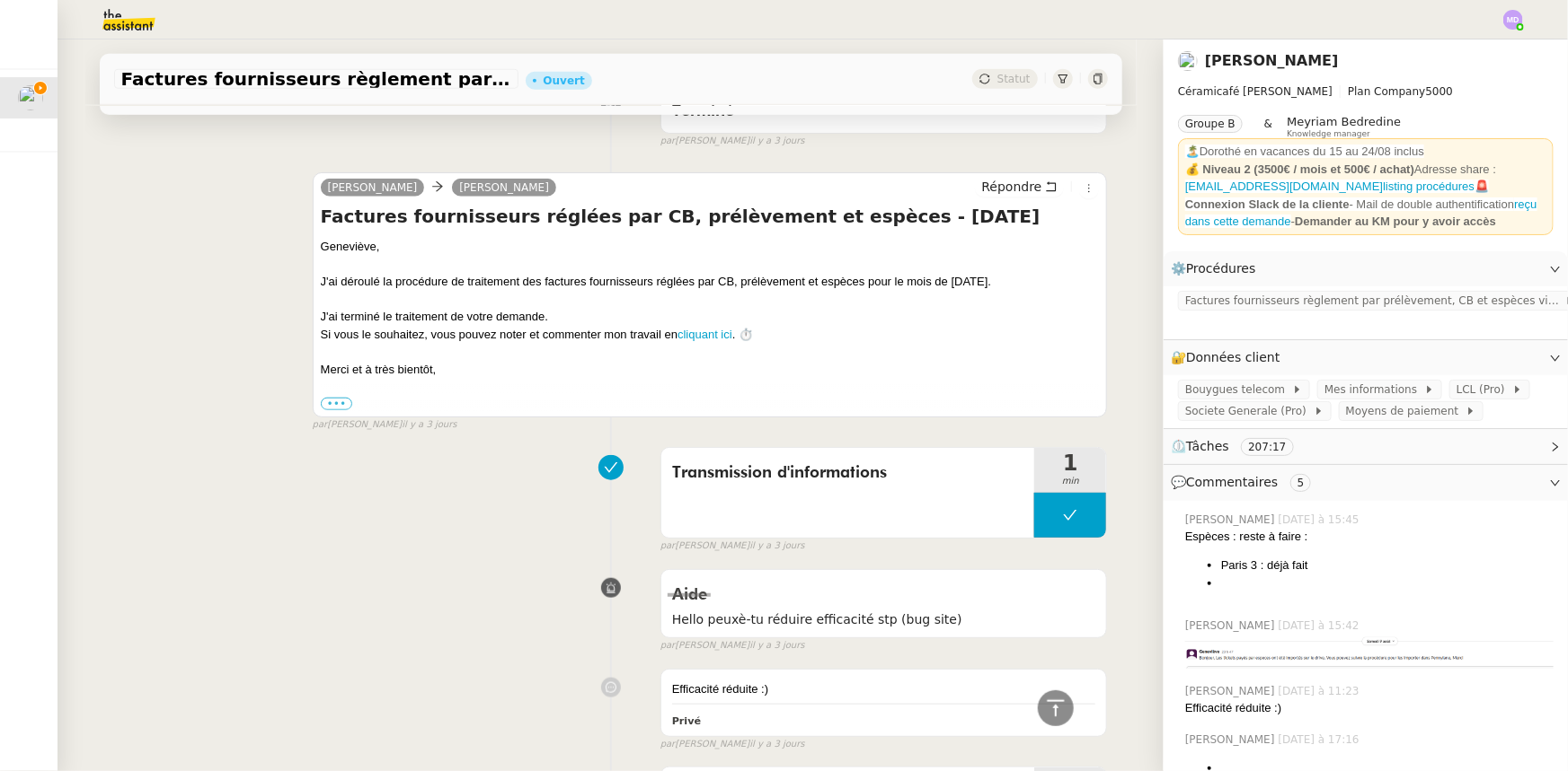
click at [1006, 171] on div "Charlie Genevieve Landsmann Répondre Factures fournisseurs réglées par CB, prél…" at bounding box center [611, 294] width 994 height 275
click at [1008, 189] on span "Répondre" at bounding box center [1011, 186] width 60 height 18
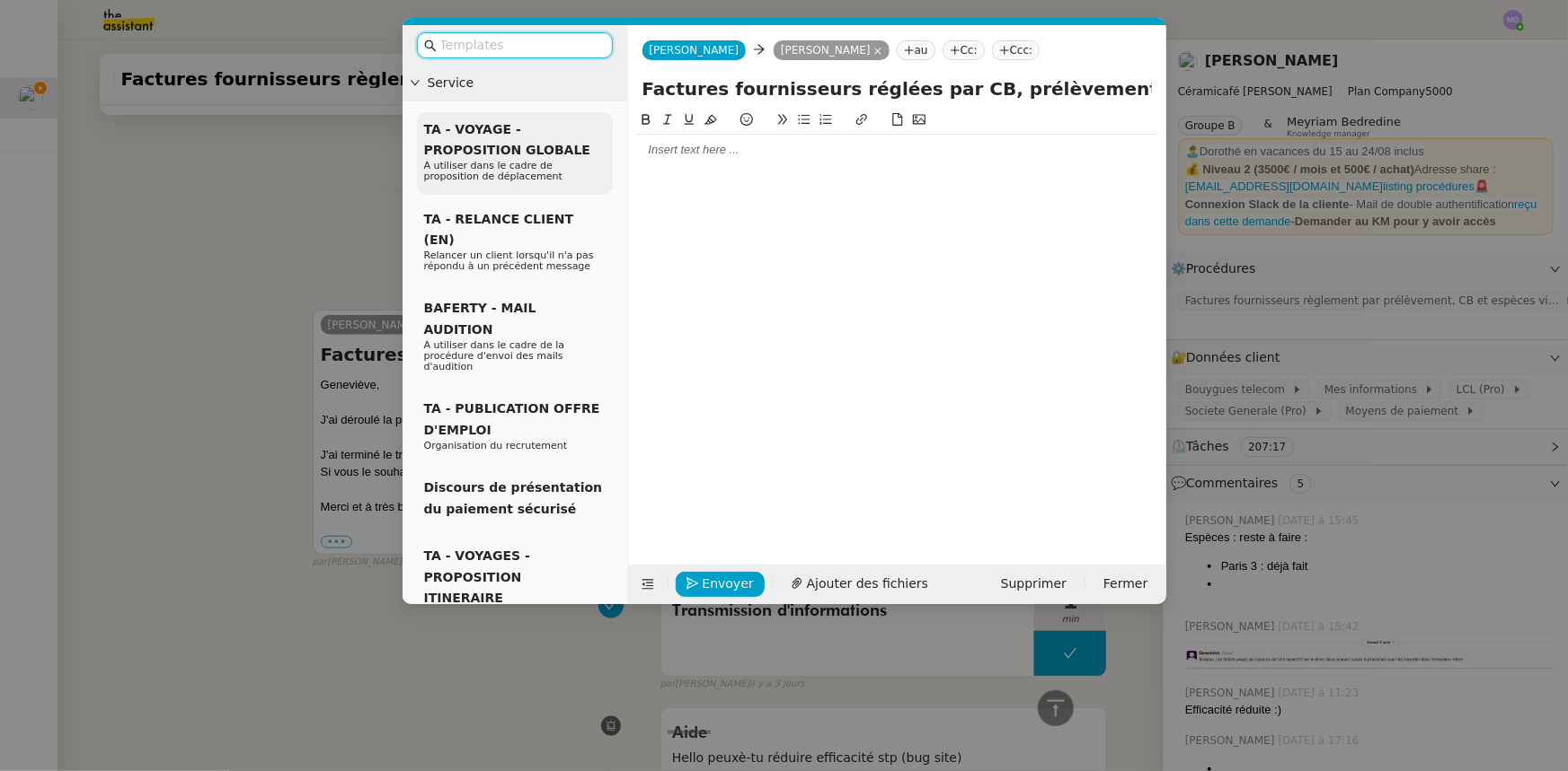
scroll to position [872, 0]
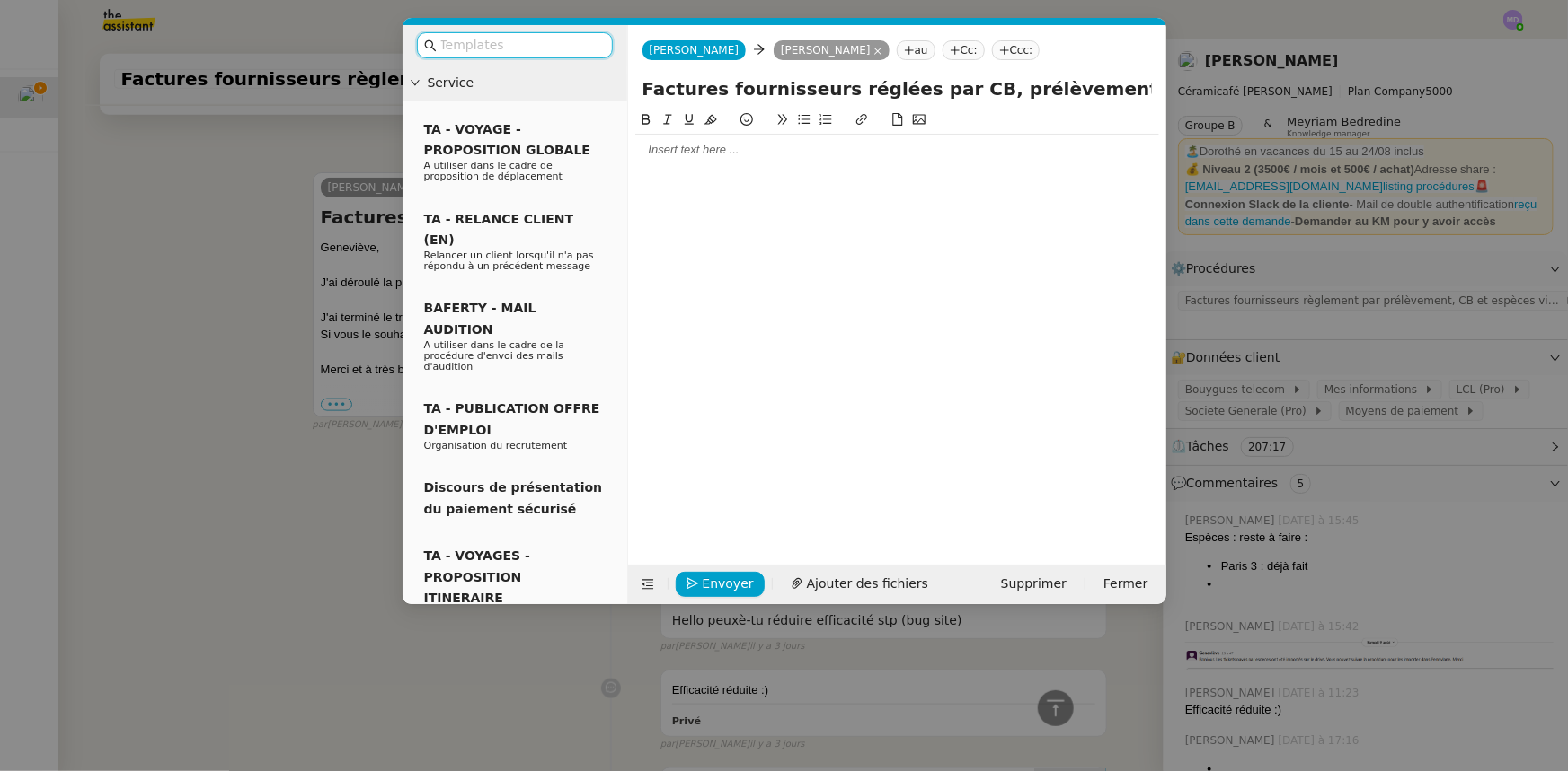
click at [656, 143] on div at bounding box center [898, 149] width 524 height 16
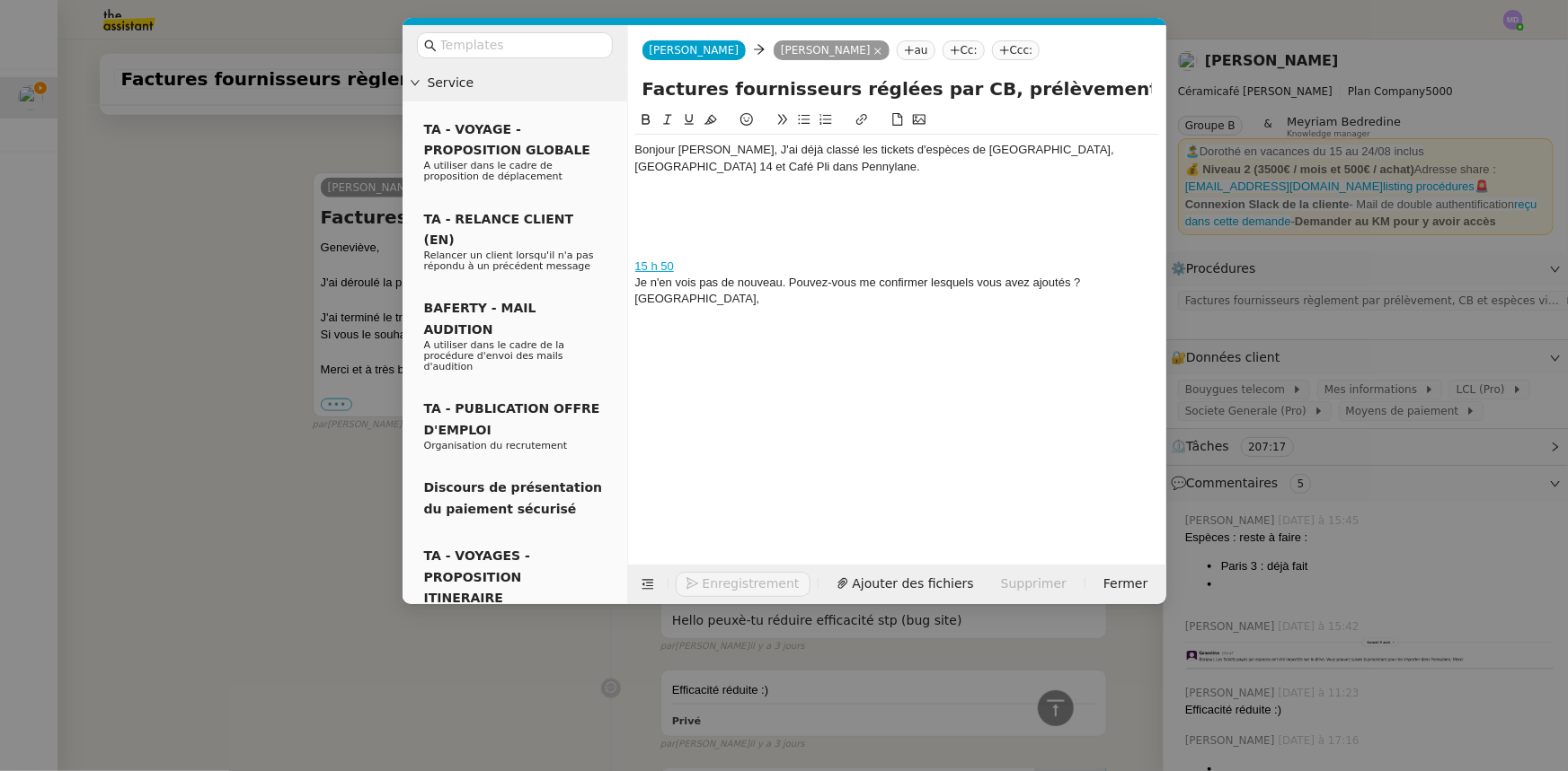
scroll to position [1012, 0]
click at [738, 147] on div "Bonjour Geneviève, J'ai déjà classé les tickets d'espèces de Paris 3, paris 14 …" at bounding box center [898, 158] width 524 height 33
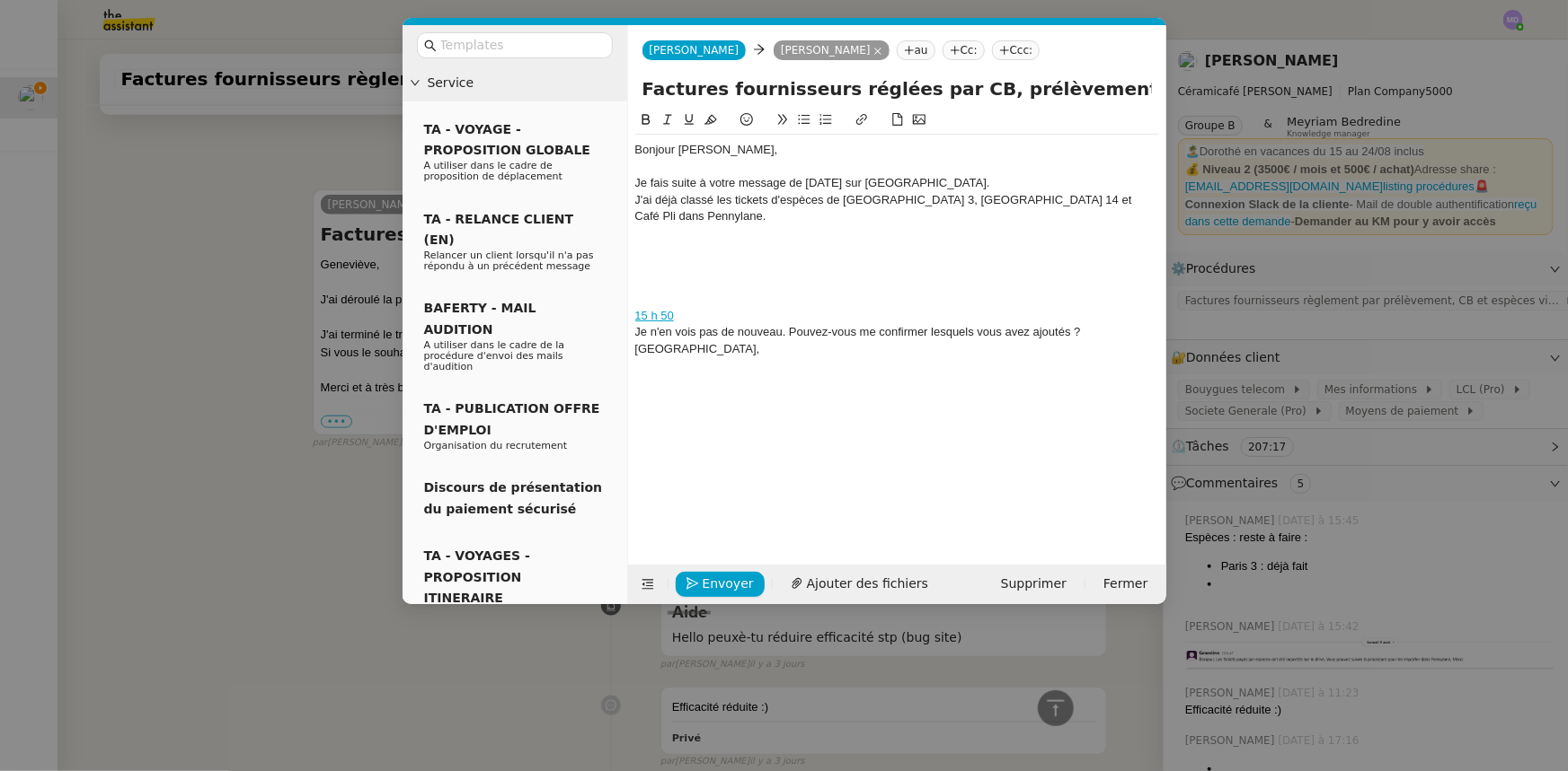
scroll to position [1065, 0]
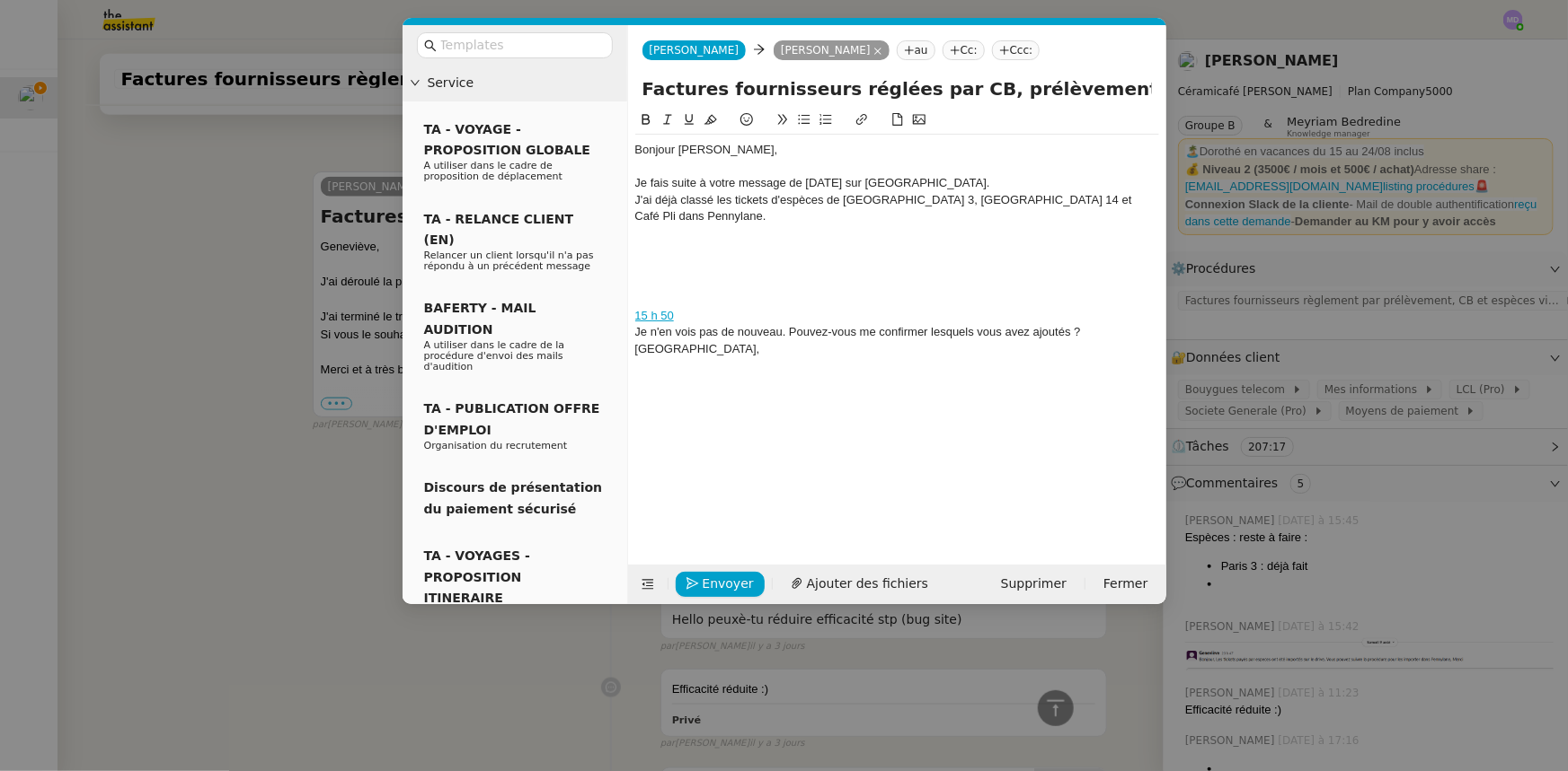
click at [888, 202] on div "J'ai déjà classé les tickets d'espèces de Paris 3, paris 14 et Café Pli dans Pe…" at bounding box center [898, 209] width 524 height 33
click at [1080, 201] on div "J'ai déjà classé les tickets d'espèces de Paris 3, Paris 14 et Café Pli dans Pe…" at bounding box center [898, 209] width 524 height 33
click at [1156, 199] on div "J'ai déjà classé les tickets d'espèces de Paris 3, Paris 14 et Café Pli pour ju…" at bounding box center [898, 209] width 524 height 33
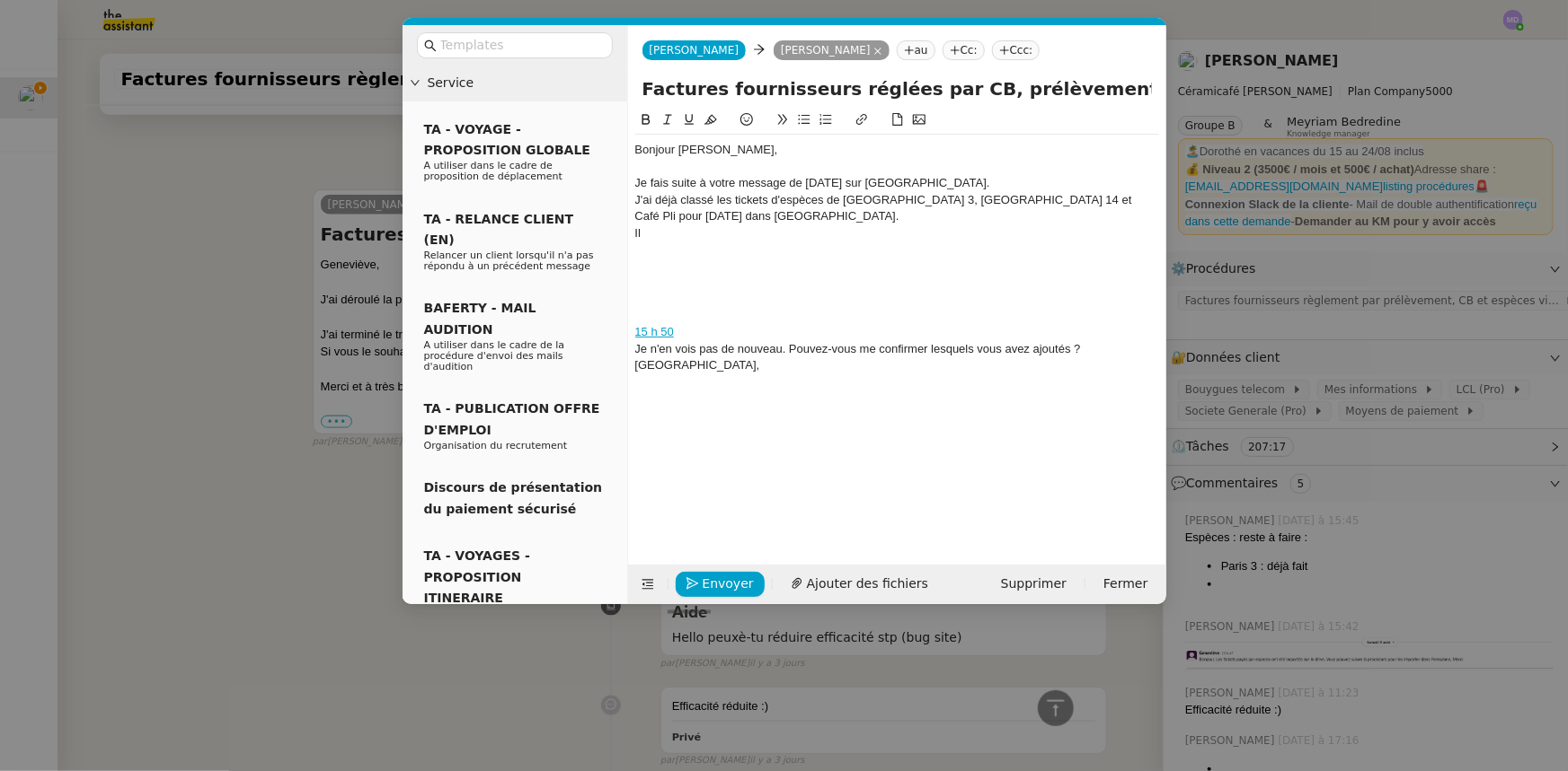
scroll to position [1082, 0]
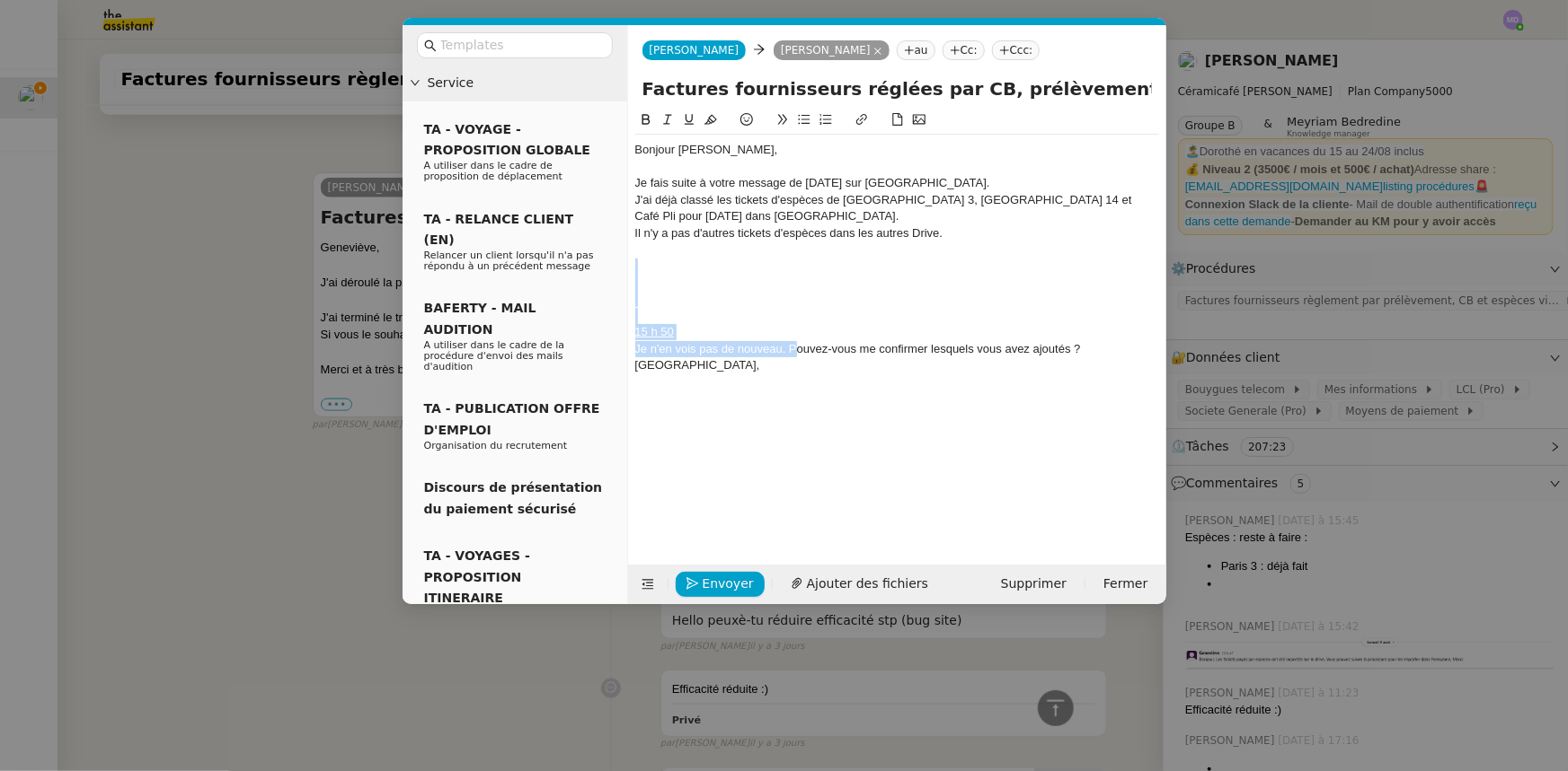
drag, startPoint x: 793, startPoint y: 347, endPoint x: 635, endPoint y: 261, distance: 179.9
click at [636, 261] on div "Bonjour Geneviève, Je fais suite à votre message de samedi sur Slack. J'ai déjà…" at bounding box center [898, 258] width 524 height 246
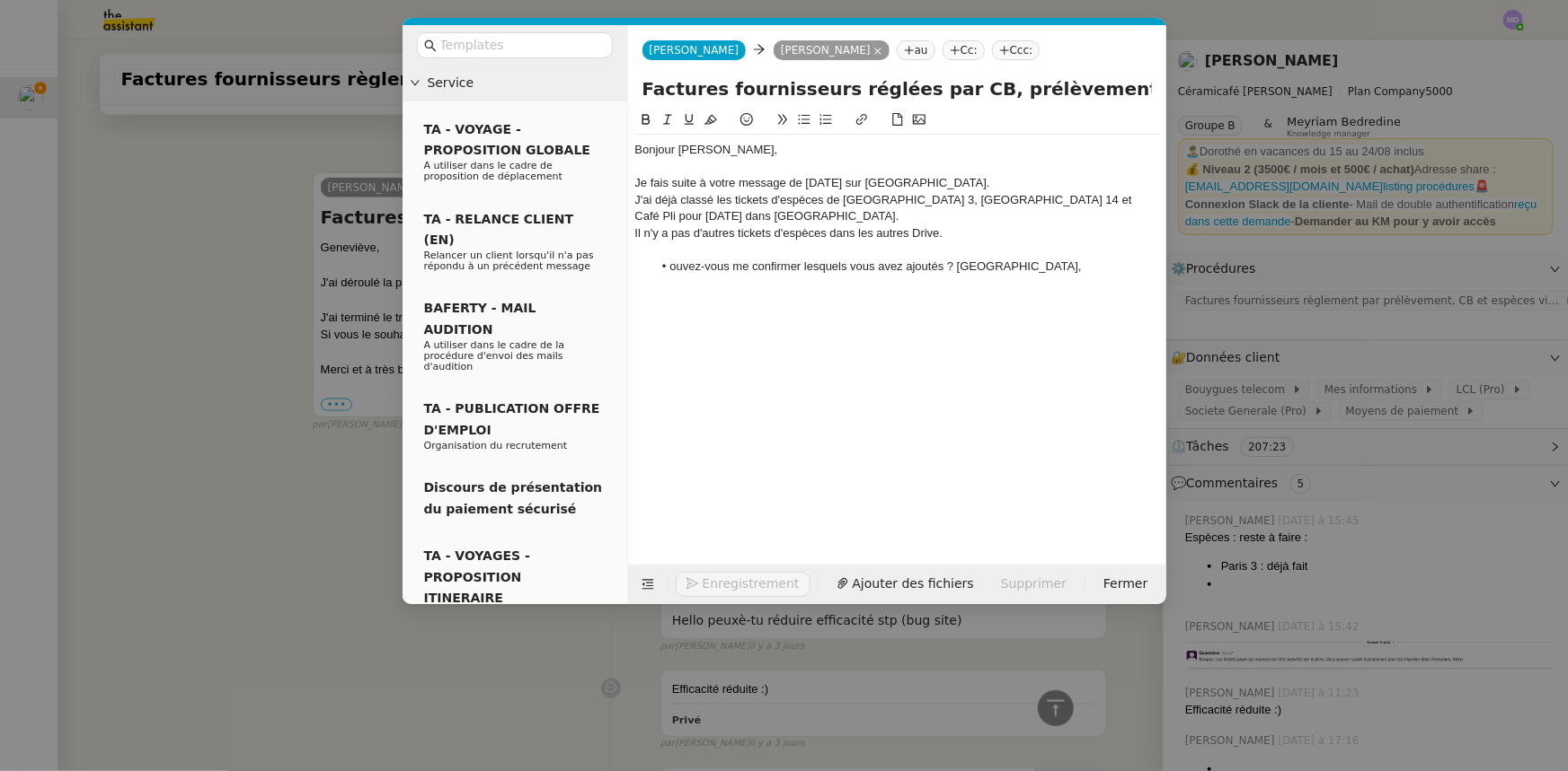
scroll to position [1018, 0]
click at [1001, 267] on li "Pouvez-vous me confirmer lesquels vous avez ajoutés ? Merci," at bounding box center [905, 267] width 506 height 16
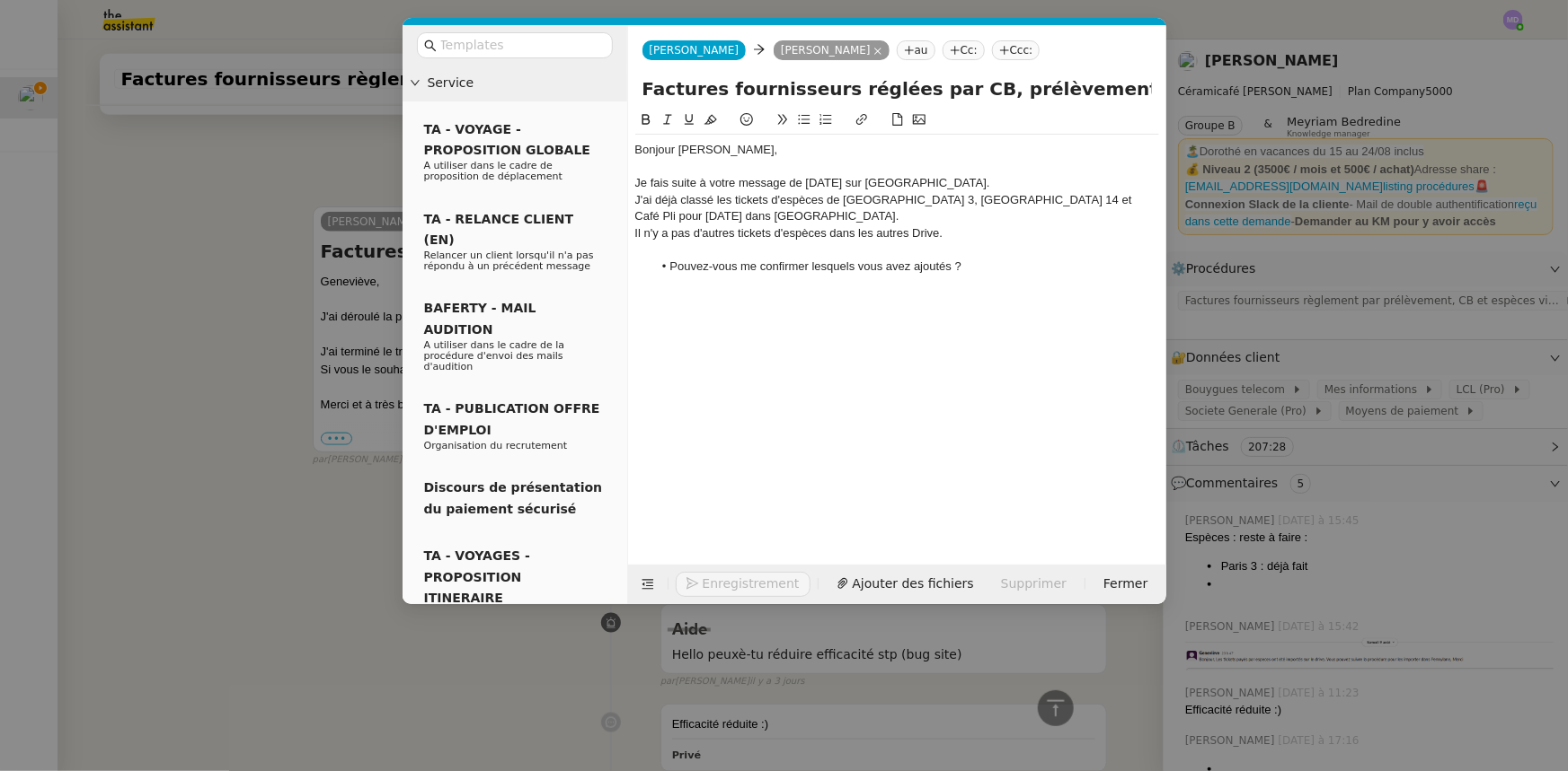
scroll to position [1052, 0]
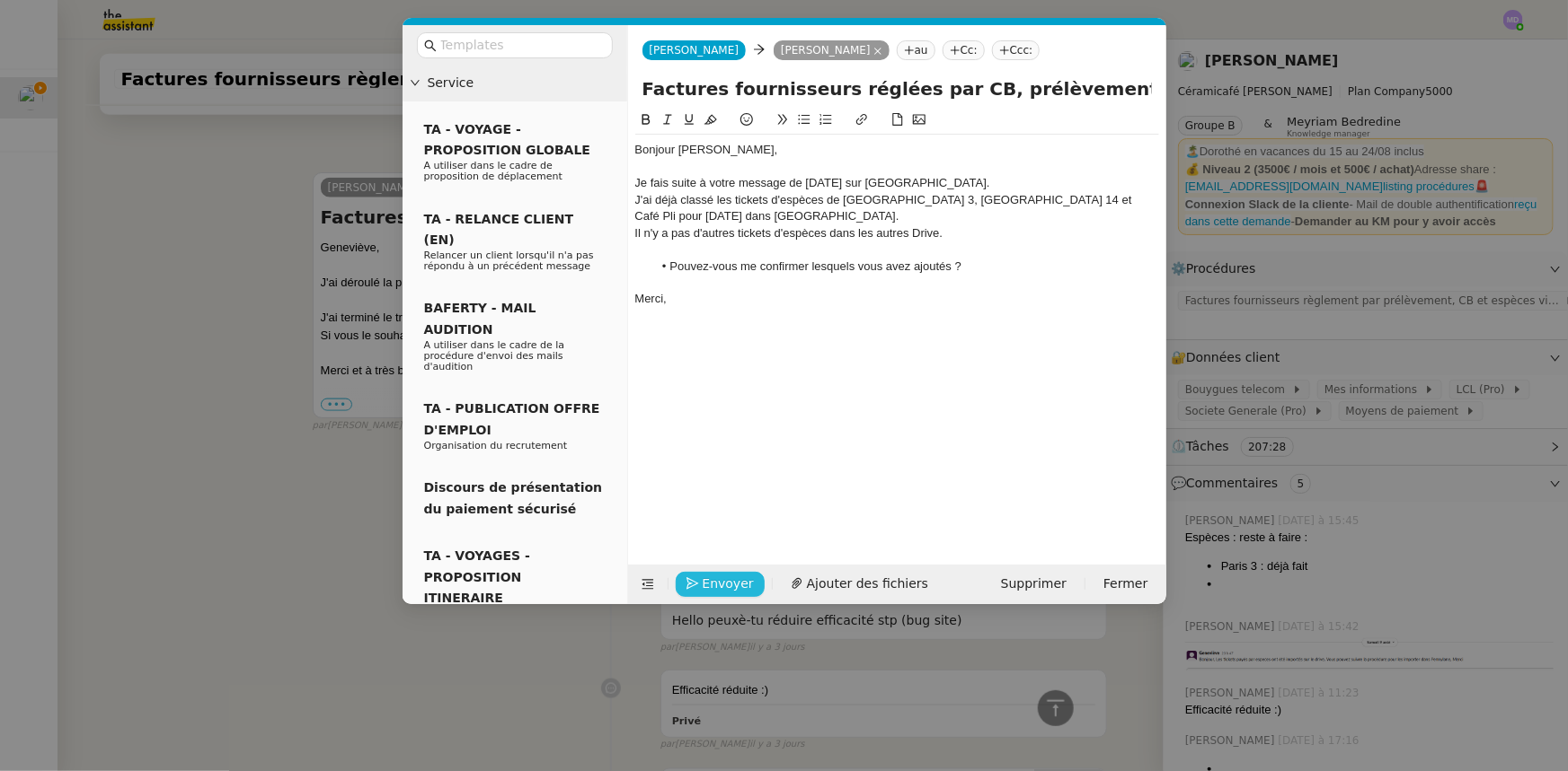
click at [720, 581] on span "Envoyer" at bounding box center [728, 584] width 51 height 20
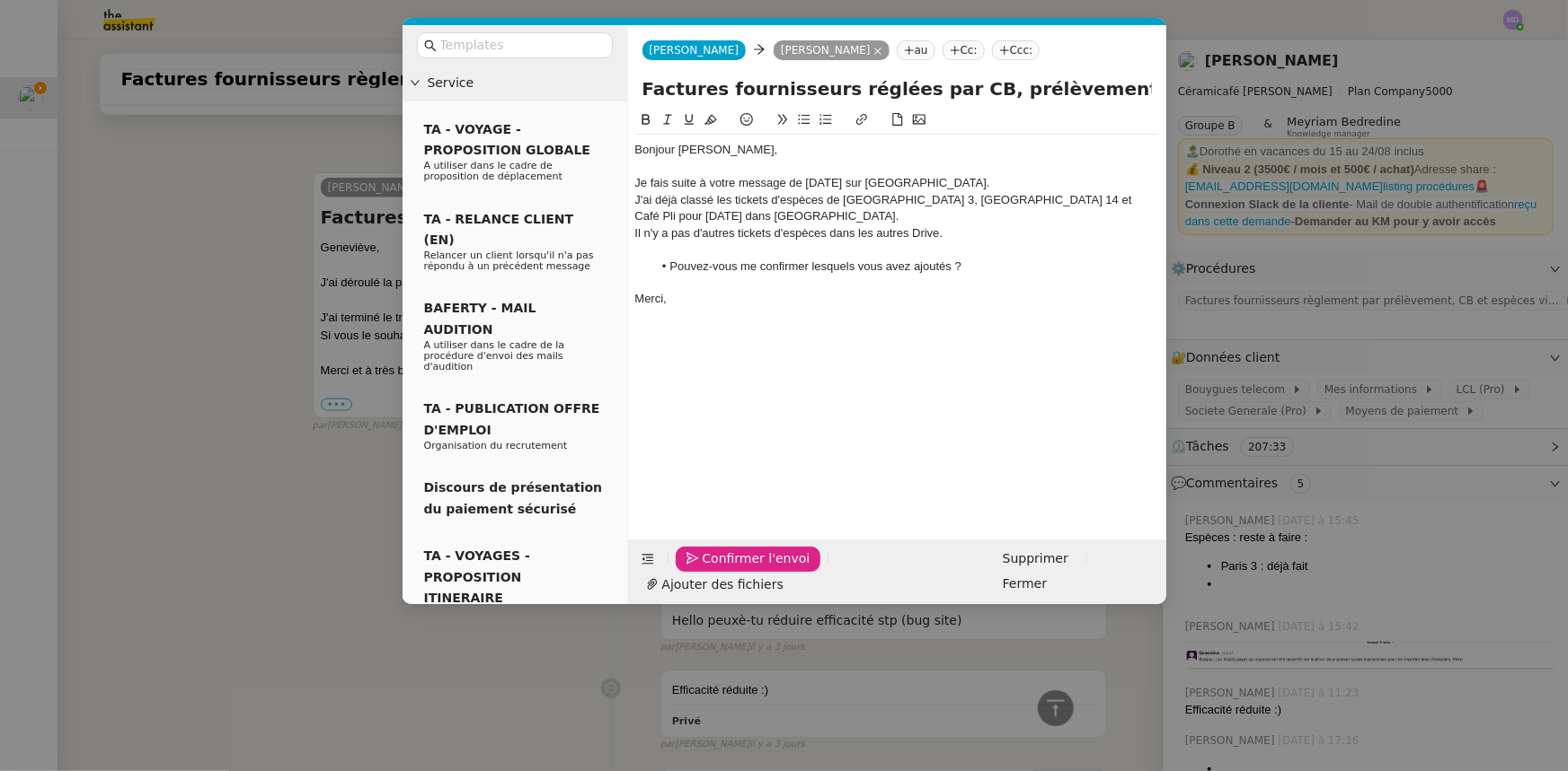
click at [720, 569] on span "Confirmer l'envoi" at bounding box center [756, 559] width 108 height 20
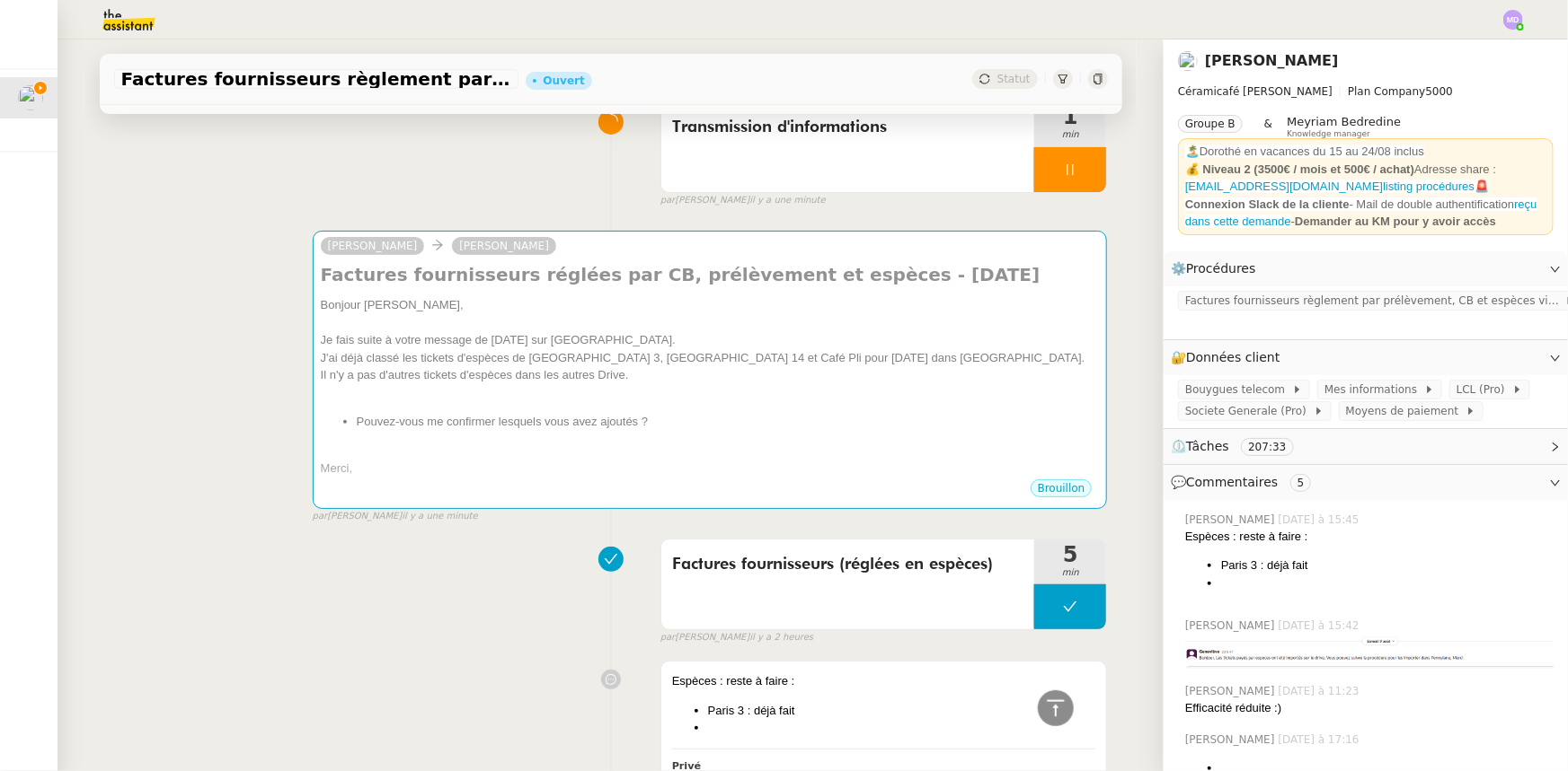
scroll to position [0, 0]
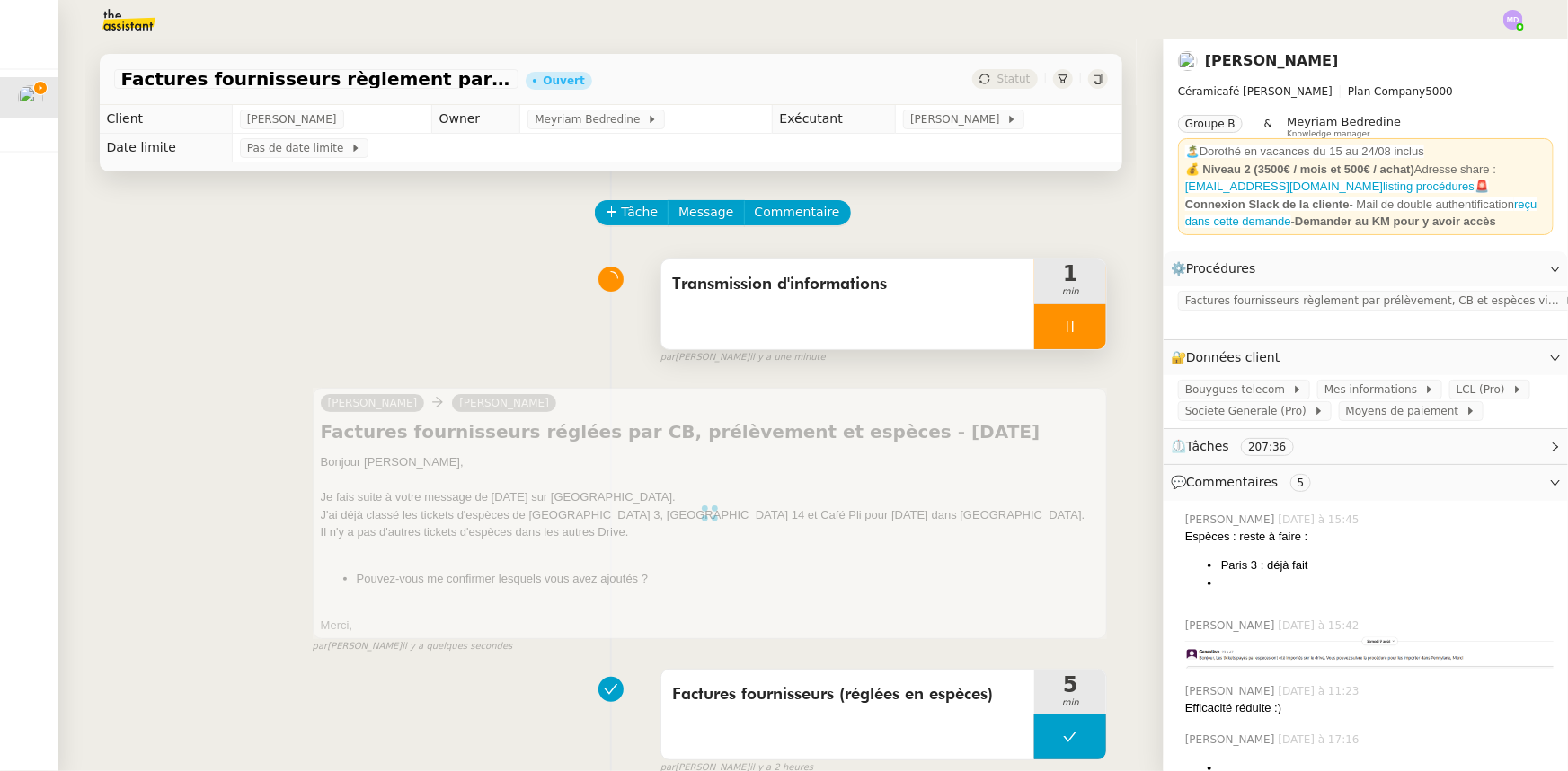
click at [1068, 319] on div at bounding box center [1070, 327] width 72 height 45
drag, startPoint x: 1079, startPoint y: 325, endPoint x: 1026, endPoint y: 137, distance: 195.3
click at [1081, 324] on icon at bounding box center [1088, 327] width 15 height 15
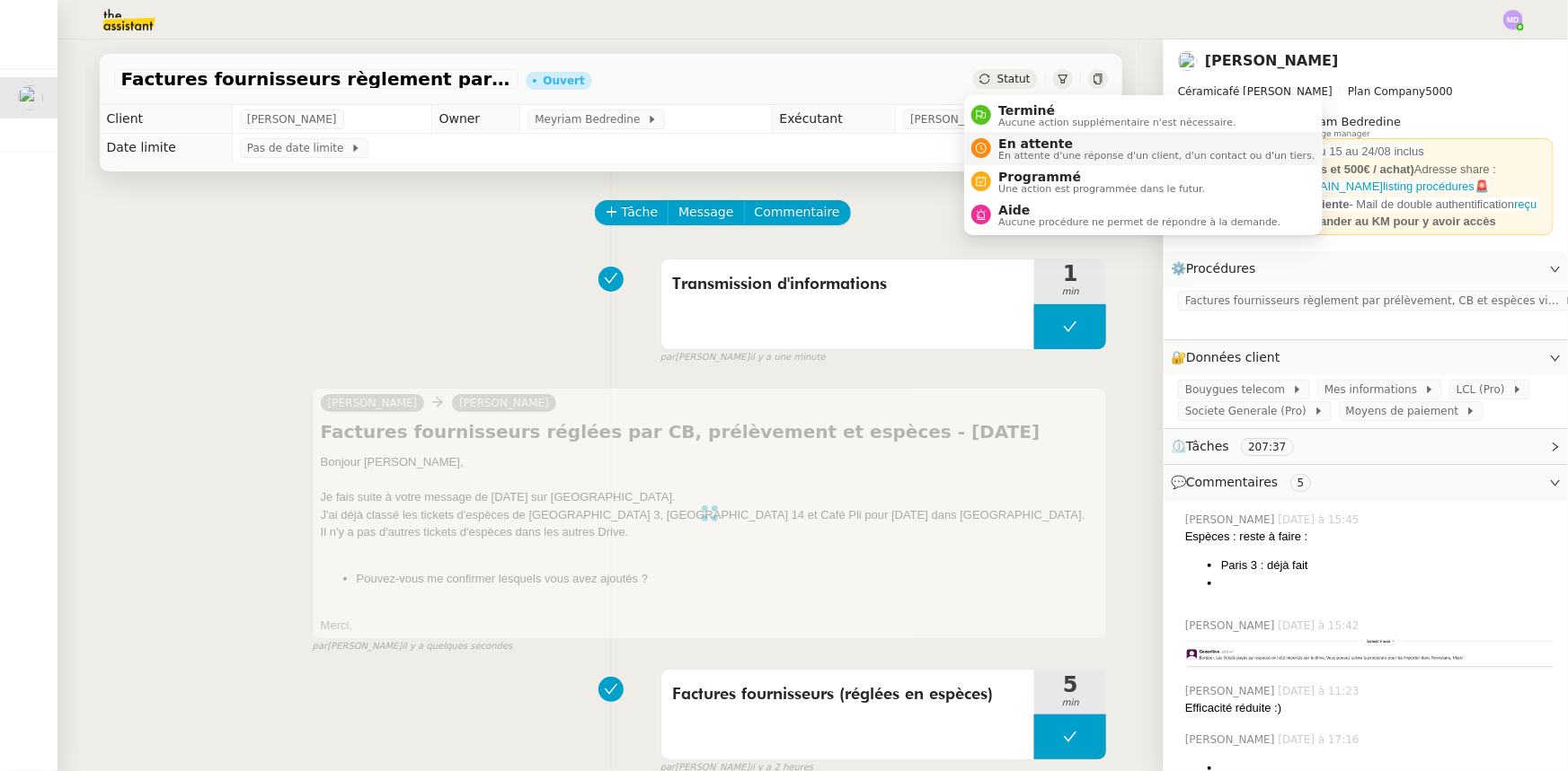
click at [1018, 147] on span "En attente" at bounding box center [1157, 144] width 316 height 15
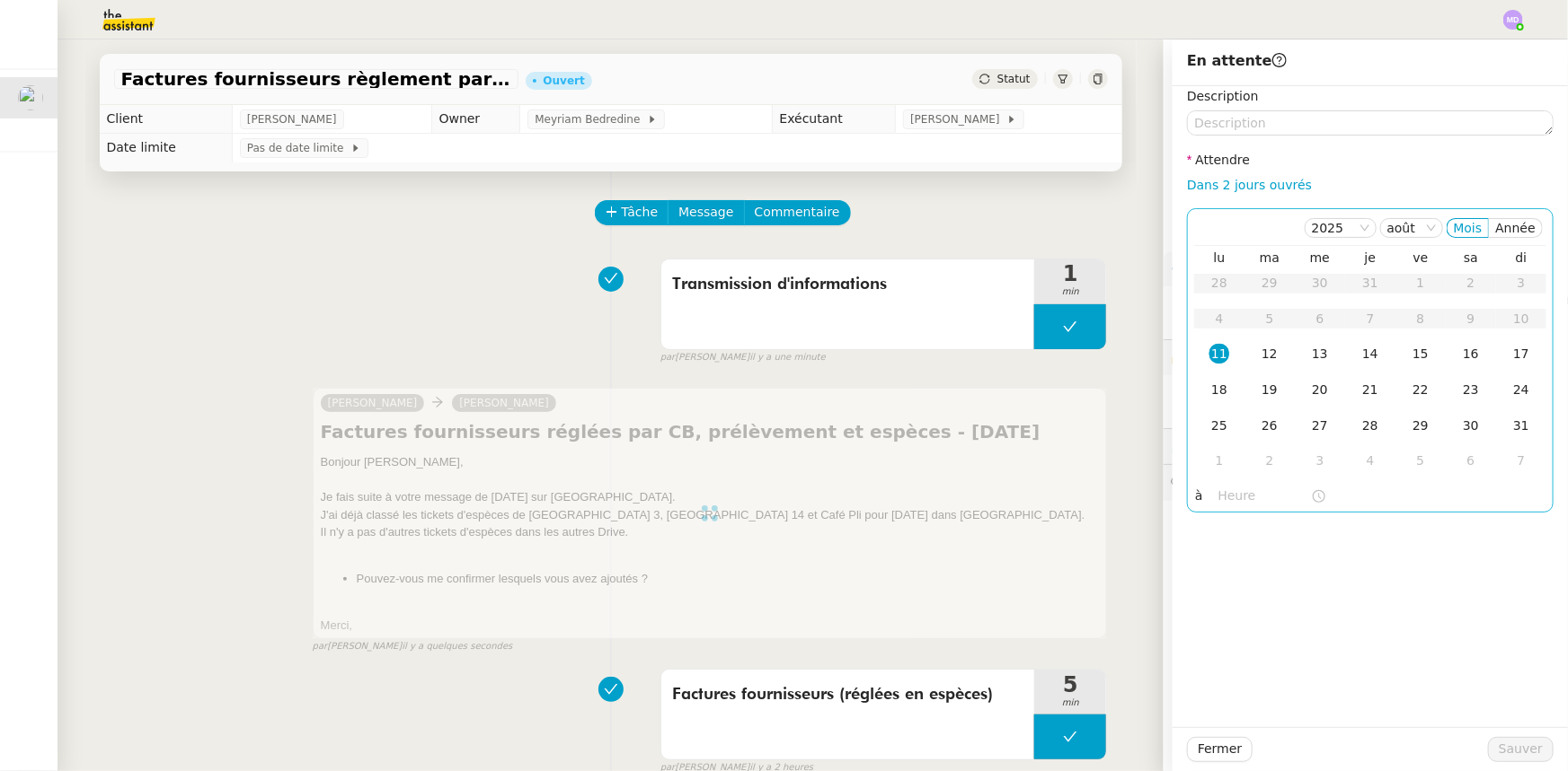
drag, startPoint x: 1237, startPoint y: 188, endPoint x: 1290, endPoint y: 225, distance: 64.6
click at [1239, 188] on link "Dans 2 jours ouvrés" at bounding box center [1249, 184] width 125 height 15
type input "07:00"
drag, startPoint x: 1510, startPoint y: 747, endPoint x: 1000, endPoint y: 369, distance: 634.8
click at [1507, 747] on span "Sauver" at bounding box center [1519, 749] width 44 height 20
